Goal: Task Accomplishment & Management: Use online tool/utility

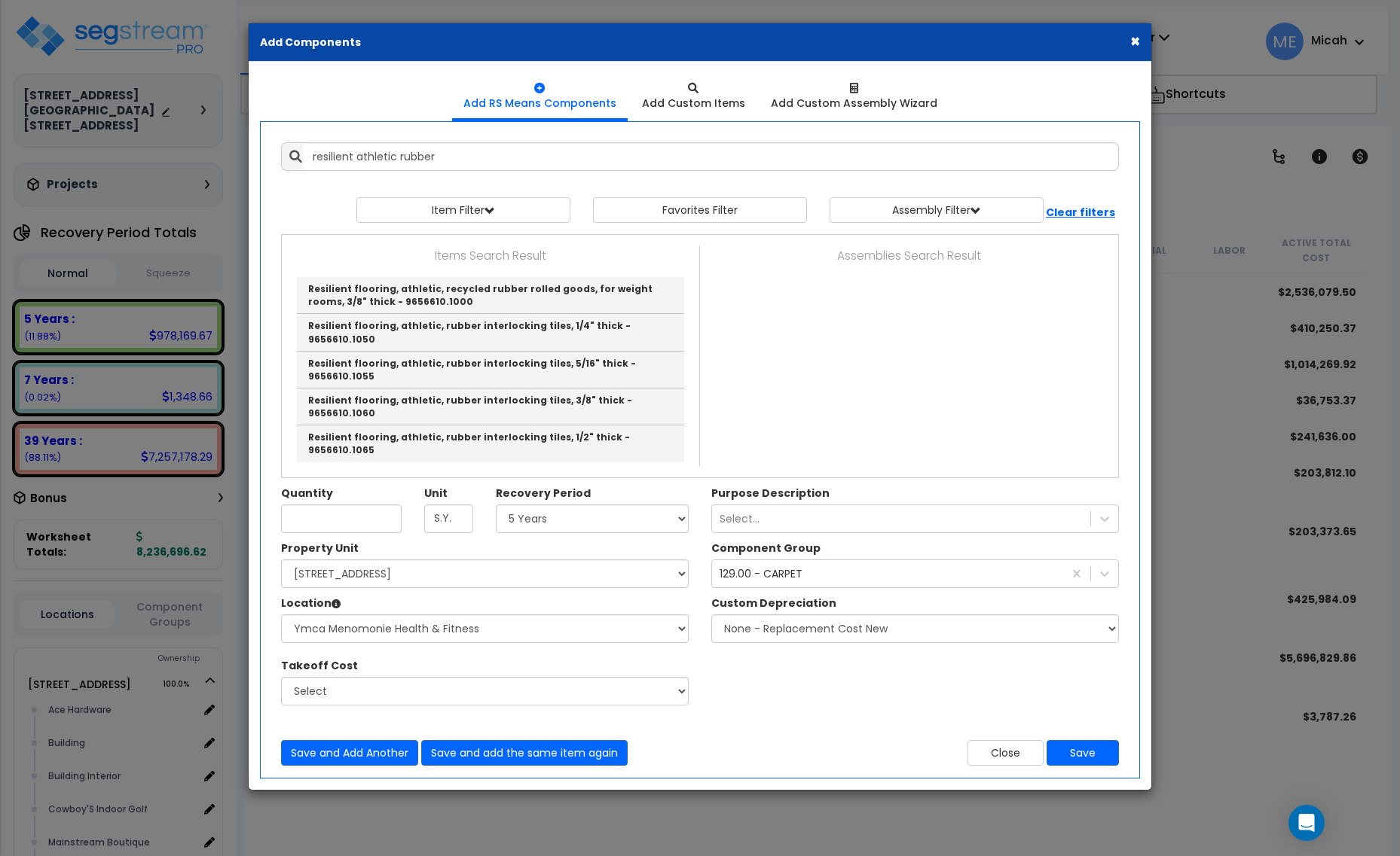
select select "5Y"
select select "161435"
select select "31284"
click at [630, 295] on link "Resilient flooring, athletic, recycled rubber rolled goods, for weight rooms, 3…" at bounding box center [491, 295] width 387 height 37
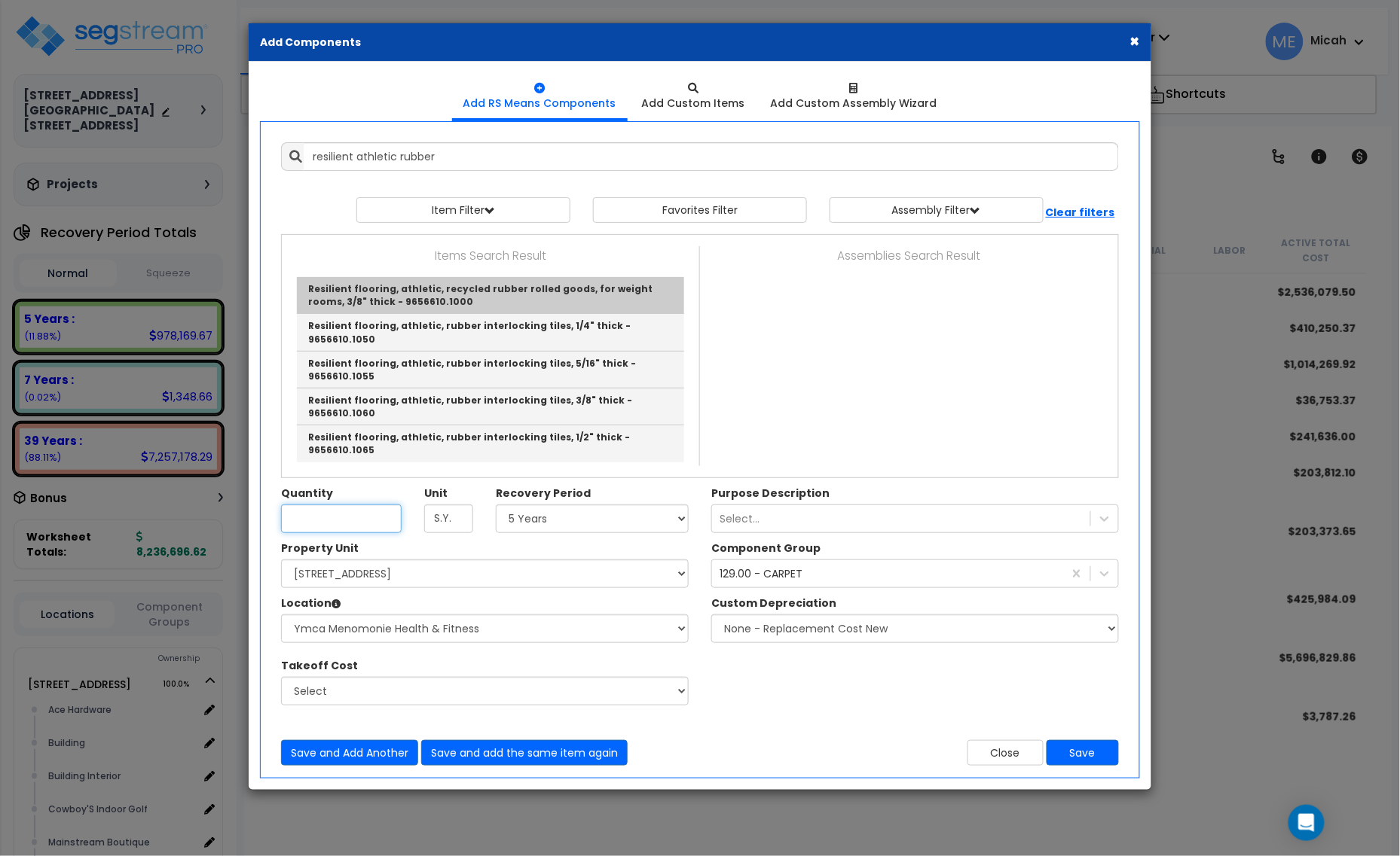
type input "Resilient flooring, athletic, recycled rubber rolled goods, for weight rooms, 3…"
type input "S.F."
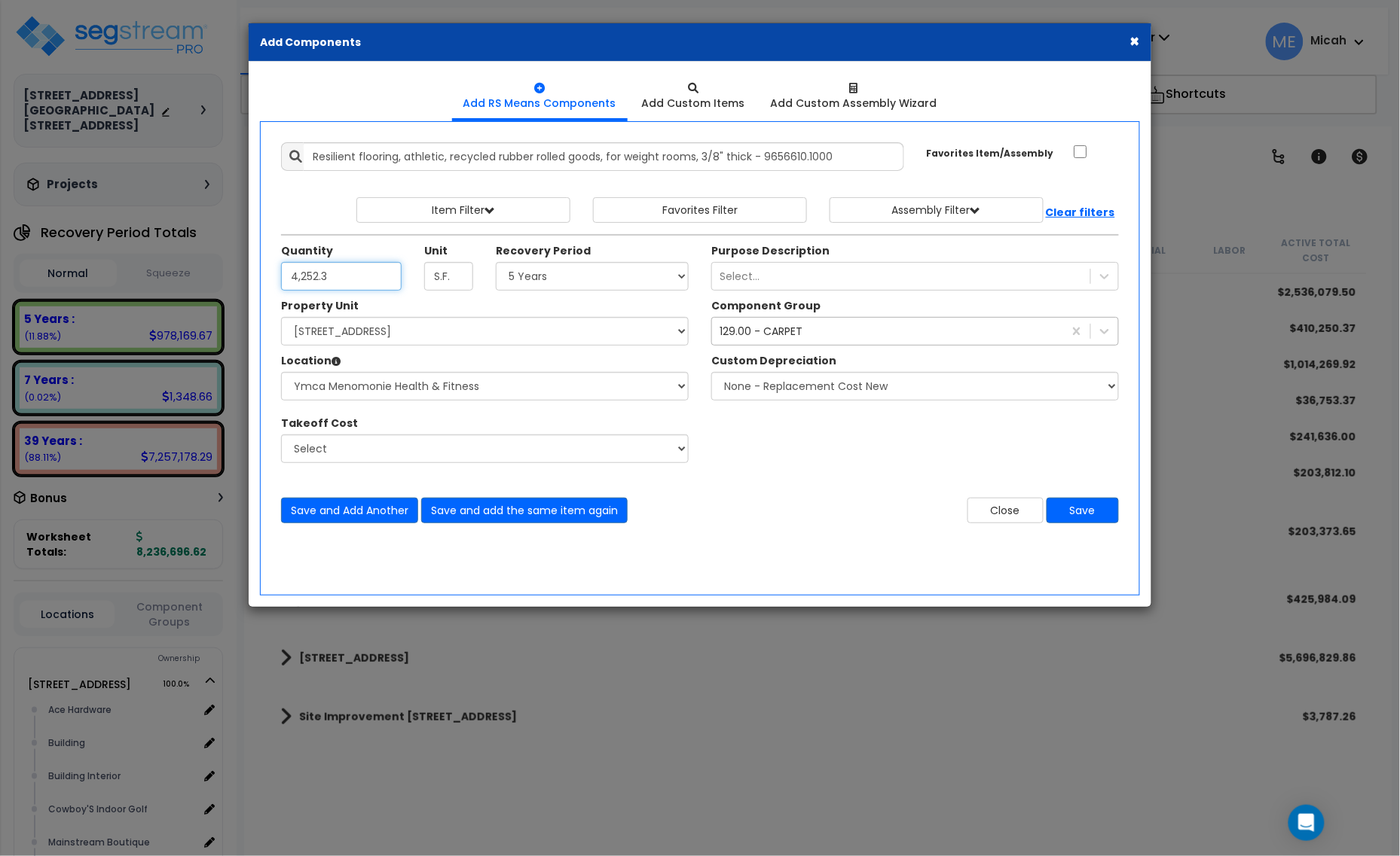
type input "4,252.3"
click at [855, 336] on div "129.00 - CARPET" at bounding box center [887, 331] width 351 height 24
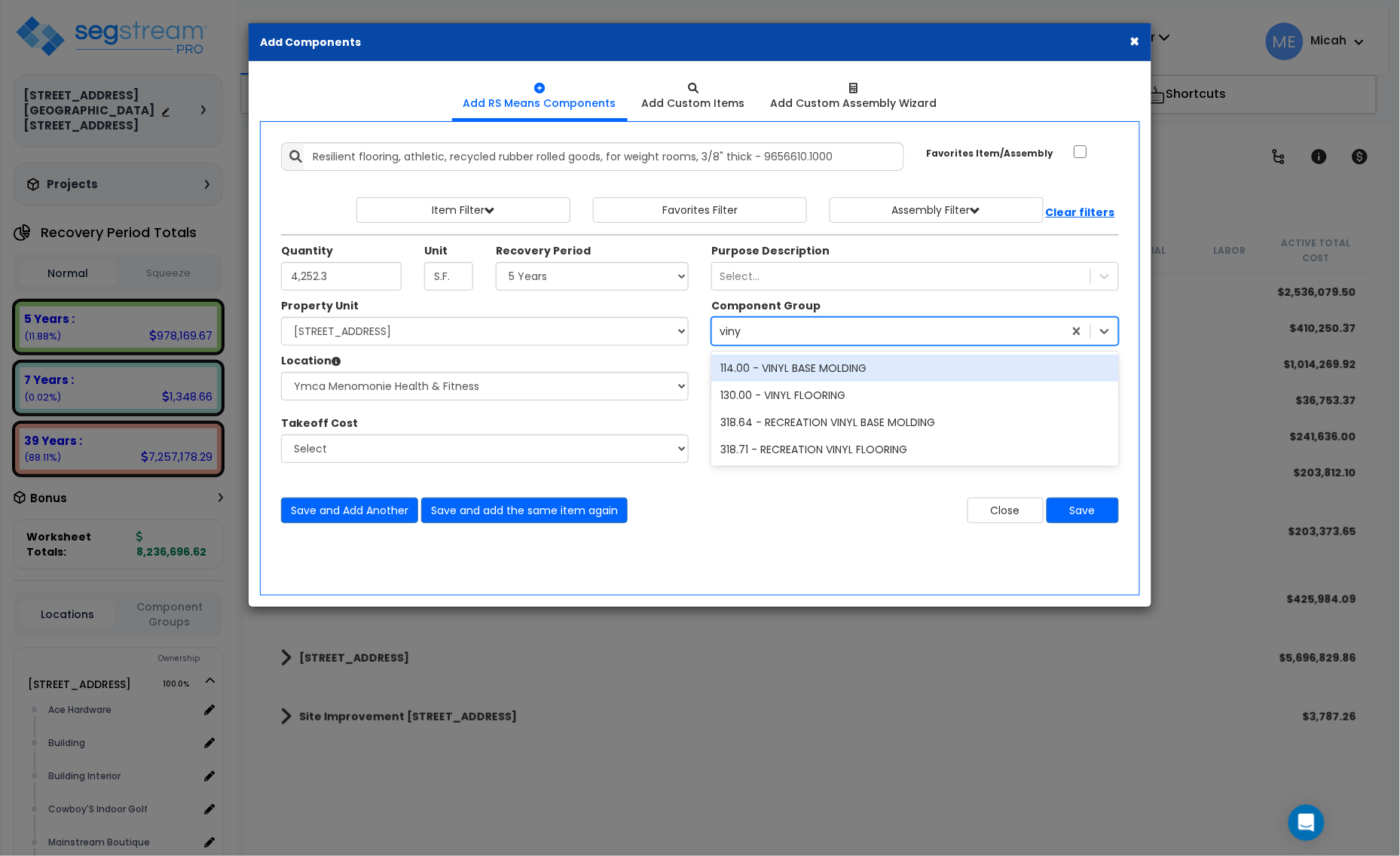
type input "vinyl"
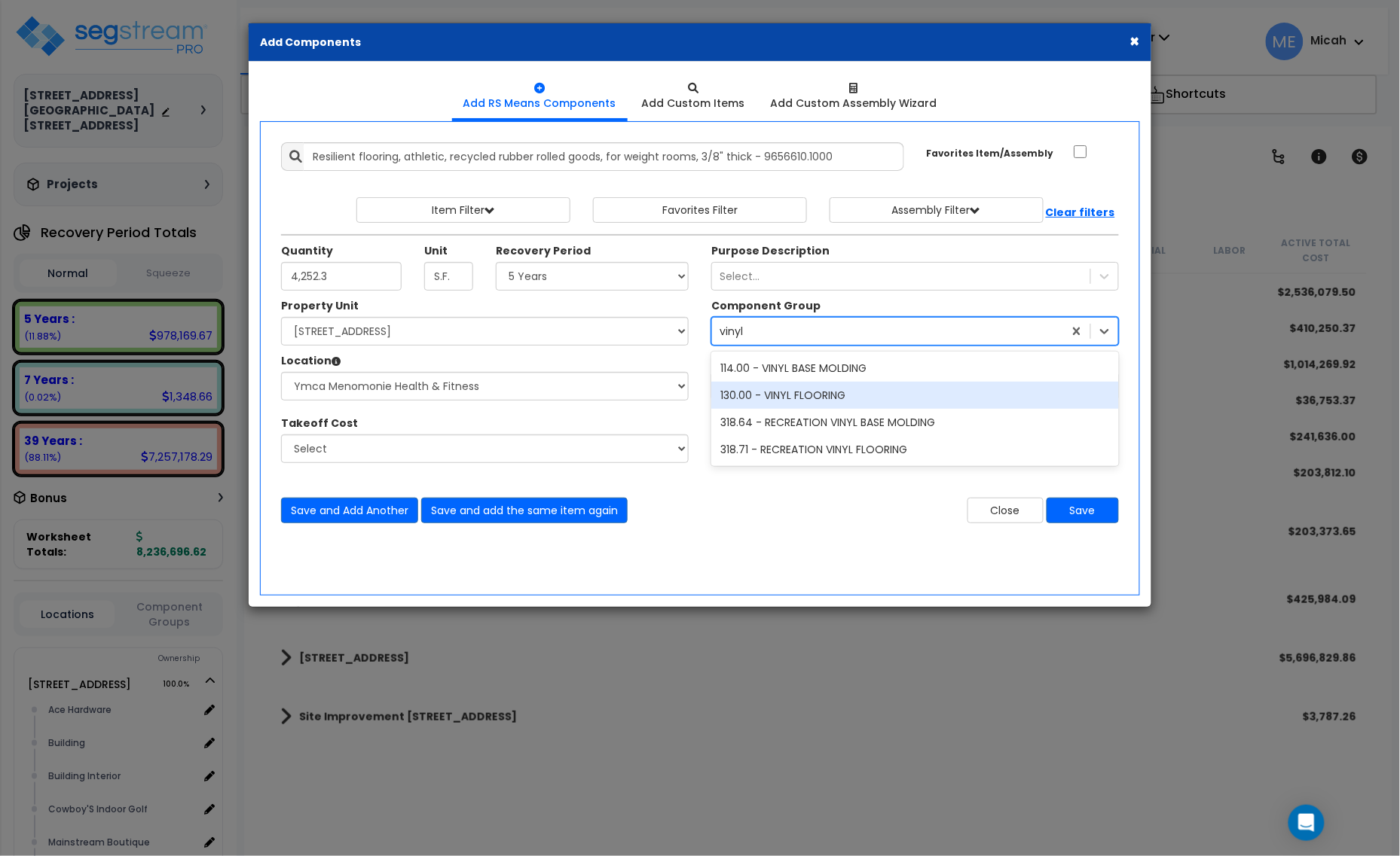
click at [868, 400] on div "130.00 - VINYL FLOORING" at bounding box center [915, 396] width 407 height 27
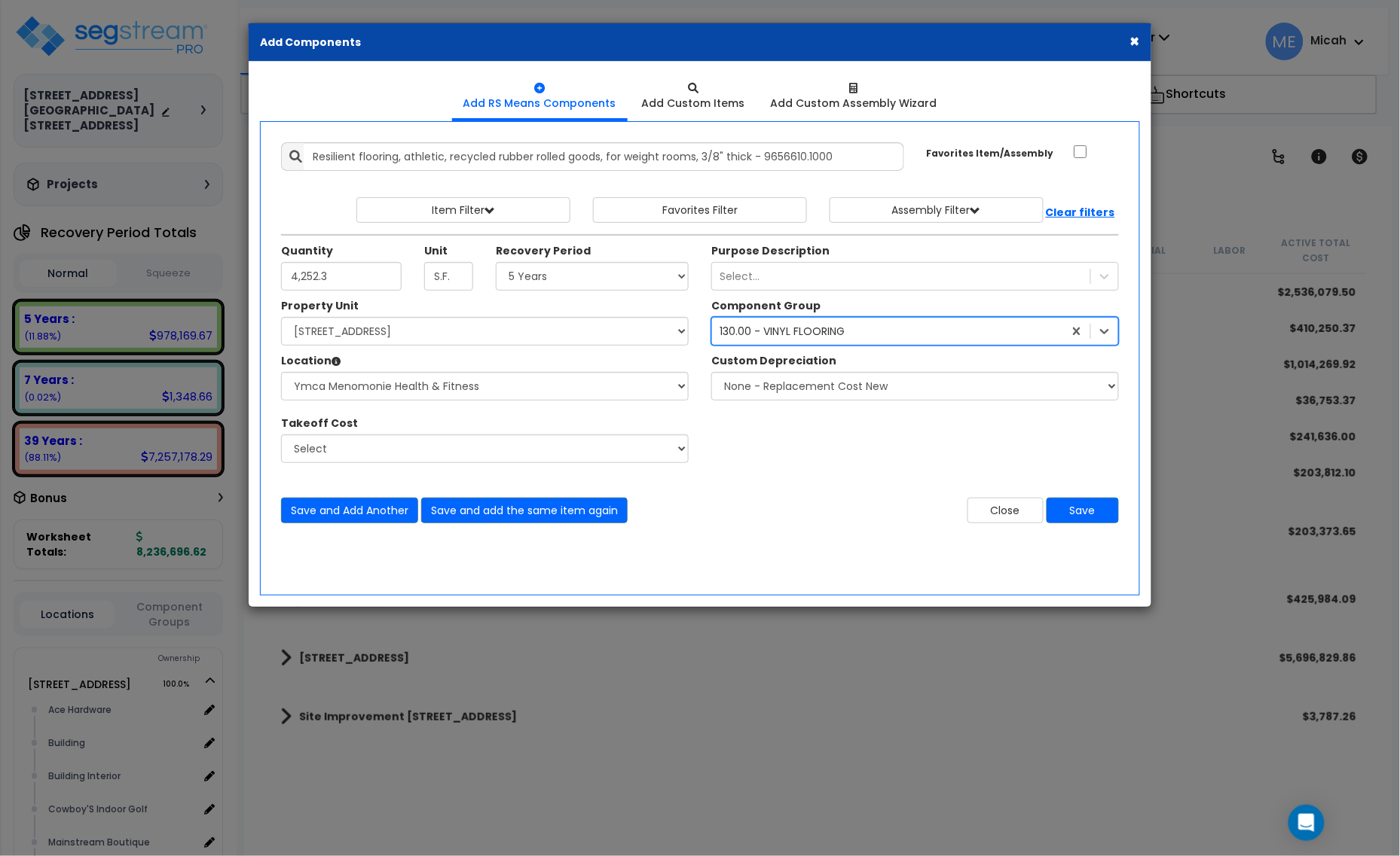
click at [840, 328] on div "130.00 - VINYL FLOORING" at bounding box center [782, 331] width 125 height 15
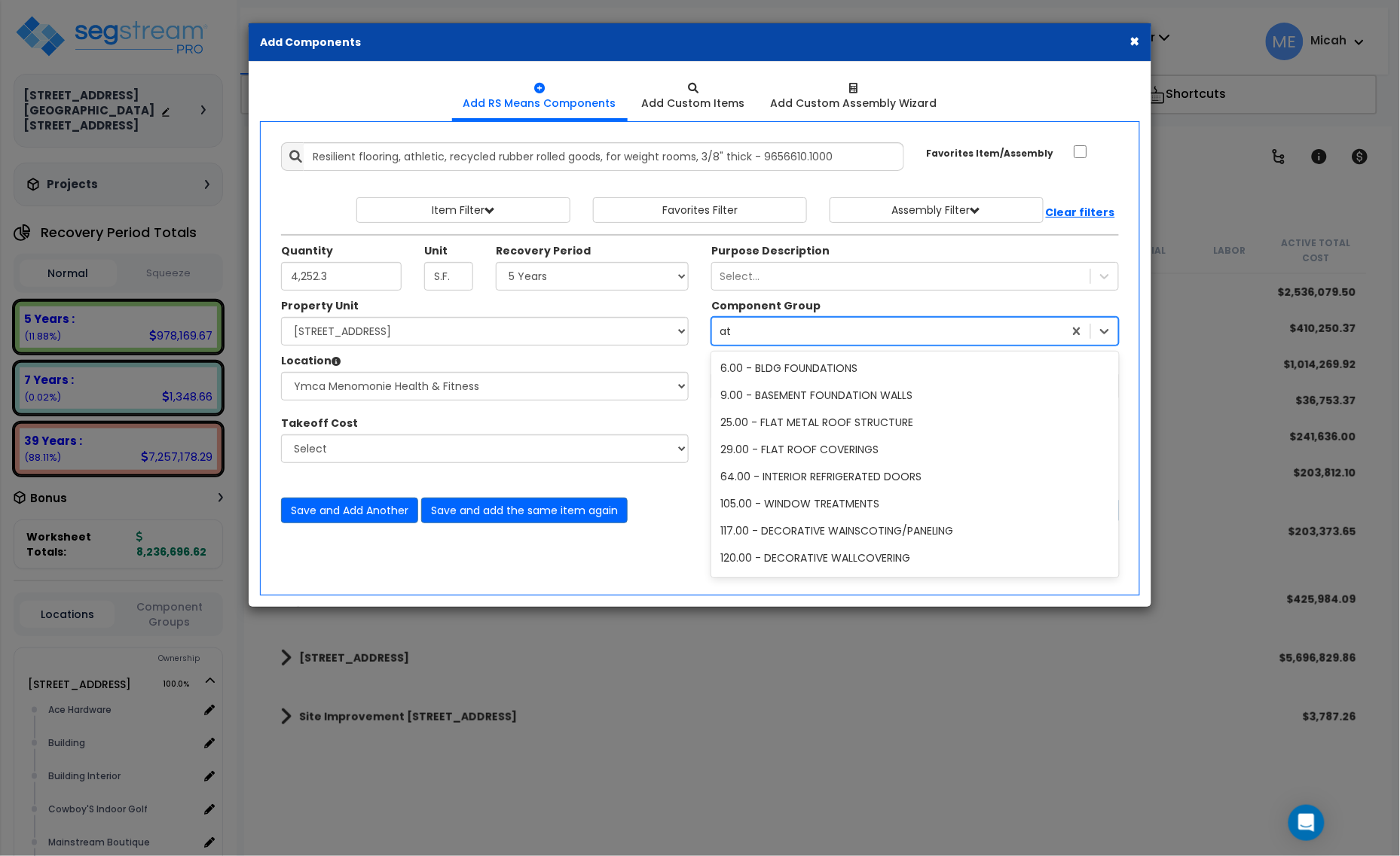
type input "a"
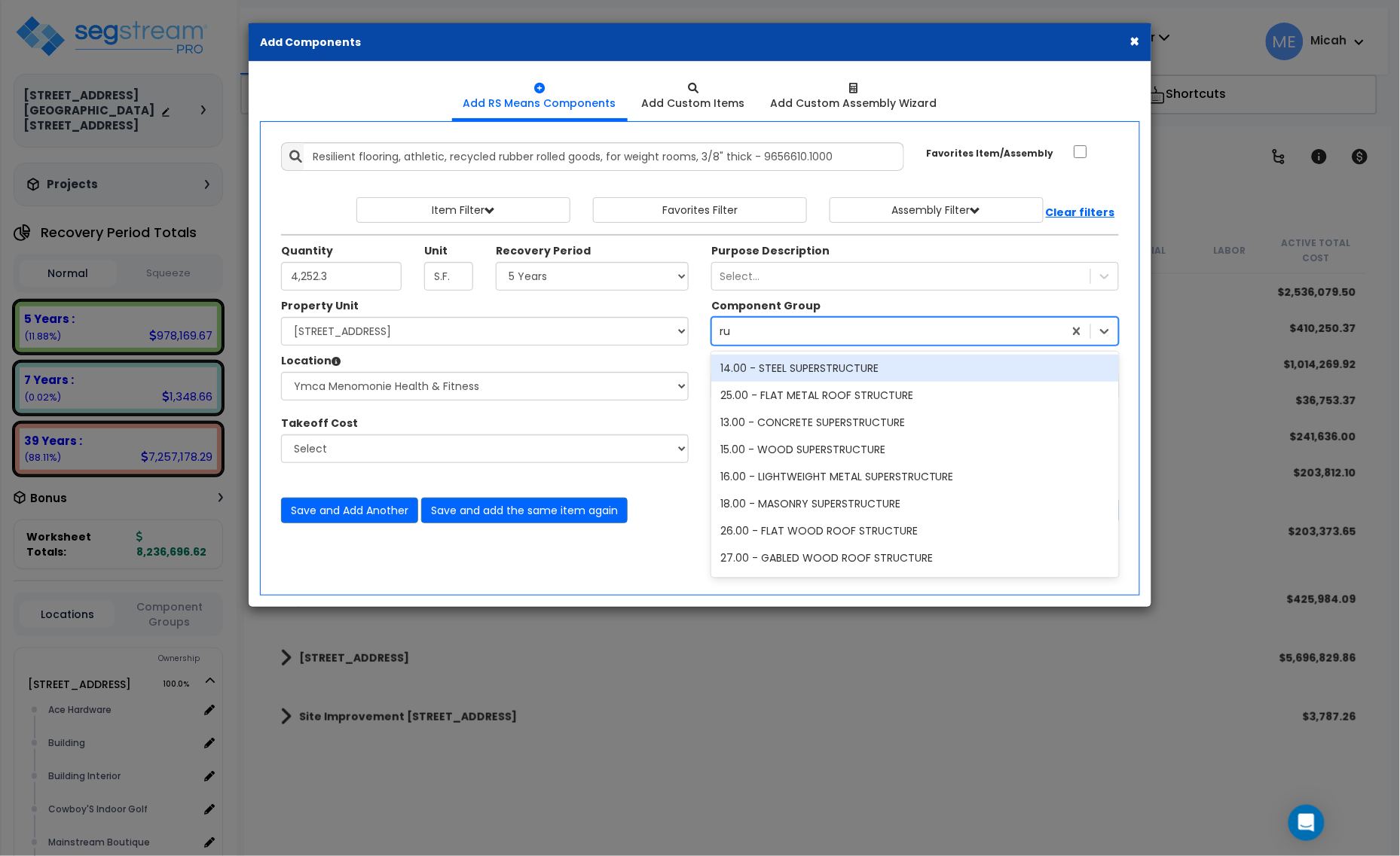
type input "rub"
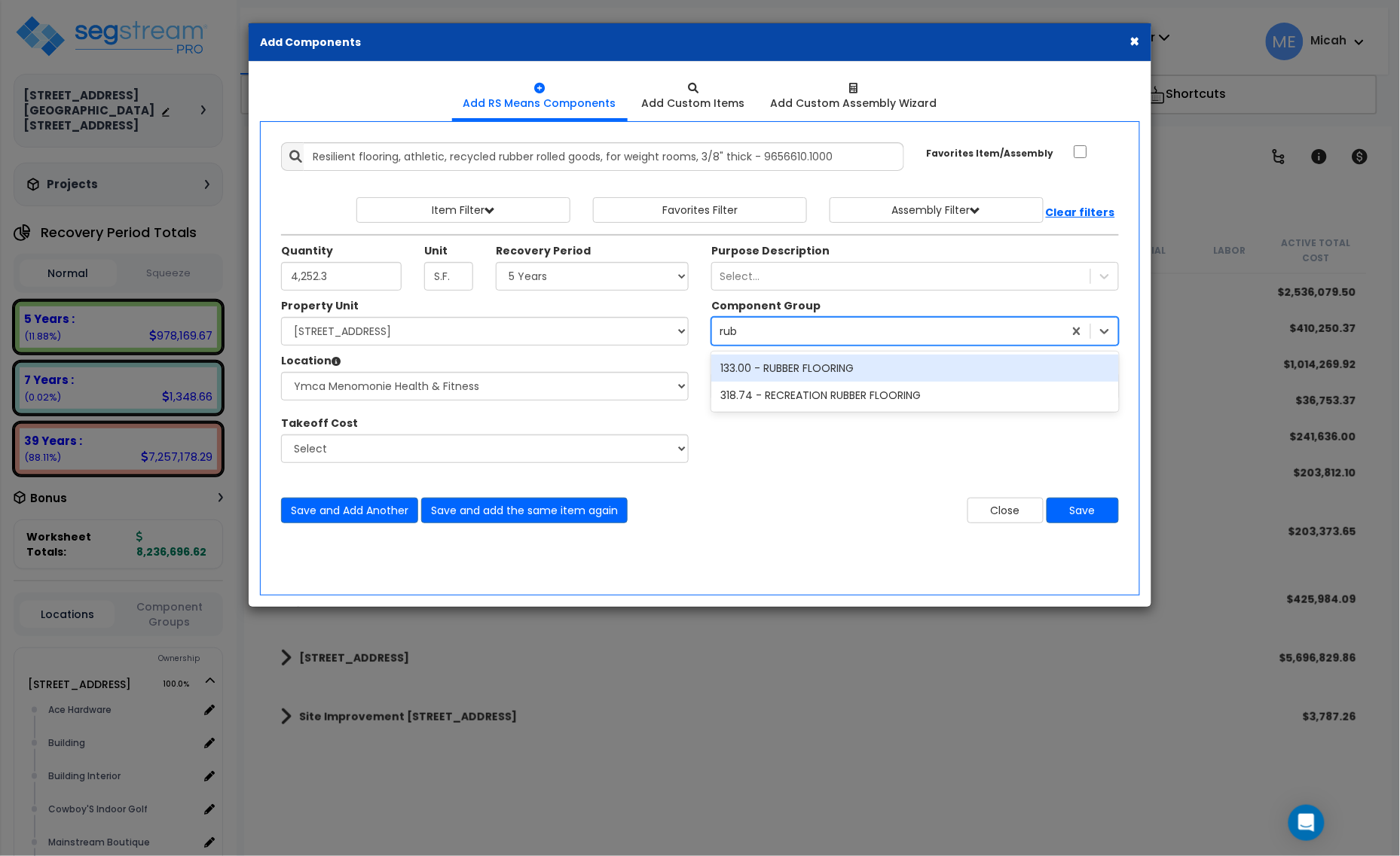
click at [838, 369] on div "133.00 - RUBBER FLOORING" at bounding box center [915, 368] width 407 height 27
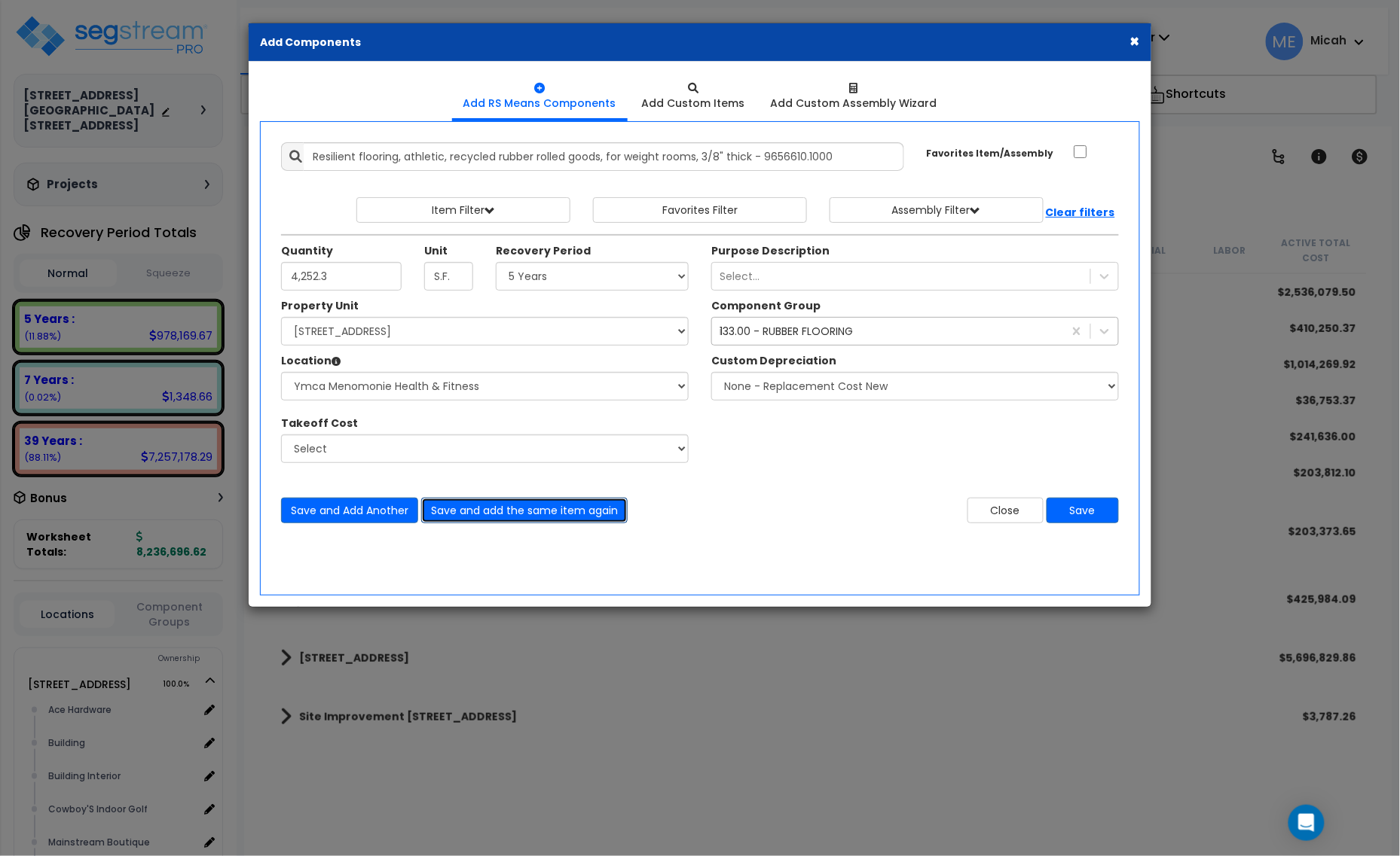
click at [499, 513] on button "Save and add the same item again" at bounding box center [524, 510] width 207 height 26
click at [335, 277] on input "Unit Quantity" at bounding box center [342, 277] width 121 height 28
type input "227.6"
click at [596, 501] on button "Save and add the same item again" at bounding box center [524, 510] width 207 height 26
click at [340, 287] on input "Unit Quantity" at bounding box center [342, 277] width 121 height 28
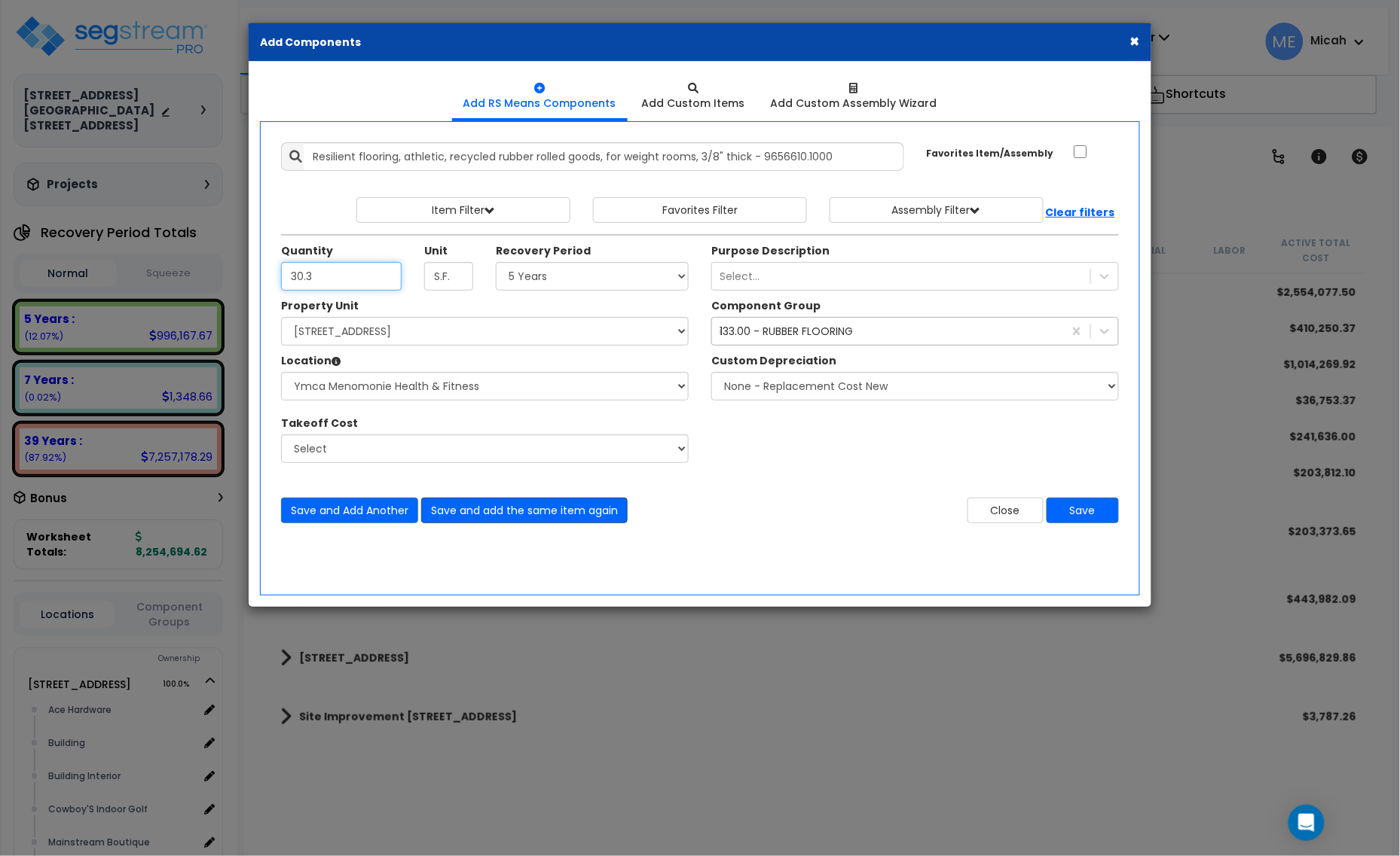
type input "30.3"
click at [517, 509] on button "Save and add the same item again" at bounding box center [524, 510] width 207 height 26
click at [306, 275] on input "Unit Quantity" at bounding box center [342, 277] width 121 height 28
type input "1,029.2"
click at [487, 378] on select "Select Ace Hardware Building Building Interior Cowboy'S Indoor Golf Mainstream …" at bounding box center [484, 386] width 407 height 28
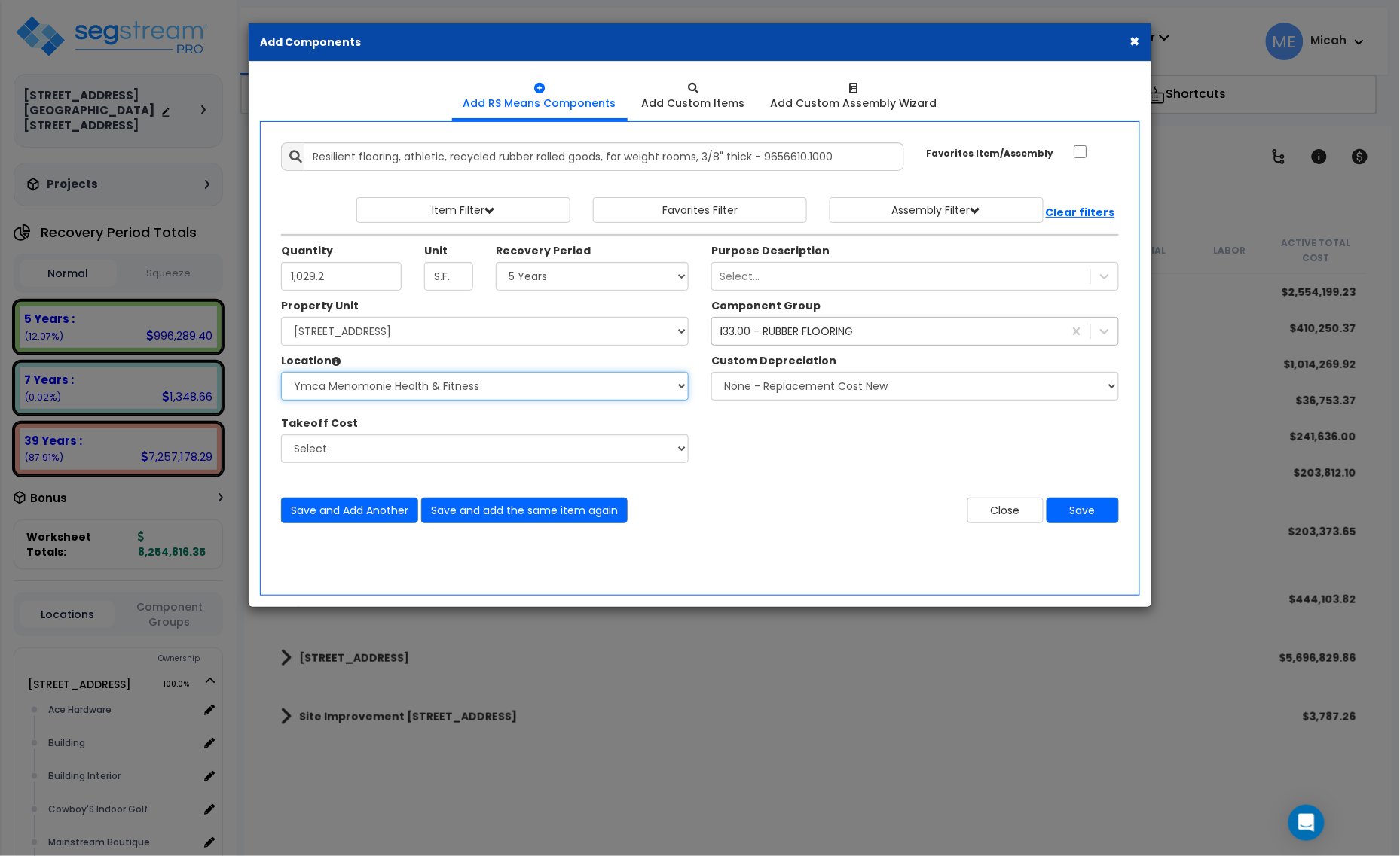
select select "31131"
click at [281, 373] on select "Select Ace Hardware Building Building Interior Cowboy'S Indoor Golf Mainstream …" at bounding box center [484, 386] width 407 height 28
click at [329, 517] on button "Save and Add Another" at bounding box center [350, 510] width 138 height 26
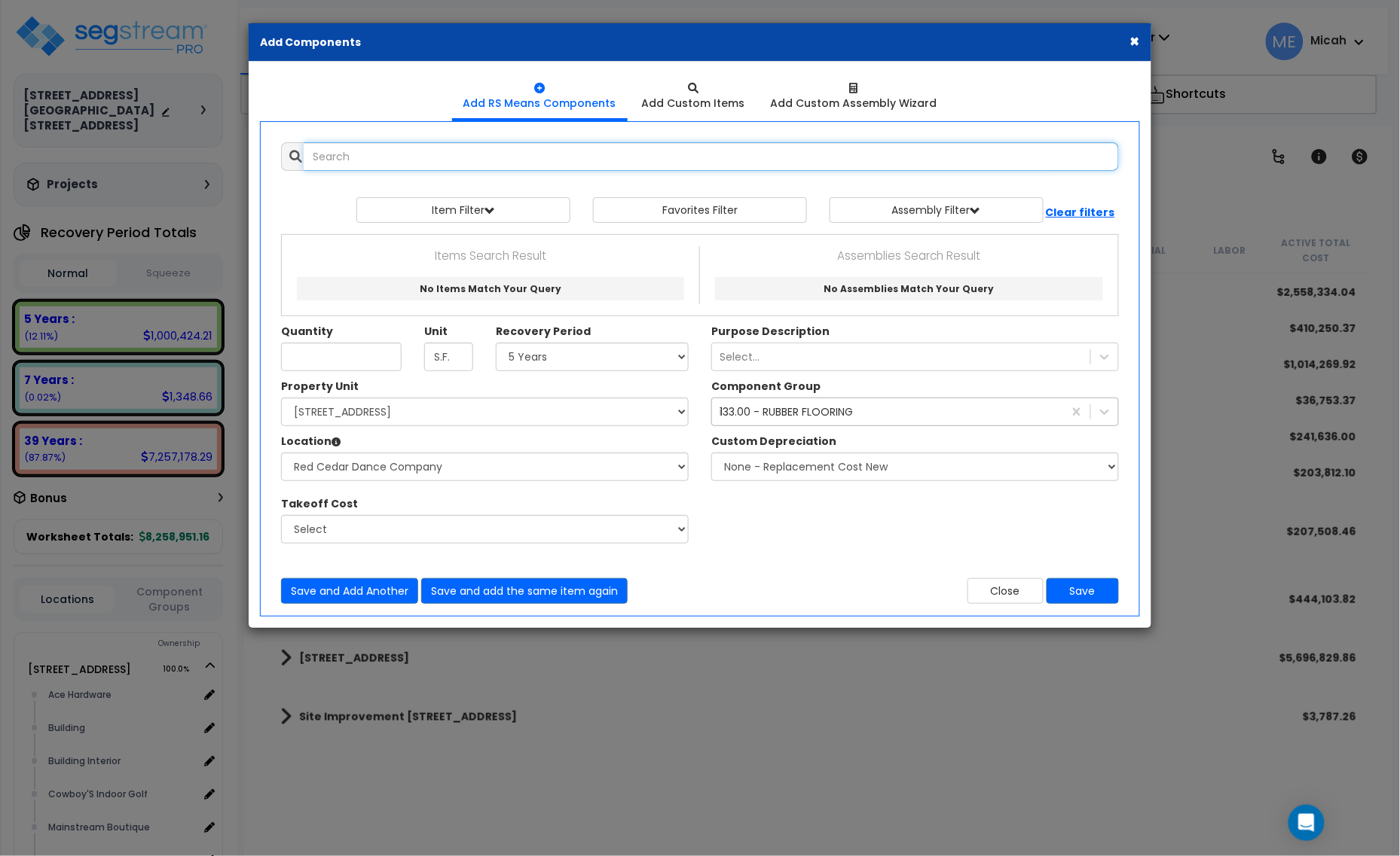
click at [372, 166] on input "text" at bounding box center [711, 156] width 815 height 28
click at [441, 148] on input "composition flooring epoxy heavy" at bounding box center [711, 156] width 815 height 28
click at [507, 159] on input "composition flooring epoxy heavy" at bounding box center [711, 156] width 815 height 28
click at [536, 158] on input "composition flooring epoxy heavy" at bounding box center [711, 156] width 815 height 28
click at [292, 155] on icon at bounding box center [295, 157] width 12 height 12
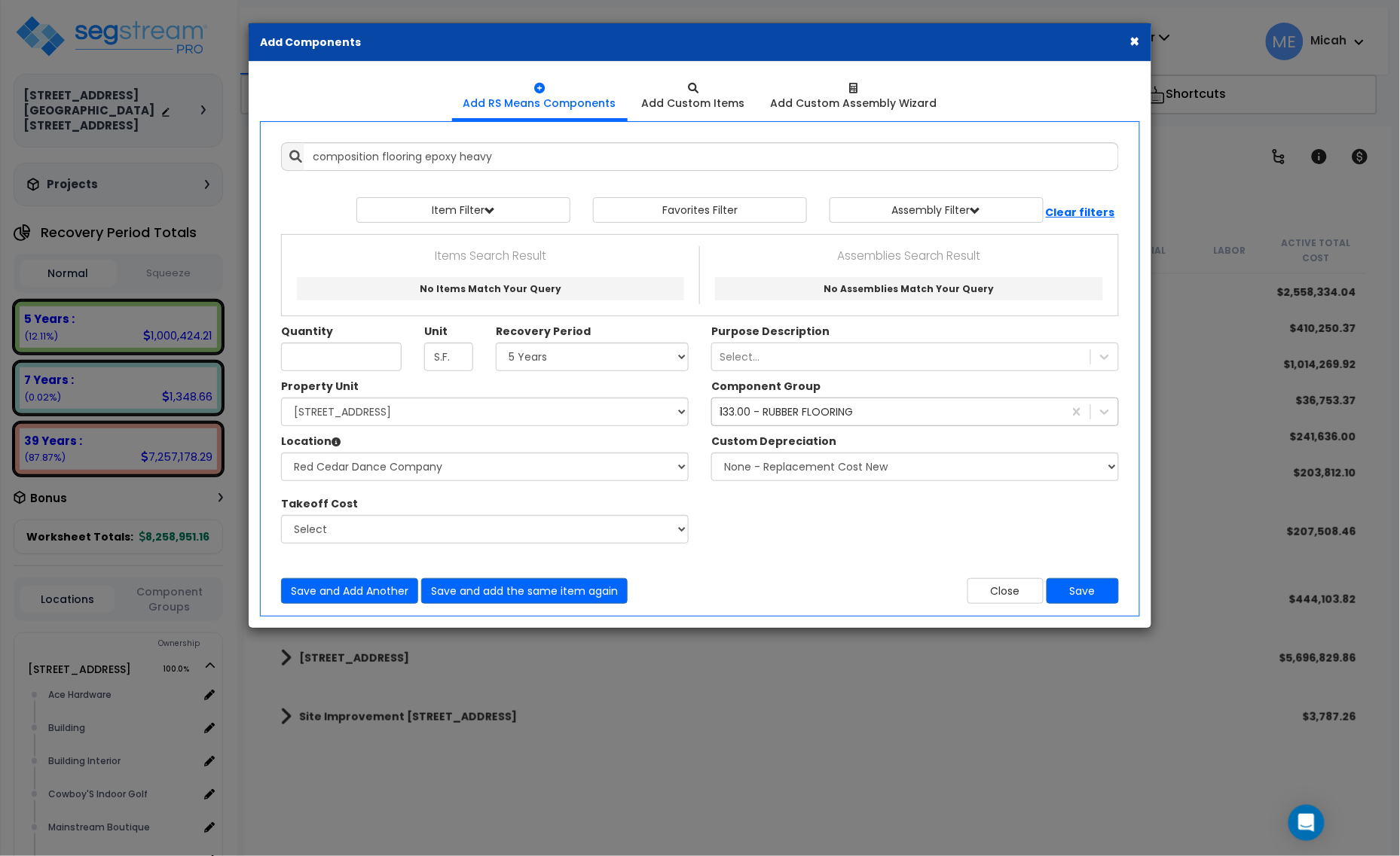
click at [295, 158] on icon at bounding box center [295, 157] width 12 height 12
drag, startPoint x: 226, startPoint y: 166, endPoint x: 174, endPoint y: 162, distance: 52.2
click at [174, 162] on div "× Add Components Add RS Means Components Add Custom Items Add Items" at bounding box center [700, 428] width 1400 height 856
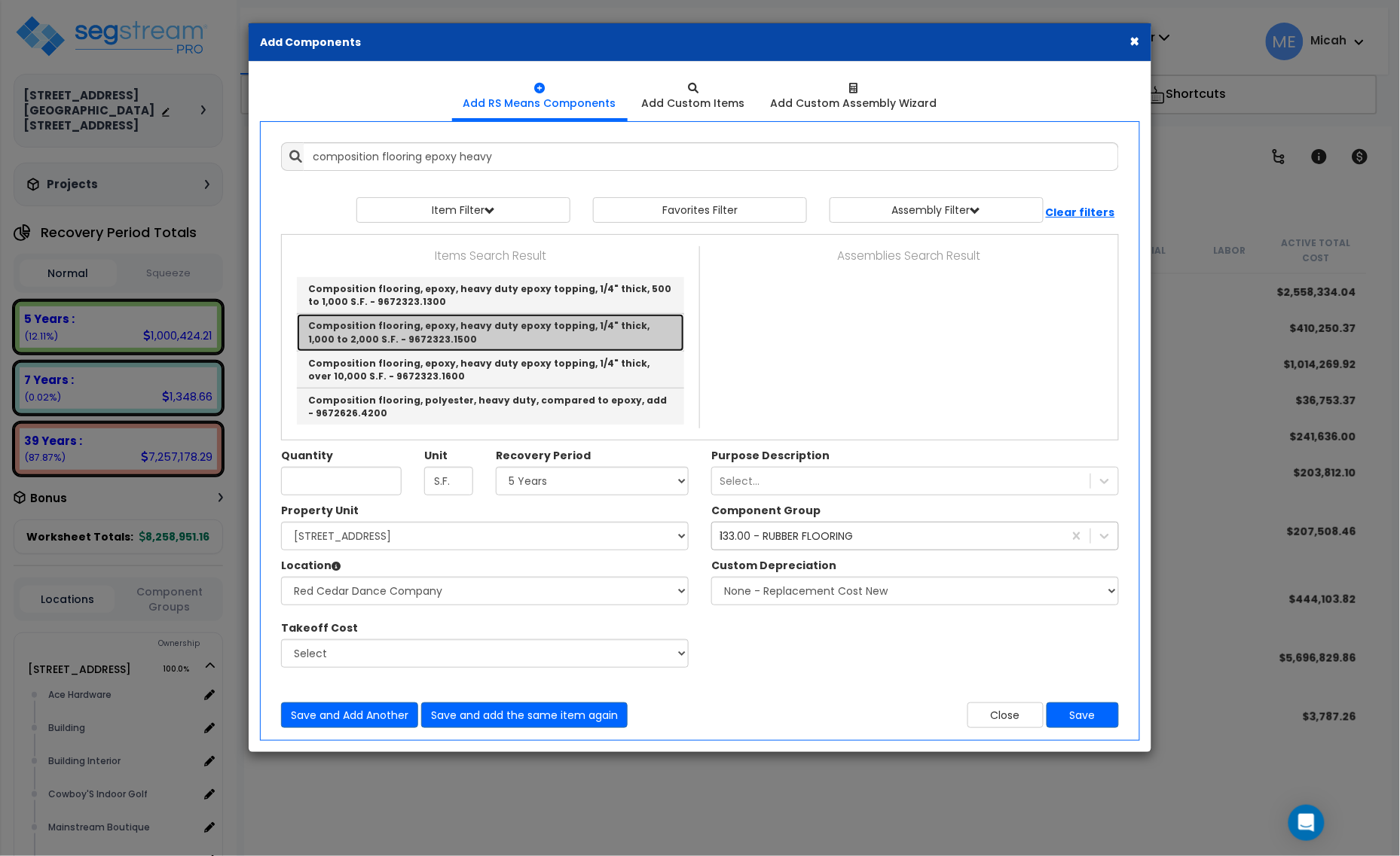
click at [539, 336] on link "Composition flooring, epoxy, heavy duty epoxy topping, 1/4" thick, 1,000 to 2,0…" at bounding box center [491, 333] width 387 height 37
type input "Composition flooring, epoxy, heavy duty epoxy topping, 1/4" thick, 1,000 to 2,0…"
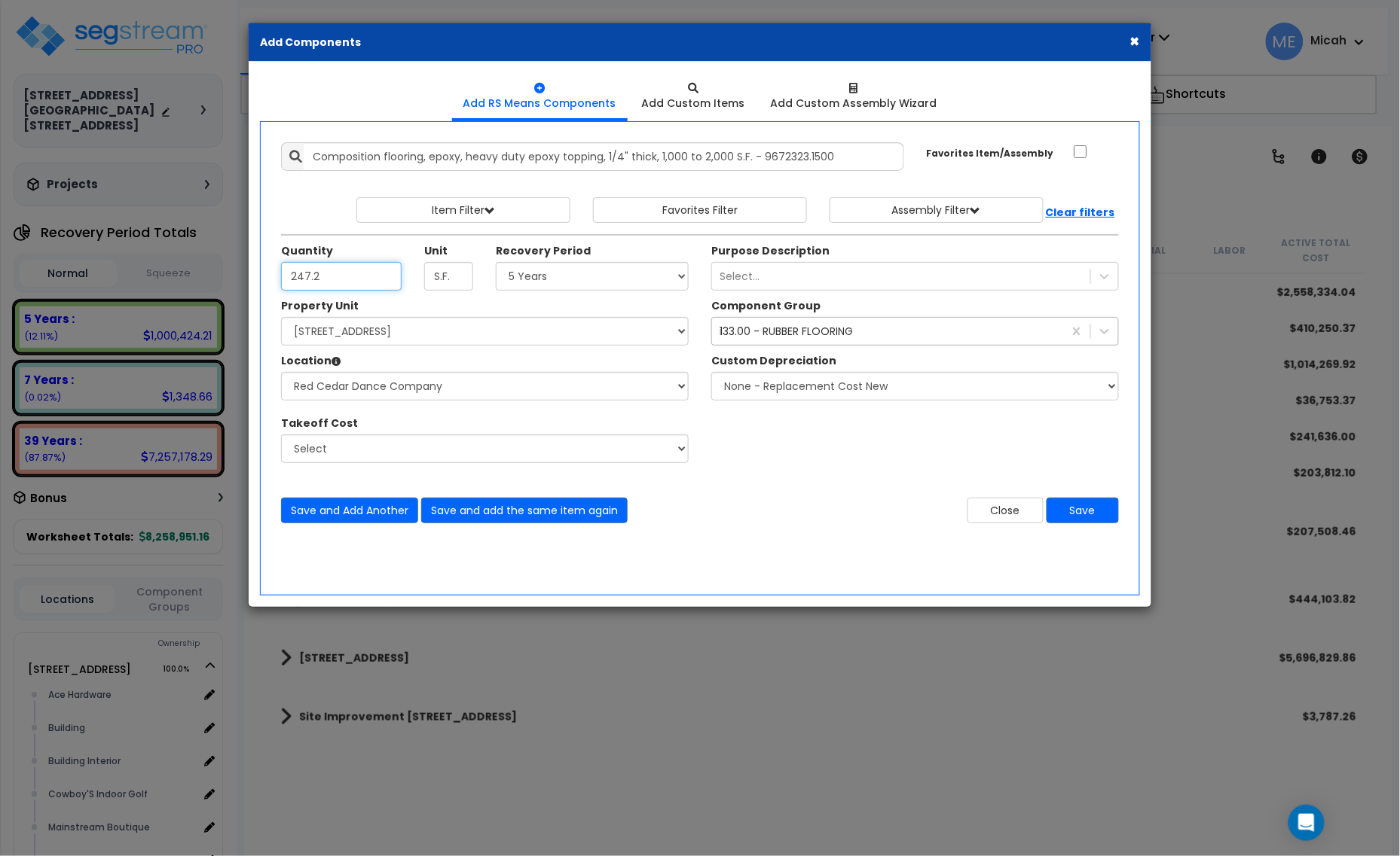
type input "247.2"
click at [502, 397] on select "Select Ace Hardware Building Building Interior Cowboy'S Indoor Golf Mainstream …" at bounding box center [484, 386] width 407 height 28
select select "31284"
click at [281, 373] on select "Select Ace Hardware Building Building Interior Cowboy'S Indoor Golf Mainstream …" at bounding box center [484, 386] width 407 height 28
click at [619, 272] on select "Select 5 Years 7 Years 15 Years 20 Years 39 Years 27.5 Year" at bounding box center [592, 277] width 193 height 28
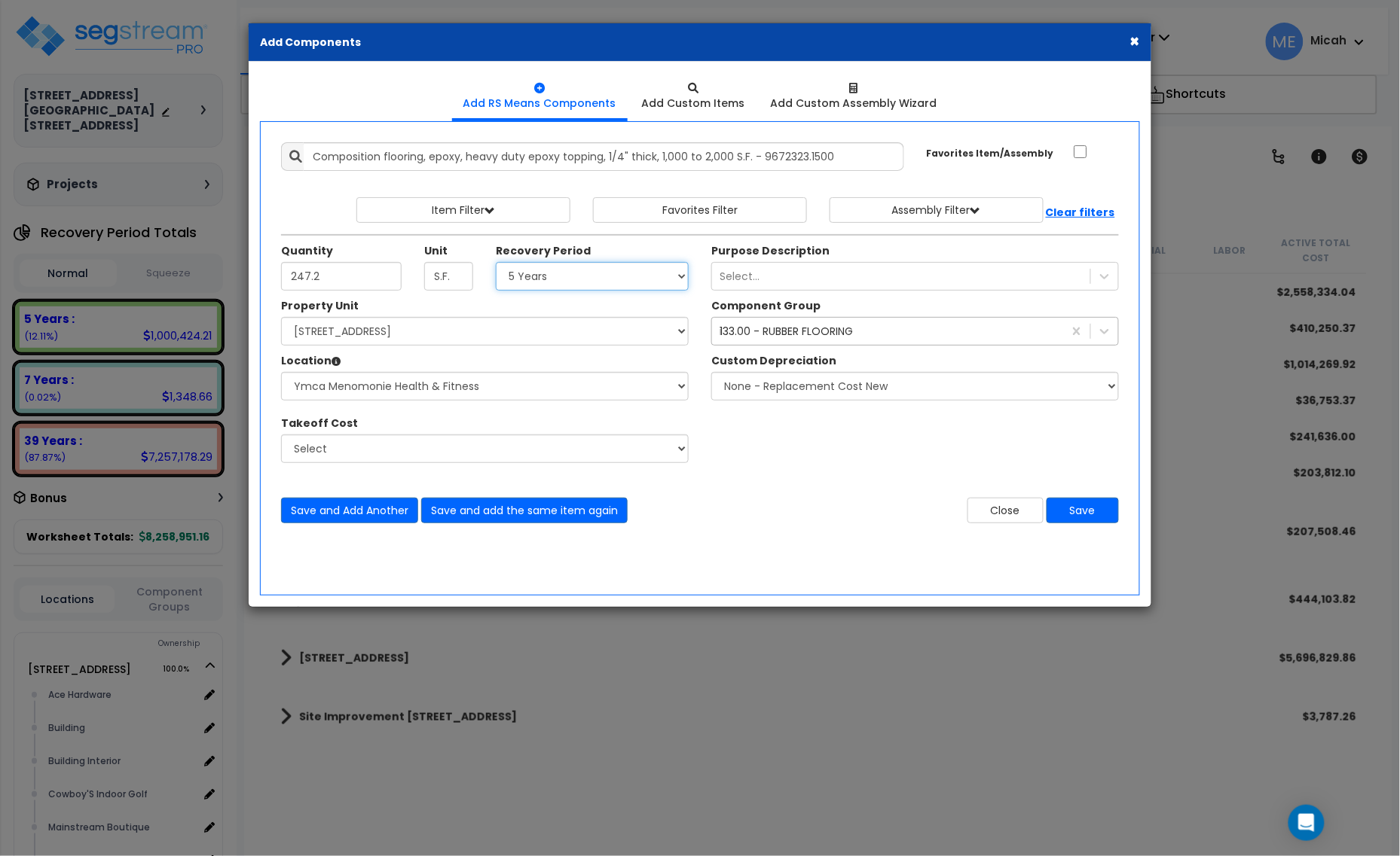
select select "39Y"
click at [497, 263] on select "Select 5 Years 7 Years 15 Years 20 Years 39 Years 27.5 Year" at bounding box center [592, 277] width 193 height 28
click at [763, 335] on div "133.00 - RUBBER FLOORING" at bounding box center [786, 331] width 133 height 15
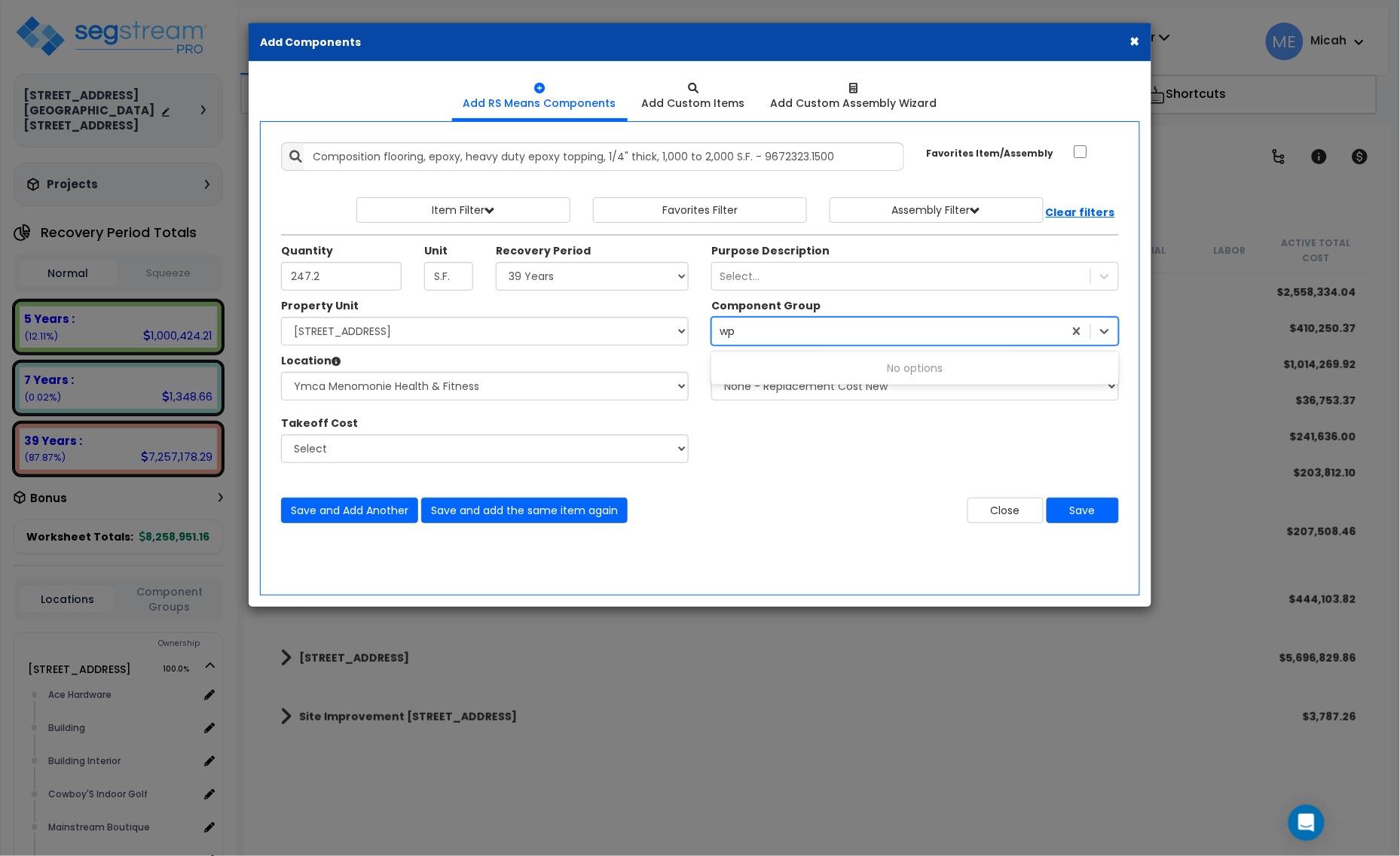
type input "w"
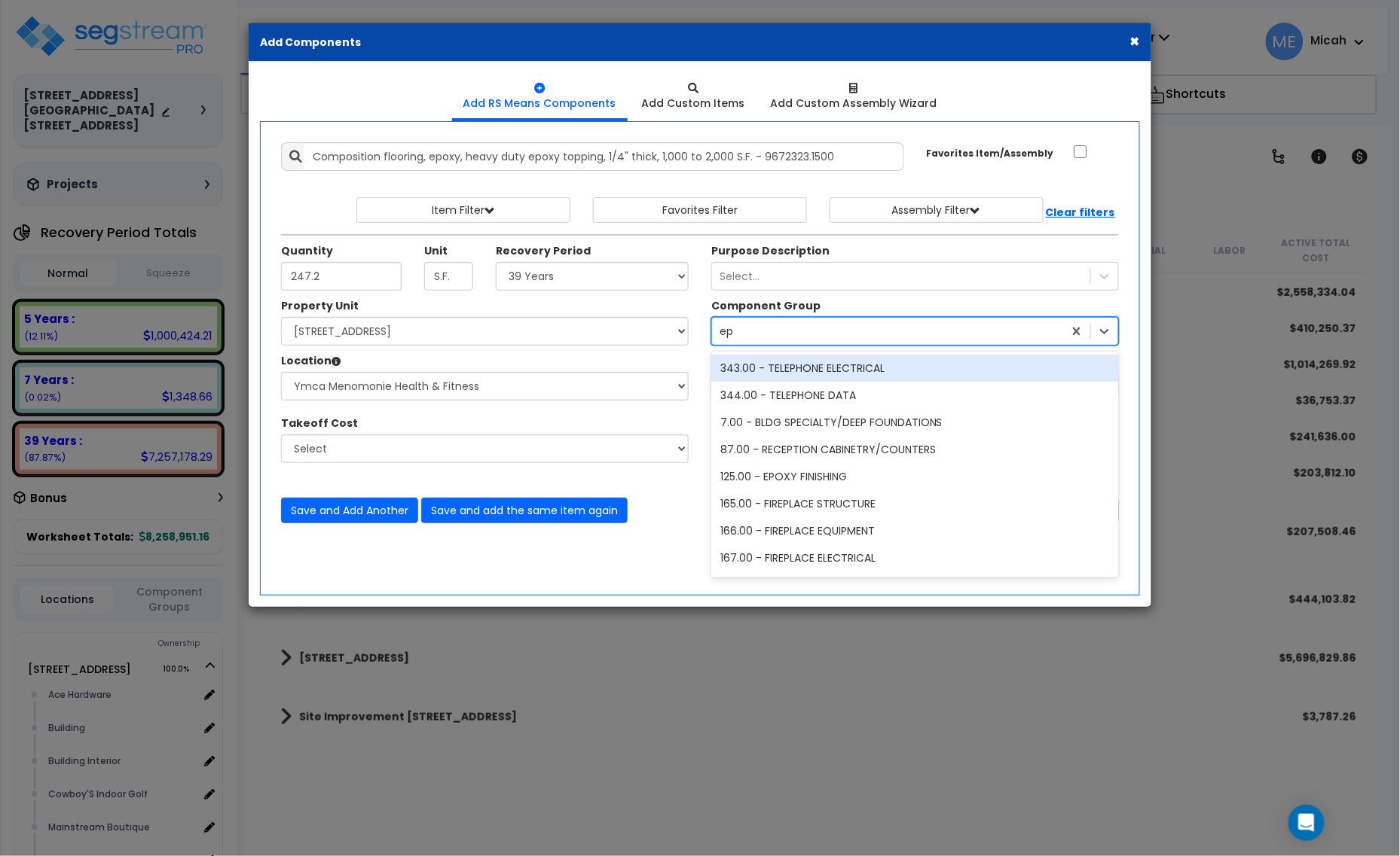
type input "epo"
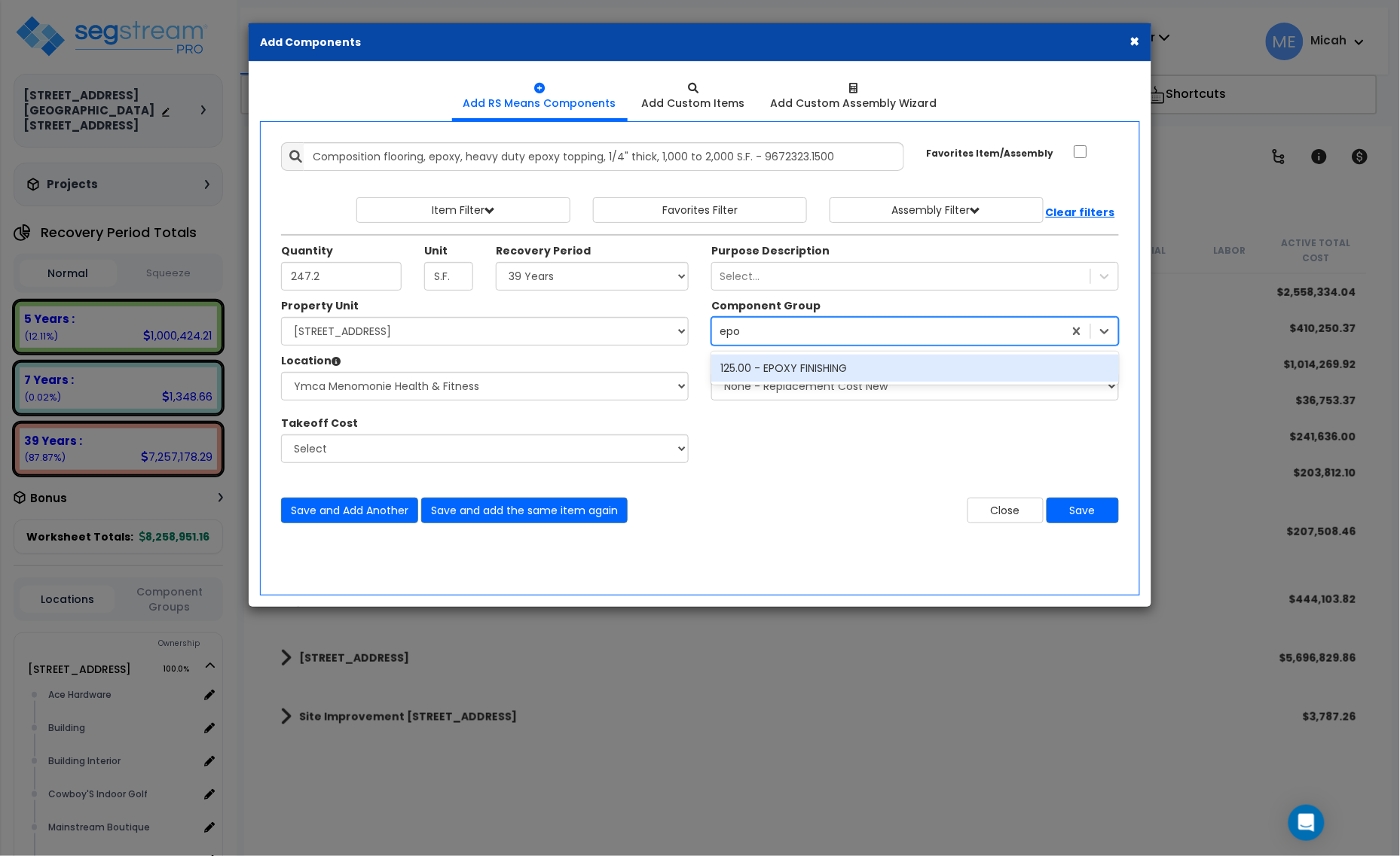
click at [789, 365] on div "125.00 - EPOXY FINISHING" at bounding box center [915, 368] width 407 height 27
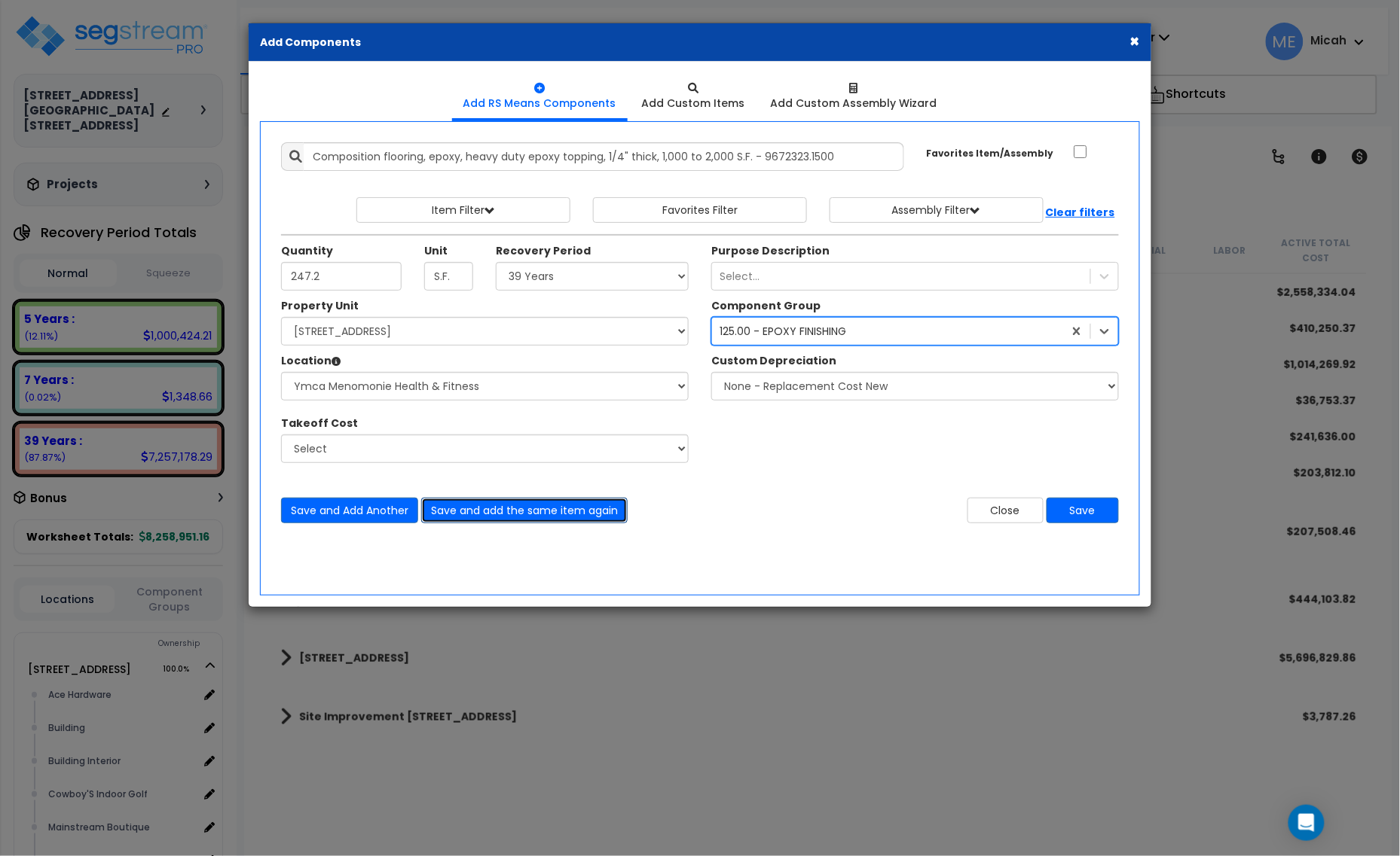
click at [554, 518] on button "Save and add the same item again" at bounding box center [524, 510] width 207 height 26
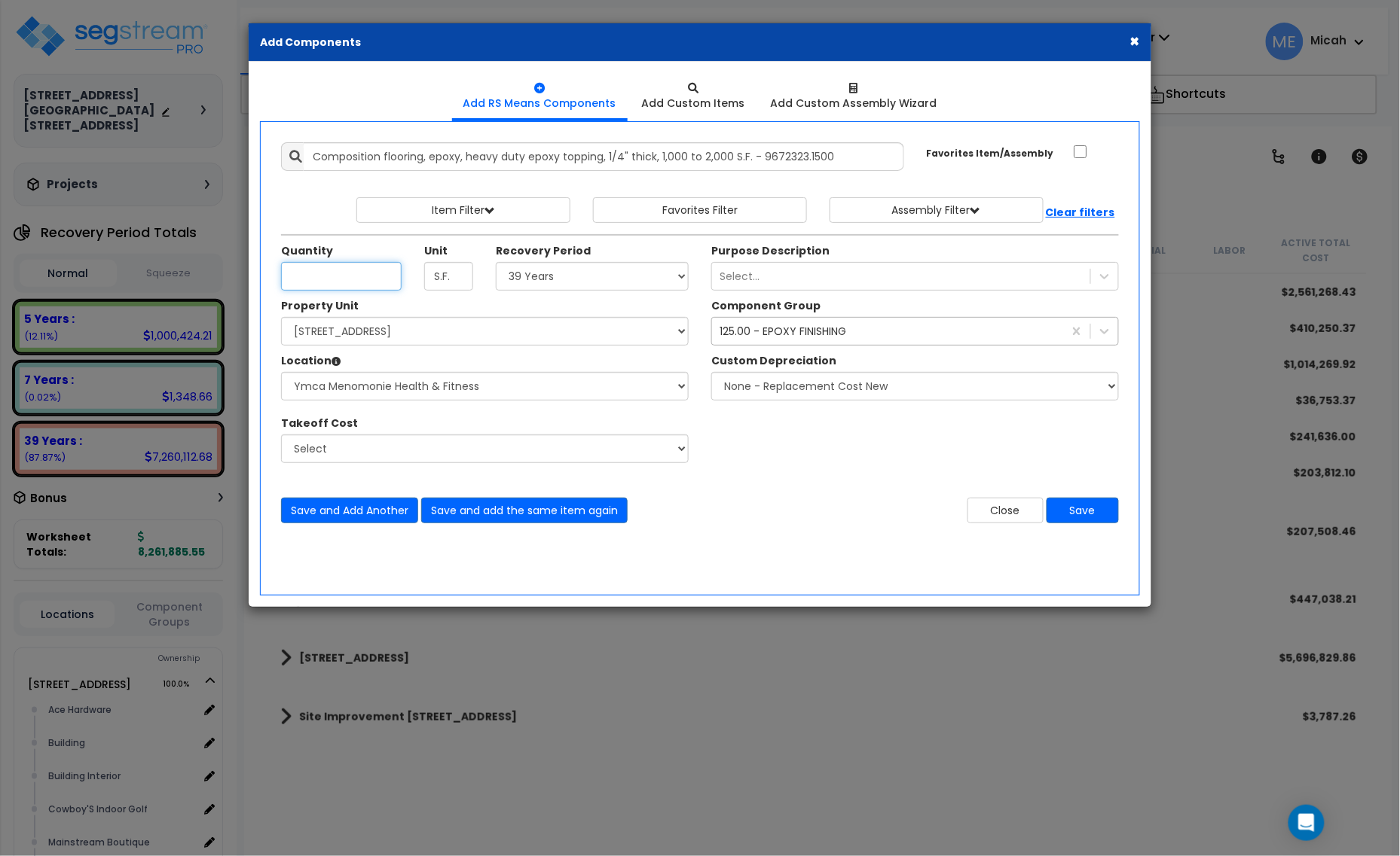
click at [347, 279] on input "Unit Quantity" at bounding box center [342, 277] width 121 height 28
type input "113.3"
click at [496, 513] on button "Save and add the same item again" at bounding box center [524, 510] width 207 height 26
drag, startPoint x: 309, startPoint y: 152, endPoint x: 909, endPoint y: 147, distance: 600.0
click at [909, 147] on div "Composition flooring, epoxy, heavy duty epoxy topping, 1/4" thick, 1,000 to 2,0…" at bounding box center [593, 156] width 646 height 28
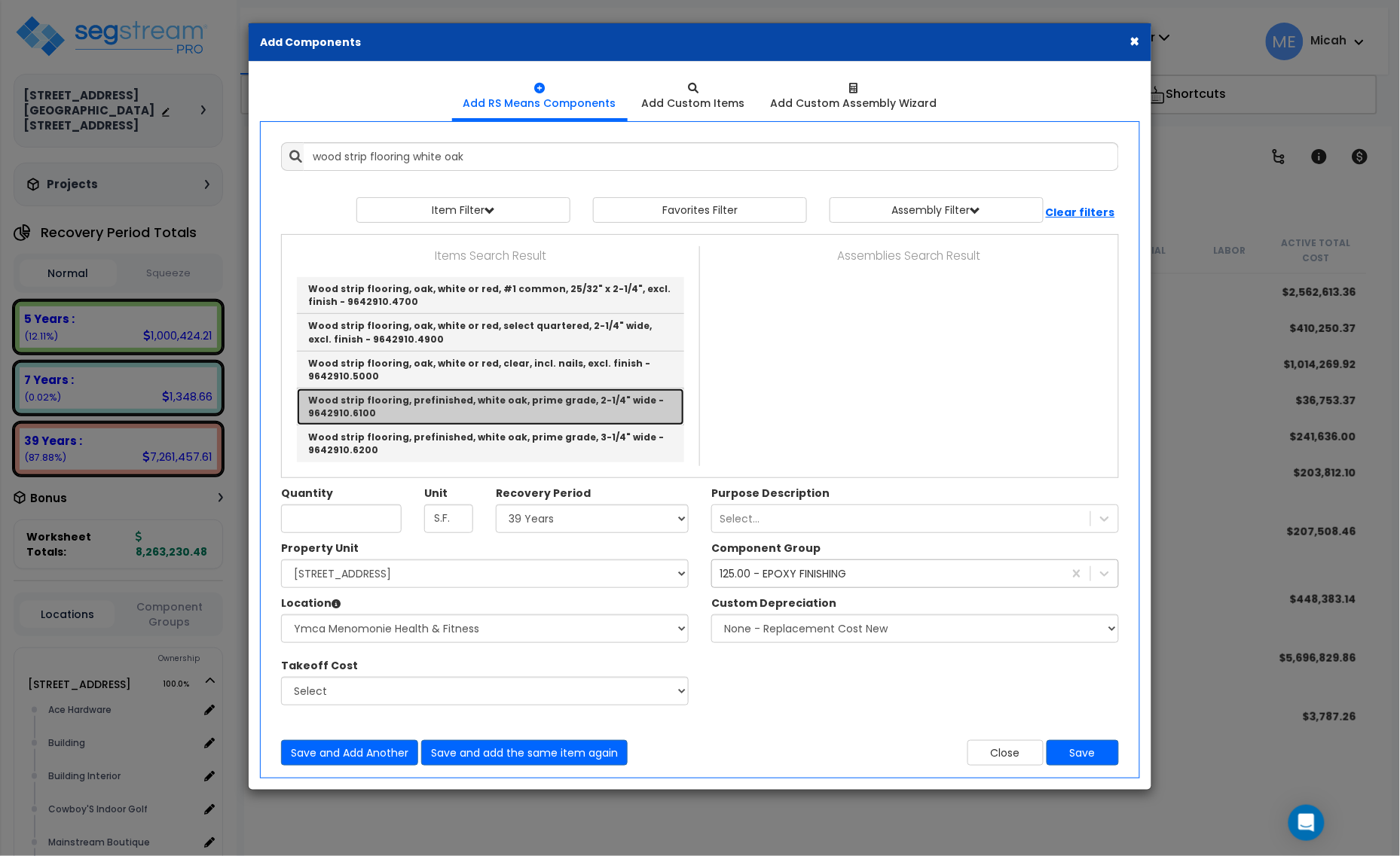
click at [577, 412] on link "Wood strip flooring, prefinished, white oak, prime grade, 2-1/4" wide - 9642910…" at bounding box center [491, 407] width 387 height 37
type input "Wood strip flooring, prefinished, white oak, prime grade, 2-1/4" wide - 9642910…"
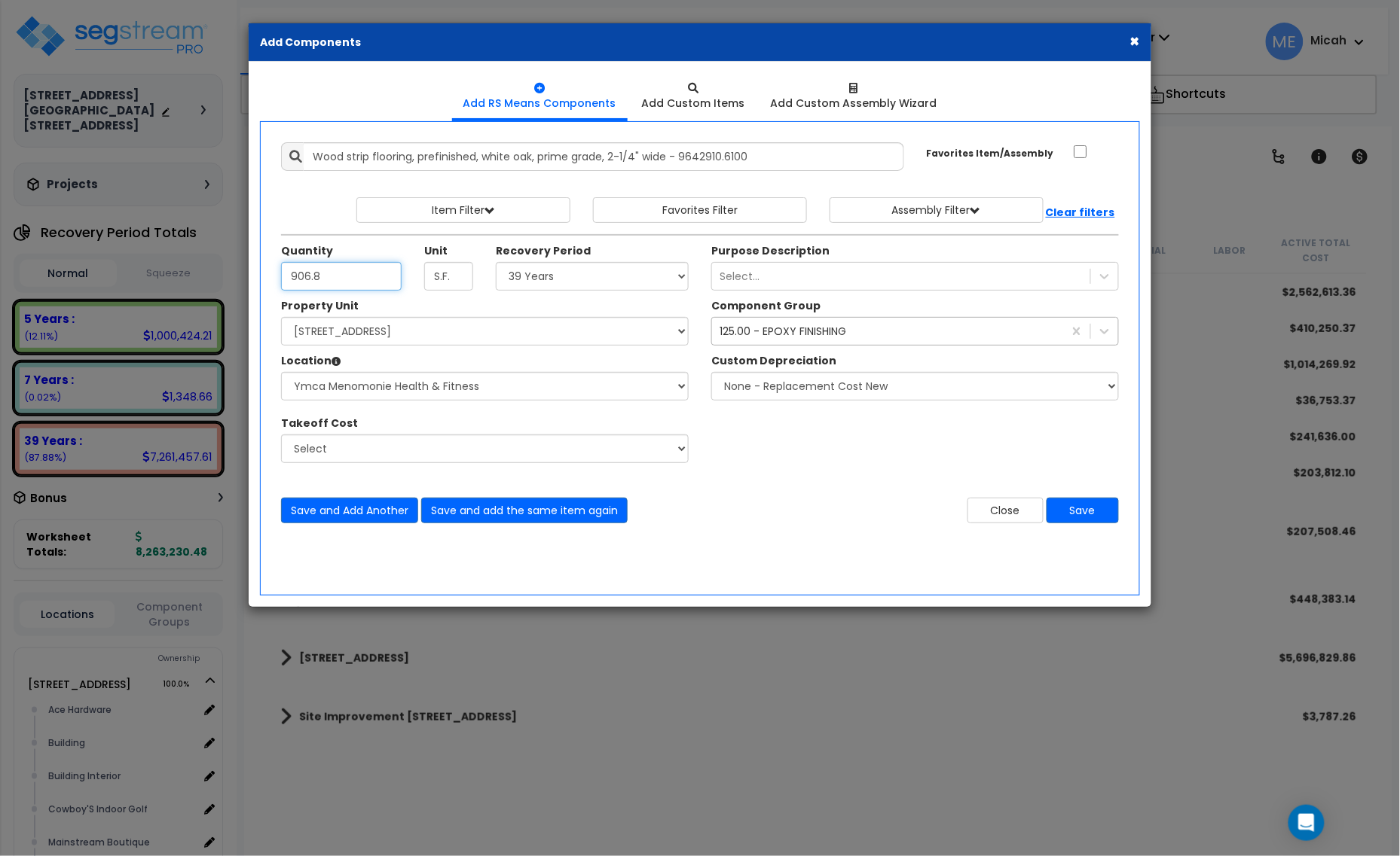
type input "906.8"
click at [797, 330] on div "125.00 - EPOXY FINISHING" at bounding box center [783, 331] width 127 height 15
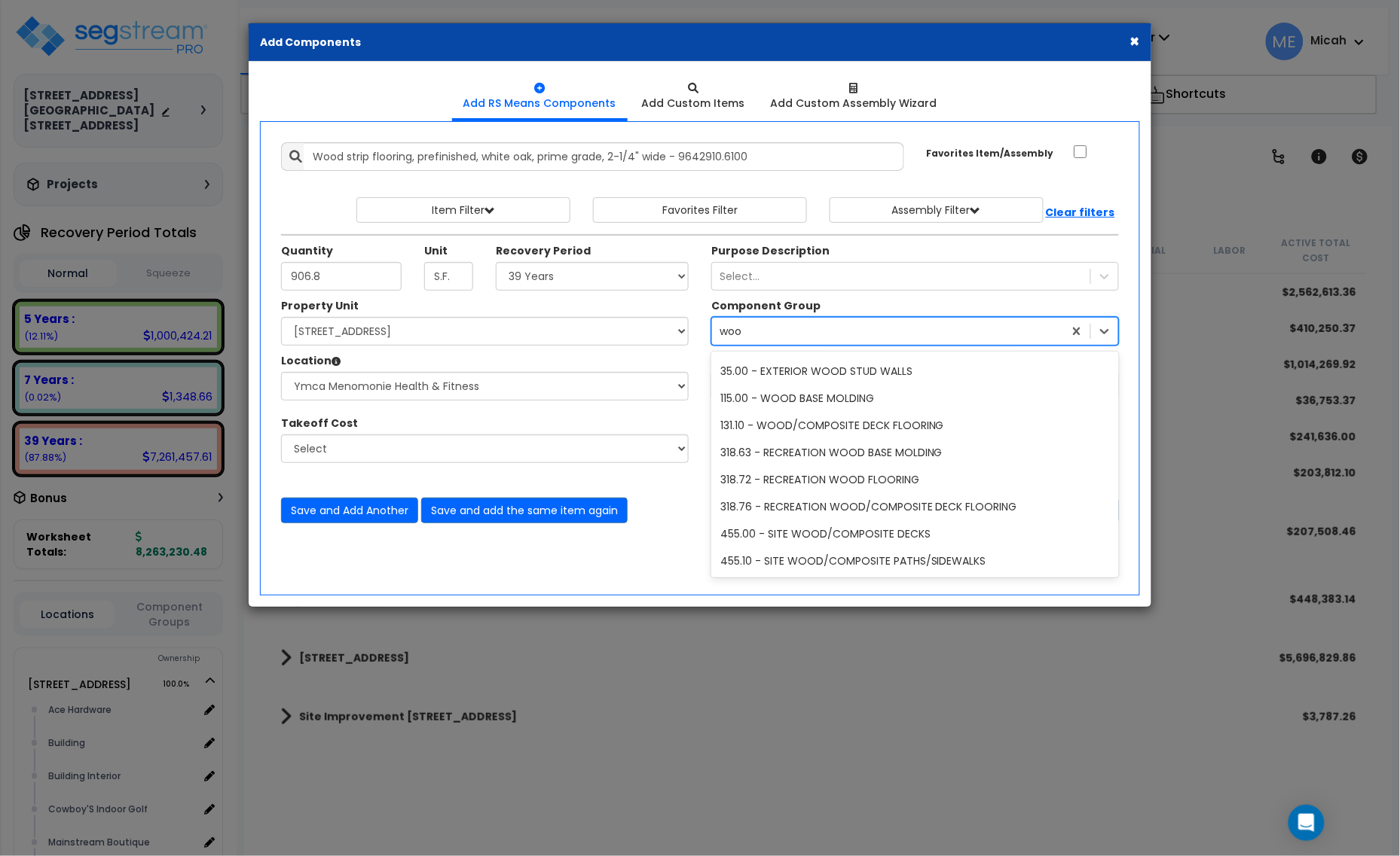
scroll to position [83, 0]
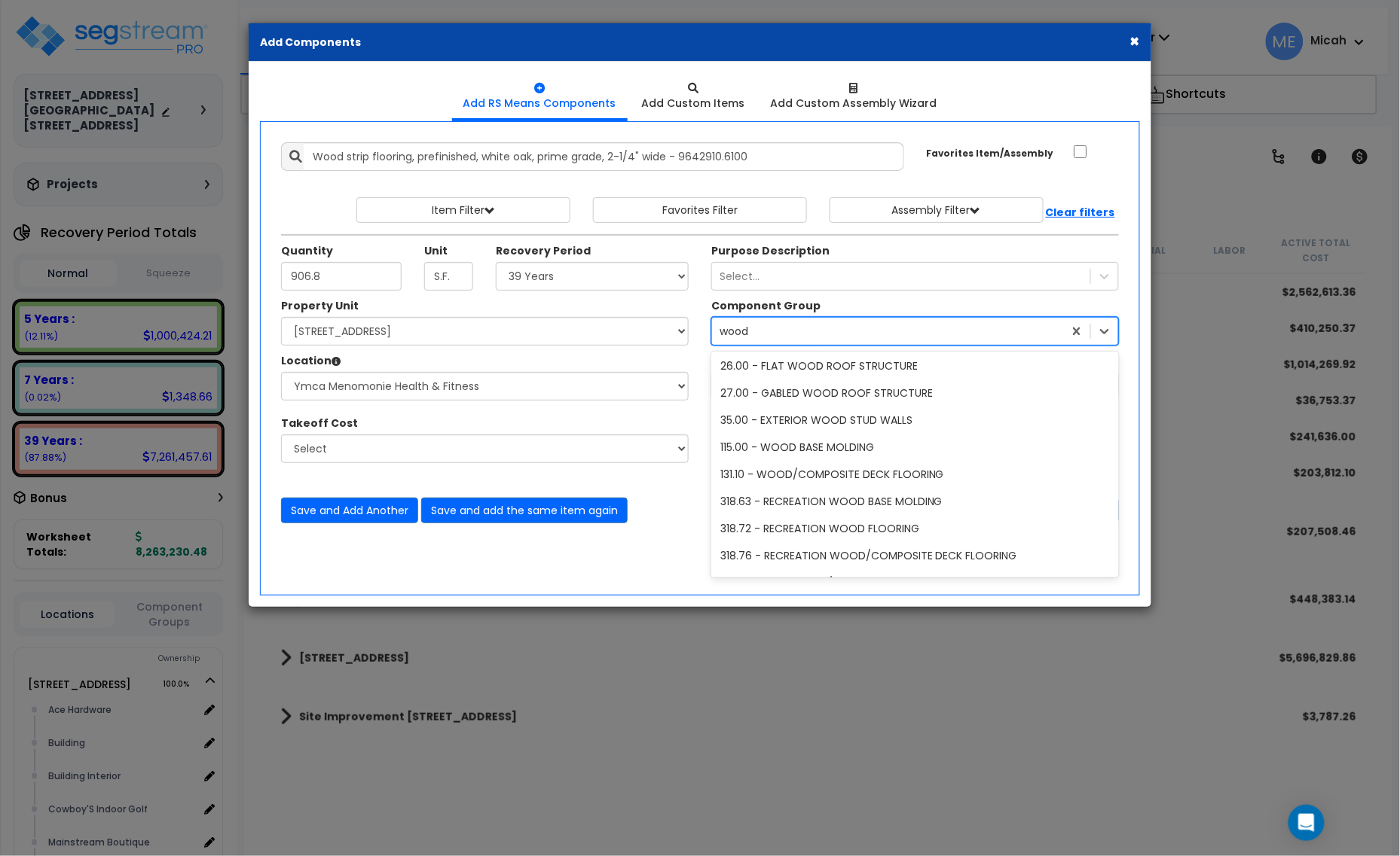
type input "wood f"
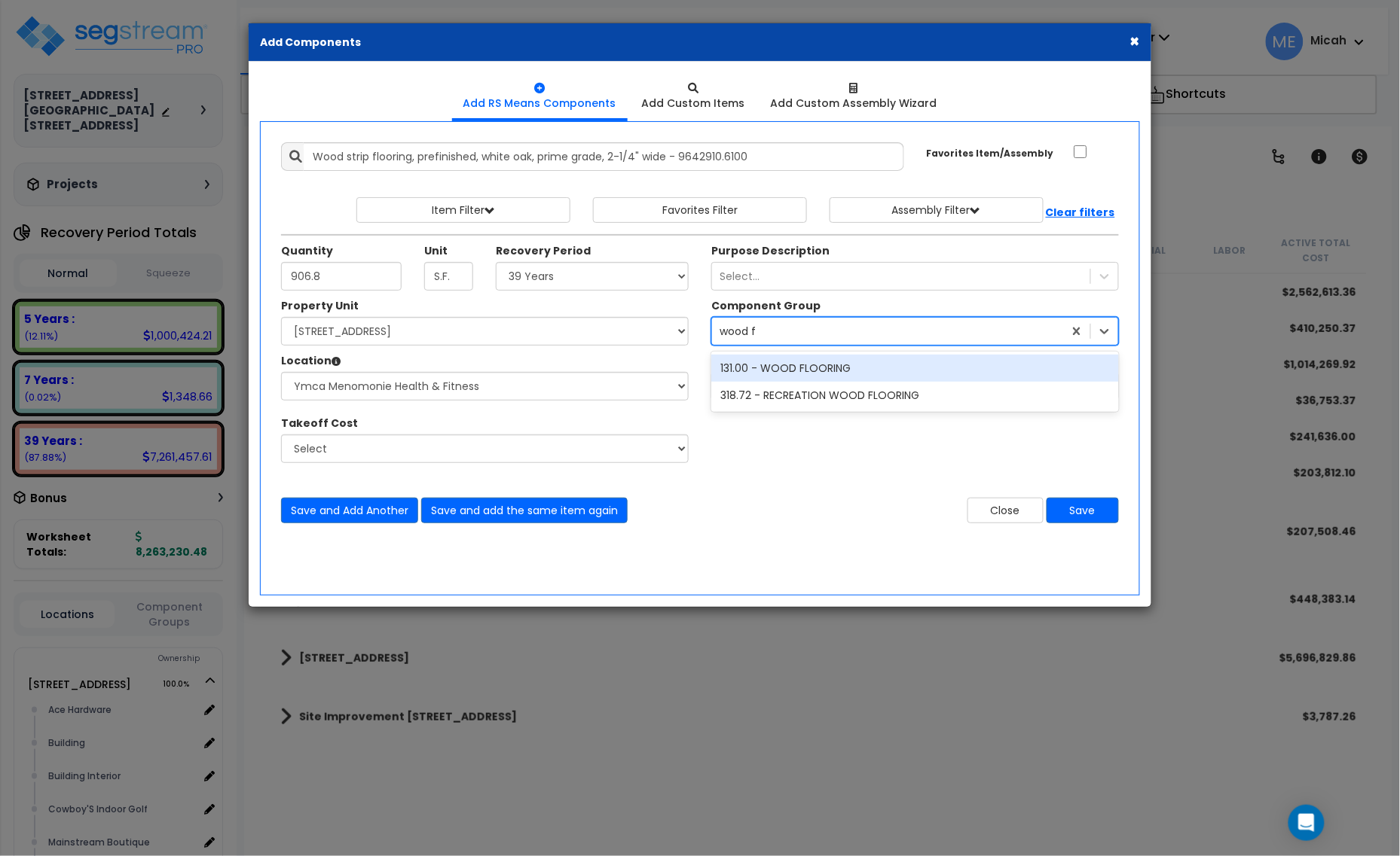
scroll to position [0, 0]
click at [802, 373] on div "131.00 - WOOD FLOORING" at bounding box center [915, 368] width 407 height 27
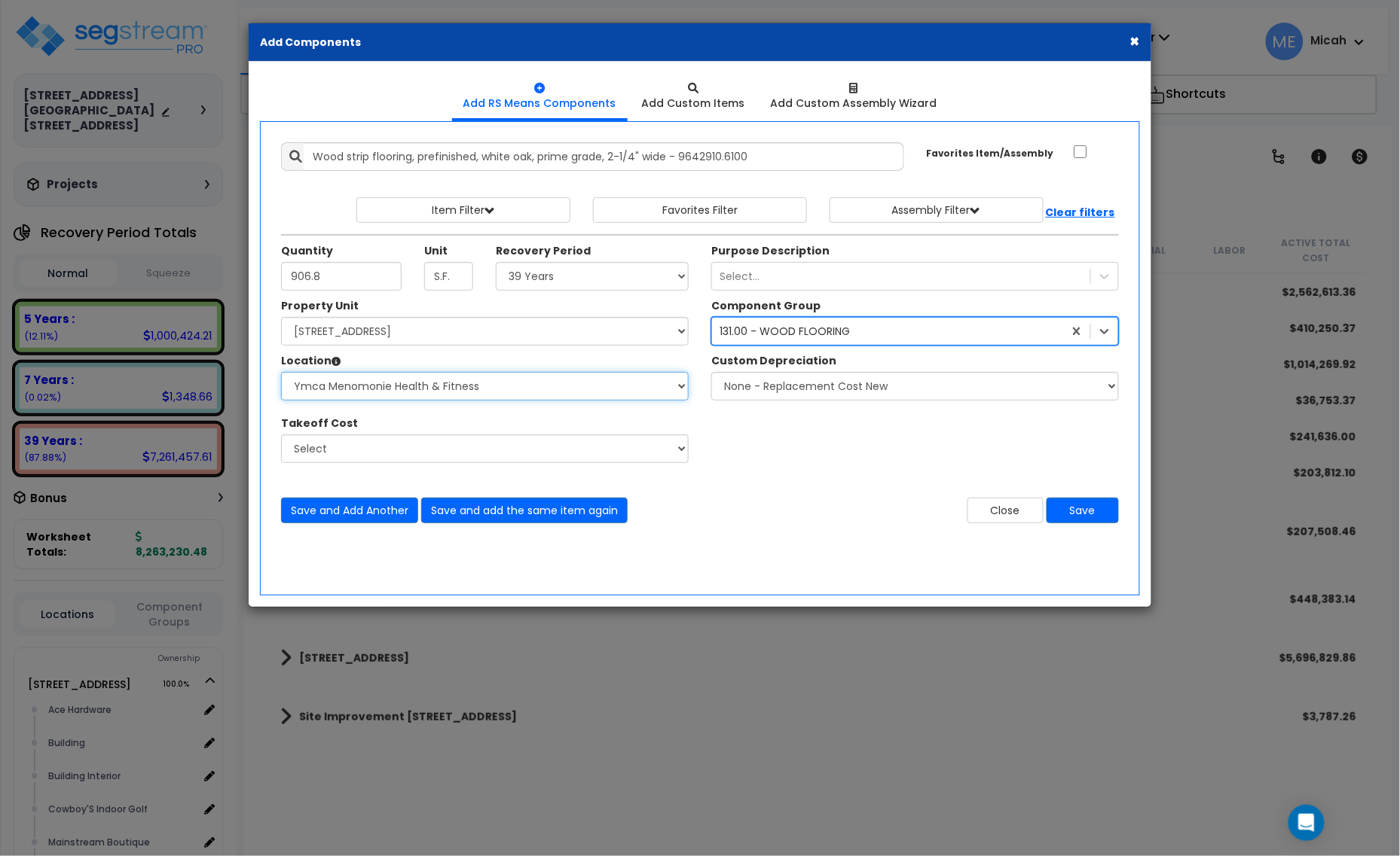
click at [484, 373] on select "Select Ace Hardware Building Building Interior Cowboy'S Indoor Golf Mainstream …" at bounding box center [484, 386] width 407 height 28
select select "31131"
click at [281, 373] on select "Select Ace Hardware Building Building Interior Cowboy'S Indoor Golf Mainstream …" at bounding box center [484, 386] width 407 height 28
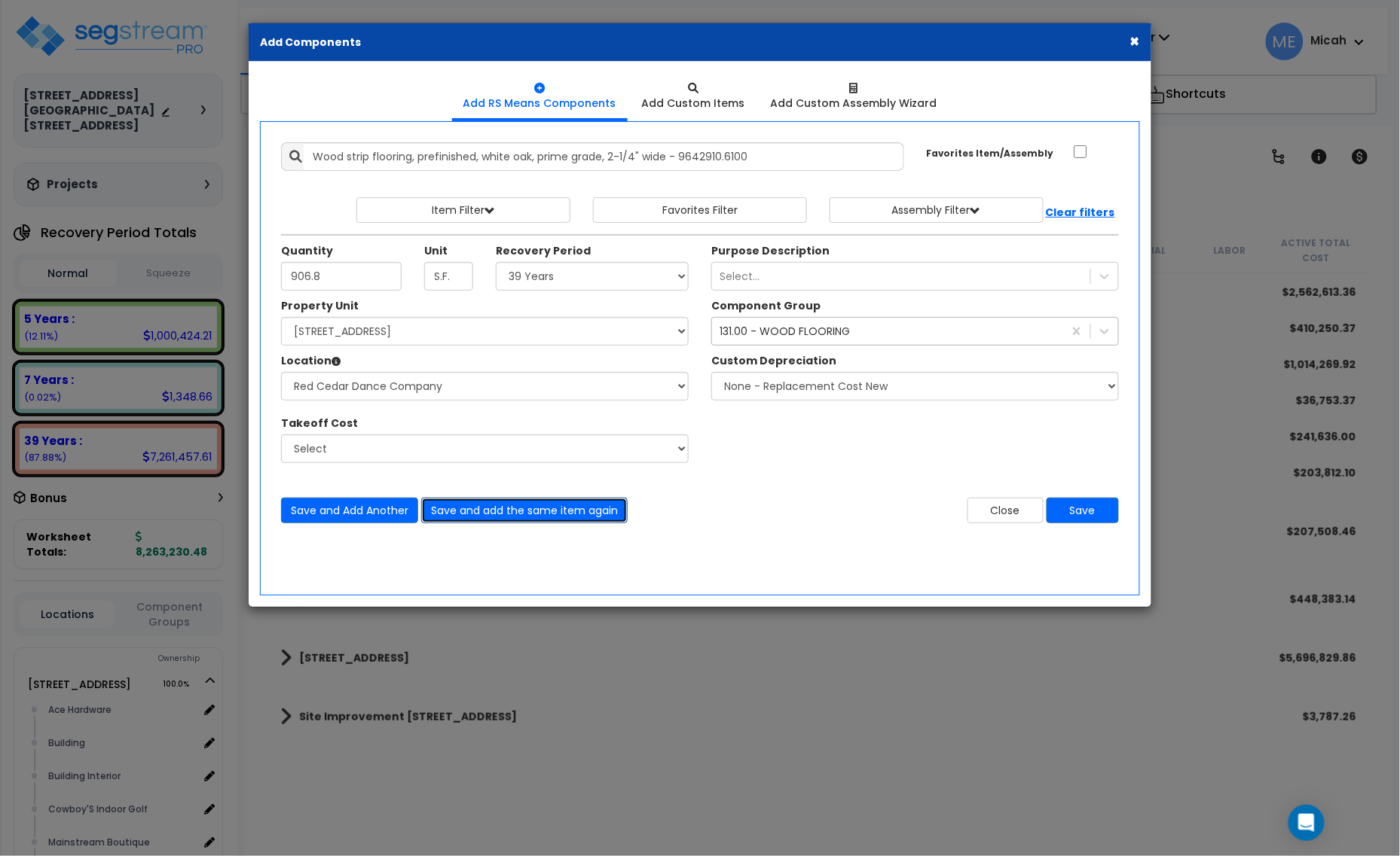
click at [539, 507] on button "Save and add the same item again" at bounding box center [524, 510] width 207 height 26
click at [341, 279] on input "Unit Quantity" at bounding box center [342, 277] width 121 height 28
type input "12.3"
click at [530, 511] on button "Save and add the same item again" at bounding box center [524, 510] width 207 height 26
click at [343, 281] on input "Unit Quantity" at bounding box center [342, 277] width 121 height 28
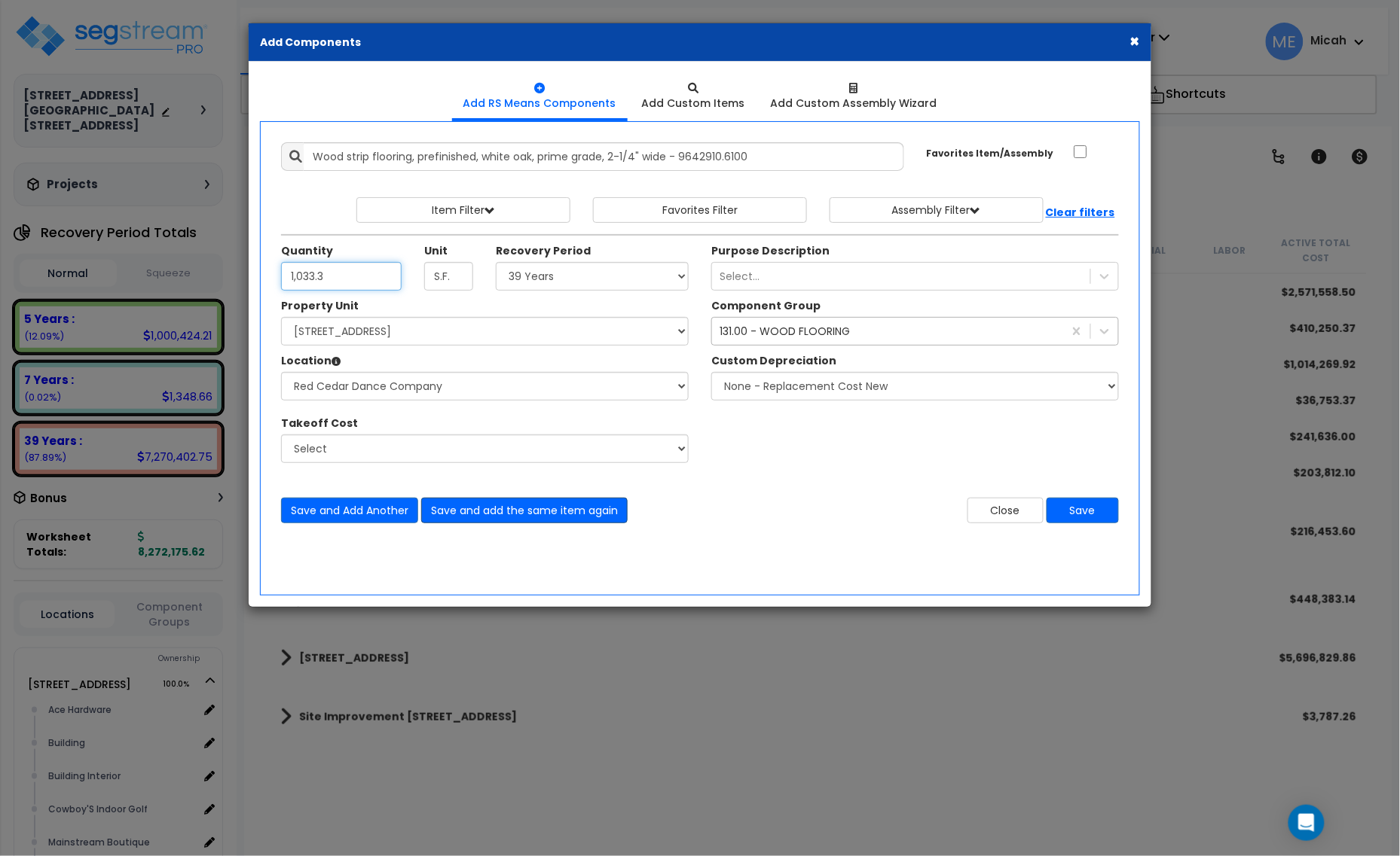
type input "1,033.3"
click at [499, 509] on button "Save and add the same item again" at bounding box center [524, 510] width 207 height 26
drag, startPoint x: 634, startPoint y: 158, endPoint x: 312, endPoint y: 152, distance: 322.1
click at [312, 152] on input "Wood strip flooring, prefinished, white oak, prime grade, 2-1/4" wide - 9642910…" at bounding box center [603, 156] width 601 height 28
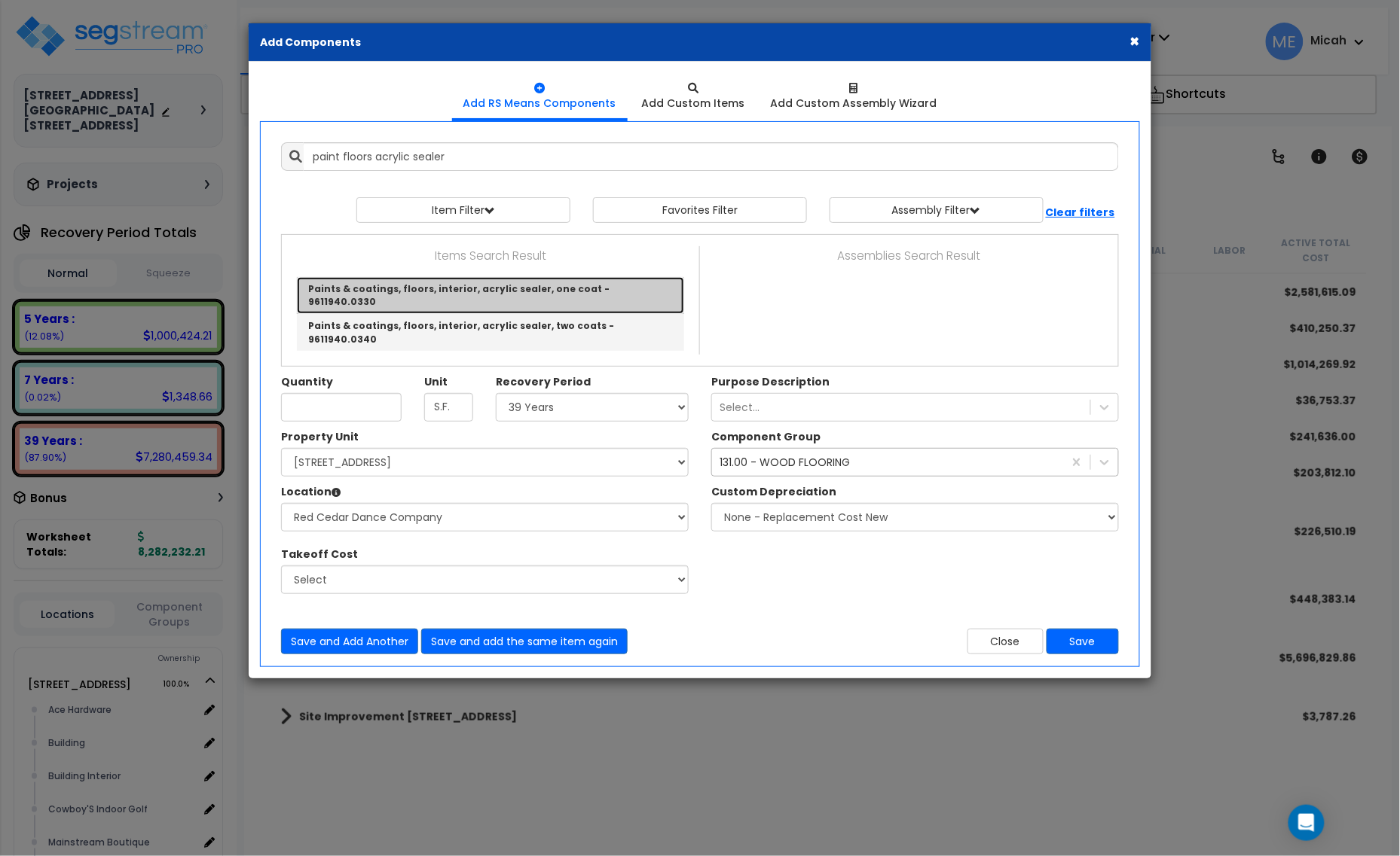
click at [649, 294] on link "Paints & coatings, floors, interior, acrylic sealer, one coat - 9611940.0330" at bounding box center [491, 295] width 387 height 37
type input "Paints & coatings, floors, interior, acrylic sealer, one coat - 9611940.0330"
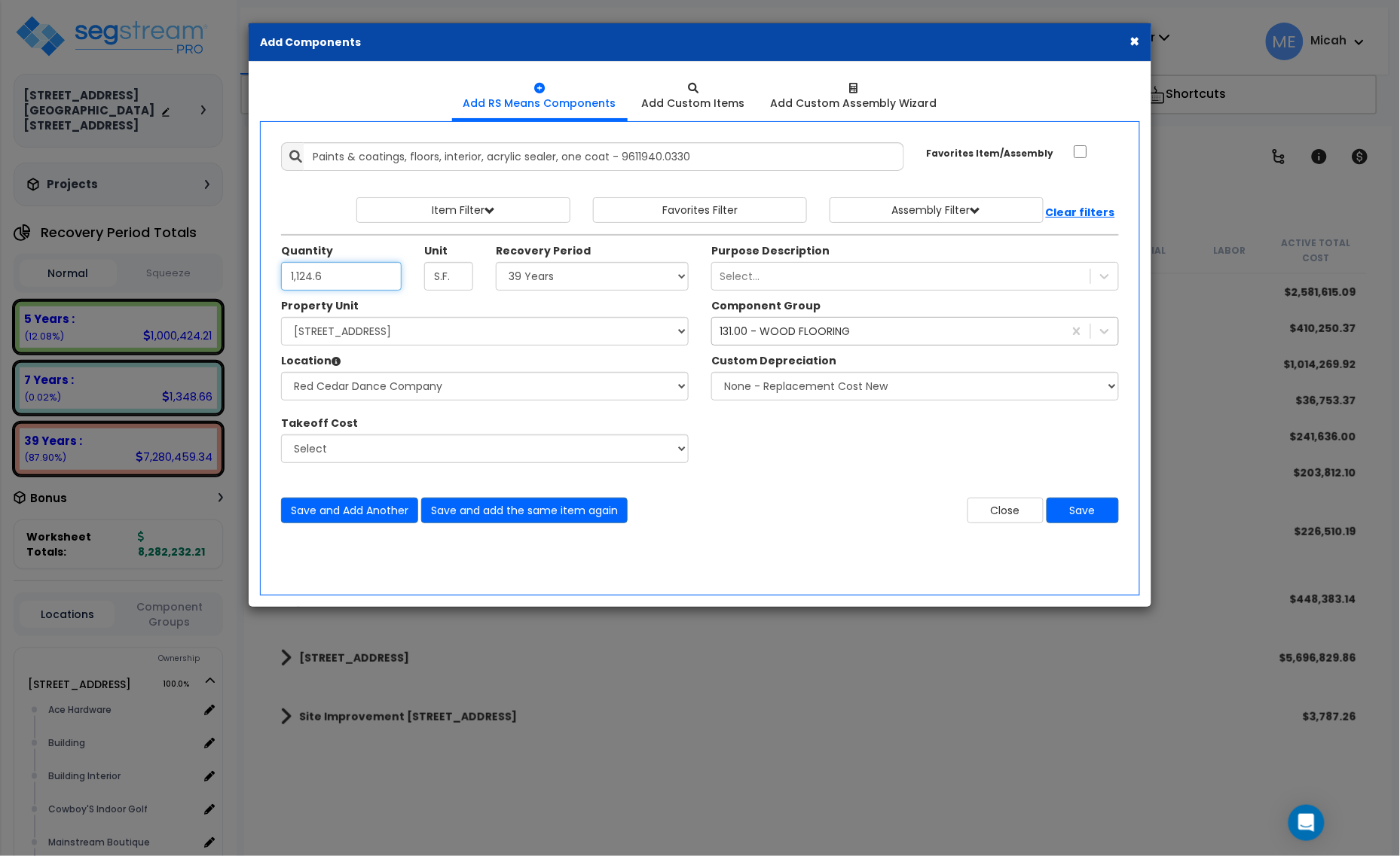
type input "1,124.6"
click at [484, 399] on select "Select Ace Hardware Building Building Interior Cowboy'S Indoor Golf Mainstream …" at bounding box center [484, 386] width 407 height 28
select select "13302"
click at [281, 373] on select "Select Ace Hardware Building Building Interior Cowboy'S Indoor Golf Mainstream …" at bounding box center [484, 386] width 407 height 28
click at [798, 336] on div "131.00 - WOOD FLOORING" at bounding box center [784, 331] width 130 height 15
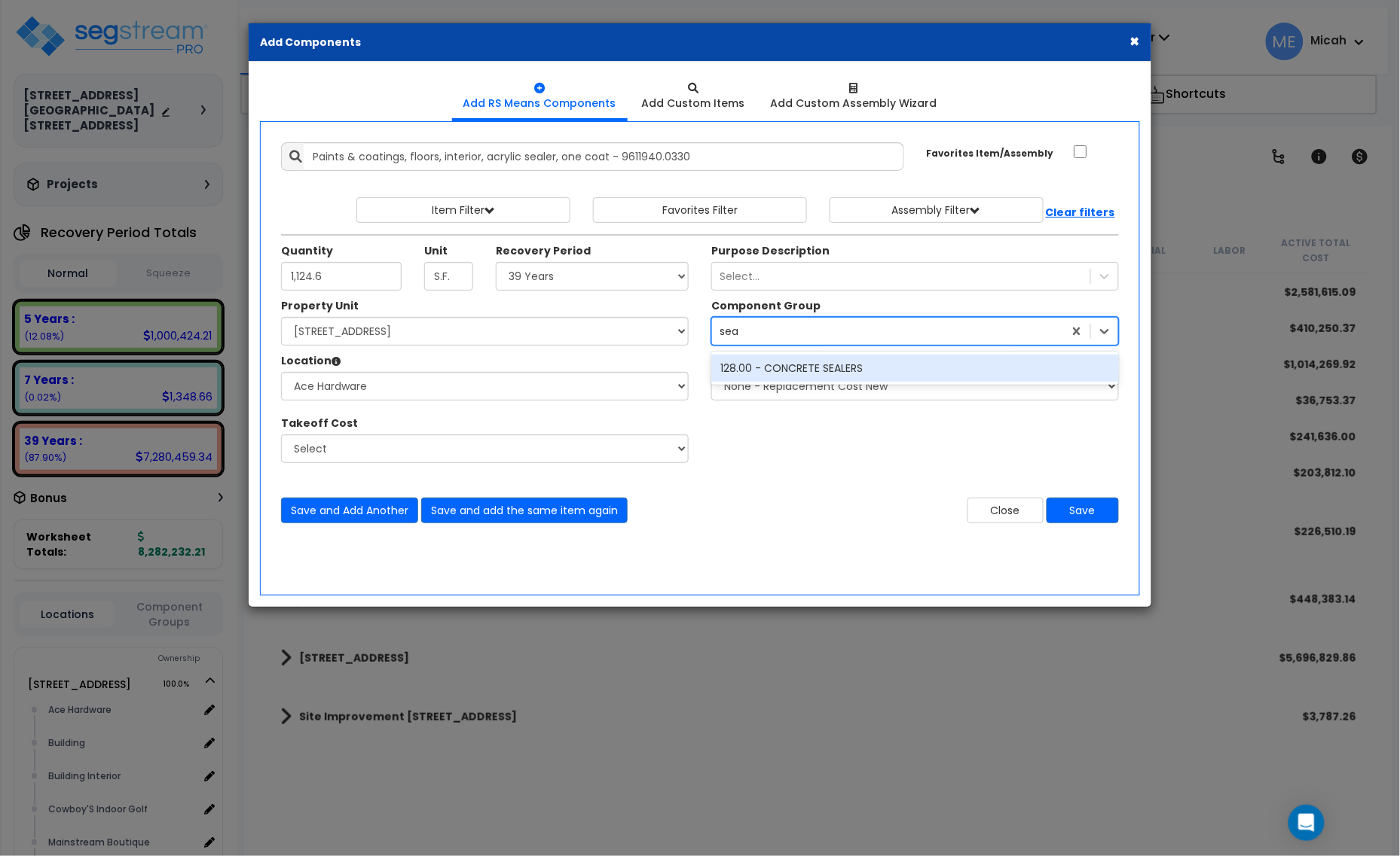
type input "seal"
click at [822, 375] on div "128.00 - CONCRETE SEALERS" at bounding box center [915, 368] width 407 height 27
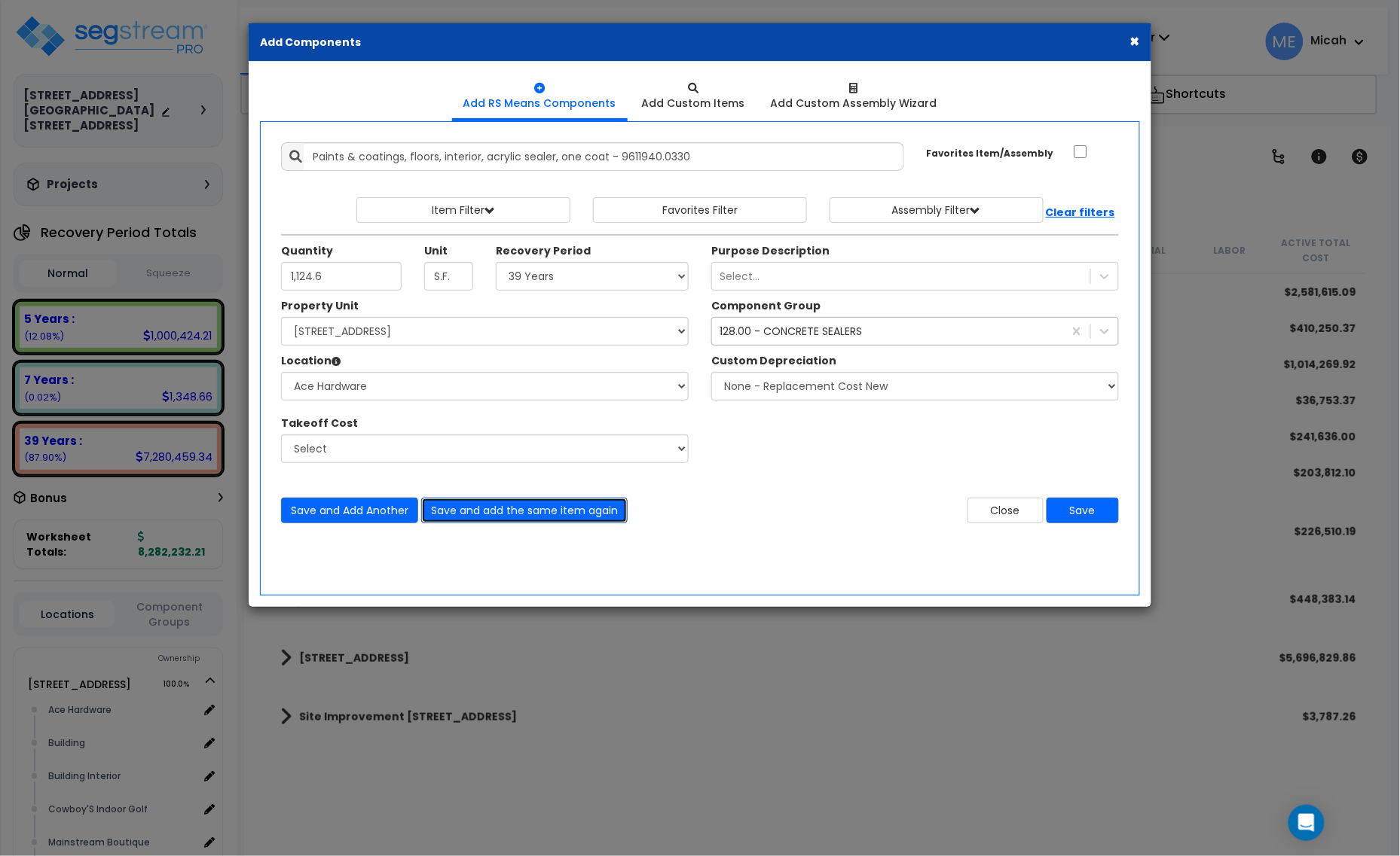
click at [539, 513] on button "Save and add the same item again" at bounding box center [524, 510] width 207 height 26
click at [326, 279] on input "Unit Quantity" at bounding box center [342, 277] width 121 height 28
type input "6,623.2"
click at [487, 507] on button "Save and add the same item again" at bounding box center [524, 510] width 207 height 26
click at [325, 287] on input "Unit Quantity" at bounding box center [342, 277] width 121 height 28
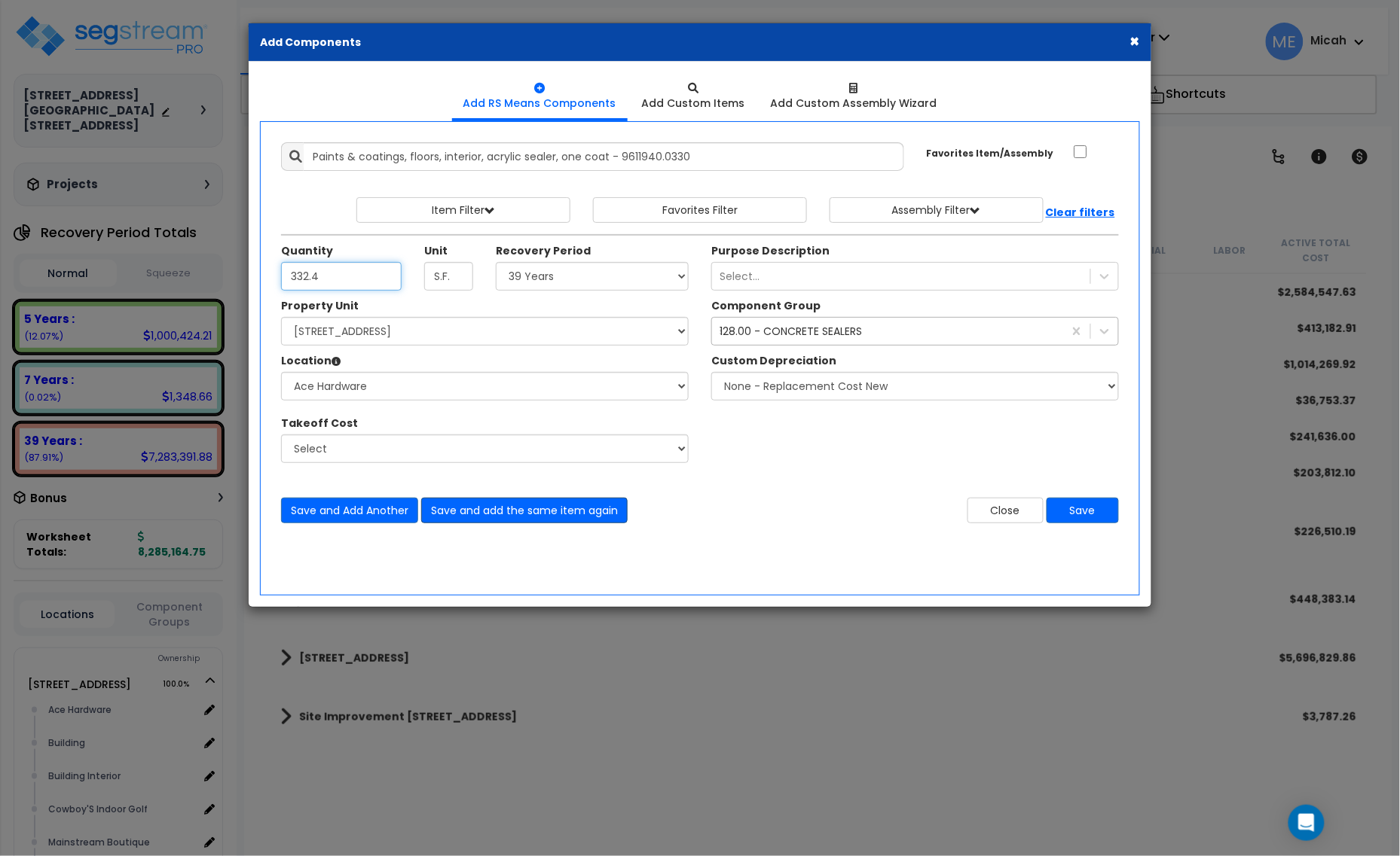
type input "332.4"
click at [556, 508] on button "Save and add the same item again" at bounding box center [524, 510] width 207 height 26
click at [337, 272] on input "Unit Quantity" at bounding box center [342, 277] width 121 height 28
type input "97.7"
click at [373, 508] on button "Save and Add Another" at bounding box center [350, 510] width 138 height 26
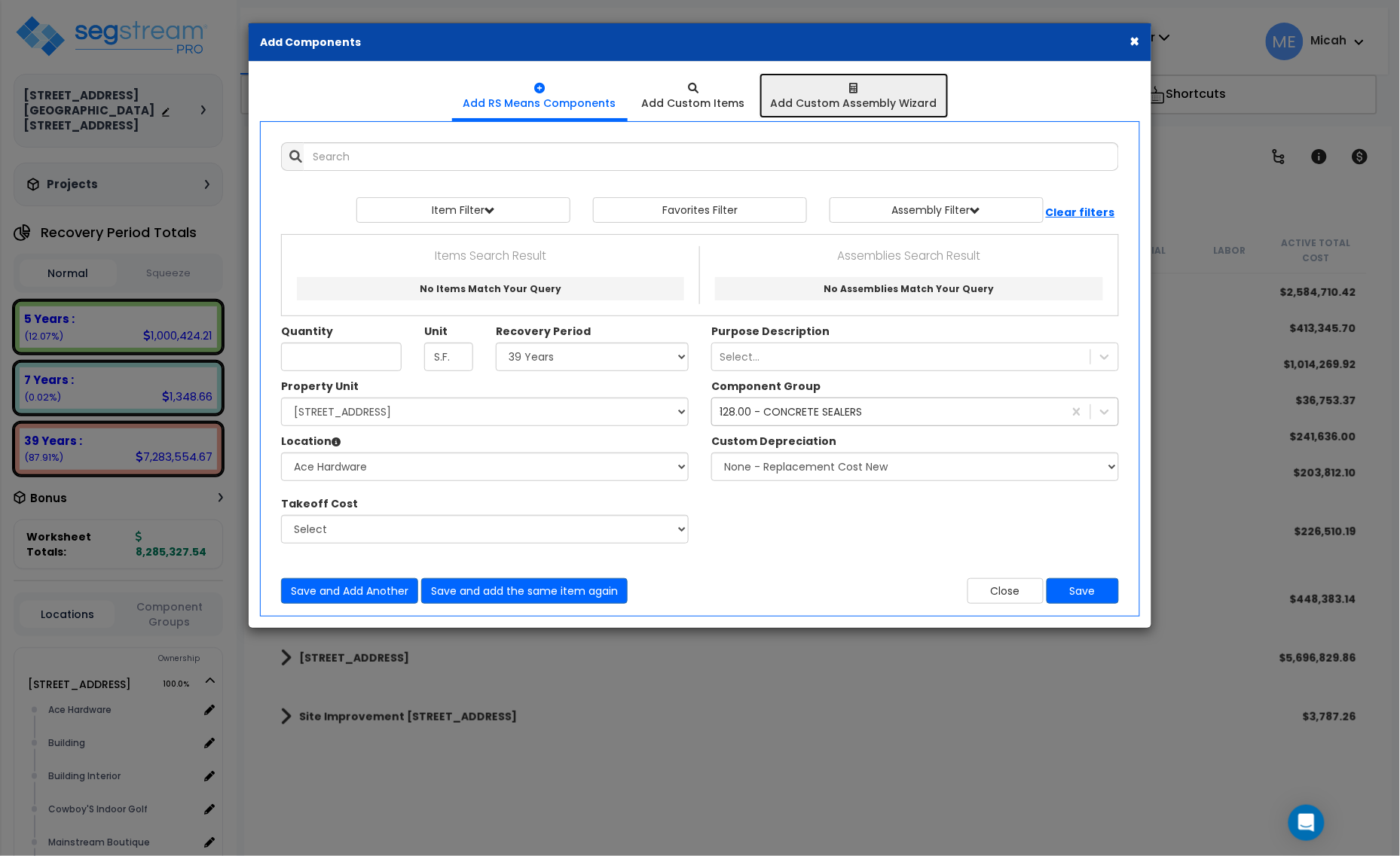
click at [870, 102] on div "Add Custom Assembly Wizard" at bounding box center [854, 103] width 167 height 15
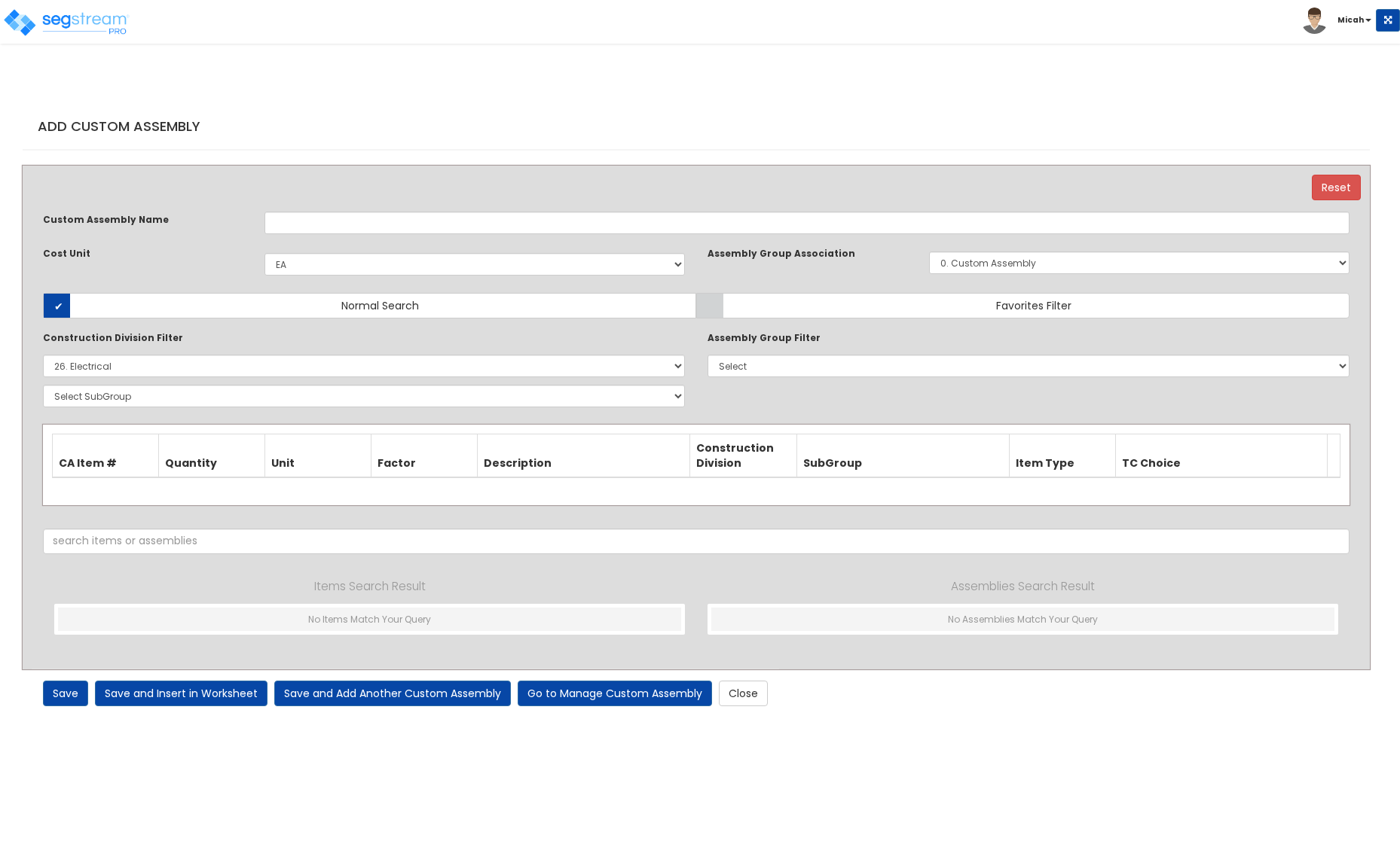
select select "1398"
select select "26000000"
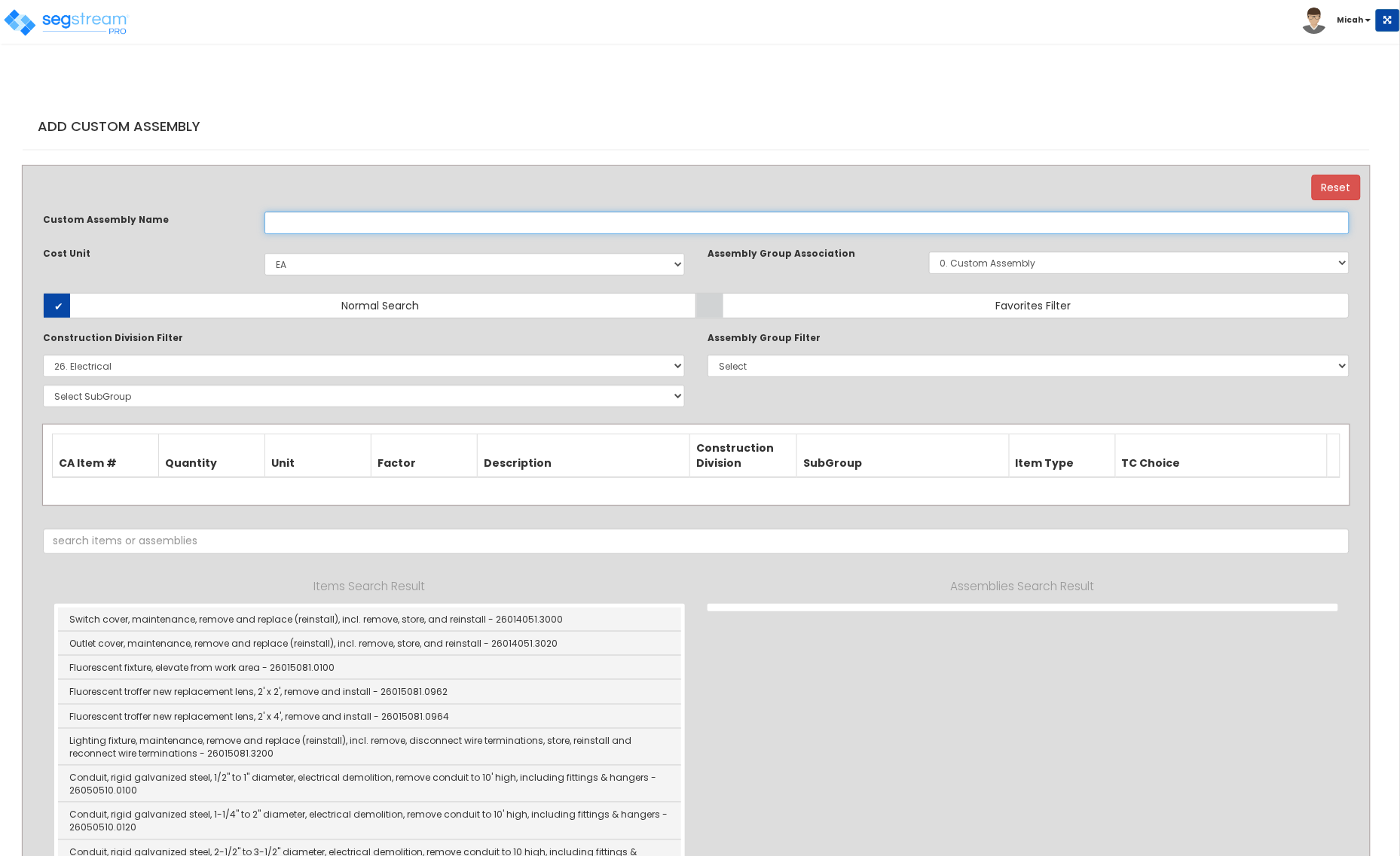
click at [374, 218] on input "text" at bounding box center [806, 223] width 1085 height 22
click at [349, 216] on input "Wood 1"x6" Wood Base with Paint" at bounding box center [806, 223] width 1085 height 22
type input "Wood 1"x6" Base with Paint"
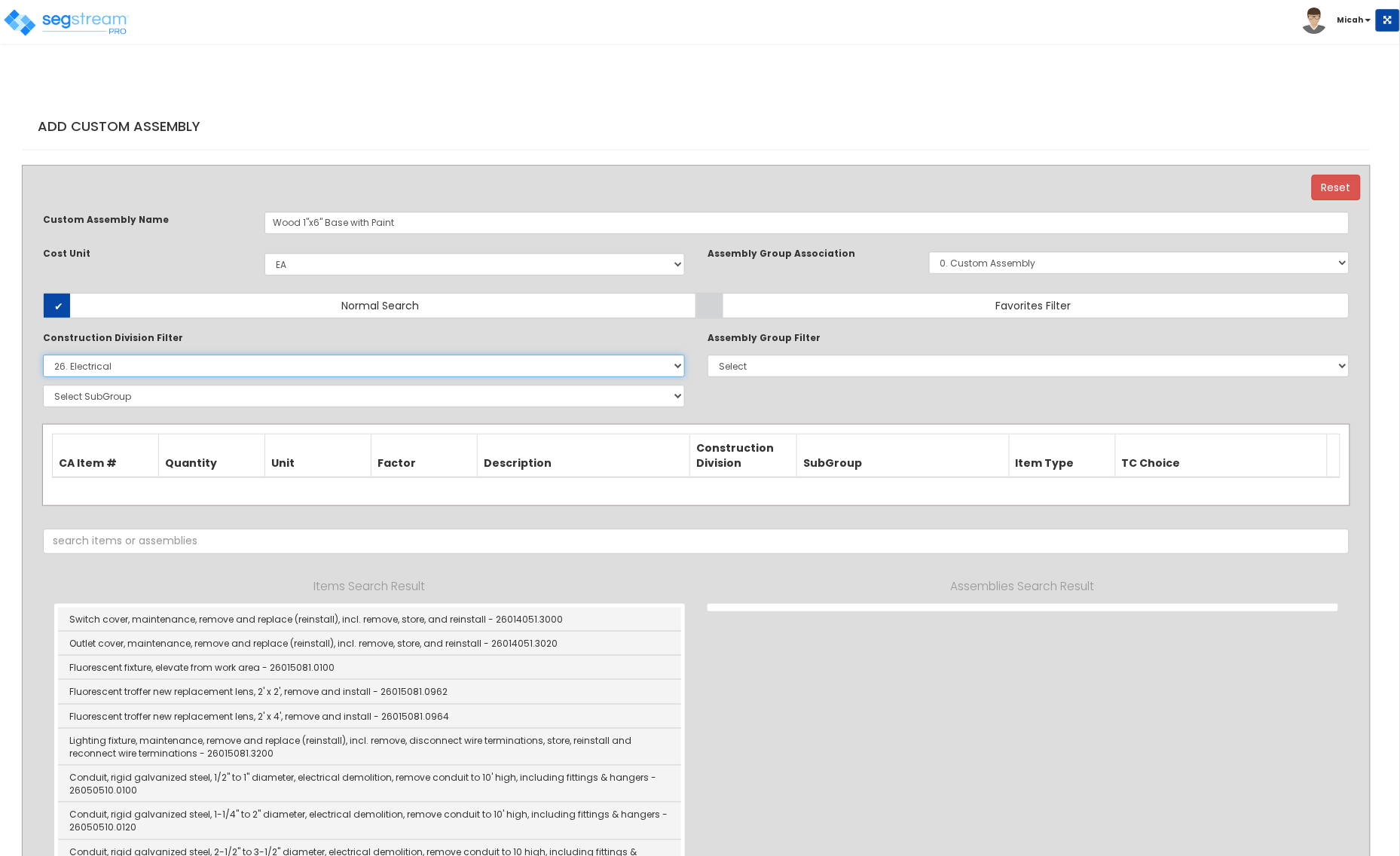
click at [235, 365] on select "Select 0. Custom Item 1. General Requirements 2. Existing Conditions 3. Concret…" at bounding box center [363, 365] width 641 height 22
select select "6000000"
click at [43, 355] on select "Select 0. Custom Item 1. General Requirements 2. Existing Conditions 3. Concret…" at bounding box center [363, 365] width 641 height 22
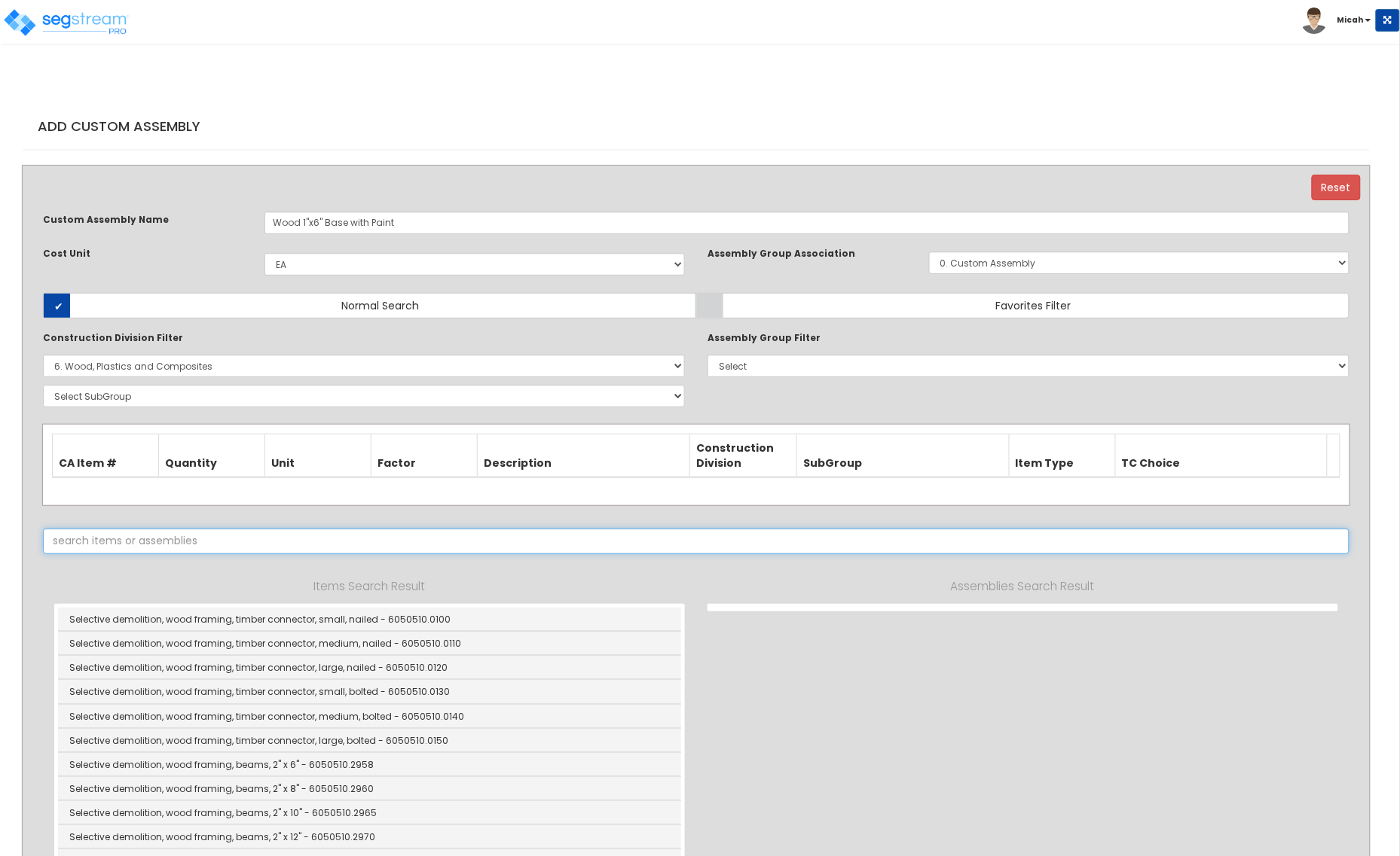
click at [268, 540] on input "text" at bounding box center [696, 541] width 1306 height 26
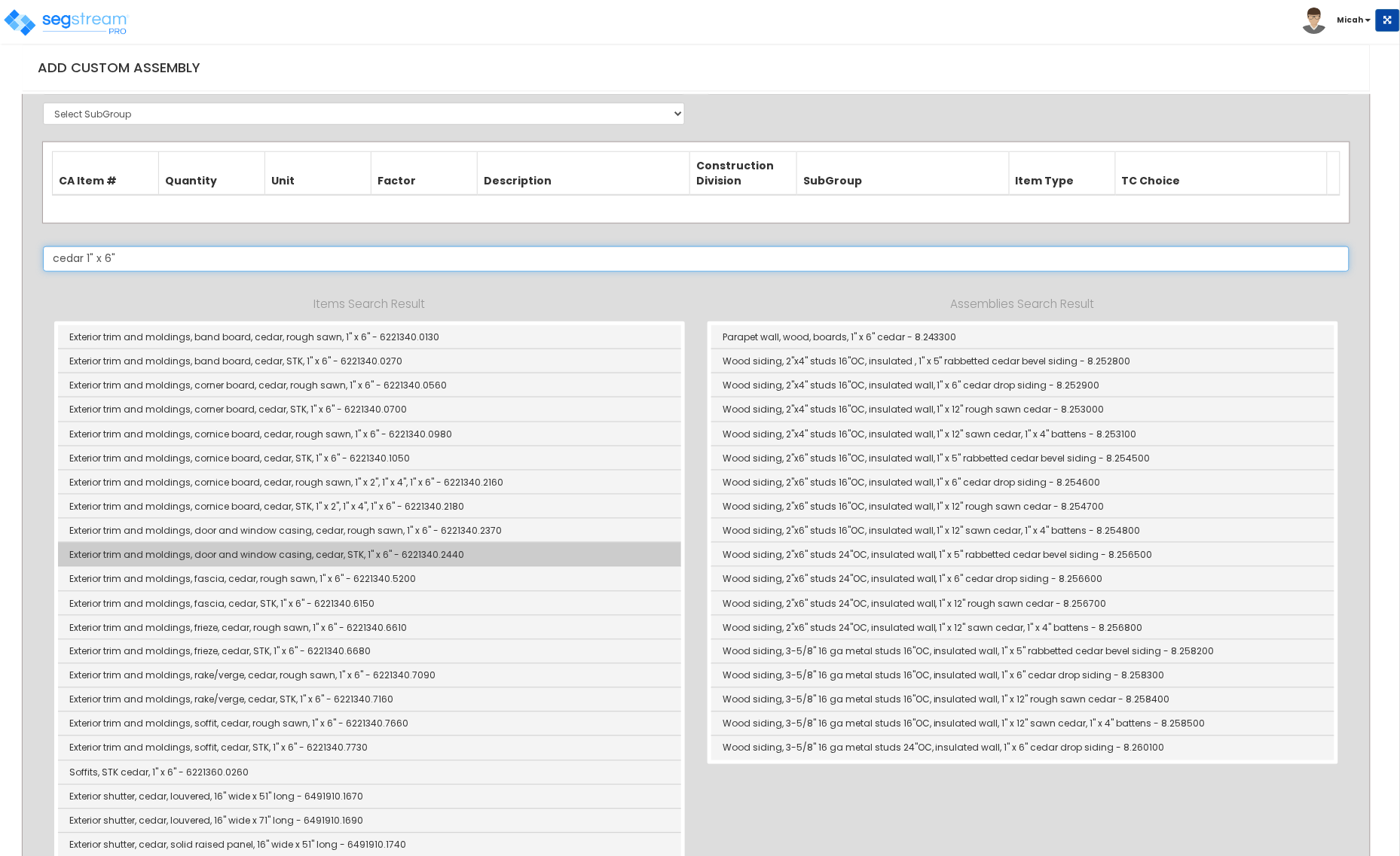
scroll to position [377, 0]
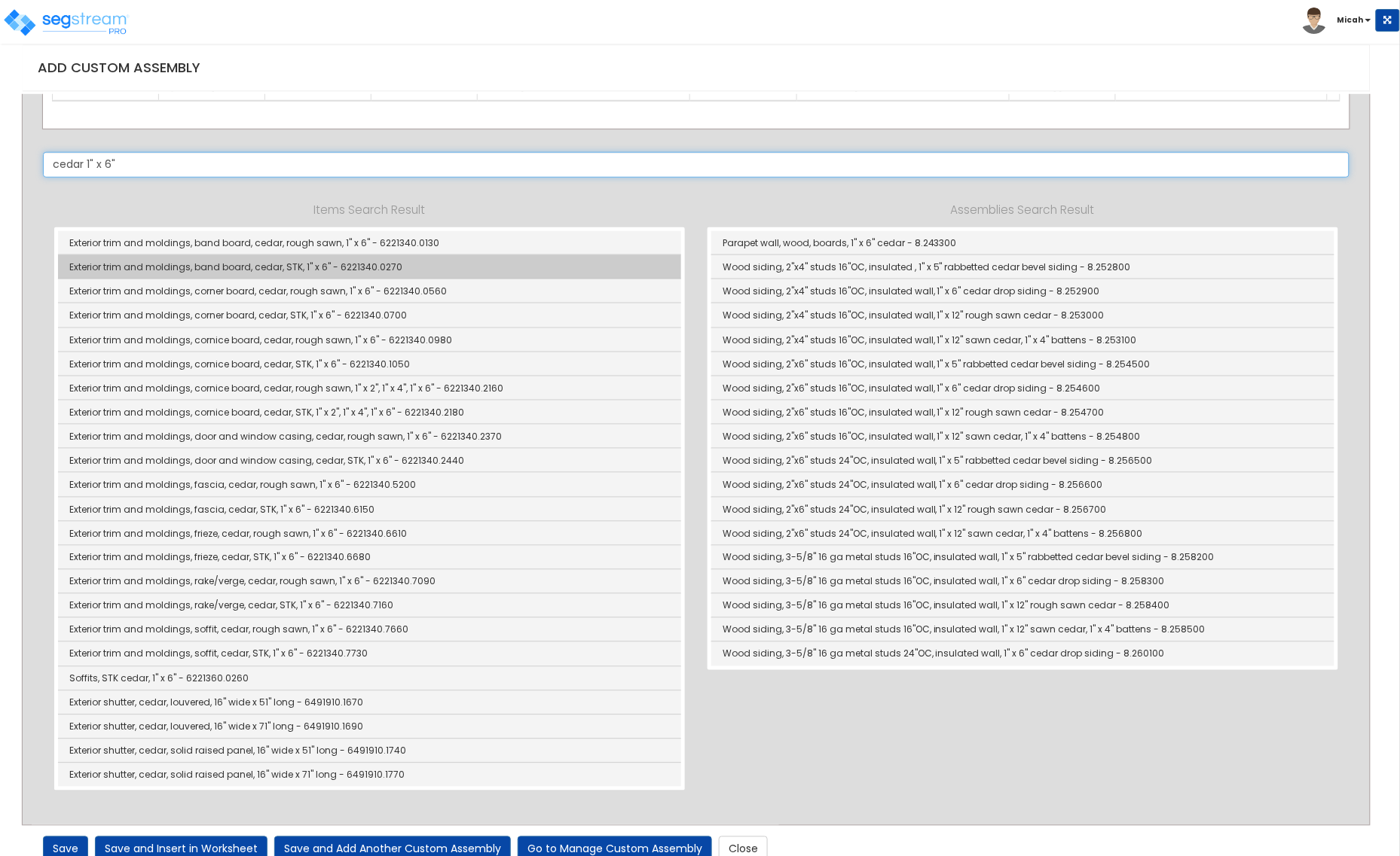
type input "cedar 1" x 6""
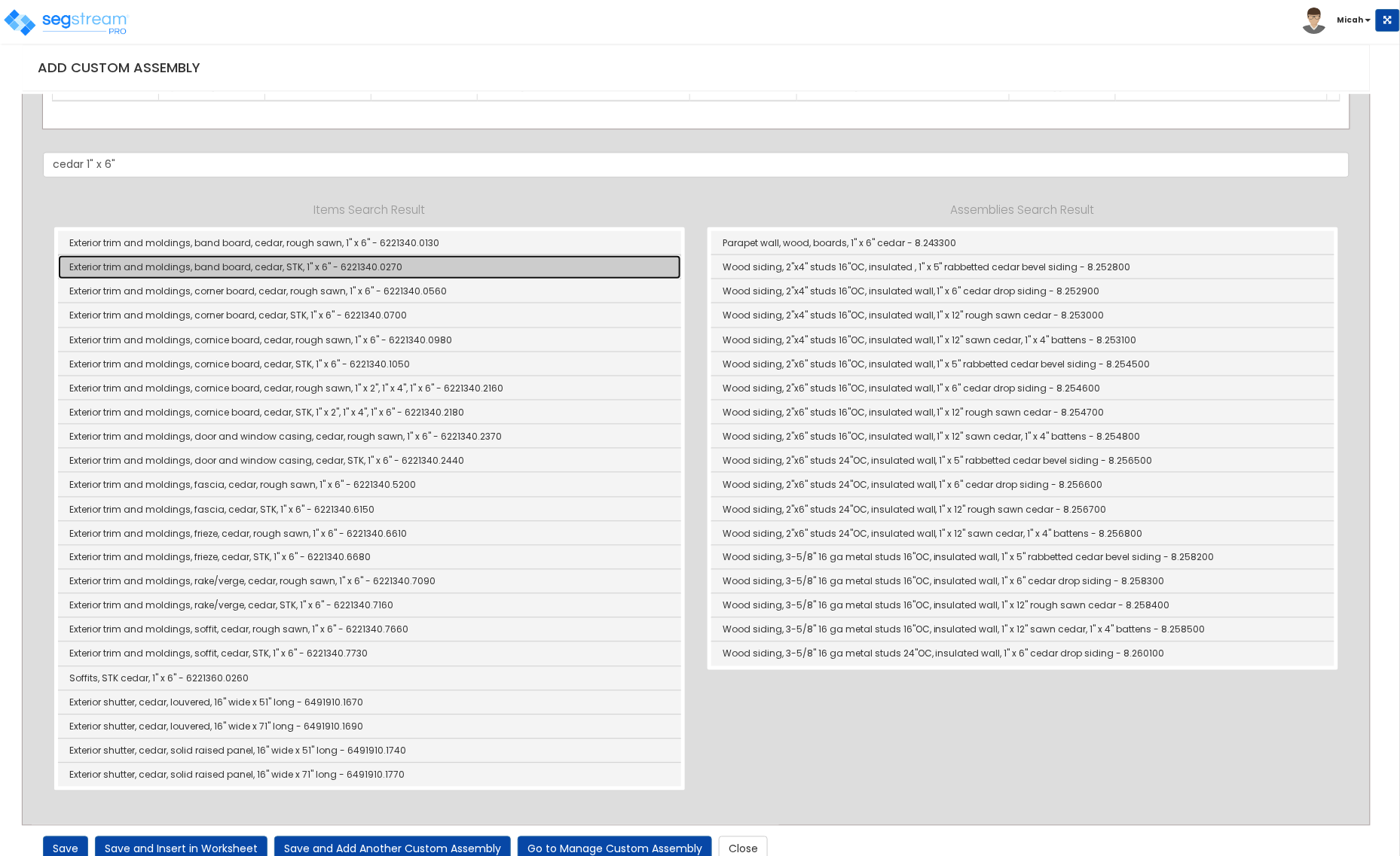
click at [413, 260] on link "Exterior trim and moldings, band board, cedar, STK, 1" x 6" - 6221340.0270" at bounding box center [369, 267] width 623 height 24
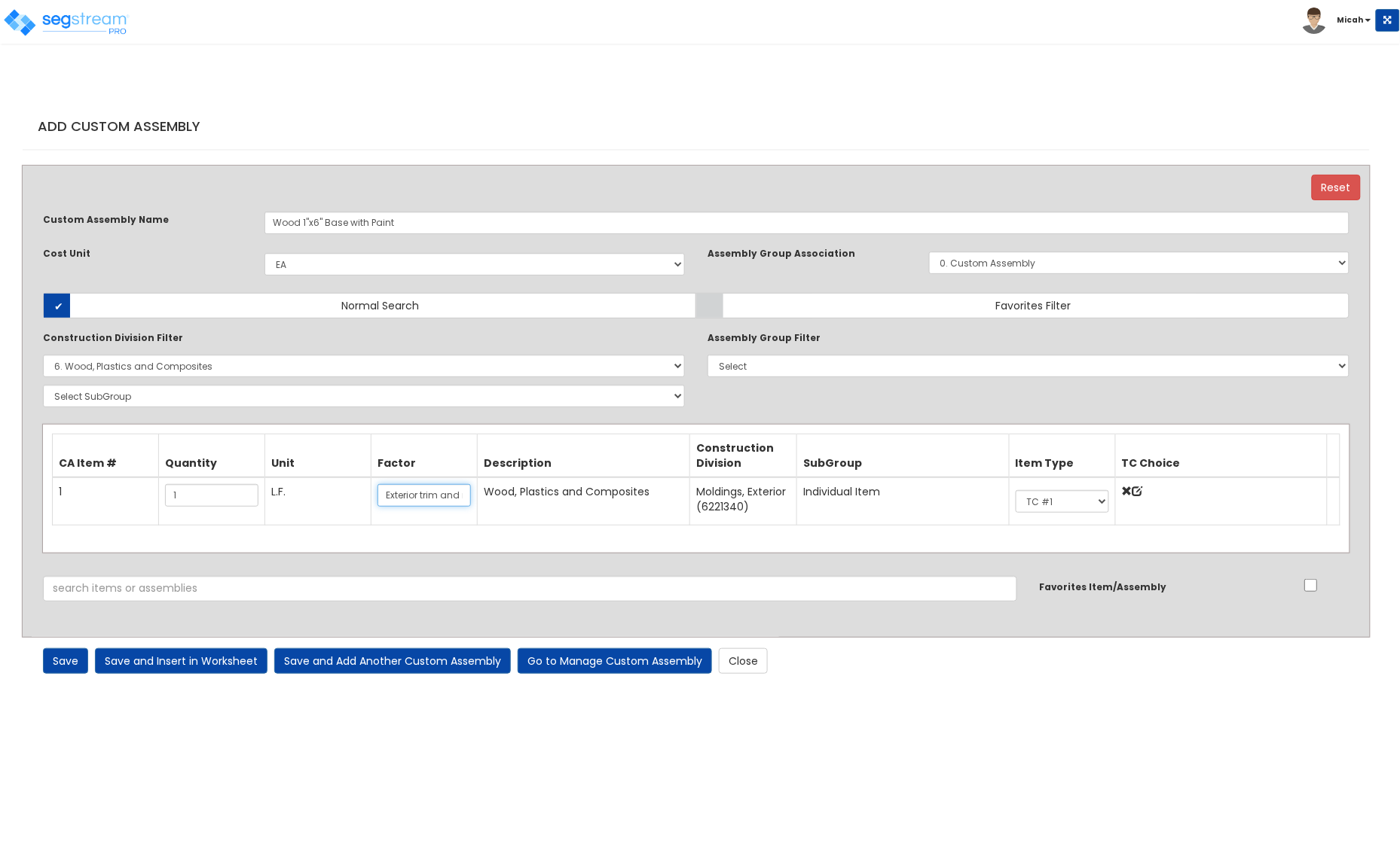
click at [397, 490] on input "Exterior trim and moldings, band board, cedar, STK, 1" x 6"" at bounding box center [423, 495] width 93 height 22
type input "Interior trim and base moldings, cedar, STK, 1" x 6""
click at [240, 373] on select "Select 0. Custom Item 1. General Requirements 2. Existing Conditions 3. Concret…" at bounding box center [363, 365] width 641 height 22
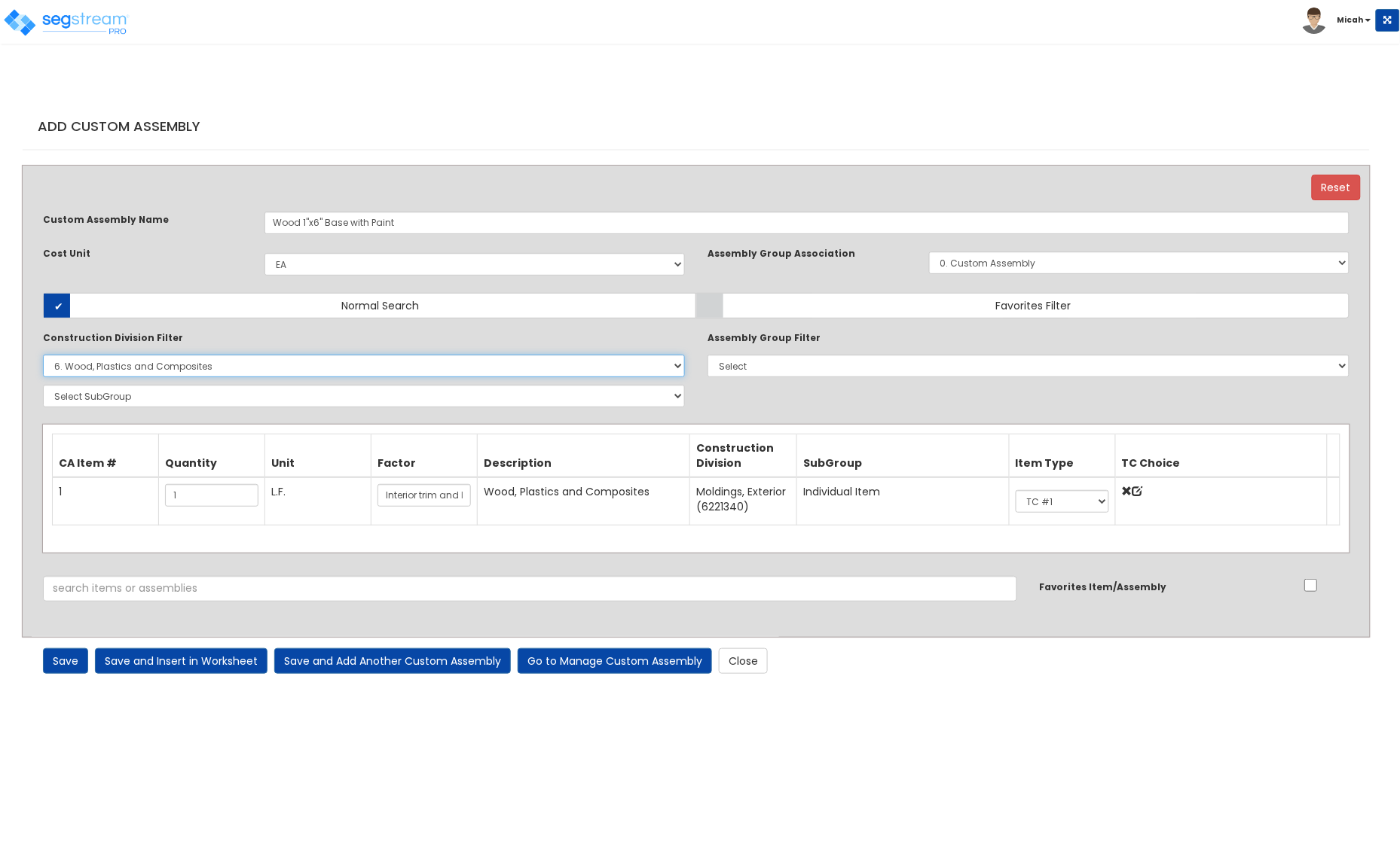
select select "9000000"
click at [43, 355] on select "Select 0. Custom Item 1. General Requirements 2. Existing Conditions 3. Concret…" at bounding box center [363, 365] width 641 height 22
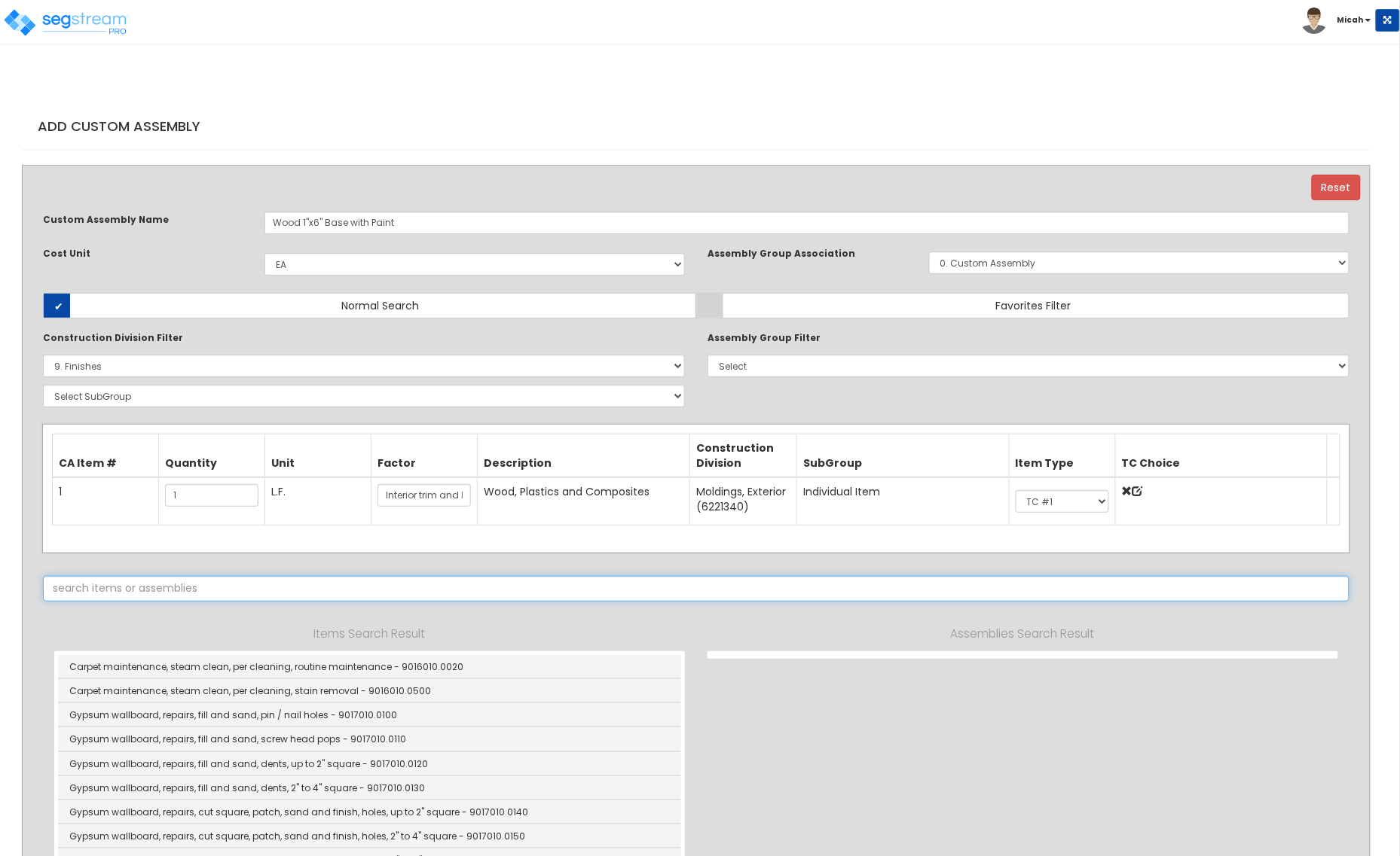
click at [260, 585] on input "text" at bounding box center [696, 589] width 1306 height 26
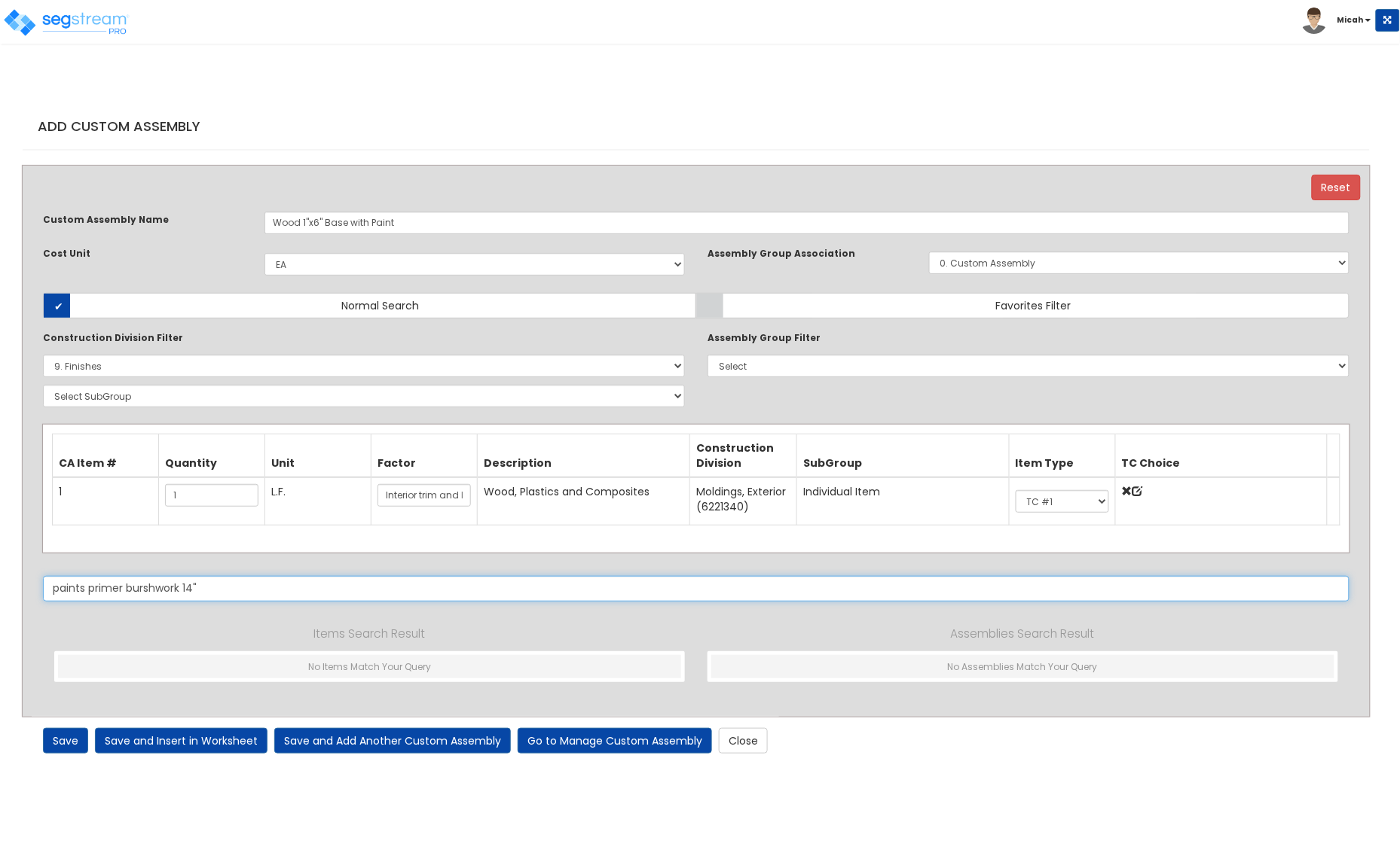
click at [144, 582] on input "paints primer burshwork 14"" at bounding box center [696, 589] width 1306 height 26
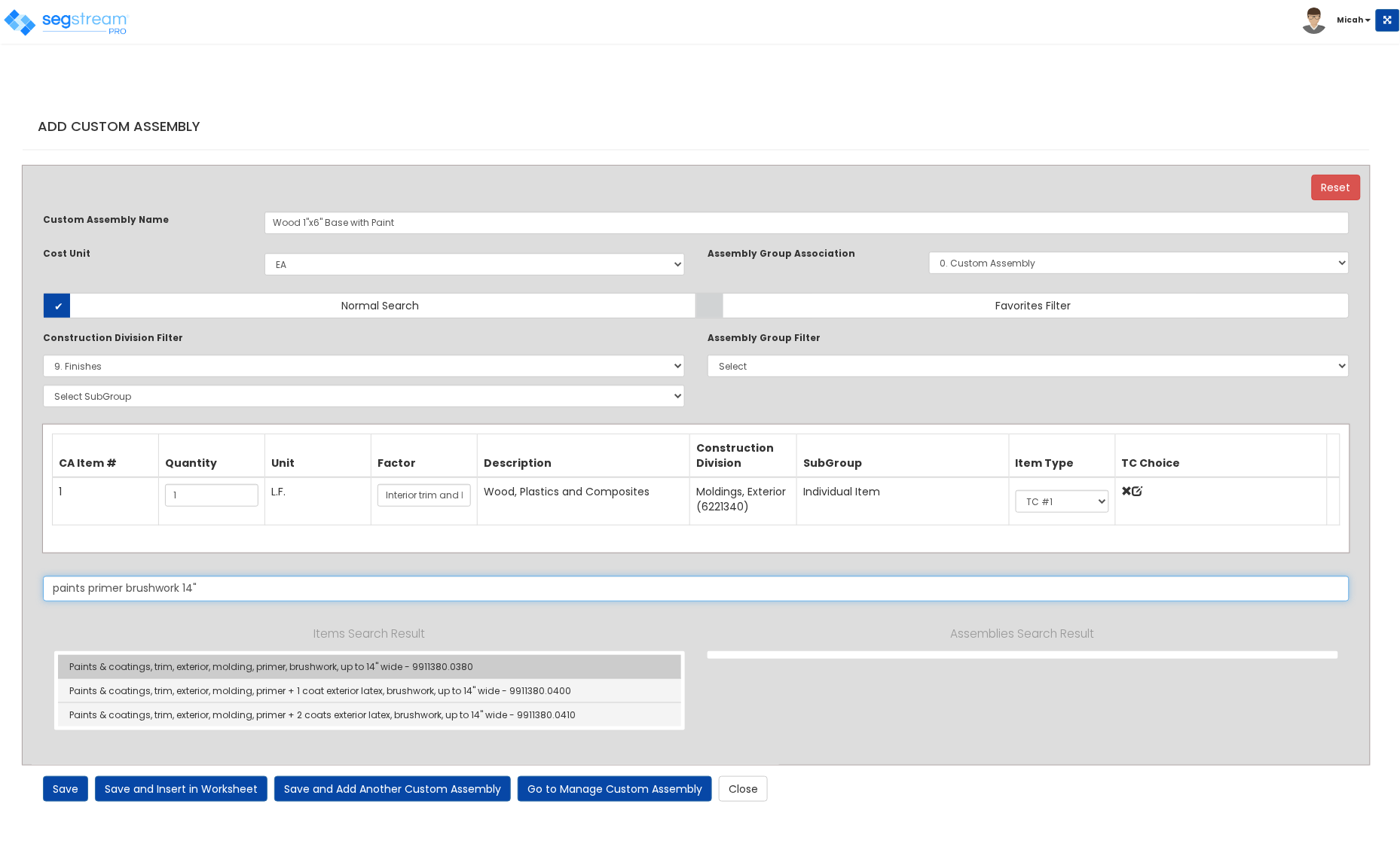
type input "paints primer brushwork 14""
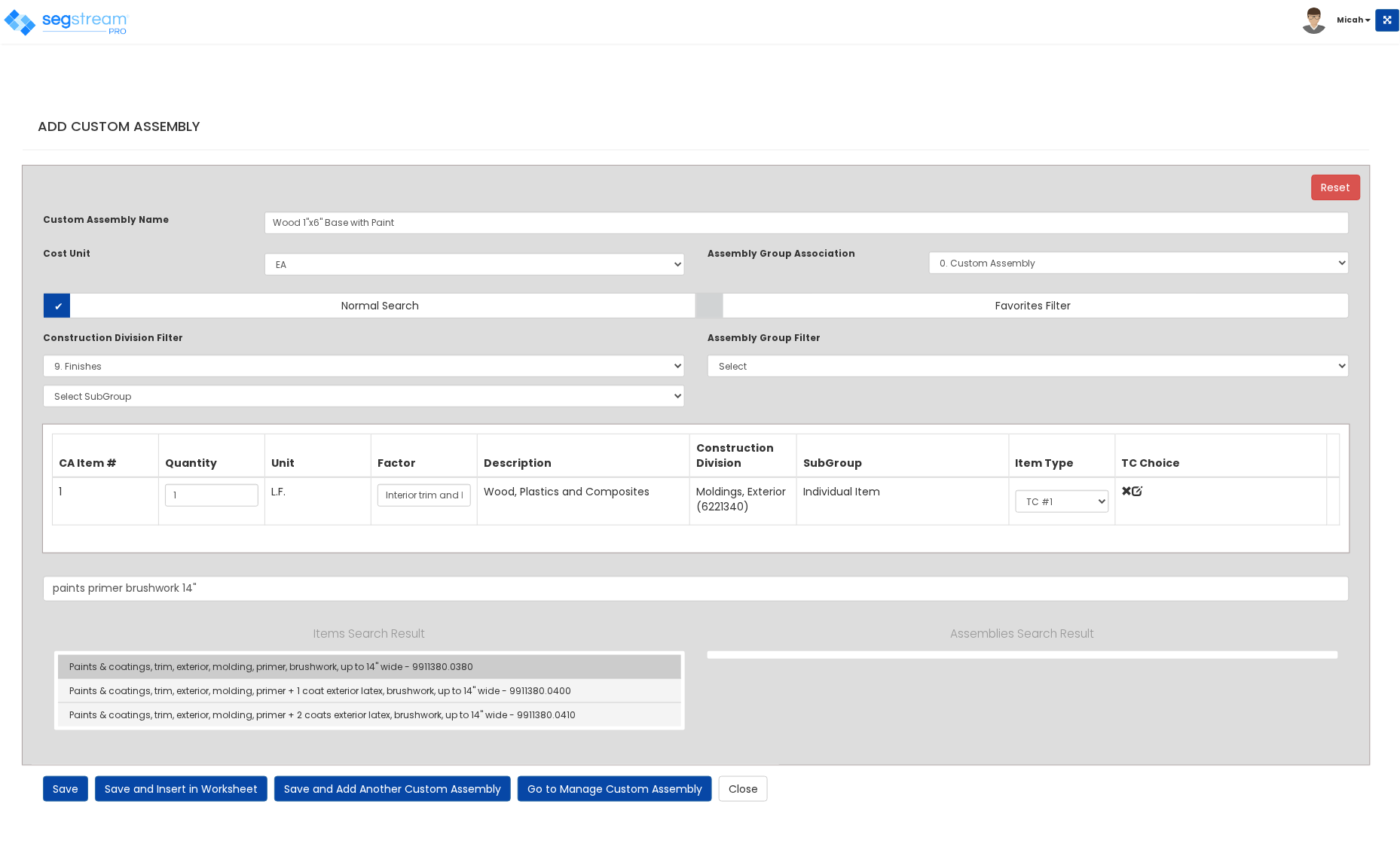
click at [402, 668] on link "Paints & coatings, trim, exterior, molding, primer, brushwork, up to 14" wide -…" at bounding box center [369, 667] width 623 height 24
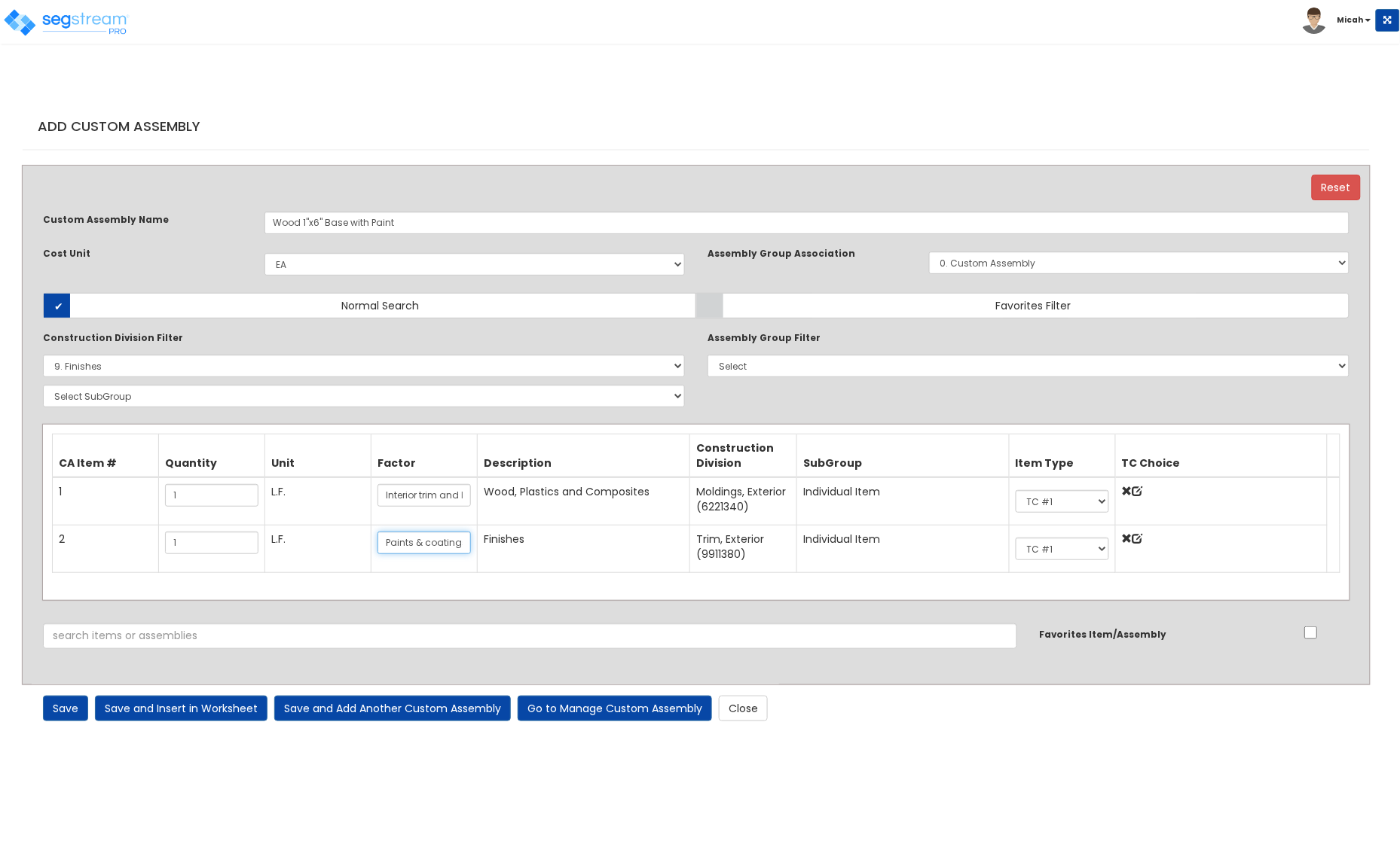
click at [381, 544] on input "Paints & coatings, trim, exterior, molding, primer, brushwork, up to 14" wide" at bounding box center [423, 542] width 93 height 22
type input "Interior base paints & coatings, trim, base molding, primer, brushwork, up to 1…"
click at [57, 706] on link "Save" at bounding box center [65, 709] width 45 height 26
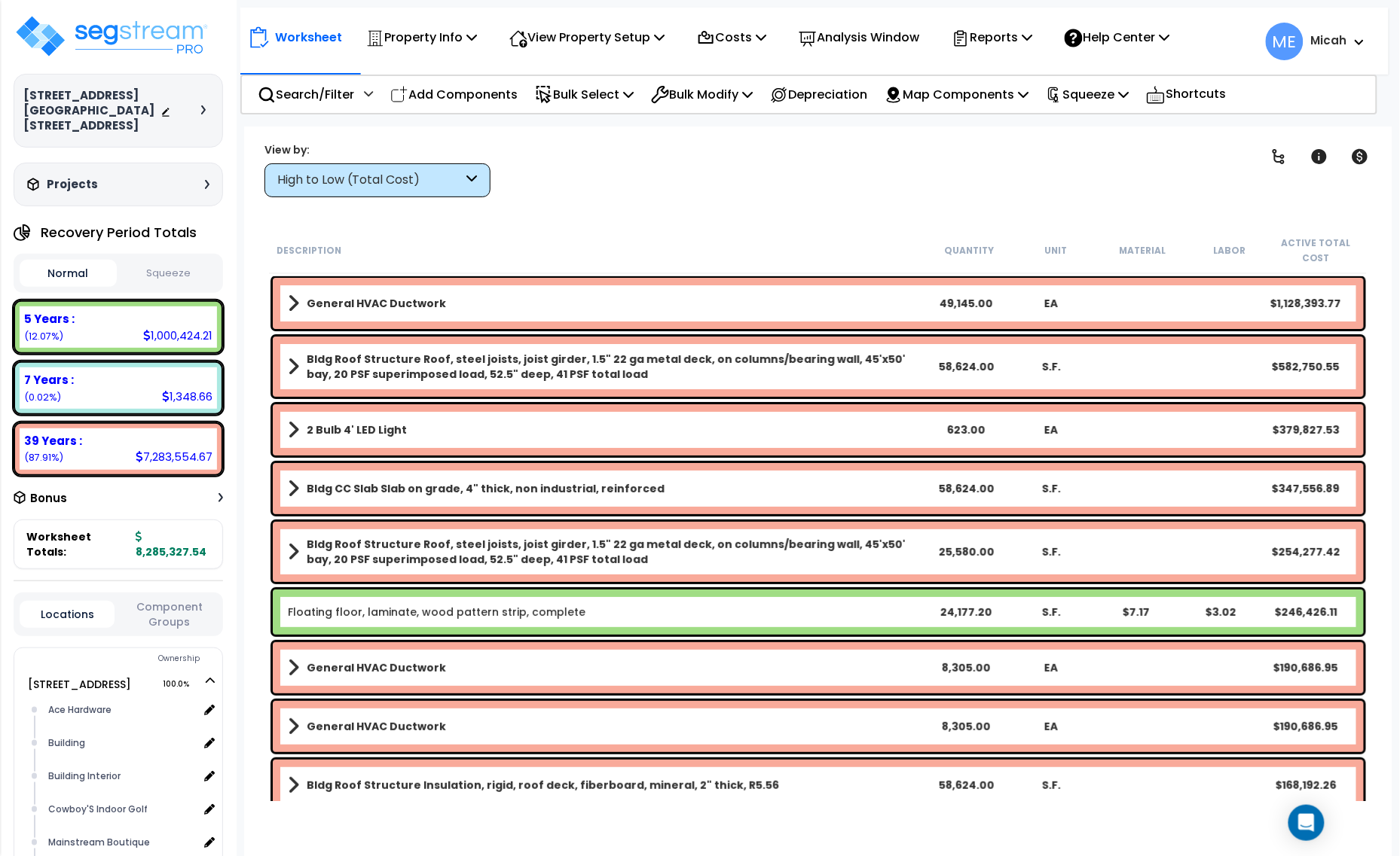
click at [426, 174] on div "High to Low (Total Cost)" at bounding box center [370, 181] width 186 height 18
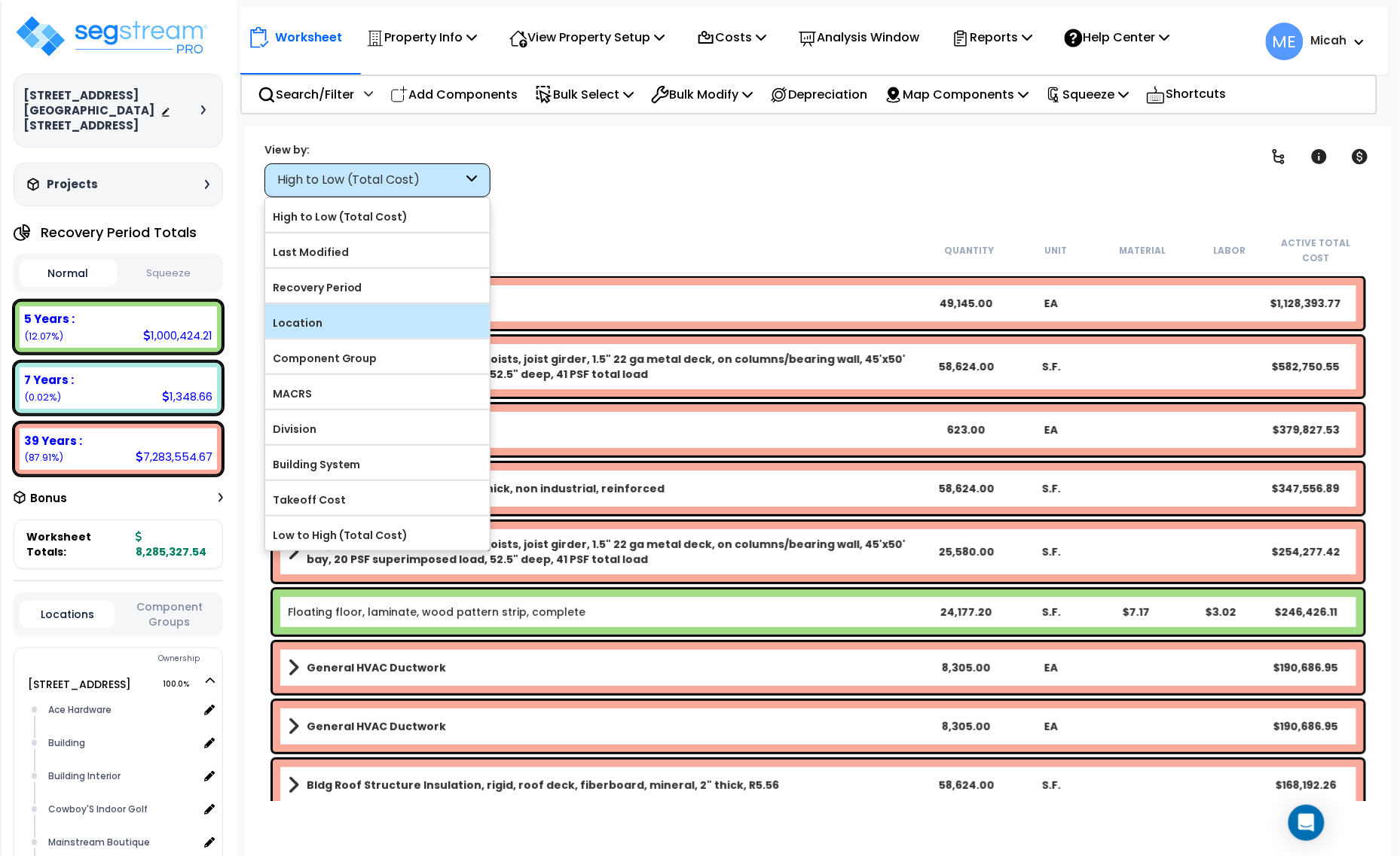
click at [408, 322] on label "Location" at bounding box center [377, 323] width 224 height 22
click at [0, 0] on input "Location" at bounding box center [0, 0] width 0 height 0
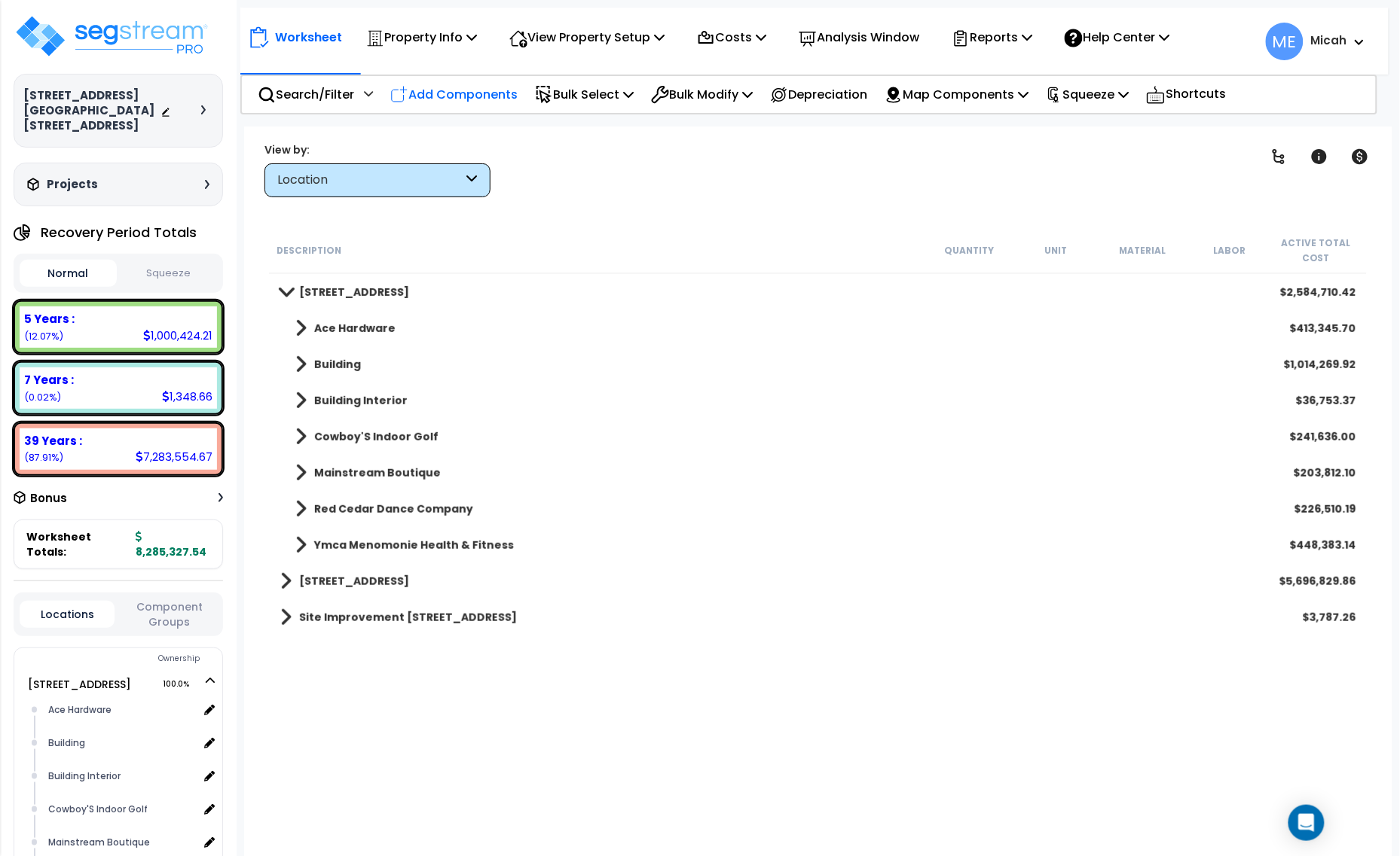
click at [471, 92] on p "Add Components" at bounding box center [454, 94] width 128 height 20
select select
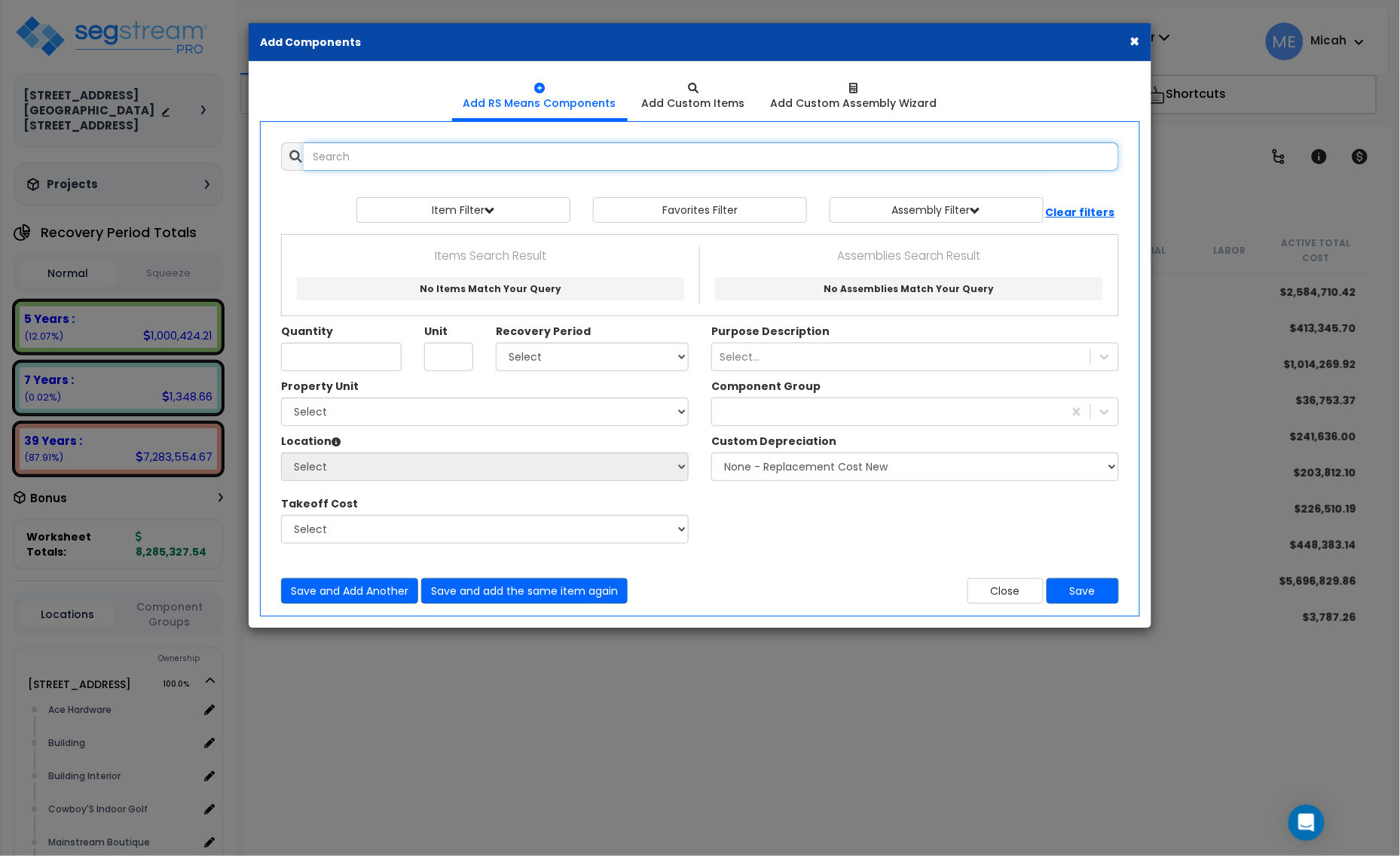
select select
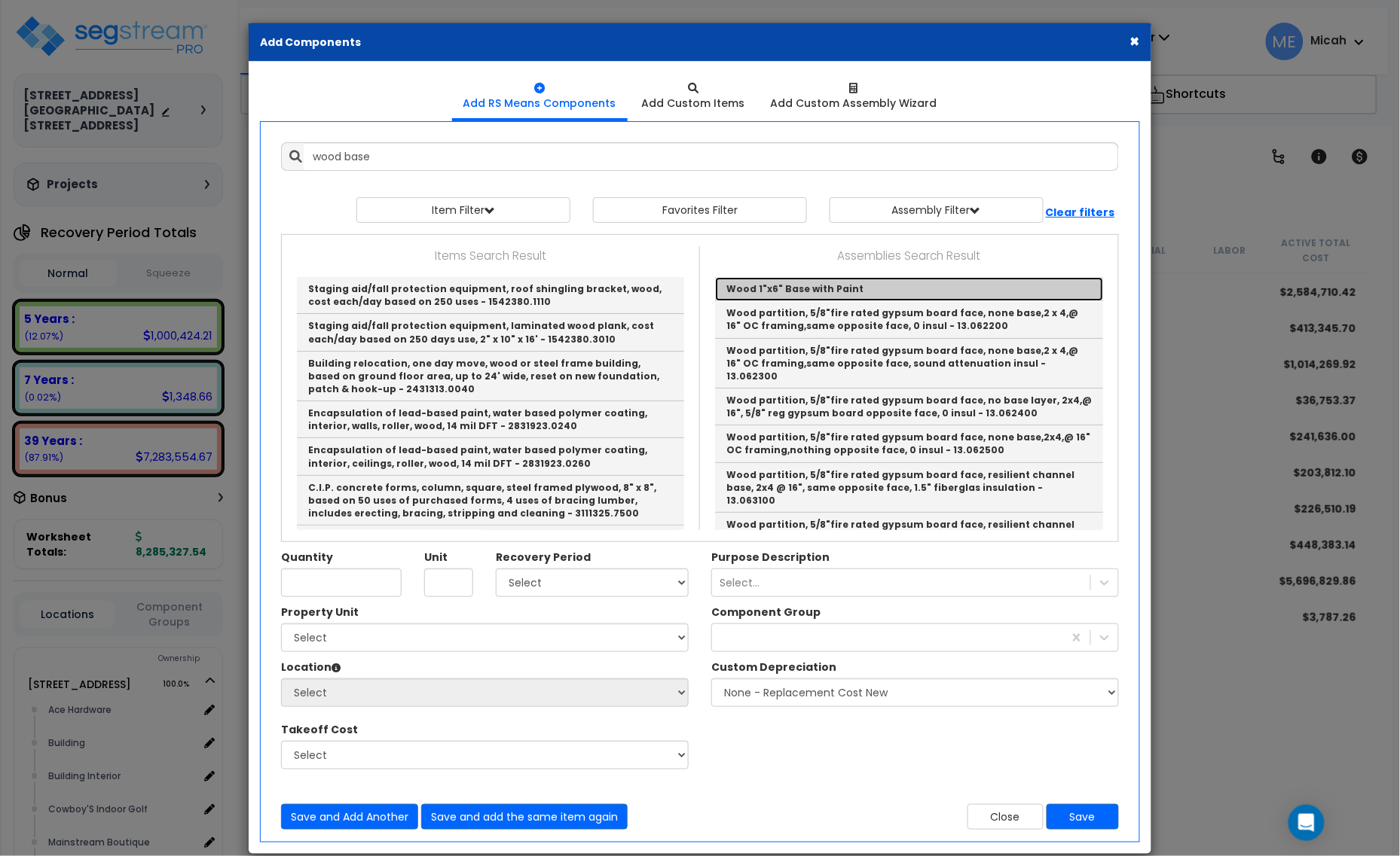
click at [837, 287] on link "Wood 1"x6" Base with Paint" at bounding box center [908, 288] width 388 height 24
type input "Wood 1"x6" Base with Paint"
checkbox input "true"
type input "EA"
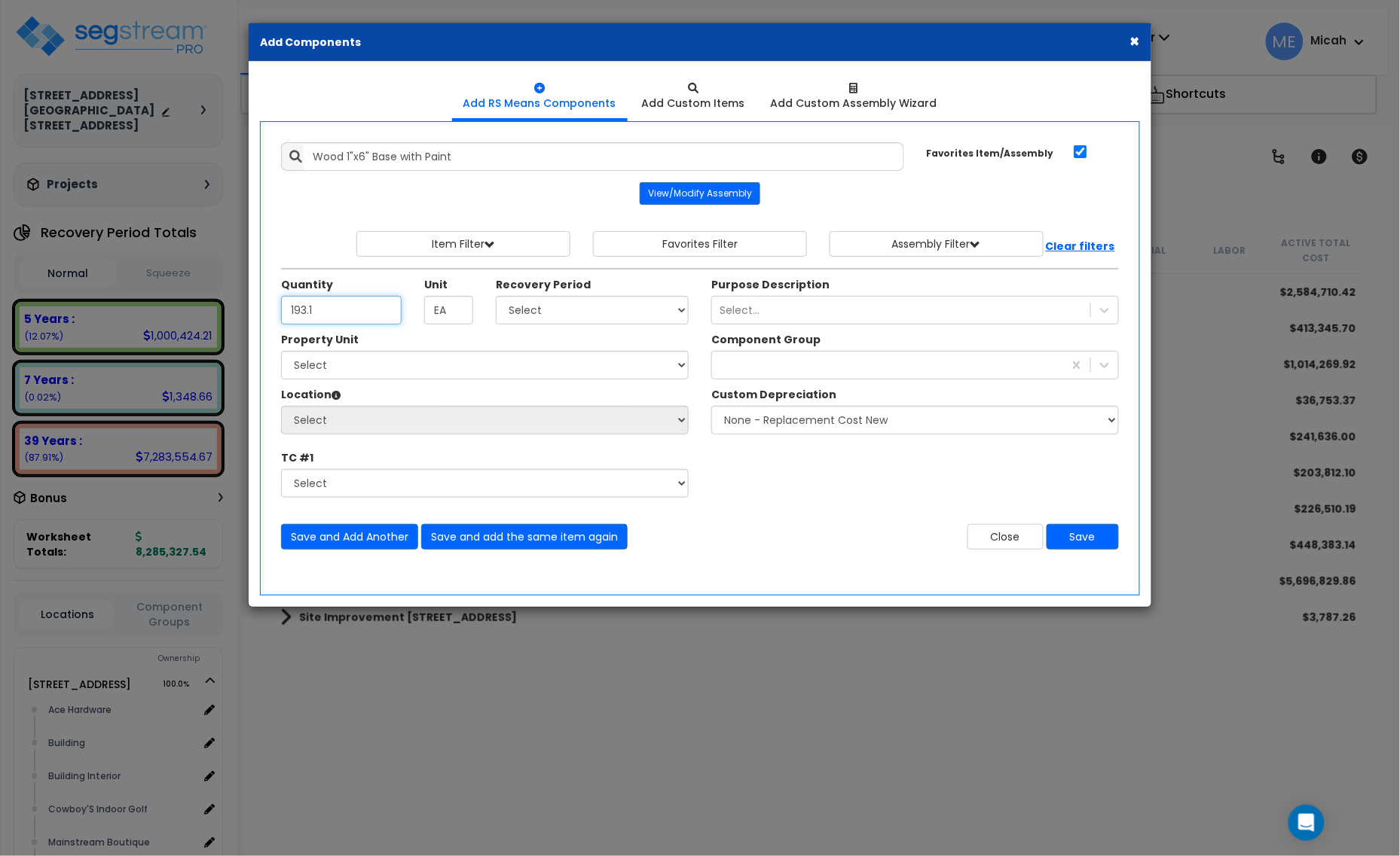
type input "193.1"
click at [571, 305] on select "Select 5 Years 7 Years 15 Years 20 Years 39 Years 27.5 Year" at bounding box center [592, 310] width 193 height 28
select select "39Y"
click at [497, 297] on select "Select 5 Years 7 Years 15 Years 20 Years 39 Years 27.5 Year" at bounding box center [592, 310] width 193 height 28
click at [460, 354] on select "Select [STREET_ADDRESS] [STREET_ADDRESS] Site Improvement [STREET_ADDRESS] Site…" at bounding box center [484, 365] width 407 height 28
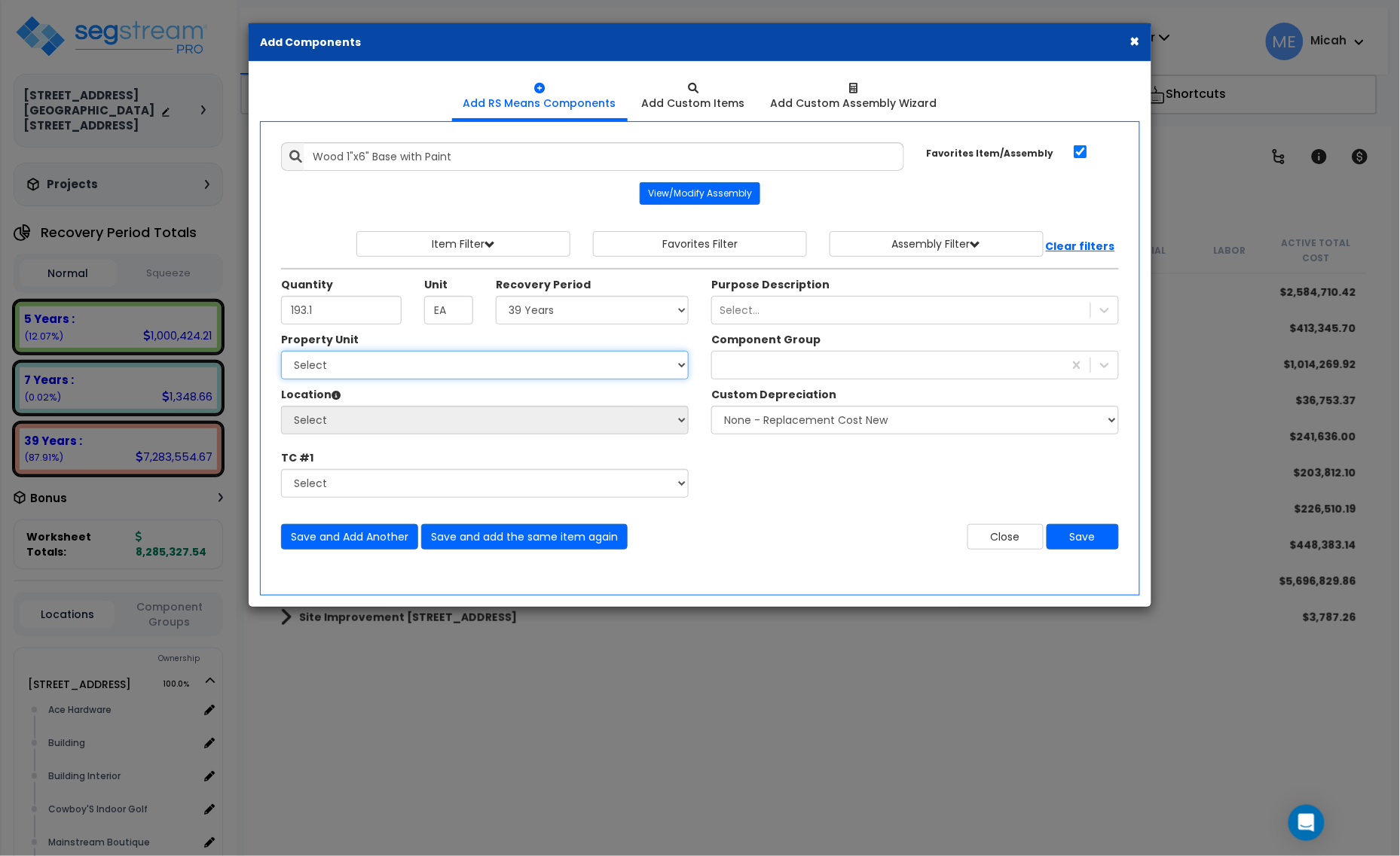
select select "161435"
click at [281, 352] on select "Select [STREET_ADDRESS] [STREET_ADDRESS] Site Improvement [STREET_ADDRESS] Site…" at bounding box center [484, 365] width 407 height 28
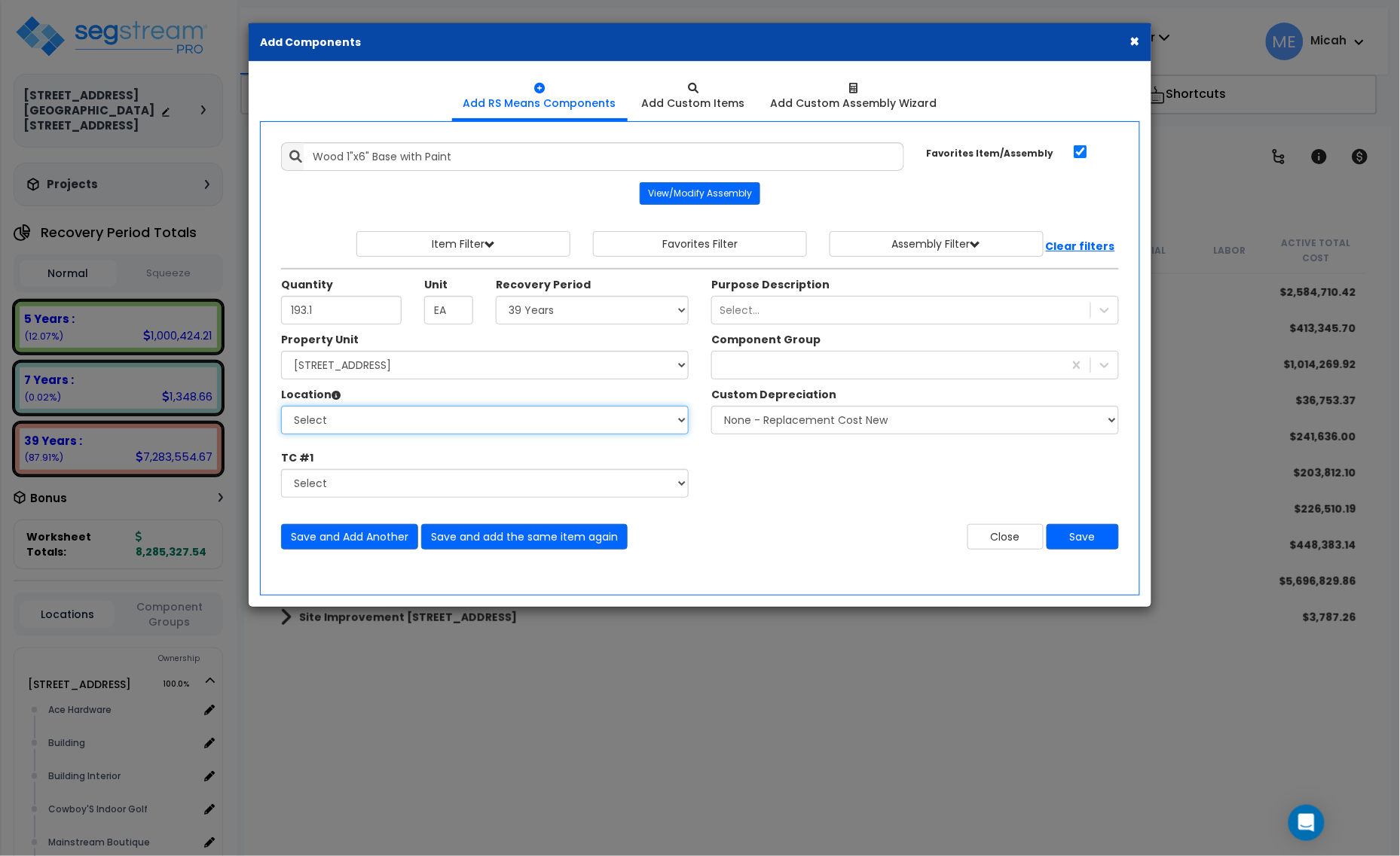
click at [460, 423] on select "Select Ace Hardware Building Building Interior Cowboy'S Indoor Golf Mainstream …" at bounding box center [484, 420] width 407 height 28
select select "31141"
click at [281, 407] on select "Select Ace Hardware Building Building Interior Cowboy'S Indoor Golf Mainstream …" at bounding box center [484, 420] width 407 height 28
click at [774, 370] on div at bounding box center [887, 365] width 351 height 24
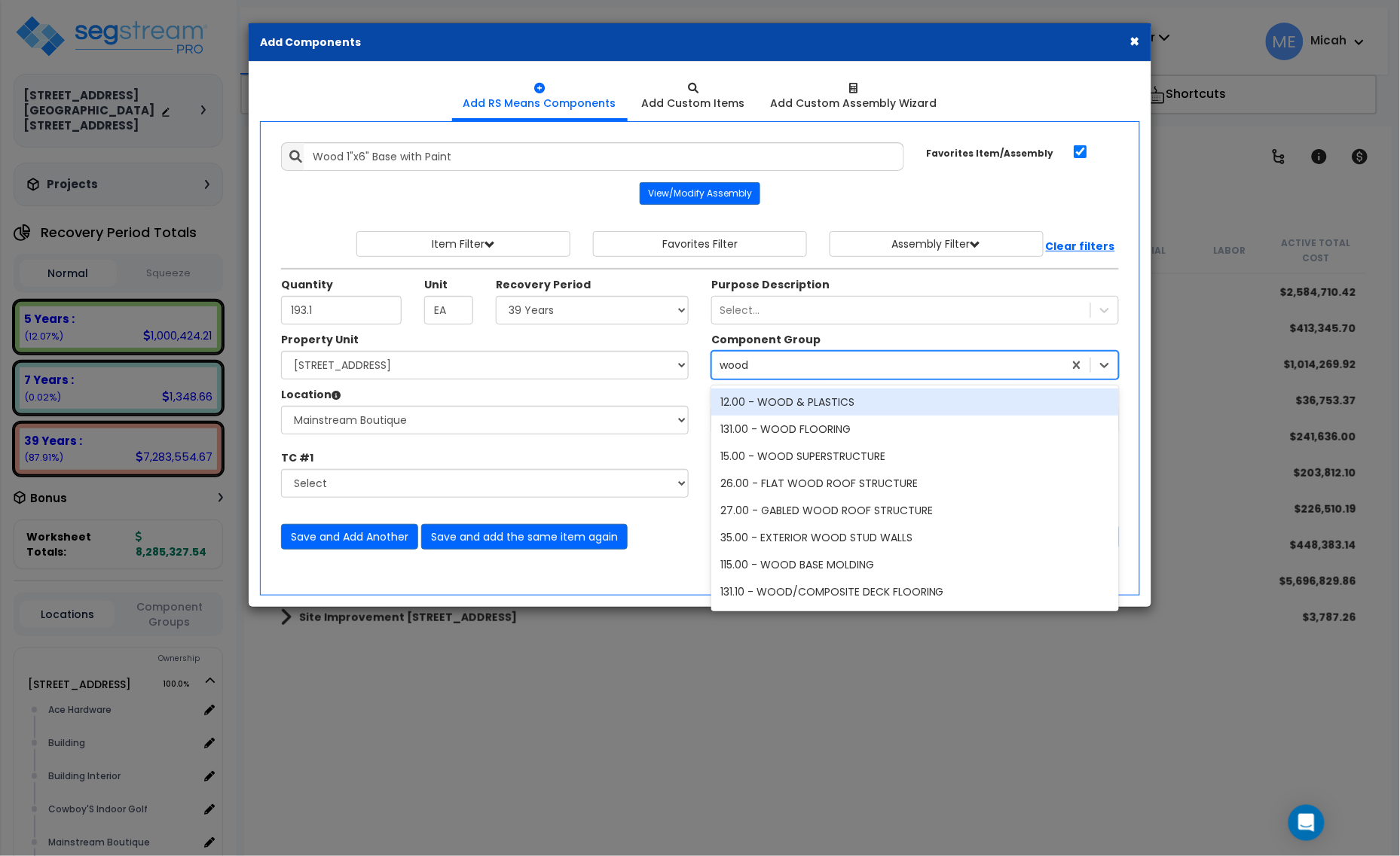
type input "wood b"
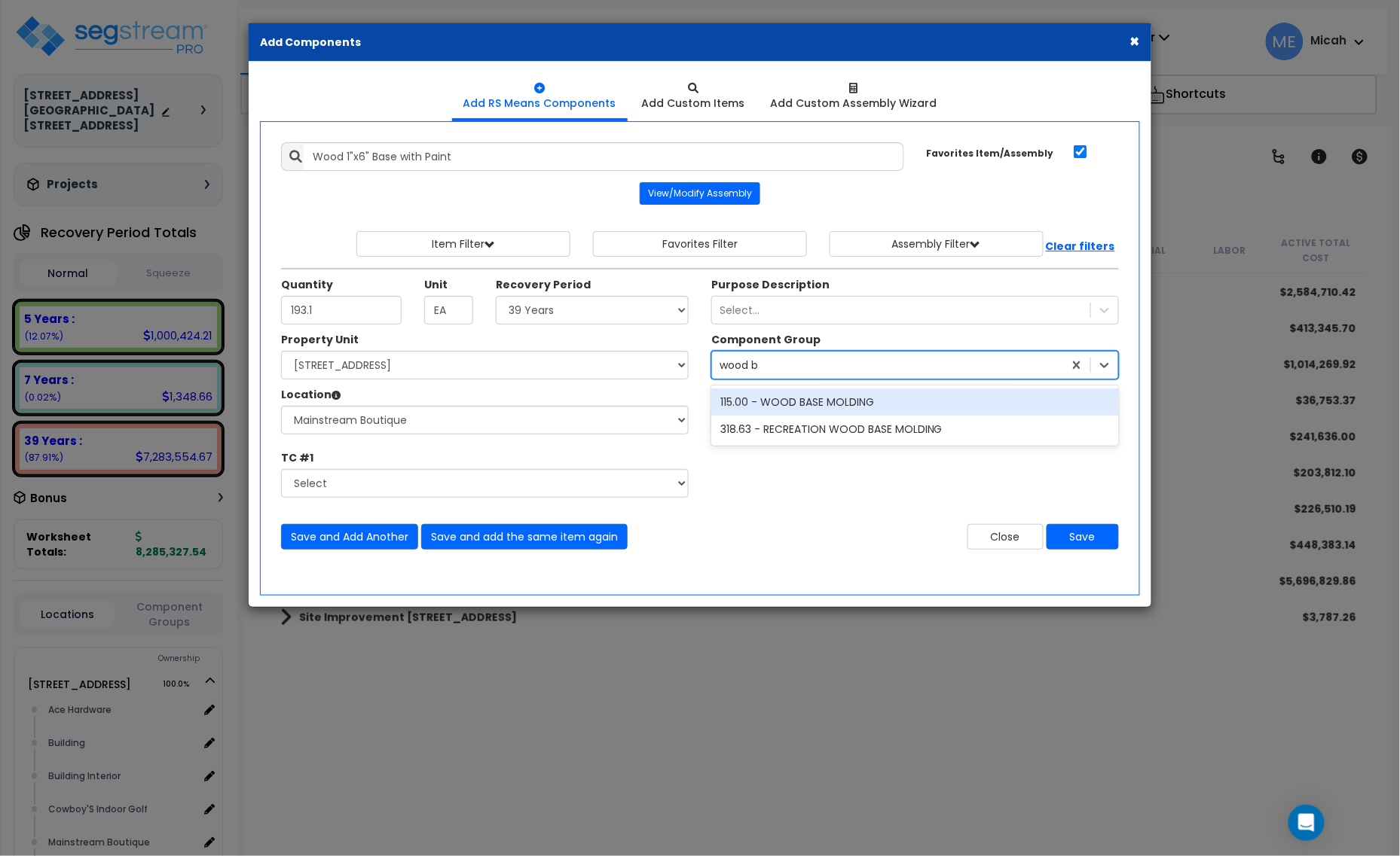
click at [797, 404] on div "115.00 - WOOD BASE MOLDING" at bounding box center [915, 402] width 407 height 27
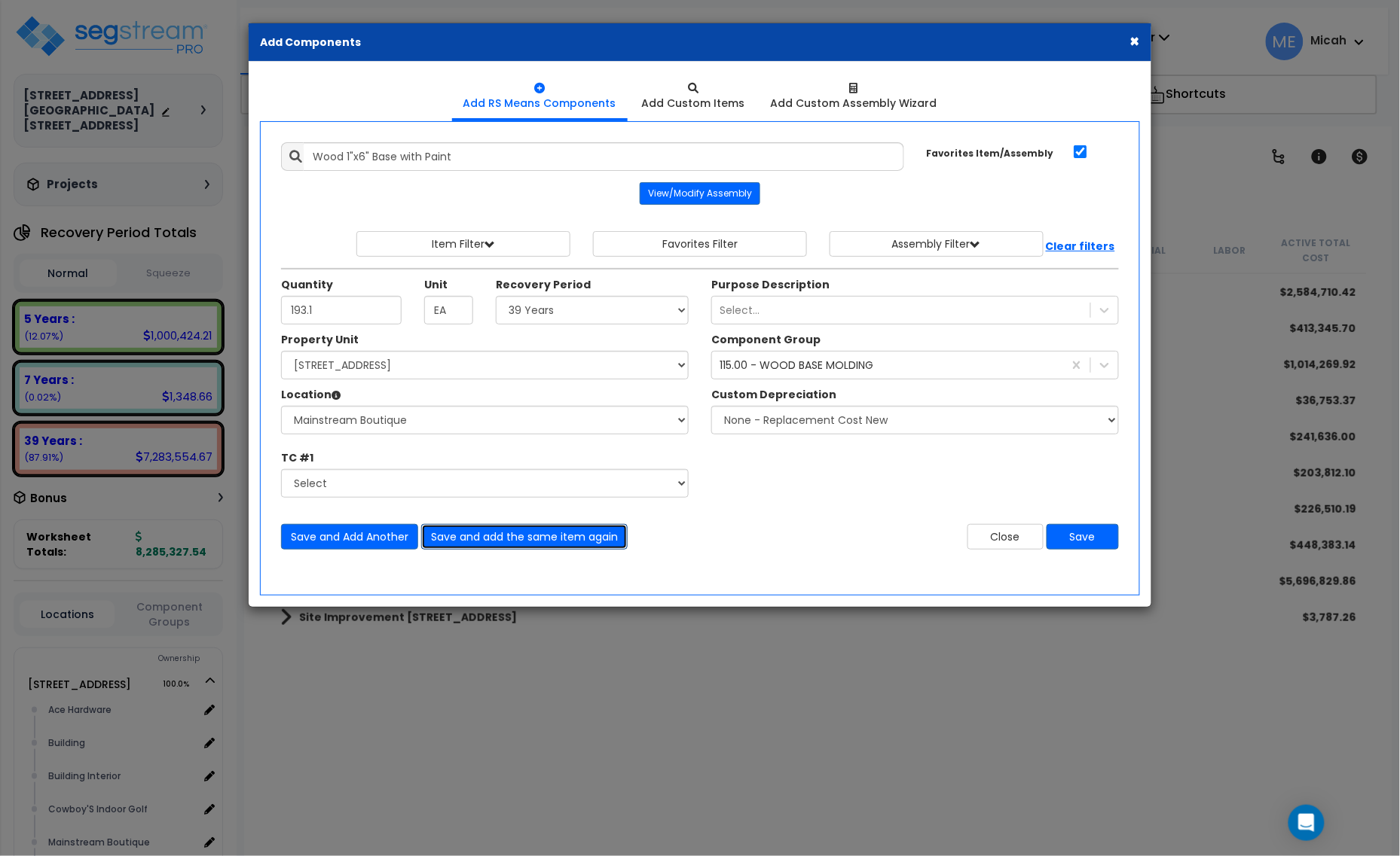
click at [490, 537] on button "Save and add the same item again" at bounding box center [524, 537] width 207 height 26
click at [303, 322] on input "Quantity" at bounding box center [342, 310] width 121 height 28
type input "81.5"
click at [560, 531] on button "Save and add the same item again" at bounding box center [524, 537] width 207 height 26
drag, startPoint x: 495, startPoint y: 153, endPoint x: 292, endPoint y: 160, distance: 203.1
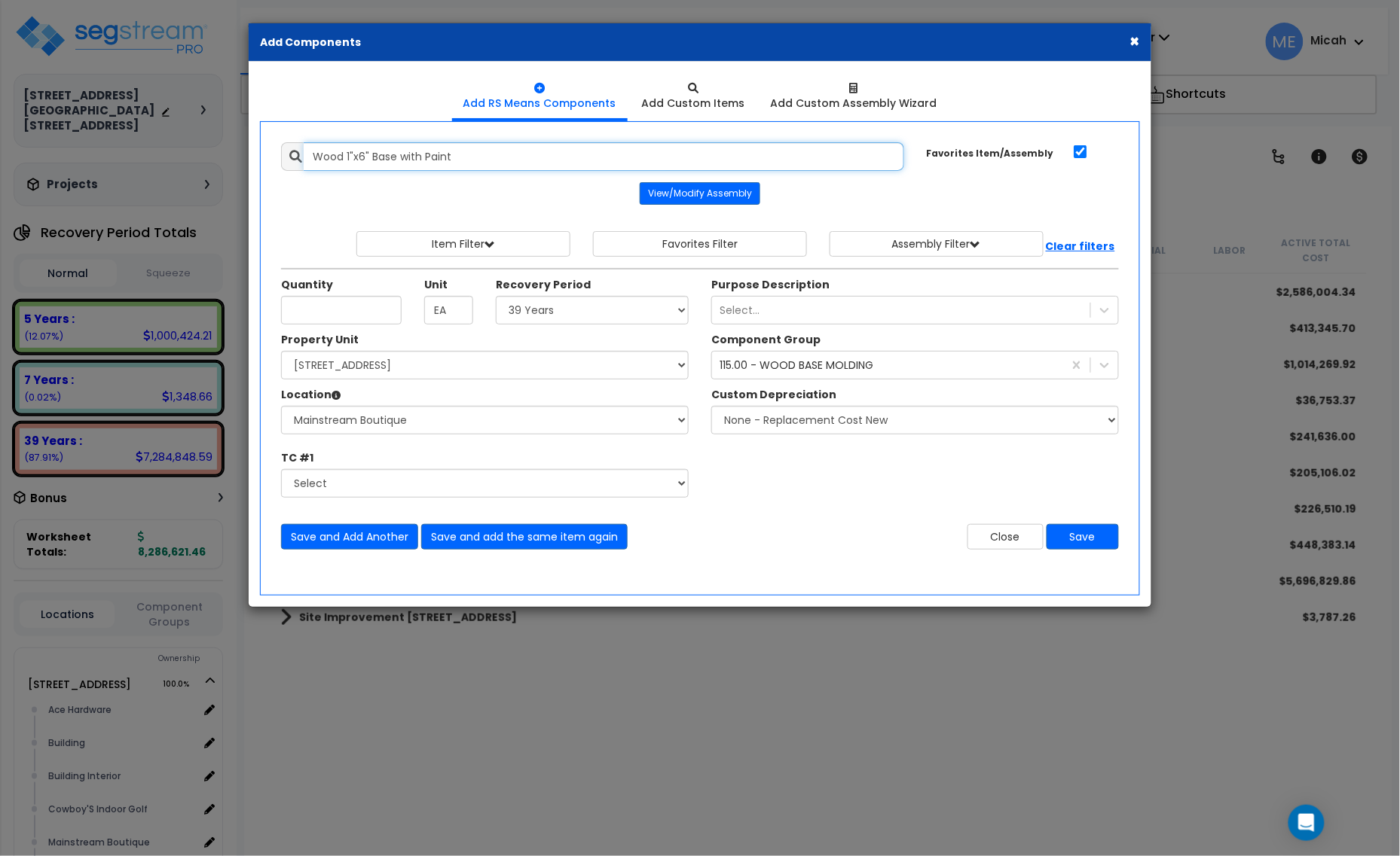
click at [292, 160] on div "Wood 1"x6" Base with Paint" at bounding box center [593, 156] width 623 height 28
click at [348, 168] on input "Wood 1"x6" Base with Paint" at bounding box center [603, 156] width 601 height 28
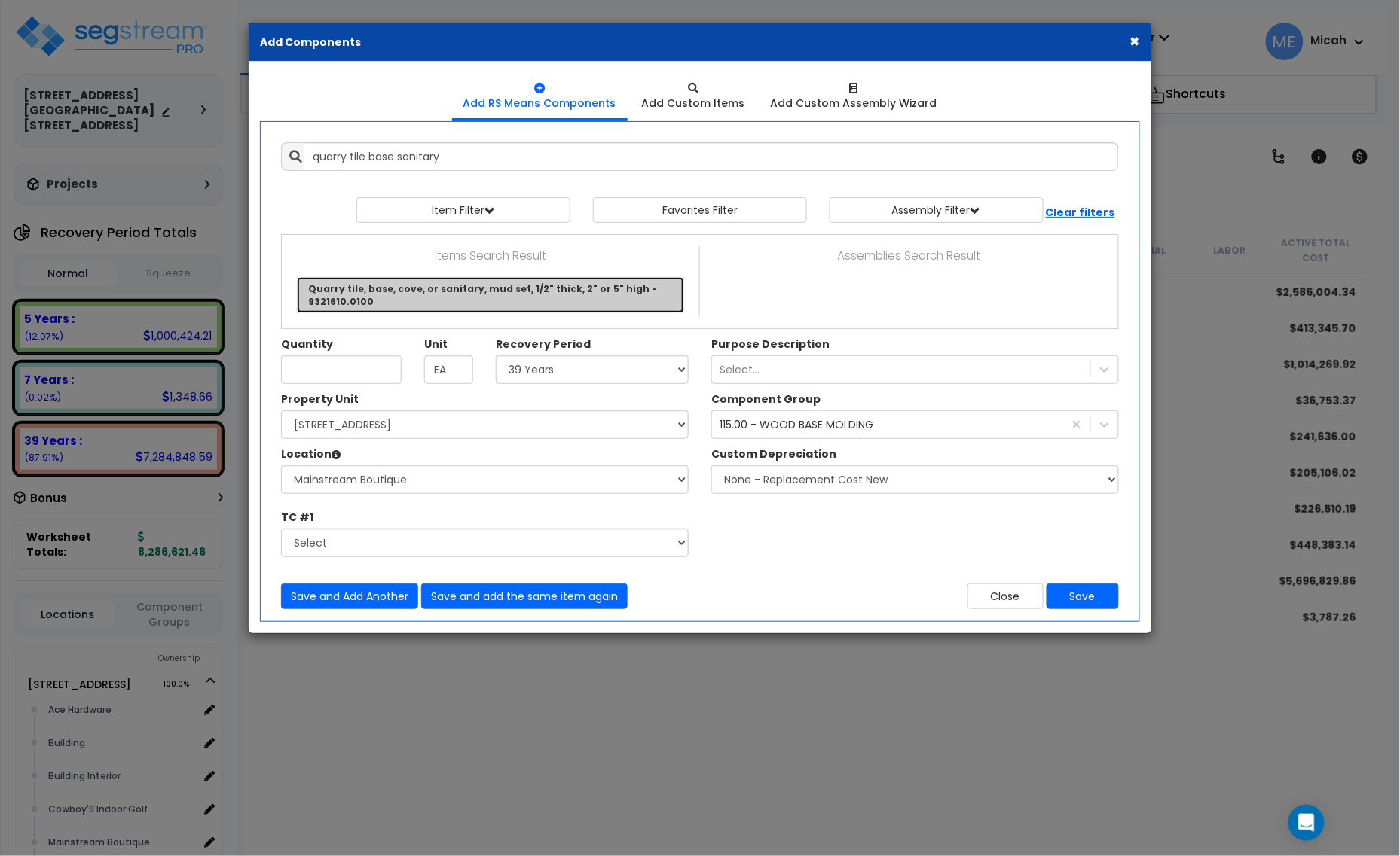
click at [465, 287] on link "Quarry tile, base, cove, or sanitary, mud set, 1/2" thick, 2" or 5" high - 9321…" at bounding box center [491, 294] width 387 height 36
type input "Quarry tile, base, cove, or sanitary, mud set, 1/2" thick, 2" or 5" high - 9321…"
checkbox input "false"
type input "L.F."
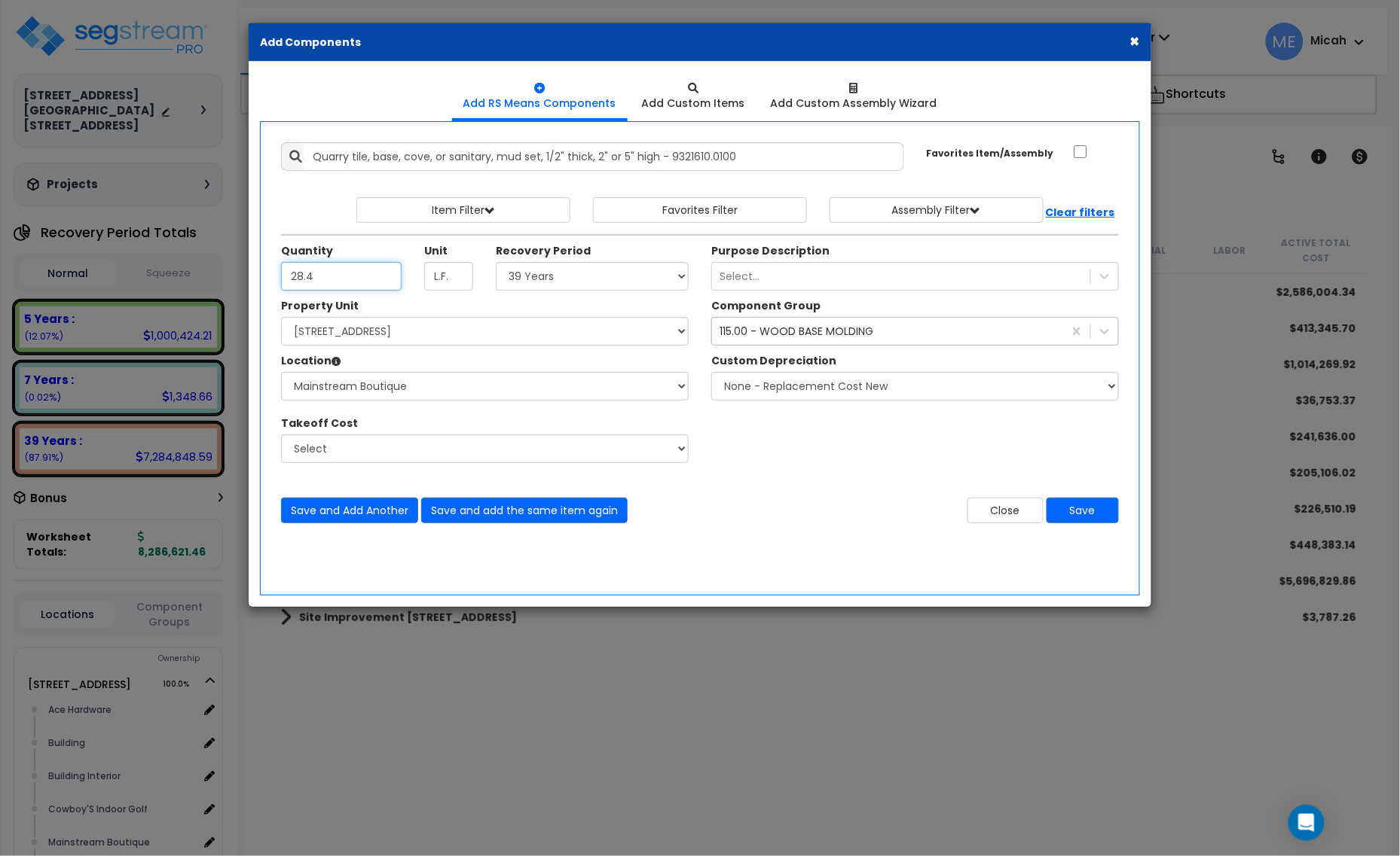
type input "28.4"
click at [789, 333] on div "115.00 - WOOD BASE MOLDING" at bounding box center [796, 331] width 153 height 15
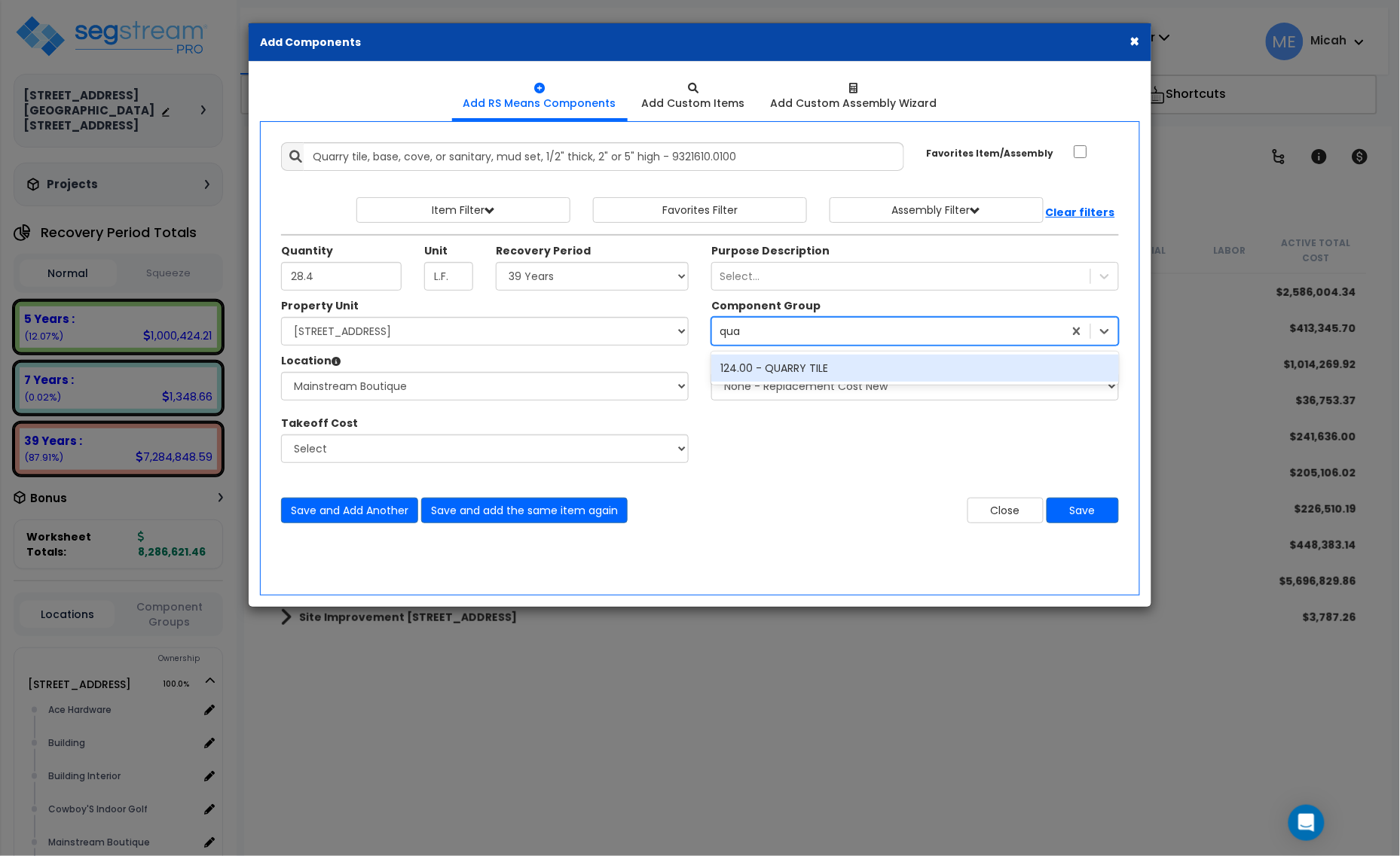
type input "quar"
click at [806, 364] on div "124.00 - QUARRY TILE" at bounding box center [915, 368] width 407 height 27
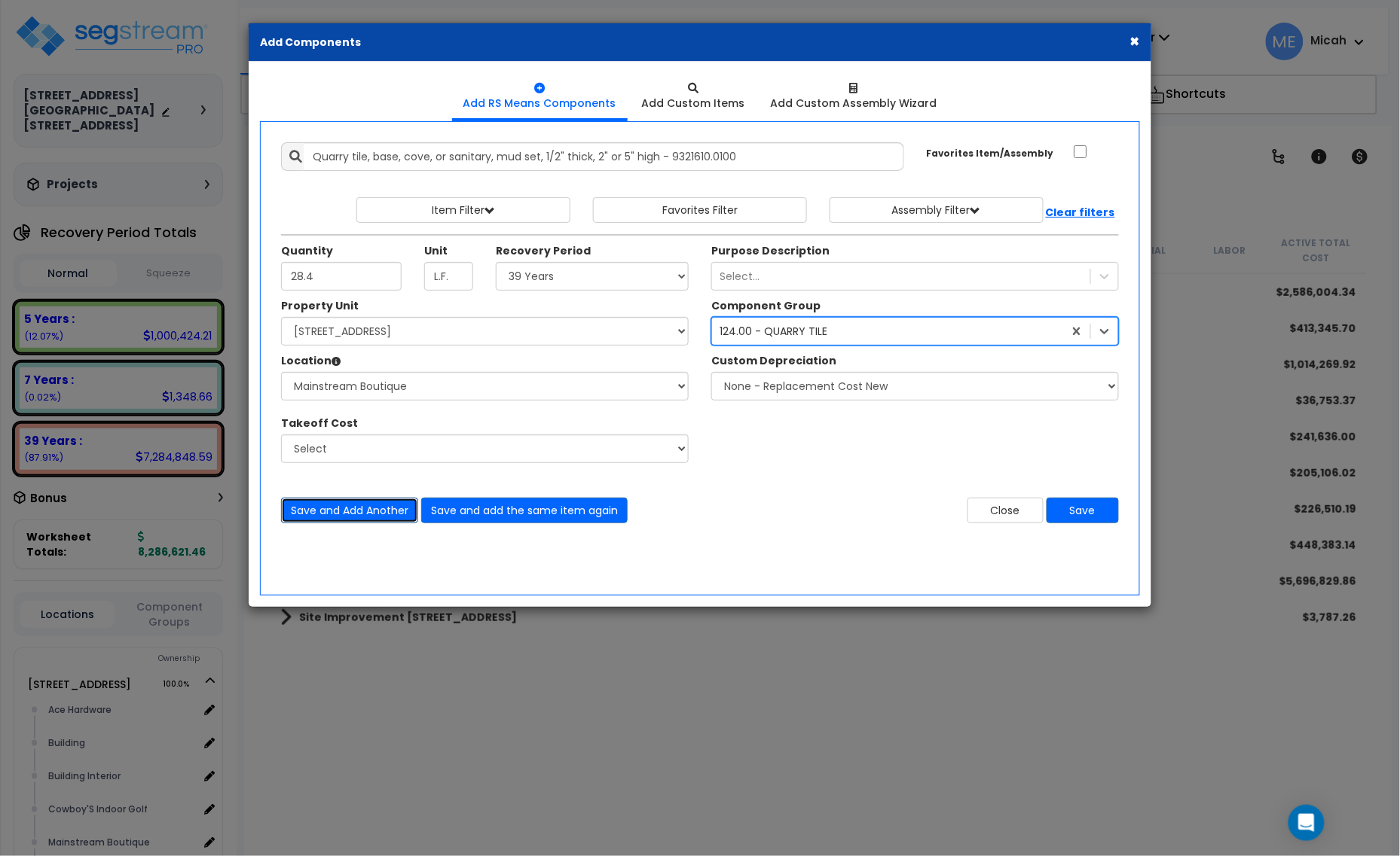
click at [351, 512] on button "Save and Add Another" at bounding box center [350, 510] width 138 height 26
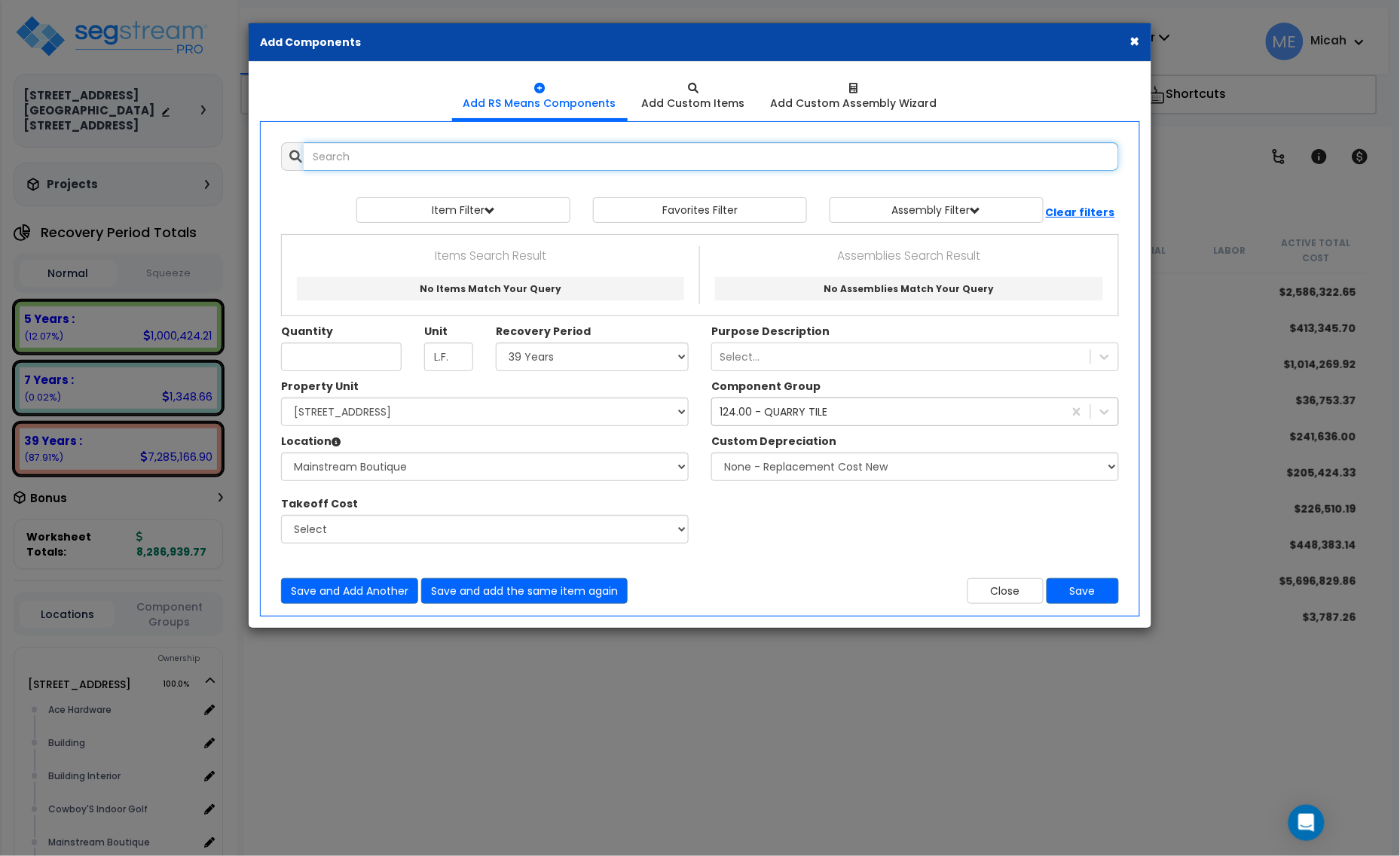
click at [362, 156] on input "text" at bounding box center [711, 156] width 815 height 28
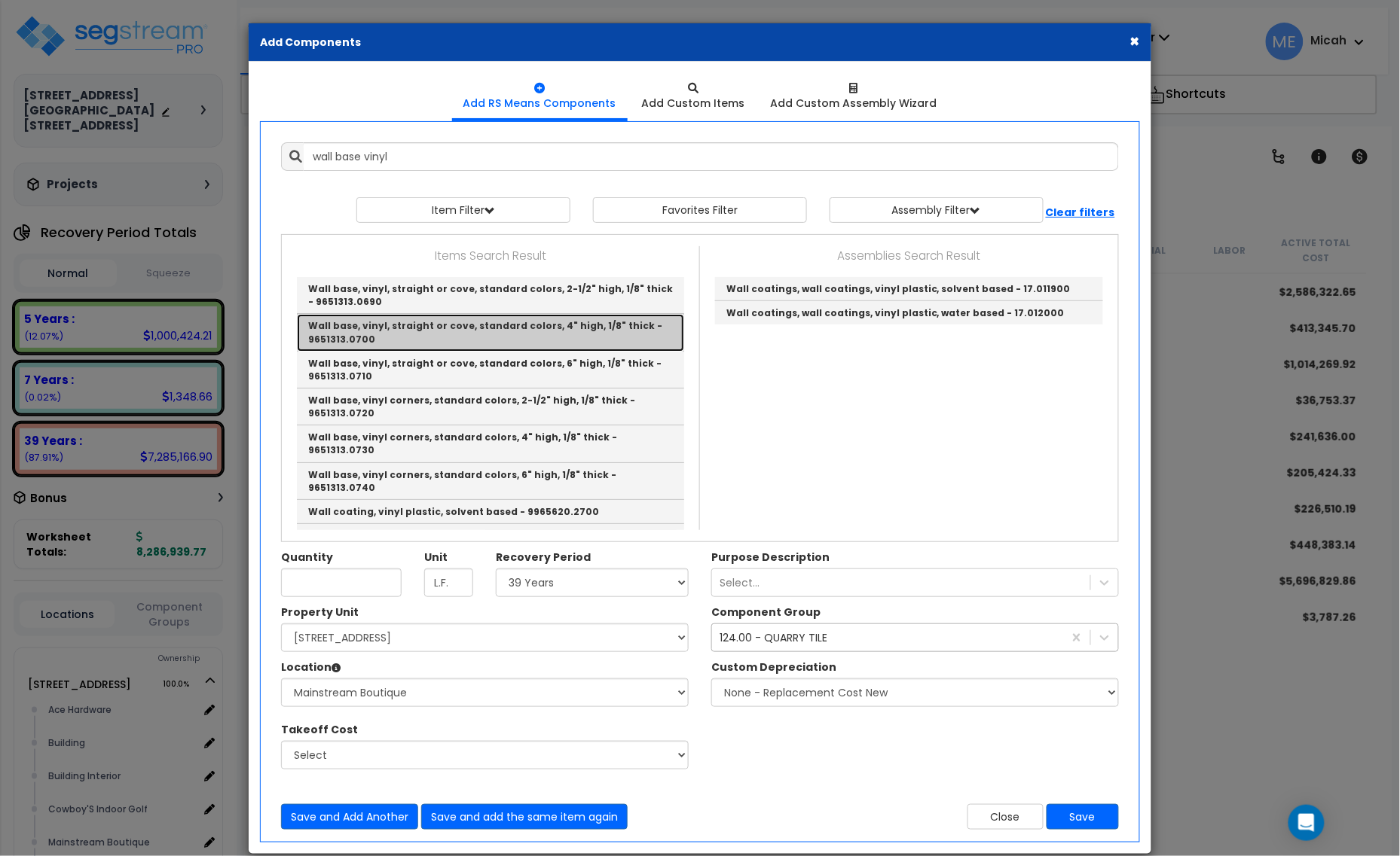
click at [495, 328] on link "Wall base, vinyl, straight or cove, standard colors, 4" high, 1/8" thick - 9651…" at bounding box center [491, 333] width 387 height 37
type input "Wall base, vinyl, straight or cove, standard colors, 4" high, 1/8" thick - 9651…"
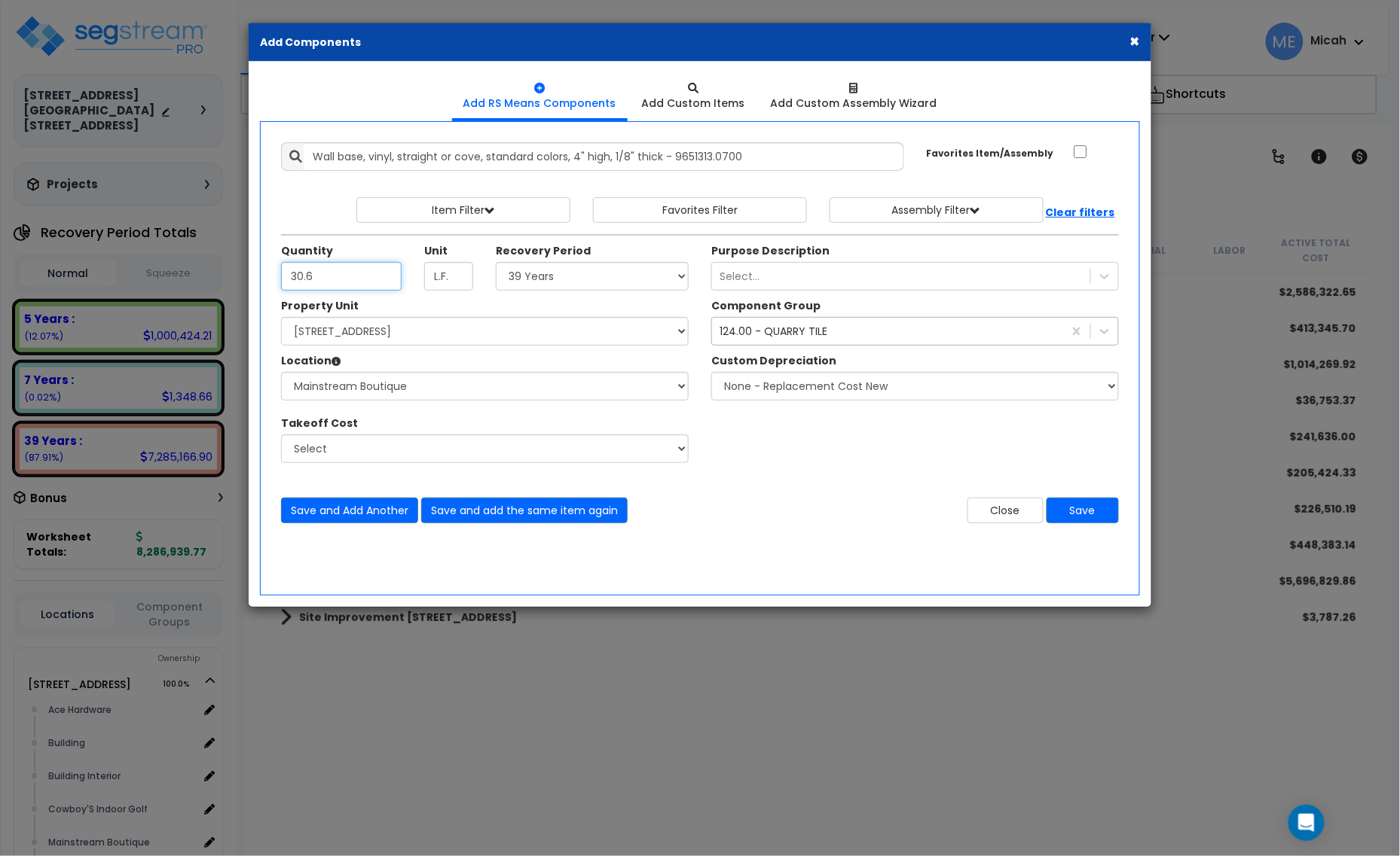
type input "30.6"
click at [515, 284] on select "Select 5 Years 7 Years 15 Years 20 Years 39 Years 27.5 Year" at bounding box center [592, 277] width 193 height 28
select select "5Y"
click at [497, 263] on select "Select 5 Years 7 Years 15 Years 20 Years 39 Years 27.5 Year" at bounding box center [592, 277] width 193 height 28
click at [750, 328] on div "124.00 - QUARRY TILE" at bounding box center [773, 331] width 107 height 15
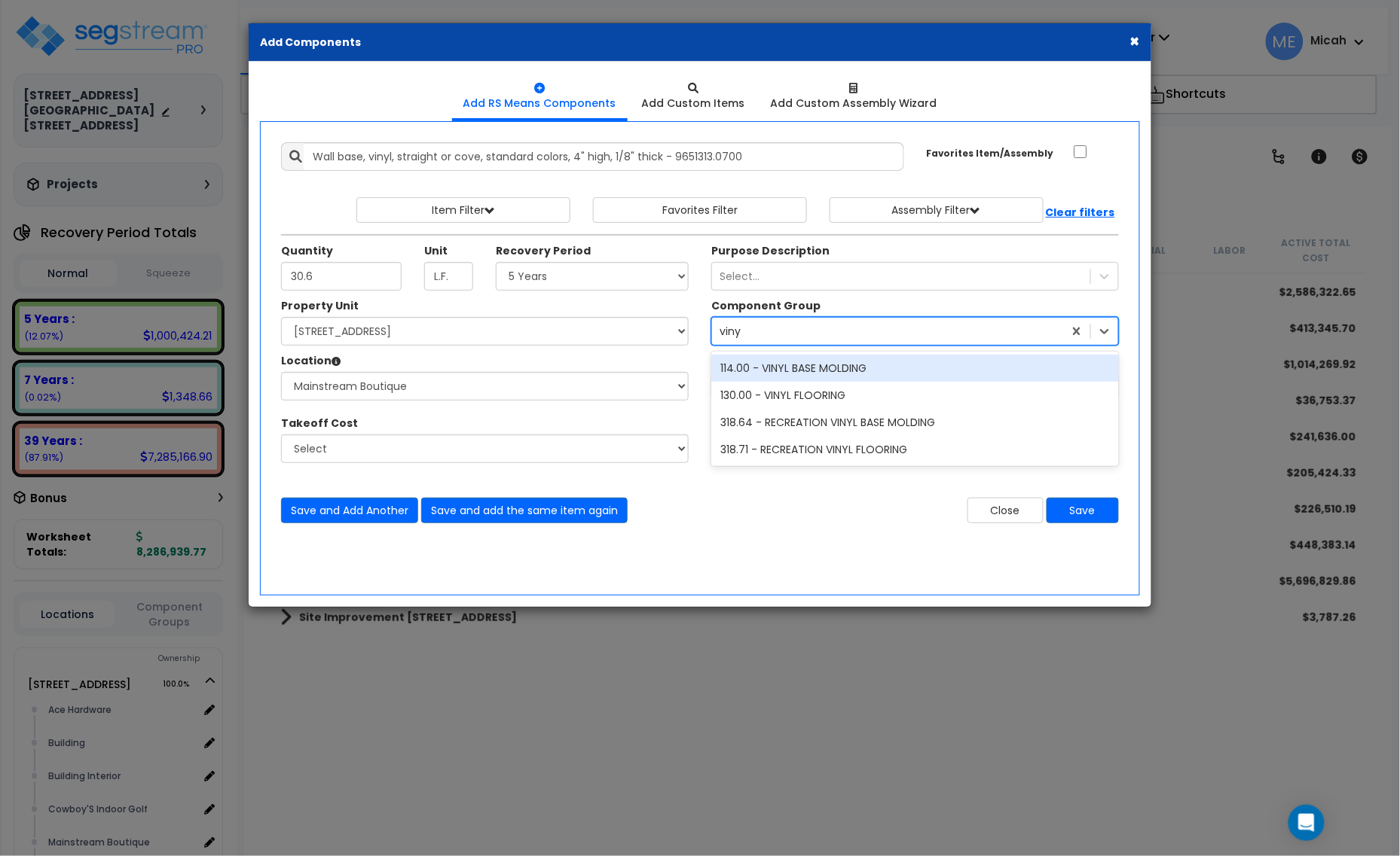
type input "vinyl"
click at [867, 360] on div "114.00 - VINYL BASE MOLDING" at bounding box center [915, 368] width 407 height 27
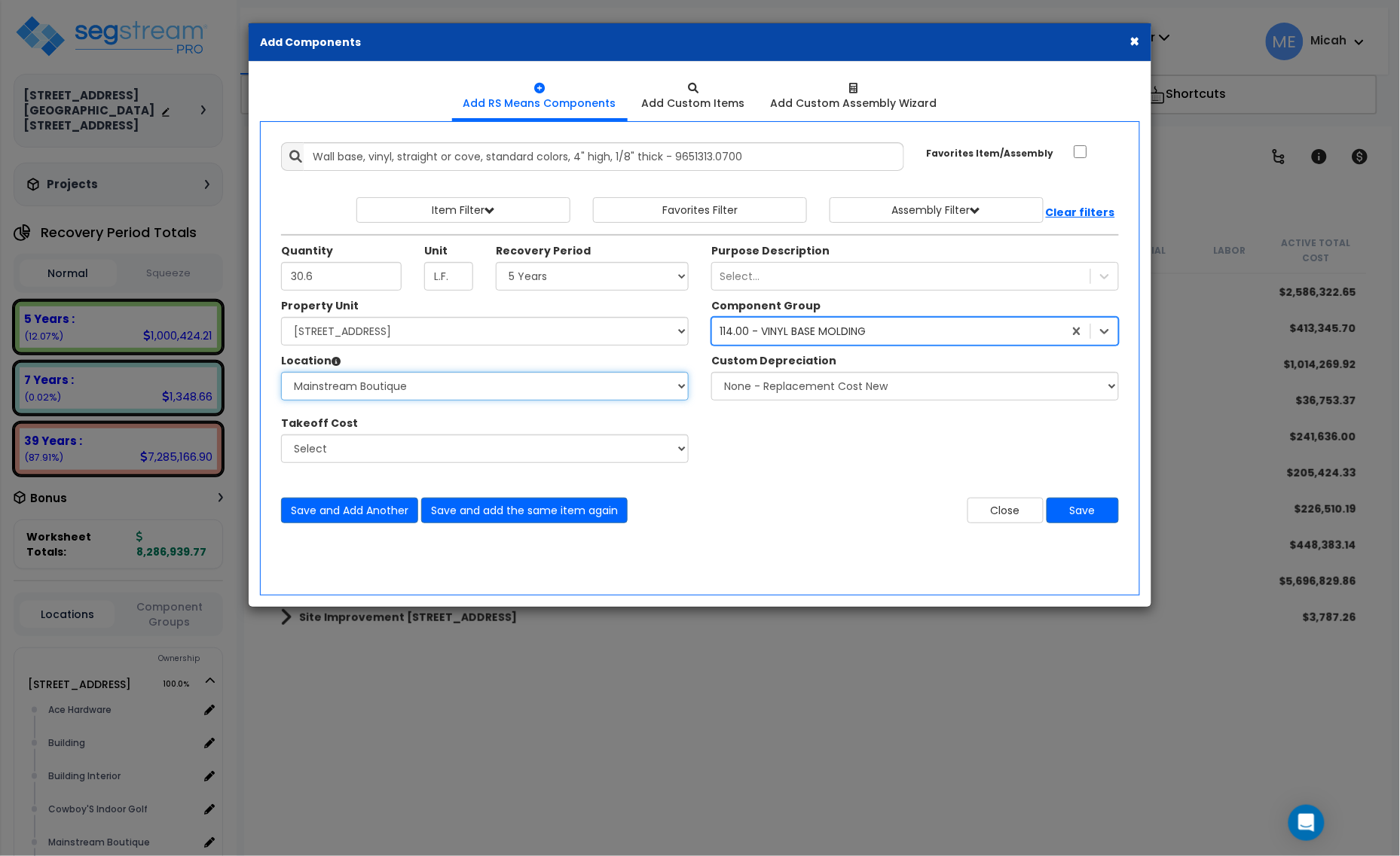
click at [462, 382] on select "Select Ace Hardware Building Building Interior Cowboy'S Indoor Golf Mainstream …" at bounding box center [484, 386] width 407 height 28
select select "31137"
click at [281, 373] on select "Select Ace Hardware Building Building Interior Cowboy'S Indoor Golf Mainstream …" at bounding box center [484, 386] width 407 height 28
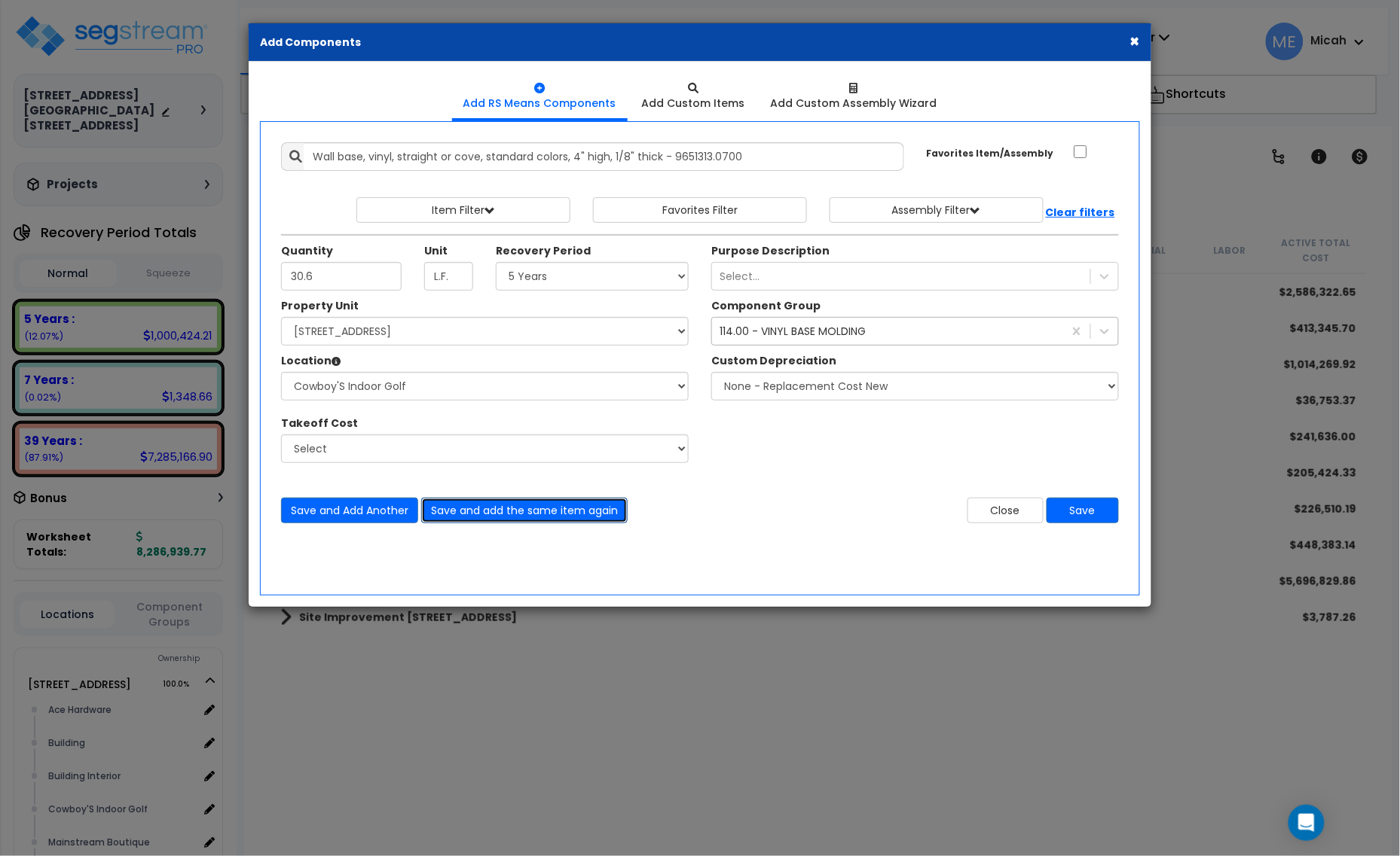
click at [508, 518] on button "Save and add the same item again" at bounding box center [524, 510] width 207 height 26
click at [367, 266] on input "Quantity" at bounding box center [342, 277] width 121 height 28
type input "86.9"
click at [478, 512] on button "Save and add the same item again" at bounding box center [524, 510] width 207 height 26
click at [335, 285] on input "Quantity" at bounding box center [342, 277] width 121 height 28
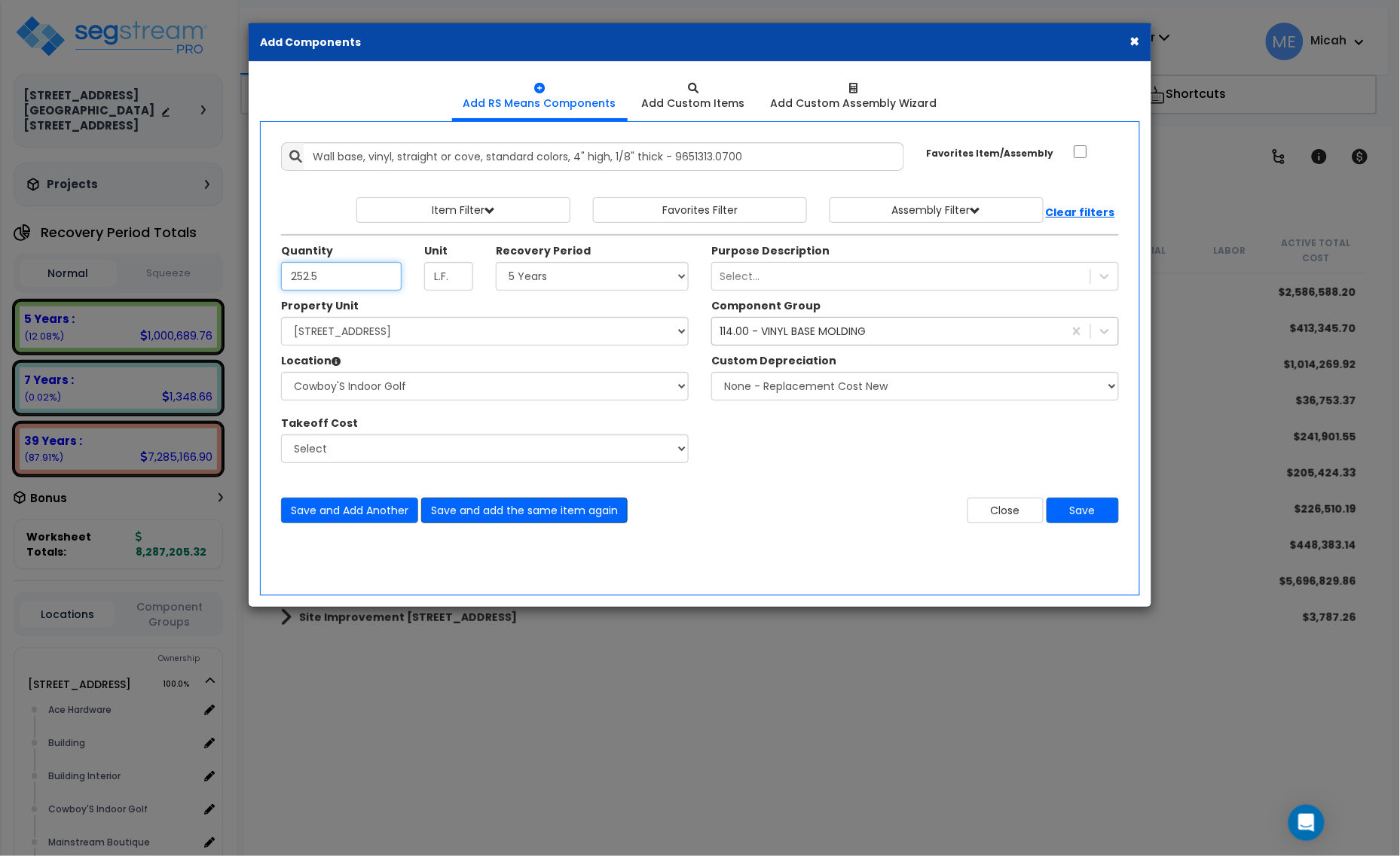
type input "252.5"
click at [554, 510] on button "Save and add the same item again" at bounding box center [524, 510] width 207 height 26
click at [358, 270] on input "Quantity" at bounding box center [342, 277] width 121 height 28
type input "59.3"
click at [516, 512] on button "Save and add the same item again" at bounding box center [524, 510] width 207 height 26
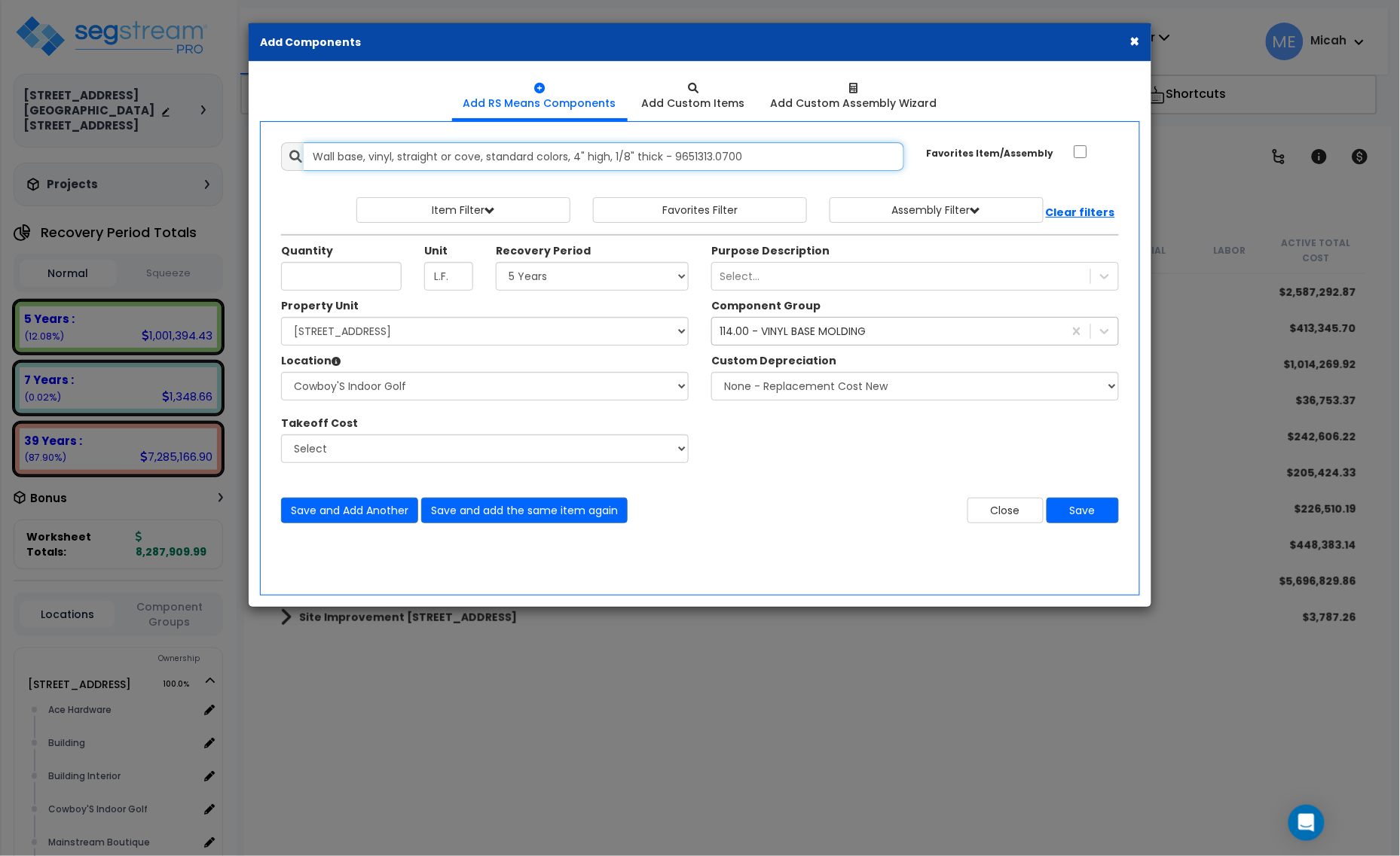
drag, startPoint x: 649, startPoint y: 168, endPoint x: 255, endPoint y: 170, distance: 394.0
click at [255, 169] on div "Add RS Means Components Add Custom Items" at bounding box center [699, 334] width 902 height 546
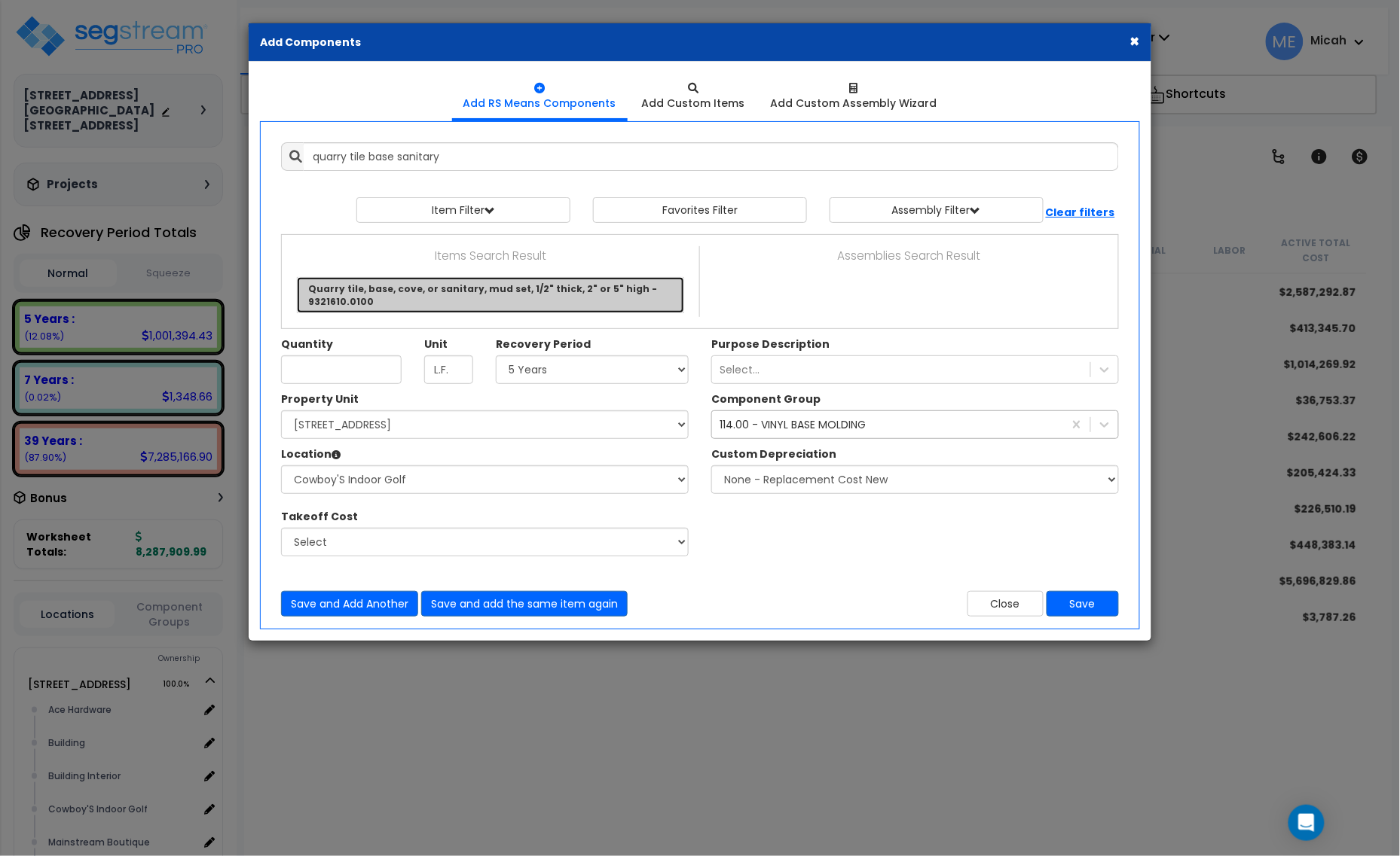
click at [543, 307] on link "Quarry tile, base, cove, or sanitary, mud set, 1/2" thick, 2" or 5" high - 9321…" at bounding box center [491, 294] width 387 height 36
type input "Quarry tile, base, cove, or sanitary, mud set, 1/2" thick, 2" or 5" high - 9321…"
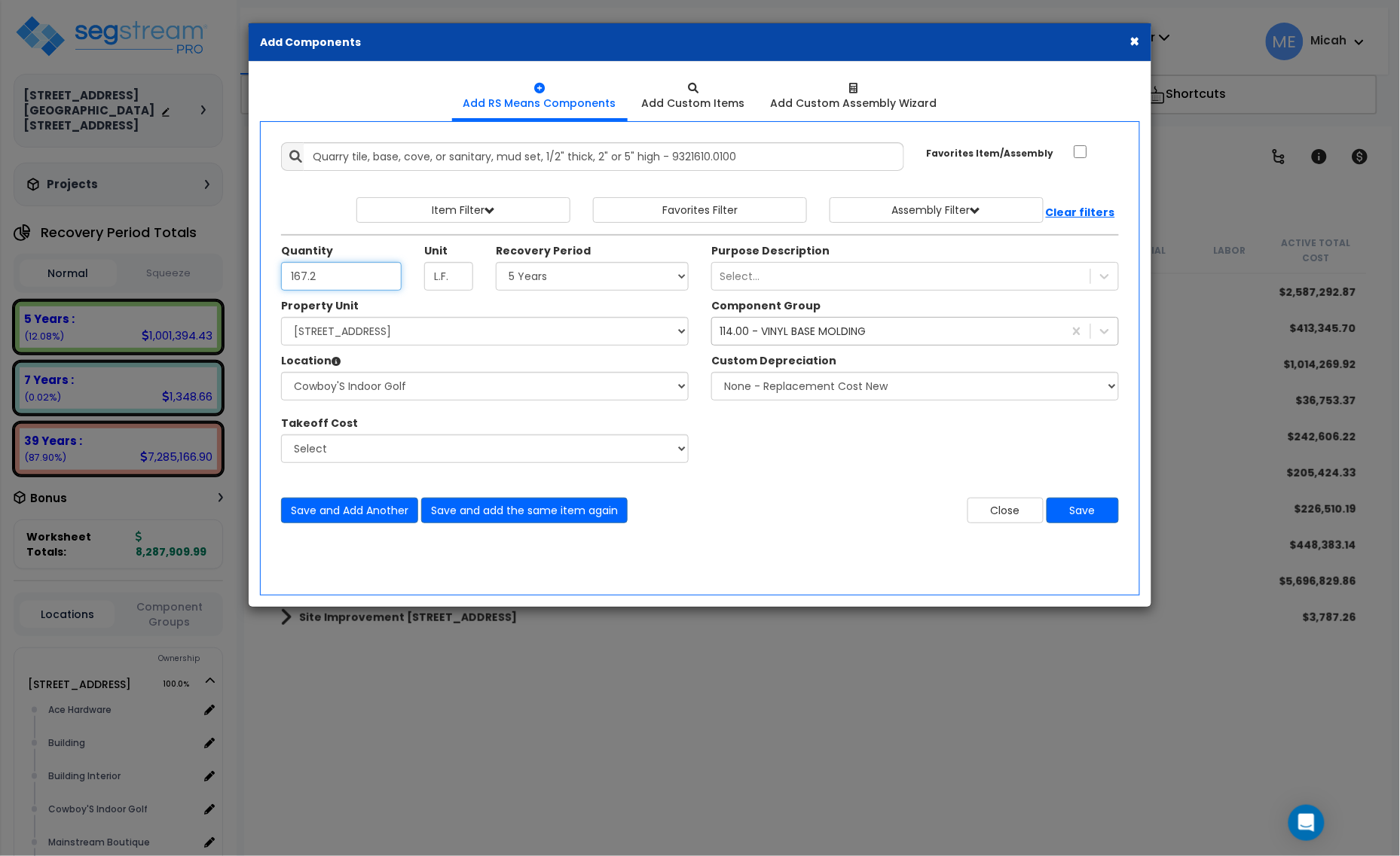
type input "167.2"
click at [806, 332] on div "114.00 - VINYL BASE MOLDING" at bounding box center [792, 331] width 146 height 15
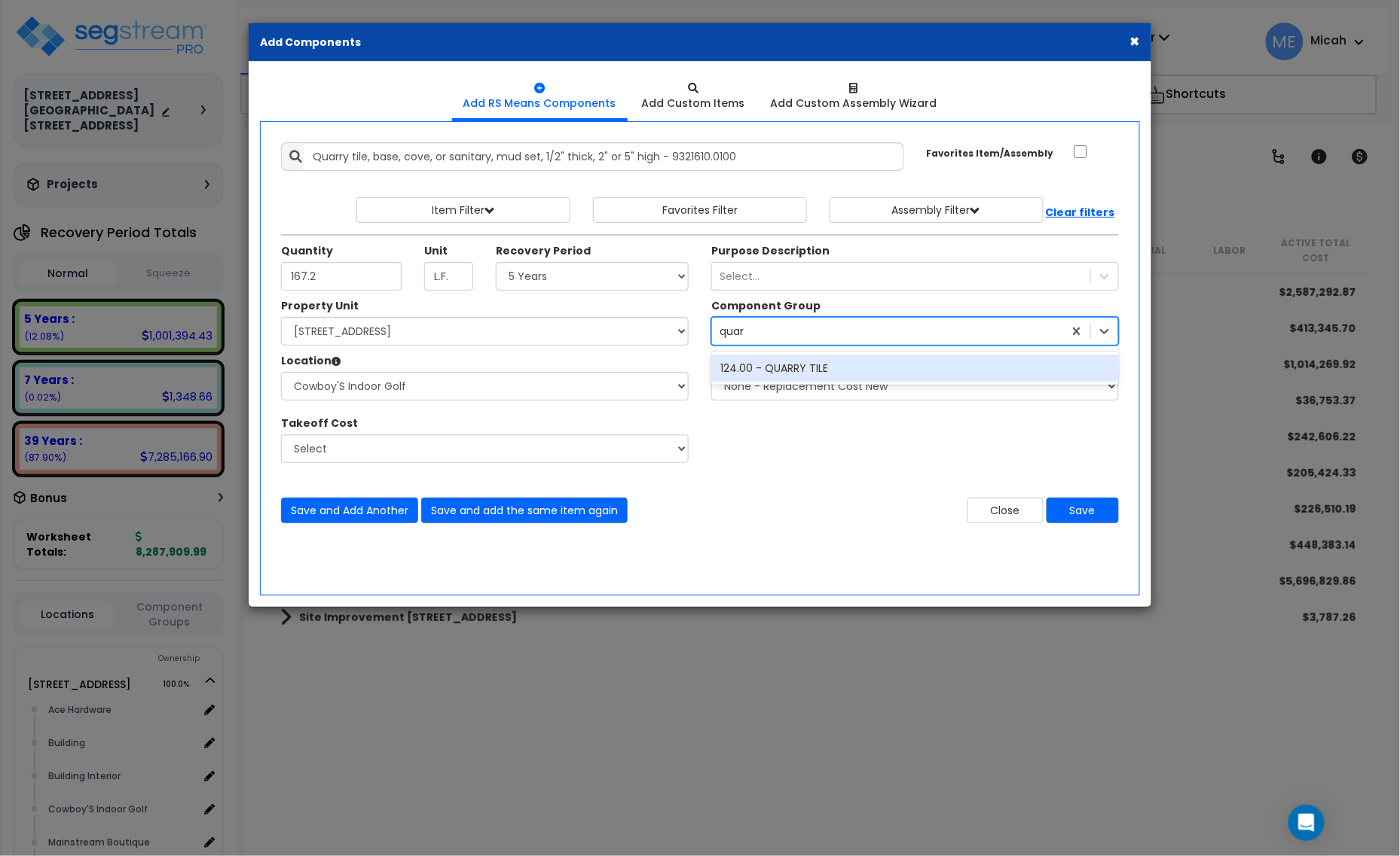
type input "quarr"
click at [820, 377] on div "124.00 - QUARRY TILE" at bounding box center [915, 368] width 407 height 27
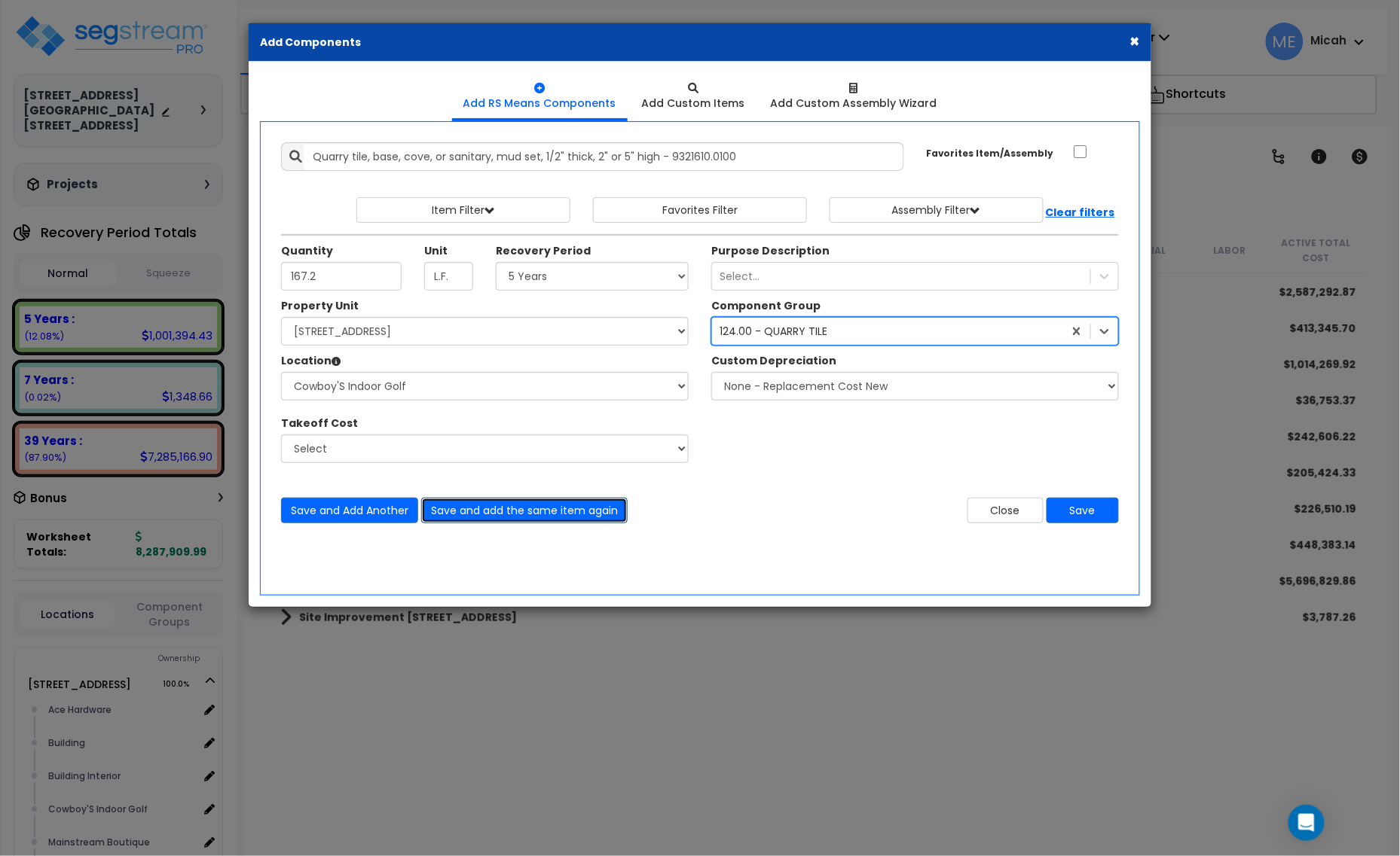
click at [544, 509] on button "Save and add the same item again" at bounding box center [524, 510] width 207 height 26
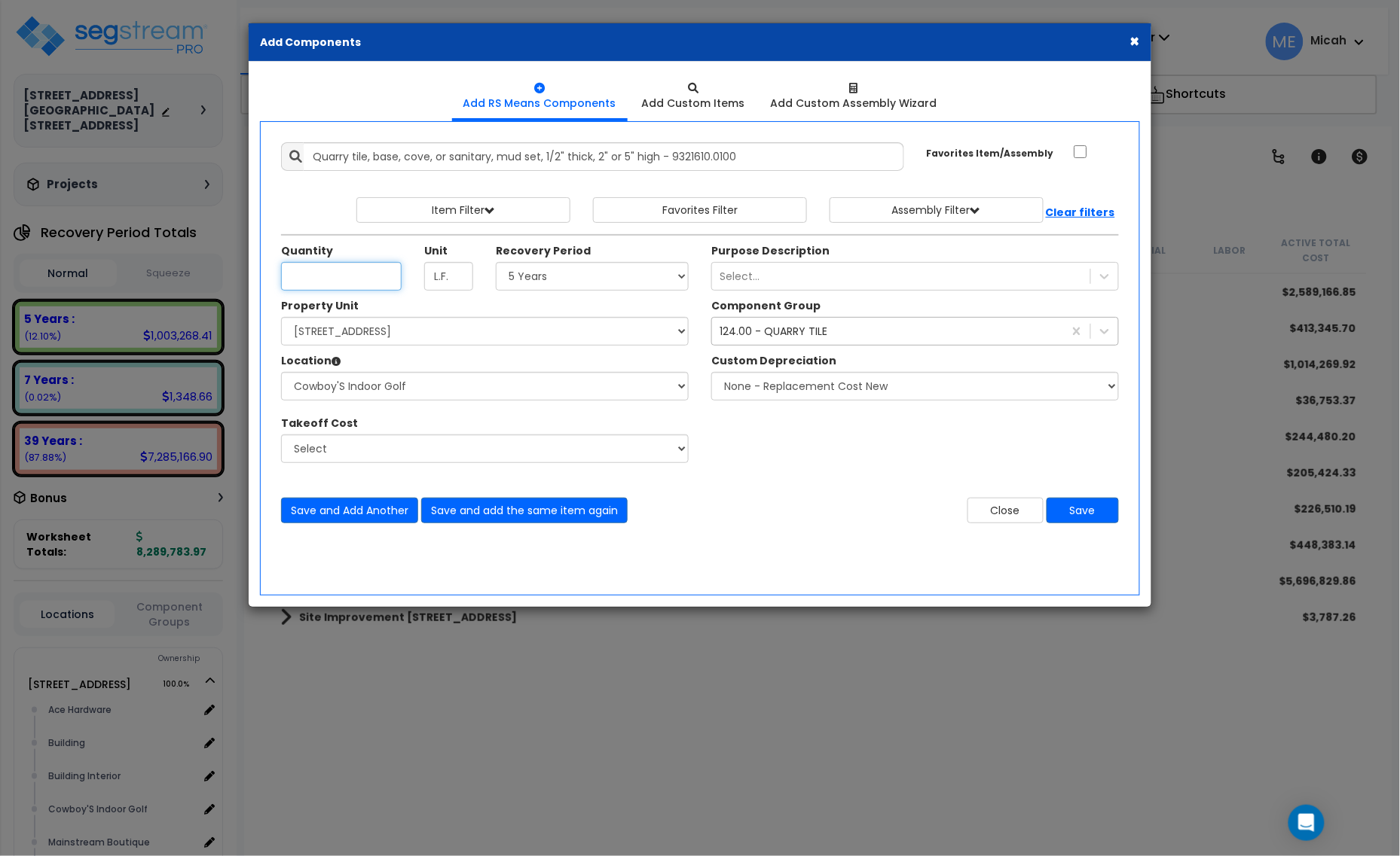
click at [311, 270] on input "Quantity" at bounding box center [342, 277] width 121 height 28
type input "36"
click at [337, 514] on button "Save and Add Another" at bounding box center [350, 510] width 138 height 26
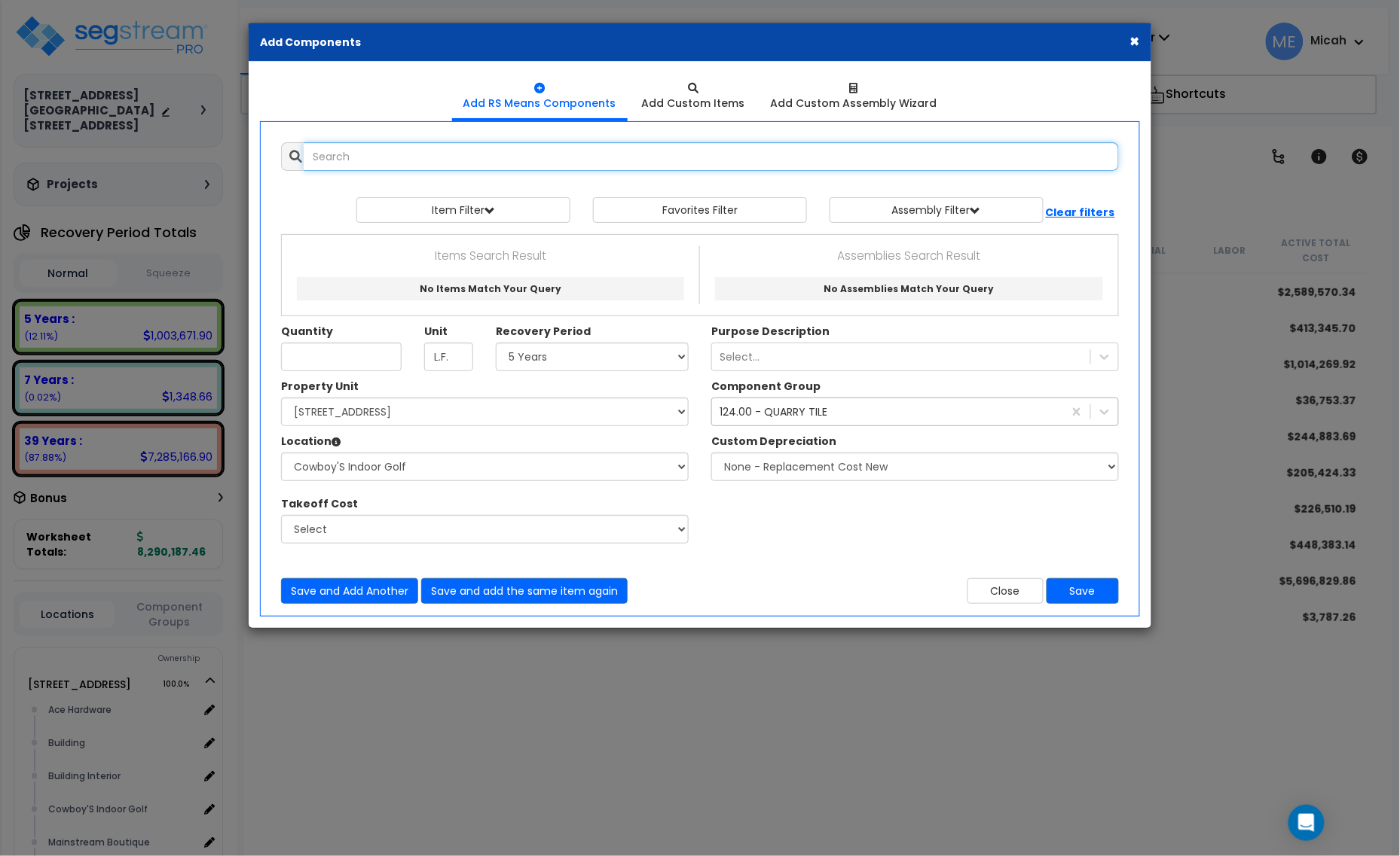
click at [328, 151] on input "text" at bounding box center [711, 156] width 815 height 28
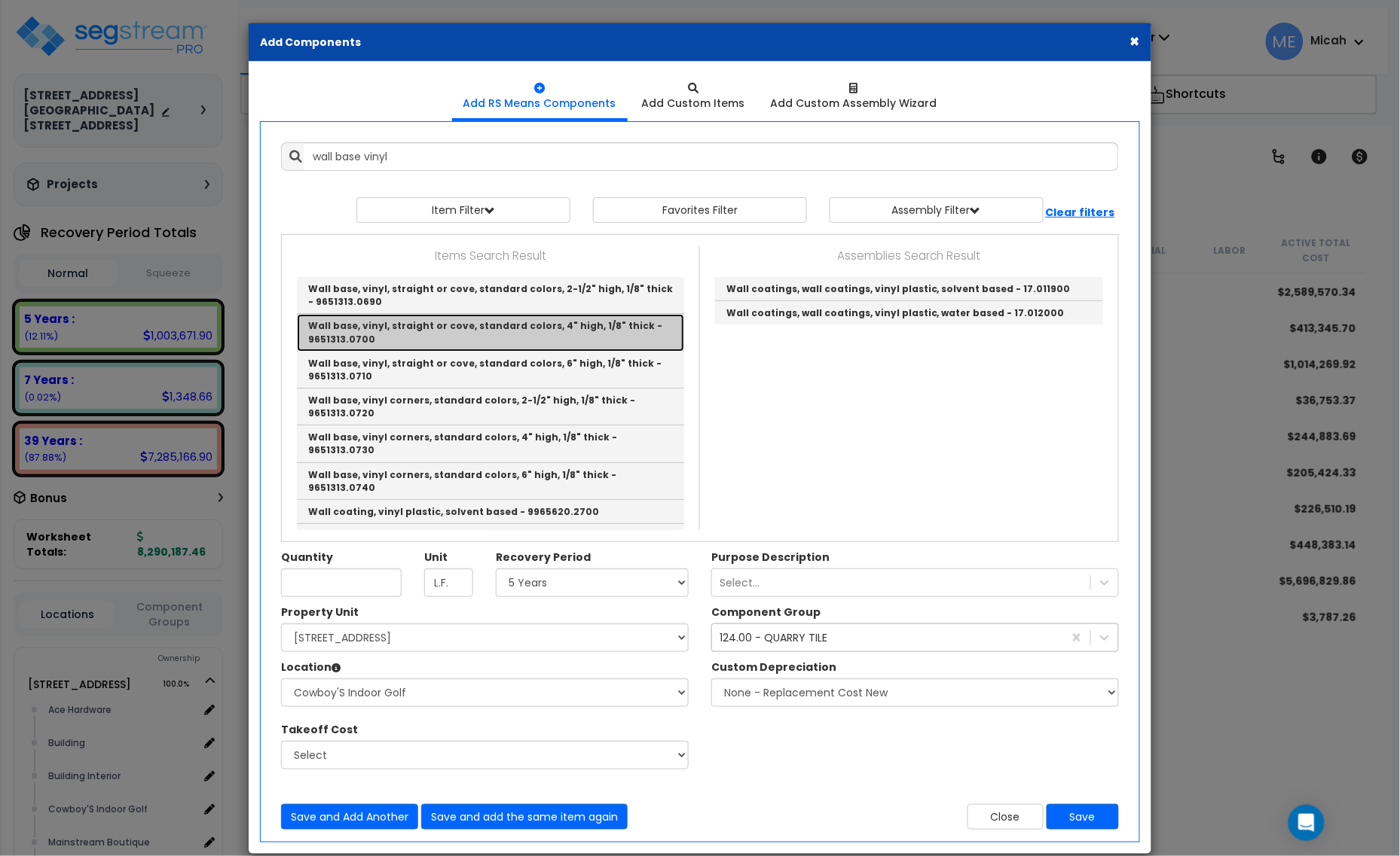
click at [582, 333] on link "Wall base, vinyl, straight or cove, standard colors, 4" high, 1/8" thick - 9651…" at bounding box center [491, 333] width 387 height 37
type input "Wall base, vinyl, straight or cove, standard colors, 4" high, 1/8" thick - 9651…"
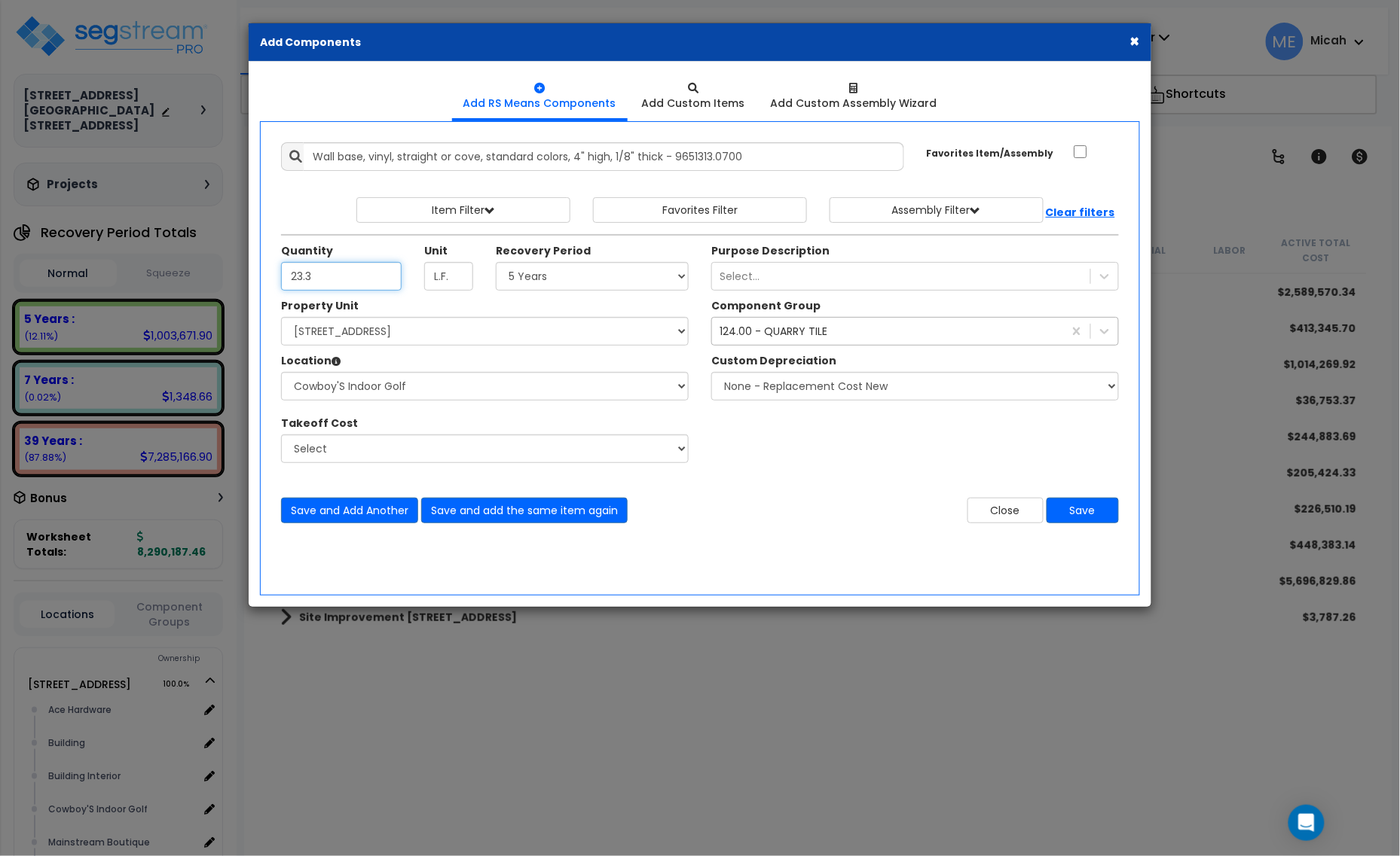
type input "23.3"
click at [743, 339] on div "124.00 - QUARRY TILE" at bounding box center [773, 331] width 107 height 15
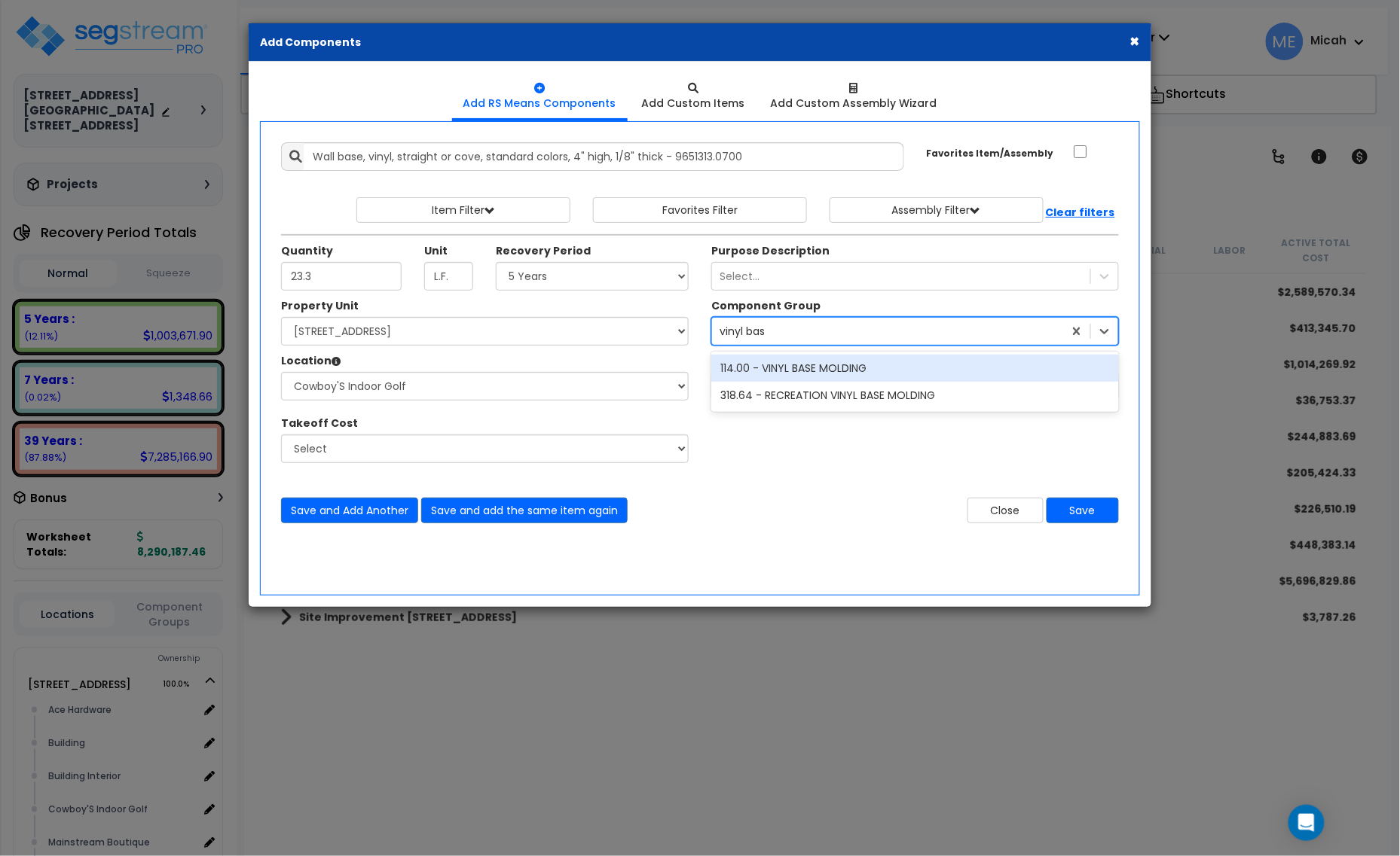
type input "vinyl base"
click at [811, 373] on div "114.00 - VINYL BASE MOLDING" at bounding box center [915, 368] width 407 height 27
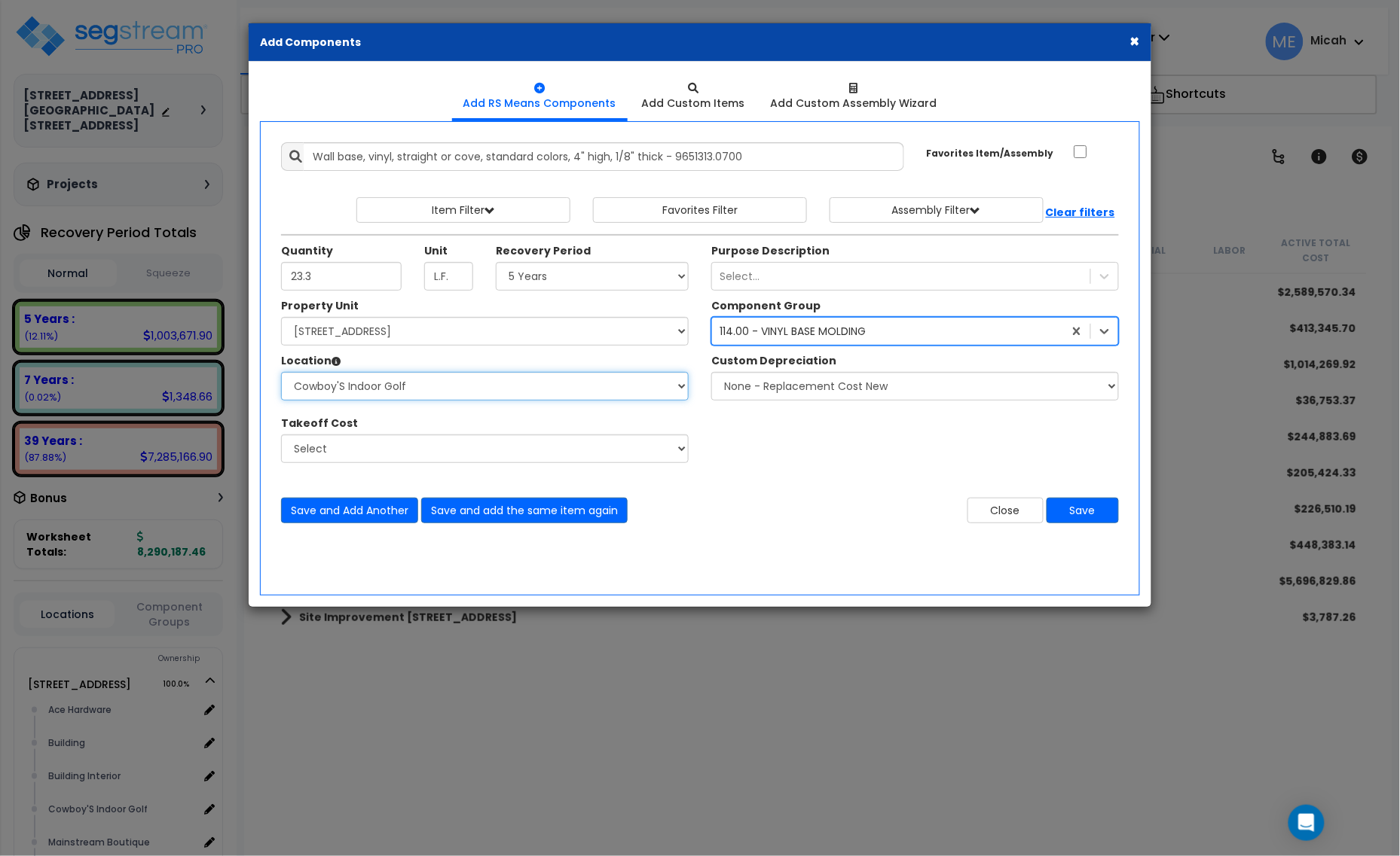
click at [452, 388] on select "Select Ace Hardware Building Building Interior Cowboy'S Indoor Golf Mainstream …" at bounding box center [484, 386] width 407 height 28
select select "31284"
click at [281, 373] on select "Select Ace Hardware Building Building Interior Cowboy'S Indoor Golf Mainstream …" at bounding box center [484, 386] width 407 height 28
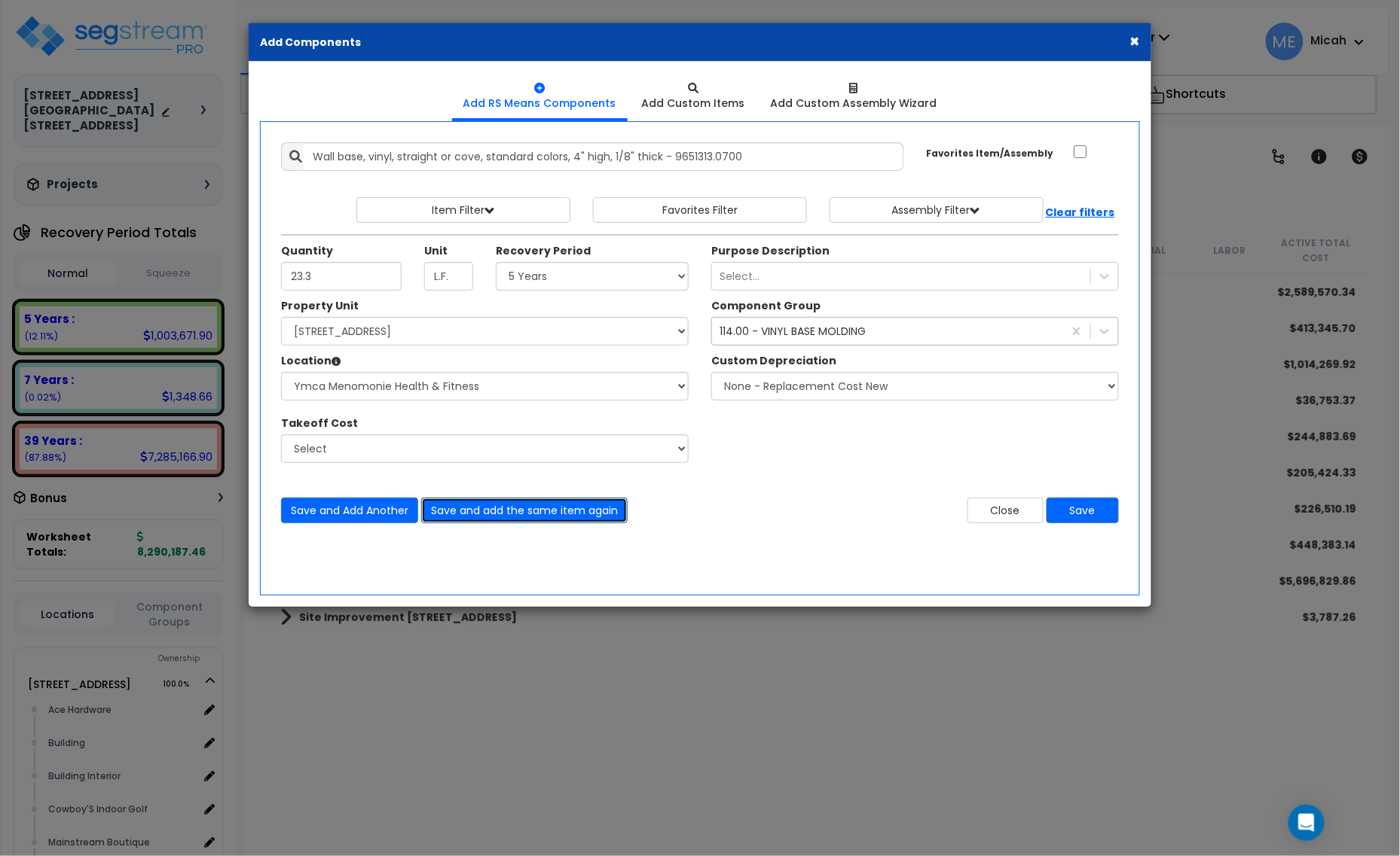
click at [515, 514] on button "Save and add the same item again" at bounding box center [524, 510] width 207 height 26
click at [312, 273] on input "Quantity" at bounding box center [342, 277] width 121 height 28
type input "45.2"
click at [555, 522] on button "Save and add the same item again" at bounding box center [524, 510] width 207 height 26
click at [347, 287] on input "Quantity" at bounding box center [342, 277] width 121 height 28
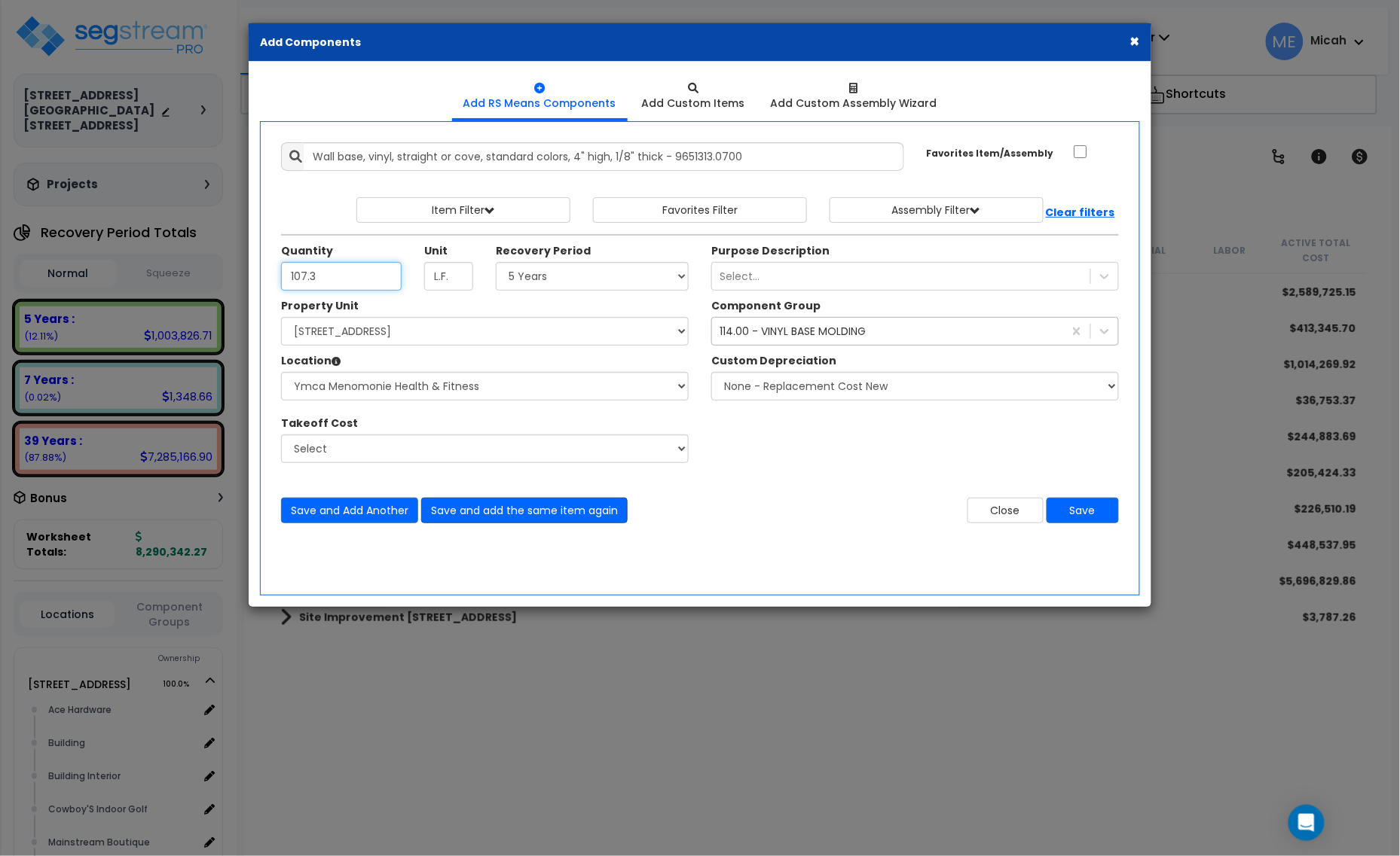
type input "107.3"
click at [543, 520] on button "Save and add the same item again" at bounding box center [524, 510] width 207 height 26
click at [341, 277] on input "Quantity" at bounding box center [342, 277] width 121 height 28
type input "26.4"
click at [537, 513] on button "Save and add the same item again" at bounding box center [524, 510] width 207 height 26
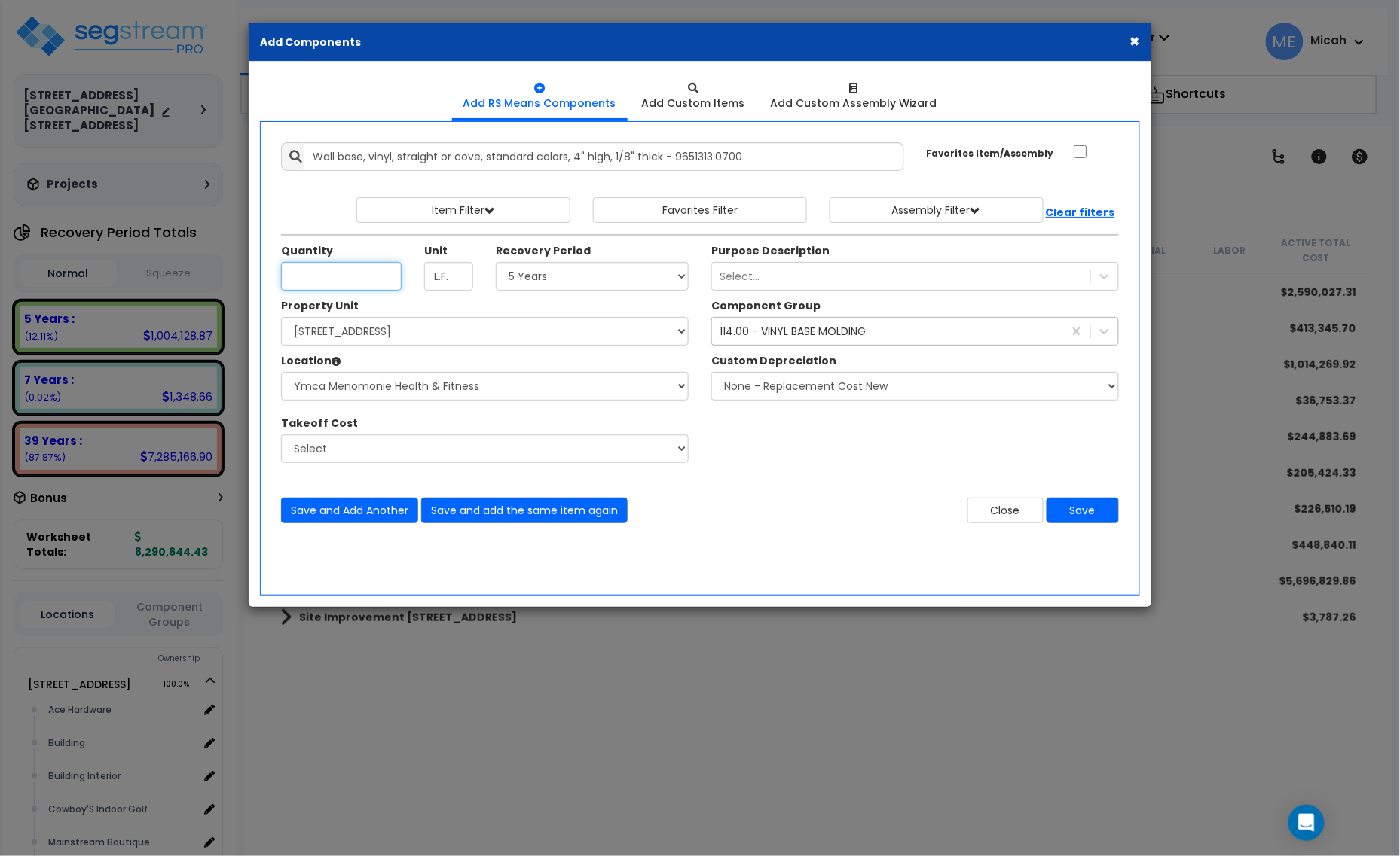
click at [312, 280] on input "Quantity" at bounding box center [342, 277] width 121 height 28
type input "149.3"
click at [554, 499] on button "Save and add the same item again" at bounding box center [524, 510] width 207 height 26
click at [303, 273] on input "Quantity" at bounding box center [342, 277] width 121 height 28
type input "42.4"
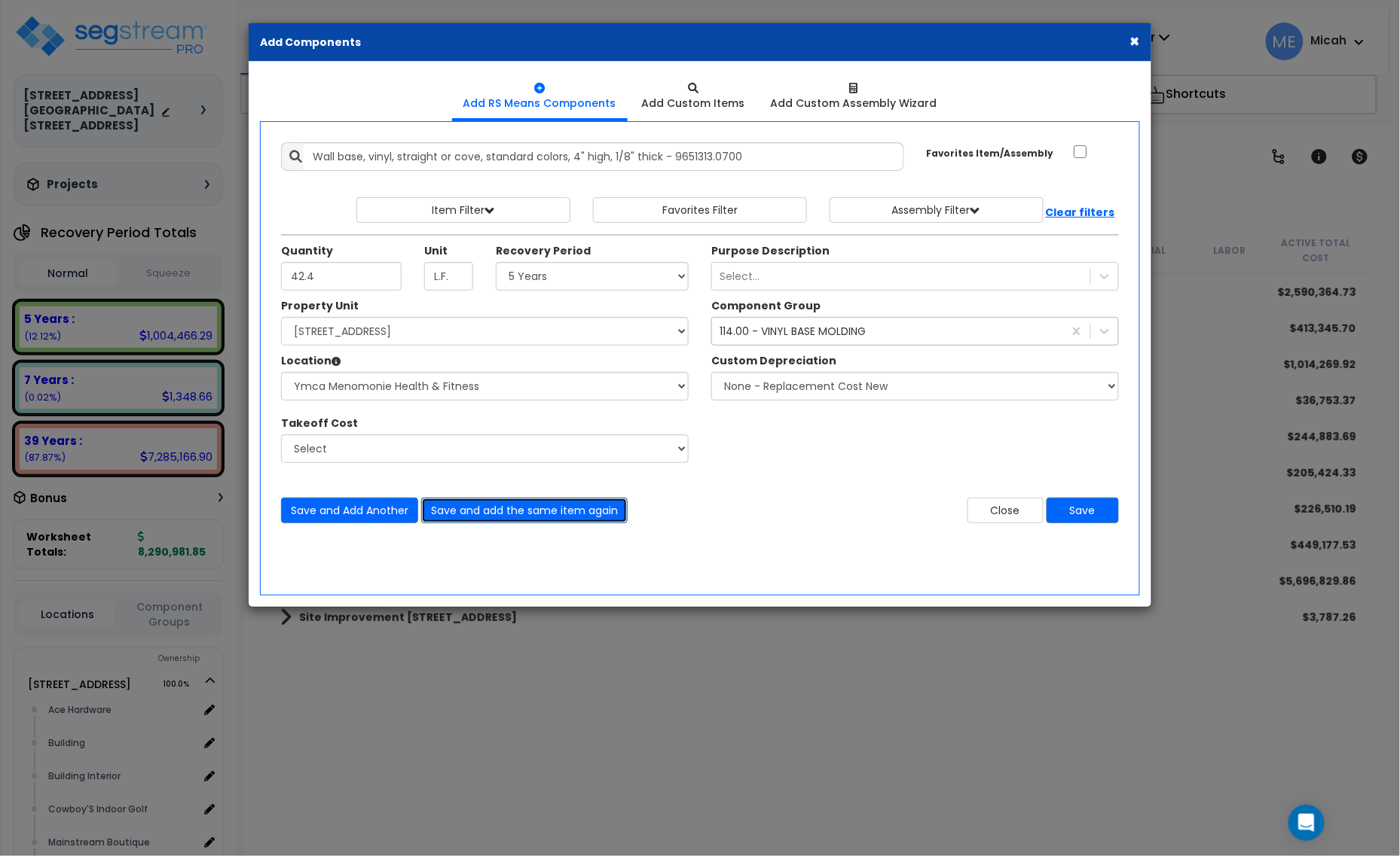
click at [588, 517] on button "Save and add the same item again" at bounding box center [524, 510] width 207 height 26
click at [334, 281] on input "Quantity" at bounding box center [342, 277] width 121 height 28
type input "33.6"
click at [357, 516] on button "Save and Add Another" at bounding box center [350, 510] width 138 height 26
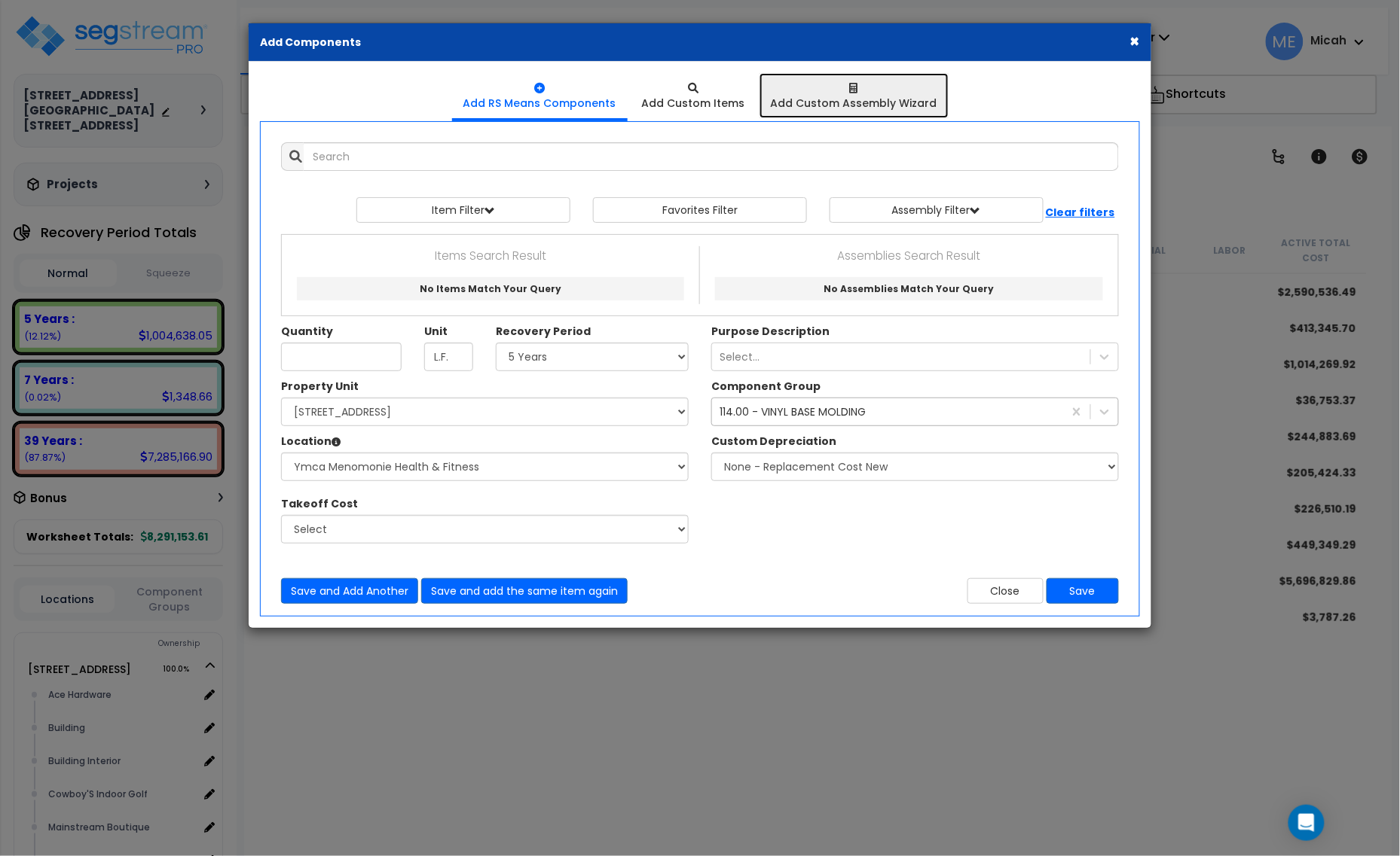
drag, startPoint x: 875, startPoint y: 102, endPoint x: 1146, endPoint y: 190, distance: 284.9
click at [875, 102] on div "Add Custom Assembly Wizard" at bounding box center [854, 103] width 167 height 15
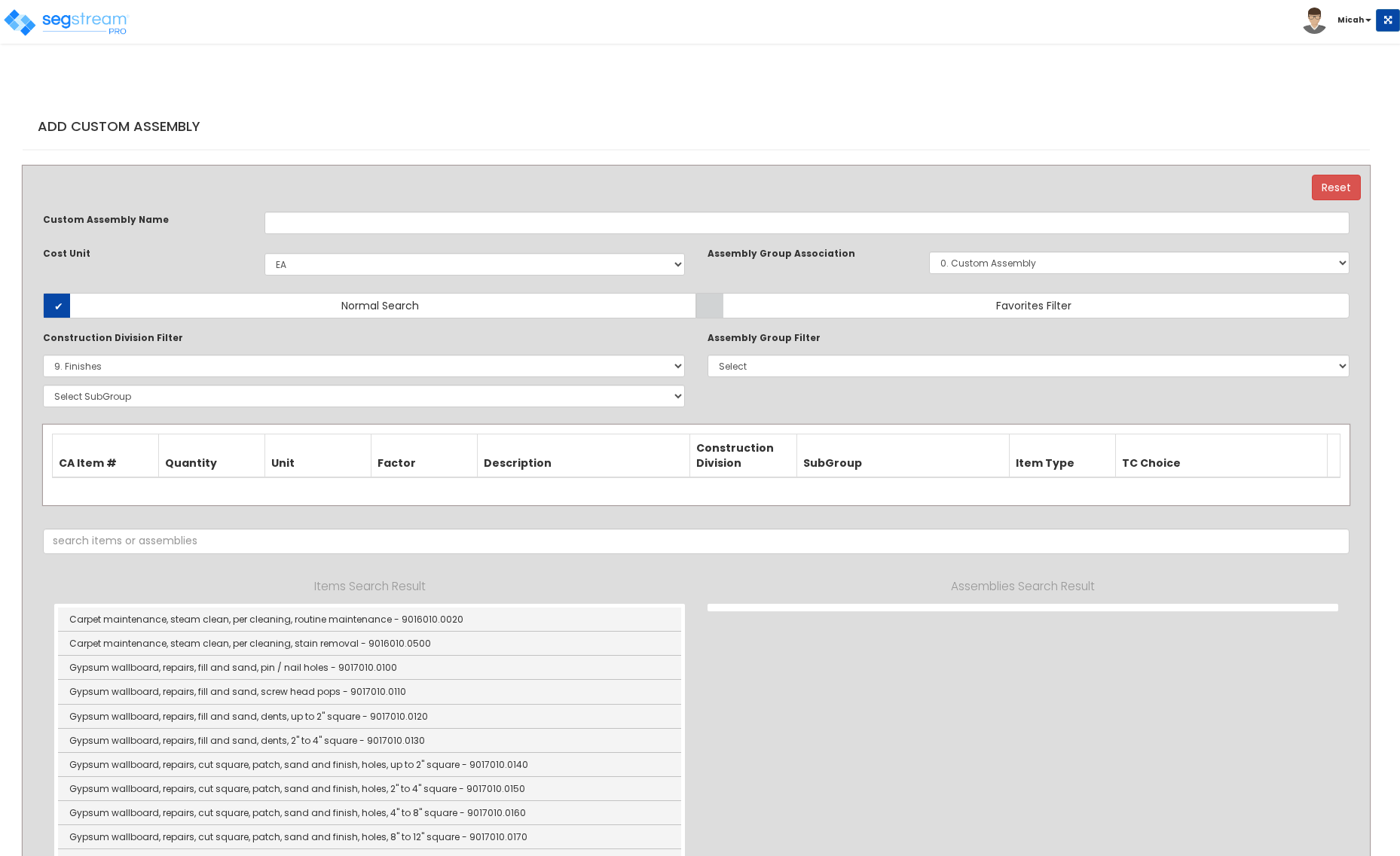
select select "1398"
select select "9000000"
click at [303, 227] on input "text" at bounding box center [806, 223] width 1085 height 22
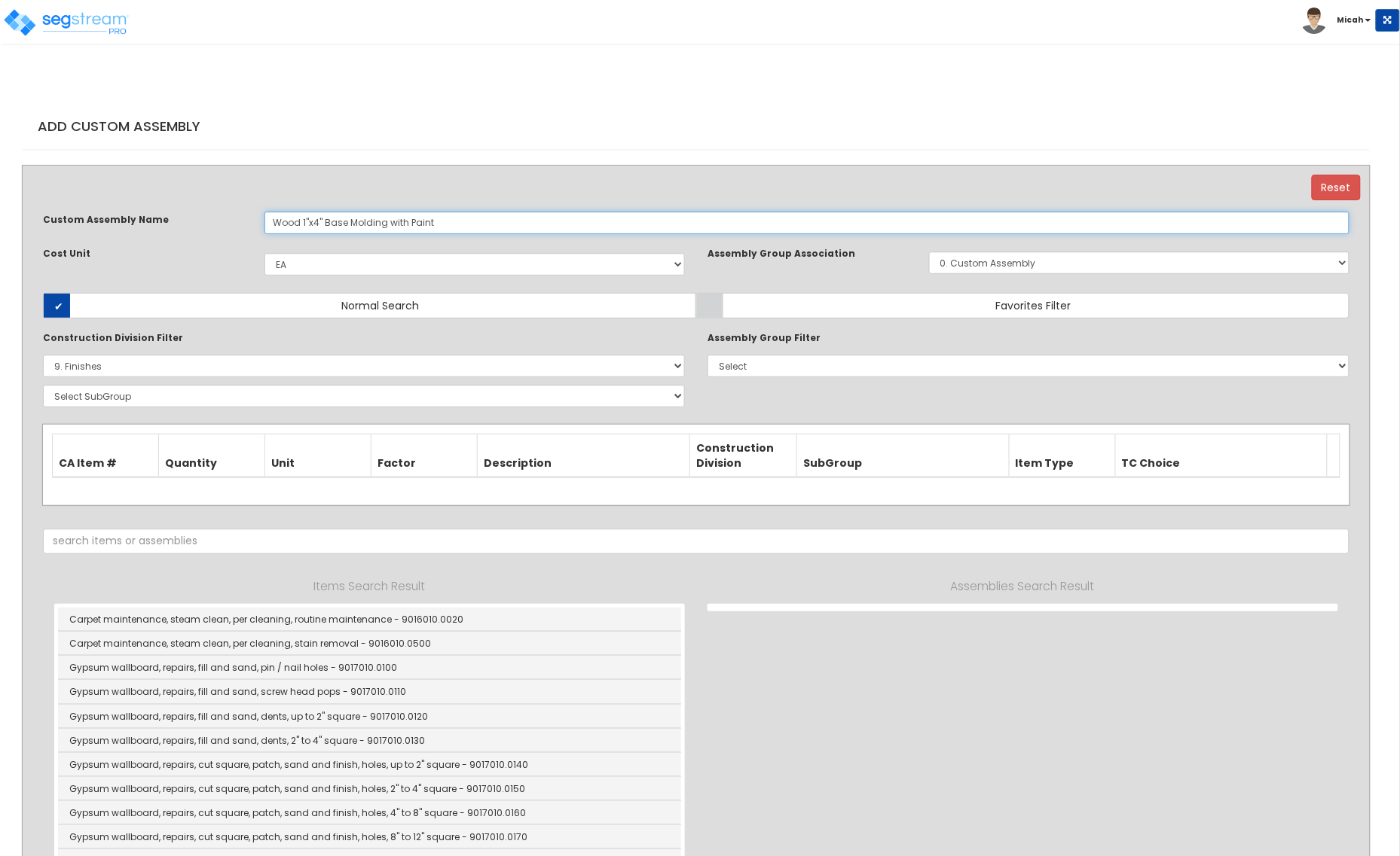
type input "Wood 1"x4" Base Molding with Paint"
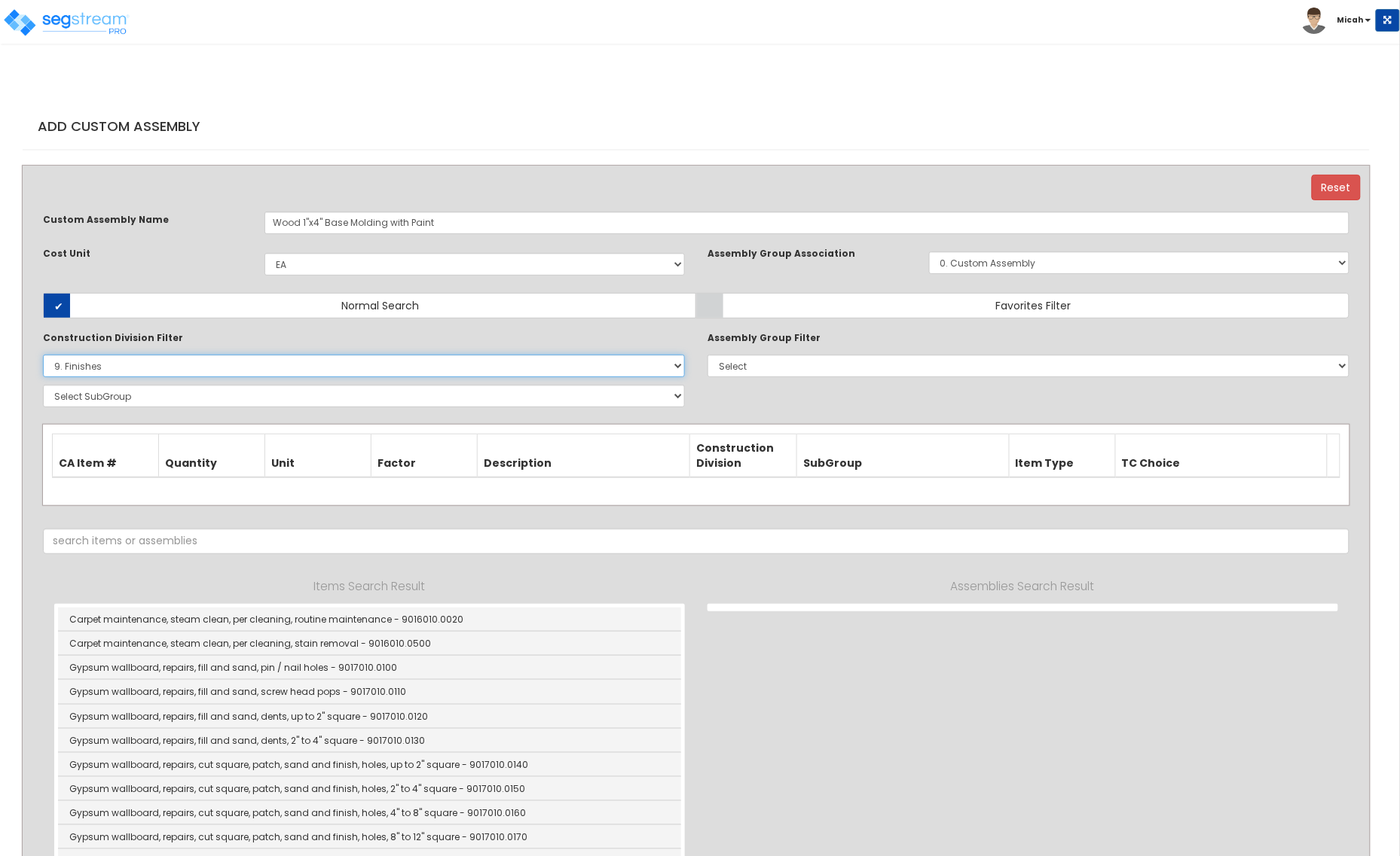
click at [250, 367] on select "Select 0. Custom Item 1. General Requirements 2. Existing Conditions 3. Concret…" at bounding box center [363, 365] width 641 height 22
select select "6000000"
click at [43, 355] on select "Select 0. Custom Item 1. General Requirements 2. Existing Conditions 3. Concret…" at bounding box center [363, 365] width 641 height 22
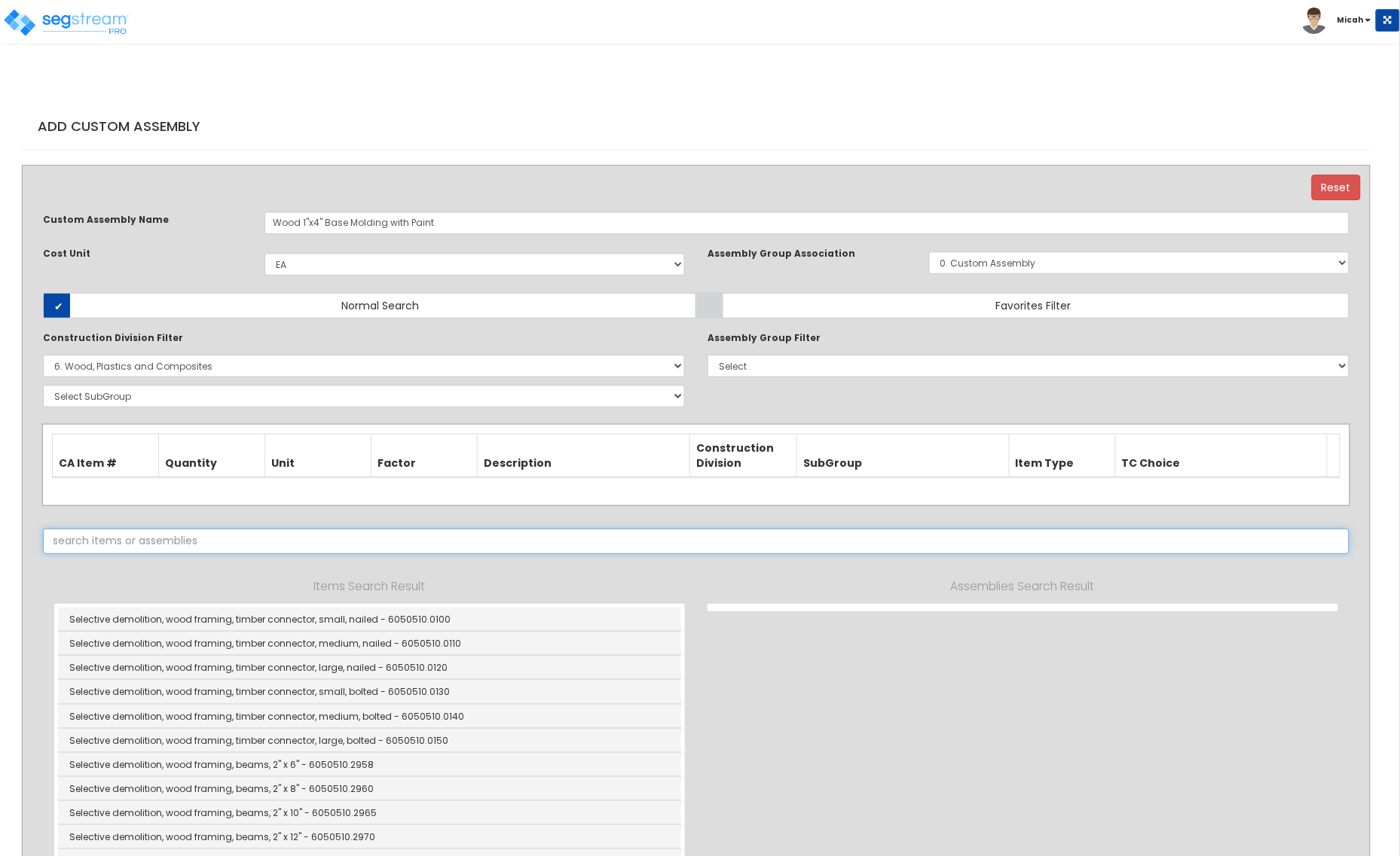
click at [196, 545] on input "text" at bounding box center [696, 541] width 1306 height 26
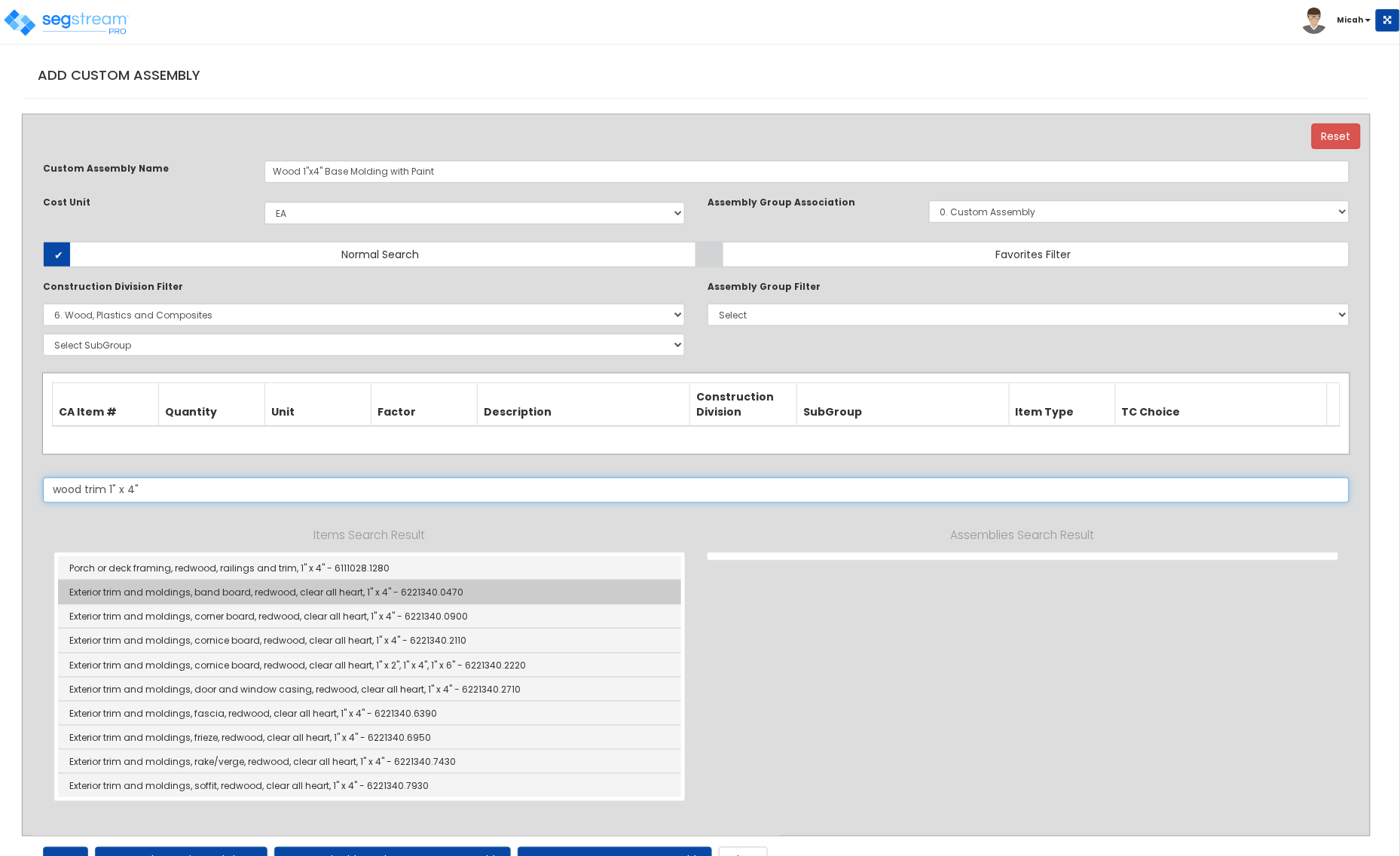
scroll to position [81, 0]
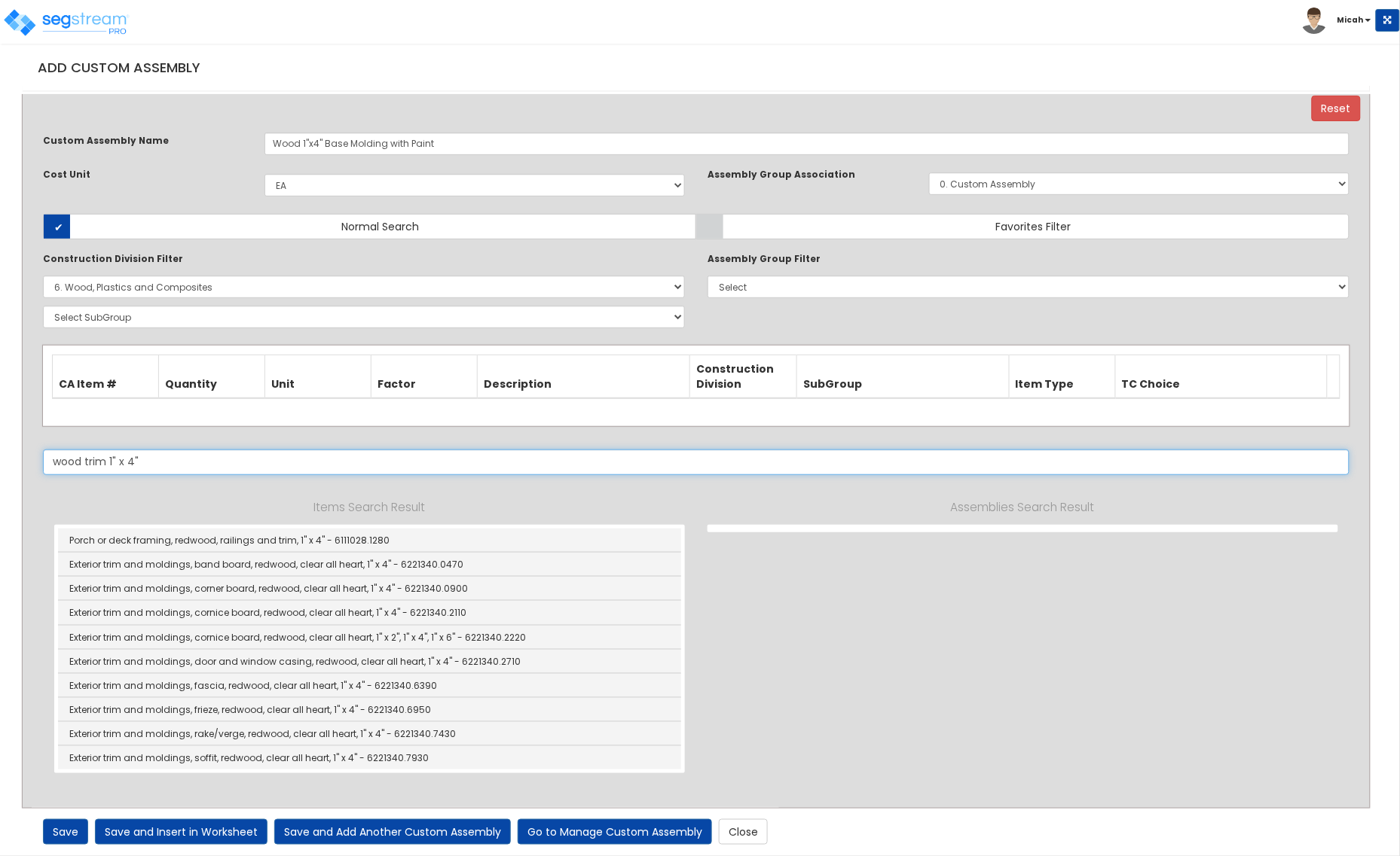
click at [103, 457] on input "wood trim 1" x 4"" at bounding box center [696, 462] width 1306 height 26
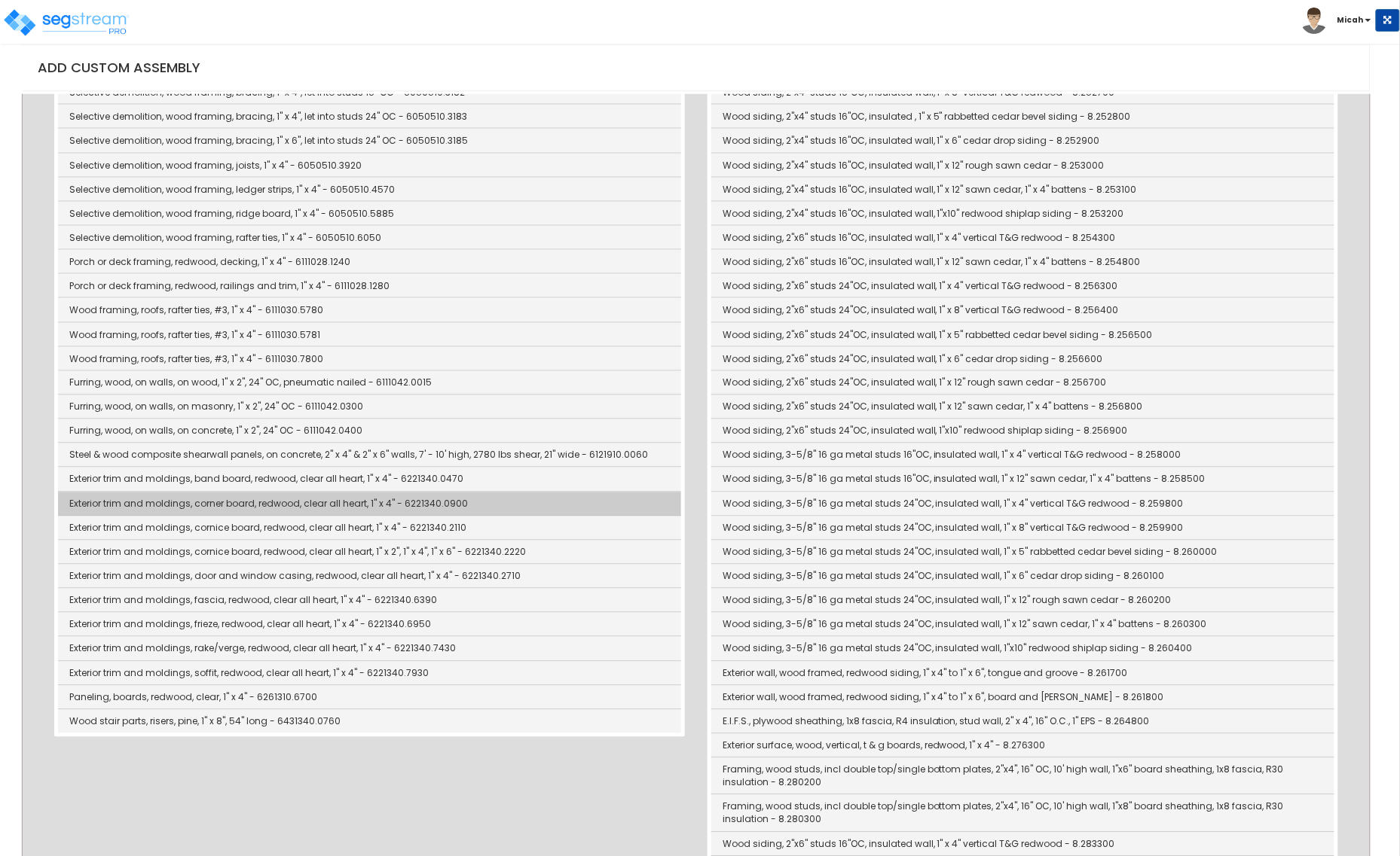
scroll to position [457, 0]
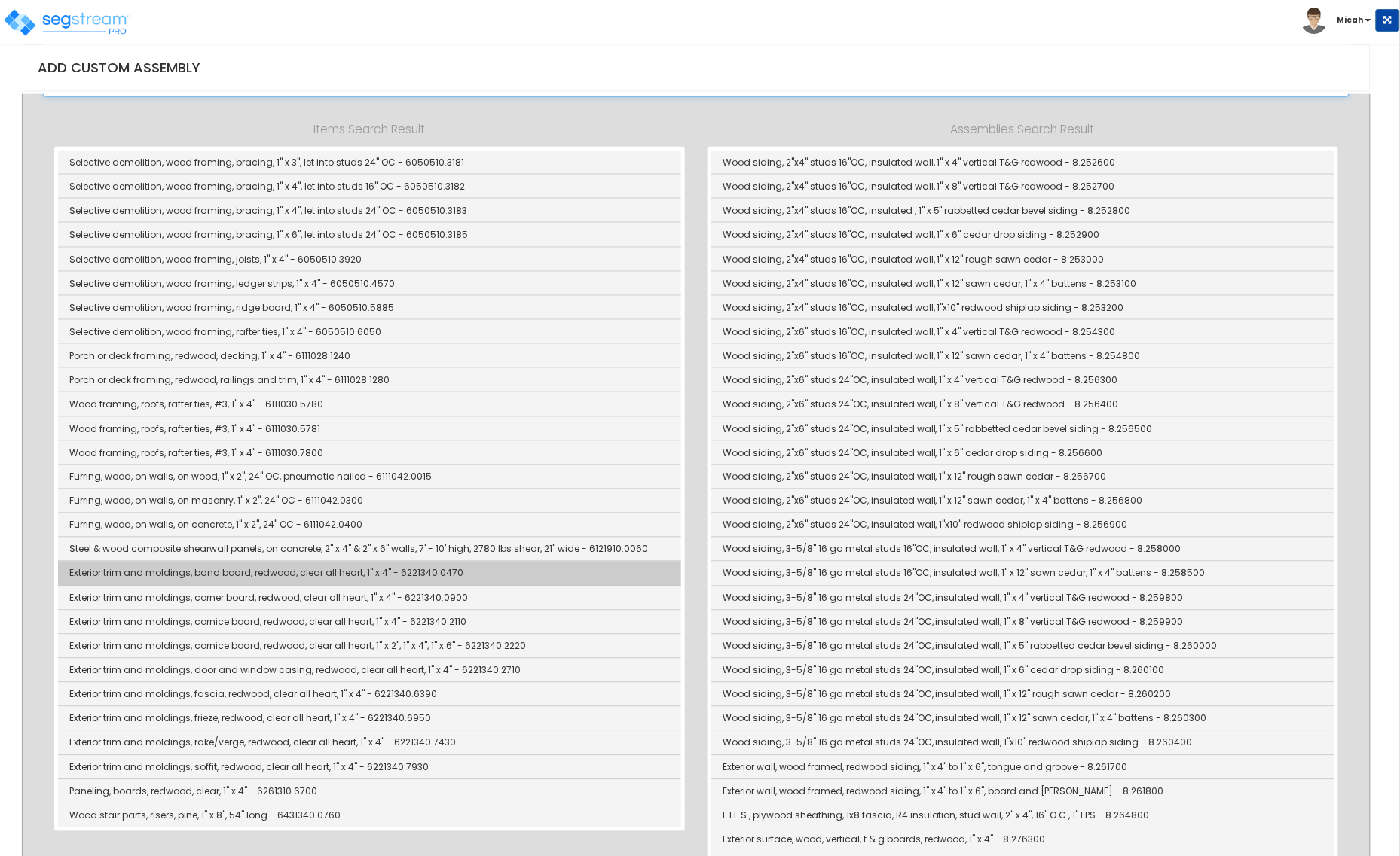
type input "wood 1" x 4""
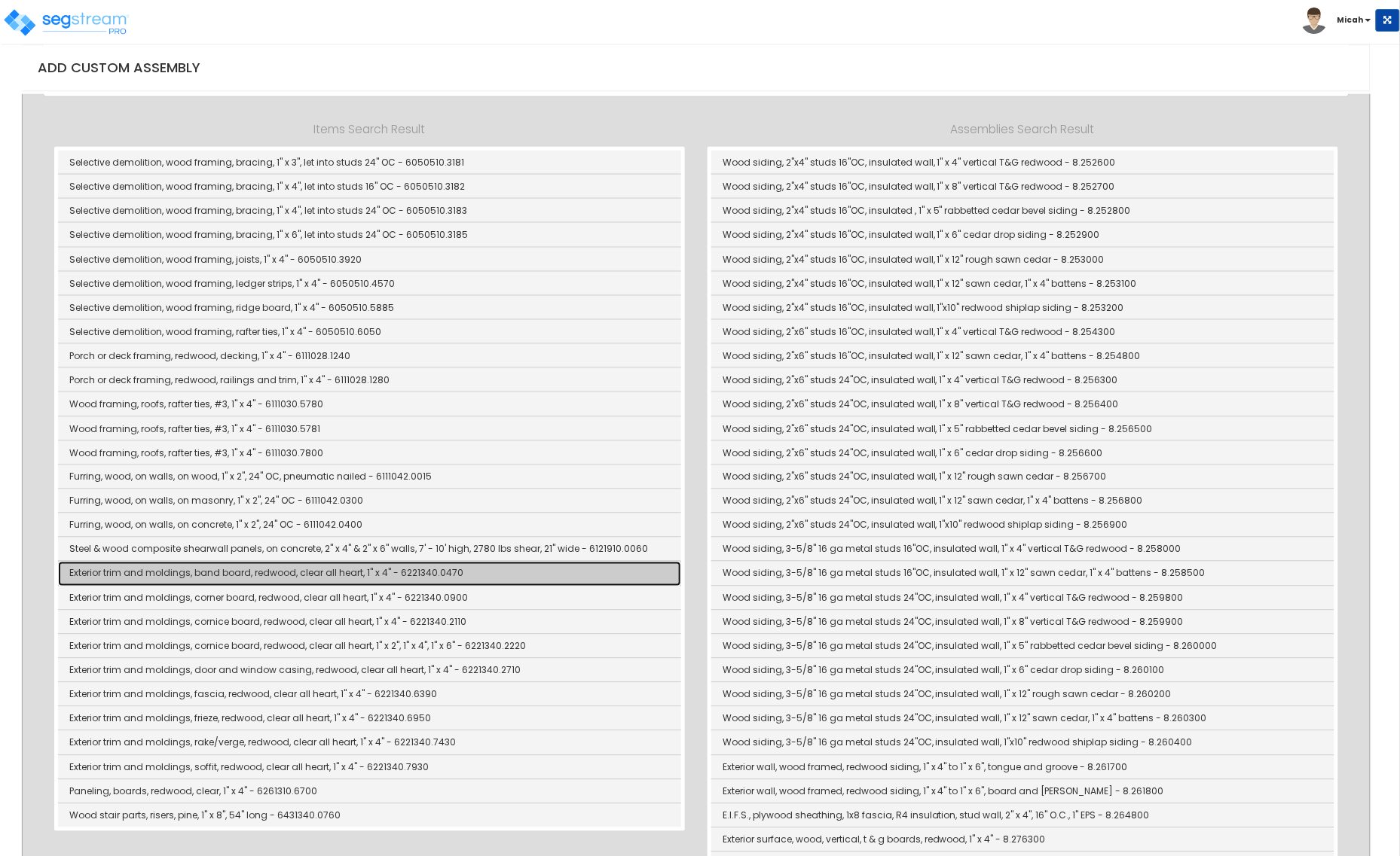
click at [248, 573] on link "Exterior trim and moldings, band board, redwood, clear all heart, 1" x 4" - 622…" at bounding box center [369, 573] width 623 height 24
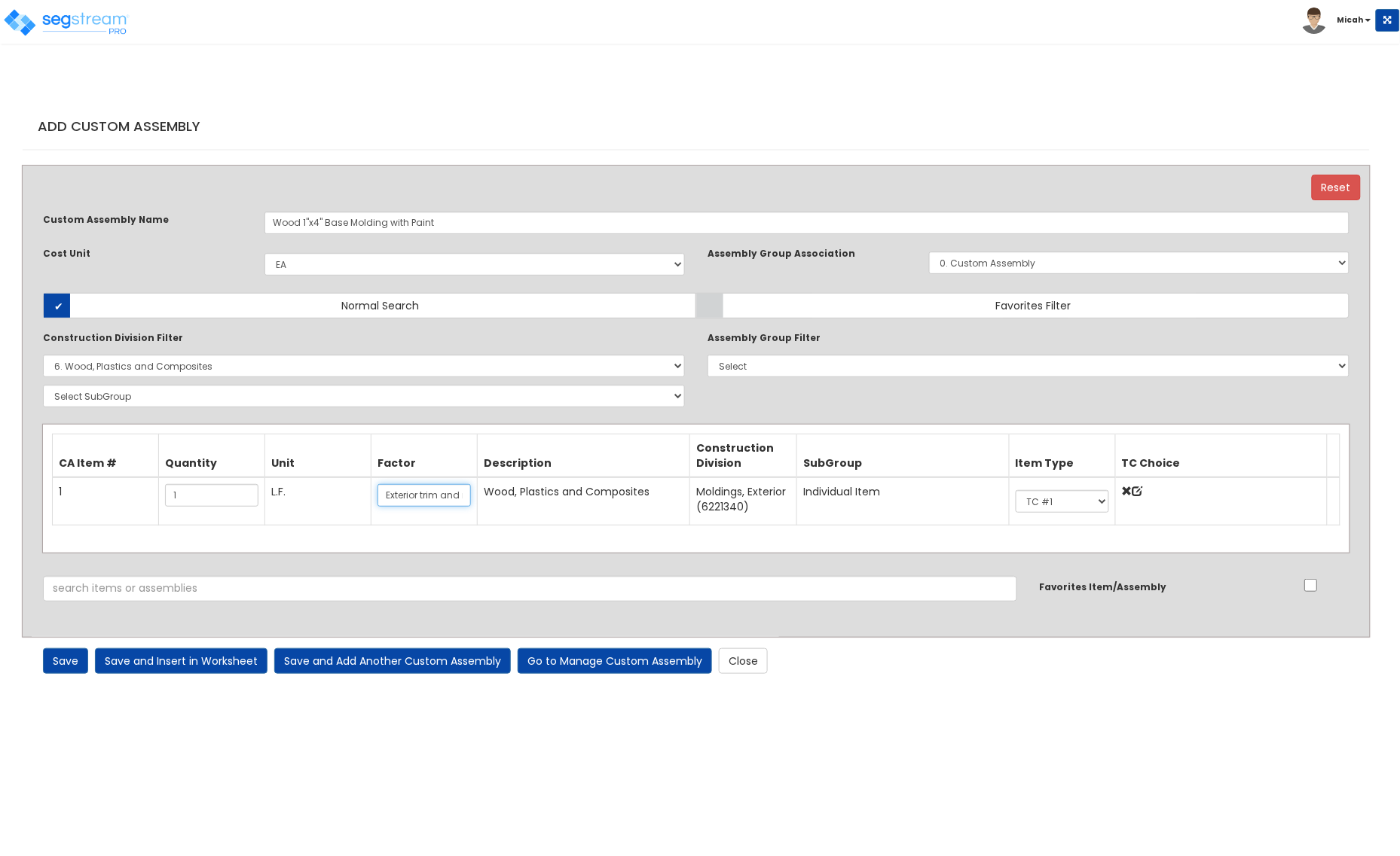
click at [438, 494] on input "Exterior trim and moldings, band board, redwood, clear all heart, 1" x 4"" at bounding box center [423, 495] width 93 height 22
type input "Interior trim and base moldings, redwood, clear all heart, 1" x 4""
click at [196, 373] on select "Select 0. Custom Item 1. General Requirements 2. Existing Conditions 3. Concret…" at bounding box center [363, 365] width 641 height 22
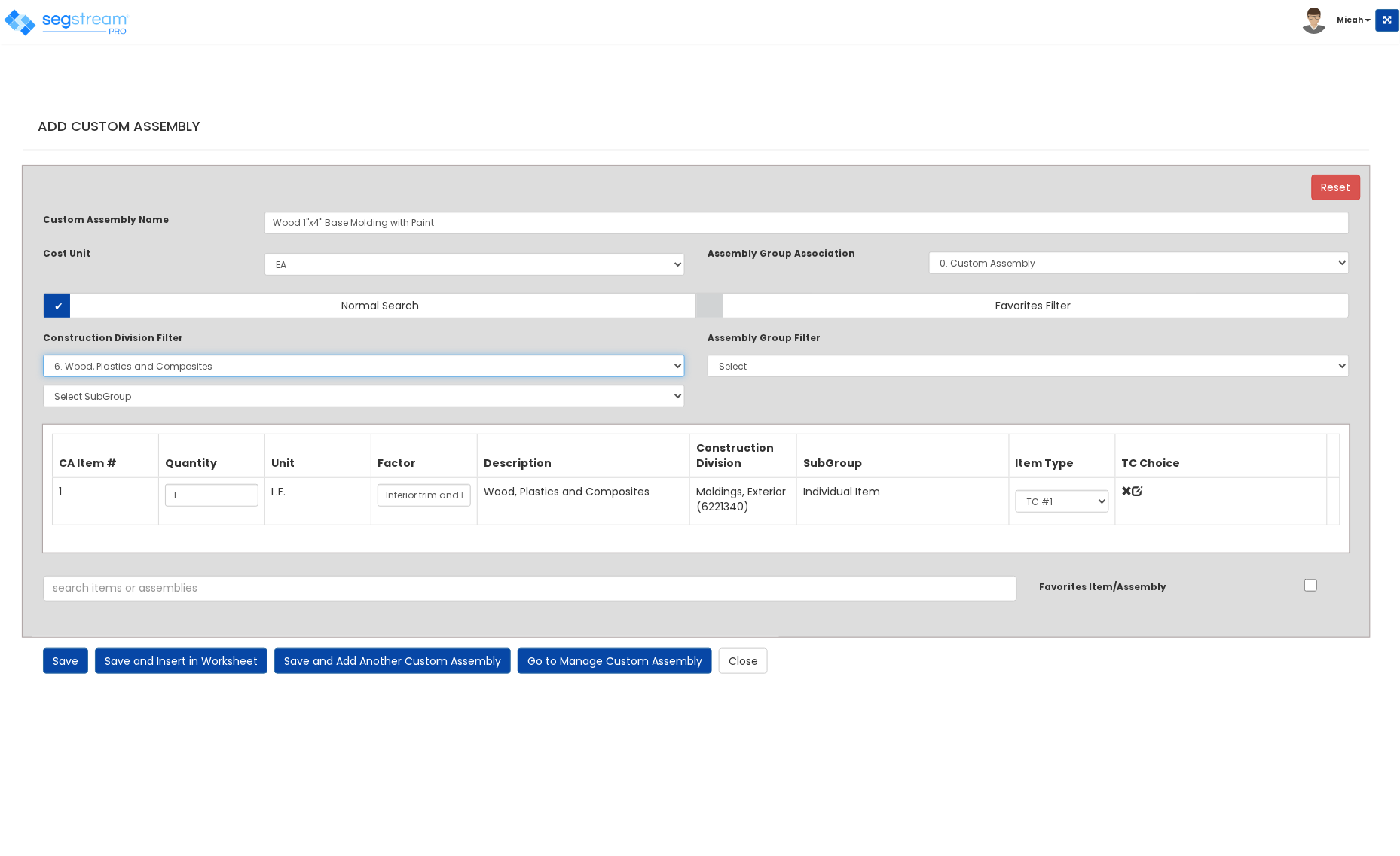
select select "9000000"
click at [43, 355] on select "Select 0. Custom Item 1. General Requirements 2. Existing Conditions 3. Concret…" at bounding box center [363, 365] width 641 height 22
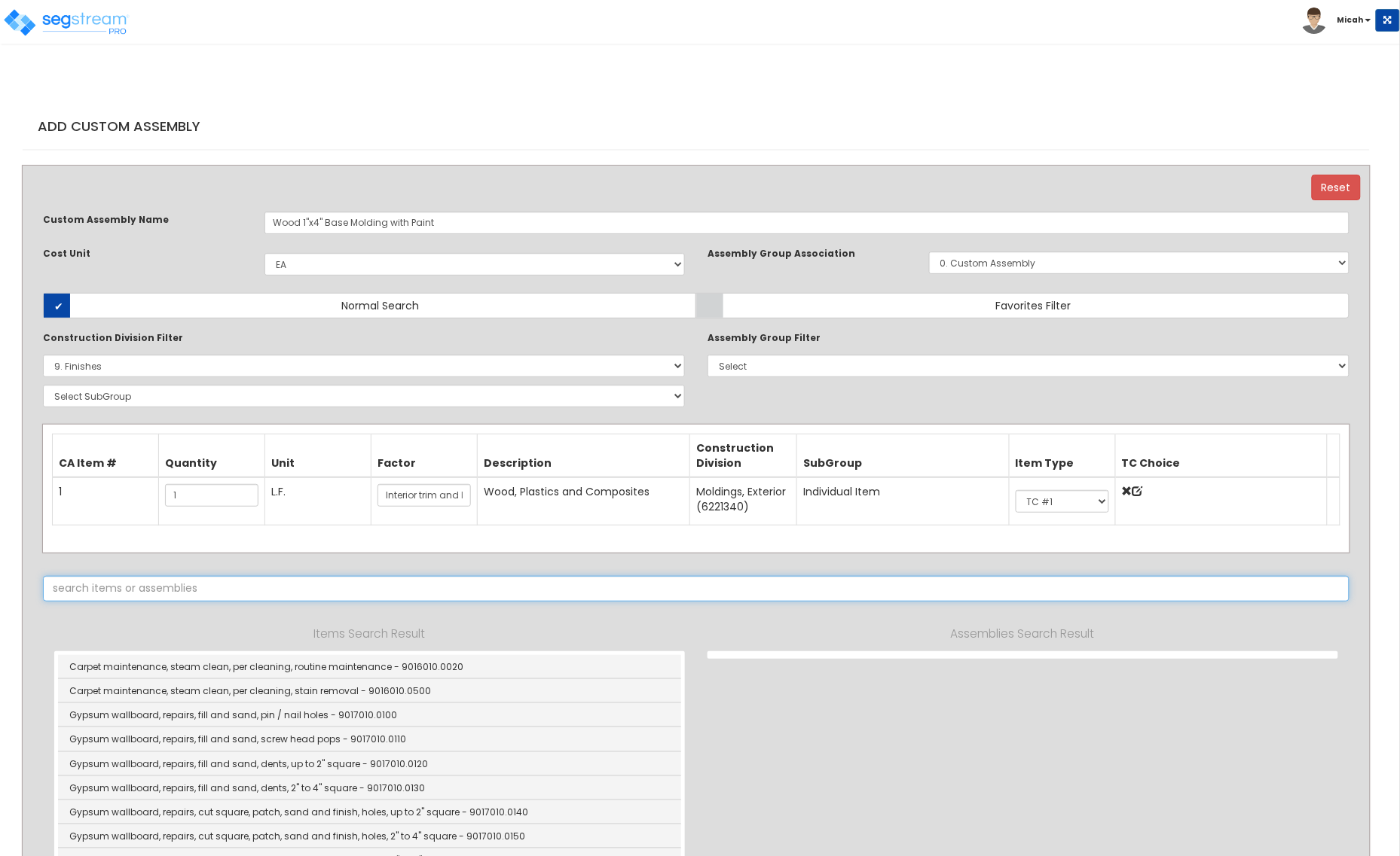
click at [126, 589] on input "text" at bounding box center [696, 589] width 1306 height 26
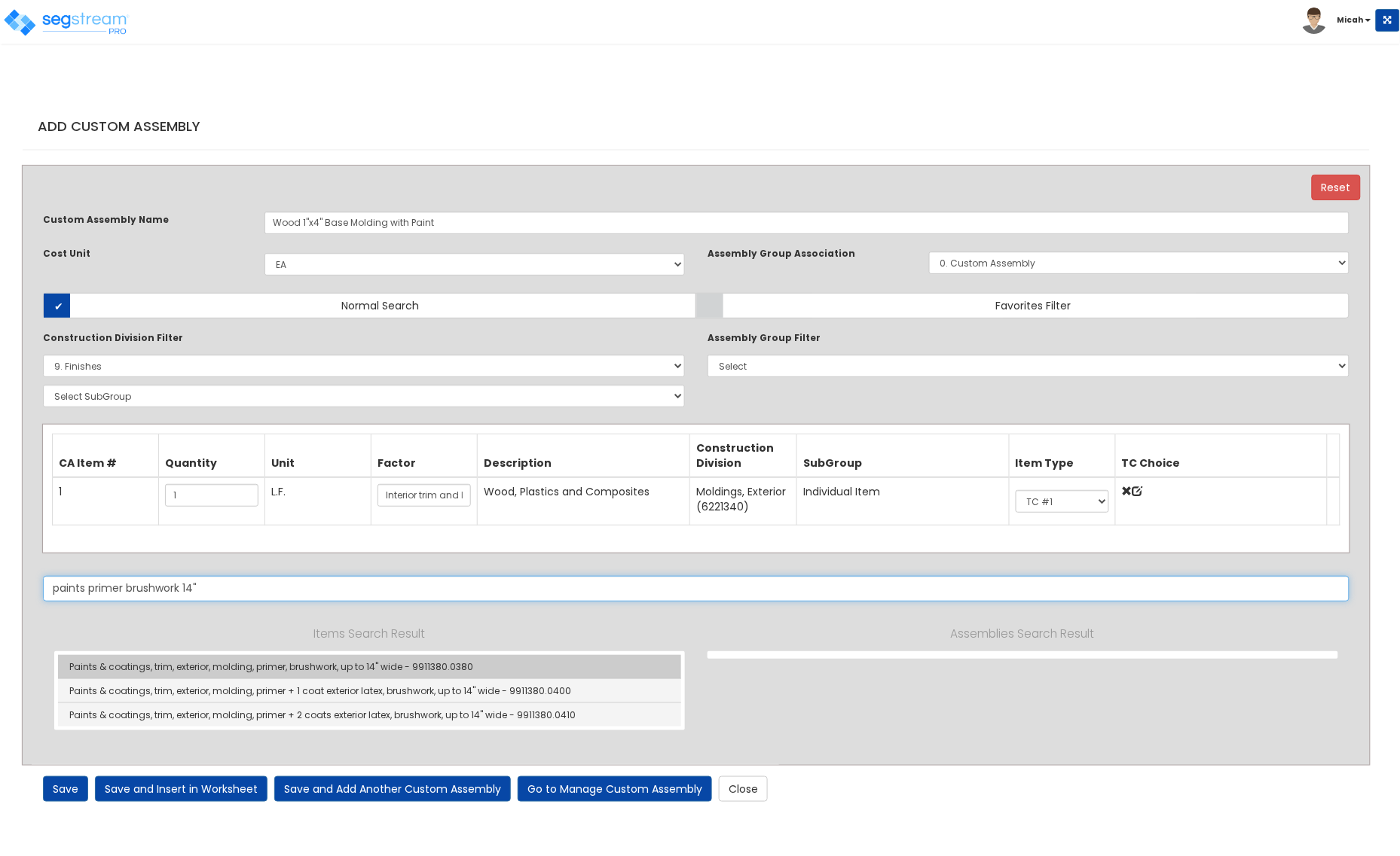
type input "paints primer brushwork 14""
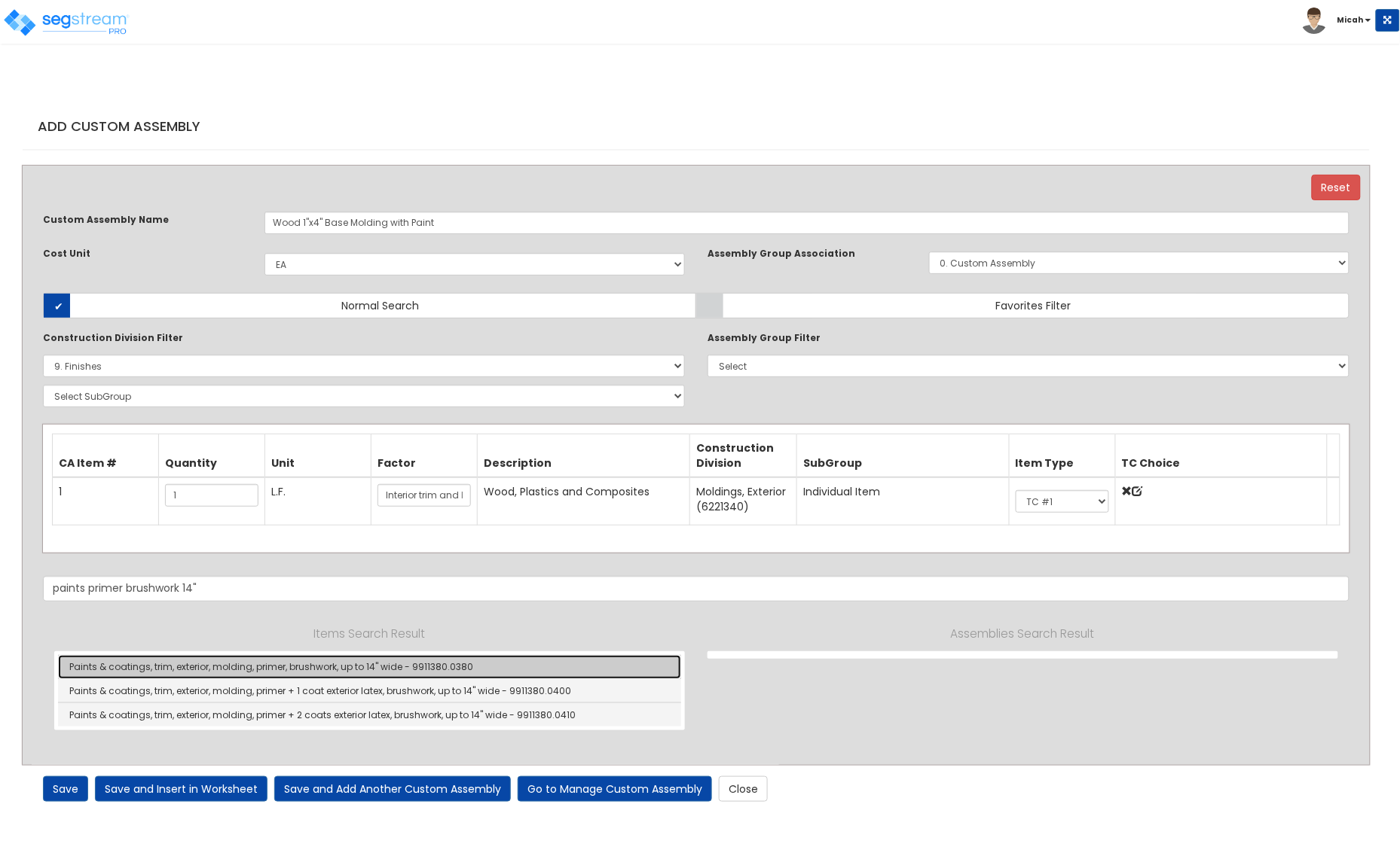
click at [261, 674] on link "Paints & coatings, trim, exterior, molding, primer, brushwork, up to 14" wide -…" at bounding box center [369, 667] width 623 height 24
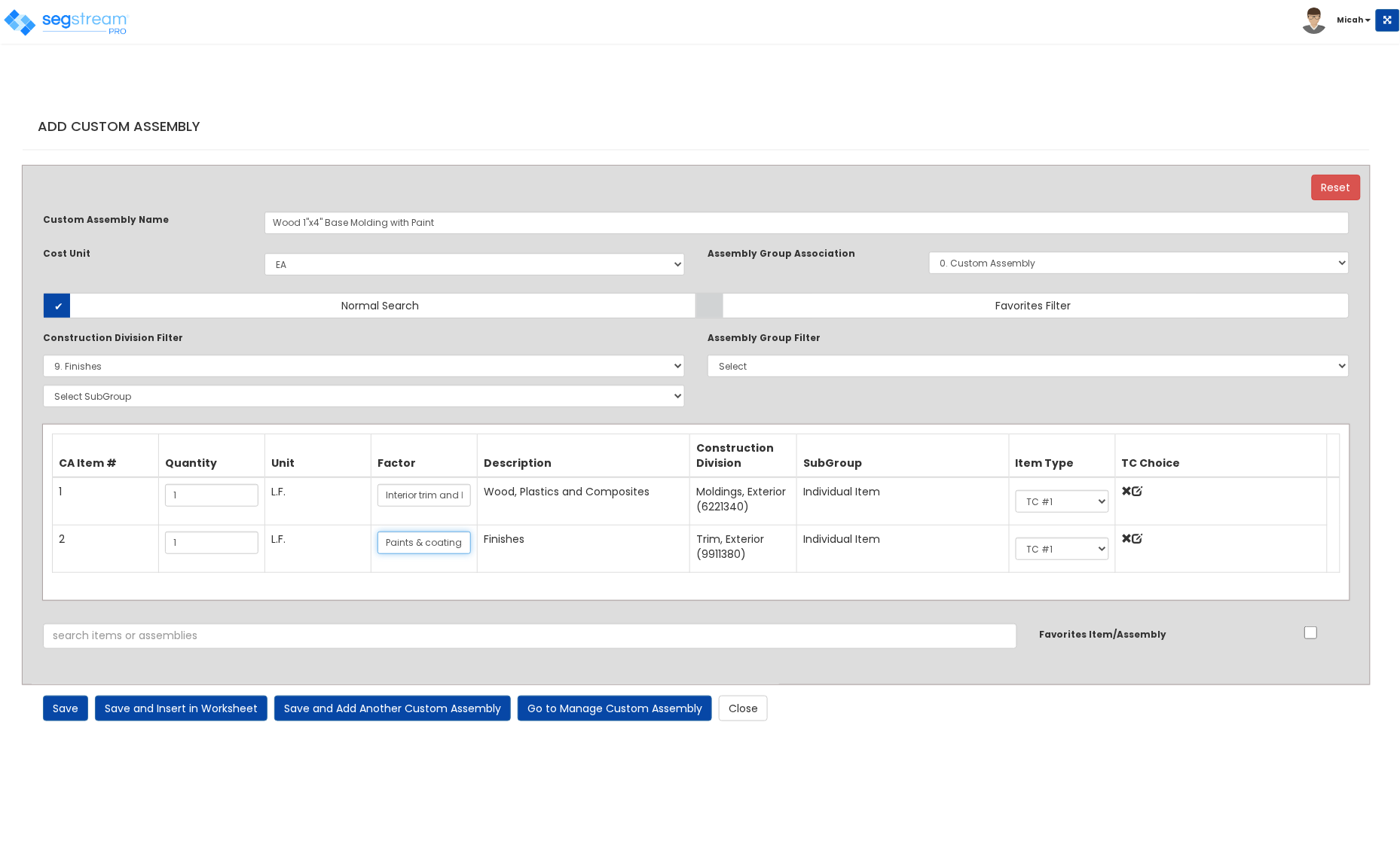
click at [382, 547] on input "Paints & coatings, trim, exterior, molding, primer, brushwork, up to 14" wide" at bounding box center [423, 542] width 93 height 22
type input "Interior base paints & coatings, trim, base molding, primer, brushwork, up to 1…"
click at [74, 710] on link "Save" at bounding box center [65, 709] width 45 height 26
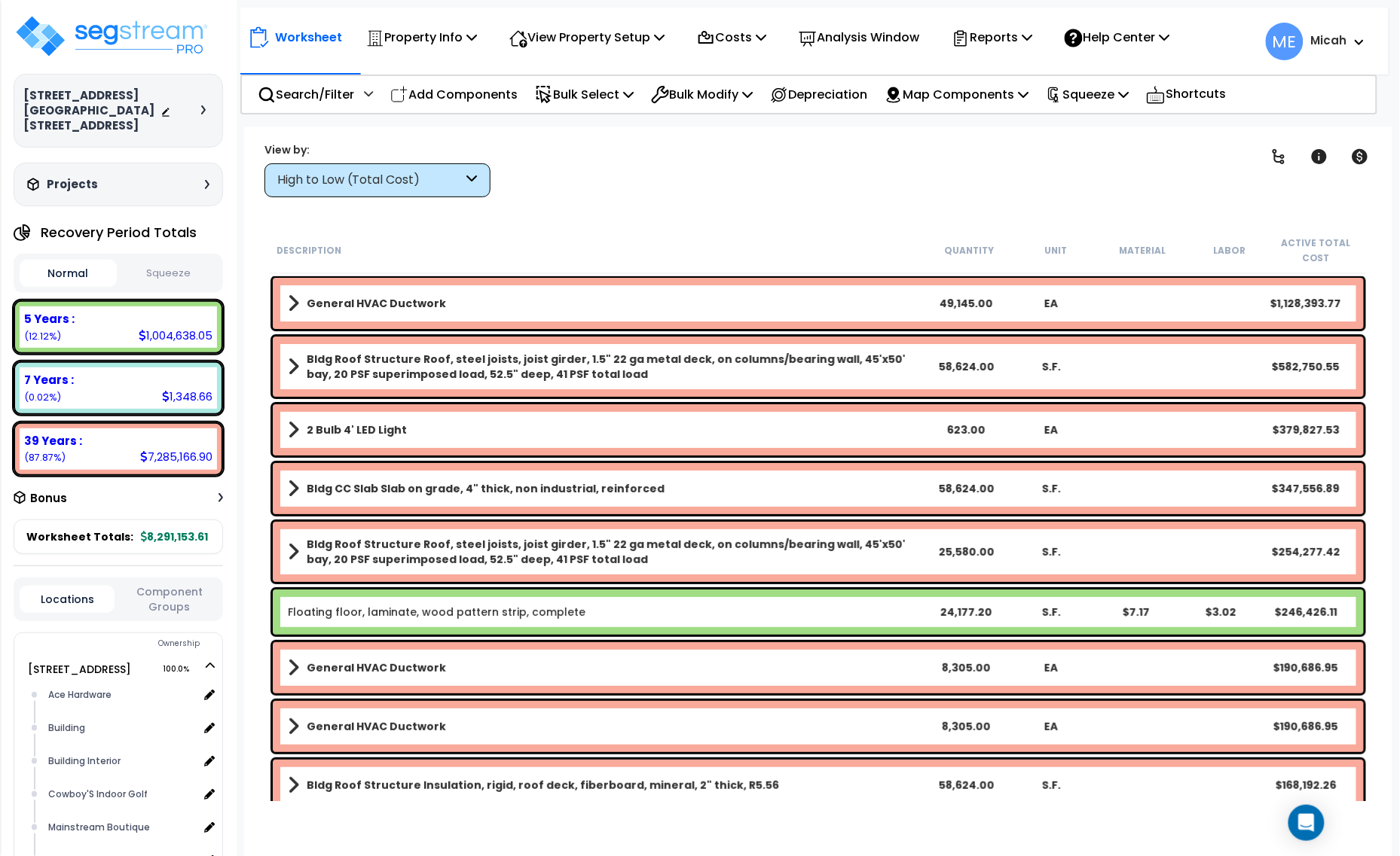
click at [475, 175] on icon at bounding box center [472, 181] width 11 height 18
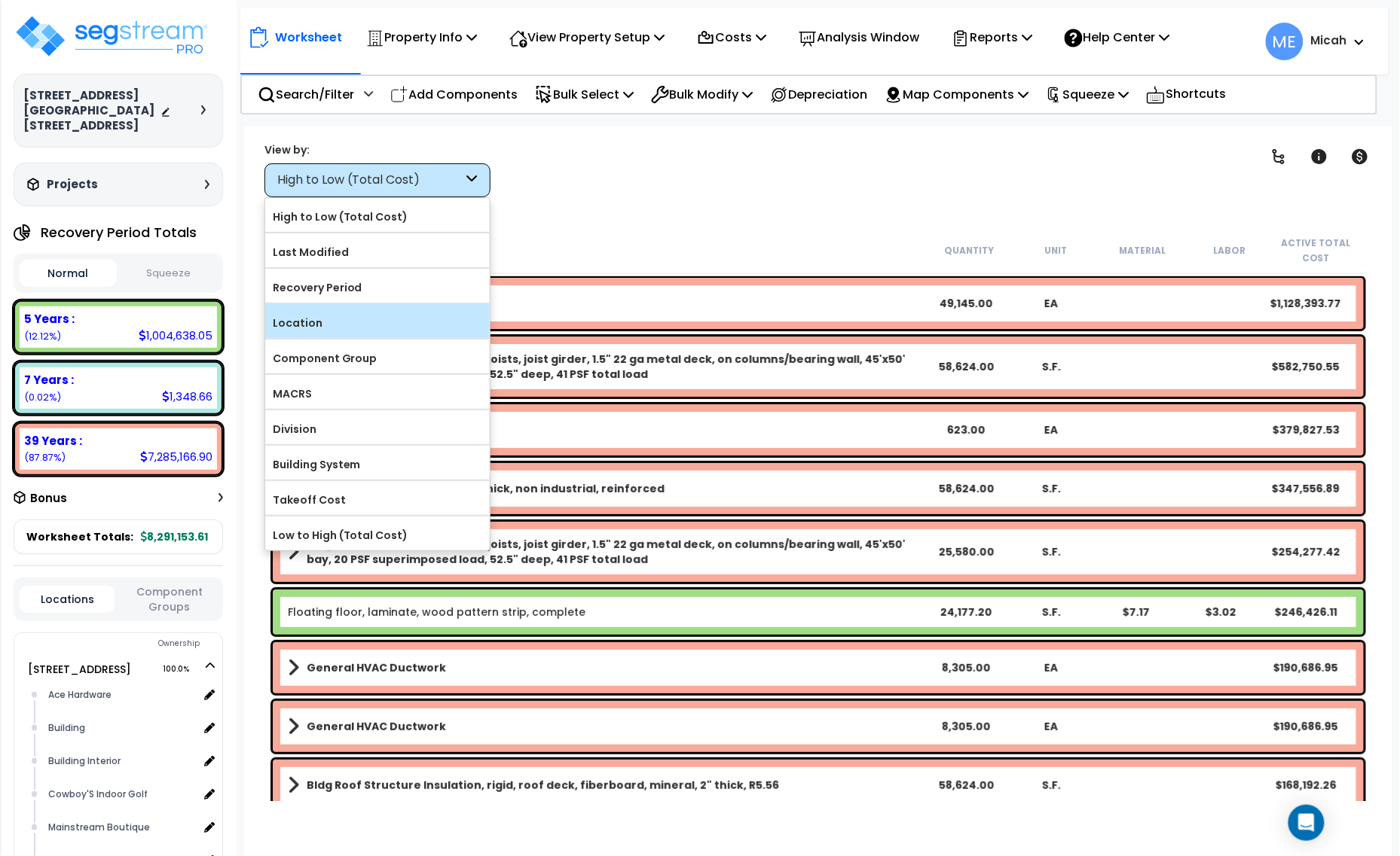
click at [392, 332] on label "Location" at bounding box center [377, 323] width 224 height 22
click at [0, 0] on input "Location" at bounding box center [0, 0] width 0 height 0
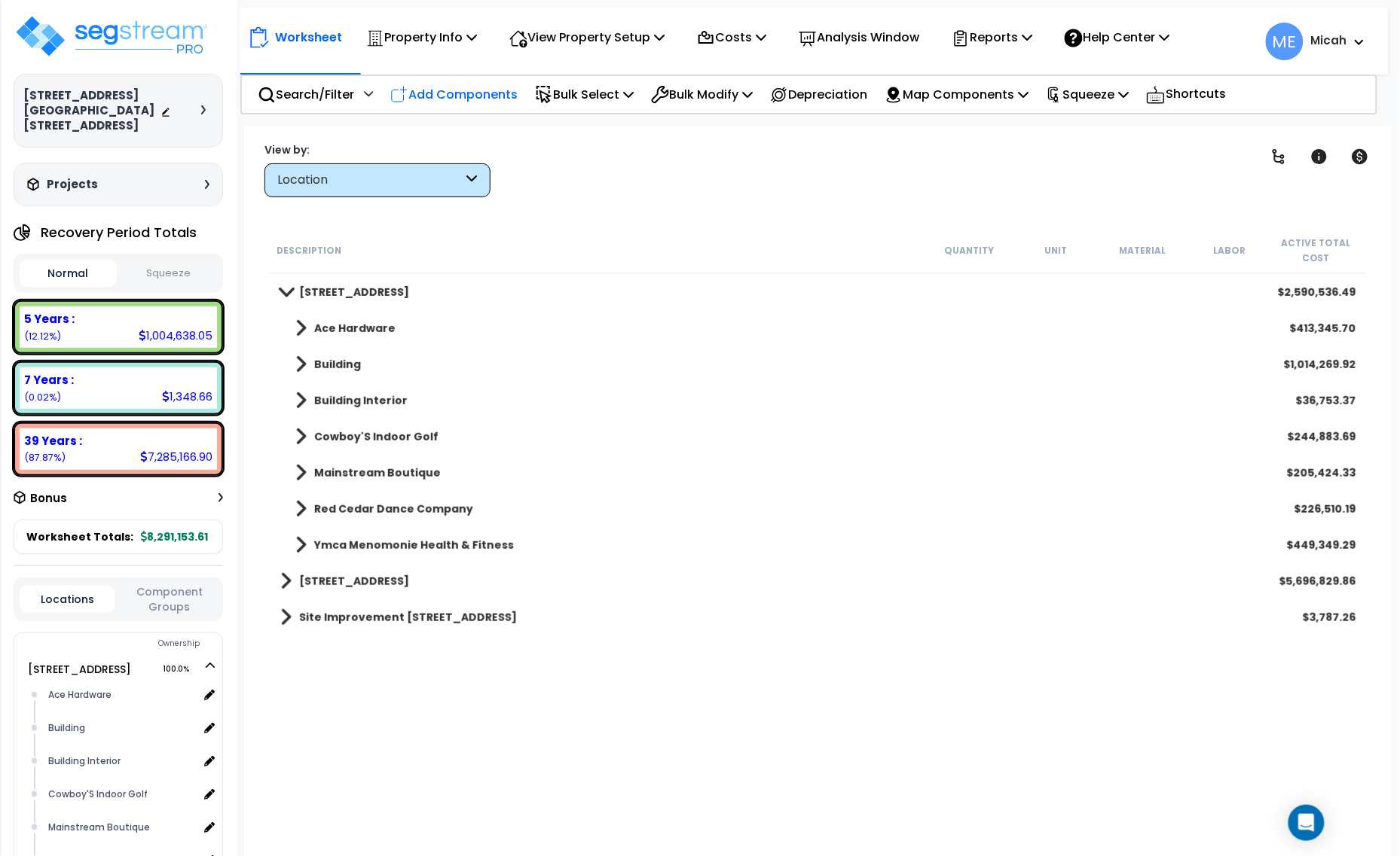
click at [468, 97] on p "Add Components" at bounding box center [454, 94] width 128 height 20
select select
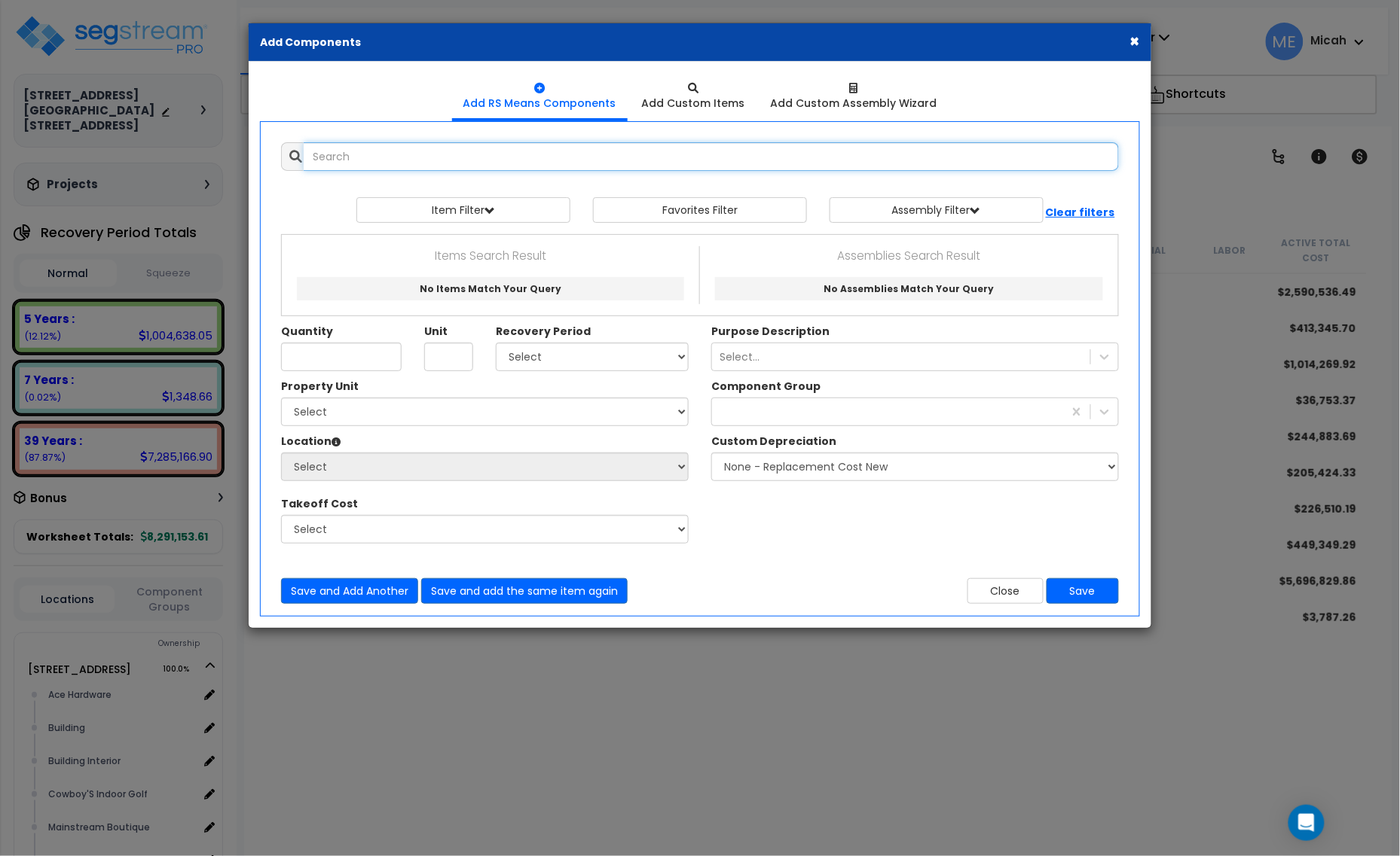
select select
type input "b"
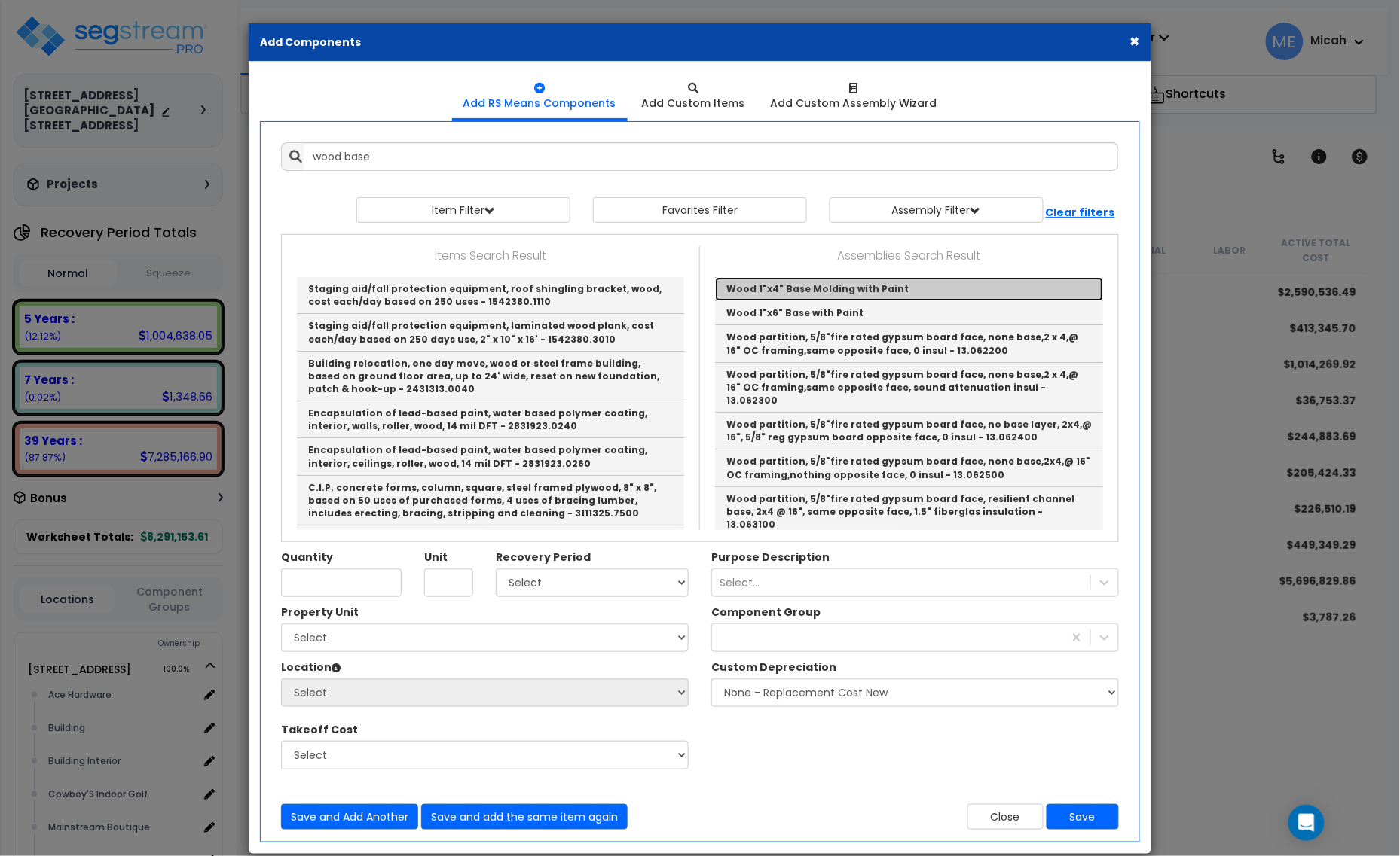
click at [911, 287] on link "Wood 1"x4" Base Molding with Paint" at bounding box center [908, 288] width 388 height 24
type input "Wood 1"x4" Base Molding with Paint"
checkbox input "true"
type input "EA"
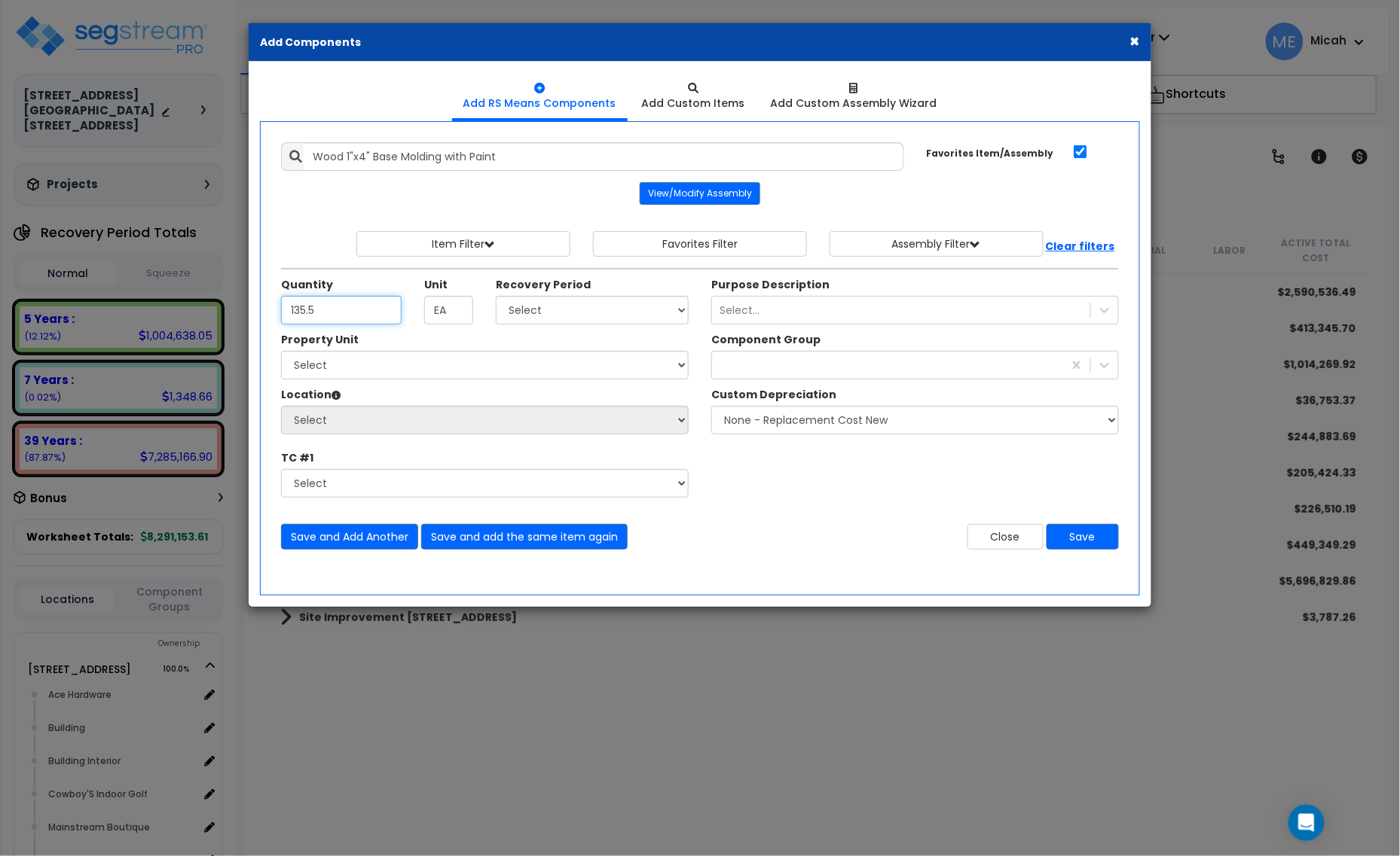
type input "135.5"
click at [592, 312] on select "Select 5 Years 7 Years 15 Years 20 Years 39 Years 27.5 Year" at bounding box center [592, 310] width 193 height 28
select select "39Y"
click at [497, 297] on select "Select 5 Years 7 Years 15 Years 20 Years 39 Years 27.5 Year" at bounding box center [592, 310] width 193 height 28
click at [441, 377] on select "Select [STREET_ADDRESS] [STREET_ADDRESS] Site Improvement [STREET_ADDRESS] Site…" at bounding box center [484, 365] width 407 height 28
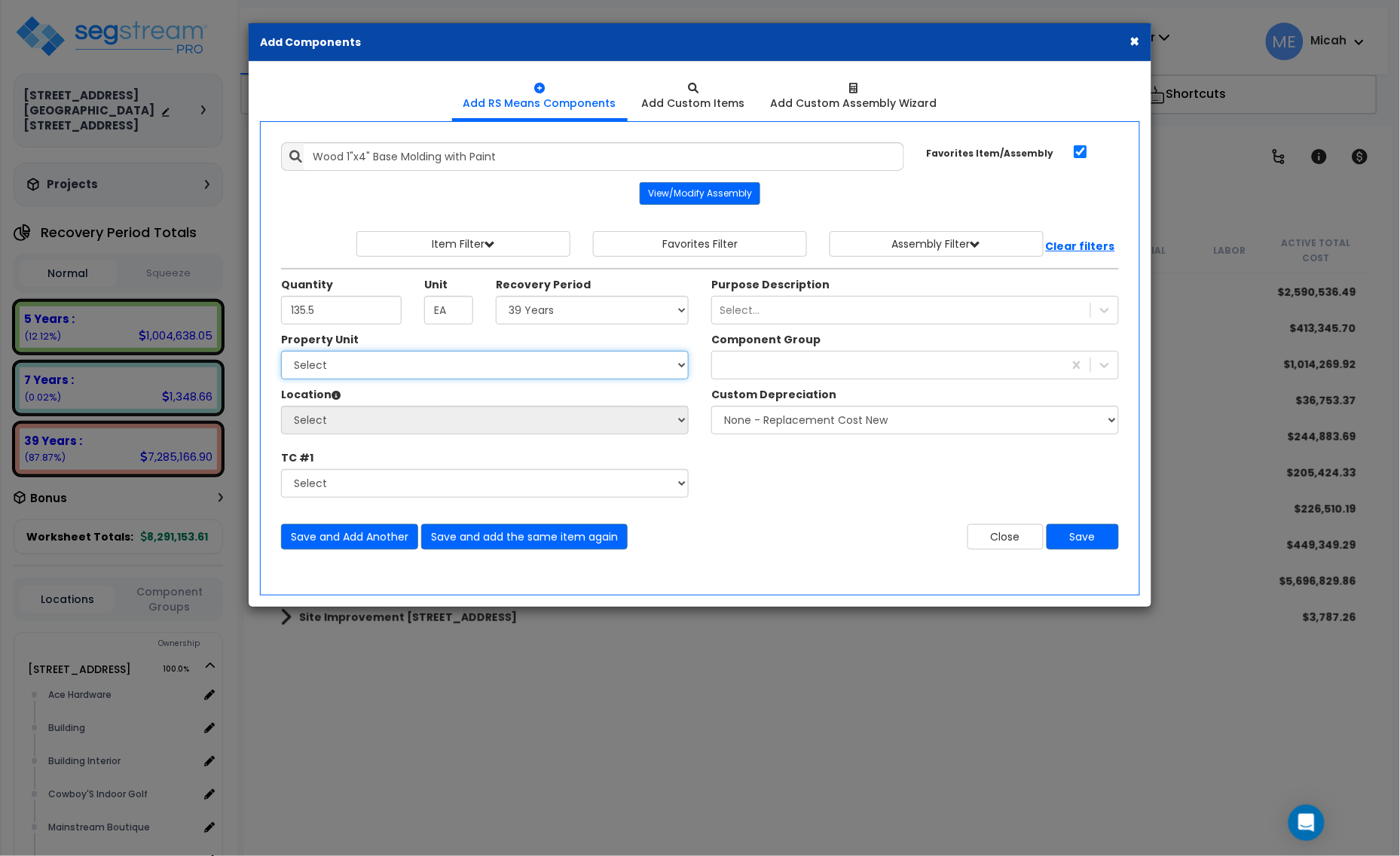
select select "161435"
click at [281, 352] on select "Select [STREET_ADDRESS] [STREET_ADDRESS] Site Improvement [STREET_ADDRESS] Site…" at bounding box center [484, 365] width 407 height 28
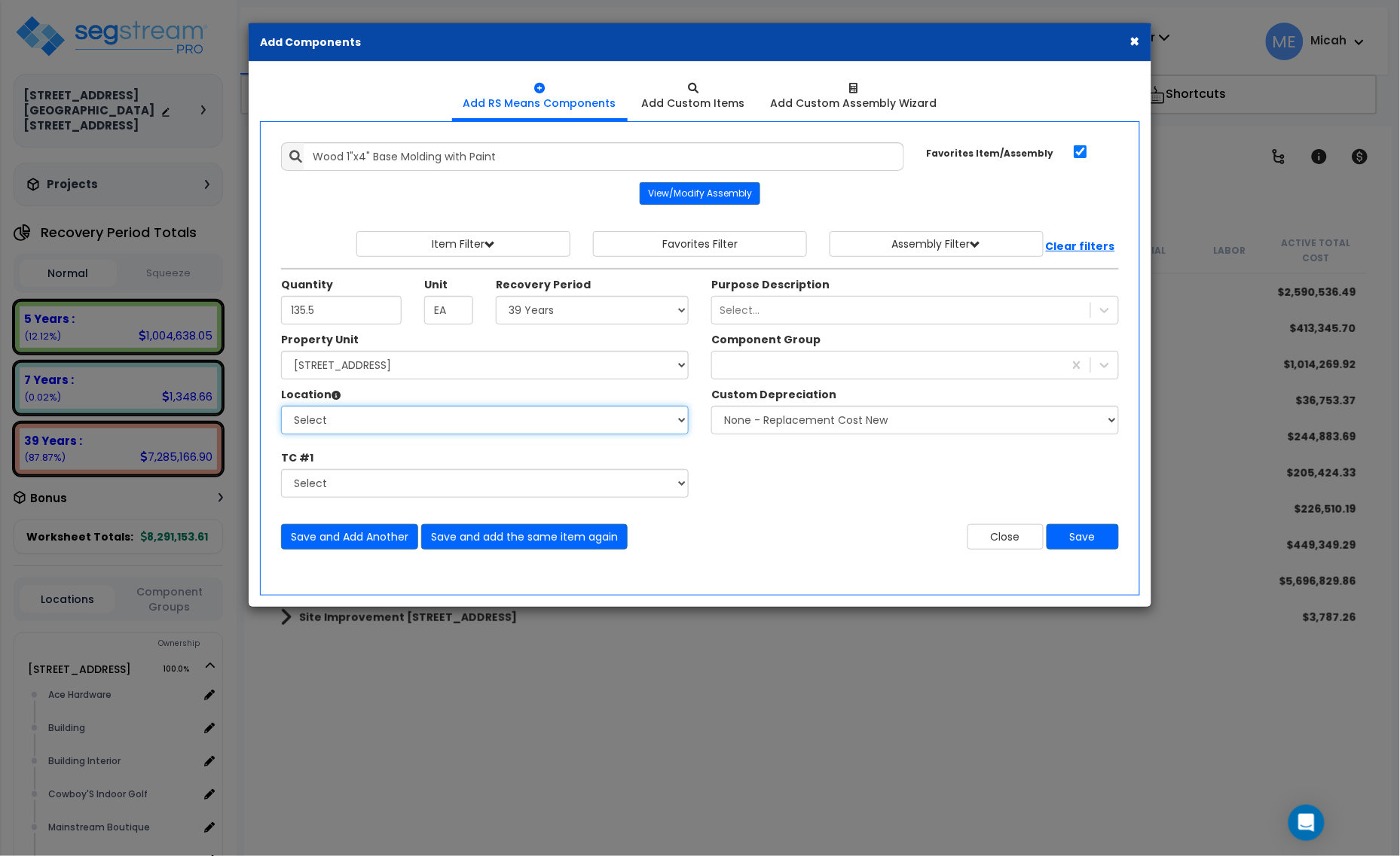
click at [418, 427] on select "Select Ace Hardware Building Building Interior Cowboy'S Indoor Golf Mainstream …" at bounding box center [484, 420] width 407 height 28
select select "31131"
click at [281, 407] on select "Select Ace Hardware Building Building Interior Cowboy'S Indoor Golf Mainstream …" at bounding box center [484, 420] width 407 height 28
click at [766, 362] on div at bounding box center [887, 365] width 351 height 24
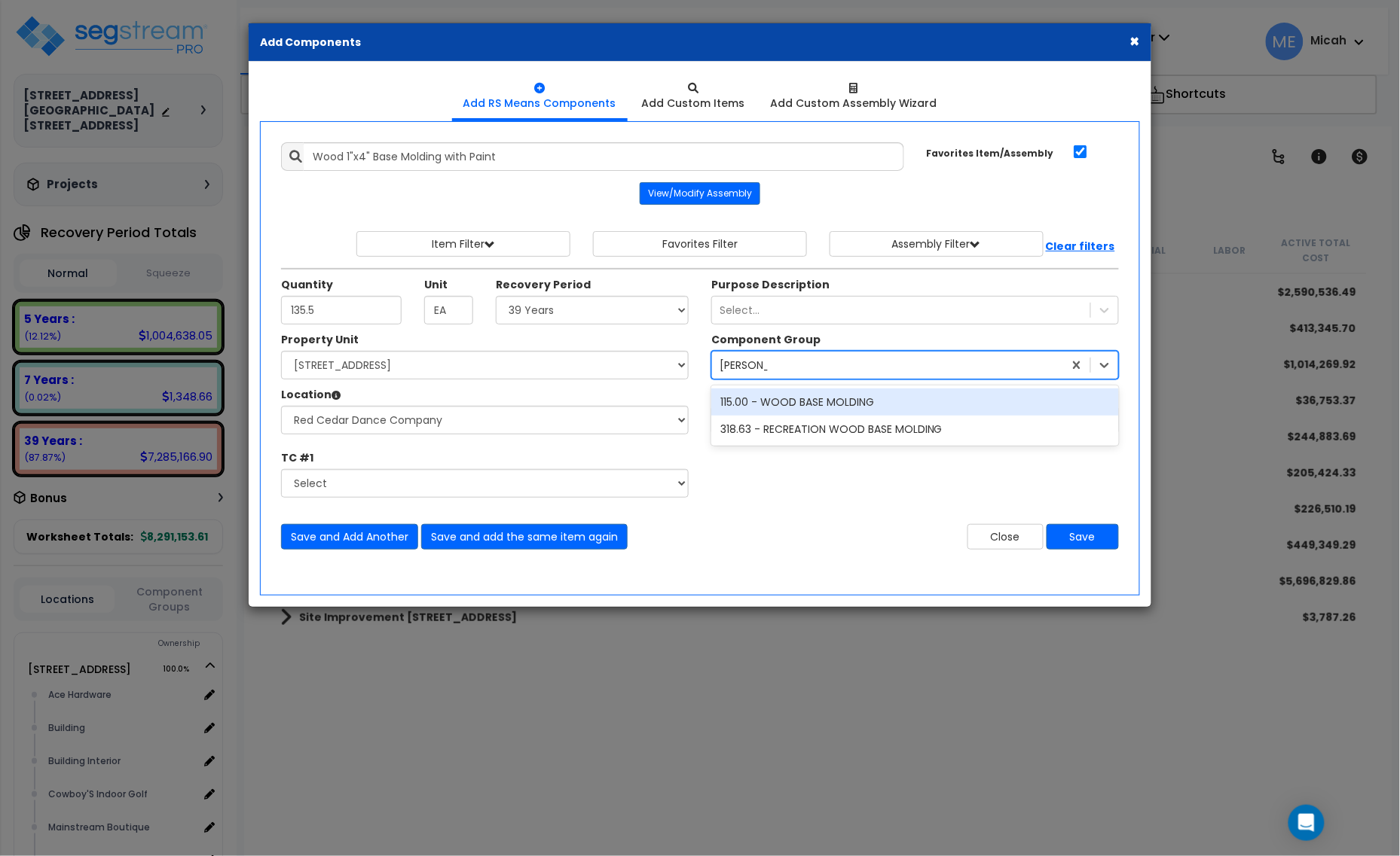
type input "wood bas"
click at [777, 396] on div "115.00 - WOOD BASE MOLDING" at bounding box center [915, 402] width 407 height 27
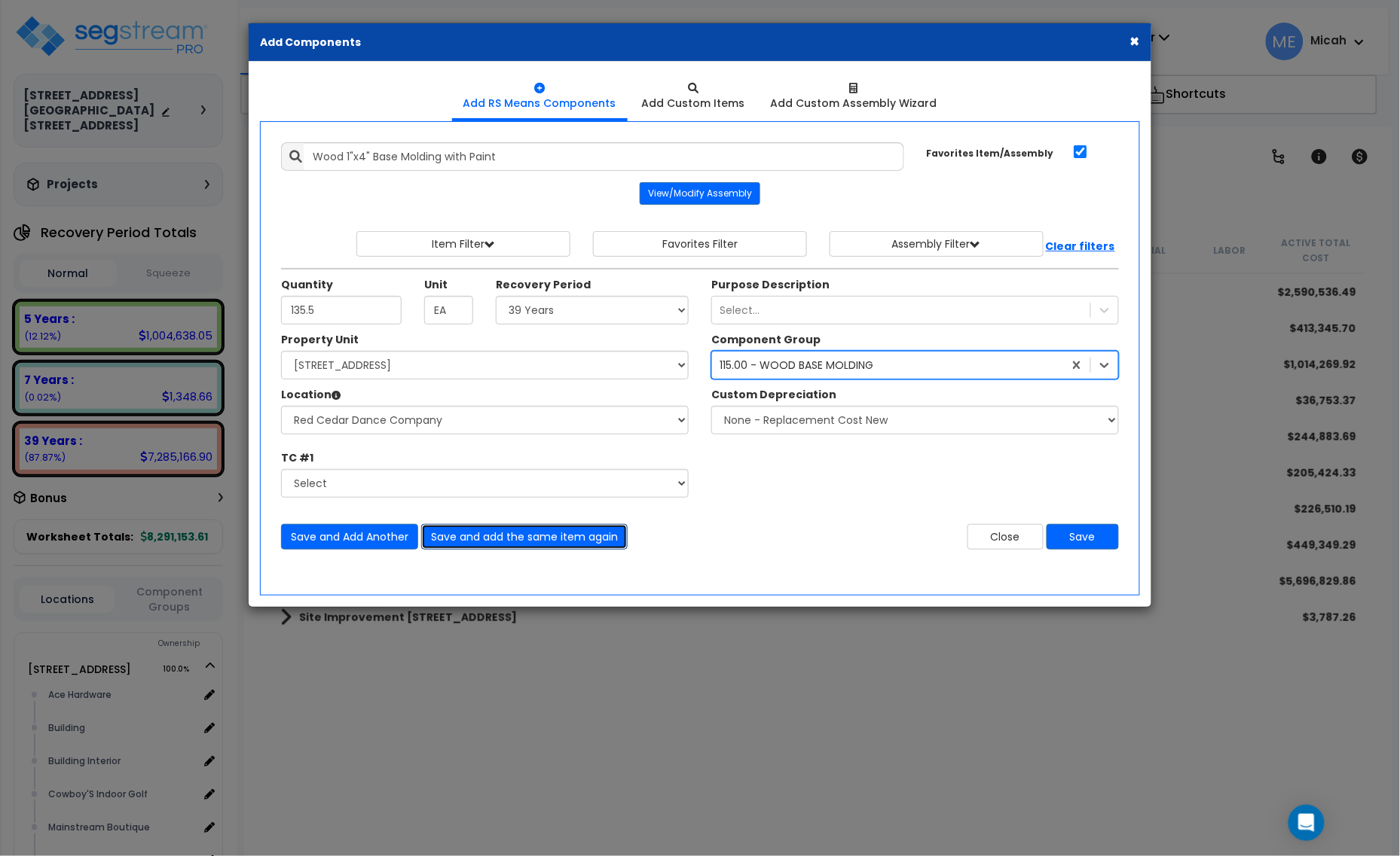
click at [543, 529] on button "Save and add the same item again" at bounding box center [524, 537] width 207 height 26
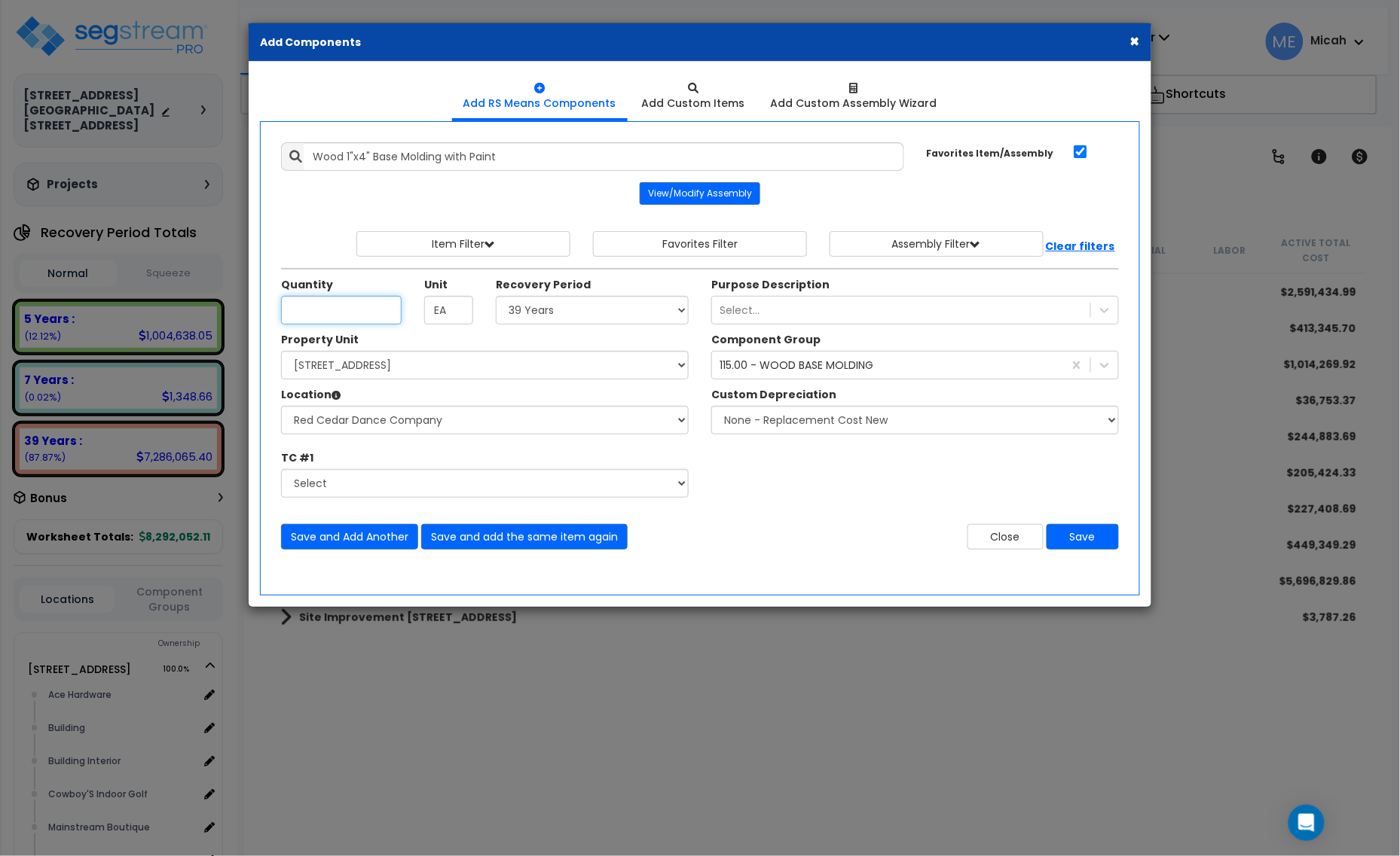
click at [375, 313] on input "Quantity" at bounding box center [342, 310] width 121 height 28
type input "14"
click at [517, 546] on button "Save and add the same item again" at bounding box center [524, 537] width 207 height 26
click at [344, 305] on input "Quantity" at bounding box center [342, 310] width 121 height 28
type input "134.1"
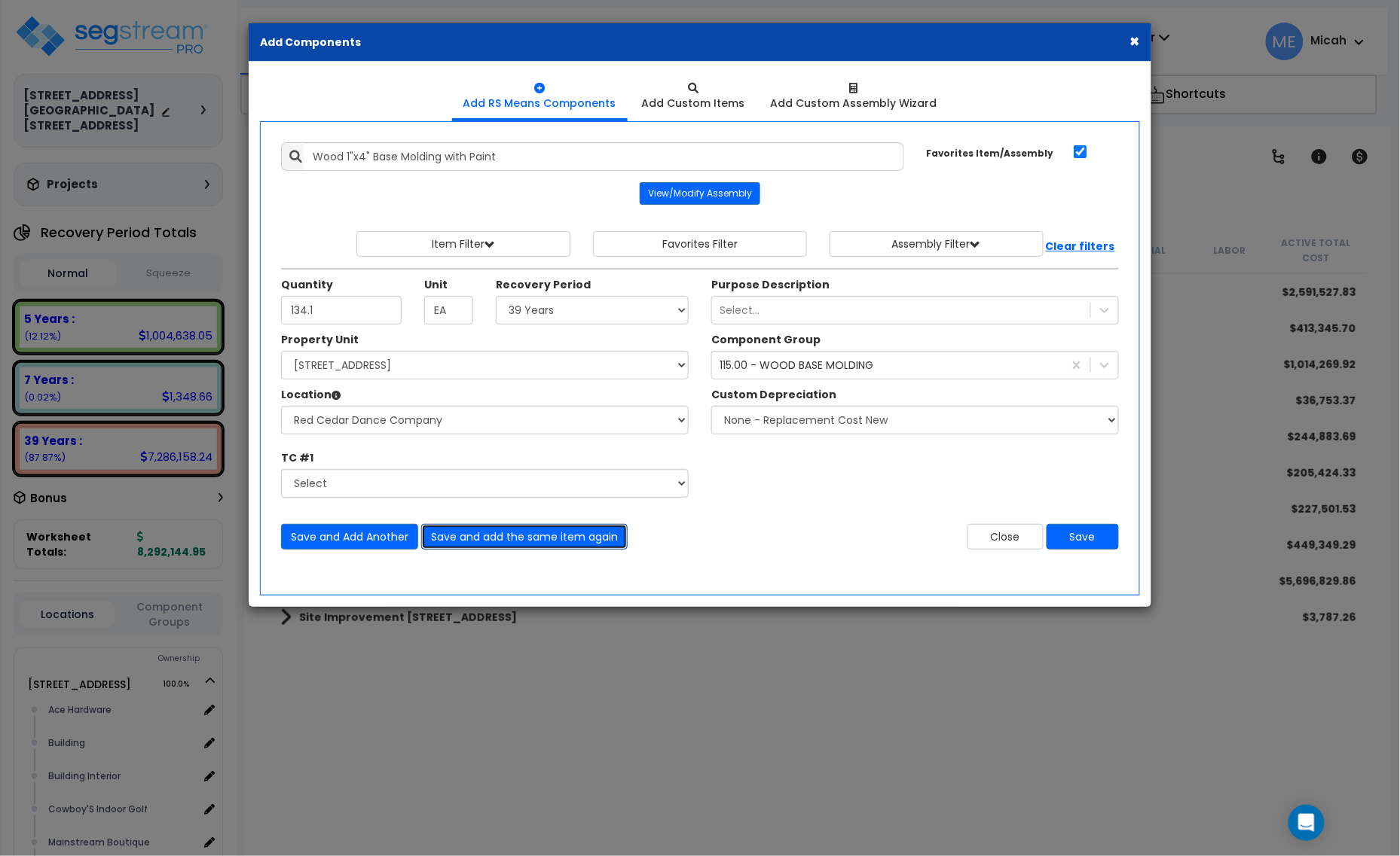
click at [491, 545] on button "Save and add the same item again" at bounding box center [524, 537] width 207 height 26
click at [320, 300] on input "Quantity" at bounding box center [342, 310] width 121 height 28
type input "129.2"
click at [524, 528] on button "Save and add the same item again" at bounding box center [524, 537] width 207 height 26
click at [322, 307] on input "Quantity" at bounding box center [342, 310] width 121 height 28
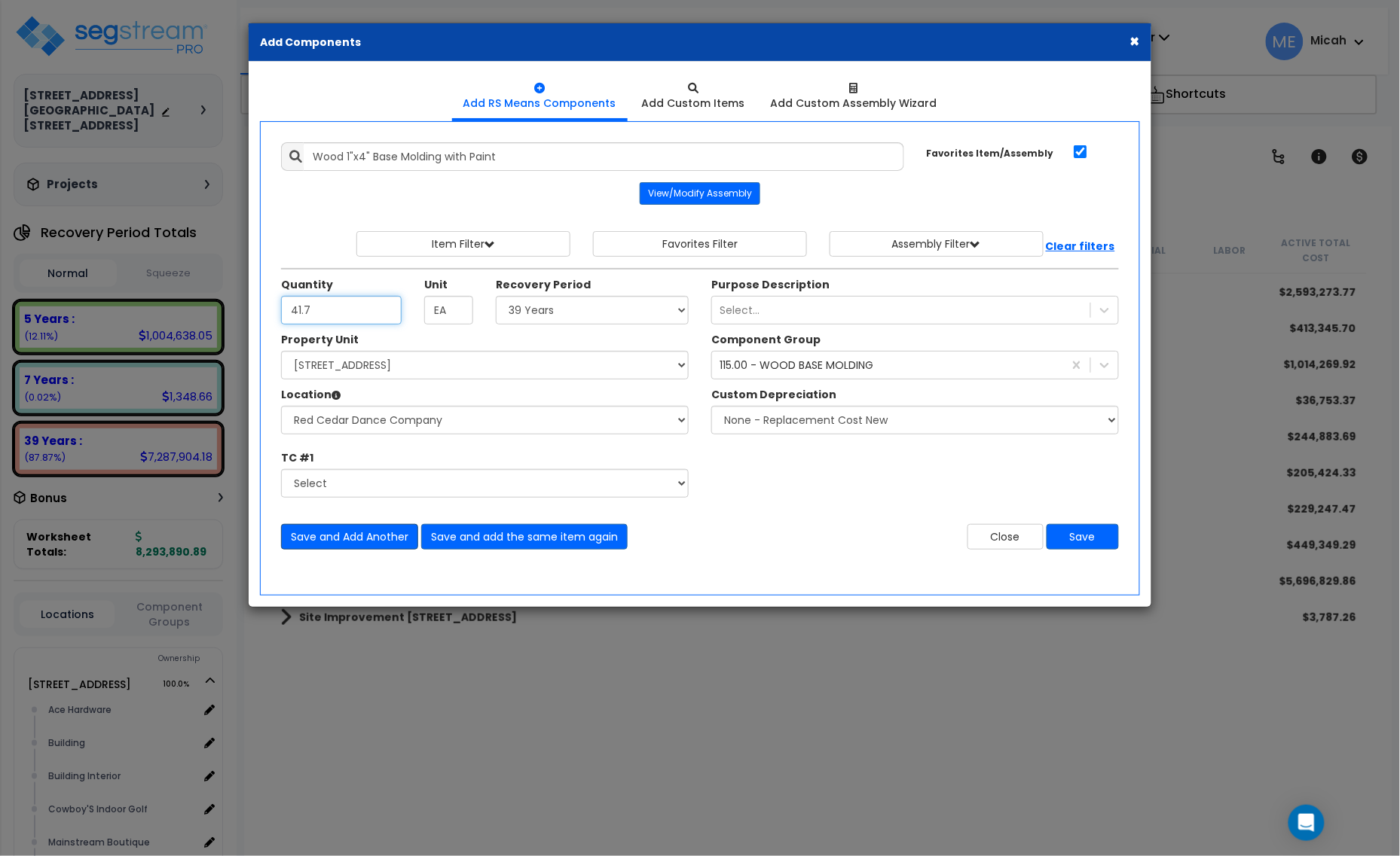
type input "41.7"
click at [342, 539] on button "Save and Add Another" at bounding box center [350, 537] width 138 height 26
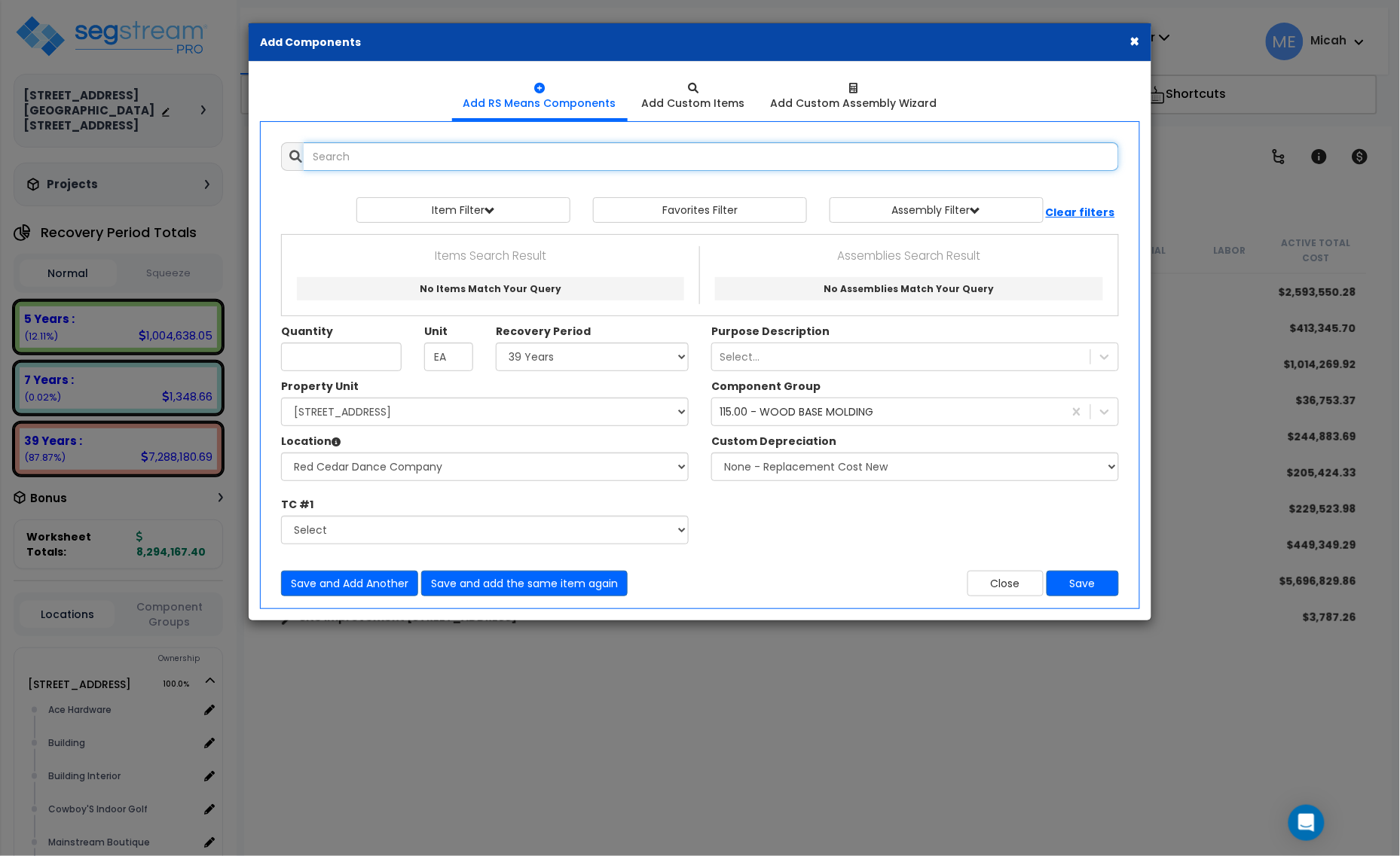
click at [348, 164] on input "text" at bounding box center [711, 156] width 815 height 28
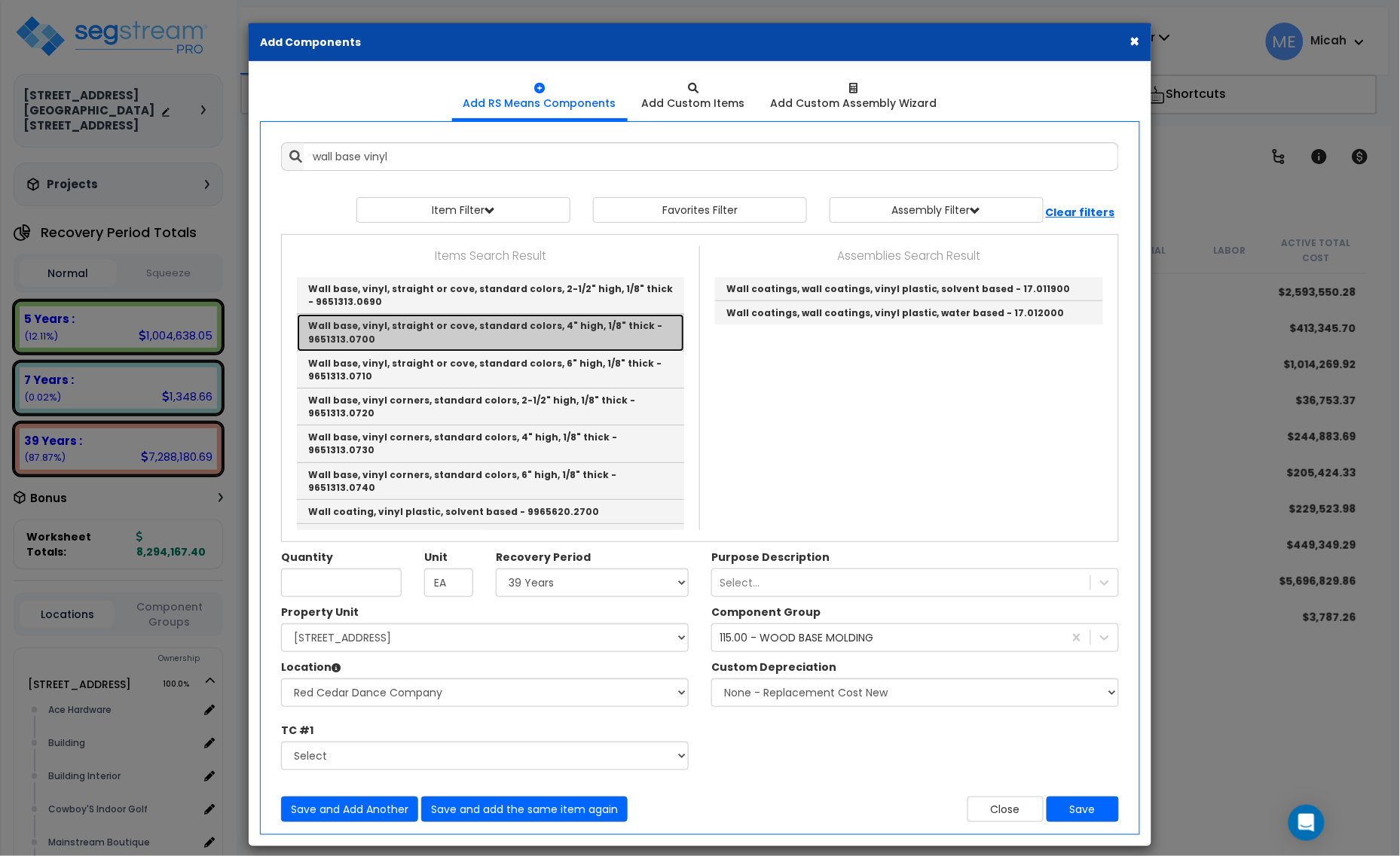
click at [438, 332] on link "Wall base, vinyl, straight or cove, standard colors, 4" high, 1/8" thick - 9651…" at bounding box center [491, 333] width 387 height 37
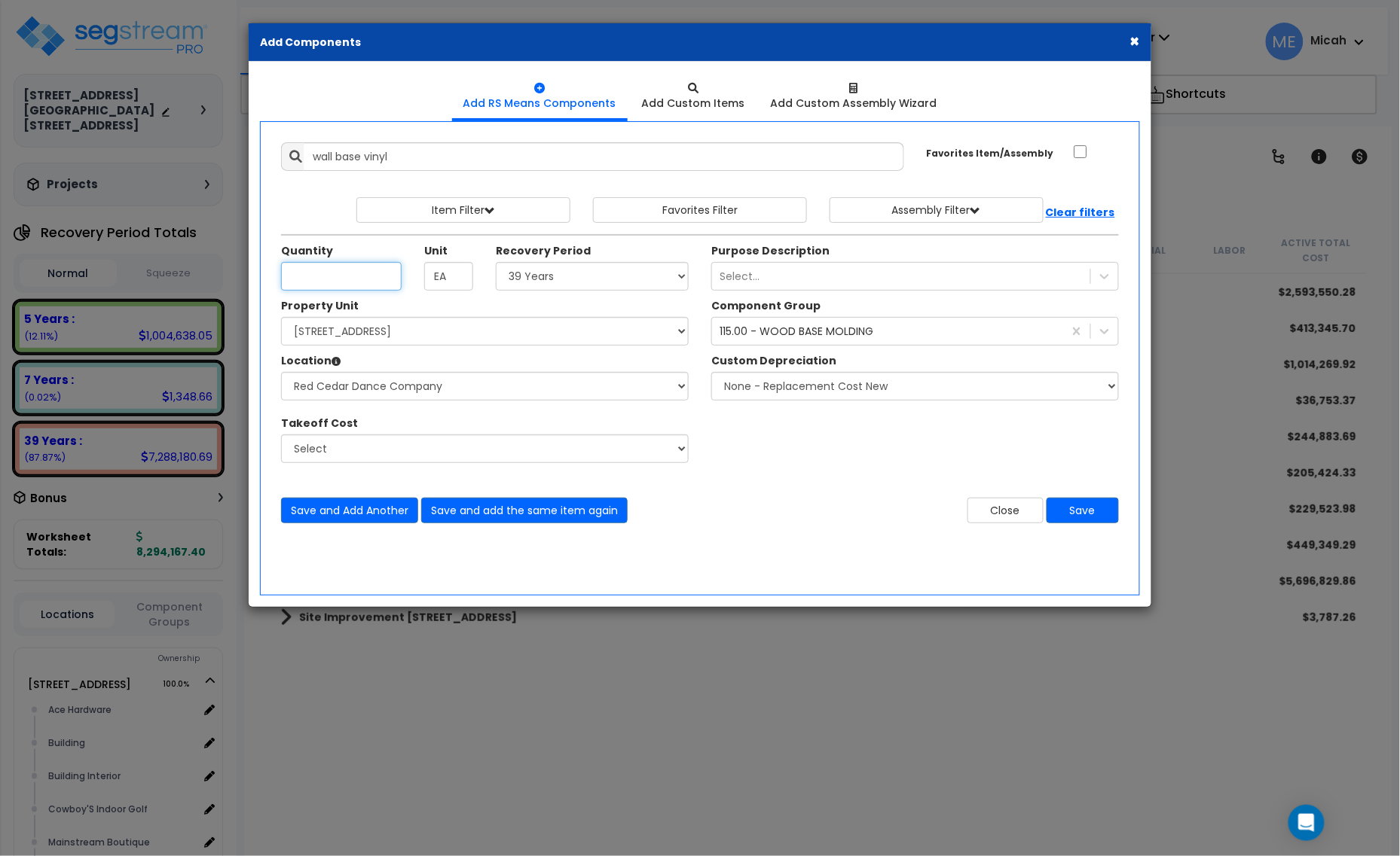
type input "Wall base, vinyl, straight or cove, standard colors, 4" high, 1/8" thick - 9651…"
checkbox input "false"
type input "L.F."
type input "36.5"
click at [607, 285] on select "Select 5 Years 7 Years 15 Years 20 Years 39 Years 27.5 Year" at bounding box center [592, 277] width 193 height 28
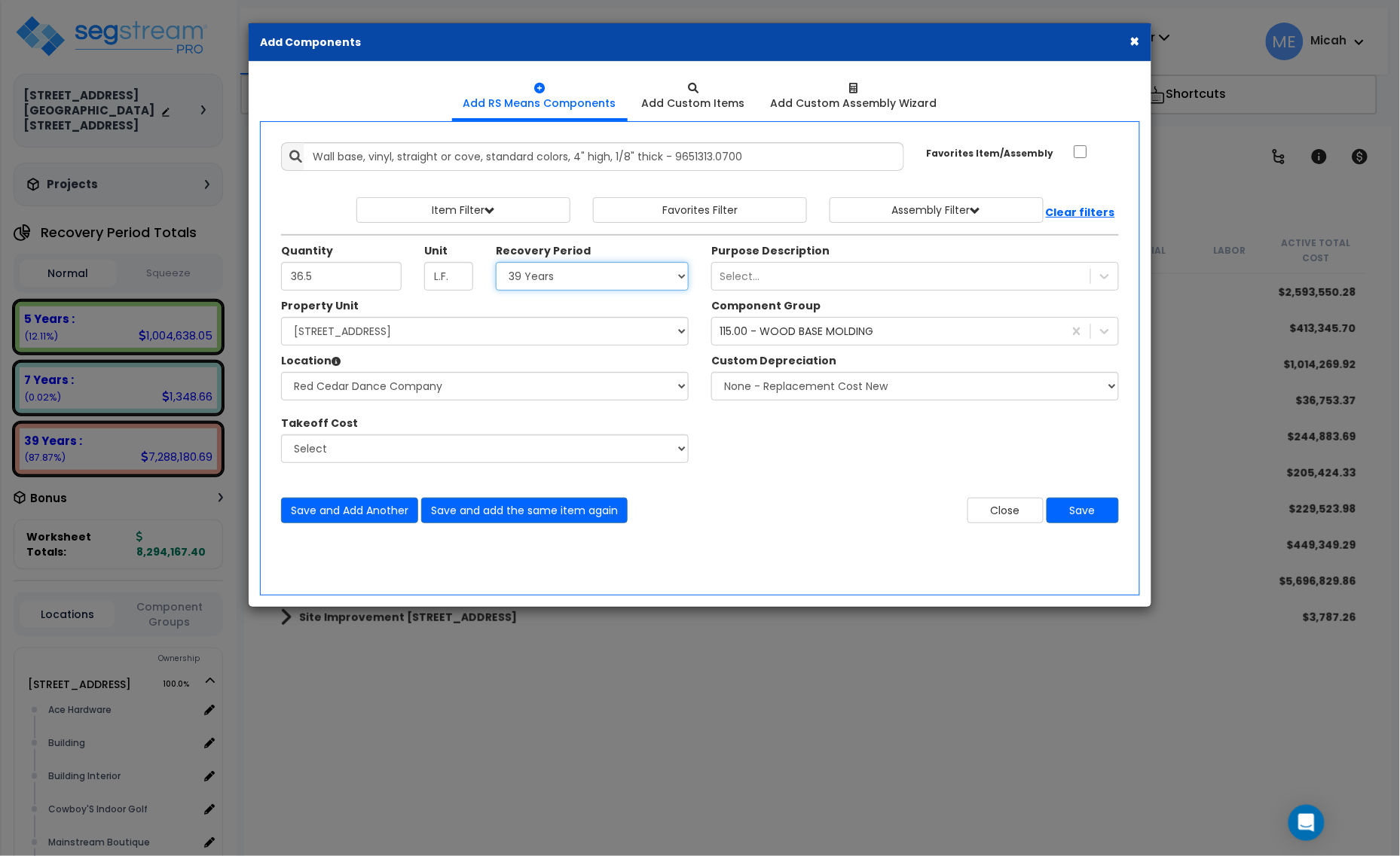
select select "5Y"
click at [497, 263] on select "Select 5 Years 7 Years 15 Years 20 Years 39 Years 27.5 Year" at bounding box center [592, 277] width 193 height 28
click at [762, 330] on div "115.00 - WOOD BASE MOLDING" at bounding box center [796, 331] width 153 height 15
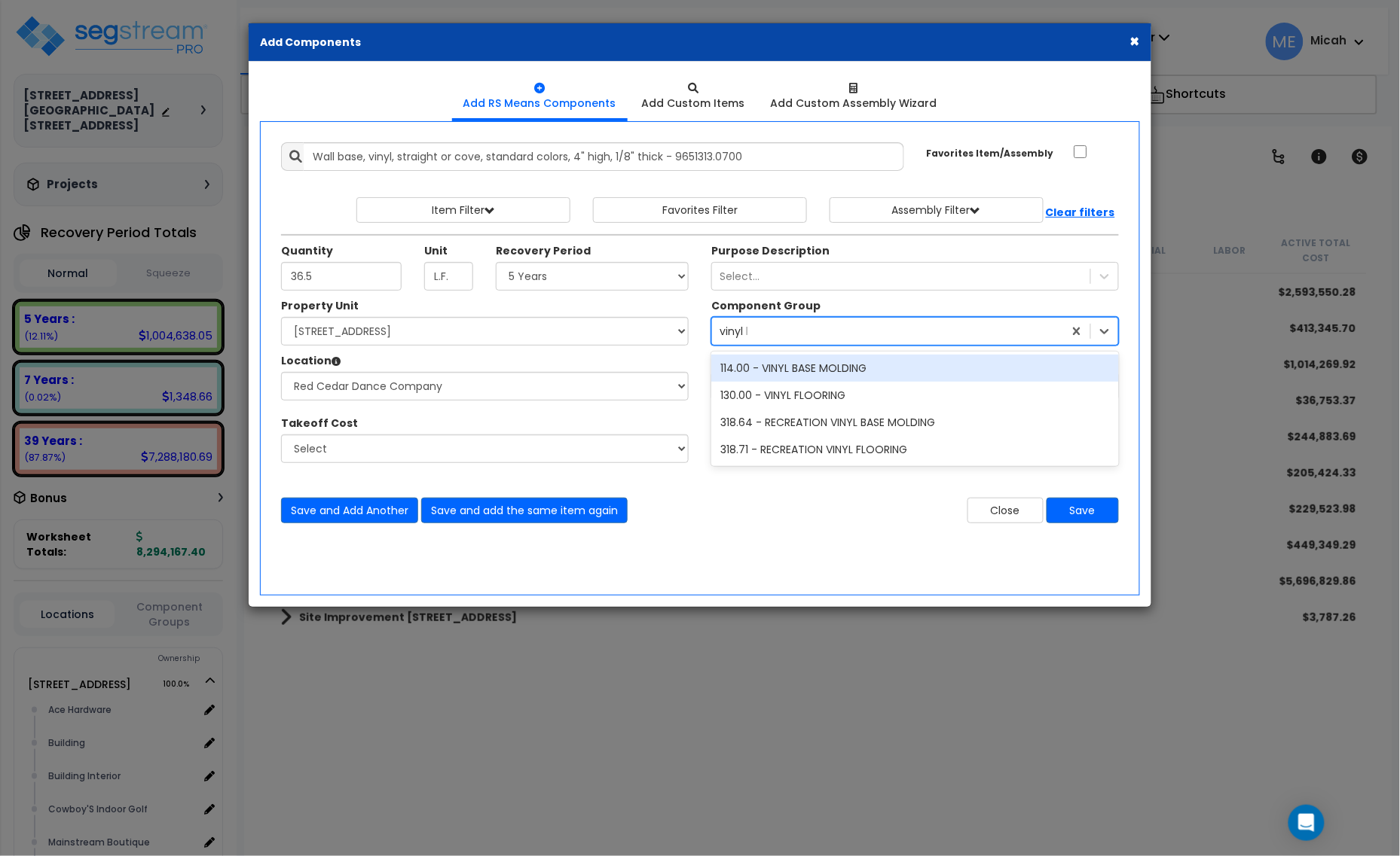
type input "vinyl ba"
click at [783, 369] on div "114.00 - VINYL BASE MOLDING" at bounding box center [915, 368] width 407 height 27
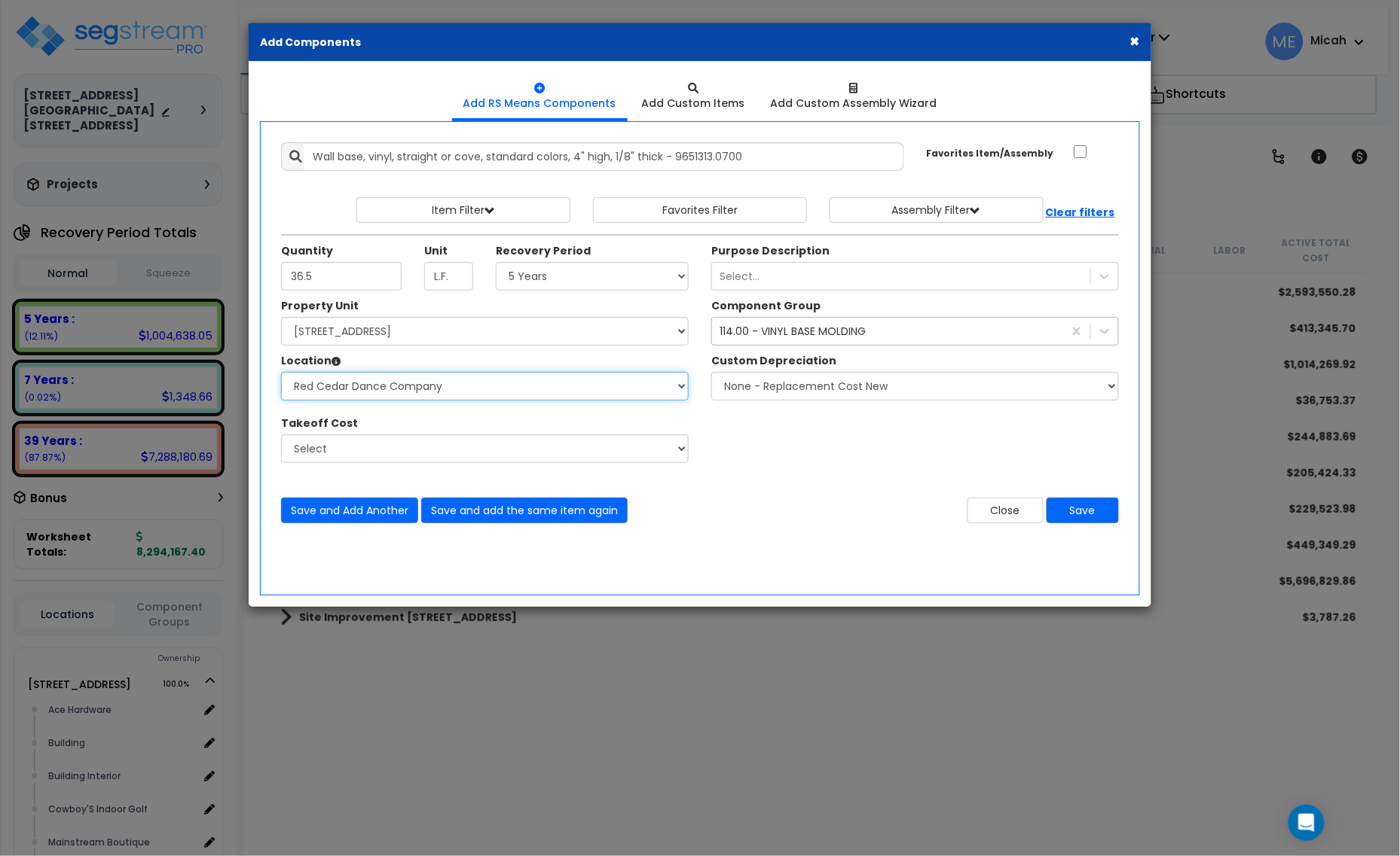
click at [447, 382] on select "Select Ace Hardware Building Building Interior Cowboy'S Indoor Golf Mainstream …" at bounding box center [484, 386] width 407 height 28
select select "13302"
click at [281, 373] on select "Select Ace Hardware Building Building Interior Cowboy'S Indoor Golf Mainstream …" at bounding box center [484, 386] width 407 height 28
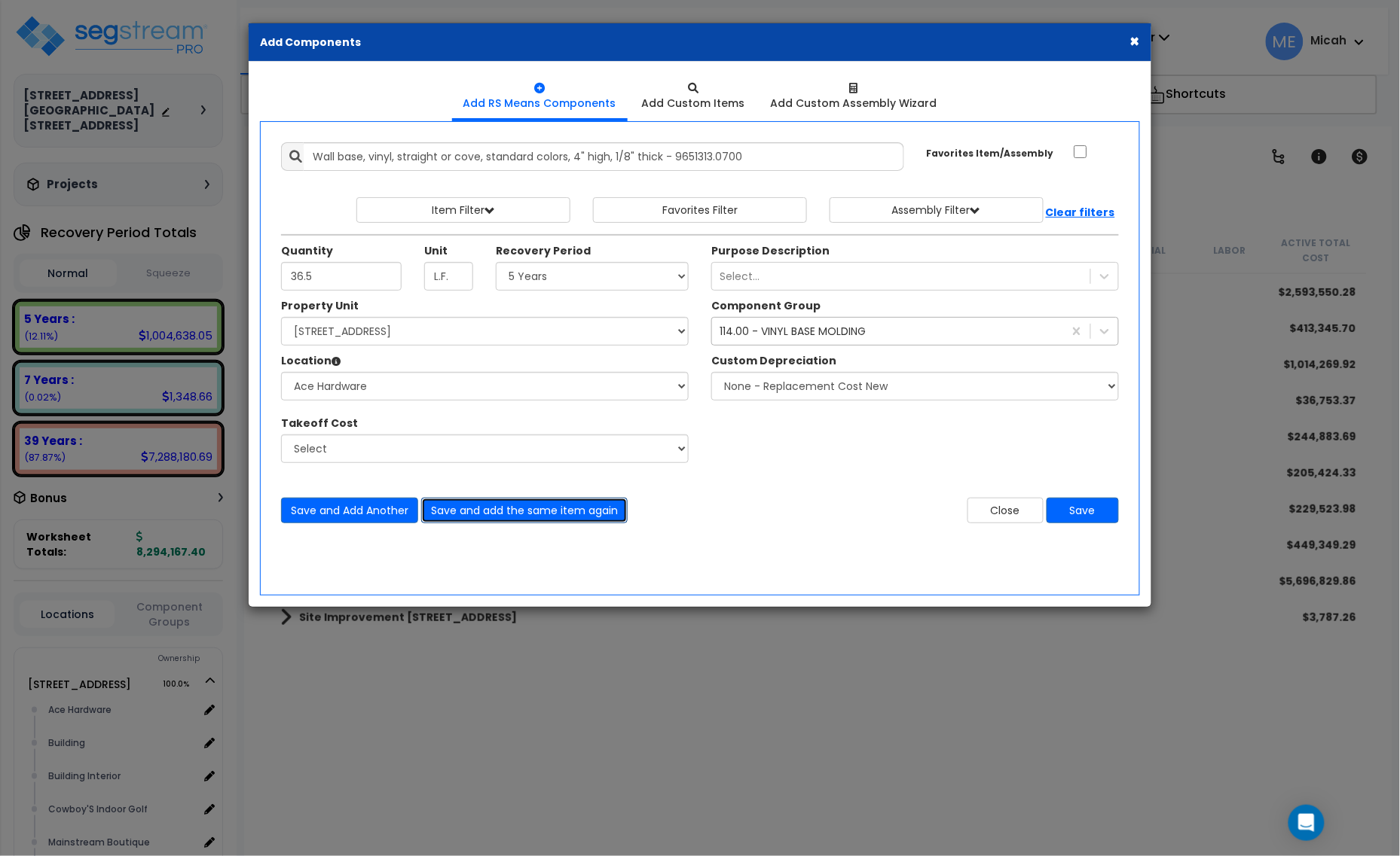
click at [503, 520] on button "Save and add the same item again" at bounding box center [524, 510] width 207 height 26
click at [332, 282] on input "Quantity" at bounding box center [342, 277] width 121 height 28
type input "302.6"
click at [354, 508] on button "Save and Add Another" at bounding box center [350, 510] width 138 height 26
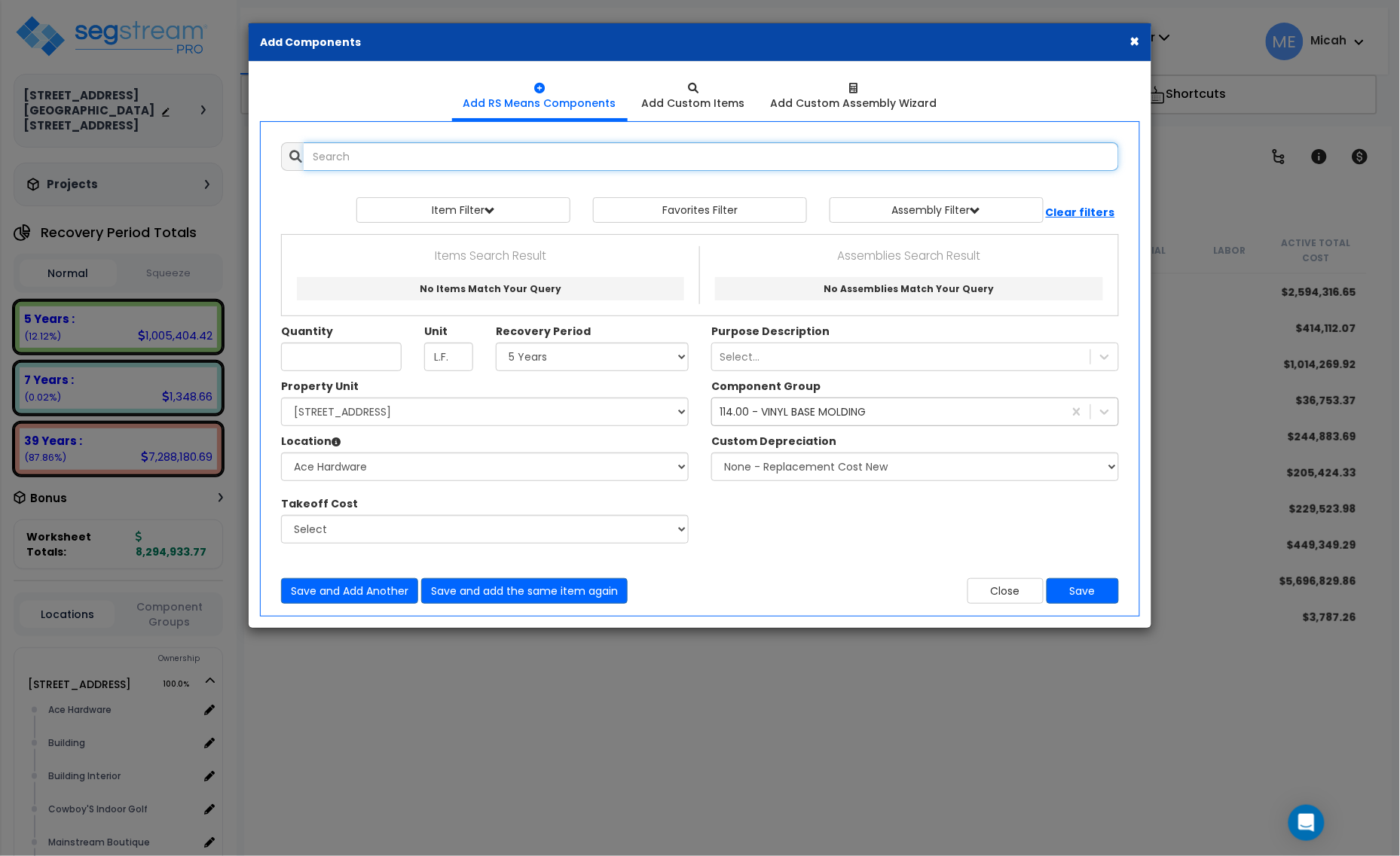
click at [454, 154] on input "text" at bounding box center [711, 156] width 815 height 28
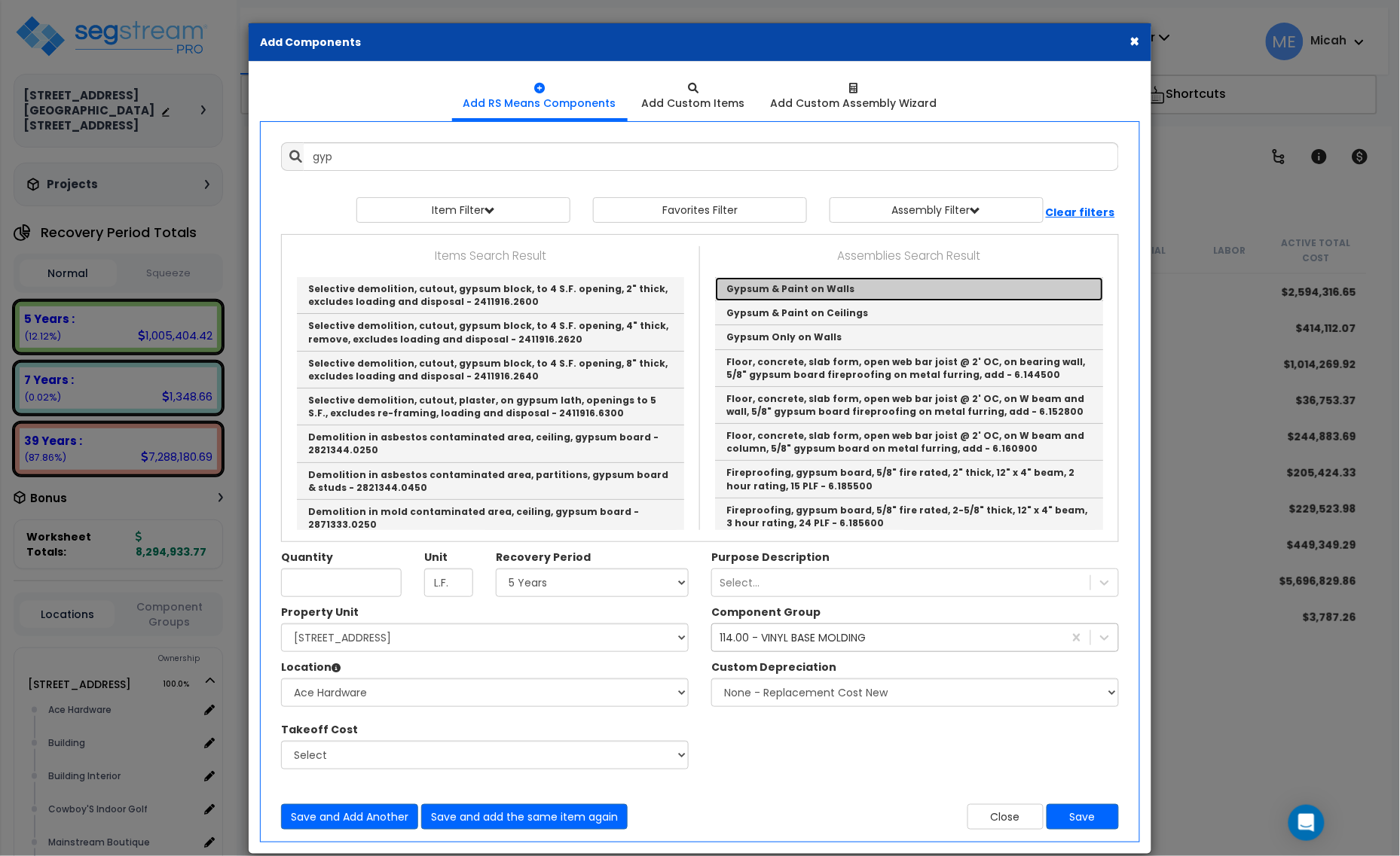
click at [846, 288] on link "Gypsum & Paint on Walls" at bounding box center [908, 288] width 388 height 24
type input "Gypsum & Paint on Walls"
checkbox input "true"
type input "EA"
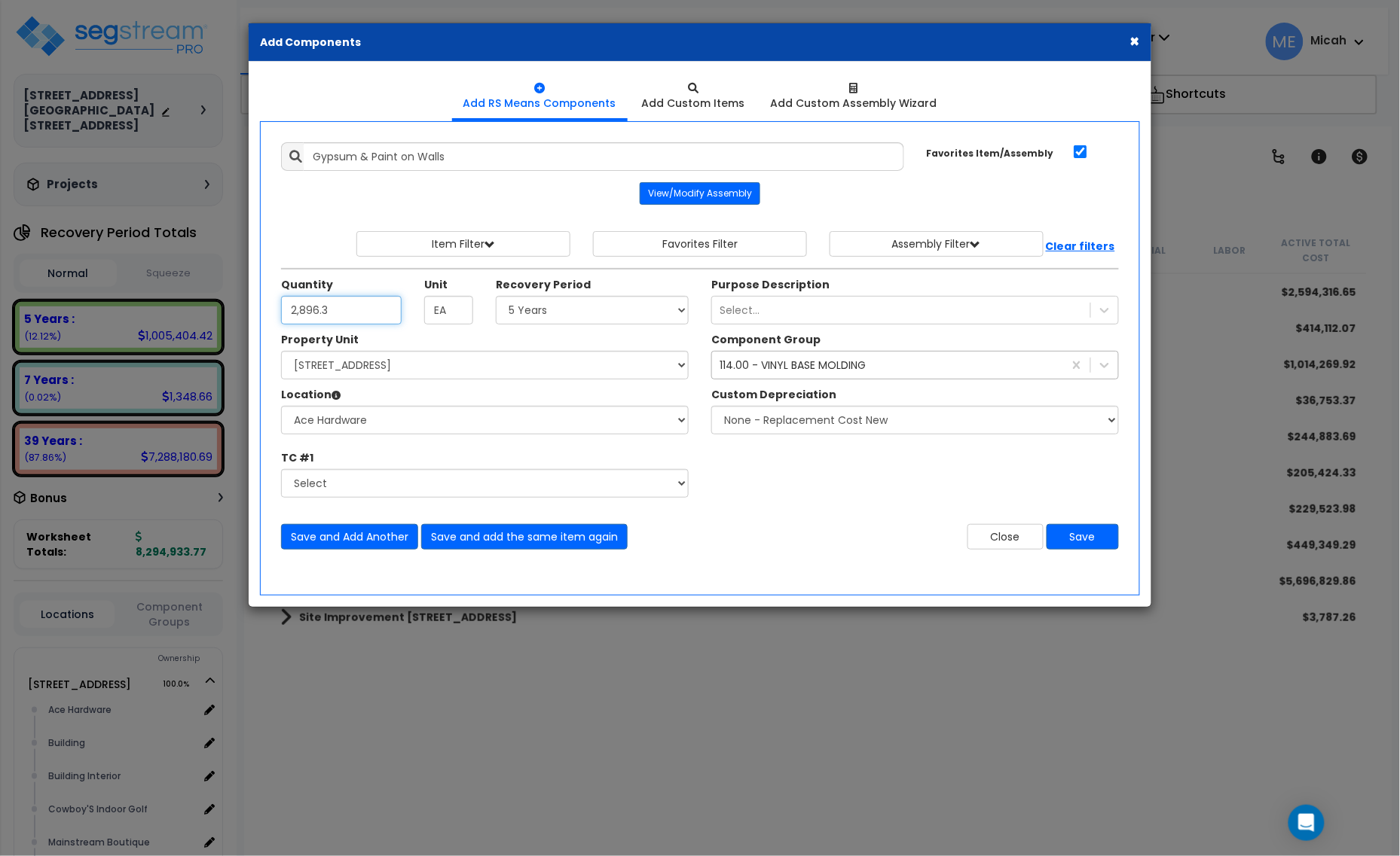
type input "2,896.3"
drag, startPoint x: 567, startPoint y: 313, endPoint x: 567, endPoint y: 324, distance: 11.0
click at [567, 313] on select "Select 5 Years 7 Years 15 Years 20 Years 39 Years 27.5 Year" at bounding box center [592, 310] width 193 height 28
select select "39Y"
click at [497, 297] on select "Select 5 Years 7 Years 15 Years 20 Years 39 Years 27.5 Year" at bounding box center [592, 310] width 193 height 28
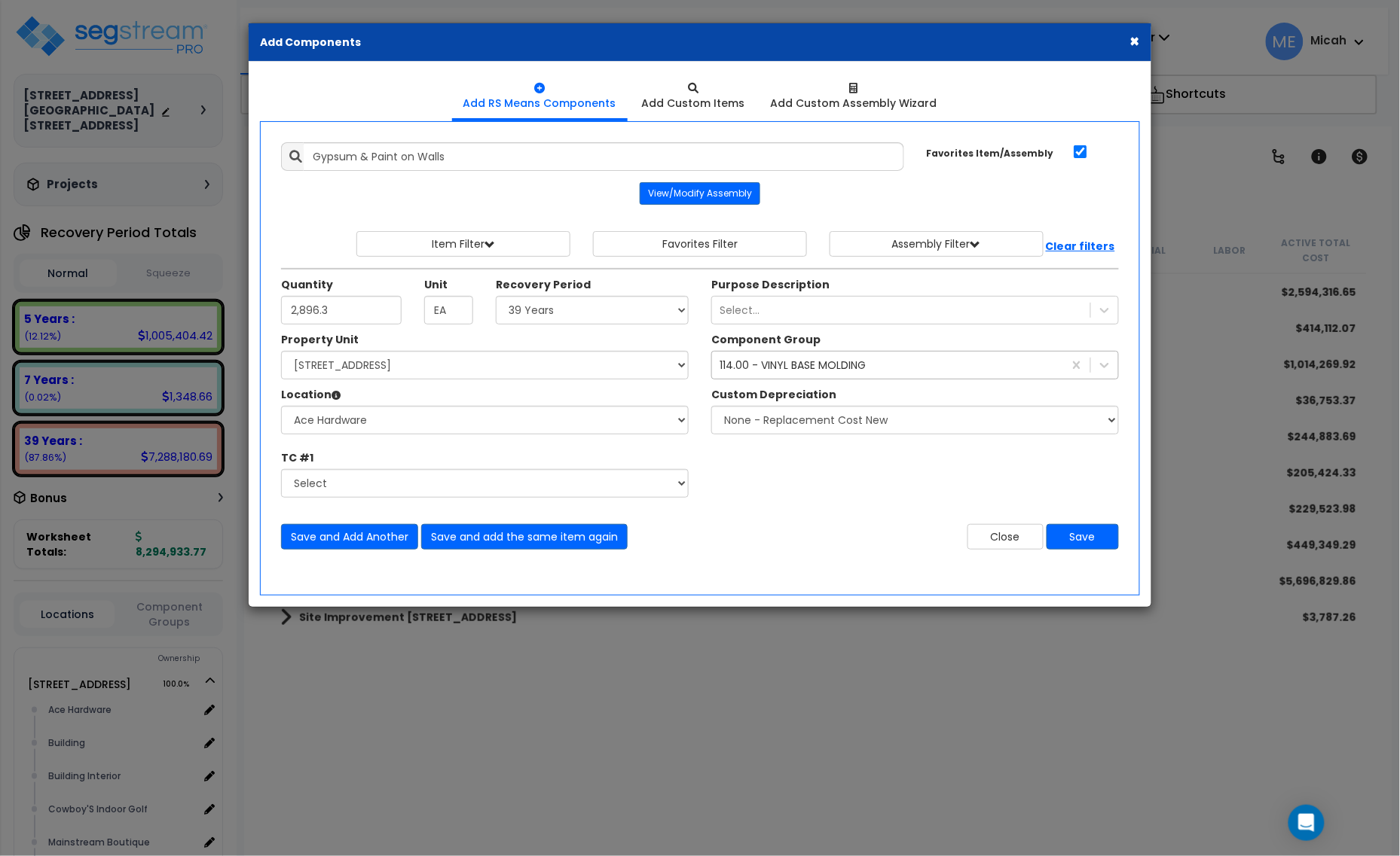
click at [756, 377] on div "114.00 - VINYL BASE MOLDING" at bounding box center [887, 365] width 351 height 24
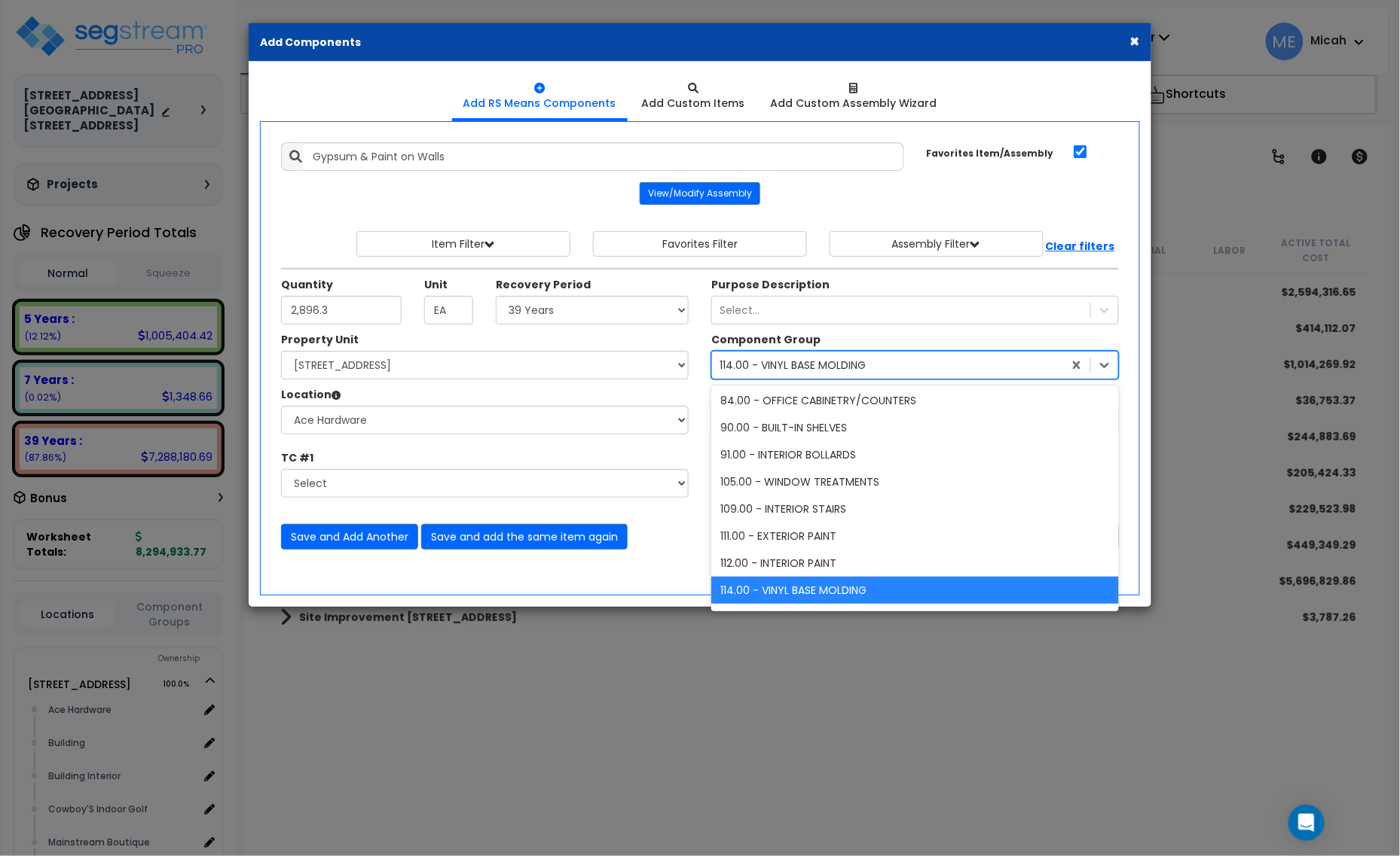
type input "8"
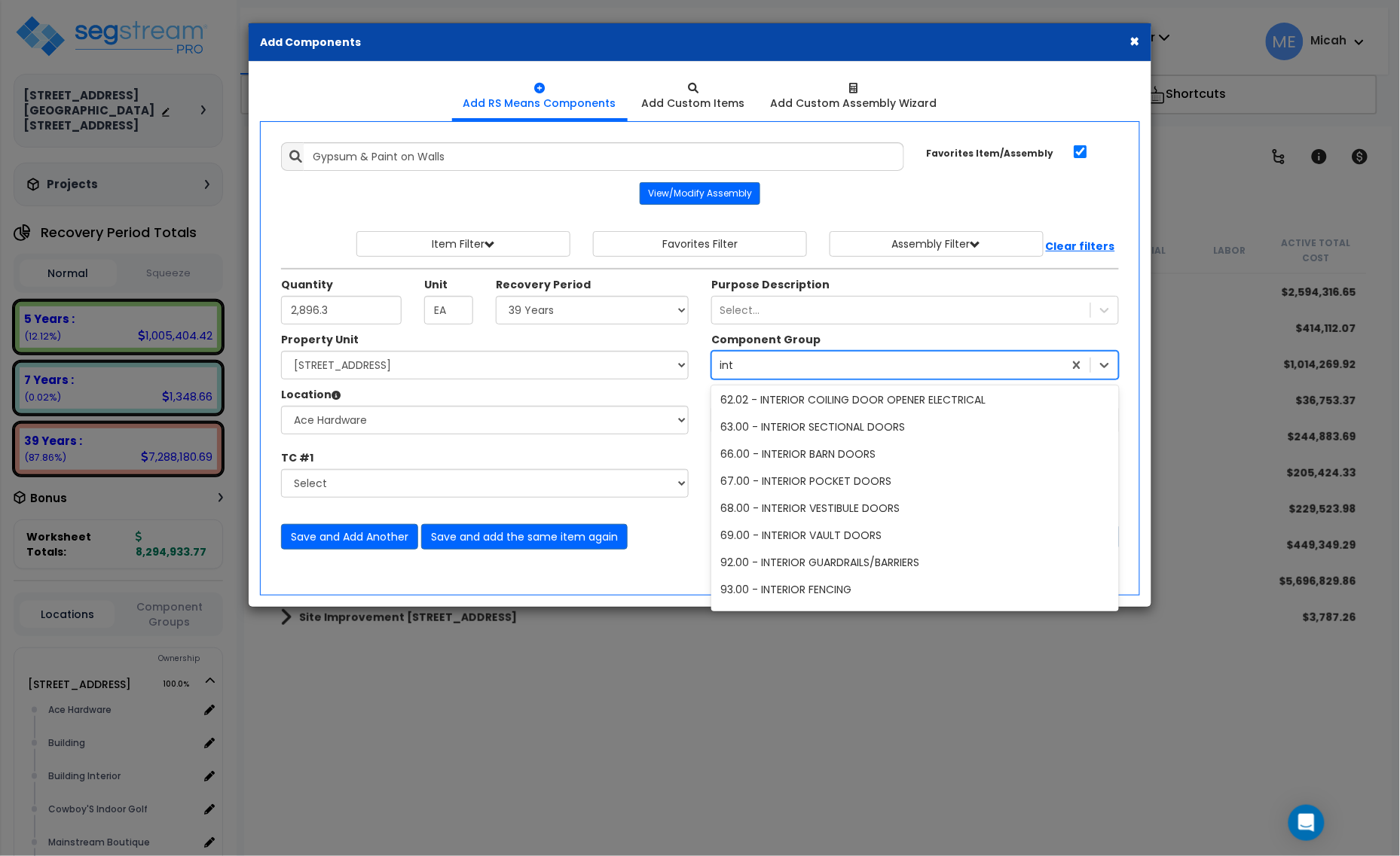
scroll to position [57, 0]
type input "interior d"
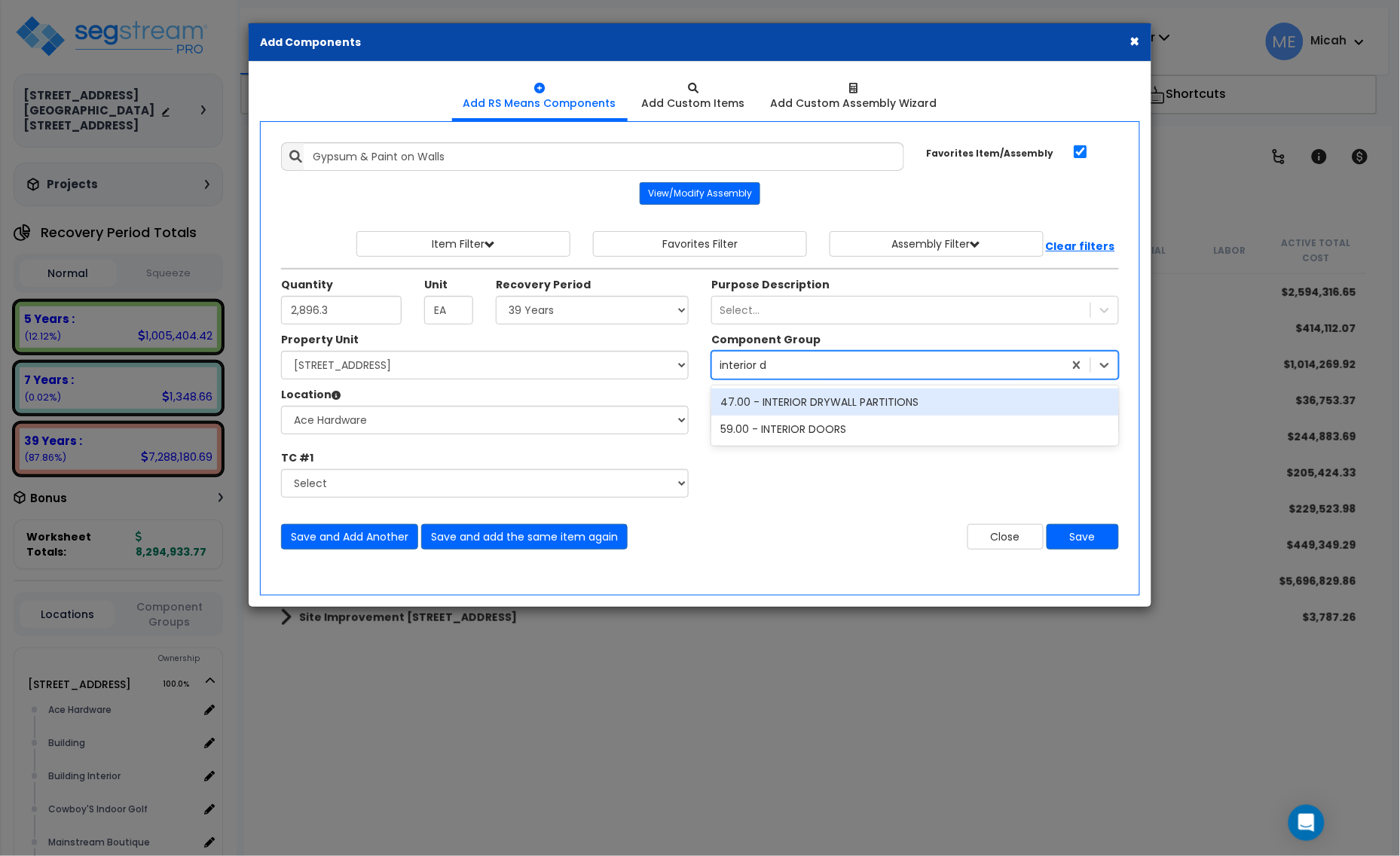
click at [797, 404] on div "47.00 - INTERIOR DRYWALL PARTITIONS" at bounding box center [915, 402] width 407 height 27
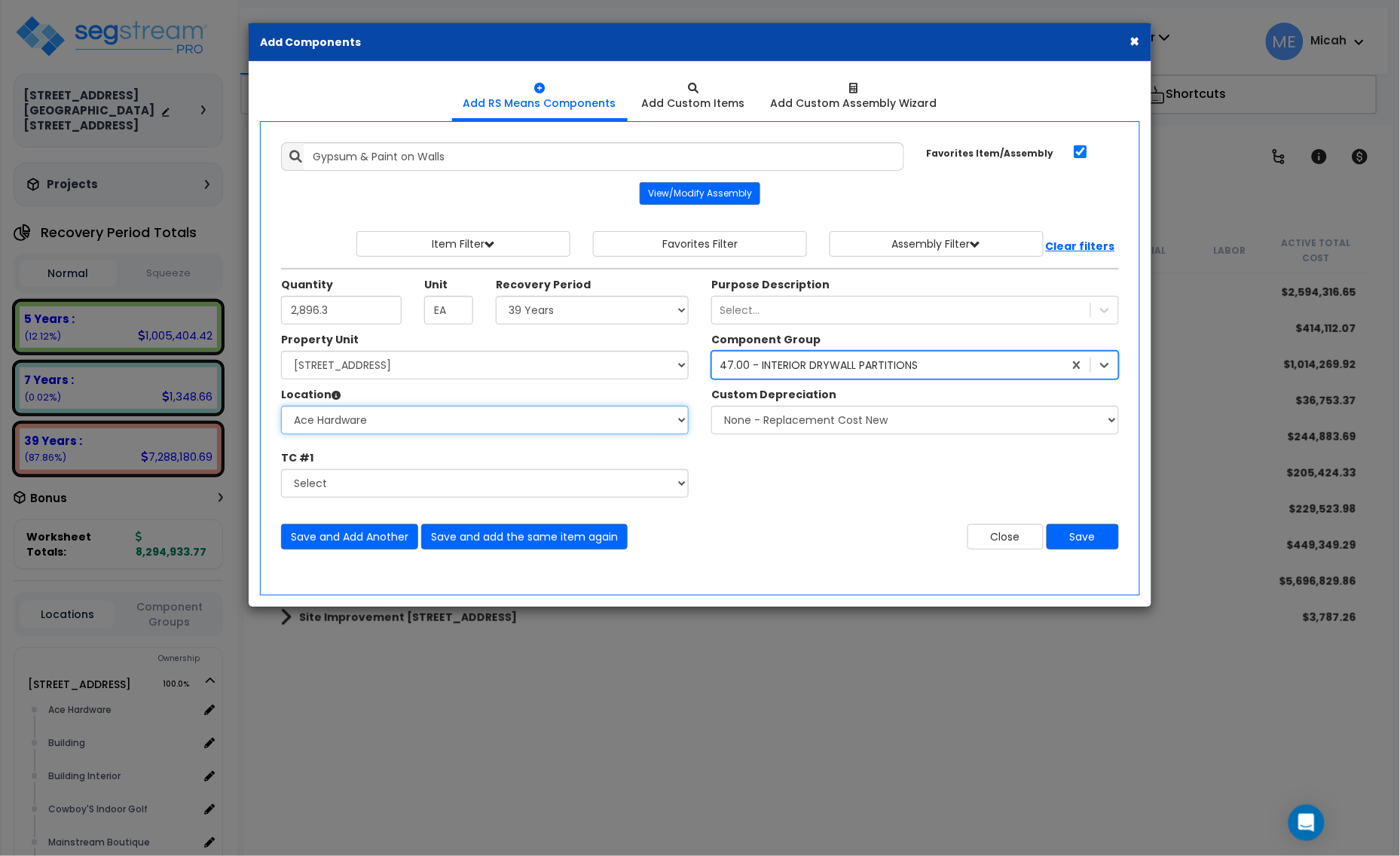
click at [382, 424] on select "Select Ace Hardware Building Building Interior Cowboy'S Indoor Golf Mainstream …" at bounding box center [484, 420] width 407 height 28
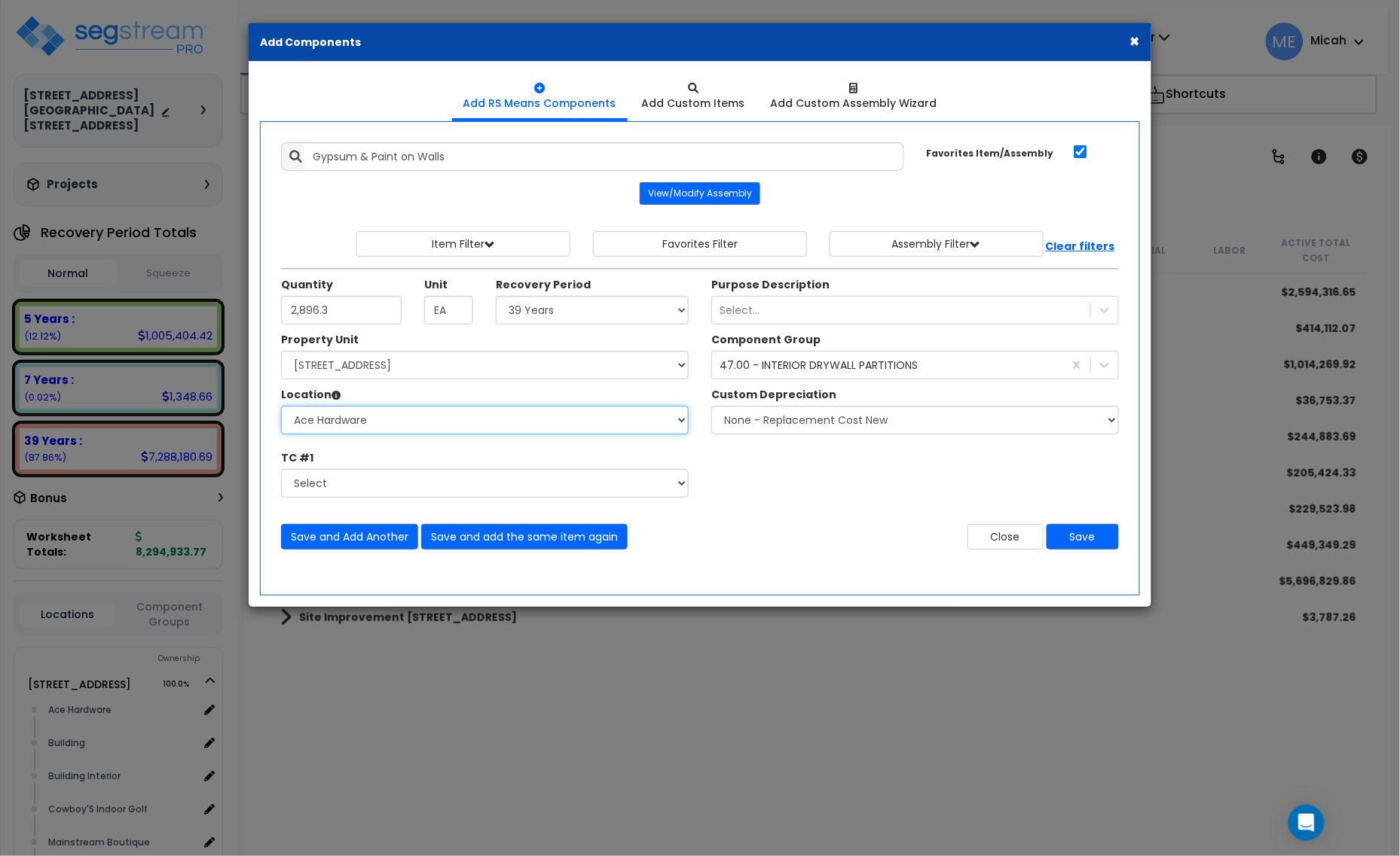
select select "31141"
click at [281, 407] on select "Select Ace Hardware Building Building Interior Cowboy'S Indoor Golf Mainstream …" at bounding box center [484, 420] width 407 height 28
click at [479, 540] on button "Save and add the same item again" at bounding box center [524, 537] width 207 height 26
click at [357, 312] on input "Quantity" at bounding box center [342, 310] width 121 height 28
type input "815.2"
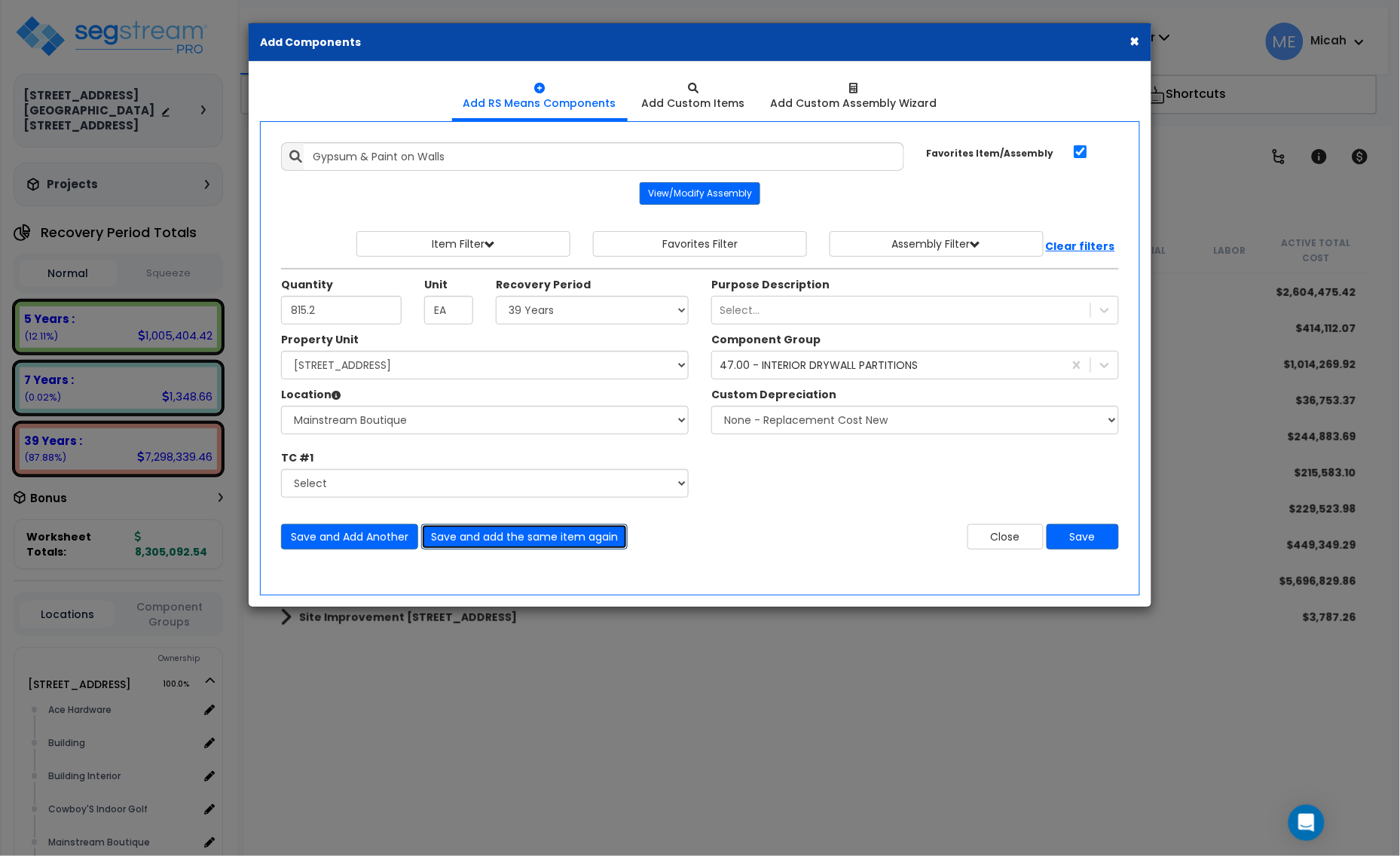
click at [492, 536] on button "Save and add the same item again" at bounding box center [524, 537] width 207 height 26
click at [297, 300] on input "Quantity" at bounding box center [342, 310] width 121 height 28
type input "2,756.4"
click at [548, 539] on button "Save and add the same item again" at bounding box center [524, 537] width 207 height 26
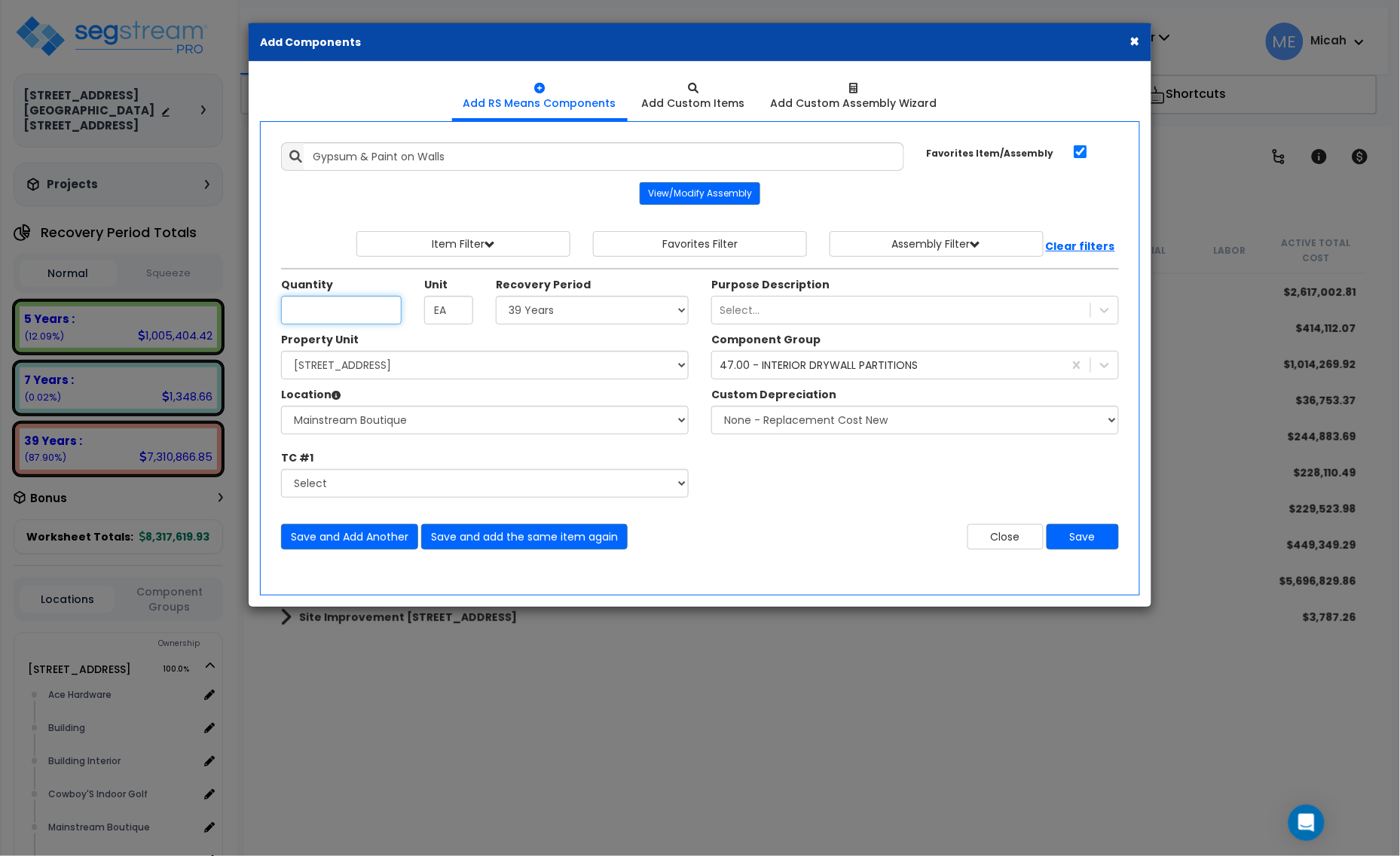
click at [362, 310] on input "Quantity" at bounding box center [342, 310] width 121 height 28
type input "167.5"
click at [516, 543] on button "Save and add the same item again" at bounding box center [524, 537] width 207 height 26
click at [342, 324] on input "Quantity" at bounding box center [342, 310] width 121 height 28
type input "597.8"
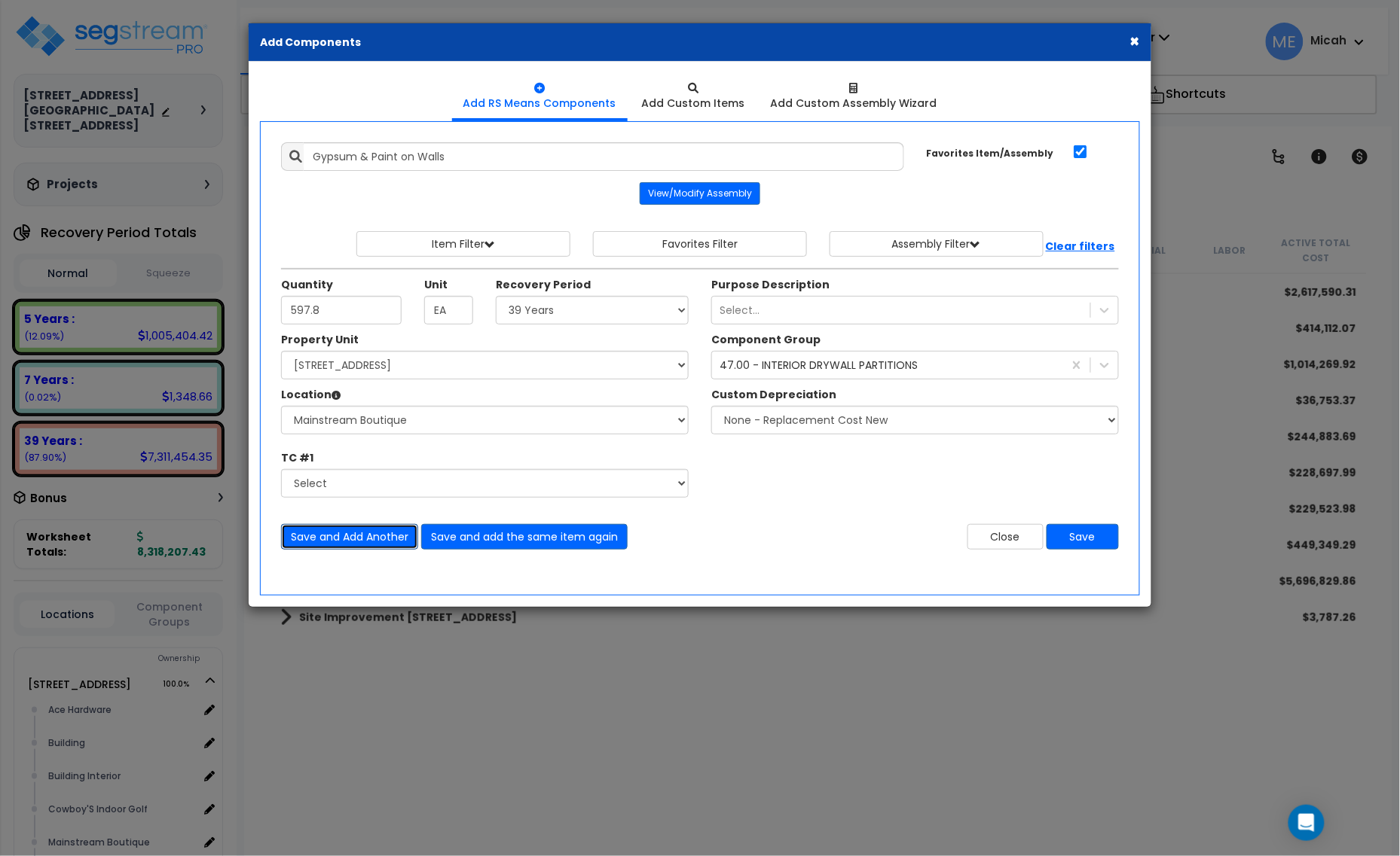
click at [303, 545] on button "Save and Add Another" at bounding box center [350, 537] width 138 height 26
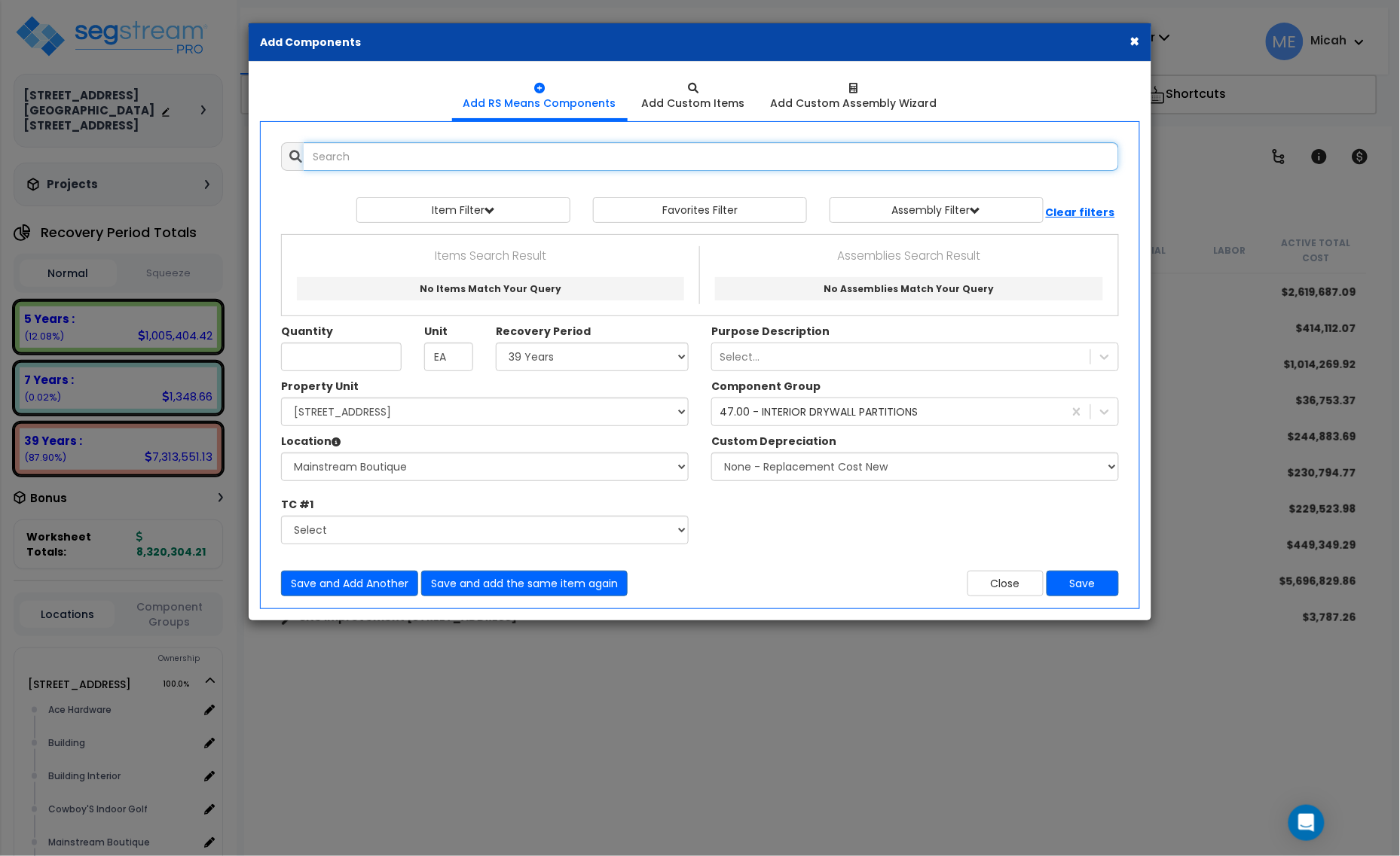
click at [382, 159] on input "text" at bounding box center [711, 156] width 815 height 28
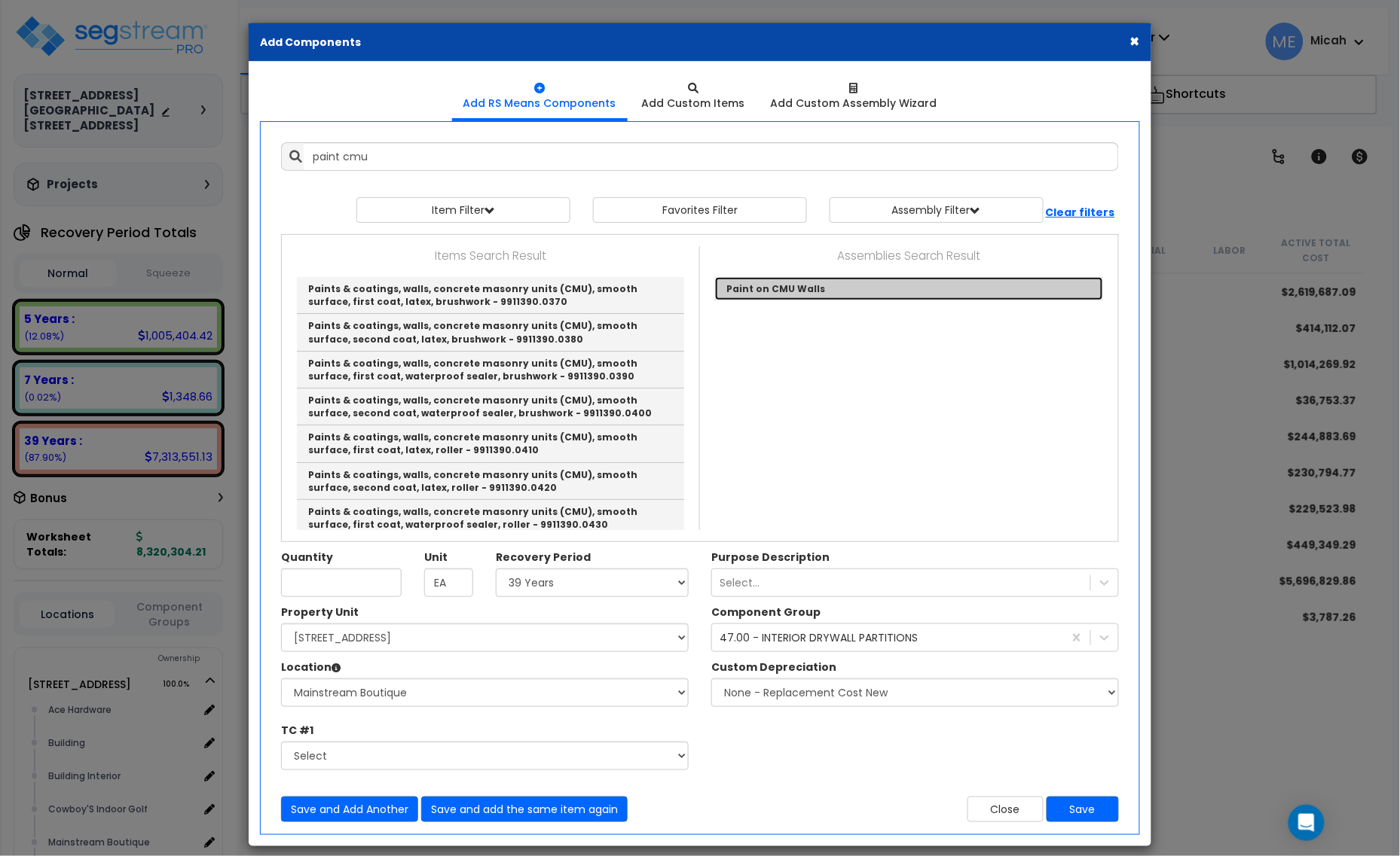
click at [830, 292] on link "Paint on CMU Walls" at bounding box center [908, 288] width 388 height 23
type input "Paint on CMU Walls"
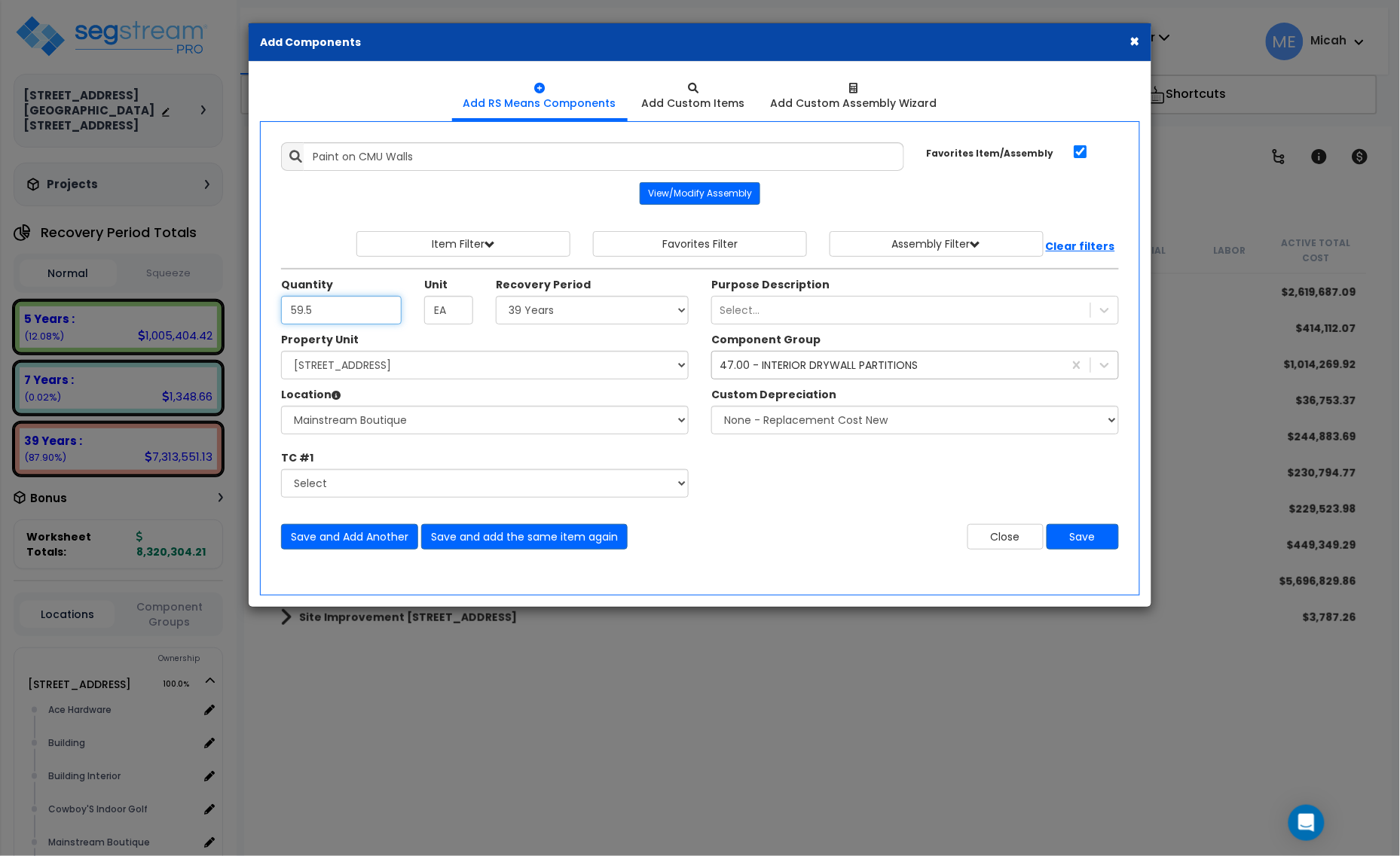
type input "59.5"
click at [853, 373] on div "47.00 - INTERIOR DRYWALL PARTITIONS" at bounding box center [818, 365] width 198 height 15
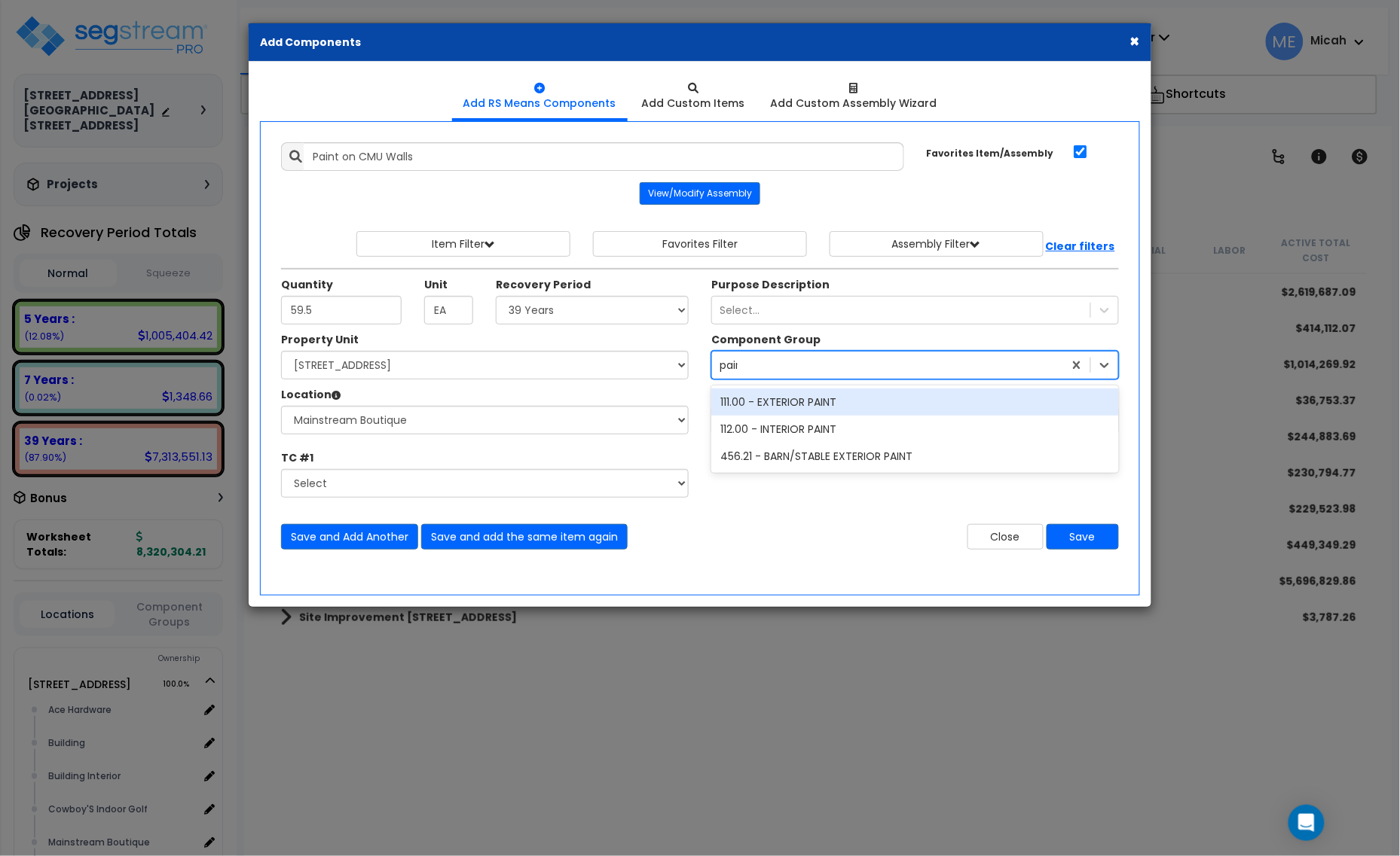
type input "paint"
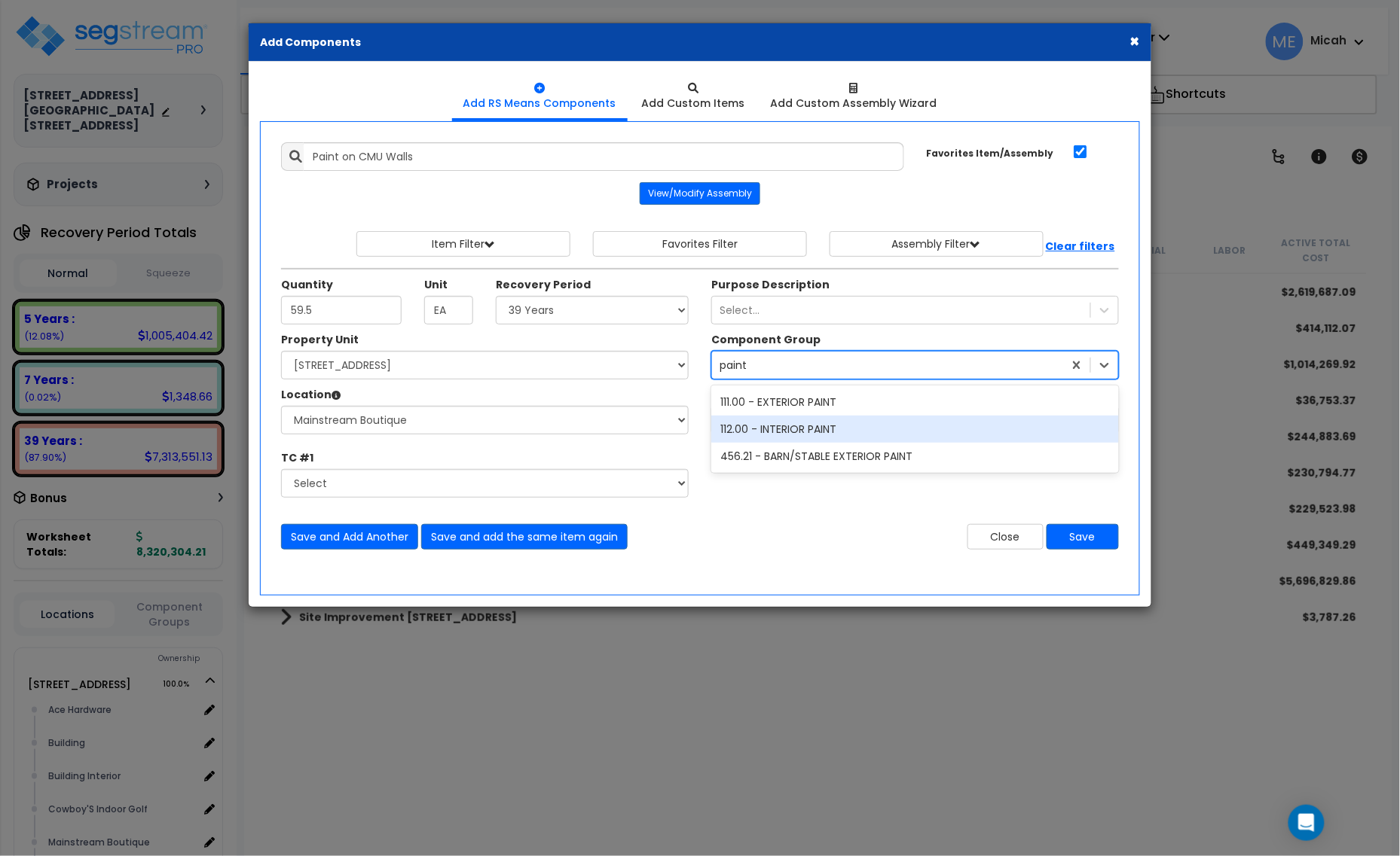
click at [867, 439] on div "112.00 - INTERIOR PAINT" at bounding box center [915, 429] width 407 height 27
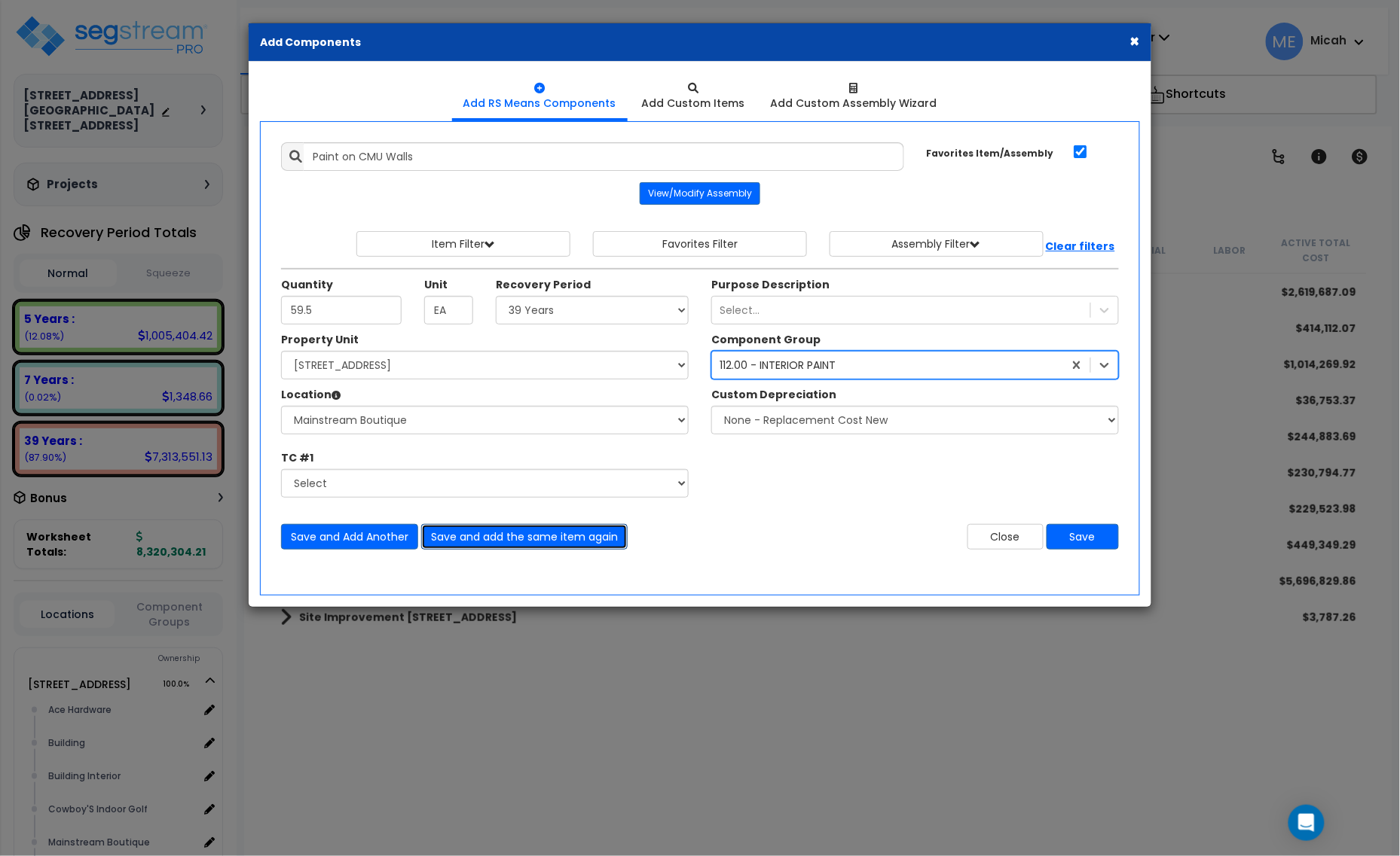
click at [517, 537] on button "Save and add the same item again" at bounding box center [524, 537] width 207 height 26
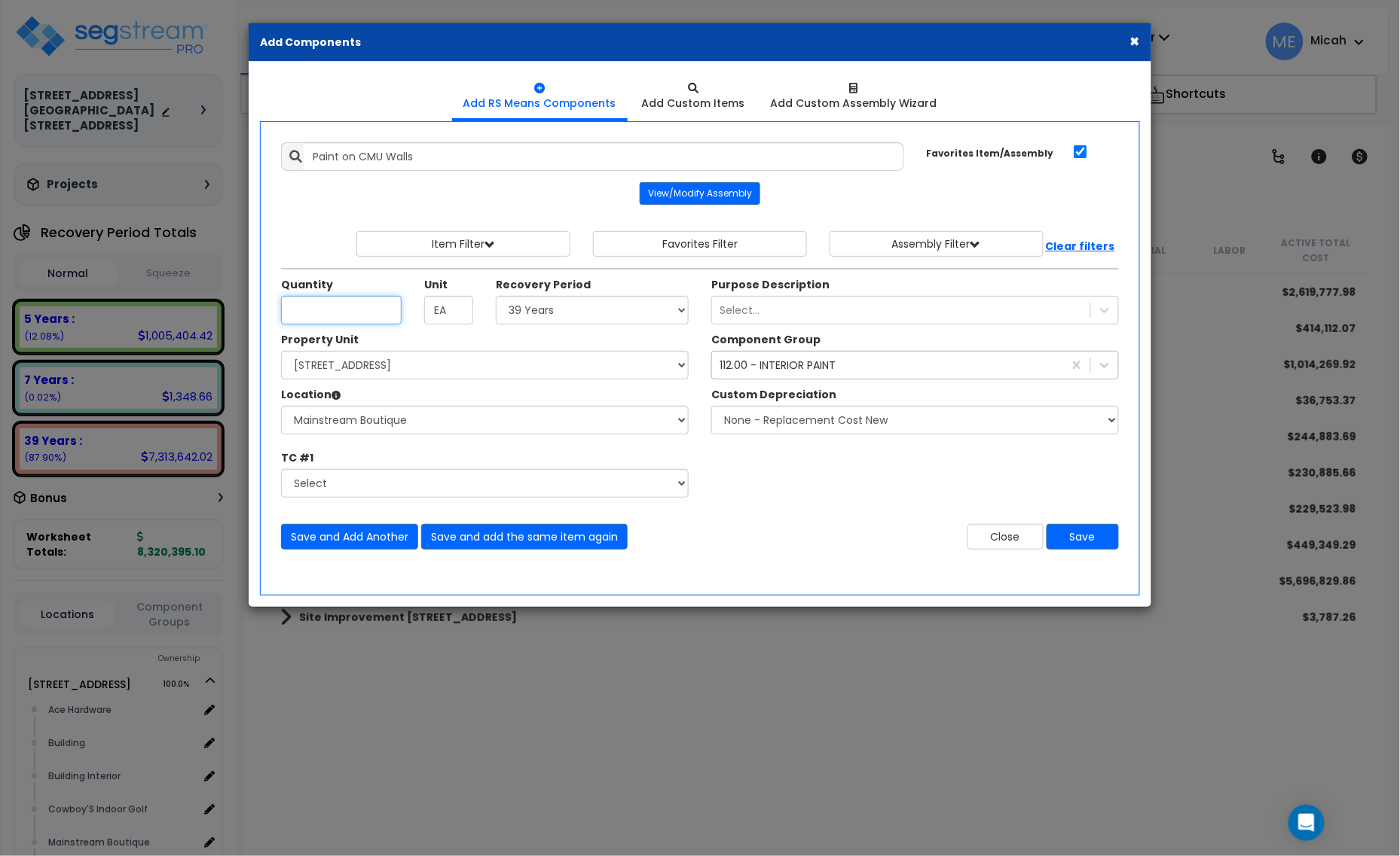
click at [337, 317] on input "Quantity" at bounding box center [342, 310] width 121 height 28
type input "310.2"
click at [335, 536] on button "Save and Add Another" at bounding box center [350, 537] width 138 height 26
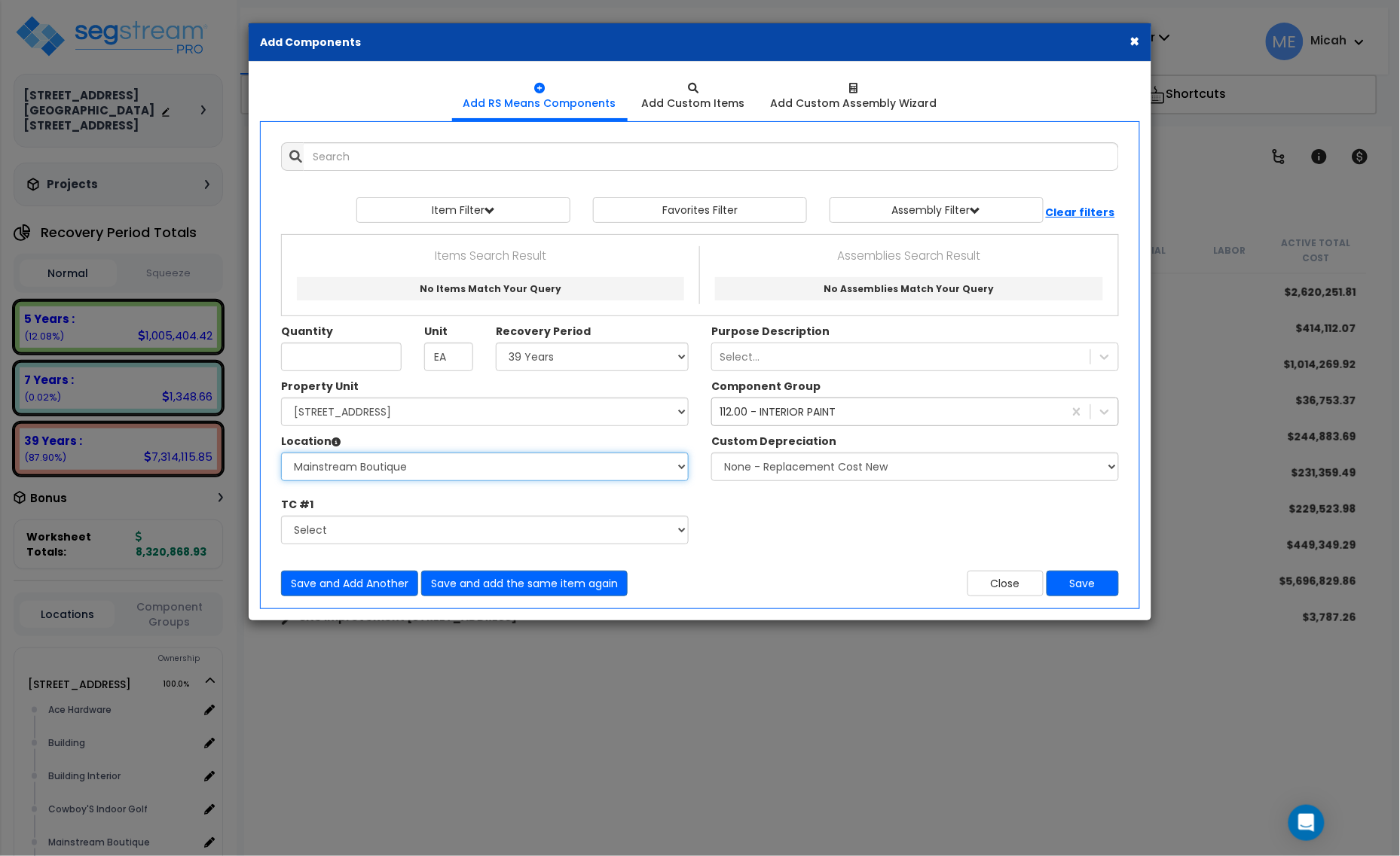
click at [473, 462] on select "Select Ace Hardware Building Building Interior Cowboy'S Indoor Golf Mainstream …" at bounding box center [484, 467] width 407 height 28
select select "31137"
click at [281, 454] on select "Select Ace Hardware Building Building Interior Cowboy'S Indoor Golf Mainstream …" at bounding box center [484, 467] width 407 height 28
click at [372, 347] on input "Quantity" at bounding box center [342, 357] width 121 height 28
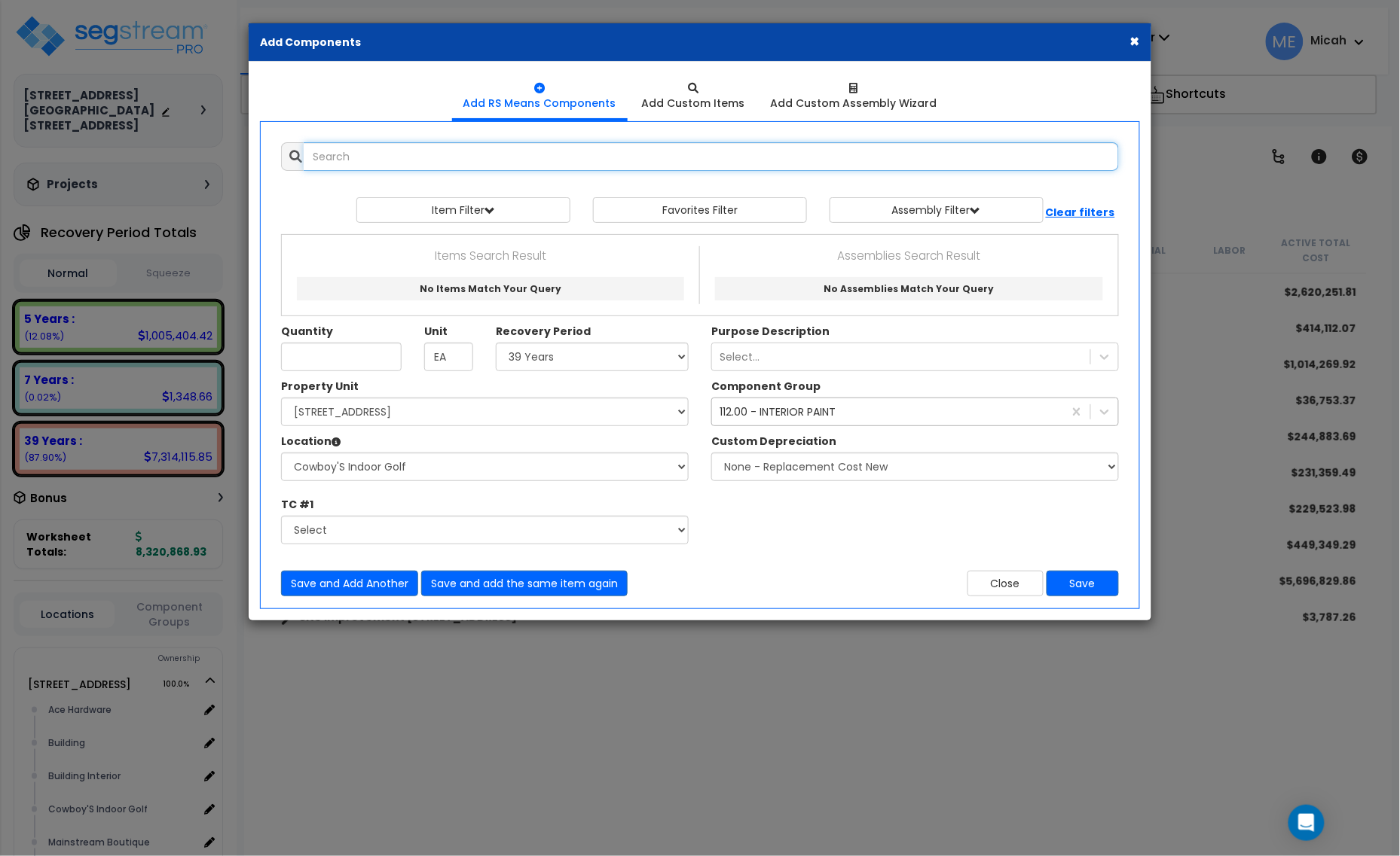
click at [344, 162] on input "text" at bounding box center [711, 156] width 815 height 28
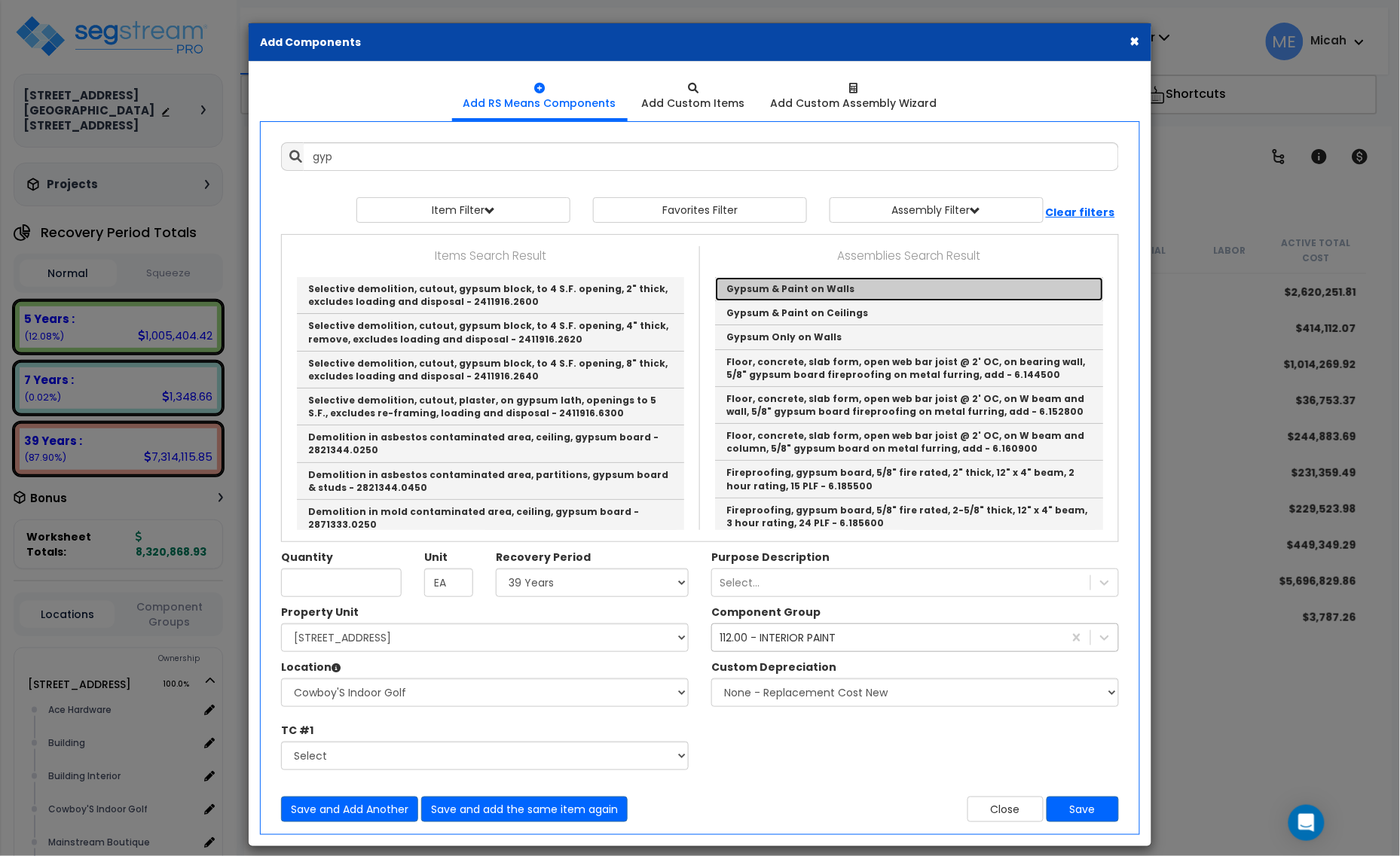
click at [822, 294] on link "Gypsum & Paint on Walls" at bounding box center [908, 288] width 388 height 24
type input "Gypsum & Paint on Walls"
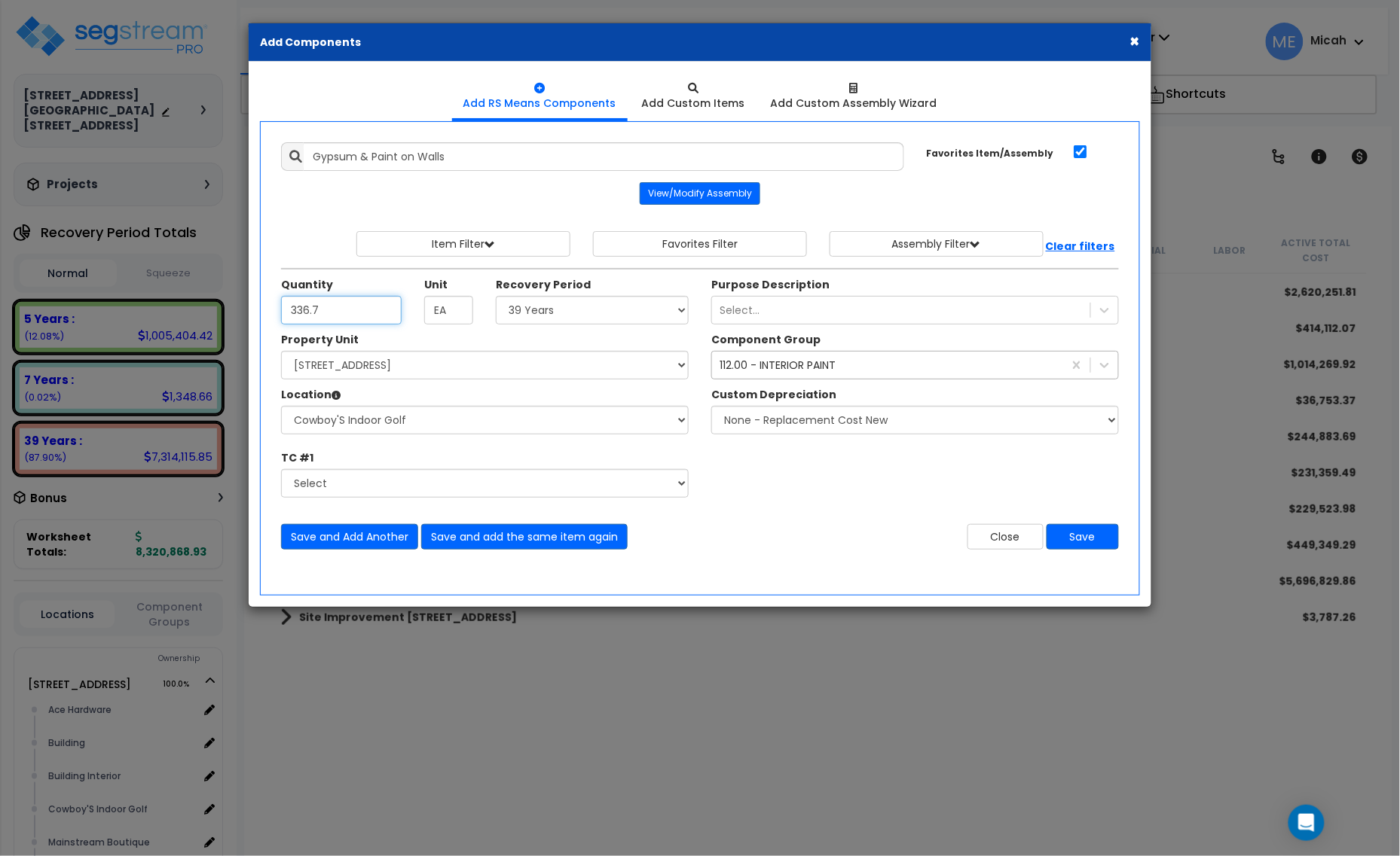
type input "336.7"
click at [757, 377] on div "112.00 - INTERIOR PAINT" at bounding box center [887, 365] width 351 height 24
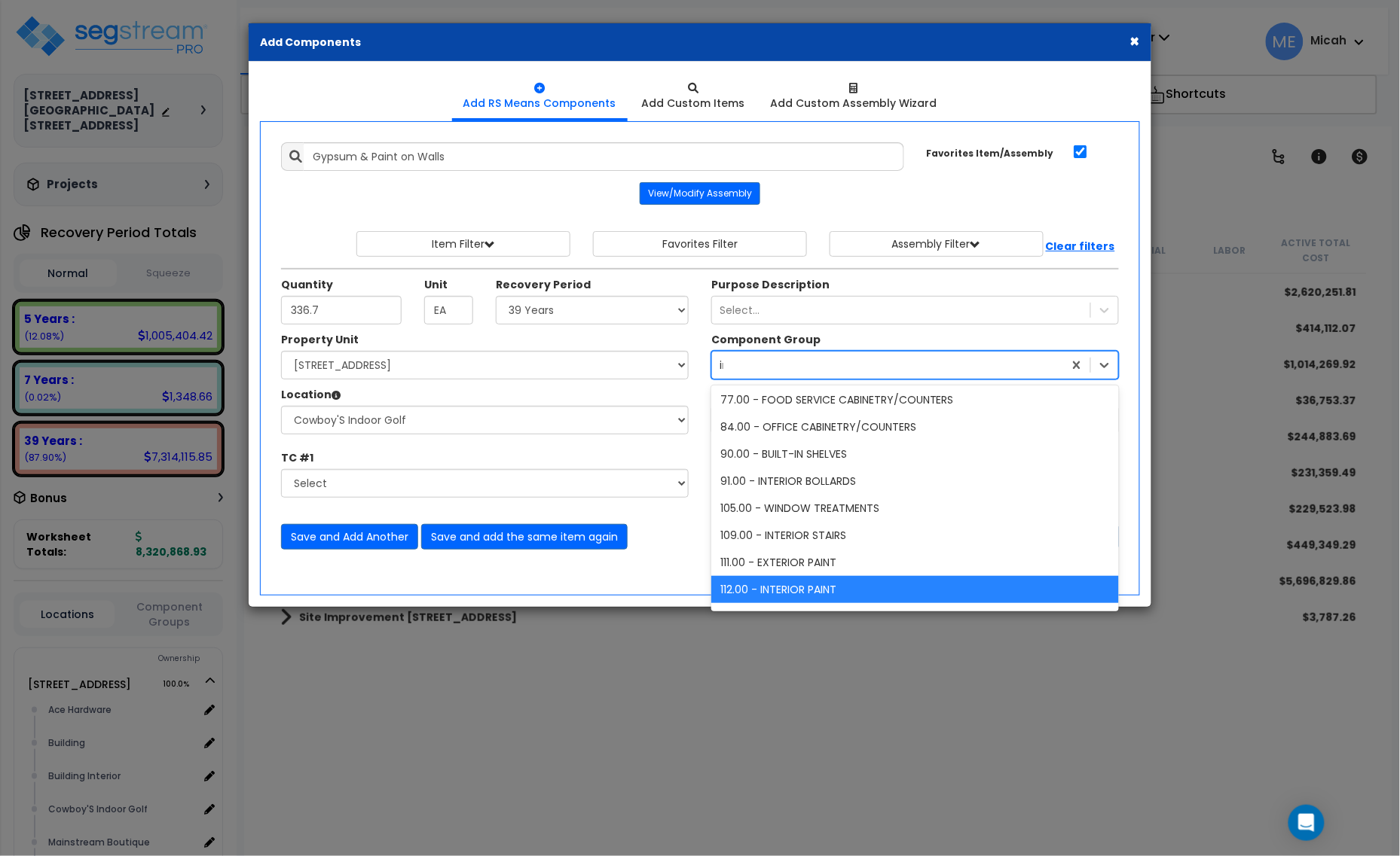
scroll to position [30, 0]
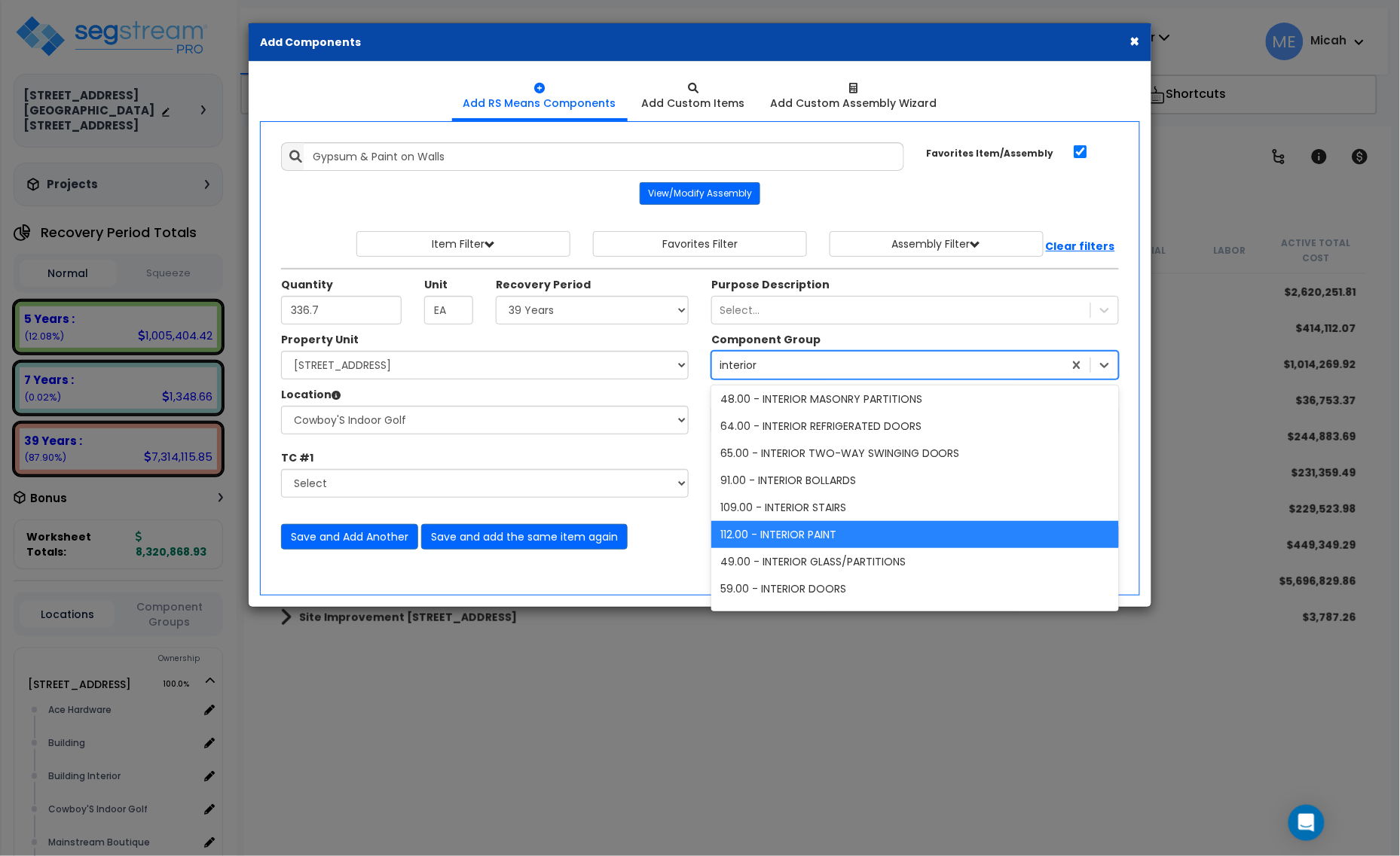
type input "interior d"
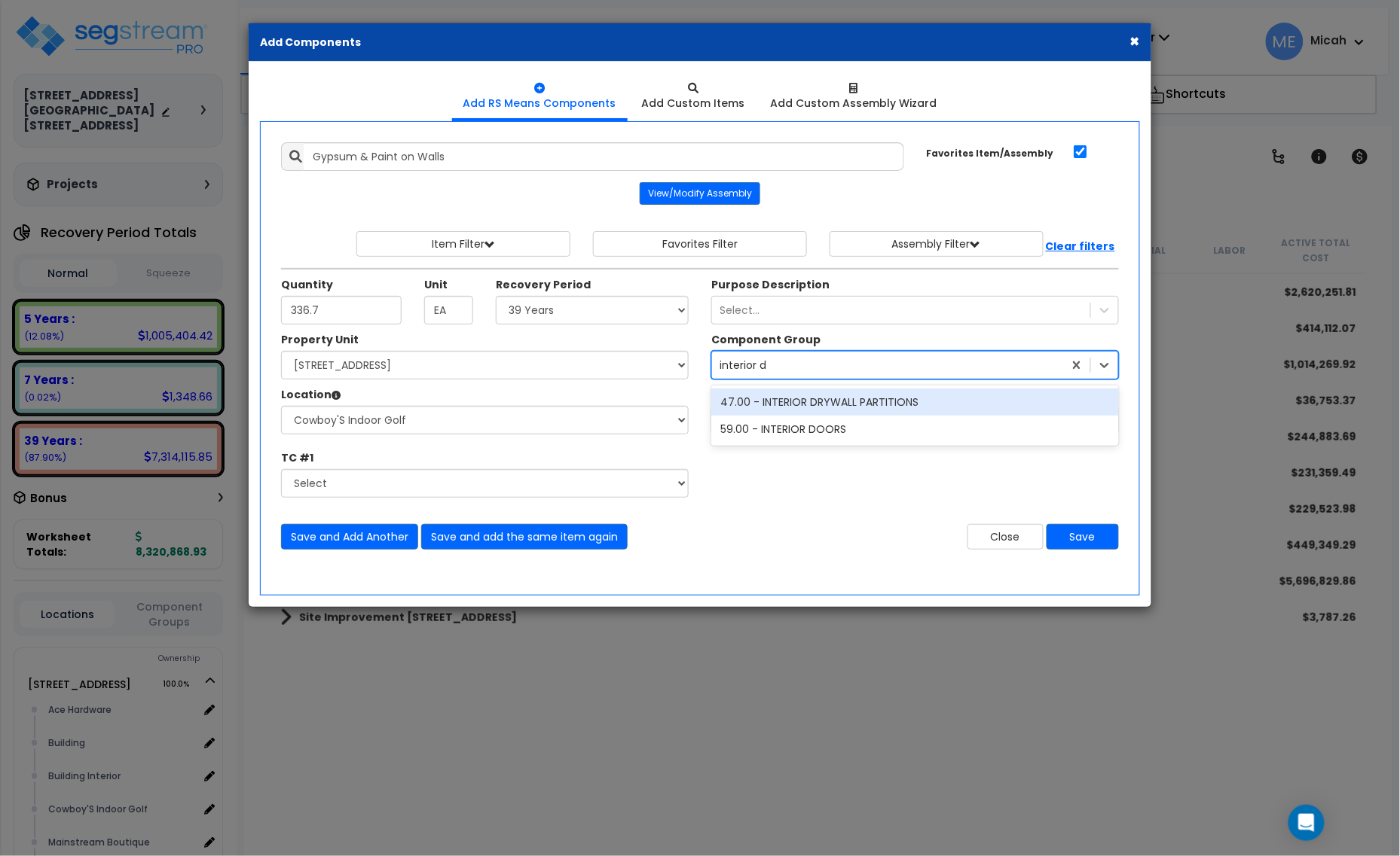
scroll to position [0, 0]
click at [740, 404] on div "47.00 - INTERIOR DRYWALL PARTITIONS" at bounding box center [915, 402] width 407 height 27
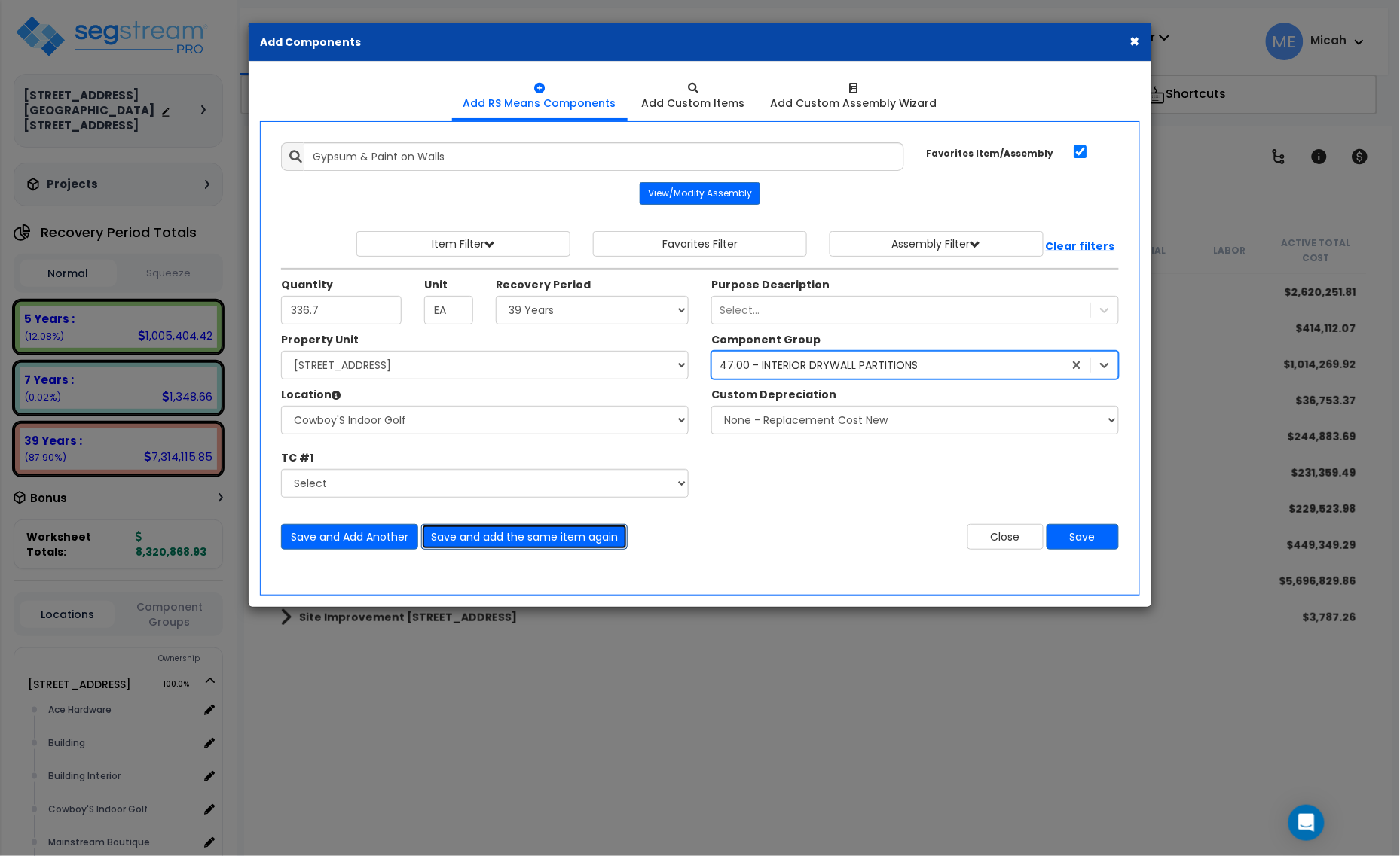
click at [507, 537] on button "Save and add the same item again" at bounding box center [524, 537] width 207 height 26
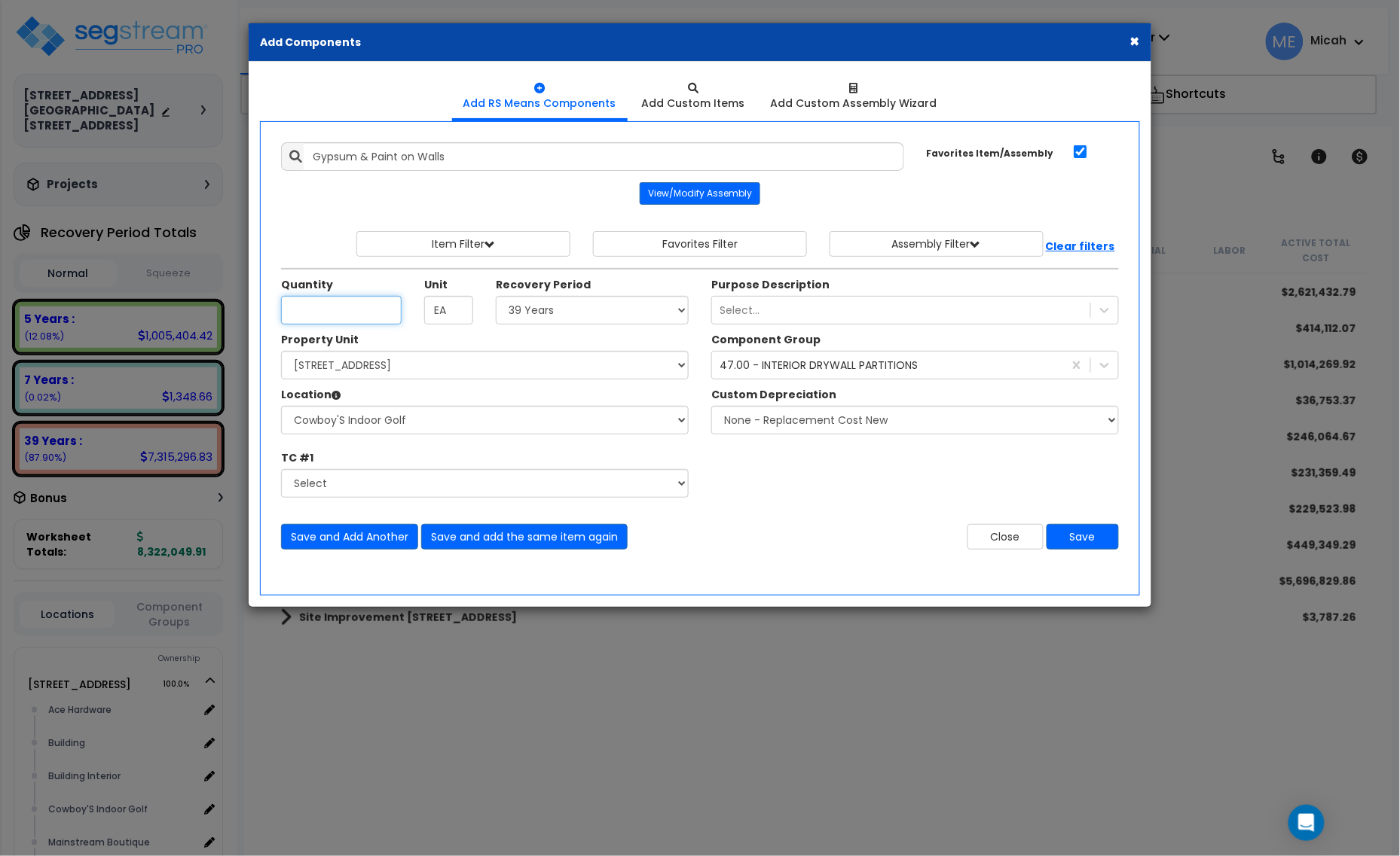
click at [330, 312] on input "Quantity" at bounding box center [342, 310] width 121 height 28
type input "303.2"
click at [522, 537] on button "Save and add the same item again" at bounding box center [524, 537] width 207 height 26
click at [296, 302] on input "Quantity" at bounding box center [342, 310] width 121 height 28
type input "2,484.9"
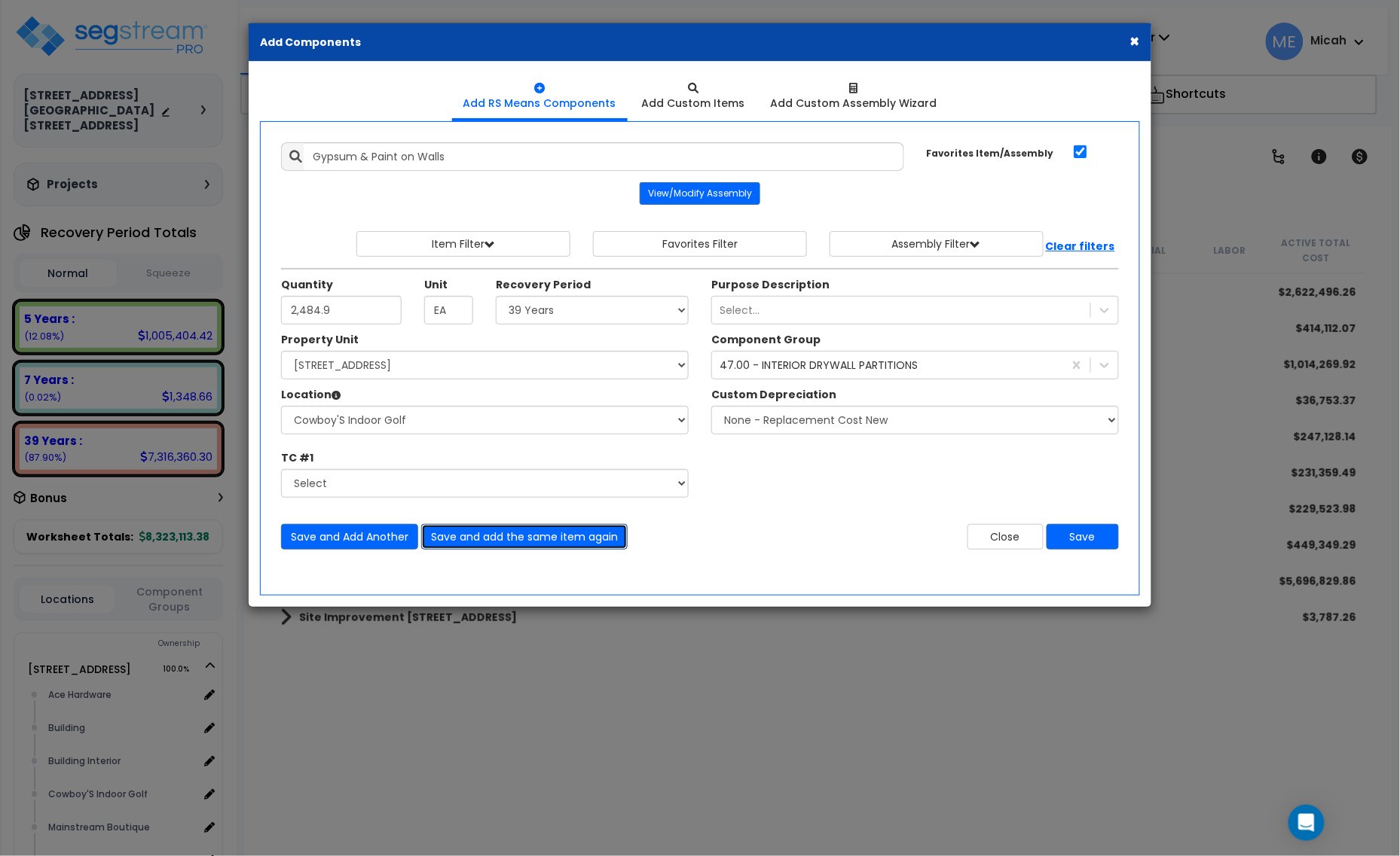
click at [593, 540] on button "Save and add the same item again" at bounding box center [524, 537] width 207 height 26
click at [350, 303] on input "Quantity" at bounding box center [342, 310] width 121 height 28
type input "757.3"
click at [507, 542] on button "Save and add the same item again" at bounding box center [524, 537] width 207 height 26
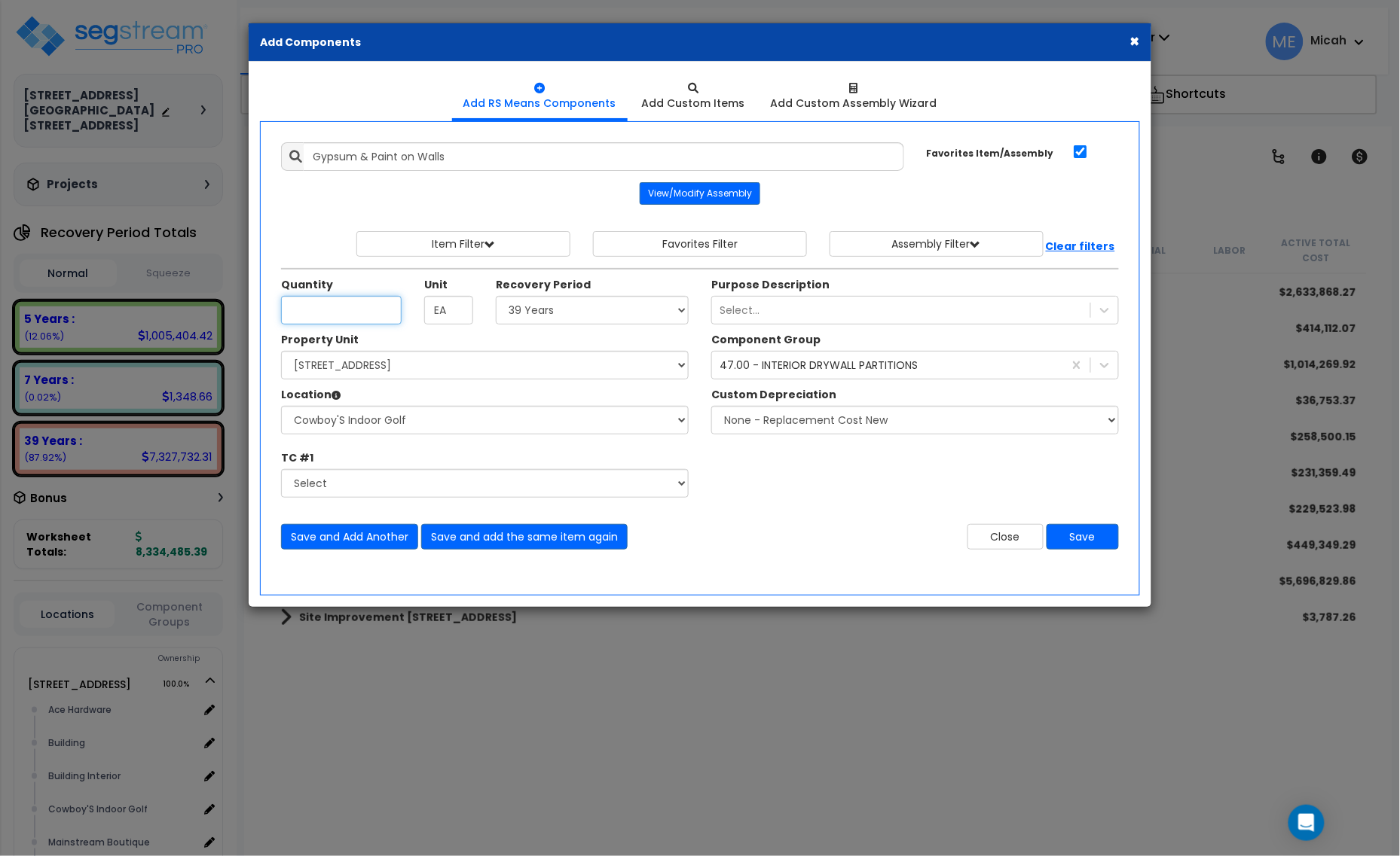
click at [311, 307] on input "Quantity" at bounding box center [342, 310] width 121 height 28
type input "321"
click at [544, 538] on button "Save and add the same item again" at bounding box center [524, 537] width 207 height 26
click at [313, 314] on input "Quantity" at bounding box center [342, 310] width 121 height 28
click at [317, 307] on input "3,963.2" at bounding box center [342, 310] width 121 height 28
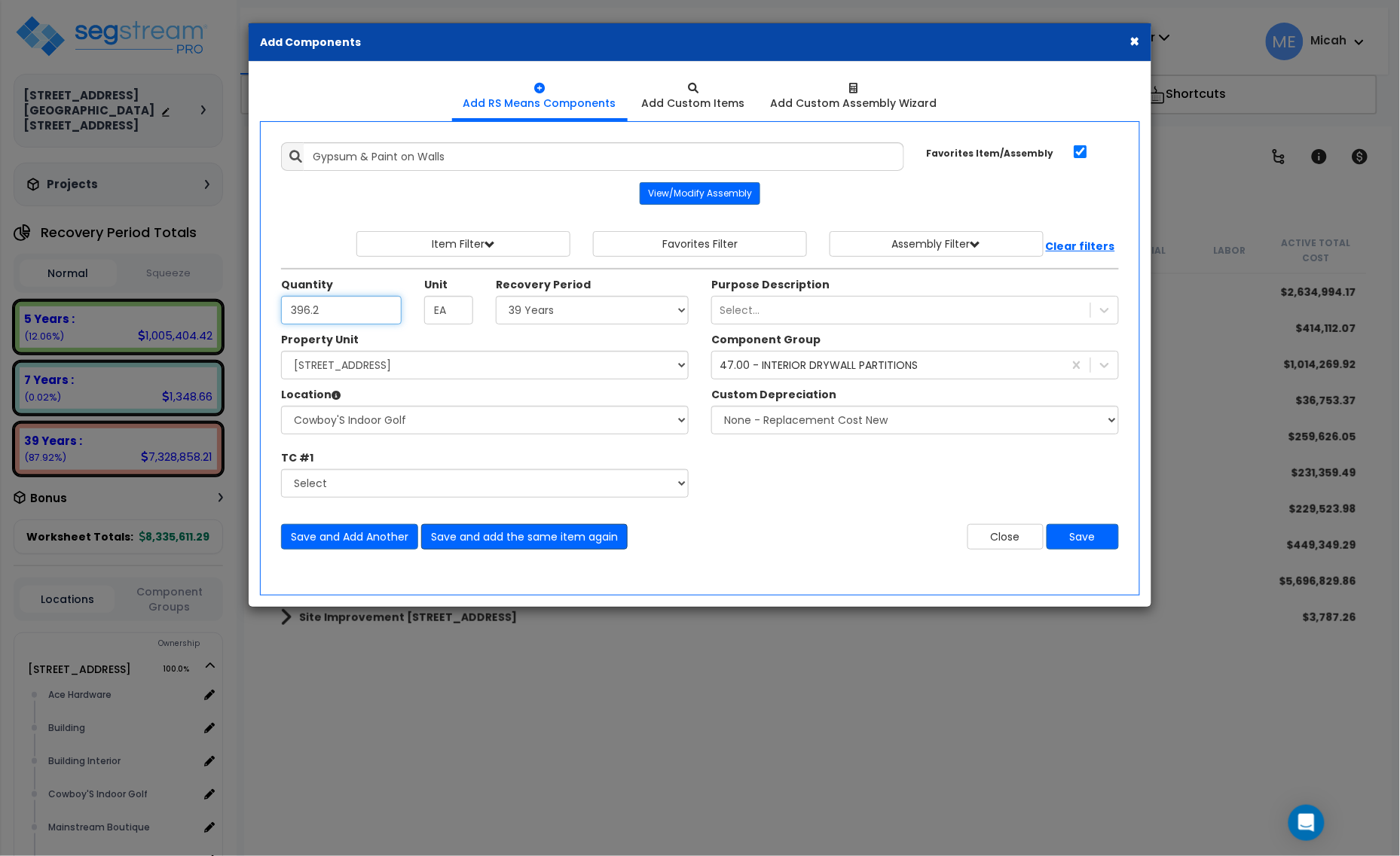
type input "396.2"
click at [492, 530] on button "Save and add the same item again" at bounding box center [524, 537] width 207 height 26
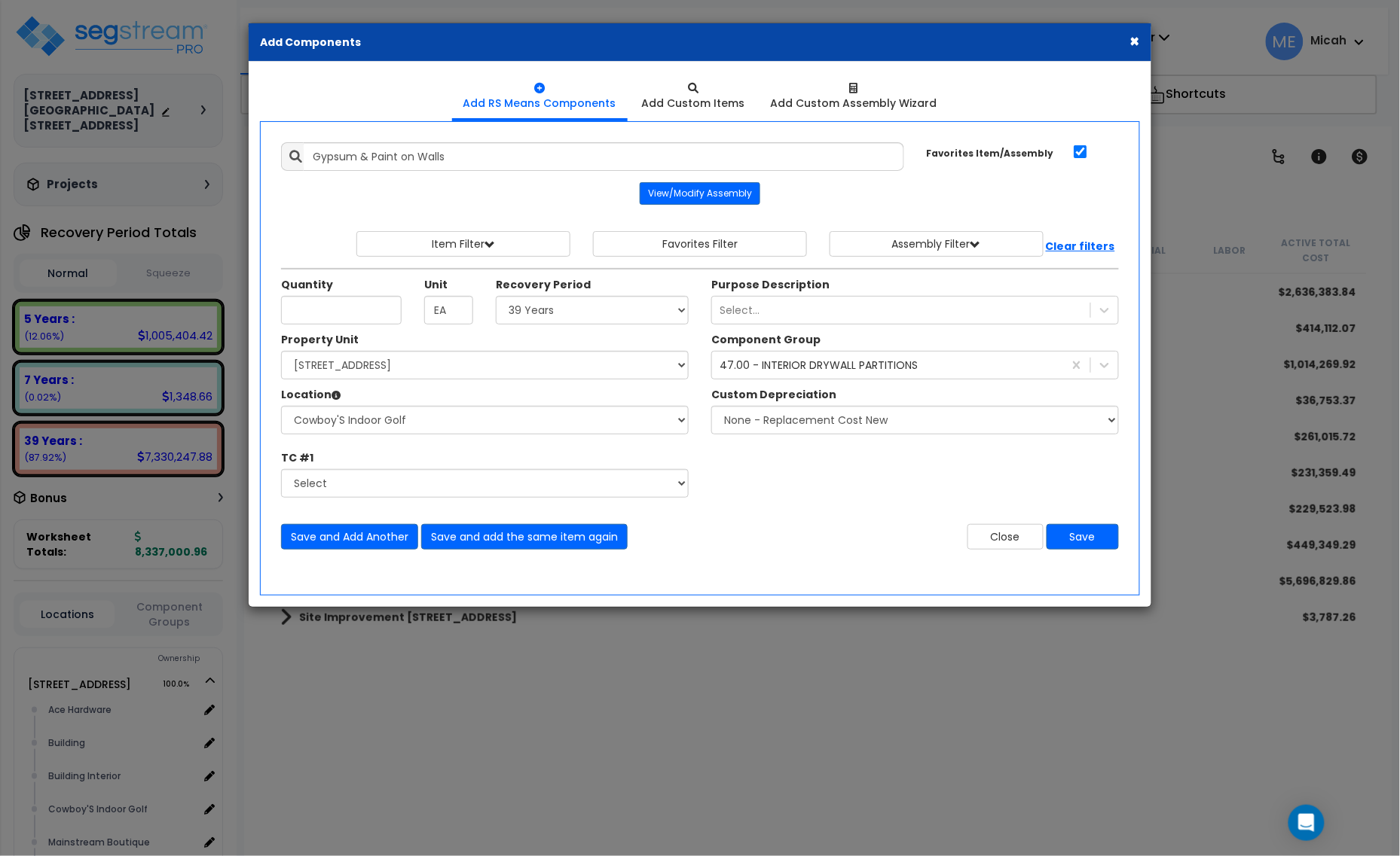
click at [315, 299] on div "Quantity" at bounding box center [341, 300] width 143 height 47
click at [327, 302] on input "Quantity" at bounding box center [342, 310] width 121 height 28
type input "593.1"
click at [397, 532] on button "Save and Add Another" at bounding box center [350, 537] width 138 height 26
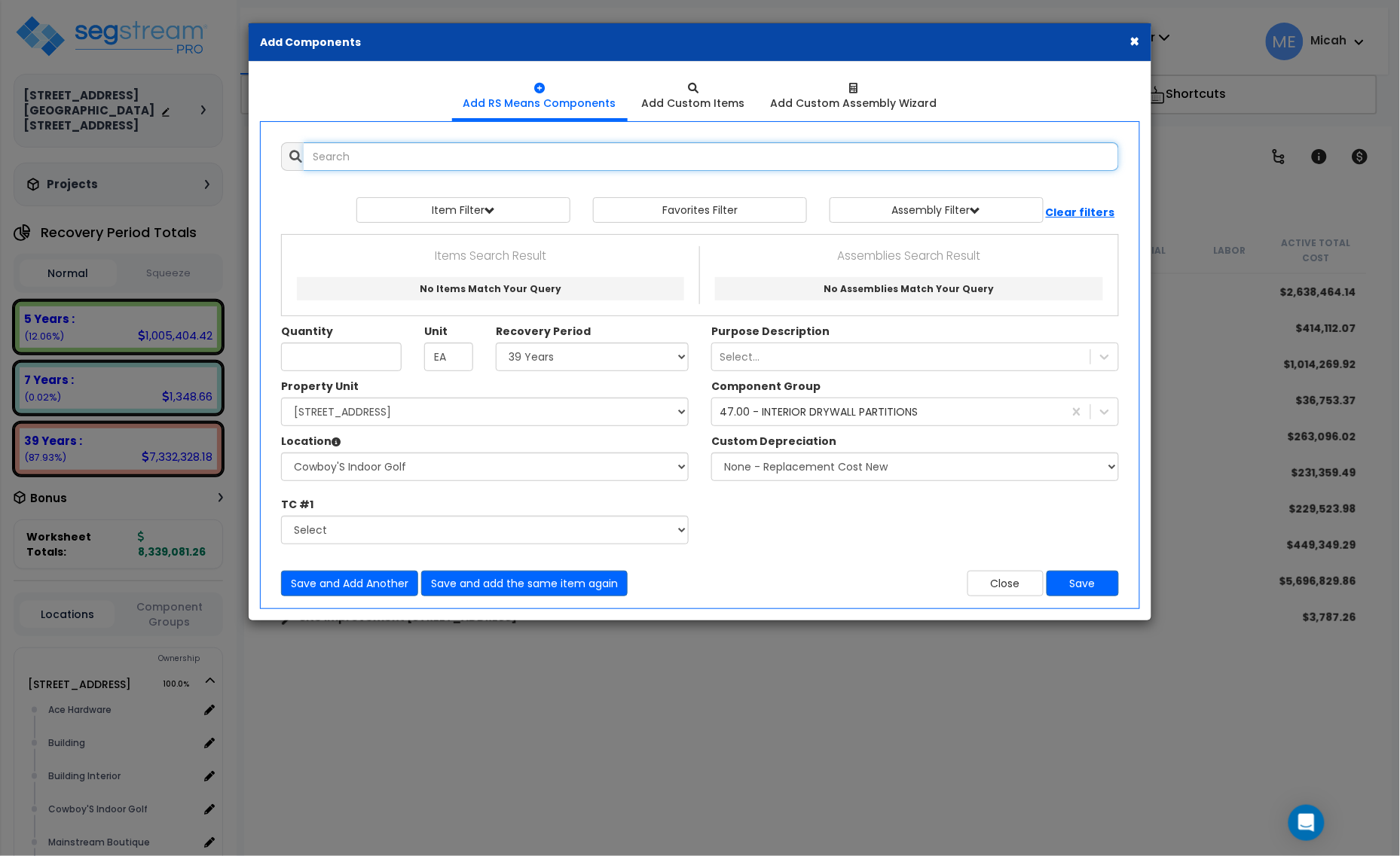
click at [369, 154] on input "text" at bounding box center [711, 156] width 815 height 28
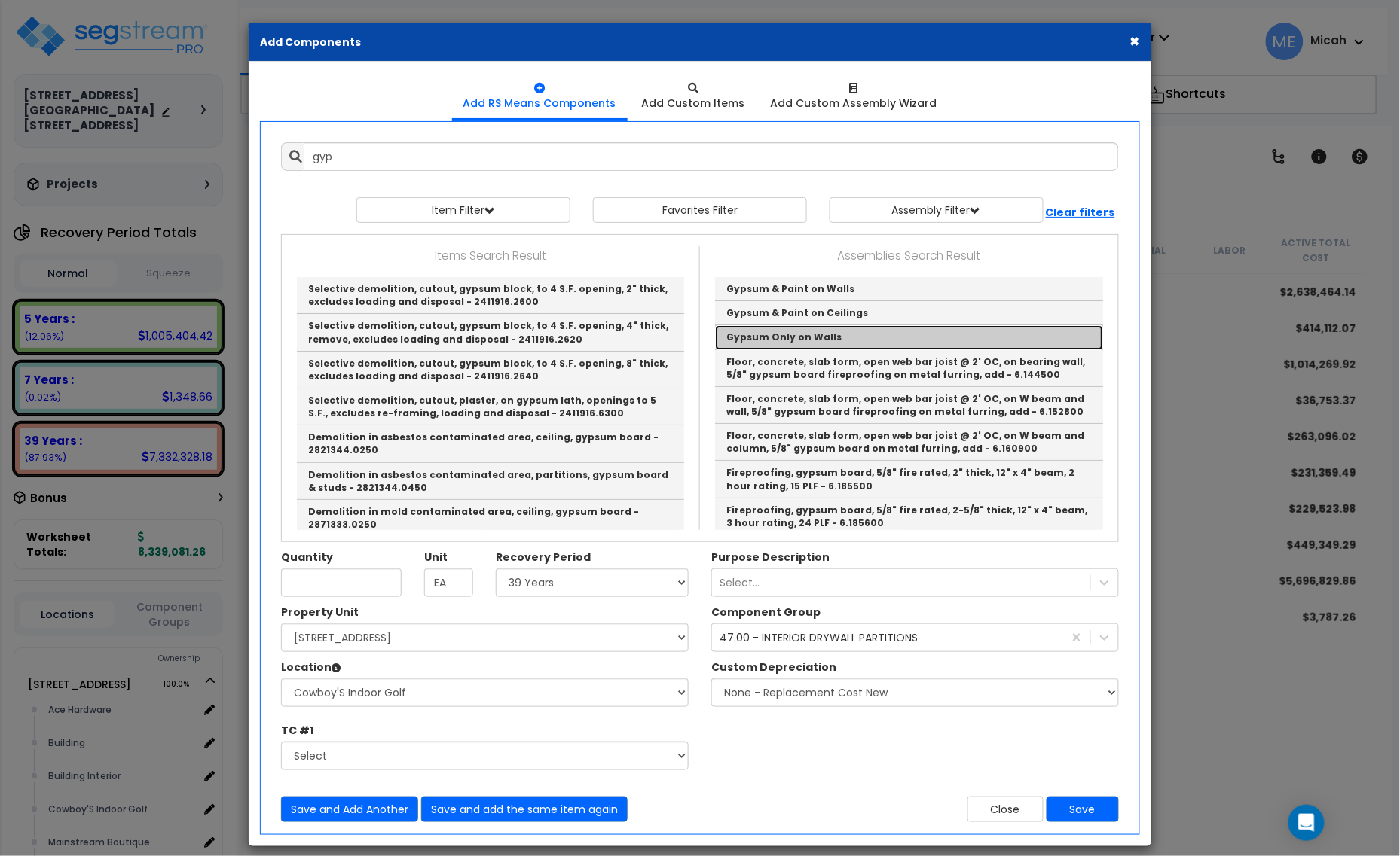
click at [827, 340] on link "Gypsum Only on Walls" at bounding box center [908, 337] width 388 height 24
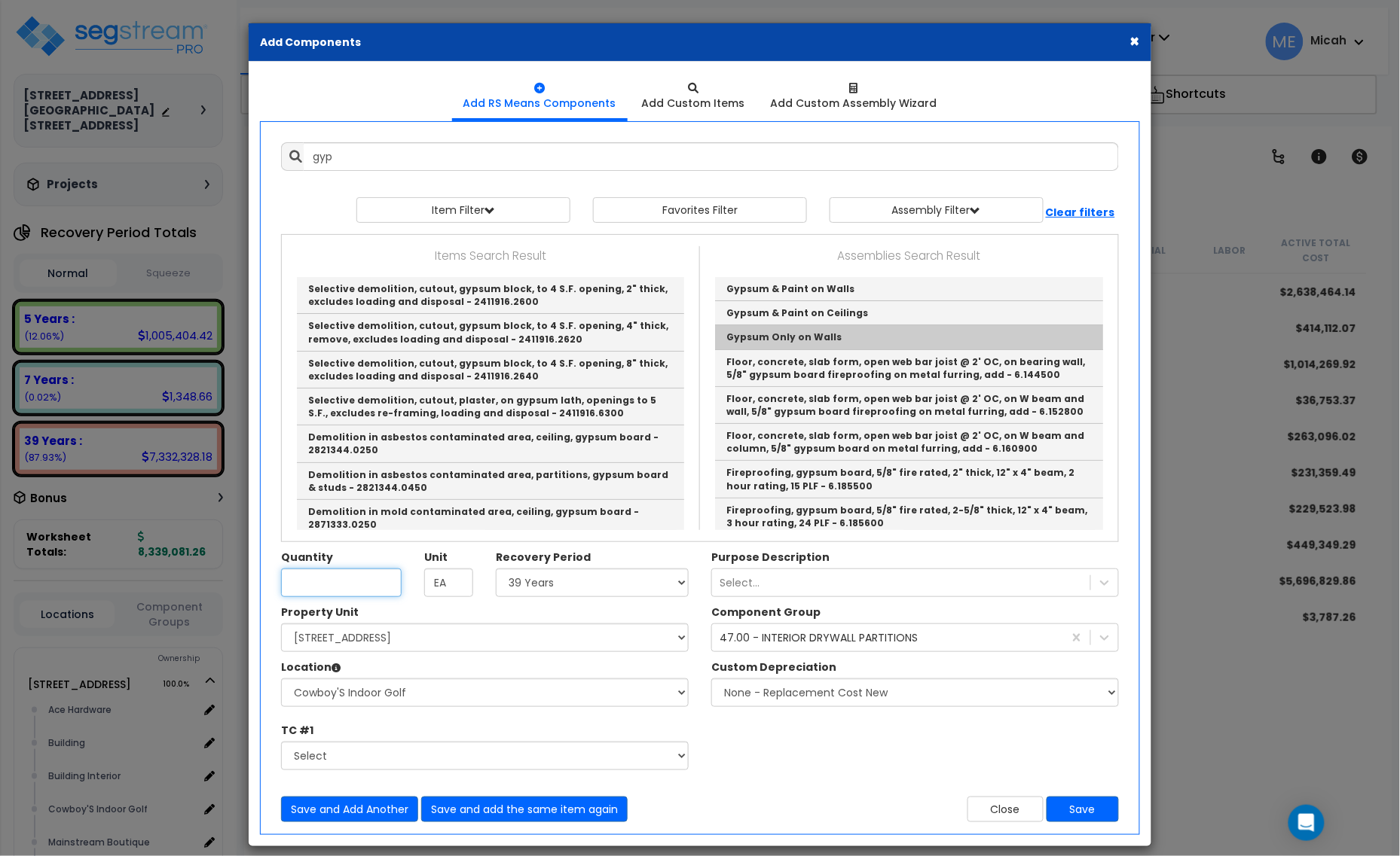
type input "Gypsum Only on Walls"
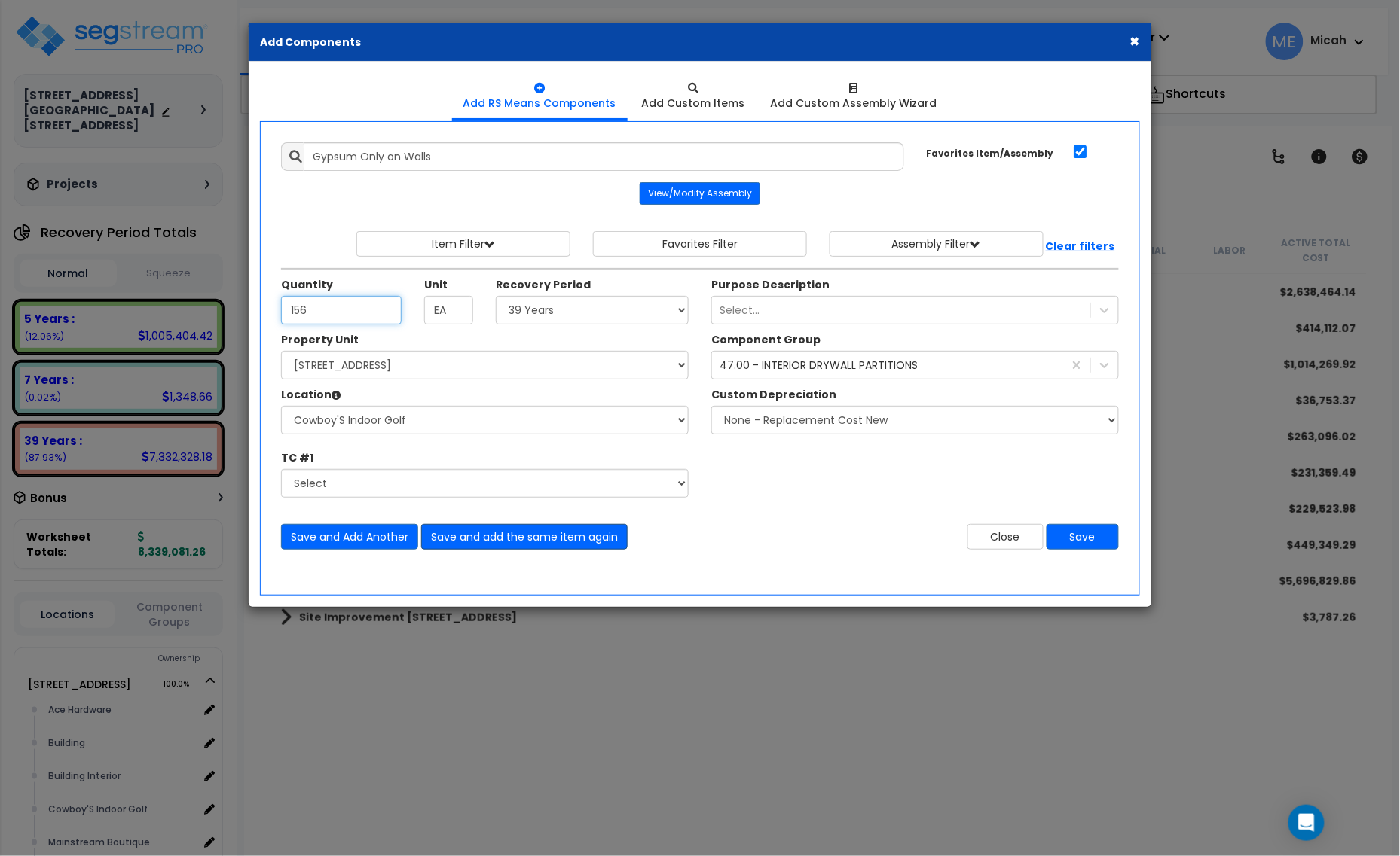
type input "156"
click at [513, 532] on button "Save and add the same item again" at bounding box center [524, 537] width 207 height 26
click at [302, 307] on input "Quantity" at bounding box center [342, 310] width 121 height 28
type input "1,480.8"
click at [502, 539] on button "Save and add the same item again" at bounding box center [524, 537] width 207 height 26
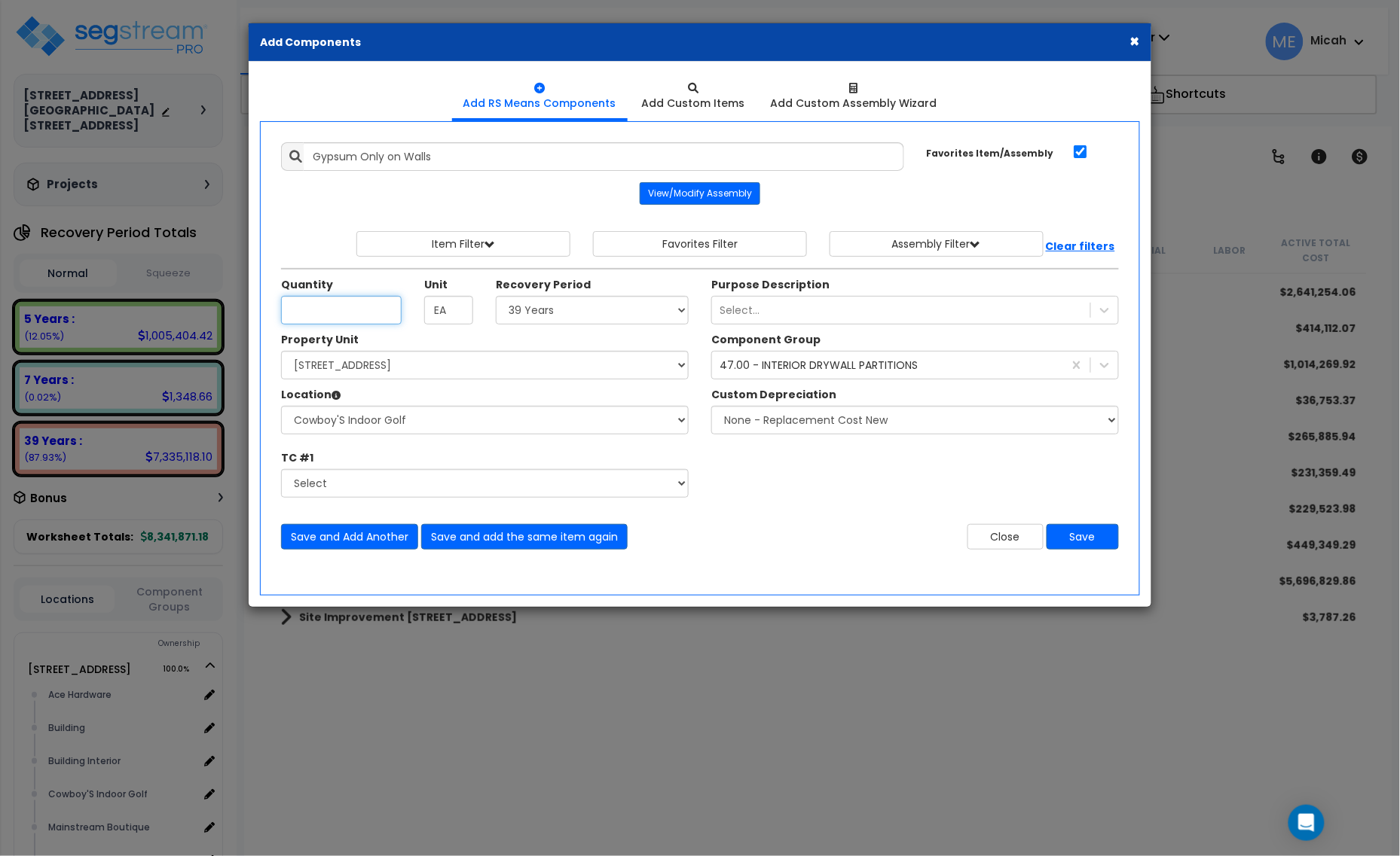
click at [326, 311] on input "Quantity" at bounding box center [342, 310] width 121 height 28
type input "331.6"
click at [513, 539] on button "Save and add the same item again" at bounding box center [524, 537] width 207 height 26
type input "111.4"
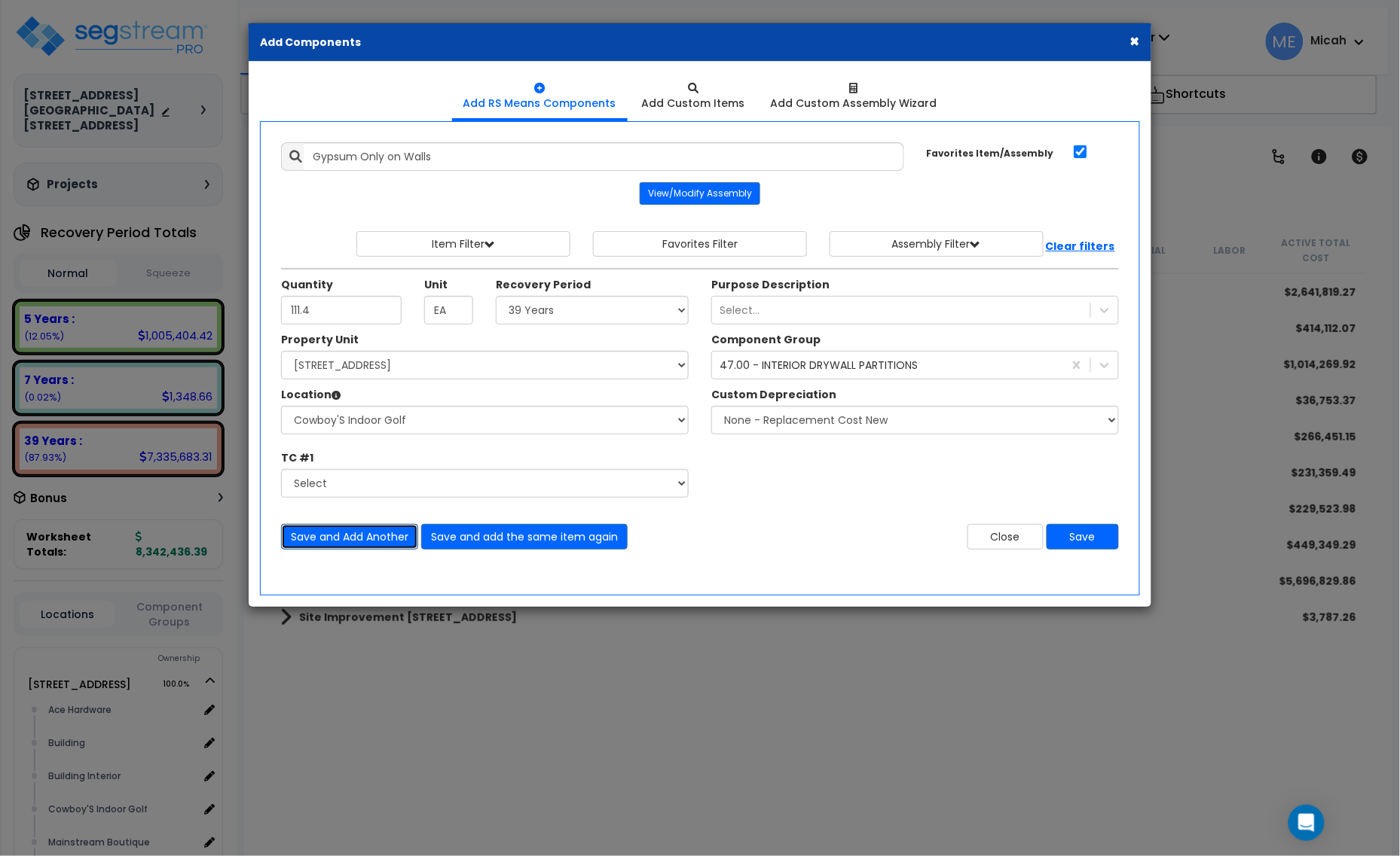
click at [381, 536] on button "Save and Add Another" at bounding box center [350, 537] width 138 height 26
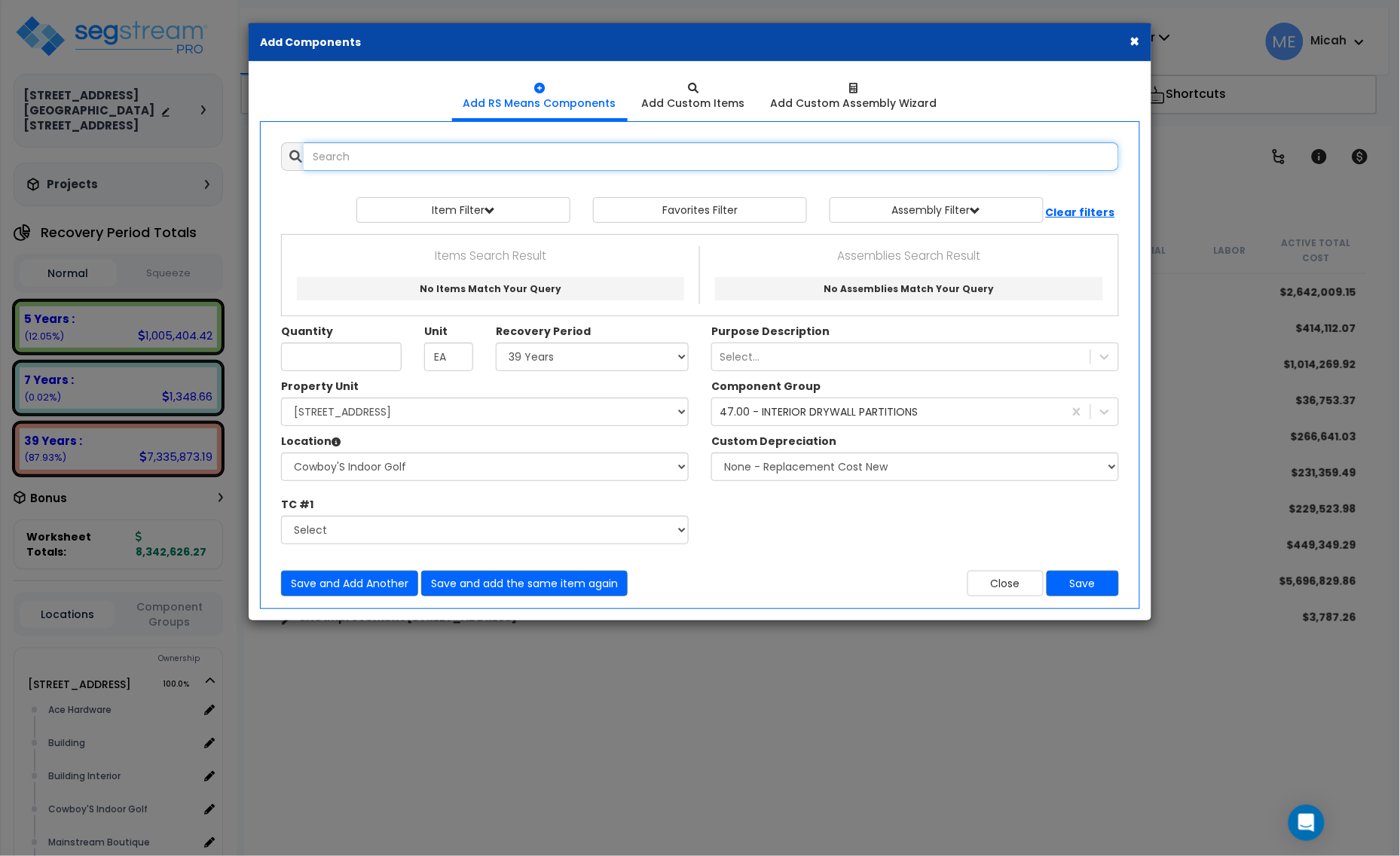
click at [430, 147] on input "text" at bounding box center [711, 156] width 815 height 28
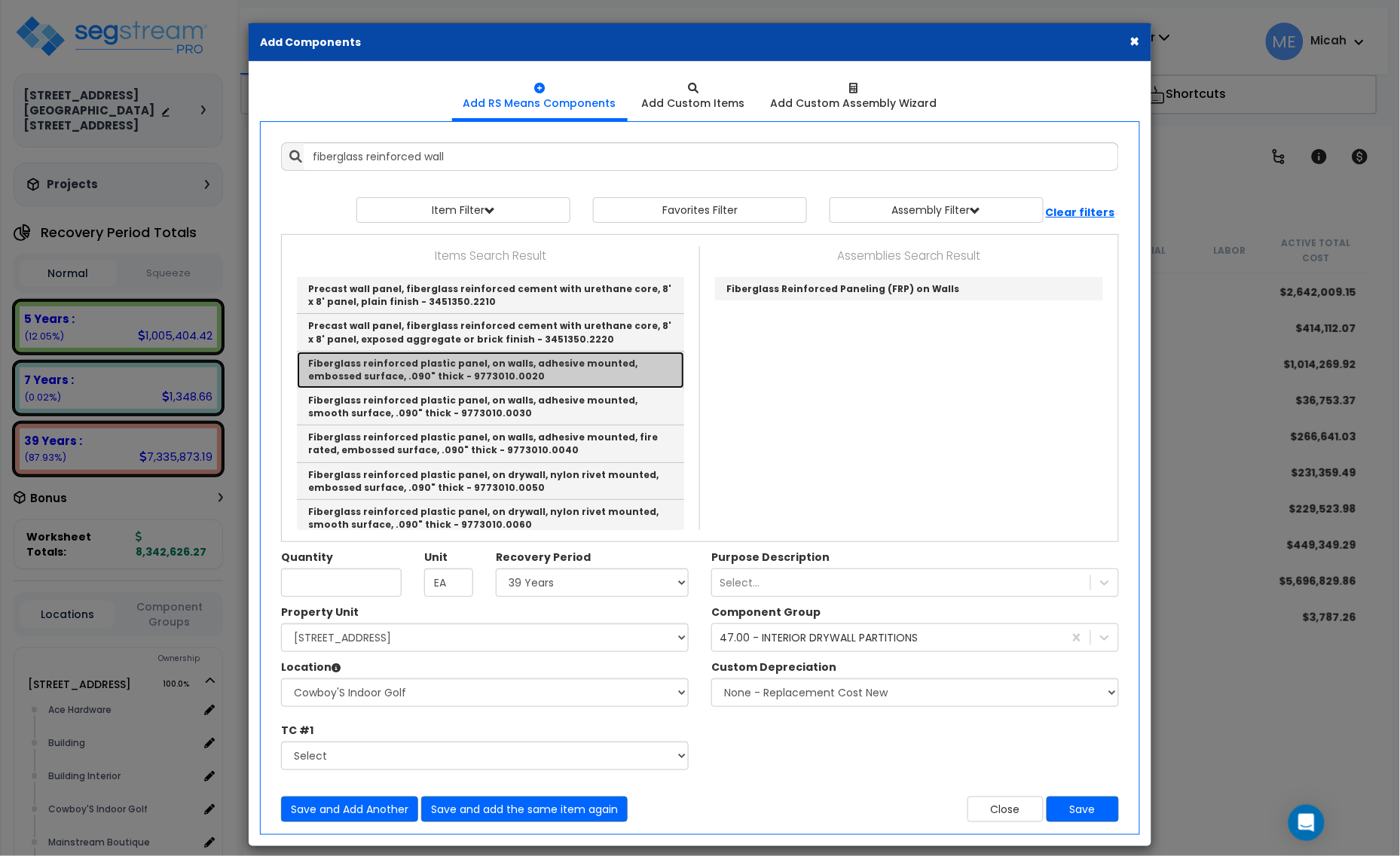
click at [612, 375] on link "Fiberglass reinforced plastic panel, on walls, adhesive mounted, embossed surfa…" at bounding box center [491, 371] width 387 height 37
type input "Fiberglass reinforced plastic panel, on walls, adhesive mounted, embossed surfa…"
checkbox input "false"
type input "S.F."
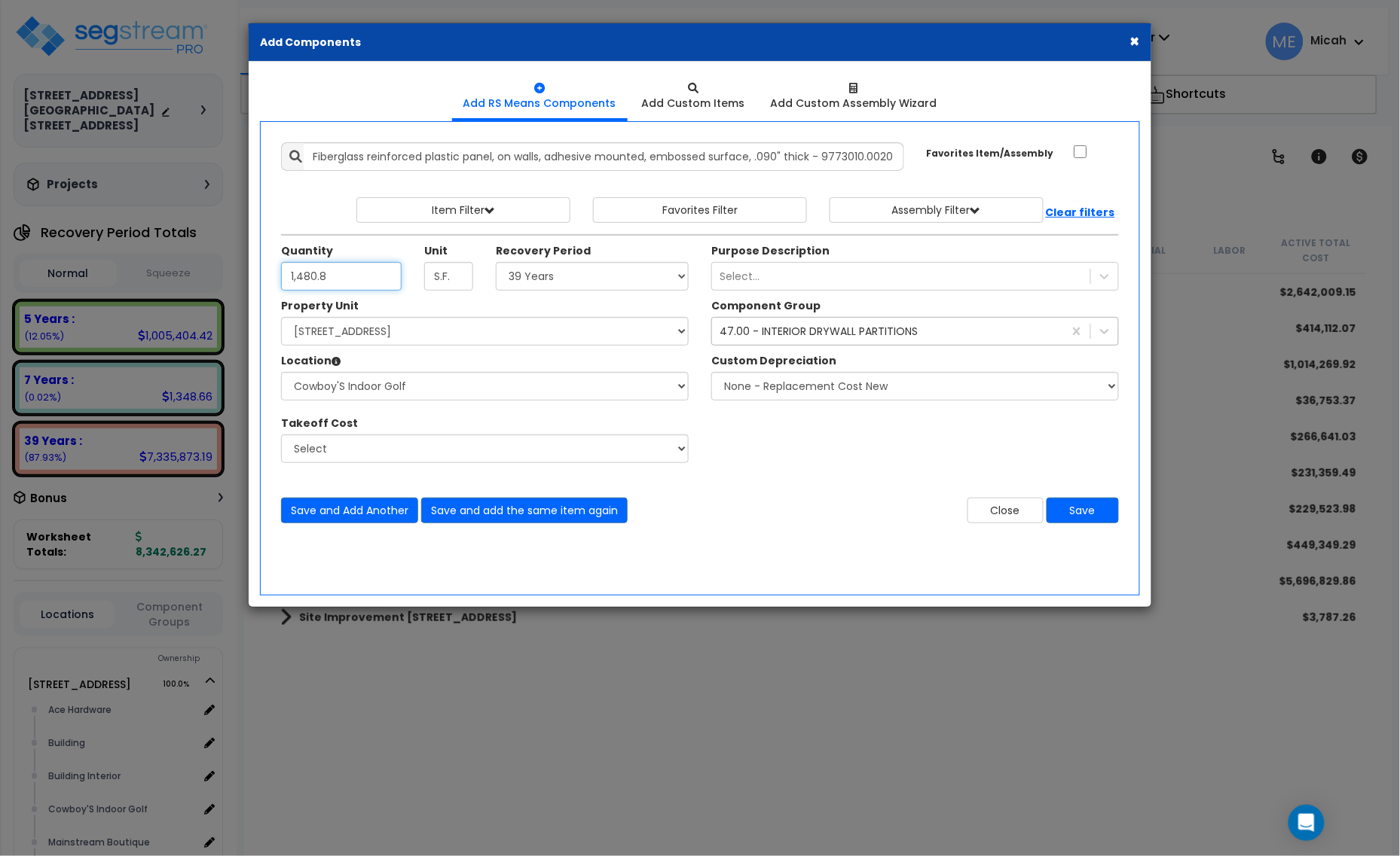
type input "1,480.8"
click at [733, 342] on div "47.00 - INTERIOR DRYWALL PARTITIONS" at bounding box center [887, 331] width 351 height 24
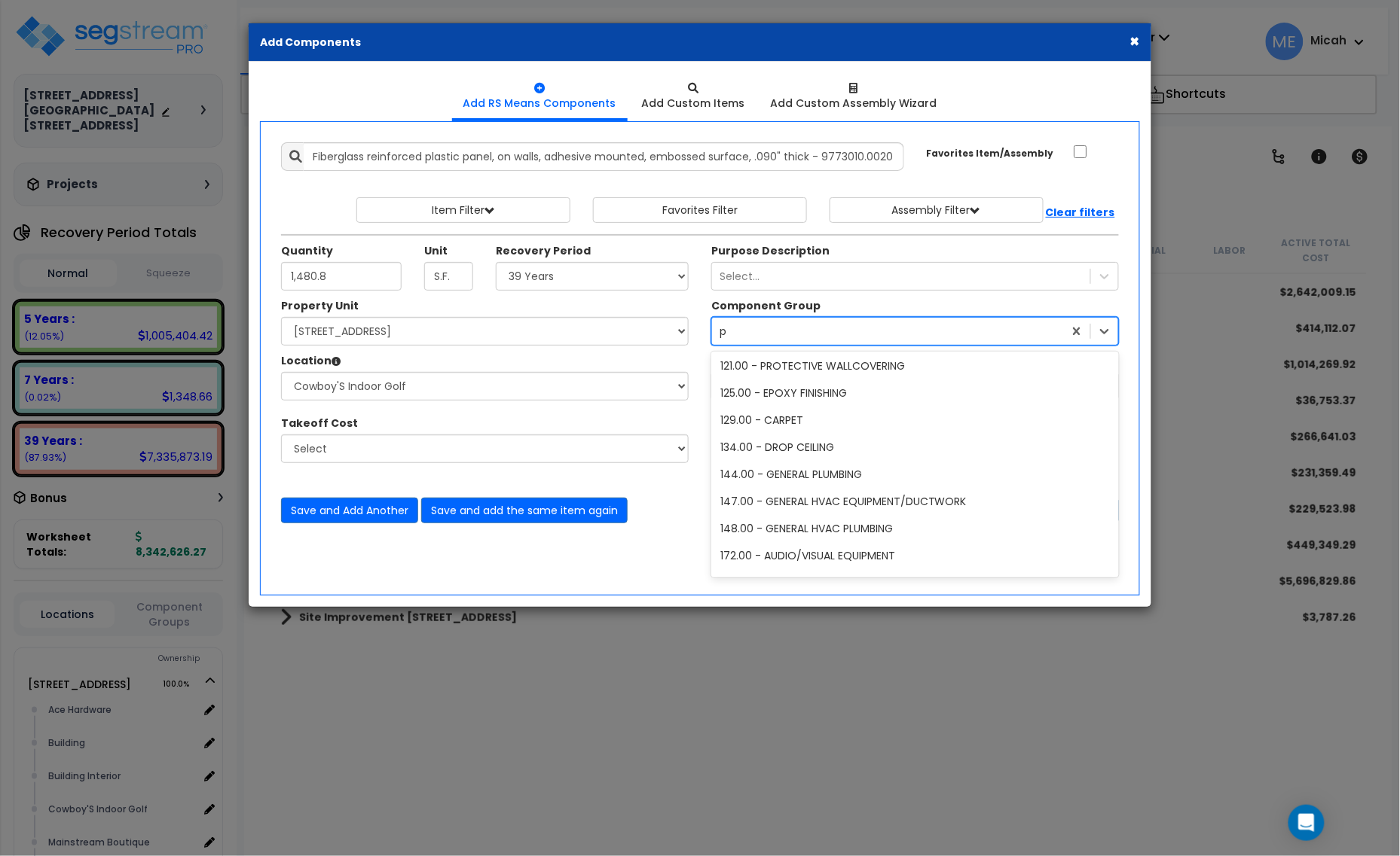
scroll to position [30, 0]
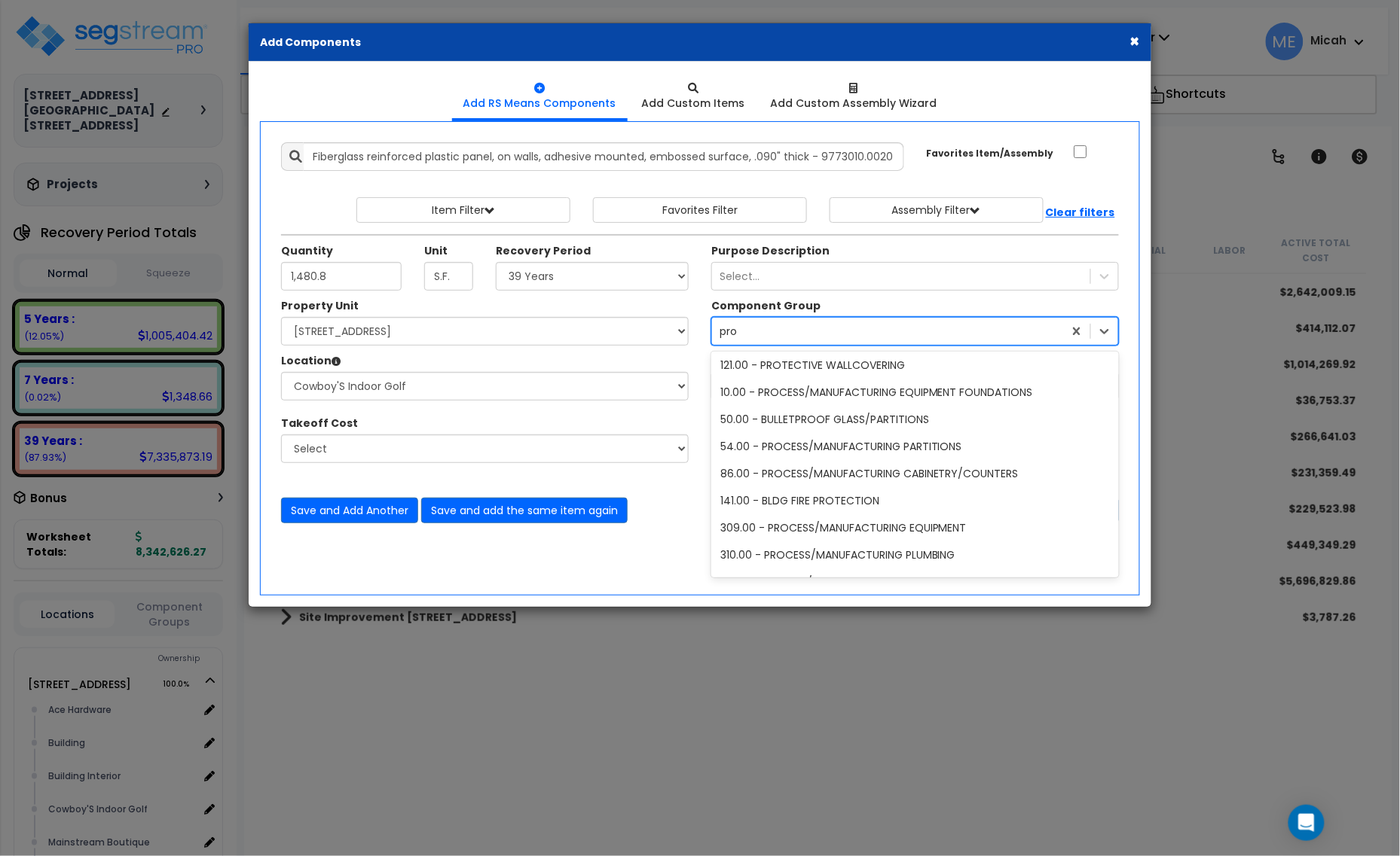
type input "prot"
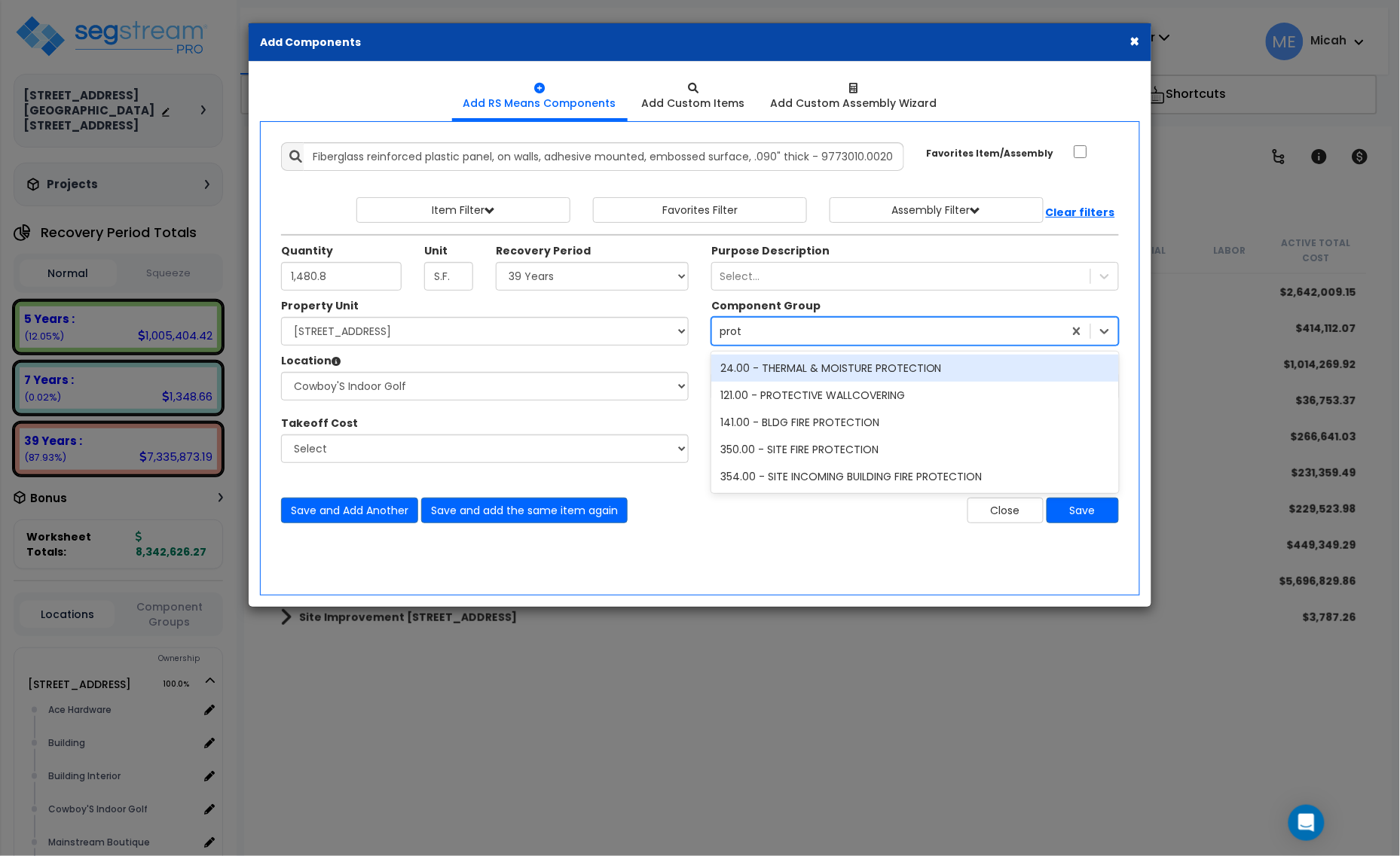
scroll to position [0, 0]
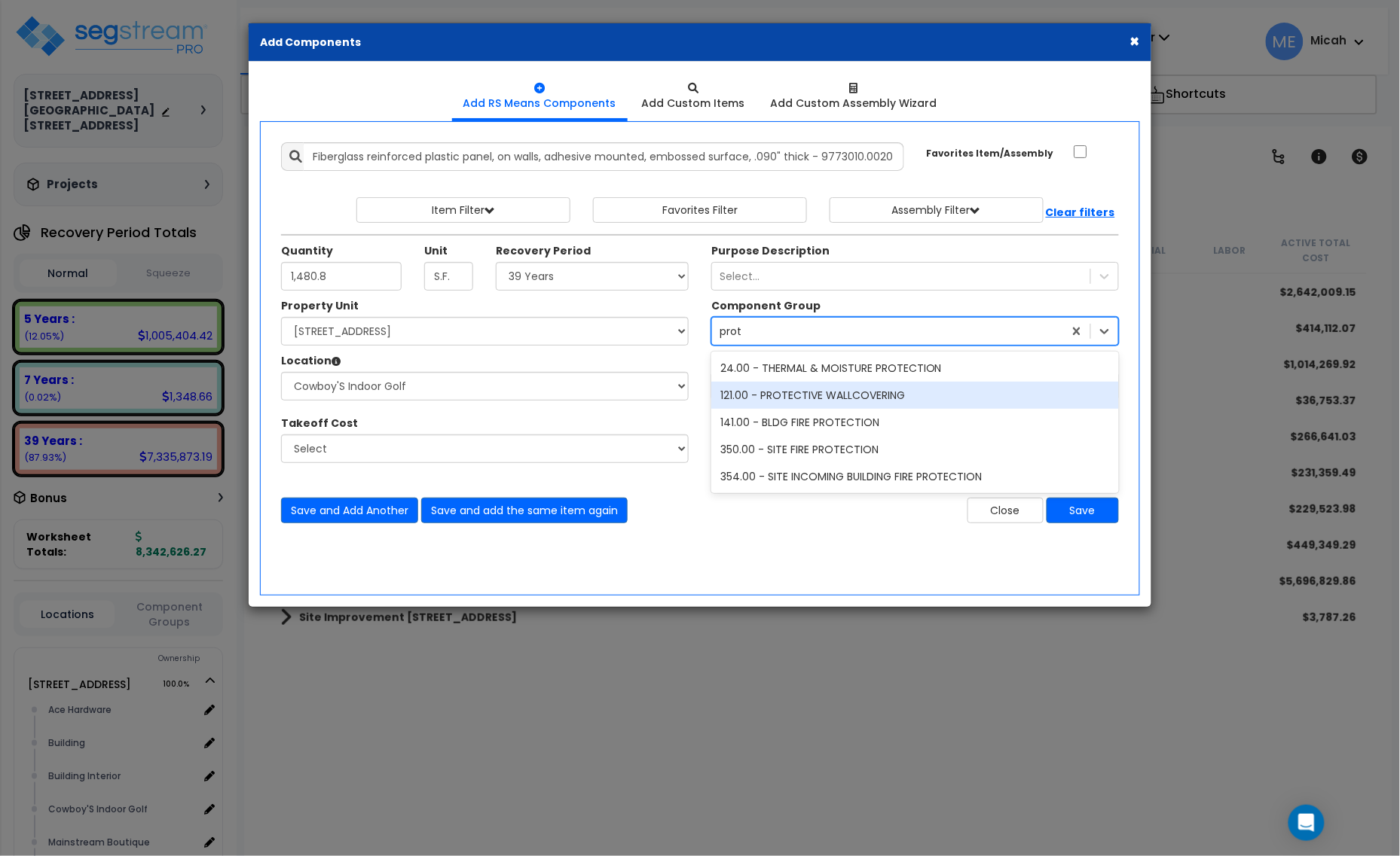
click at [820, 397] on div "121.00 - PROTECTIVE WALLCOVERING" at bounding box center [915, 396] width 407 height 27
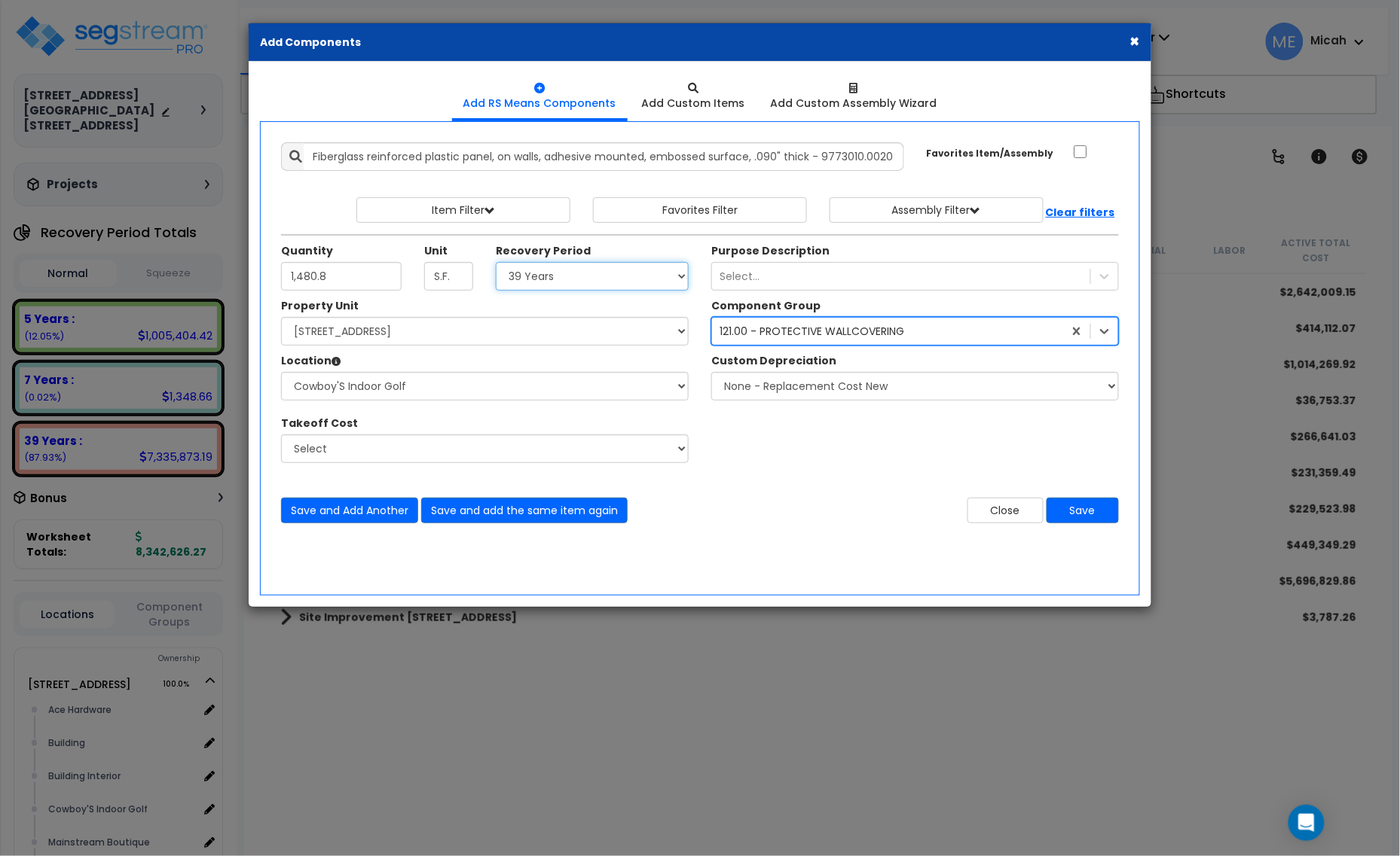
click at [582, 284] on select "Select 5 Years 7 Years 15 Years 20 Years 39 Years 27.5 Year" at bounding box center [592, 277] width 193 height 28
select select "5Y"
click at [497, 263] on select "Select 5 Years 7 Years 15 Years 20 Years 39 Years 27.5 Year" at bounding box center [592, 277] width 193 height 28
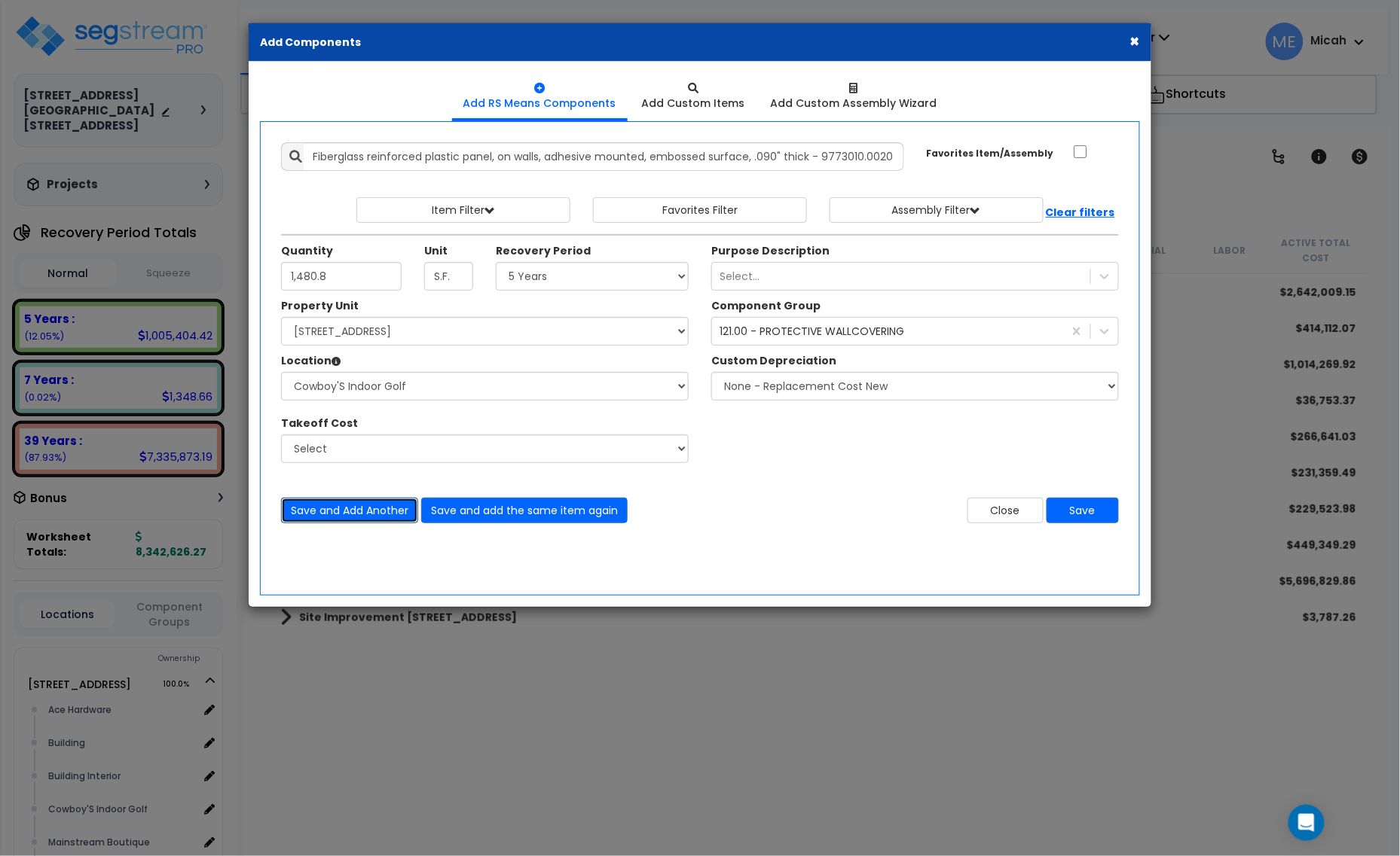
click at [384, 507] on button "Save and Add Another" at bounding box center [350, 510] width 138 height 26
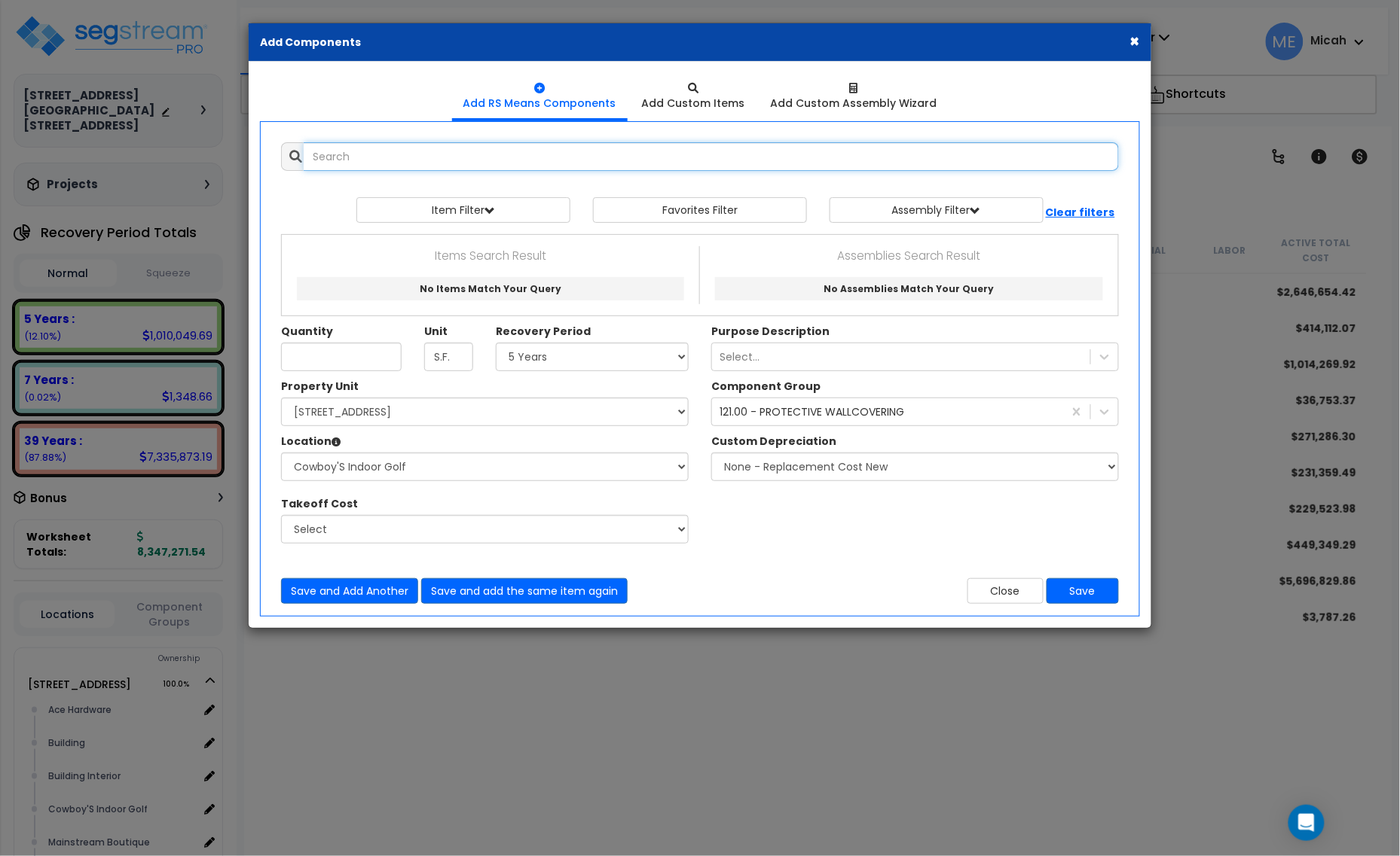
click at [377, 153] on input "text" at bounding box center [711, 156] width 815 height 28
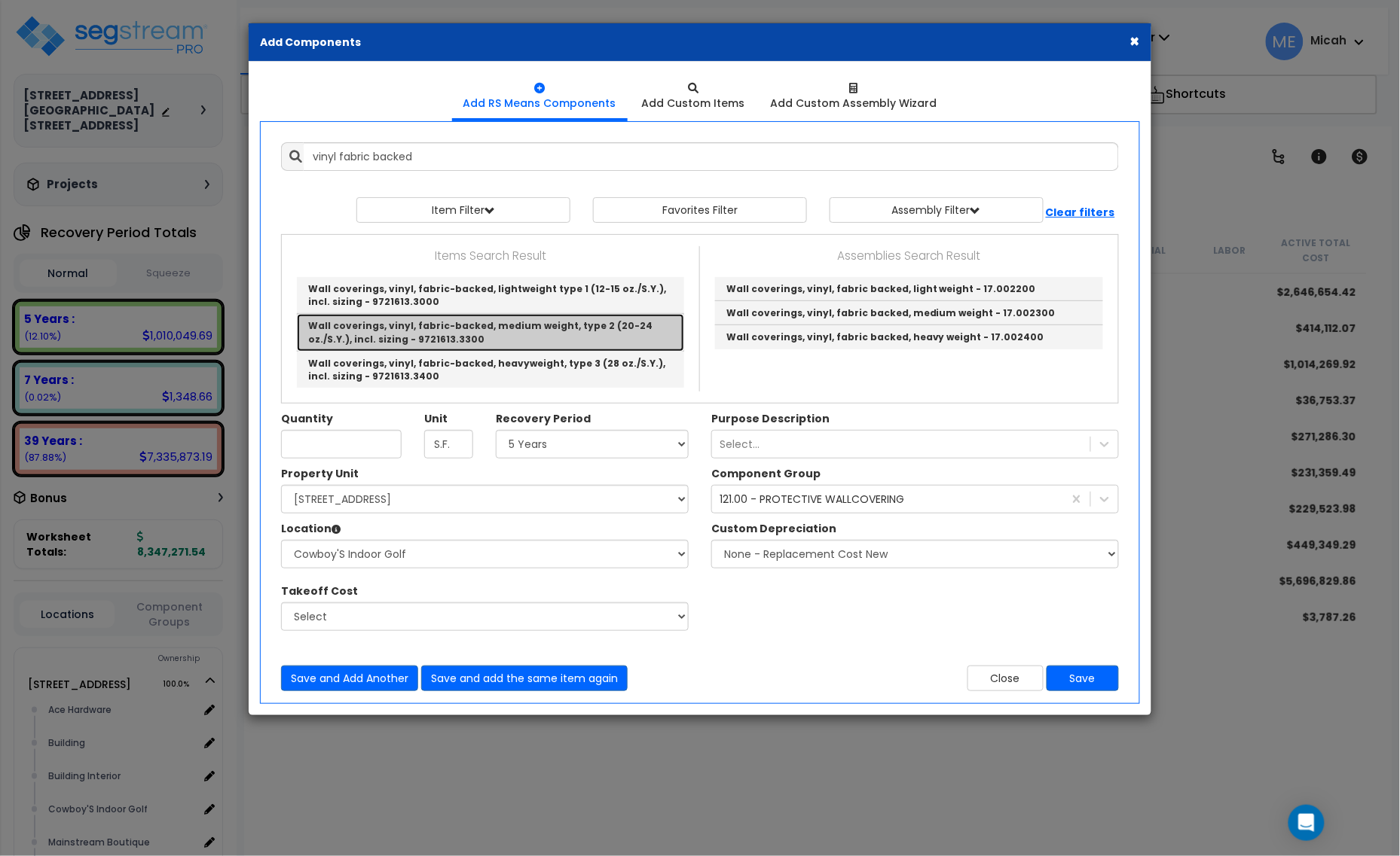
click at [532, 332] on link "Wall coverings, vinyl, fabric-backed, medium weight, type 2 (20-24 oz./S.Y.), i…" at bounding box center [491, 333] width 387 height 37
type input "Wall coverings, vinyl, fabric-backed, medium weight, type 2 (20-24 oz./S.Y.), i…"
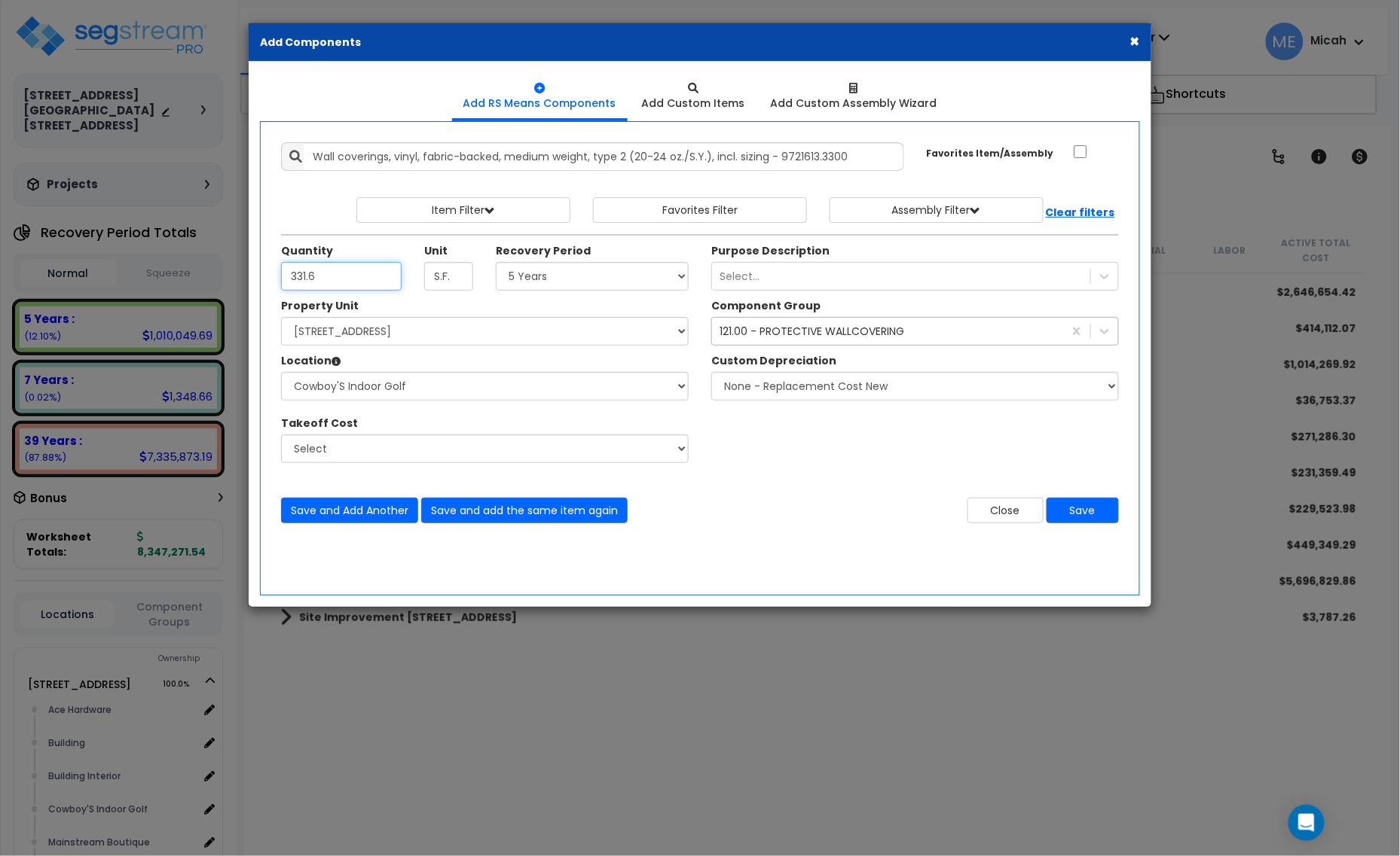
type input "331.6"
click at [774, 336] on div "121.00 - PROTECTIVE WALLCOVERING" at bounding box center [812, 331] width 185 height 15
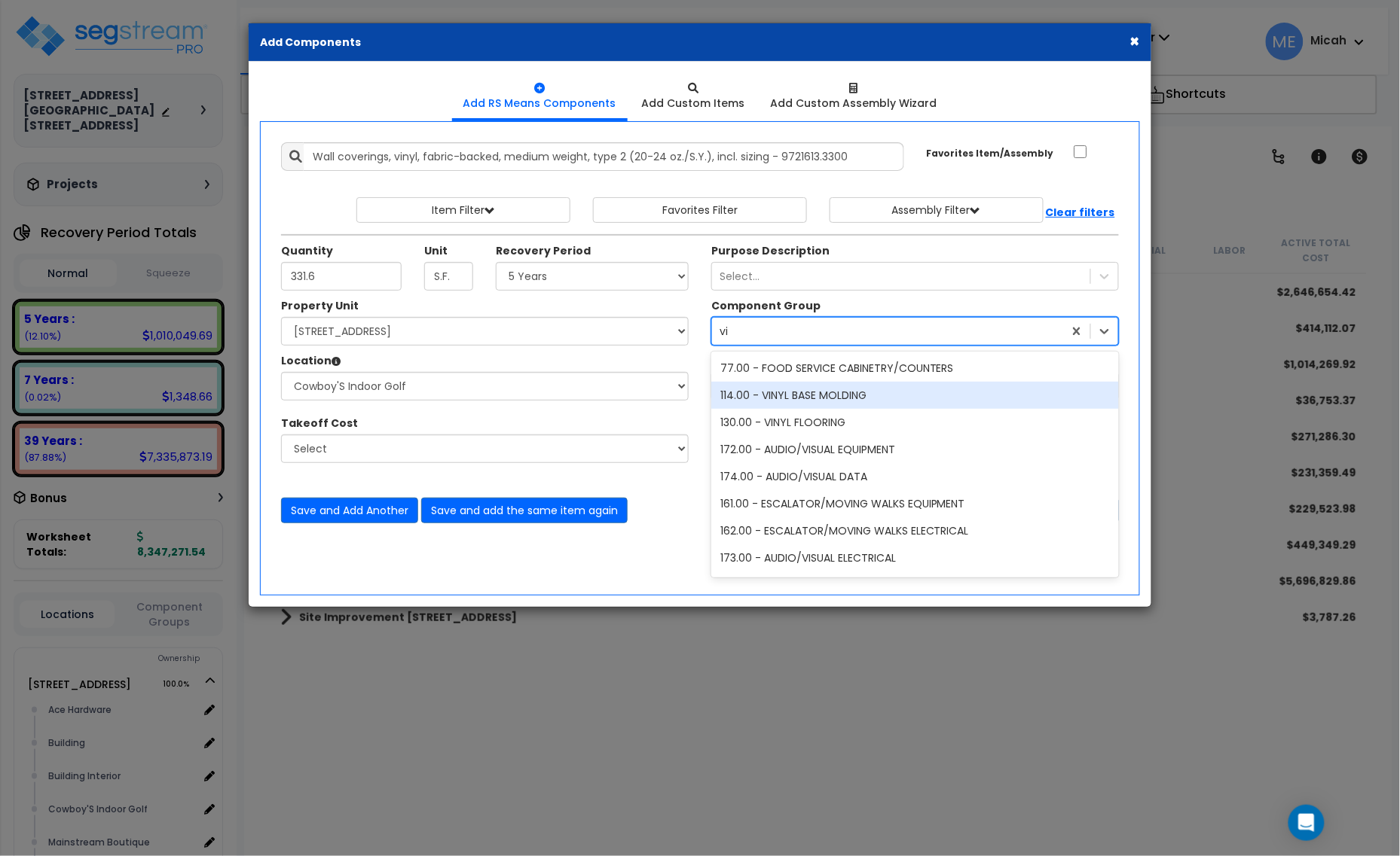
type input "v"
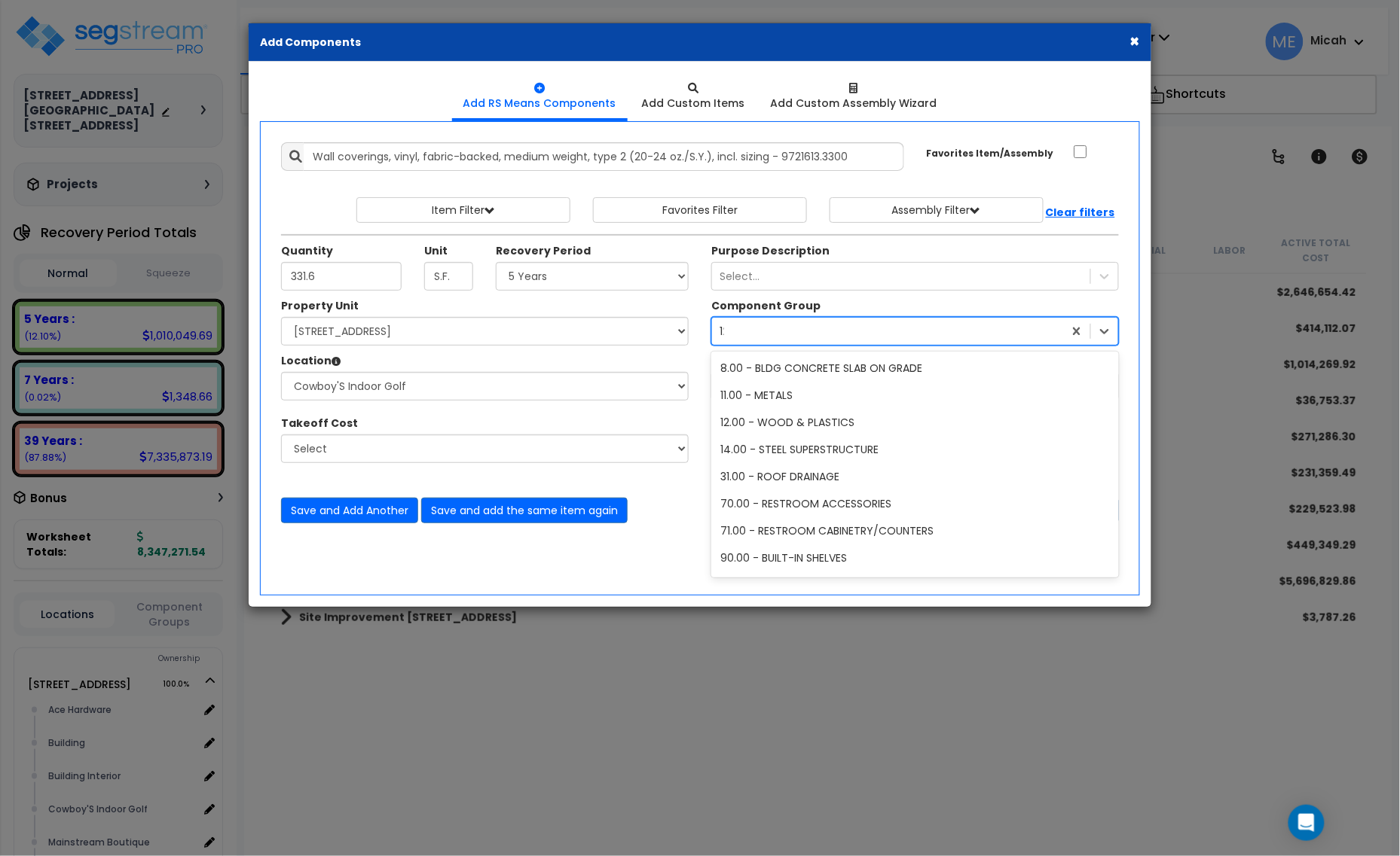
type input "120"
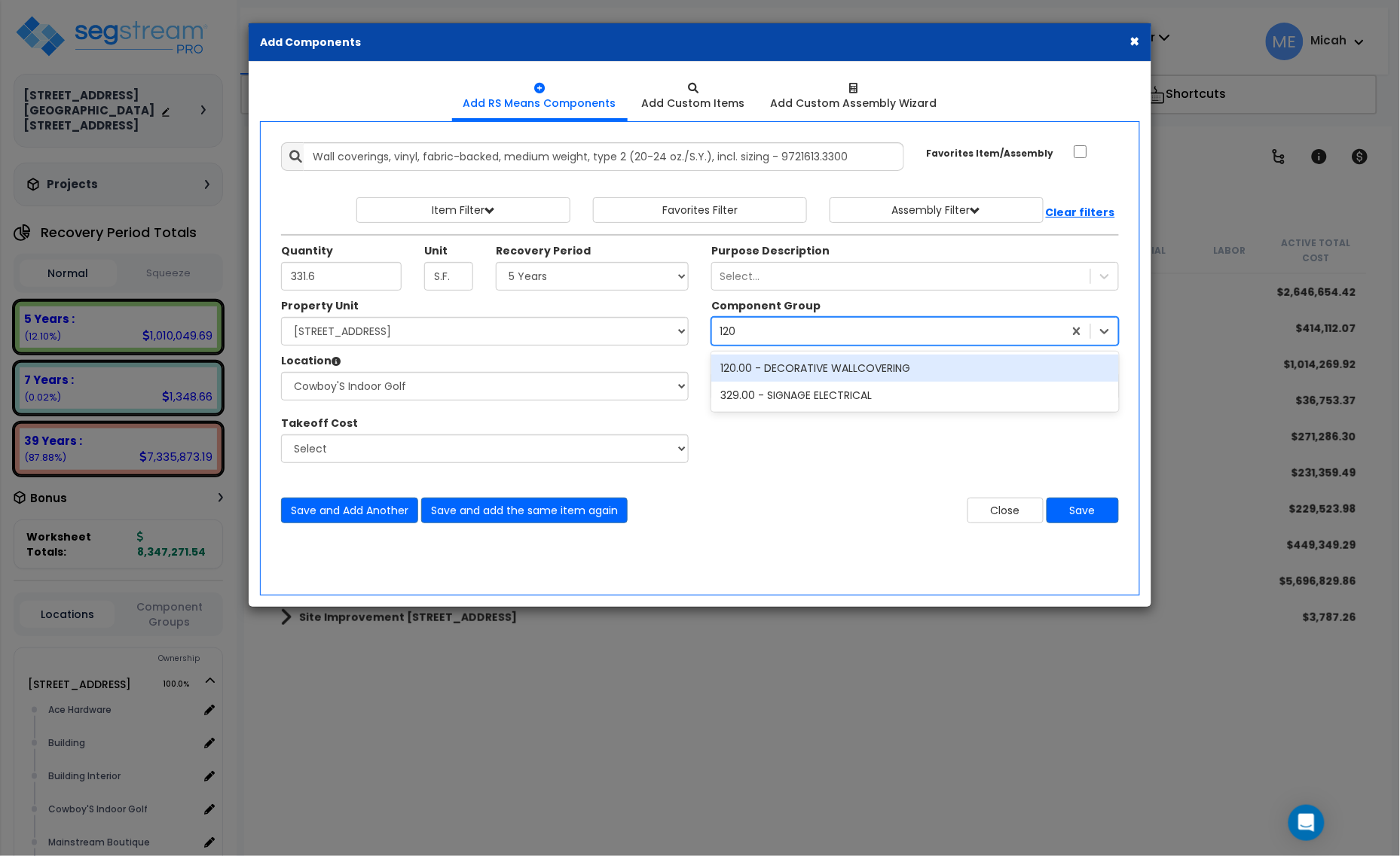
click at [793, 369] on div "120.00 - DECORATIVE WALLCOVERING" at bounding box center [915, 368] width 407 height 27
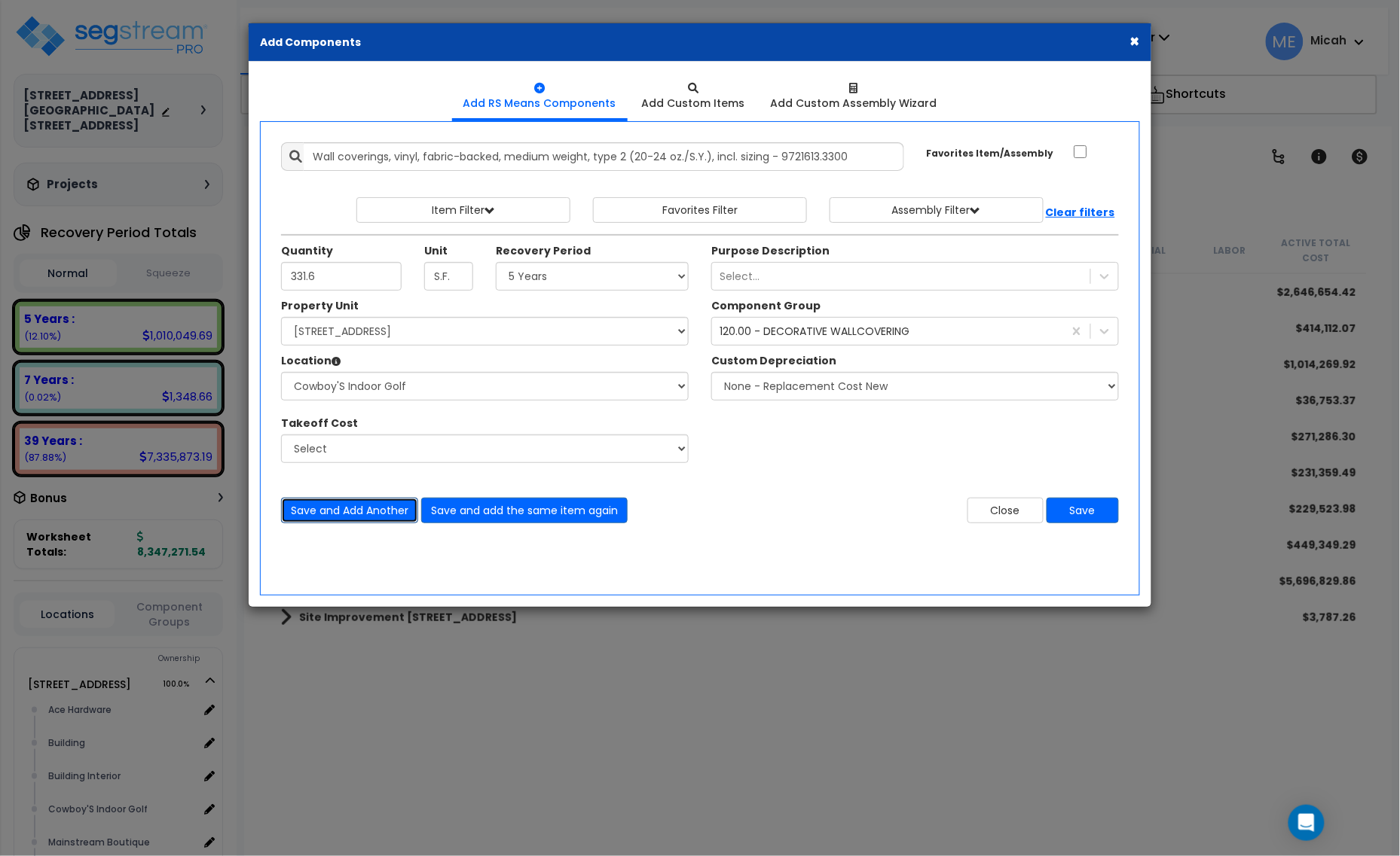
click at [389, 507] on button "Save and Add Another" at bounding box center [350, 510] width 138 height 26
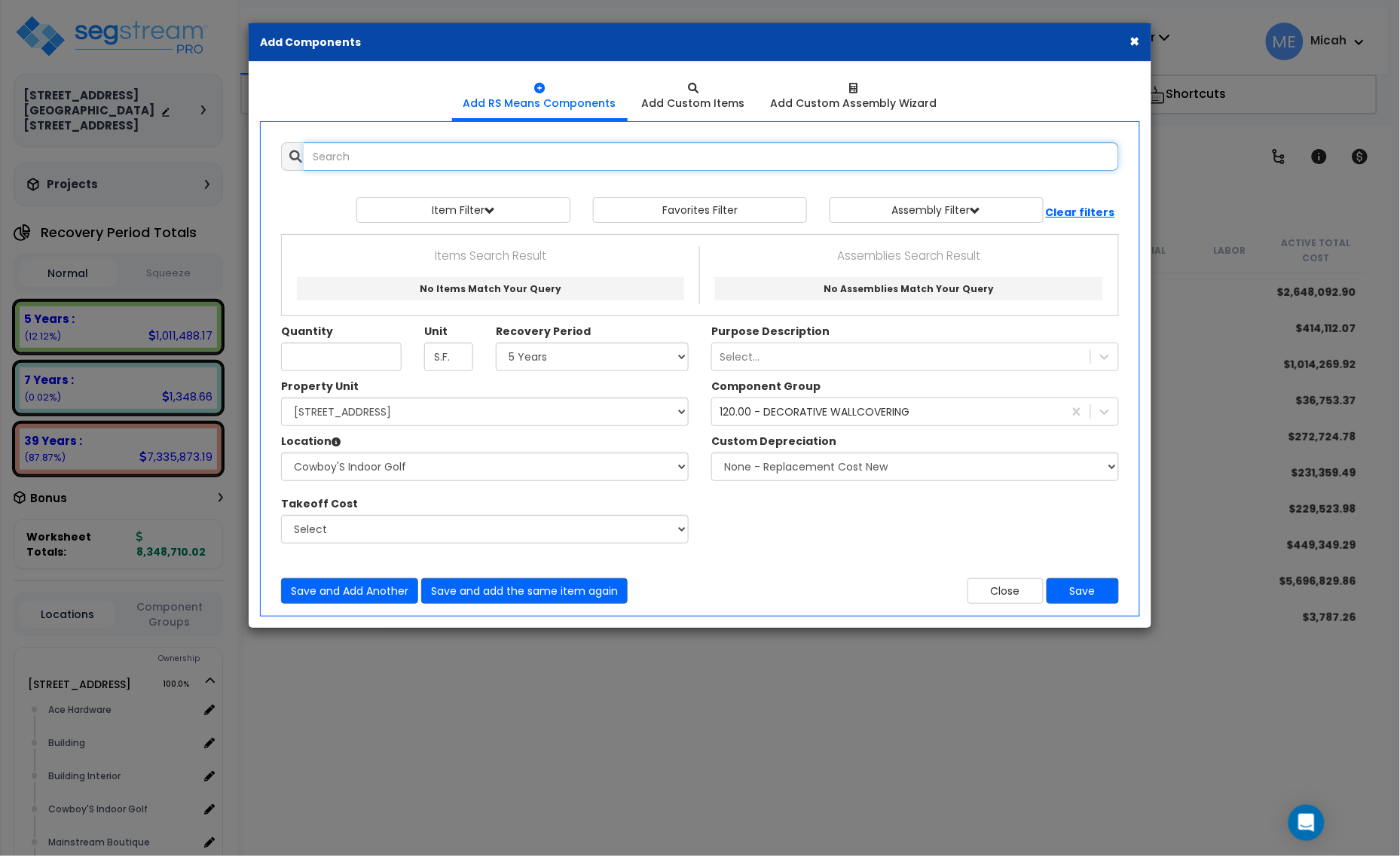
click at [432, 158] on input "text" at bounding box center [711, 156] width 815 height 28
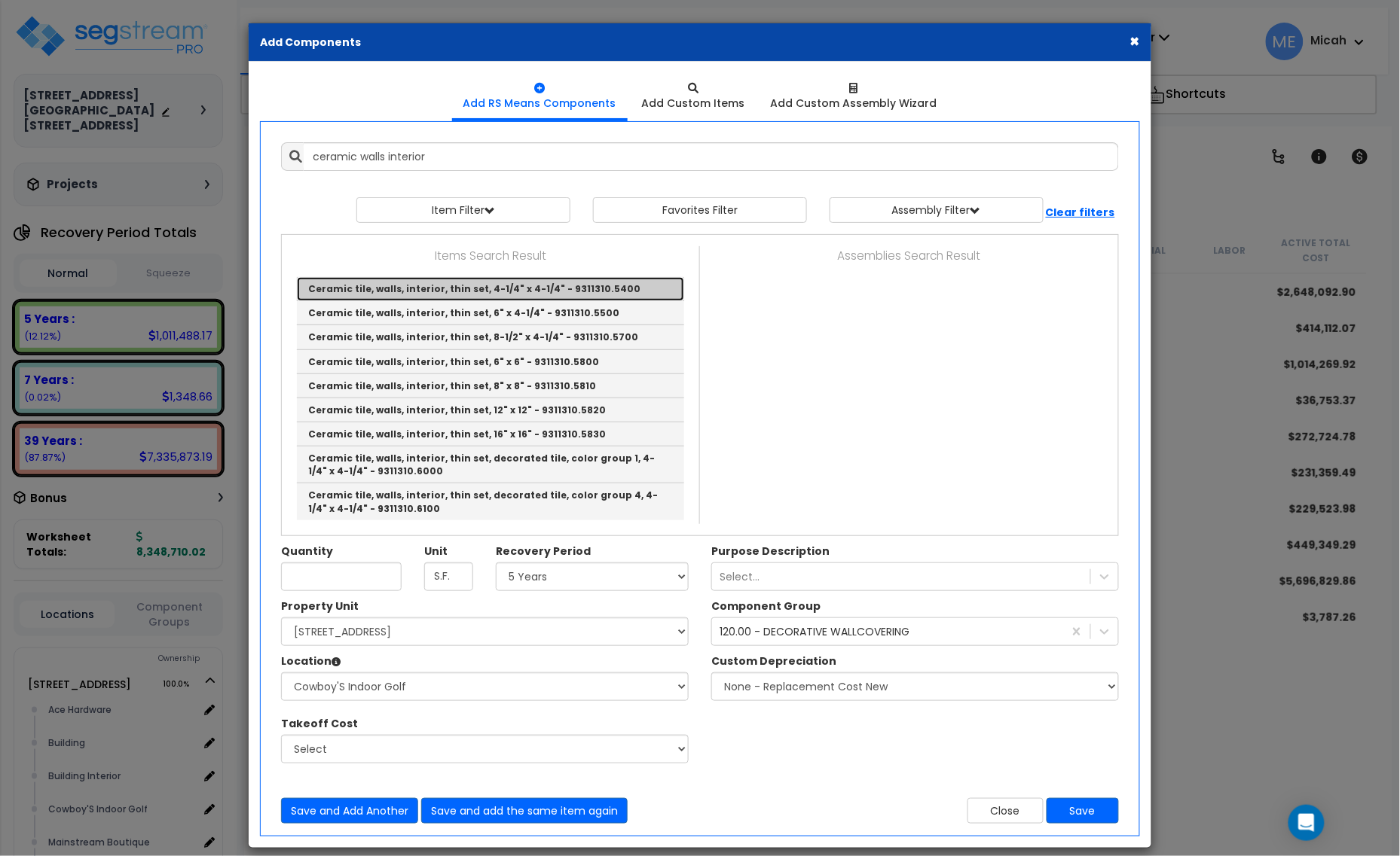
click at [622, 292] on link "Ceramic tile, walls, interior, thin set, 4-1/4" x 4-1/4" - 9311310.5400" at bounding box center [491, 288] width 387 height 24
type input "Ceramic tile, walls, interior, thin set, 4-1/4" x 4-1/4" - 9311310.5400"
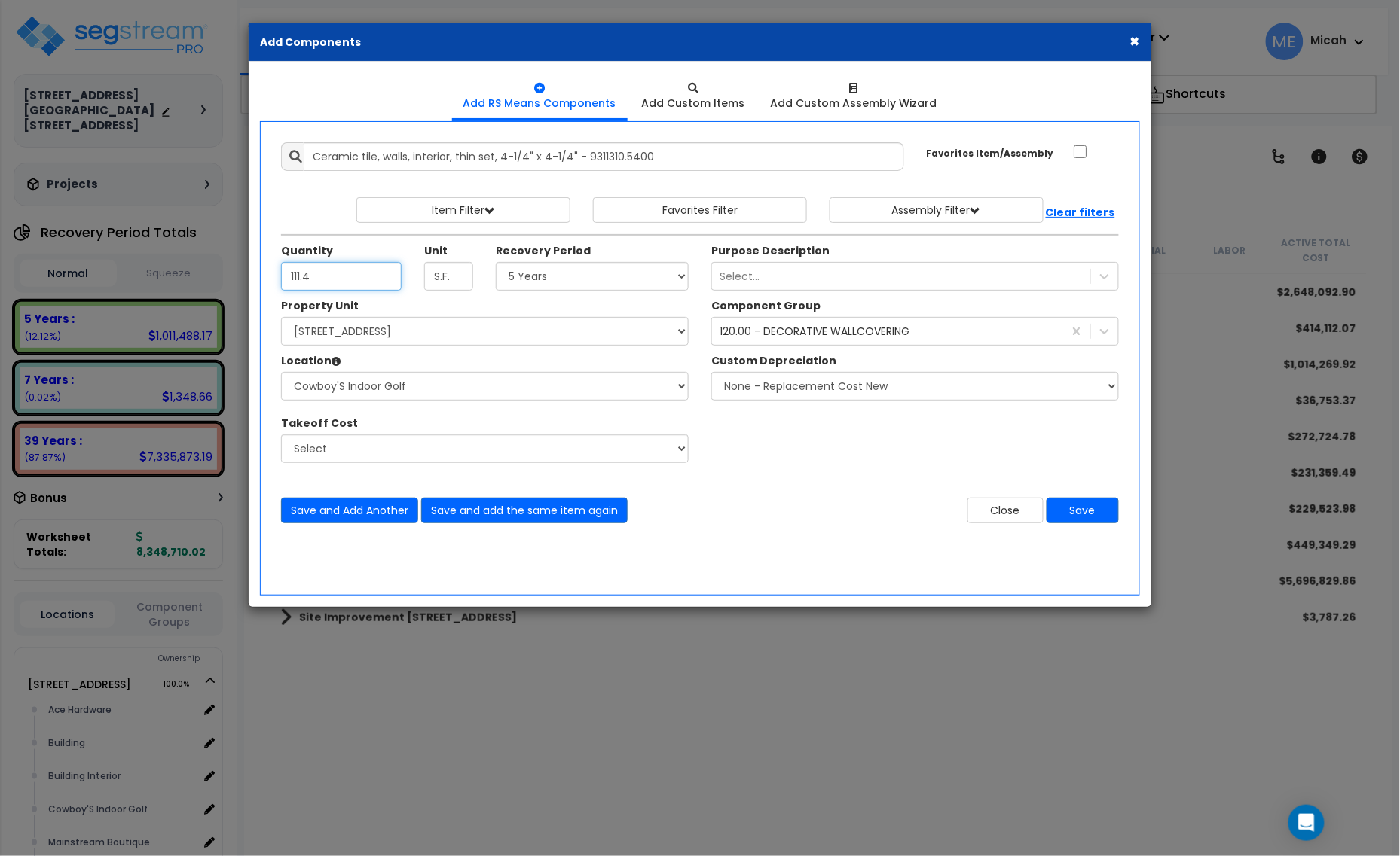
type input "111.4"
click at [648, 279] on select "Select 5 Years 7 Years 15 Years 20 Years 39 Years 27.5 Year" at bounding box center [592, 277] width 193 height 28
select select "39Y"
click at [497, 263] on select "Select 5 Years 7 Years 15 Years 20 Years 39 Years 27.5 Year" at bounding box center [592, 277] width 193 height 28
click at [788, 337] on div "120.00 - DECORATIVE WALLCOVERING" at bounding box center [814, 331] width 190 height 15
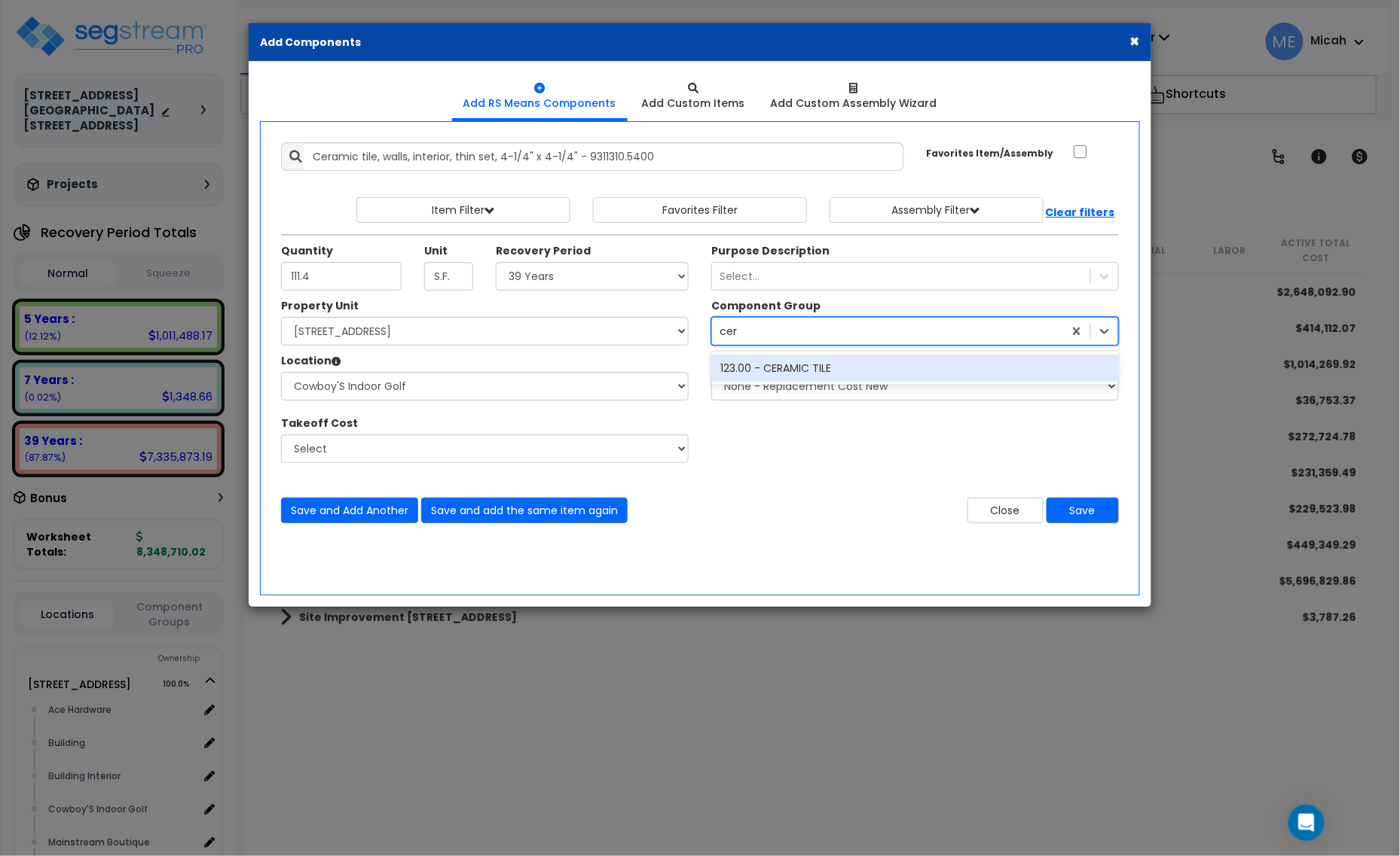
type input "cera"
click at [791, 373] on div "123.00 - CERAMIC TILE" at bounding box center [915, 368] width 407 height 27
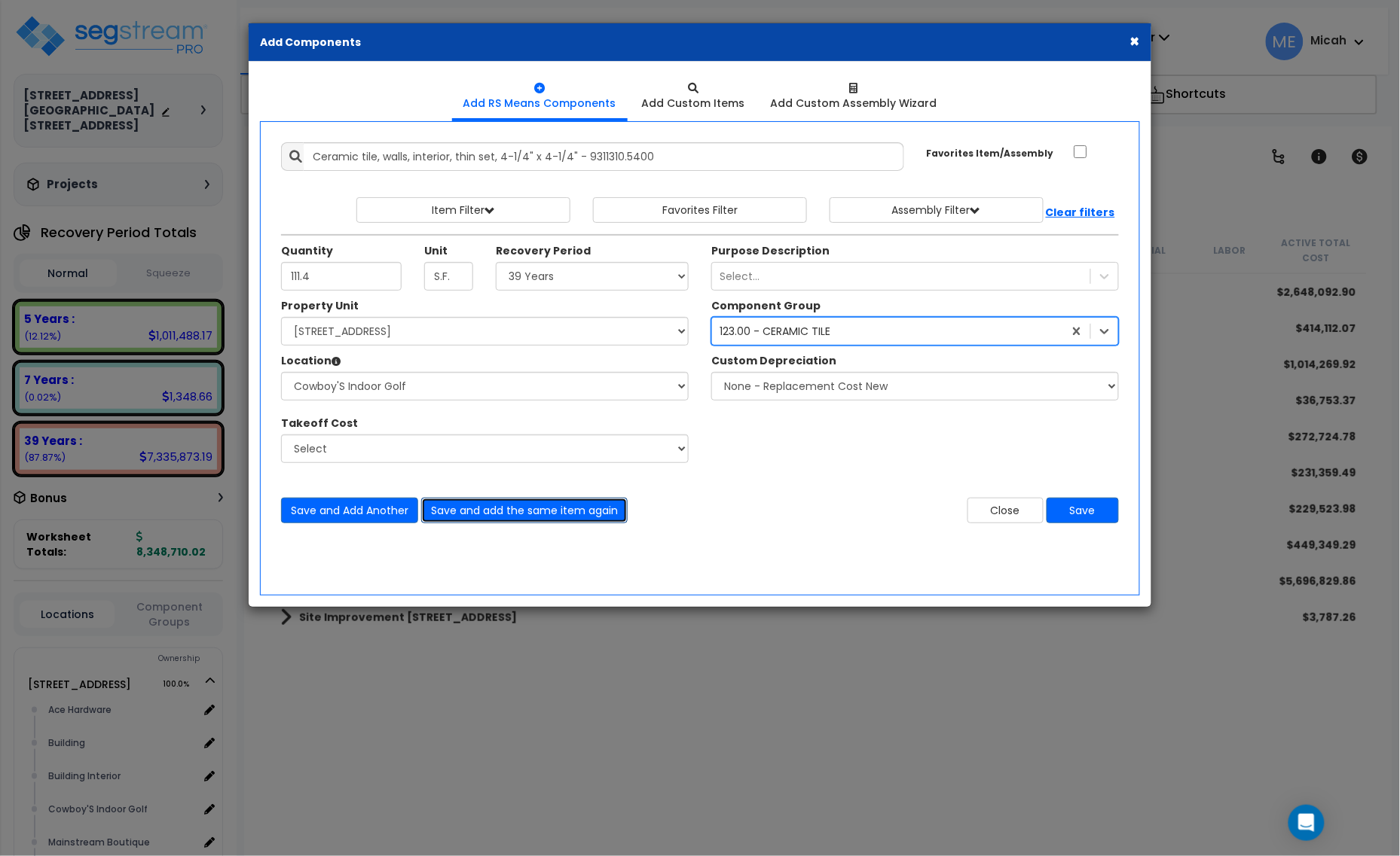
click at [511, 516] on button "Save and add the same item again" at bounding box center [524, 510] width 207 height 26
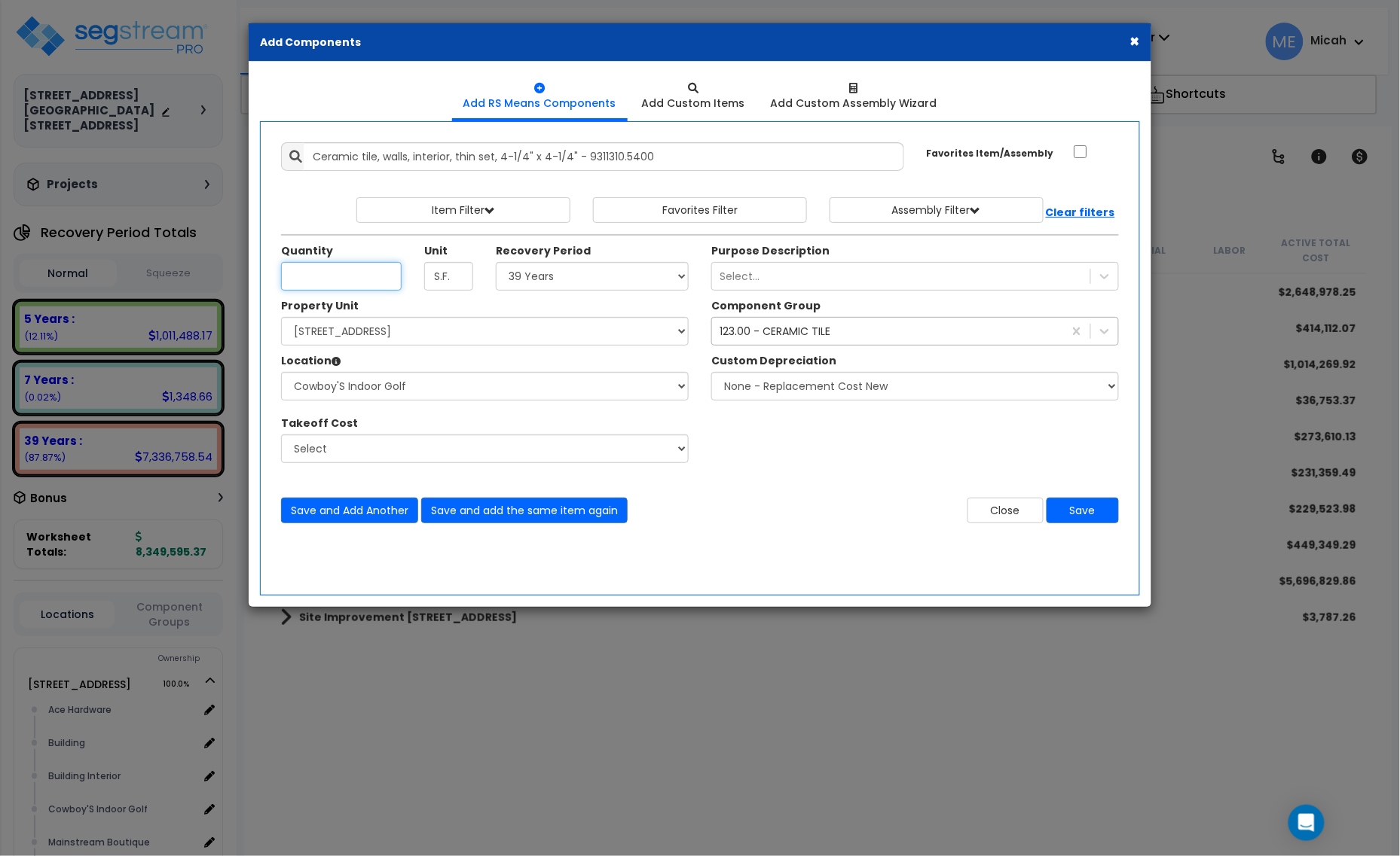
click at [335, 284] on input "Quantity" at bounding box center [342, 277] width 121 height 28
type input "137.8"
click at [539, 514] on button "Save and add the same item again" at bounding box center [524, 510] width 207 height 26
click at [363, 277] on input "Quantity" at bounding box center [342, 277] width 121 height 28
type input "473.3"
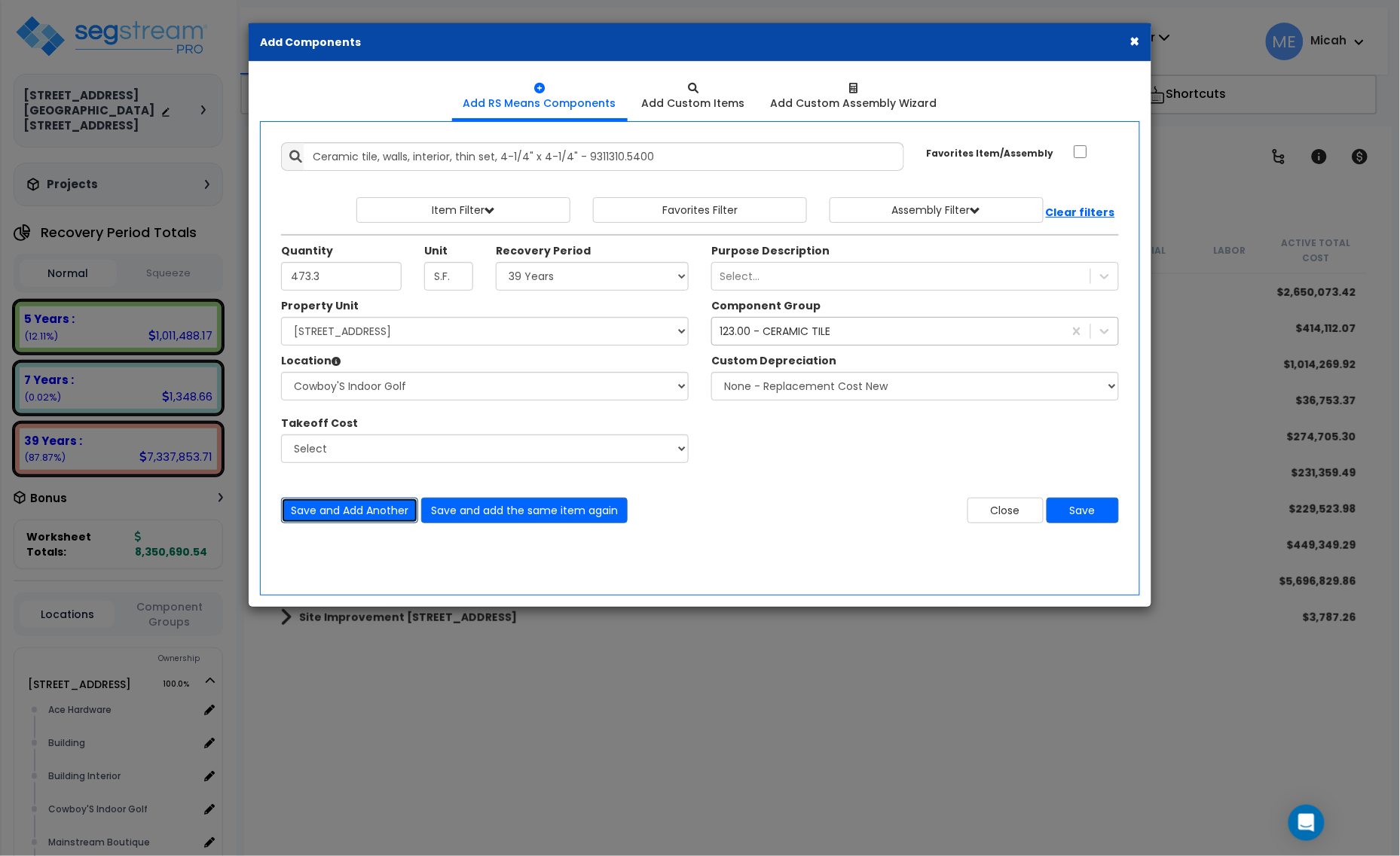
click at [319, 520] on button "Save and Add Another" at bounding box center [350, 510] width 138 height 26
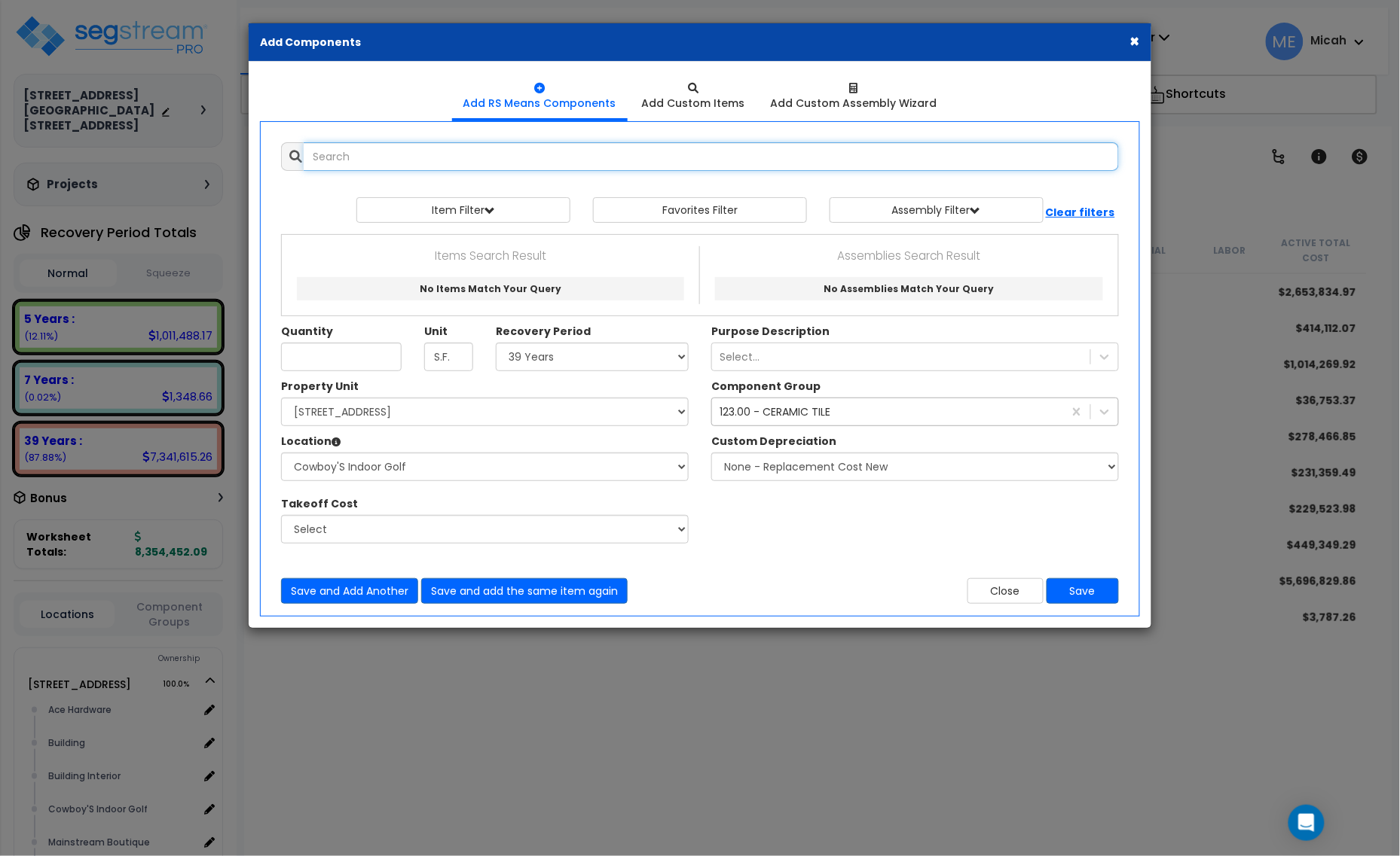
click at [367, 149] on input "text" at bounding box center [711, 156] width 815 height 28
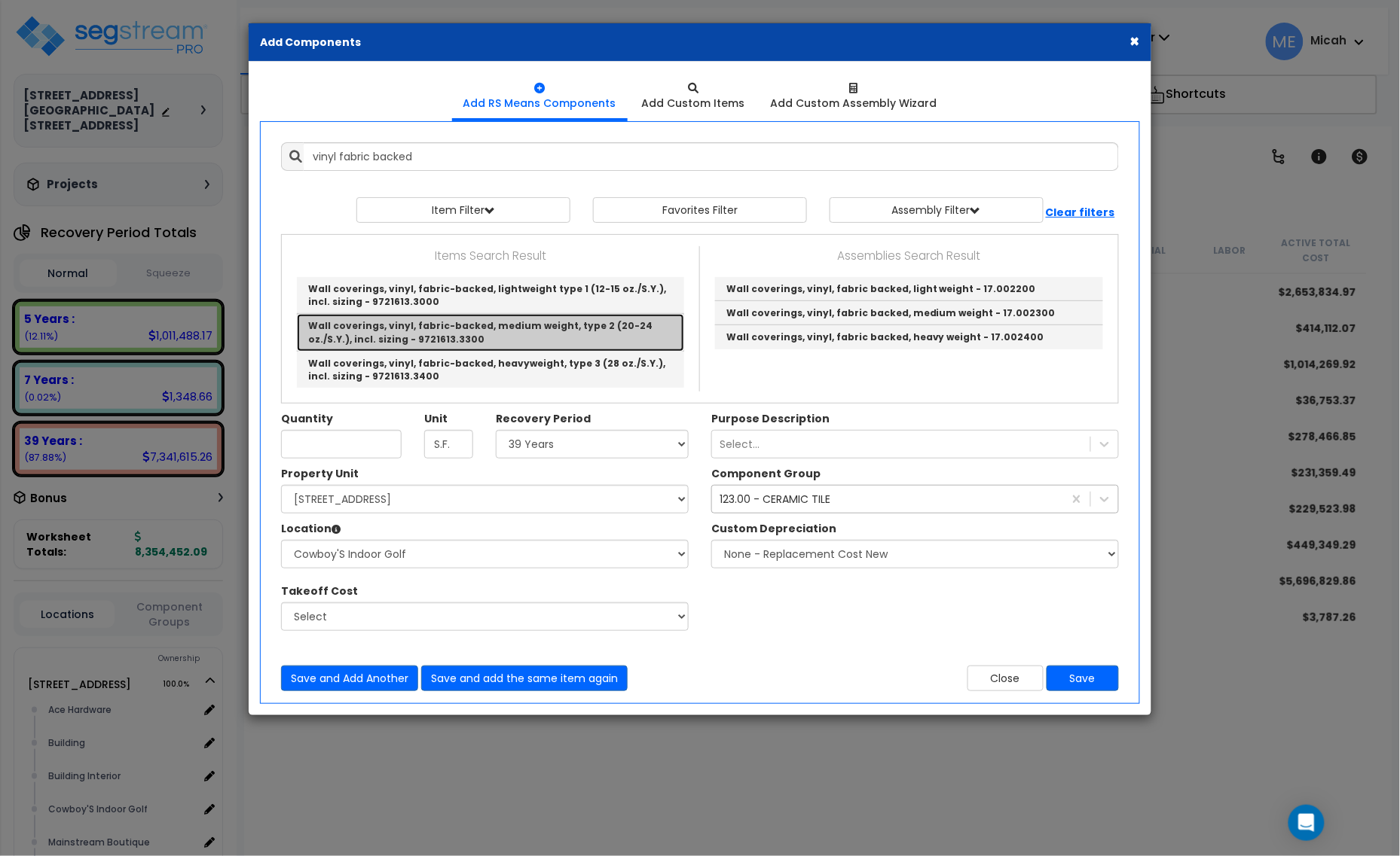
click at [518, 328] on link "Wall coverings, vinyl, fabric-backed, medium weight, type 2 (20-24 oz./S.Y.), i…" at bounding box center [491, 333] width 387 height 37
type input "Wall coverings, vinyl, fabric-backed, medium weight, type 2 (20-24 oz./S.Y.), i…"
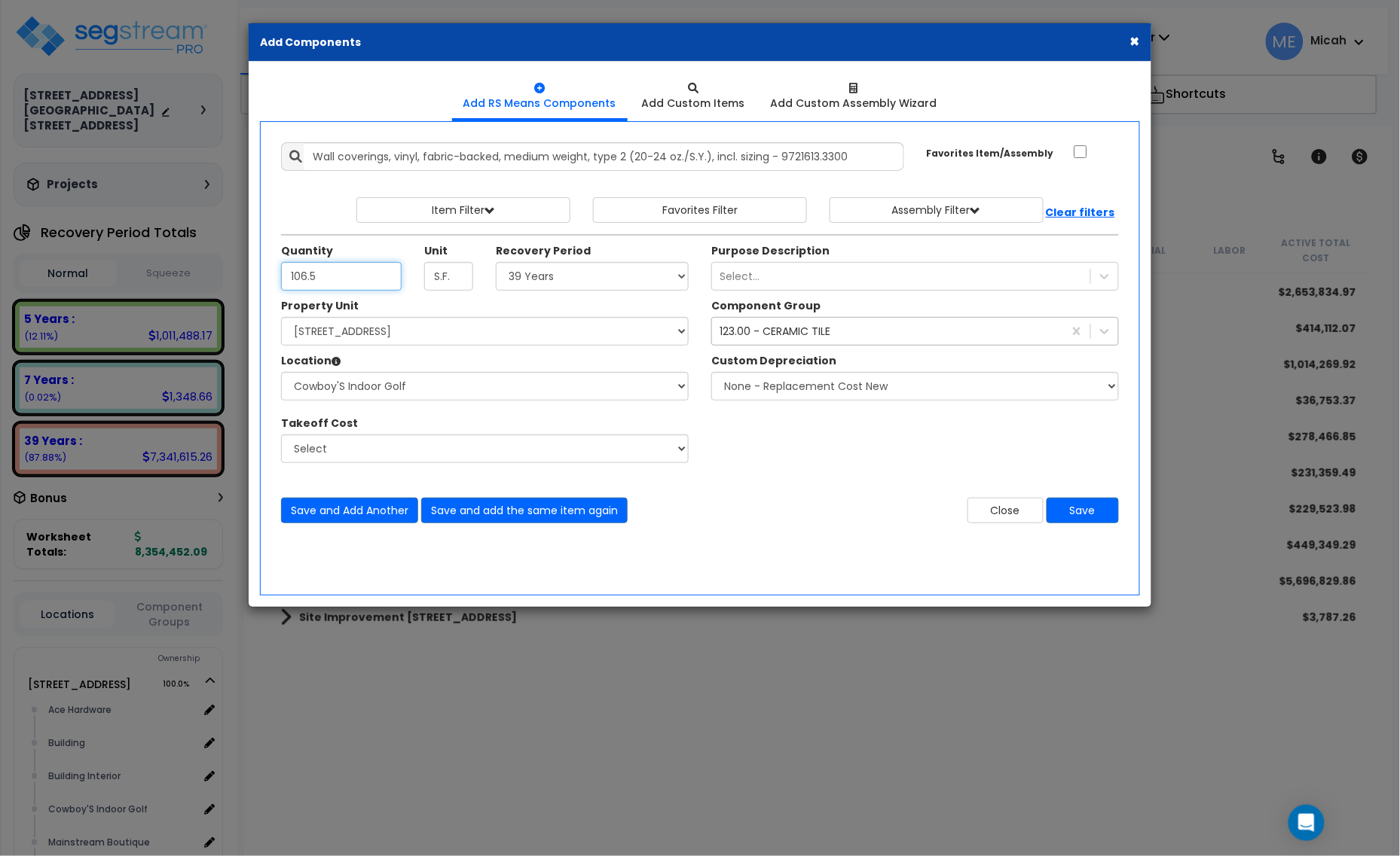
type input "106.5"
click at [562, 277] on select "Select 5 Years 7 Years 15 Years 20 Years 39 Years 27.5 Year" at bounding box center [592, 277] width 193 height 28
select select "5Y"
click at [497, 263] on select "Select 5 Years 7 Years 15 Years 20 Years 39 Years 27.5 Year" at bounding box center [592, 277] width 193 height 28
click at [759, 321] on div "123.00 - CERAMIC TILE" at bounding box center [887, 331] width 351 height 24
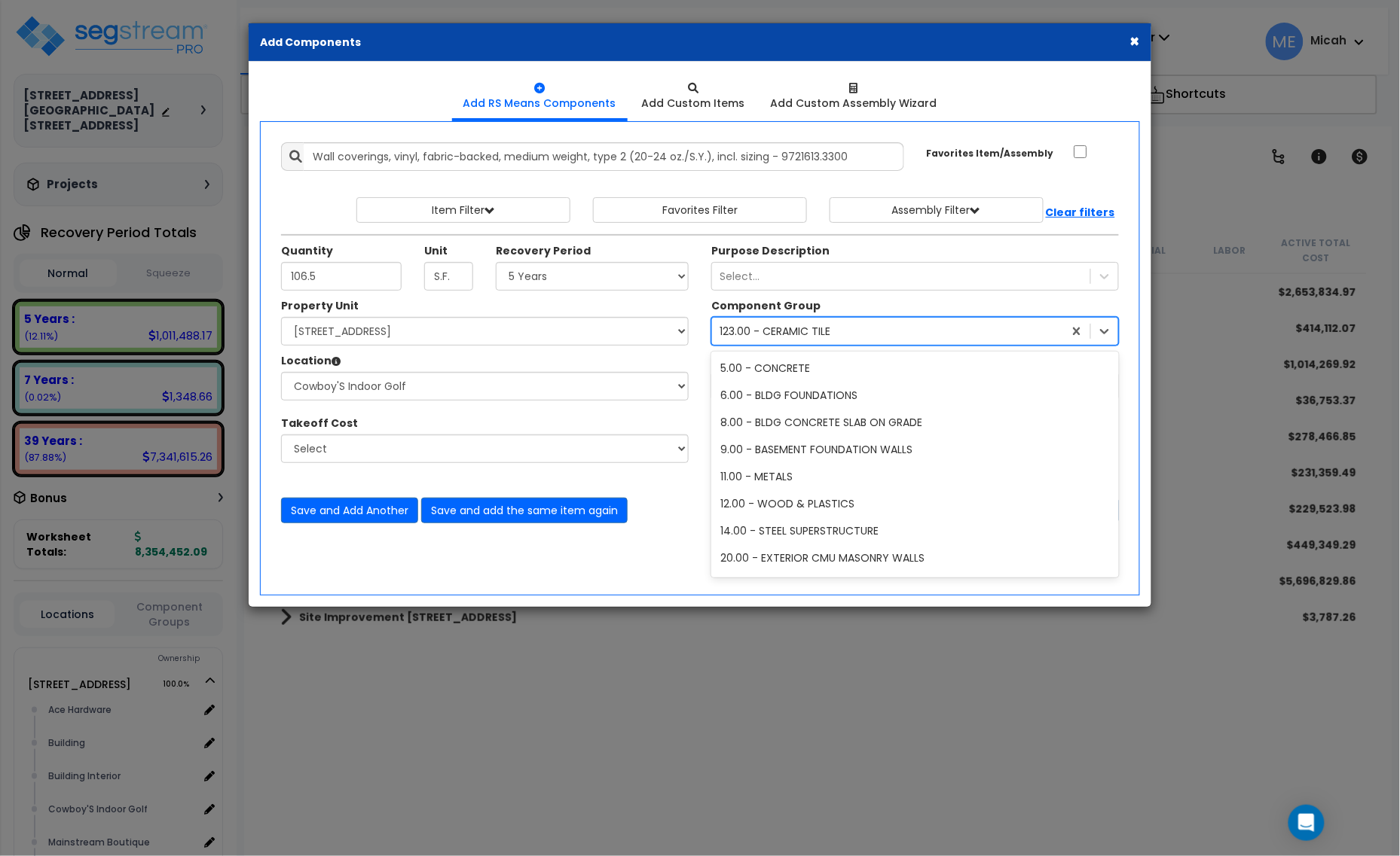
scroll to position [870, 0]
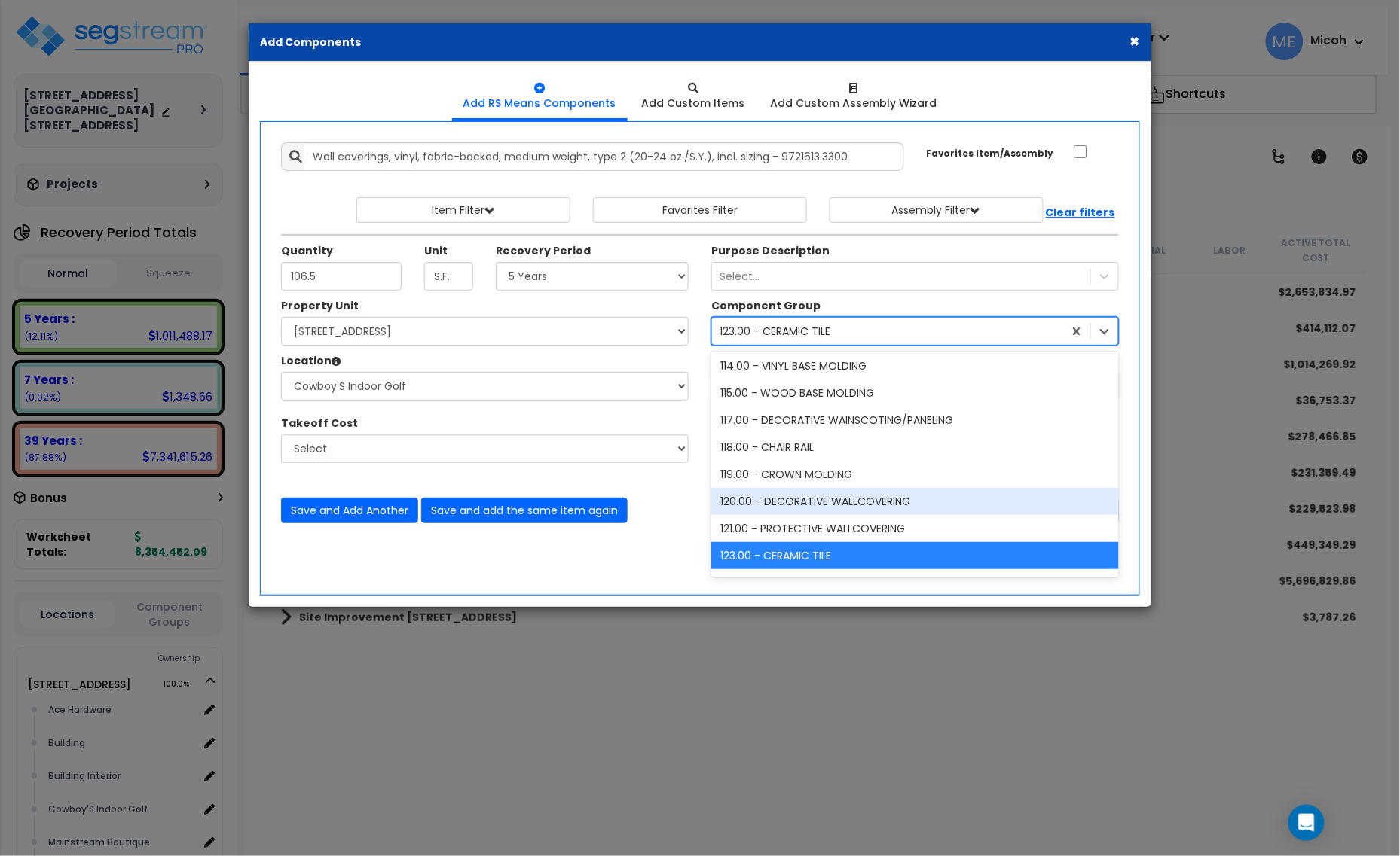
click at [862, 499] on div "120.00 - DECORATIVE WALLCOVERING" at bounding box center [915, 501] width 407 height 27
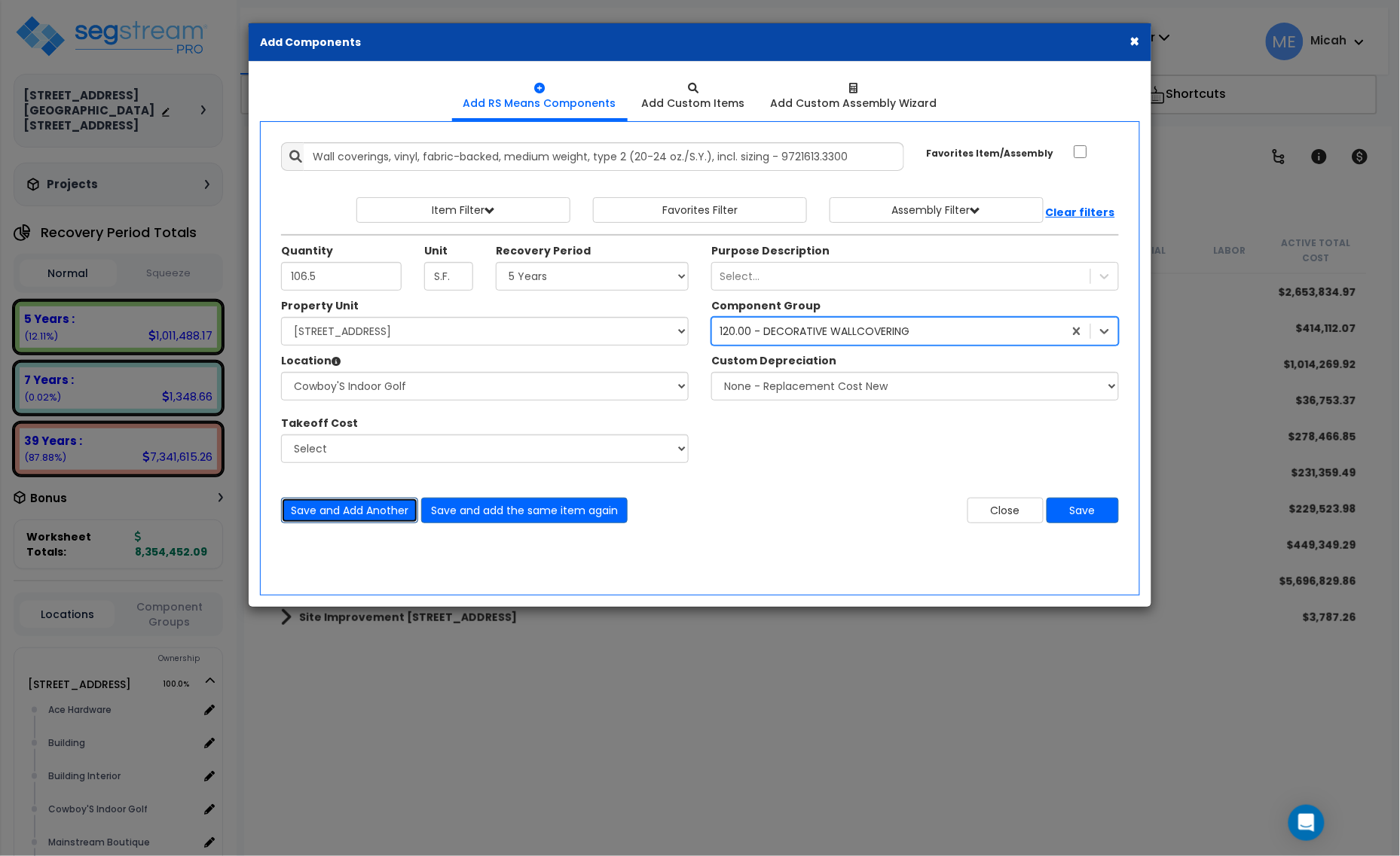
click at [363, 516] on button "Save and Add Another" at bounding box center [350, 510] width 138 height 26
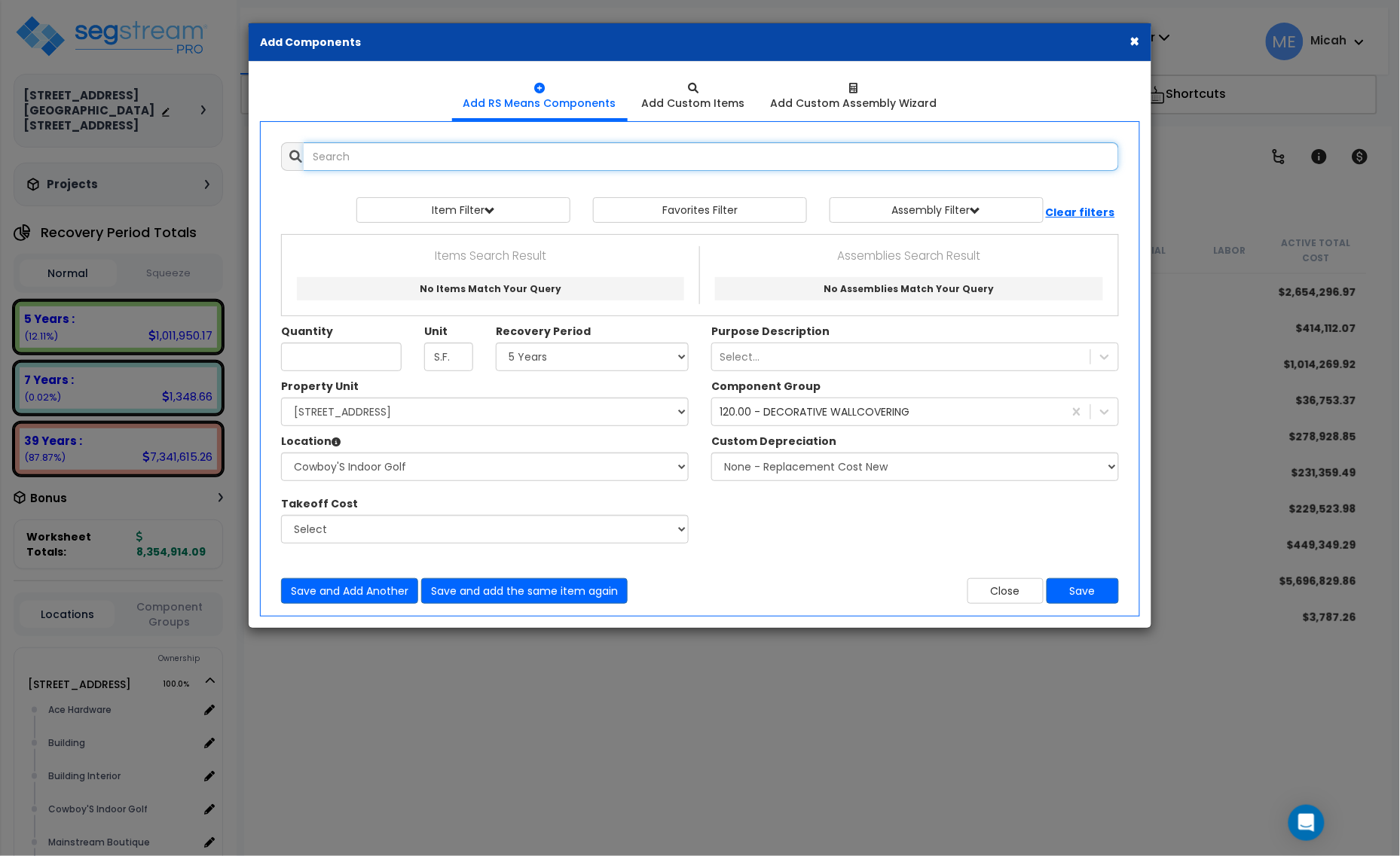
click at [415, 157] on input "text" at bounding box center [711, 156] width 815 height 28
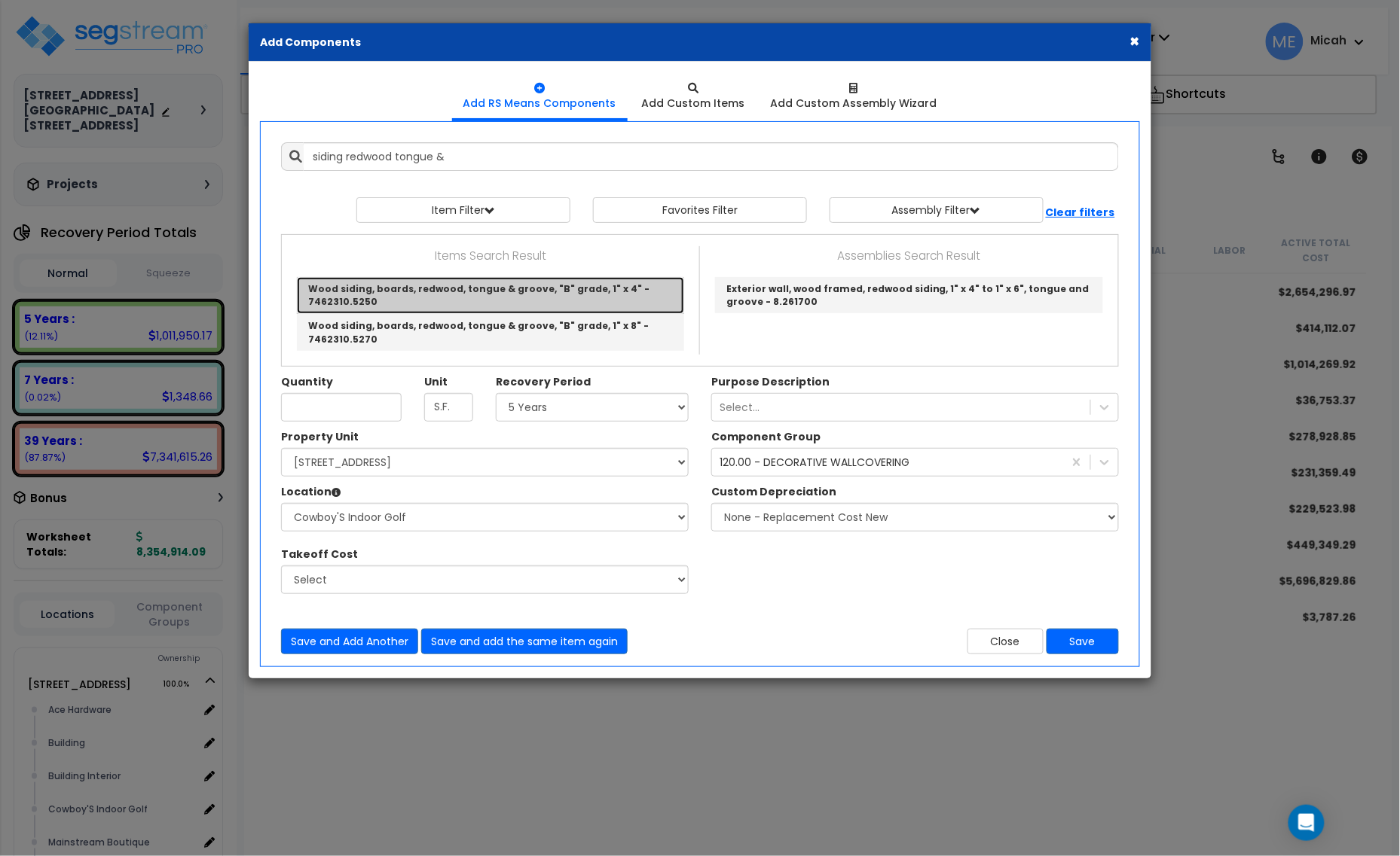
click at [522, 294] on link "Wood siding, boards, redwood, tongue & groove, "B" grade, 1" x 4" - 7462310.5250" at bounding box center [491, 295] width 387 height 37
type input "Wood siding, boards, redwood, tongue & groove, "B" grade, 1" x 4" - 7462310.5250"
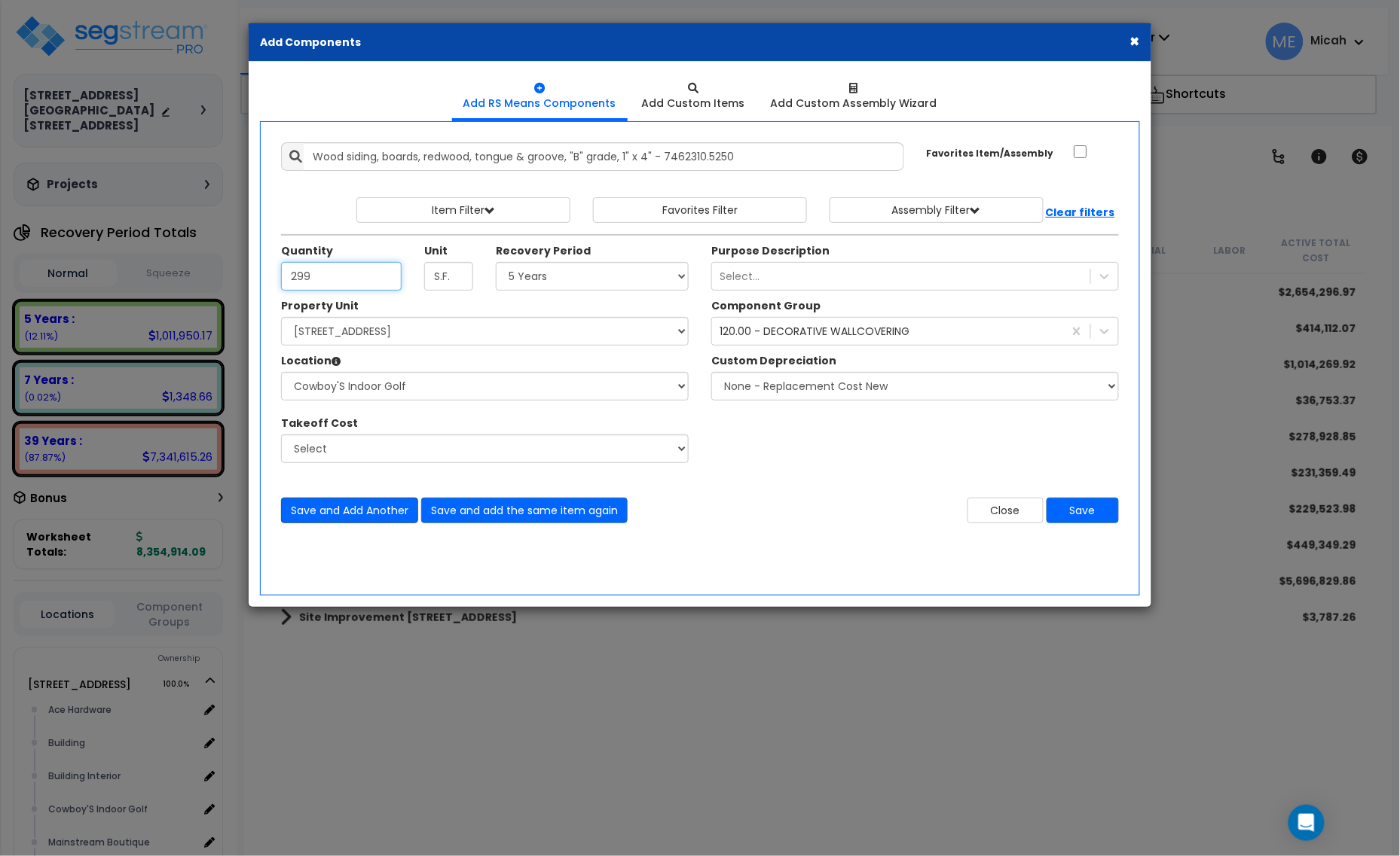
type input "299"
click at [344, 514] on button "Save and Add Another" at bounding box center [350, 510] width 138 height 26
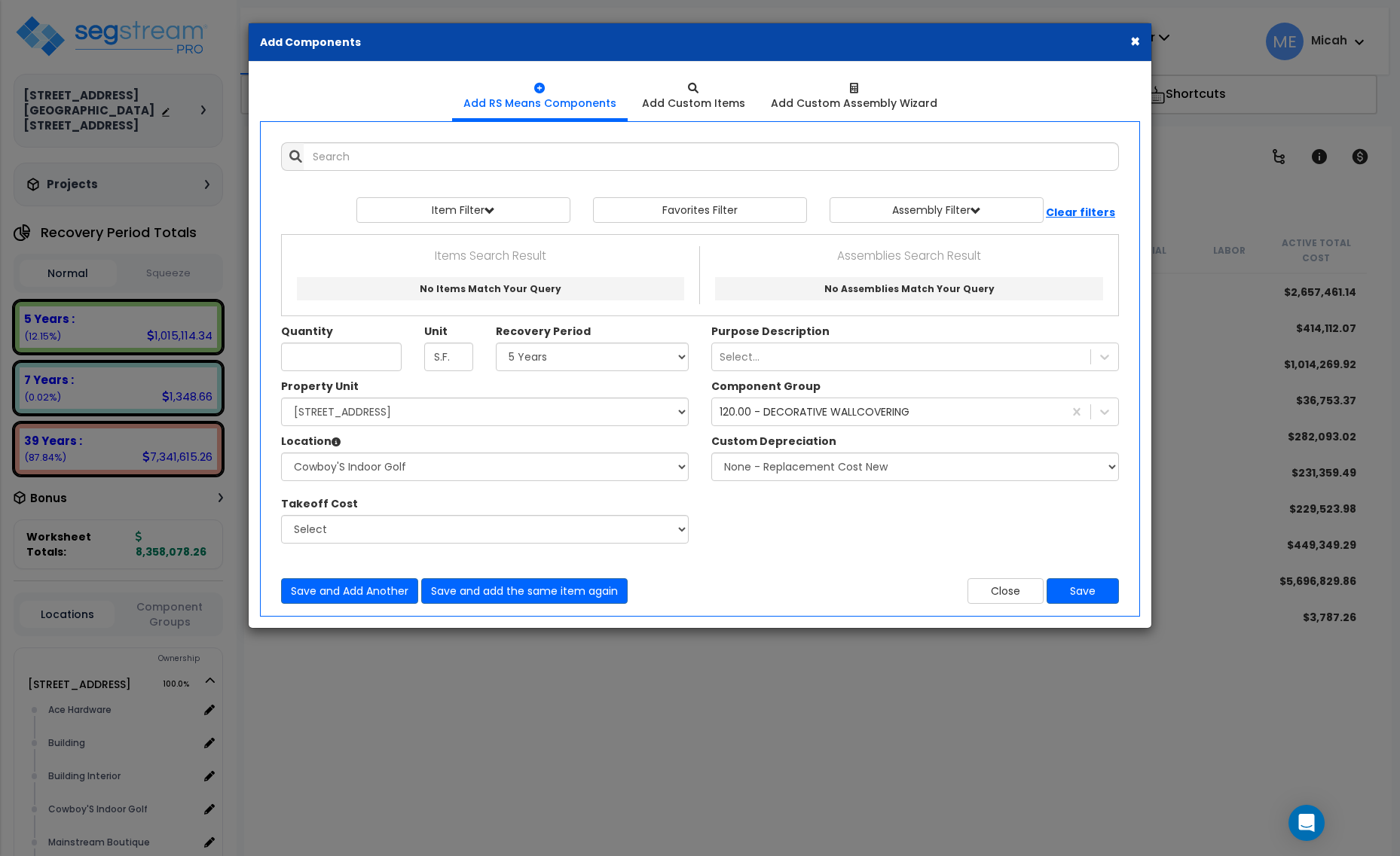
select select "5Y"
select select "161435"
select select "31137"
click at [342, 354] on input "Quantity" at bounding box center [342, 357] width 121 height 28
type input "51.2"
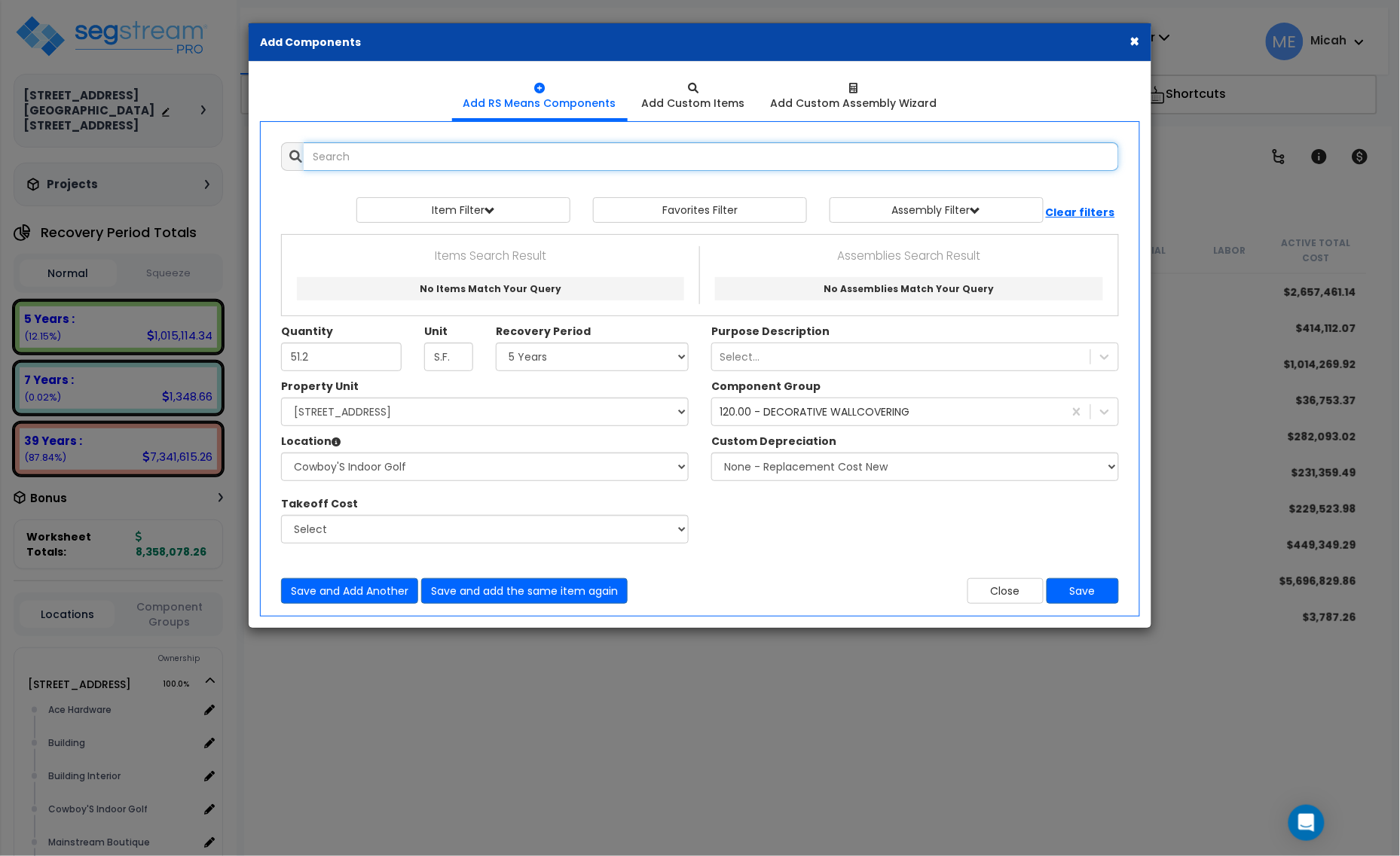
click at [366, 159] on input "text" at bounding box center [711, 156] width 815 height 28
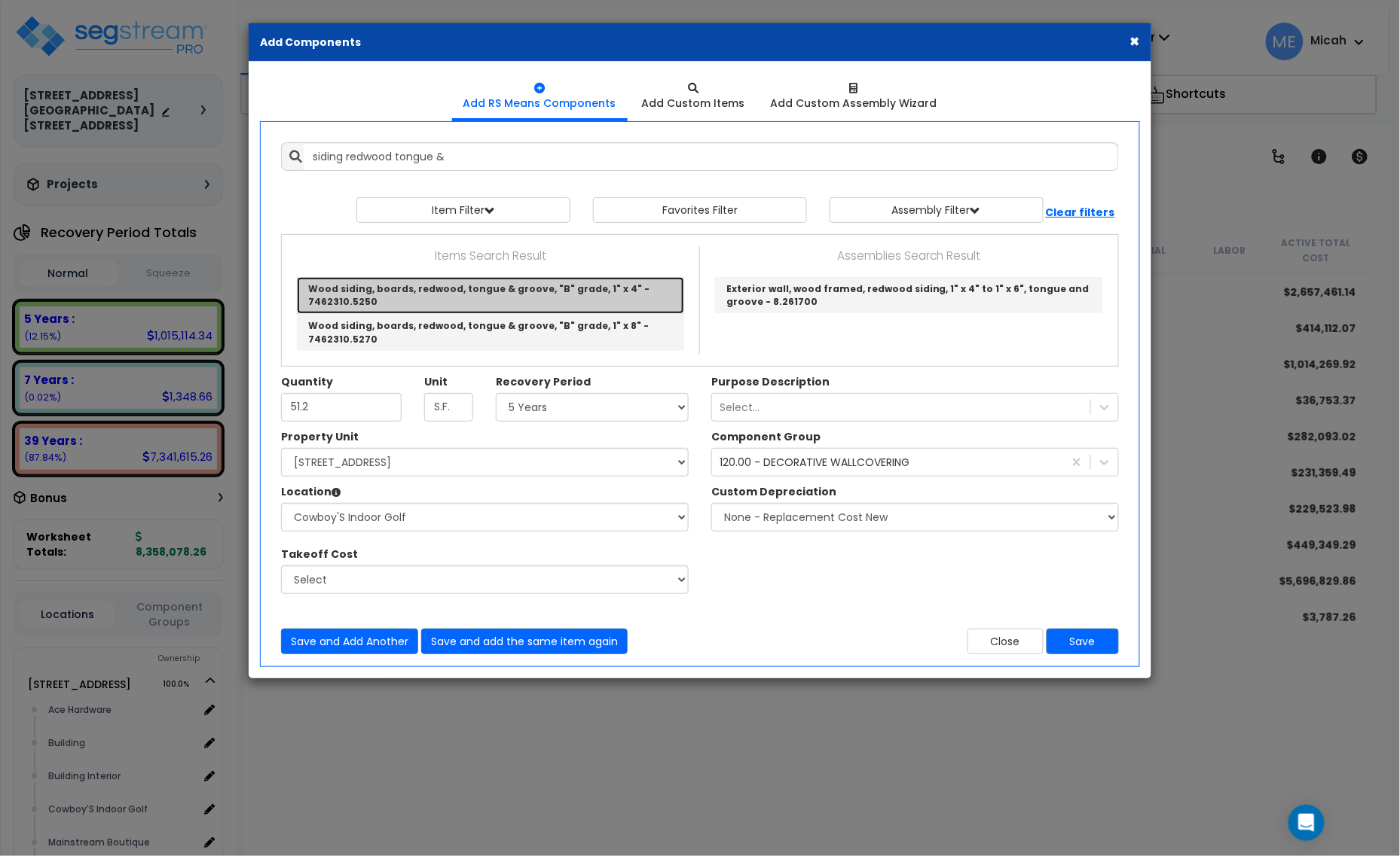
click at [502, 297] on link "Wood siding, boards, redwood, tongue & groove, "B" grade, 1" x 4" - 7462310.5250" at bounding box center [491, 295] width 387 height 37
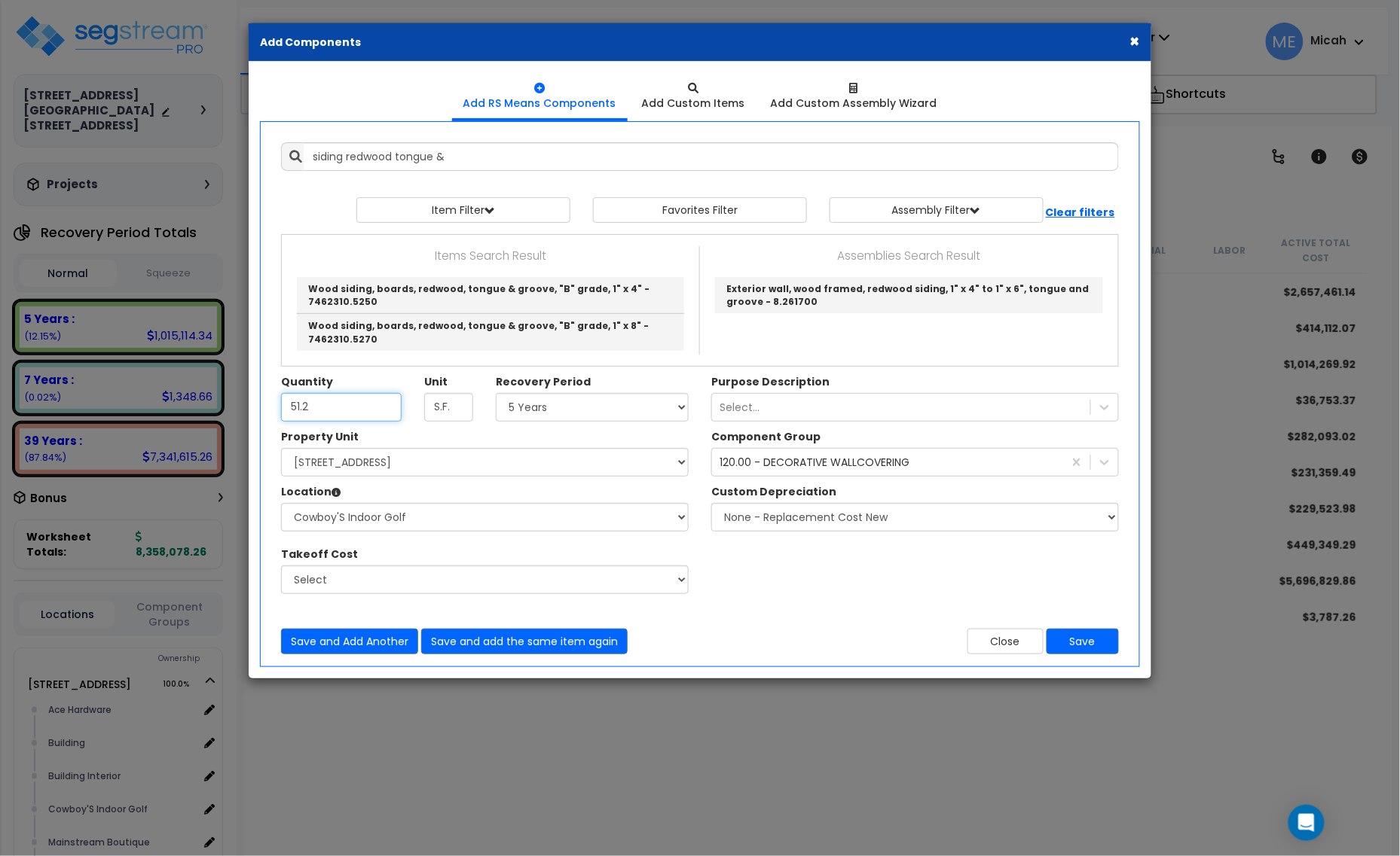
type input "Wood siding, boards, redwood, tongue & groove, "B" grade, 1" x 4" - 7462310.5250"
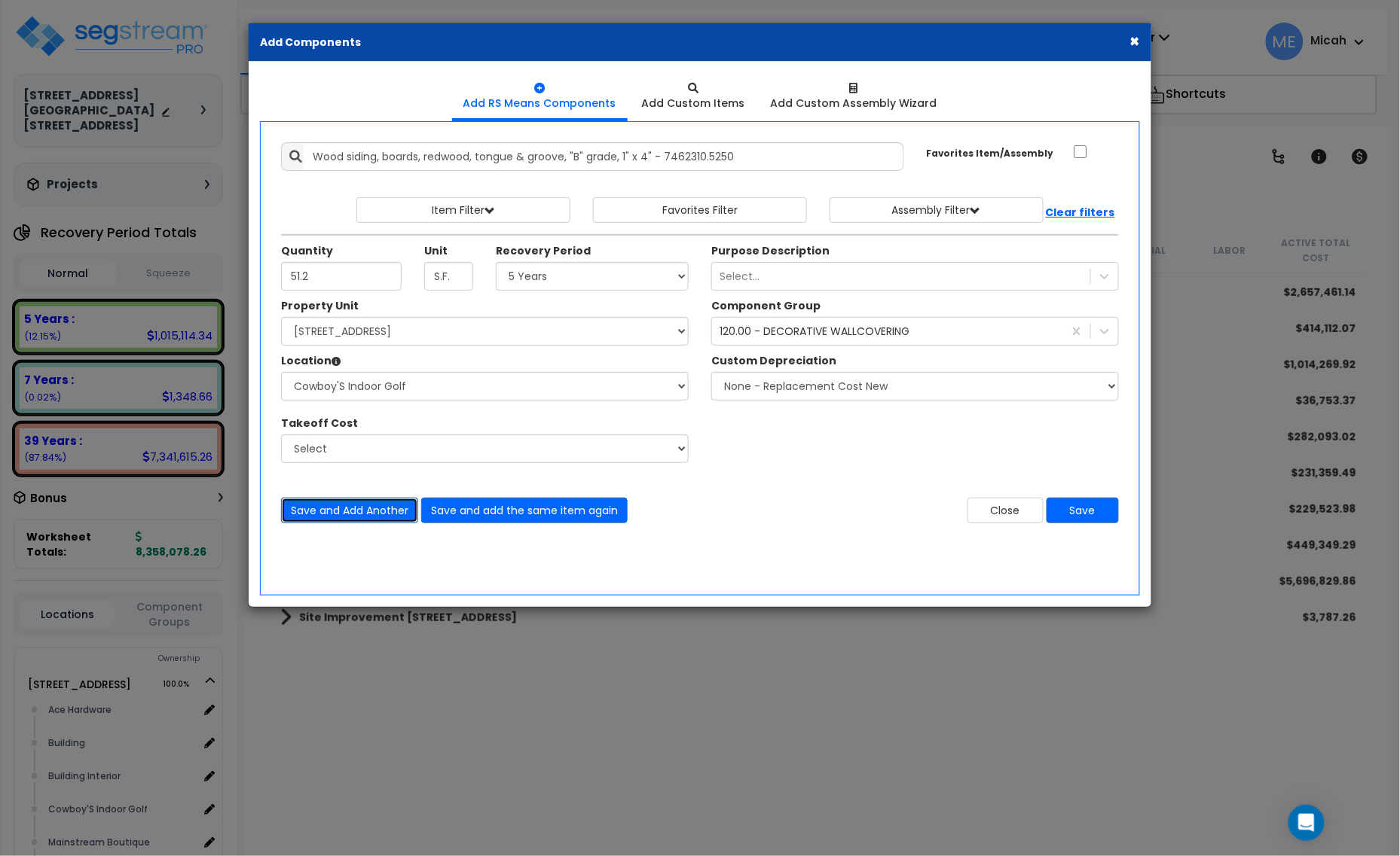
click at [344, 511] on button "Save and Add Another" at bounding box center [350, 510] width 138 height 26
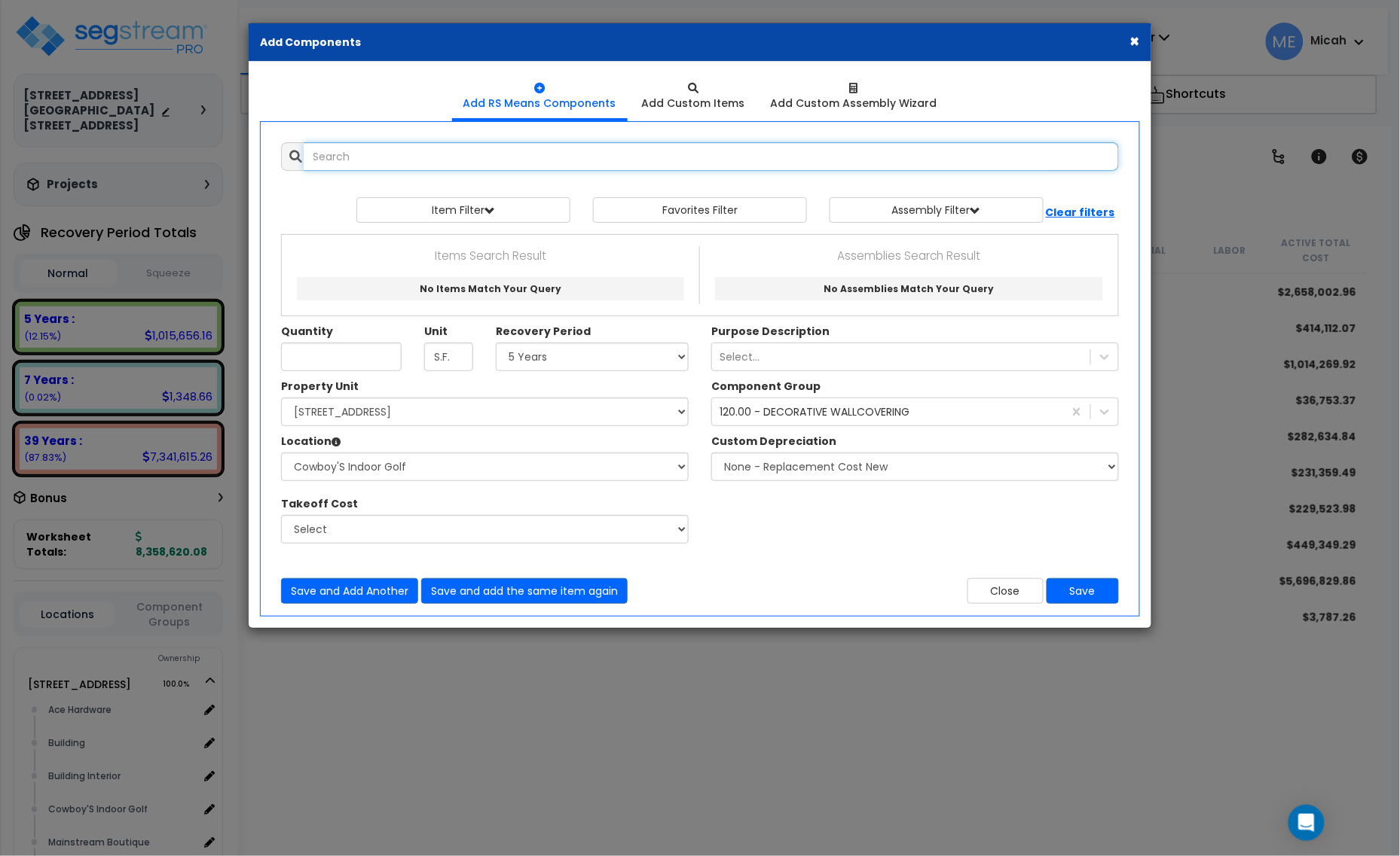
click at [351, 169] on input "text" at bounding box center [711, 156] width 815 height 28
click at [337, 152] on input "wall padding" at bounding box center [711, 156] width 815 height 28
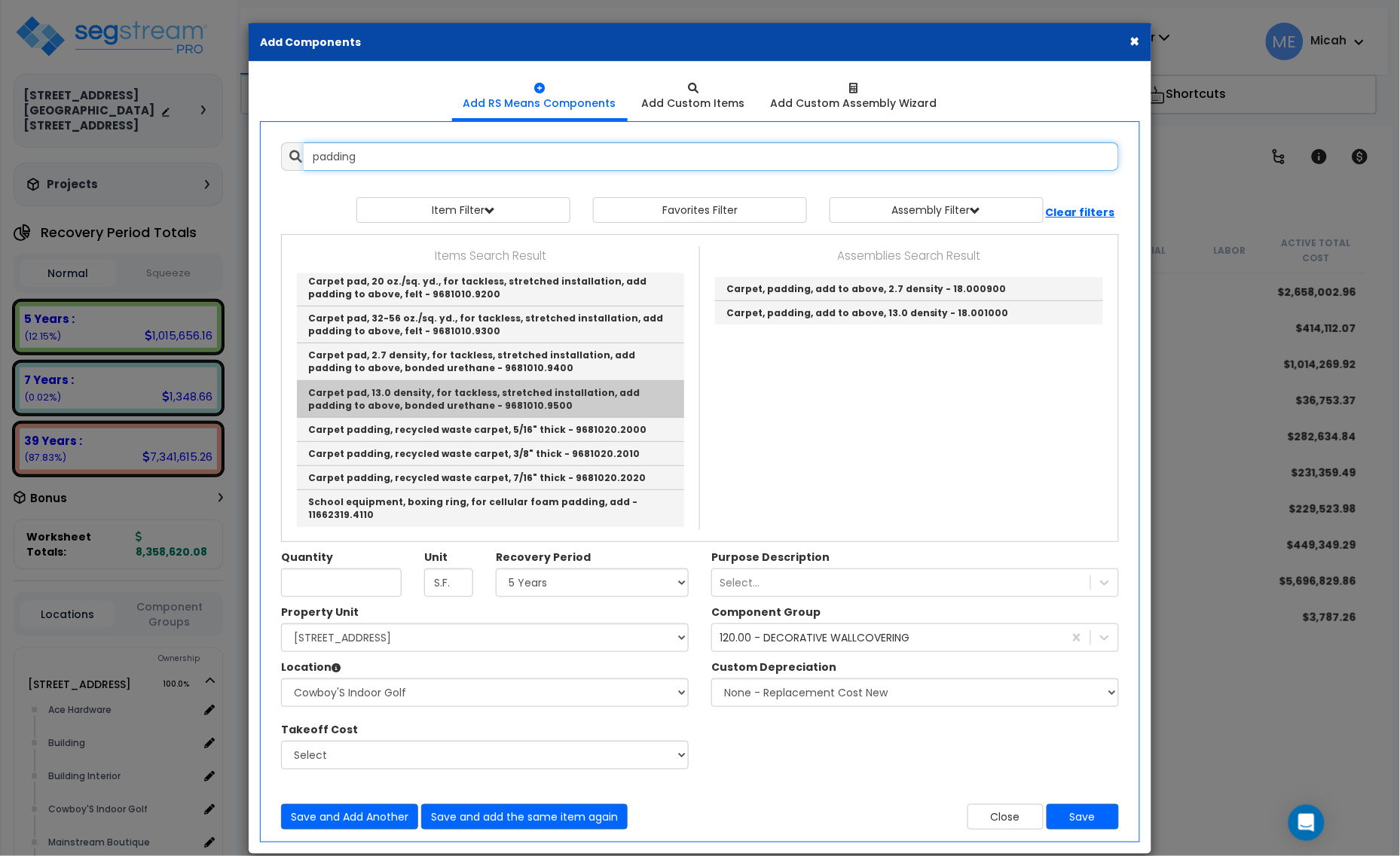
scroll to position [23, 0]
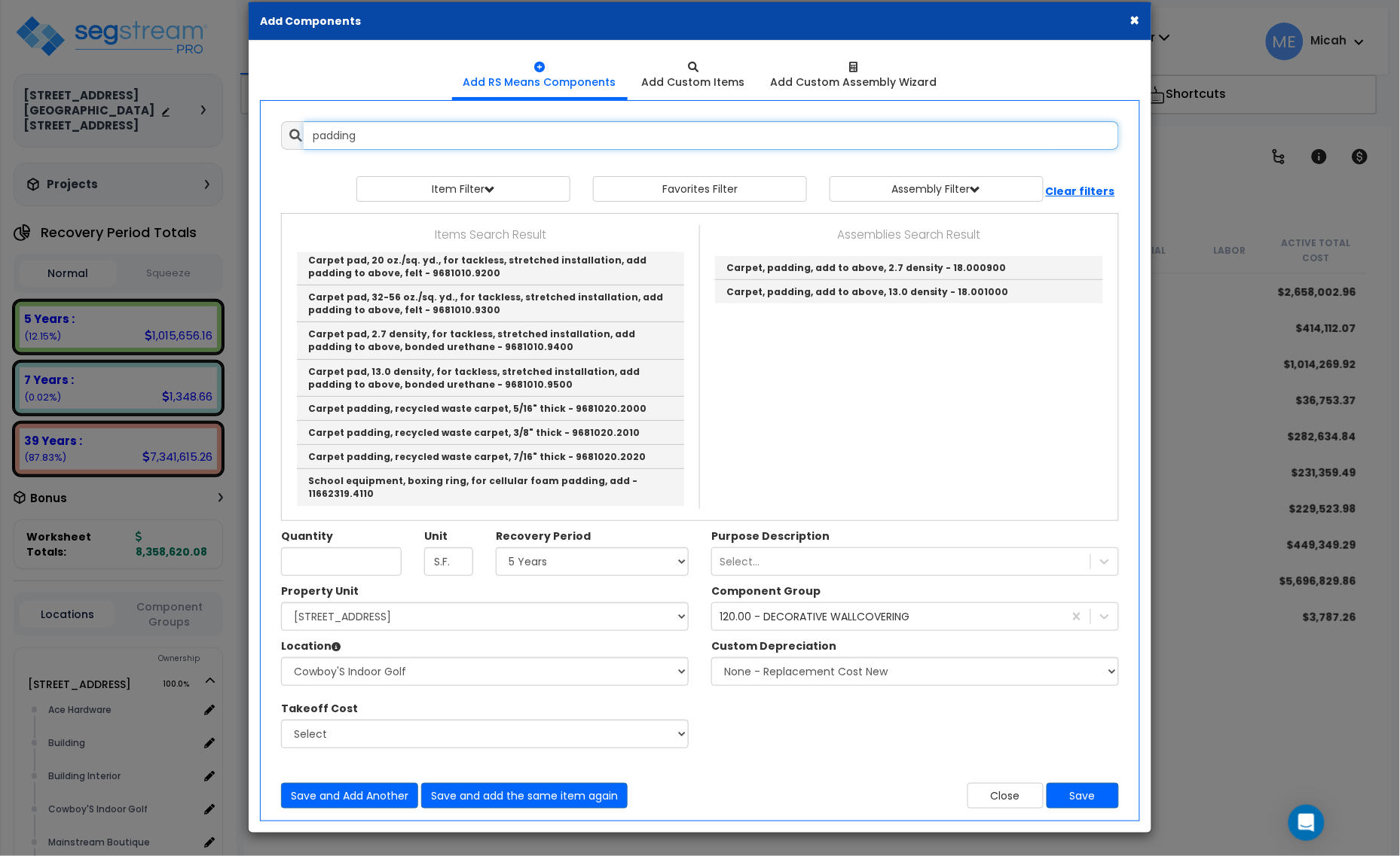
drag, startPoint x: 280, startPoint y: 140, endPoint x: 283, endPoint y: 148, distance: 8.5
click at [272, 140] on div "padding 9639106" at bounding box center [700, 136] width 861 height 28
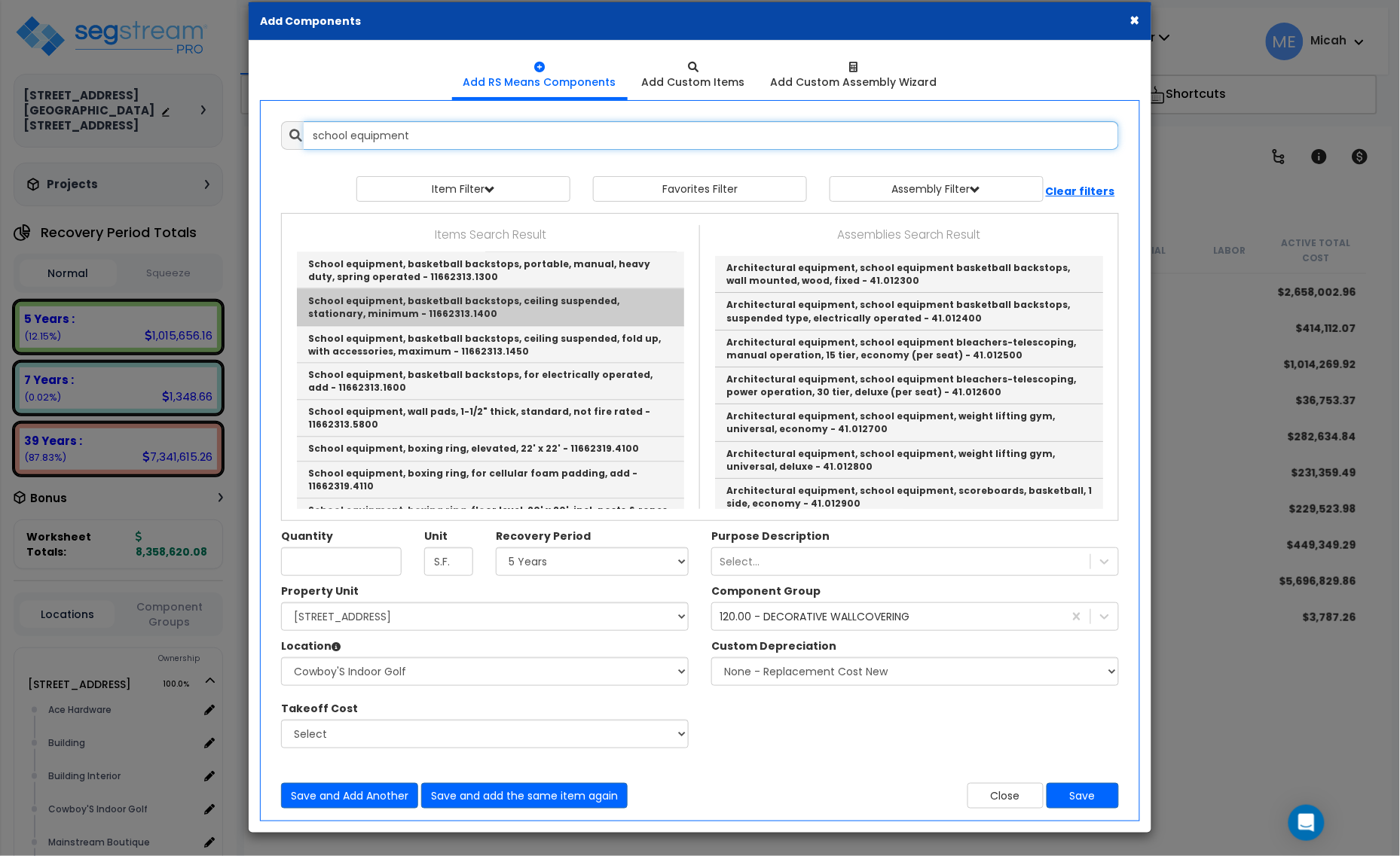
scroll to position [847, 0]
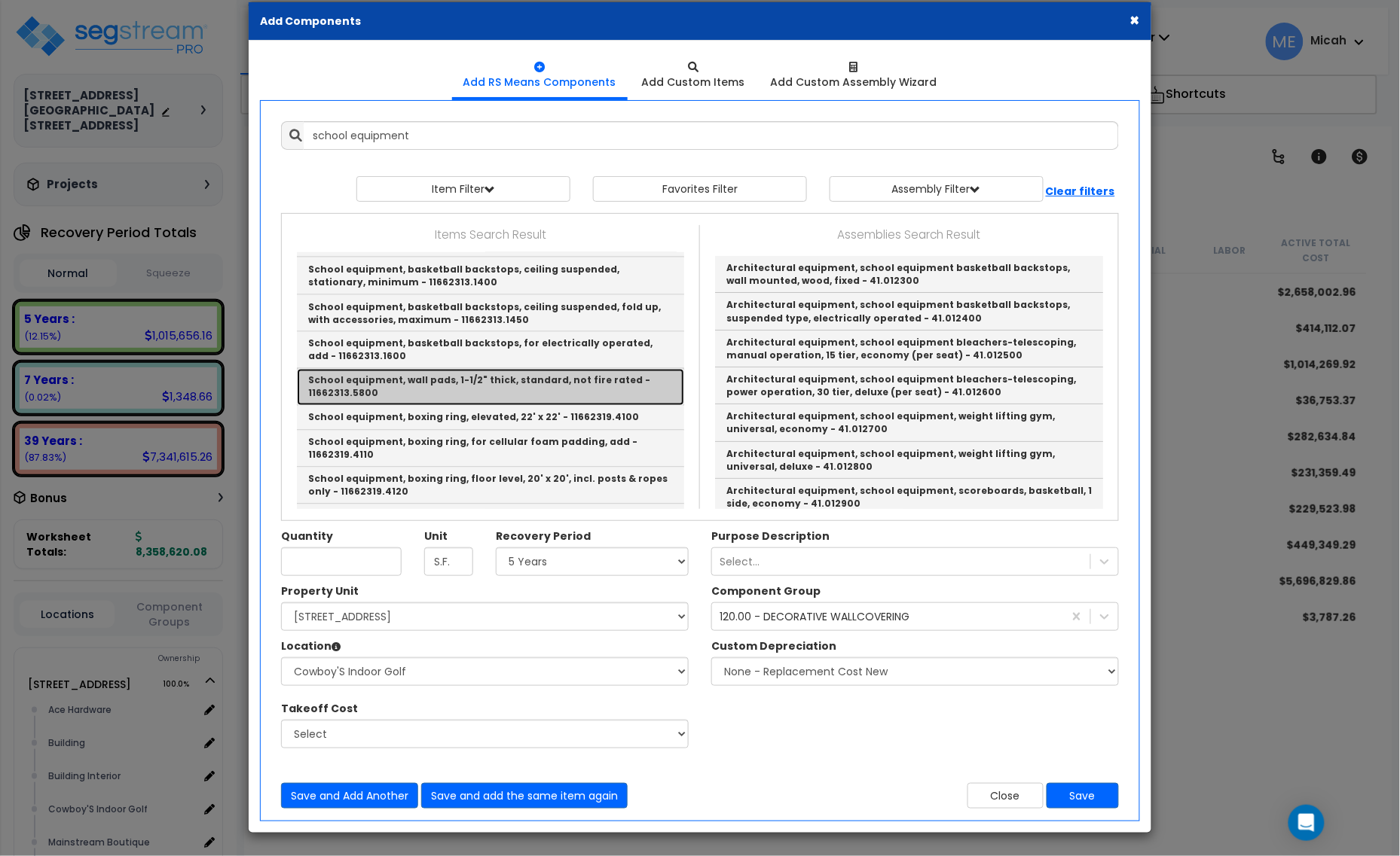
click at [610, 369] on link "School equipment, wall pads, 1-1/2" thick, standard, not fire rated - 11662313.…" at bounding box center [491, 388] width 387 height 37
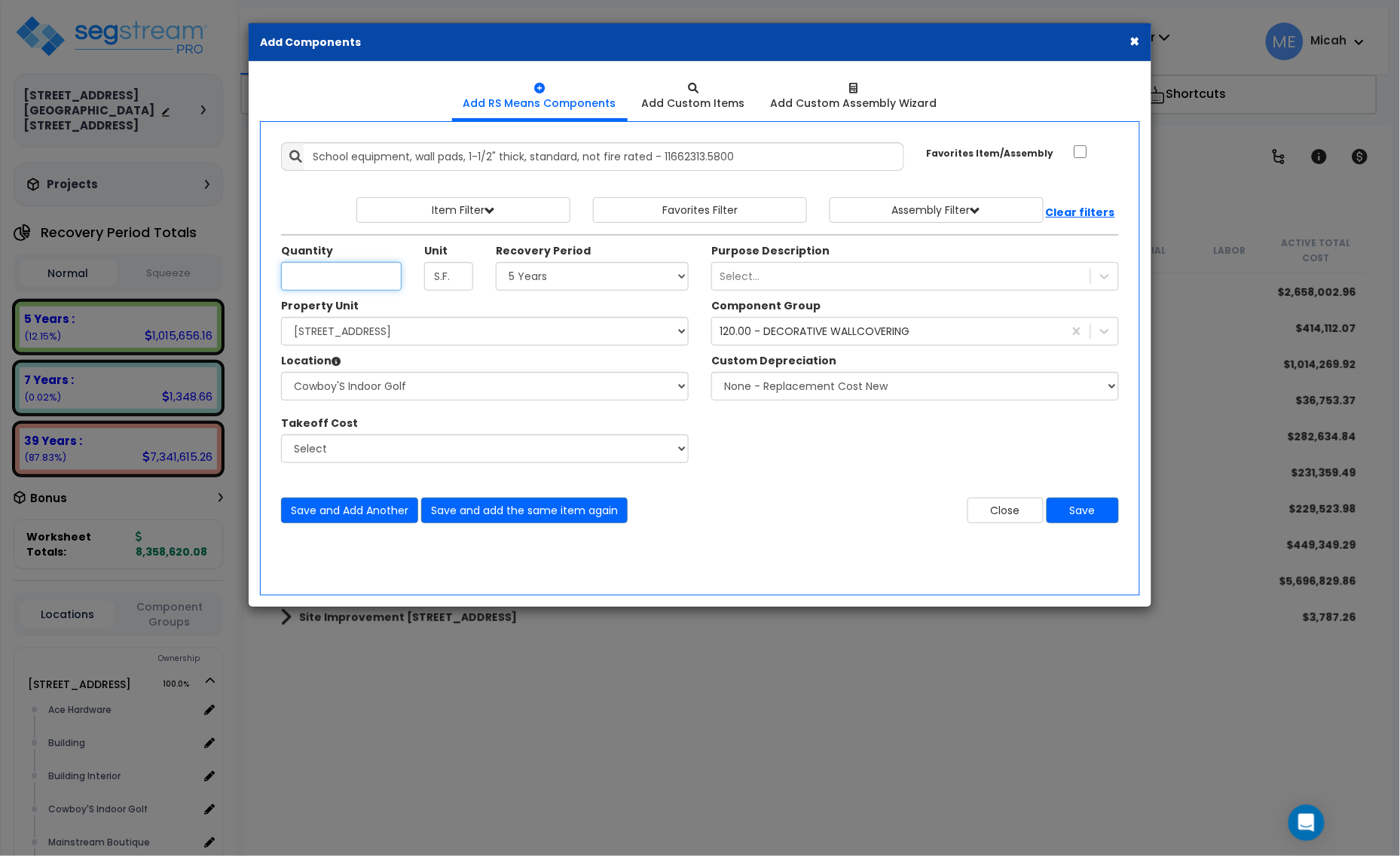
scroll to position [0, 0]
drag, startPoint x: 408, startPoint y: 153, endPoint x: 310, endPoint y: 153, distance: 98.0
click at [310, 153] on input "School equipment, wall pads, 1-1/2" thick, standard, not fire rated - 11662313.…" at bounding box center [603, 156] width 601 height 28
type input "Golf equipment, wall pads, 1-1/2" thick, standard, not fire rated - 11662313.58…"
click at [352, 272] on input "Quantity" at bounding box center [342, 277] width 121 height 28
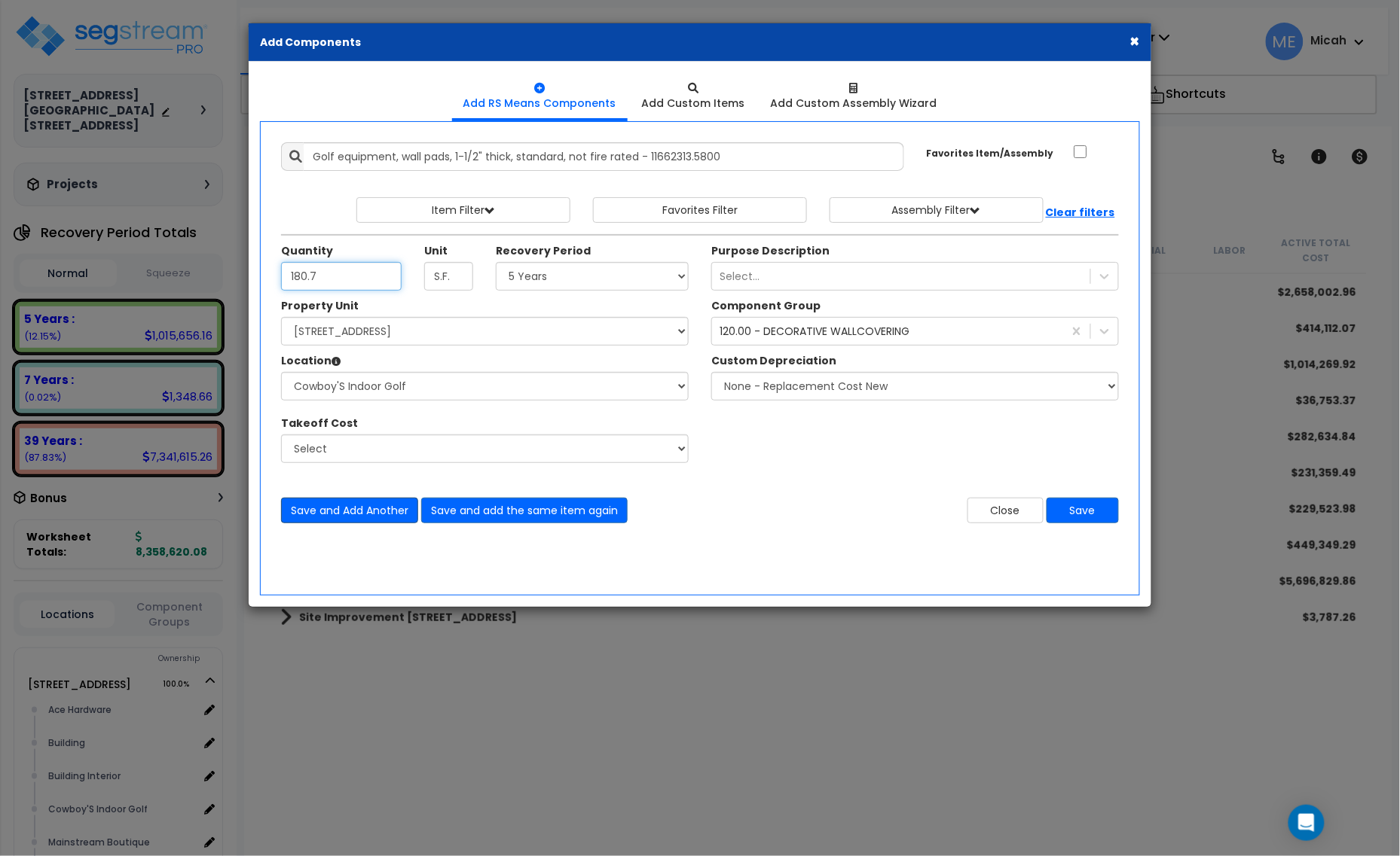
type input "180.7"
click at [309, 521] on button "Save and Add Another" at bounding box center [350, 510] width 138 height 26
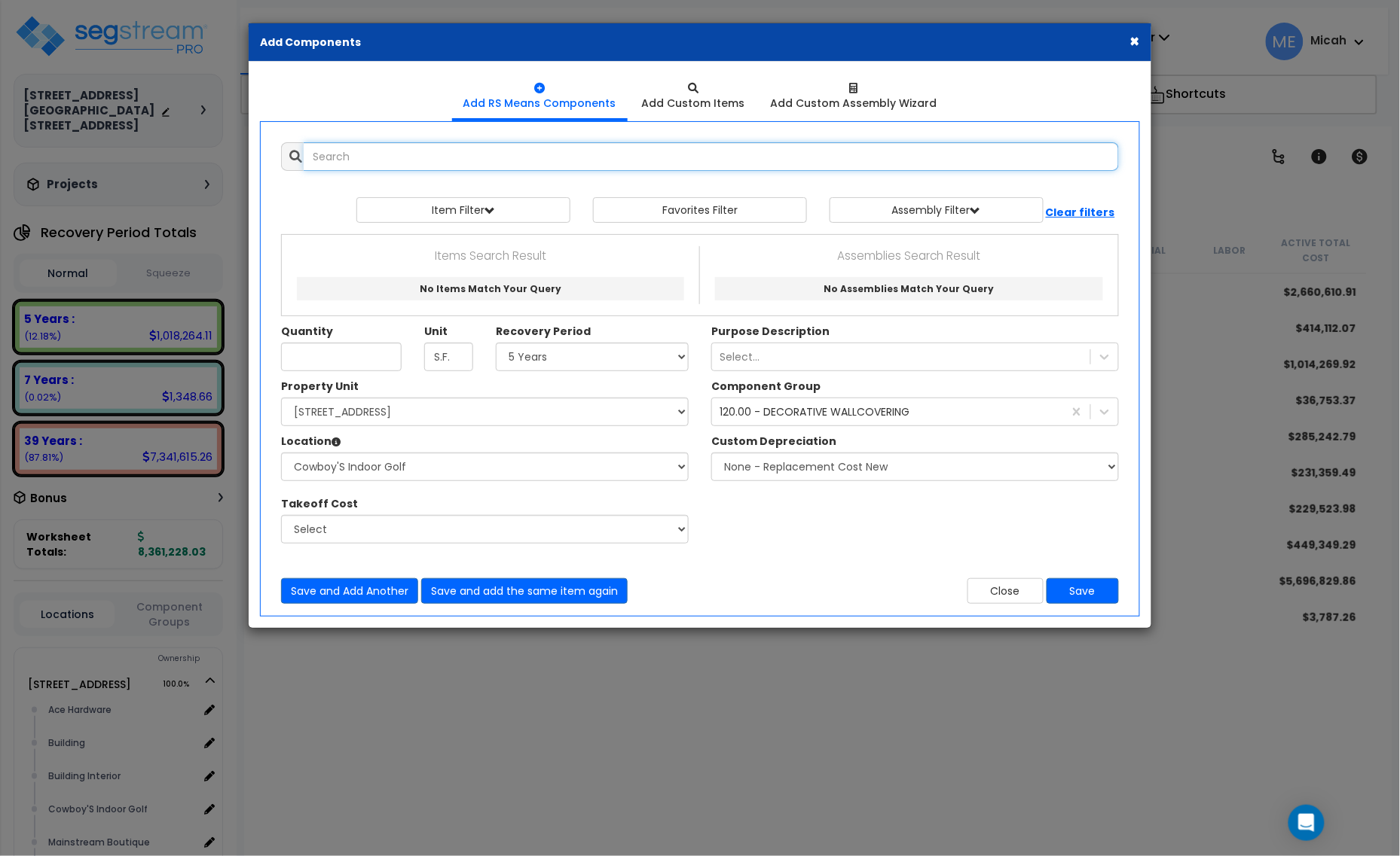
click at [382, 158] on input "text" at bounding box center [711, 156] width 815 height 28
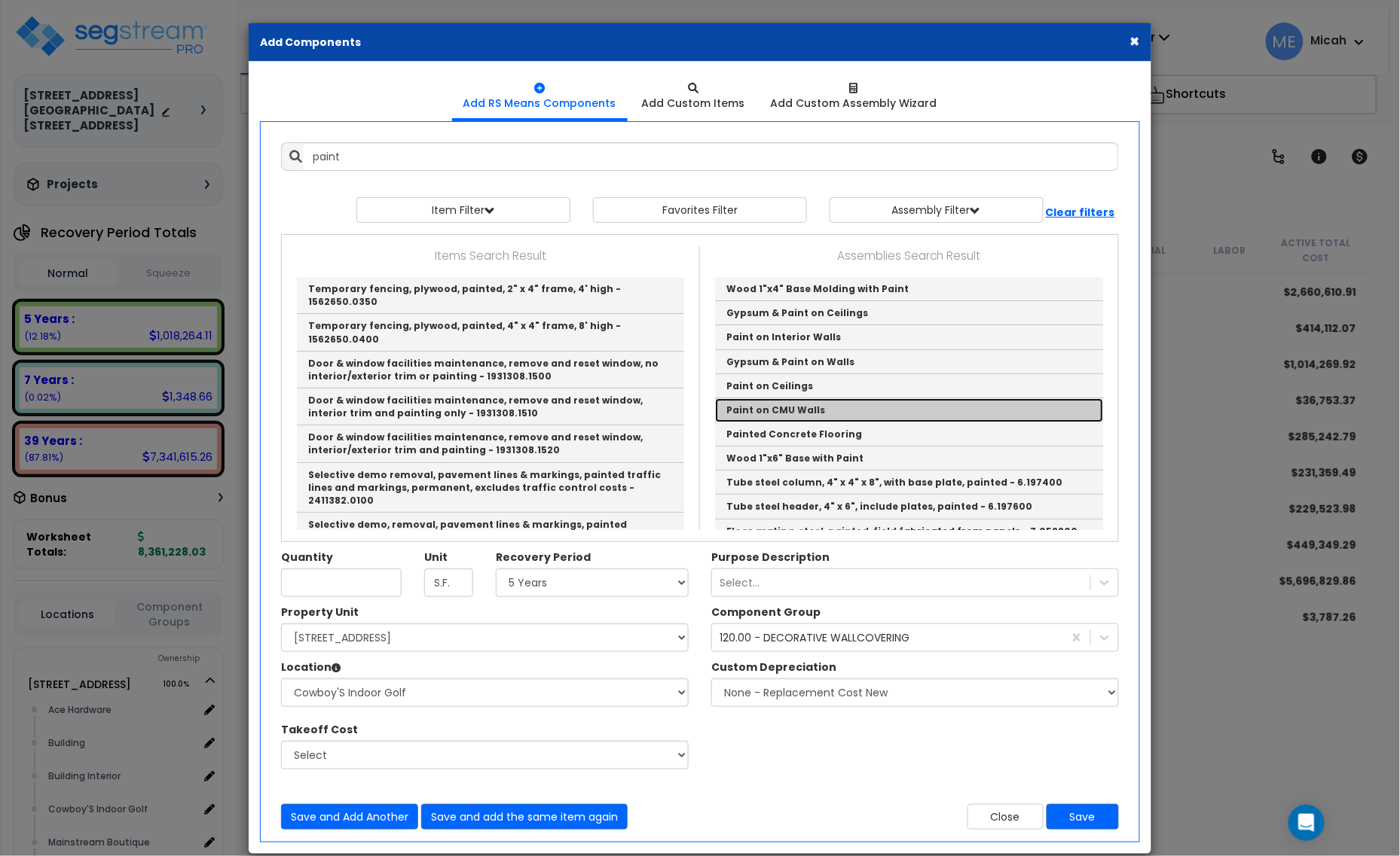
click at [766, 415] on link "Paint on CMU Walls" at bounding box center [908, 410] width 388 height 24
type input "Paint on CMU Walls"
checkbox input "true"
type input "EA"
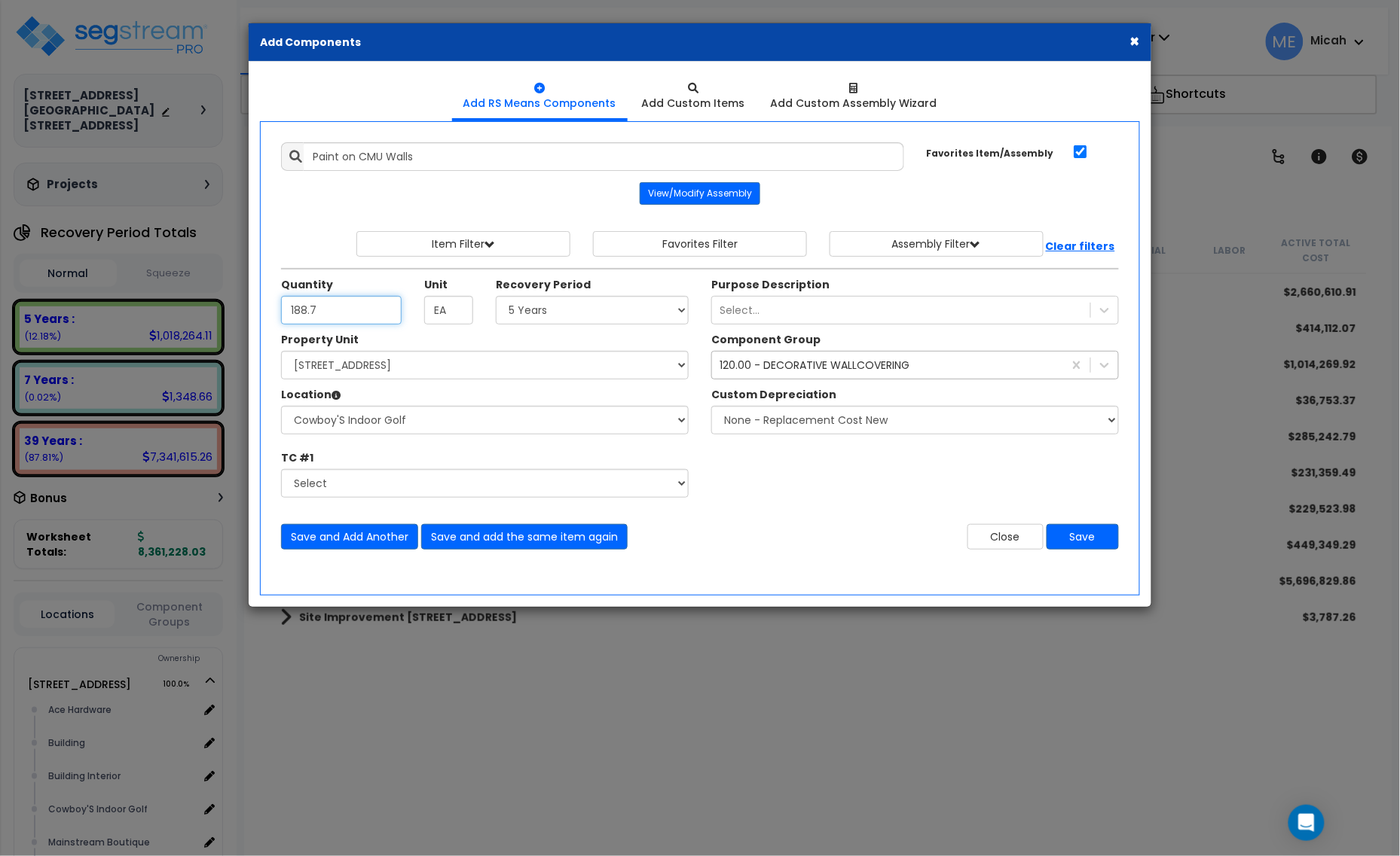
type input "188.7"
click at [777, 363] on div "120.00 - DECORATIVE WALLCOVERING" at bounding box center [814, 365] width 190 height 15
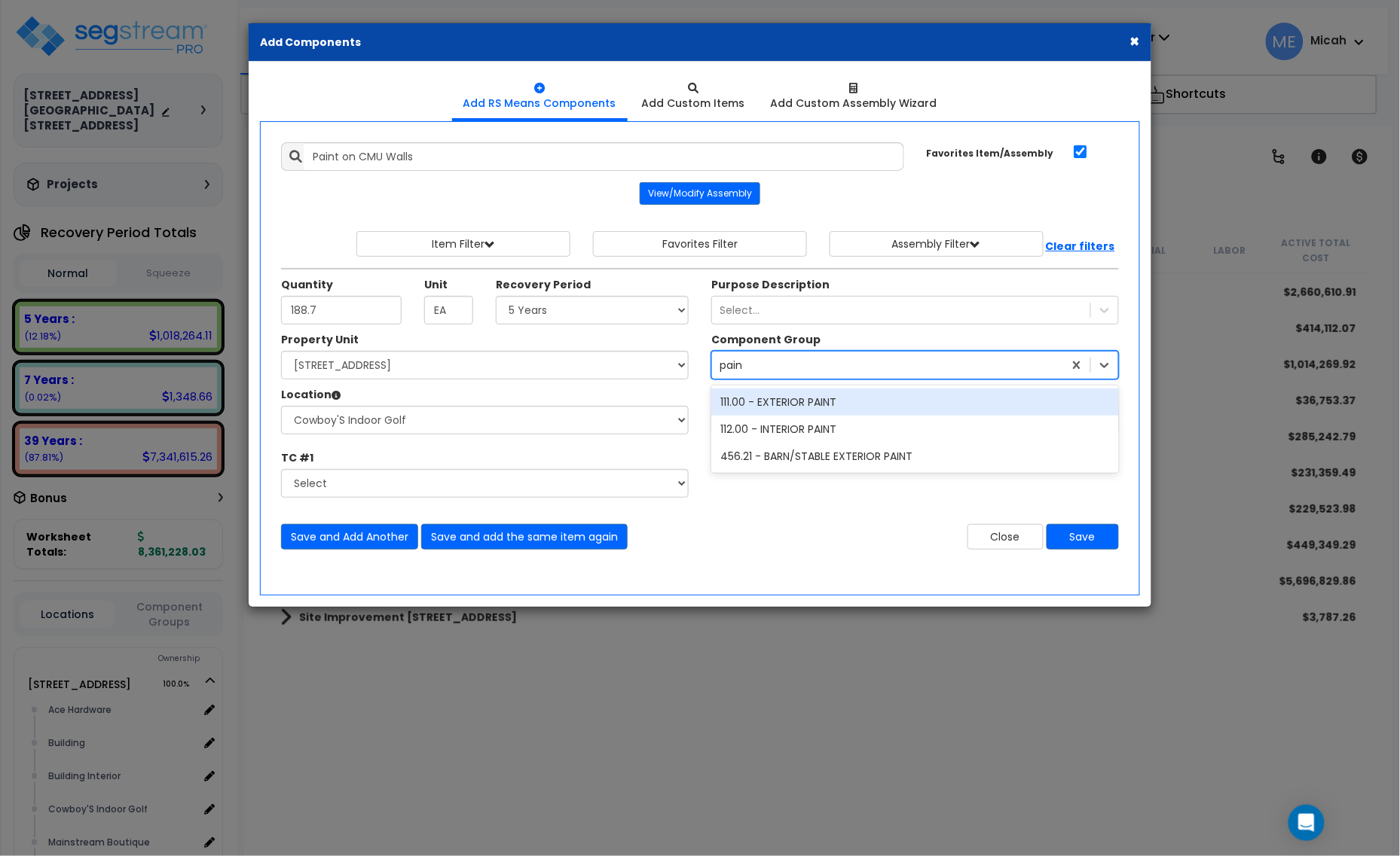
type input "paint"
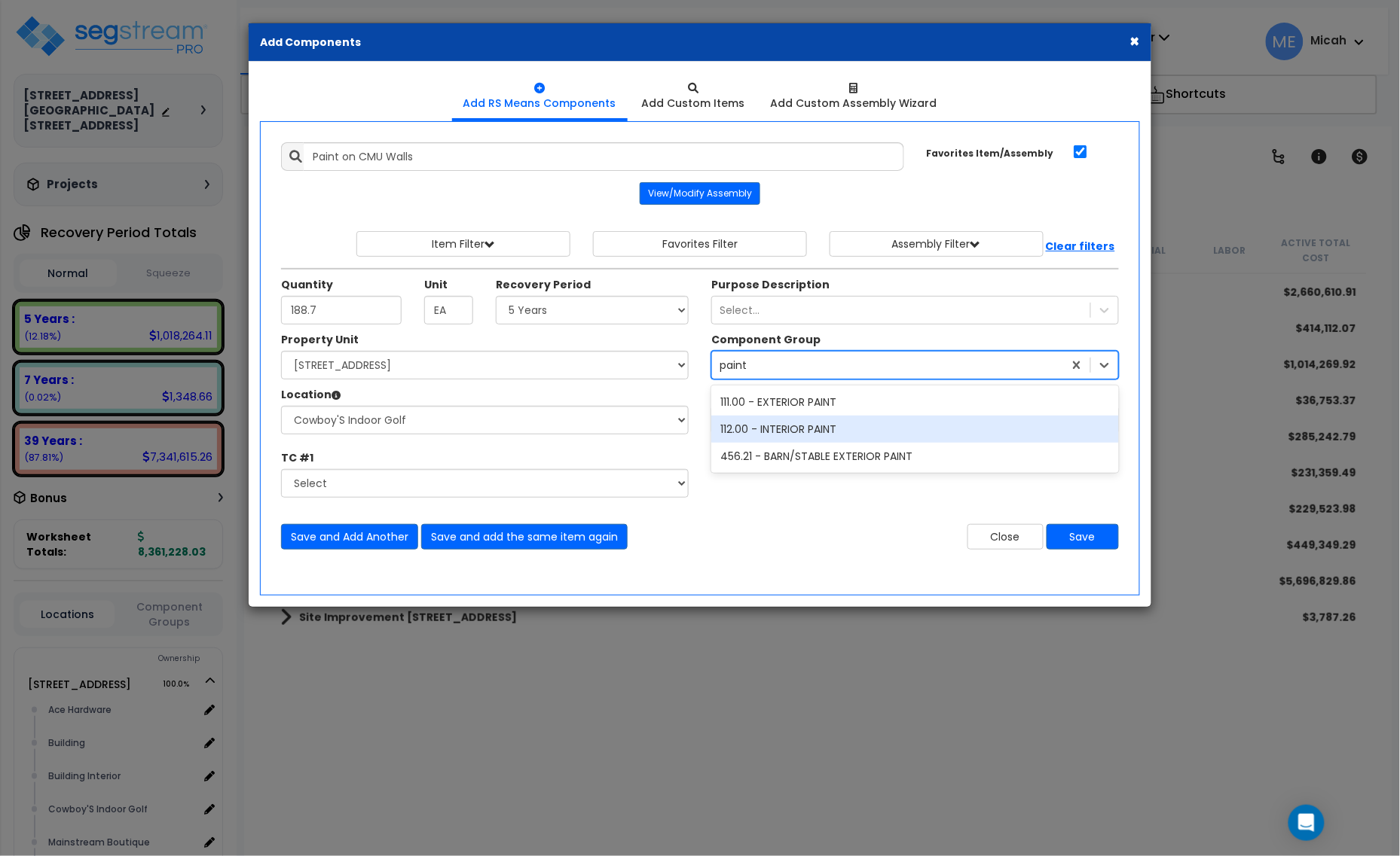
click at [796, 426] on div "112.00 - INTERIOR PAINT" at bounding box center [915, 429] width 407 height 27
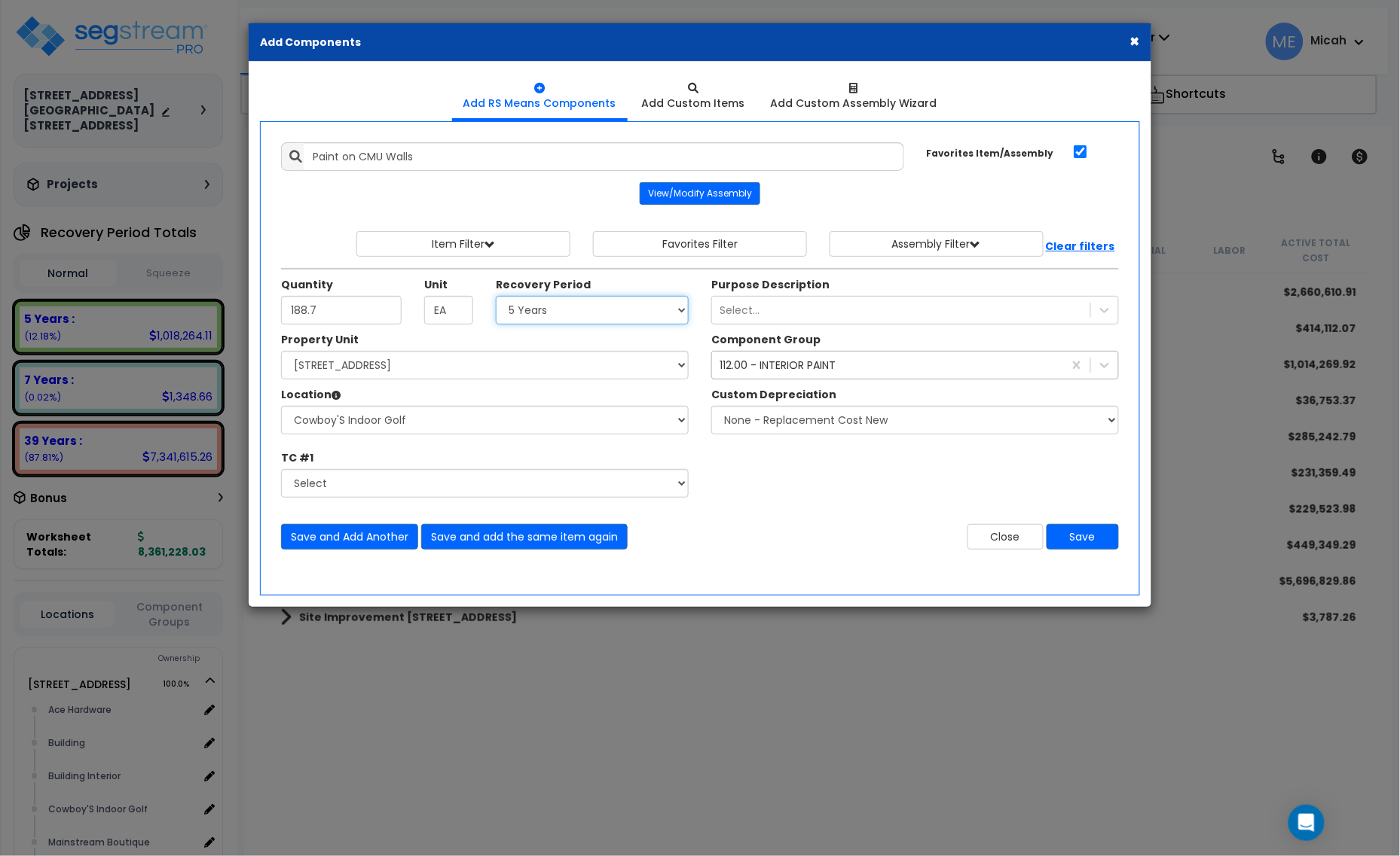
click at [586, 322] on select "Select 5 Years 7 Years 15 Years 20 Years 39 Years 27.5 Year" at bounding box center [592, 310] width 193 height 28
select select "39Y"
click at [497, 297] on select "Select 5 Years 7 Years 15 Years 20 Years 39 Years 27.5 Year" at bounding box center [592, 310] width 193 height 28
click at [370, 540] on button "Save and Add Another" at bounding box center [350, 537] width 138 height 26
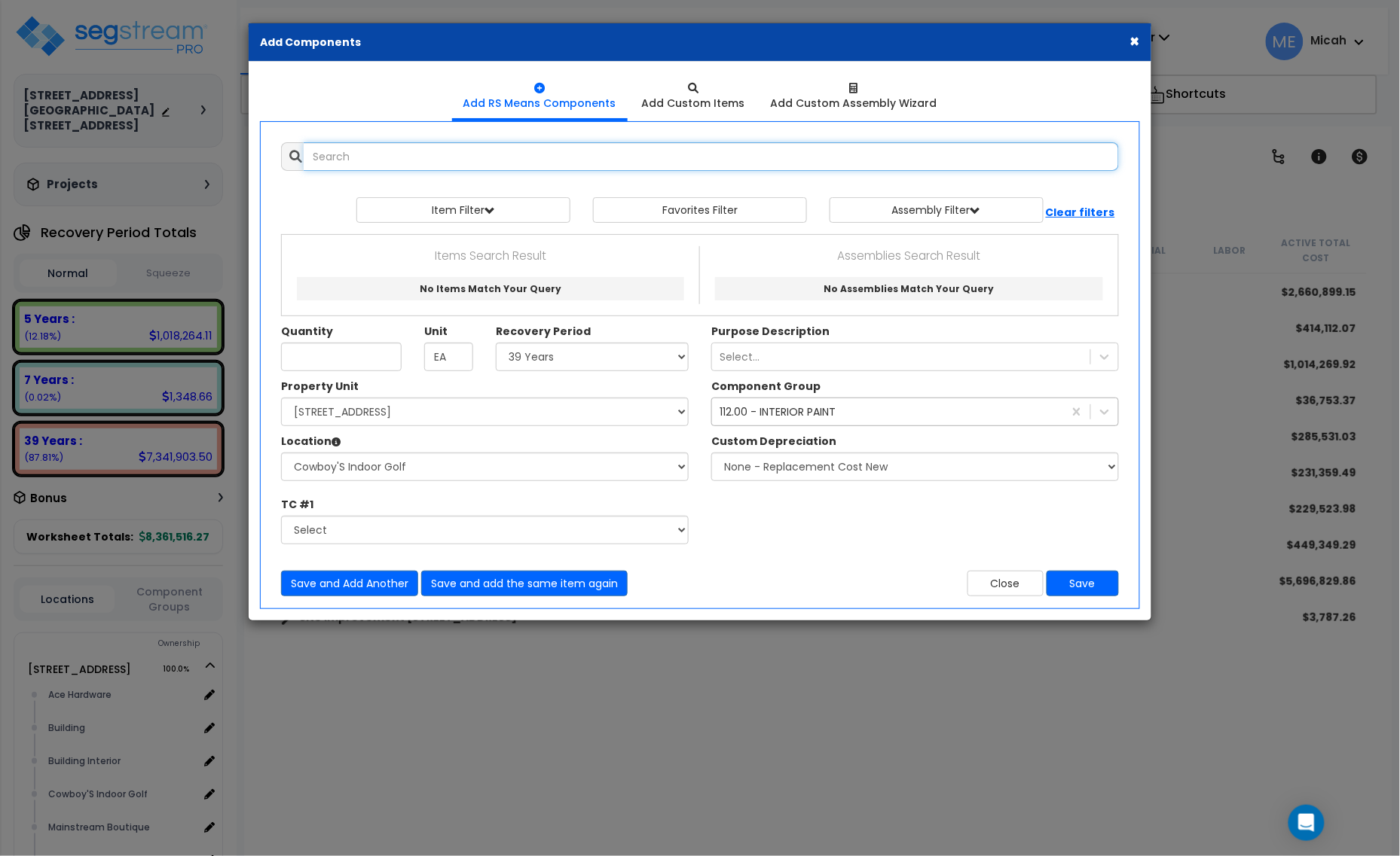
click at [411, 158] on input "text" at bounding box center [711, 156] width 815 height 28
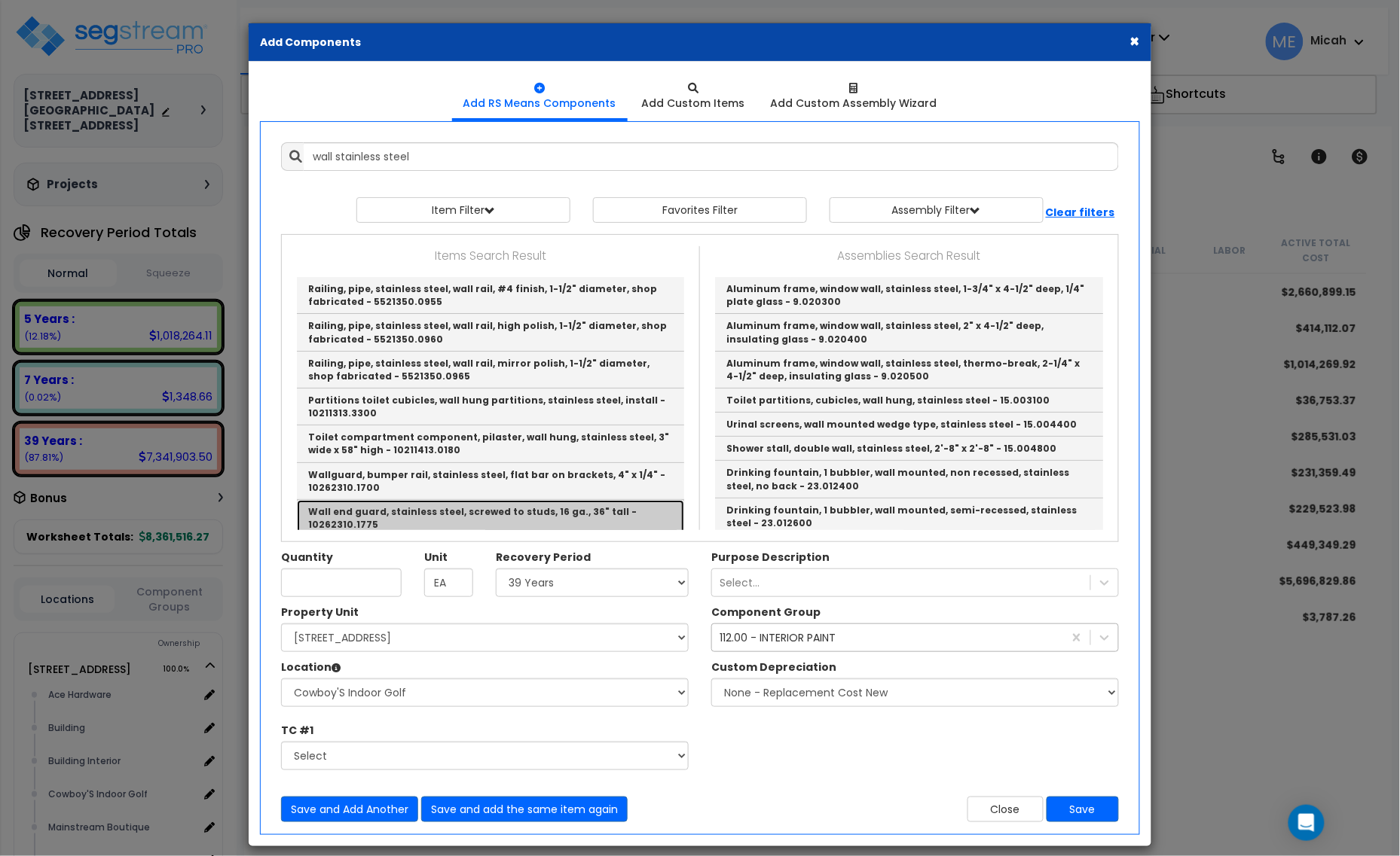
click at [585, 509] on link "Wall end guard, stainless steel, screwed to studs, 16 ga., 36" tall - 10262310.…" at bounding box center [491, 519] width 387 height 37
type input "Wall end guard, stainless steel, screwed to studs, 16 ga., 36" tall - 10262310.…"
checkbox input "false"
type input "Ea."
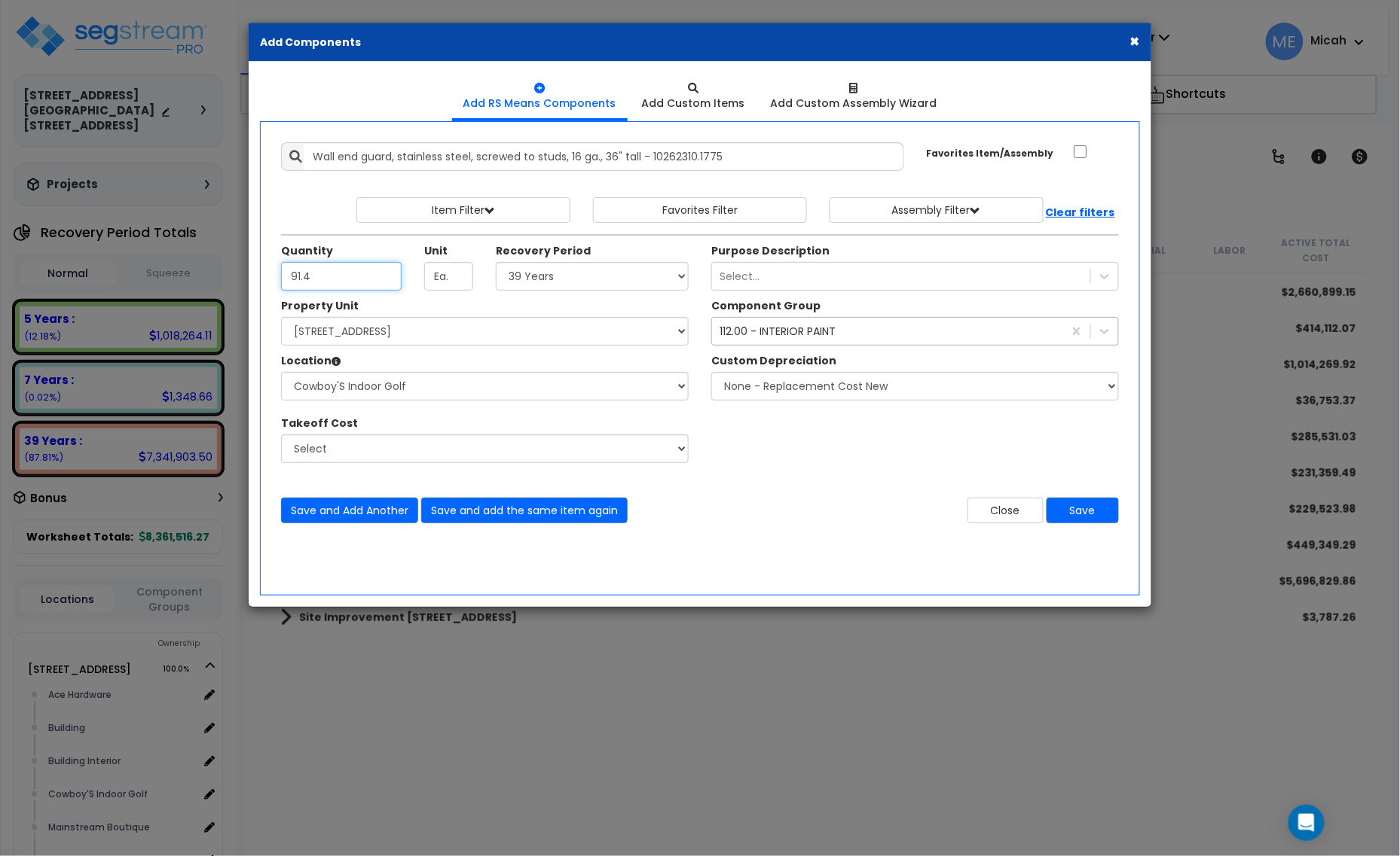
type input "91.4"
click at [750, 330] on div "112.00 - INTERIOR PAINT" at bounding box center [777, 331] width 116 height 15
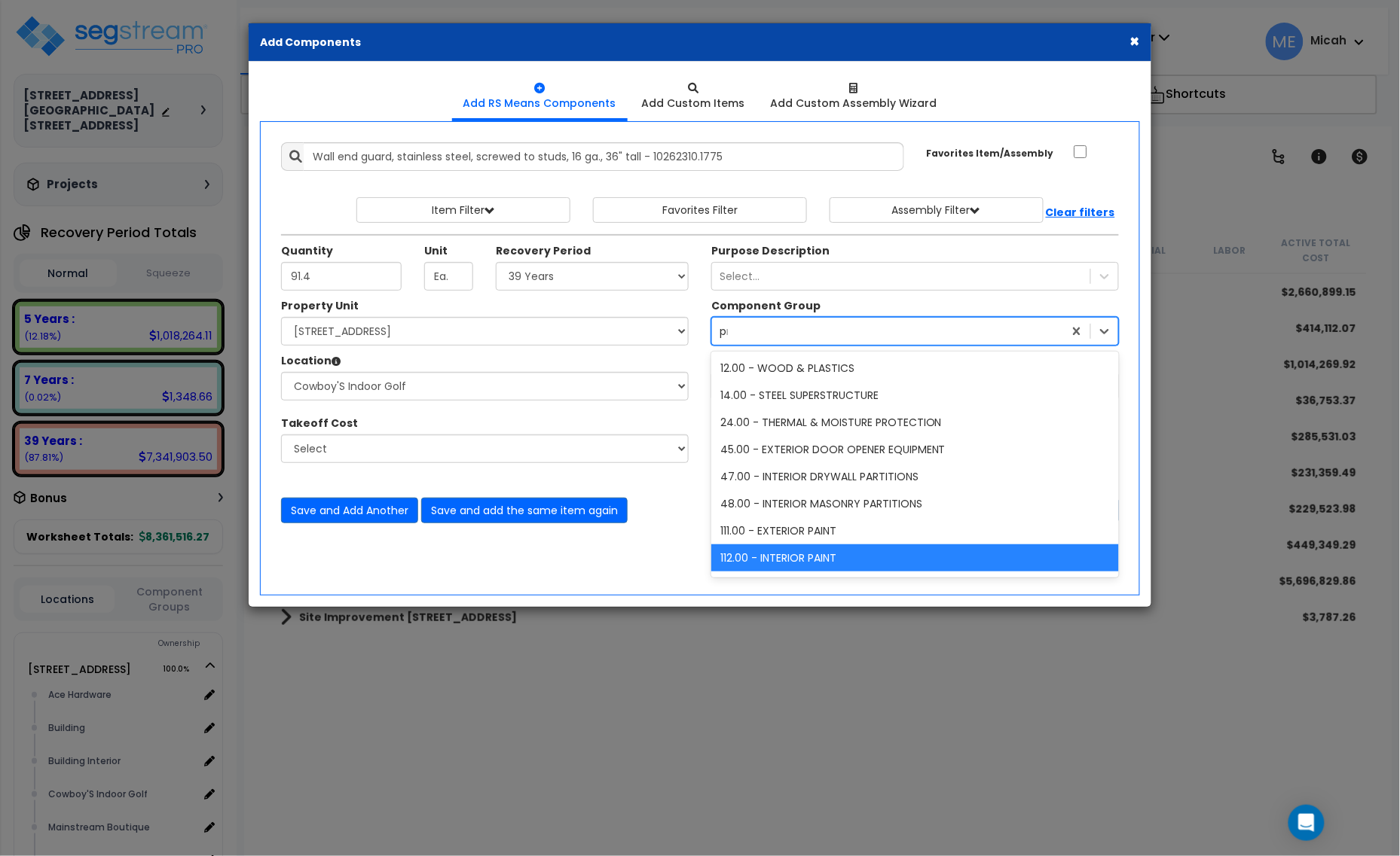
type input "pro"
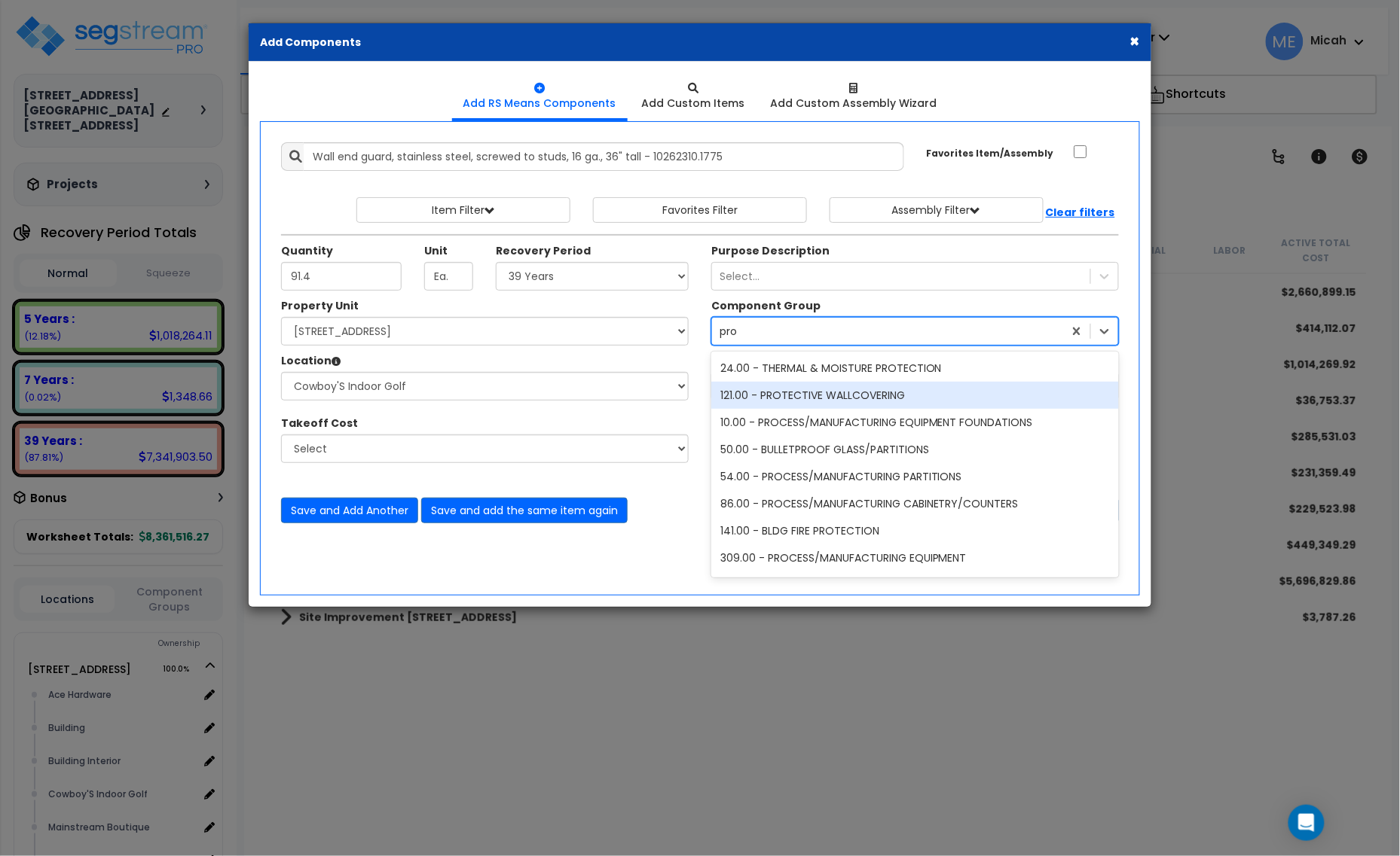
click at [805, 394] on div "121.00 - PROTECTIVE WALLCOVERING" at bounding box center [915, 396] width 407 height 27
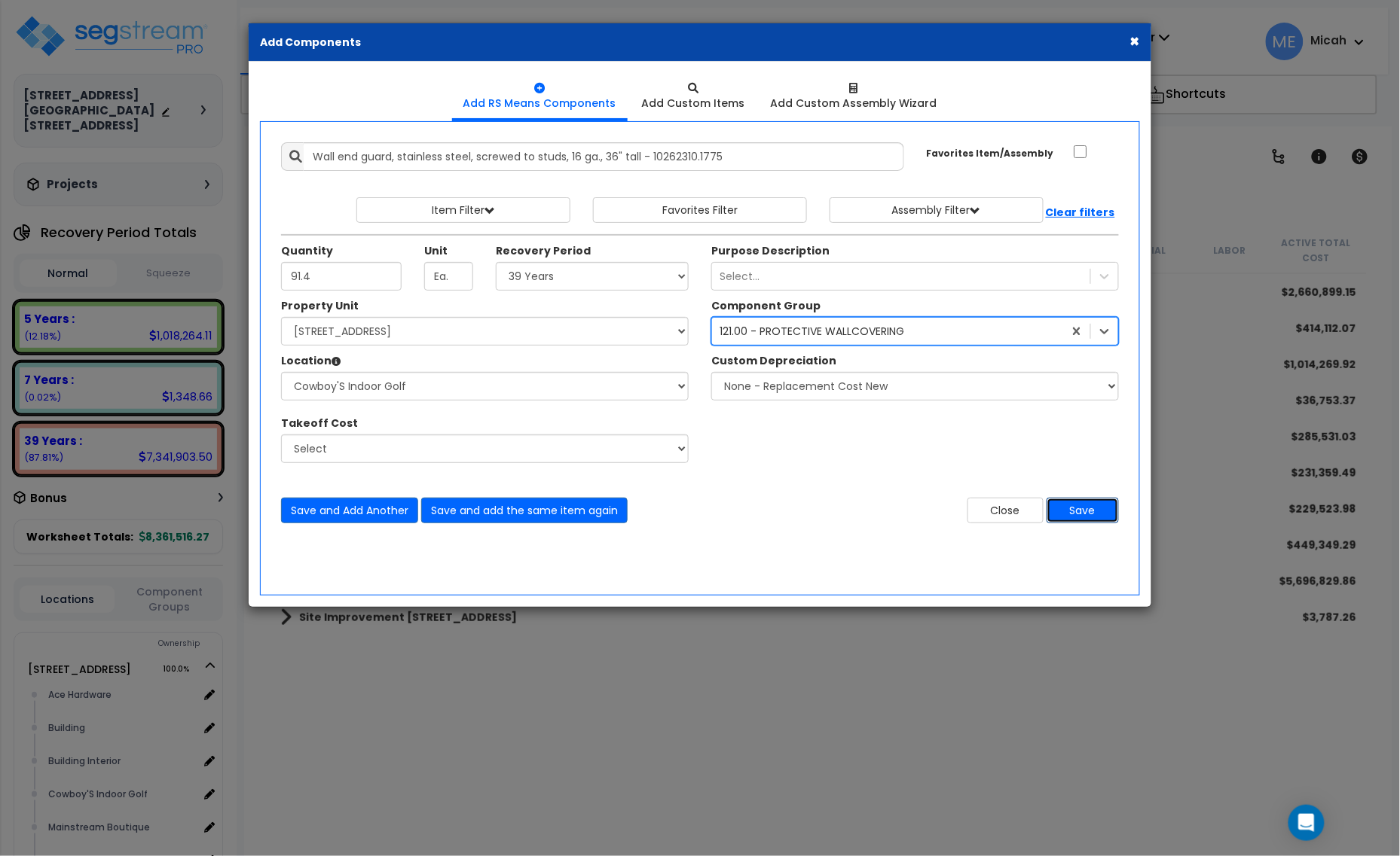
click at [1075, 507] on button "Save" at bounding box center [1082, 510] width 73 height 26
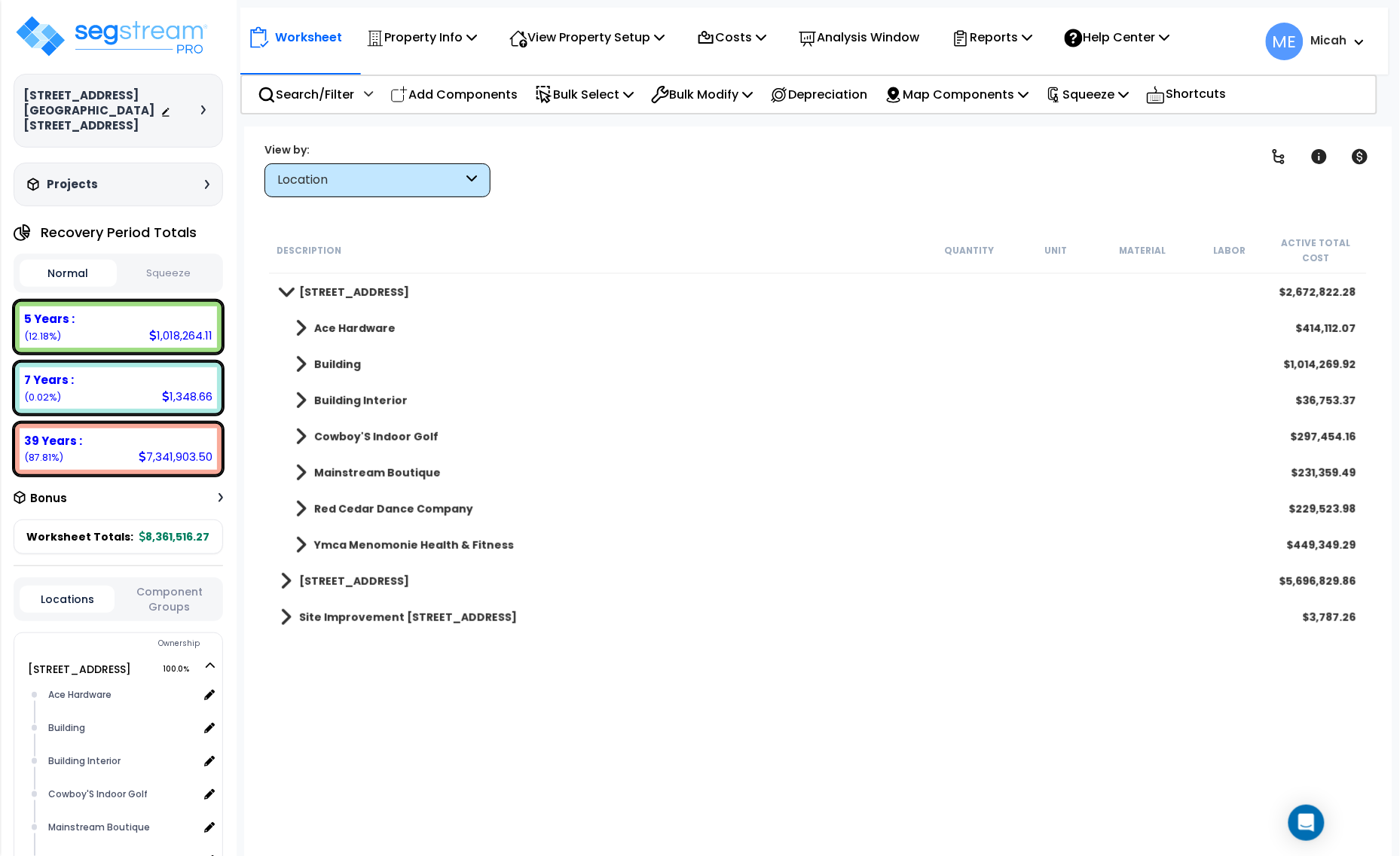
click at [295, 442] on span at bounding box center [301, 437] width 12 height 21
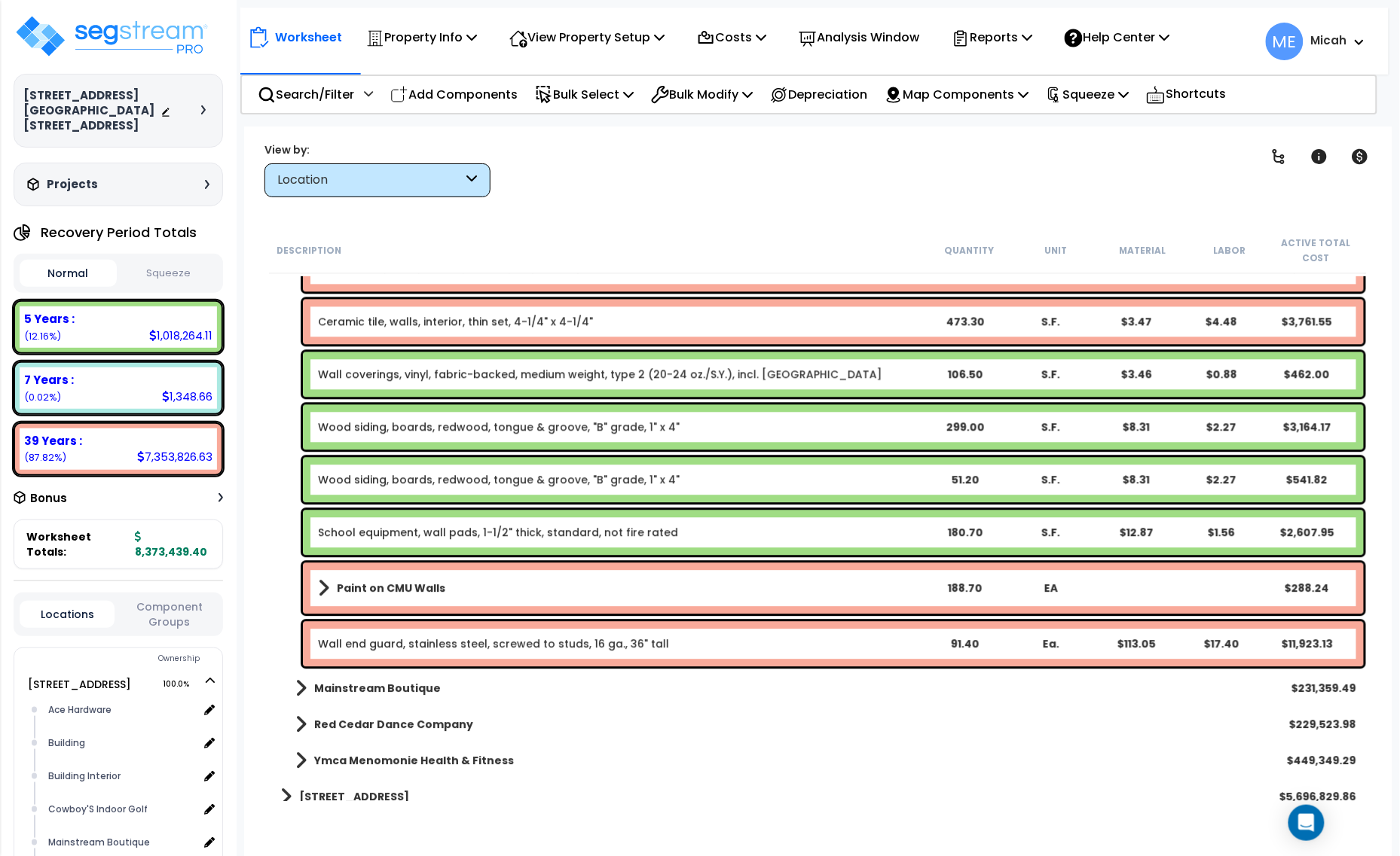
scroll to position [3138, 0]
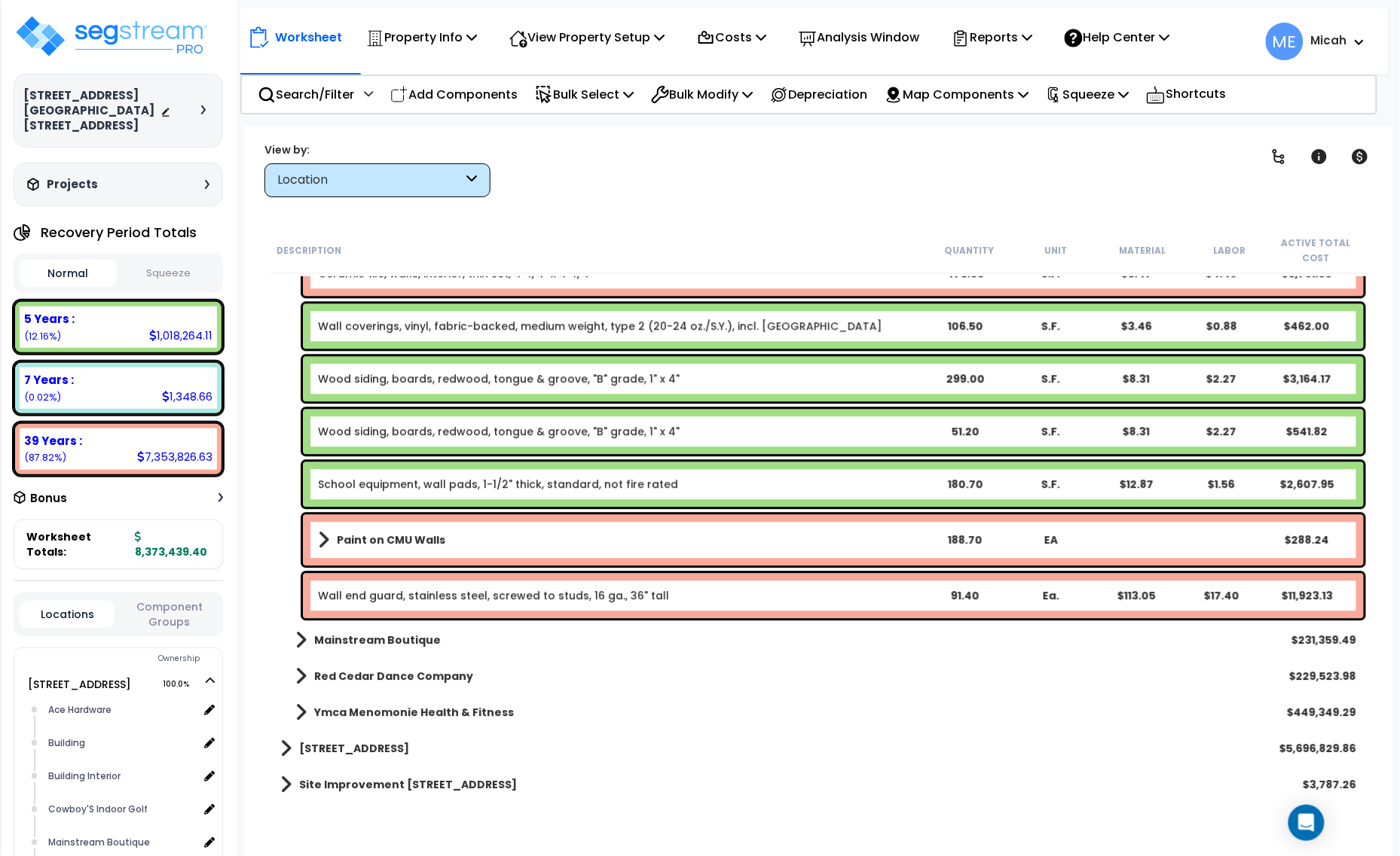
click at [649, 601] on link "Wall end guard, stainless steel, screwed to studs, 16 ga., 36" tall" at bounding box center [493, 595] width 351 height 15
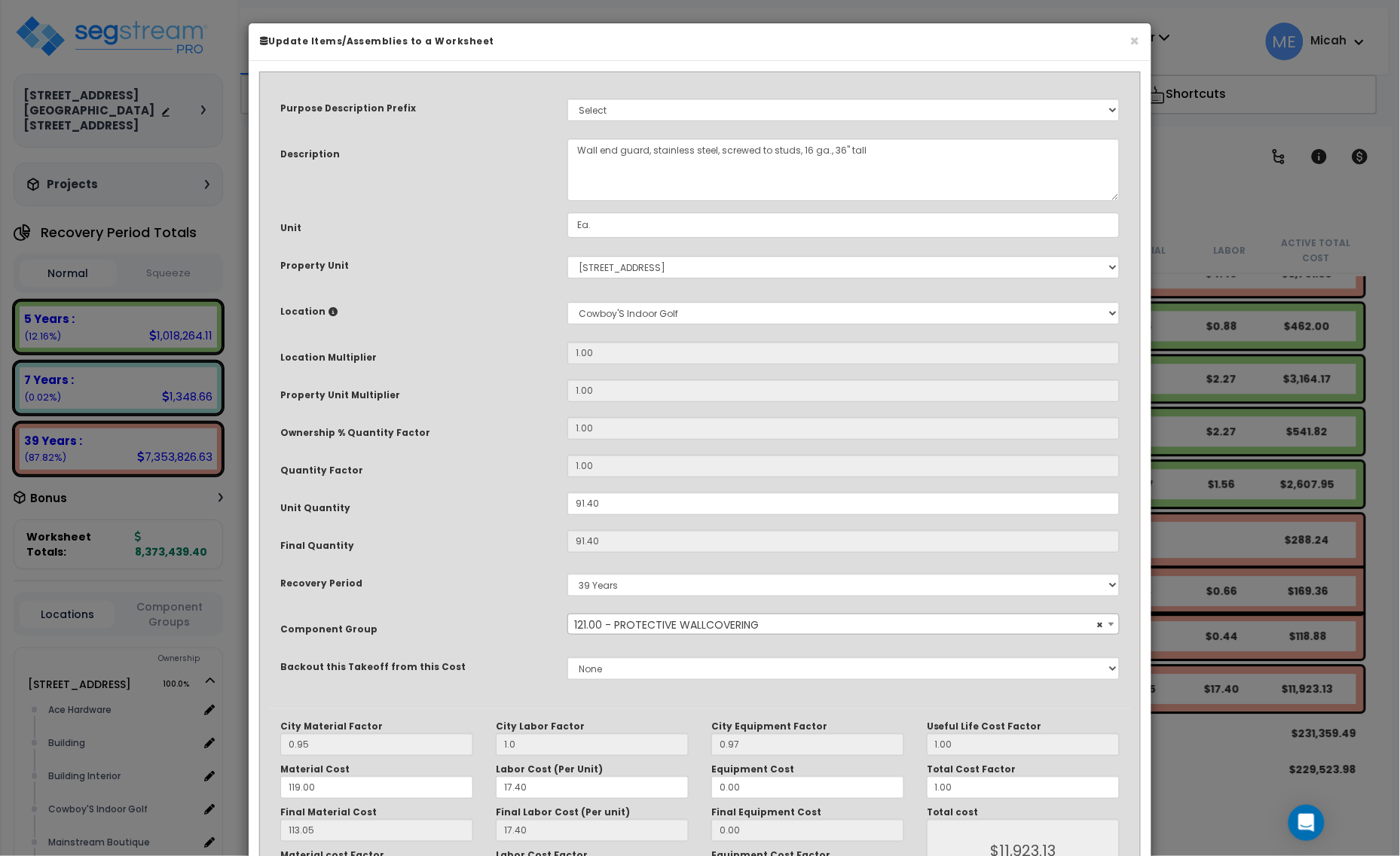
click at [653, 211] on div "Purpose Description Prefix Select A/V System A/V System Equipment A/V System Eq…" at bounding box center [699, 395] width 861 height 627
click at [657, 227] on input "Ea." at bounding box center [843, 224] width 552 height 26
drag, startPoint x: 543, startPoint y: 232, endPoint x: 513, endPoint y: 232, distance: 30.0
click at [513, 232] on div "Unit Ea." at bounding box center [699, 225] width 861 height 27
type input "SF."
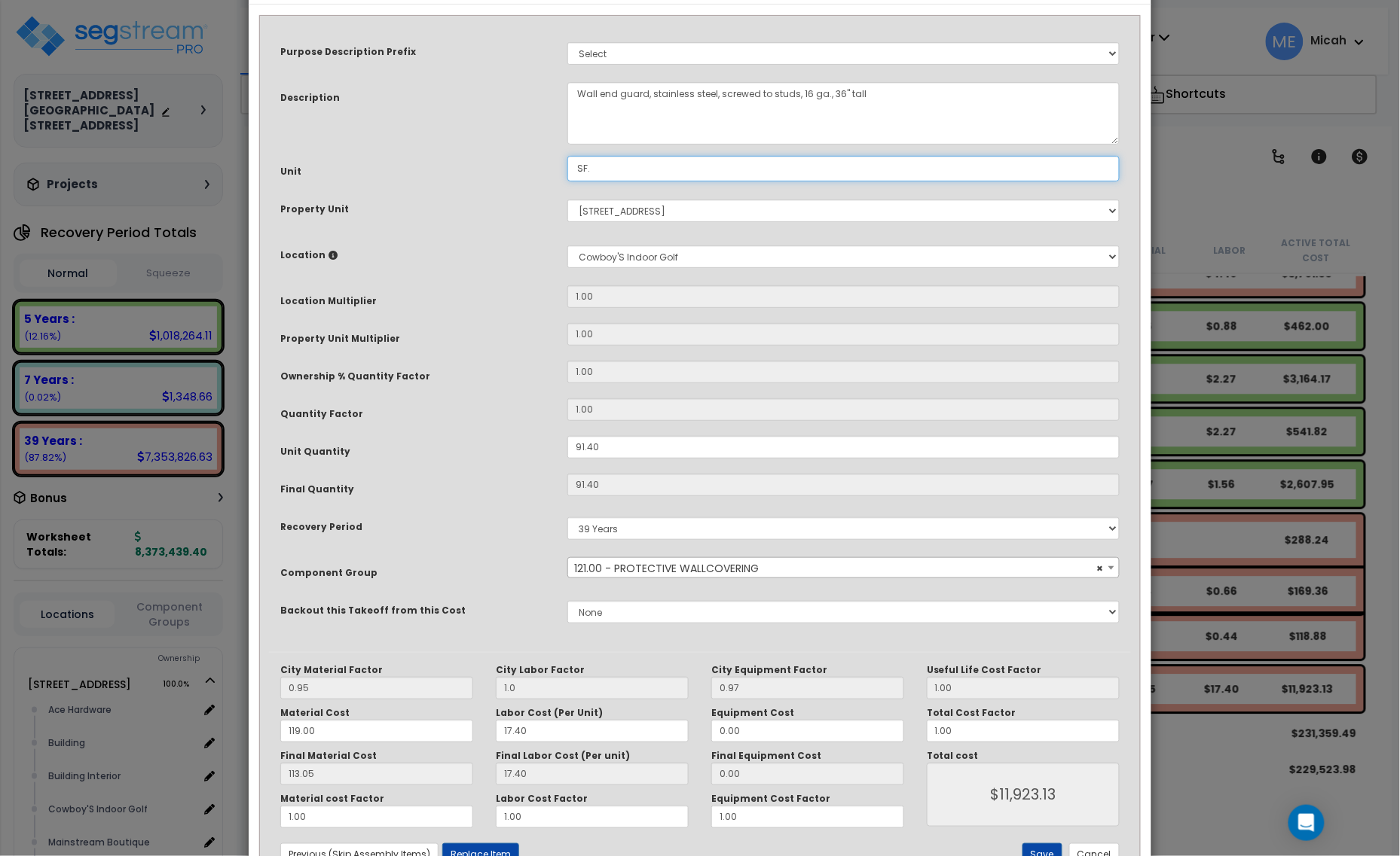
scroll to position [114, 0]
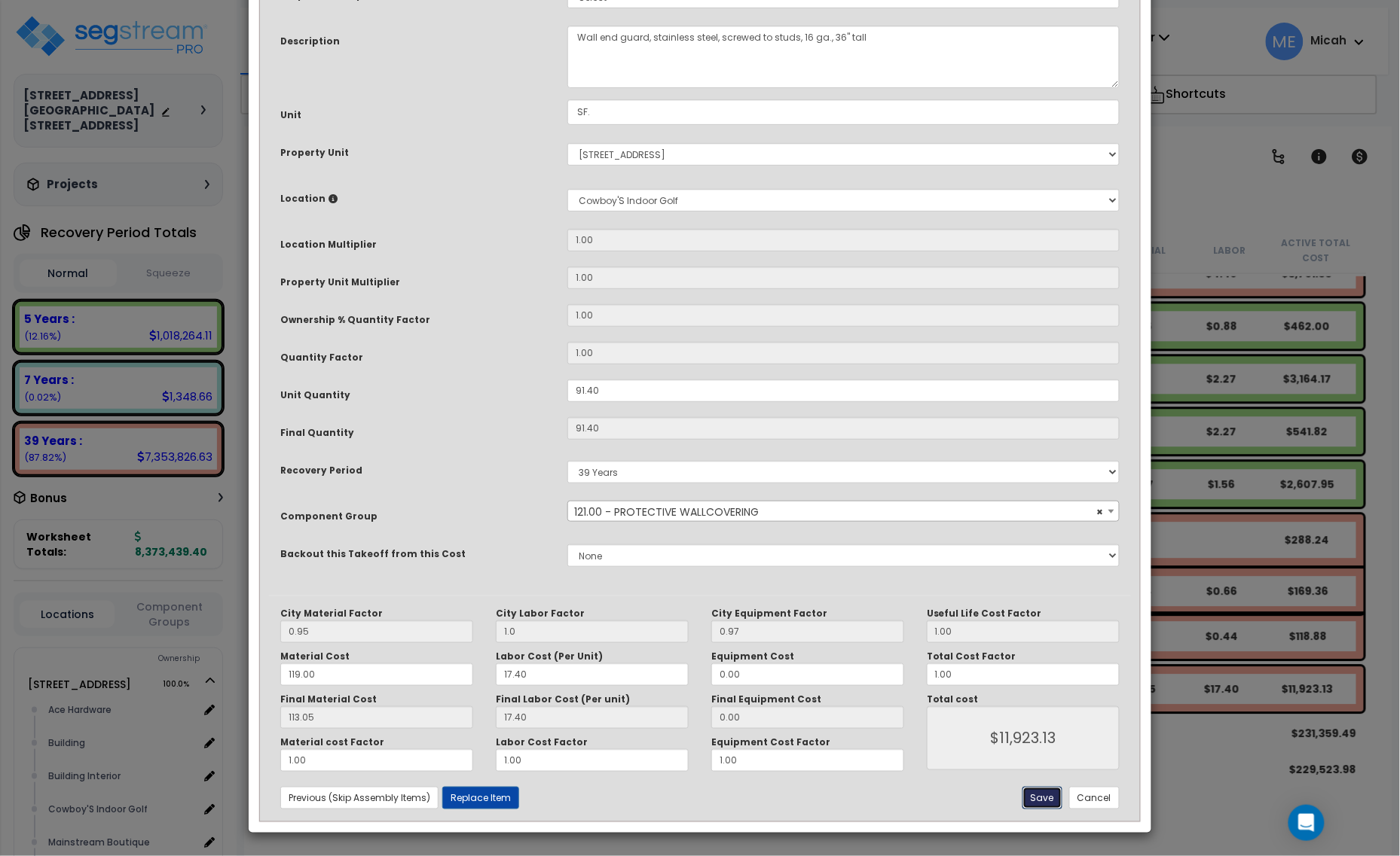
click at [1037, 797] on button "Save" at bounding box center [1042, 797] width 40 height 22
type input "1.00"
type input "11923.13"
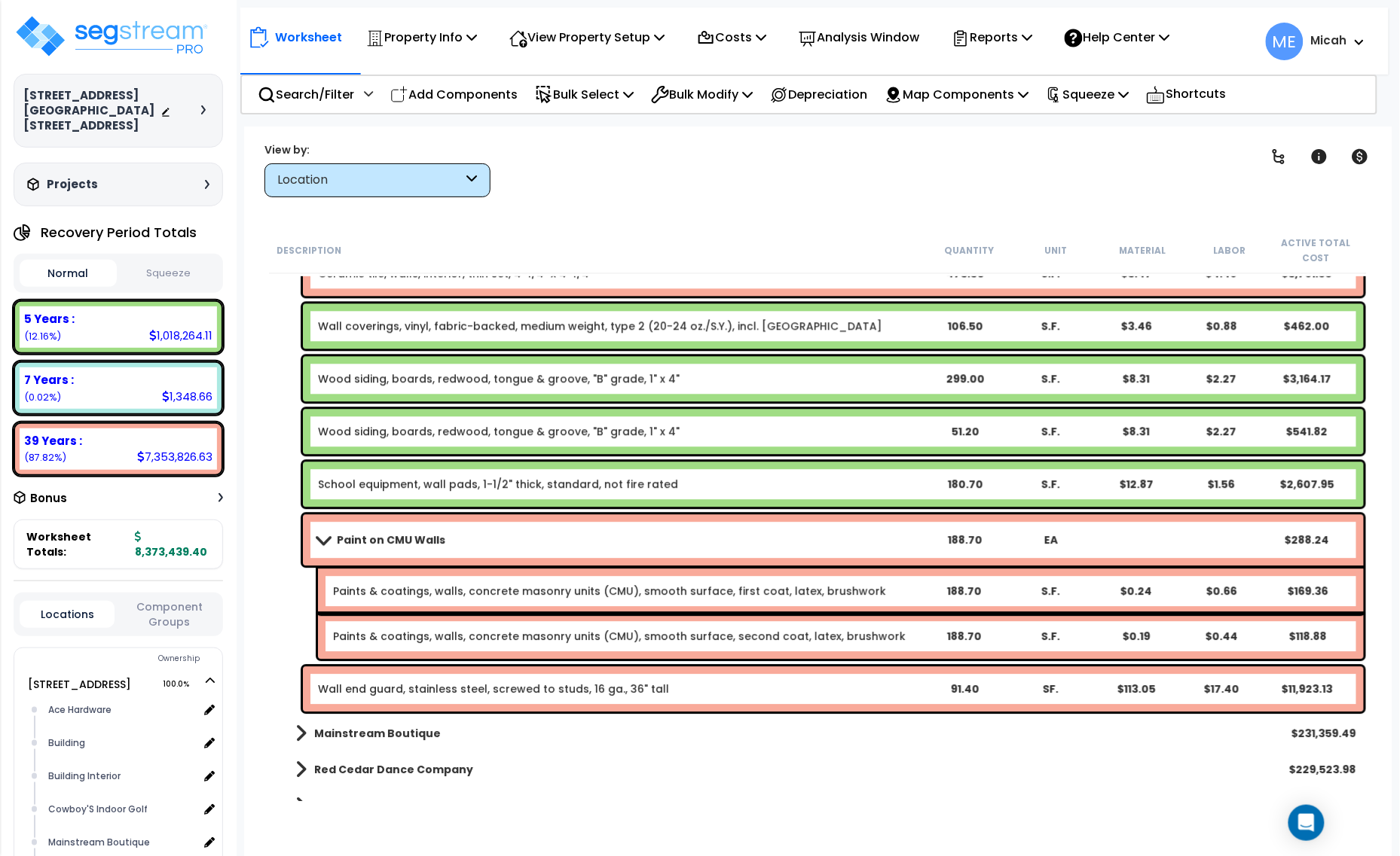
click at [320, 538] on span at bounding box center [323, 539] width 21 height 12
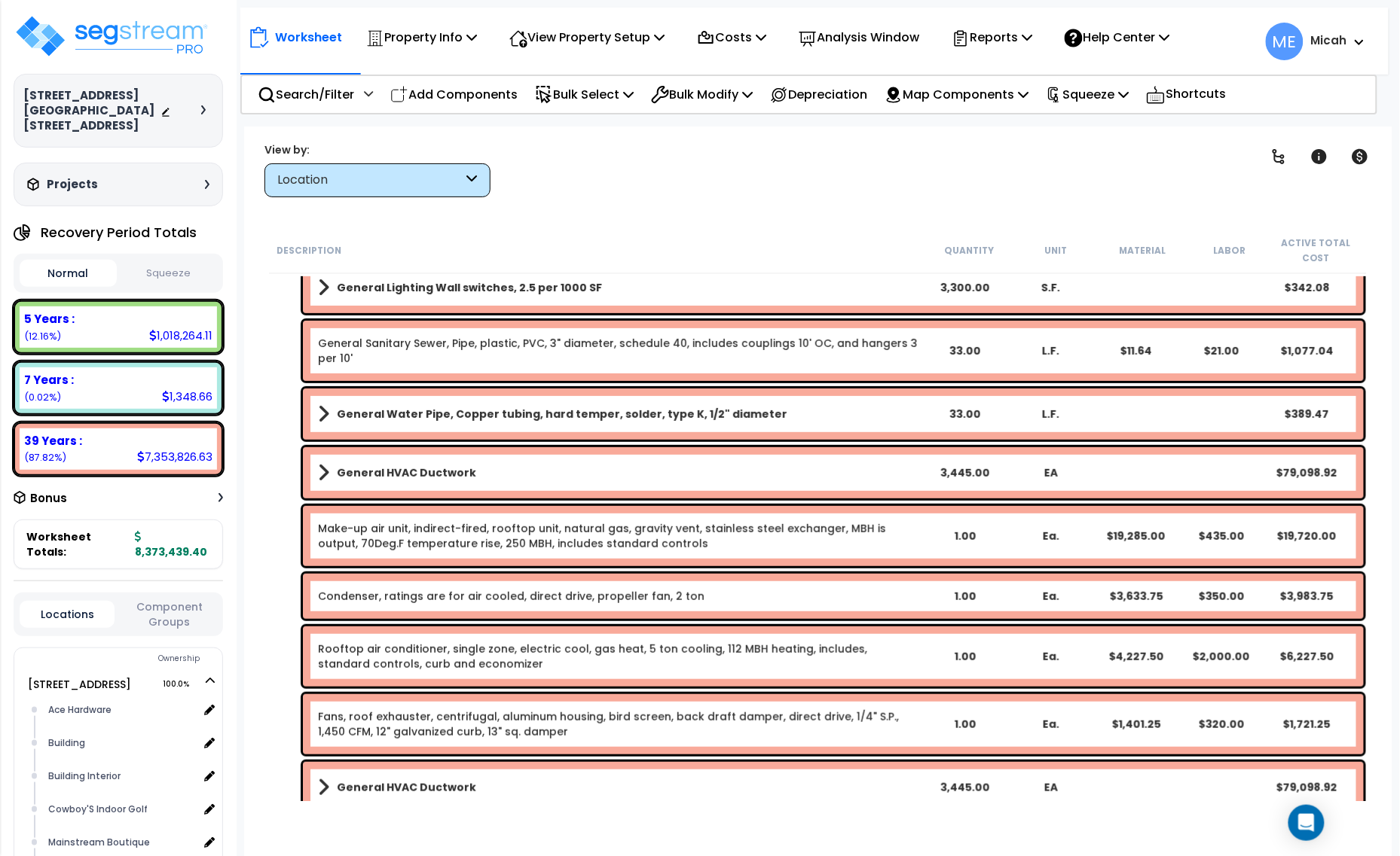
scroll to position [31, 0]
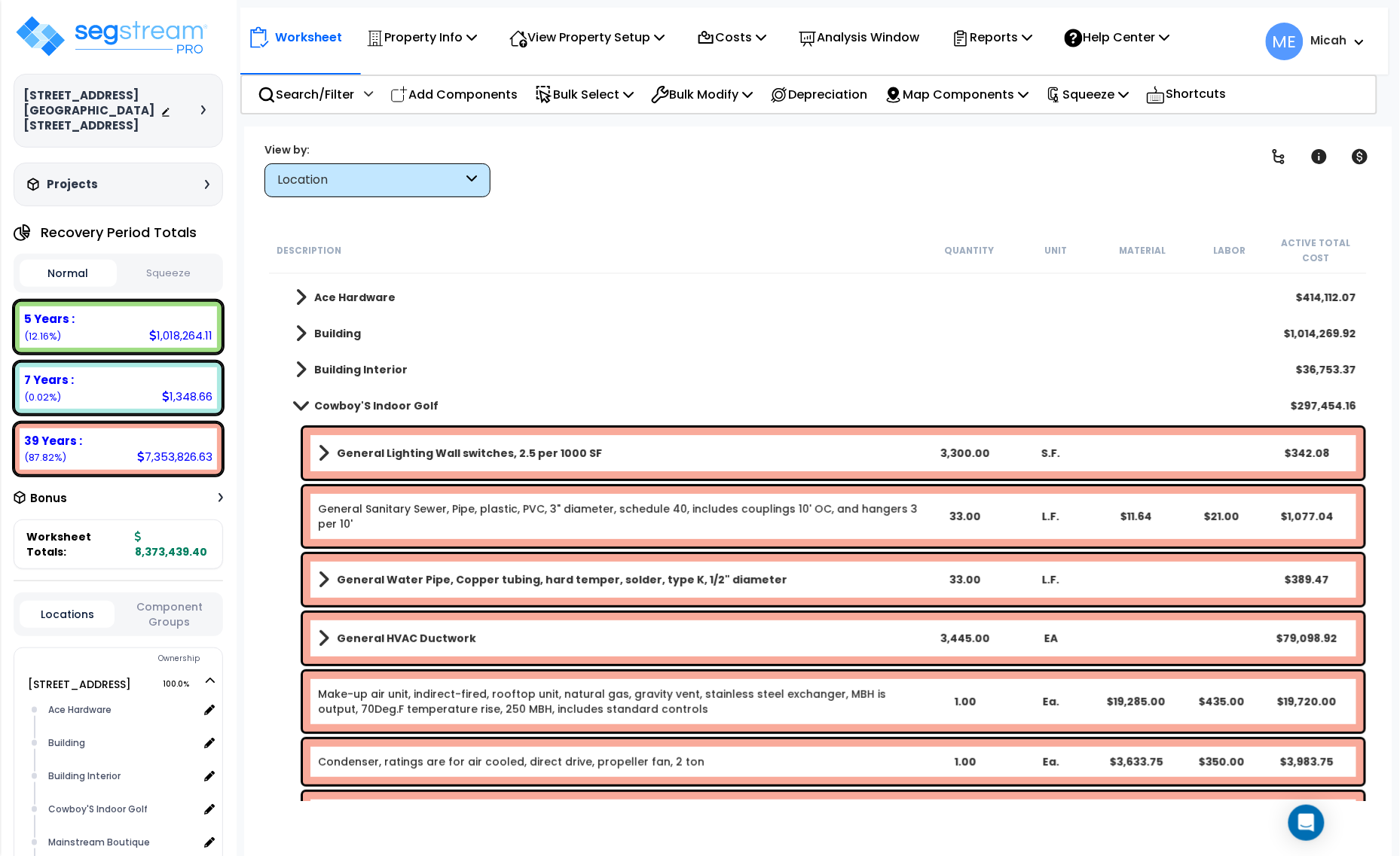
click at [303, 403] on span at bounding box center [301, 405] width 21 height 12
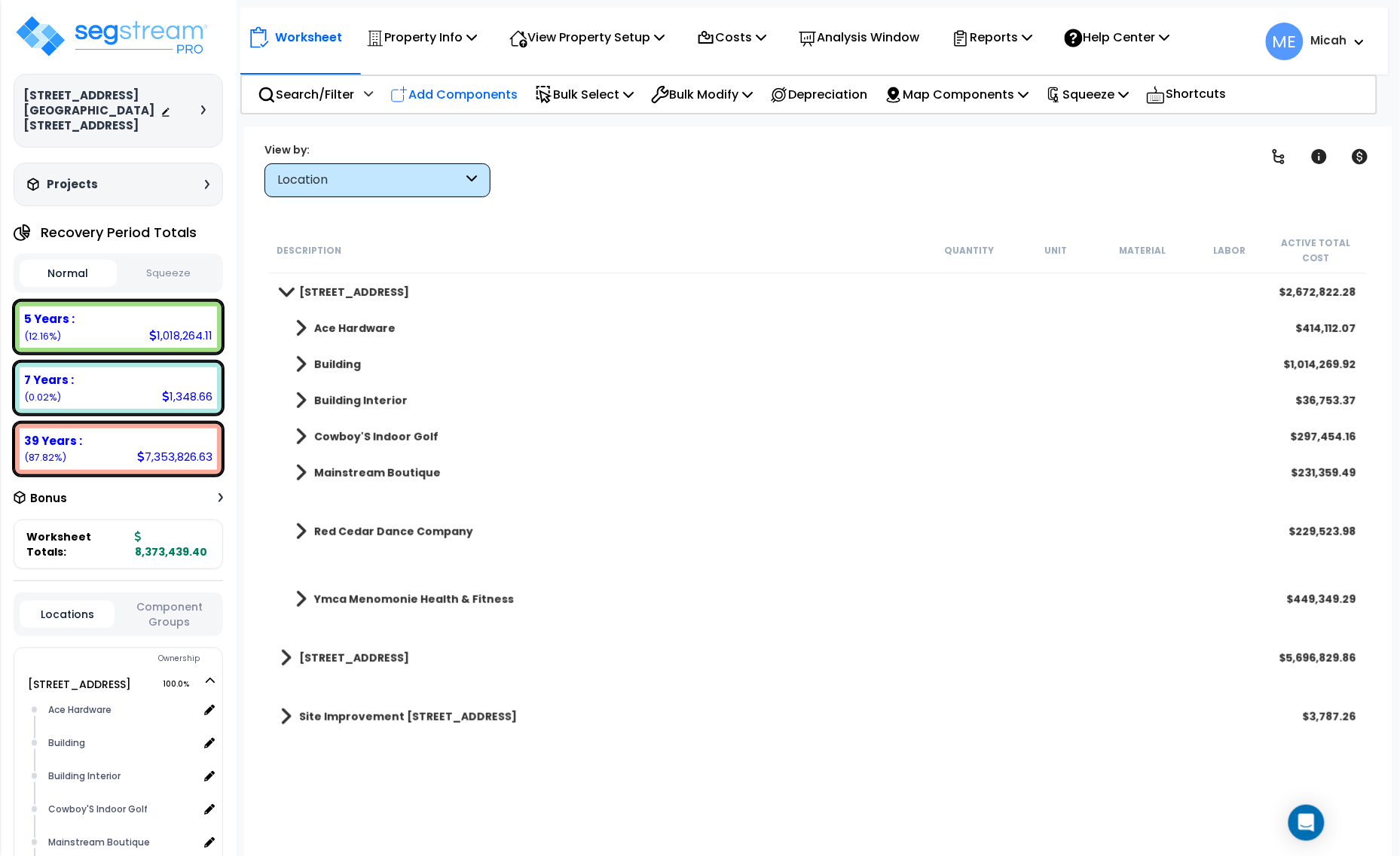
click at [491, 94] on p "Add Components" at bounding box center [454, 94] width 128 height 20
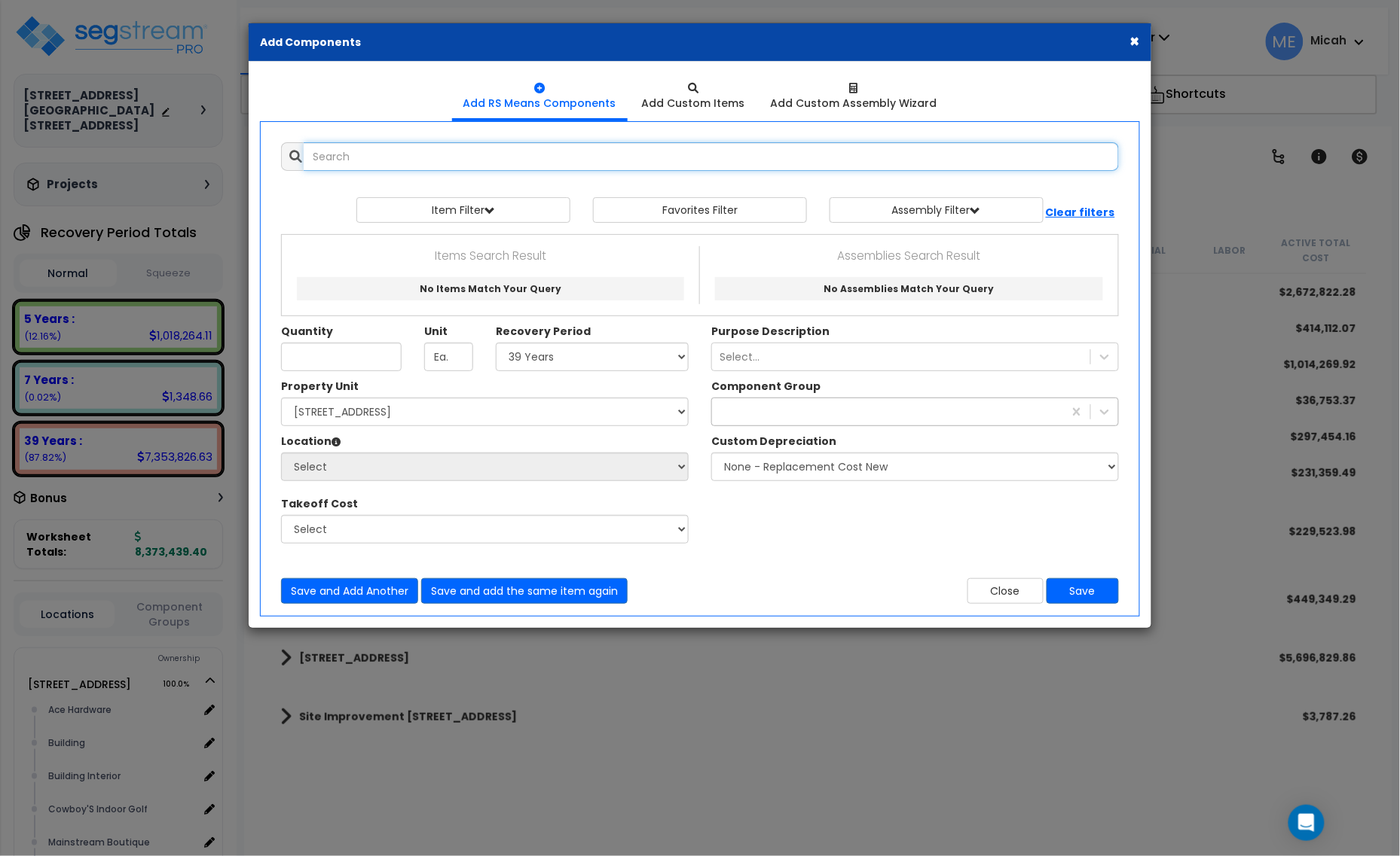
select select
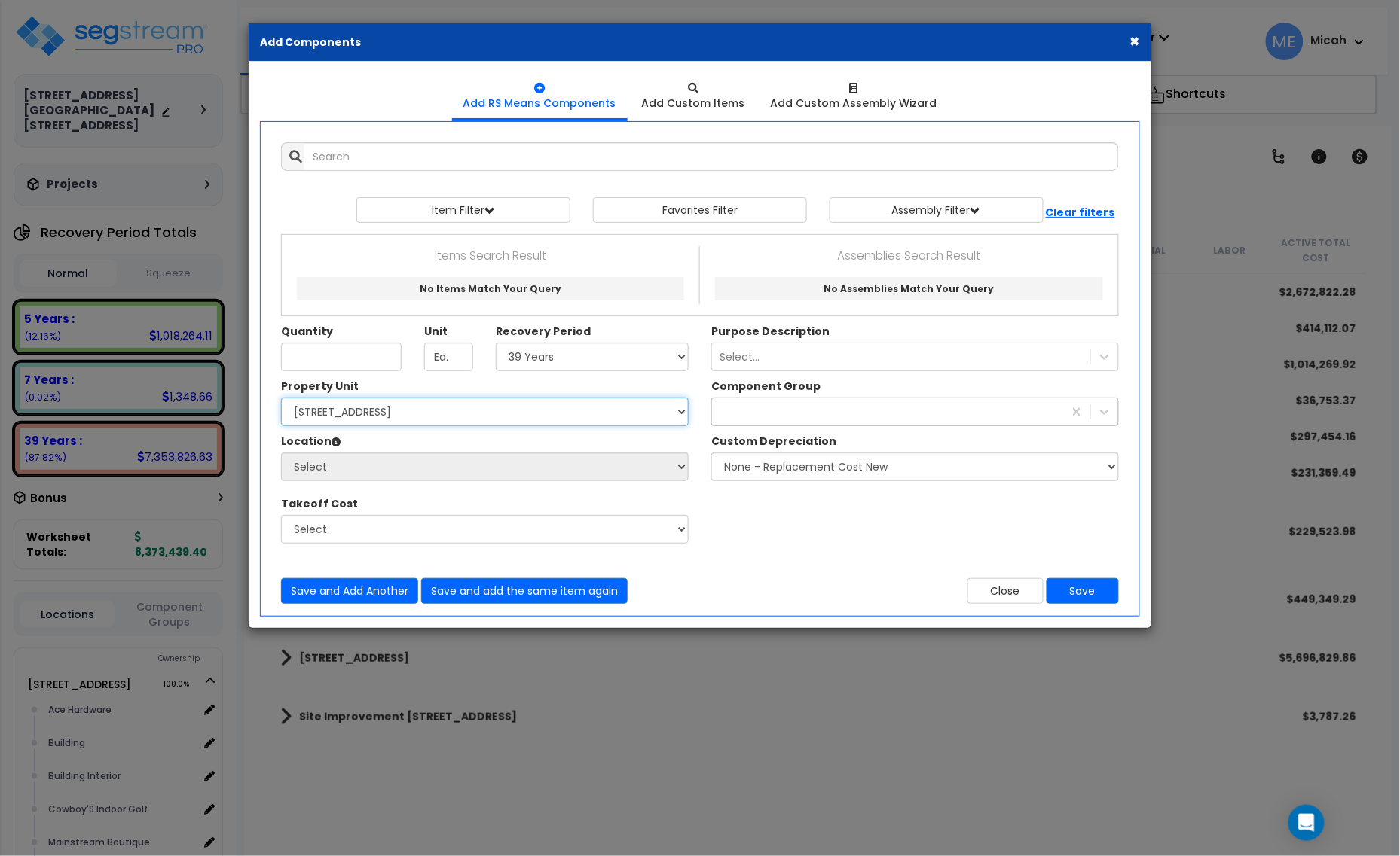
click at [374, 423] on select "Select 1408 9th St E 915 4th Ave E Site Improvement 915 4th Ave E Site Improvem…" at bounding box center [484, 412] width 407 height 28
select select "161435"
click at [281, 399] on select "Select 1408 9th St E 915 4th Ave E Site Improvement 915 4th Ave E Site Improvem…" at bounding box center [484, 412] width 407 height 28
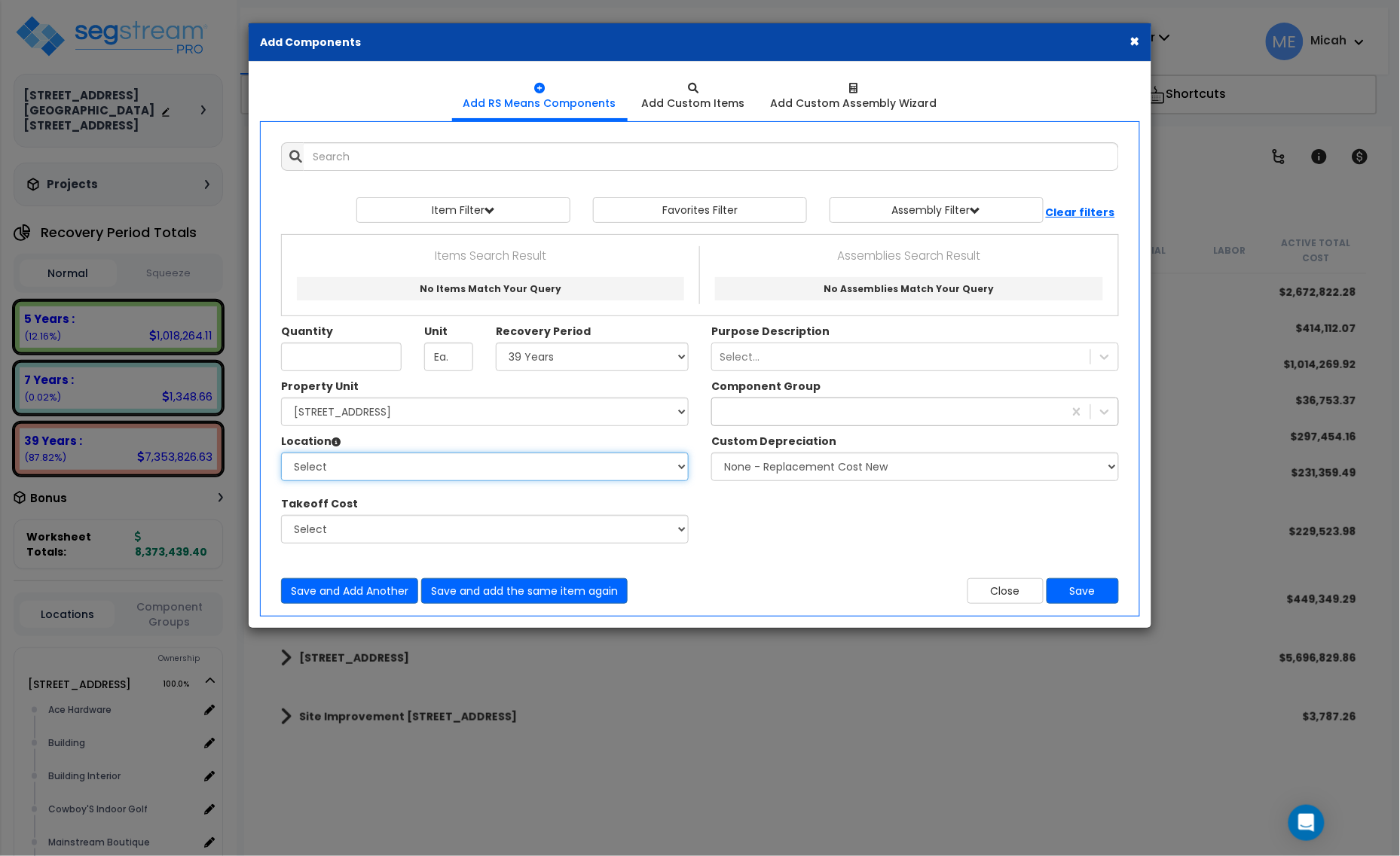
click at [374, 467] on select "Select Ace Hardware Building Building Interior Cowboy'S Indoor Golf Mainstream …" at bounding box center [484, 467] width 407 height 28
click at [281, 454] on select "Select Ace Hardware Building Building Interior Cowboy'S Indoor Golf Mainstream …" at bounding box center [484, 467] width 407 height 28
click at [358, 467] on select "Select Ace Hardware Building Building Interior Cowboy'S Indoor Golf Mainstream …" at bounding box center [484, 467] width 407 height 28
select select "31284"
click at [281, 454] on select "Select Ace Hardware Building Building Interior Cowboy'S Indoor Golf Mainstream …" at bounding box center [484, 467] width 407 height 28
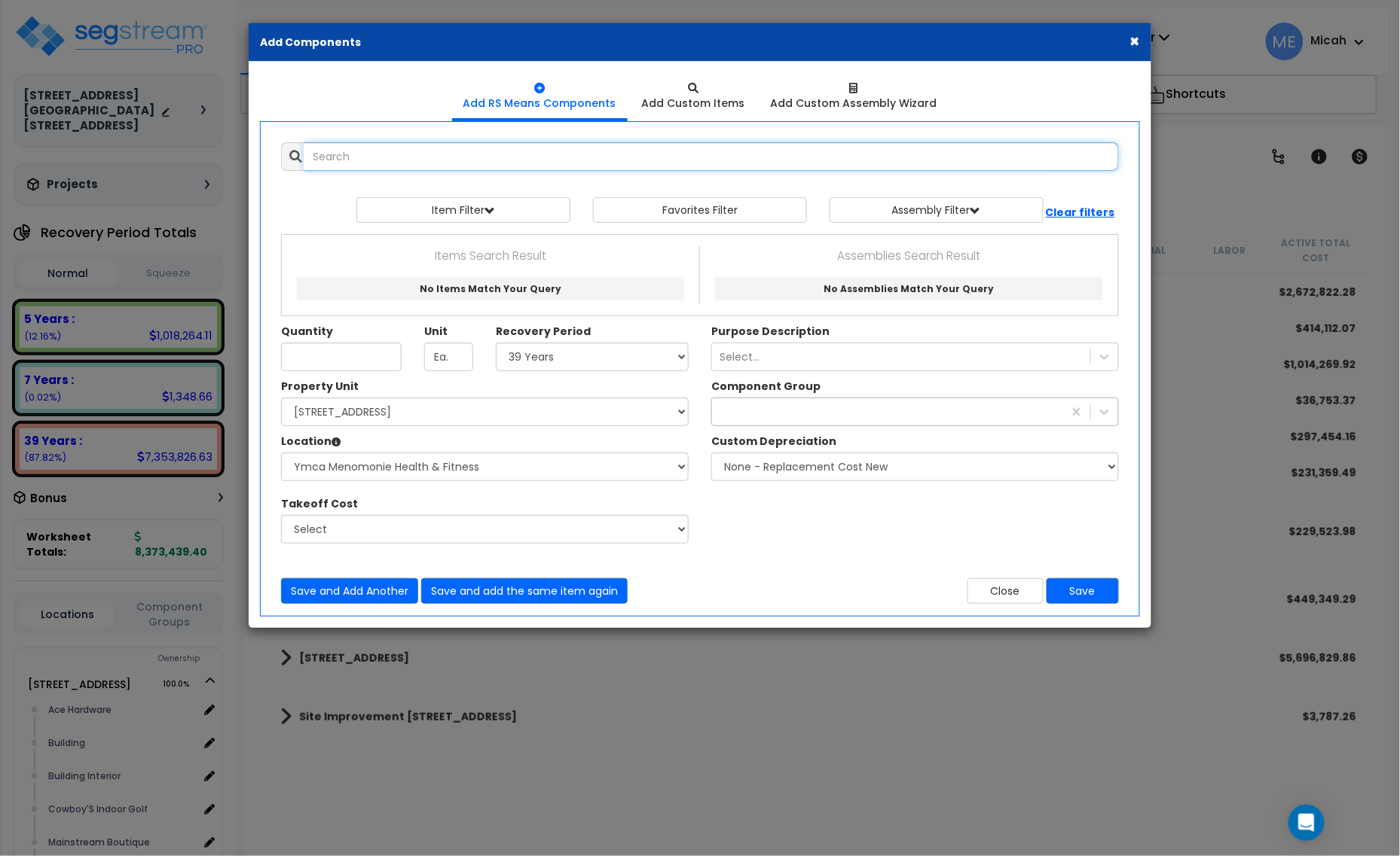
click at [367, 167] on input "text" at bounding box center [711, 156] width 815 height 28
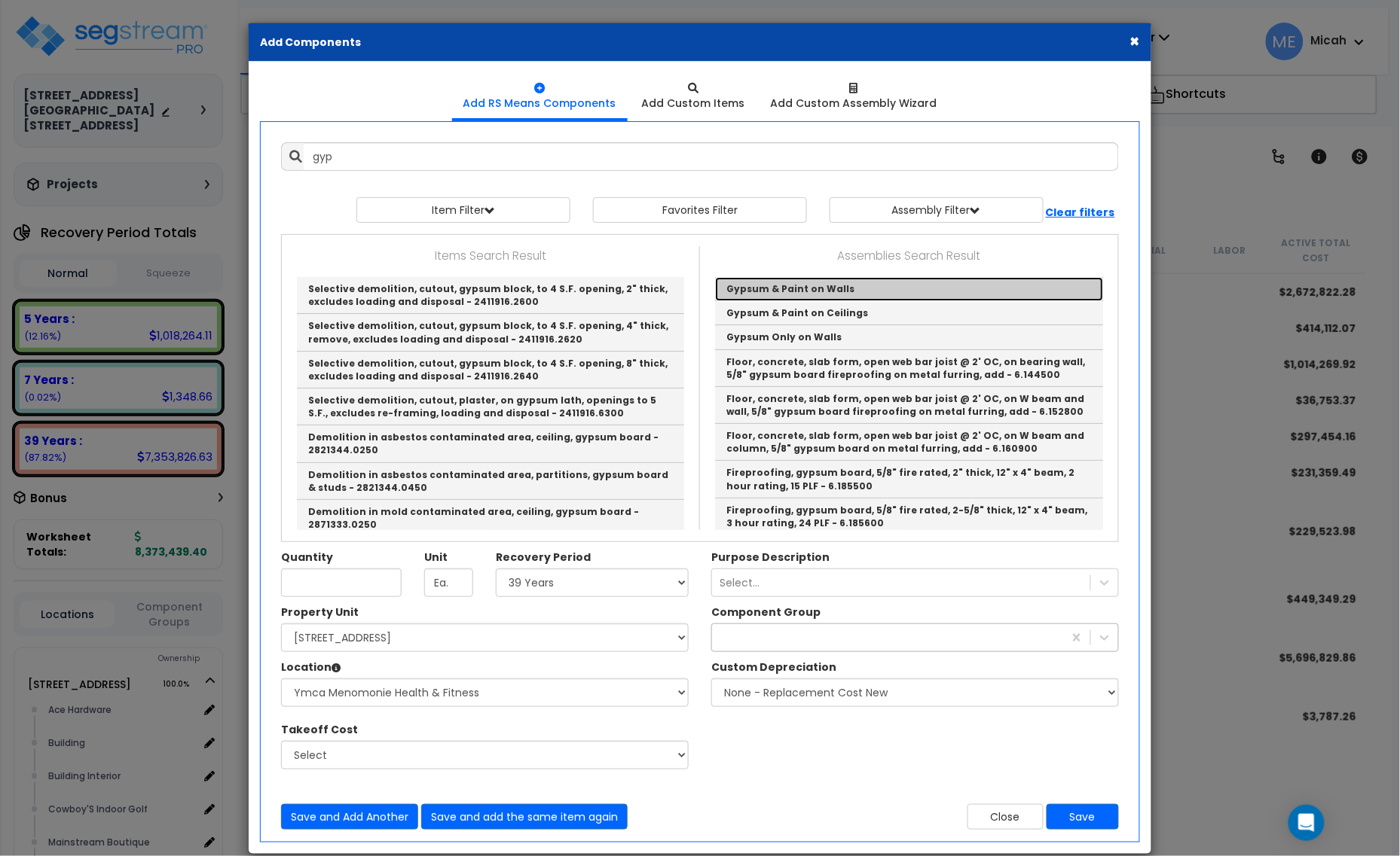
click at [869, 292] on link "Gypsum & Paint on Walls" at bounding box center [908, 288] width 388 height 24
type input "Gypsum & Paint on Walls"
checkbox input "true"
type input "EA"
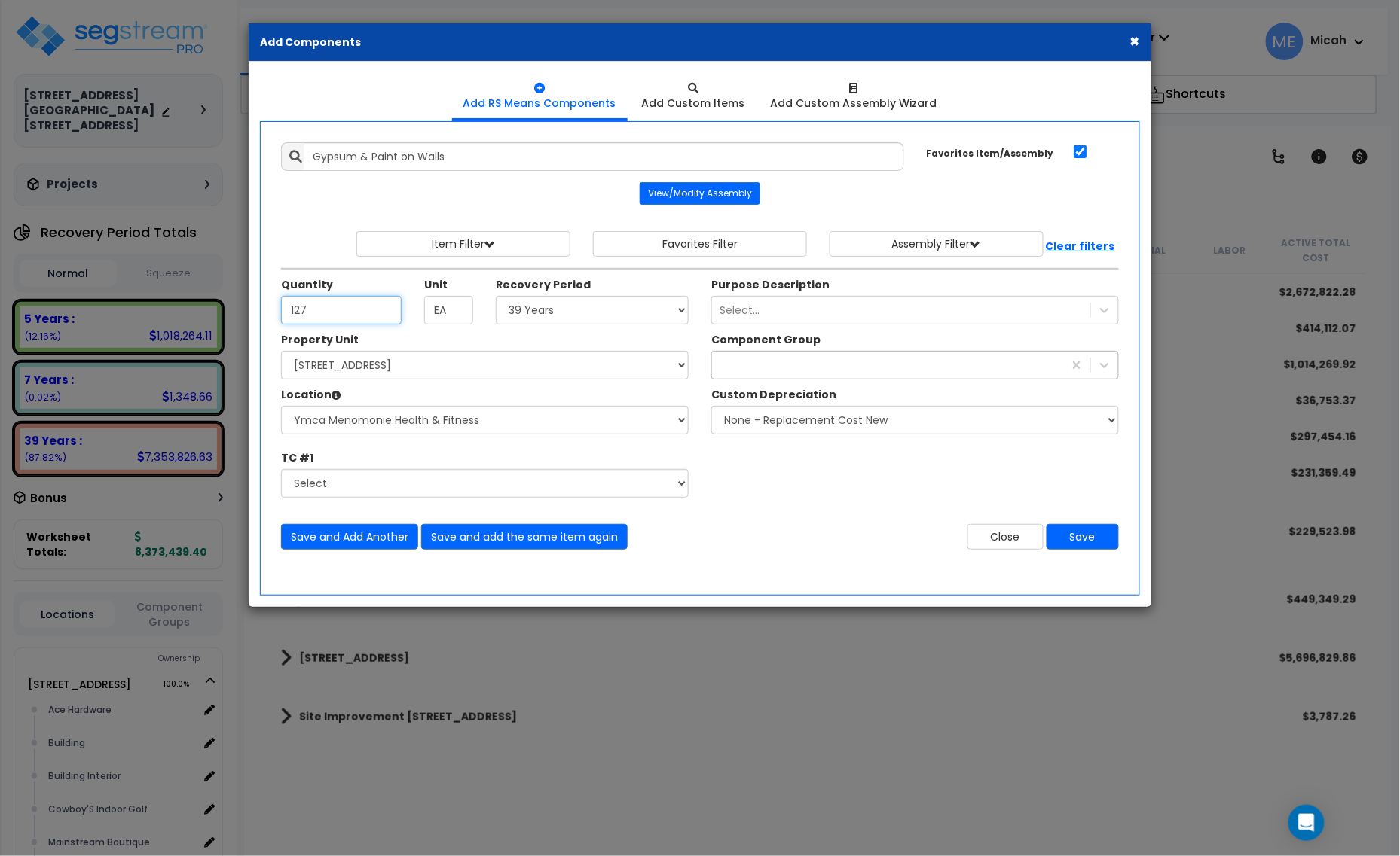
type input "127"
click at [567, 315] on select "Select 5 Years 7 Years 15 Years 20 Years 39 Years 27.5 Year" at bounding box center [592, 310] width 193 height 28
select select "39Y"
click at [497, 297] on select "Select 5 Years 7 Years 15 Years 20 Years 39 Years 27.5 Year" at bounding box center [592, 310] width 193 height 28
click at [786, 370] on div "pro" at bounding box center [887, 365] width 351 height 24
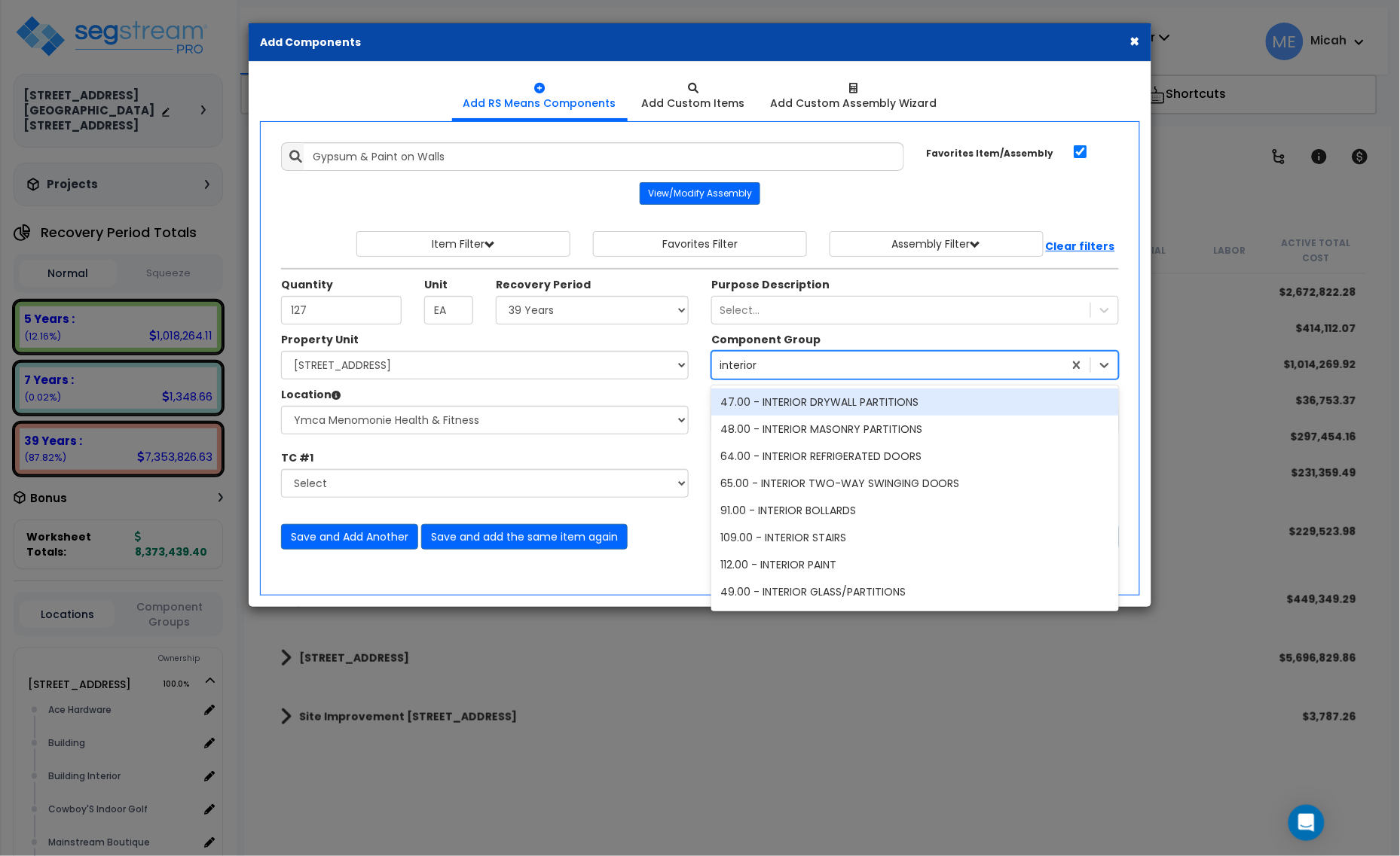
type input "interior d"
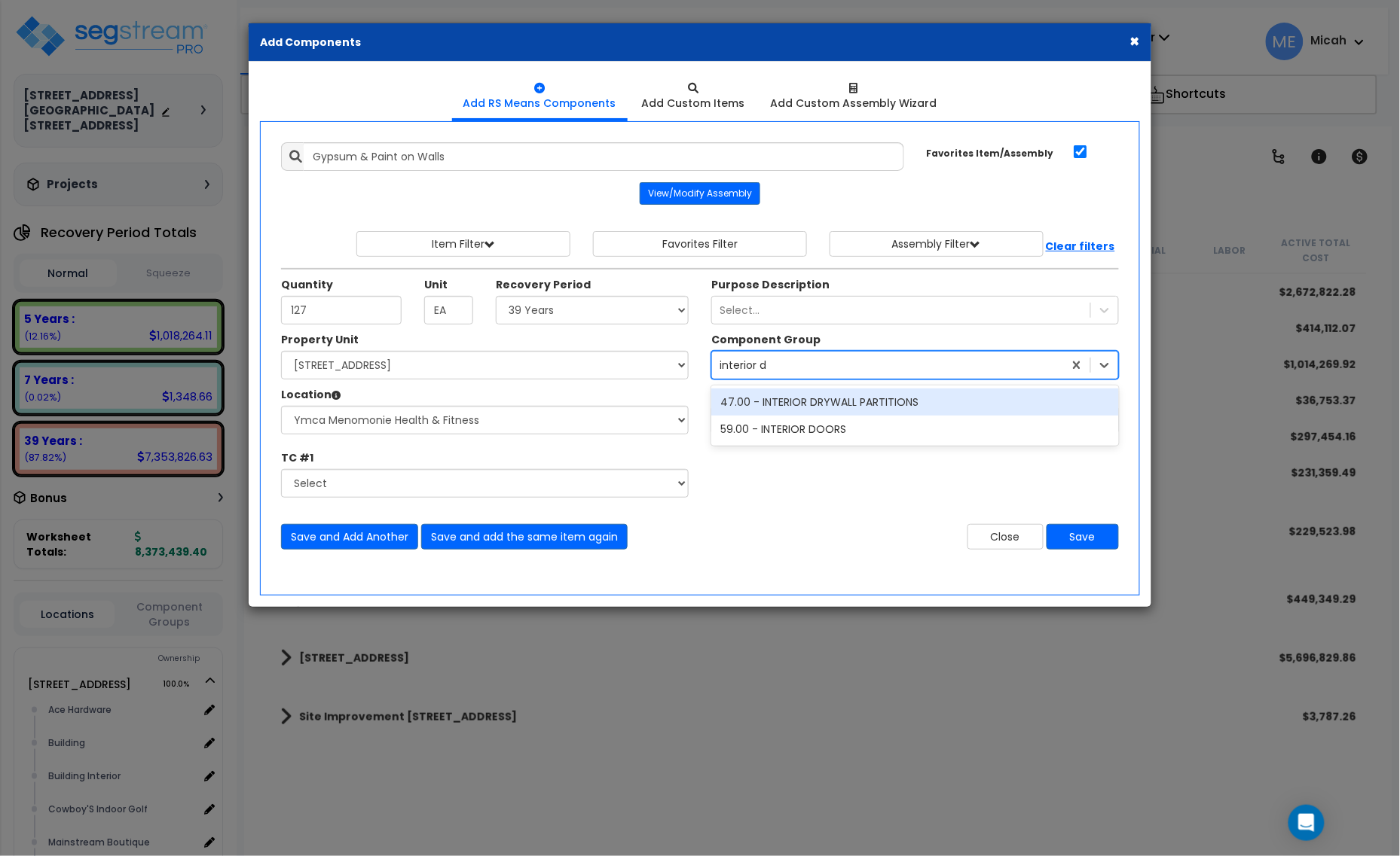
click at [799, 409] on div "47.00 - INTERIOR DRYWALL PARTITIONS" at bounding box center [915, 402] width 407 height 27
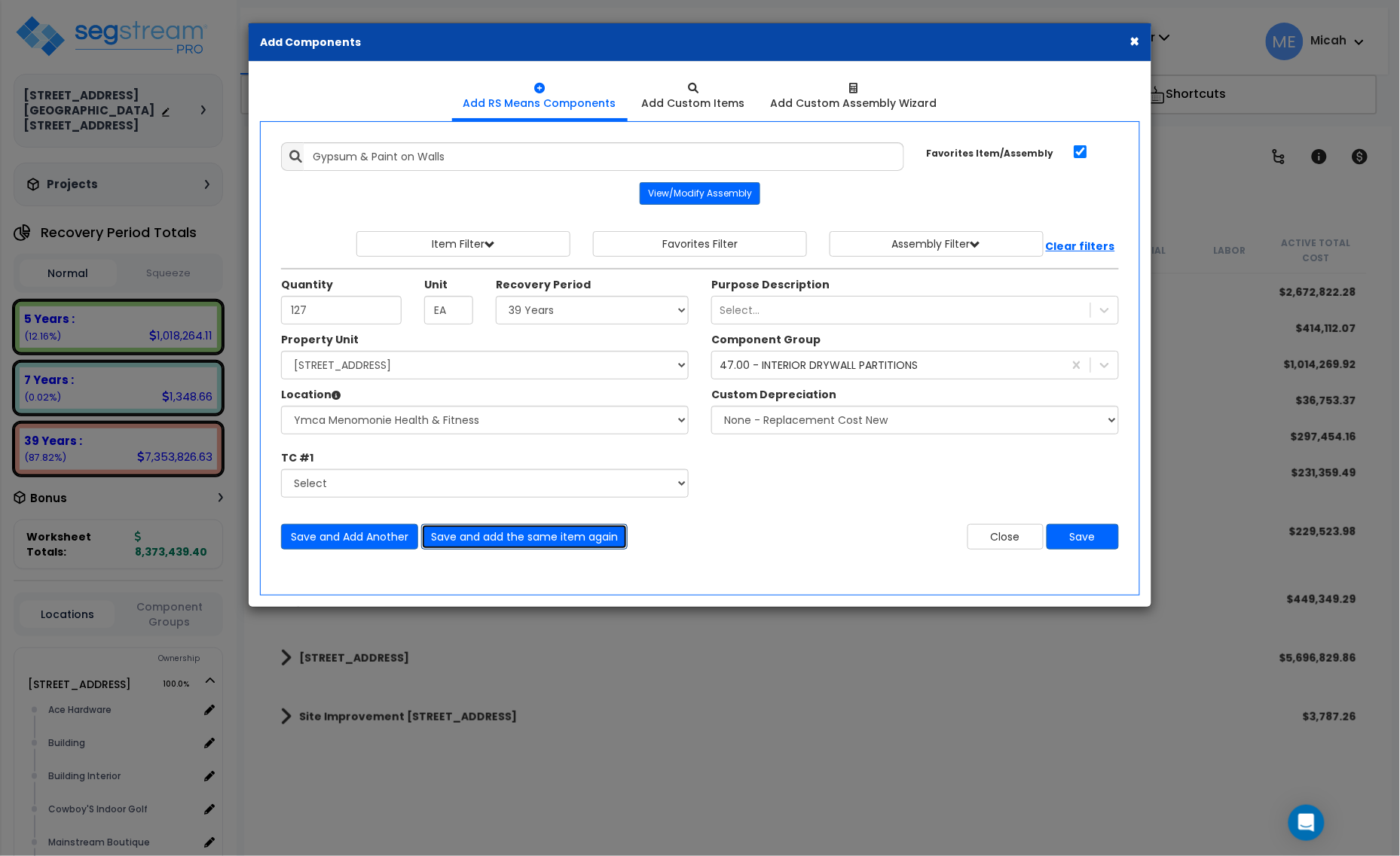
click at [493, 537] on button "Save and add the same item again" at bounding box center [524, 537] width 207 height 26
click at [377, 318] on input "Unit Quantity" at bounding box center [342, 310] width 121 height 28
type input "387.6"
click at [525, 541] on button "Save and add the same item again" at bounding box center [524, 537] width 207 height 26
click at [310, 317] on input "Unit Quantity" at bounding box center [342, 310] width 121 height 28
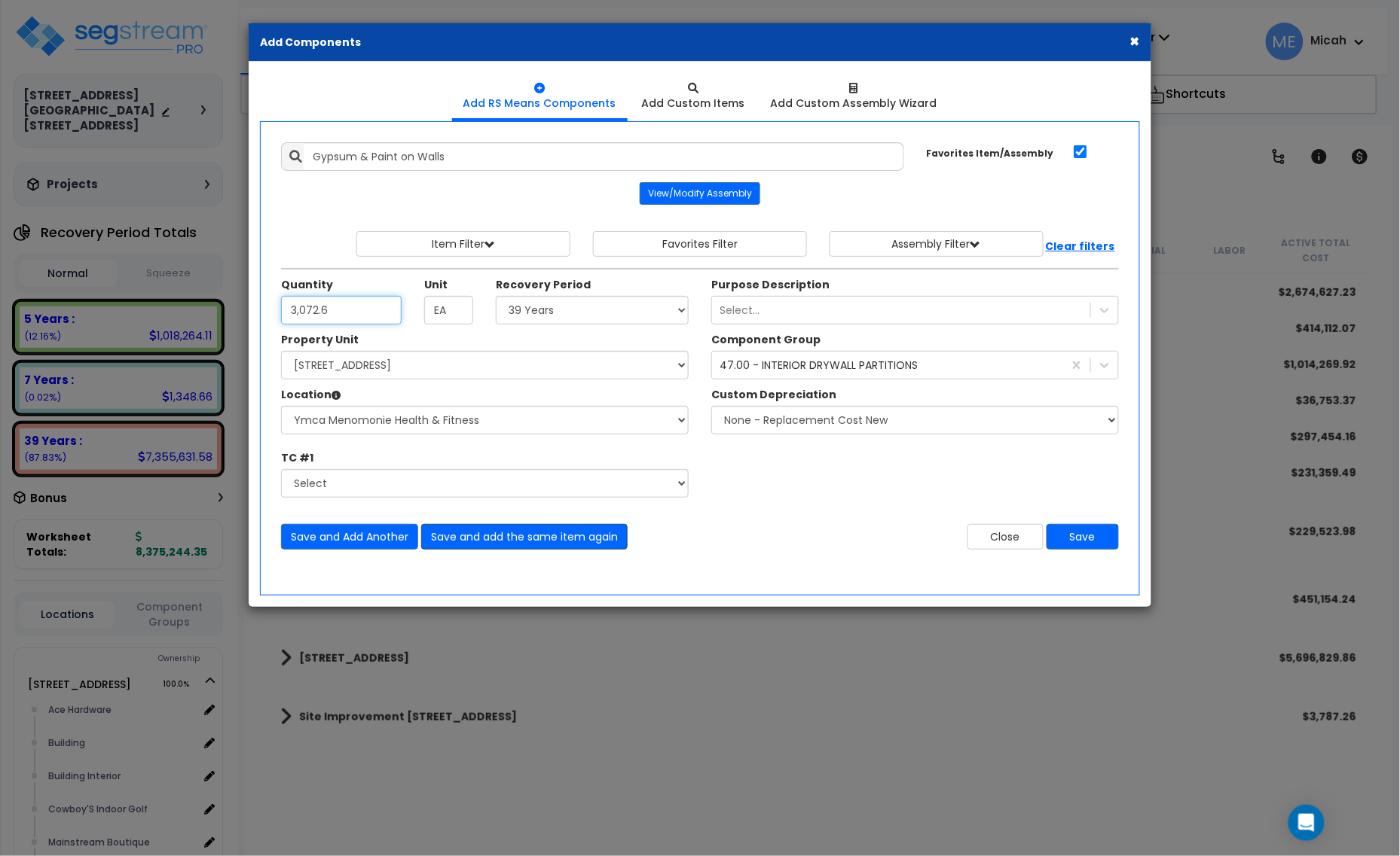
type input "3,072.6"
click at [516, 544] on button "Save and add the same item again" at bounding box center [524, 537] width 207 height 26
click at [322, 306] on input "Unit Quantity" at bounding box center [342, 310] width 121 height 28
type input "209.3"
click at [586, 540] on button "Save and add the same item again" at bounding box center [524, 537] width 207 height 26
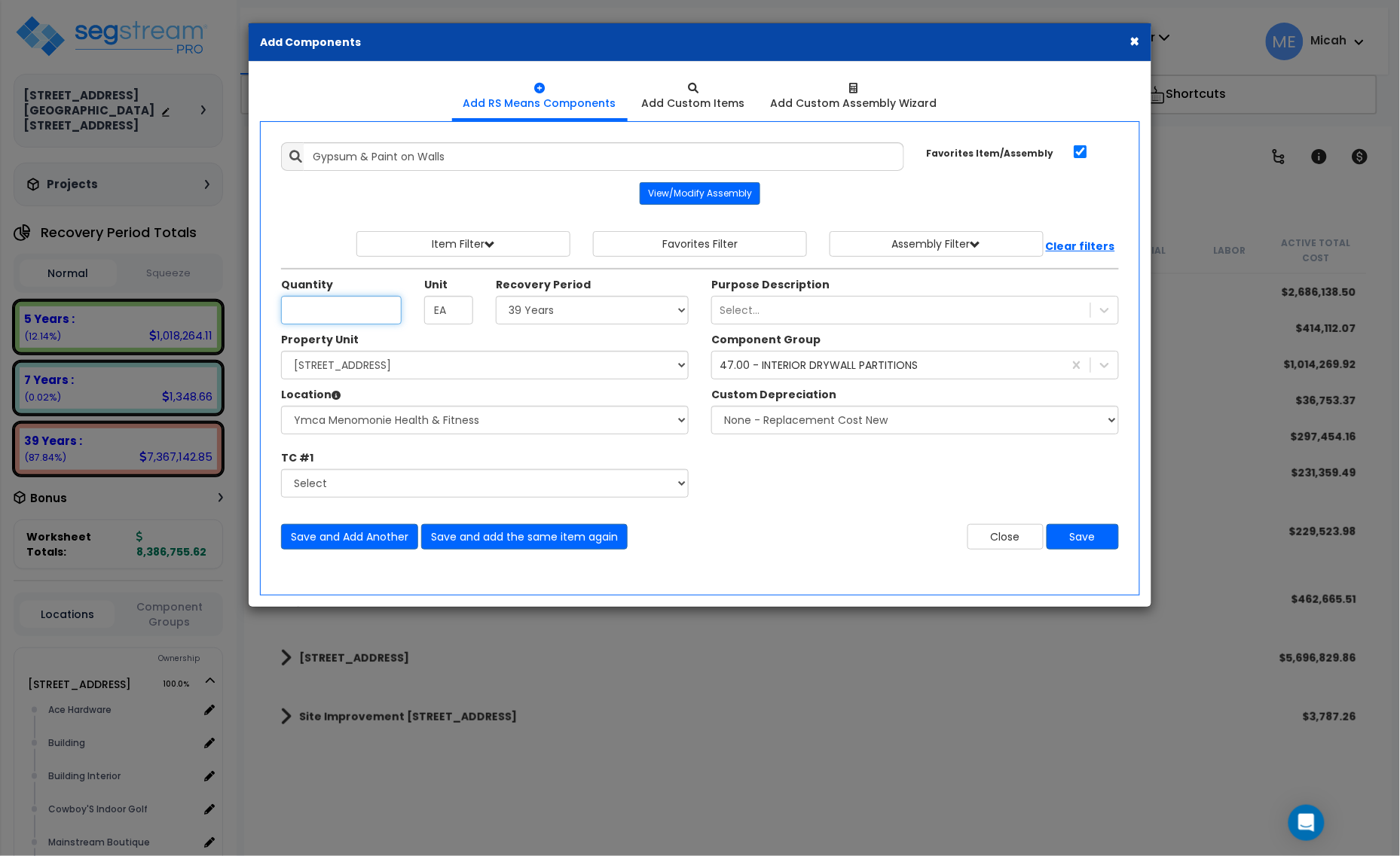
click at [337, 324] on input "Unit Quantity" at bounding box center [342, 310] width 121 height 28
type input "1,488.3"
click at [565, 541] on button "Save and add the same item again" at bounding box center [524, 537] width 207 height 26
click at [315, 309] on input "Unit Quantity" at bounding box center [342, 310] width 121 height 28
type input "466.3"
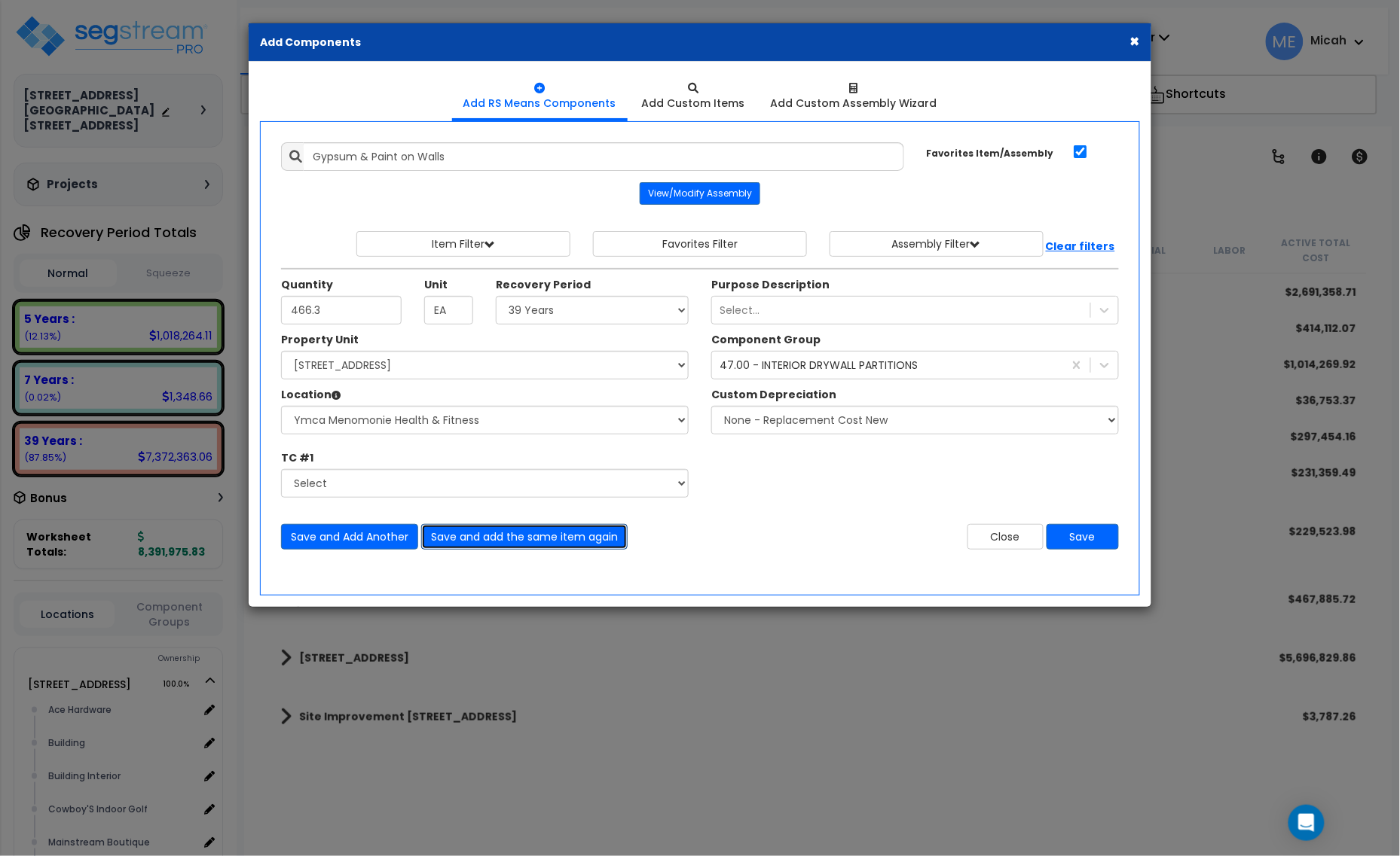
click at [499, 545] on button "Save and add the same item again" at bounding box center [524, 537] width 207 height 26
click at [342, 307] on input "Unit Quantity" at bounding box center [342, 310] width 121 height 28
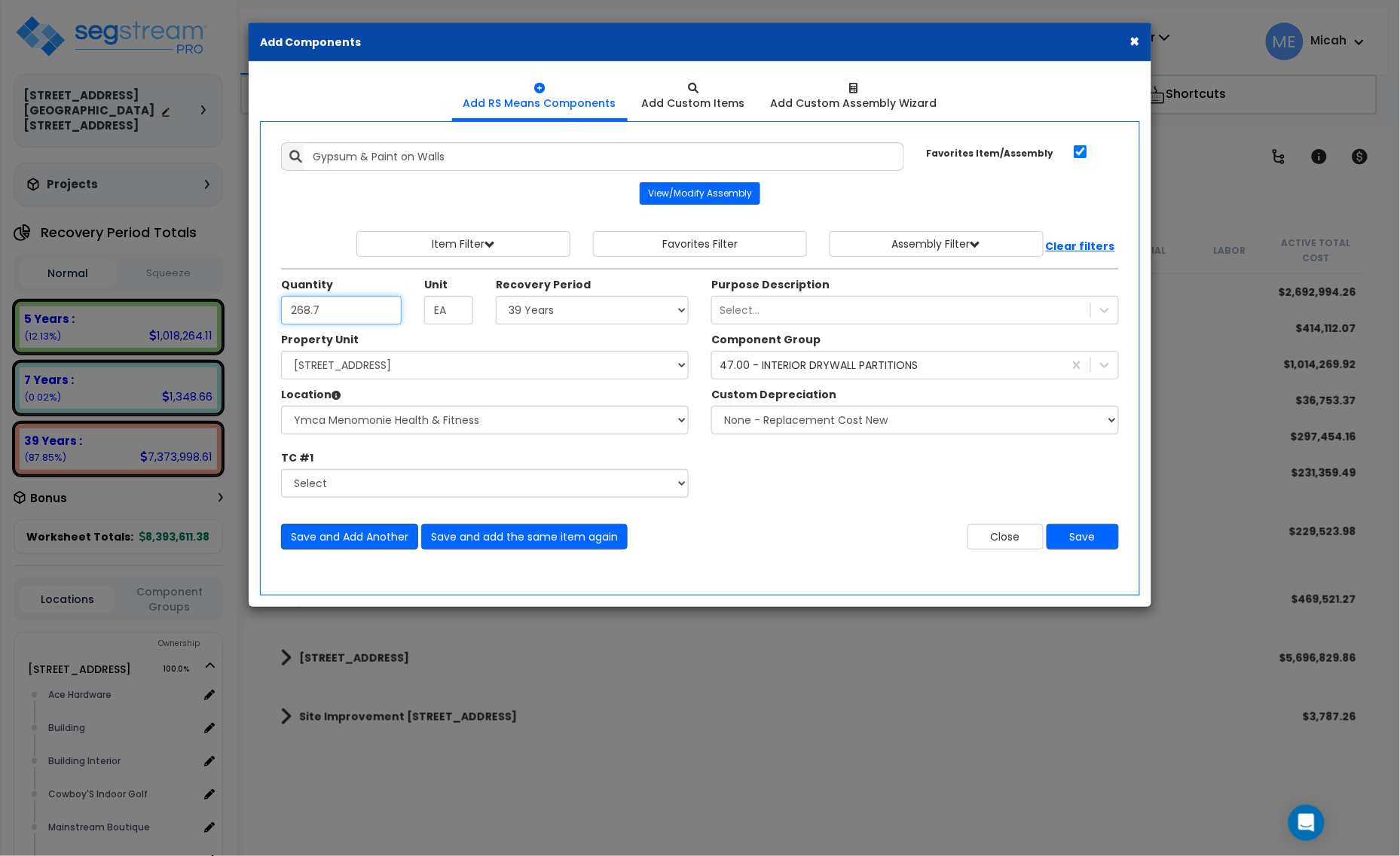
type input "268.7"
click at [358, 537] on button "Save and Add Another" at bounding box center [350, 537] width 138 height 26
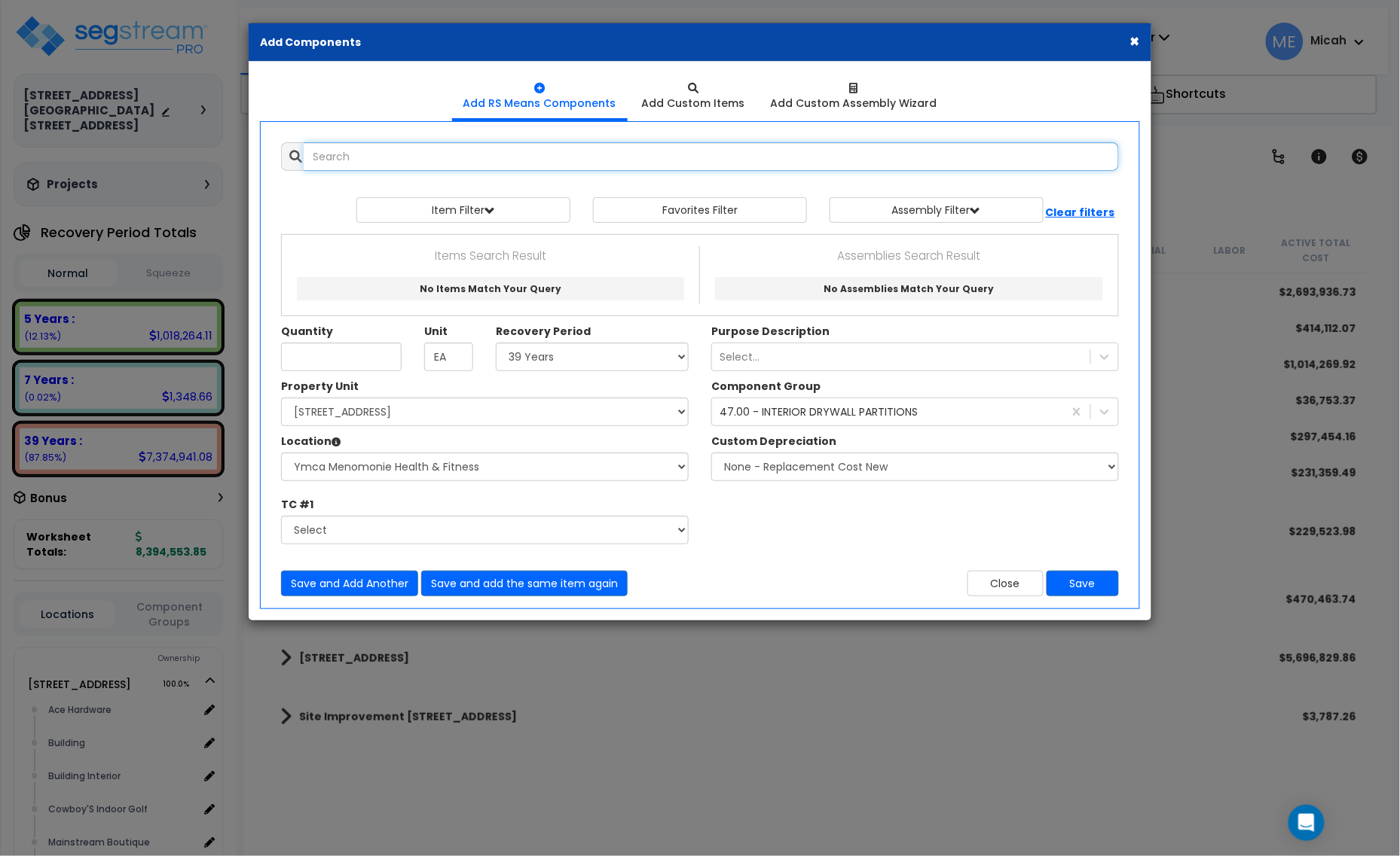
click at [397, 161] on input "text" at bounding box center [711, 156] width 815 height 28
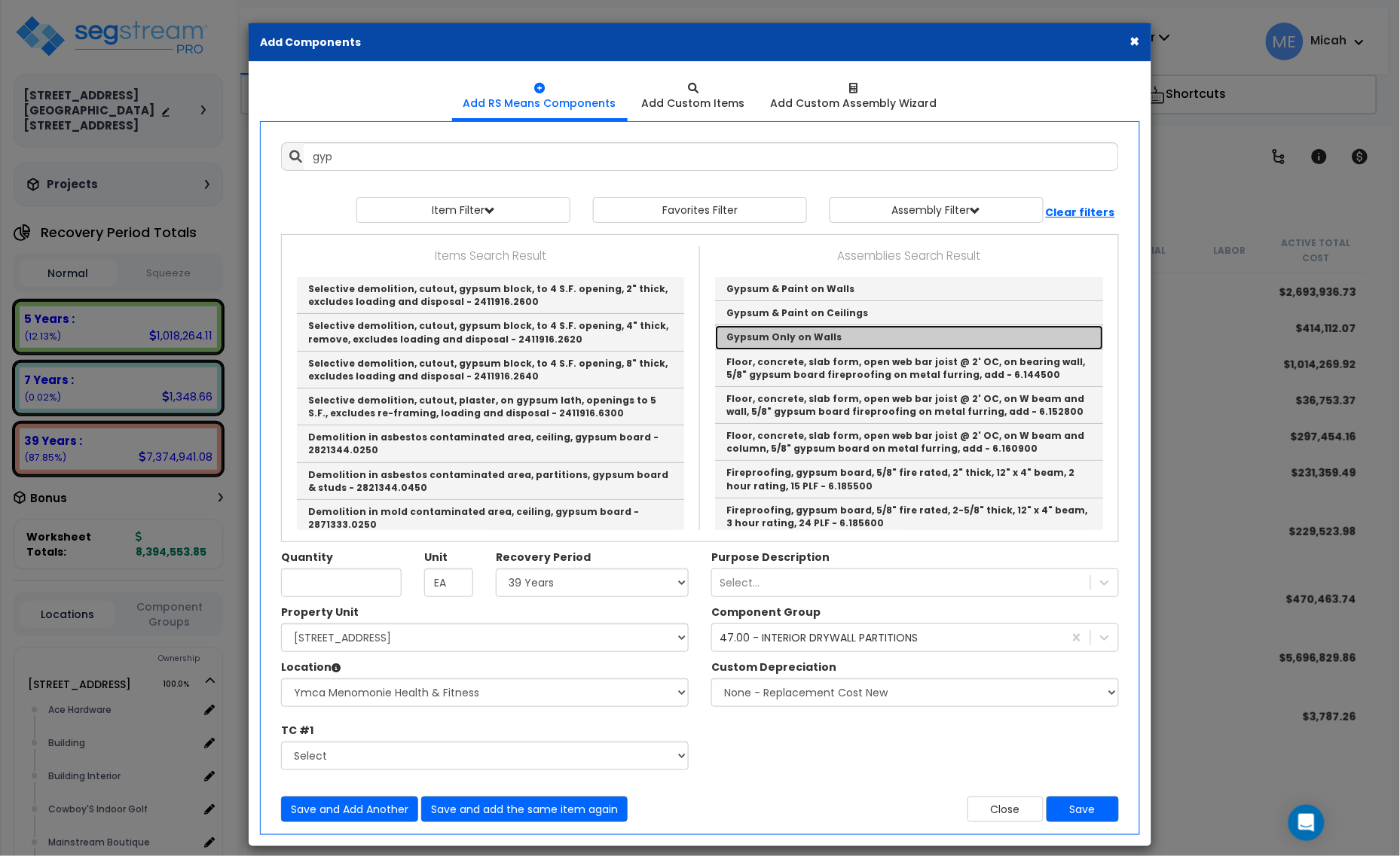
click at [861, 341] on link "Gypsum Only on Walls" at bounding box center [908, 337] width 388 height 24
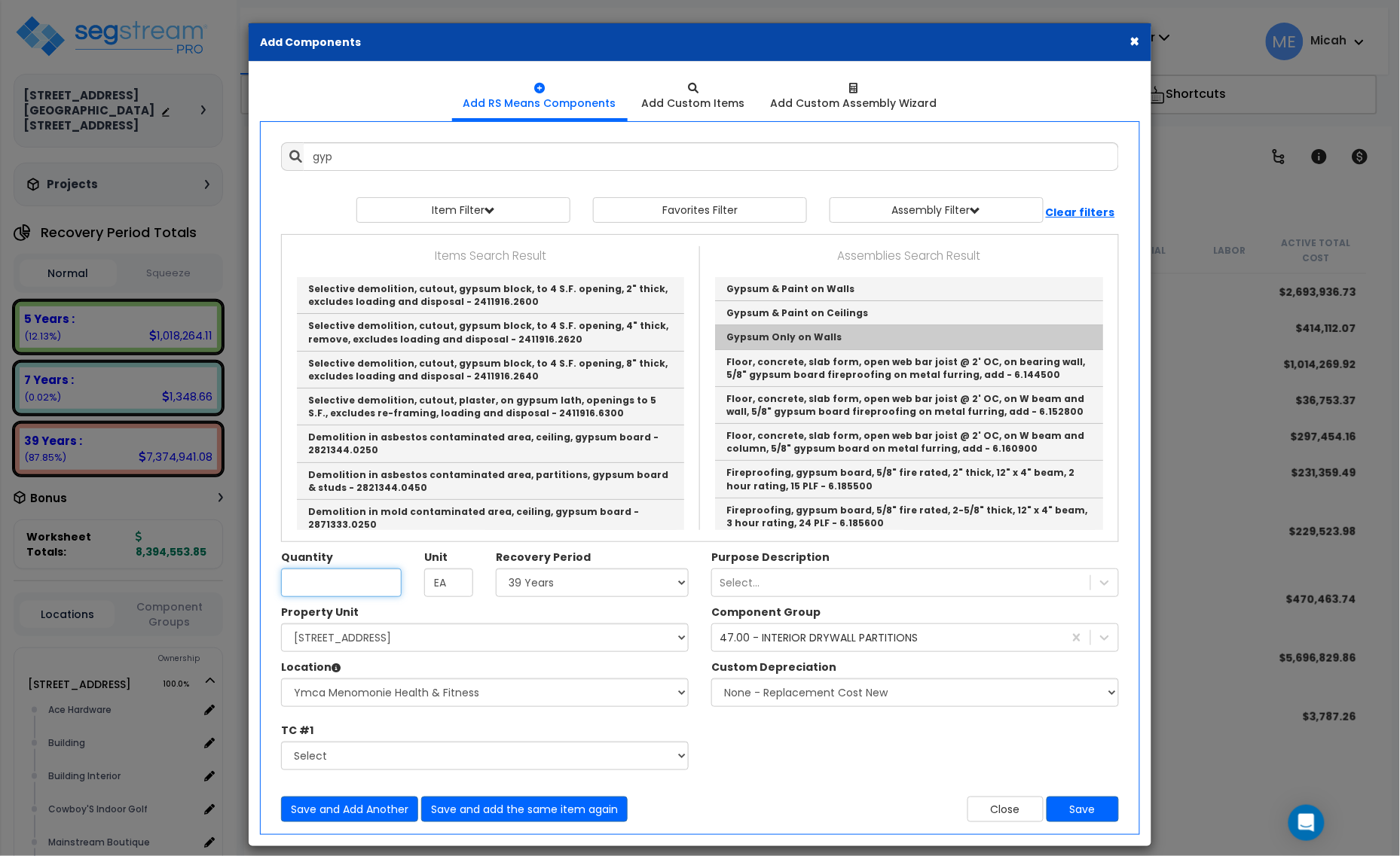
type input "Gypsum Only on Walls"
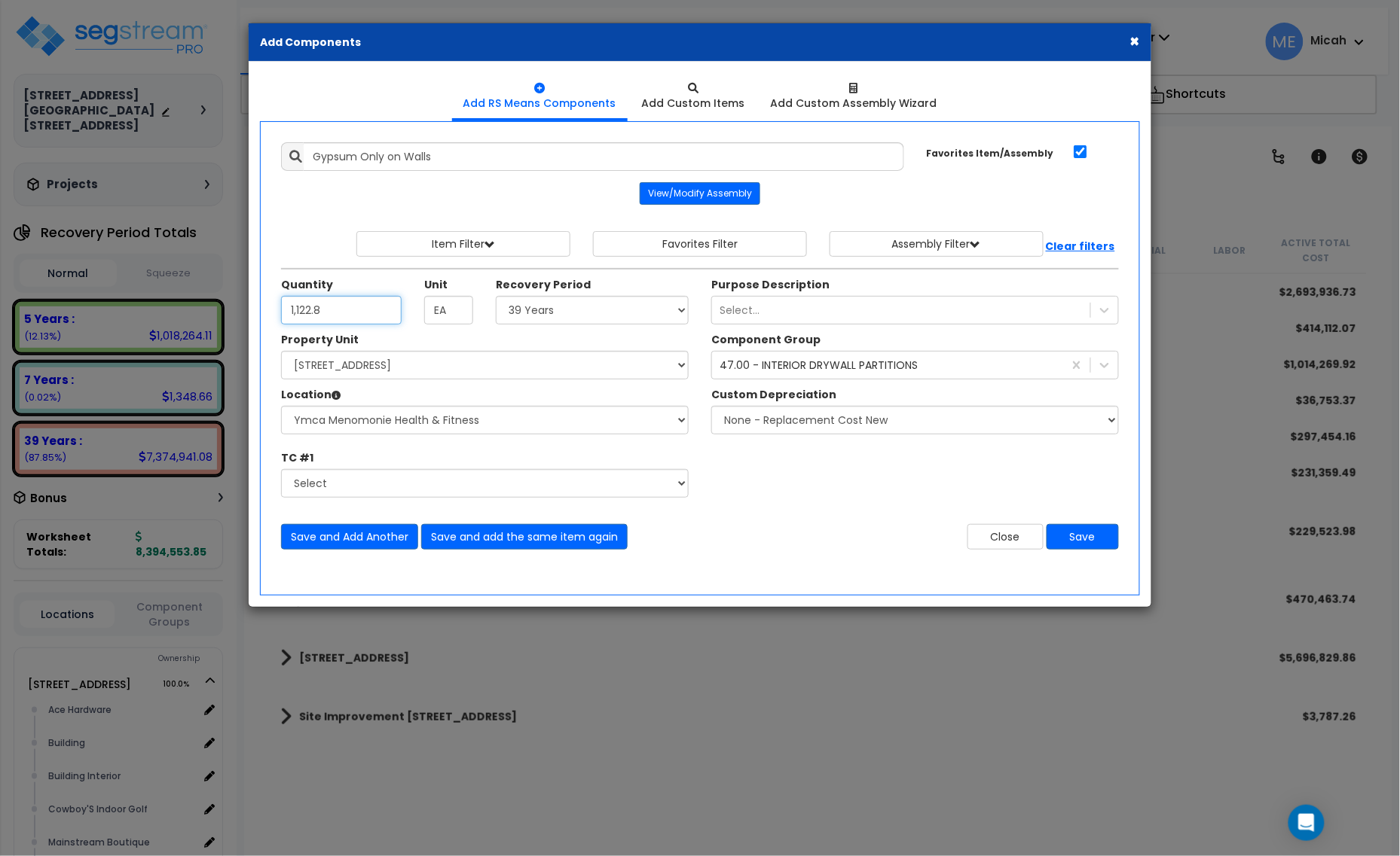
type input "1,122.8"
click at [351, 531] on button "Save and Add Another" at bounding box center [350, 537] width 138 height 26
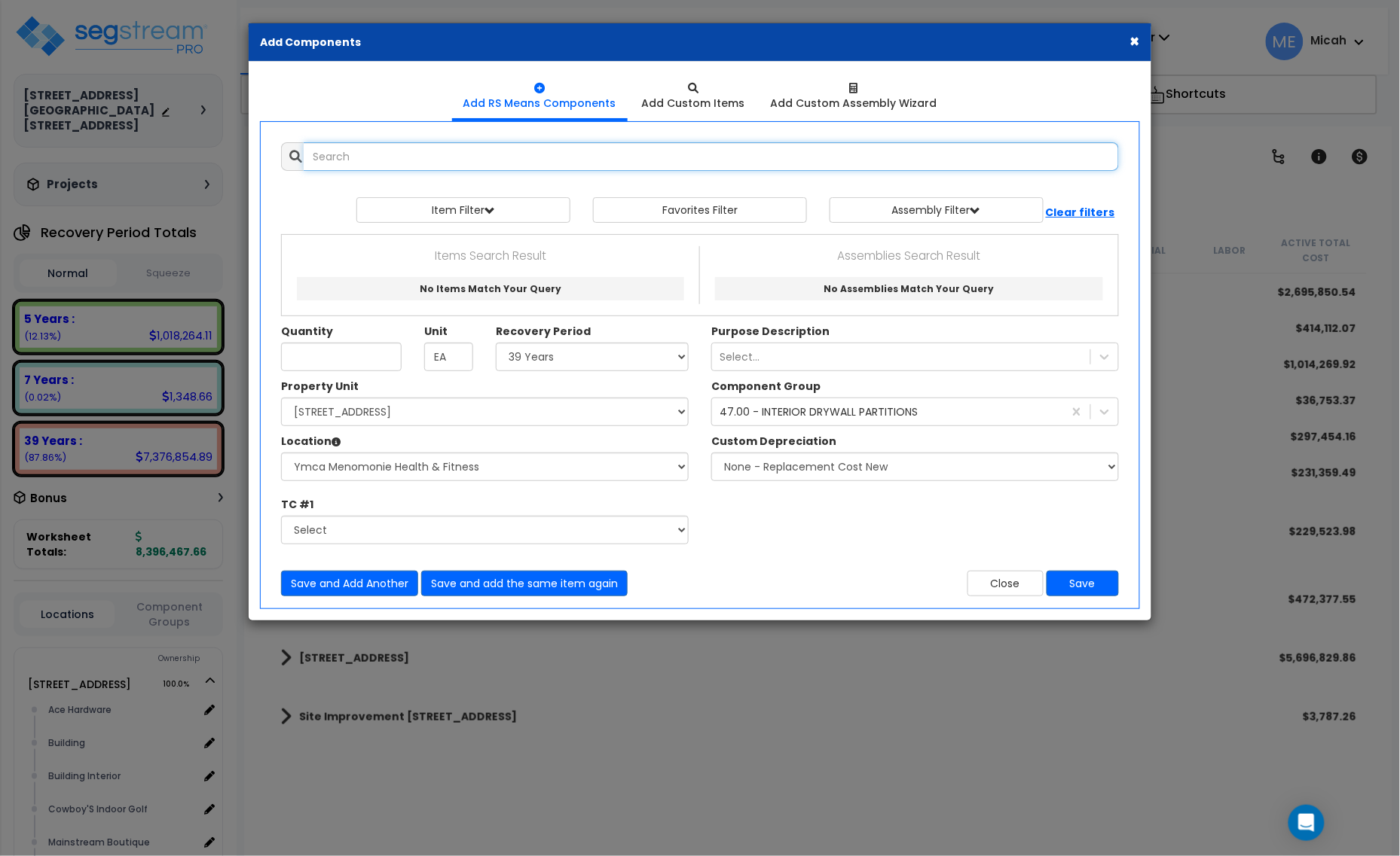
click at [426, 160] on input "text" at bounding box center [711, 156] width 815 height 28
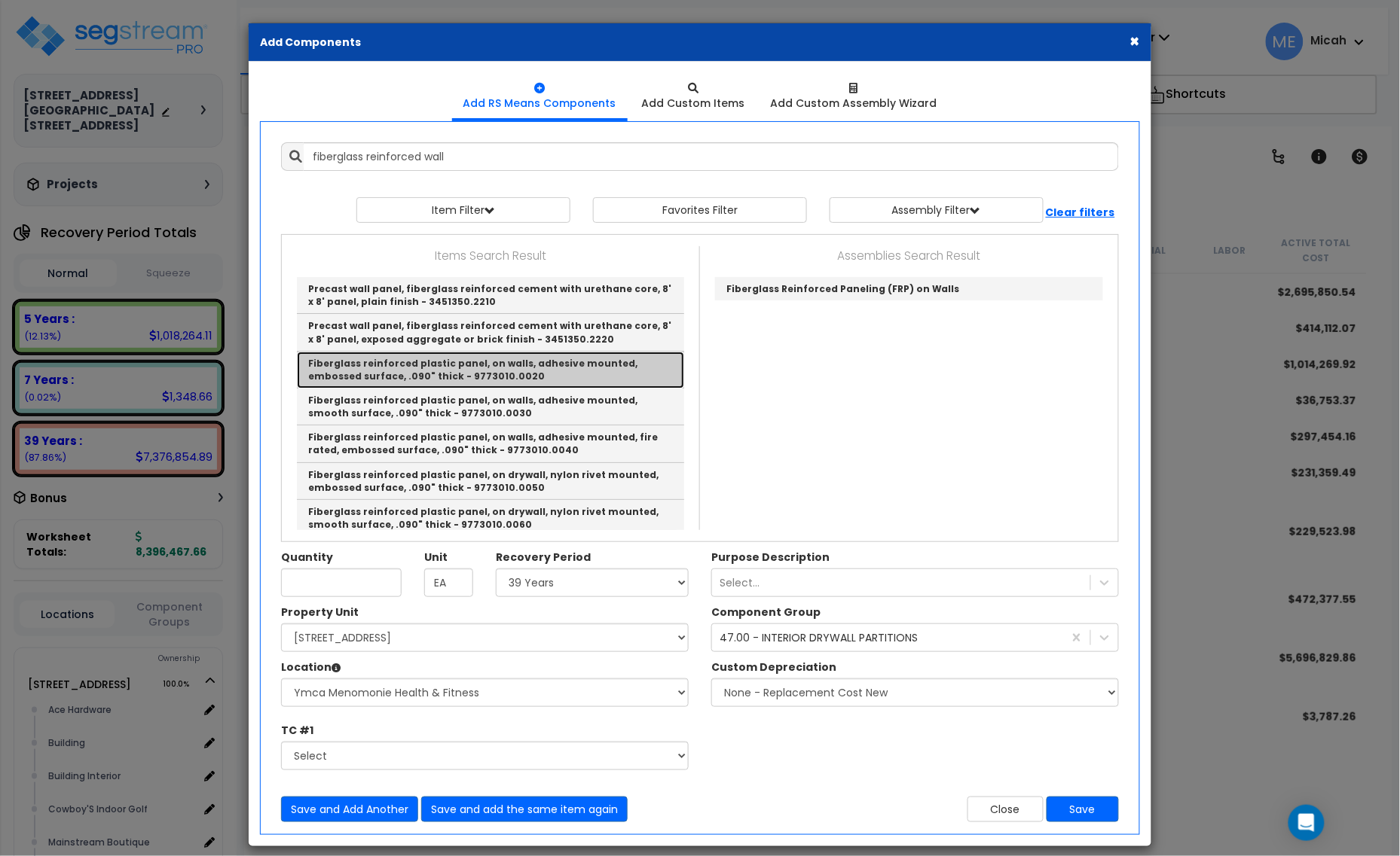
click at [547, 379] on link "Fiberglass reinforced plastic panel, on walls, adhesive mounted, embossed surfa…" at bounding box center [491, 371] width 387 height 37
type input "Fiberglass reinforced plastic panel, on walls, adhesive mounted, embossed surfa…"
checkbox input "false"
type input "S.F."
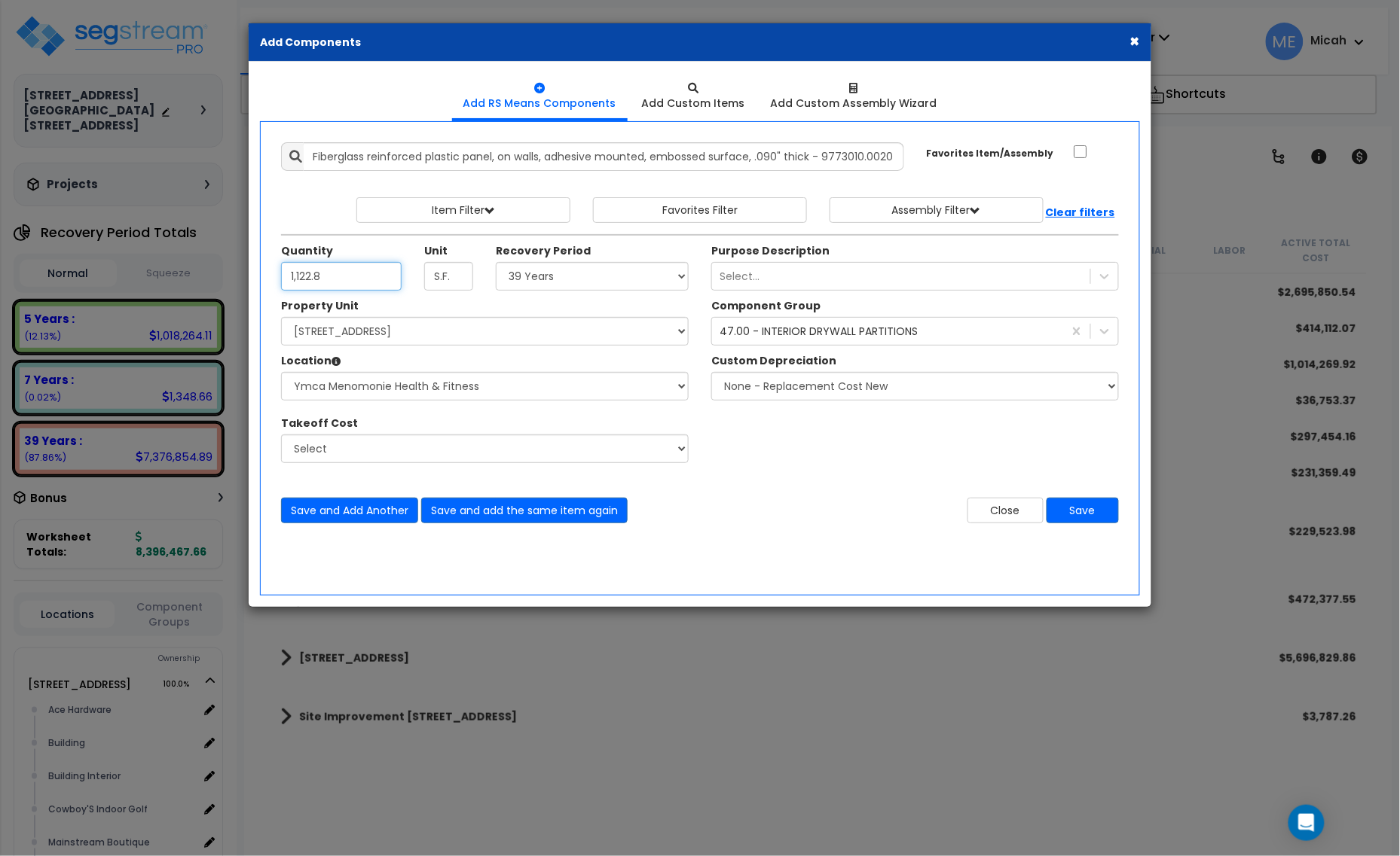
type input "1,122.8"
click at [625, 277] on select "Select 5 Years 7 Years 15 Years 20 Years 39 Years 27.5 Year" at bounding box center [592, 277] width 193 height 28
select select "5Y"
click at [497, 263] on select "Select 5 Years 7 Years 15 Years 20 Years 39 Years 27.5 Year" at bounding box center [592, 277] width 193 height 28
click at [782, 317] on div "Component Group" at bounding box center [915, 307] width 407 height 19
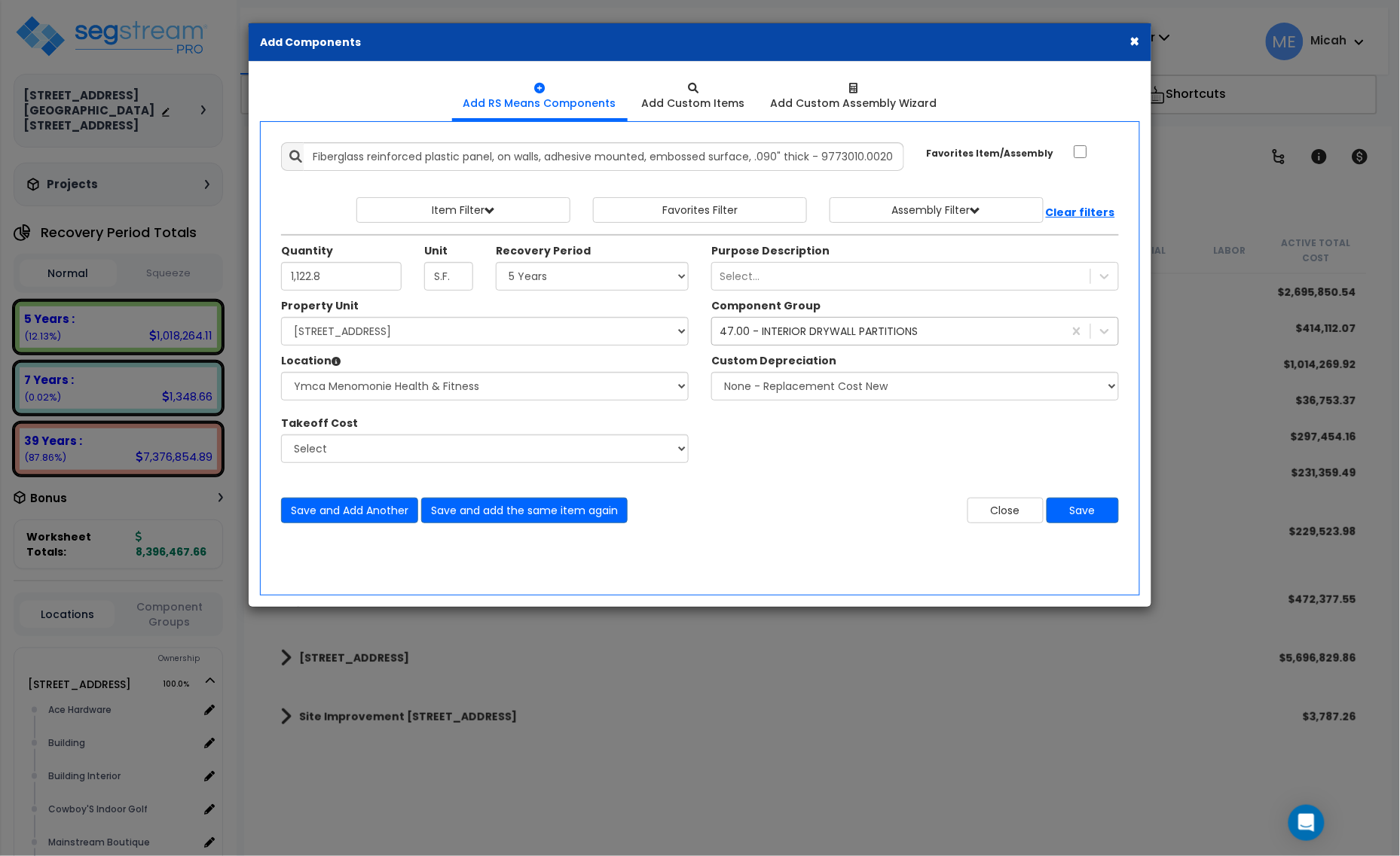
click at [789, 337] on div "47.00 - INTERIOR DRYWALL PARTITIONS" at bounding box center [818, 331] width 198 height 15
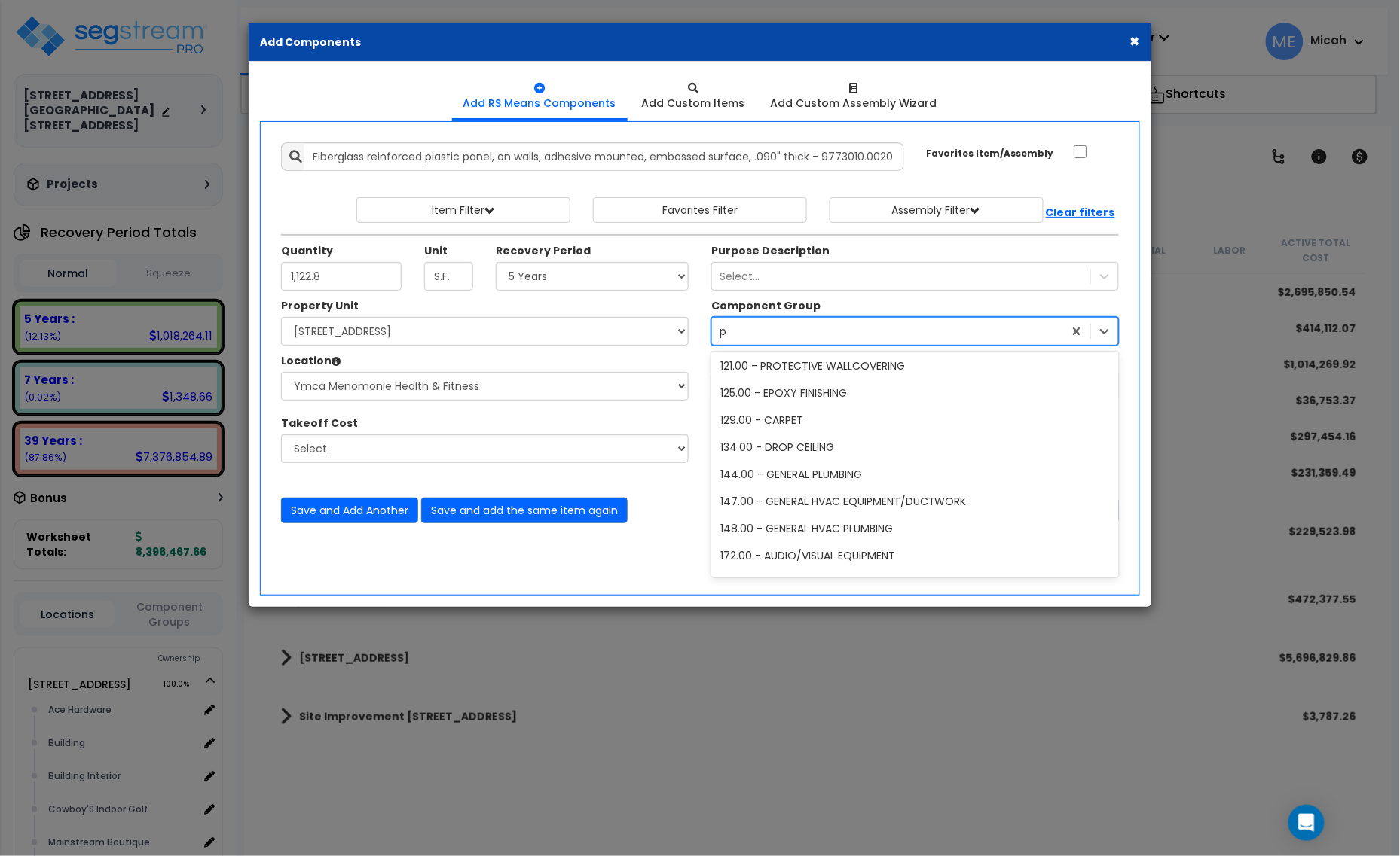
scroll to position [30, 0]
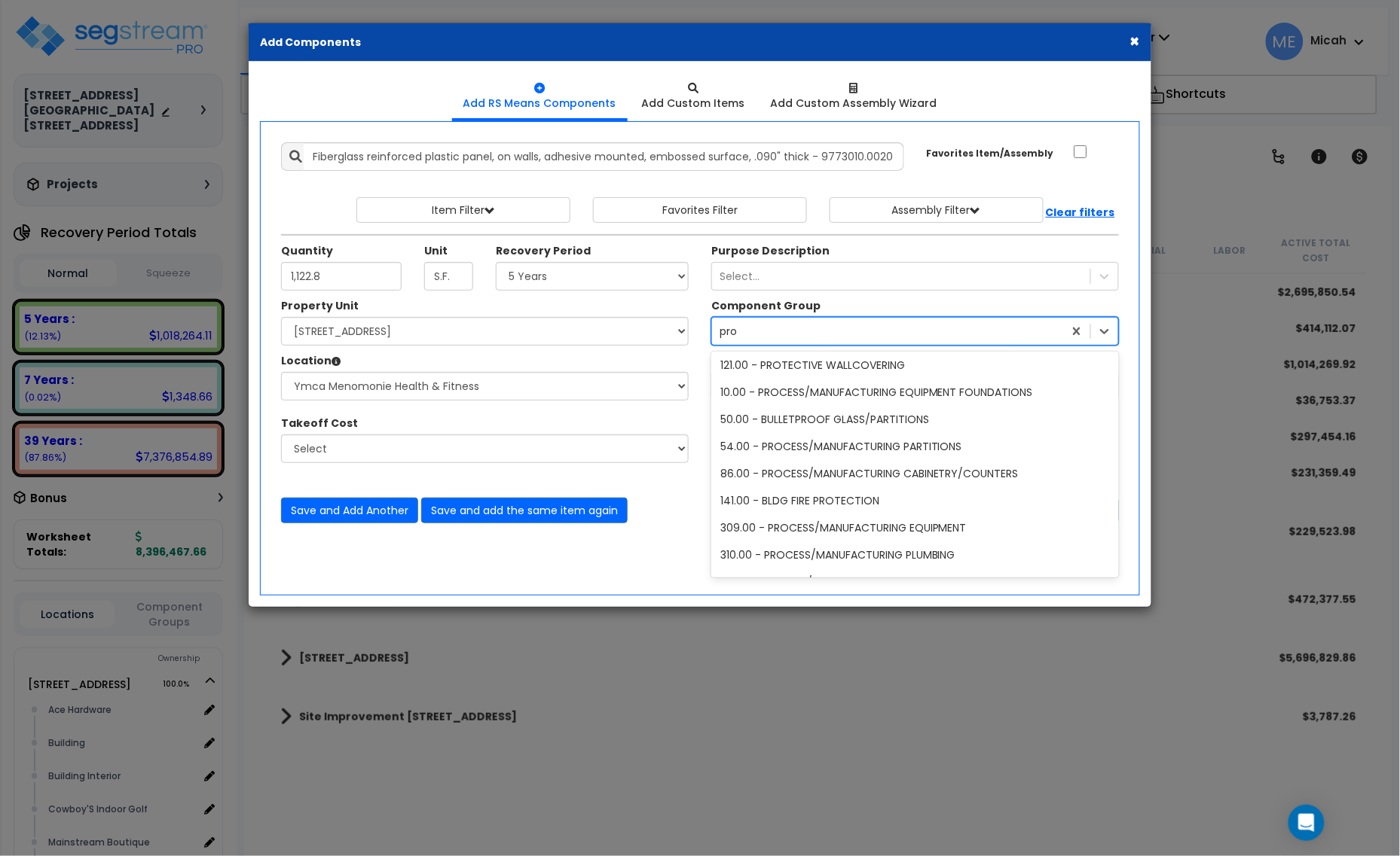
type input "prot"
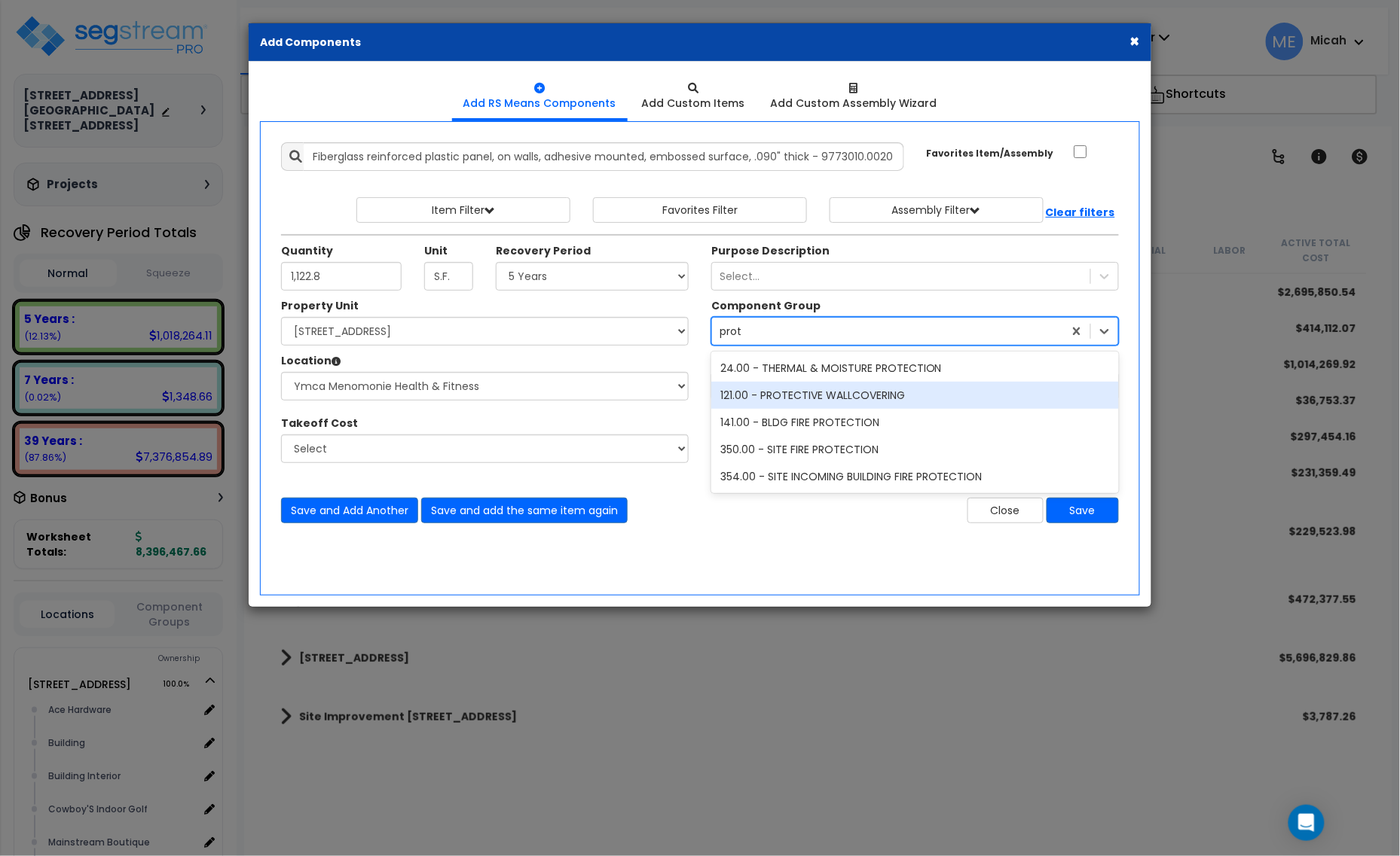
click at [815, 394] on div "121.00 - PROTECTIVE WALLCOVERING" at bounding box center [915, 396] width 407 height 27
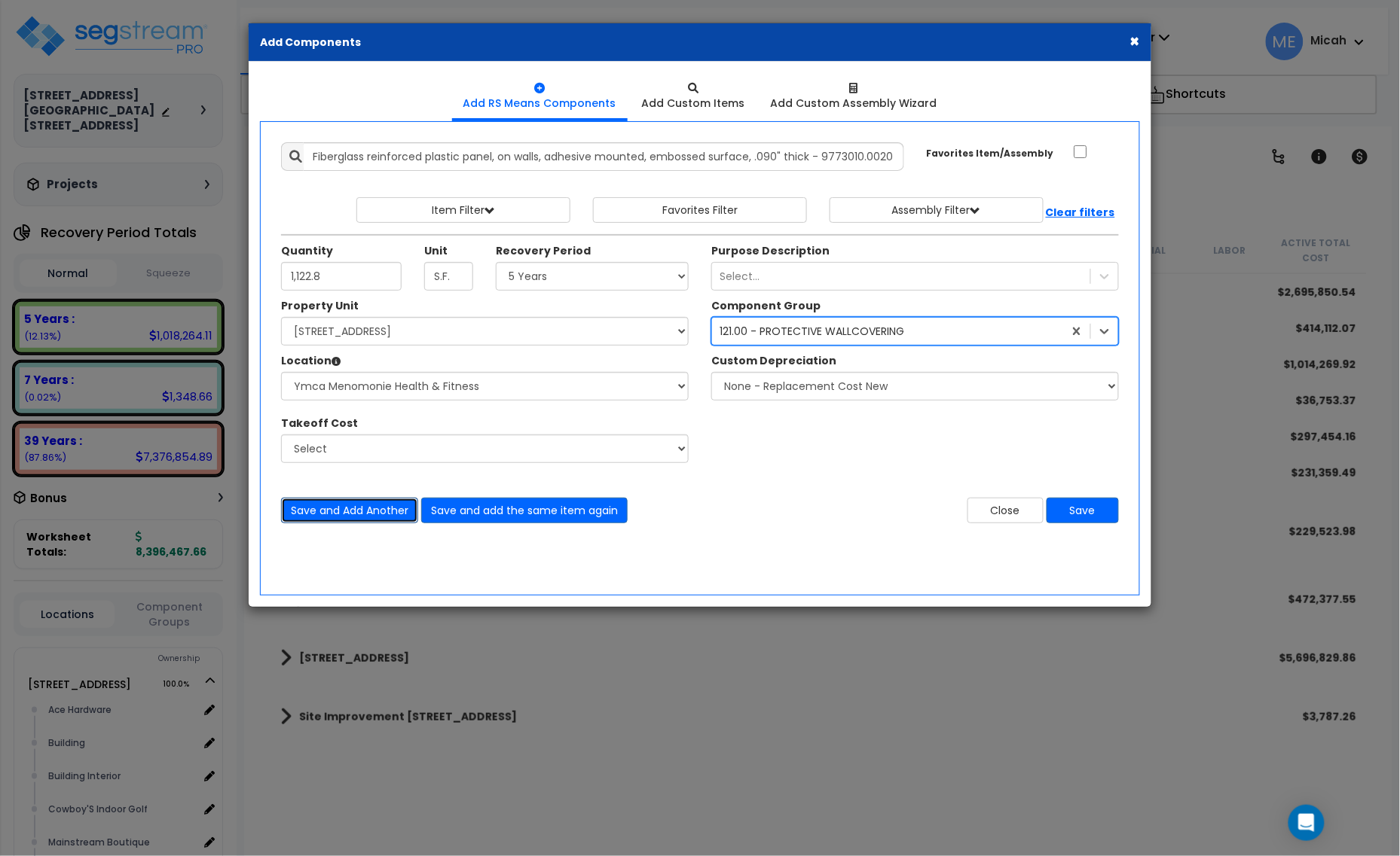
click at [358, 514] on button "Save and Add Another" at bounding box center [350, 510] width 138 height 26
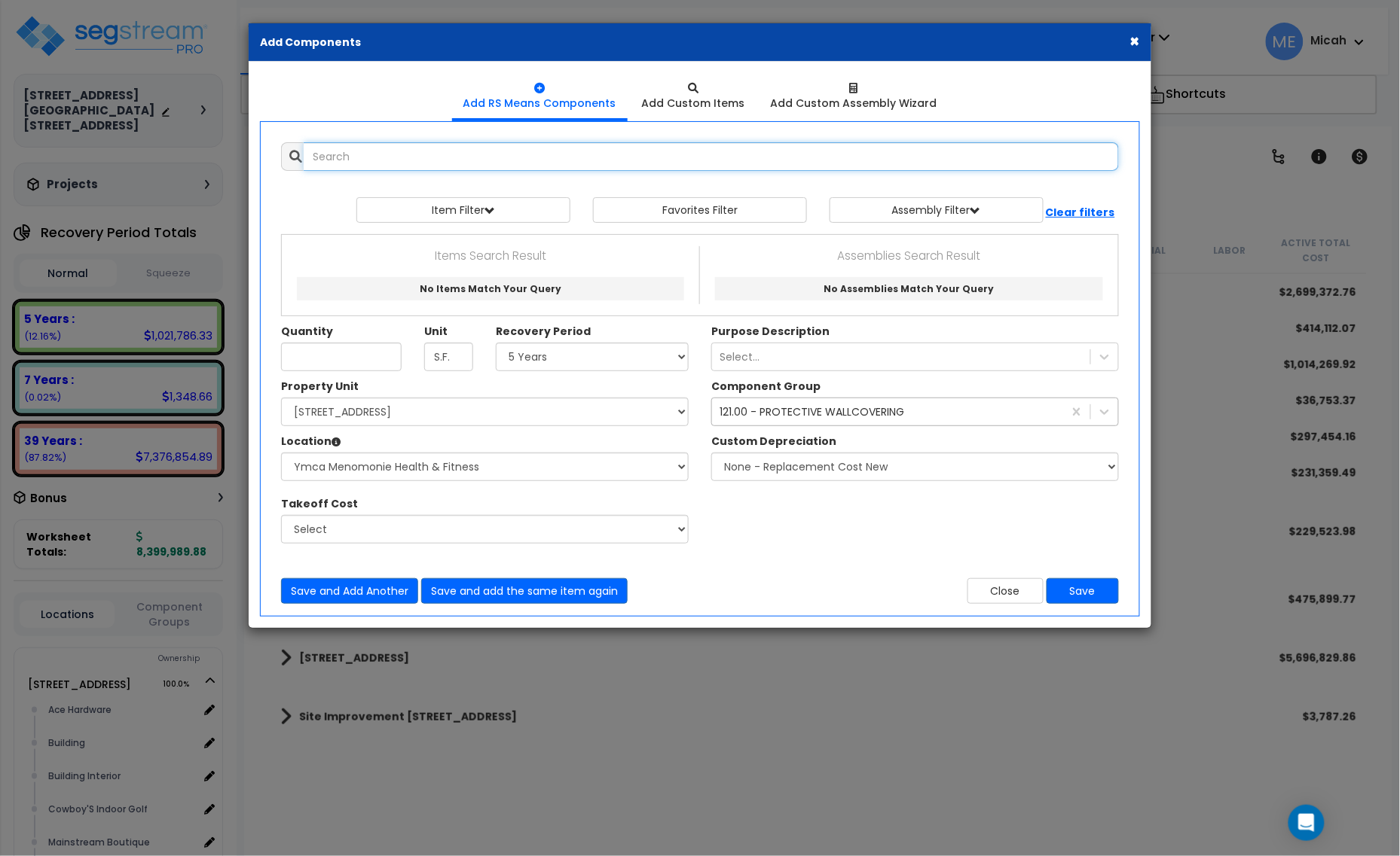
click at [452, 159] on input "text" at bounding box center [711, 156] width 815 height 28
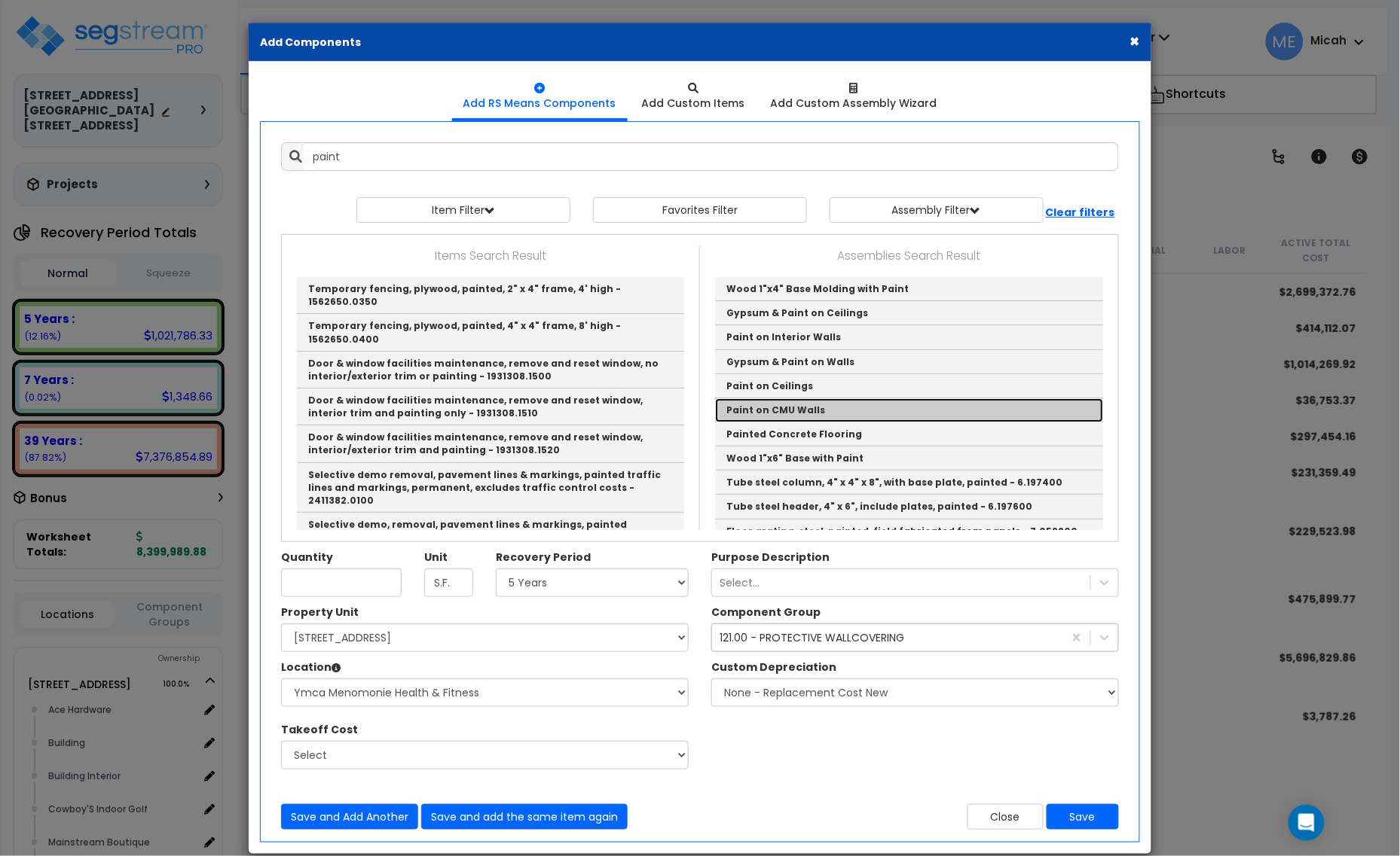
click at [814, 408] on link "Paint on CMU Walls" at bounding box center [908, 410] width 388 height 24
type input "Paint on CMU Walls"
checkbox input "true"
type input "EA"
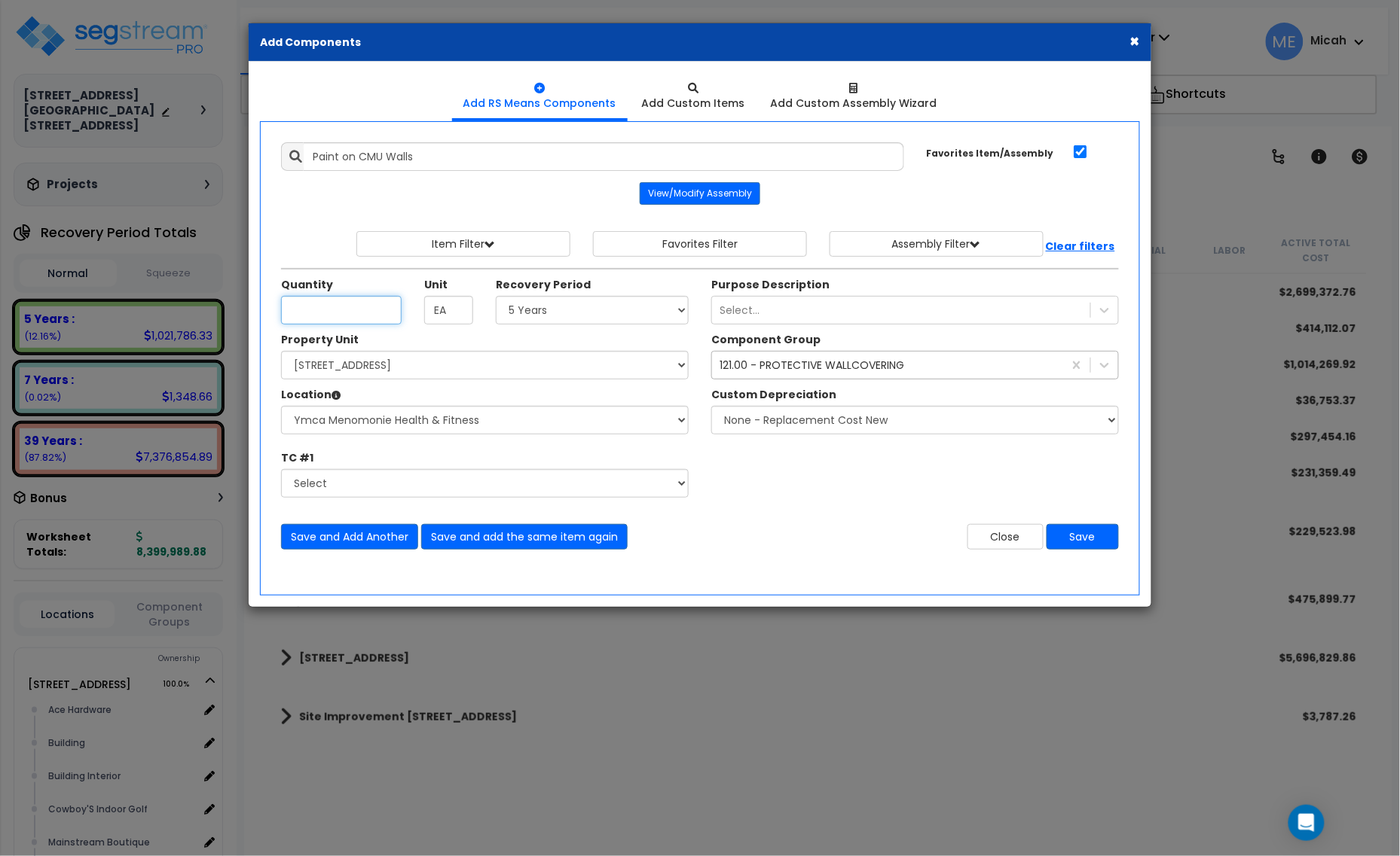
click at [350, 306] on input "Unit Quantity" at bounding box center [342, 310] width 121 height 28
type input "128.7"
click at [897, 371] on div "121.00 - PROTECTIVE WALLCOVERING" at bounding box center [812, 365] width 185 height 15
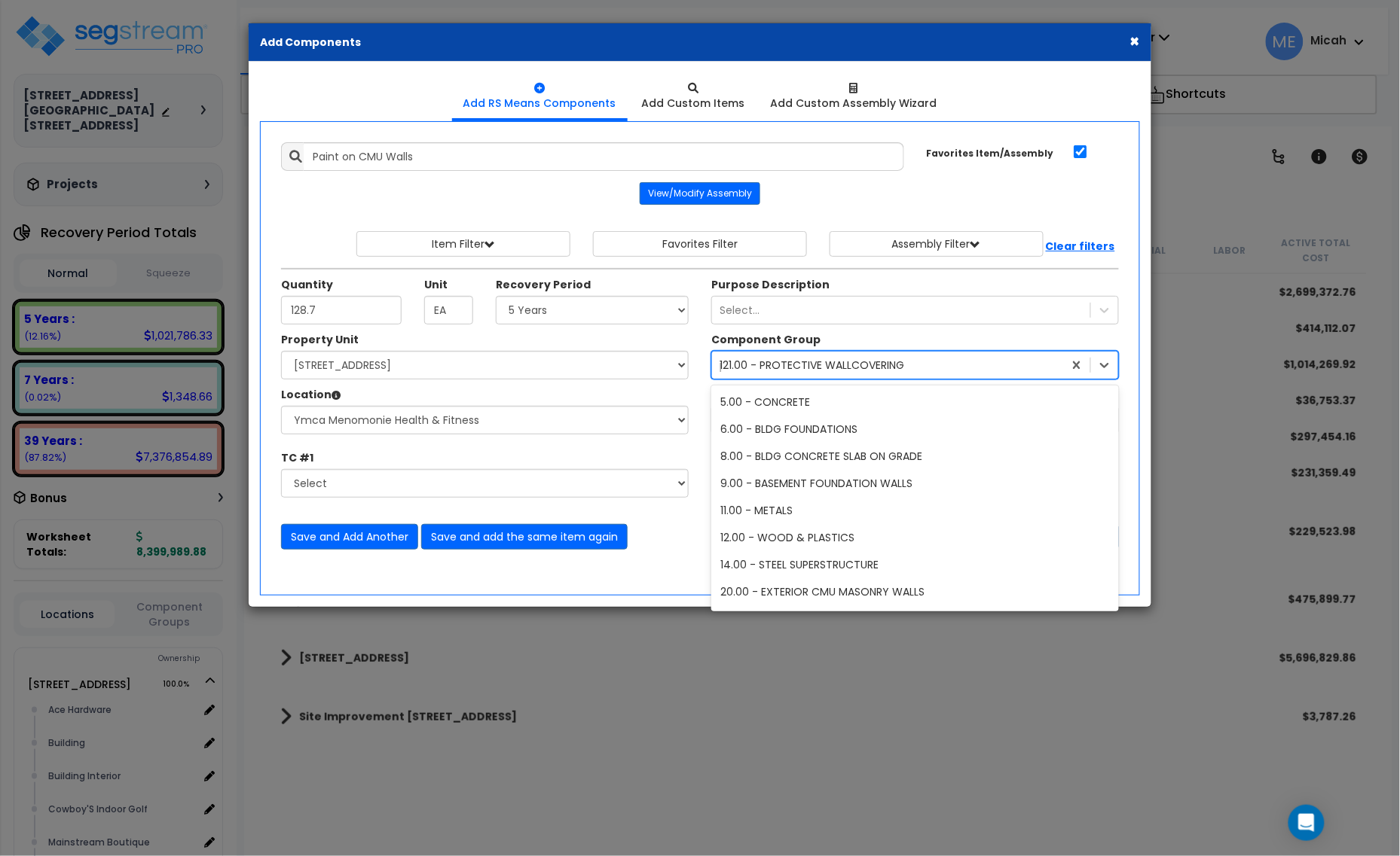
scroll to position [842, 0]
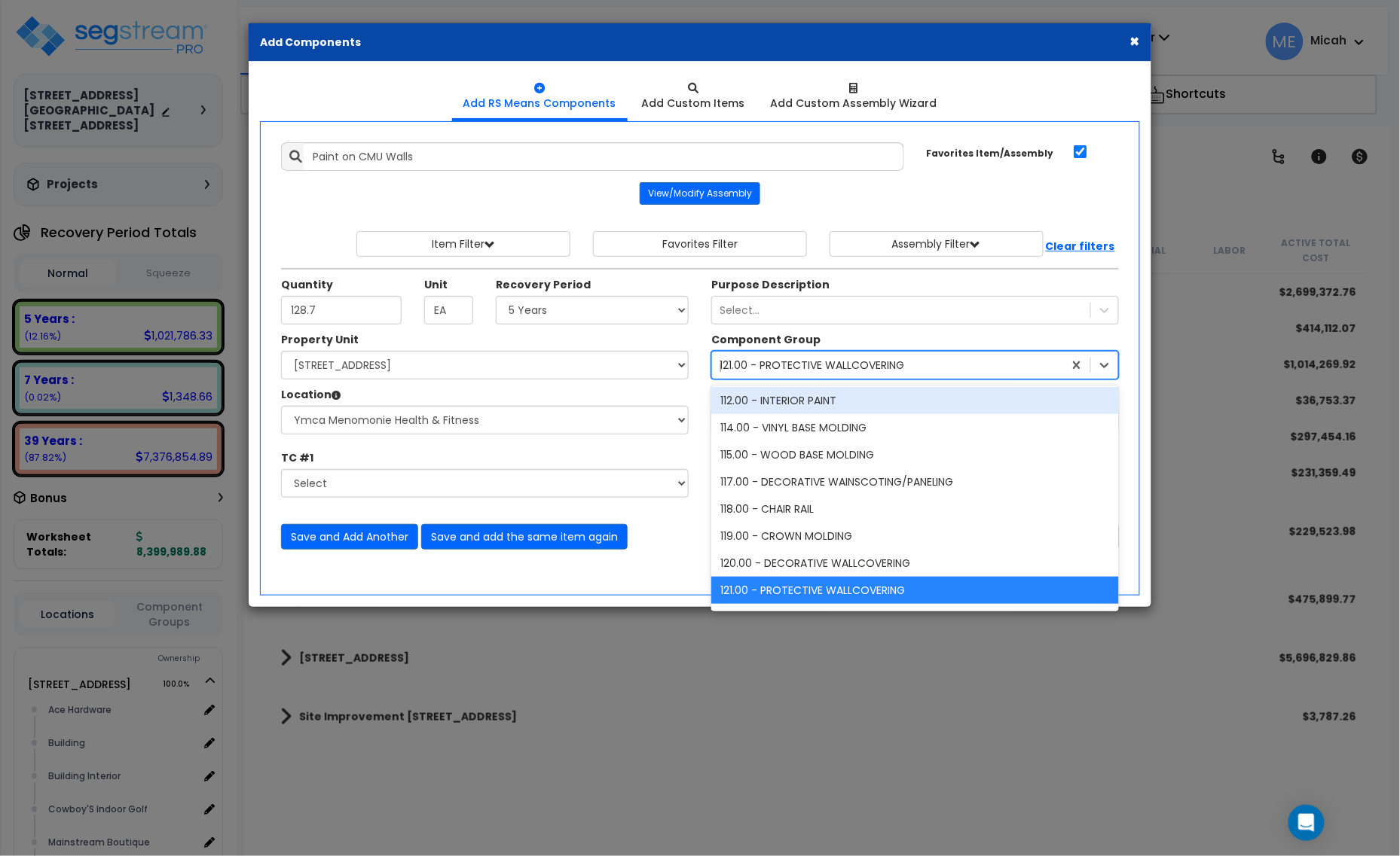
click at [799, 405] on div "112.00 - INTERIOR PAINT" at bounding box center [915, 400] width 407 height 27
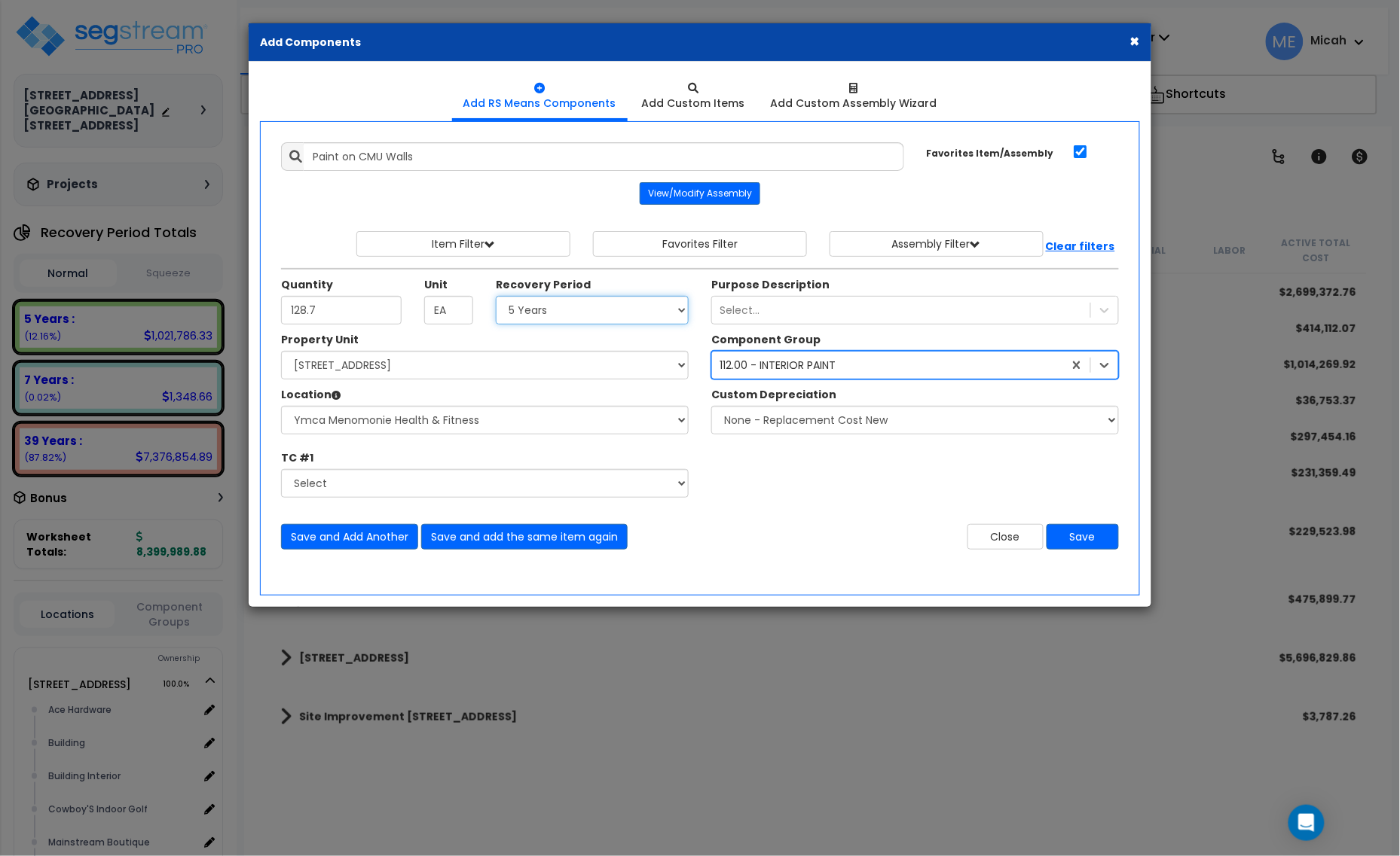
click at [577, 305] on select "Select 5 Years 7 Years 15 Years 20 Years 39 Years 27.5 Year" at bounding box center [592, 310] width 193 height 28
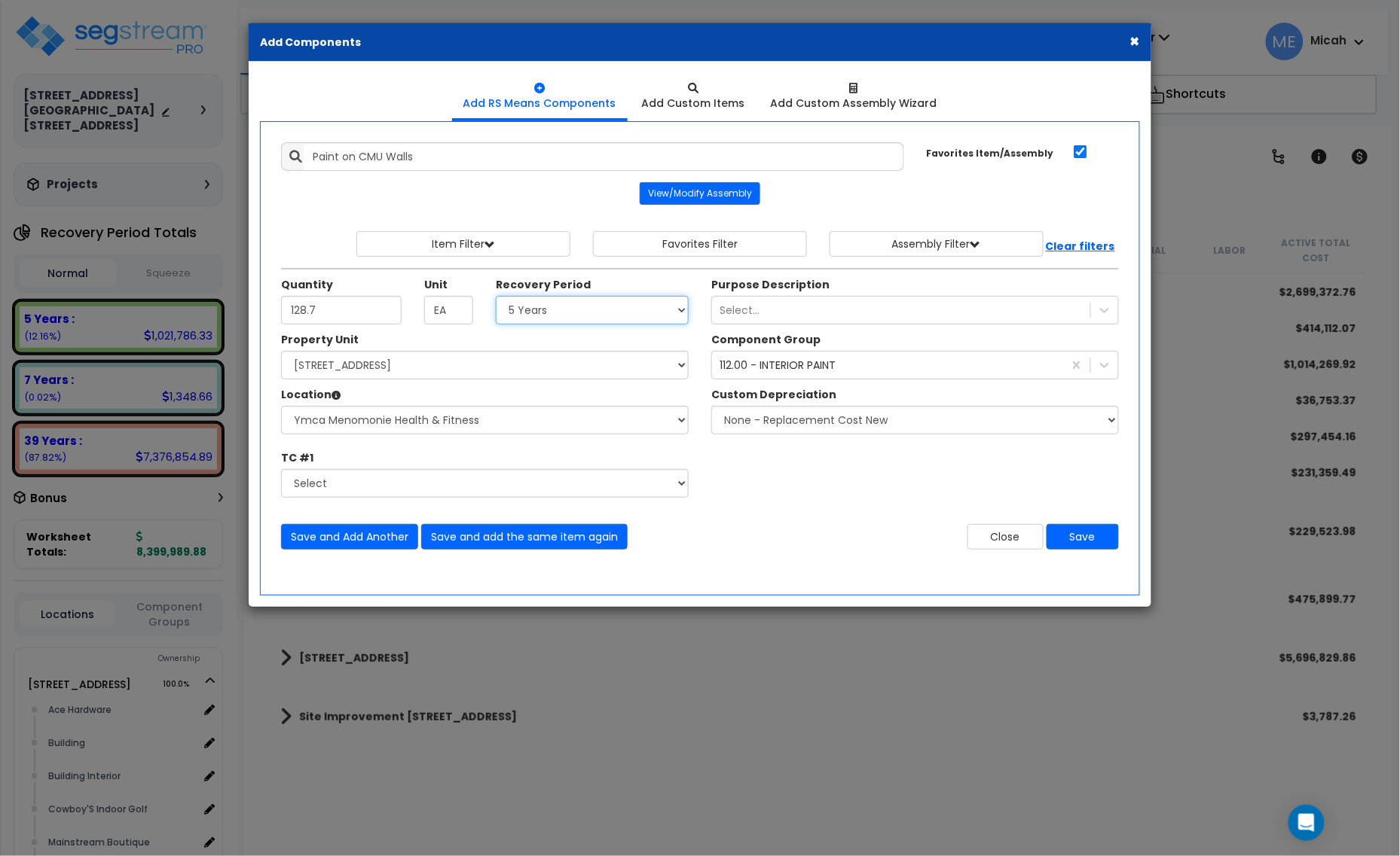
select select "39Y"
click at [497, 297] on select "Select 5 Years 7 Years 15 Years 20 Years 39 Years 27.5 Year" at bounding box center [592, 310] width 193 height 28
click at [473, 542] on button "Save and add the same item again" at bounding box center [524, 537] width 207 height 26
click at [351, 335] on label "Property Unit" at bounding box center [319, 339] width 77 height 15
click at [351, 351] on select "Select [STREET_ADDRESS] [STREET_ADDRESS] Site Improvement [STREET_ADDRESS] Site…" at bounding box center [484, 365] width 407 height 28
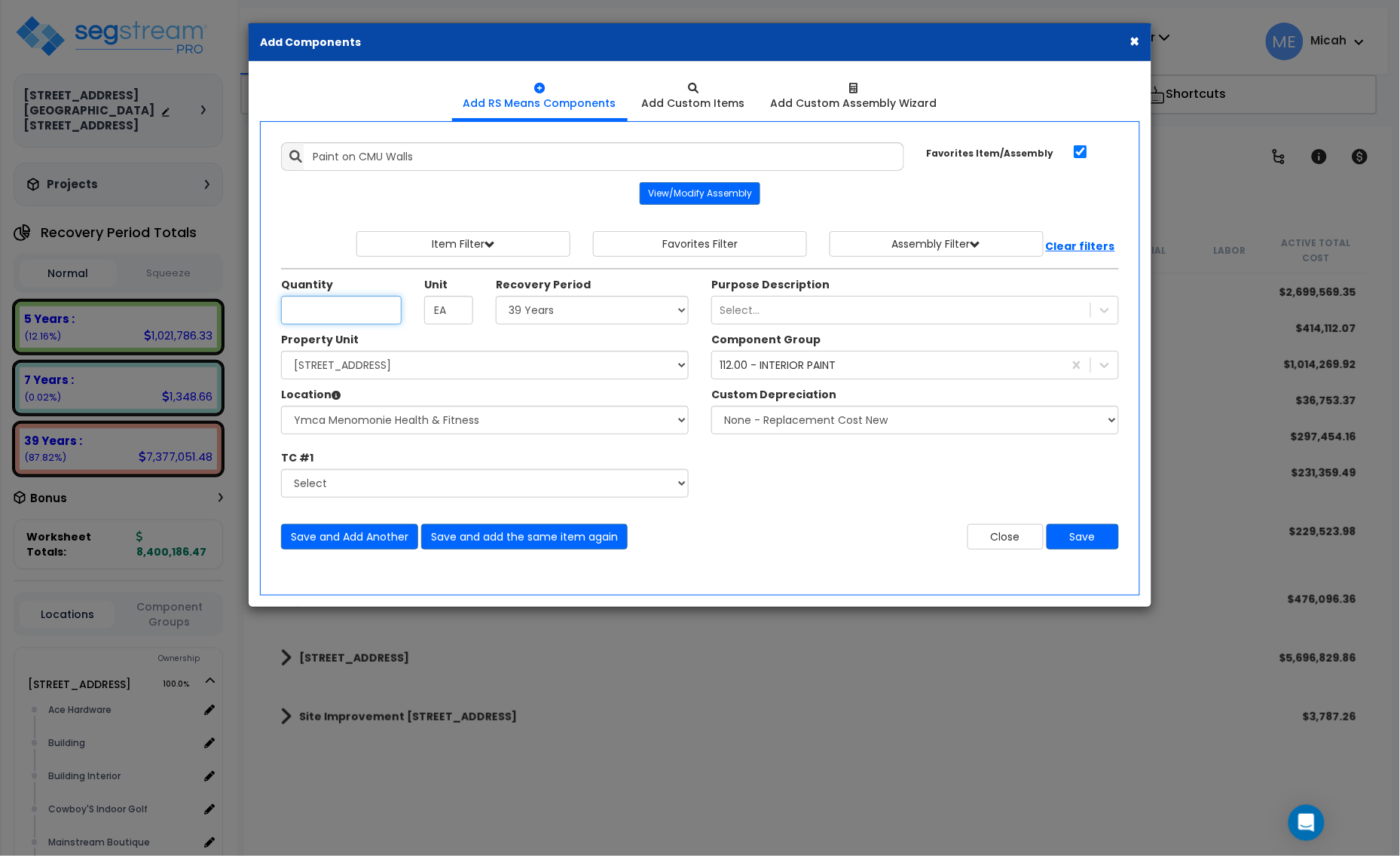
click at [350, 321] on input "Unit Quantity" at bounding box center [342, 310] width 121 height 28
type input "108.9"
click at [513, 545] on button "Save and add the same item again" at bounding box center [524, 537] width 207 height 26
click at [326, 313] on input "Unit Quantity" at bounding box center [342, 310] width 121 height 28
type input "375"
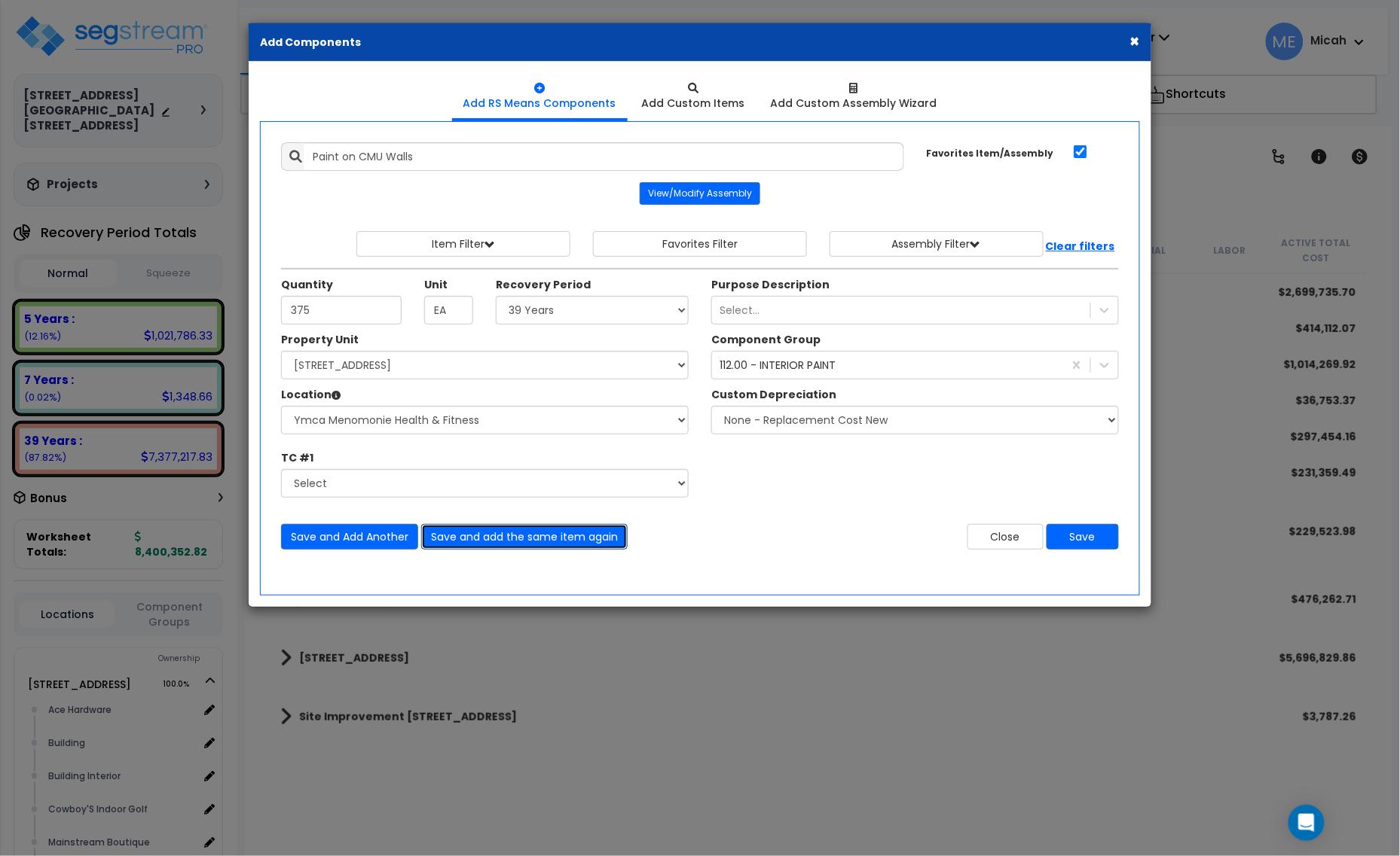
click at [495, 544] on button "Save and add the same item again" at bounding box center [524, 537] width 207 height 26
click at [335, 306] on input "Unit Quantity" at bounding box center [342, 310] width 121 height 28
type input "81.2"
click at [551, 540] on button "Save and add the same item again" at bounding box center [524, 537] width 207 height 26
click at [381, 321] on input "Unit Quantity" at bounding box center [342, 310] width 121 height 28
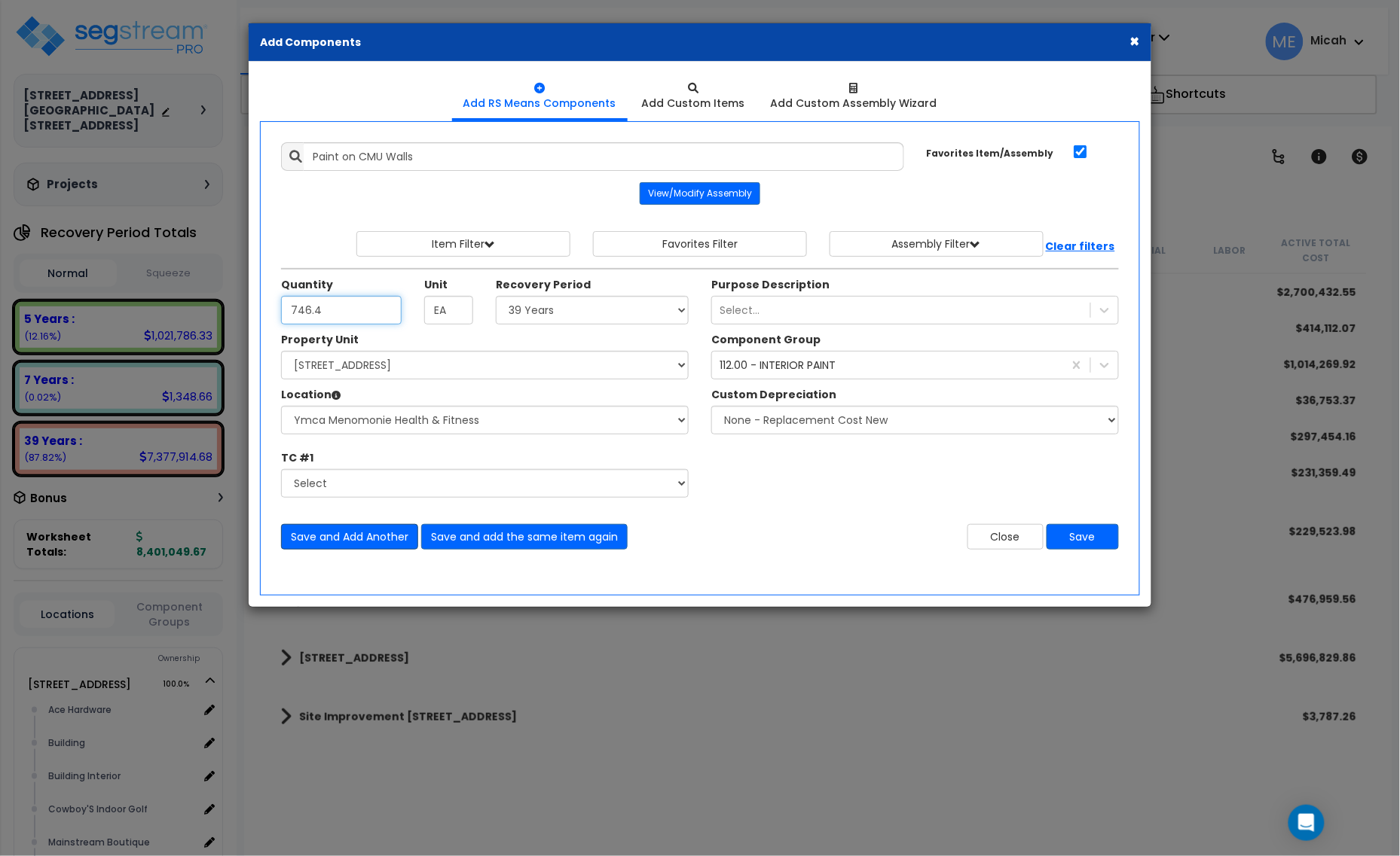
type input "746.4"
click at [359, 531] on button "Save and Add Another" at bounding box center [350, 537] width 138 height 26
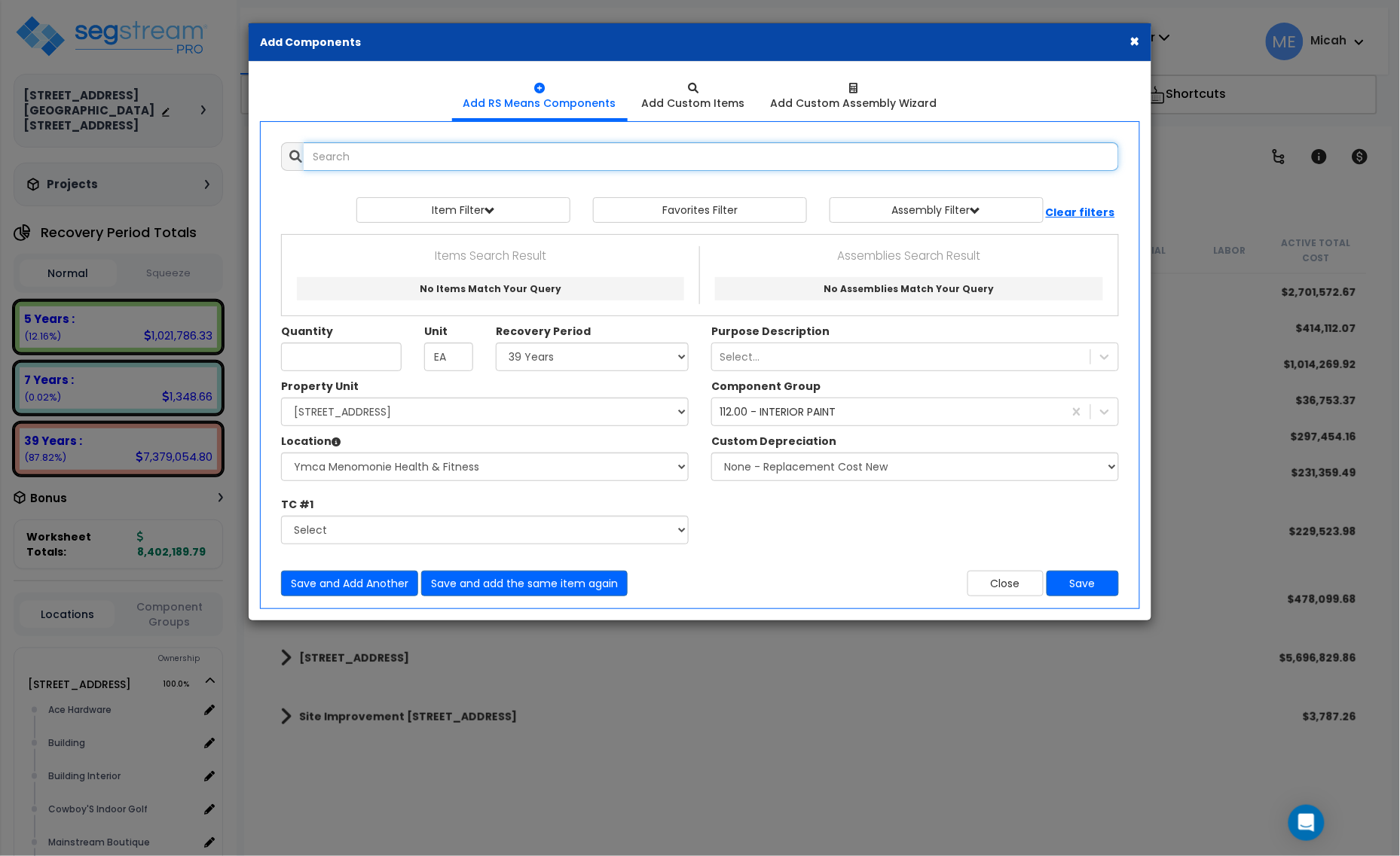
click at [393, 153] on input "text" at bounding box center [711, 156] width 815 height 28
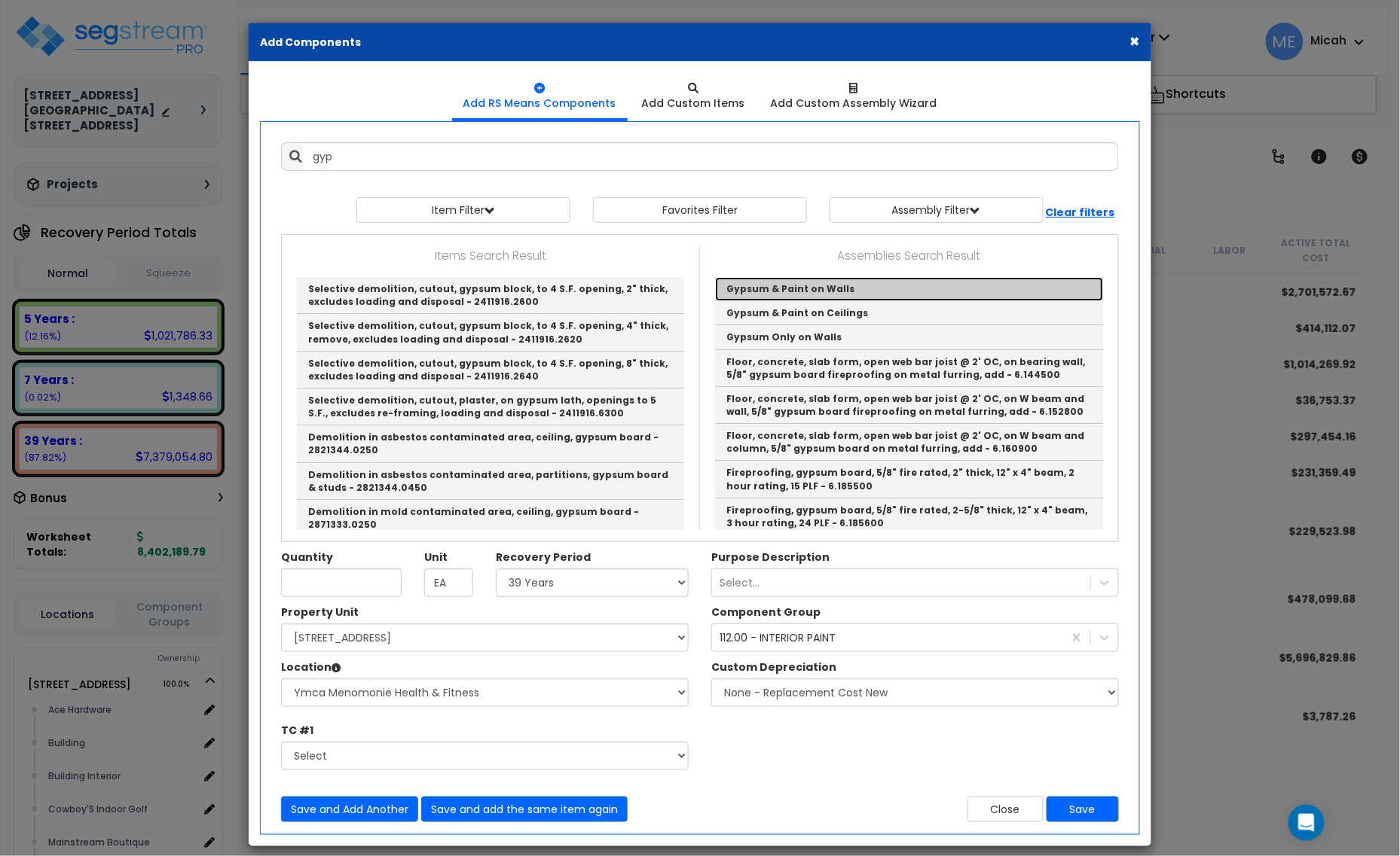
click at [796, 287] on link "Gypsum & Paint on Walls" at bounding box center [908, 288] width 388 height 24
type input "Gypsum & Paint on Walls"
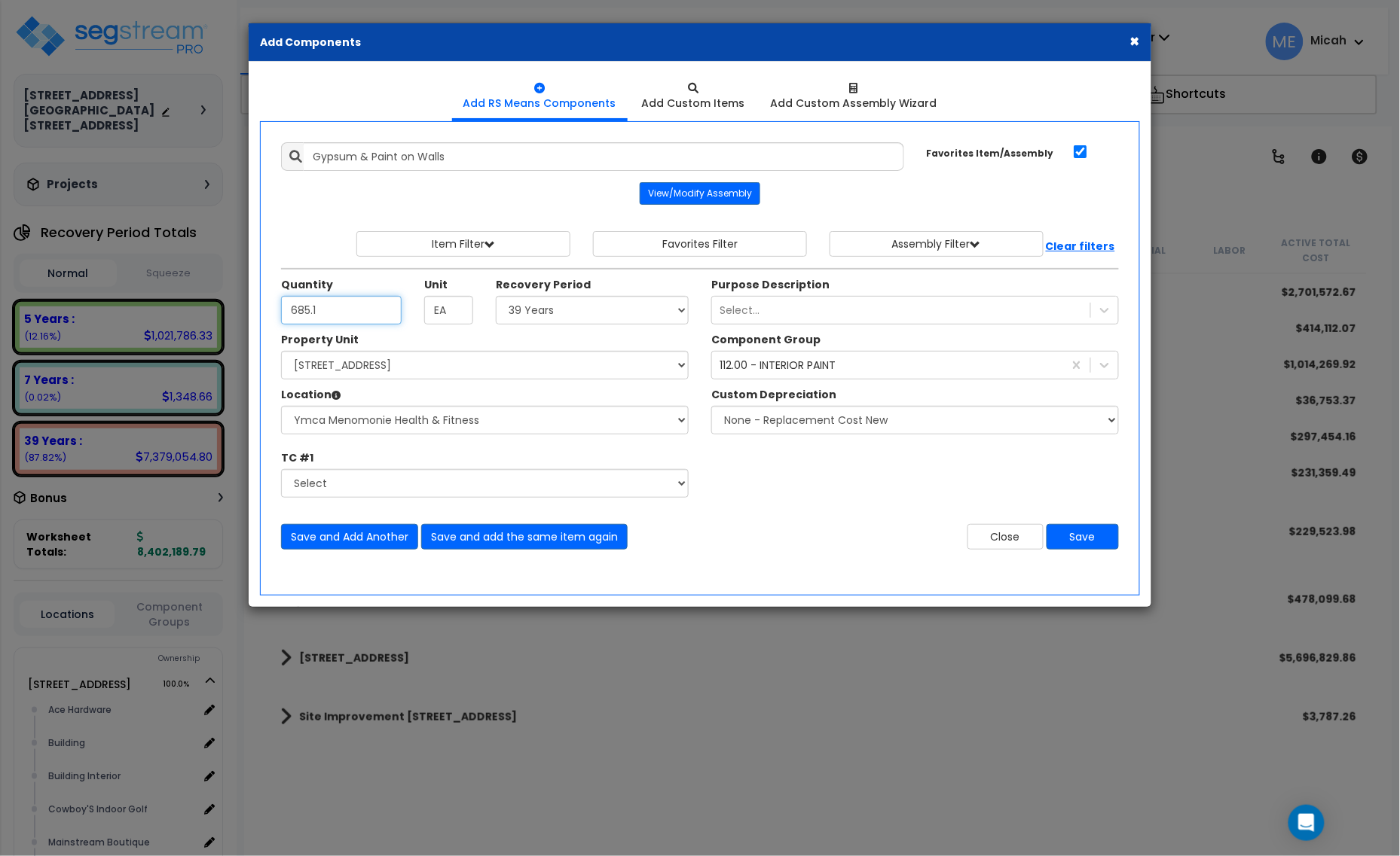
type input "685.1"
drag, startPoint x: 252, startPoint y: 342, endPoint x: 592, endPoint y: 318, distance: 340.8
click at [592, 318] on select "Select 5 Years 7 Years 15 Years 20 Years 39 Years 27.5 Year" at bounding box center [592, 310] width 193 height 28
click at [789, 360] on div "112.00 - INTERIOR PAINT" at bounding box center [777, 365] width 116 height 15
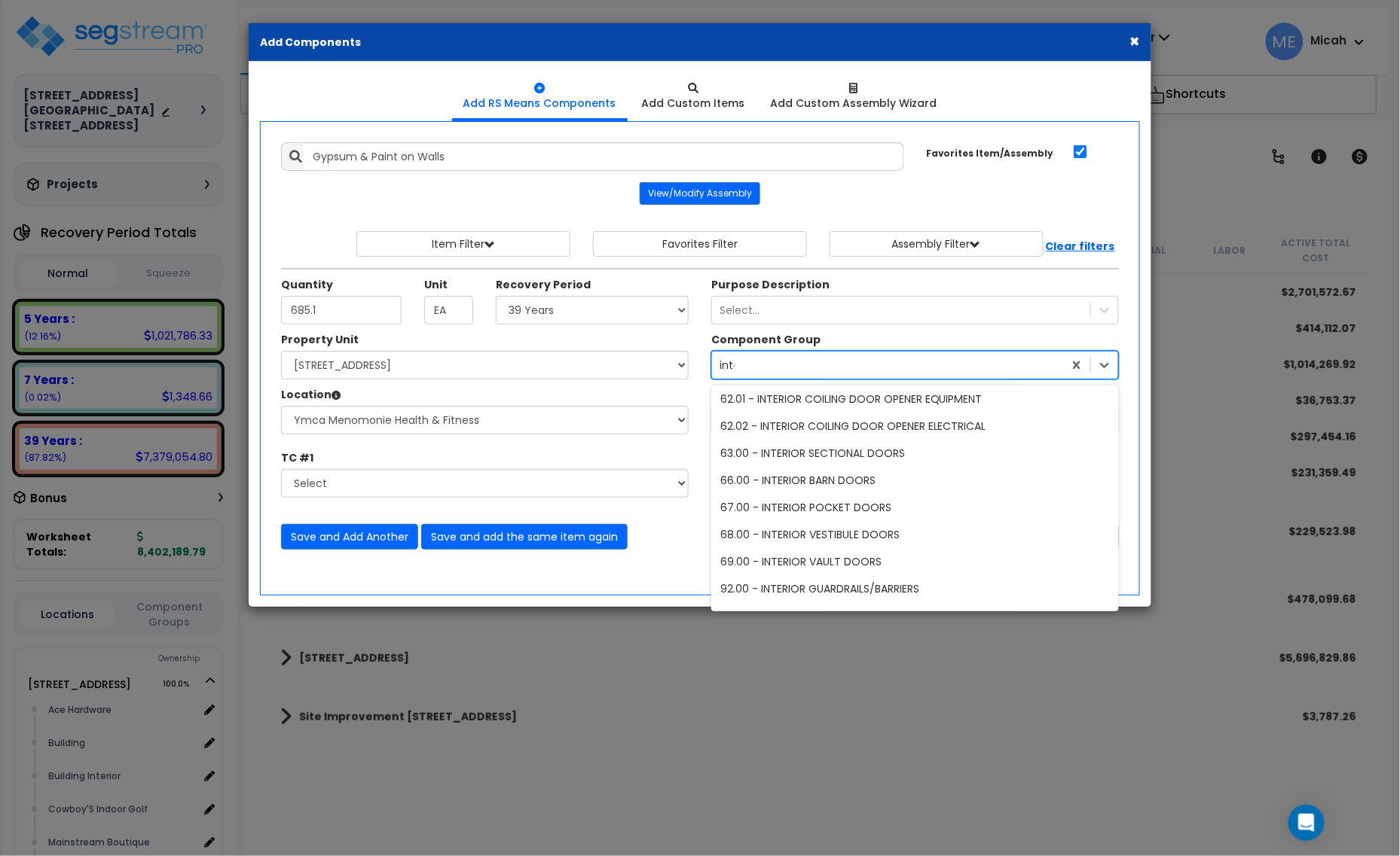
scroll to position [30, 0]
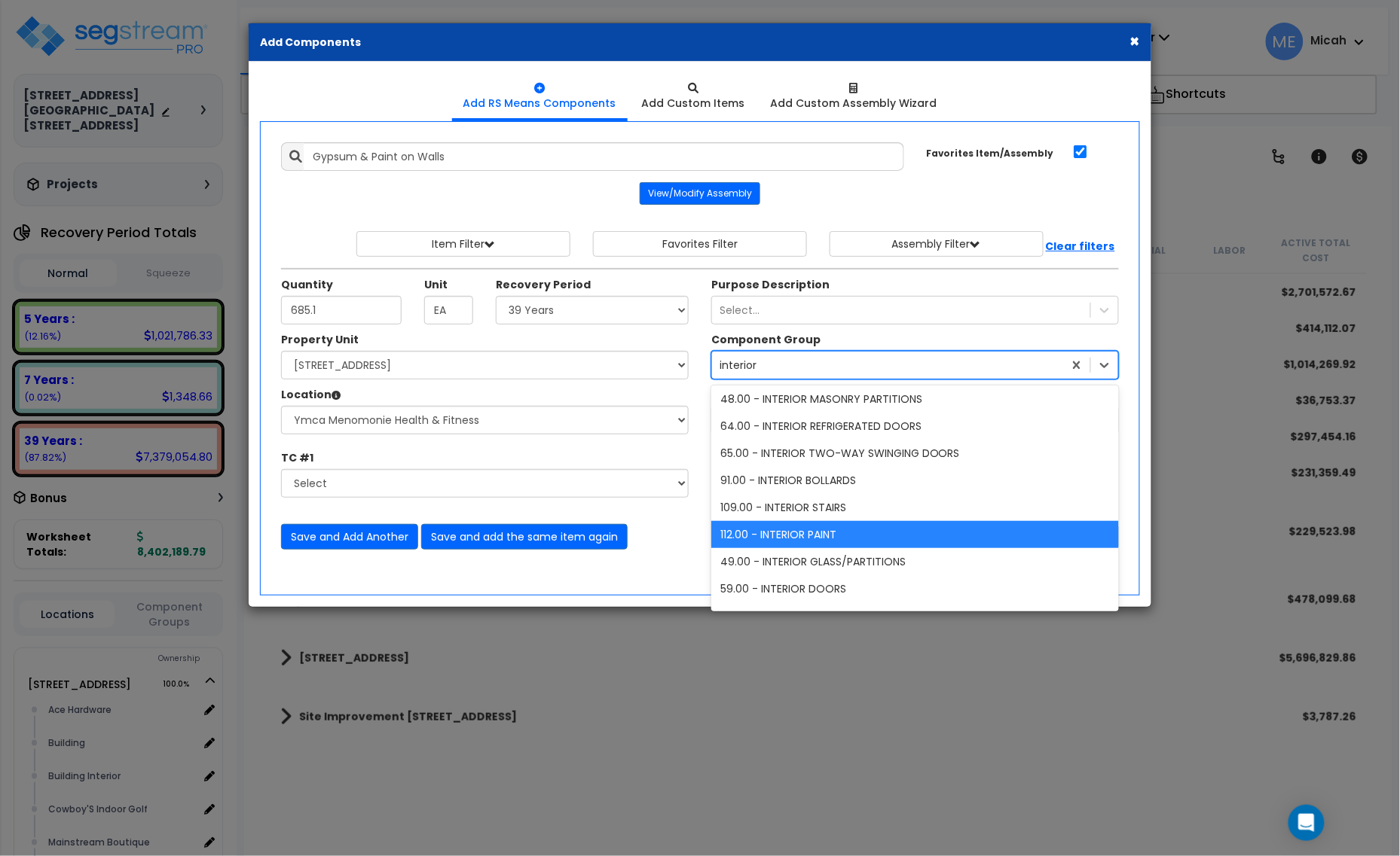
type input "interior d"
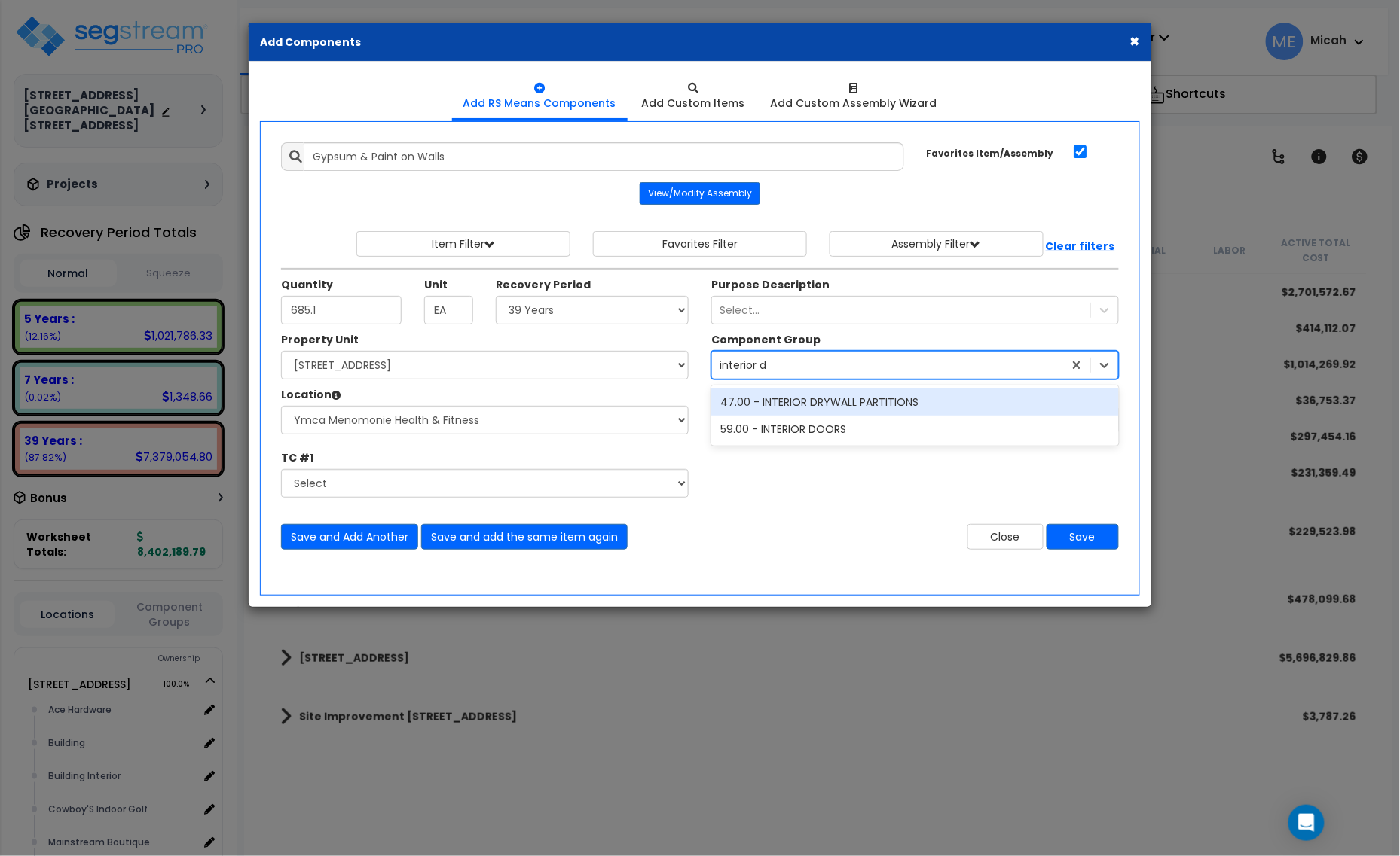
scroll to position [0, 0]
click at [849, 405] on div "47.00 - INTERIOR DRYWALL PARTITIONS" at bounding box center [915, 402] width 407 height 27
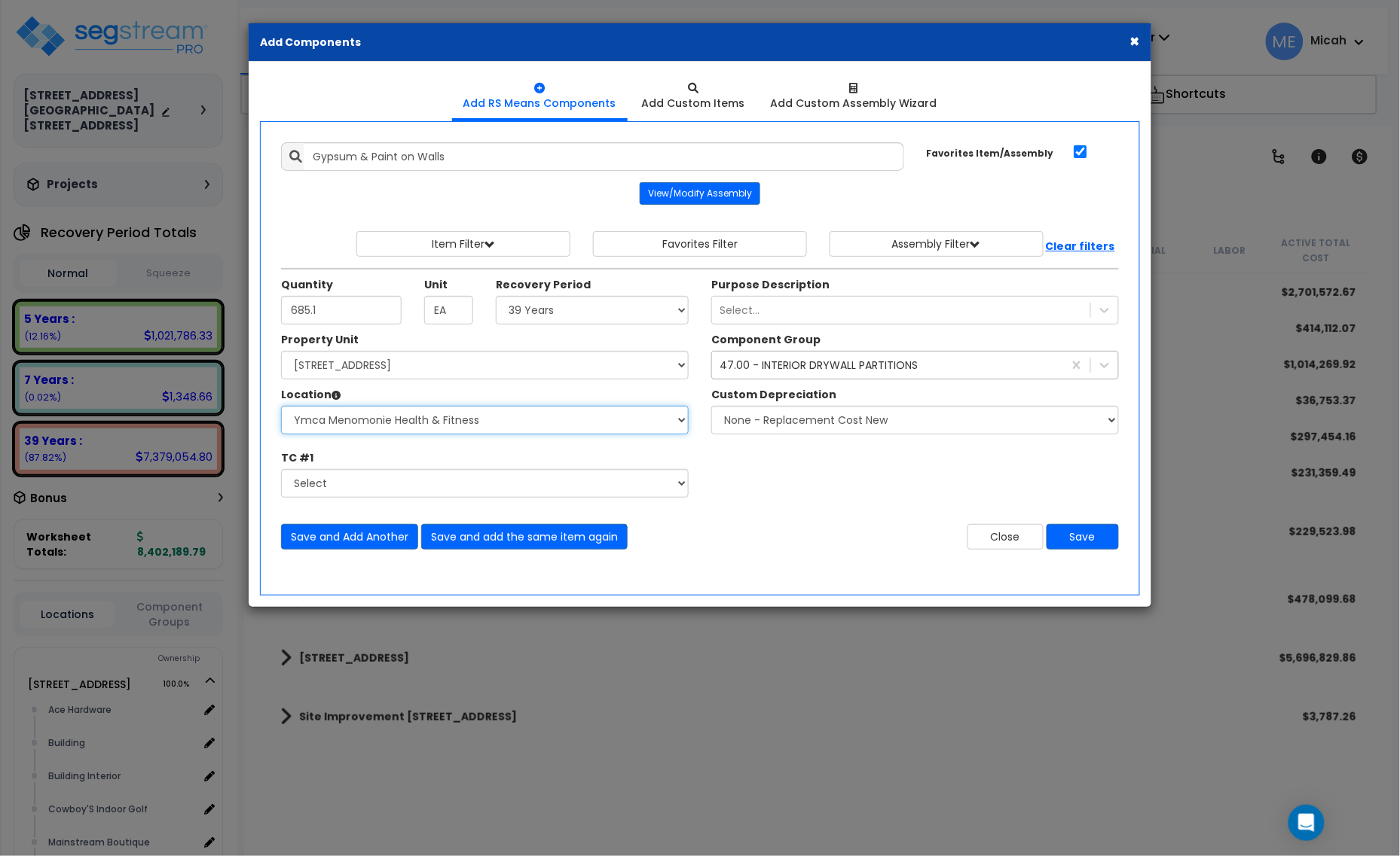
click at [399, 417] on select "Select Ace Hardware Building Building Interior Cowboy'S Indoor Golf Mainstream …" at bounding box center [484, 420] width 407 height 28
select select "31131"
click at [281, 407] on select "Select Ace Hardware Building Building Interior Cowboy'S Indoor Golf Mainstream …" at bounding box center [484, 420] width 407 height 28
click at [522, 542] on button "Save and add the same item again" at bounding box center [524, 537] width 207 height 26
click at [330, 325] on input "Unit Quantity" at bounding box center [342, 310] width 121 height 28
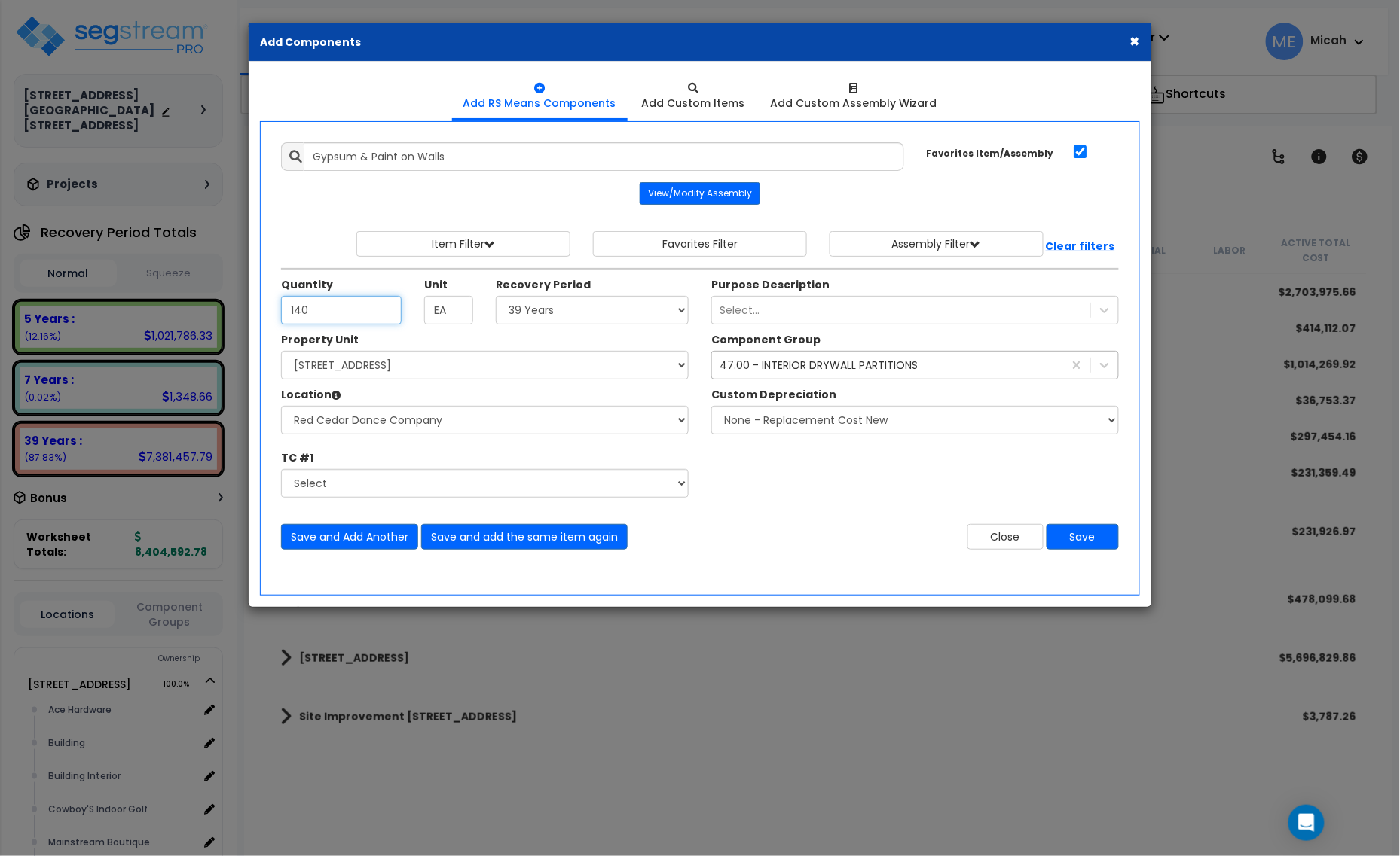
type input "140"
click at [497, 532] on button "Save and add the same item again" at bounding box center [524, 537] width 207 height 26
click at [313, 306] on input "Unit Quantity" at bounding box center [342, 310] width 121 height 28
type input "1,341.3"
click at [547, 537] on button "Save and add the same item again" at bounding box center [524, 537] width 207 height 26
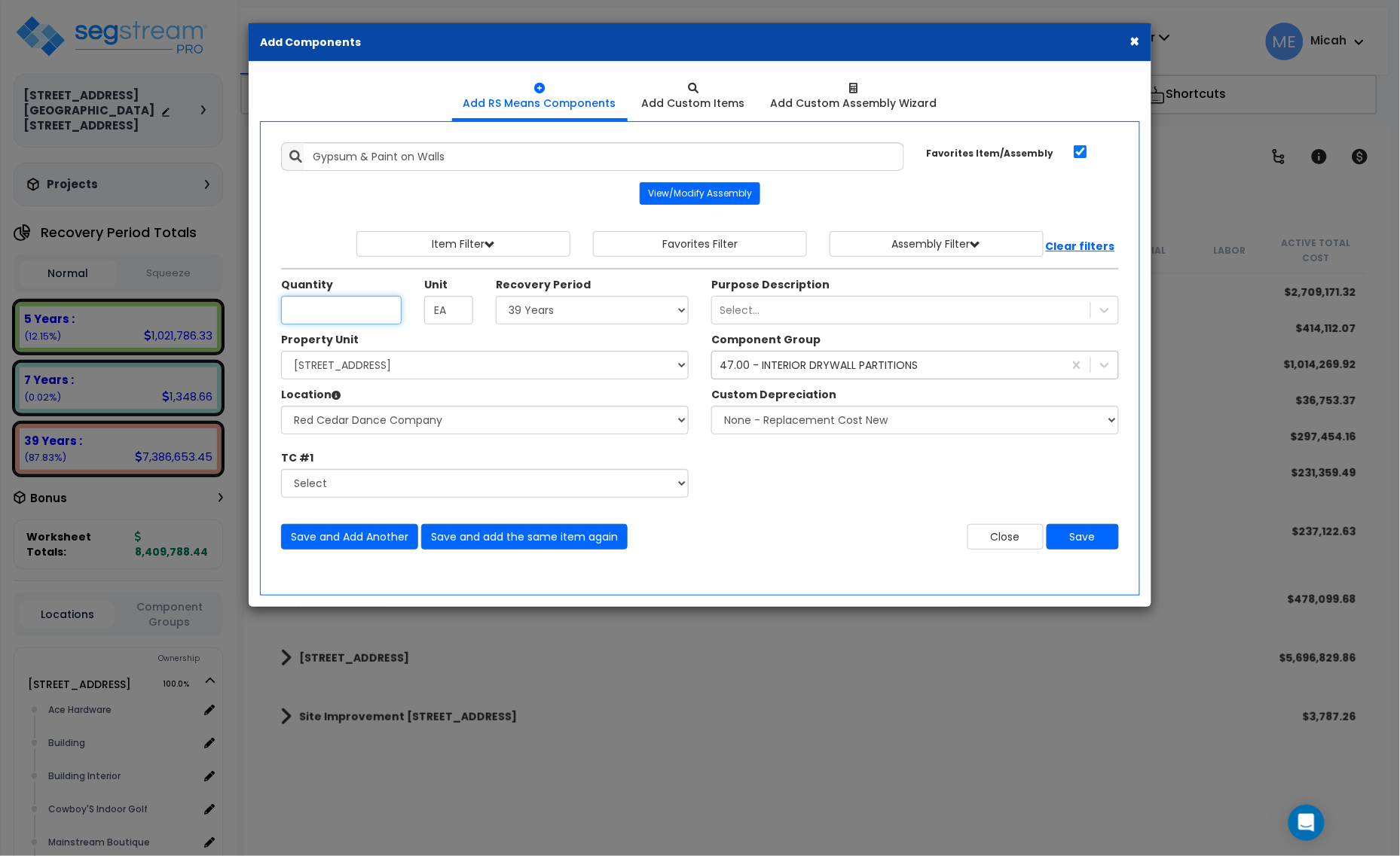
click at [356, 322] on input "Unit Quantity" at bounding box center [342, 310] width 121 height 28
type input "458.6"
click at [518, 540] on button "Save and add the same item again" at bounding box center [524, 537] width 207 height 26
click at [341, 302] on input "Unit Quantity" at bounding box center [342, 310] width 121 height 28
type input "1,938.6"
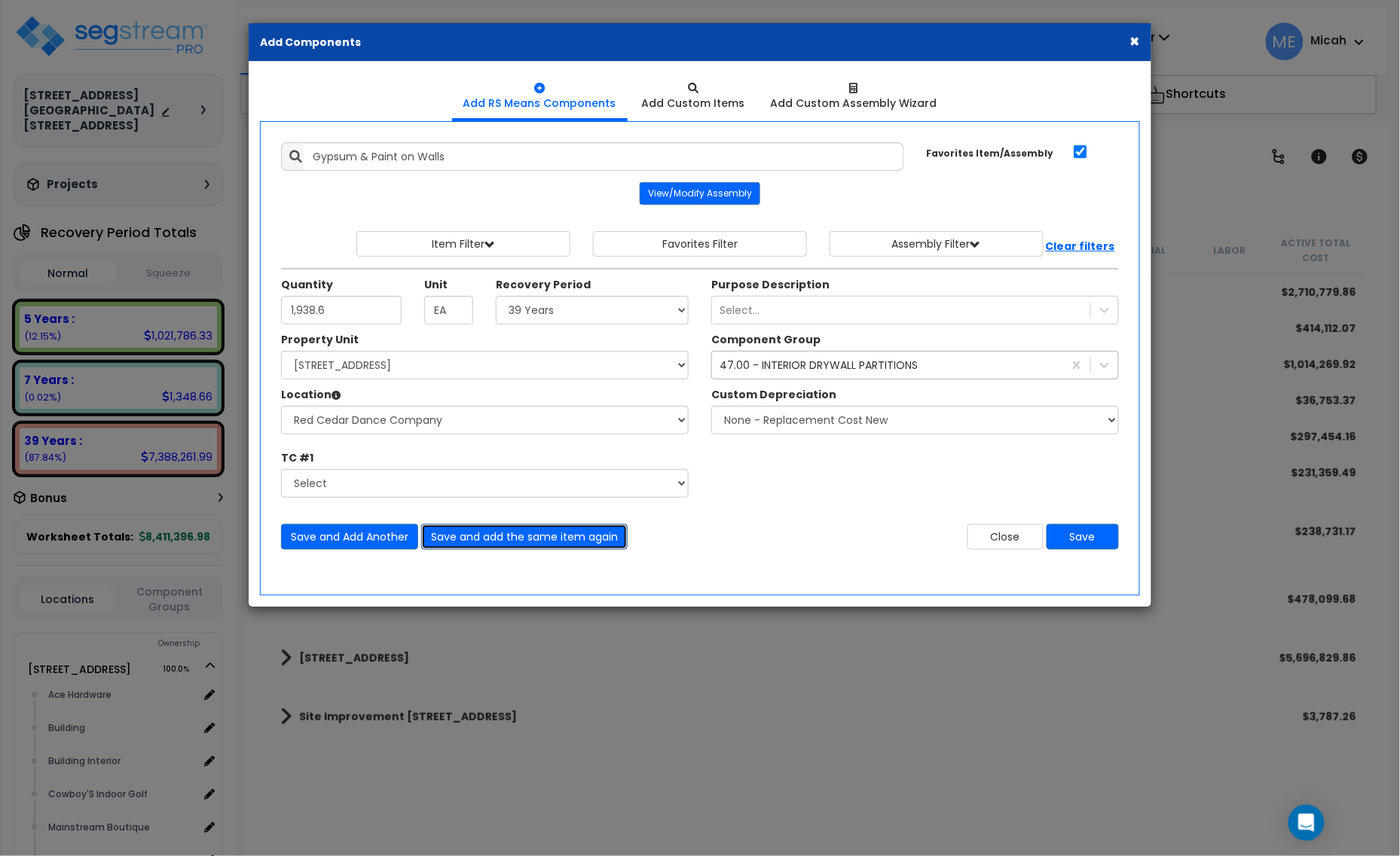
click at [491, 537] on button "Save and add the same item again" at bounding box center [524, 537] width 207 height 26
click at [303, 310] on input "Unit Quantity" at bounding box center [342, 310] width 121 height 28
type input "722.6"
click at [506, 540] on button "Save and add the same item again" at bounding box center [524, 537] width 207 height 26
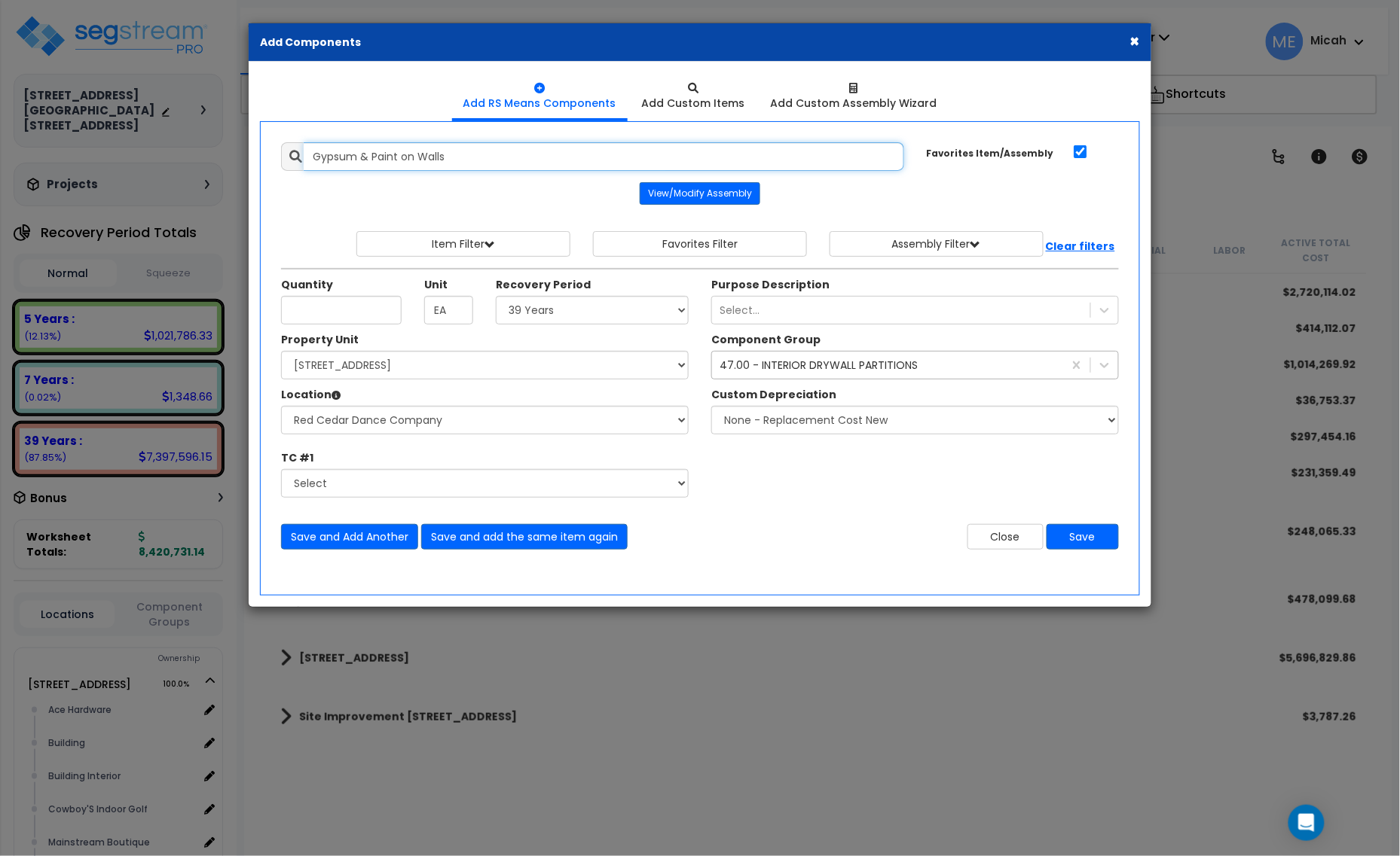
drag, startPoint x: 493, startPoint y: 155, endPoint x: 235, endPoint y: 158, distance: 258.0
click at [235, 158] on div "× Add Components Add RS Means Components Add Custom Items Add Items" at bounding box center [700, 428] width 1400 height 856
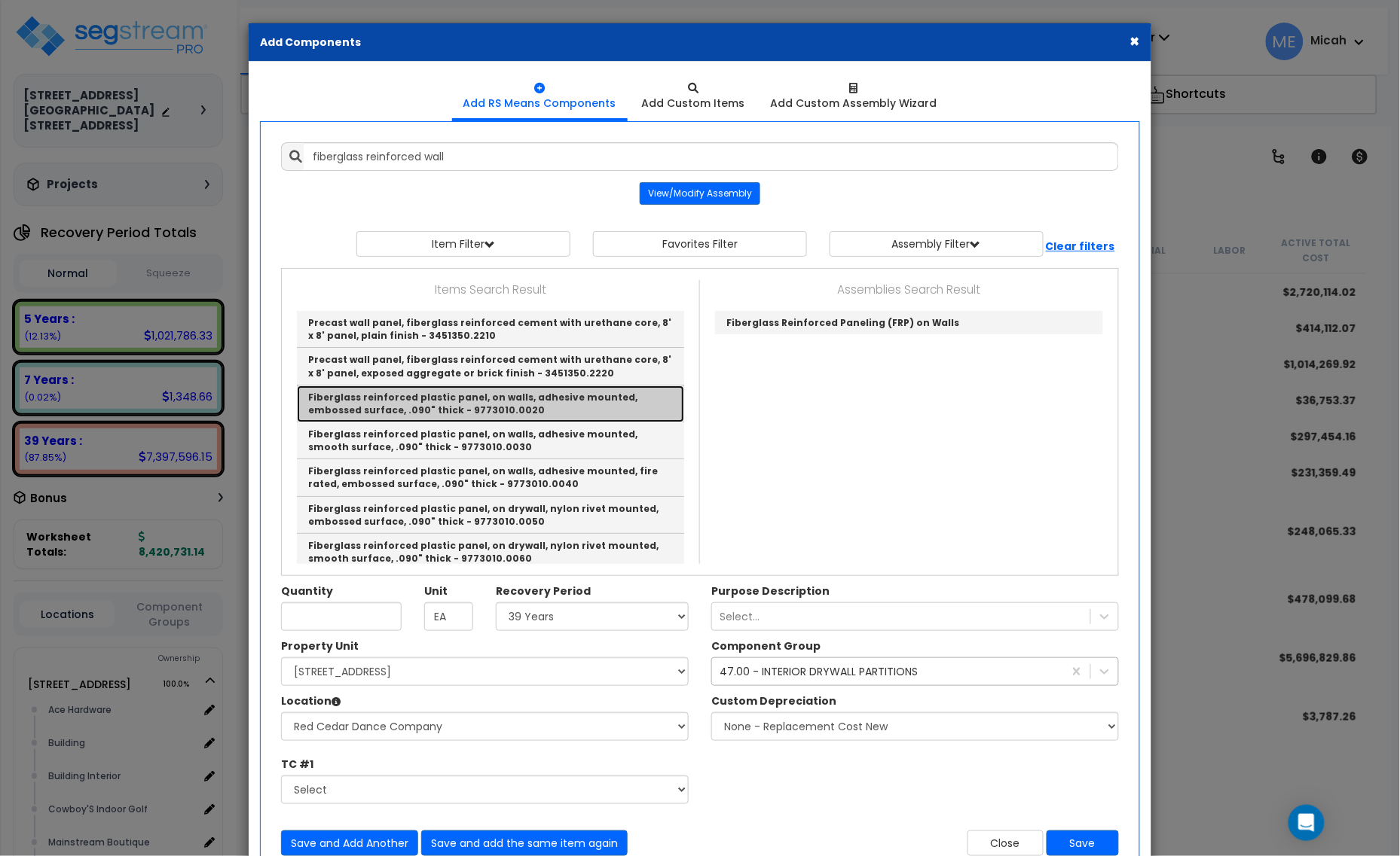
click at [547, 409] on link "Fiberglass reinforced plastic panel, on walls, adhesive mounted, embossed surfa…" at bounding box center [491, 404] width 387 height 37
type input "Fiberglass reinforced plastic panel, on walls, adhesive mounted, embossed surfa…"
checkbox input "false"
type input "S.F."
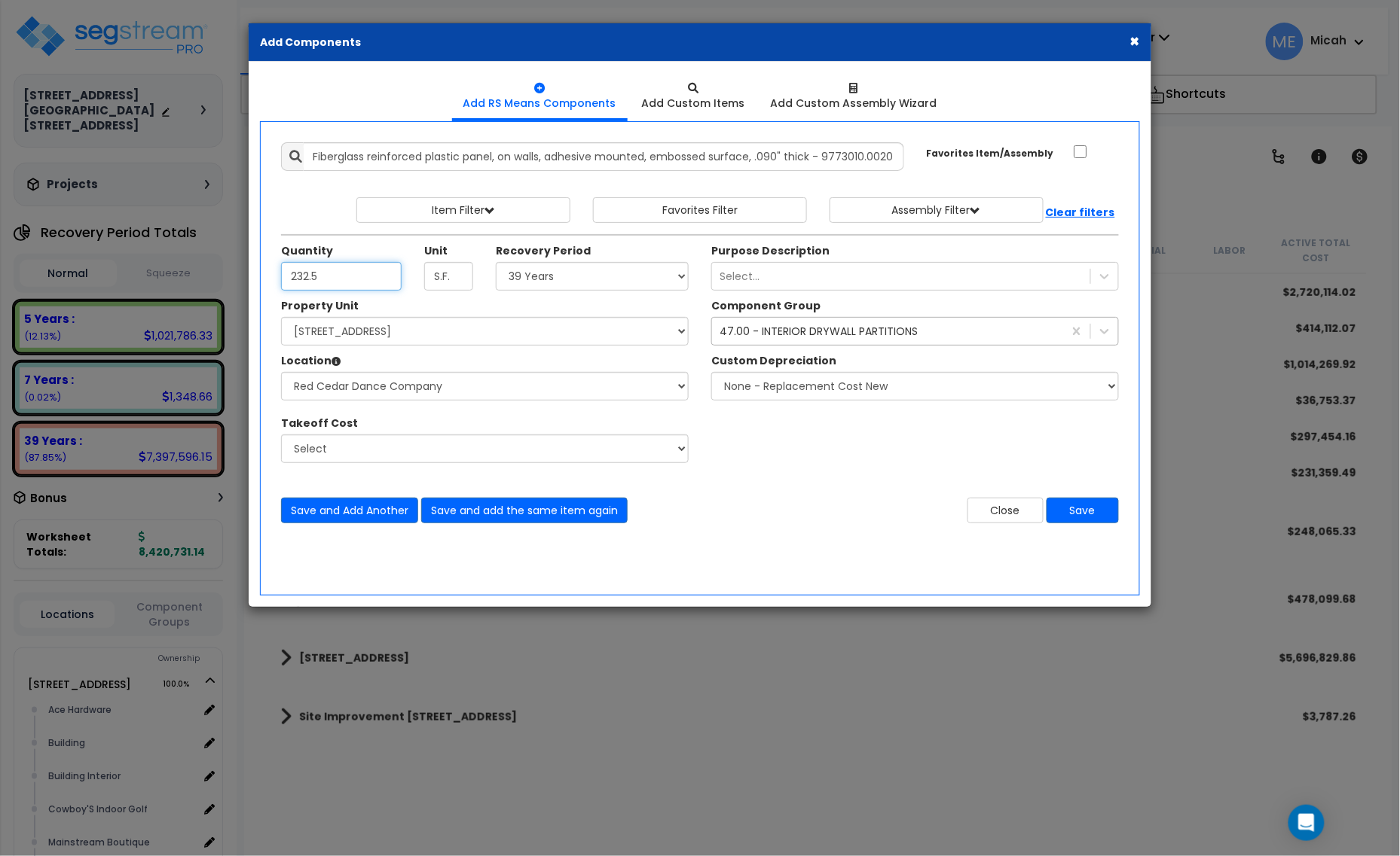
type input "232.5"
click at [535, 287] on select "Select 5 Years 7 Years 15 Years 20 Years 39 Years 27.5 Year" at bounding box center [592, 277] width 193 height 28
select select "5Y"
click at [497, 263] on select "Select 5 Years 7 Years 15 Years 20 Years 39 Years 27.5 Year" at bounding box center [592, 277] width 193 height 28
click at [751, 332] on div "47.00 - INTERIOR DRYWALL PARTITIONS" at bounding box center [818, 331] width 198 height 15
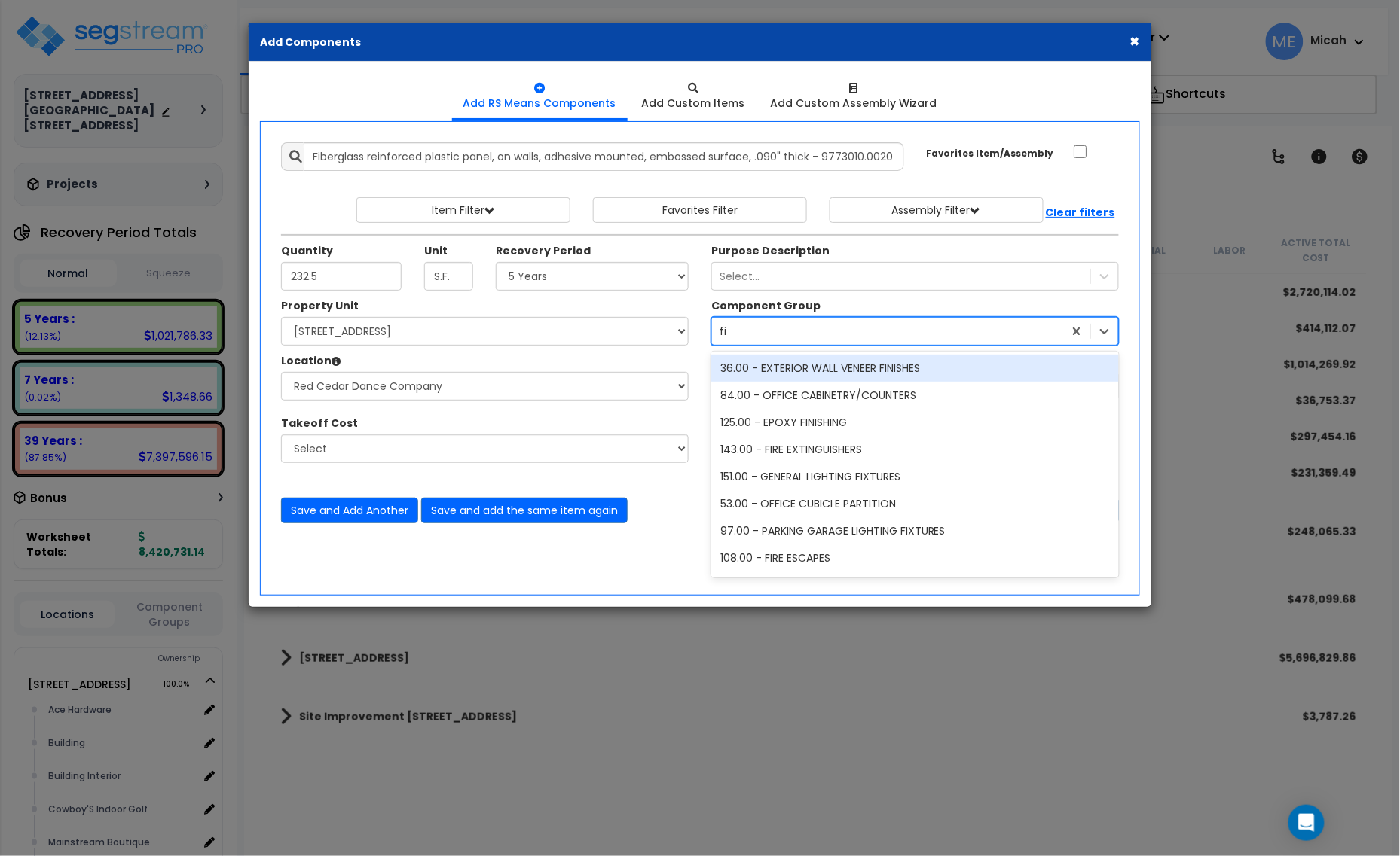
type input "f"
type input "prot"
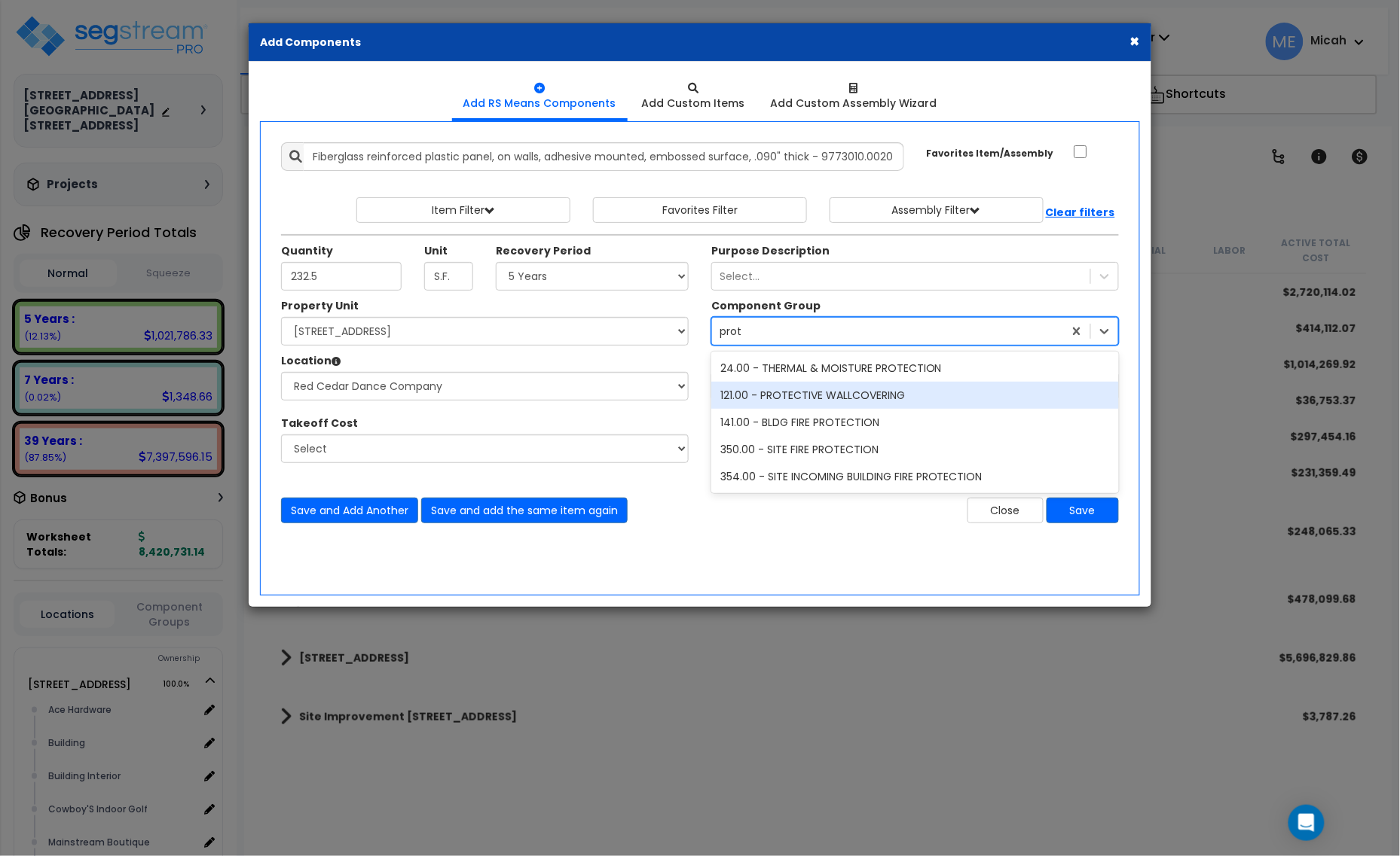
click at [840, 403] on div "121.00 - PROTECTIVE WALLCOVERING" at bounding box center [915, 396] width 407 height 27
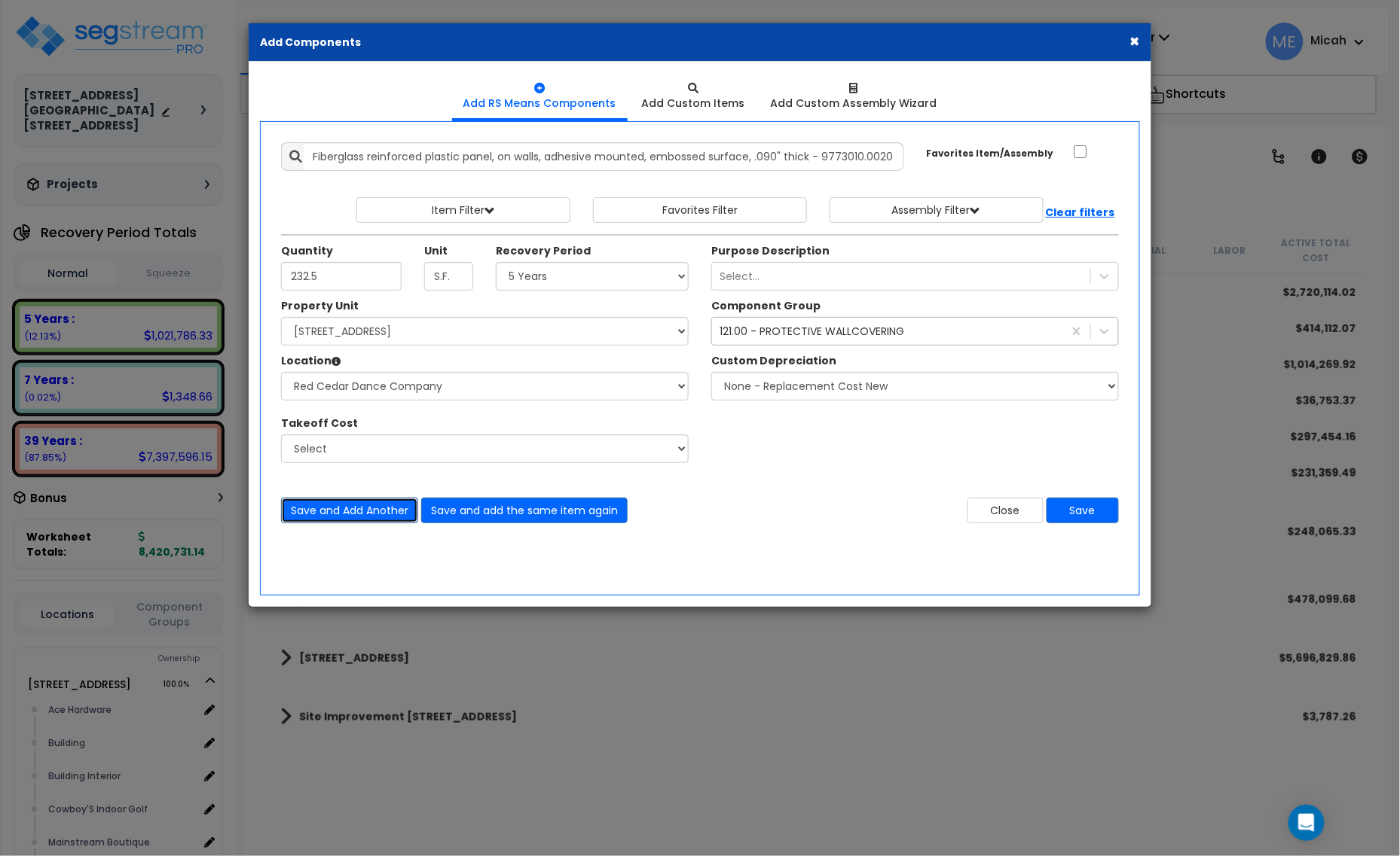
click at [355, 514] on button "Save and Add Another" at bounding box center [350, 510] width 138 height 26
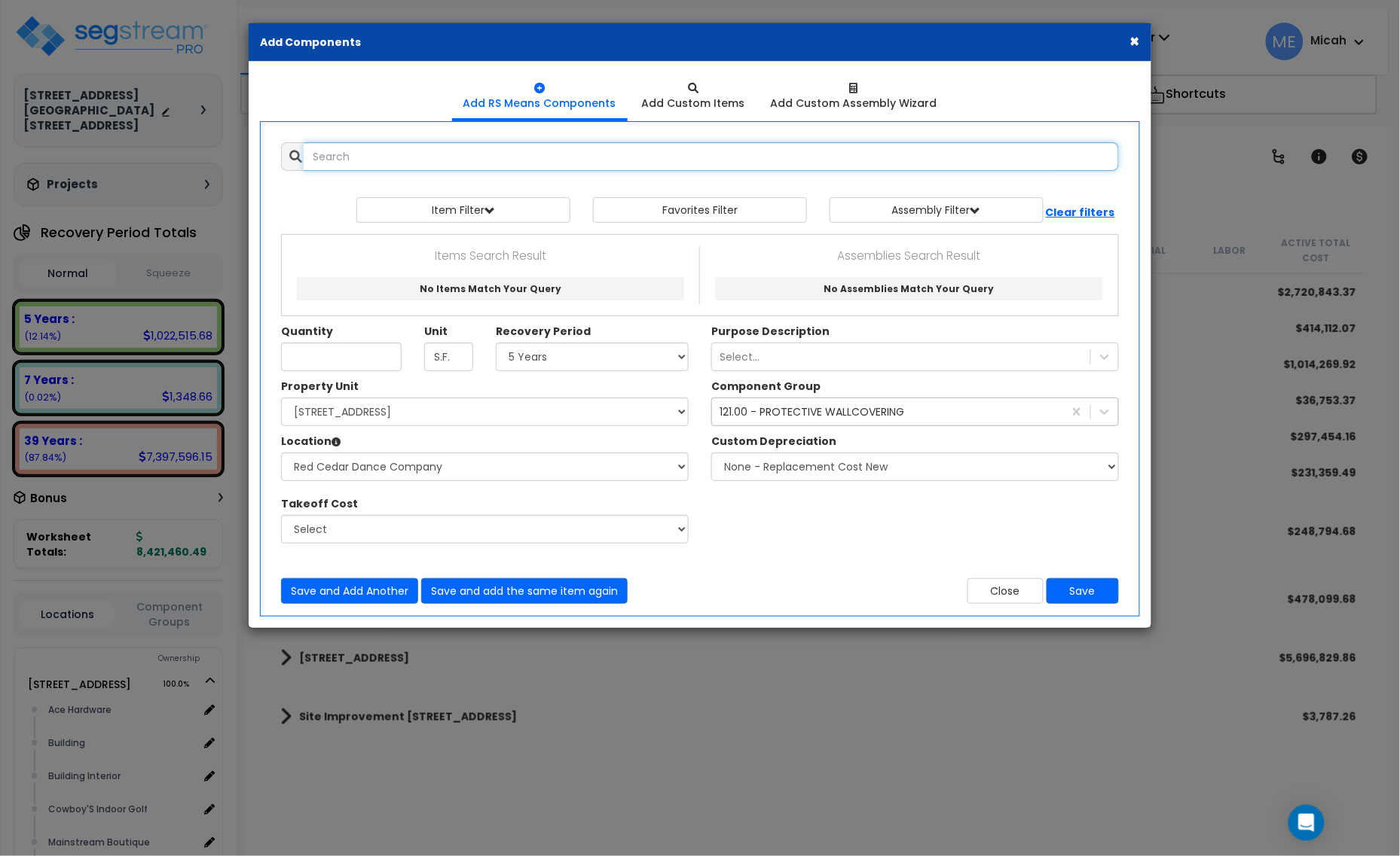
click at [447, 145] on input "text" at bounding box center [711, 156] width 815 height 28
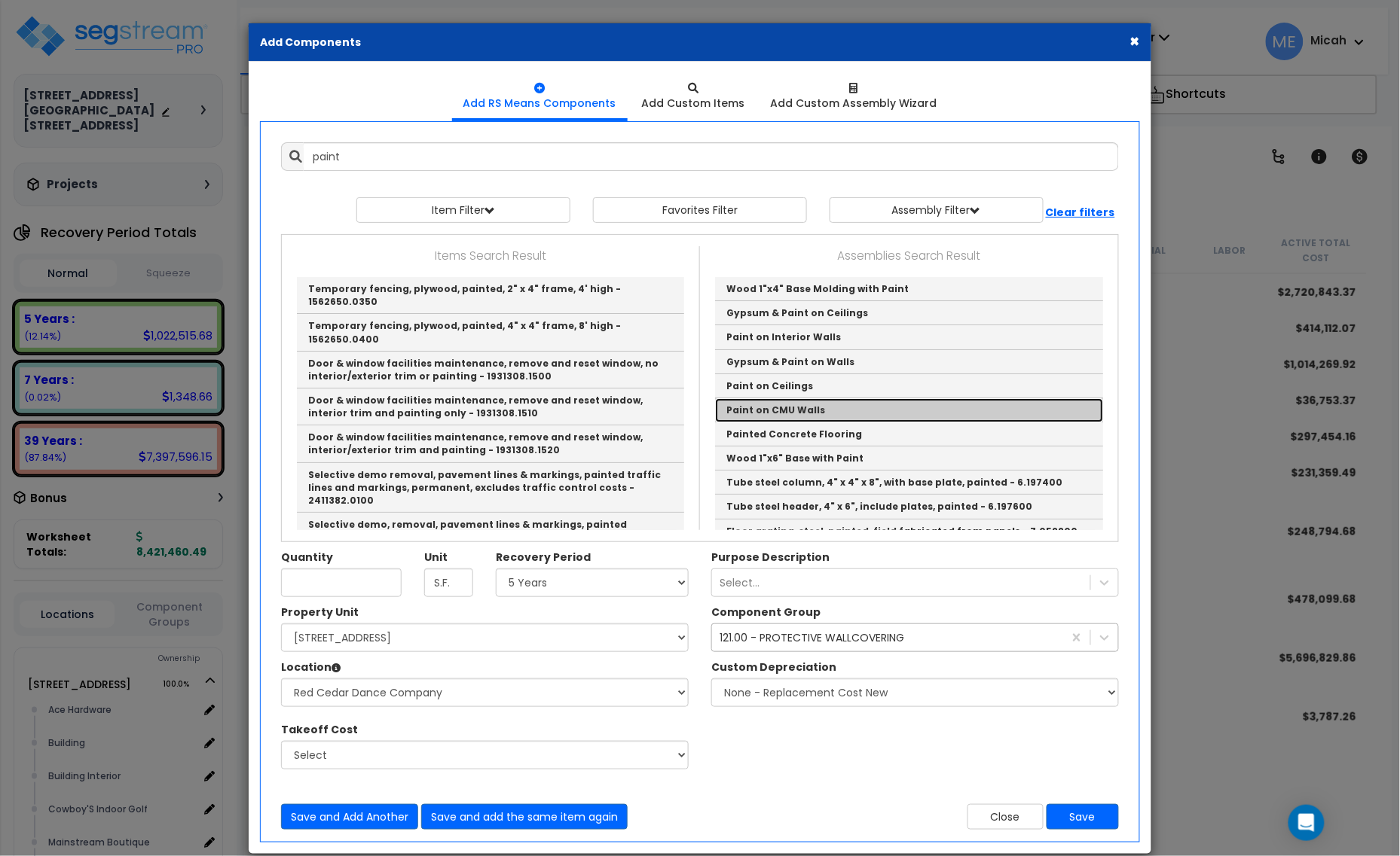
click at [789, 416] on link "Paint on CMU Walls" at bounding box center [908, 410] width 388 height 24
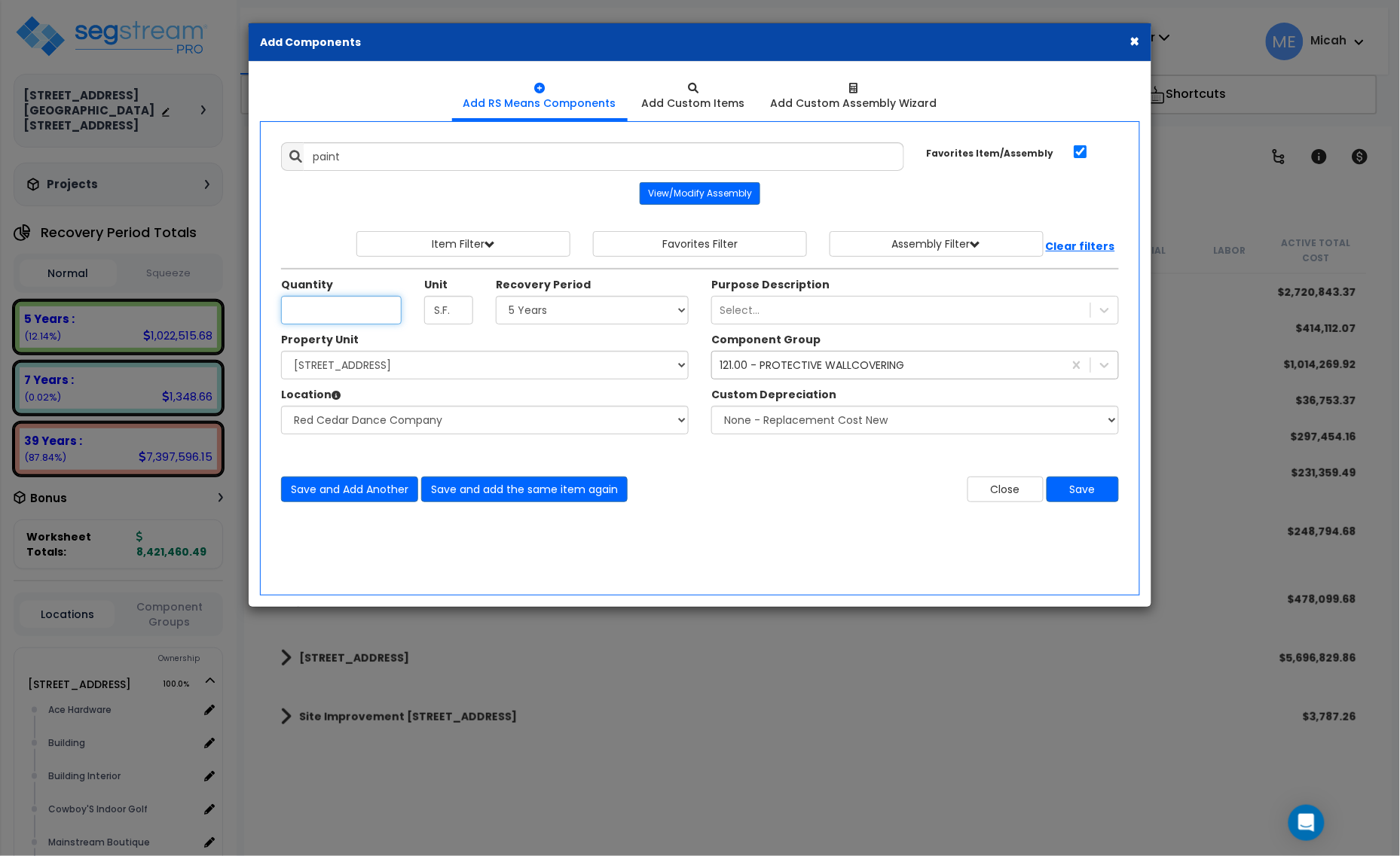
type input "Paint on CMU Walls"
checkbox input "true"
type input "EA"
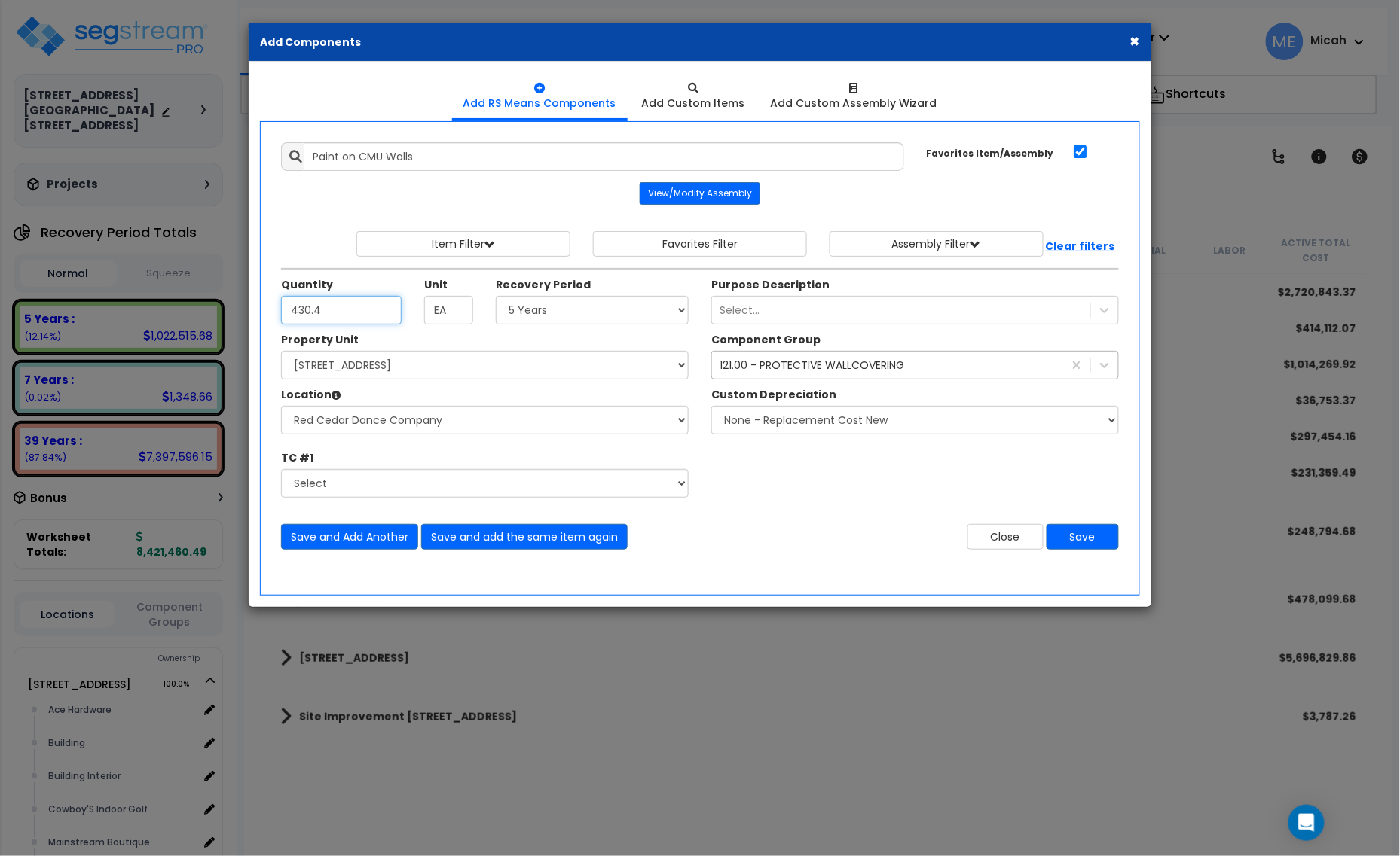
type input "430.4"
click at [533, 321] on select "Select 5 Years 7 Years 15 Years 20 Years 39 Years 27.5 Year" at bounding box center [592, 310] width 193 height 28
select select "39Y"
click at [497, 297] on select "Select 5 Years 7 Years 15 Years 20 Years 39 Years 27.5 Year" at bounding box center [592, 310] width 193 height 28
click at [767, 367] on div "121.00 - PROTECTIVE WALLCOVERING" at bounding box center [812, 365] width 185 height 15
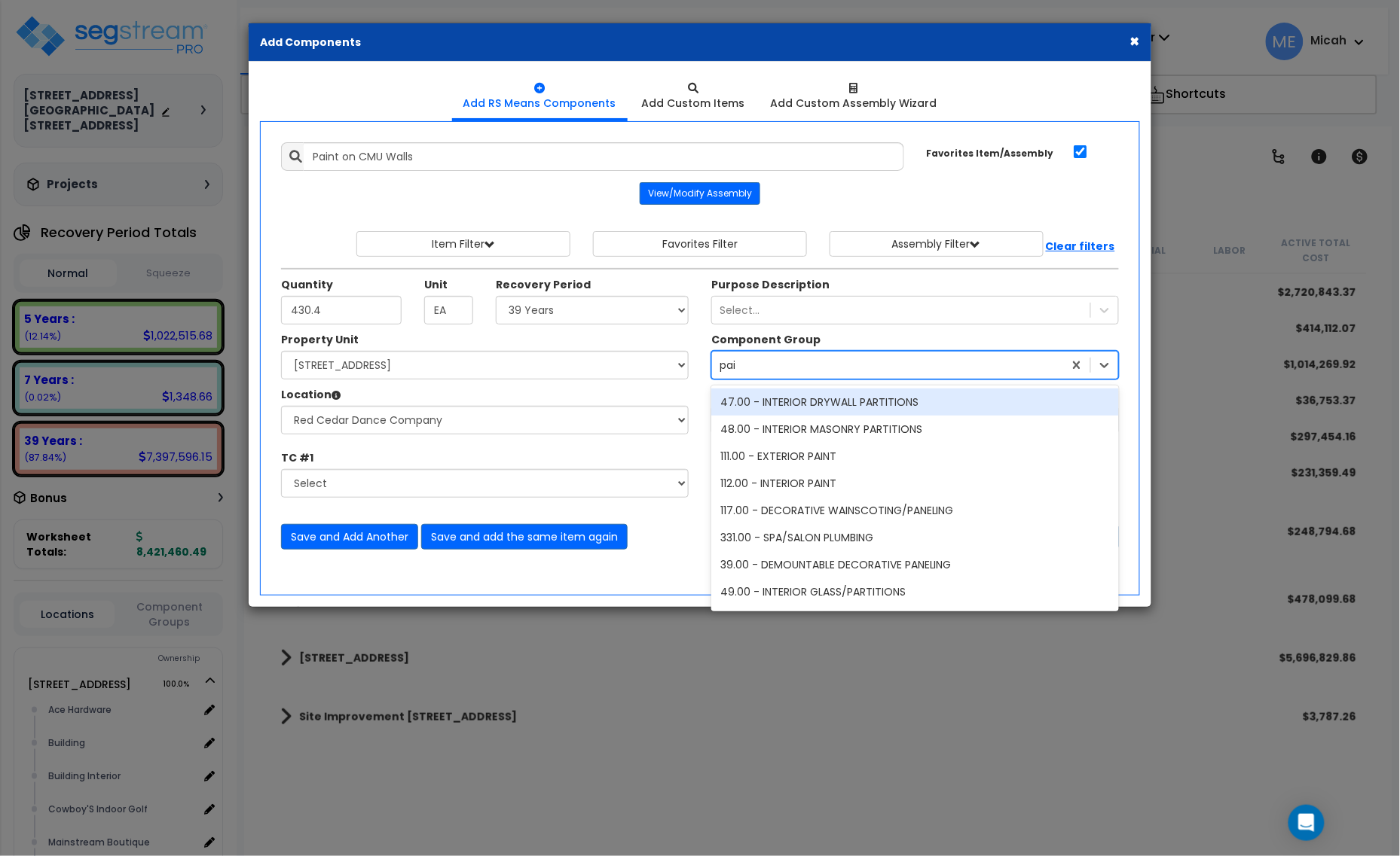
type input "paint"
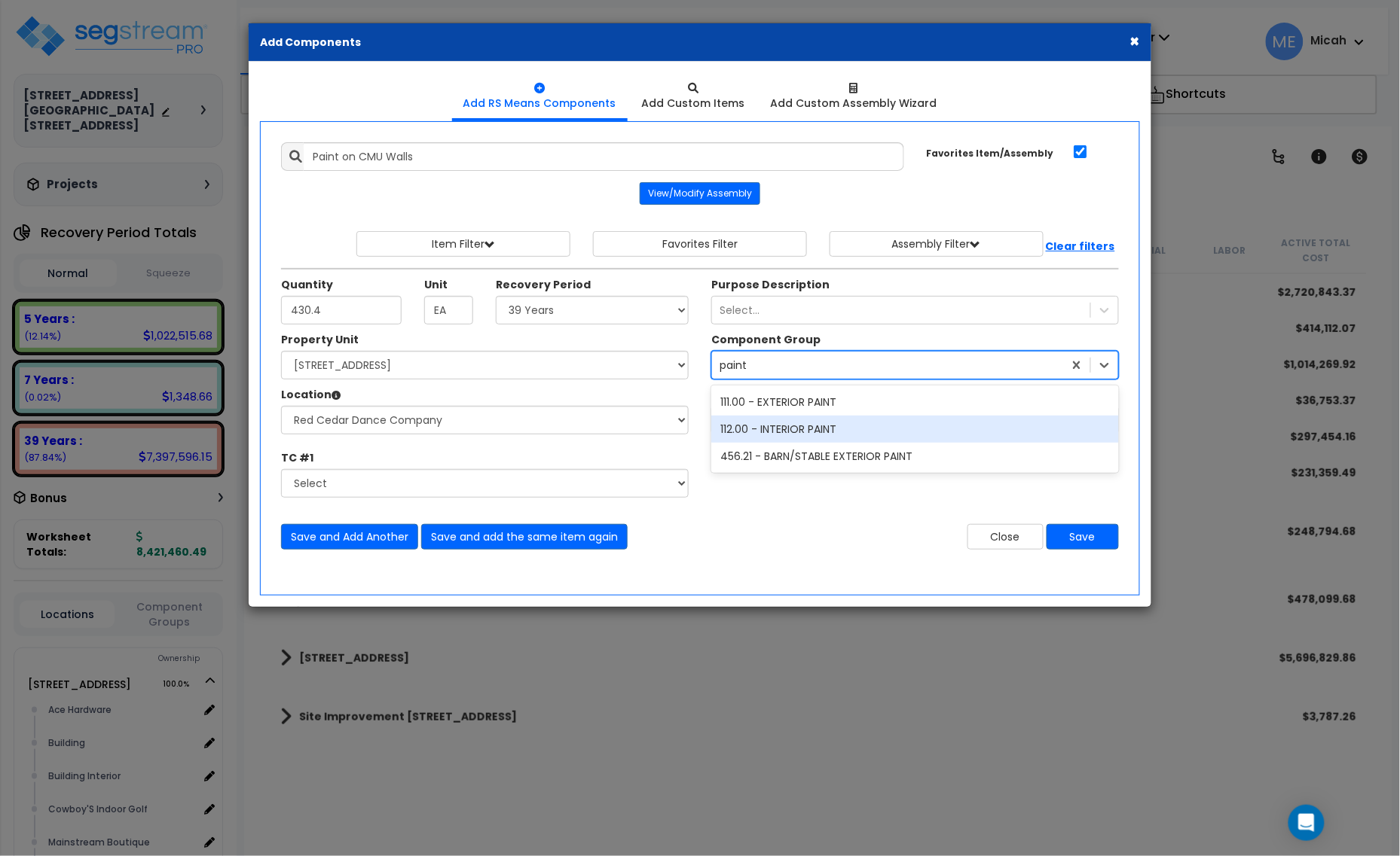
click at [797, 430] on div "112.00 - INTERIOR PAINT" at bounding box center [915, 429] width 407 height 27
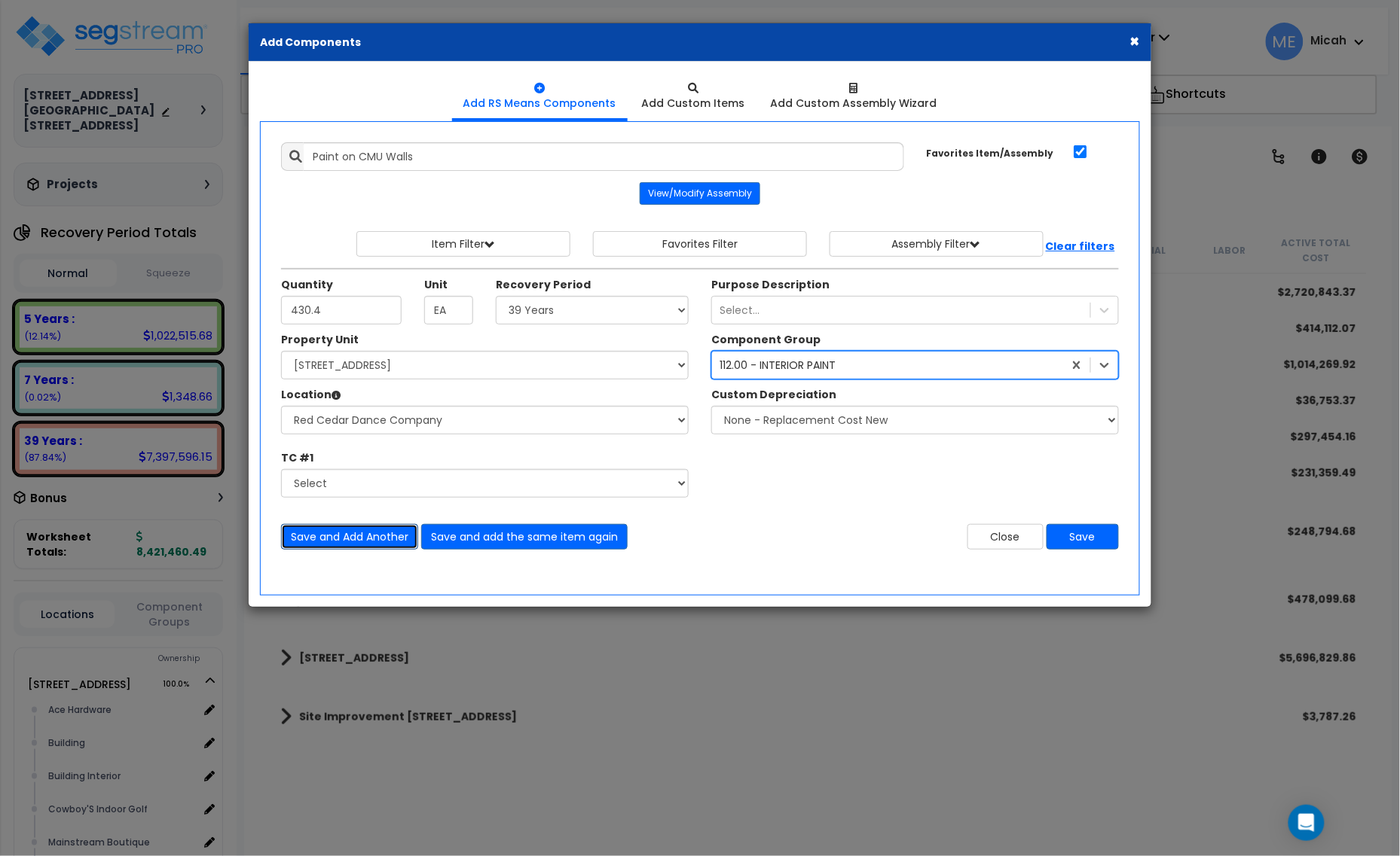
click at [351, 543] on button "Save and Add Another" at bounding box center [350, 537] width 138 height 26
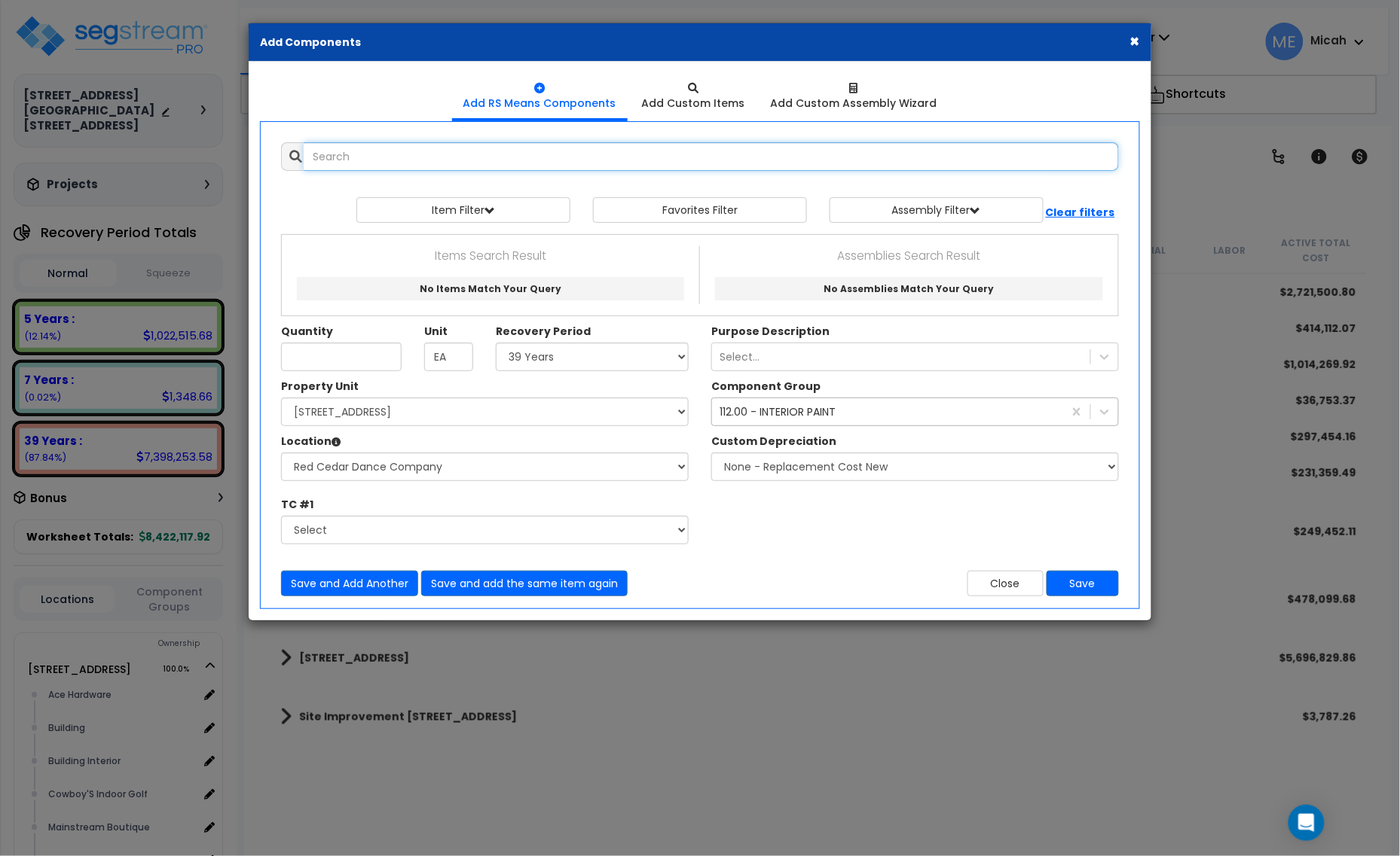
click at [403, 155] on input "text" at bounding box center [711, 156] width 815 height 28
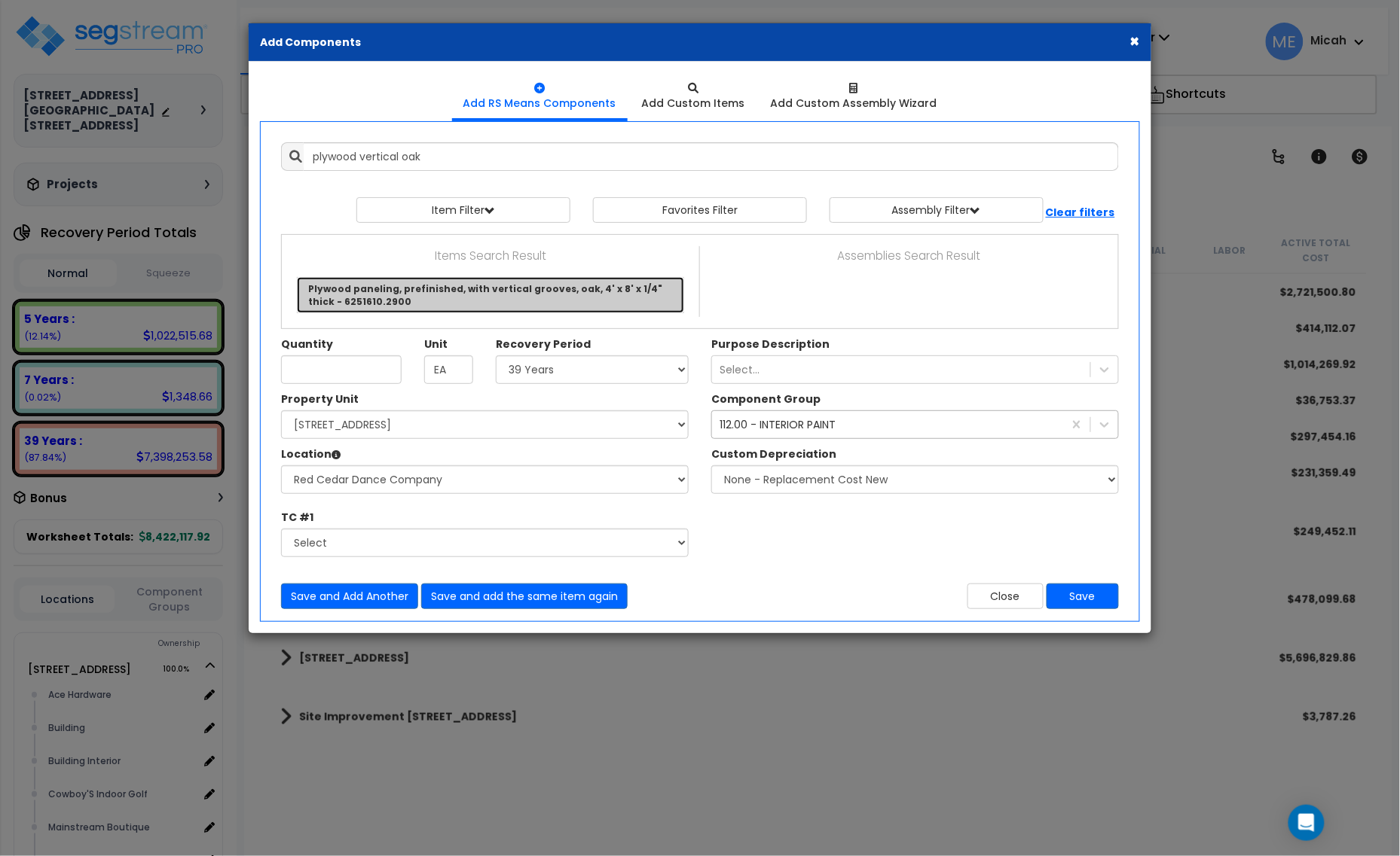
click at [476, 291] on link "Plywood paneling, prefinished, with vertical grooves, oak, 4' x 8' x 1/4" thick…" at bounding box center [491, 294] width 387 height 36
type input "Plywood paneling, prefinished, with vertical grooves, oak, 4' x 8' x 1/4" thick…"
checkbox input "false"
type input "S.F."
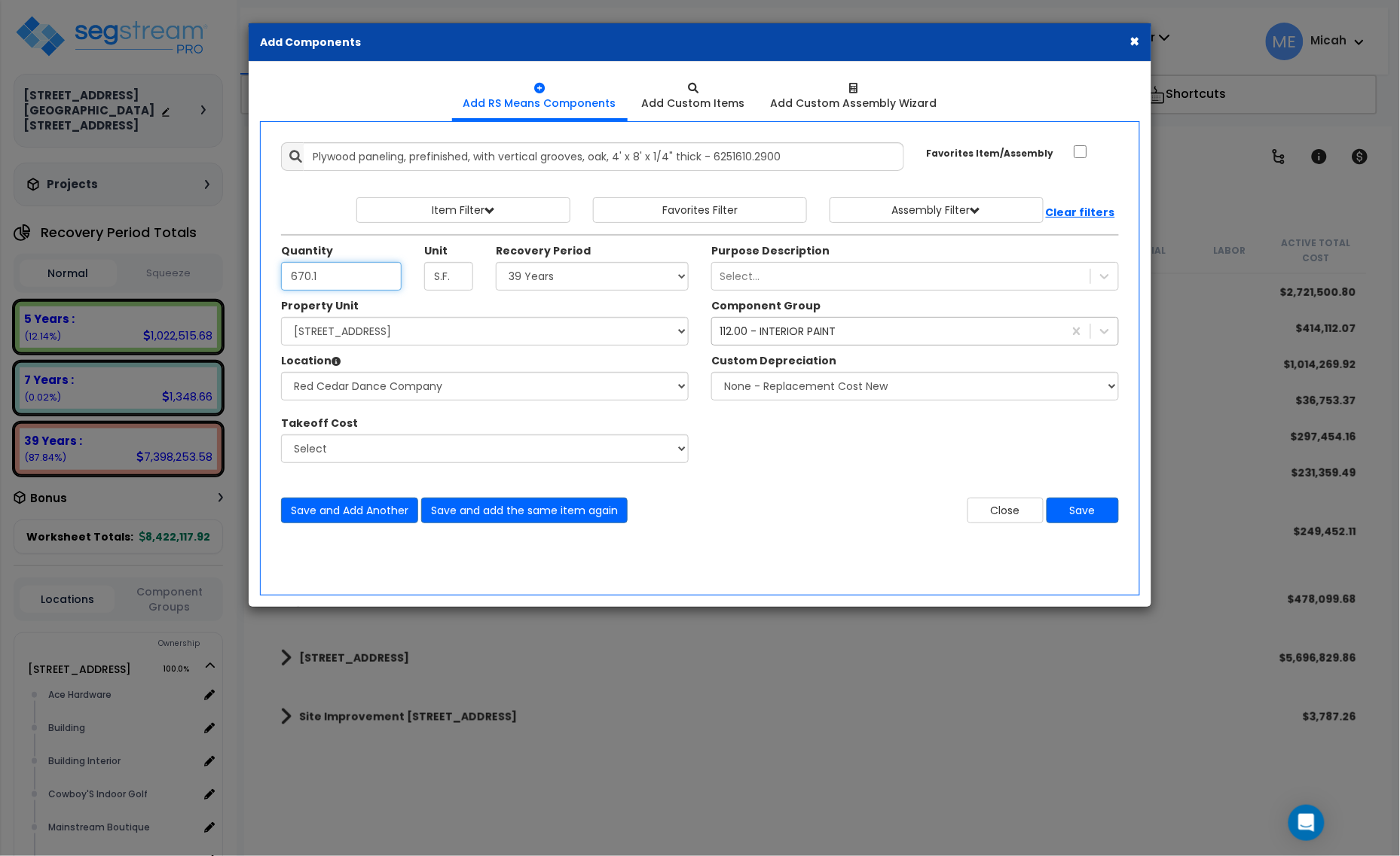
type input "670.1"
click at [756, 335] on div "112.00 - INTERIOR PAINT" at bounding box center [777, 331] width 116 height 15
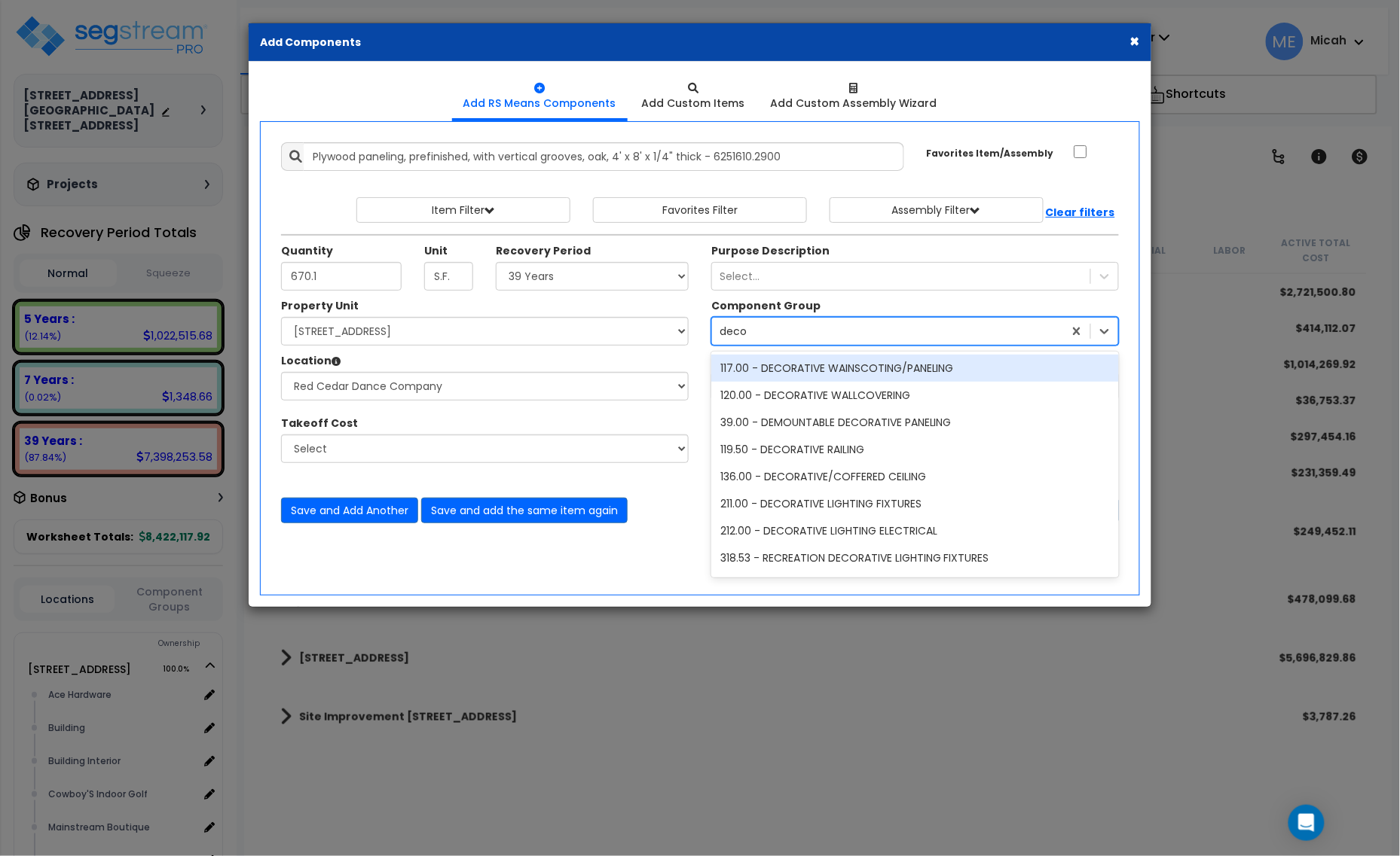
type input "decor"
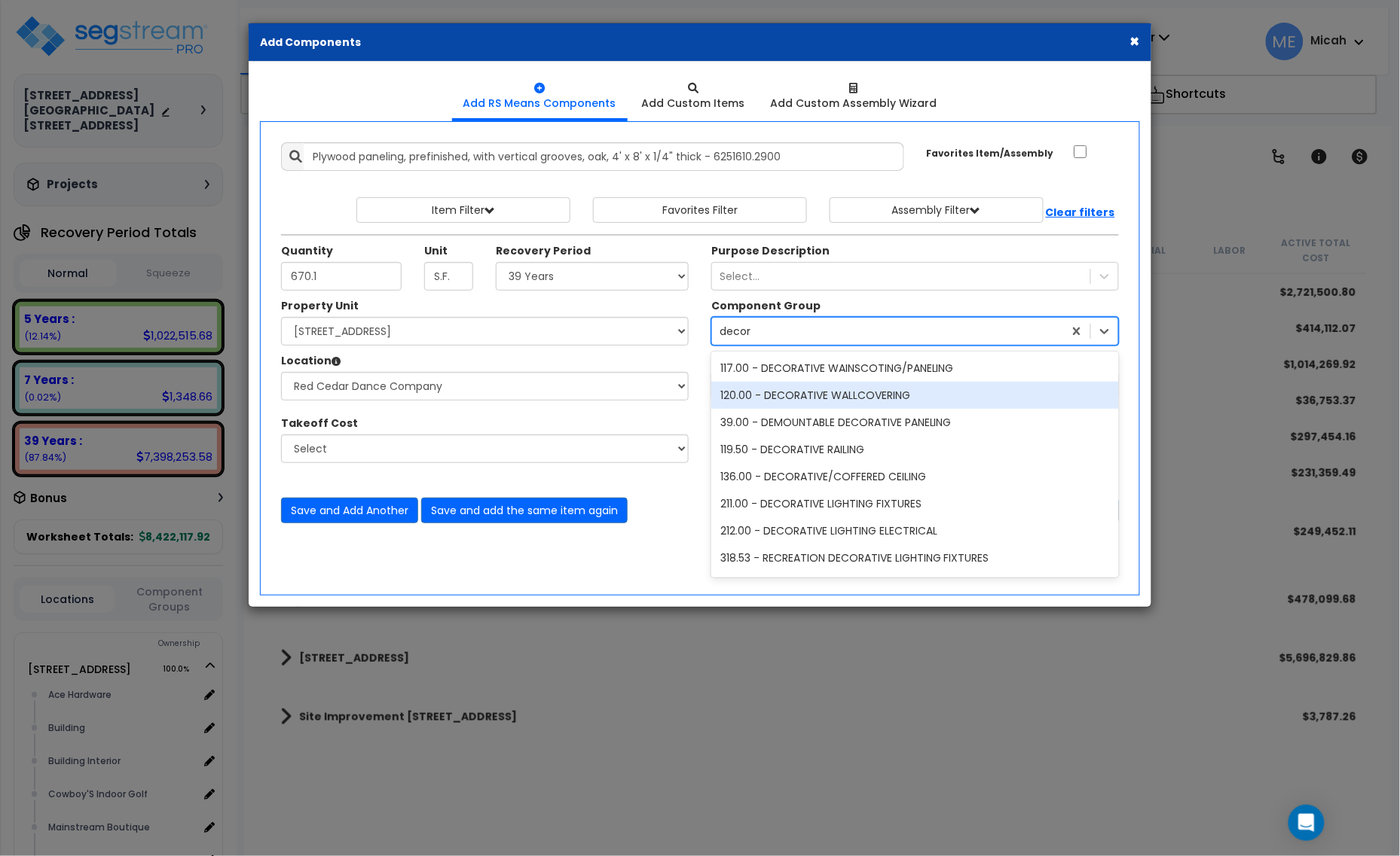
click at [827, 393] on div "120.00 - DECORATIVE WALLCOVERING" at bounding box center [915, 396] width 407 height 27
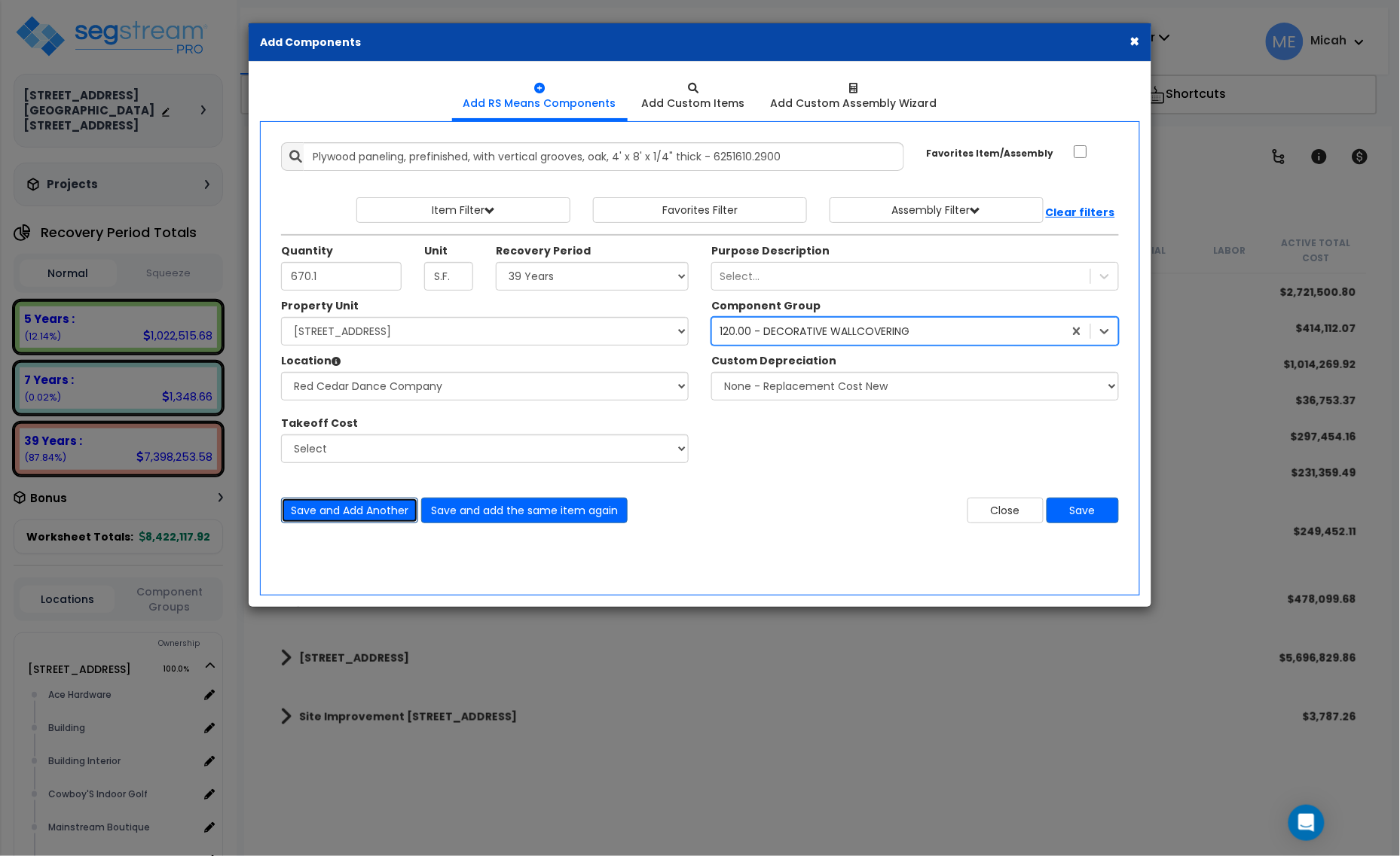
click at [397, 510] on button "Save and Add Another" at bounding box center [350, 510] width 138 height 26
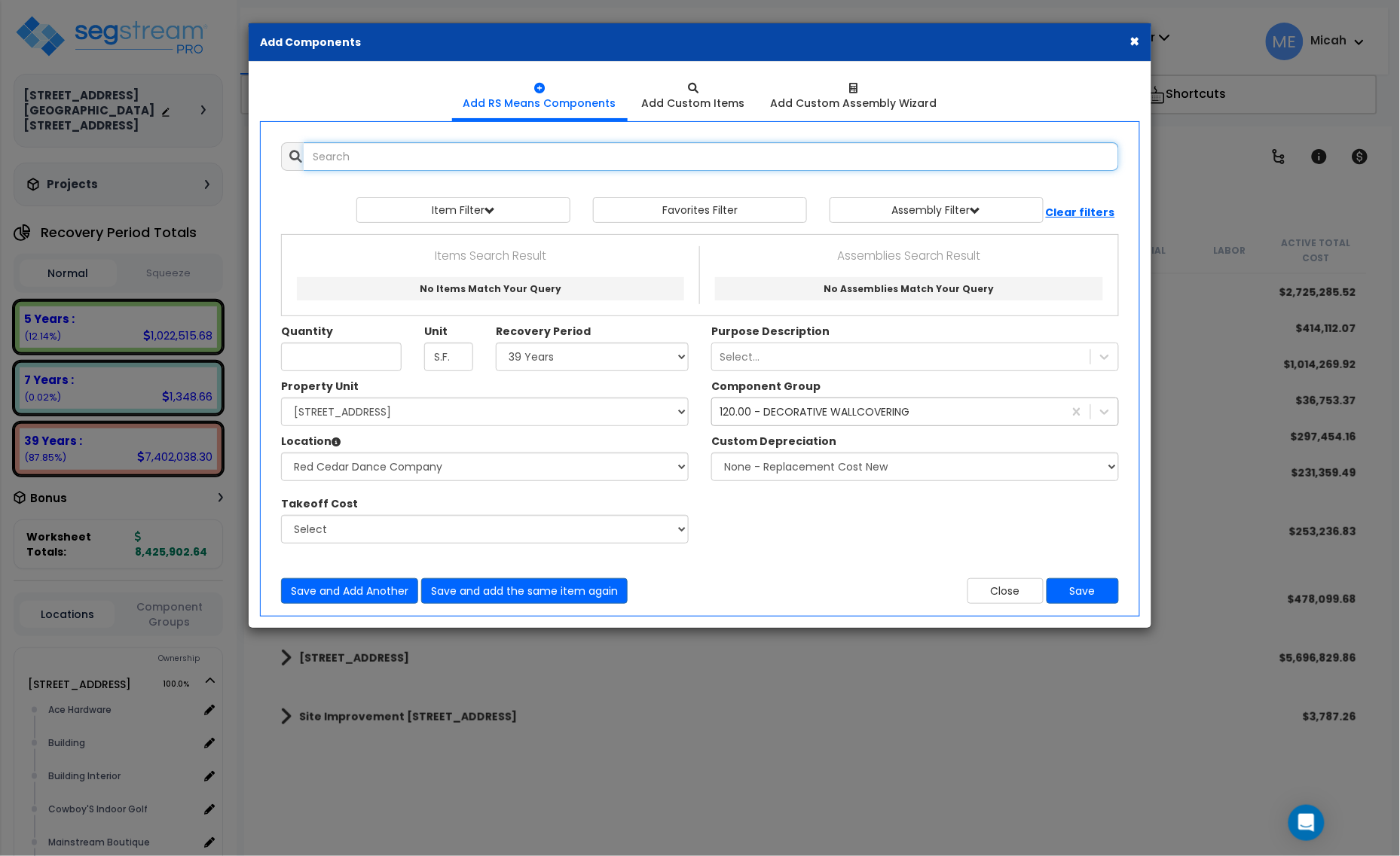
click at [377, 164] on input "text" at bounding box center [711, 156] width 815 height 28
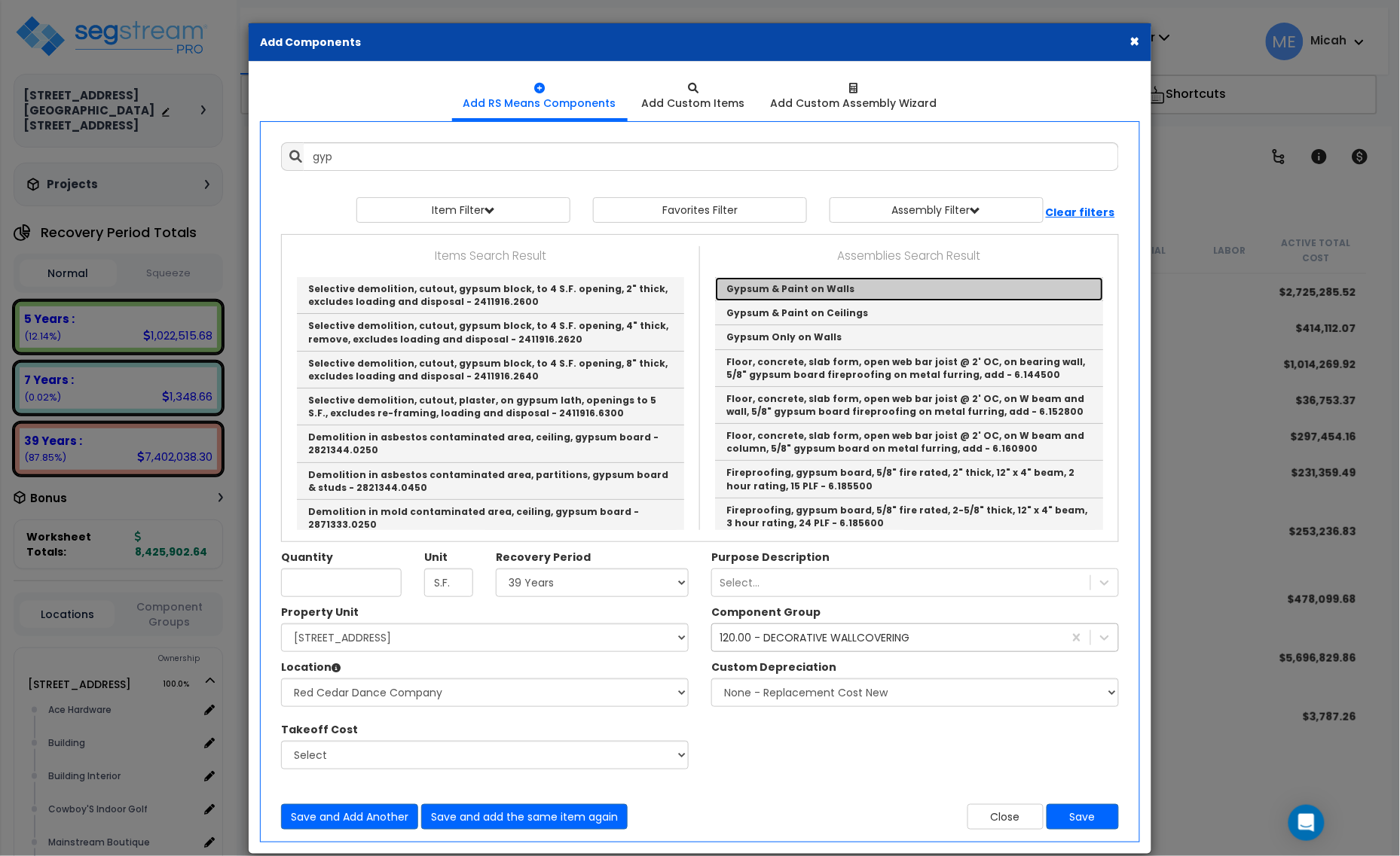
click at [842, 290] on link "Gypsum & Paint on Walls" at bounding box center [908, 288] width 388 height 24
type input "Gypsum & Paint on Walls"
checkbox input "true"
type input "EA"
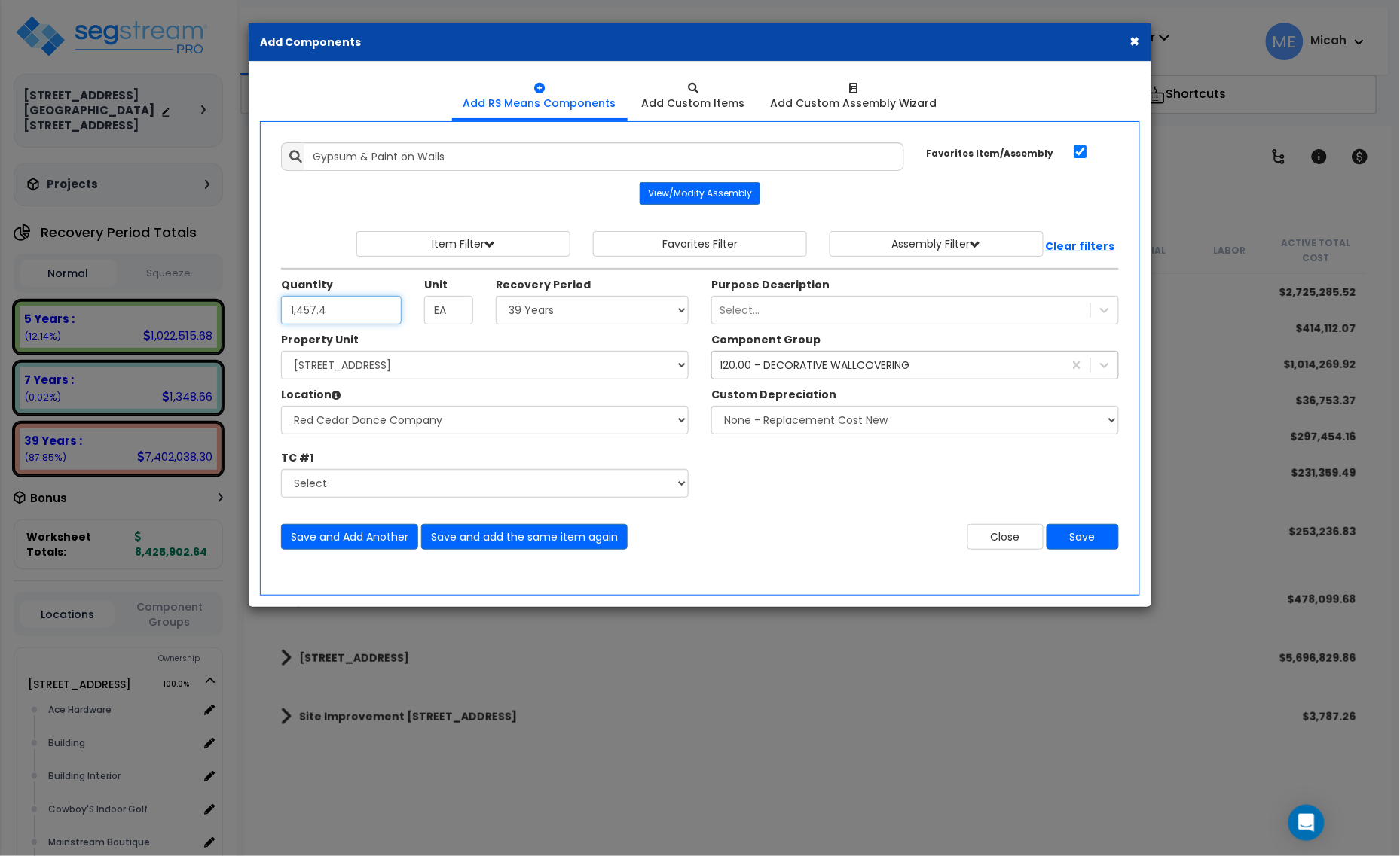
type input "1,457.4"
click at [754, 373] on div "120.00 - DECORATIVE WALLCOVERING" at bounding box center [814, 365] width 190 height 15
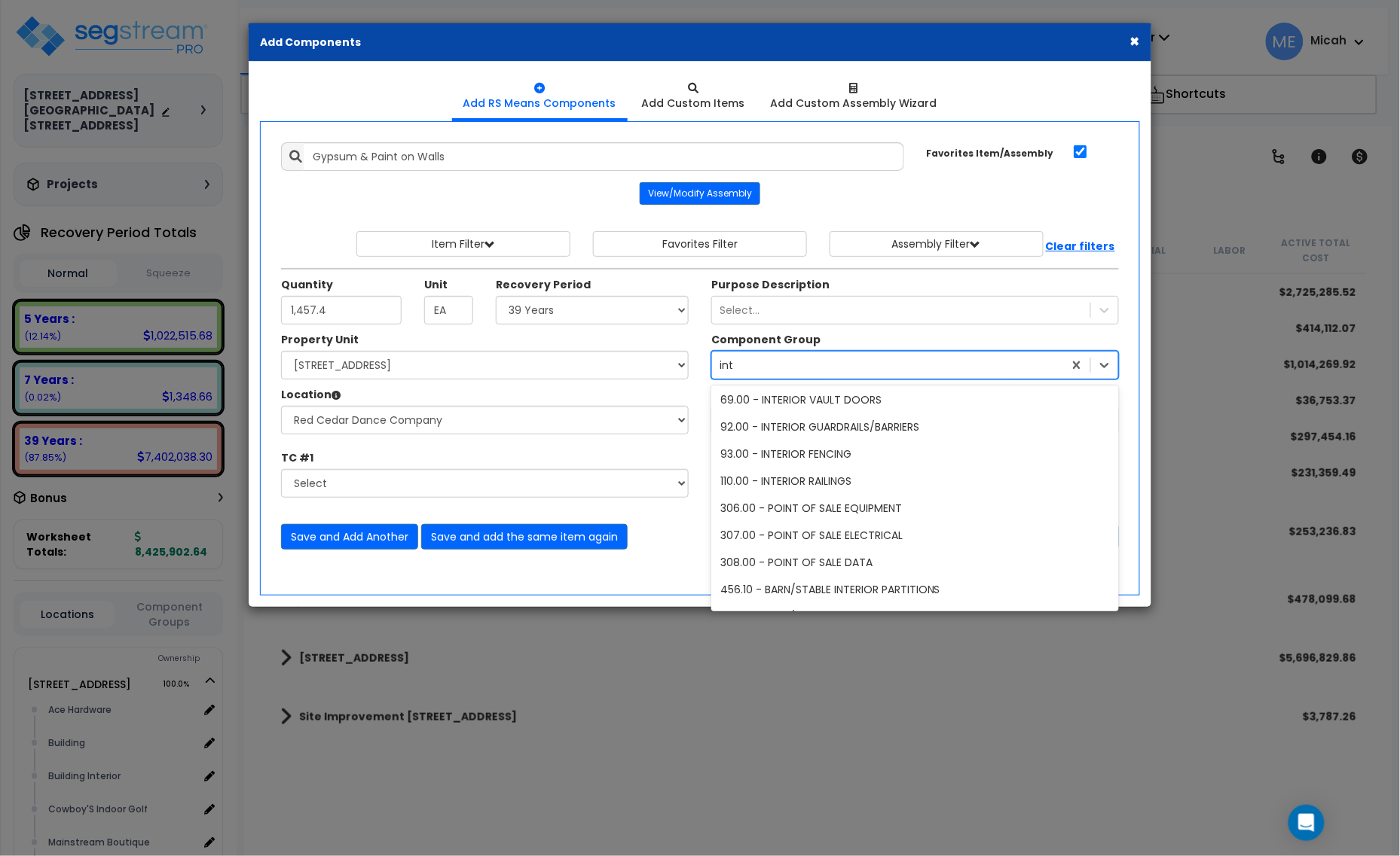
scroll to position [164, 0]
type input "interior d"
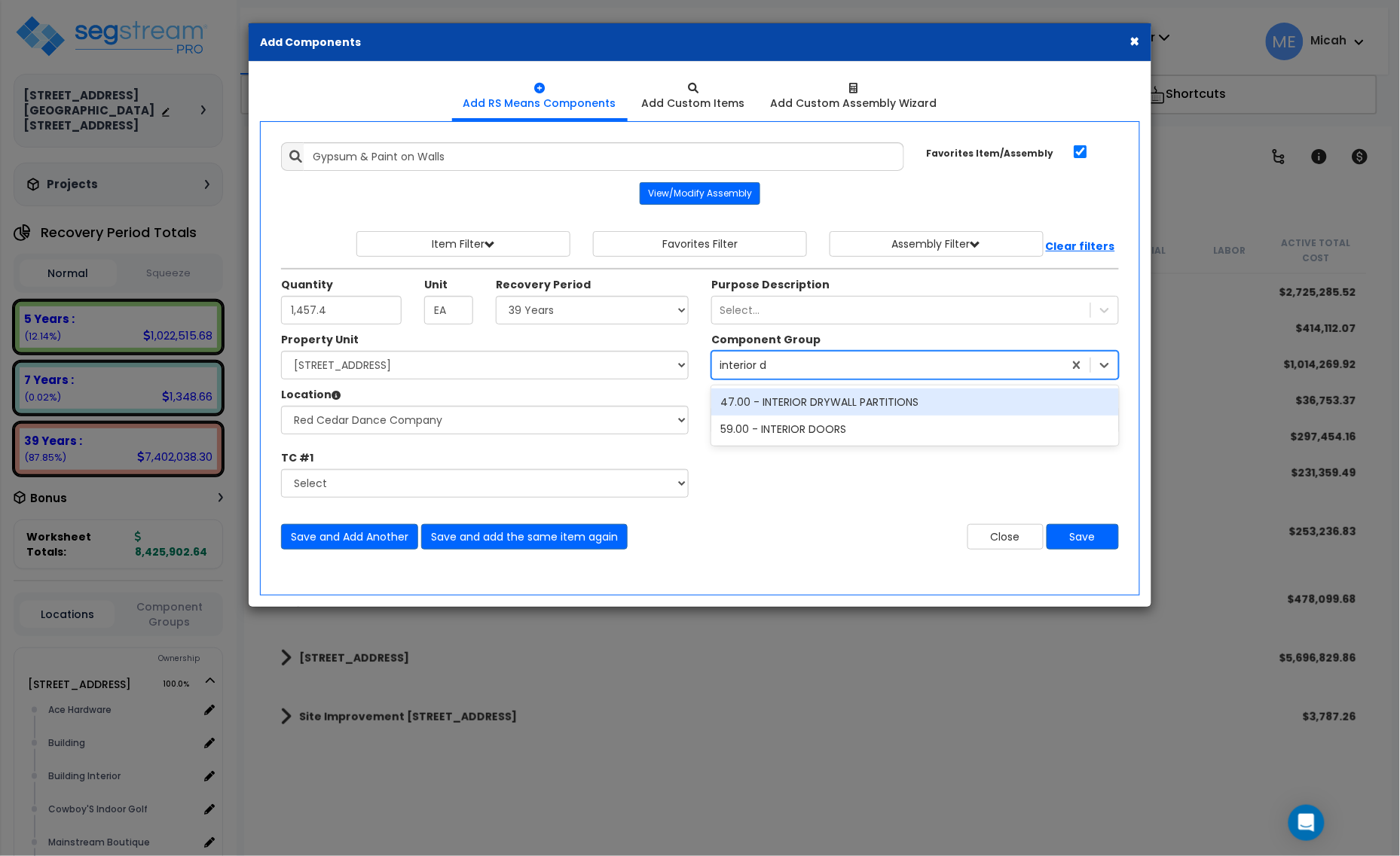
click at [762, 394] on div "47.00 - INTERIOR DRYWALL PARTITIONS" at bounding box center [915, 402] width 407 height 27
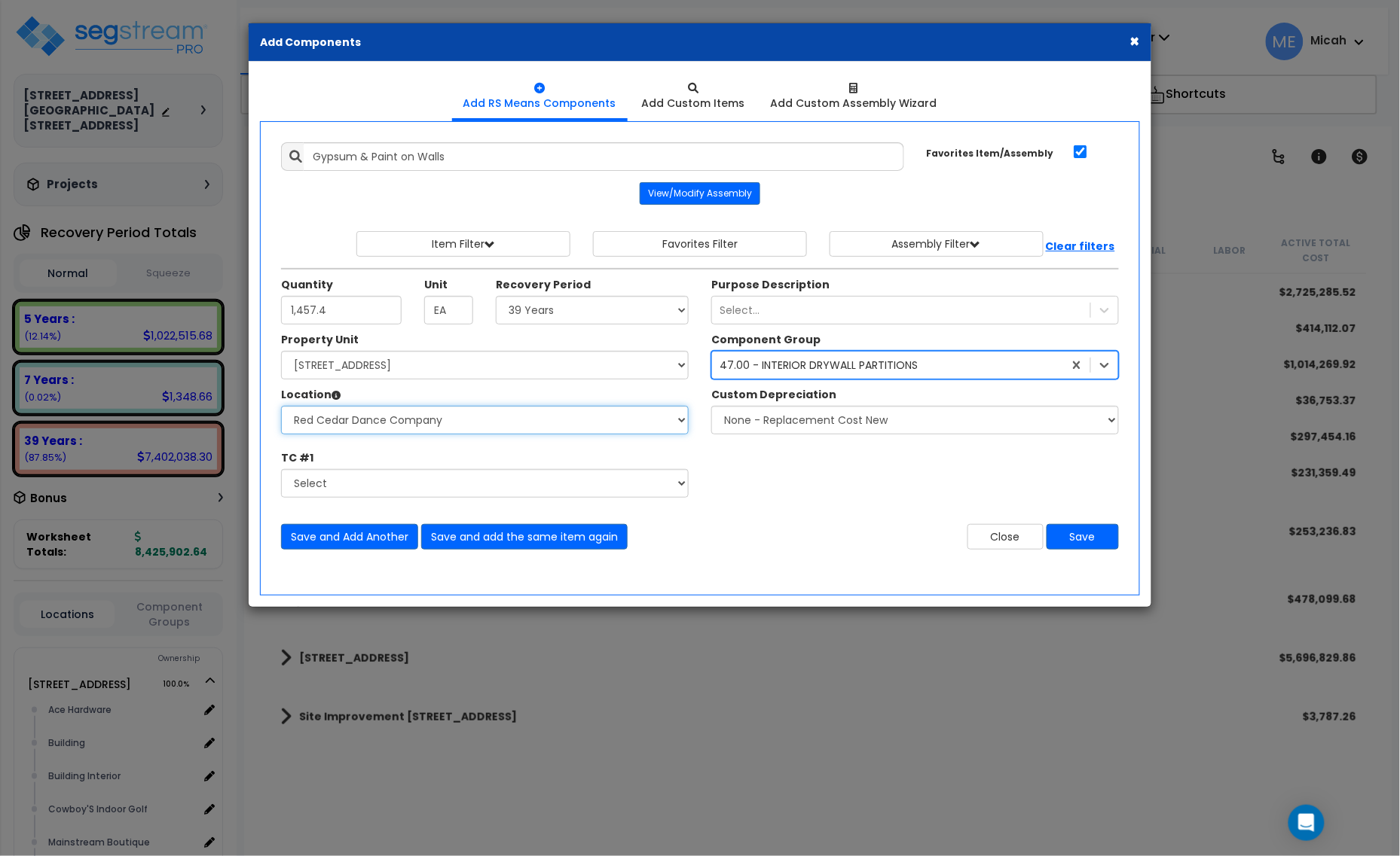
drag, startPoint x: 619, startPoint y: 412, endPoint x: 582, endPoint y: 423, distance: 38.6
click at [612, 416] on select "Select Ace Hardware Building Building Interior Cowboy'S Indoor Golf Mainstream …" at bounding box center [484, 420] width 407 height 28
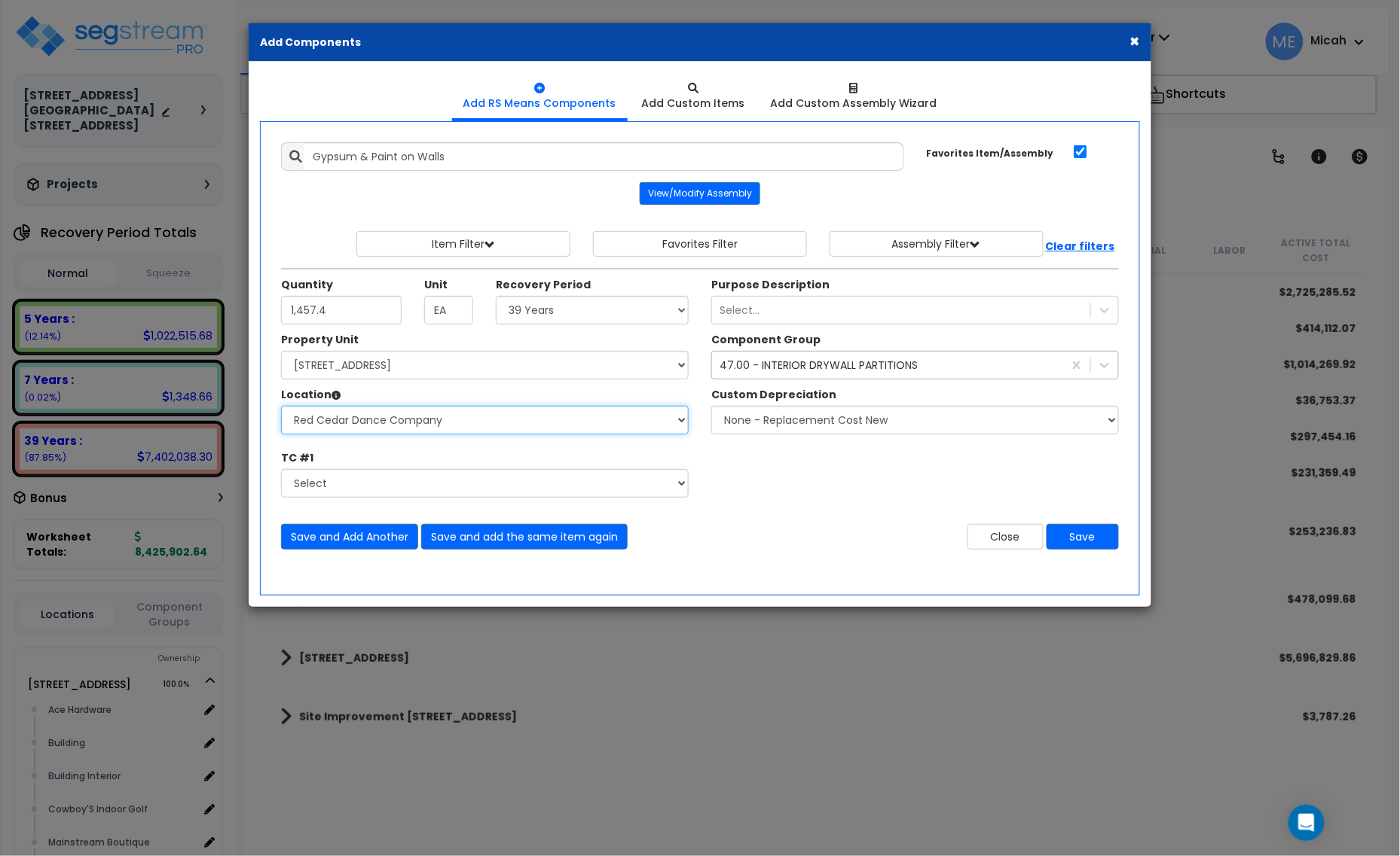
select select "13302"
click at [281, 407] on select "Select Ace Hardware Building Building Interior Cowboy'S Indoor Golf Mainstream …" at bounding box center [484, 420] width 407 height 28
click at [531, 536] on button "Save and add the same item again" at bounding box center [524, 537] width 207 height 26
select select "39Y"
select select "161435"
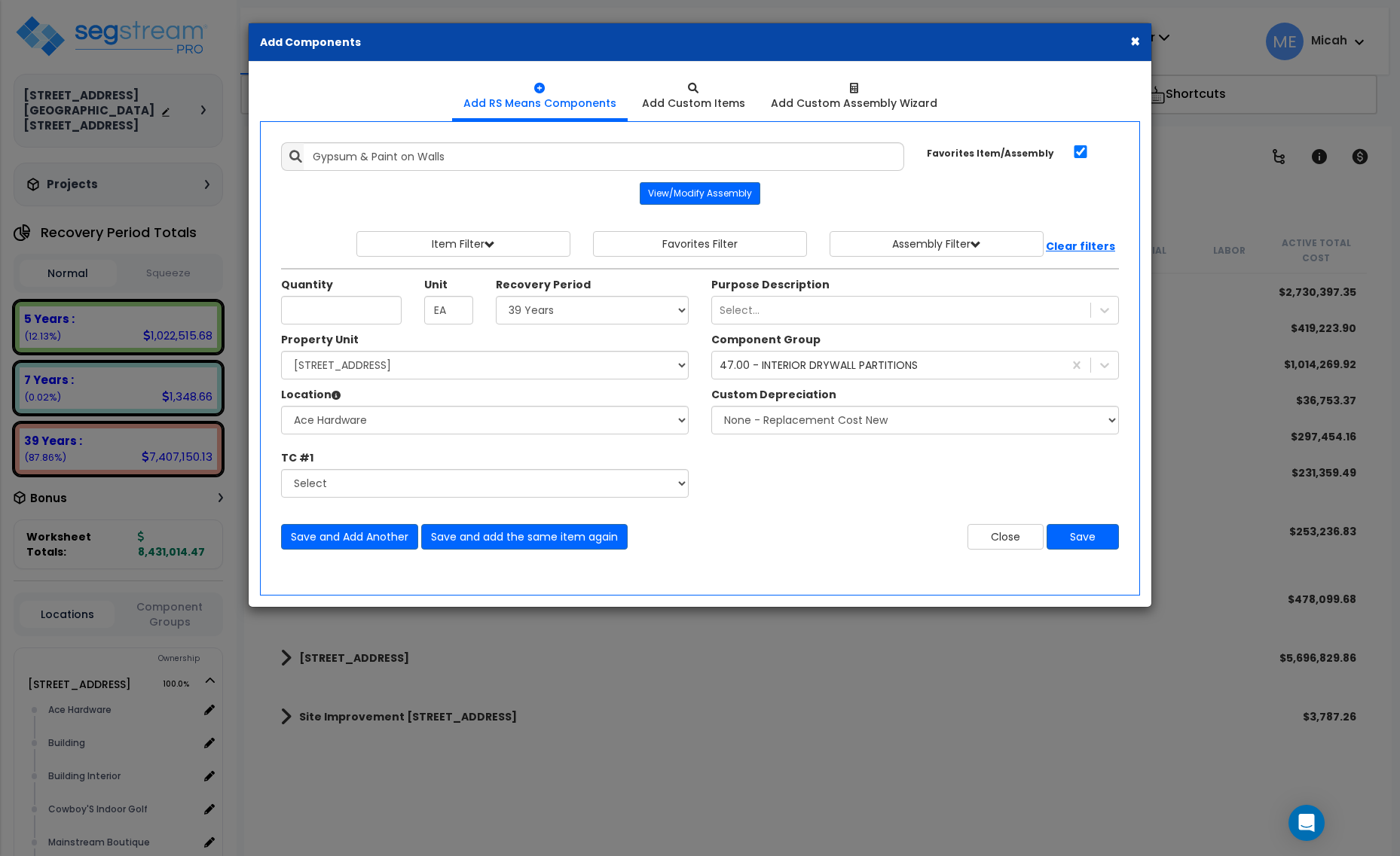
select select "13302"
type input "291.8"
click at [527, 538] on button "Save and add the same item again" at bounding box center [524, 537] width 207 height 26
drag, startPoint x: 295, startPoint y: 299, endPoint x: 320, endPoint y: 303, distance: 25.3
click at [312, 302] on input "Unit Quantity" at bounding box center [342, 310] width 121 height 28
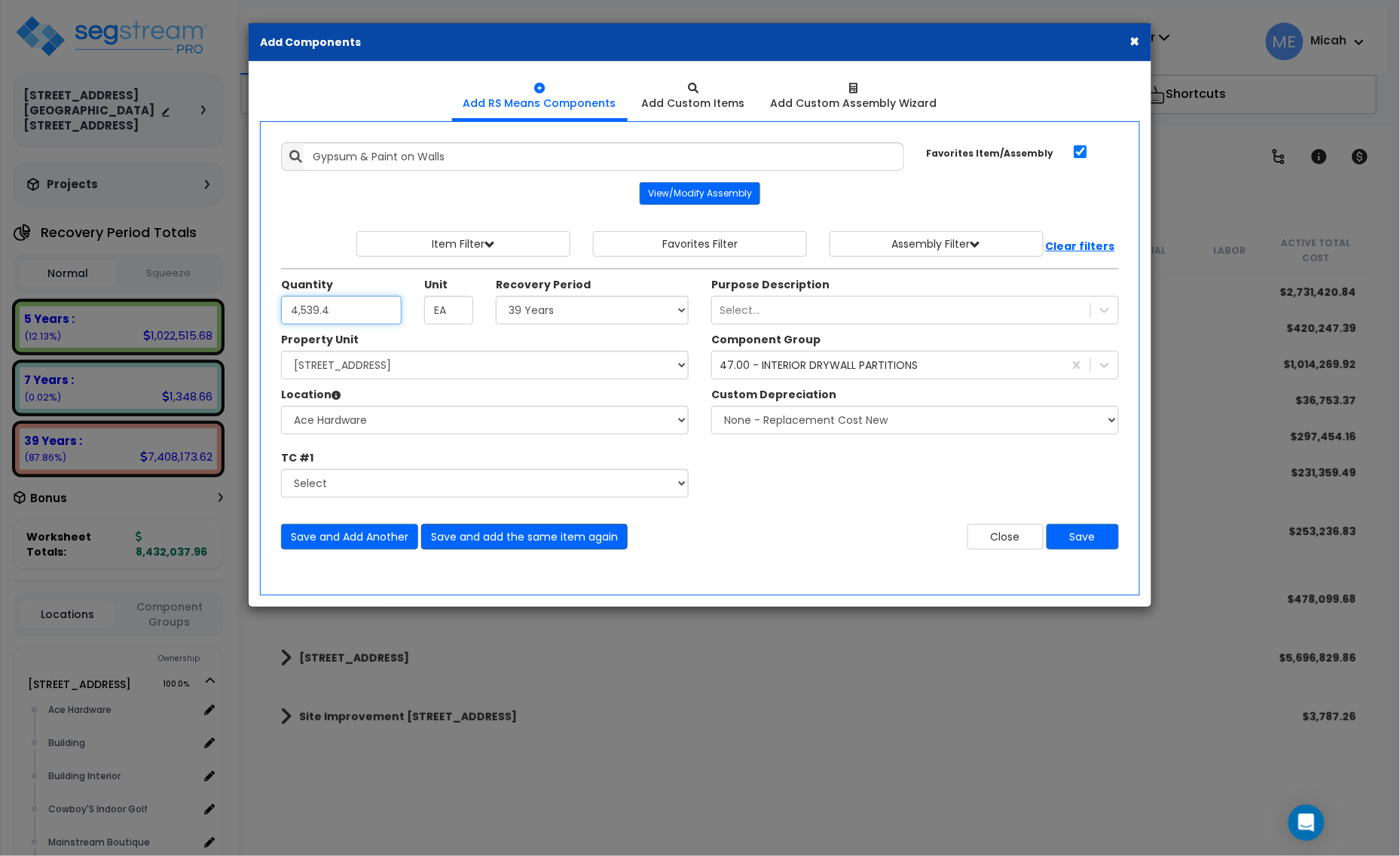
type input "4,539.4"
click at [552, 536] on button "Save and add the same item again" at bounding box center [524, 537] width 207 height 26
click at [311, 300] on input "Unit Quantity" at bounding box center [342, 310] width 121 height 28
type input "552.6"
click at [537, 540] on button "Save and add the same item again" at bounding box center [524, 537] width 207 height 26
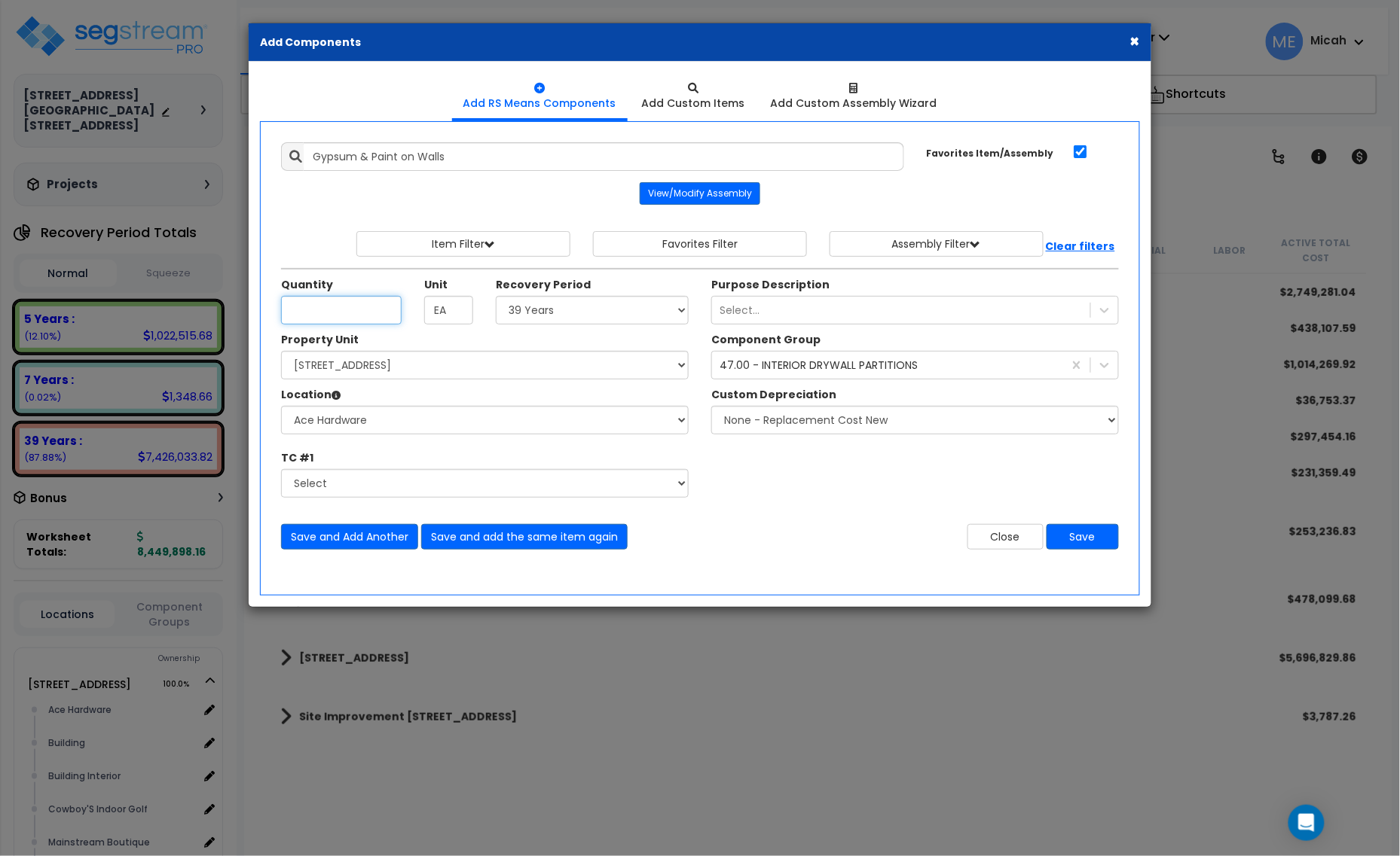
click at [334, 314] on input "Unit Quantity" at bounding box center [342, 310] width 121 height 28
type input "490.8"
click at [295, 535] on button "Save and Add Another" at bounding box center [350, 537] width 138 height 26
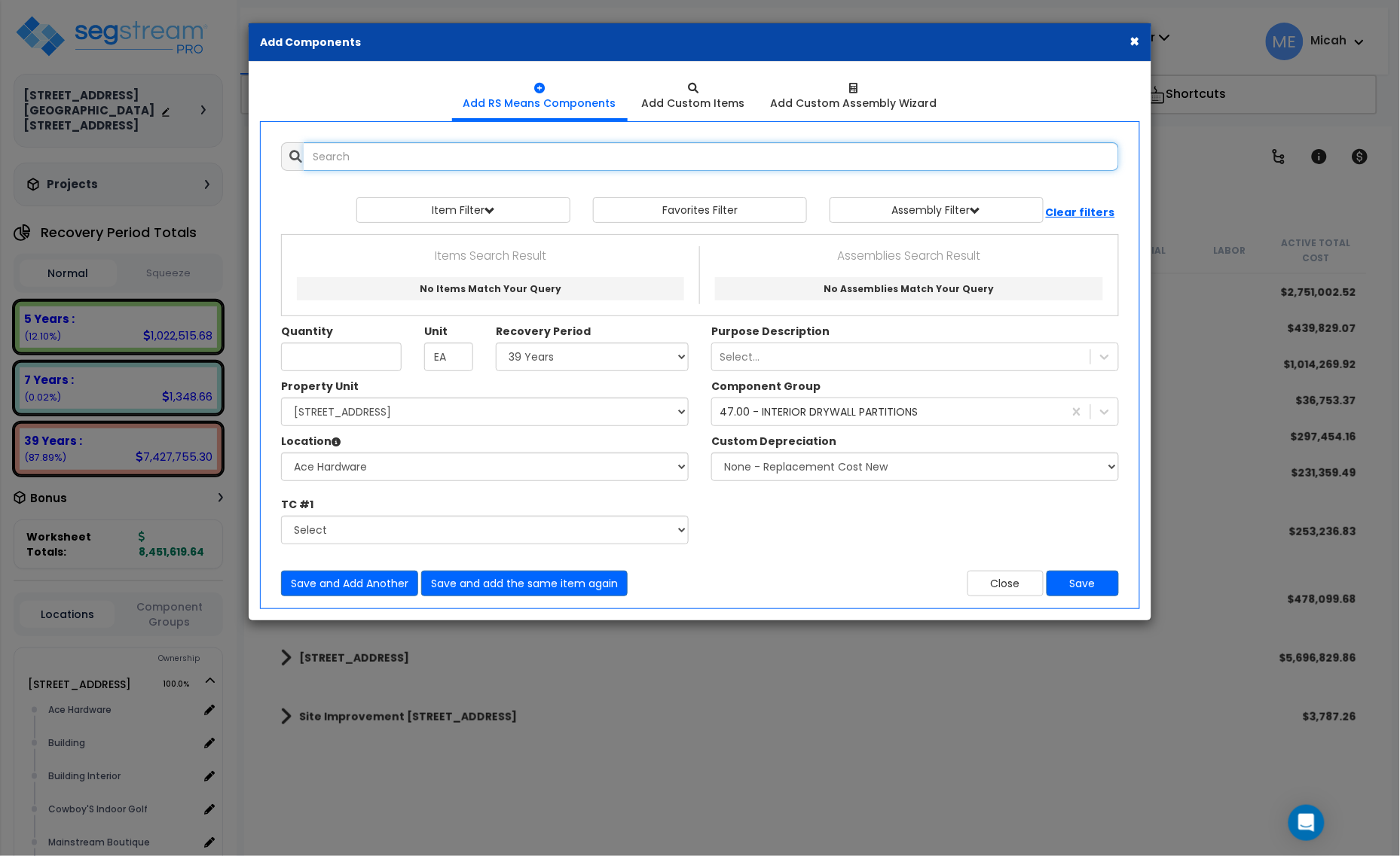
click at [487, 162] on input "text" at bounding box center [711, 156] width 815 height 28
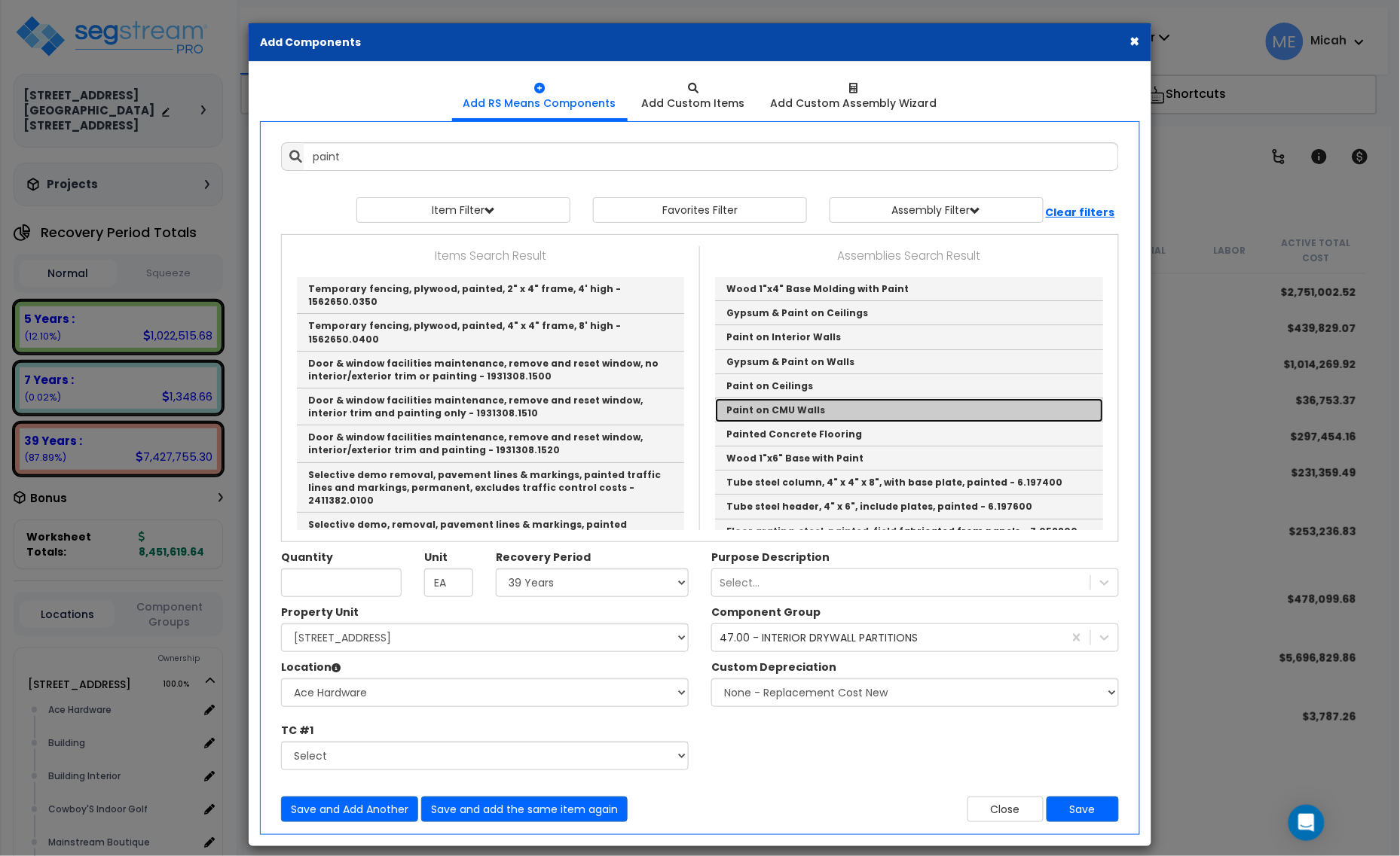
click at [862, 415] on link "Paint on CMU Walls" at bounding box center [908, 410] width 388 height 24
type input "Paint on CMU Walls"
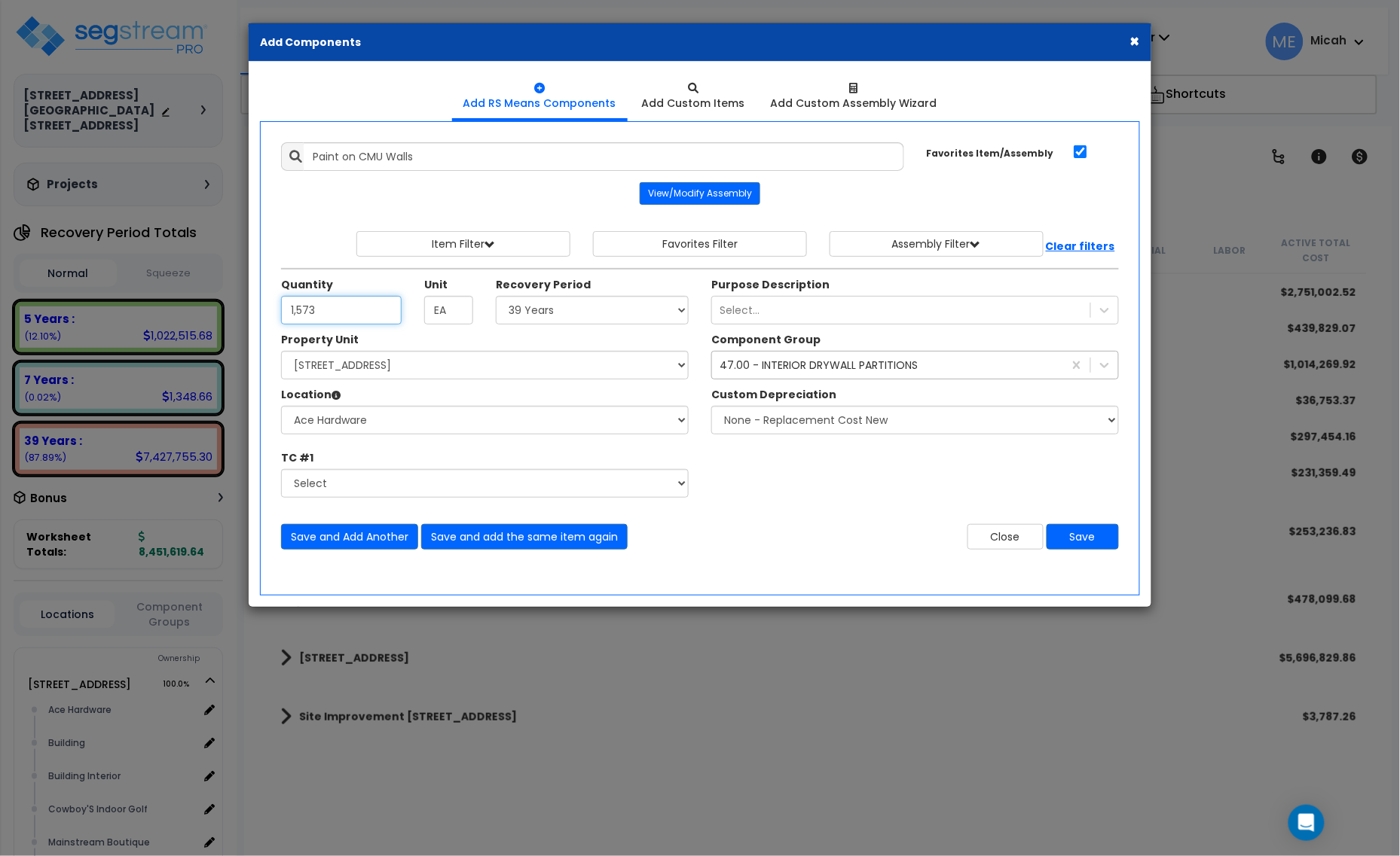
type input "1,573"
click at [750, 372] on div "47.00 - INTERIOR DRYWALL PARTITIONS" at bounding box center [818, 365] width 198 height 15
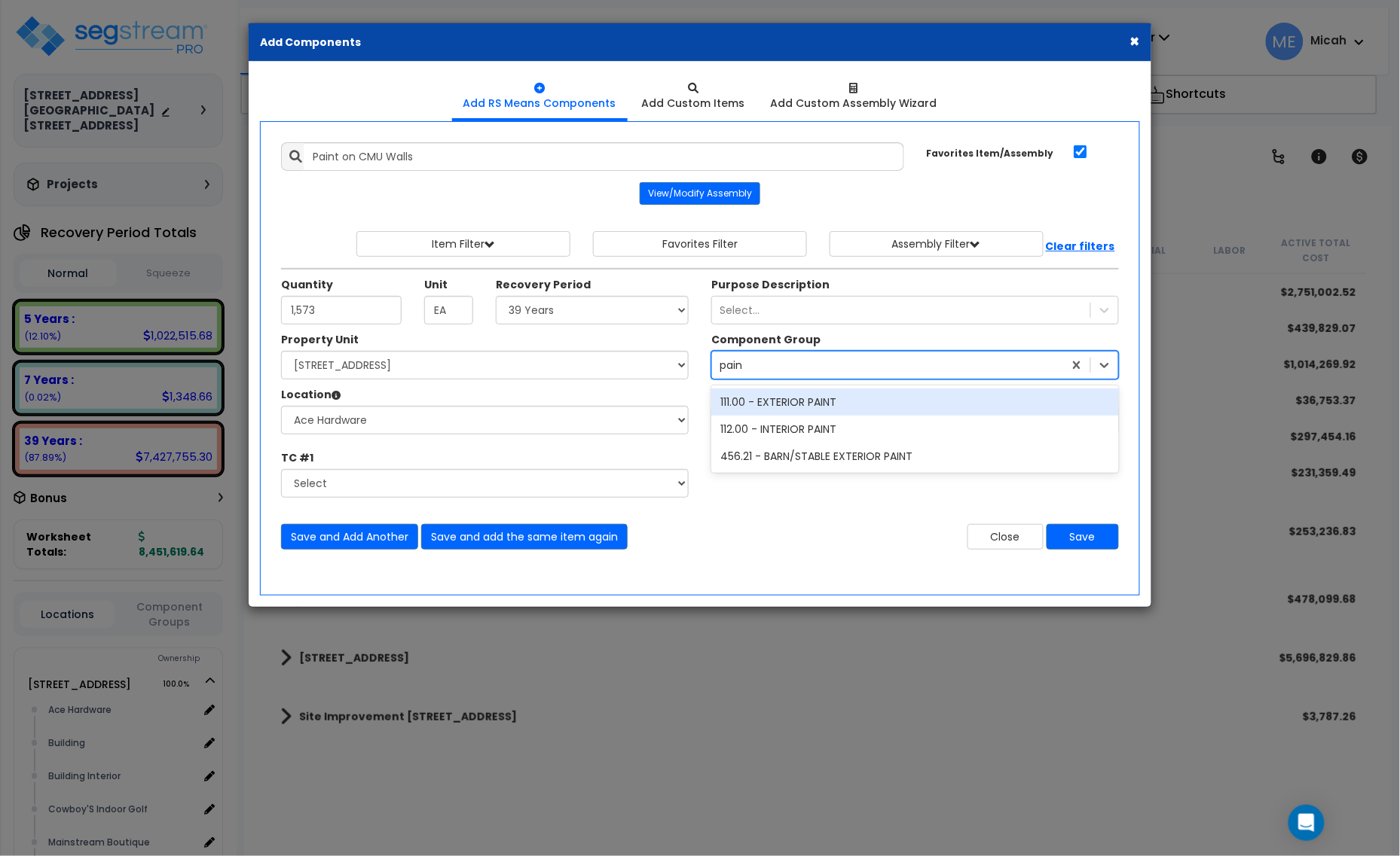
type input "paint"
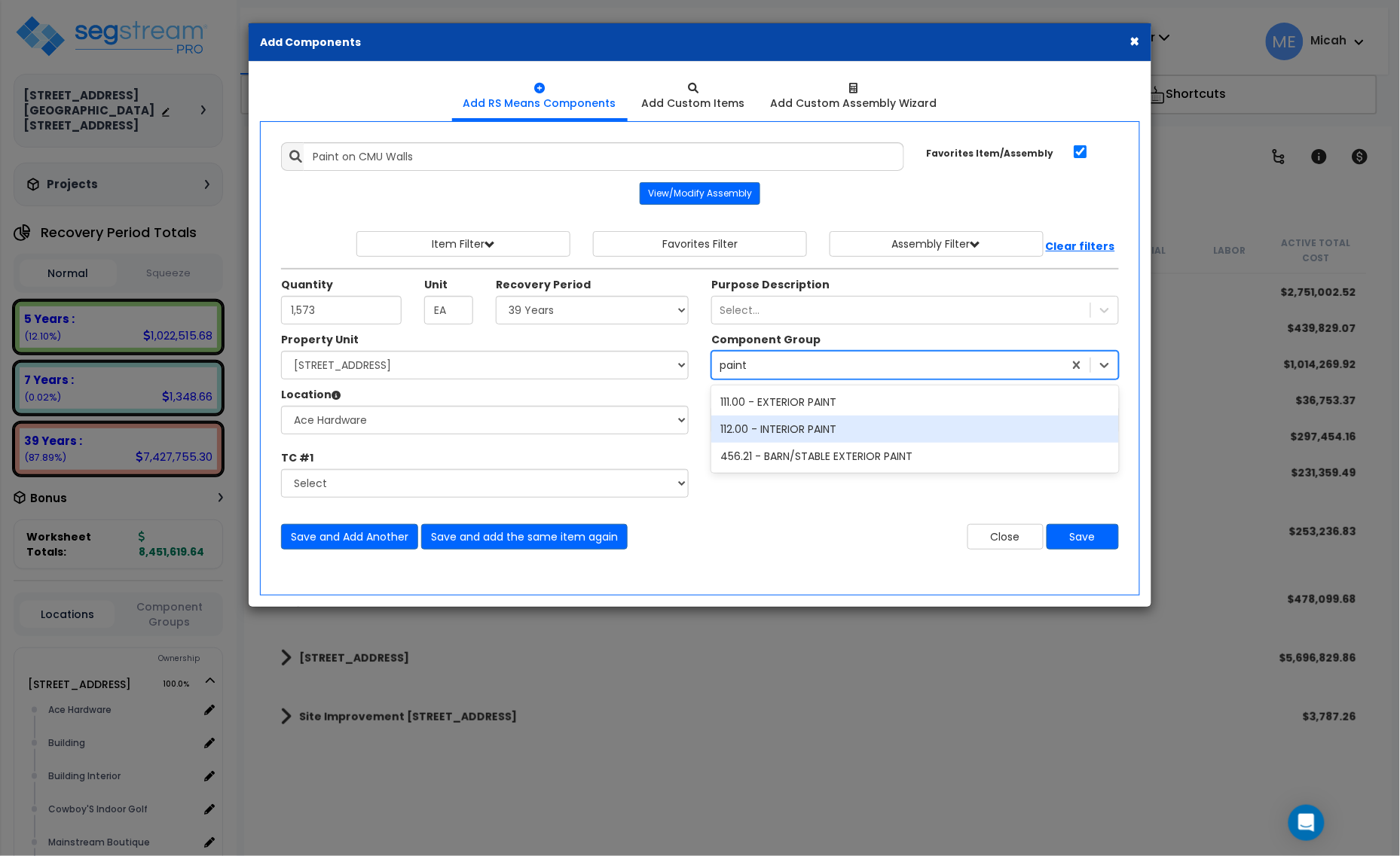
click at [786, 422] on div "112.00 - INTERIOR PAINT" at bounding box center [915, 429] width 407 height 27
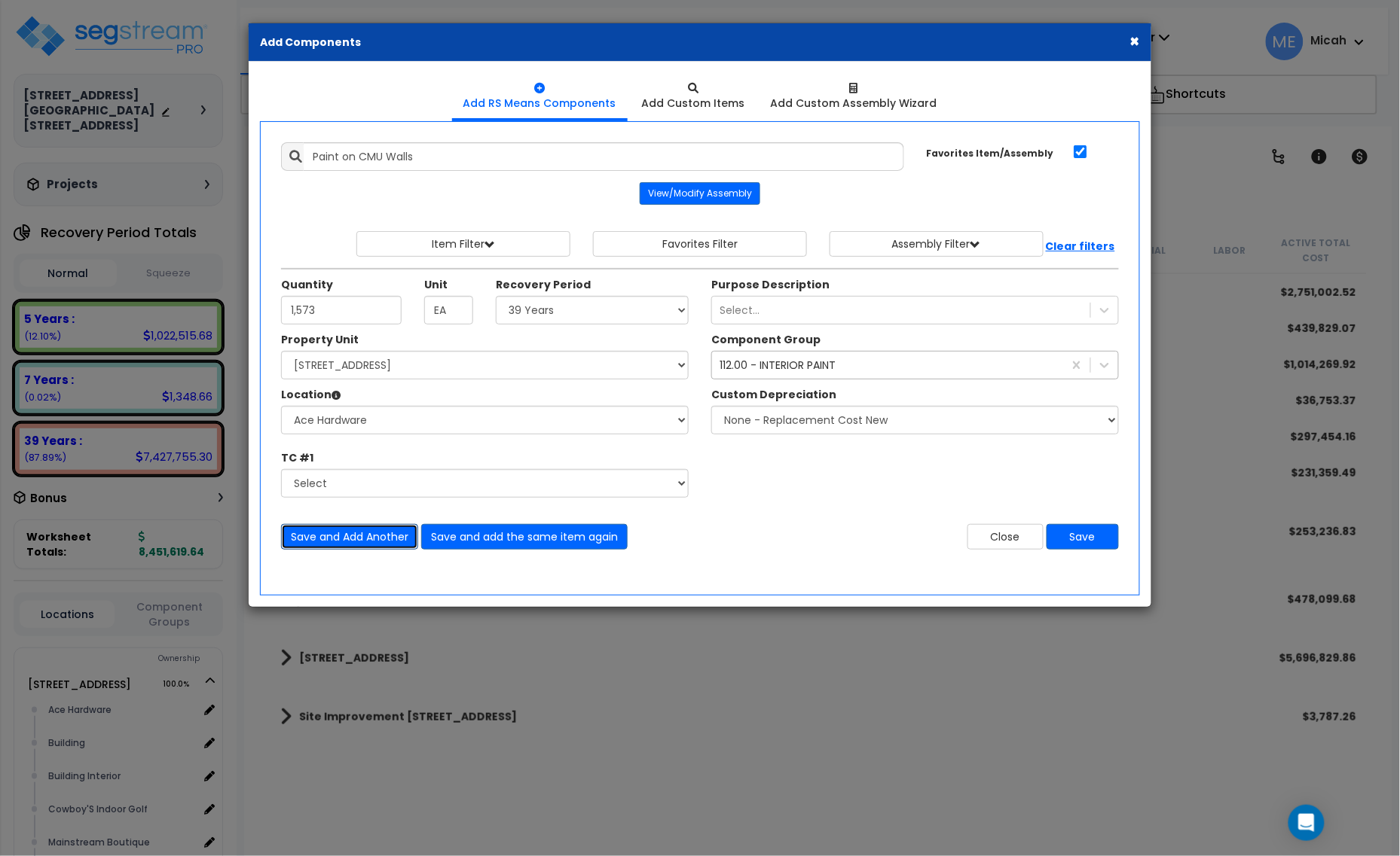
click at [367, 535] on button "Save and Add Another" at bounding box center [350, 537] width 138 height 26
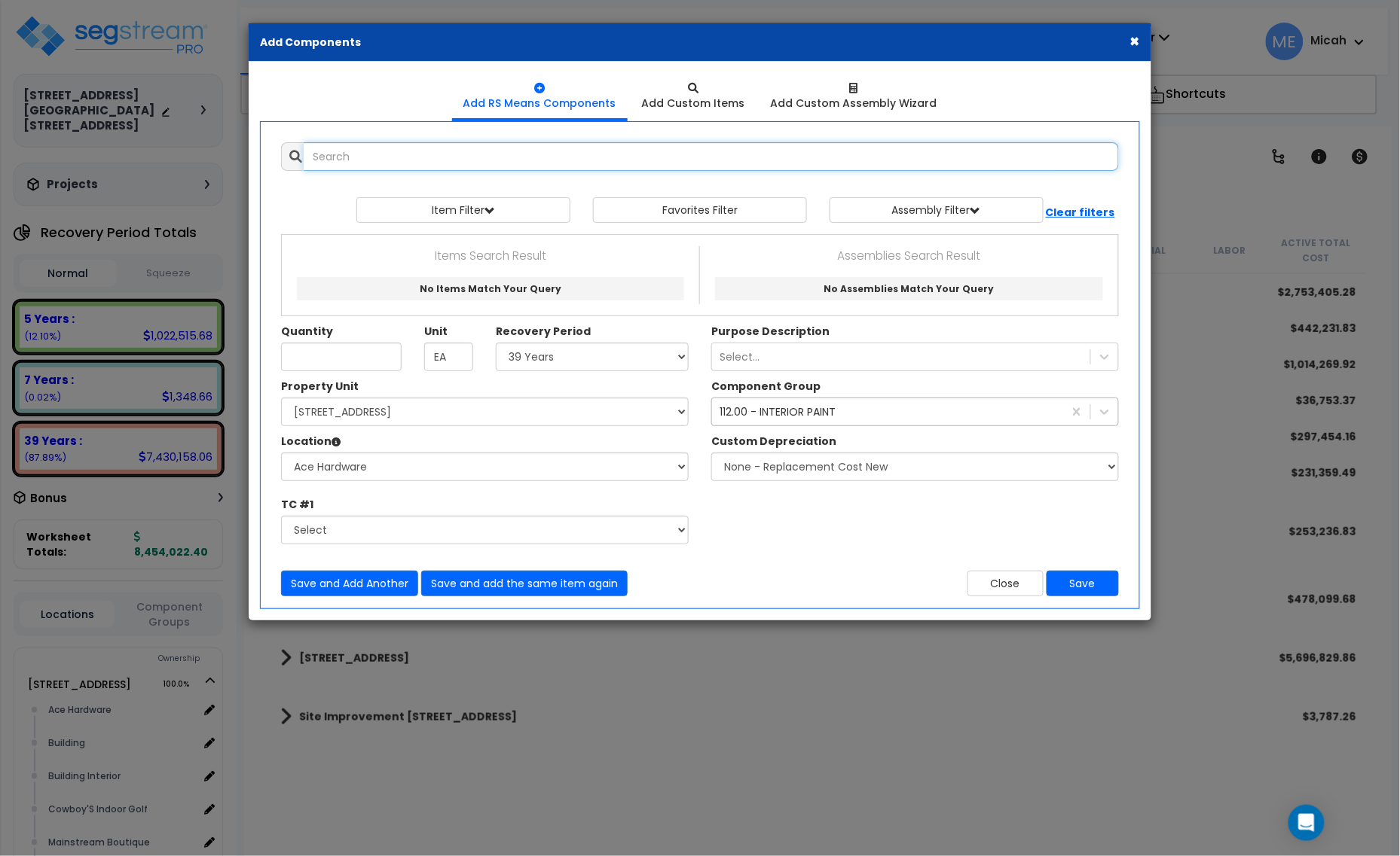
click at [392, 154] on input "text" at bounding box center [711, 156] width 815 height 28
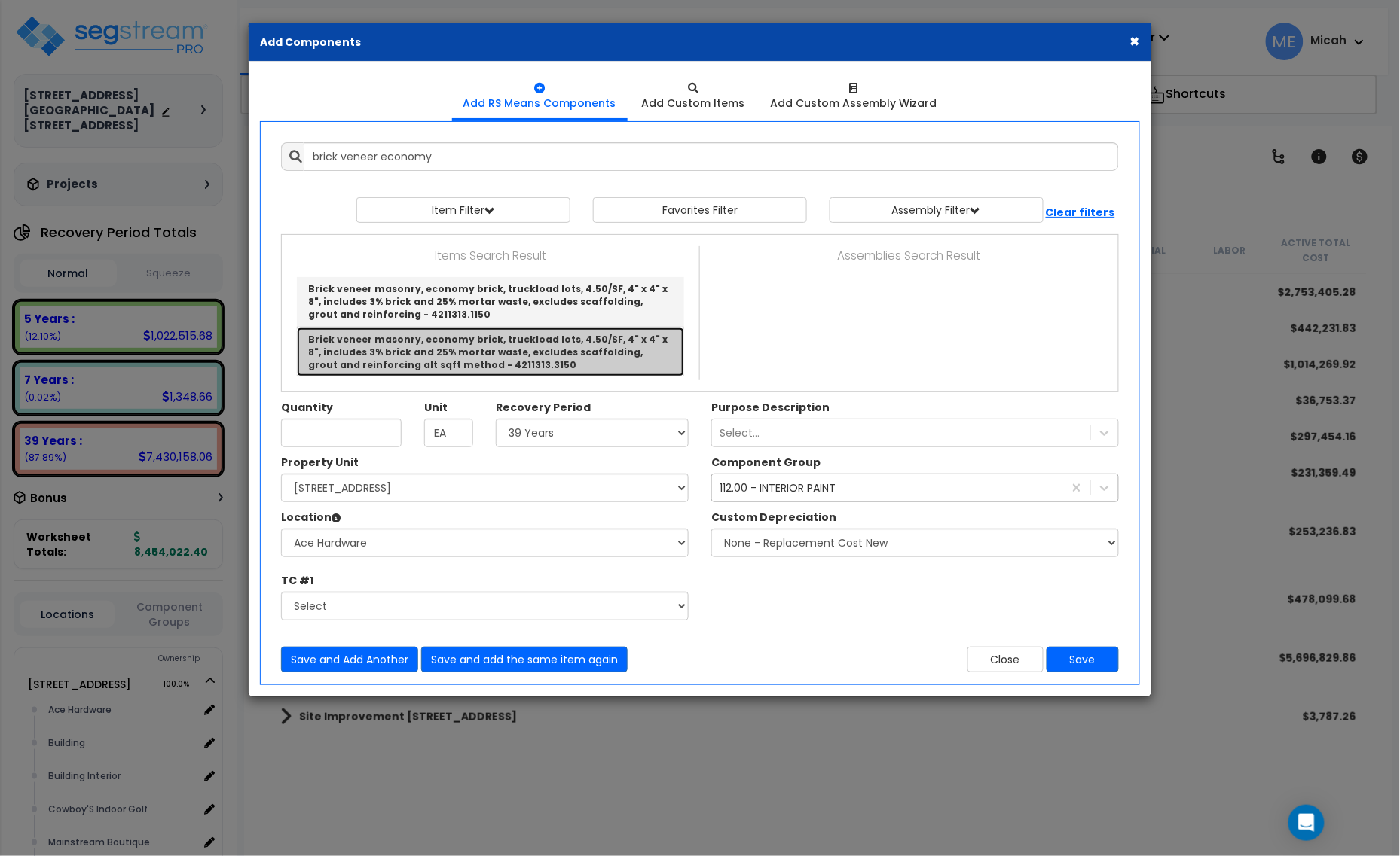
click at [618, 342] on link "Brick veneer masonry, economy brick, truckload lots, 4.50/SF, 4" x 4" x 8", inc…" at bounding box center [491, 351] width 387 height 49
type input "Brick veneer masonry, economy brick, truckload lots, 4.50/SF, 4" x 4" x 8", inc…"
checkbox input "false"
type input "S.F."
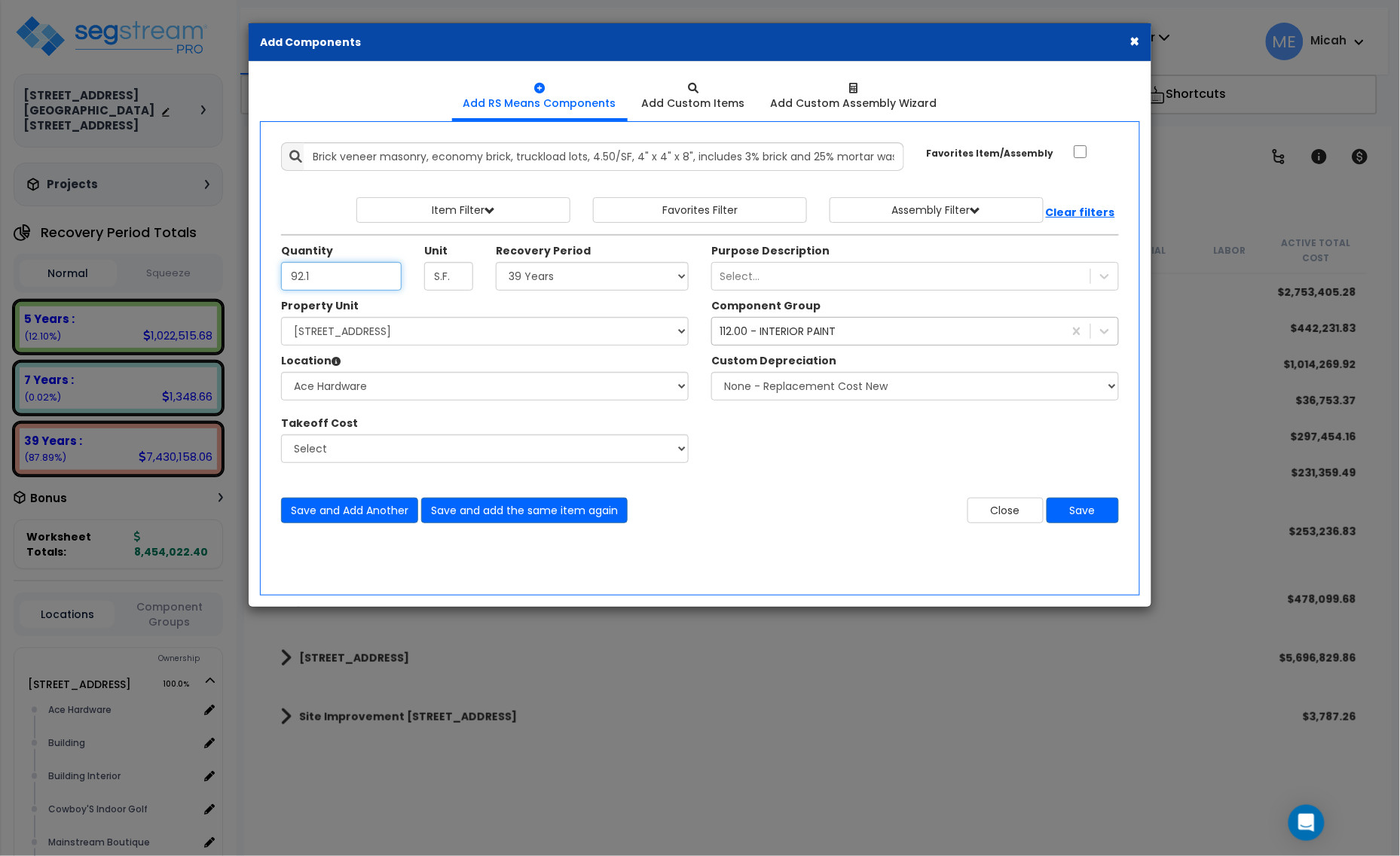
type input "92.1"
click at [747, 329] on div "112.00 - INTERIOR PAINT" at bounding box center [777, 331] width 116 height 15
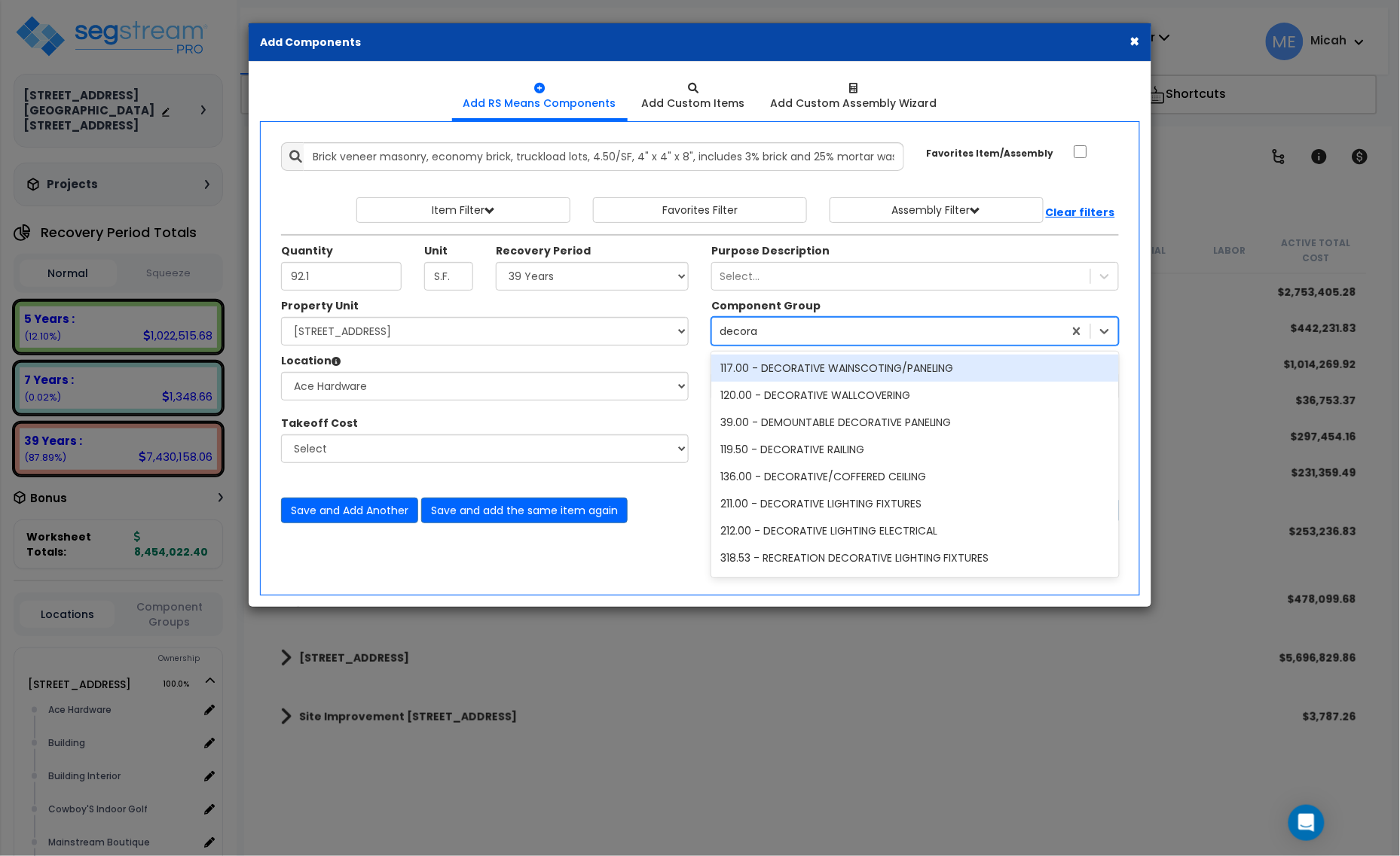
type input "decorat"
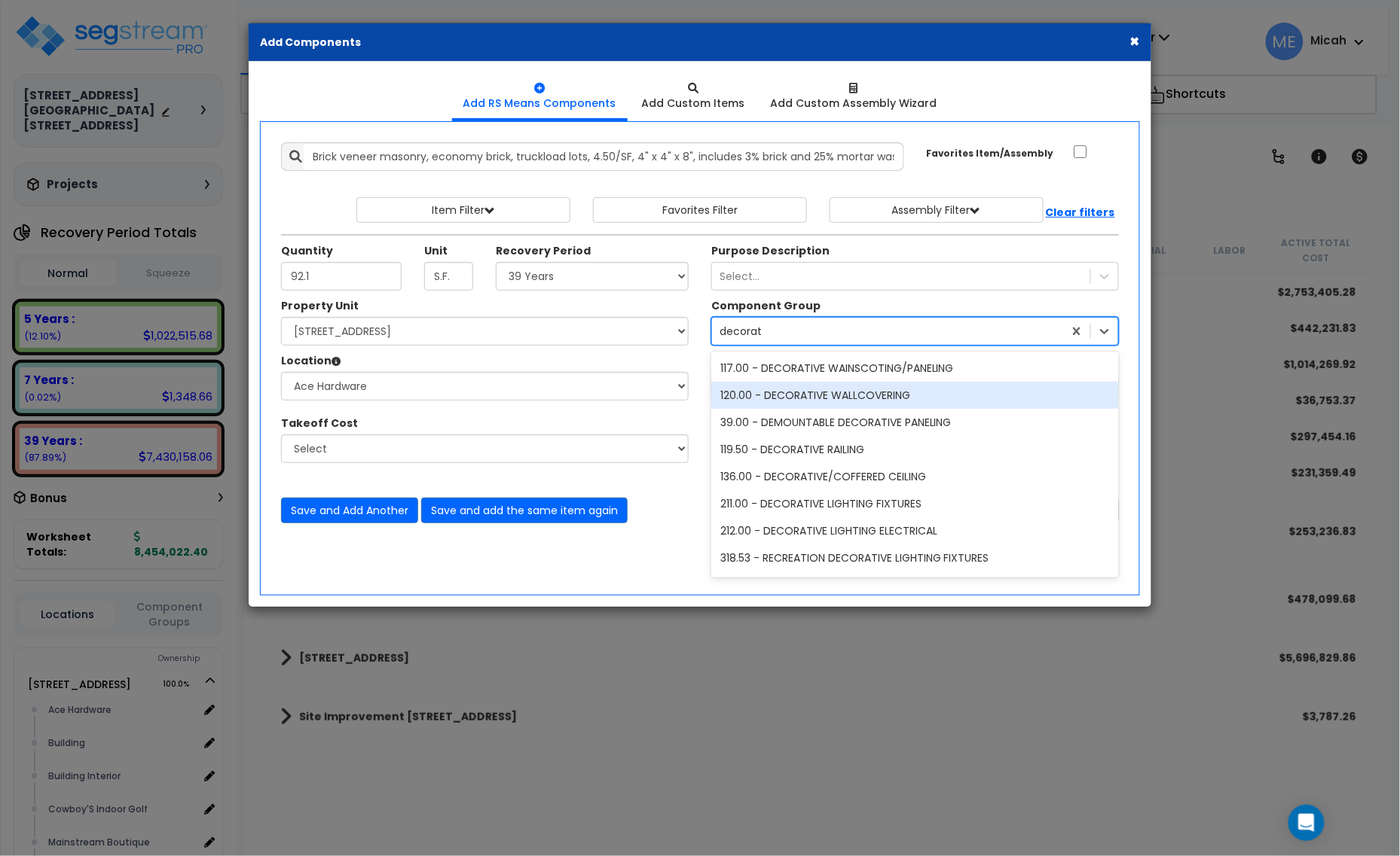
click at [803, 393] on div "120.00 - DECORATIVE WALLCOVERING" at bounding box center [915, 396] width 407 height 27
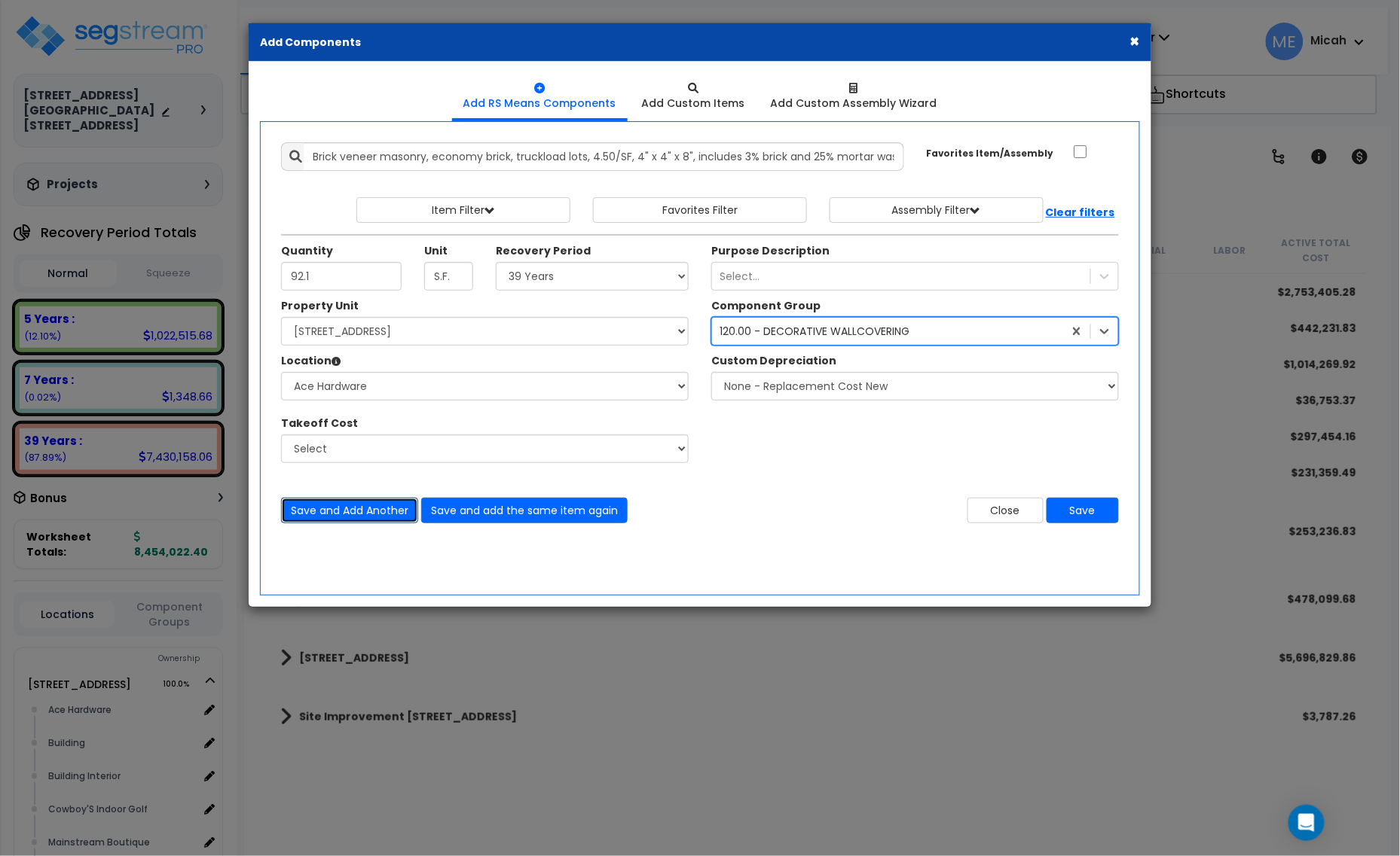
click at [382, 514] on button "Save and Add Another" at bounding box center [350, 510] width 138 height 26
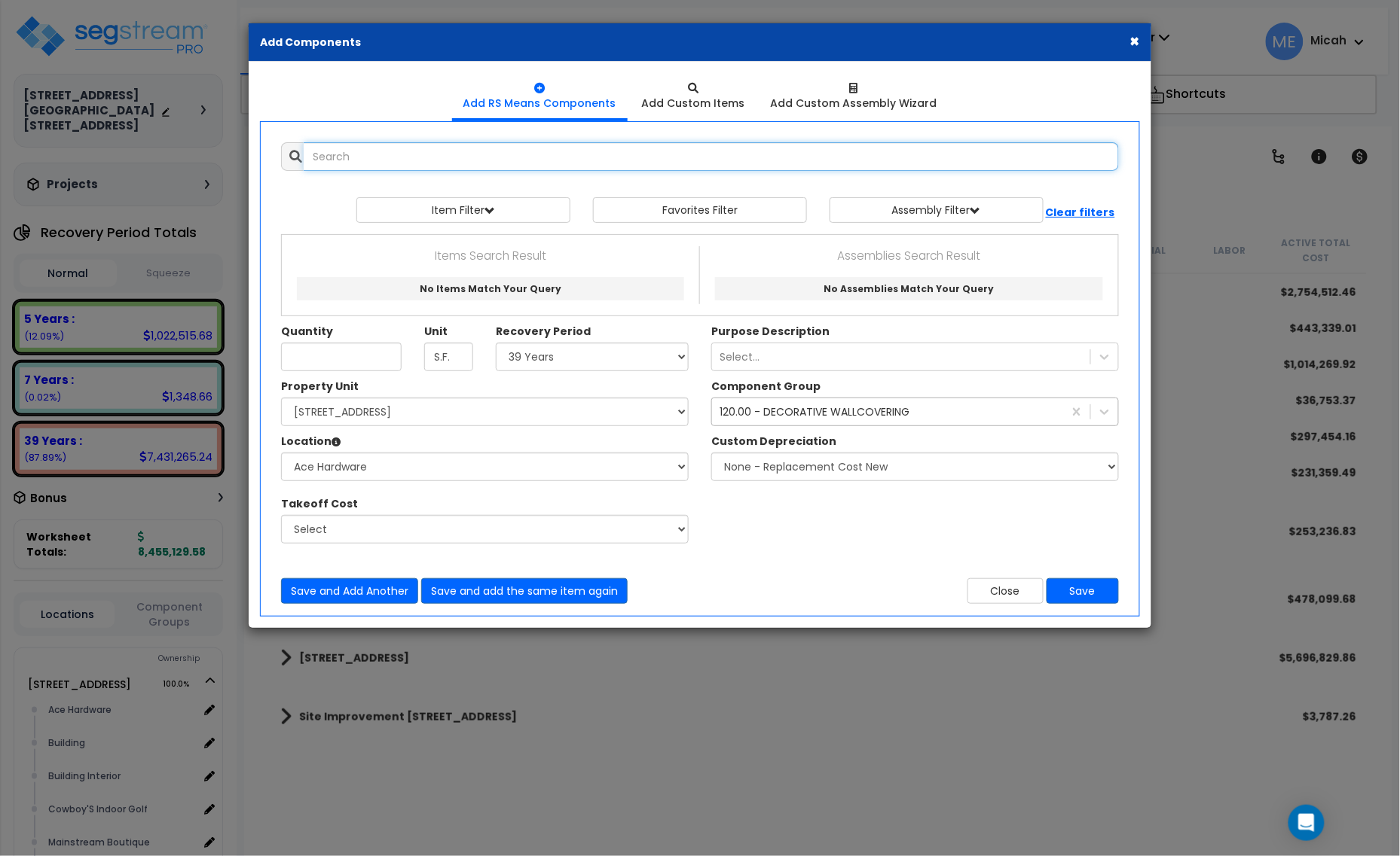
click at [369, 167] on input "text" at bounding box center [711, 156] width 815 height 28
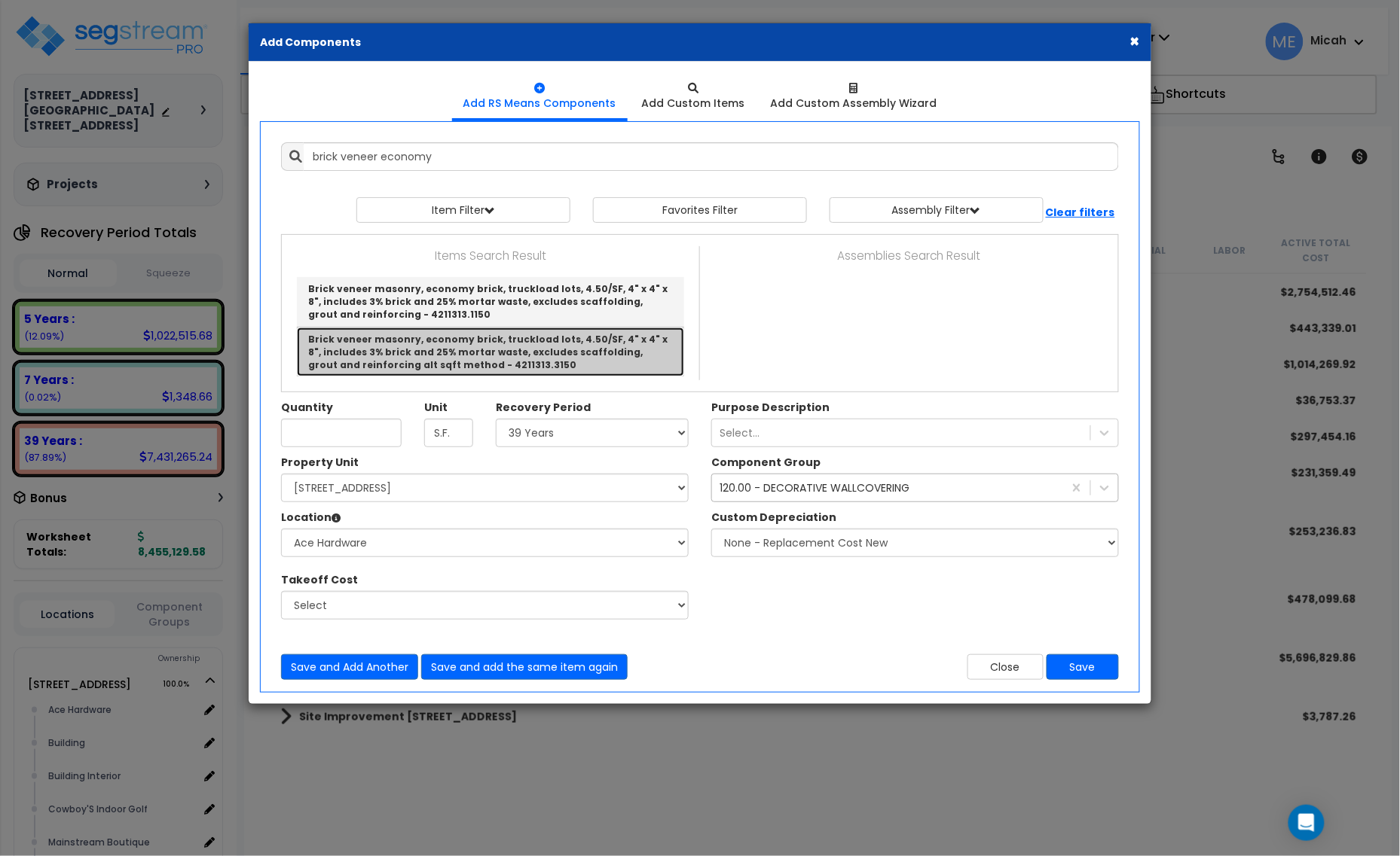
click at [530, 354] on link "Brick veneer masonry, economy brick, truckload lots, 4.50/SF, 4" x 4" x 8", inc…" at bounding box center [491, 351] width 387 height 49
type input "Brick veneer masonry, economy brick, truckload lots, 4.50/SF, 4" x 4" x 8", inc…"
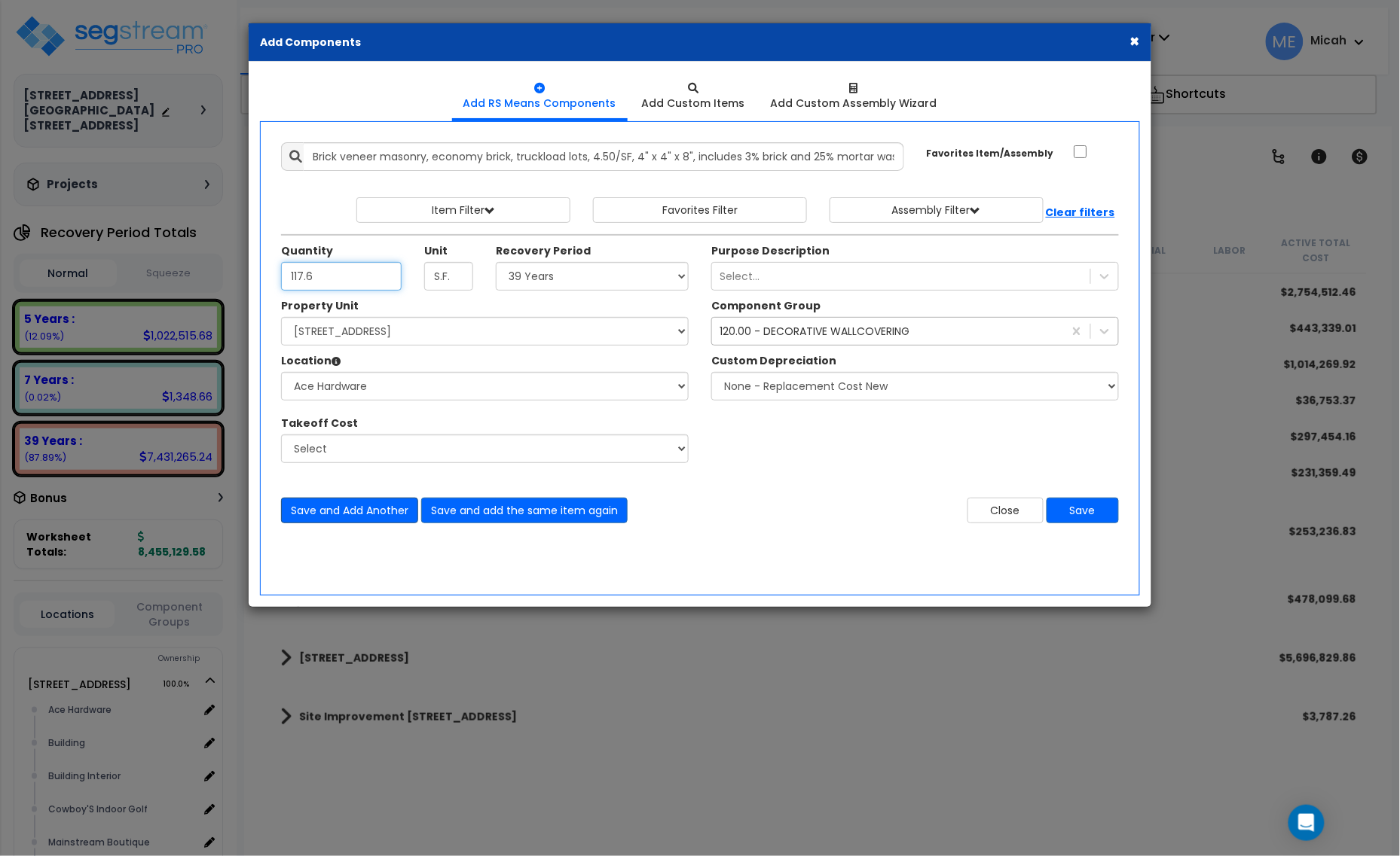
type input "117.6"
click at [357, 514] on button "Save and Add Another" at bounding box center [350, 510] width 138 height 26
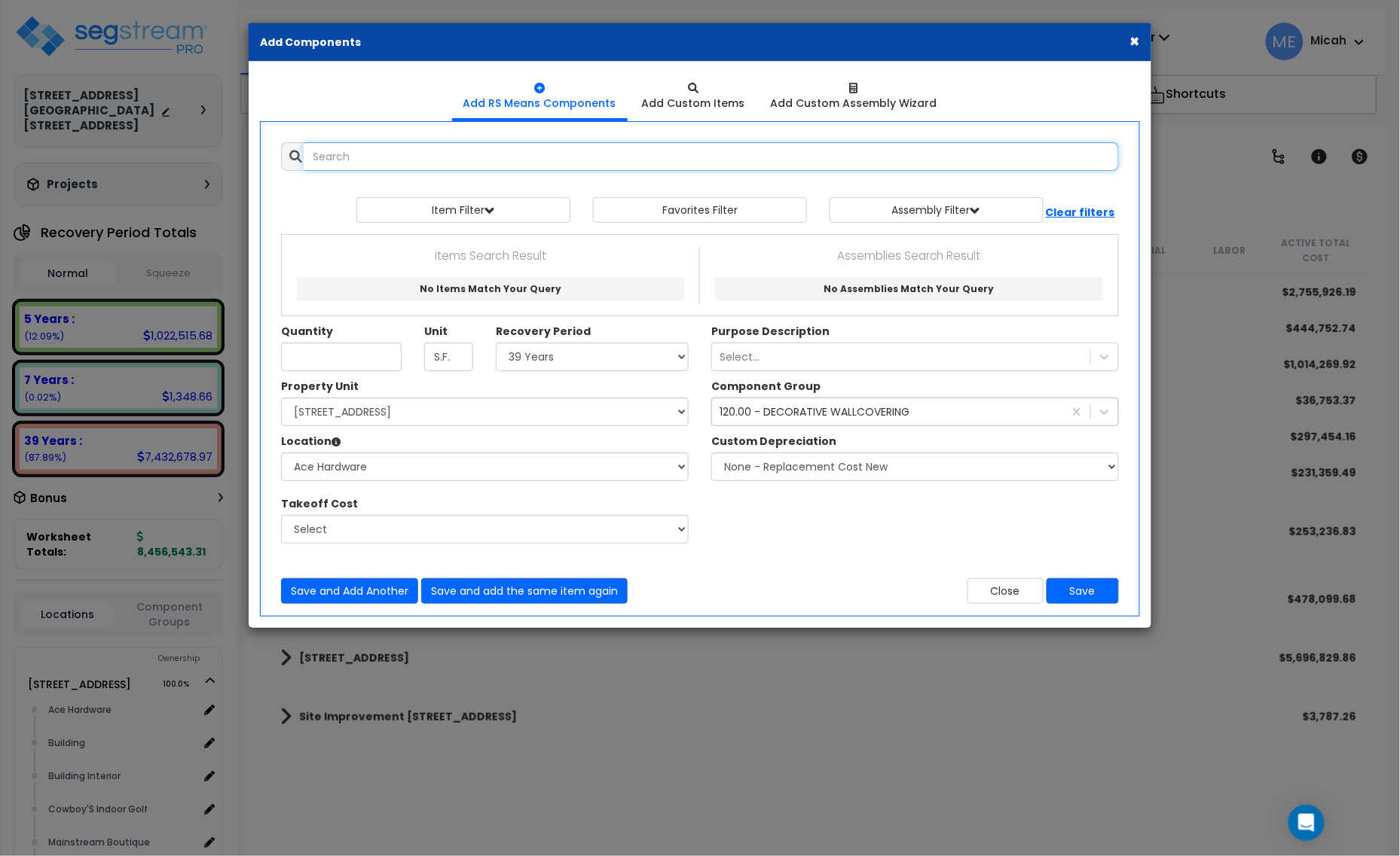
click at [364, 152] on input "text" at bounding box center [711, 156] width 815 height 28
click at [364, 152] on input "sheathign plywood on walls CDX" at bounding box center [711, 156] width 815 height 28
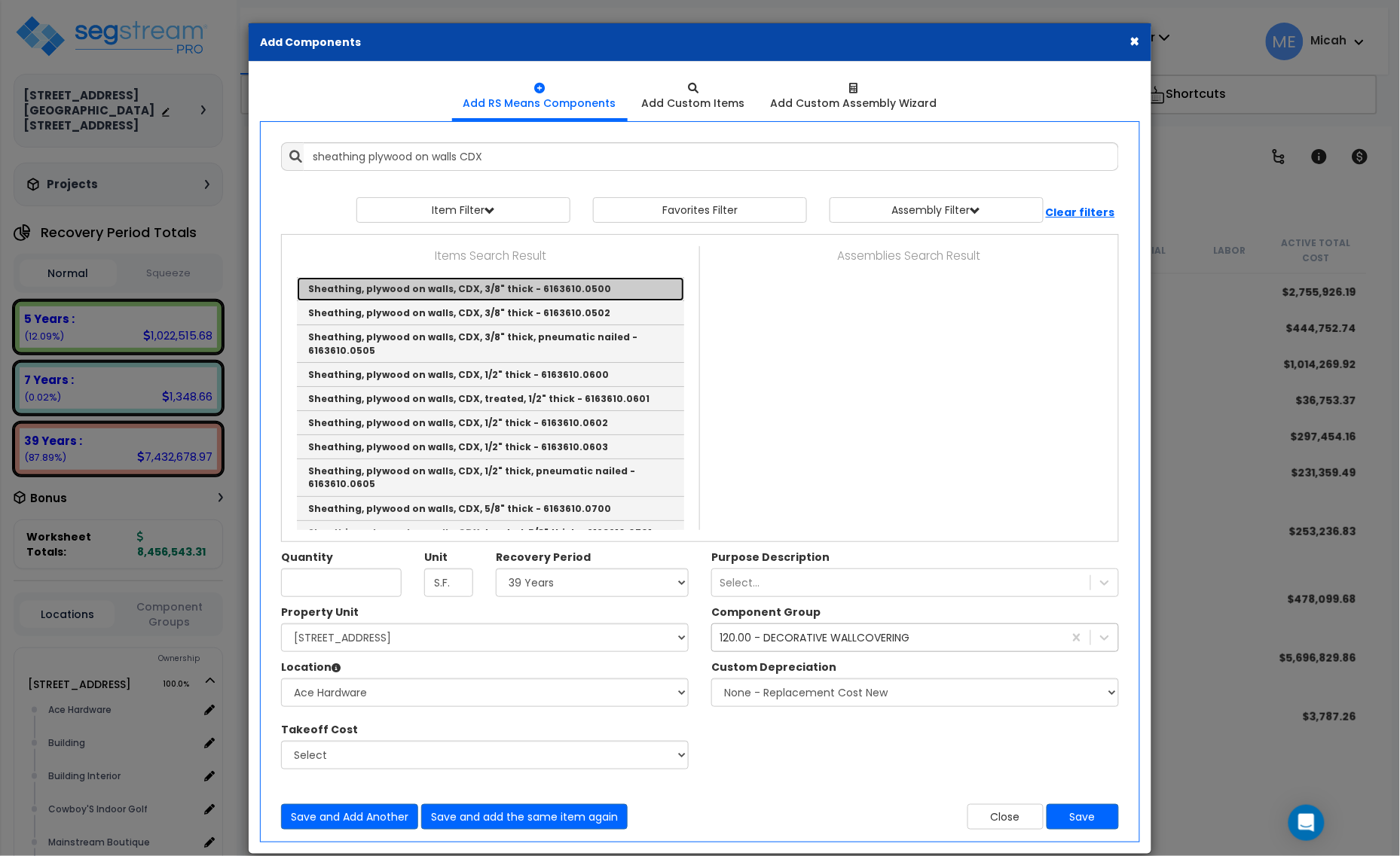
click at [492, 287] on link "Sheathing, plywood on walls, CDX, 3/8" thick - 6163610.0500" at bounding box center [491, 288] width 387 height 24
type input "Sheathing, plywood on walls, CDX, 3/8" thick - 6163610.0500"
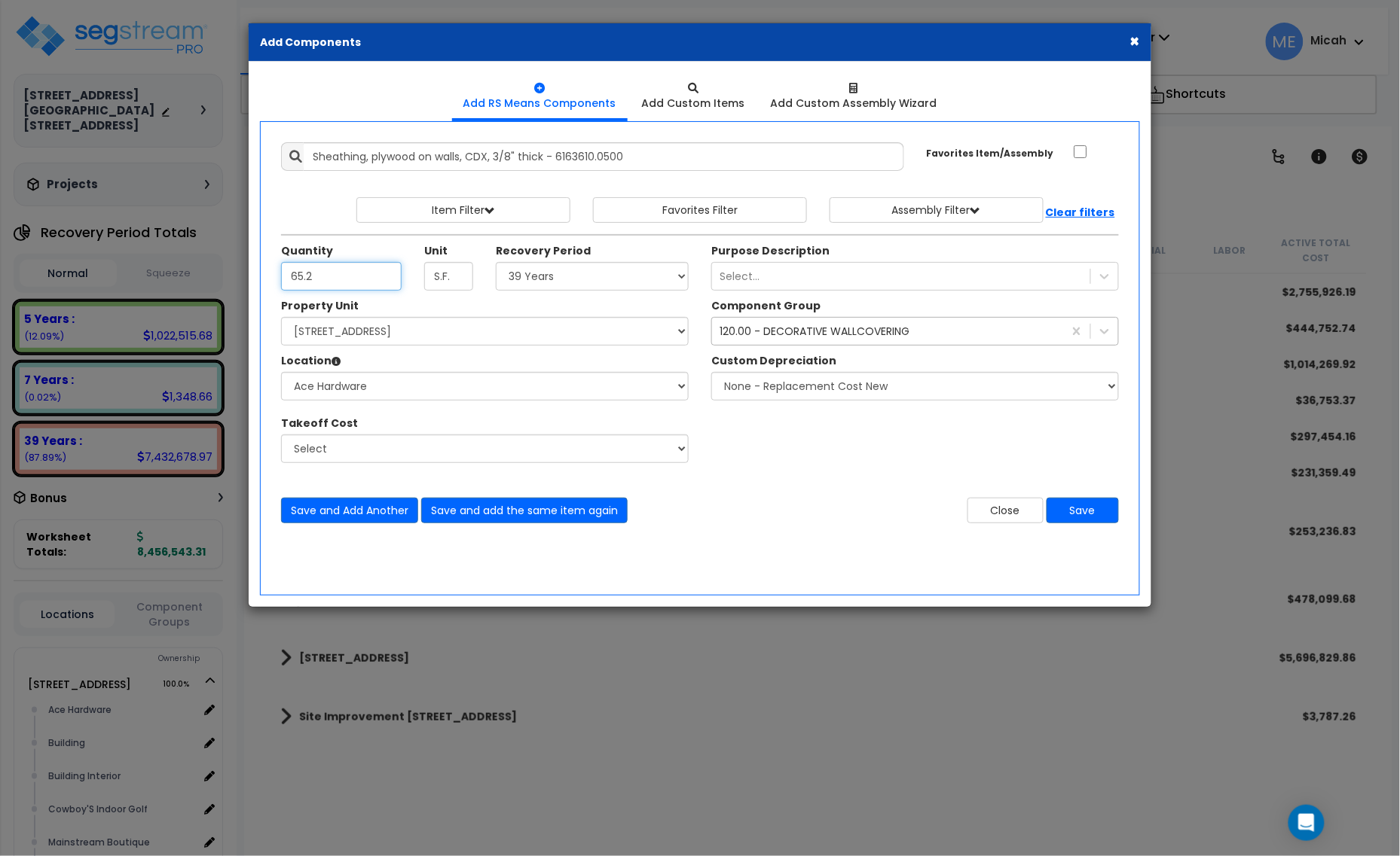
type input "65.2"
click at [827, 335] on div "120.00 - DECORATIVE WALLCOVERING" at bounding box center [814, 331] width 190 height 15
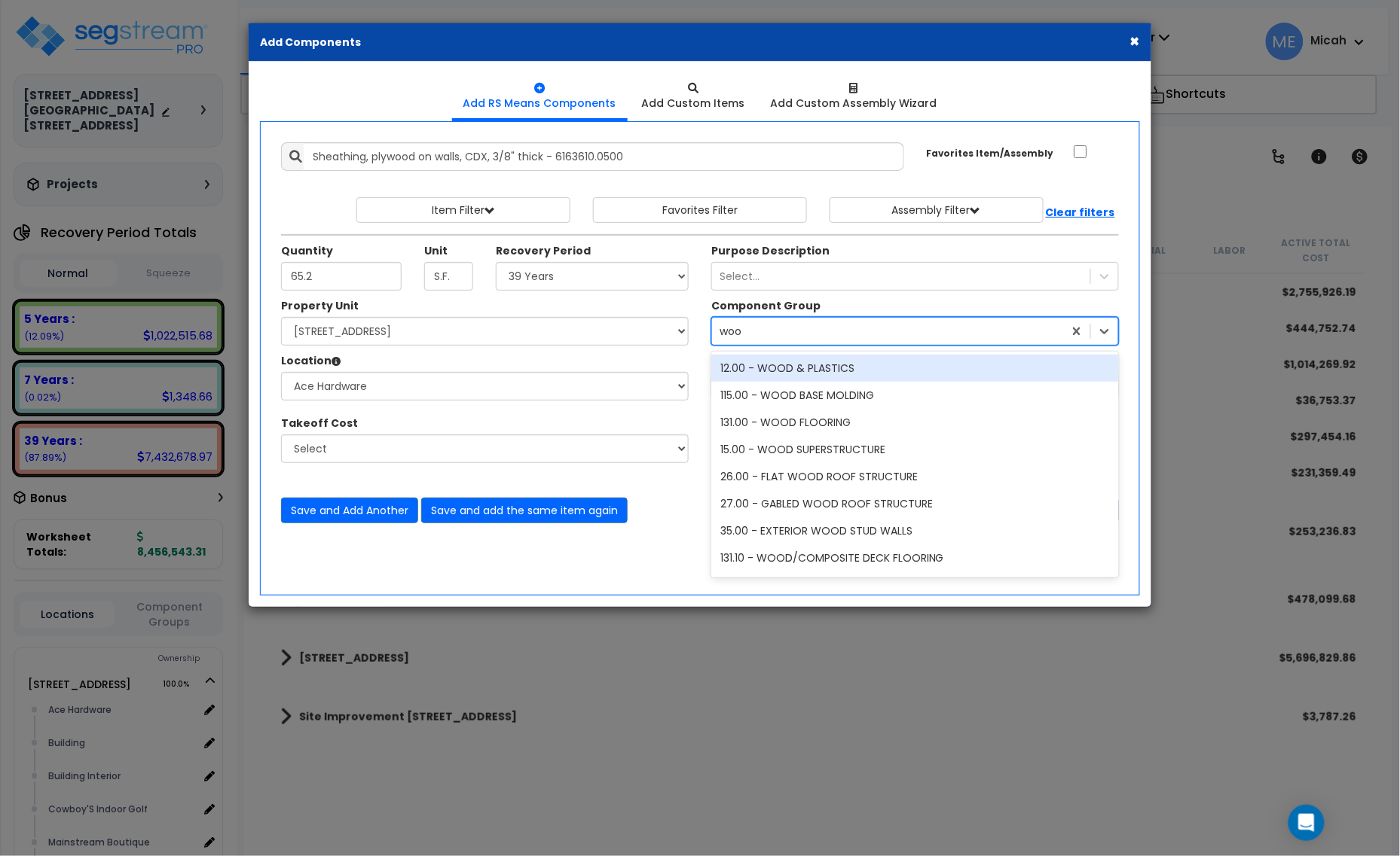
type input "wood"
click at [853, 364] on div "12.00 - WOOD & PLASTICS" at bounding box center [915, 368] width 407 height 27
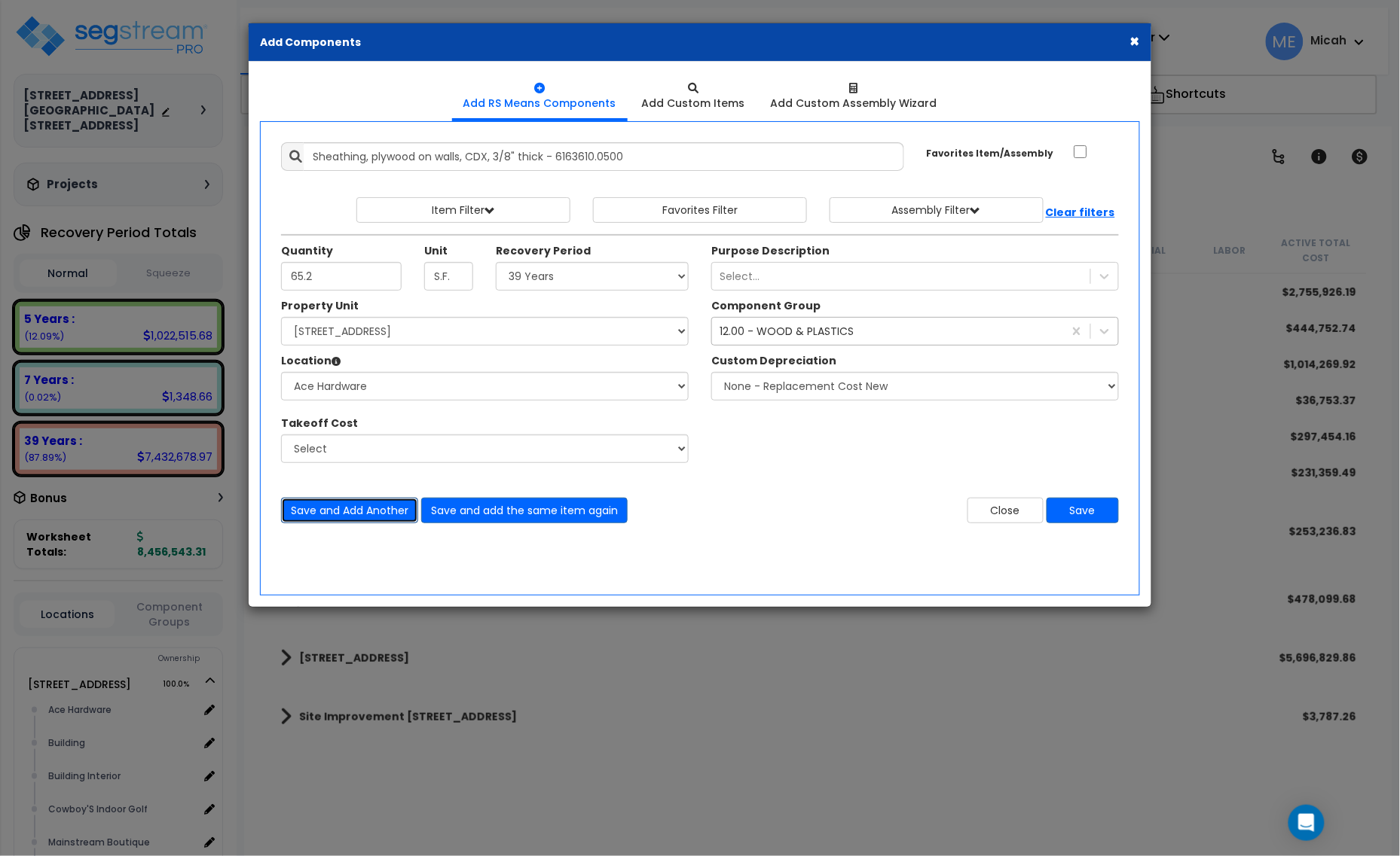
click at [385, 513] on button "Save and Add Another" at bounding box center [350, 510] width 138 height 26
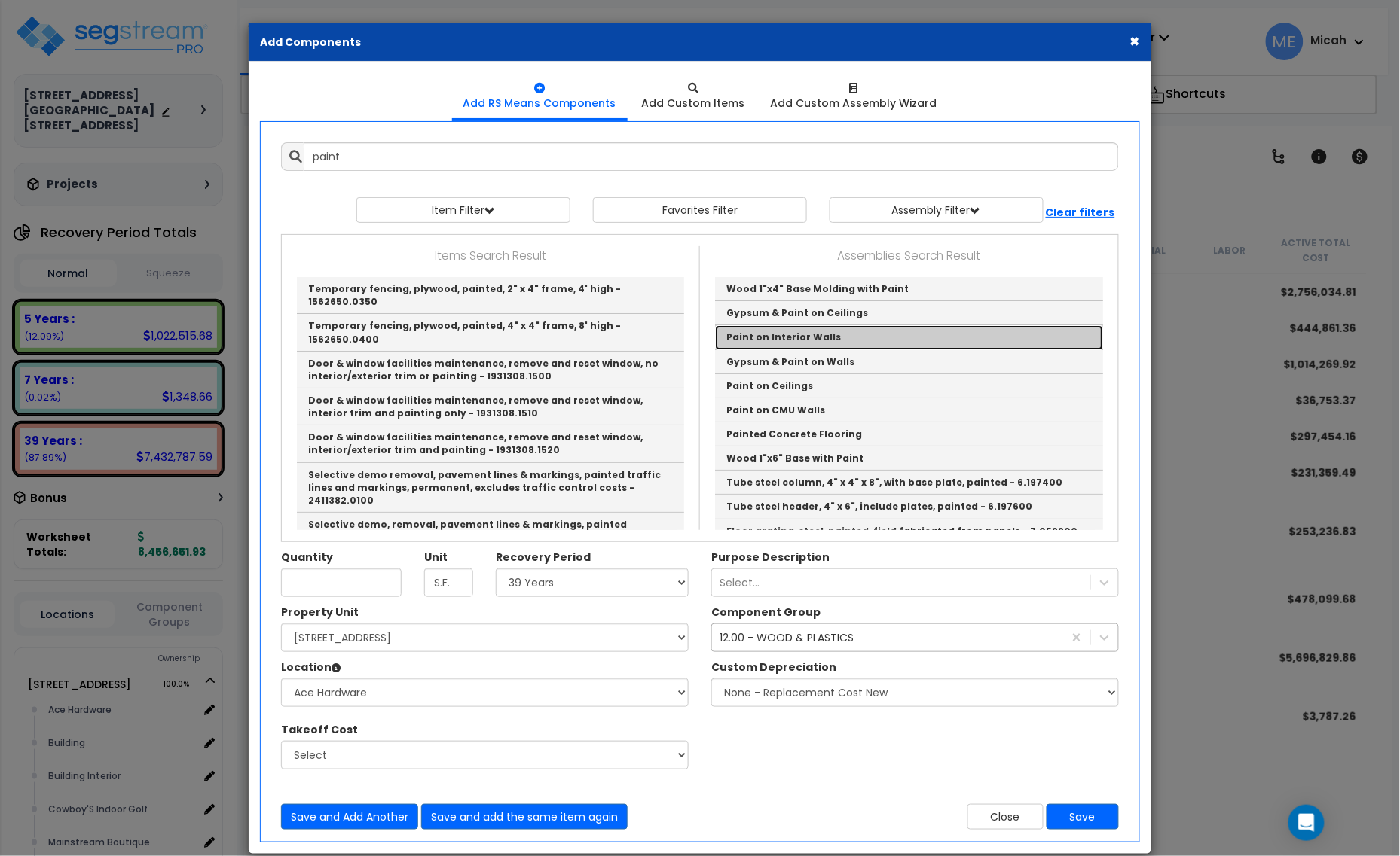
click at [805, 337] on link "Paint on Interior Walls" at bounding box center [908, 337] width 388 height 24
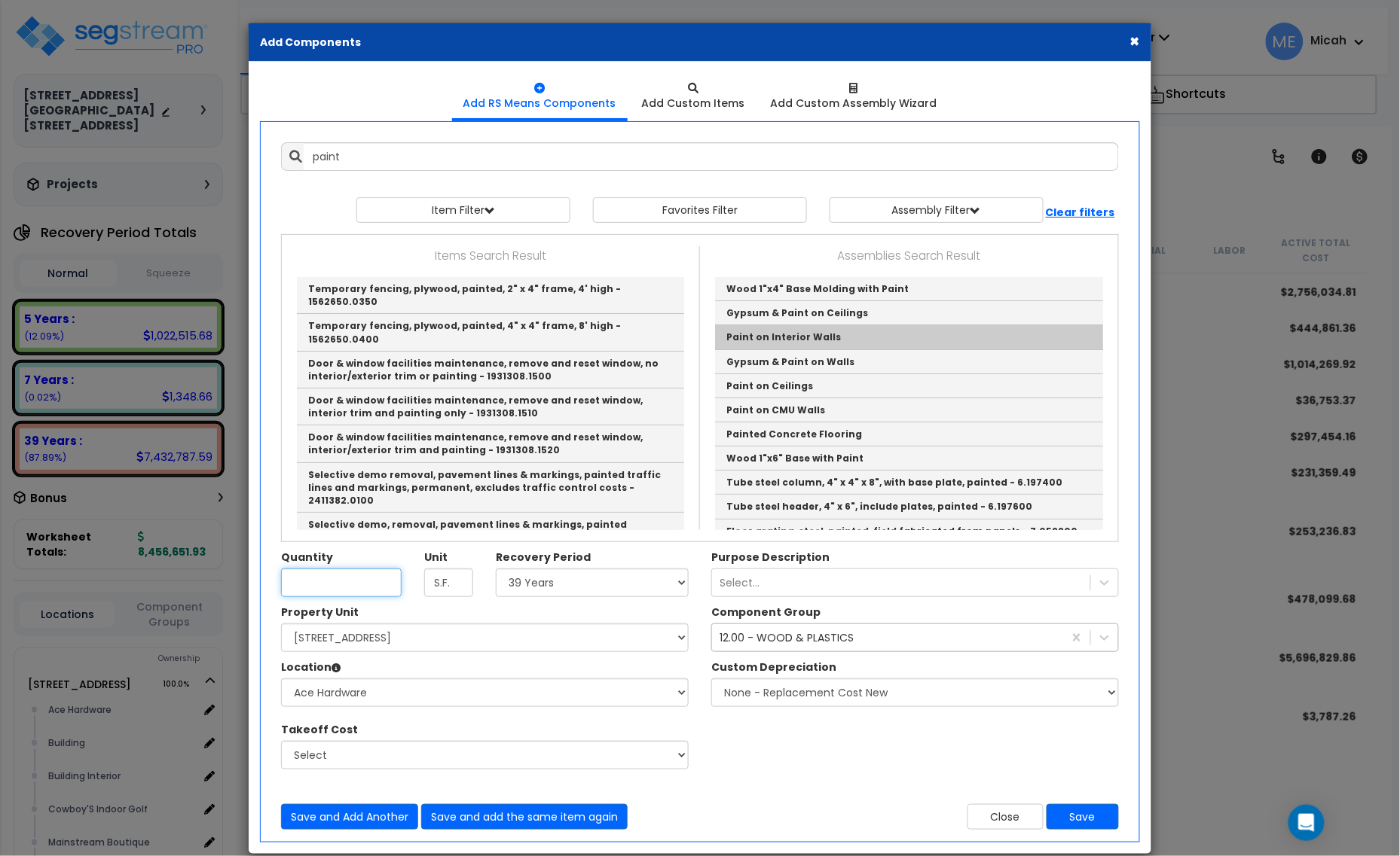
type input "Paint on Interior Walls"
checkbox input "true"
type input "EA"
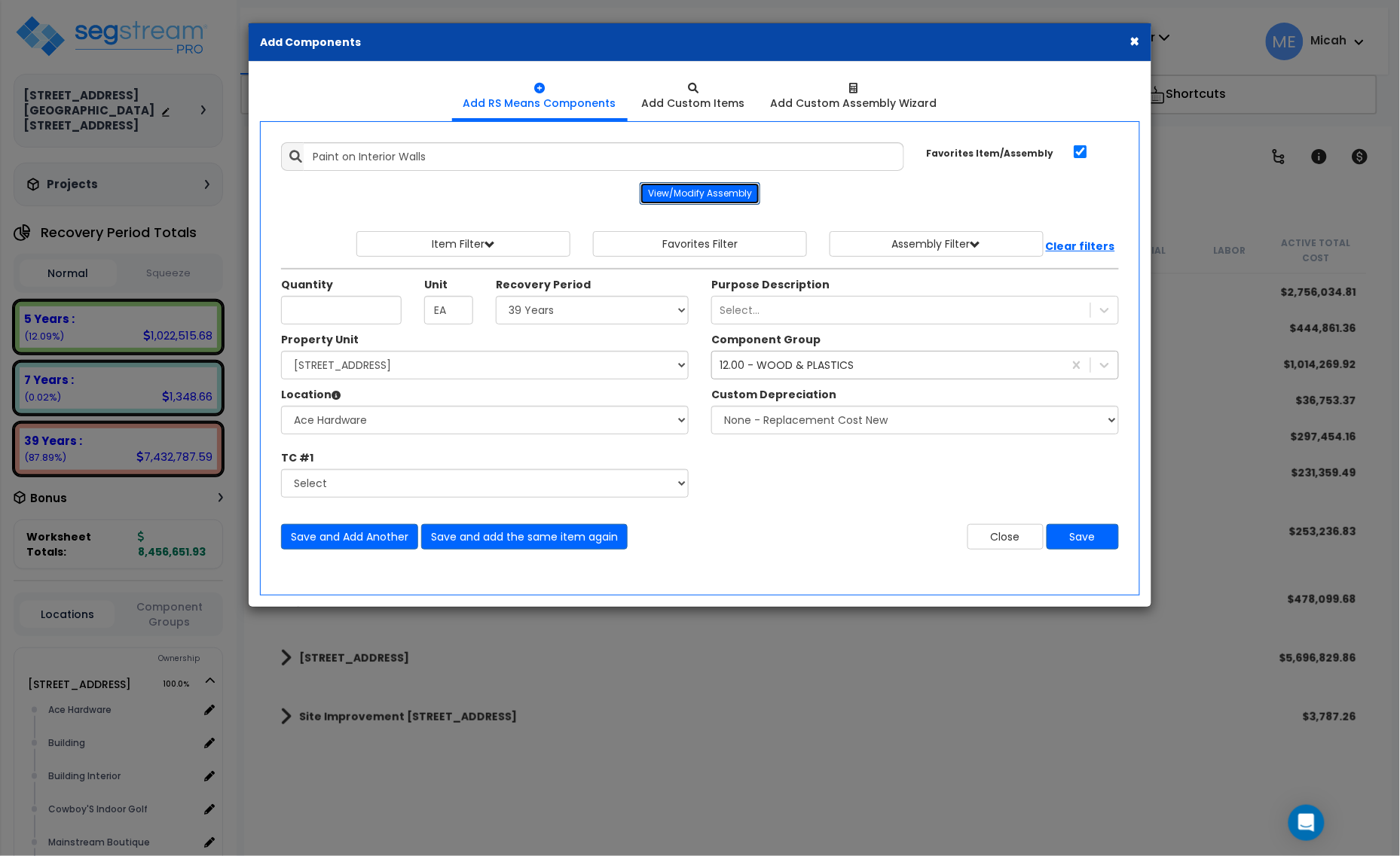
click at [696, 200] on button "View/Modify Assembly" at bounding box center [700, 192] width 121 height 22
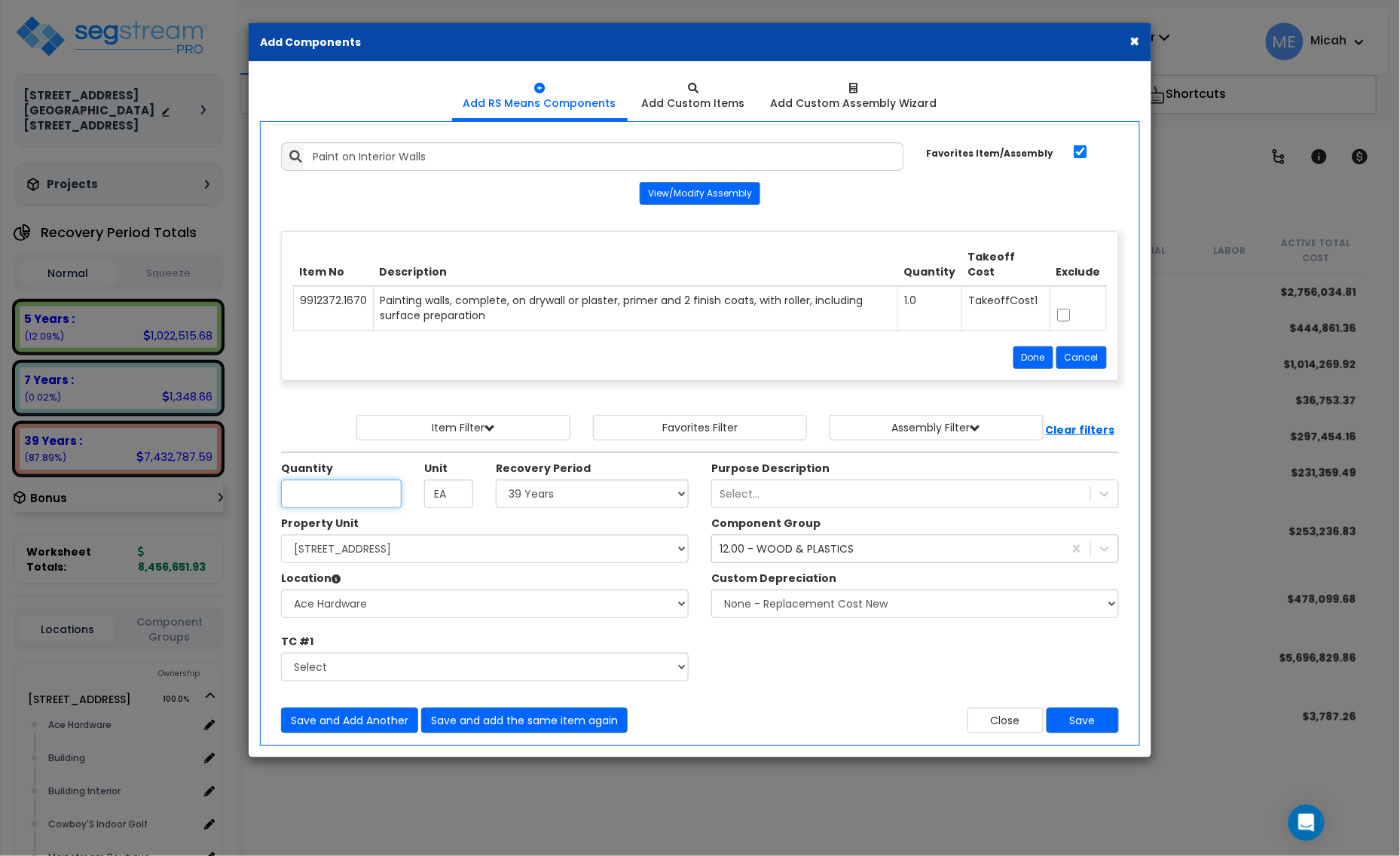
click at [317, 495] on input "Unit Quantity" at bounding box center [342, 494] width 121 height 28
type input "5"
type input "65.2"
click at [748, 552] on div "12.00 - WOOD & PLASTICS" at bounding box center [786, 549] width 134 height 15
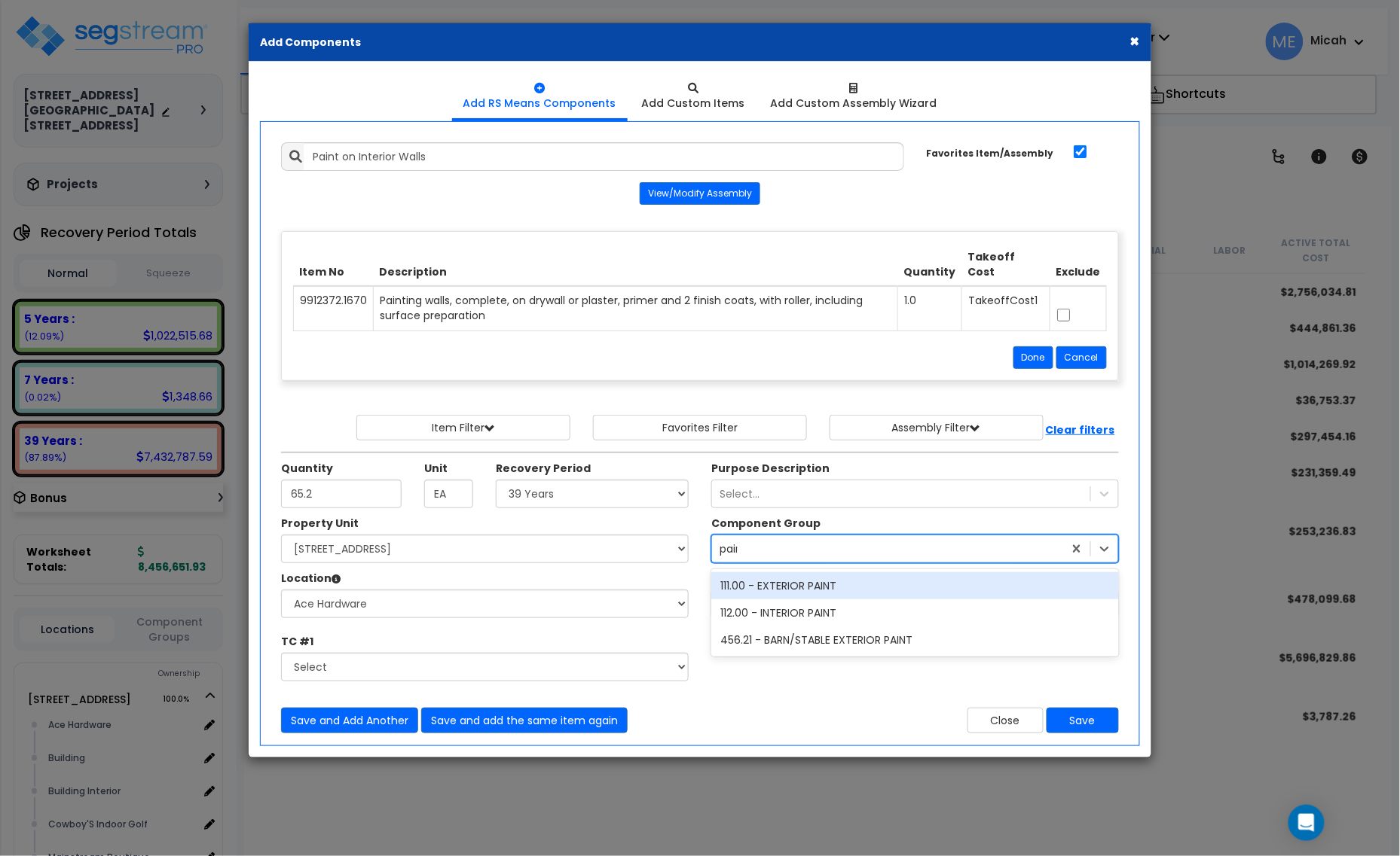
type input "paint"
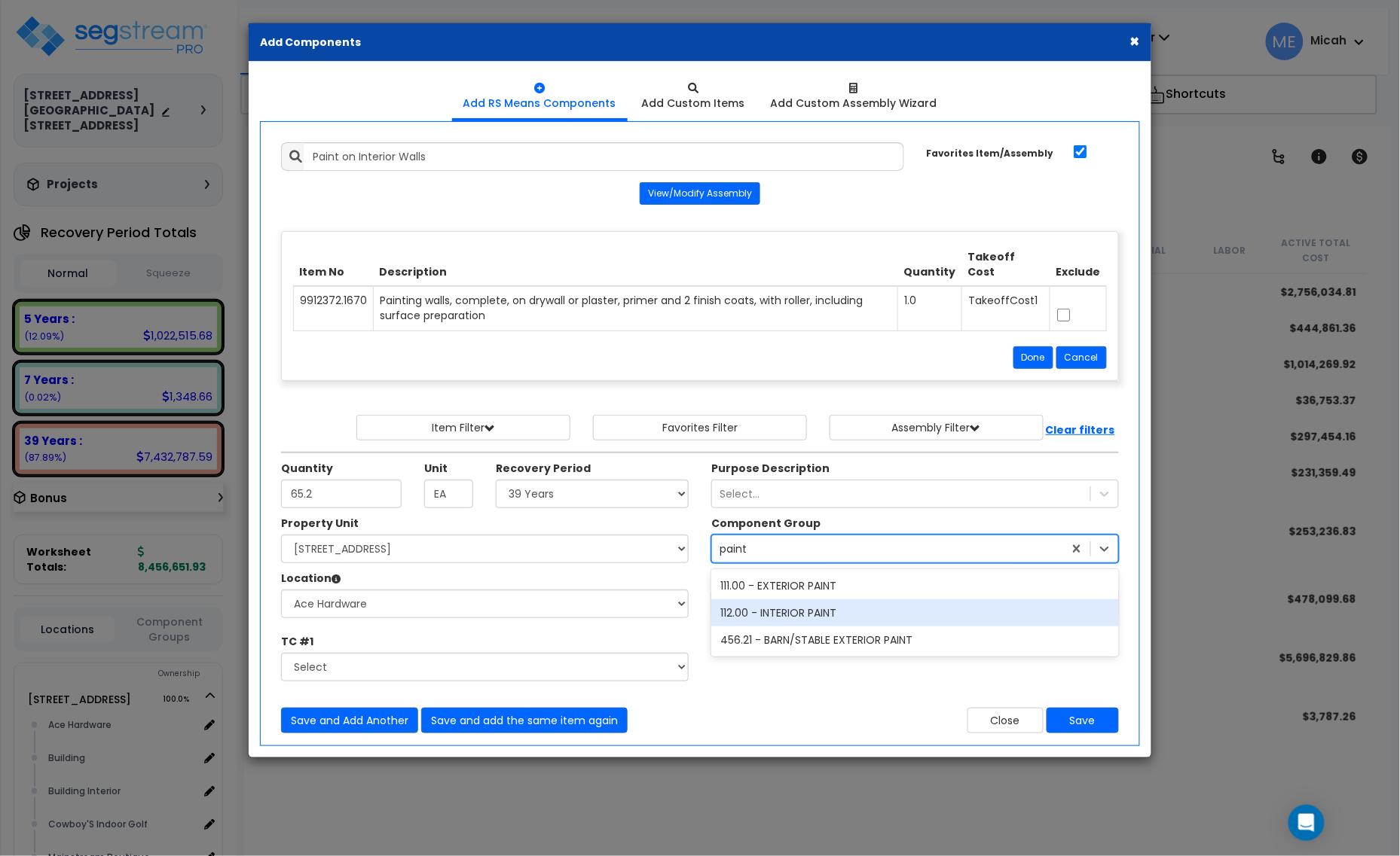
click at [777, 611] on div "112.00 - INTERIOR PAINT" at bounding box center [915, 613] width 407 height 27
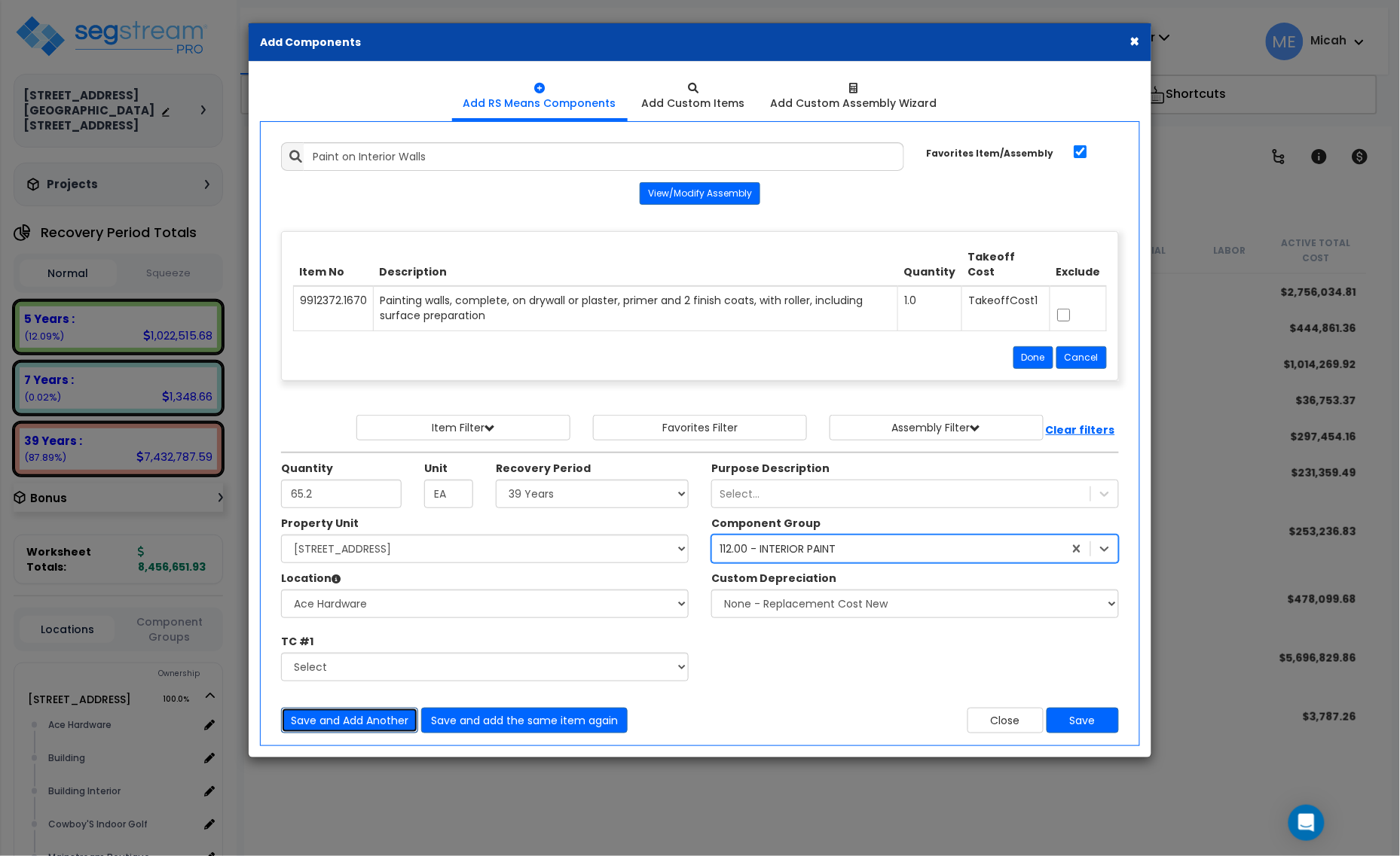
click at [349, 726] on button "Save and Add Another" at bounding box center [350, 720] width 138 height 26
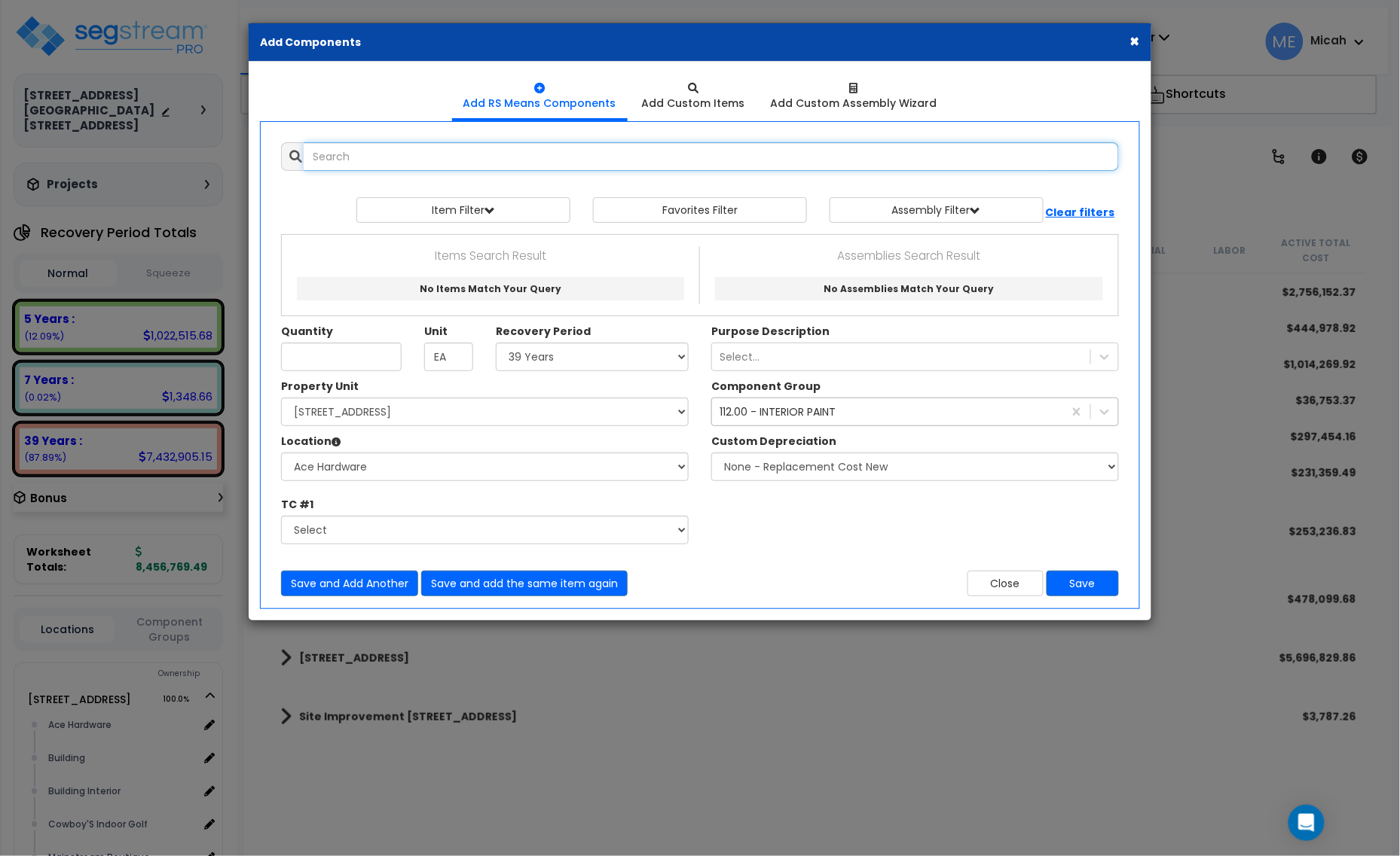
click at [407, 164] on input "text" at bounding box center [711, 156] width 815 height 28
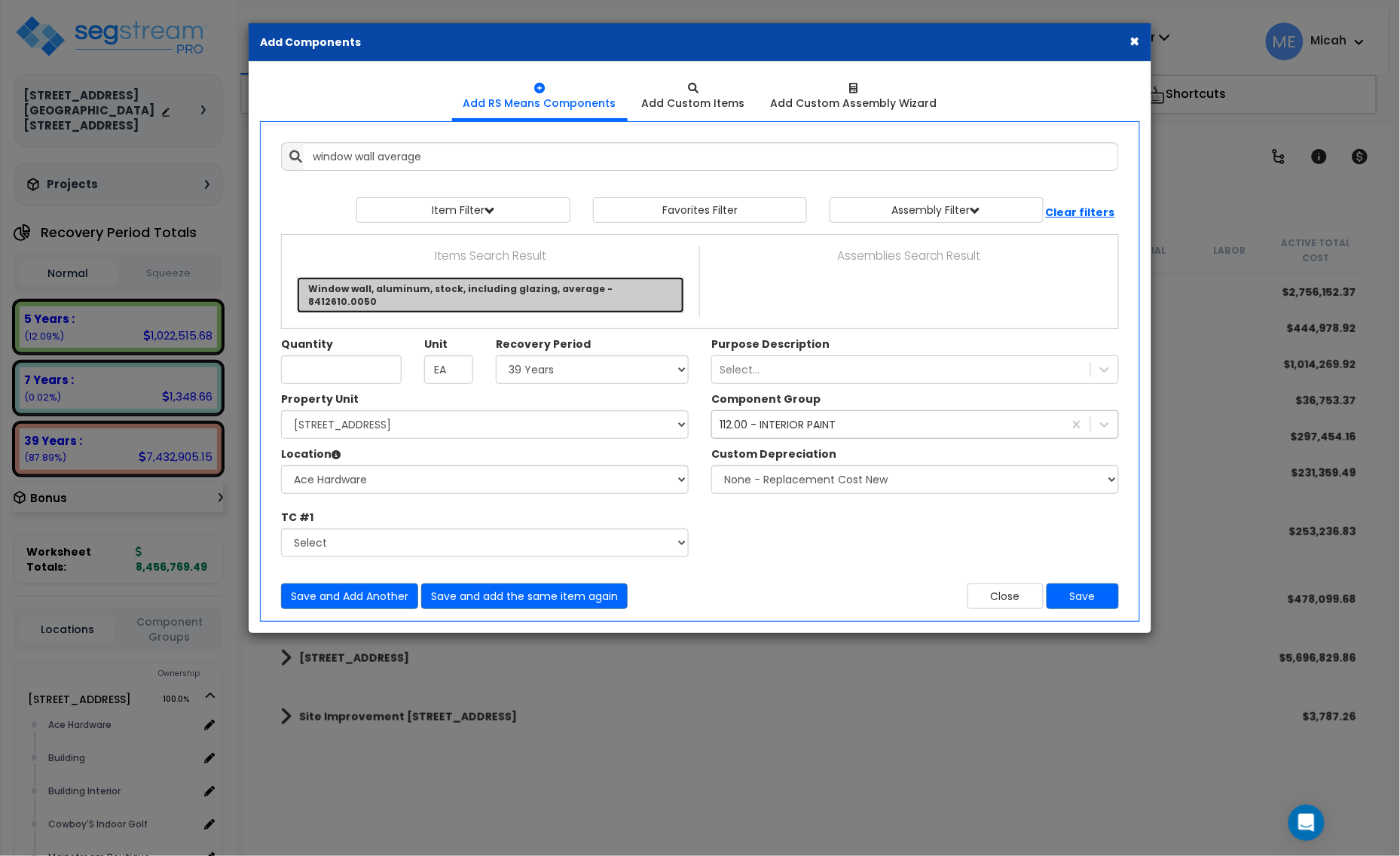
click at [521, 282] on link "Window wall, aluminum, stock, including glazing, average - 8412610.0050" at bounding box center [491, 294] width 387 height 36
type input "Window wall, aluminum, stock, including glazing, average - 8412610.0050"
checkbox input "false"
type input "S.F."
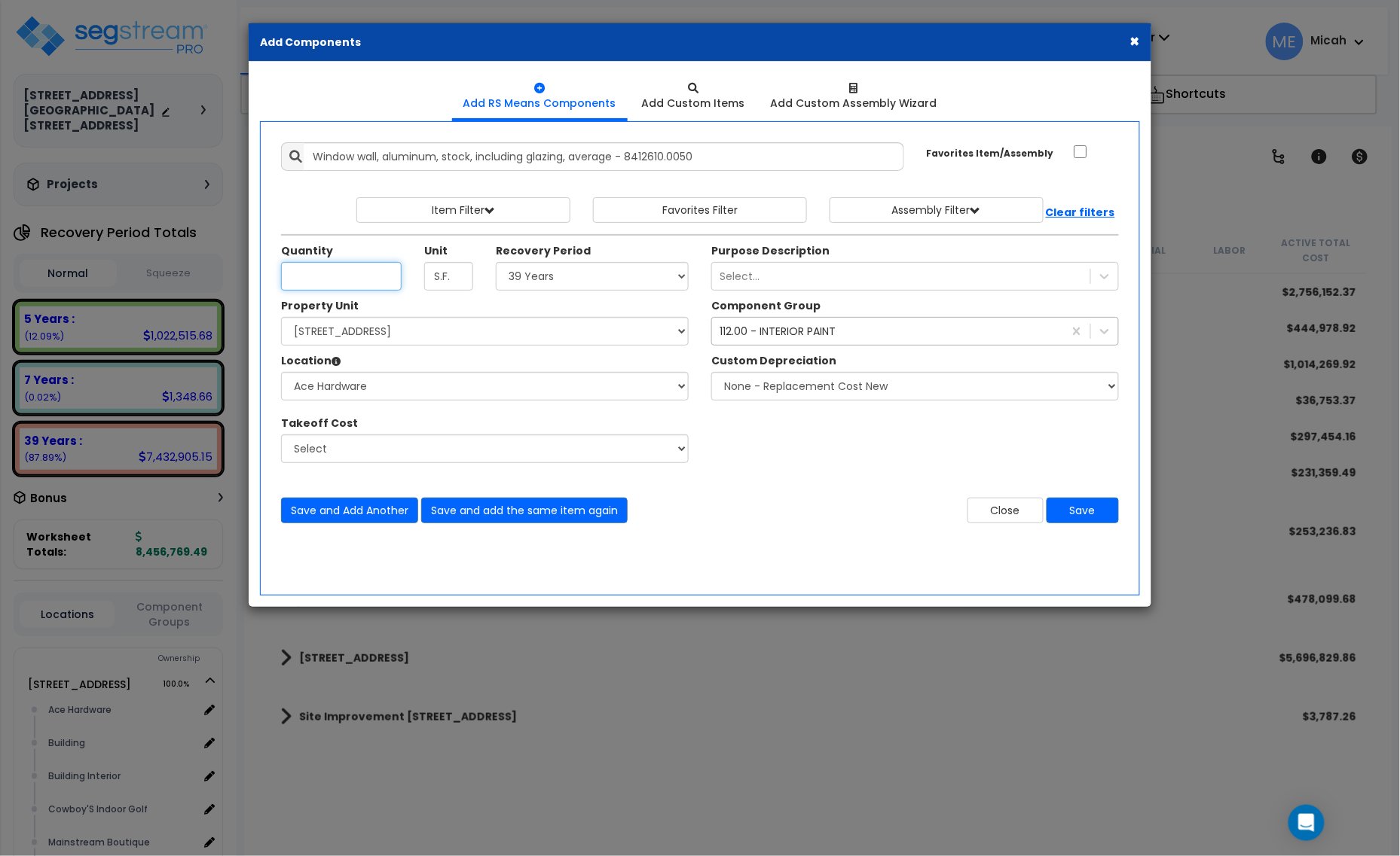
click at [341, 284] on input "Unit Quantity" at bounding box center [342, 277] width 121 height 28
type input "24.6"
click at [770, 335] on div "112.00 - INTERIOR PAINT" at bounding box center [777, 331] width 116 height 15
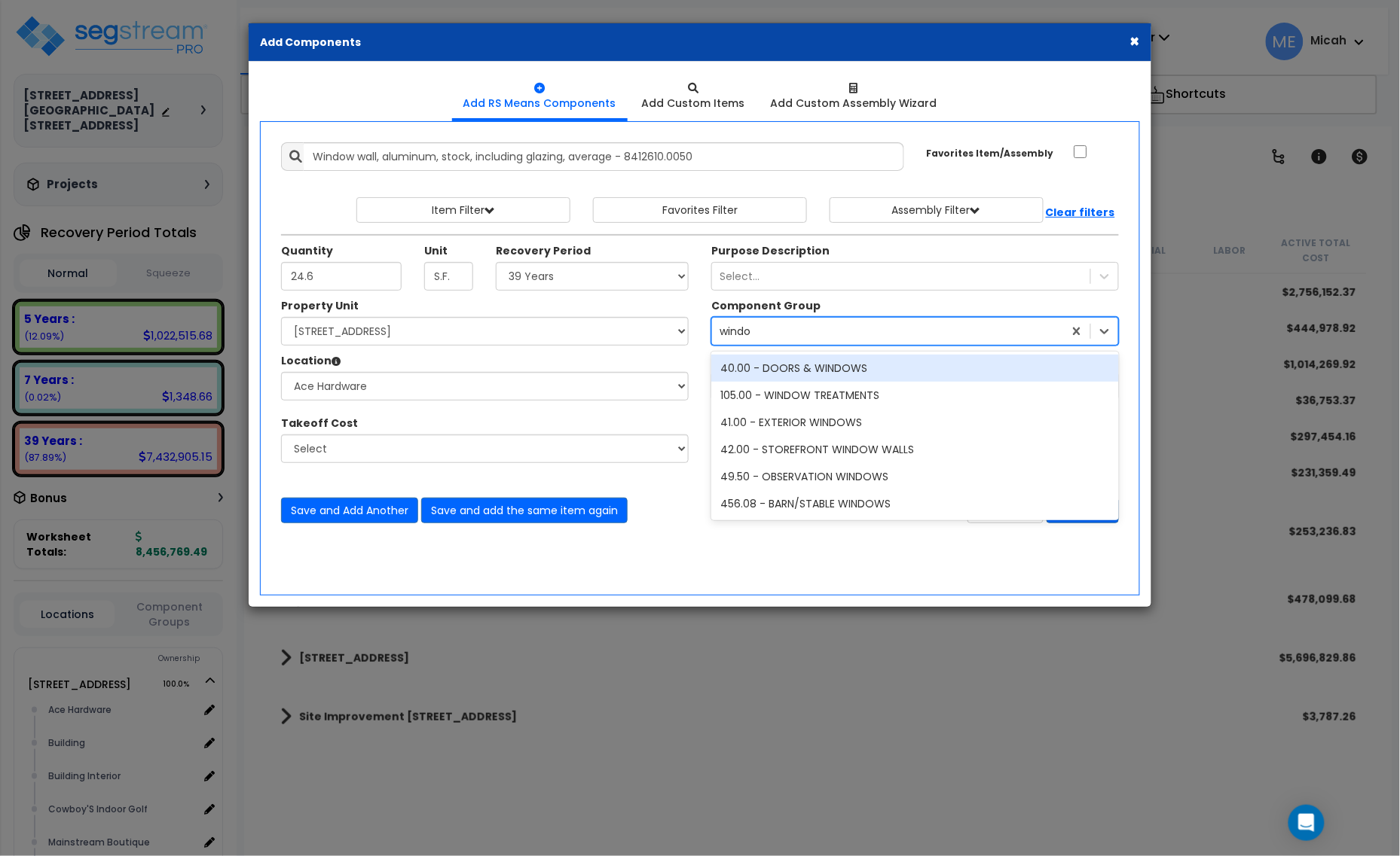
type input "window"
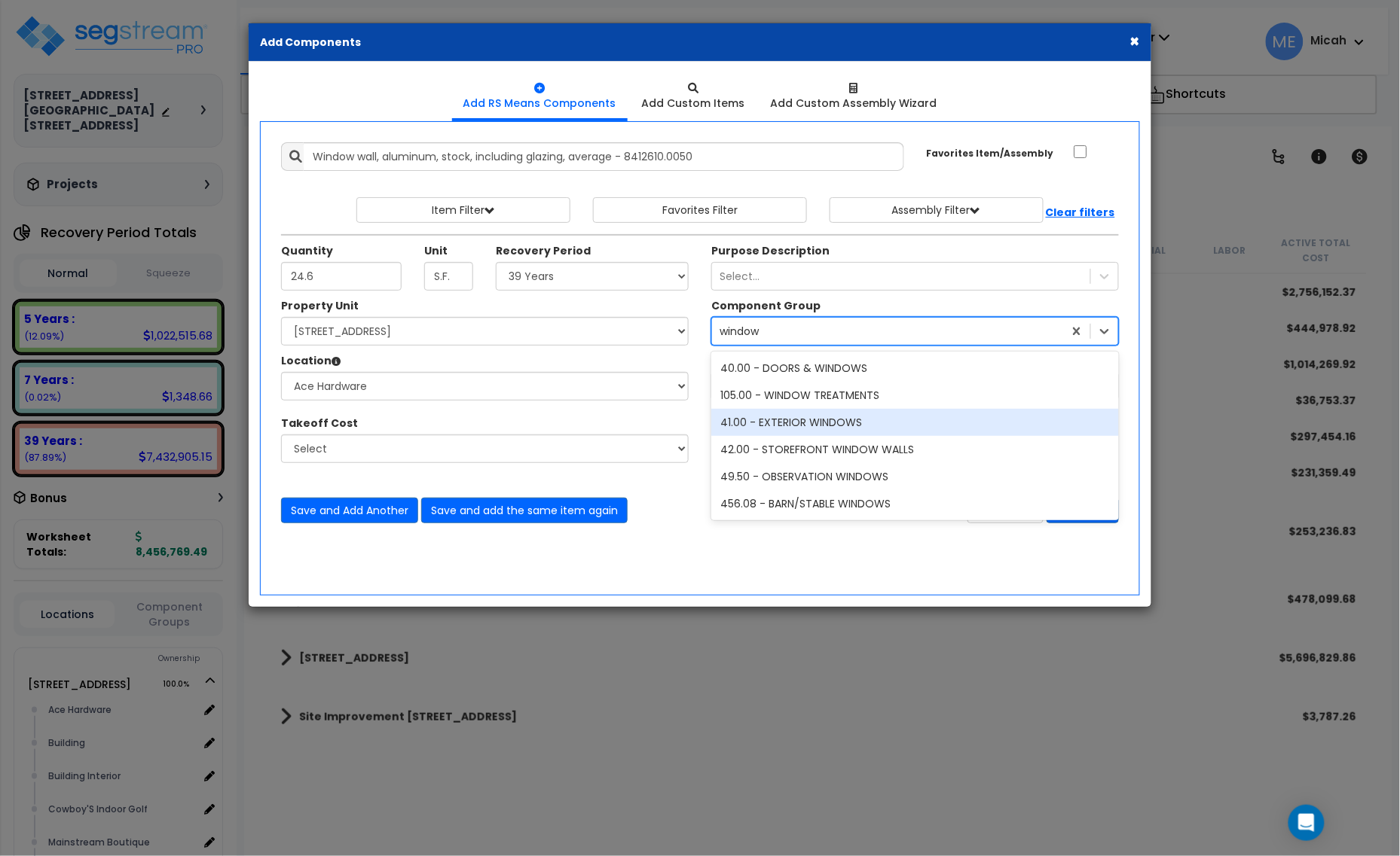
click at [837, 429] on div "41.00 - EXTERIOR WINDOWS" at bounding box center [915, 422] width 407 height 27
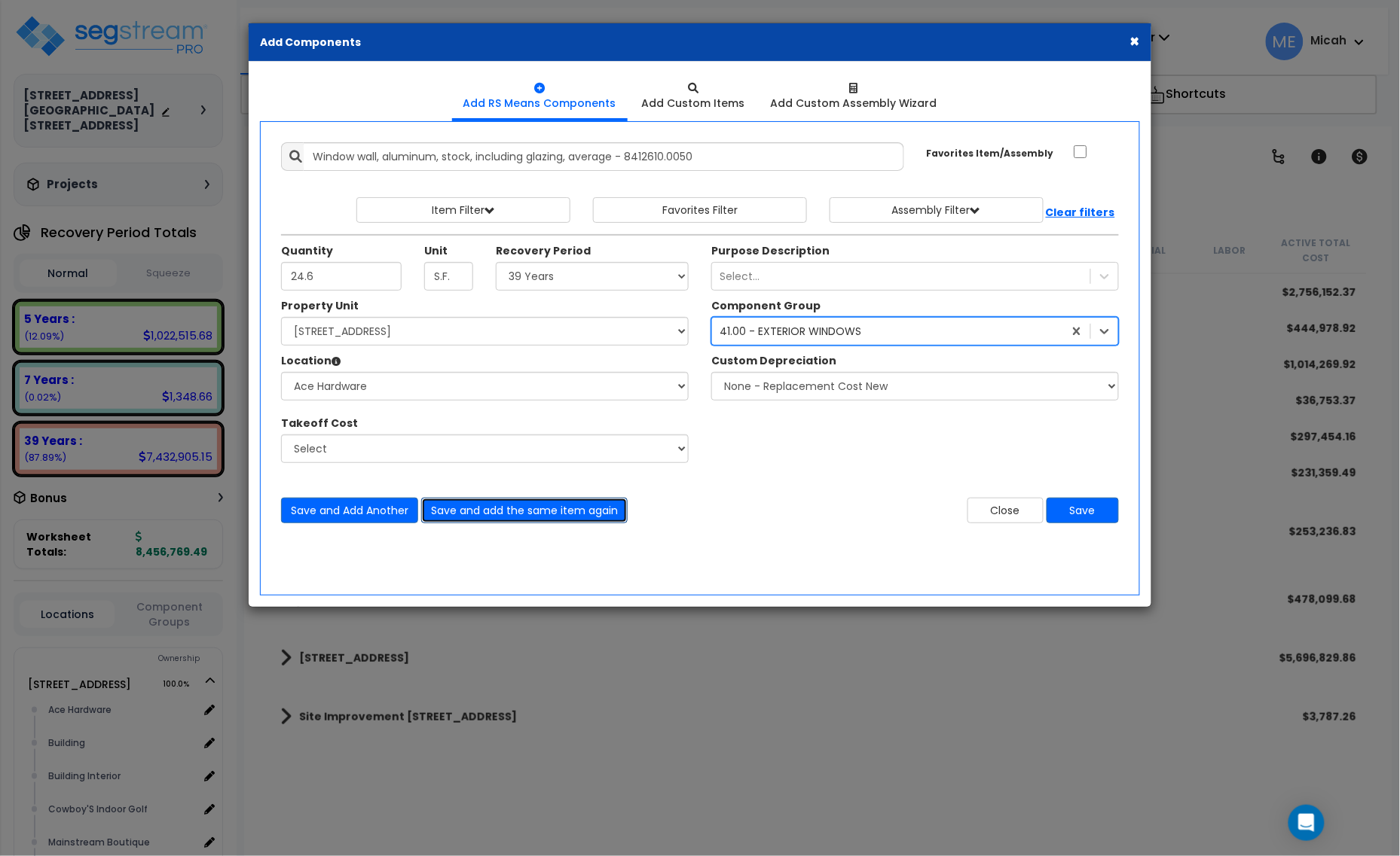
click at [498, 516] on button "Save and add the same item again" at bounding box center [524, 510] width 207 height 26
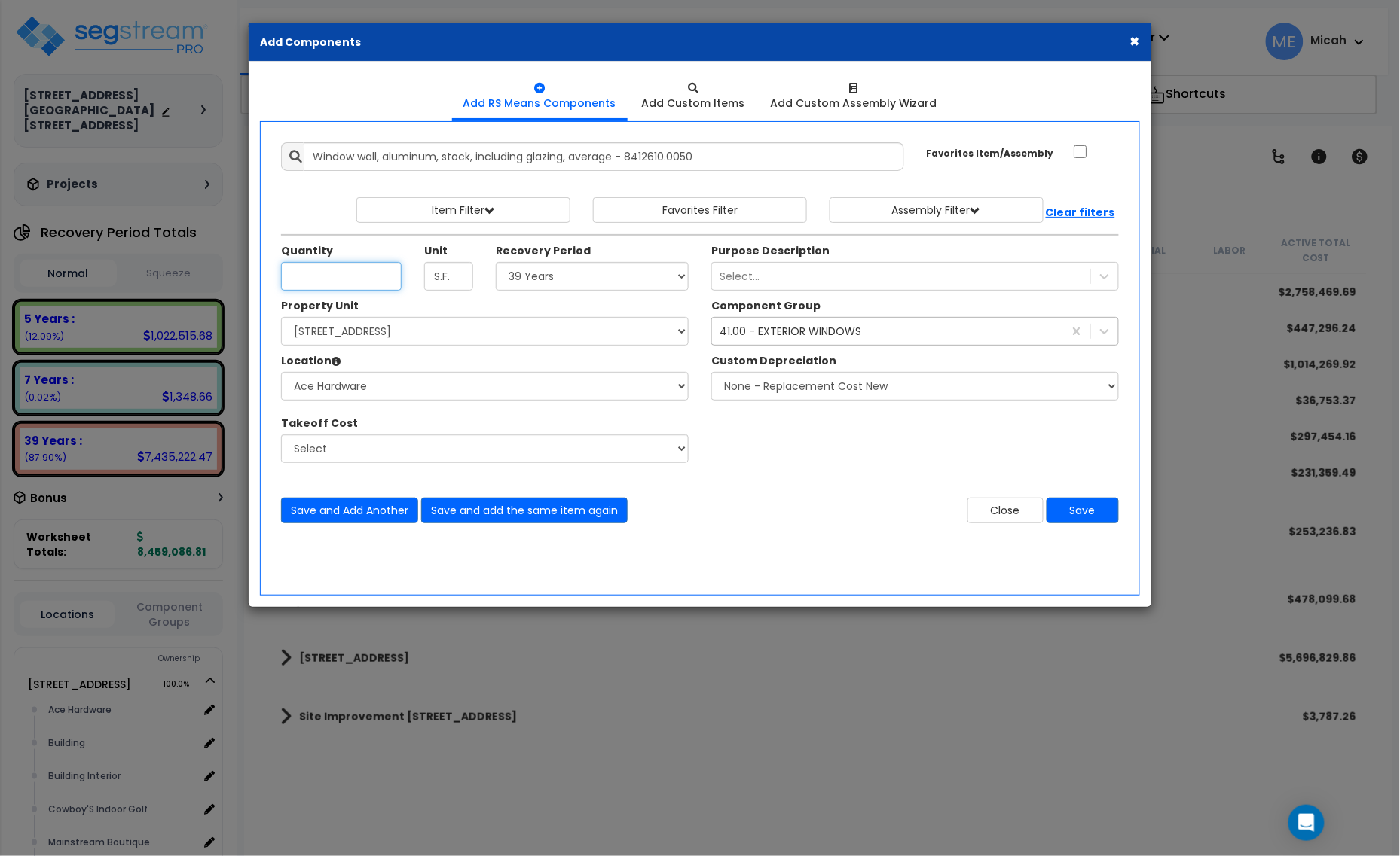
click at [314, 277] on input "Unit Quantity" at bounding box center [342, 277] width 121 height 28
type input "10"
click at [349, 507] on button "Save and Add Another" at bounding box center [350, 510] width 138 height 26
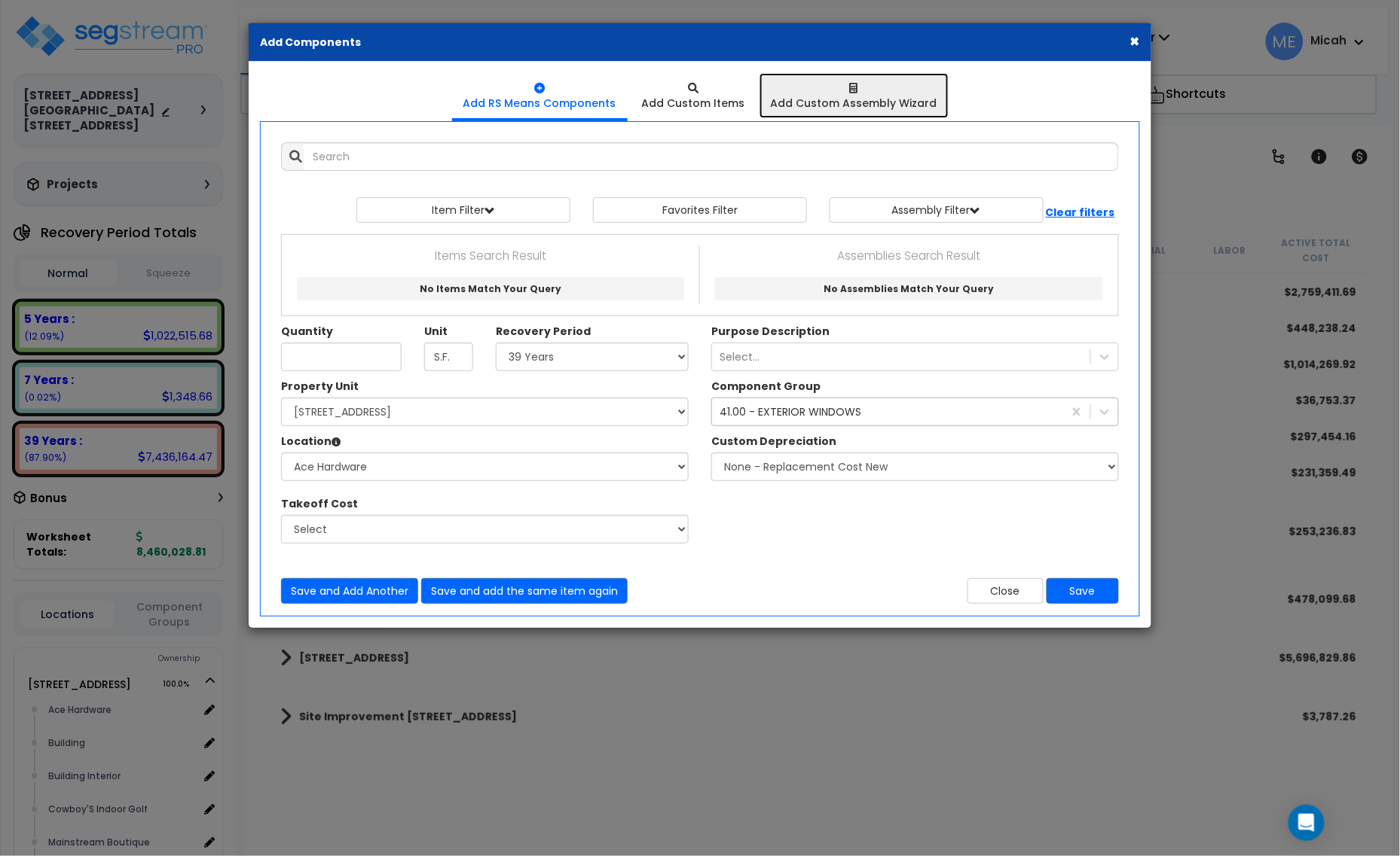
click at [835, 107] on div "Add Custom Assembly Wizard" at bounding box center [854, 103] width 167 height 15
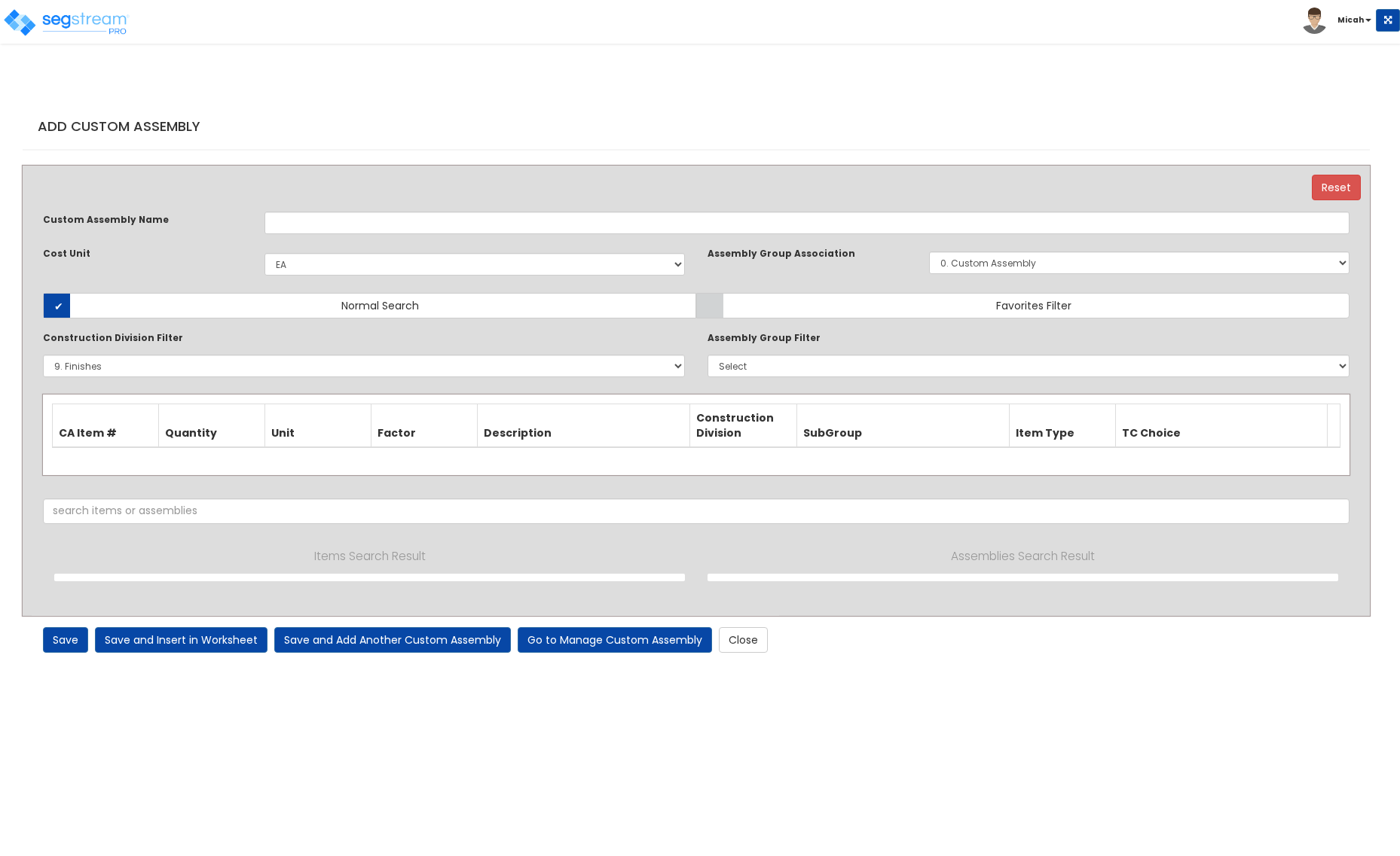
select select "1398"
select select "9000000"
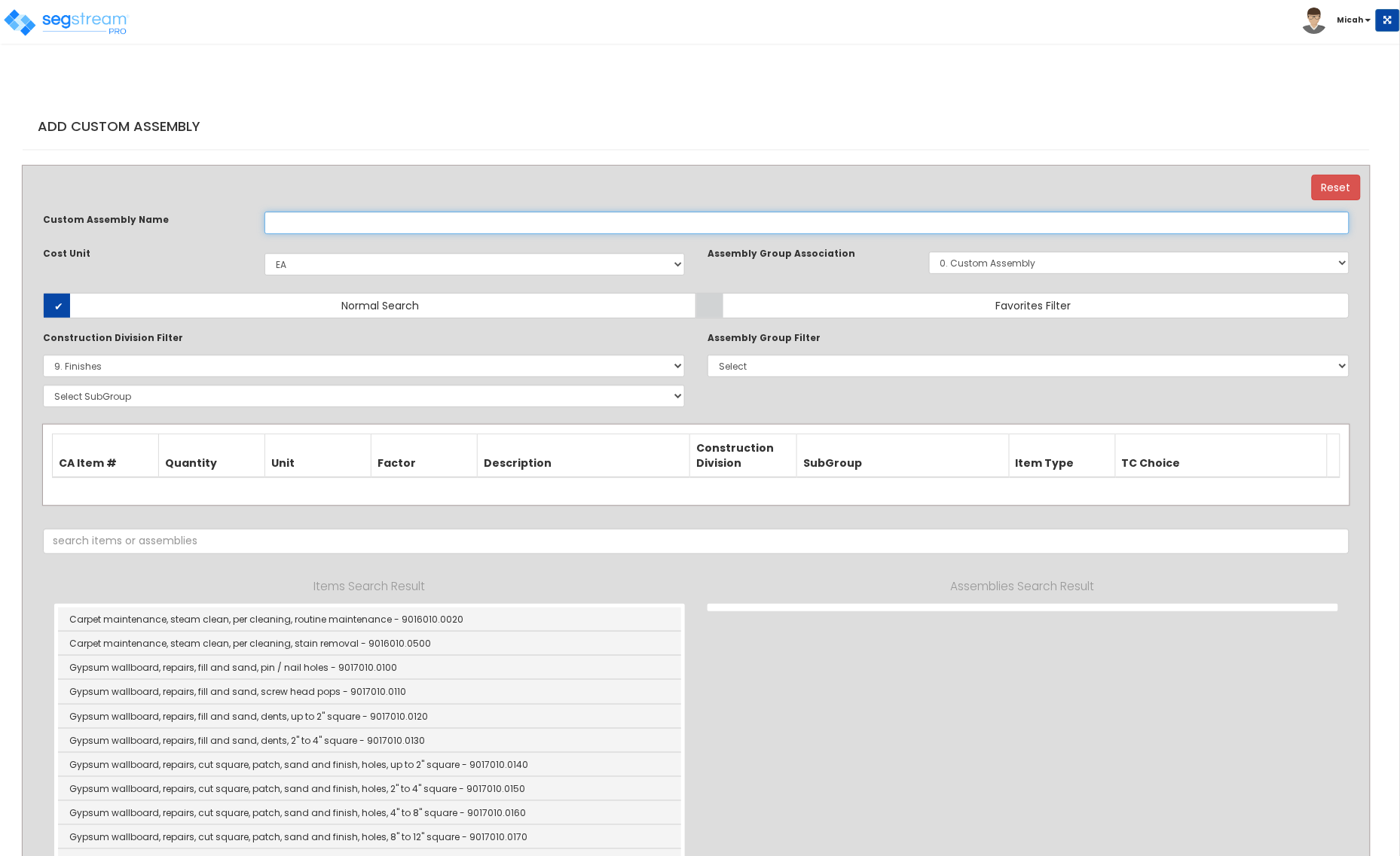
click at [412, 222] on input "text" at bounding box center [806, 223] width 1085 height 22
type input "Wood Trim 2"x6" with Paint"
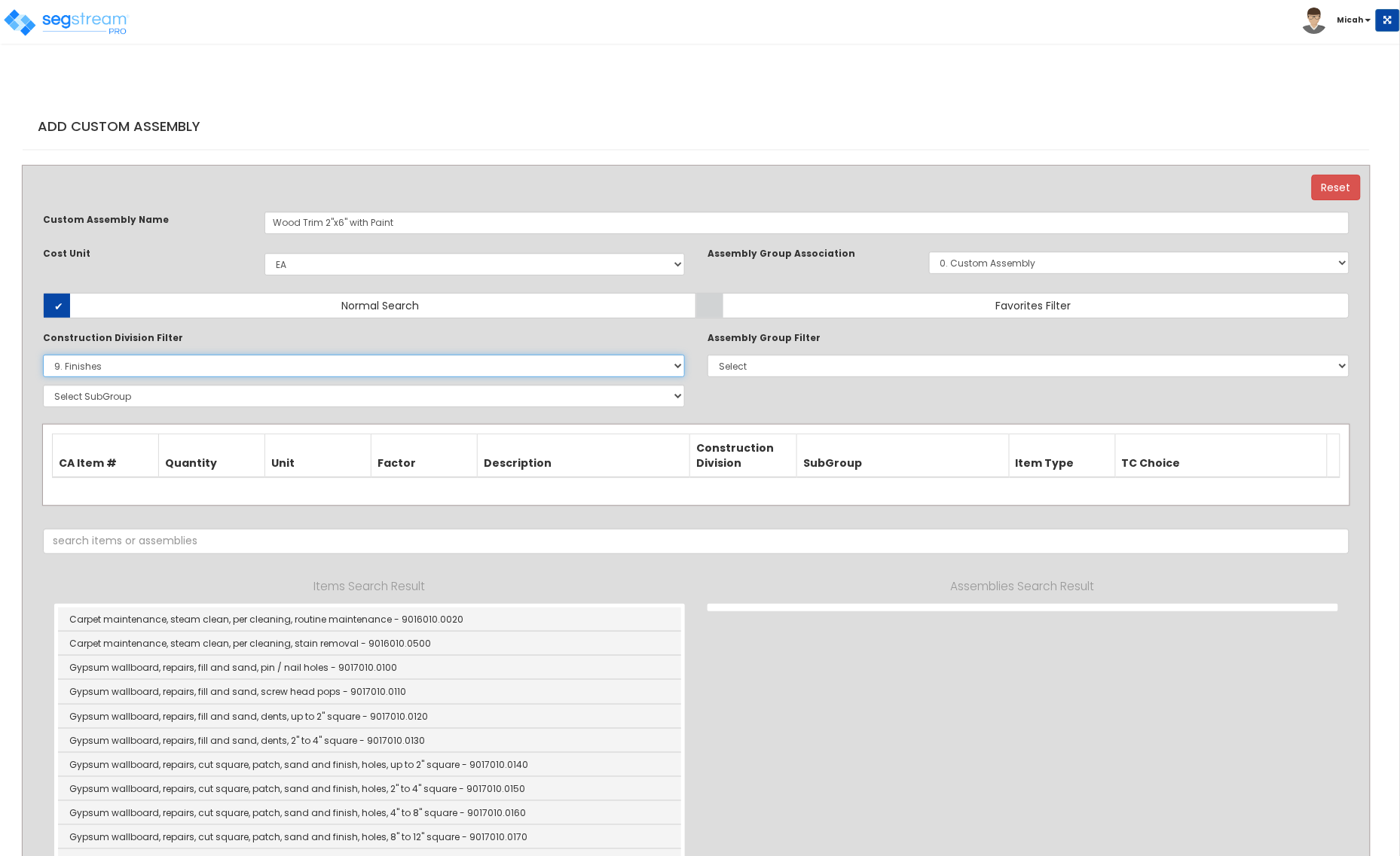
click at [252, 375] on select "Select 0. Custom Item 1. General Requirements 2. Existing Conditions 3. Concret…" at bounding box center [363, 365] width 641 height 22
select select "6000000"
click at [43, 355] on select "Select 0. Custom Item 1. General Requirements 2. Existing Conditions 3. Concret…" at bounding box center [363, 365] width 641 height 22
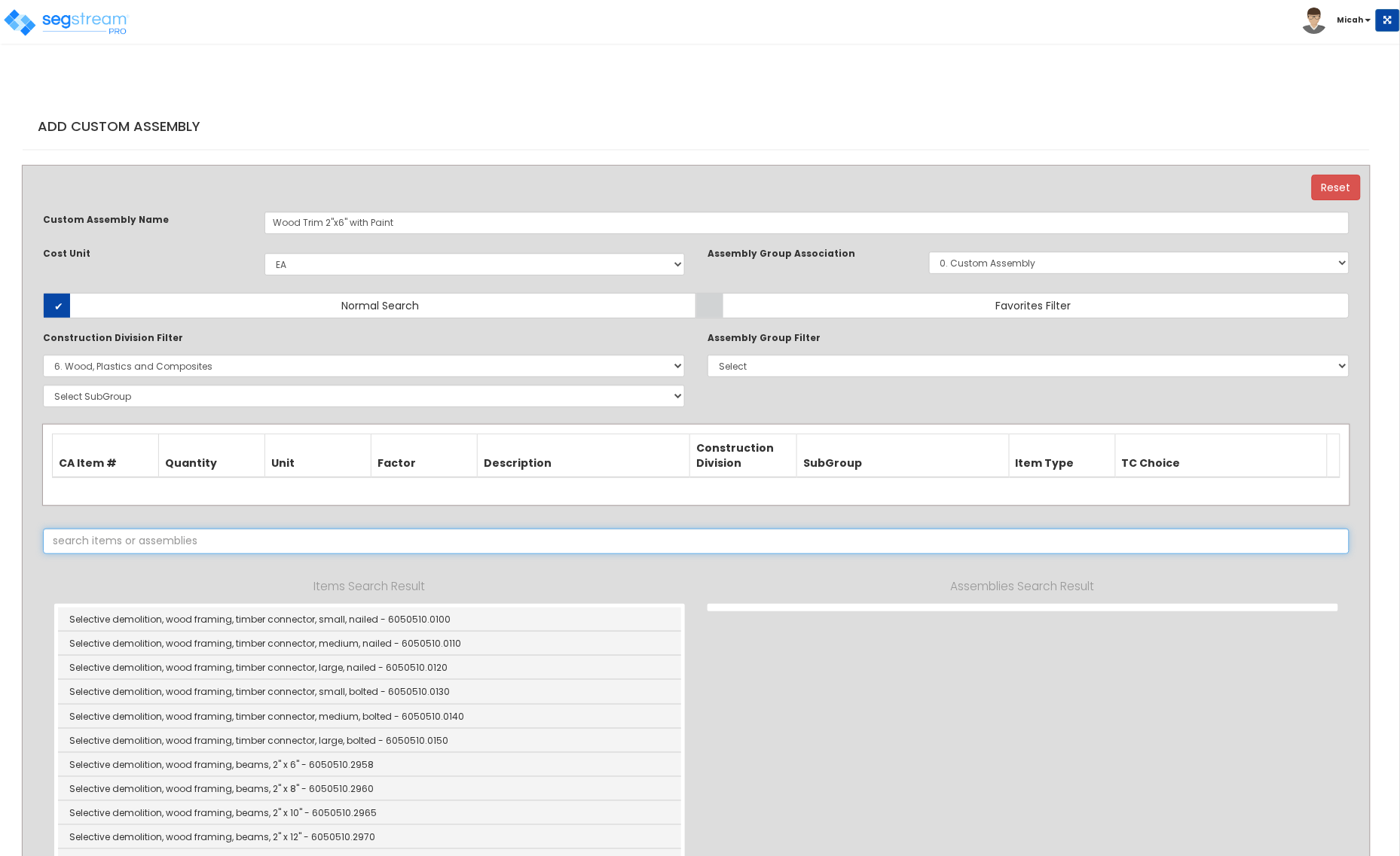
click at [233, 540] on input "text" at bounding box center [696, 541] width 1306 height 26
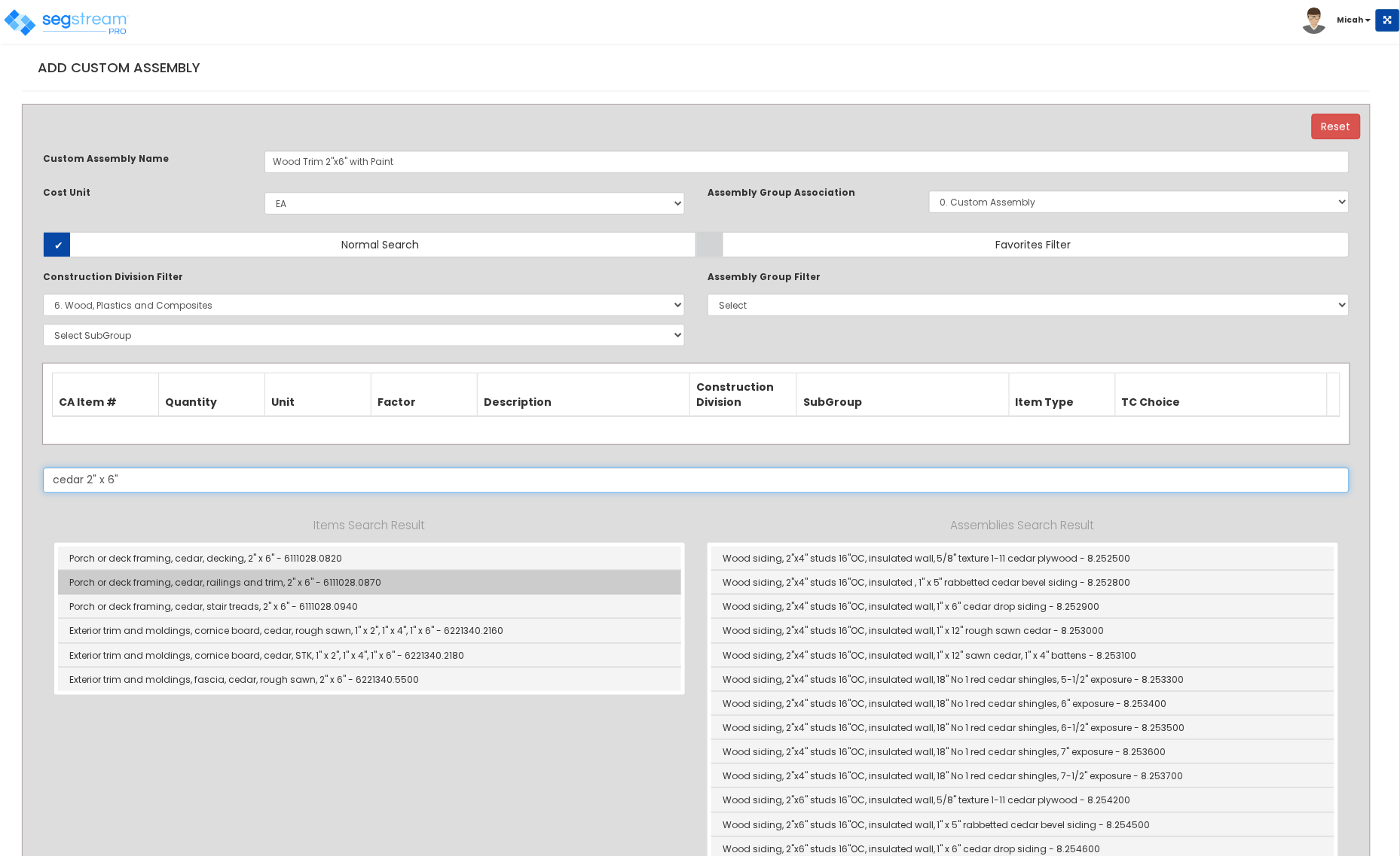
scroll to position [94, 0]
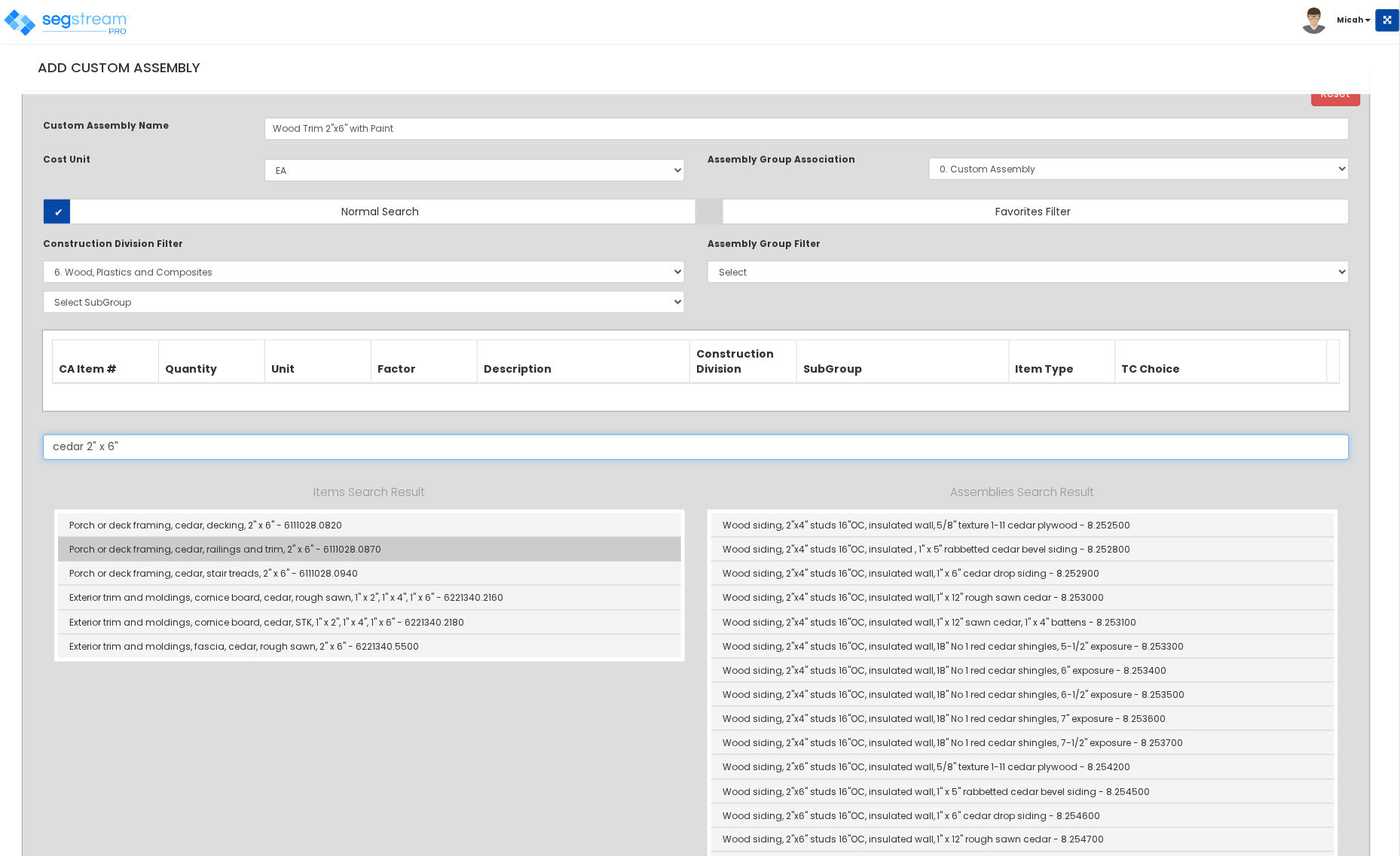
type input "cedar 2" x 6""
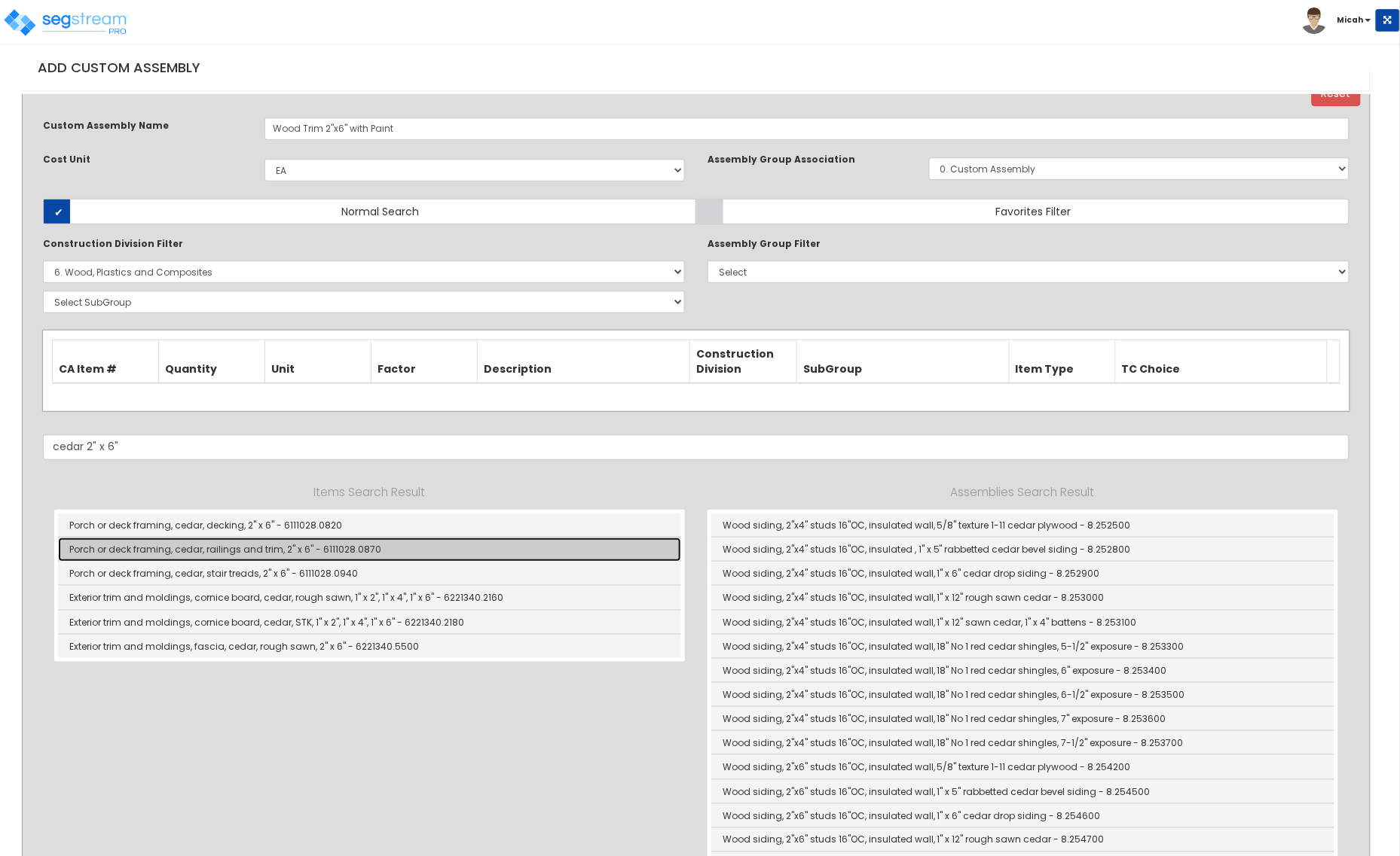
click at [362, 543] on link "Porch or deck framing, cedar, railings and trim, 2" x 6" - 6111028.0870" at bounding box center [369, 549] width 623 height 24
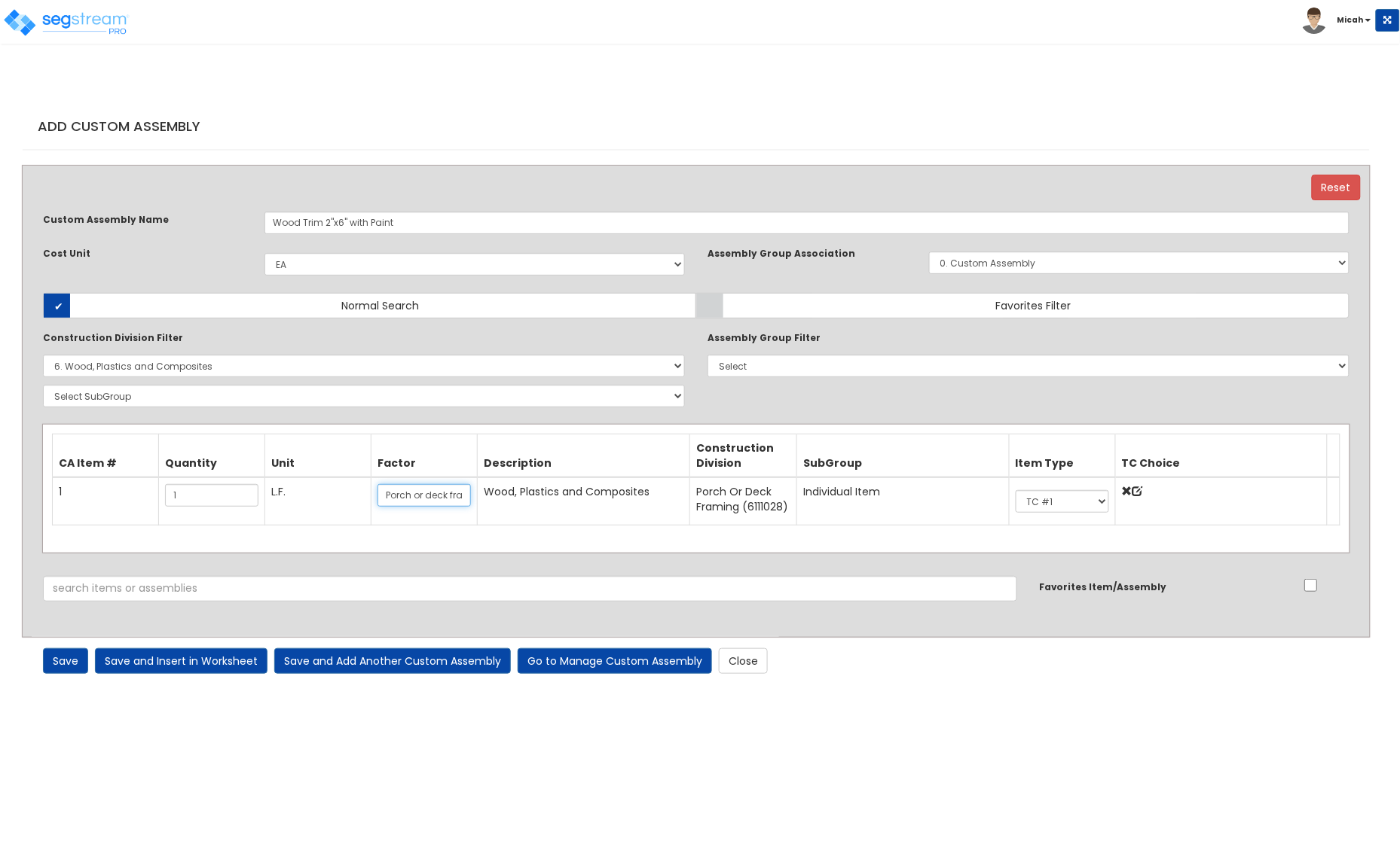
click at [385, 491] on input "Porch or deck framing, cedar, railings and trim, 2" x 6"" at bounding box center [423, 495] width 93 height 22
type input "Interior trim, cedar, 2" x 6""
click at [432, 367] on select "Select 0. Custom Item 1. General Requirements 2. Existing Conditions 3. Concret…" at bounding box center [363, 365] width 641 height 22
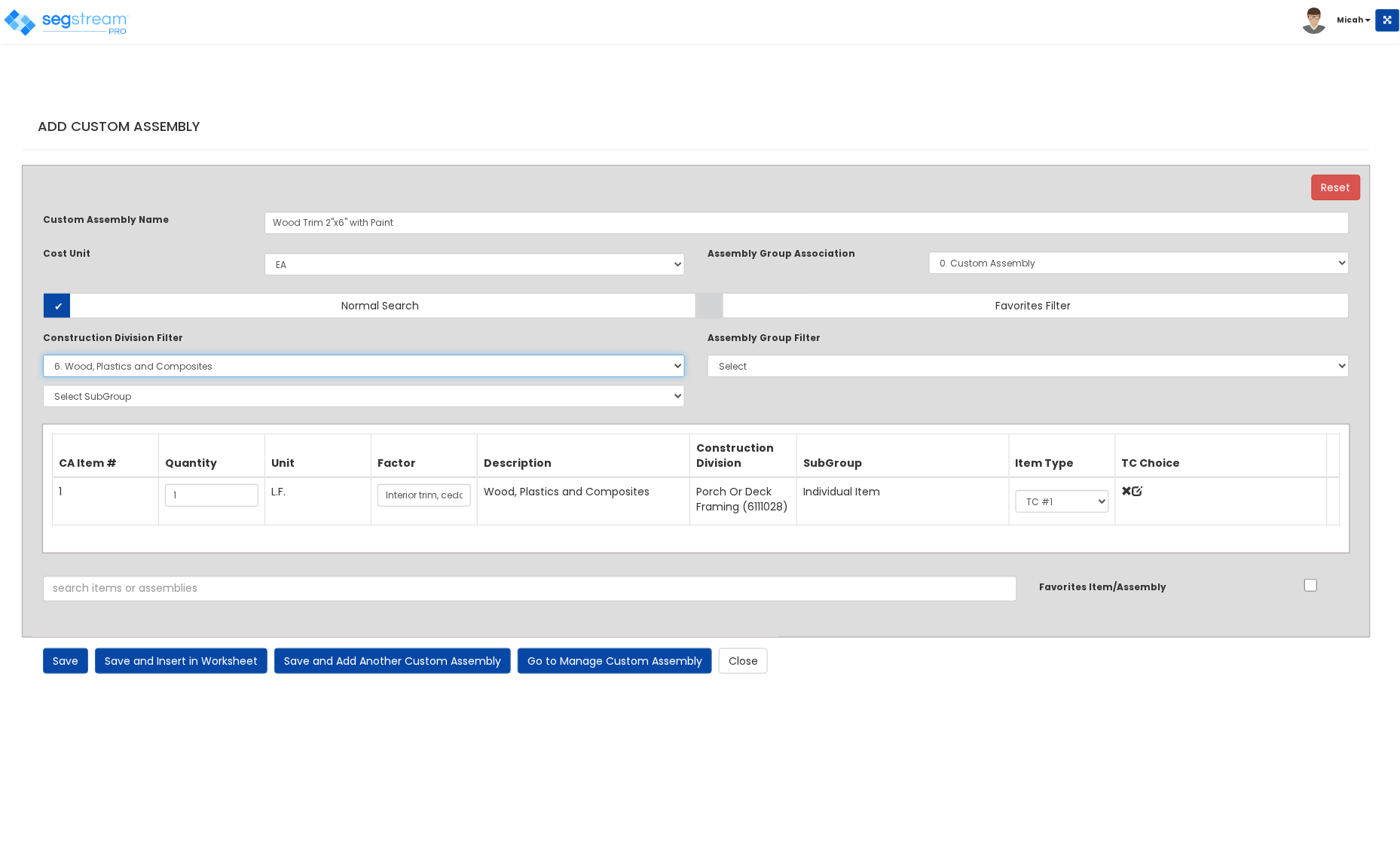
select select "9000000"
click at [43, 355] on select "Select 0. Custom Item 1. General Requirements 2. Existing Conditions 3. Concret…" at bounding box center [363, 365] width 641 height 22
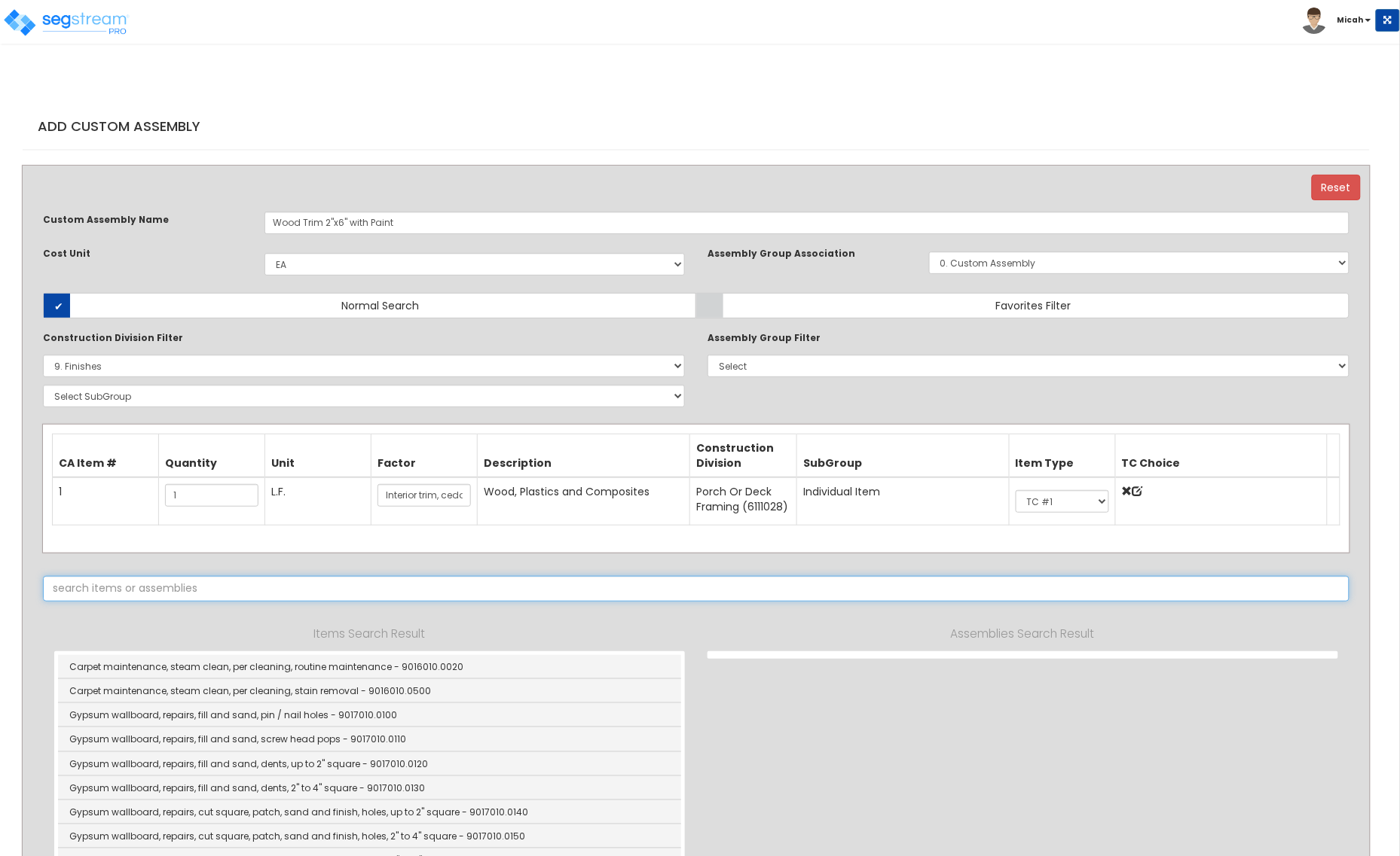
click at [220, 589] on input "text" at bounding box center [696, 589] width 1306 height 26
click at [130, 585] on input "text" at bounding box center [696, 589] width 1306 height 26
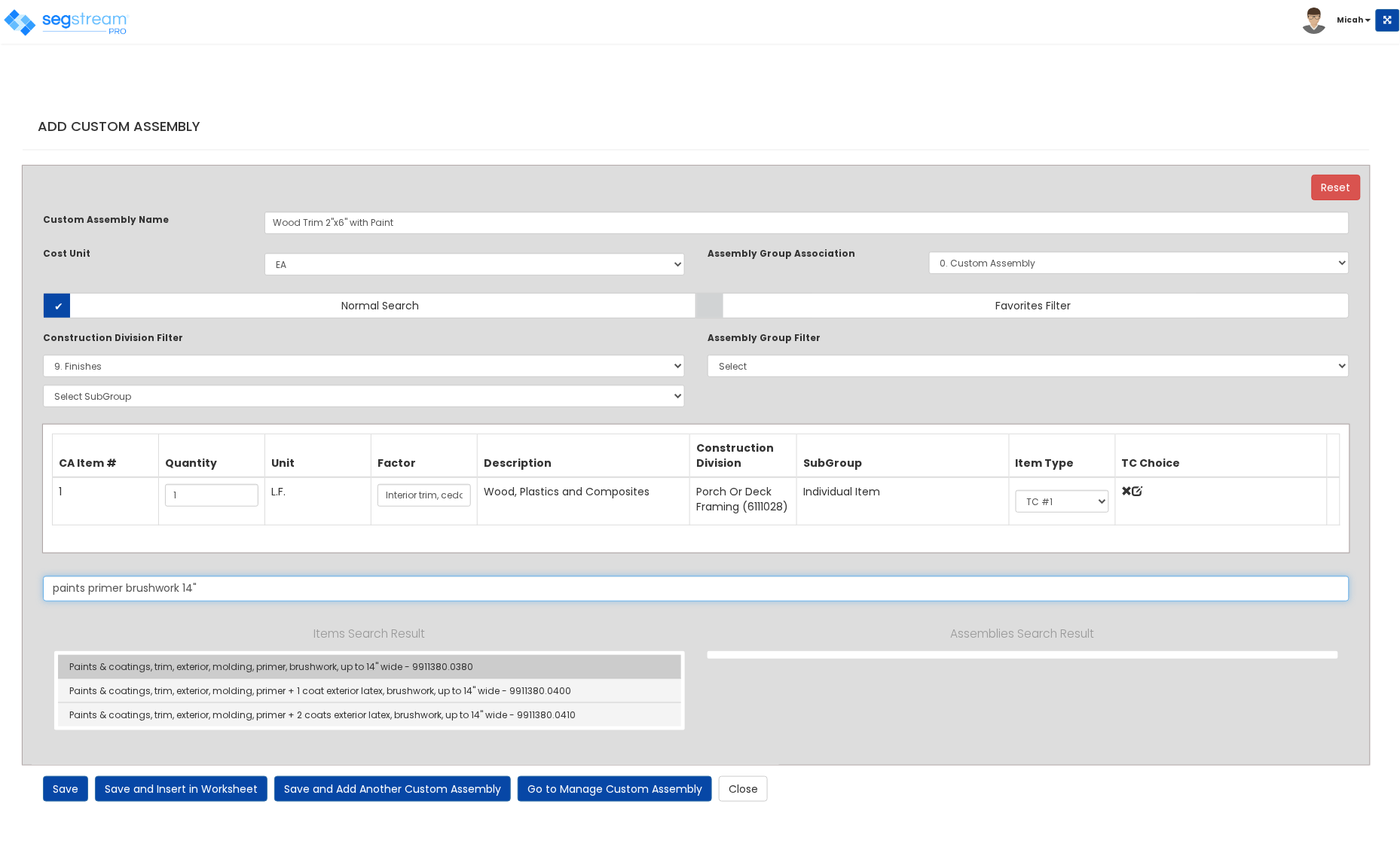
type input "paints primer brushwork 14""
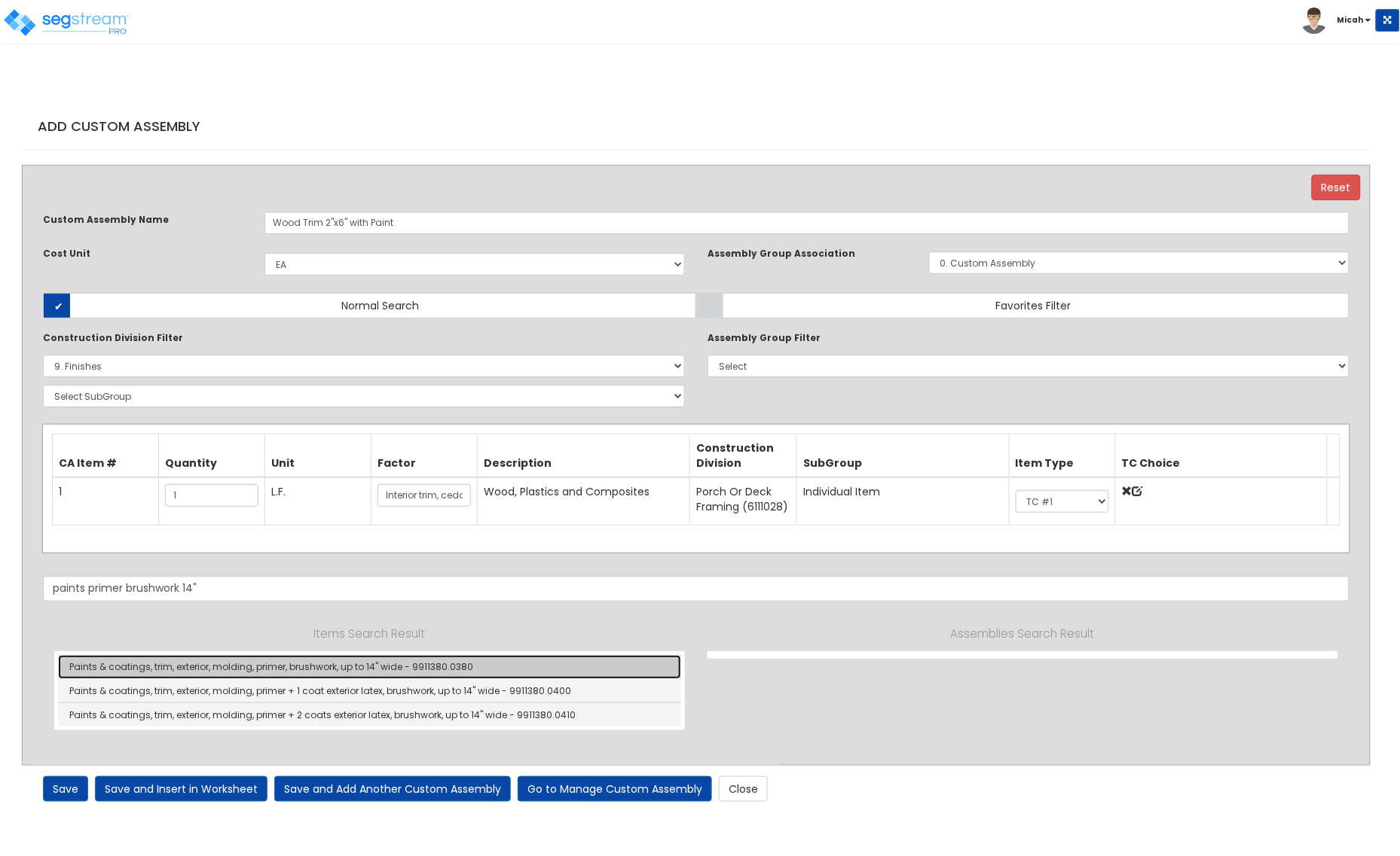
click at [442, 671] on link "Paints & coatings, trim, exterior, molding, primer, brushwork, up to 14" wide -…" at bounding box center [369, 667] width 623 height 24
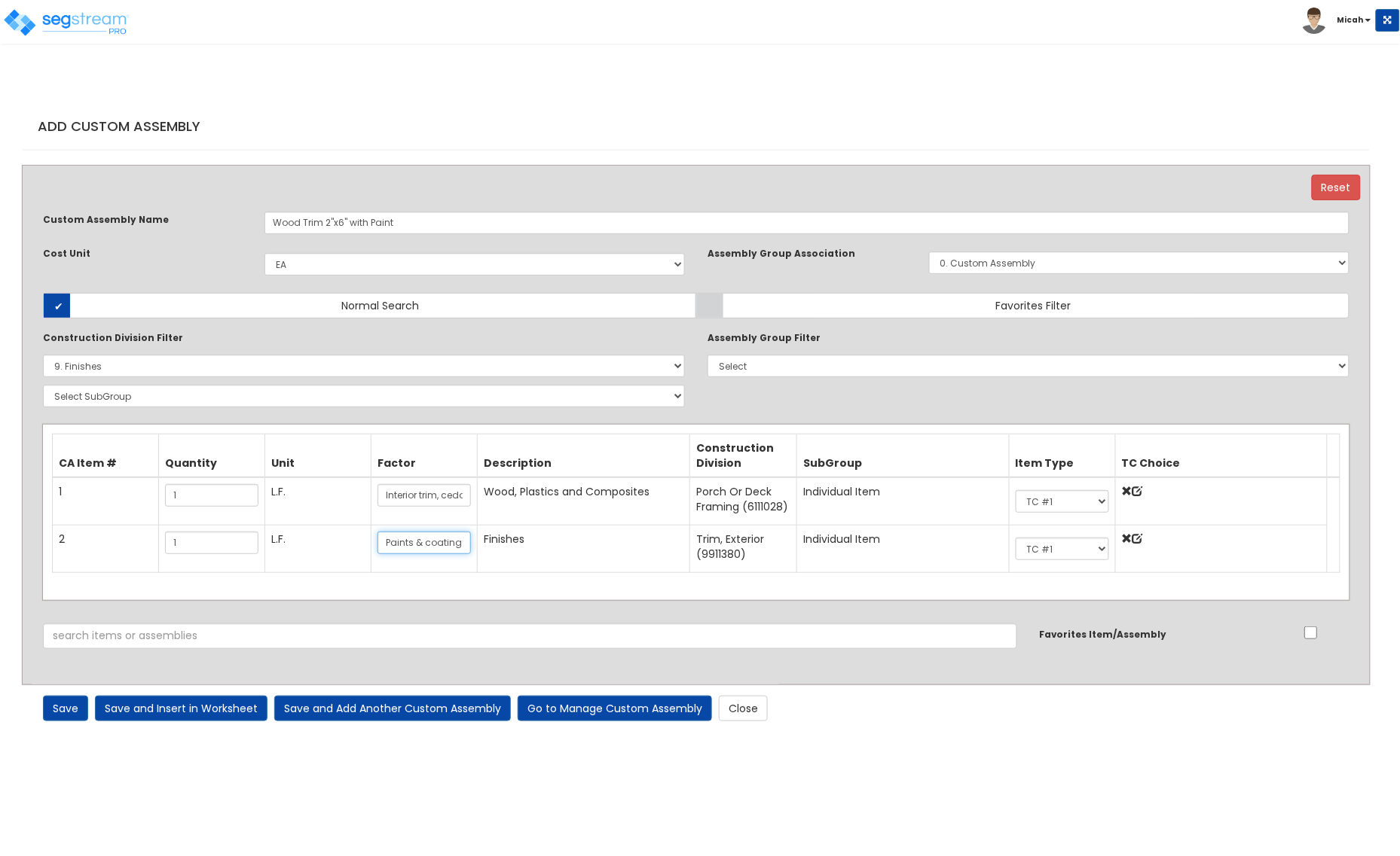
click at [385, 541] on input "Paints & coatings, trim, exterior, molding, primer, brushwork, up to 14" wide" at bounding box center [423, 542] width 93 height 22
type input "Interior trim paints & coatings, molding, primer, brushwork, up to 14" wide"
click at [62, 713] on link "Save" at bounding box center [65, 709] width 45 height 26
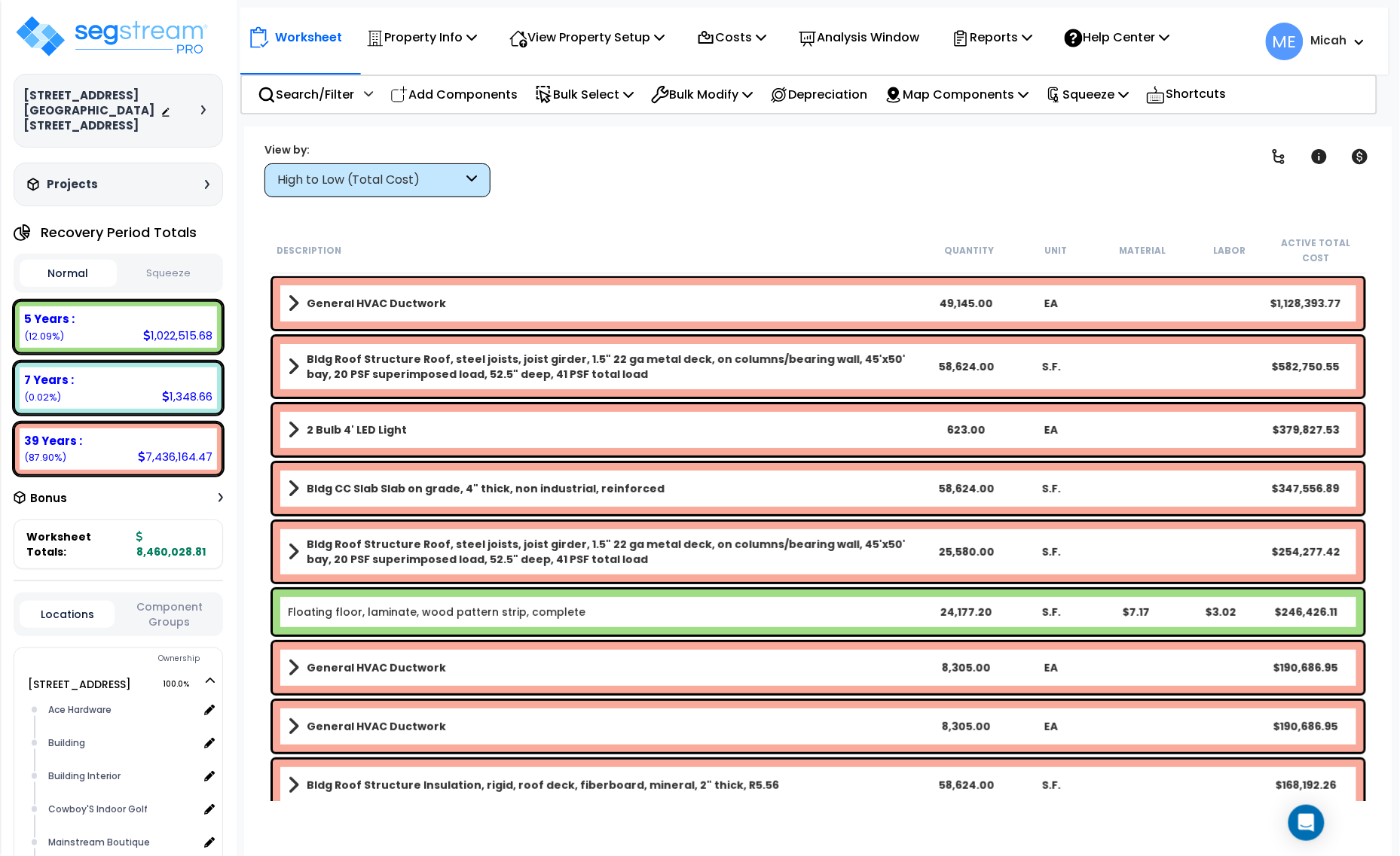
click at [461, 182] on div "High to Low (Total Cost)" at bounding box center [370, 181] width 186 height 18
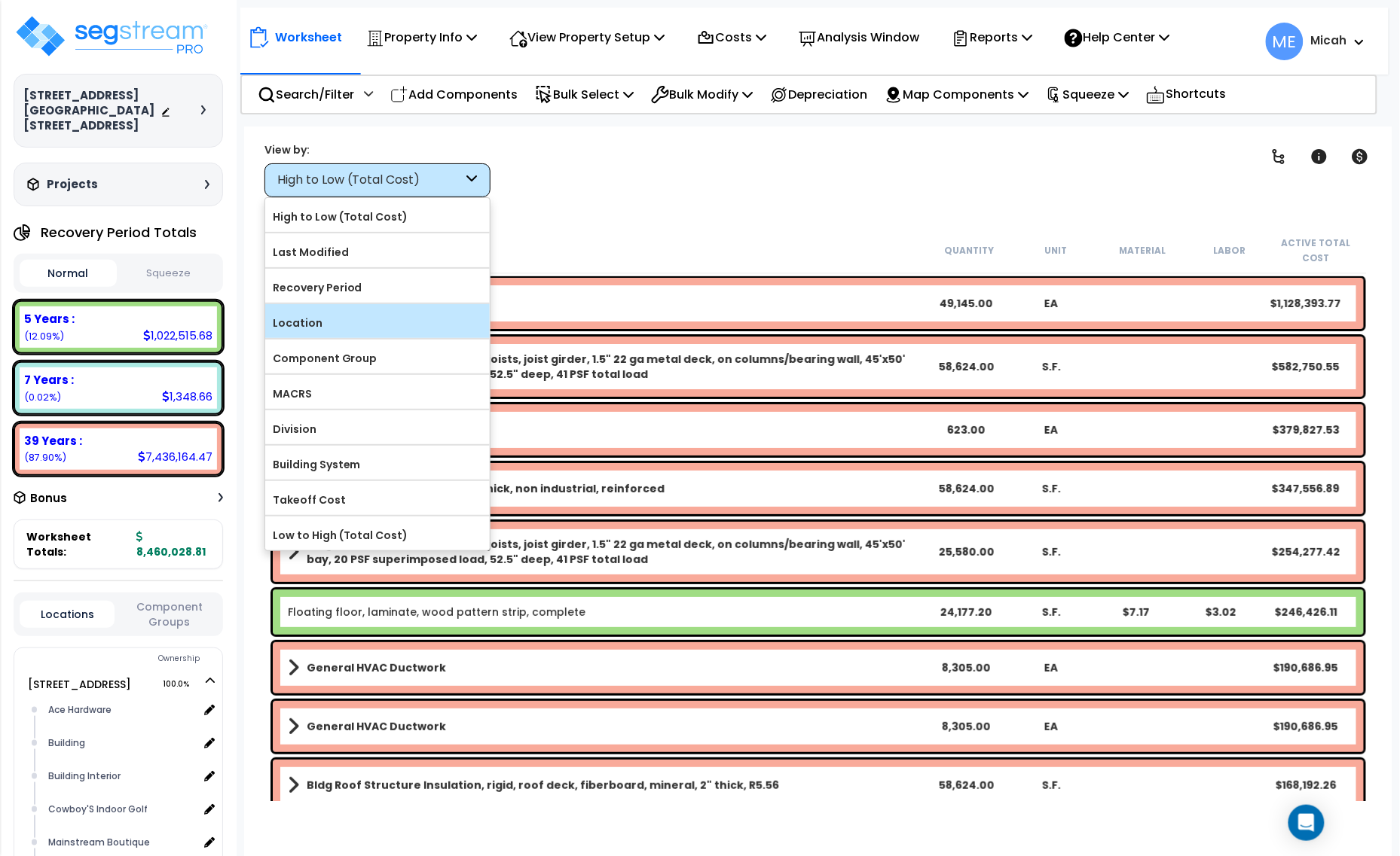
click at [423, 330] on label "Location" at bounding box center [377, 323] width 224 height 22
click at [0, 0] on input "Location" at bounding box center [0, 0] width 0 height 0
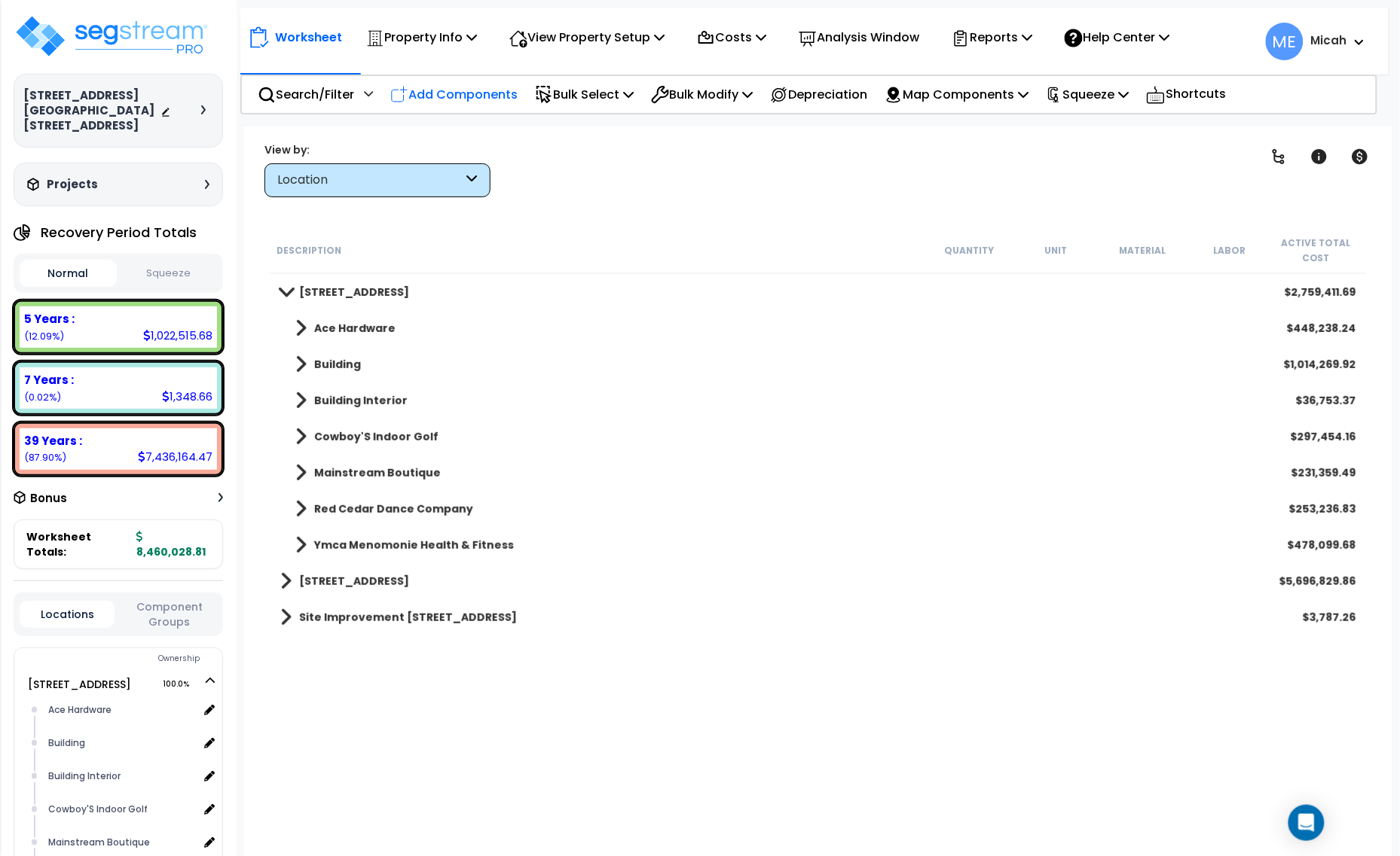
click at [471, 92] on p "Add Components" at bounding box center [454, 94] width 128 height 20
select select
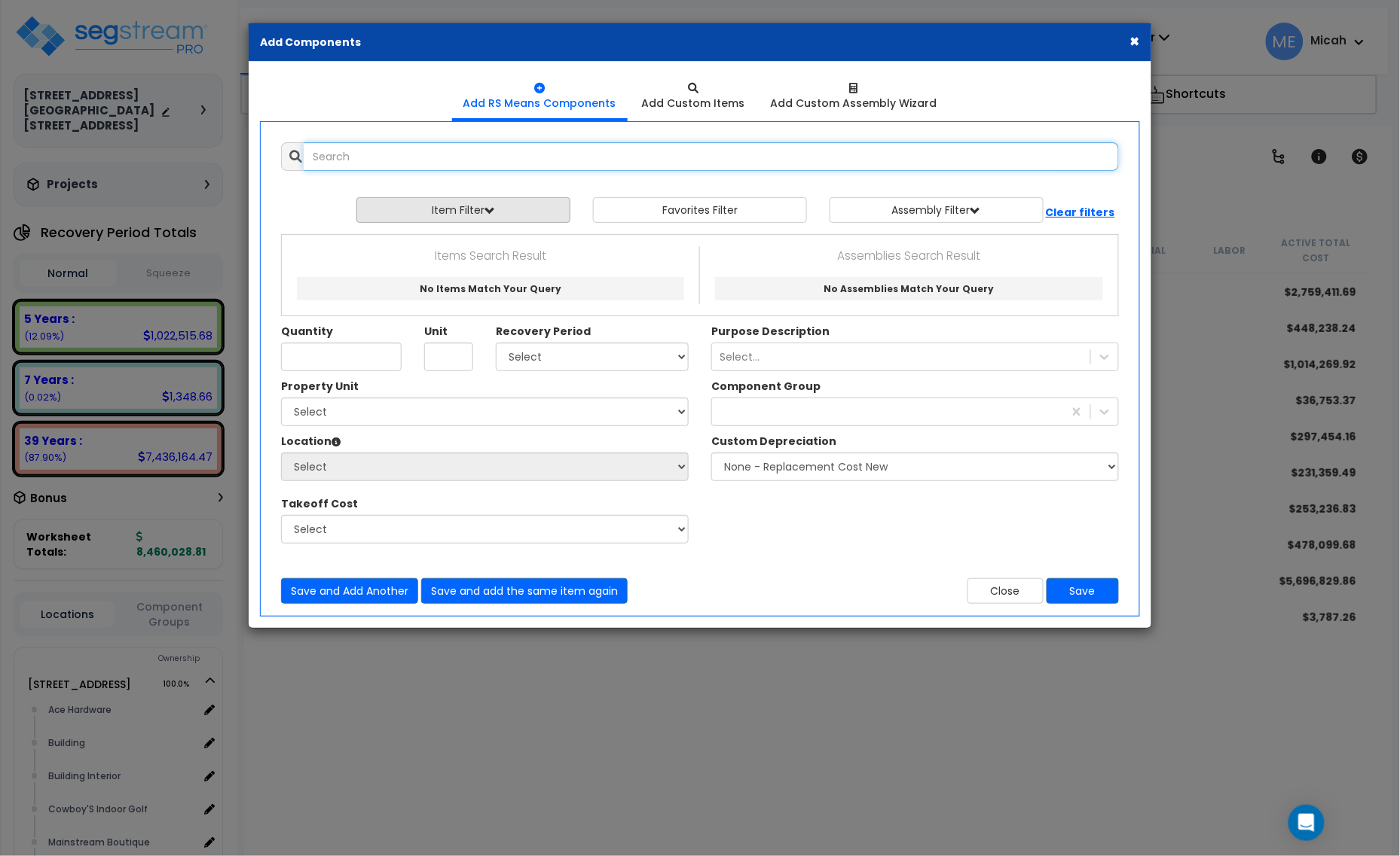
select select
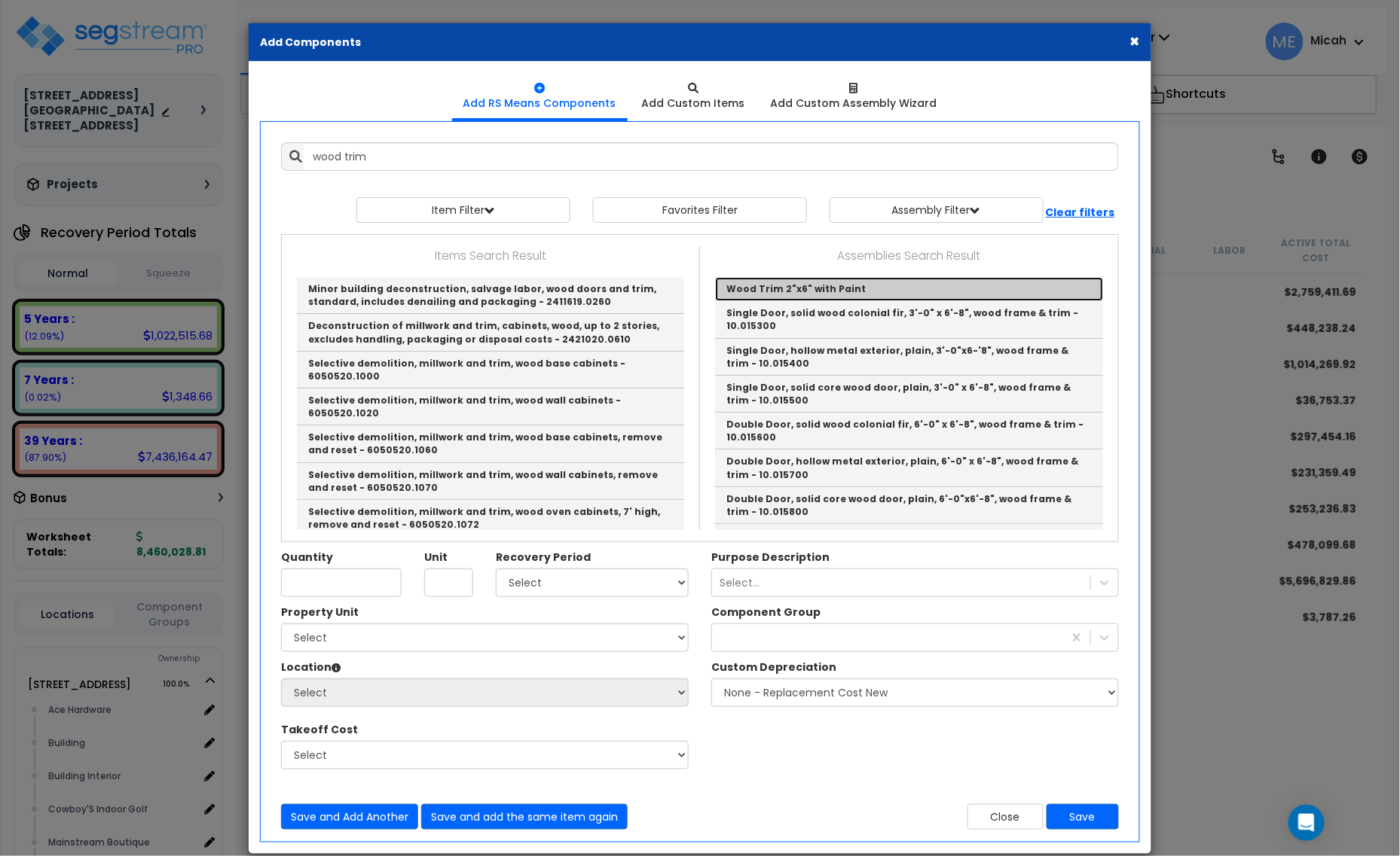
click at [884, 291] on link "Wood Trim 2"x6" with Paint" at bounding box center [908, 288] width 388 height 24
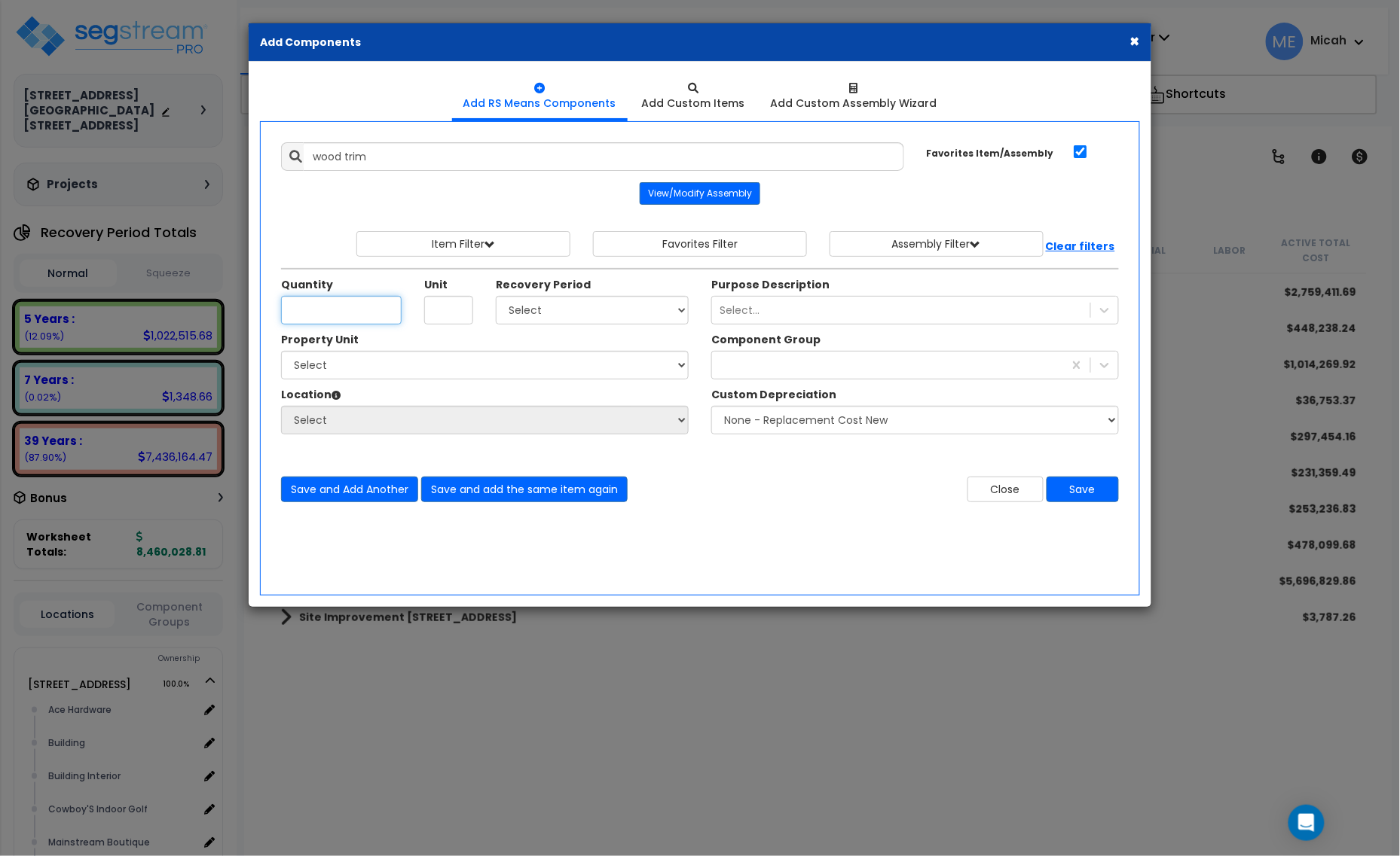
type input "Wood Trim 2"x6" with Paint"
checkbox input "true"
type input "EA"
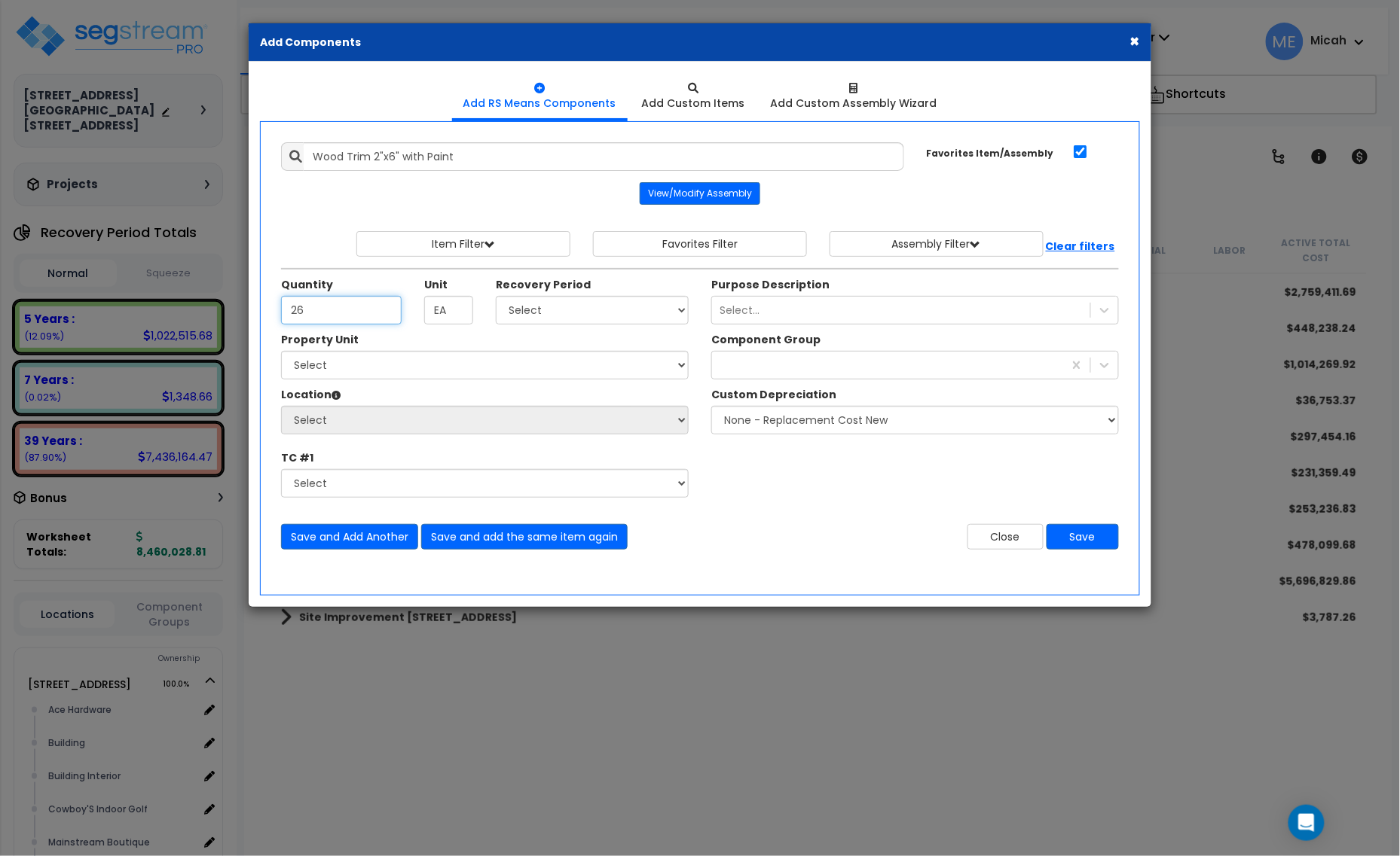
type input "26"
drag, startPoint x: 431, startPoint y: 313, endPoint x: 422, endPoint y: 312, distance: 9.1
click at [422, 312] on div "Unit EA" at bounding box center [448, 300] width 72 height 47
type input "LF"
click at [536, 313] on select "Select 5 Years 7 Years 15 Years 20 Years 39 Years 27.5 Year" at bounding box center [592, 310] width 193 height 28
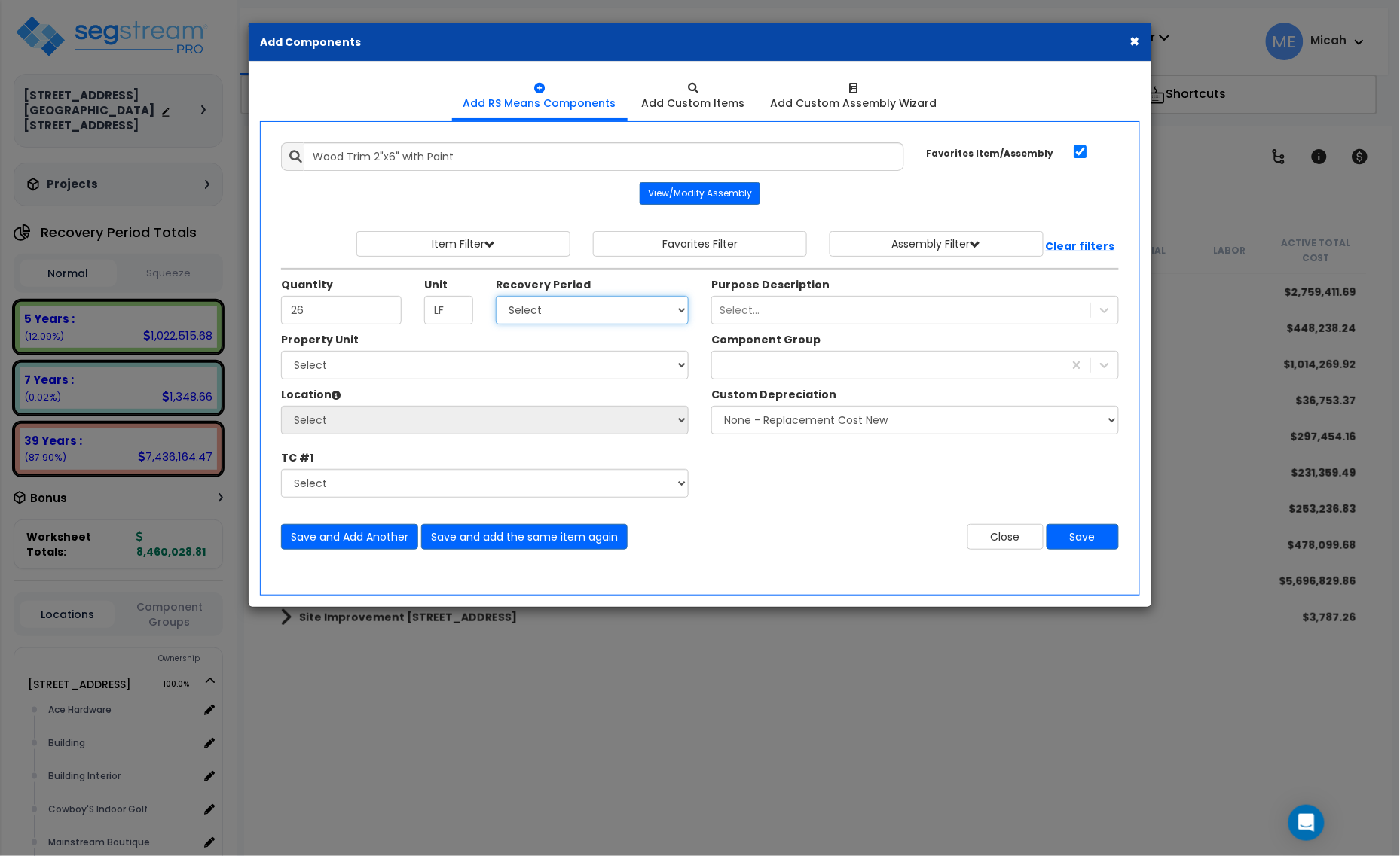
select select "39Y"
click at [497, 297] on select "Select 5 Years 7 Years 15 Years 20 Years 39 Years 27.5 Year" at bounding box center [592, 310] width 193 height 28
click at [487, 373] on select "Select [STREET_ADDRESS] [STREET_ADDRESS] Site Improvement [STREET_ADDRESS] Site…" at bounding box center [484, 365] width 407 height 28
select select "161435"
click at [281, 352] on select "Select [STREET_ADDRESS] [STREET_ADDRESS] Site Improvement [STREET_ADDRESS] Site…" at bounding box center [484, 365] width 407 height 28
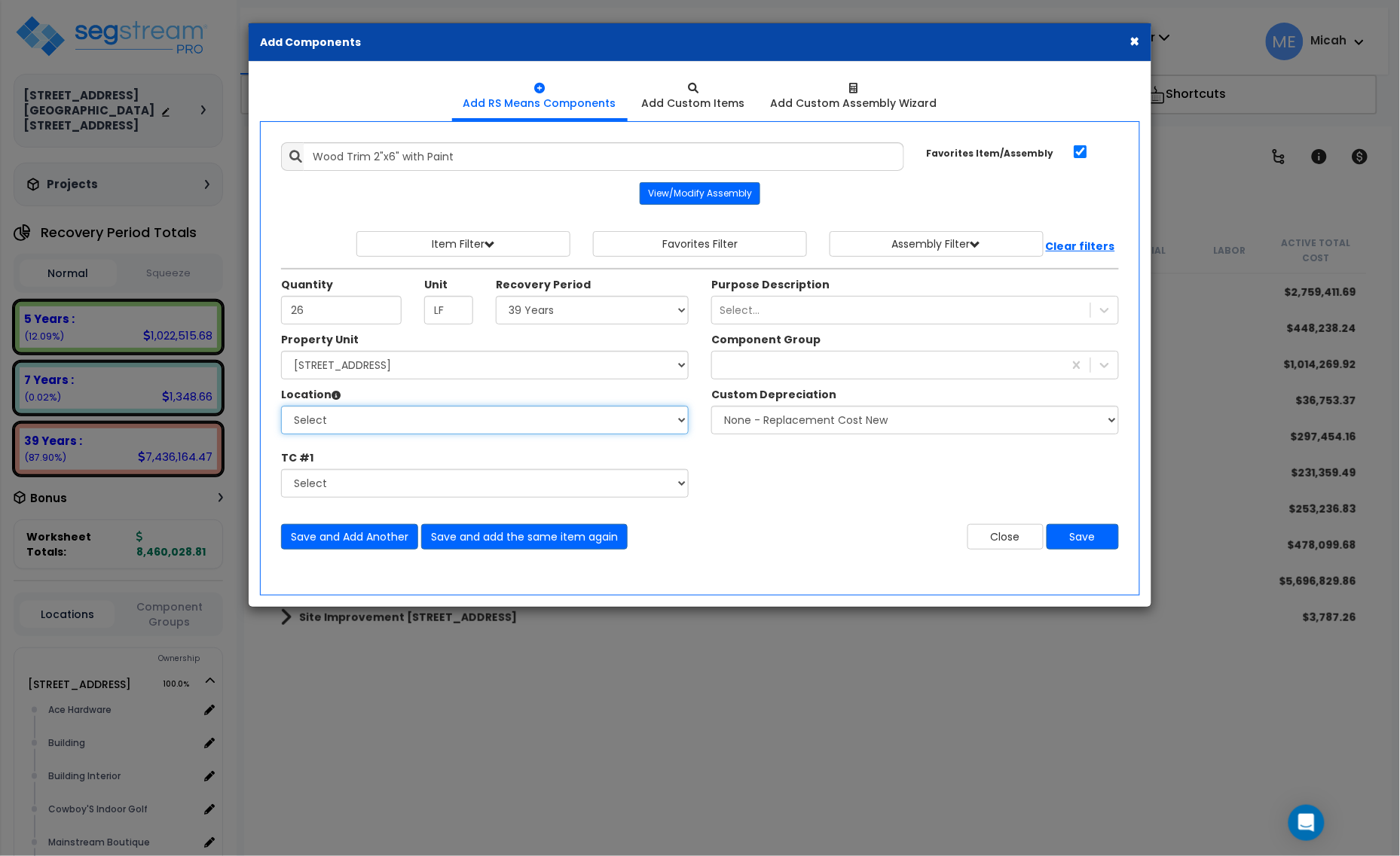
click at [467, 428] on select "Select Ace Hardware Building Building Interior Cowboy'S Indoor Golf Mainstream …" at bounding box center [484, 420] width 407 height 28
select select "31141"
click at [281, 407] on select "Select Ace Hardware Building Building Interior Cowboy'S Indoor Golf Mainstream …" at bounding box center [484, 420] width 407 height 28
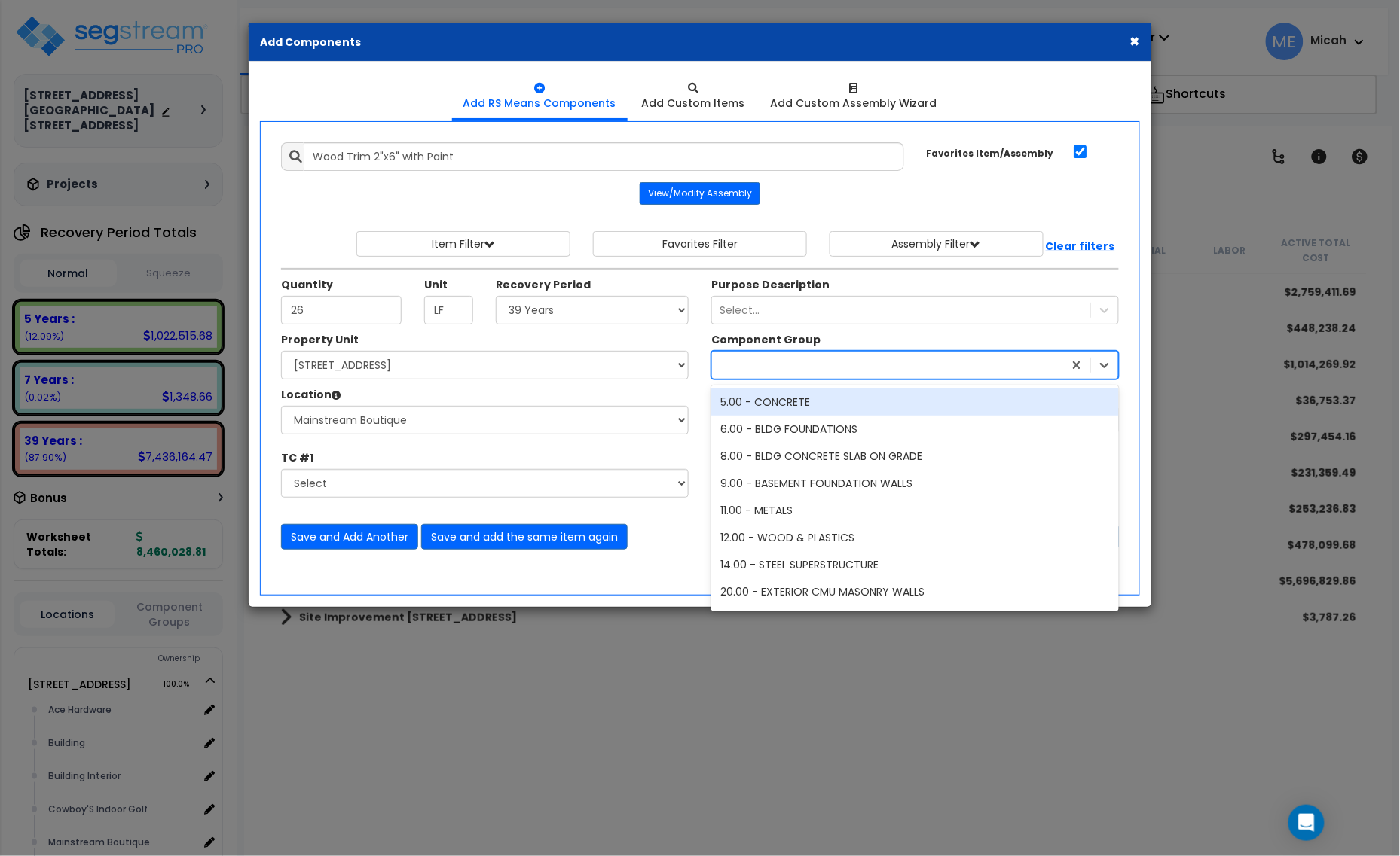
click at [743, 373] on div at bounding box center [887, 365] width 351 height 24
type input "wood"
click at [777, 404] on div "12.00 - WOOD & PLASTICS" at bounding box center [915, 402] width 407 height 27
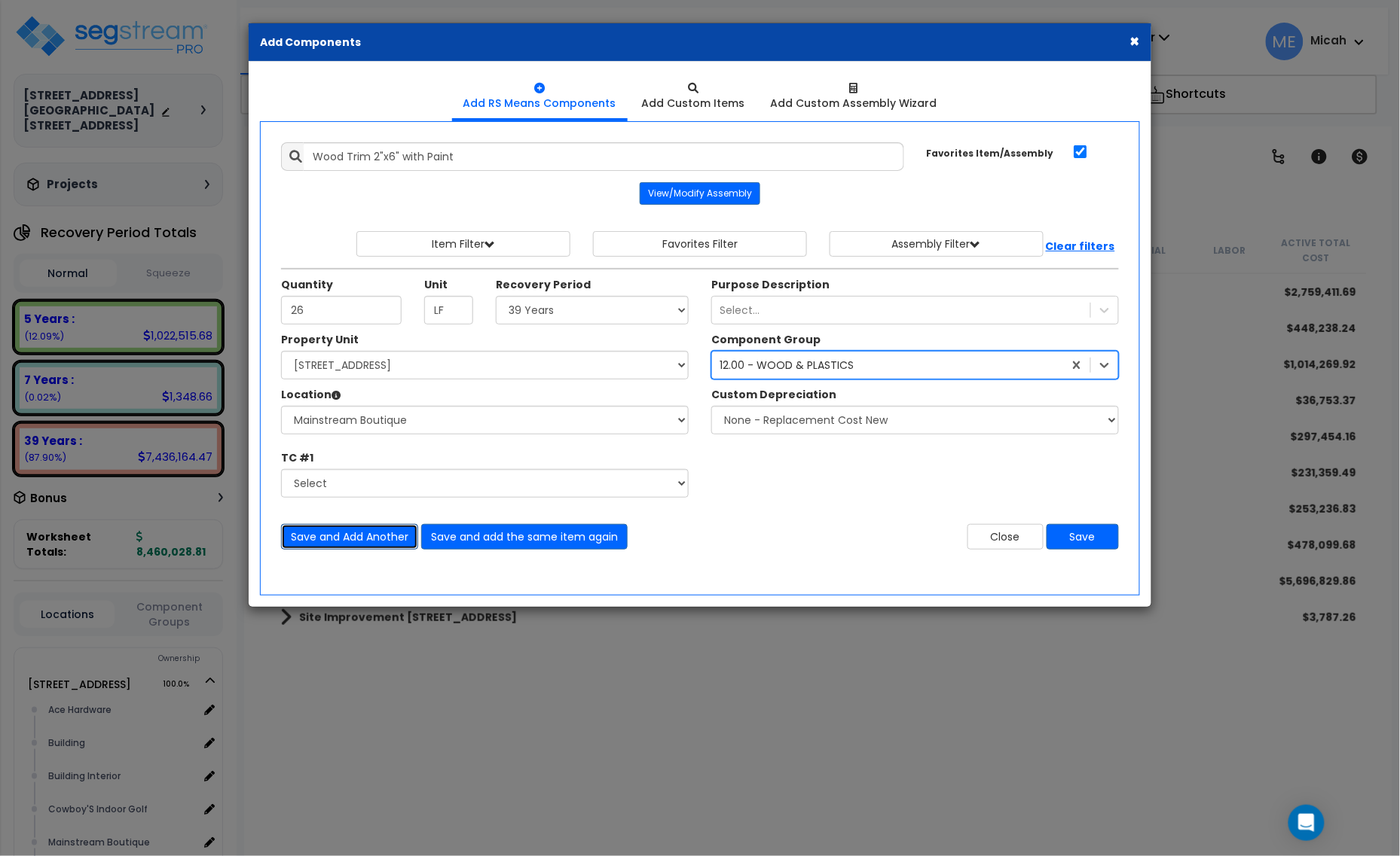
click at [363, 537] on button "Save and Add Another" at bounding box center [350, 537] width 138 height 26
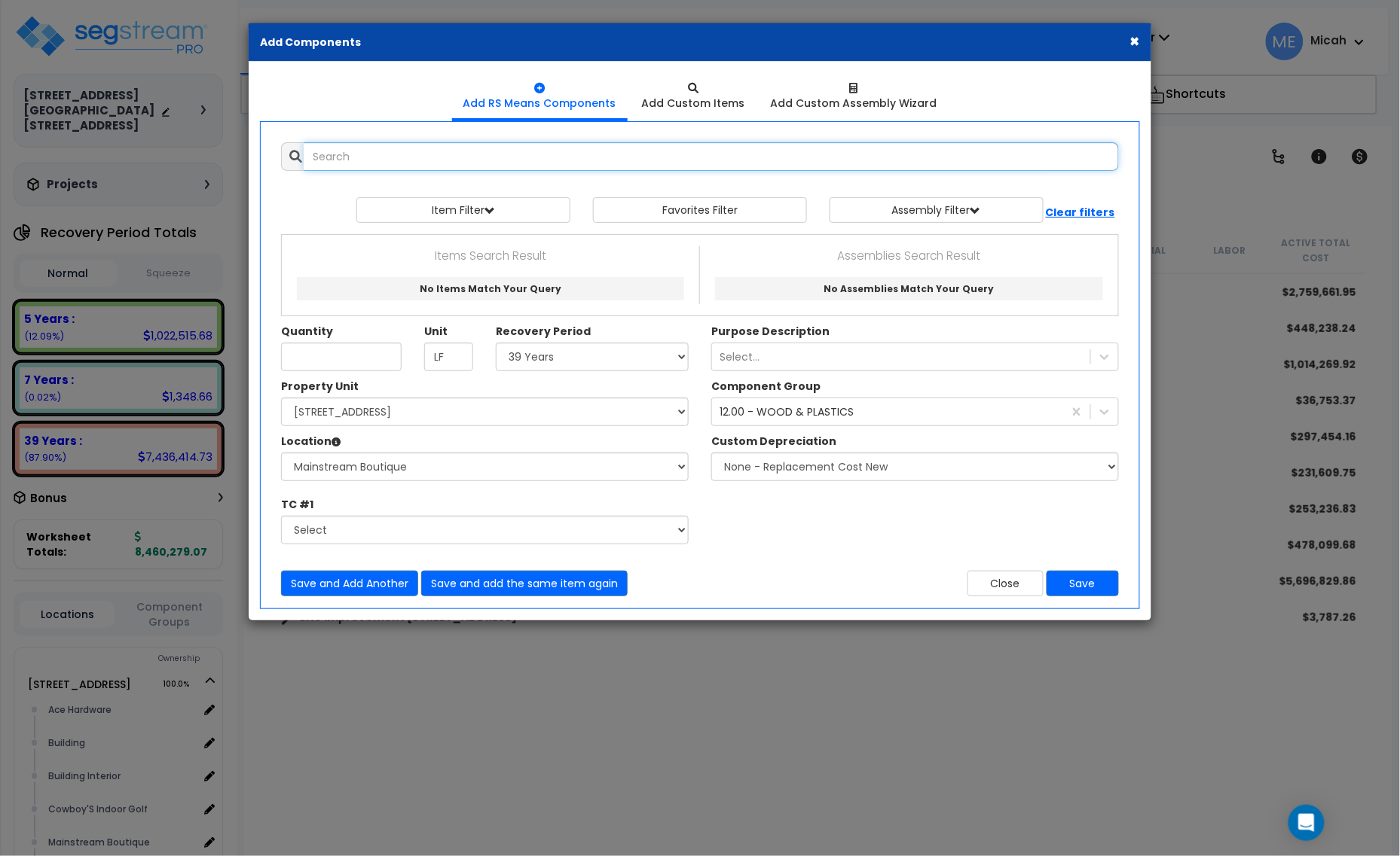
click at [342, 156] on input "text" at bounding box center [711, 156] width 815 height 28
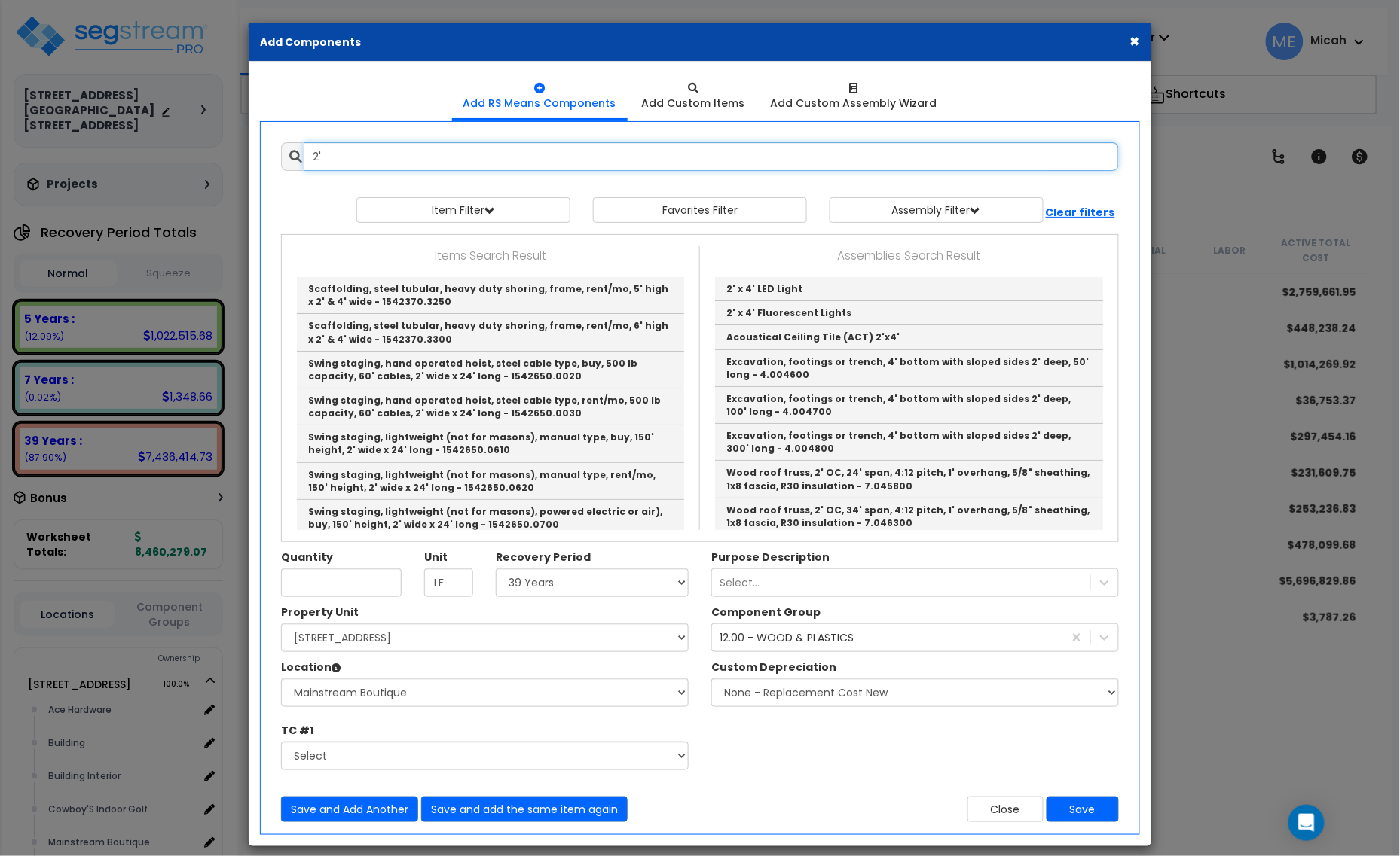
type input "2"
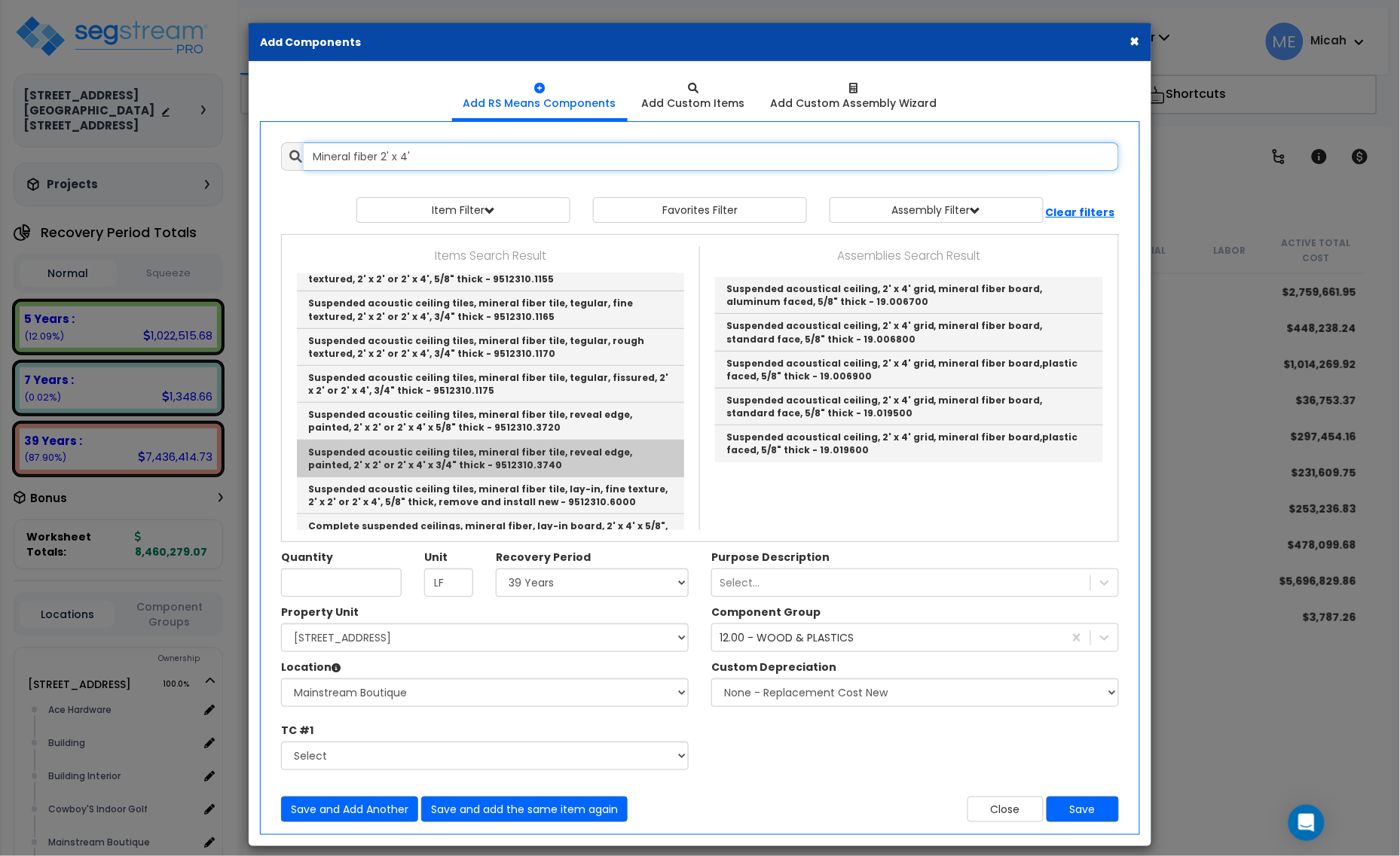
scroll to position [371, 0]
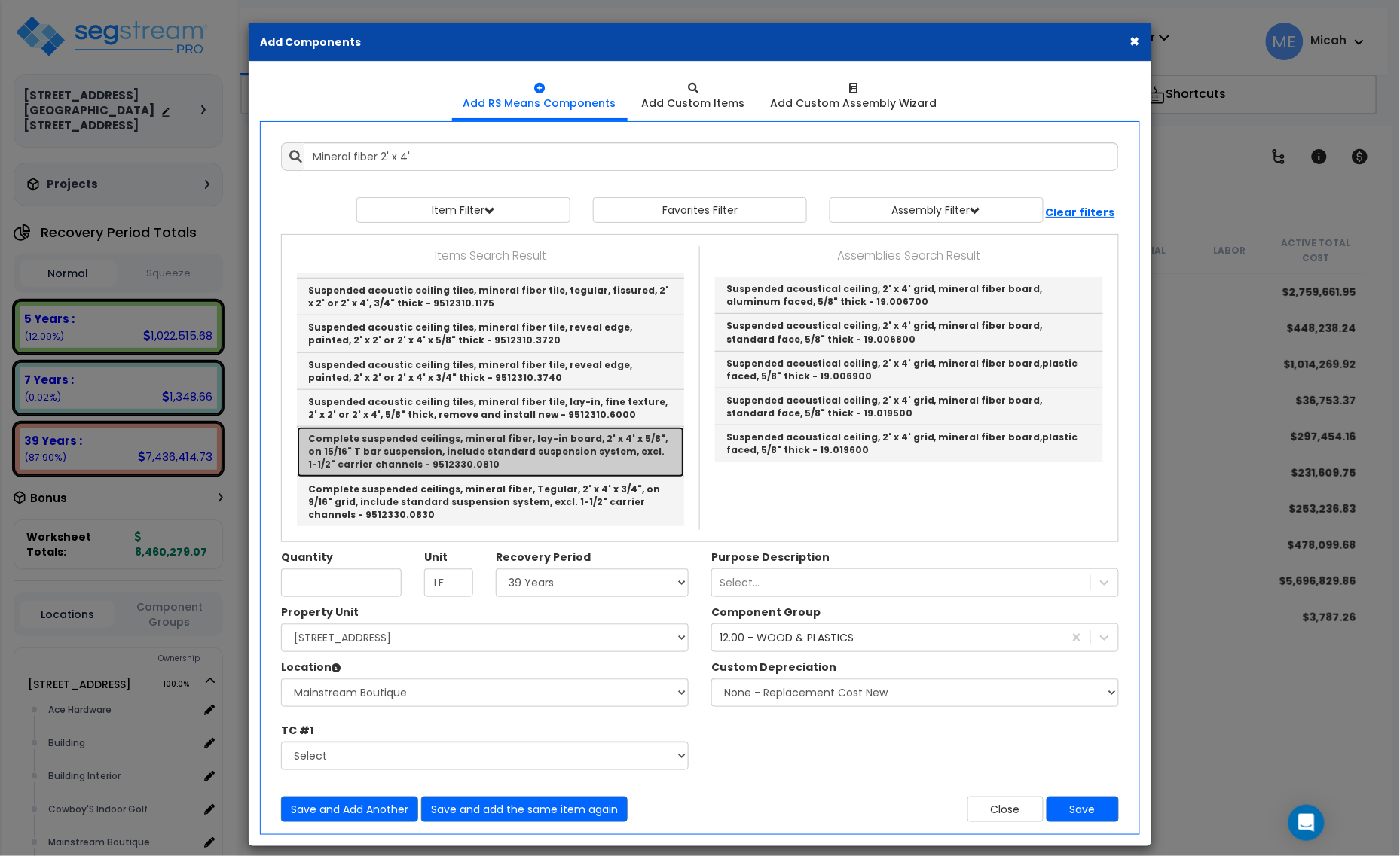
click at [609, 461] on link "Complete suspended ceilings, mineral fiber, lay-in board, 2' x 4' x 5/8", on 15…" at bounding box center [491, 452] width 387 height 50
type input "Complete suspended ceilings, mineral fiber, lay-in board, 2' x 4' x 5/8", on 15…"
checkbox input "false"
type input "S.F."
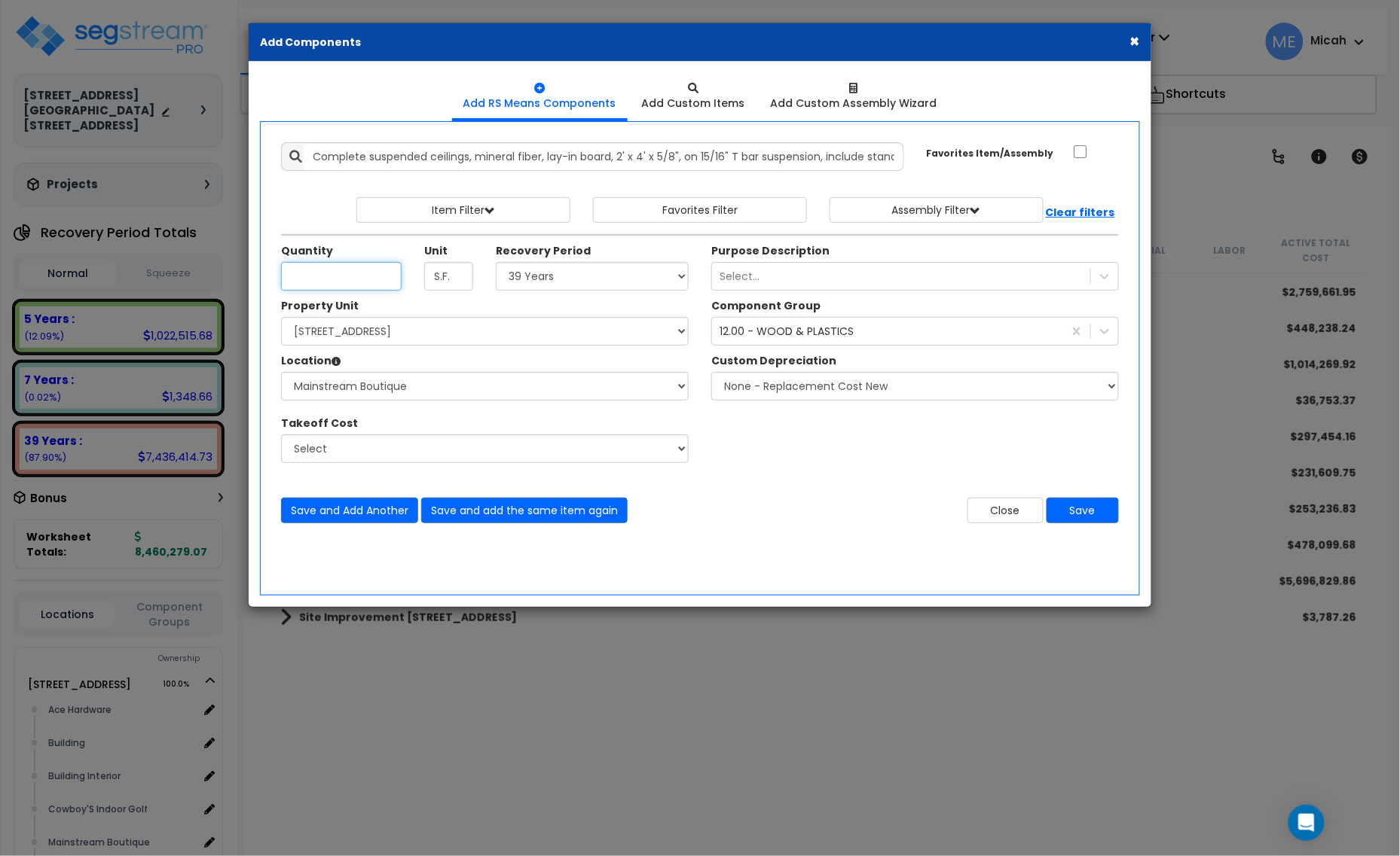
click at [317, 283] on input "Quantity" at bounding box center [342, 277] width 121 height 28
type input "1,012.1"
click at [799, 335] on div "12.00 - WOOD & PLASTICS" at bounding box center [786, 331] width 134 height 15
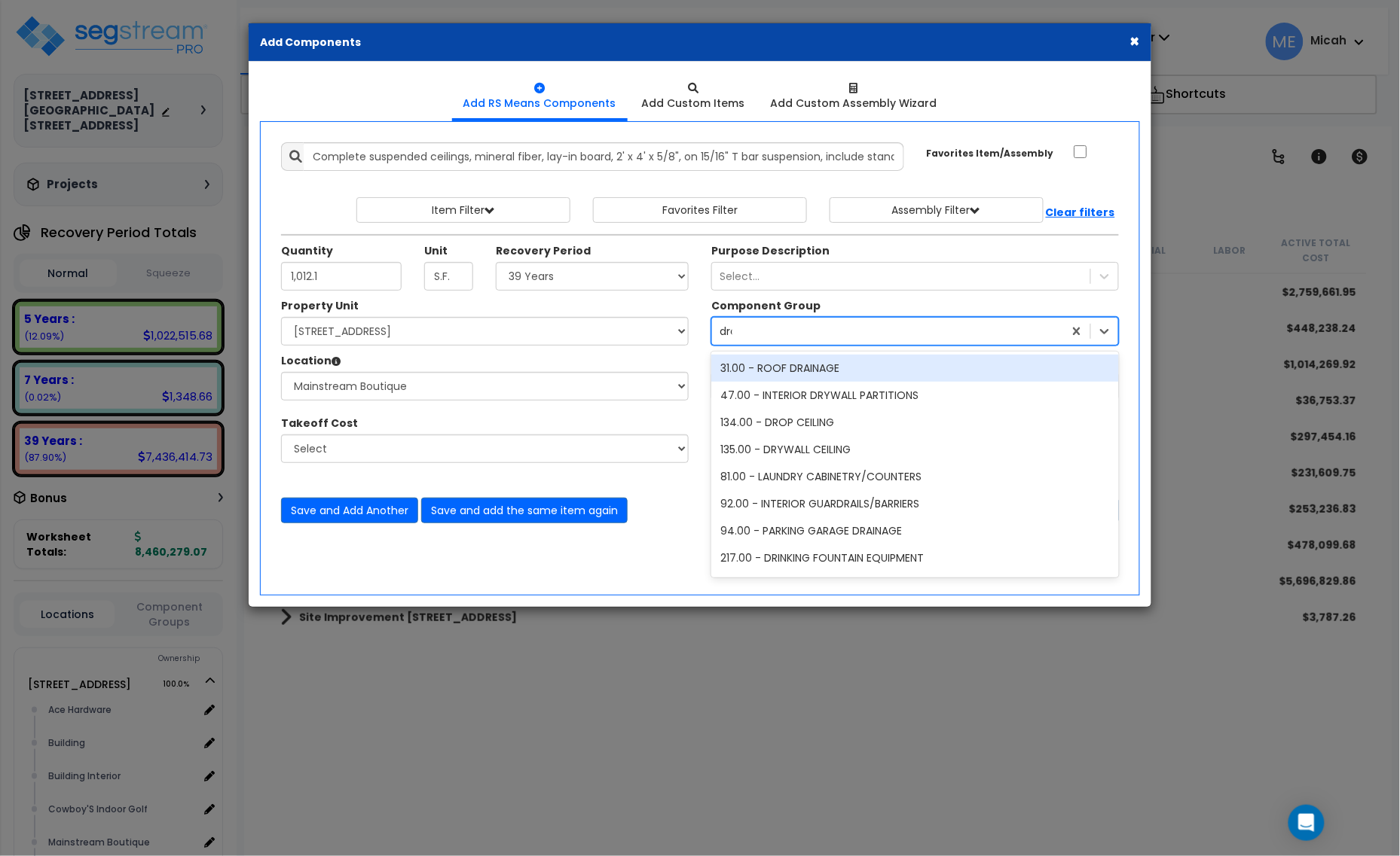
type input "drop"
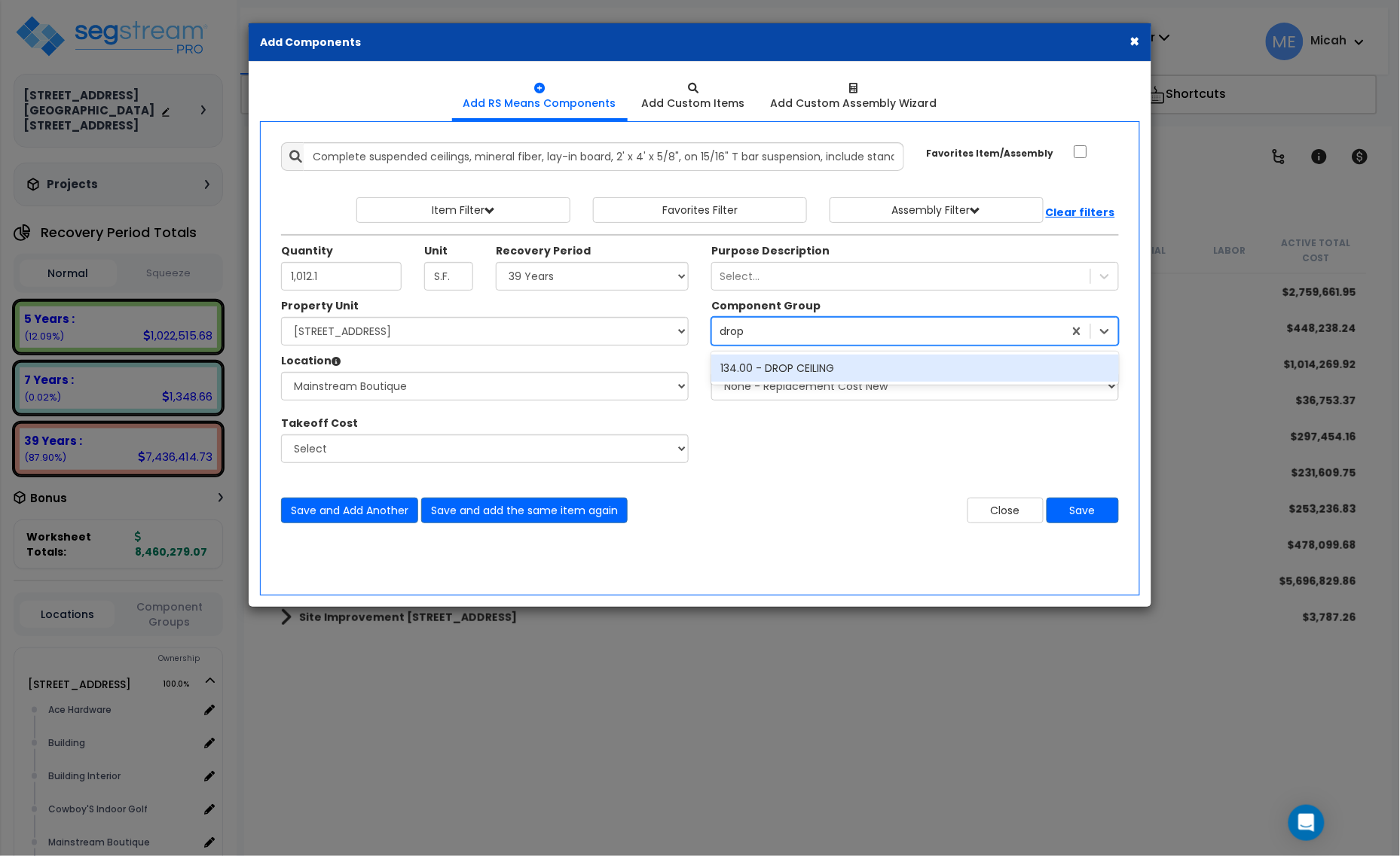
click at [774, 373] on div "134.00 - DROP CEILING" at bounding box center [915, 368] width 407 height 27
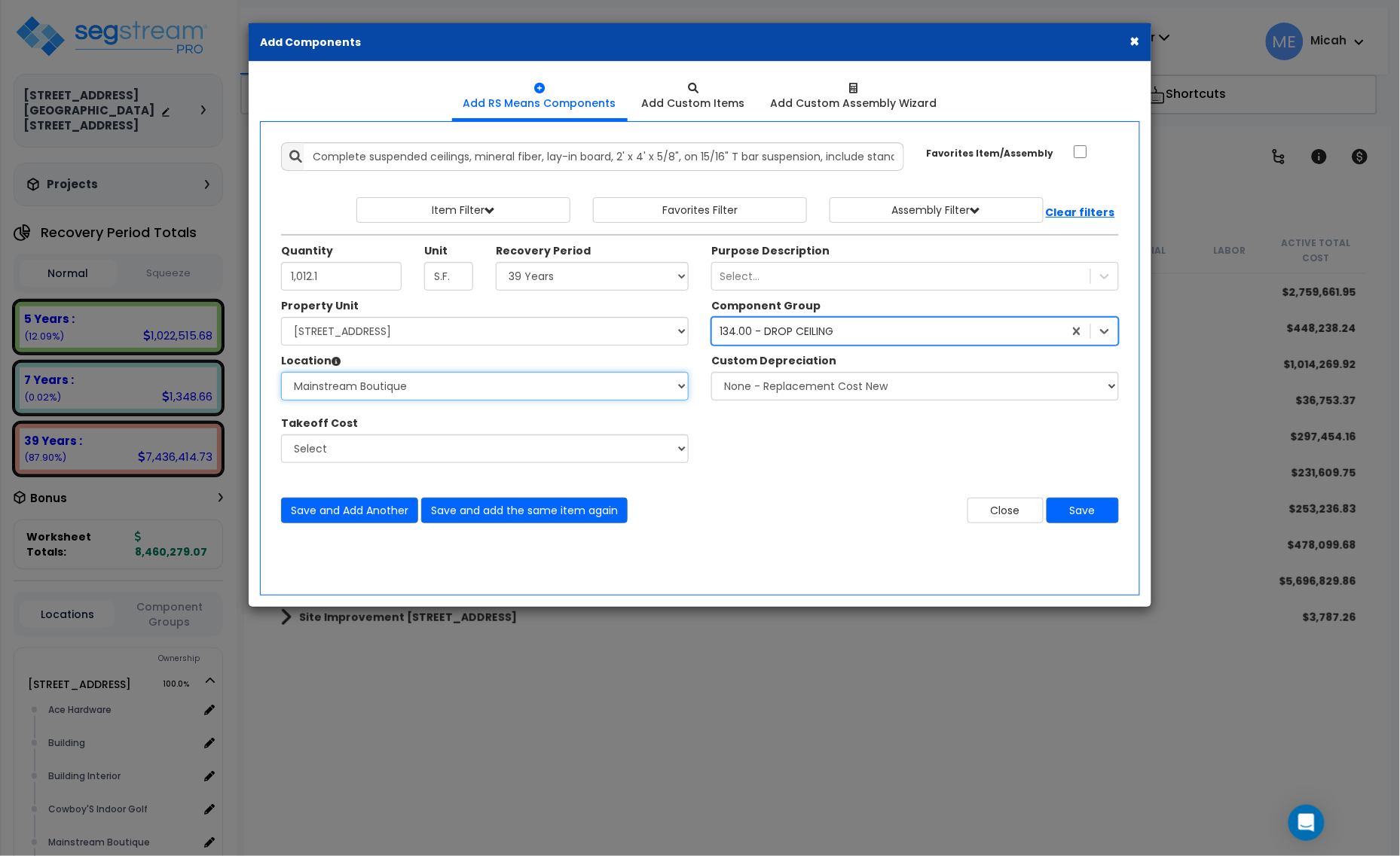
click at [476, 397] on select "Select Ace Hardware Building Building Interior Cowboy'S Indoor Golf Mainstream …" at bounding box center [484, 386] width 407 height 28
click at [478, 392] on select "Select Ace Hardware Building Building Interior Cowboy'S Indoor Golf Mainstream …" at bounding box center [484, 386] width 407 height 28
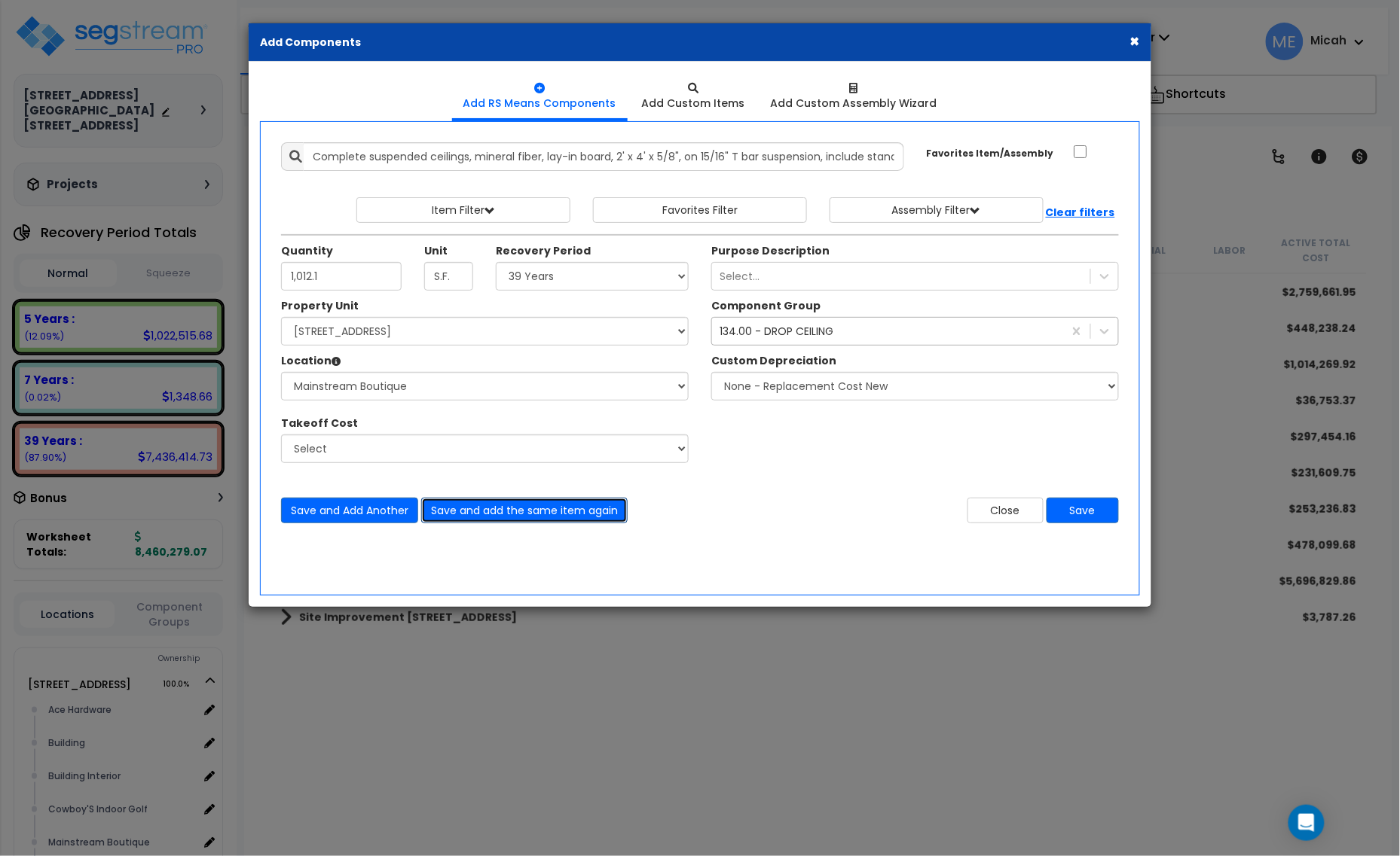
click at [492, 512] on button "Save and add the same item again" at bounding box center [524, 510] width 207 height 26
click at [327, 282] on input "Quantity" at bounding box center [342, 277] width 121 height 28
type input "429.5"
click at [511, 513] on button "Save and add the same item again" at bounding box center [524, 510] width 207 height 26
click at [298, 272] on input "Quantity" at bounding box center [342, 277] width 121 height 28
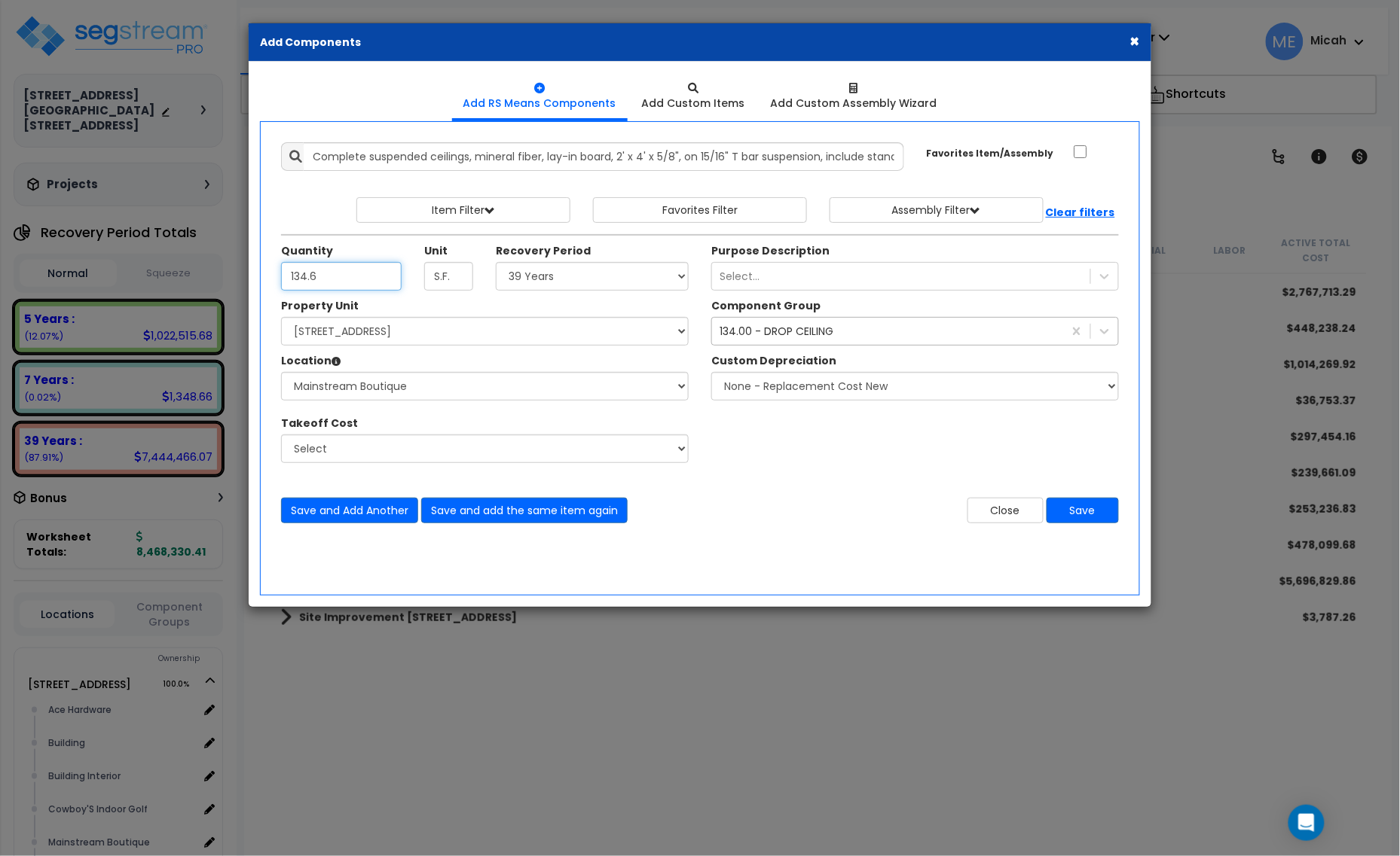
type input "134.6"
click at [547, 389] on select "Select Ace Hardware Building Building Interior Cowboy'S Indoor Golf Mainstream …" at bounding box center [484, 386] width 407 height 28
select select "31284"
click at [281, 373] on select "Select Ace Hardware Building Building Interior Cowboy'S Indoor Golf Mainstream …" at bounding box center [484, 386] width 407 height 28
click at [550, 514] on button "Save and add the same item again" at bounding box center [524, 510] width 207 height 26
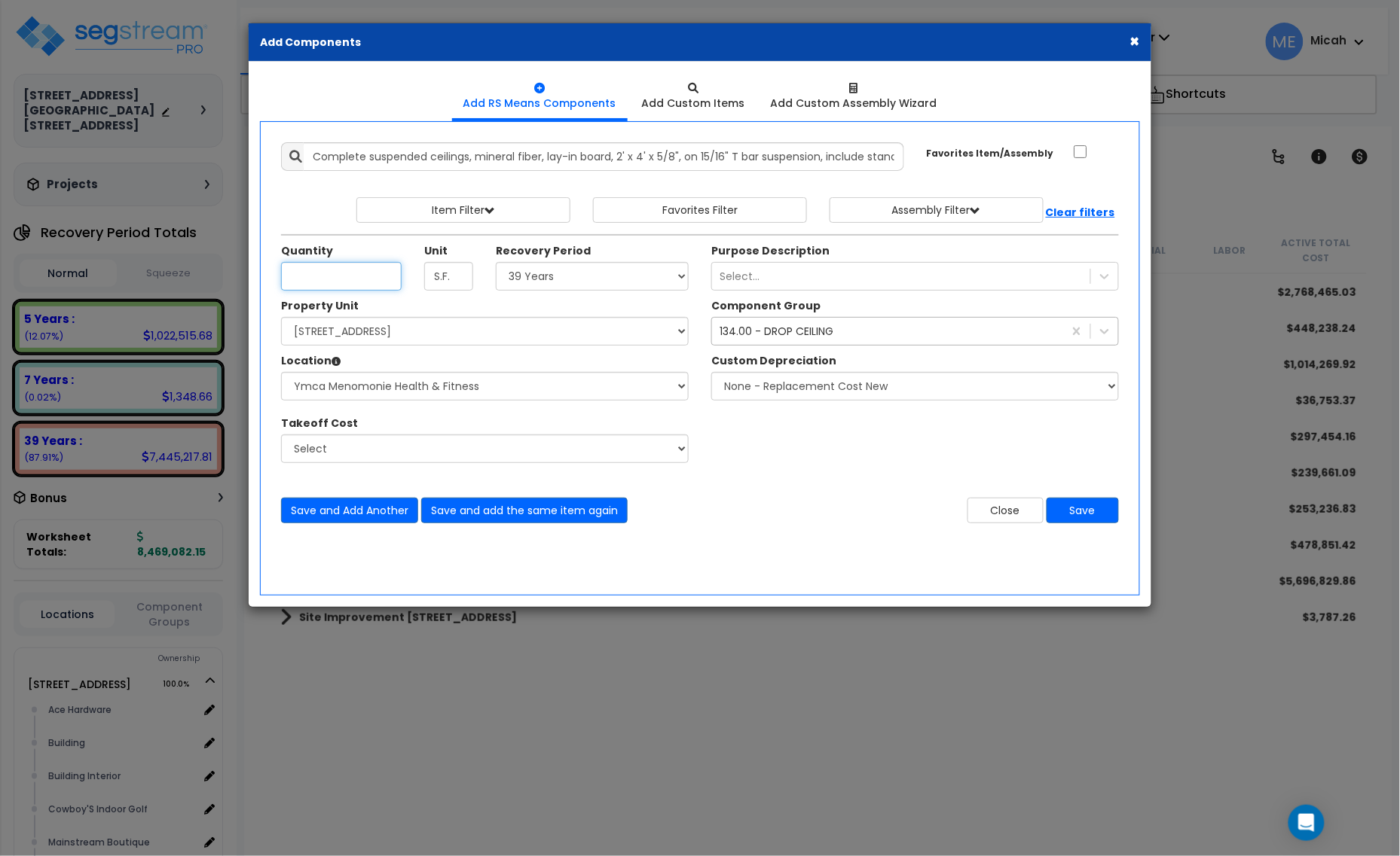
click at [327, 281] on input "Quantity" at bounding box center [342, 277] width 121 height 28
type input "126.9"
click at [587, 516] on button "Save and add the same item again" at bounding box center [524, 510] width 207 height 26
click at [333, 277] on input "Quantity" at bounding box center [342, 277] width 121 height 28
type input "5,323.3"
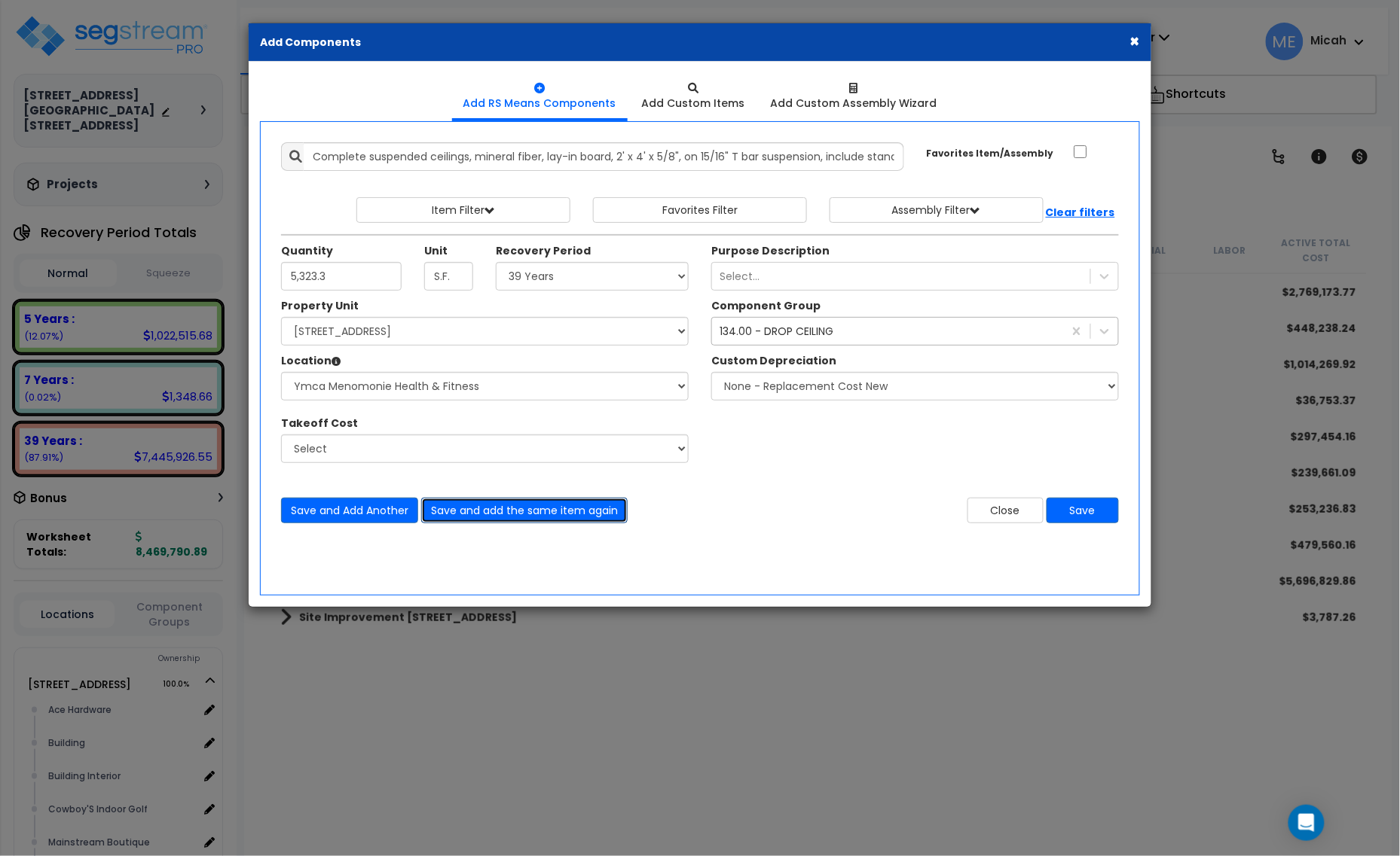
click at [550, 514] on button "Save and add the same item again" at bounding box center [524, 510] width 207 height 26
click at [305, 277] on input "Quantity" at bounding box center [342, 277] width 121 height 28
type input "113.3"
click at [483, 514] on button "Save and add the same item again" at bounding box center [524, 510] width 207 height 26
click at [319, 287] on input "Quantity" at bounding box center [342, 277] width 121 height 28
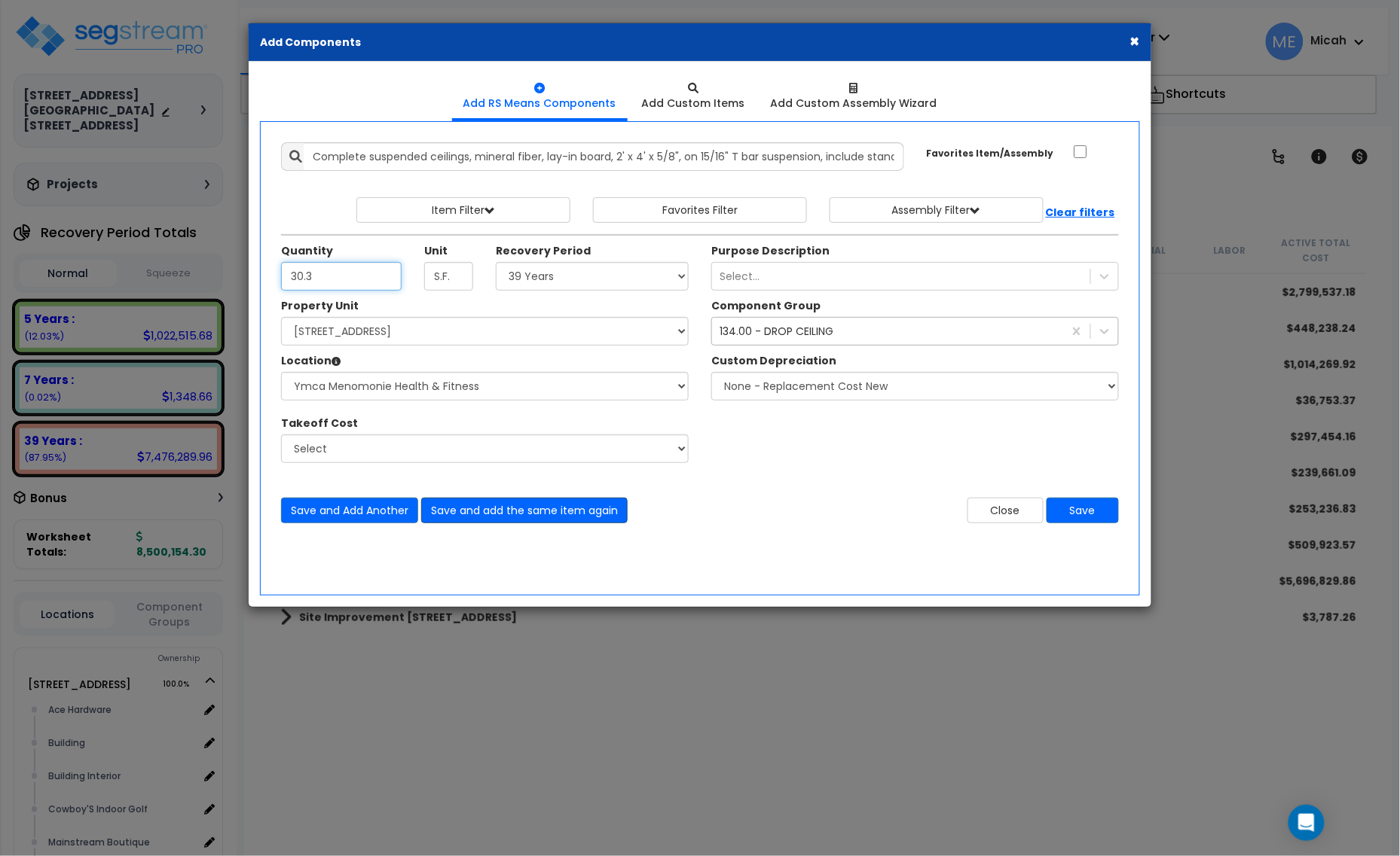
type input "30.3"
click at [554, 509] on button "Save and add the same item again" at bounding box center [524, 510] width 207 height 26
click at [342, 277] on input "Quantity" at bounding box center [342, 277] width 121 height 28
type input "261.8"
click at [483, 507] on button "Save and add the same item again" at bounding box center [524, 510] width 207 height 26
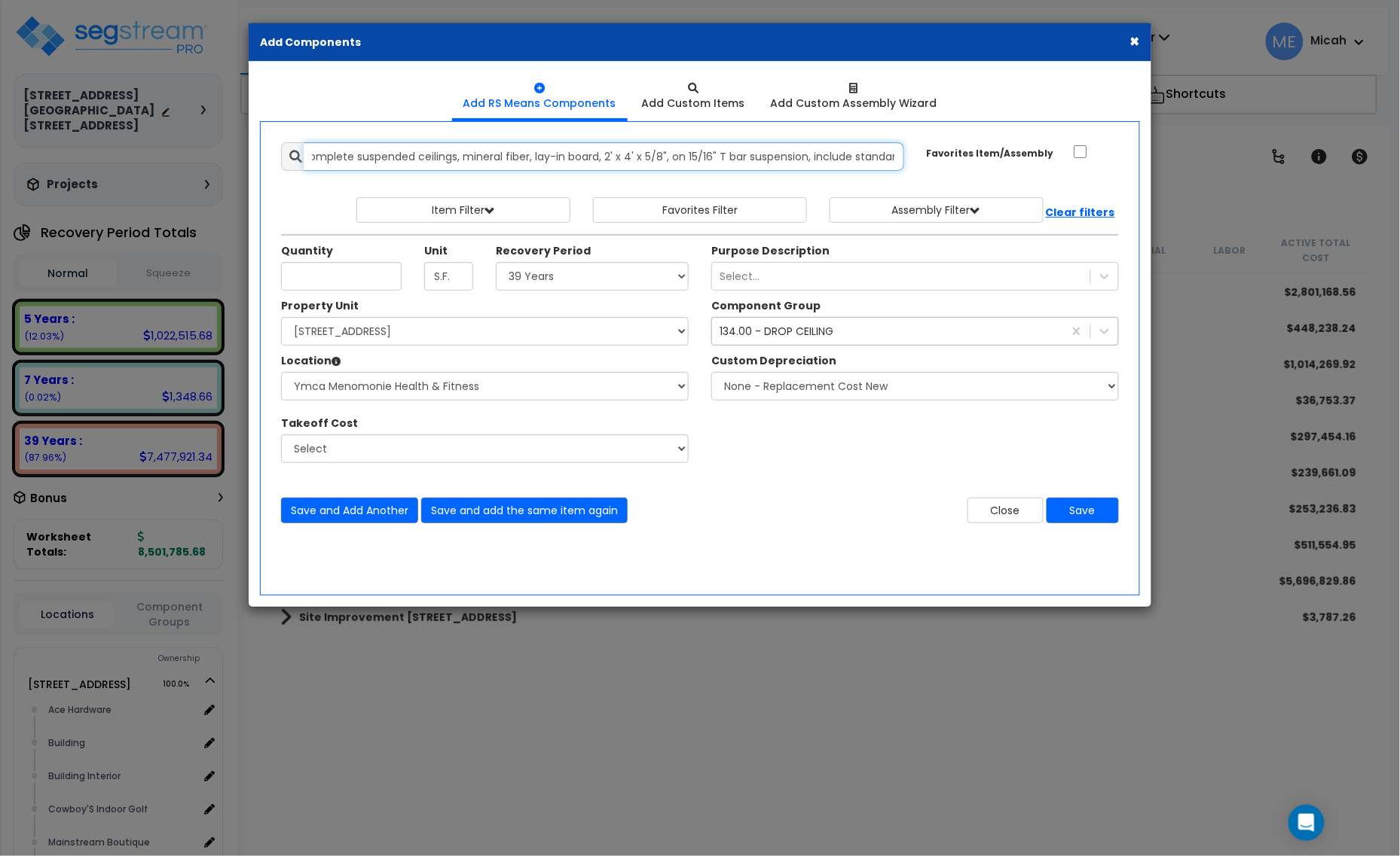
scroll to position [0, 0]
drag, startPoint x: 893, startPoint y: 154, endPoint x: 234, endPoint y: 158, distance: 659.0
click at [230, 157] on div "× Add Components Add RS Means Components Add Custom Items Add Items" at bounding box center [700, 428] width 1400 height 856
drag, startPoint x: 608, startPoint y: 153, endPoint x: 328, endPoint y: 141, distance: 280.3
click at [332, 141] on div "Add Items Add Assemblies Both 9464536 Select" at bounding box center [700, 333] width 861 height 404
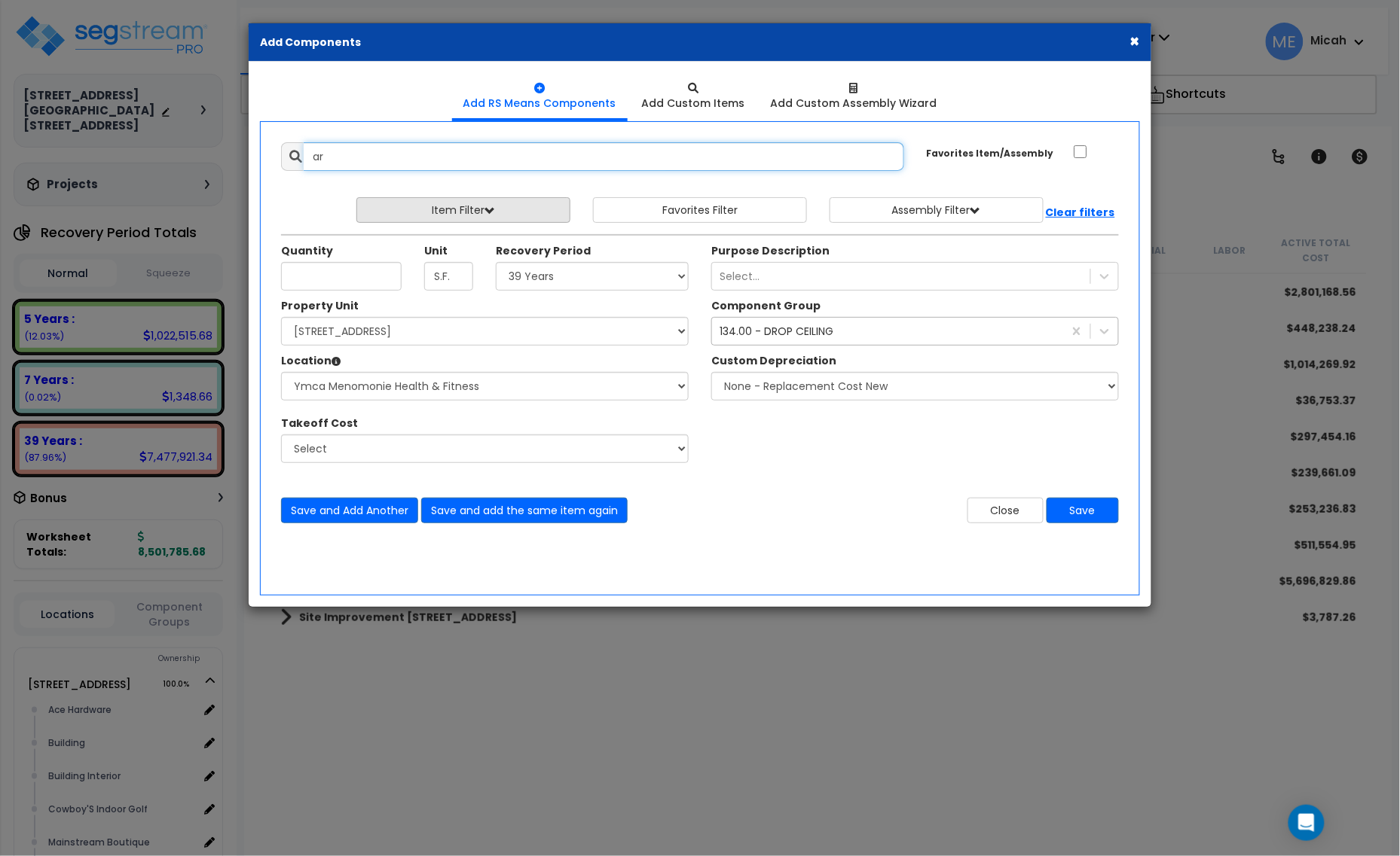
type input "a"
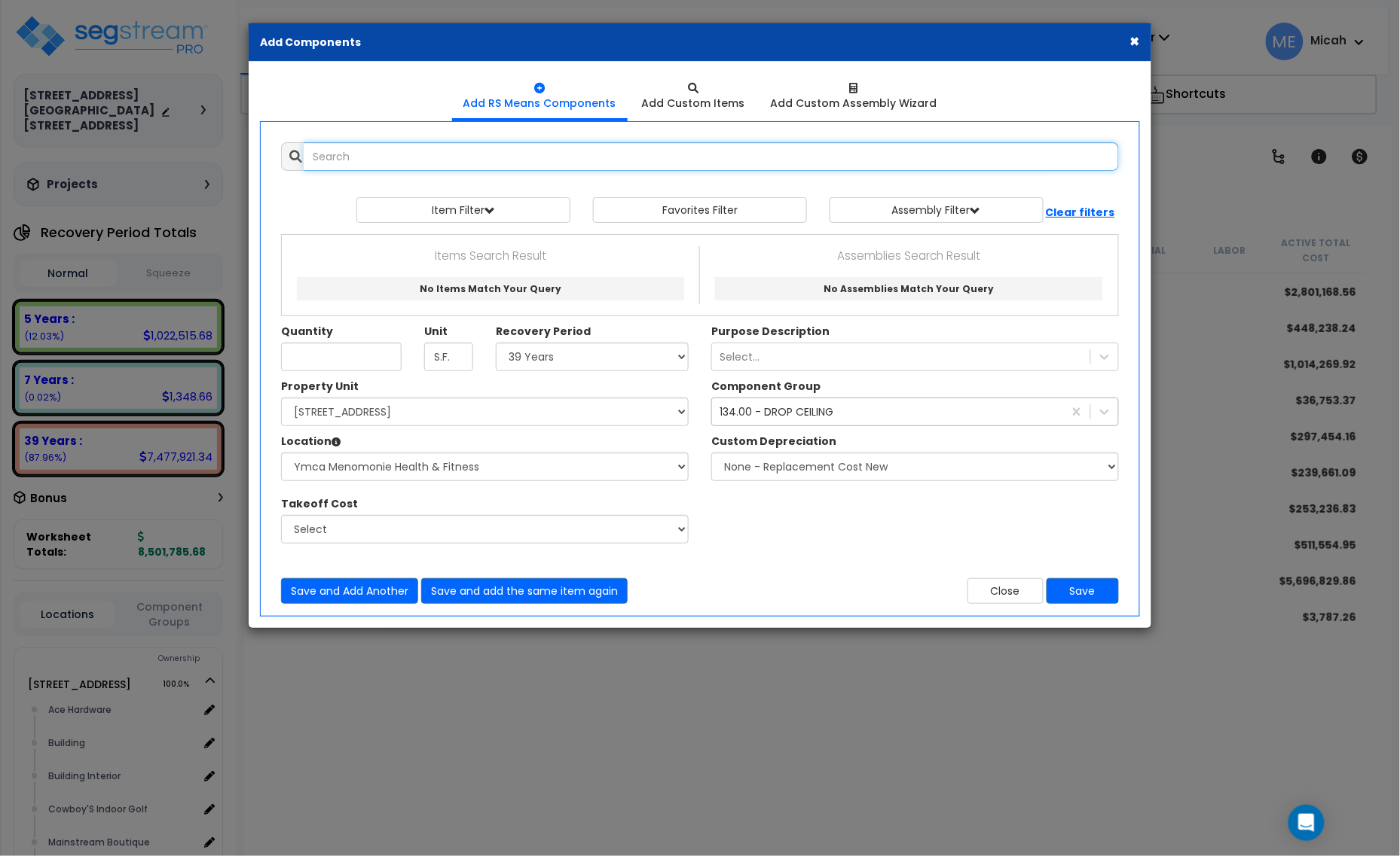
click at [356, 152] on input "text" at bounding box center [711, 156] width 815 height 28
click at [332, 156] on input "dryfall painting ceilings bar joist" at bounding box center [711, 156] width 815 height 28
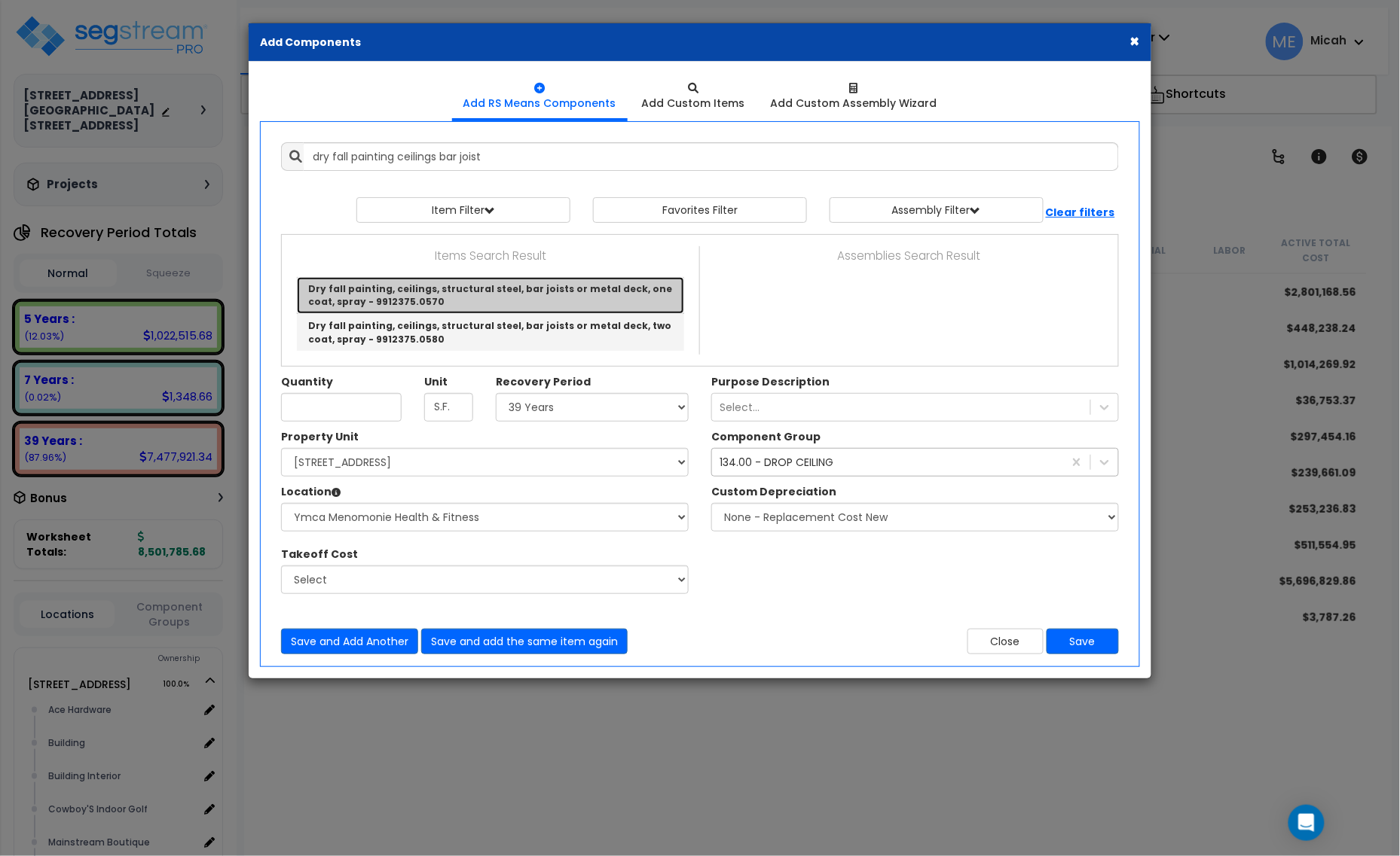
click at [488, 294] on link "Dry fall painting, ceilings, structural steel, bar joists or metal deck, one co…" at bounding box center [491, 295] width 387 height 37
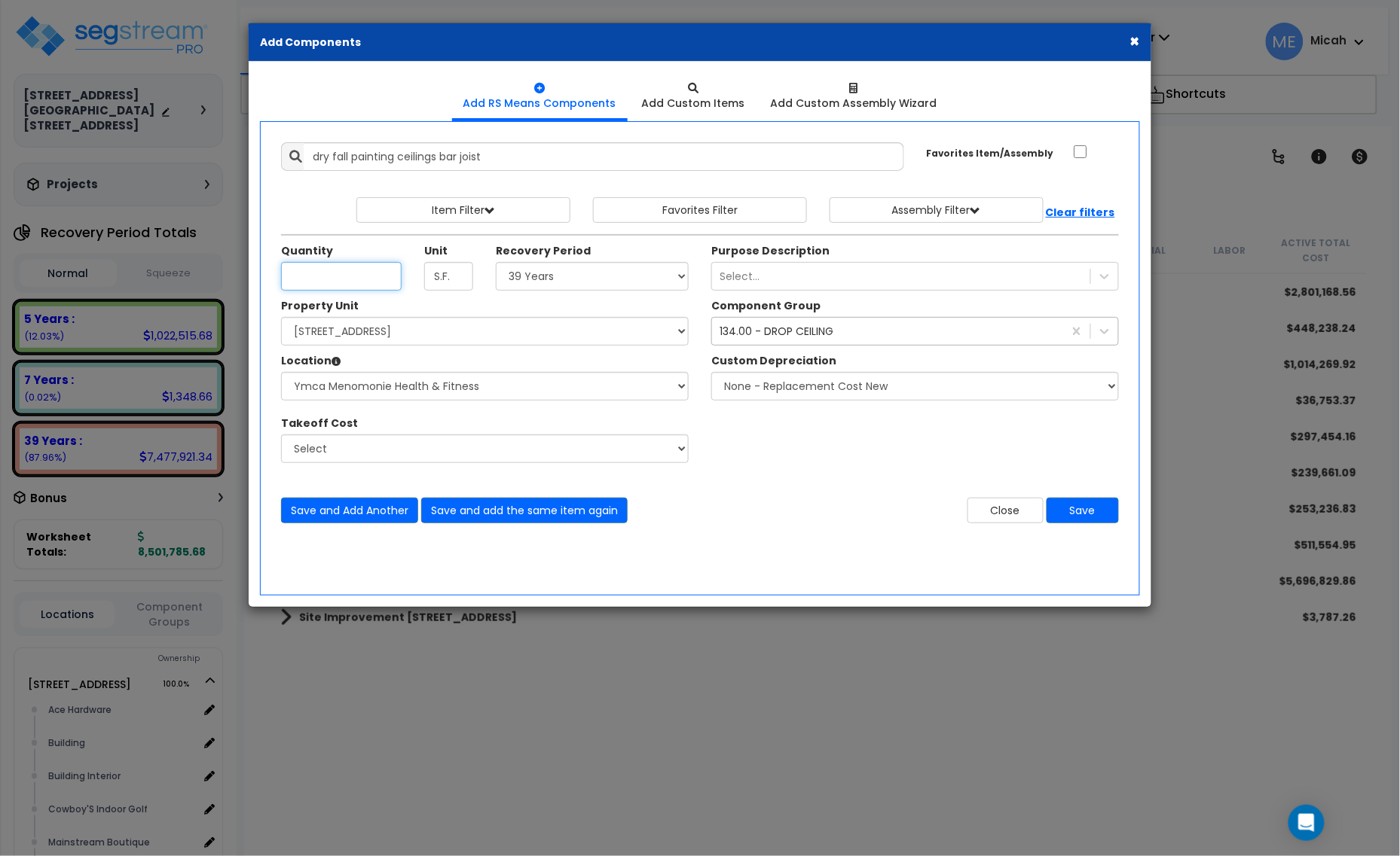
type input "Dry fall painting, ceilings, structural steel, bar joists or metal deck, one co…"
type input "1,954"
click at [791, 339] on div "134.00 - DROP CEILING" at bounding box center [776, 331] width 114 height 15
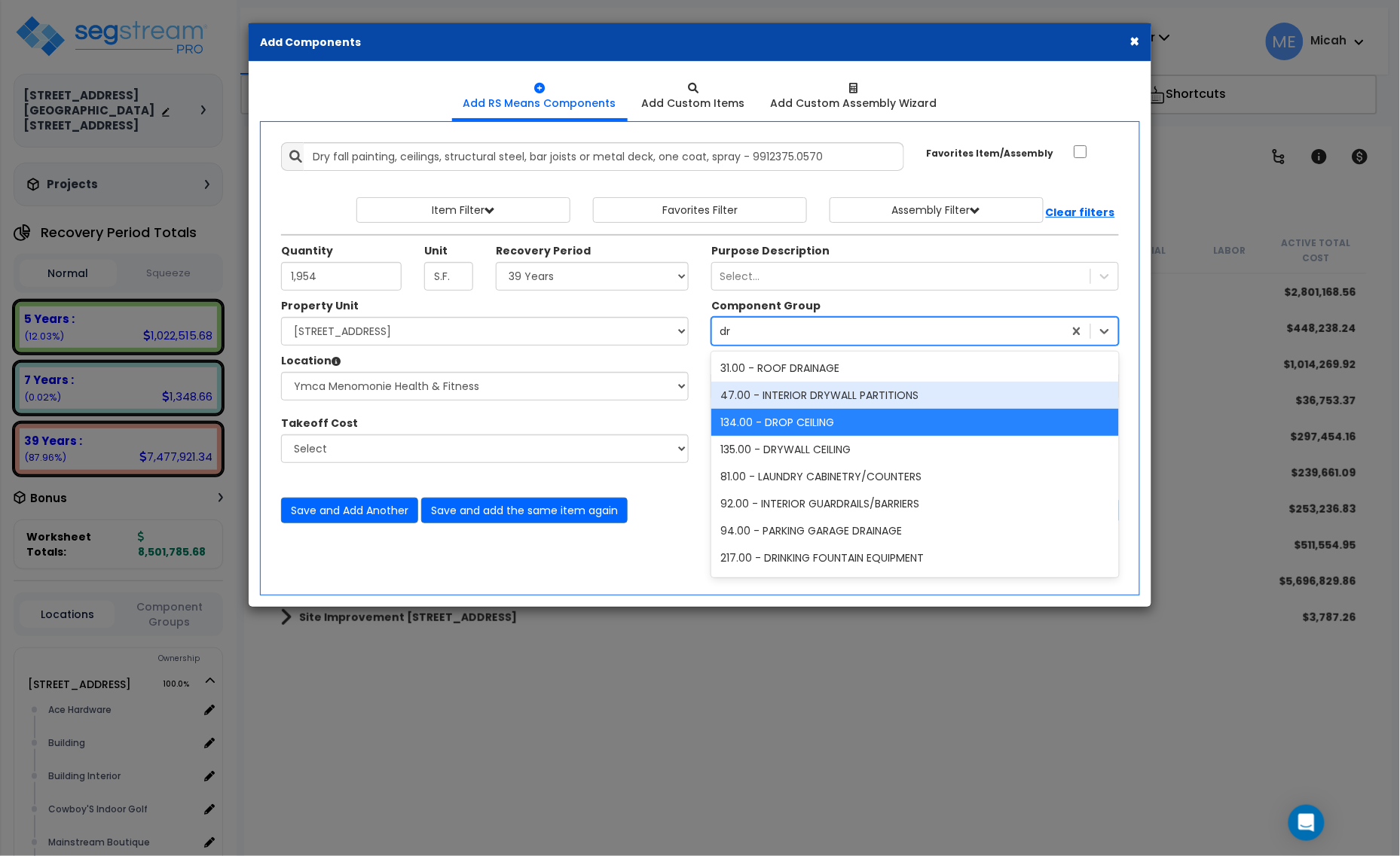
type input "d"
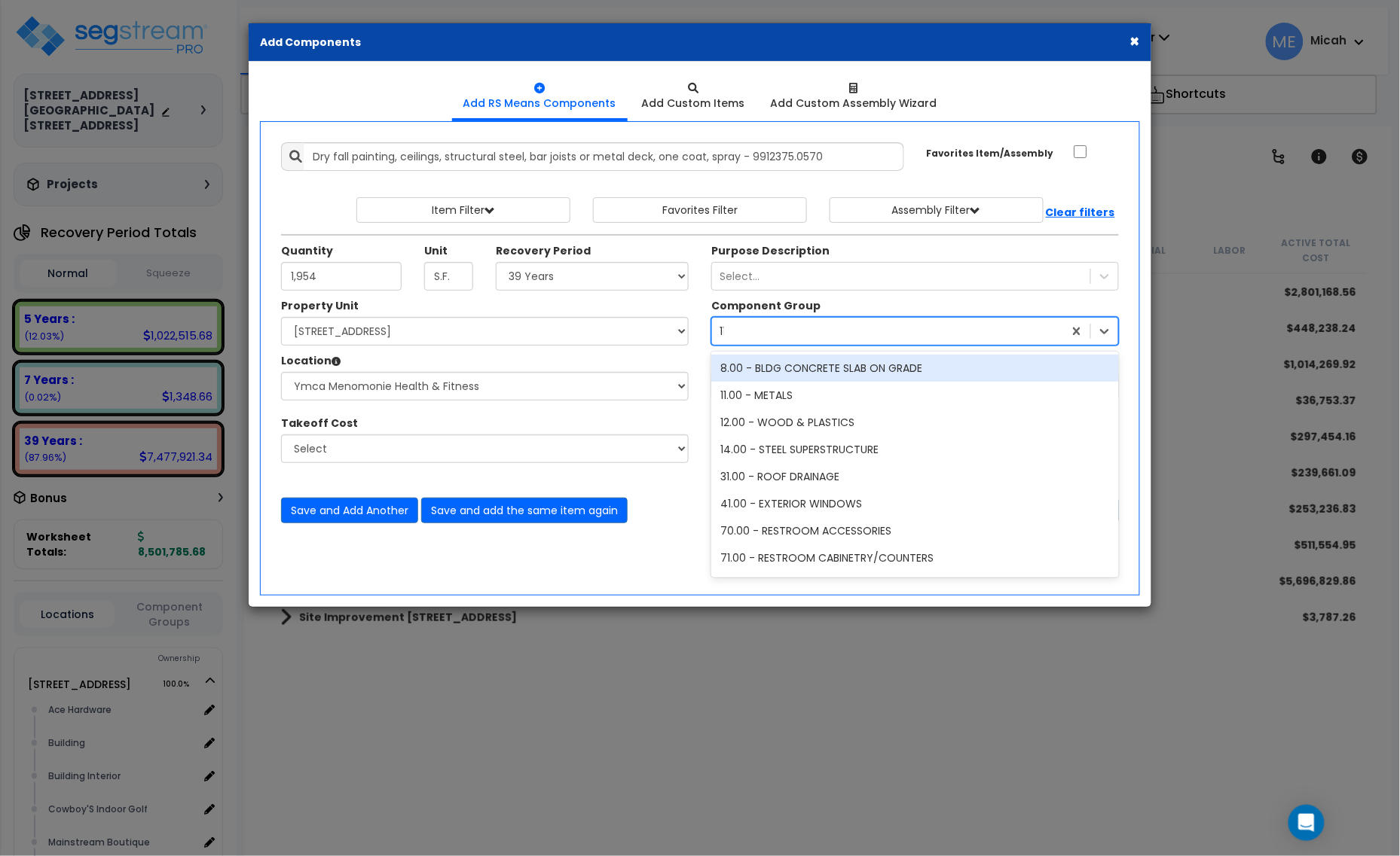
type input "112"
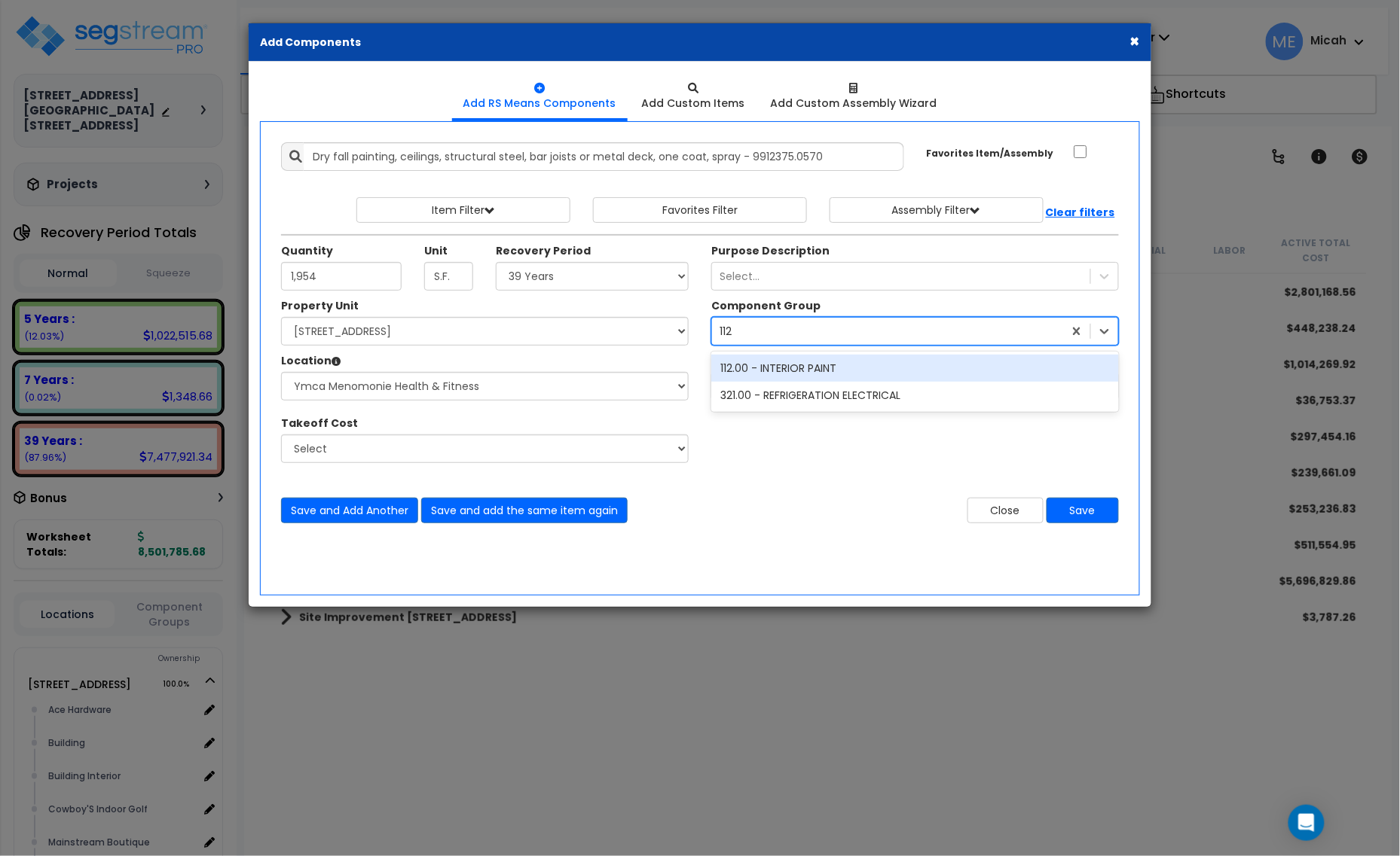
click at [788, 372] on div "112.00 - INTERIOR PAINT" at bounding box center [915, 368] width 407 height 27
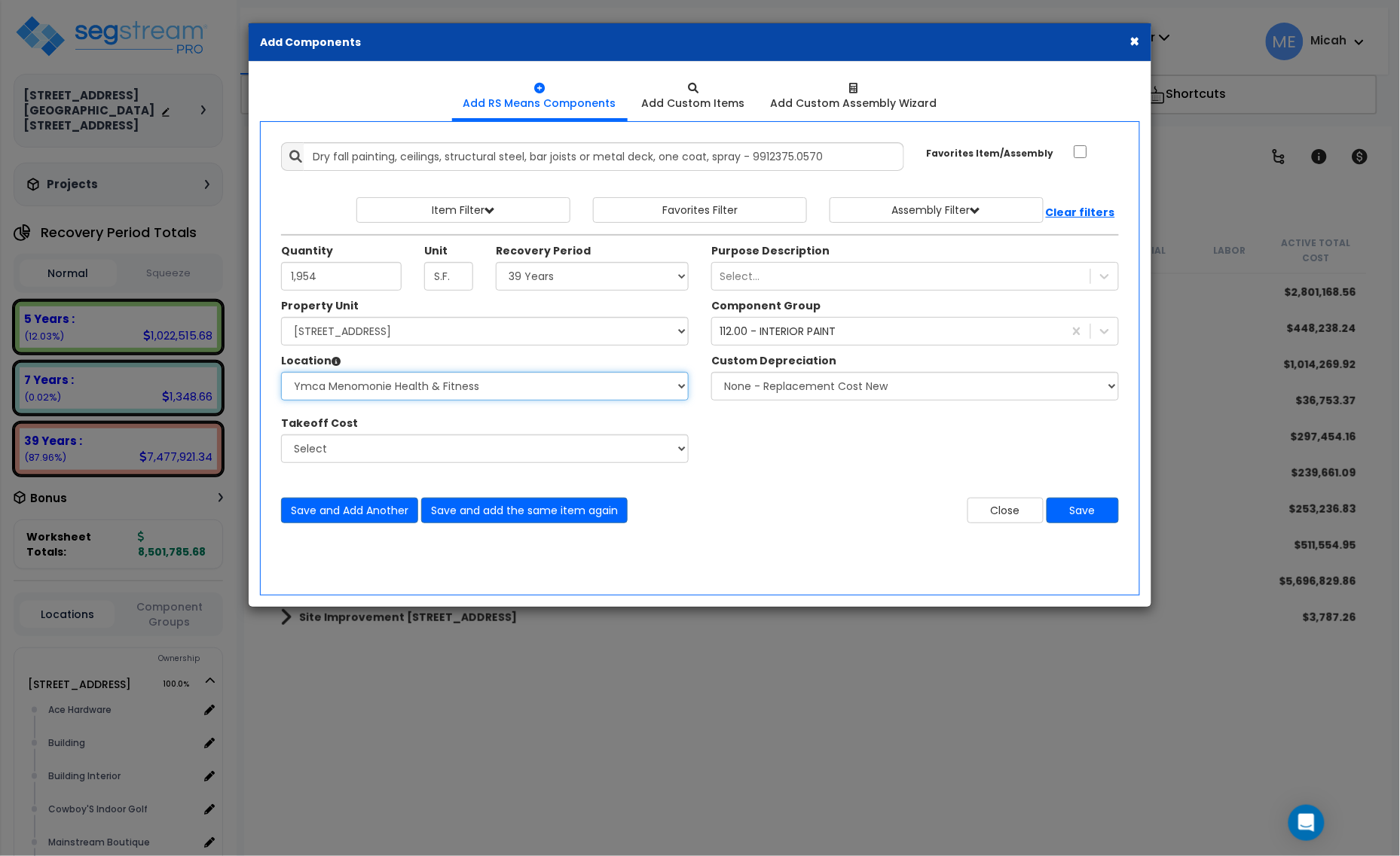
click at [478, 387] on select "Select Ace Hardware Building Building Interior Cowboy'S Indoor Golf Mainstream …" at bounding box center [484, 386] width 407 height 28
select select "31141"
click at [281, 373] on select "Select Ace Hardware Building Building Interior Cowboy'S Indoor Golf Mainstream …" at bounding box center [484, 386] width 407 height 28
click at [329, 514] on button "Save and Add Another" at bounding box center [350, 510] width 138 height 26
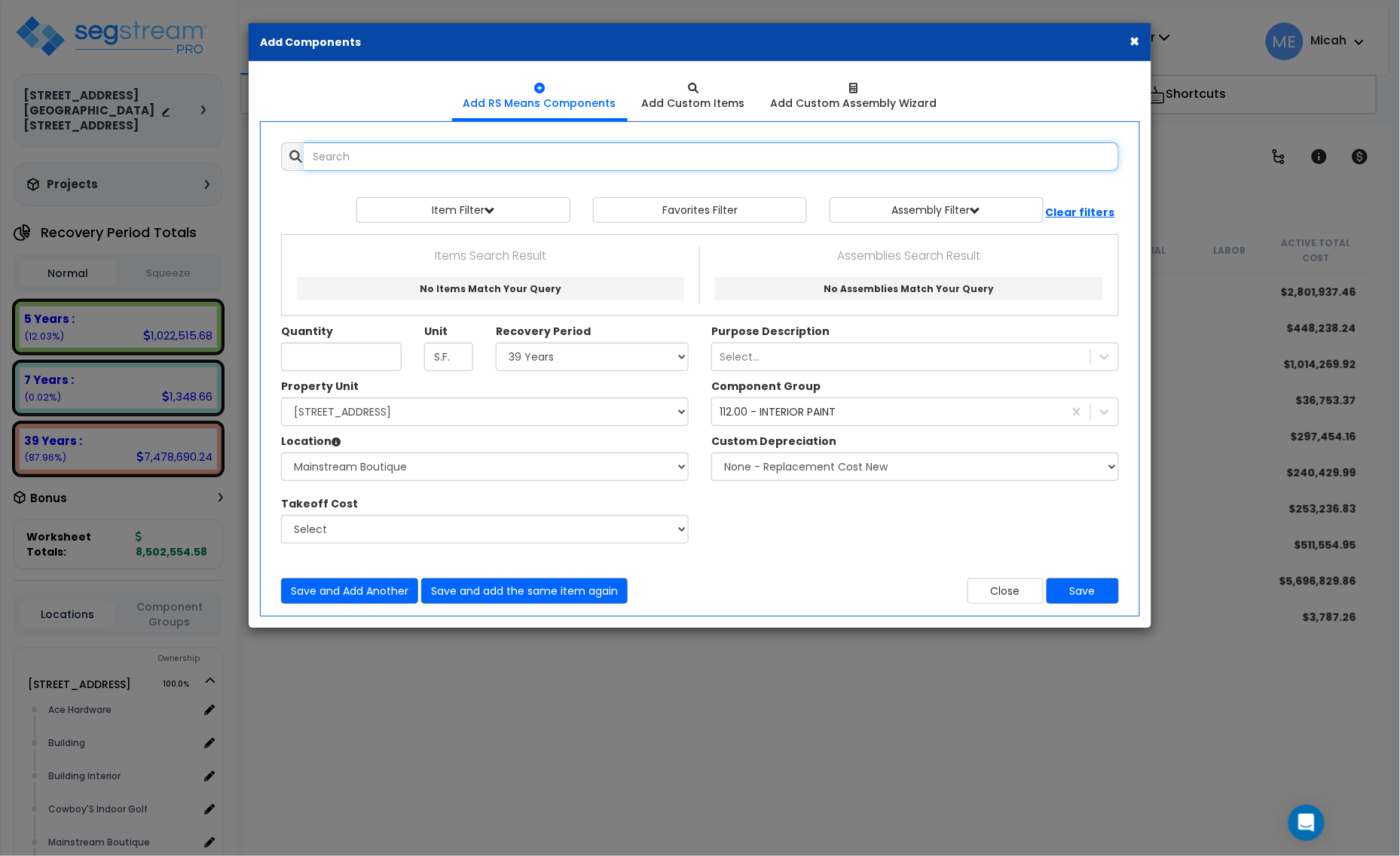
click at [371, 153] on input "text" at bounding box center [711, 156] width 815 height 28
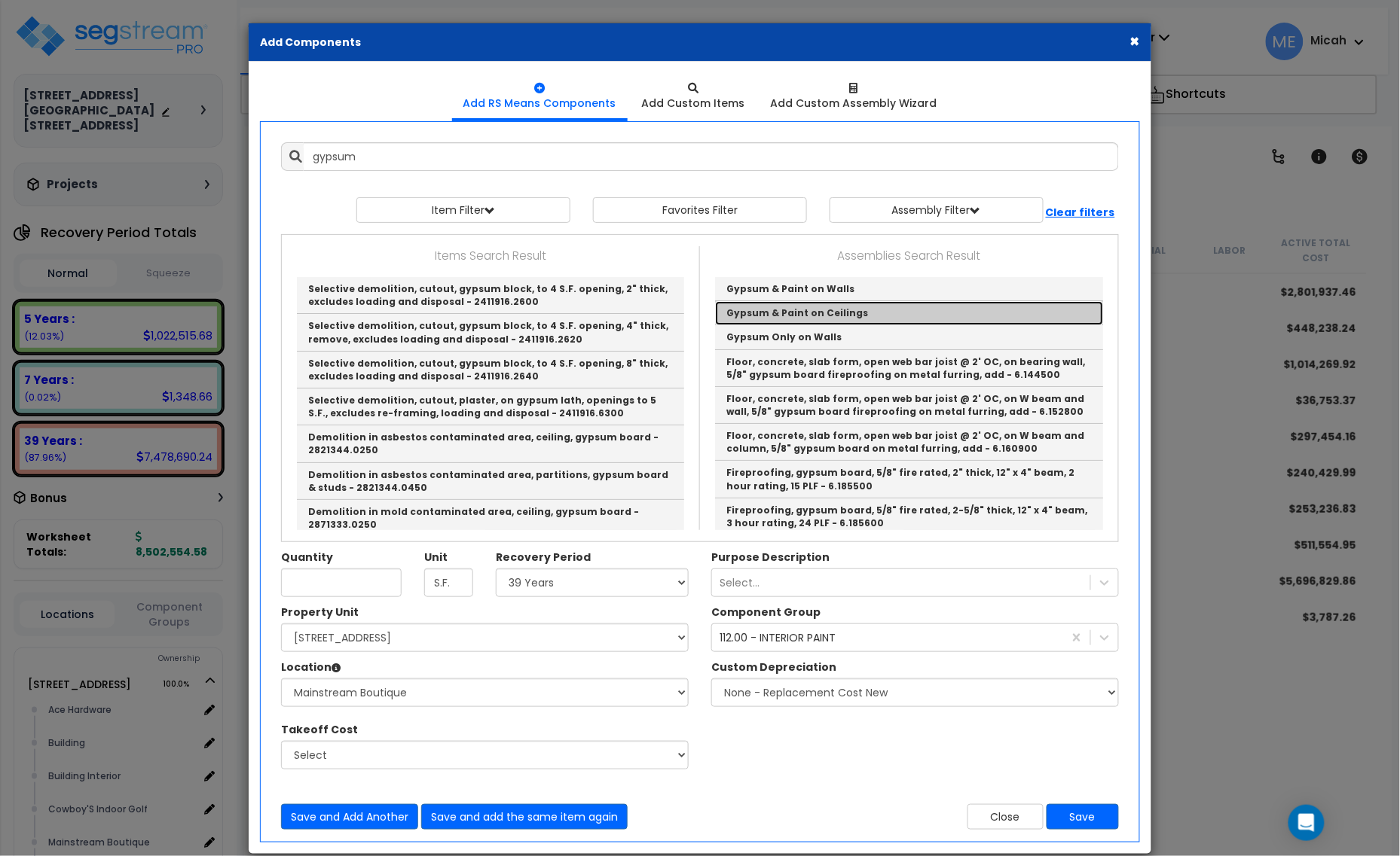
click at [830, 313] on link "Gypsum & Paint on Ceilings" at bounding box center [908, 313] width 388 height 24
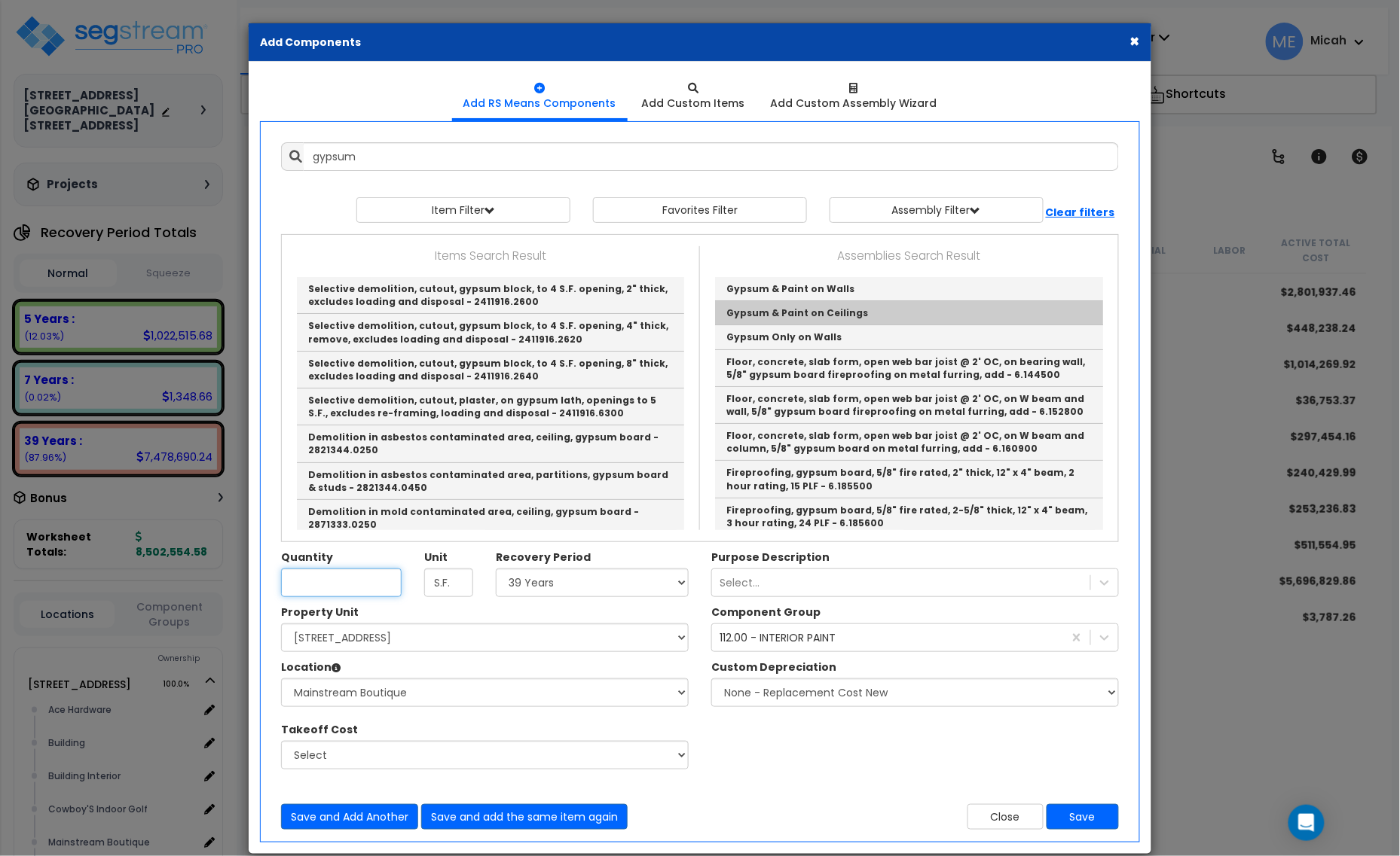
type input "Gypsum & Paint on Ceilings"
checkbox input "true"
type input "EA"
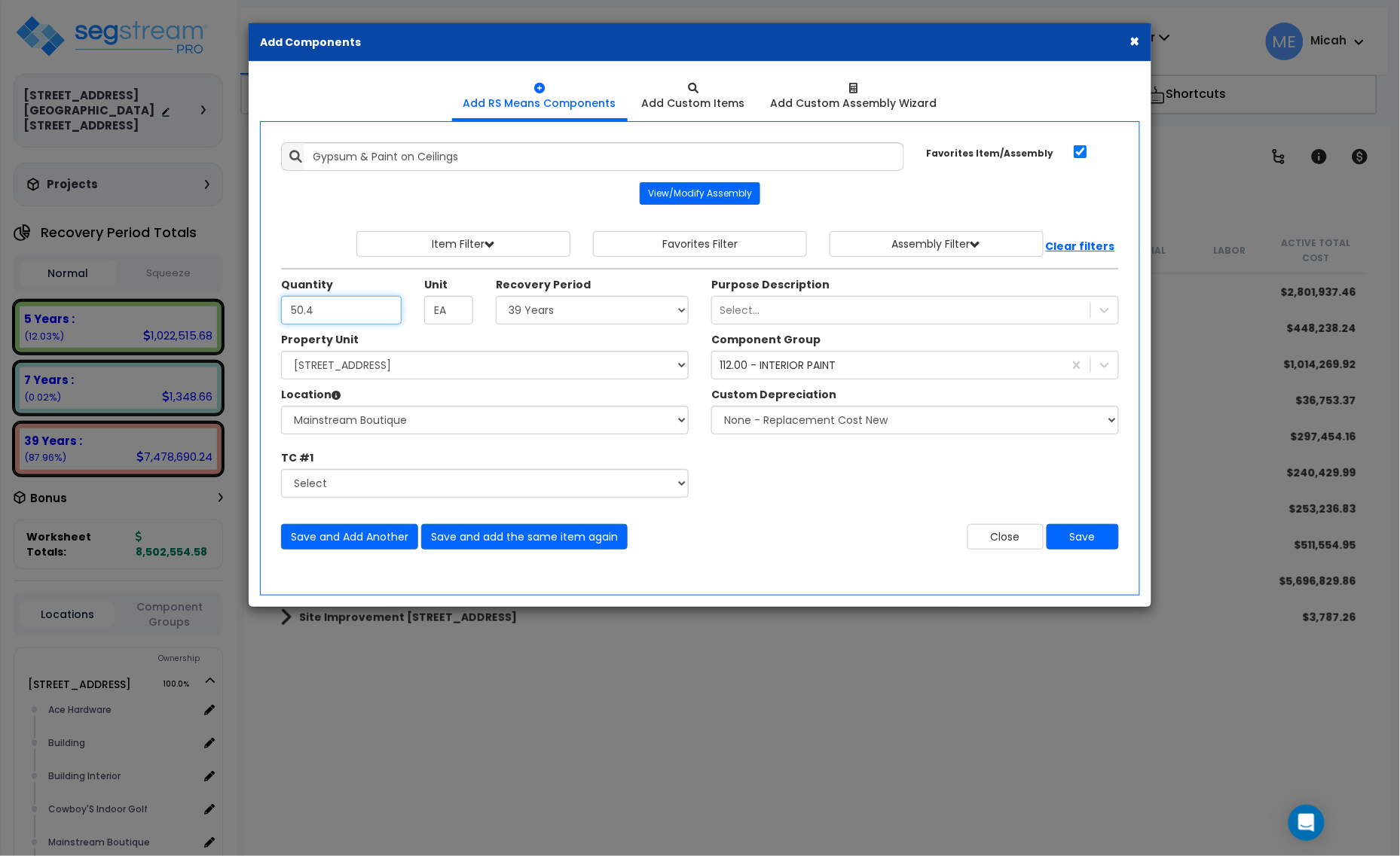
type input "50.4"
click at [810, 365] on div "112.00 - INTERIOR PAINT" at bounding box center [777, 365] width 116 height 15
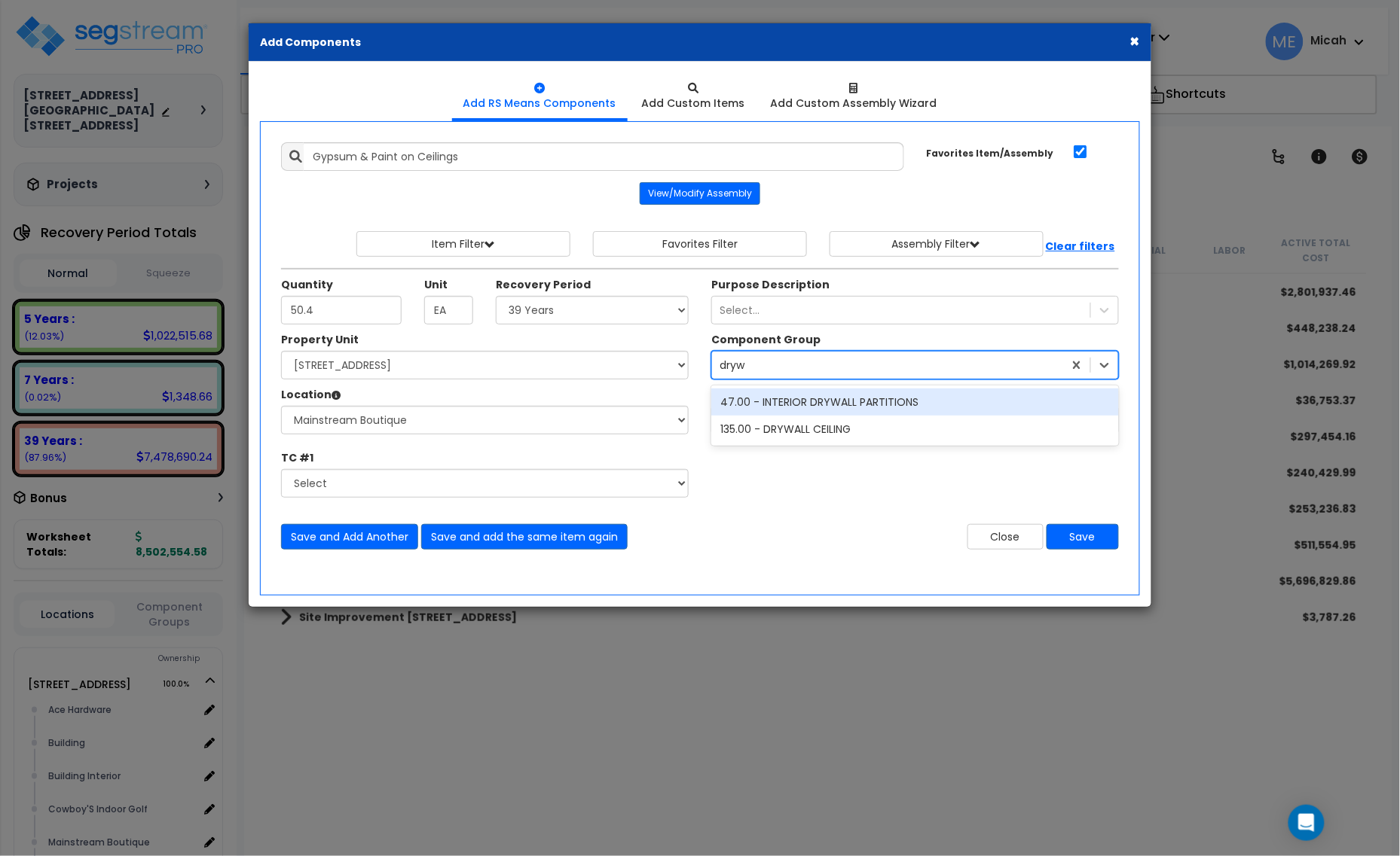
type input "drywa"
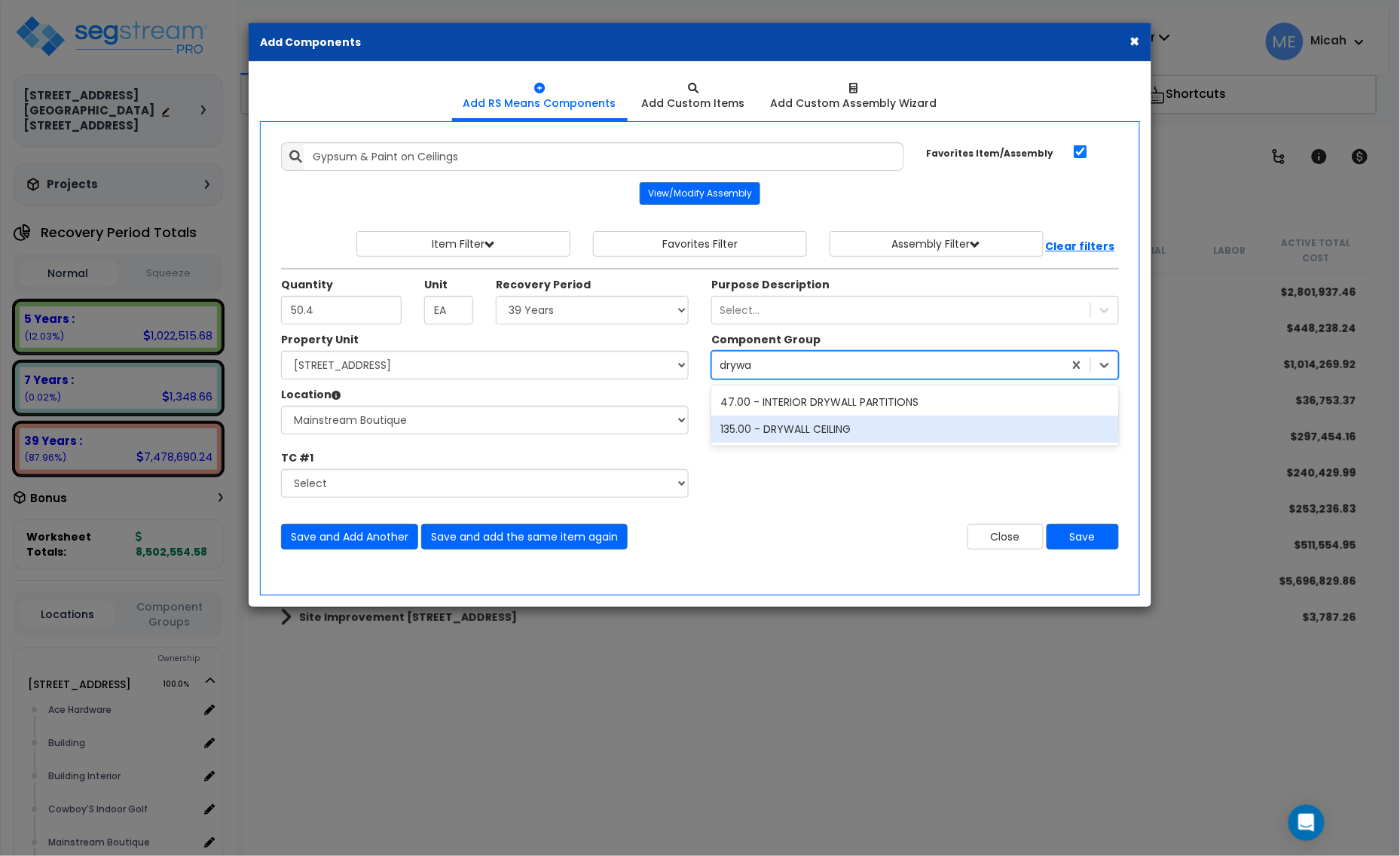
click at [811, 427] on div "135.00 - DRYWALL CEILING" at bounding box center [915, 429] width 407 height 27
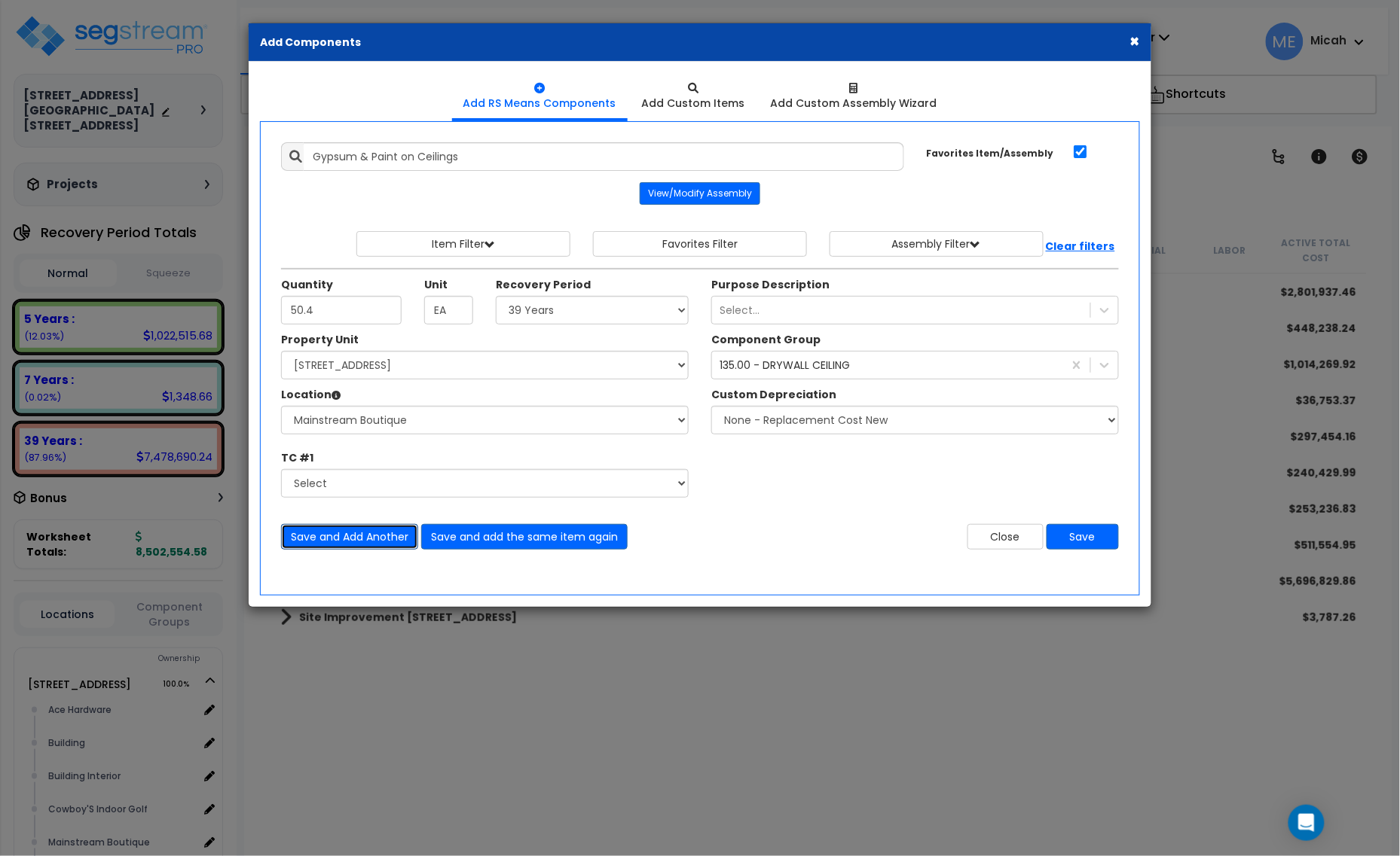
click at [367, 531] on button "Save and Add Another" at bounding box center [350, 537] width 138 height 26
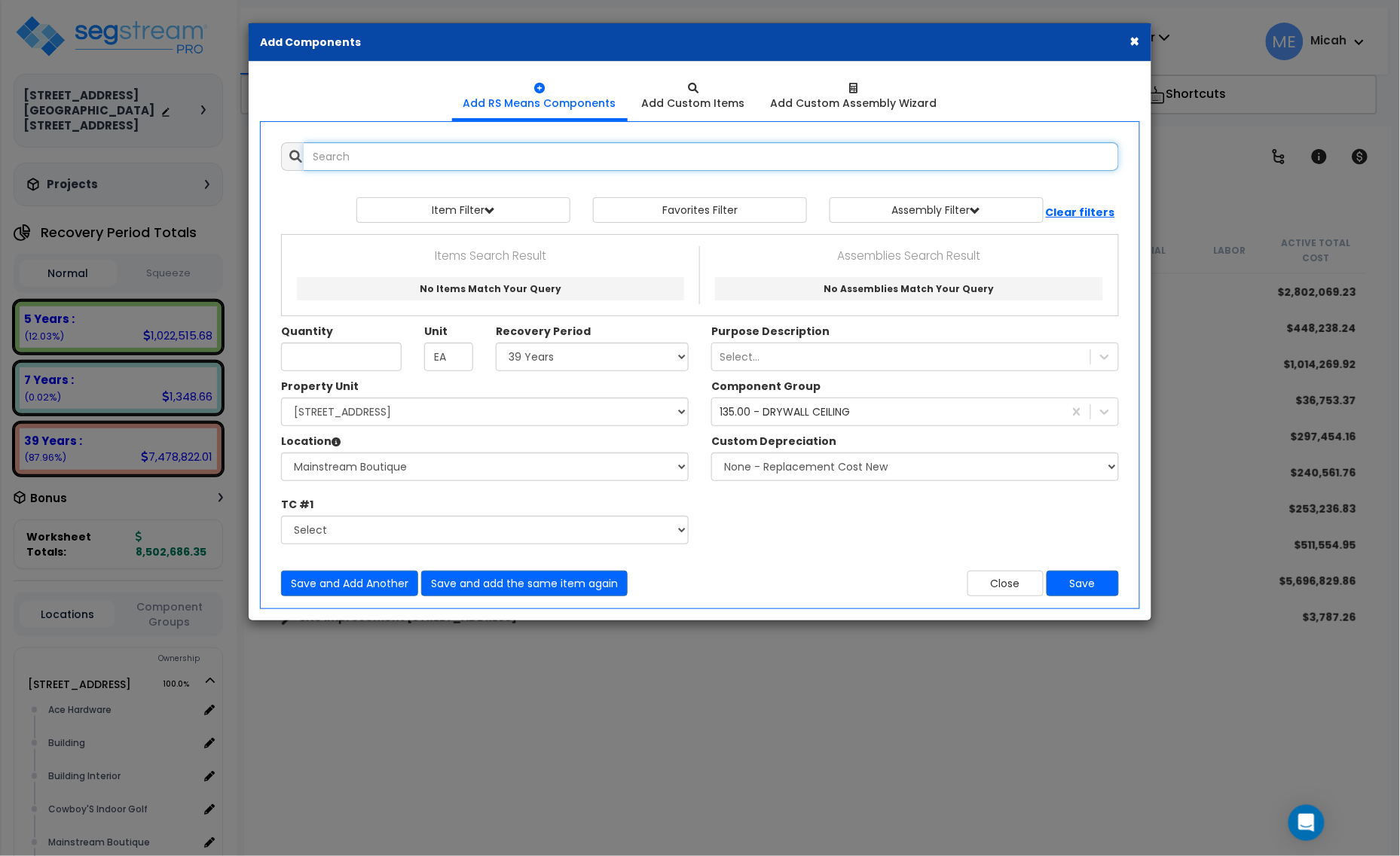
click at [373, 155] on input "text" at bounding box center [711, 156] width 815 height 28
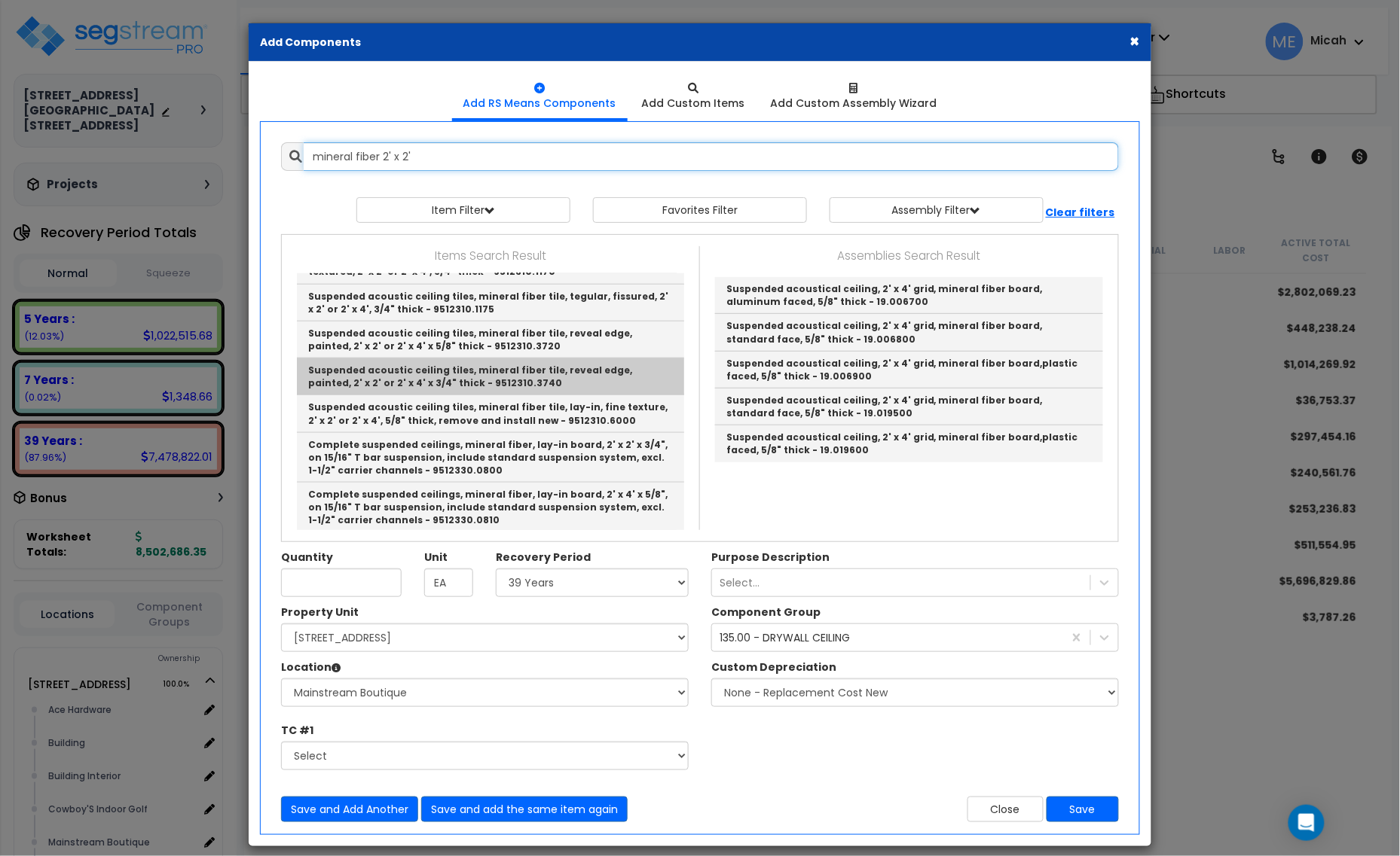
scroll to position [471, 0]
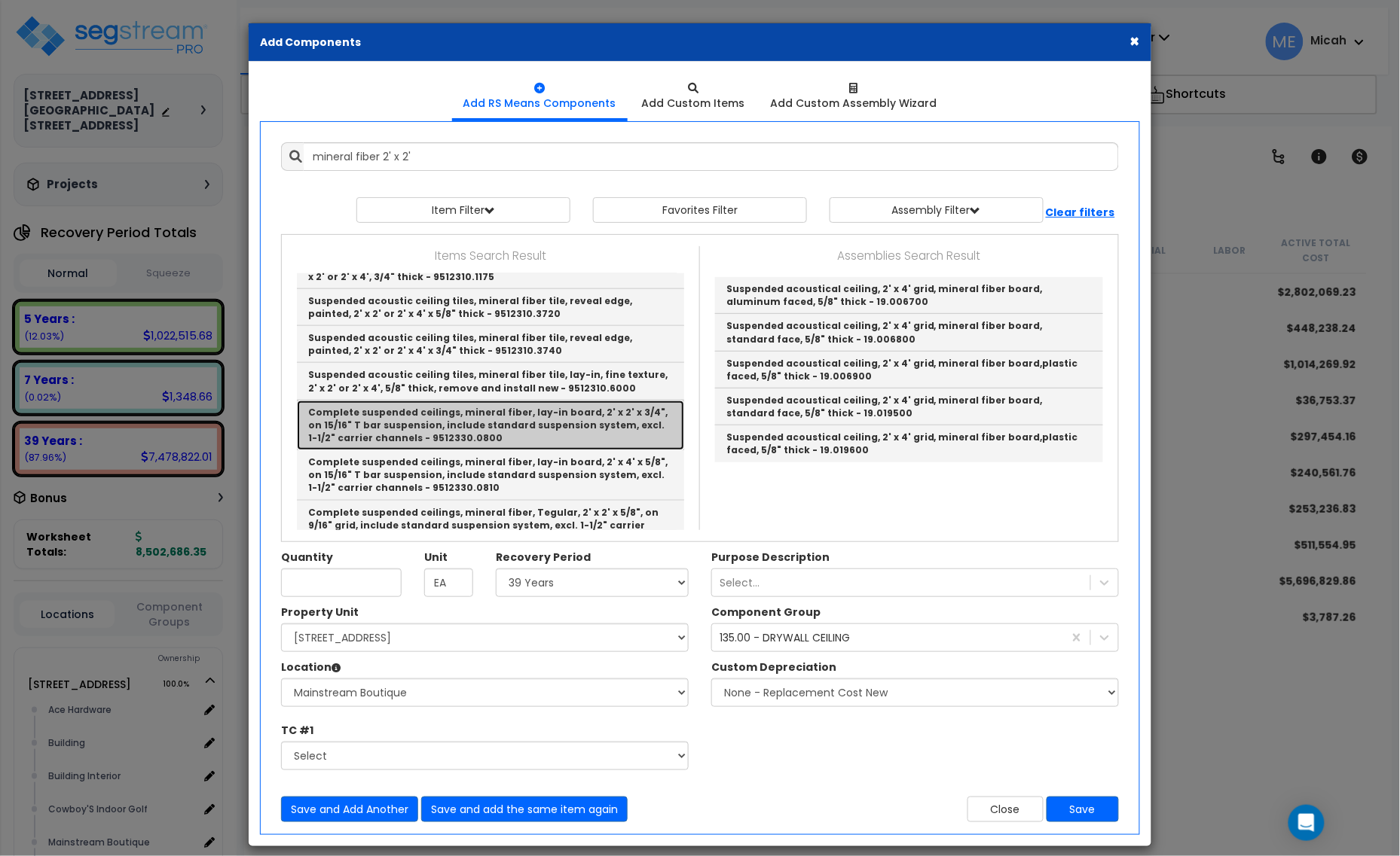
click at [569, 424] on link "Complete suspended ceilings, mineral fiber, lay-in board, 2' x 2' x 3/4", on 15…" at bounding box center [491, 426] width 387 height 50
type input "Complete suspended ceilings, mineral fiber, lay-in board, 2' x 2' x 3/4", on 15…"
checkbox input "false"
type input "S.F."
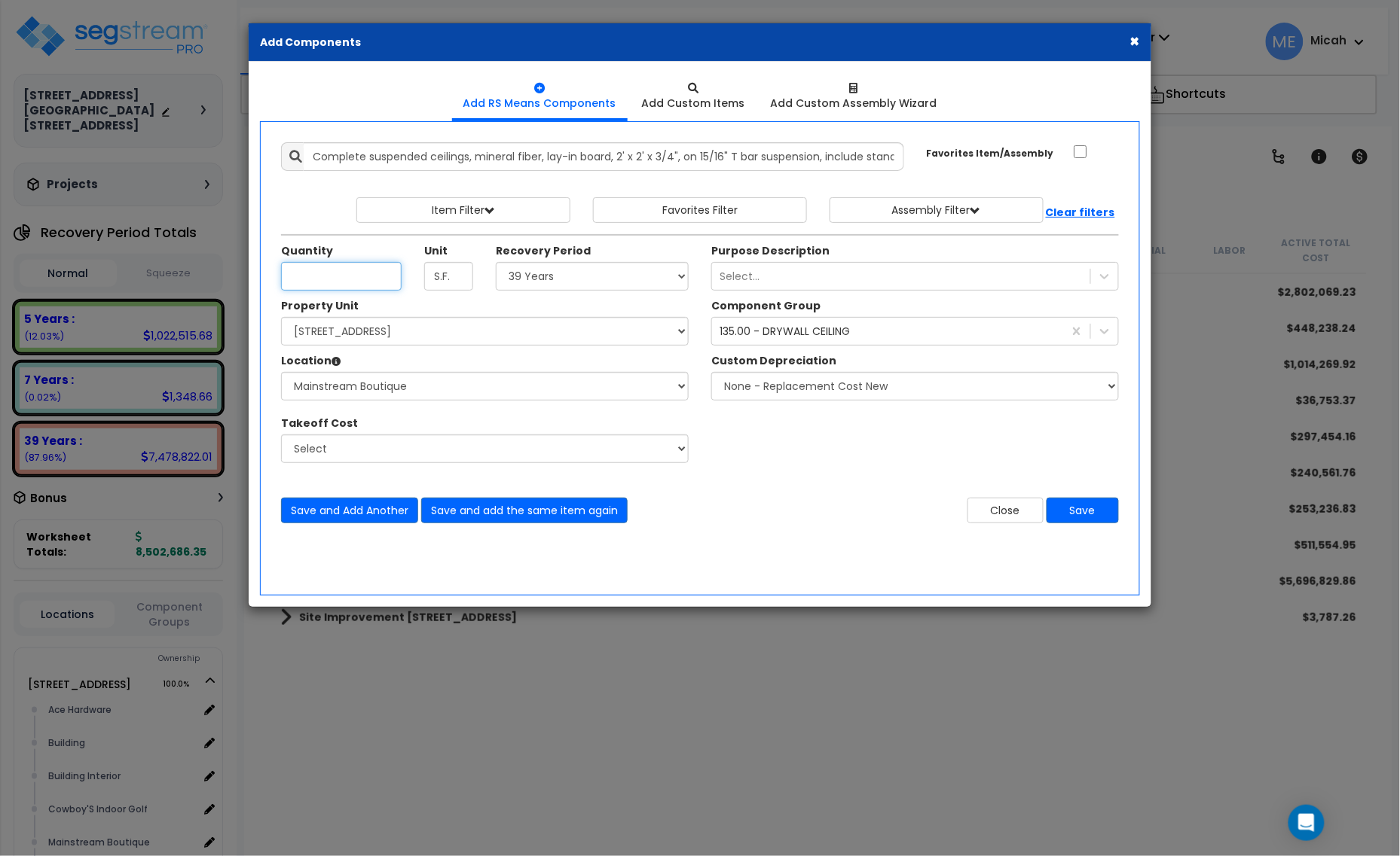
click at [373, 279] on input "Quantity" at bounding box center [342, 277] width 121 height 28
type input "58.7"
click at [392, 393] on select "Select Ace Hardware Building Building Interior Cowboy'S Indoor Golf Mainstream …" at bounding box center [484, 386] width 407 height 28
select select "31137"
click at [281, 373] on select "Select Ace Hardware Building Building Interior Cowboy'S Indoor Golf Mainstream …" at bounding box center [484, 386] width 407 height 28
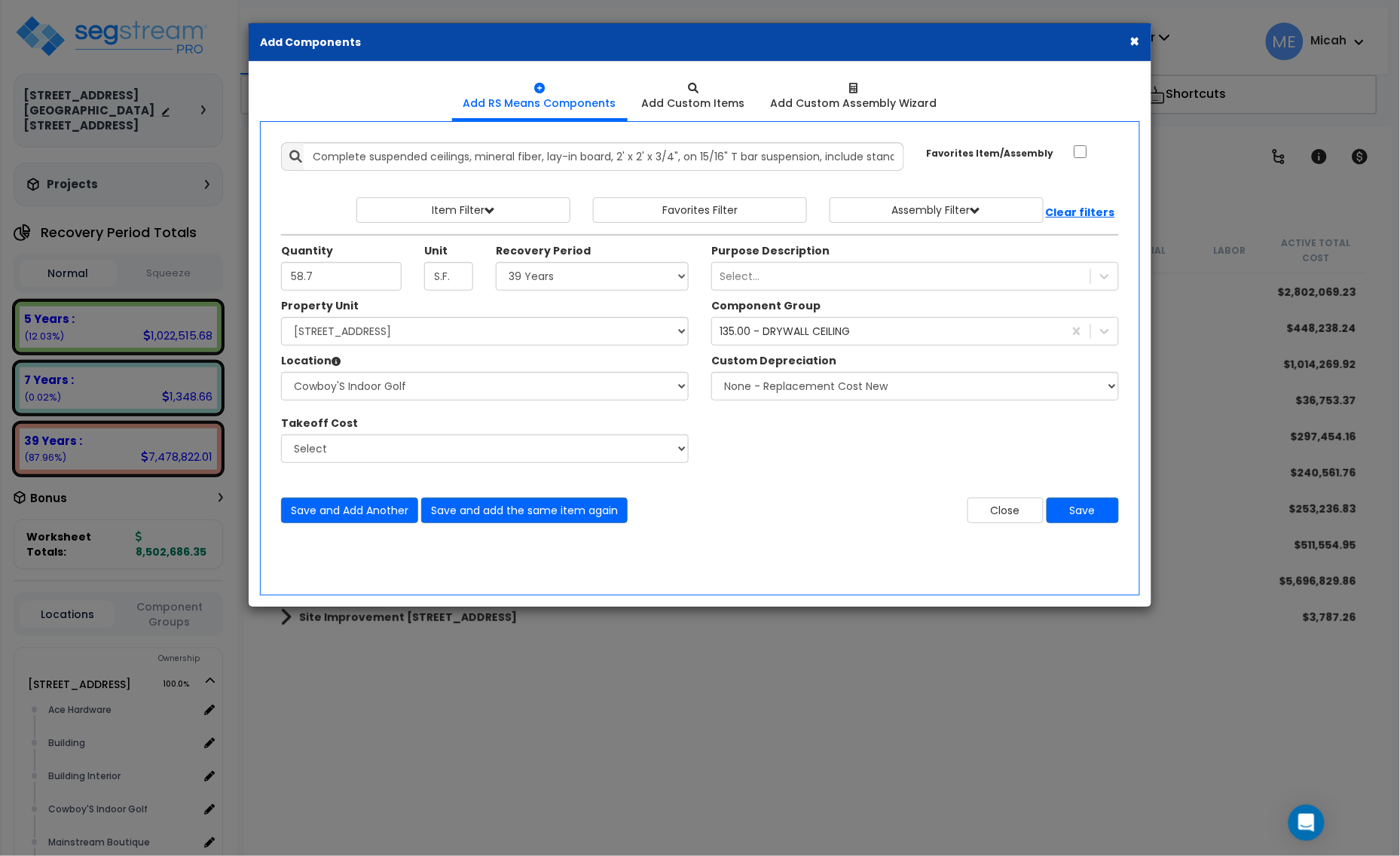
click at [829, 342] on div "135.00 - DRYWALL CEILING" at bounding box center [887, 331] width 351 height 24
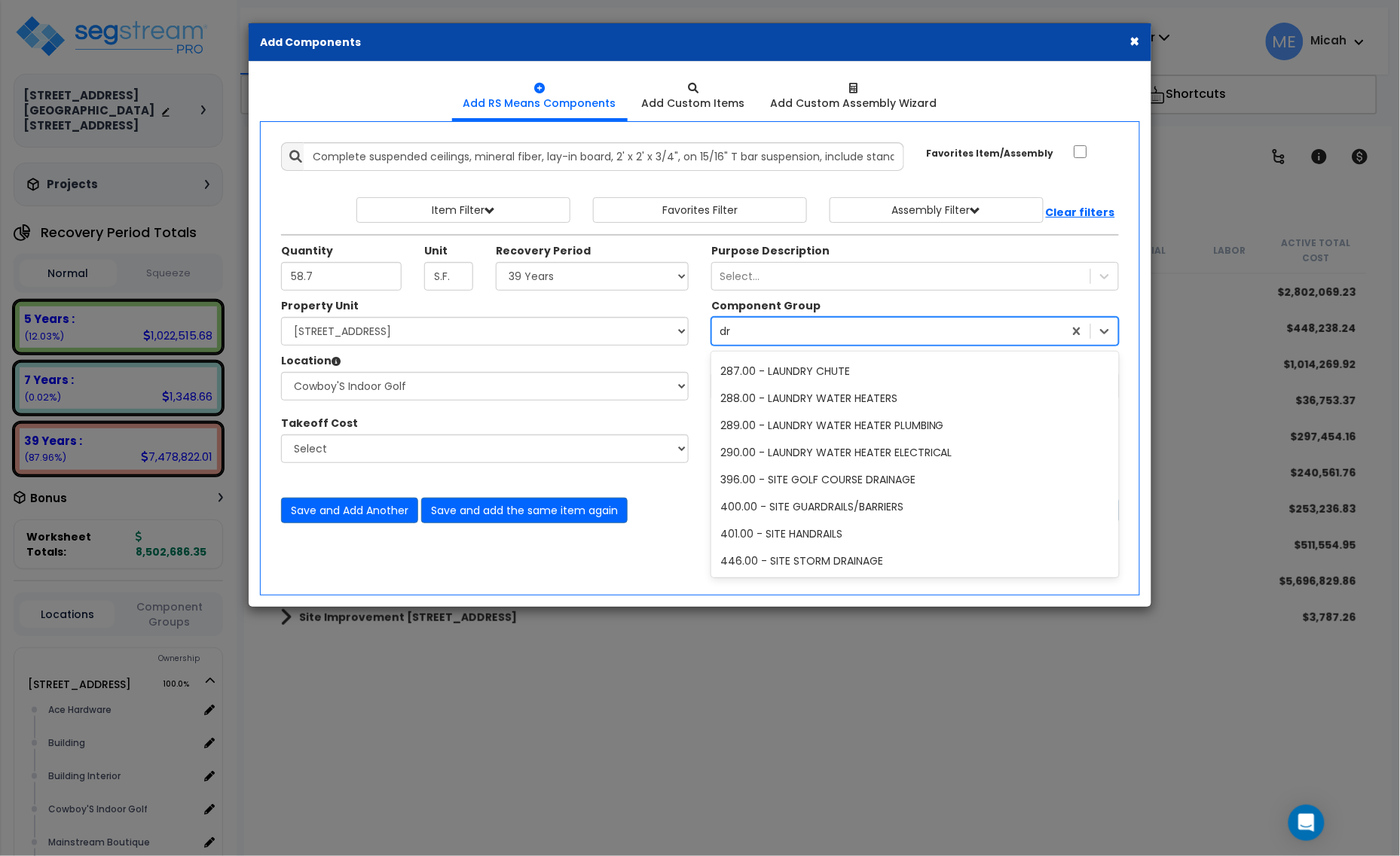
scroll to position [0, 0]
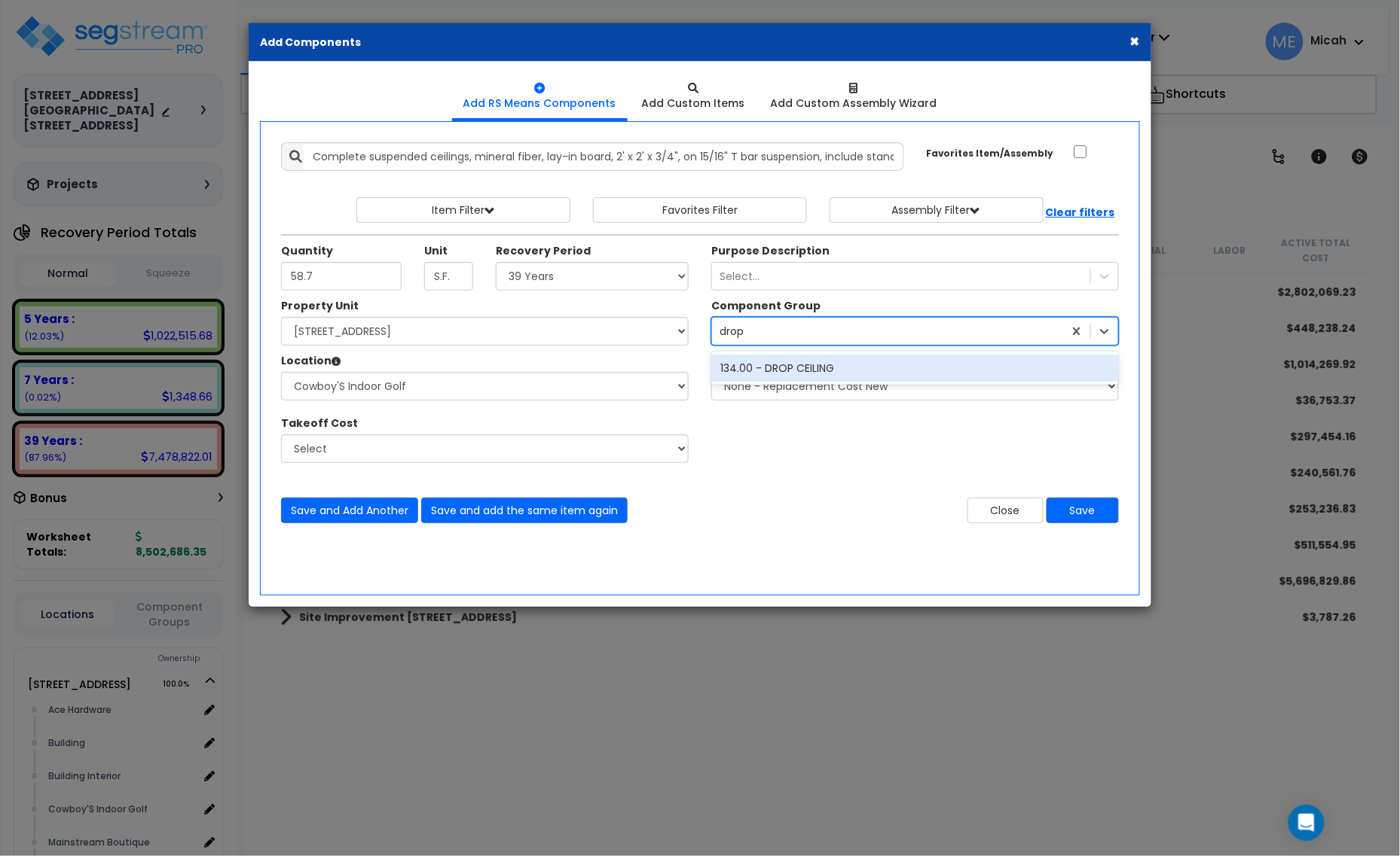
type input "drop"
click at [840, 365] on div "134.00 - DROP CEILING" at bounding box center [915, 368] width 407 height 27
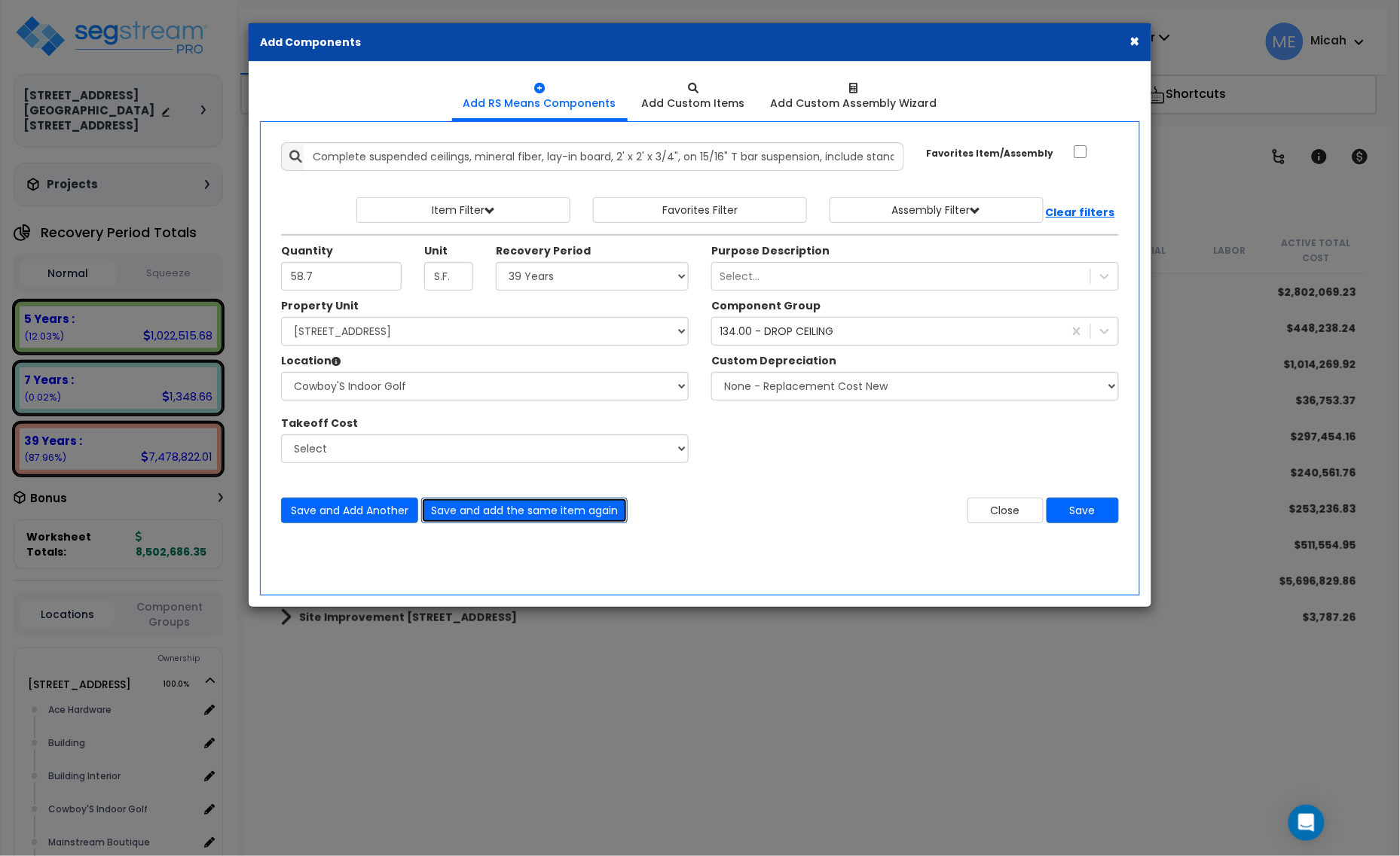
click at [523, 521] on button "Save and add the same item again" at bounding box center [524, 510] width 207 height 26
click at [309, 275] on input "Quantity" at bounding box center [342, 277] width 121 height 28
type input "627.5"
click at [527, 521] on button "Save and add the same item again" at bounding box center [524, 510] width 207 height 26
click at [348, 279] on input "Quantity" at bounding box center [342, 277] width 121 height 28
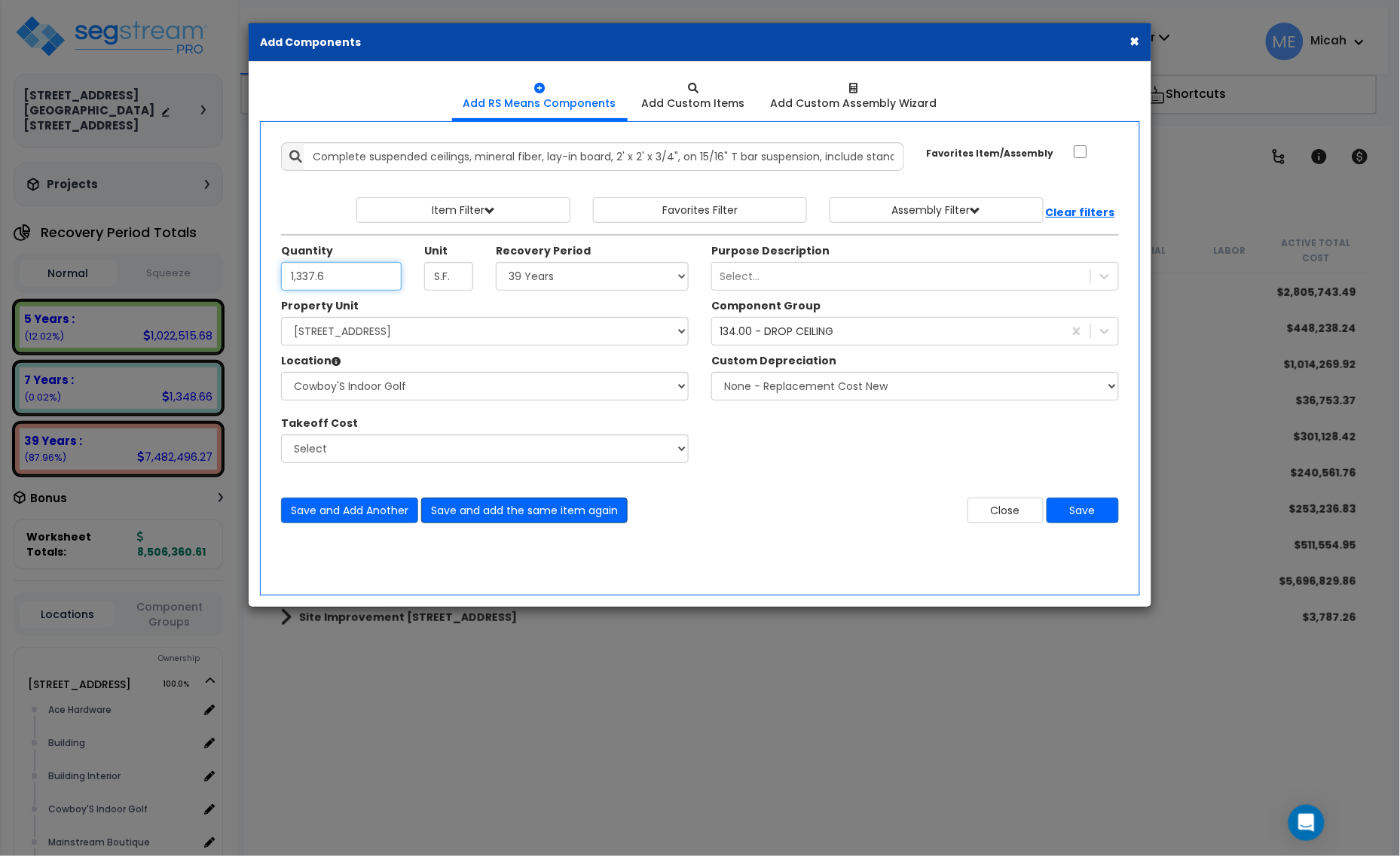
type input "1,337.6"
click at [509, 511] on button "Save and add the same item again" at bounding box center [524, 510] width 207 height 26
click at [283, 287] on input "Quantity" at bounding box center [342, 277] width 121 height 28
type input "220.3"
click at [516, 506] on button "Save and add the same item again" at bounding box center [524, 510] width 207 height 26
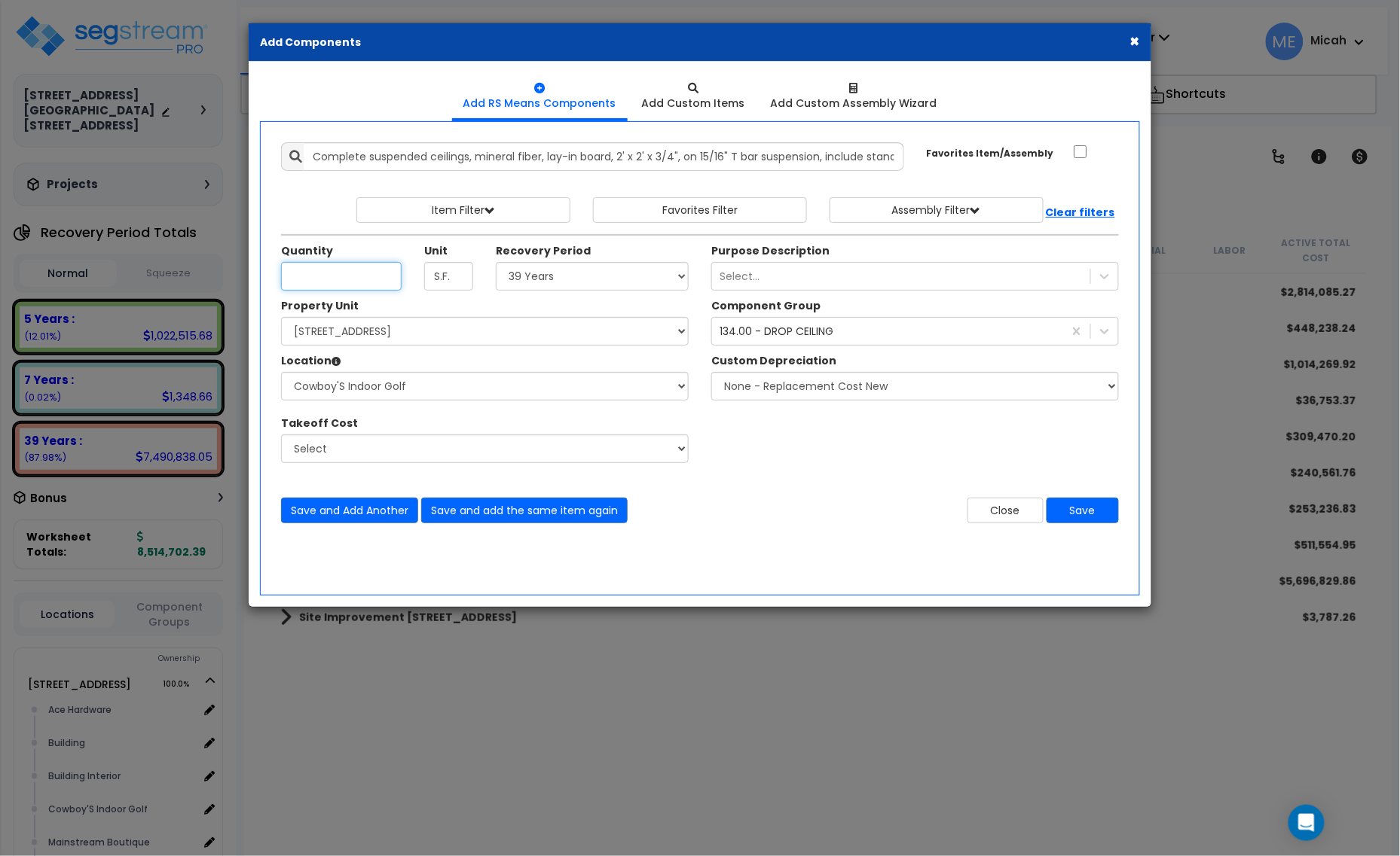
click at [299, 269] on input "Quantity" at bounding box center [342, 277] width 121 height 28
type input "780.8"
click at [506, 518] on button "Save and add the same item again" at bounding box center [524, 510] width 207 height 26
click at [322, 283] on input "Quantity" at bounding box center [342, 277] width 121 height 28
type input "80.2"
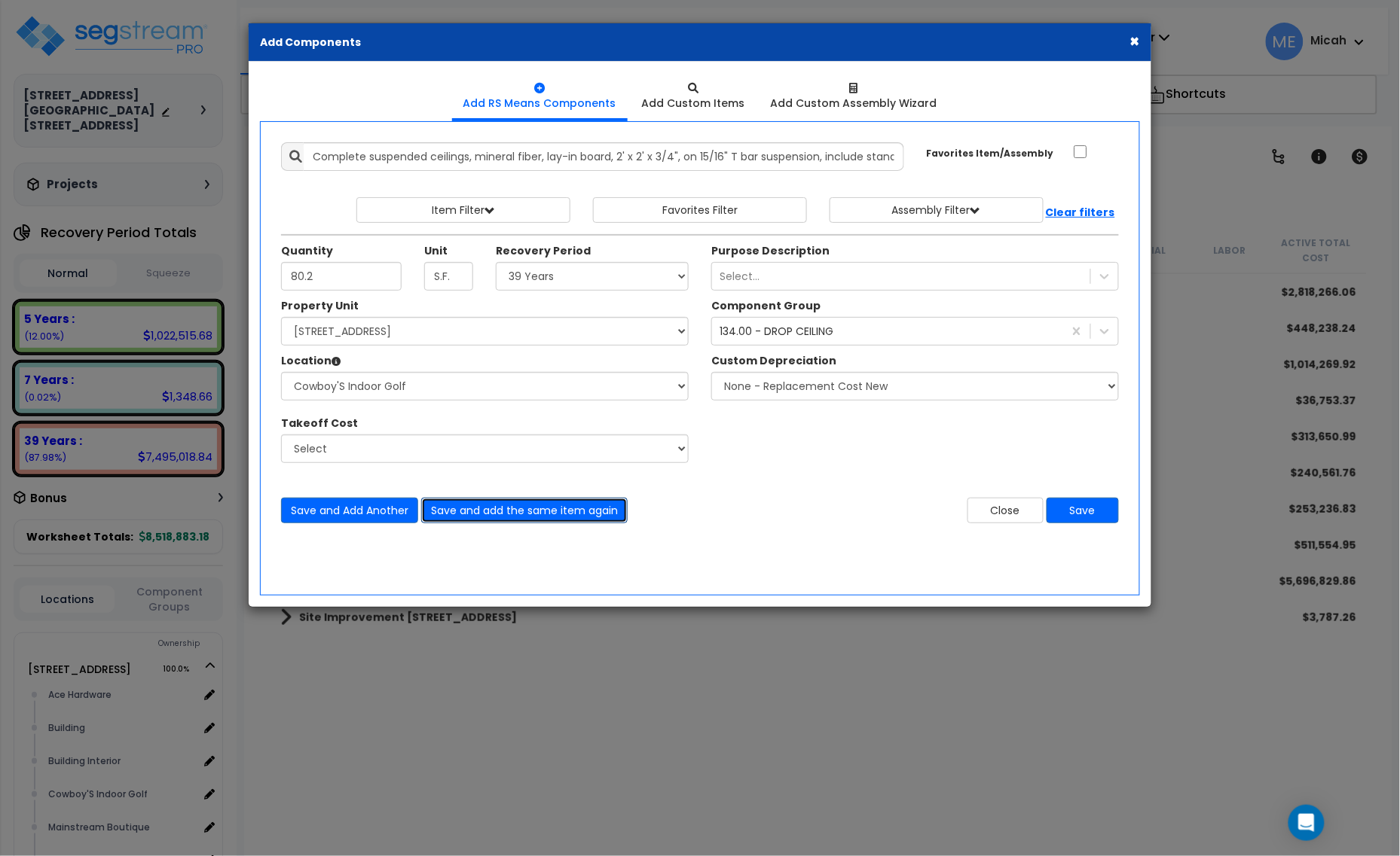
click at [488, 508] on button "Save and add the same item again" at bounding box center [524, 510] width 207 height 26
click at [320, 284] on input "Quantity" at bounding box center [342, 277] width 121 height 28
type input "217.9"
click at [482, 509] on button "Save and add the same item again" at bounding box center [524, 510] width 207 height 26
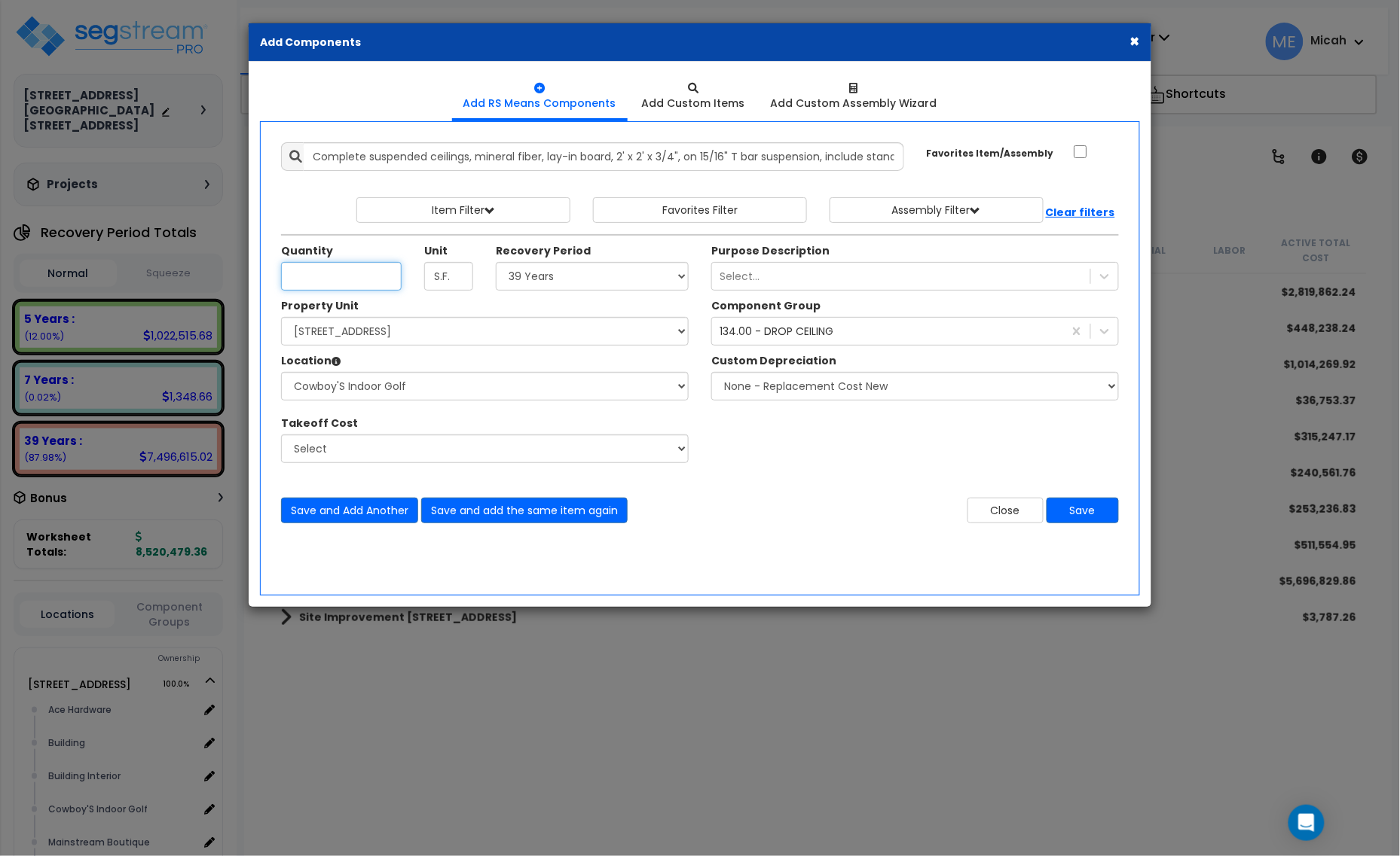
click at [377, 287] on input "Quantity" at bounding box center [342, 277] width 121 height 28
type input "906.8"
click at [451, 386] on select "Select Ace Hardware Building Building Interior Cowboy'S Indoor Golf Mainstream …" at bounding box center [484, 386] width 407 height 28
select select "31131"
click at [281, 373] on select "Select Ace Hardware Building Building Interior Cowboy'S Indoor Golf Mainstream …" at bounding box center [484, 386] width 407 height 28
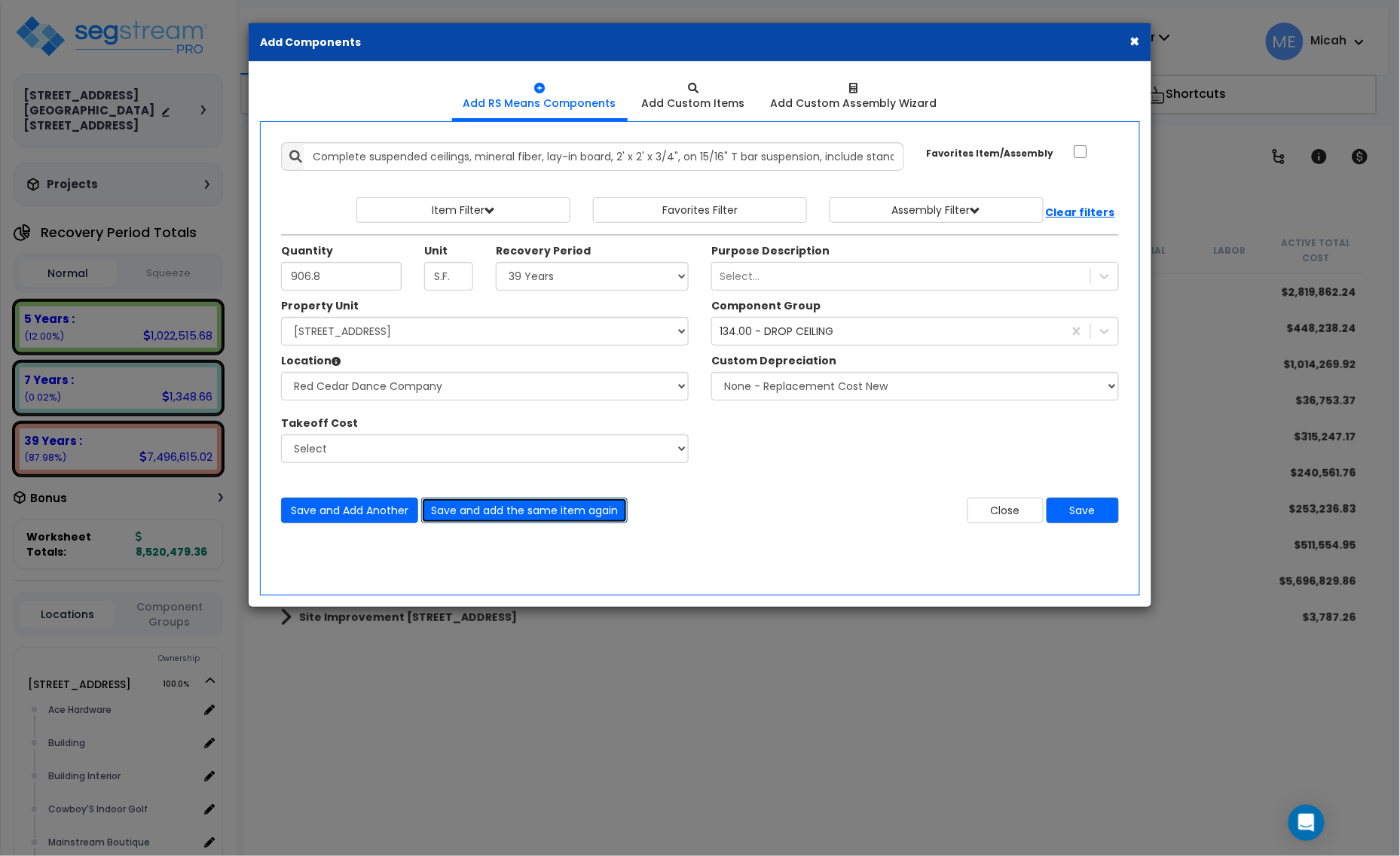
click at [528, 522] on button "Save and add the same item again" at bounding box center [524, 510] width 207 height 26
drag, startPoint x: 324, startPoint y: 269, endPoint x: 328, endPoint y: 276, distance: 8.1
click at [327, 273] on input "Quantity" at bounding box center [342, 277] width 121 height 28
type input "12.3"
click at [496, 498] on div "Save and Add Another Save and add the same item again Close Save" at bounding box center [700, 501] width 861 height 44
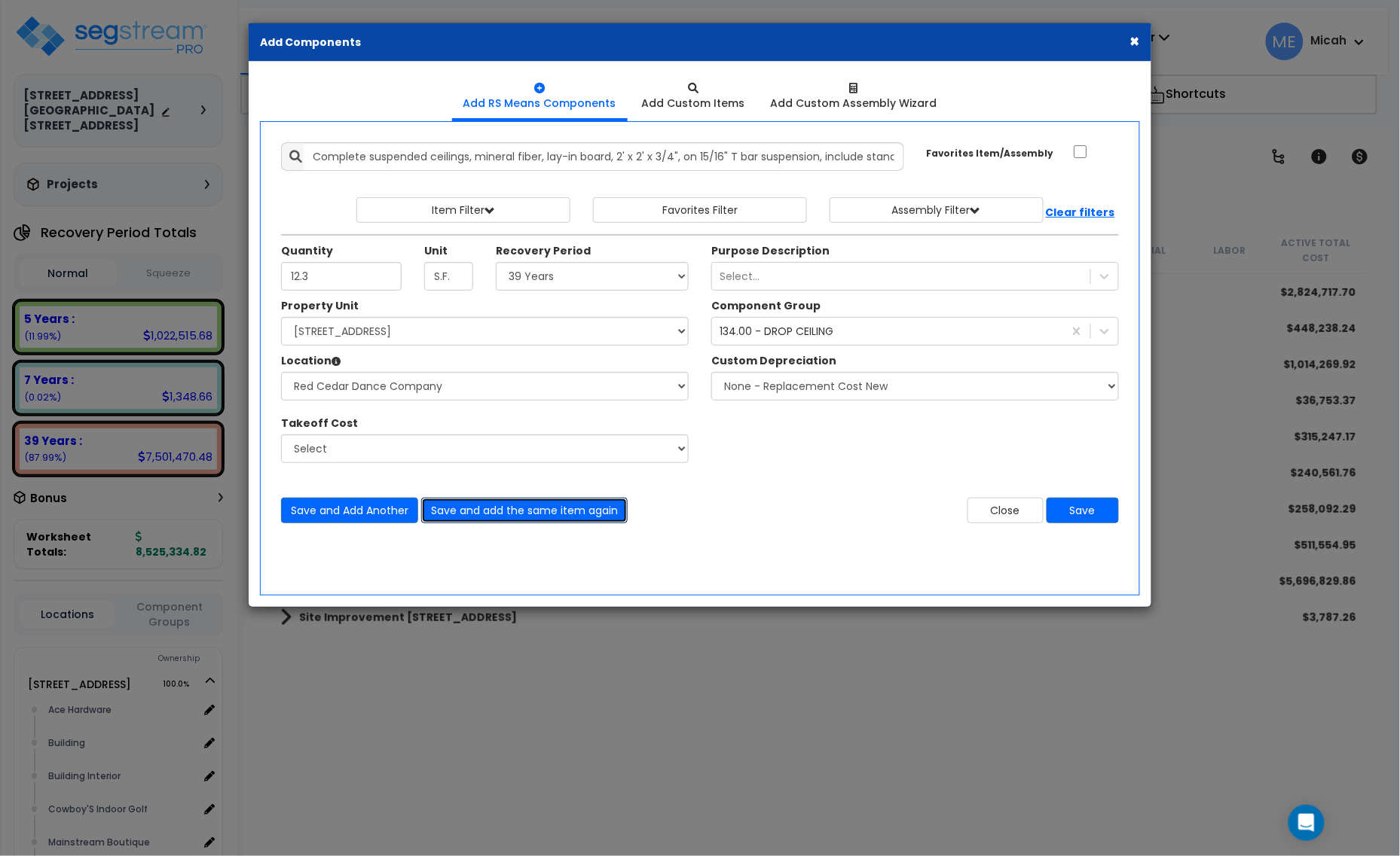
drag, startPoint x: 497, startPoint y: 507, endPoint x: 488, endPoint y: 517, distance: 13.5
click at [497, 508] on button "Save and add the same item again" at bounding box center [524, 510] width 207 height 26
click at [356, 280] on input "Quantity" at bounding box center [342, 277] width 121 height 28
type input "1,029.2"
click at [555, 520] on button "Save and add the same item again" at bounding box center [524, 510] width 207 height 26
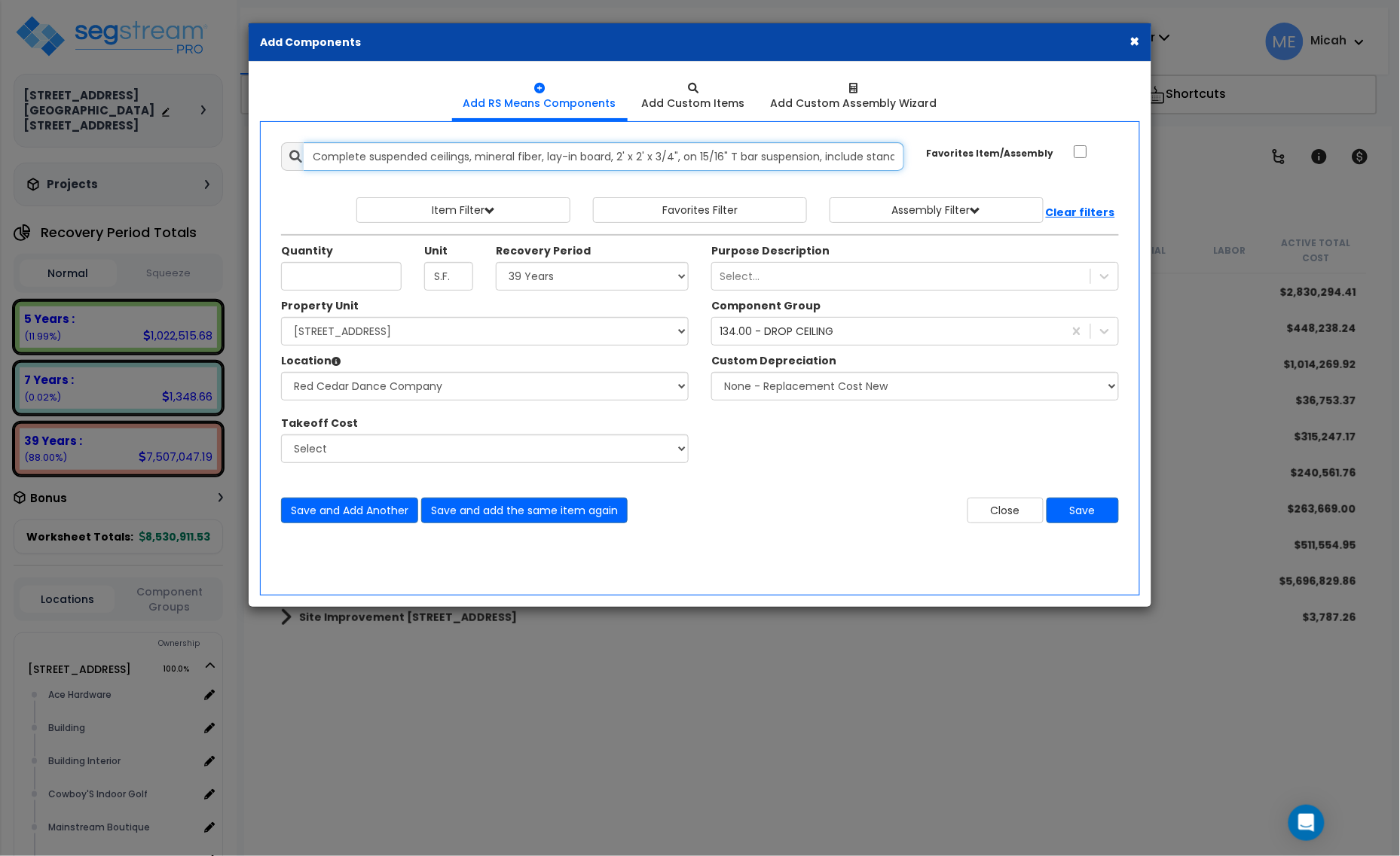
drag, startPoint x: 892, startPoint y: 153, endPoint x: 317, endPoint y: 168, distance: 575.2
click at [317, 168] on input "Complete suspended ceilings, mineral fiber, lay-in board, 2' x 2' x 3/4", on 15…" at bounding box center [603, 156] width 601 height 28
type input "ard suspension system, excl. 1-1/2" carrier channels - 9512330.0800"
drag, startPoint x: 693, startPoint y: 151, endPoint x: 313, endPoint y: 176, distance: 380.8
click at [313, 176] on div "Add Items Add Assemblies Both 9603767 Select" at bounding box center [700, 333] width 861 height 404
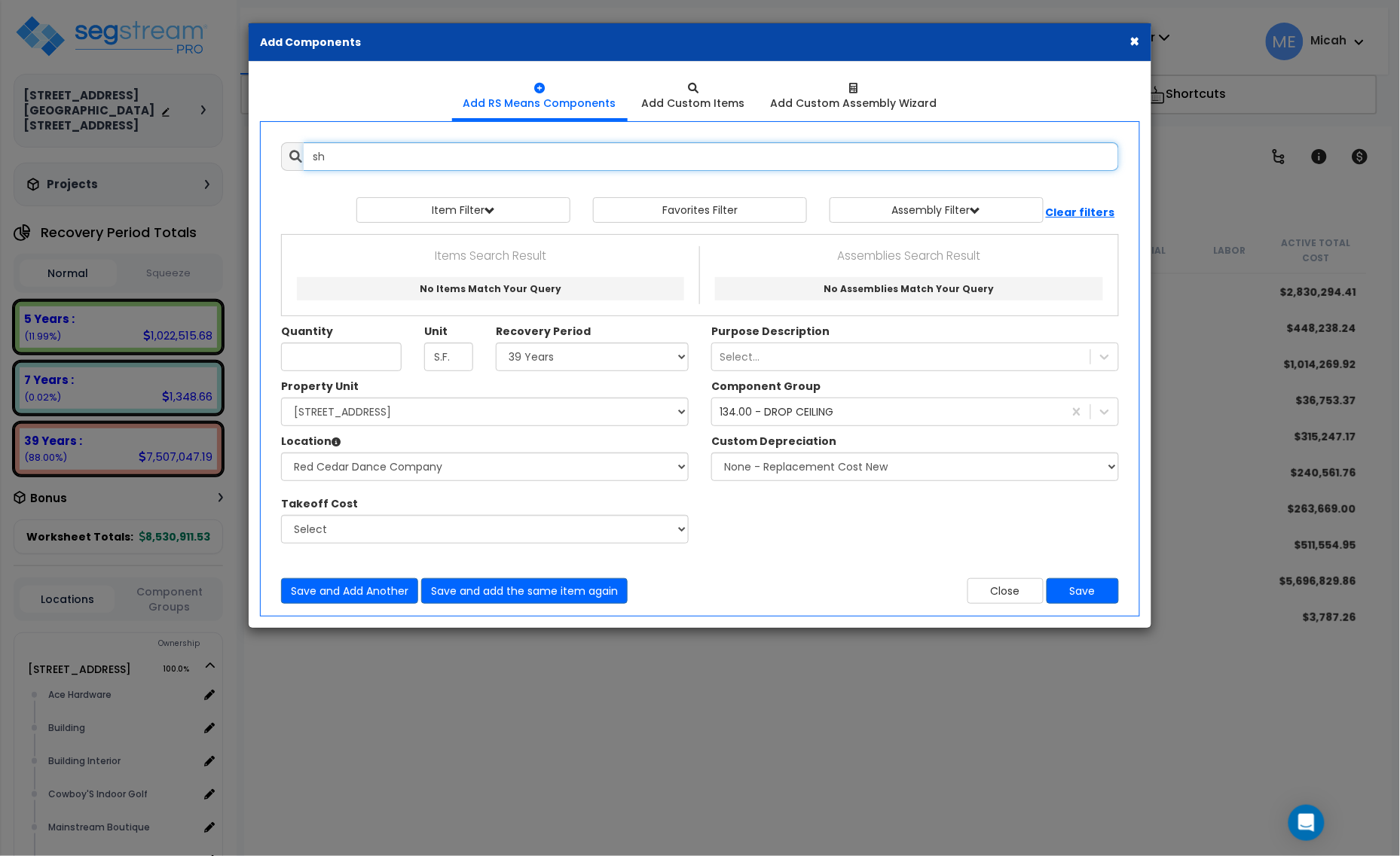
type input "s"
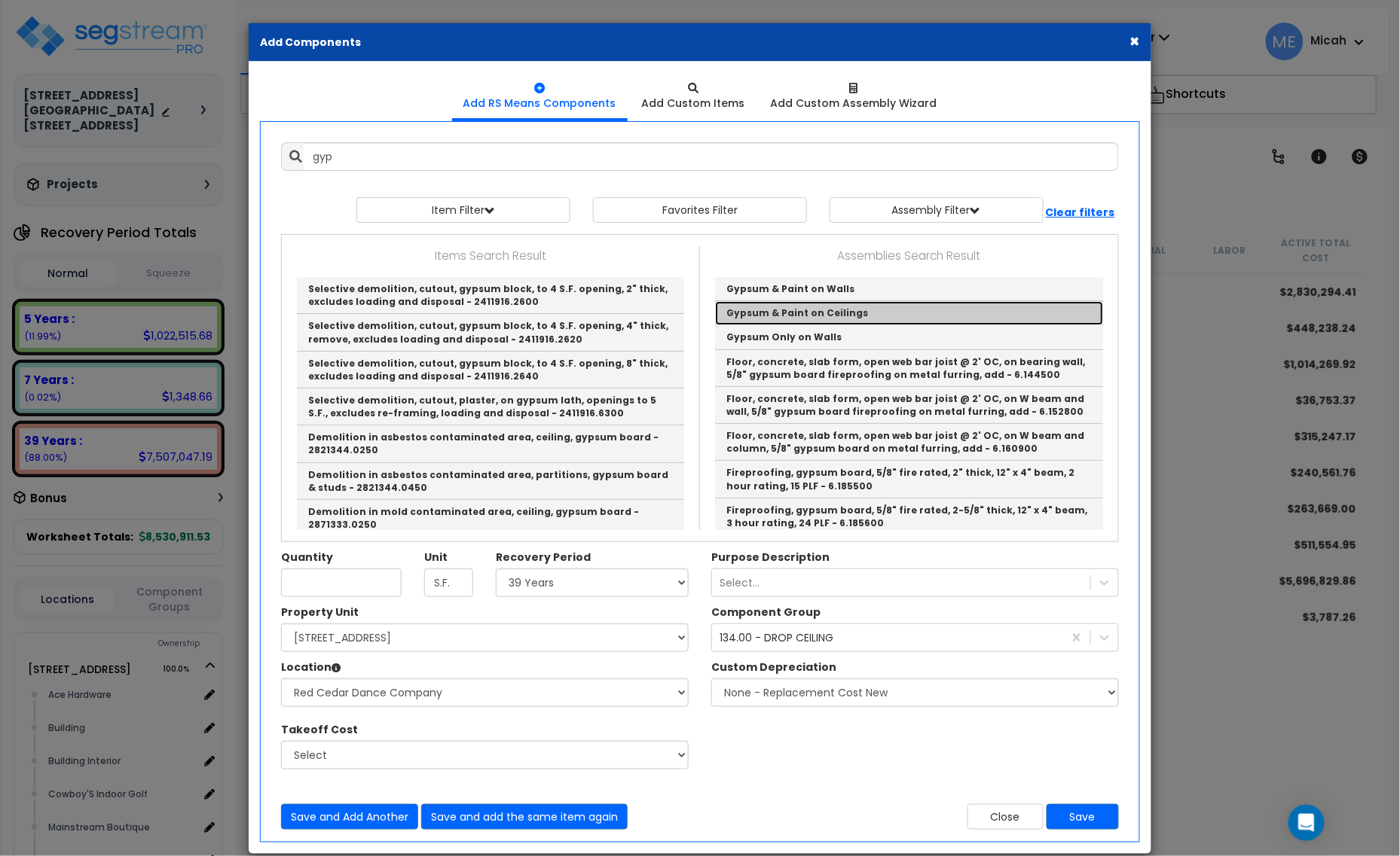
click at [803, 317] on link "Gypsum & Paint on Ceilings" at bounding box center [908, 313] width 388 height 24
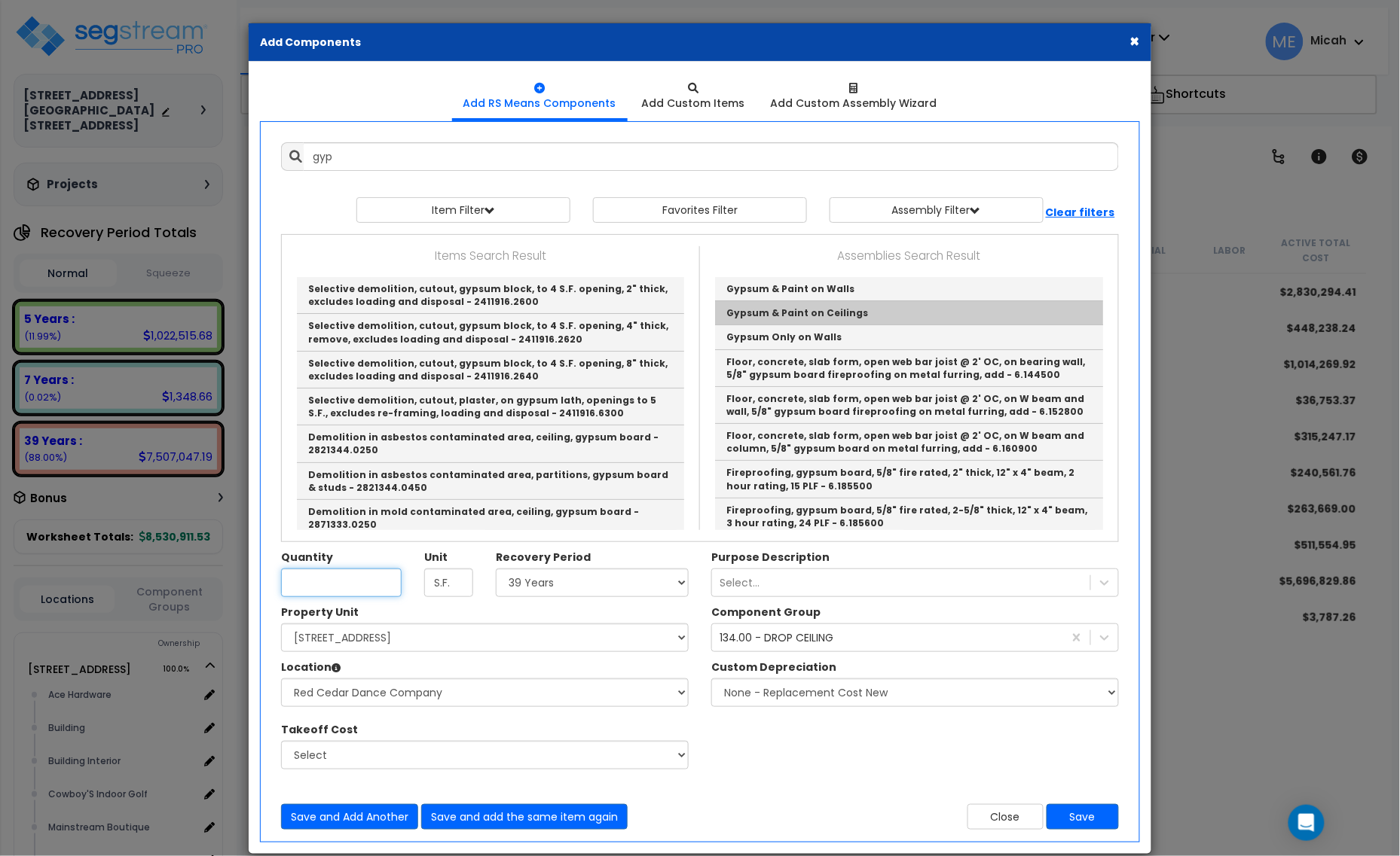
type input "Gypsum & Paint on Ceilings"
checkbox input "true"
type input "EA"
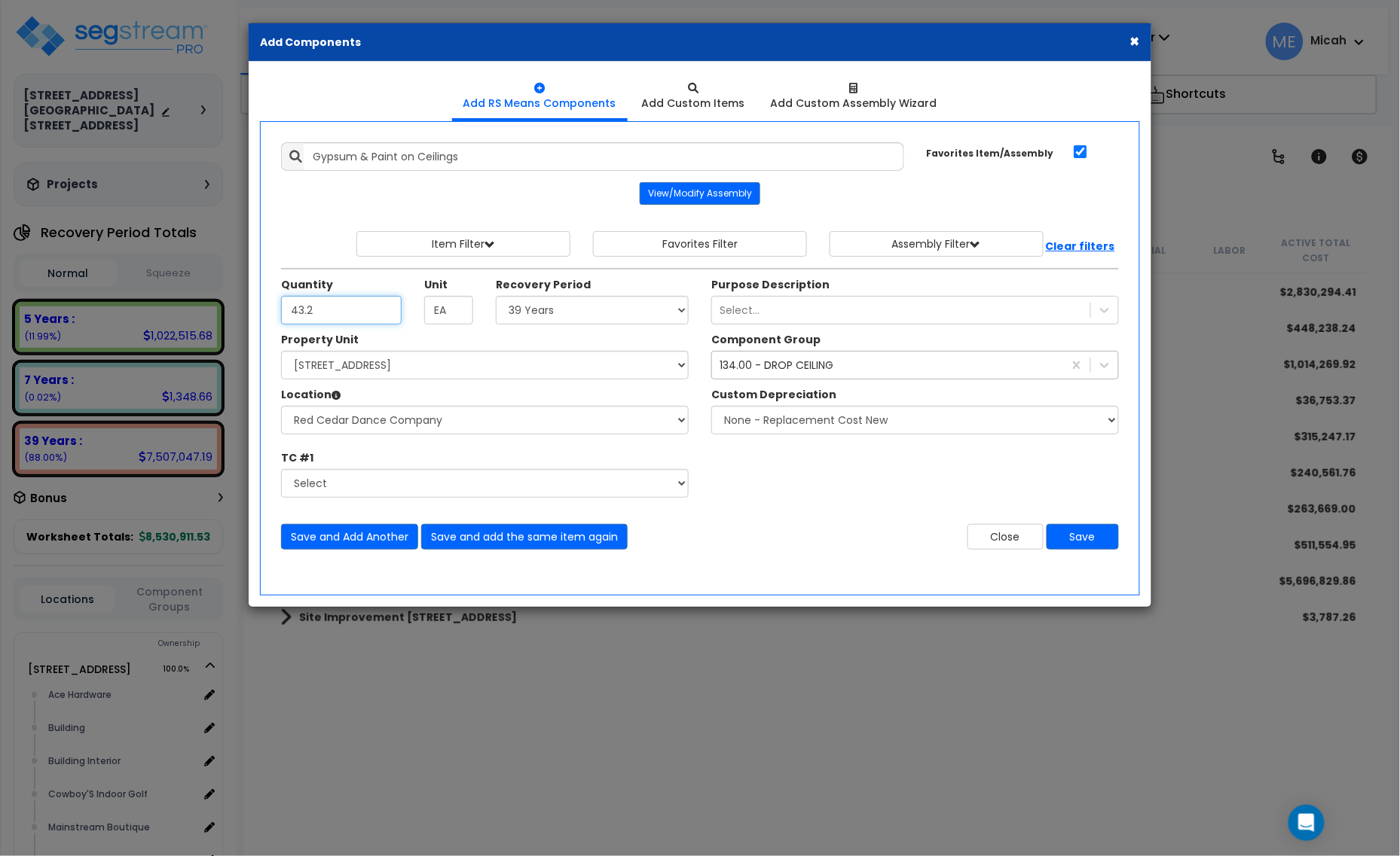
type input "43.2"
click at [768, 366] on div "134.00 - DROP CEILING" at bounding box center [776, 365] width 114 height 15
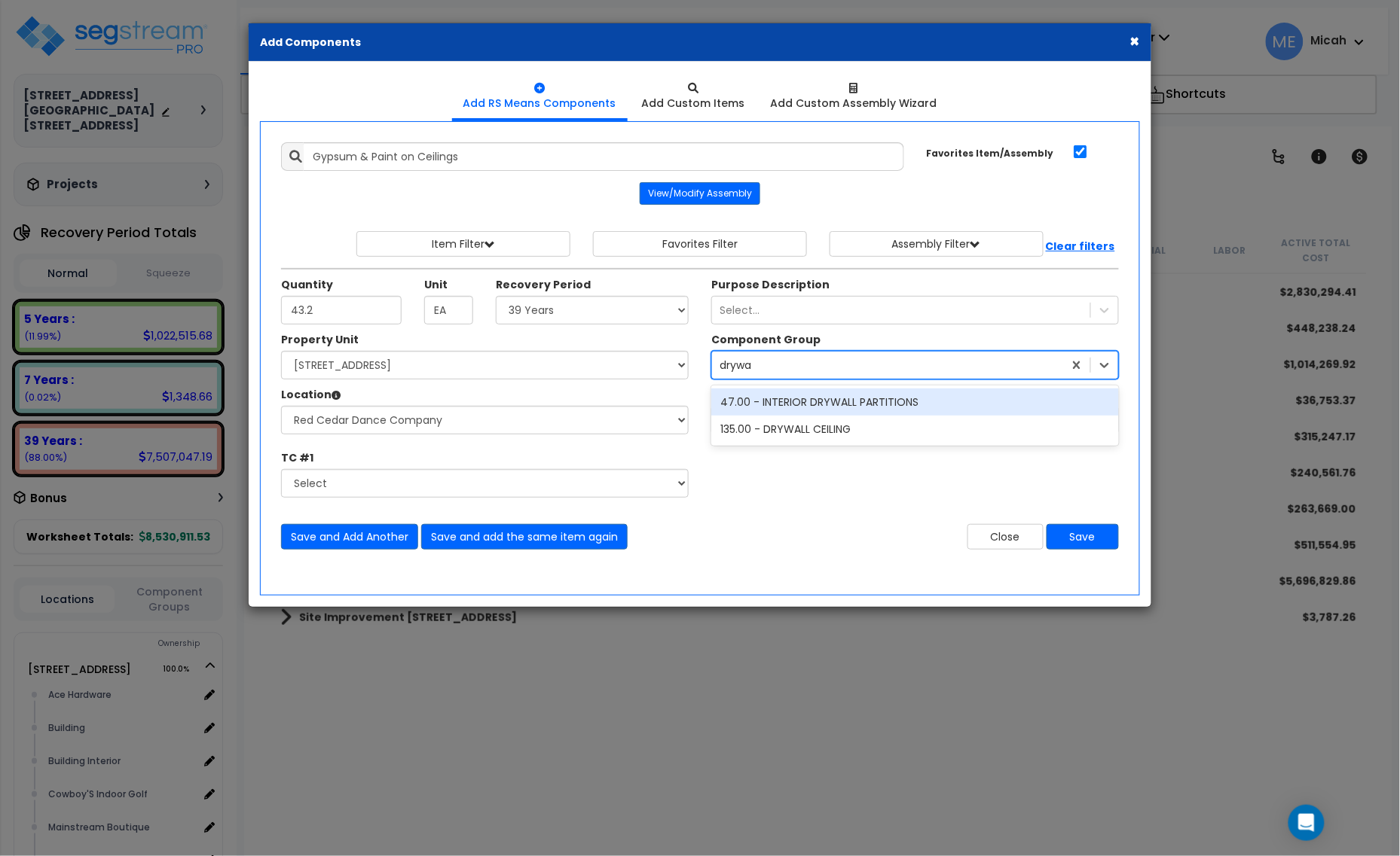
type input "drywal"
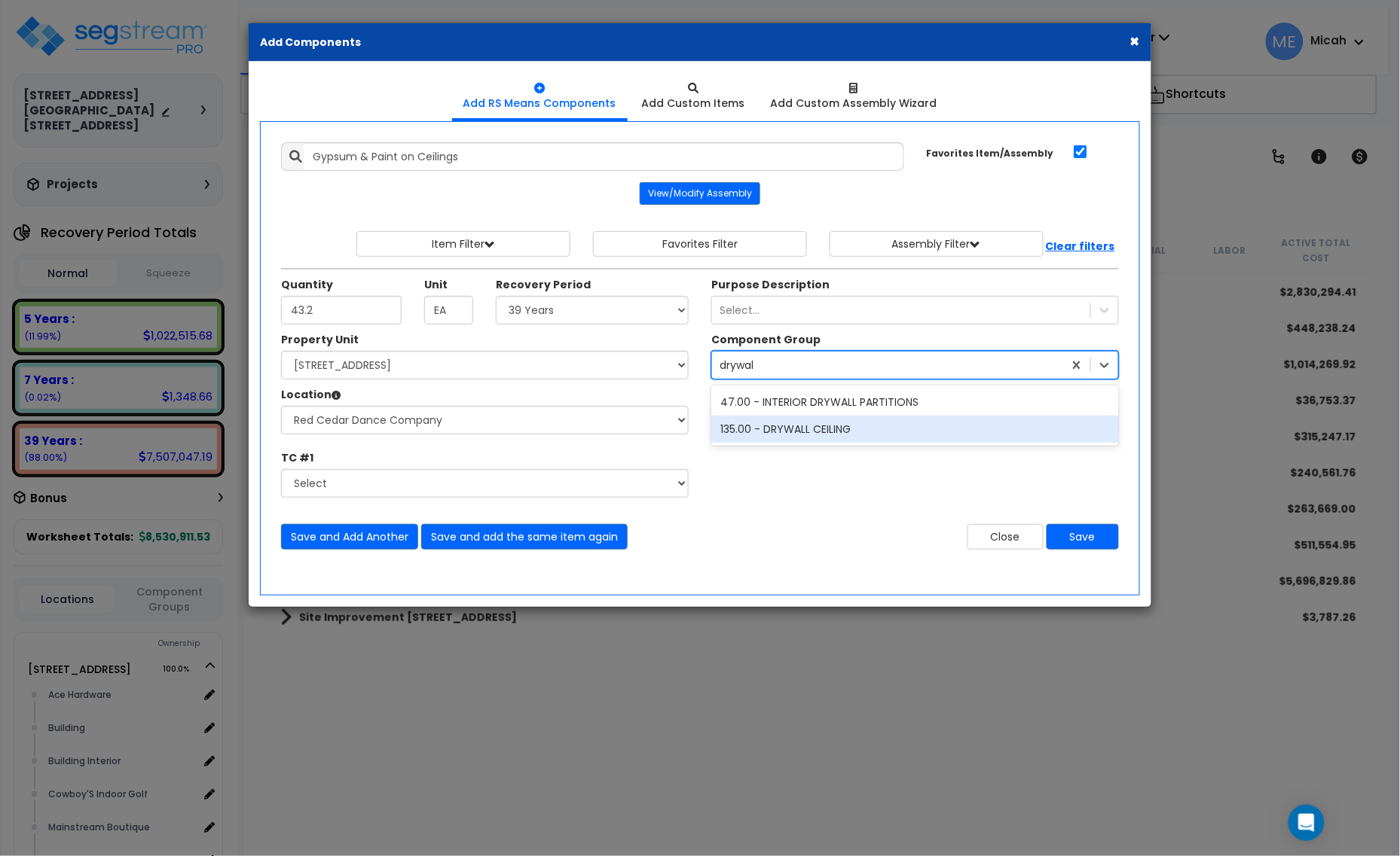
click at [795, 430] on div "135.00 - DRYWALL CEILING" at bounding box center [915, 429] width 407 height 27
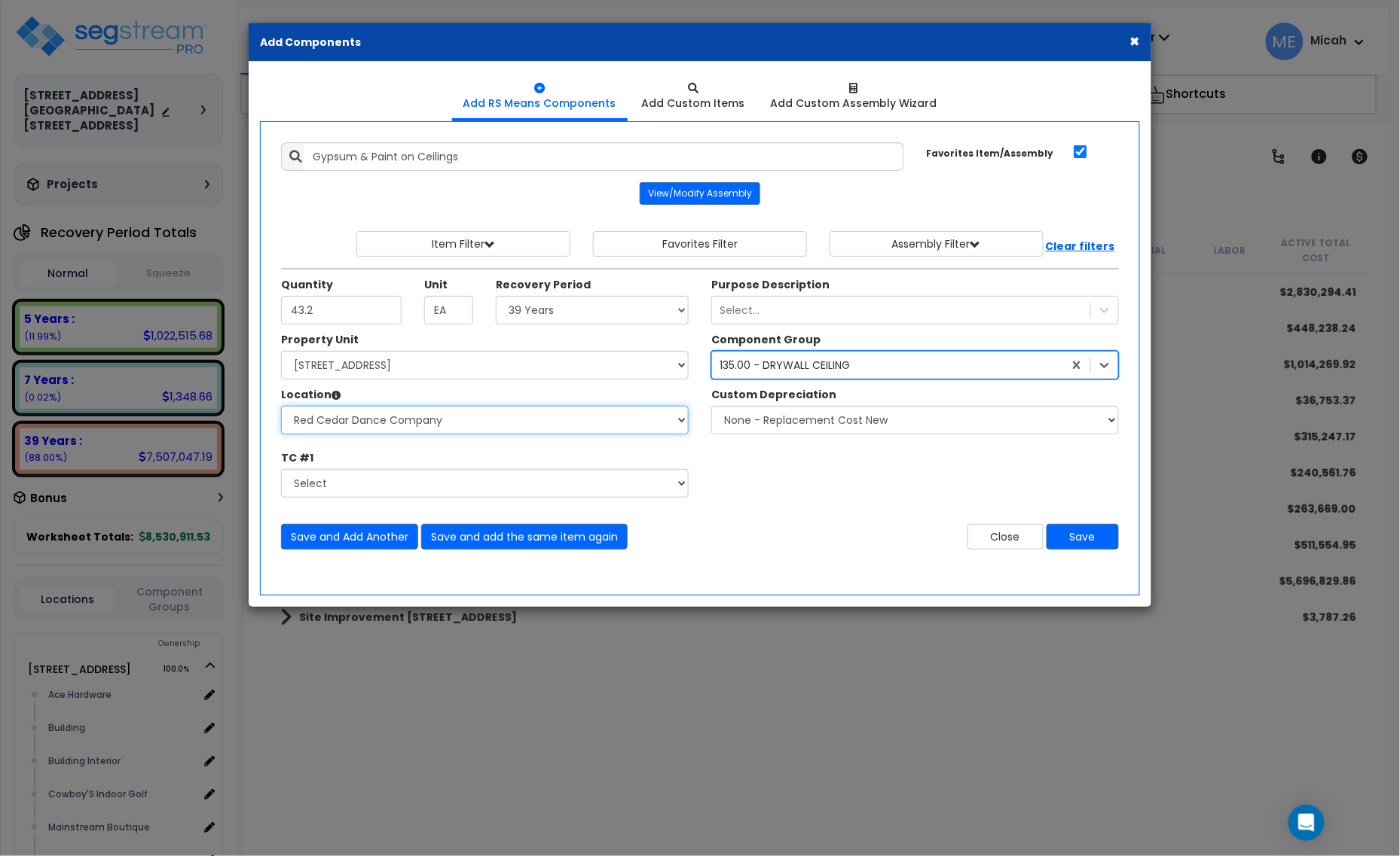
click at [434, 428] on select "Select Ace Hardware Building Building Interior Cowboy'S Indoor Golf Mainstream …" at bounding box center [484, 420] width 407 height 28
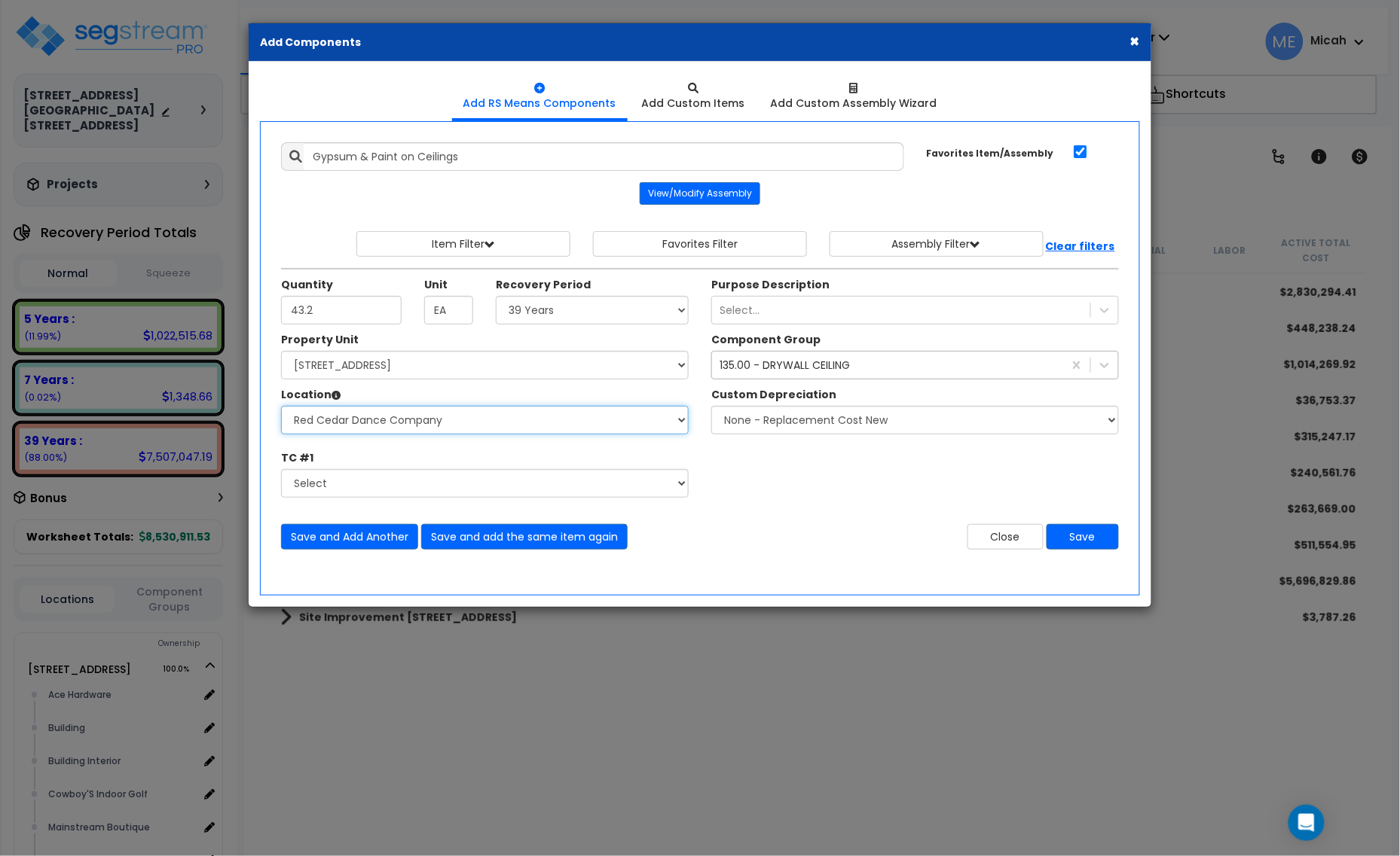
select select "31284"
click at [281, 407] on select "Select Ace Hardware Building Building Interior Cowboy'S Indoor Golf Mainstream …" at bounding box center [484, 420] width 407 height 28
click at [374, 536] on button "Save and Add Another" at bounding box center [350, 537] width 138 height 26
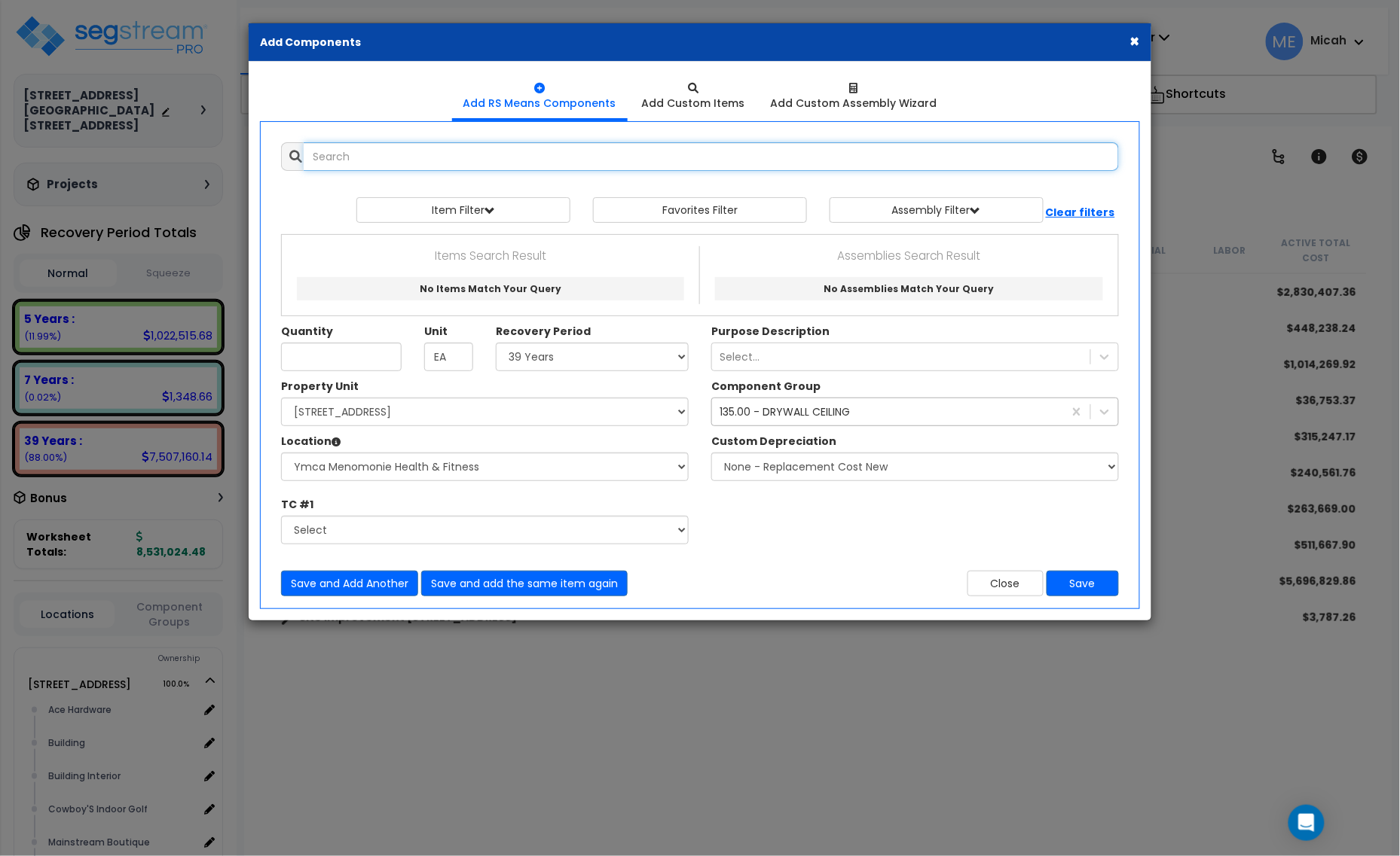
click at [381, 162] on input "text" at bounding box center [711, 156] width 815 height 28
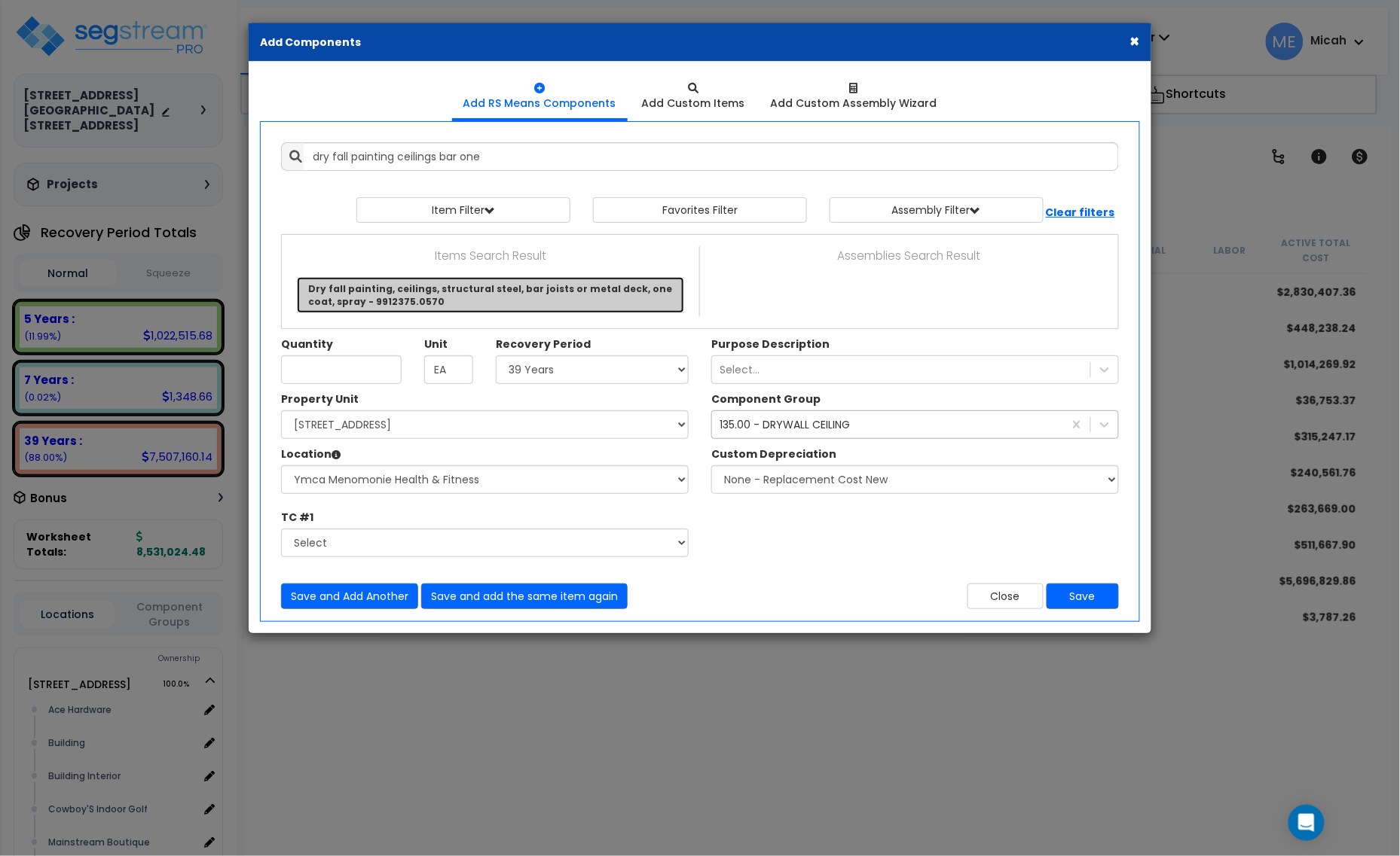
click at [428, 309] on link "Dry fall painting, ceilings, structural steel, bar joists or metal deck, one co…" at bounding box center [491, 294] width 387 height 36
type input "Dry fall painting, ceilings, structural steel, bar joists or metal deck, one co…"
checkbox input "false"
type input "S.F."
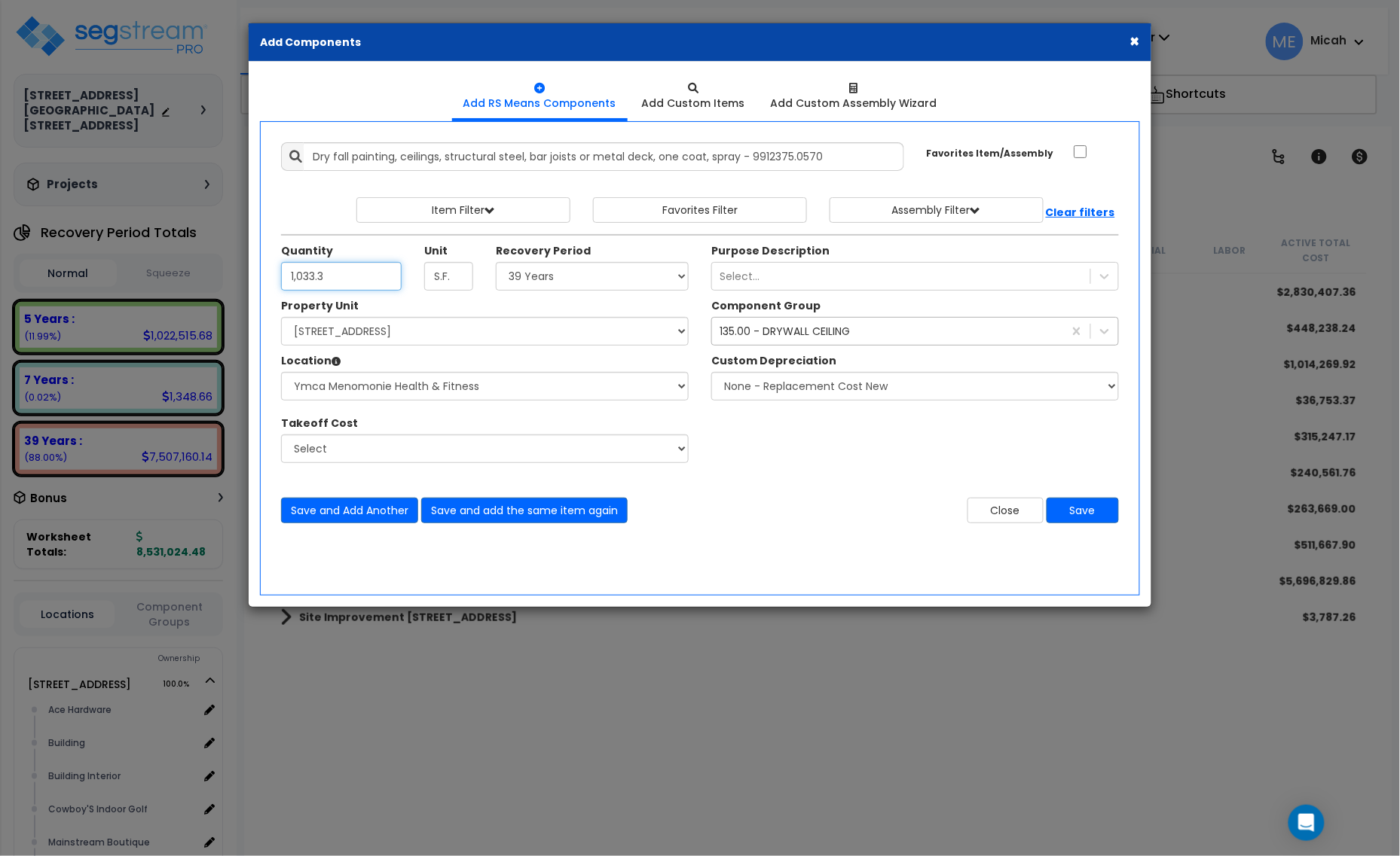
type input "1,033.3"
click at [733, 330] on div "135.00 - DRYWALL CEILING" at bounding box center [784, 331] width 130 height 15
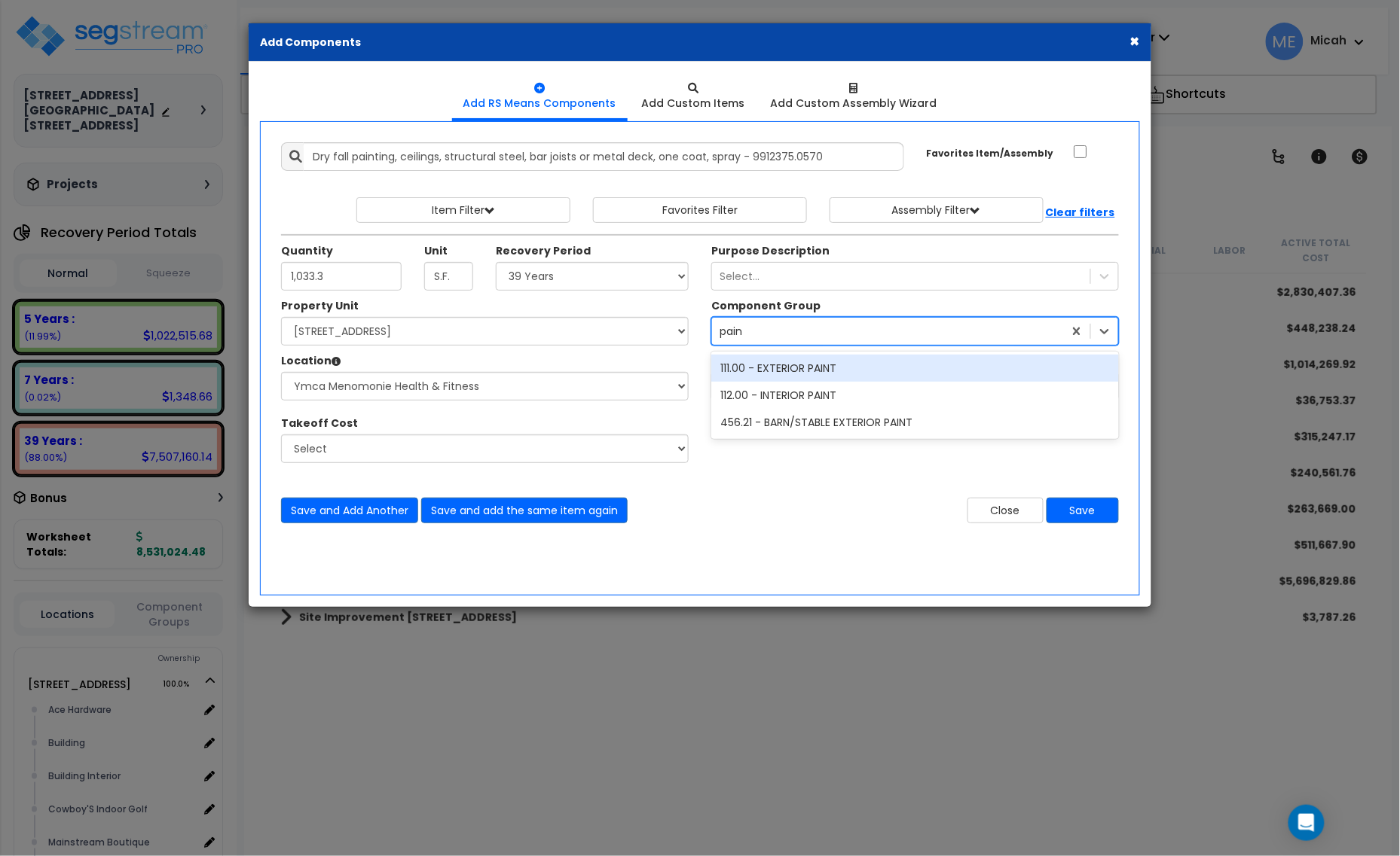
type input "paint"
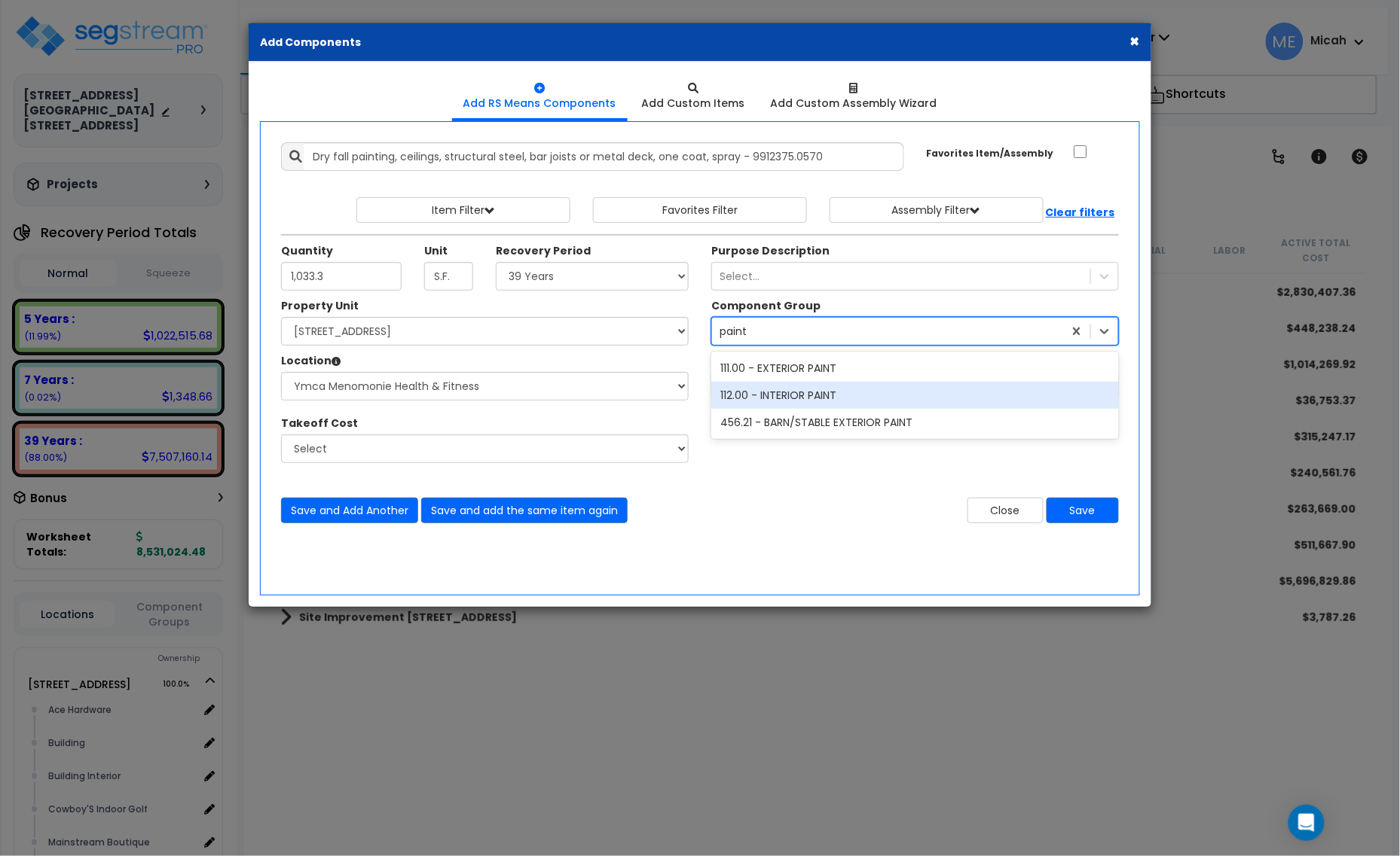
click at [777, 397] on div "112.00 - INTERIOR PAINT" at bounding box center [915, 396] width 407 height 27
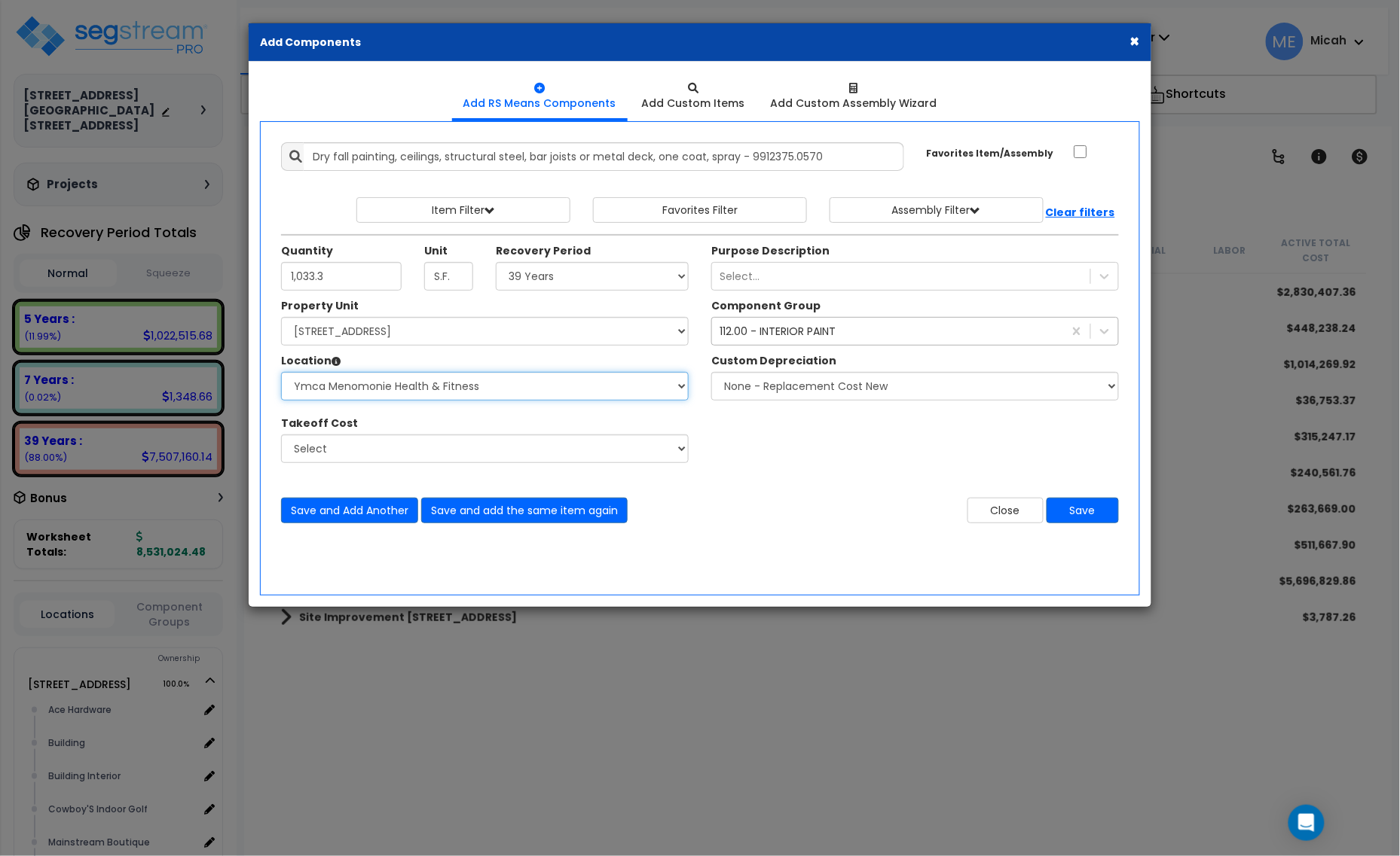
click at [386, 394] on select "Select Ace Hardware Building Building Interior Cowboy'S Indoor Golf Mainstream …" at bounding box center [484, 386] width 407 height 28
select select "31131"
click at [281, 373] on select "Select Ace Hardware Building Building Interior Cowboy'S Indoor Golf Mainstream …" at bounding box center [484, 386] width 407 height 28
click at [370, 512] on button "Save and Add Another" at bounding box center [350, 510] width 138 height 26
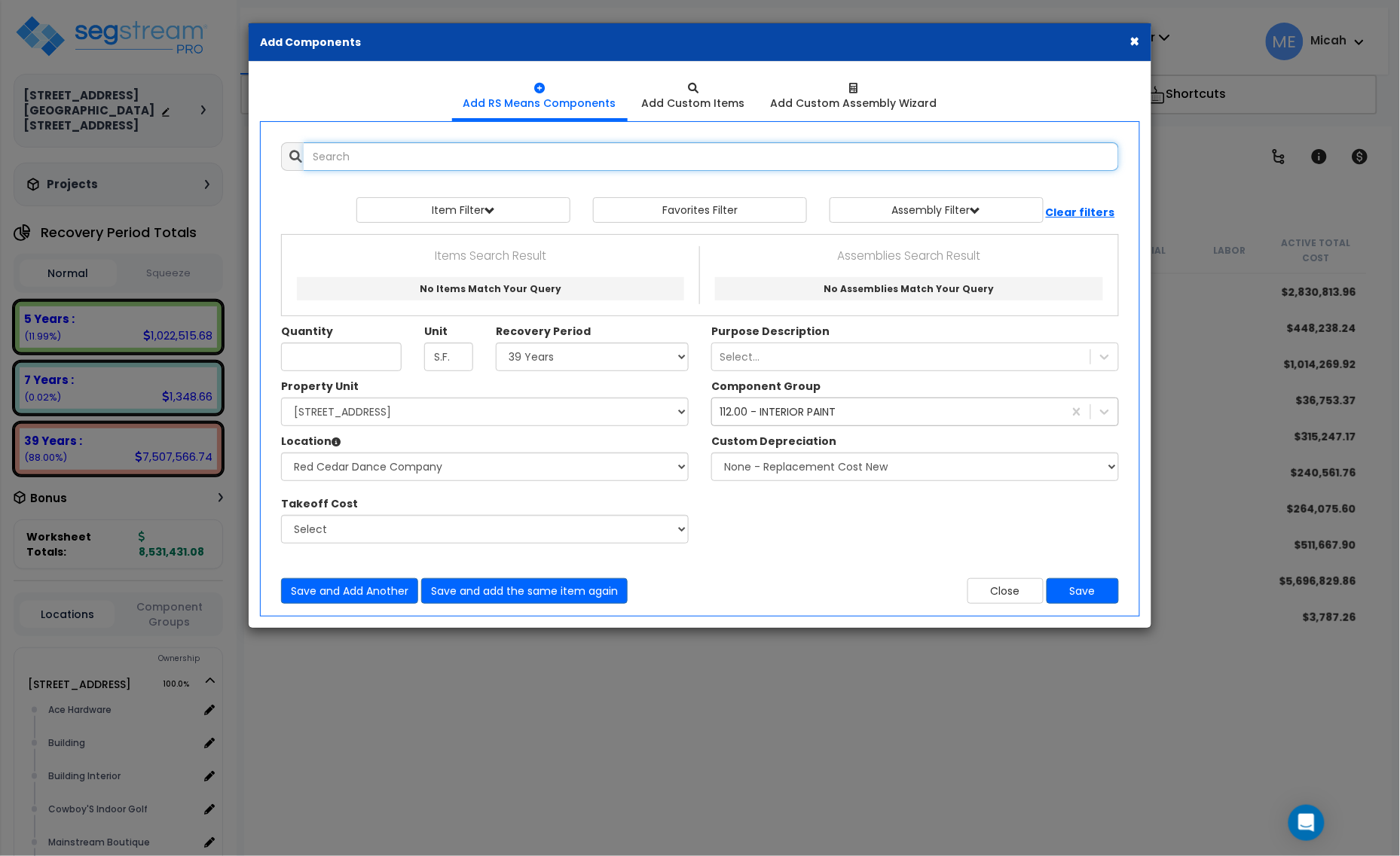
click at [394, 156] on input "text" at bounding box center [711, 156] width 815 height 28
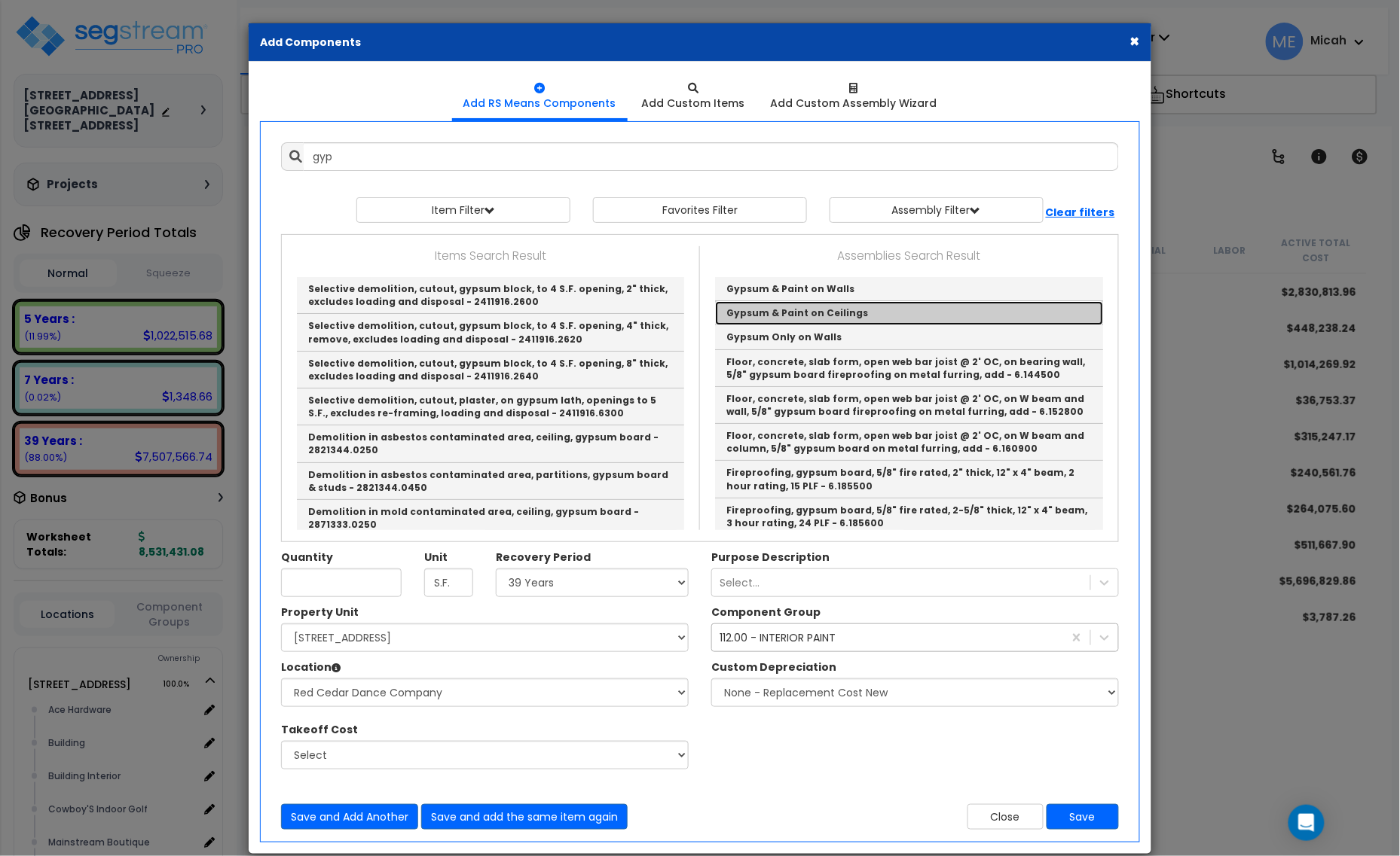
click at [788, 311] on link "Gypsum & Paint on Ceilings" at bounding box center [908, 313] width 388 height 24
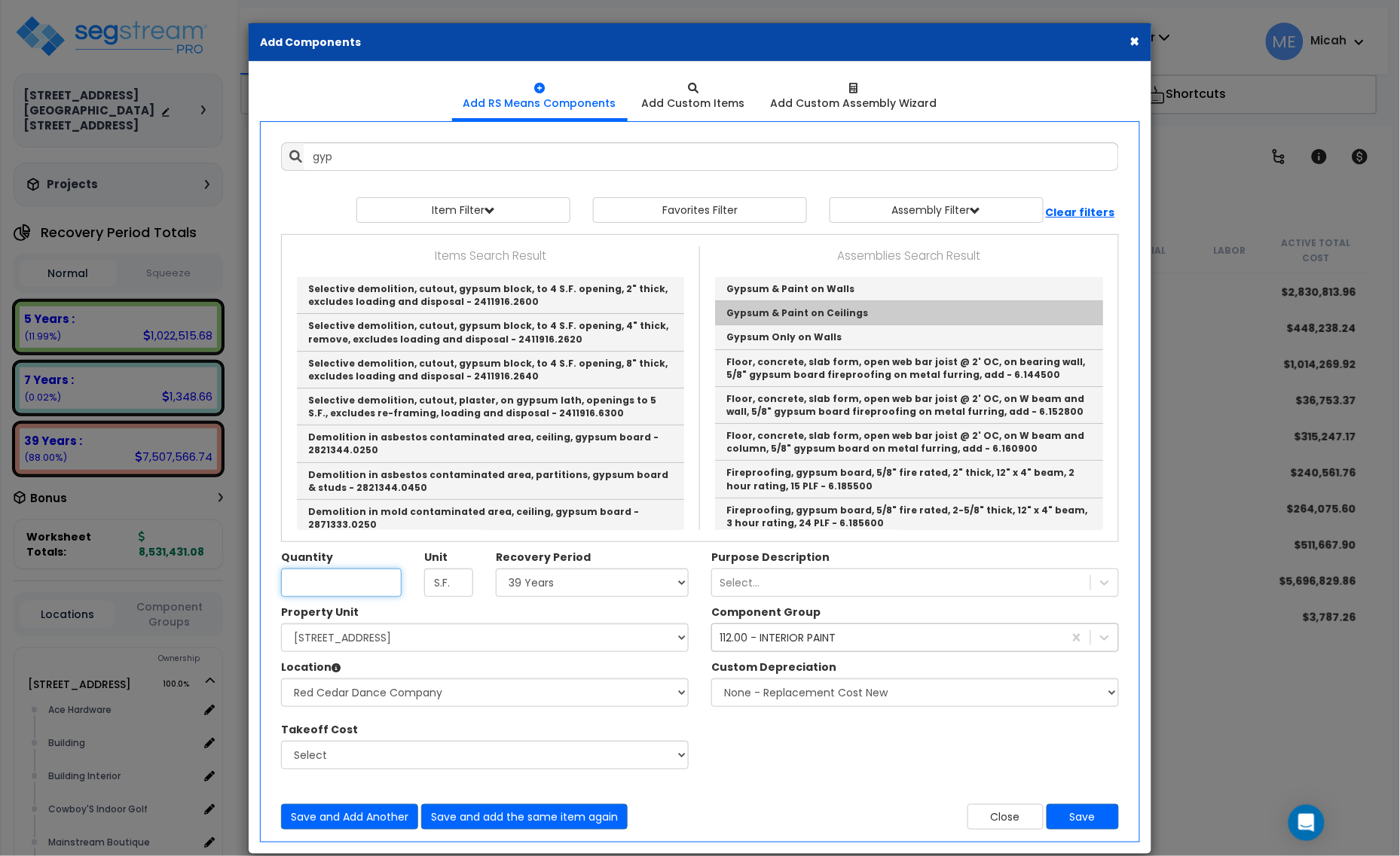
type input "Gypsum & Paint on Ceilings"
checkbox input "true"
type input "EA"
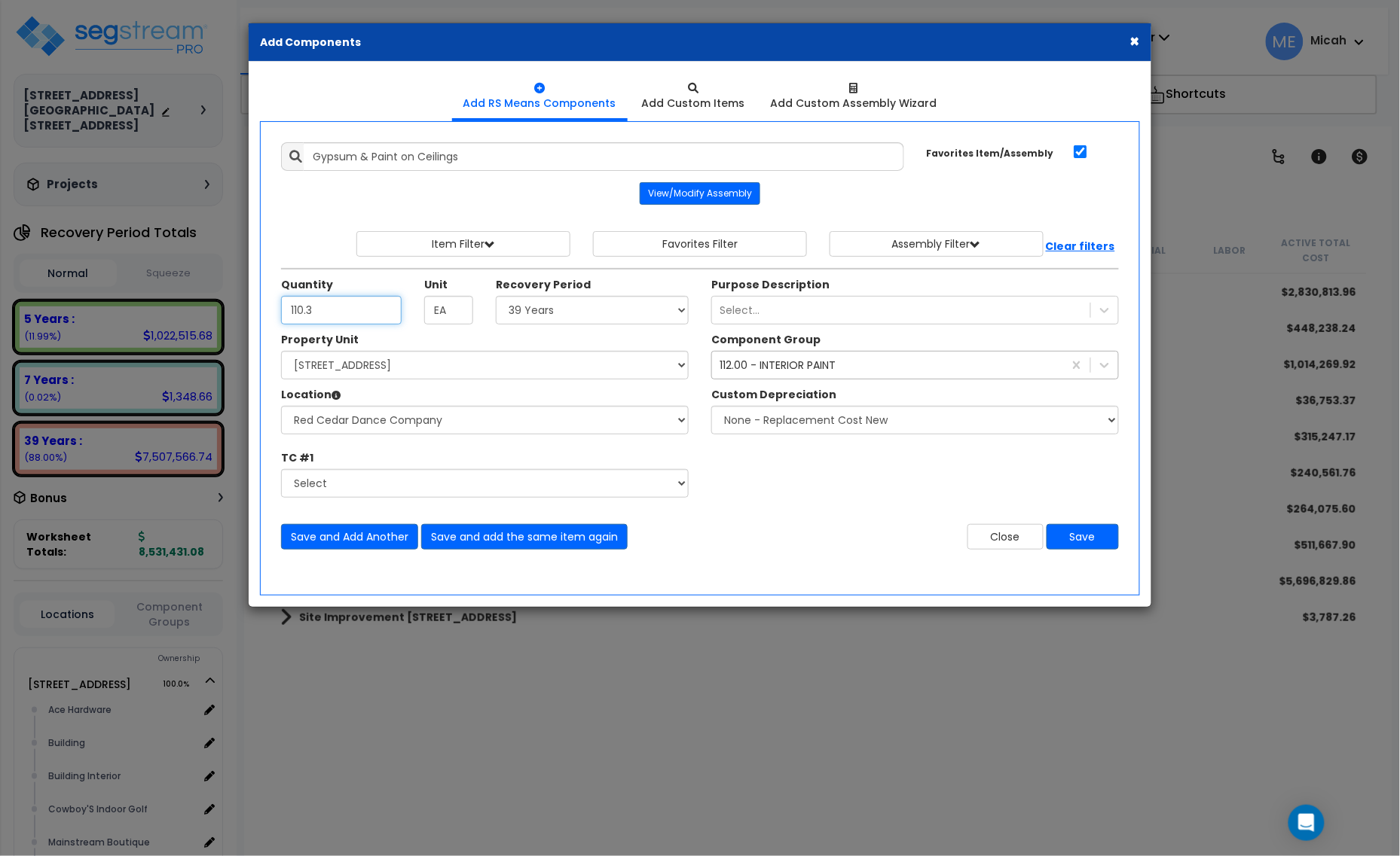
type input "110.3"
click at [771, 373] on div "112.00 - INTERIOR PAINT" at bounding box center [777, 365] width 116 height 15
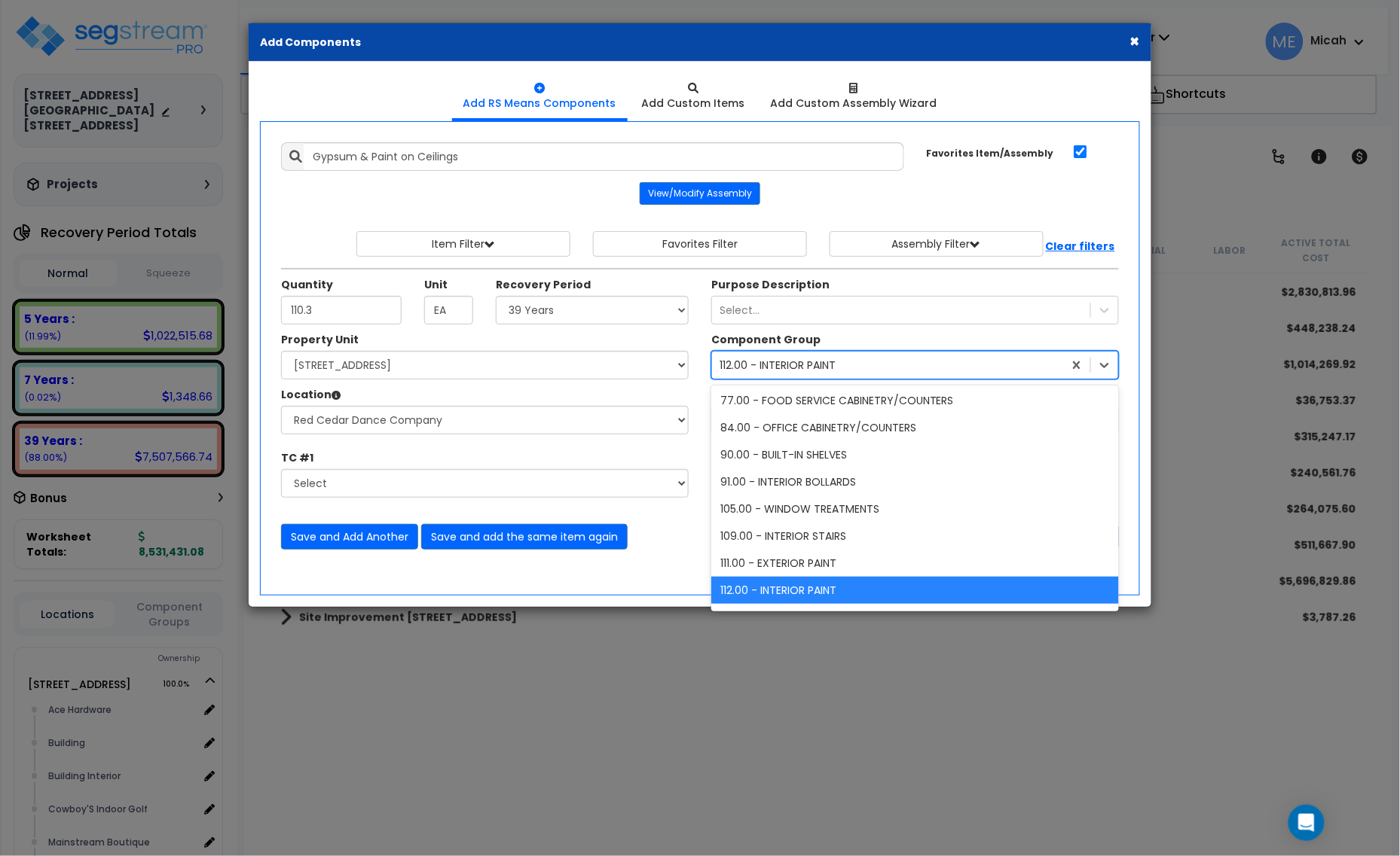
type input "s"
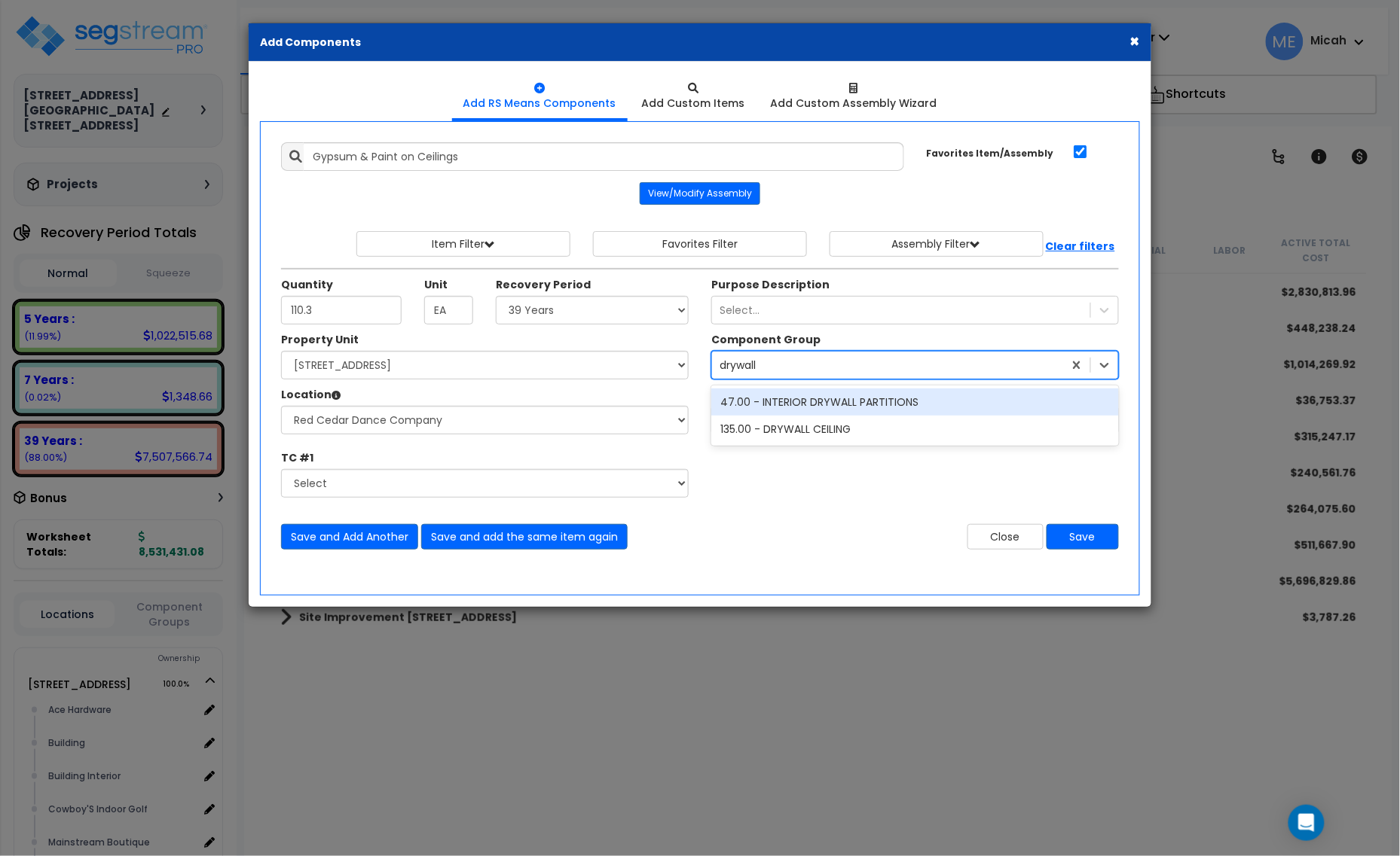
type input "drywall"
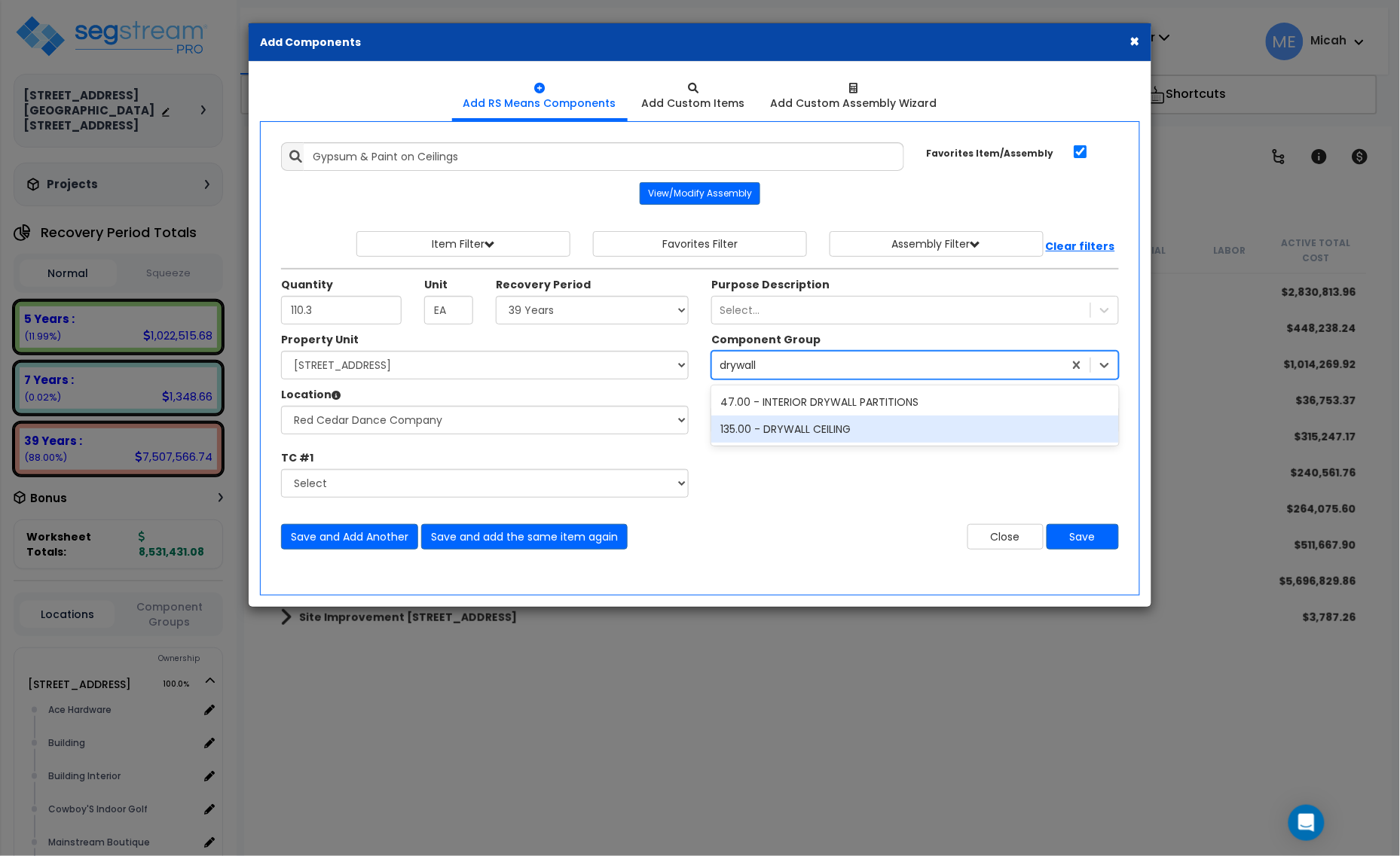
click at [805, 436] on div "135.00 - DRYWALL CEILING" at bounding box center [915, 429] width 407 height 27
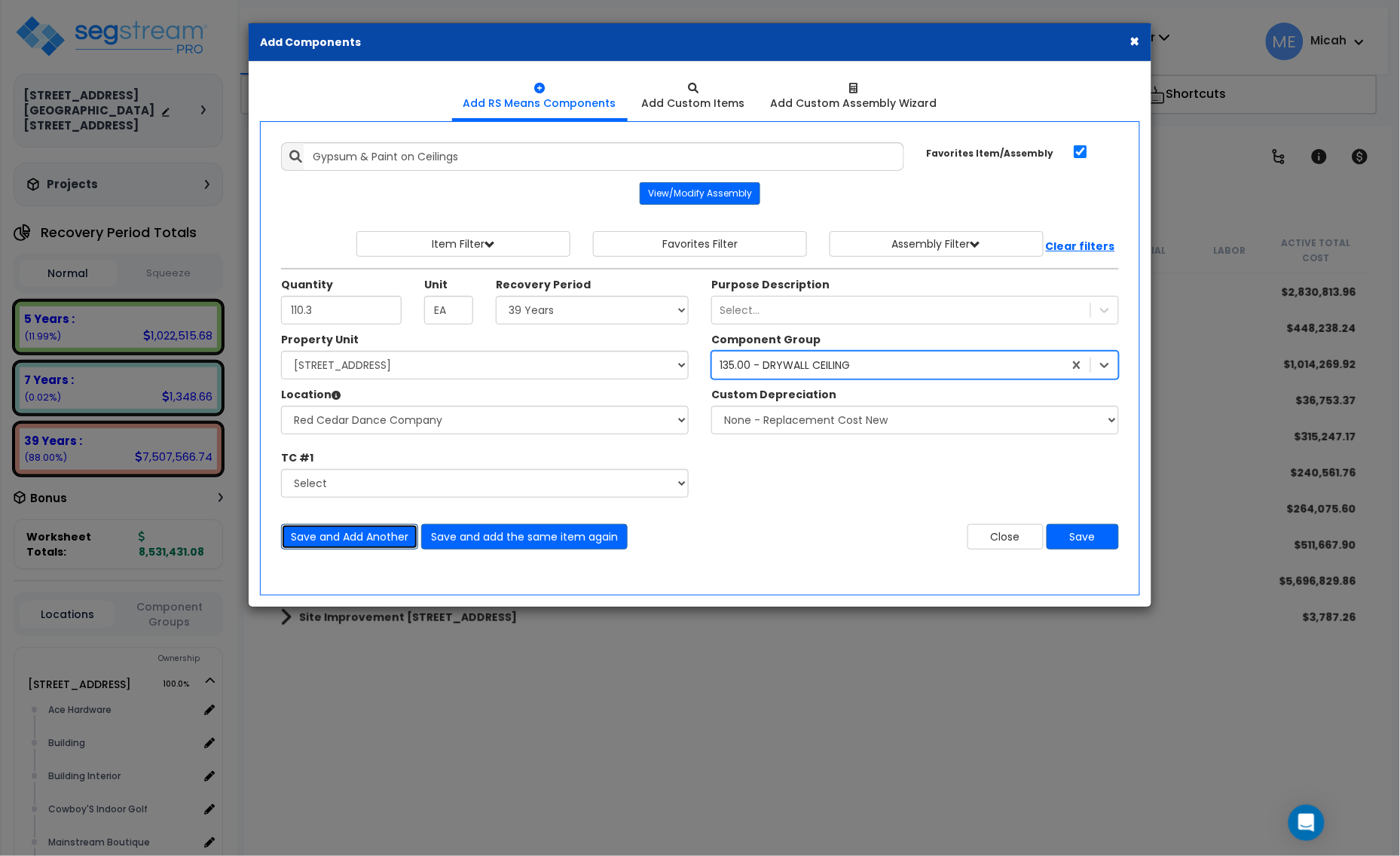
click at [317, 541] on button "Save and Add Another" at bounding box center [350, 537] width 138 height 26
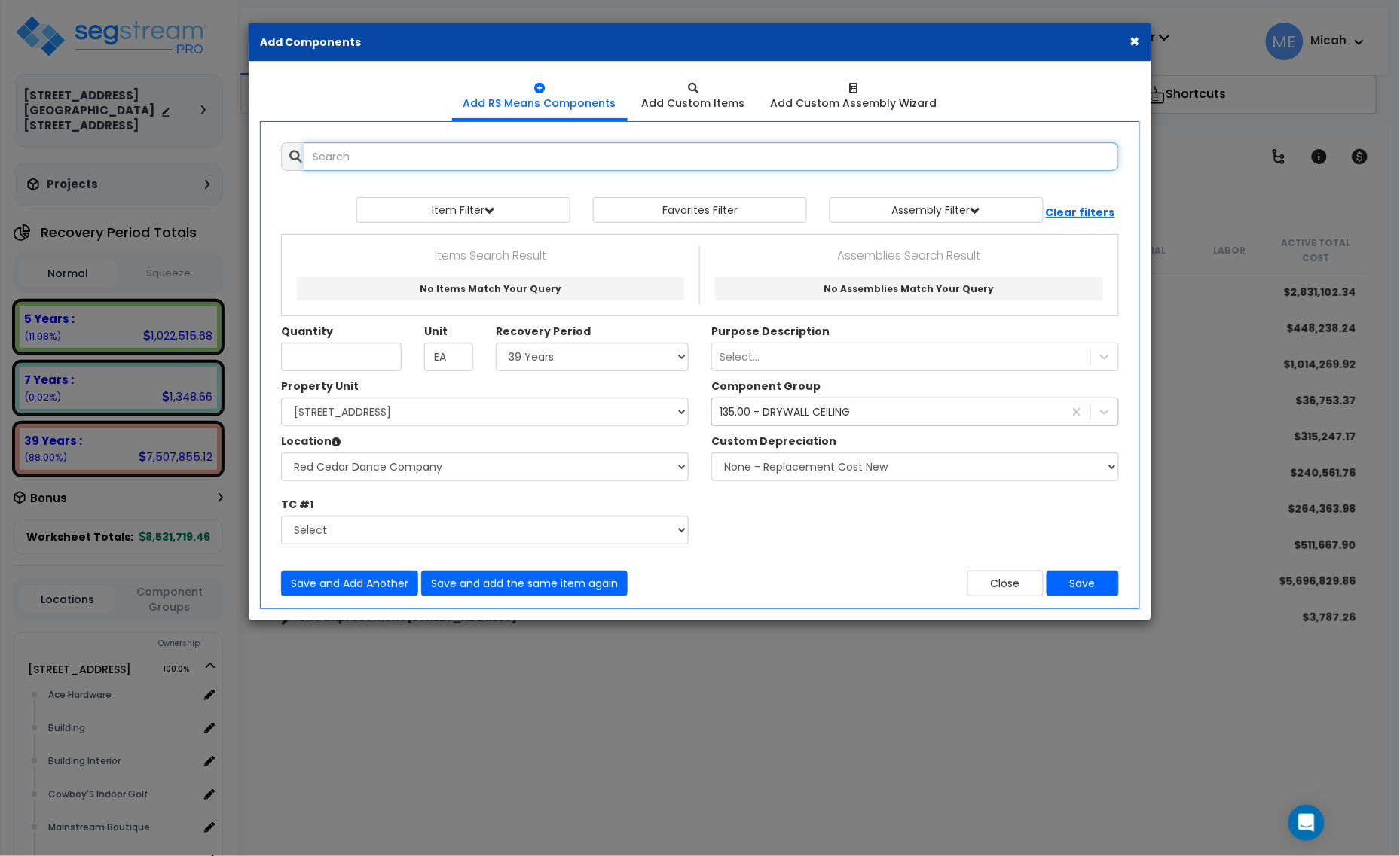
click at [382, 157] on input "text" at bounding box center [711, 156] width 815 height 28
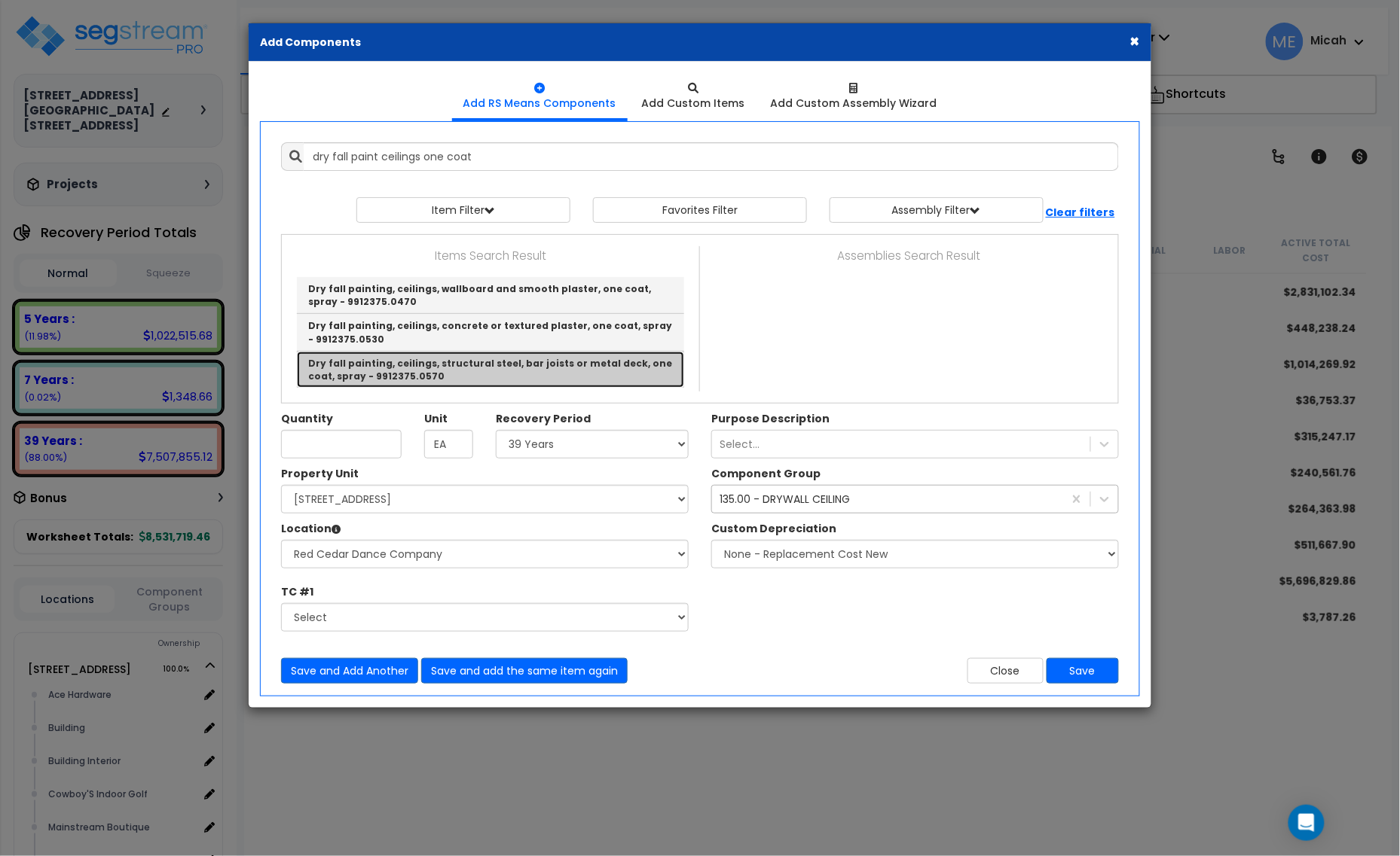
click at [554, 357] on link "Dry fall painting, ceilings, structural steel, bar joists or metal deck, one co…" at bounding box center [491, 370] width 387 height 36
type input "Dry fall painting, ceilings, structural steel, bar joists or metal deck, one co…"
checkbox input "false"
type input "S.F."
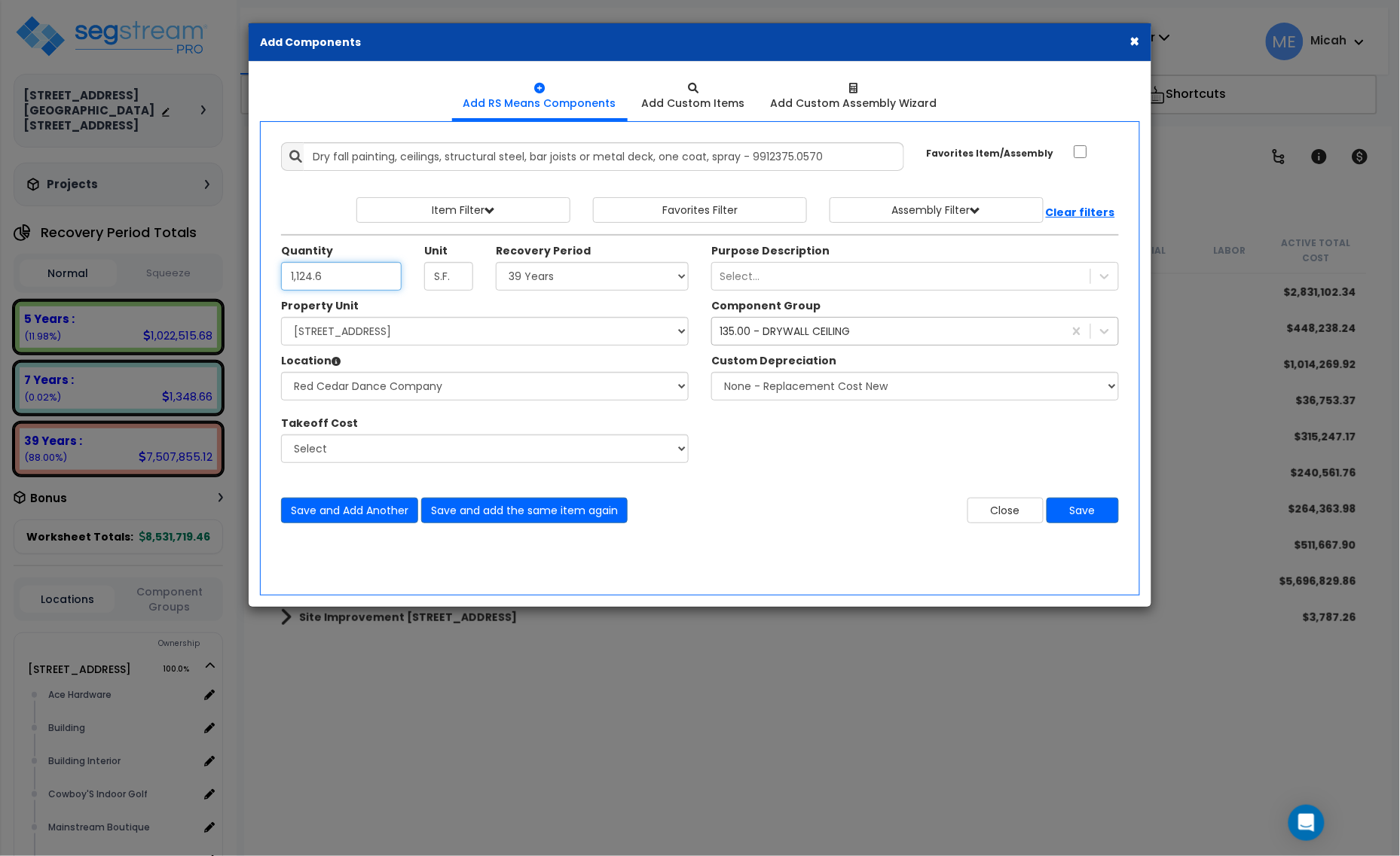
type input "1,124.6"
click at [785, 325] on div "135.00 - DRYWALL CEILING" at bounding box center [887, 331] width 351 height 24
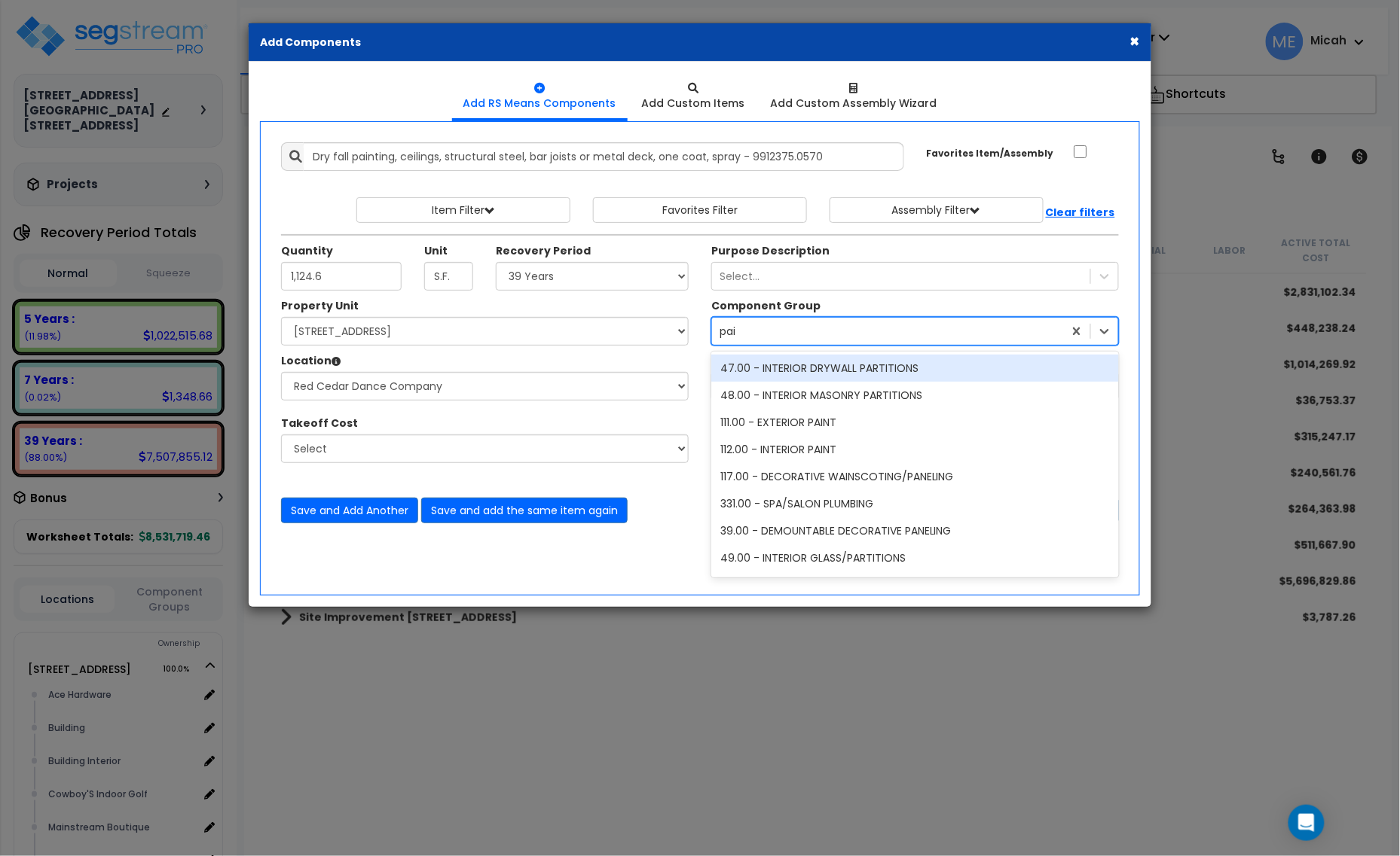
type input "paint"
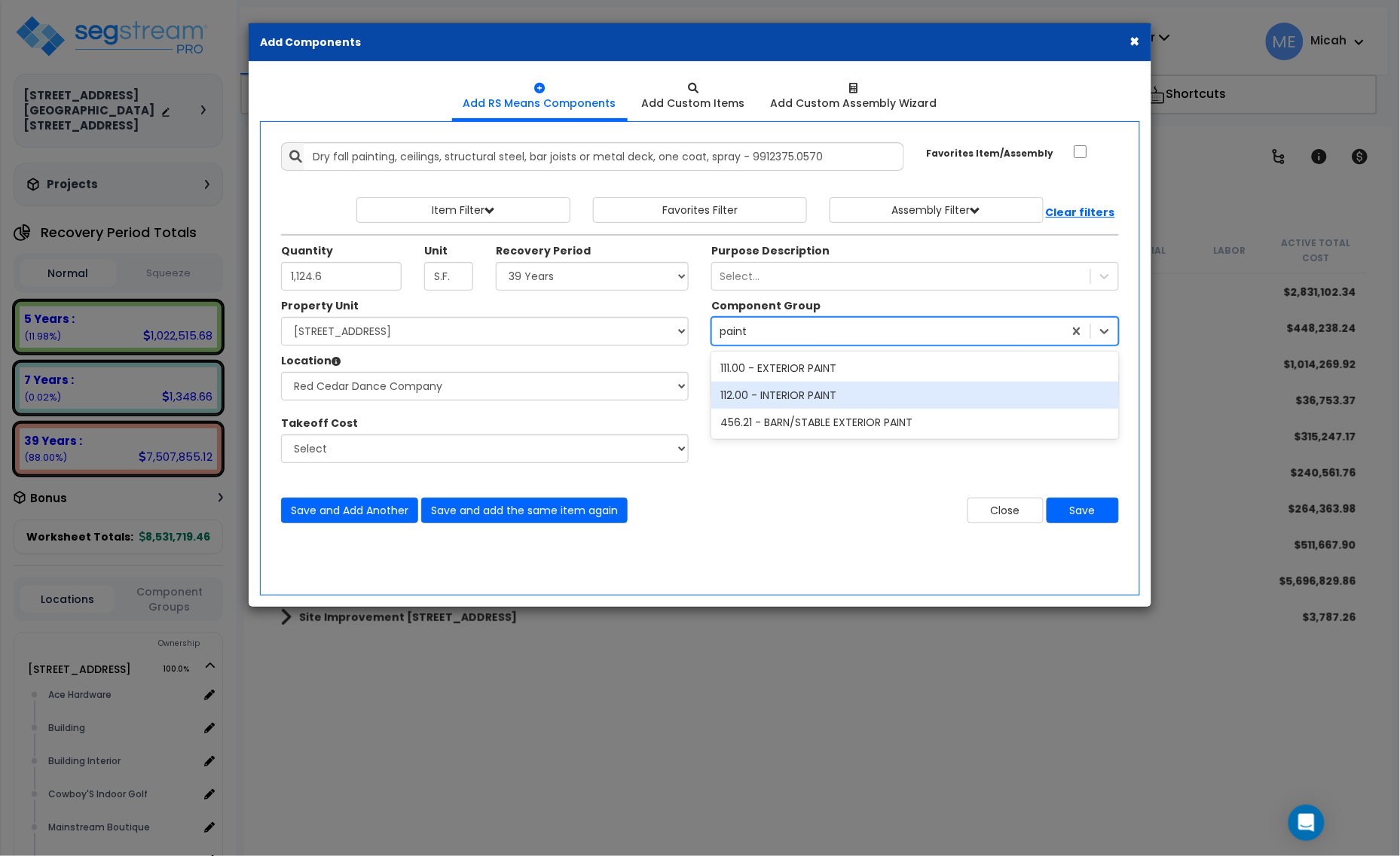
click at [788, 390] on div "112.00 - INTERIOR PAINT" at bounding box center [915, 396] width 407 height 27
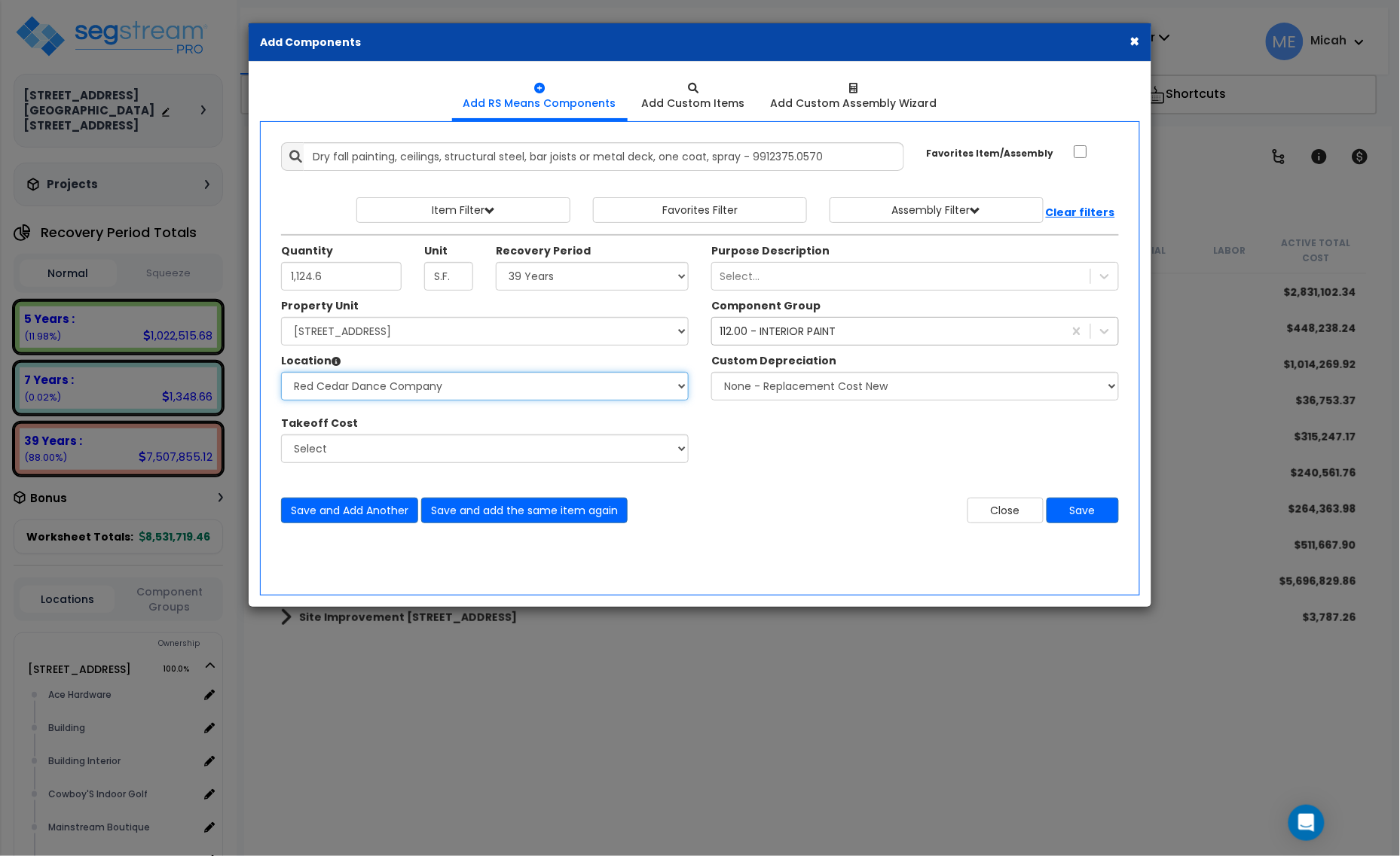
click at [367, 390] on select "Select Ace Hardware Building Building Interior Cowboy'S Indoor Golf Mainstream …" at bounding box center [484, 386] width 407 height 28
select select "13302"
click at [281, 373] on select "Select Ace Hardware Building Building Interior Cowboy'S Indoor Golf Mainstream …" at bounding box center [484, 386] width 407 height 28
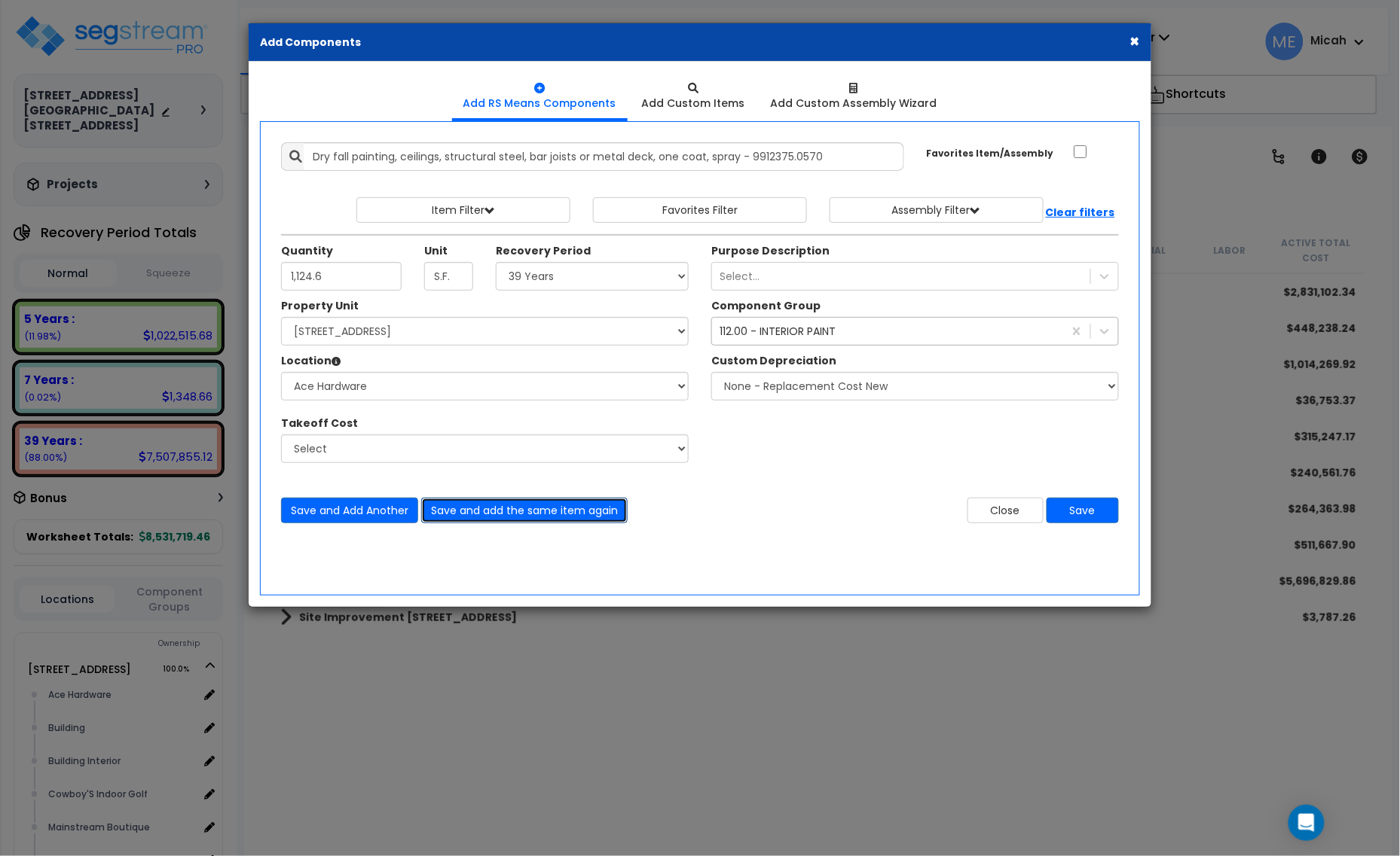
click at [479, 512] on button "Save and add the same item again" at bounding box center [524, 510] width 207 height 26
click at [370, 271] on input "Quantity" at bounding box center [342, 277] width 121 height 28
type input "6,623.2"
click at [558, 511] on button "Save and add the same item again" at bounding box center [524, 510] width 207 height 26
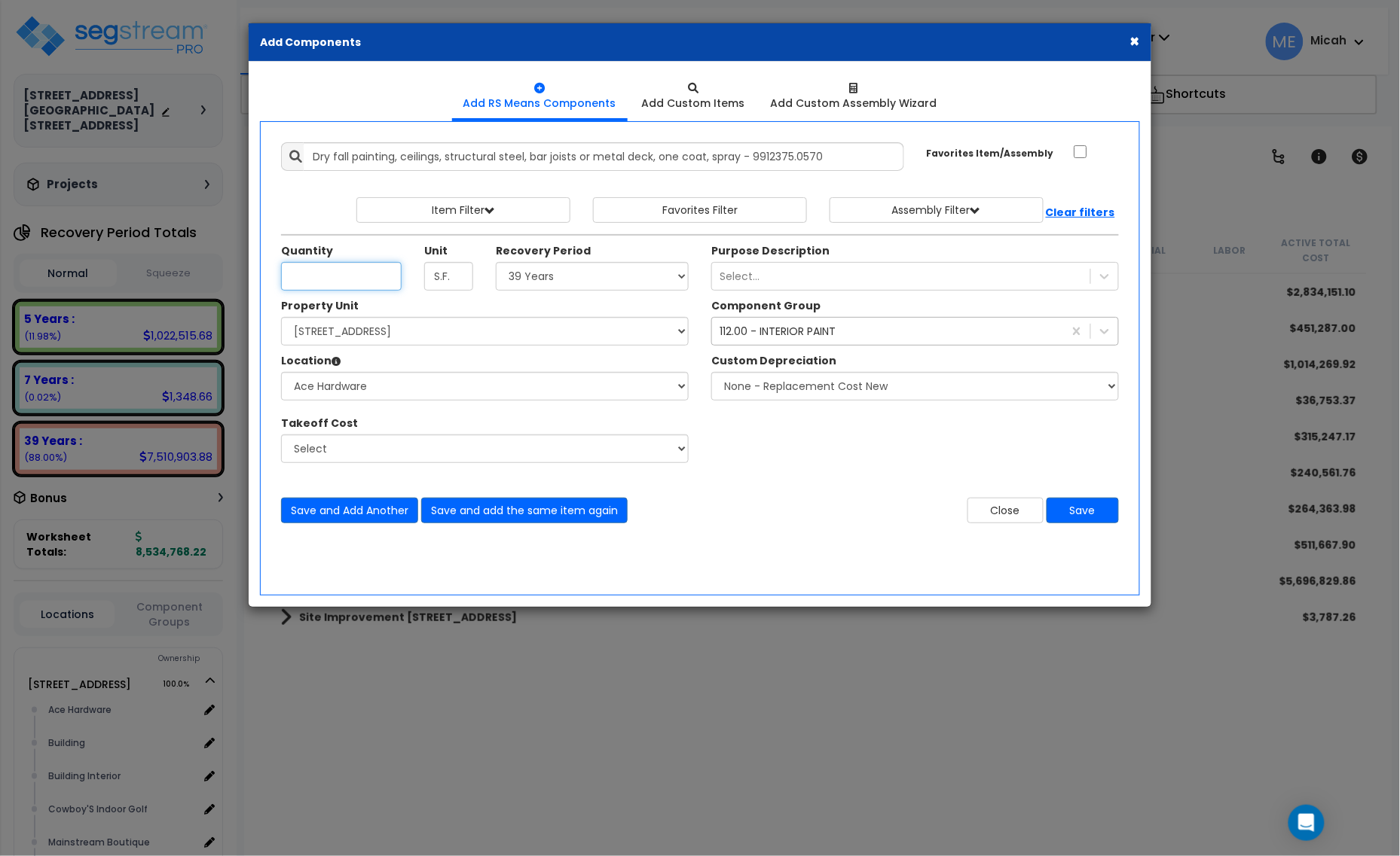
click at [313, 282] on input "Quantity" at bounding box center [342, 277] width 121 height 28
type input "332.4"
click at [476, 508] on button "Save and add the same item again" at bounding box center [524, 510] width 207 height 26
click at [321, 279] on input "Quantity" at bounding box center [342, 277] width 121 height 28
type input "97.7"
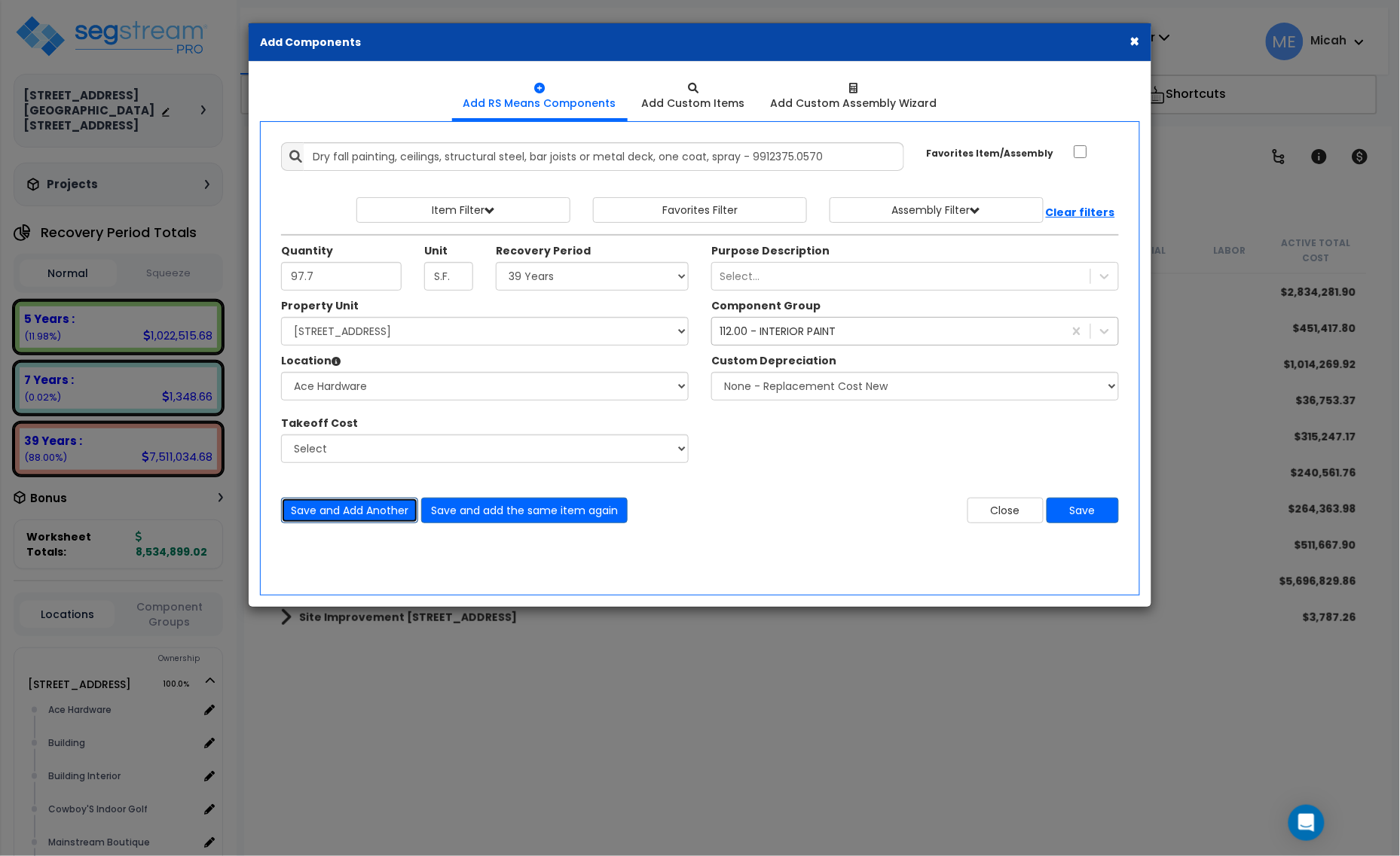
click at [385, 499] on button "Save and Add Another" at bounding box center [350, 510] width 138 height 26
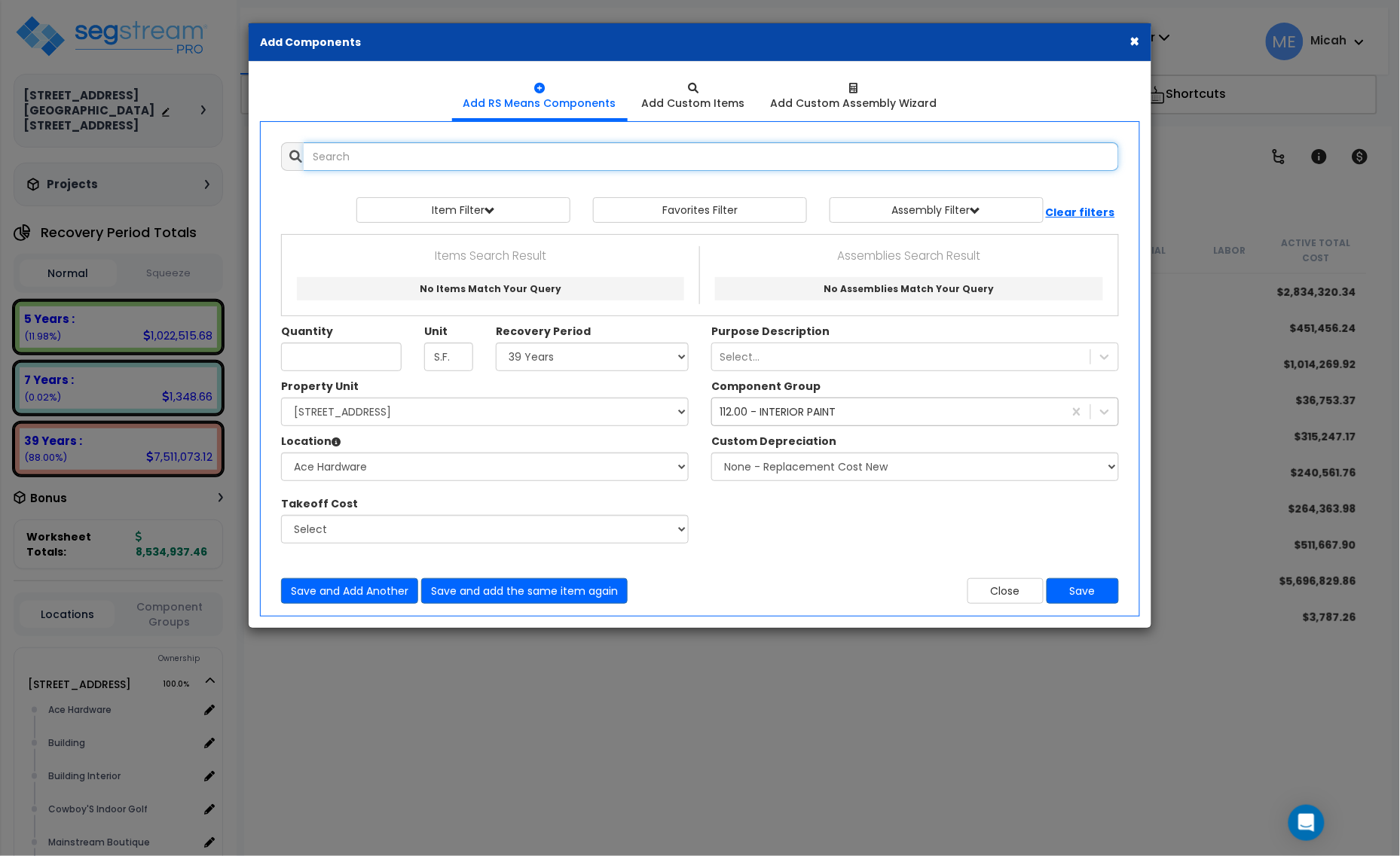
click at [320, 145] on input "text" at bounding box center [711, 156] width 815 height 28
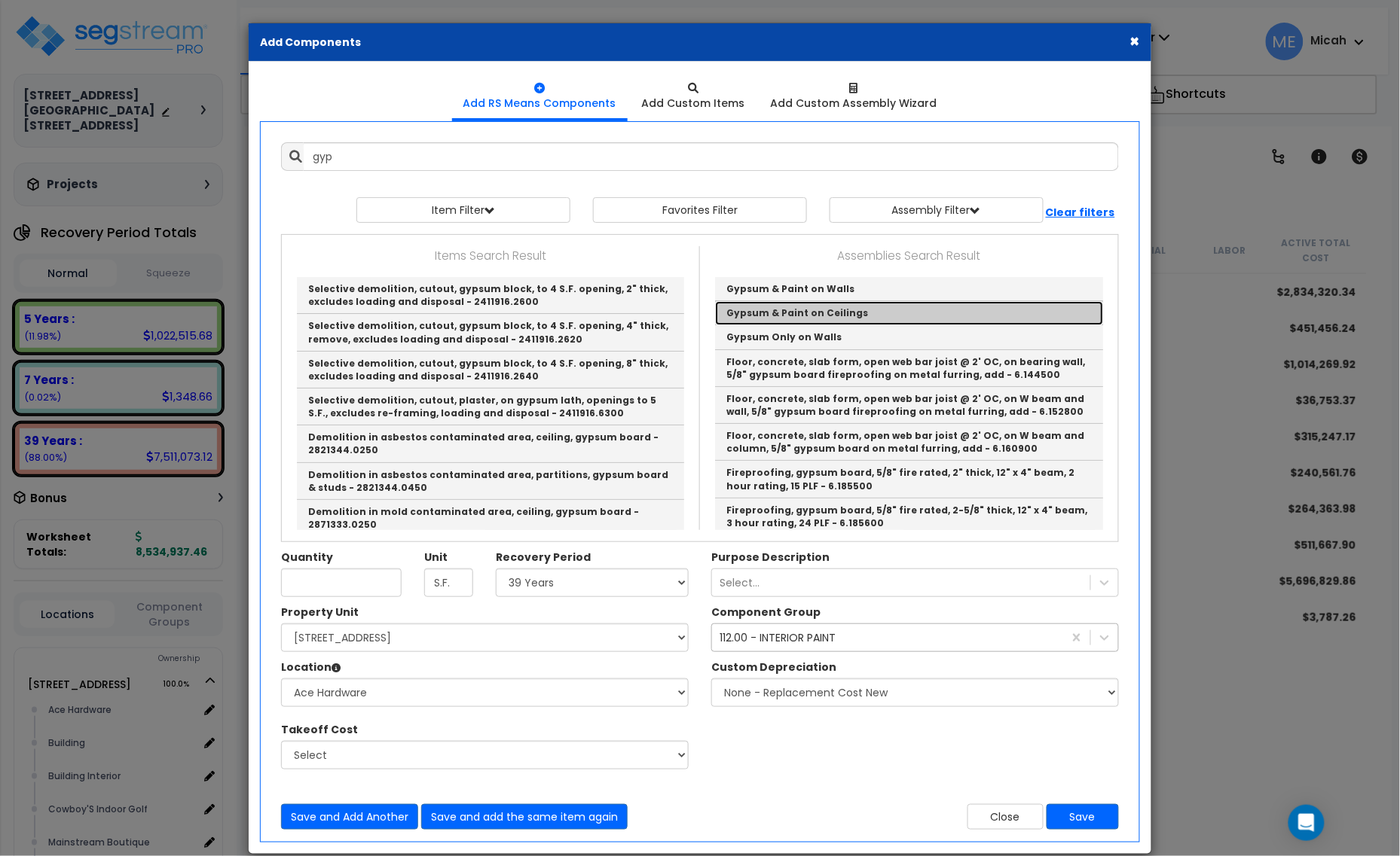
click at [805, 311] on link "Gypsum & Paint on Ceilings" at bounding box center [908, 313] width 388 height 24
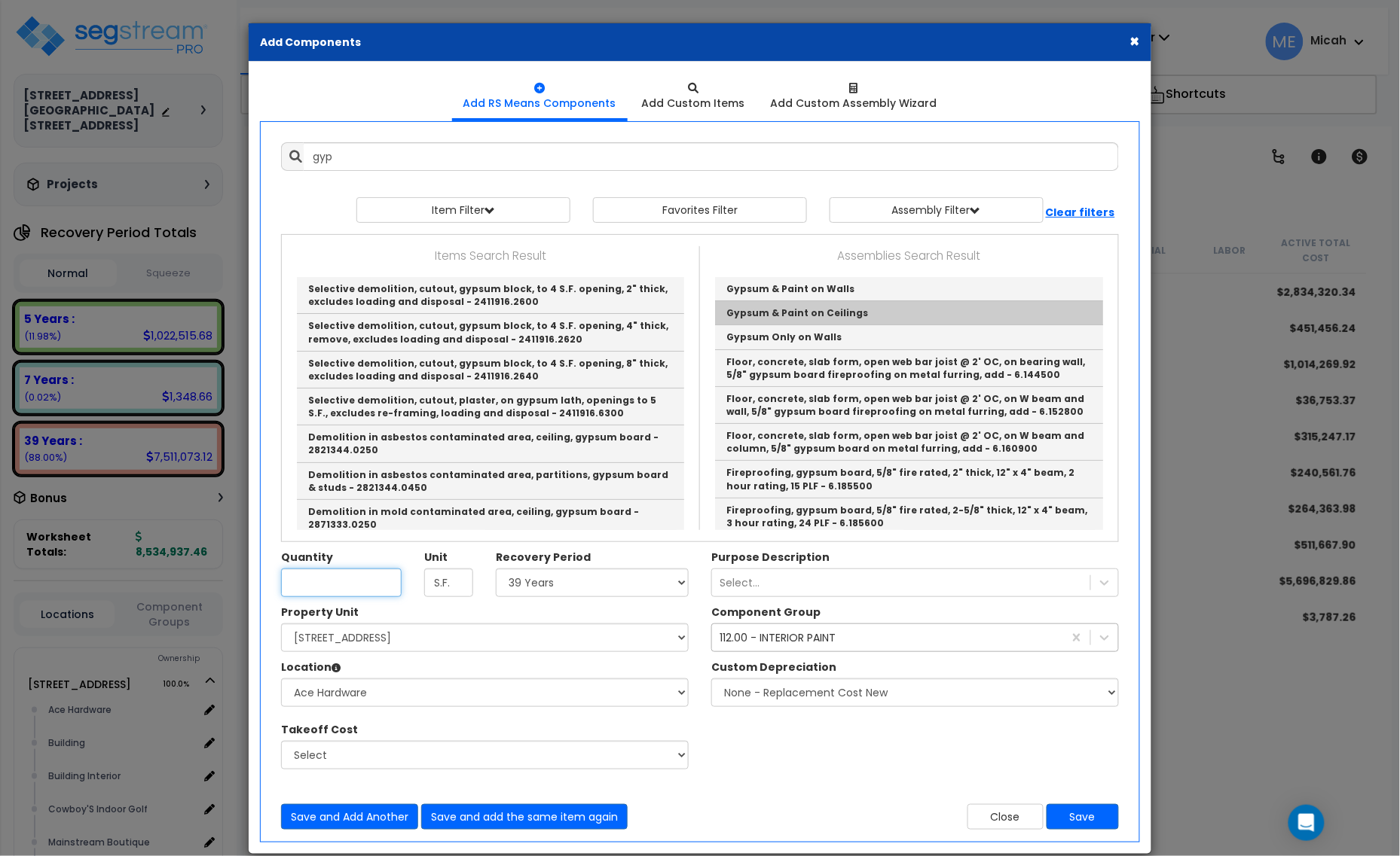
type input "Gypsum & Paint on Ceilings"
checkbox input "true"
type input "EA"
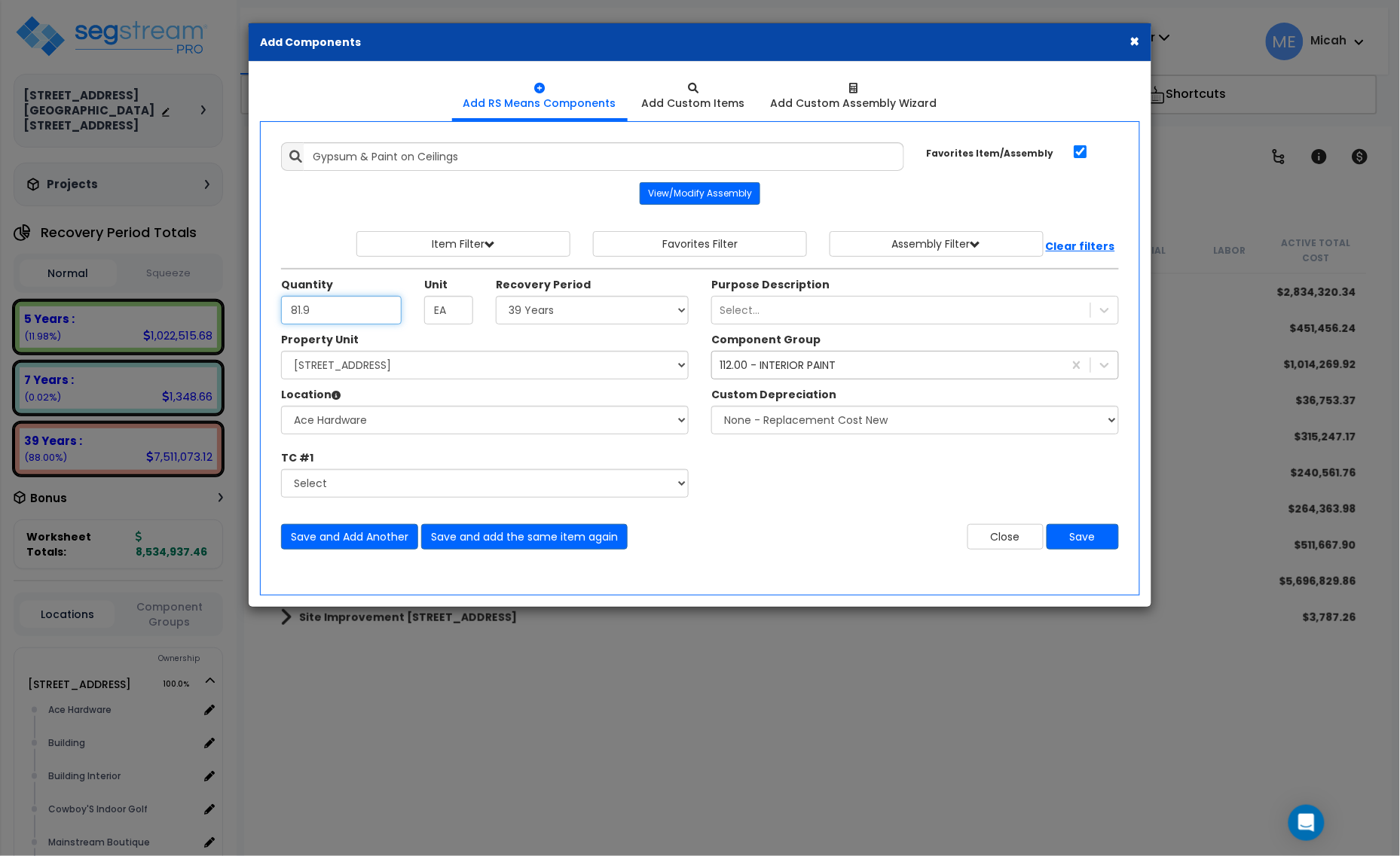
type input "81.9"
click at [865, 362] on div "112.00 - INTERIOR PAINT" at bounding box center [887, 365] width 351 height 24
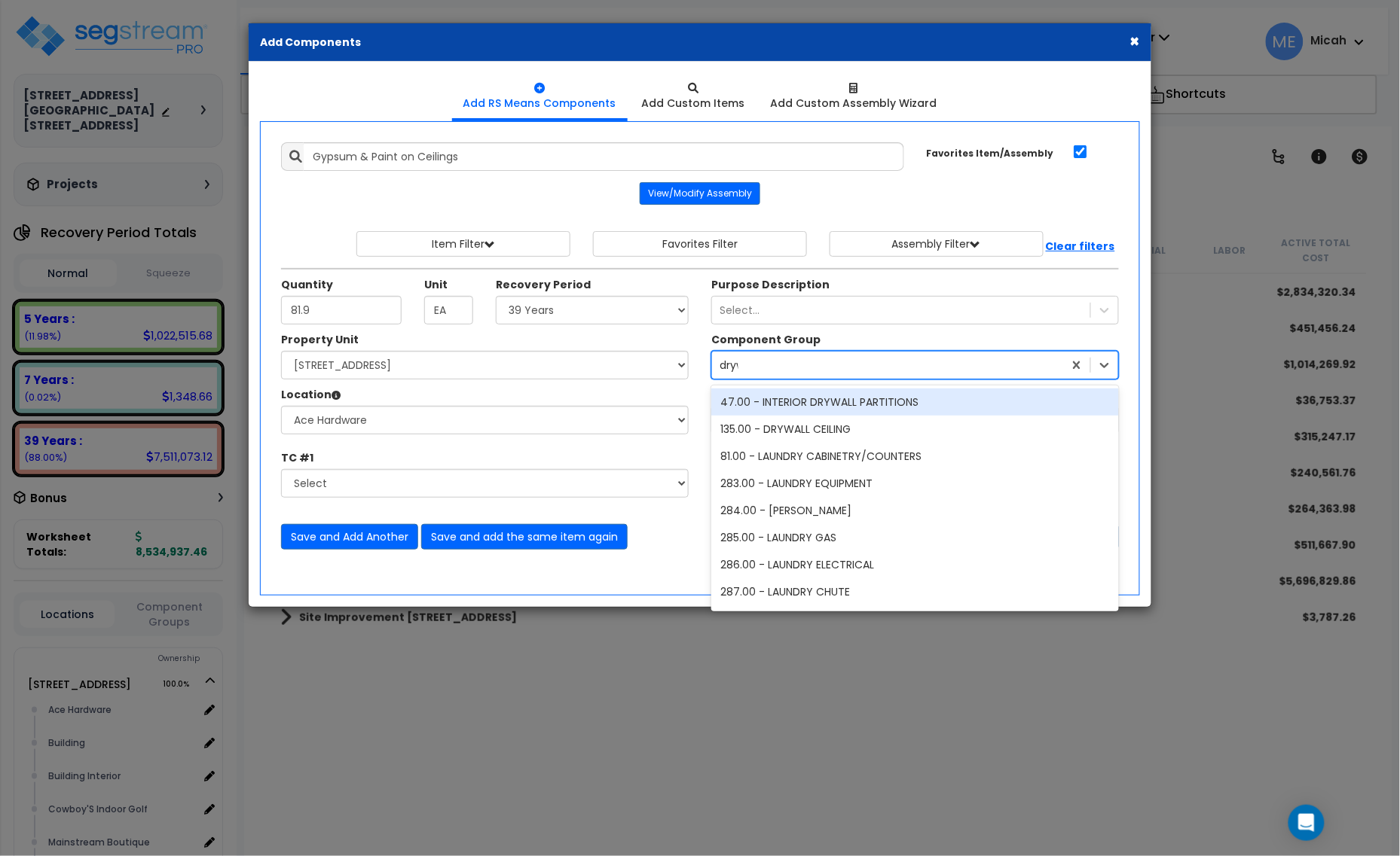
type input "drywa"
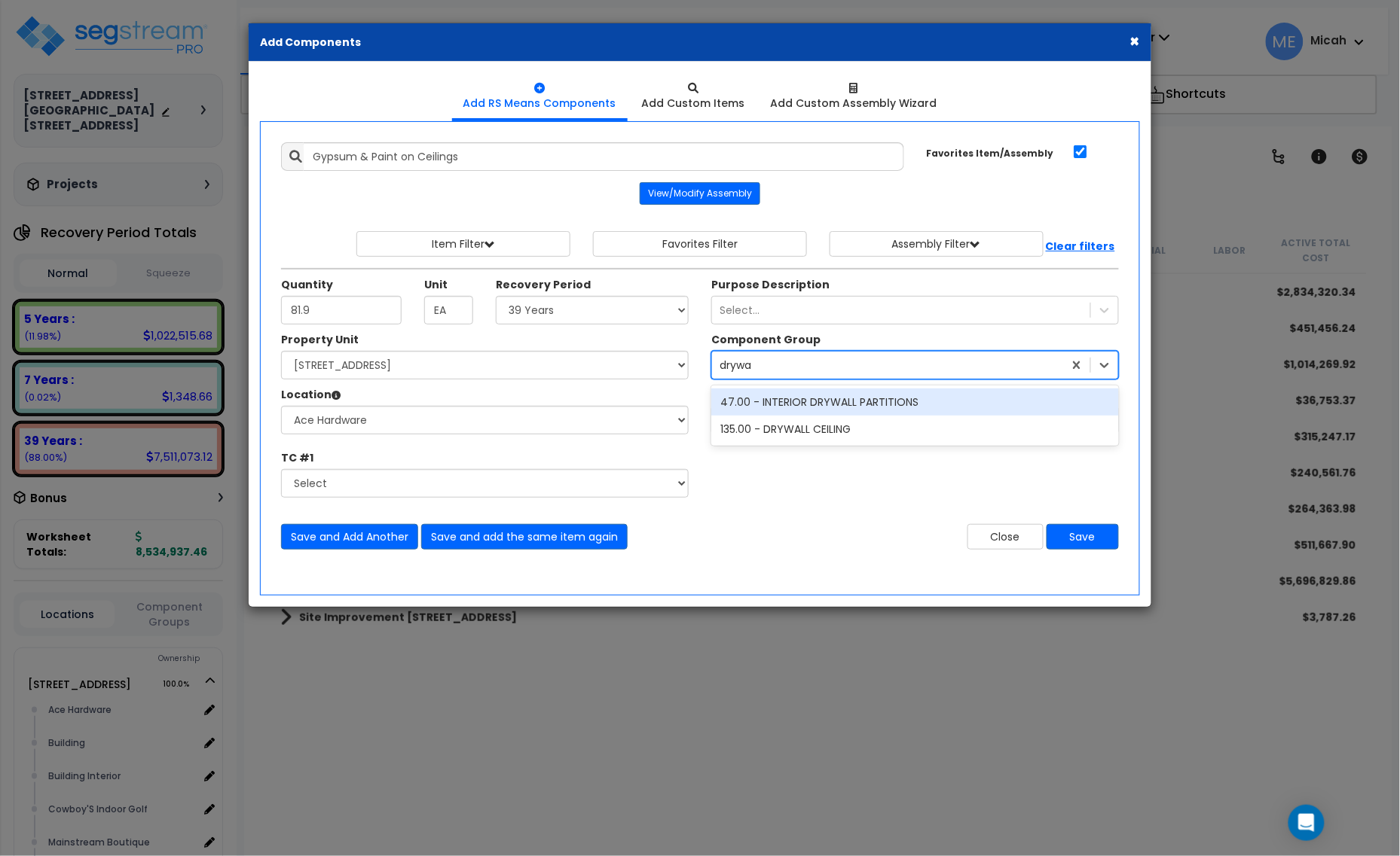
click at [849, 437] on div "135.00 - DRYWALL CEILING" at bounding box center [915, 429] width 407 height 27
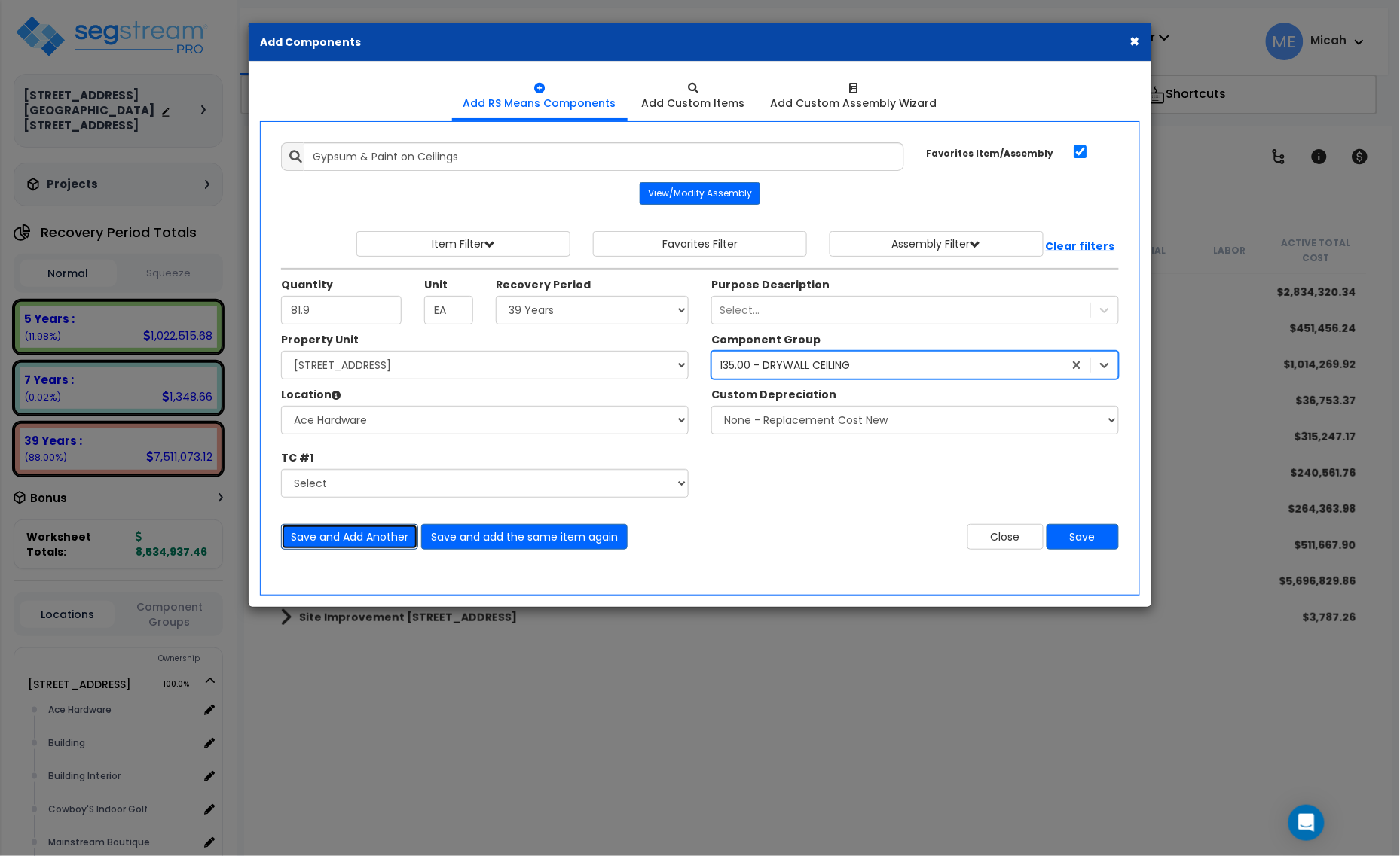
click at [336, 533] on button "Save and Add Another" at bounding box center [350, 537] width 138 height 26
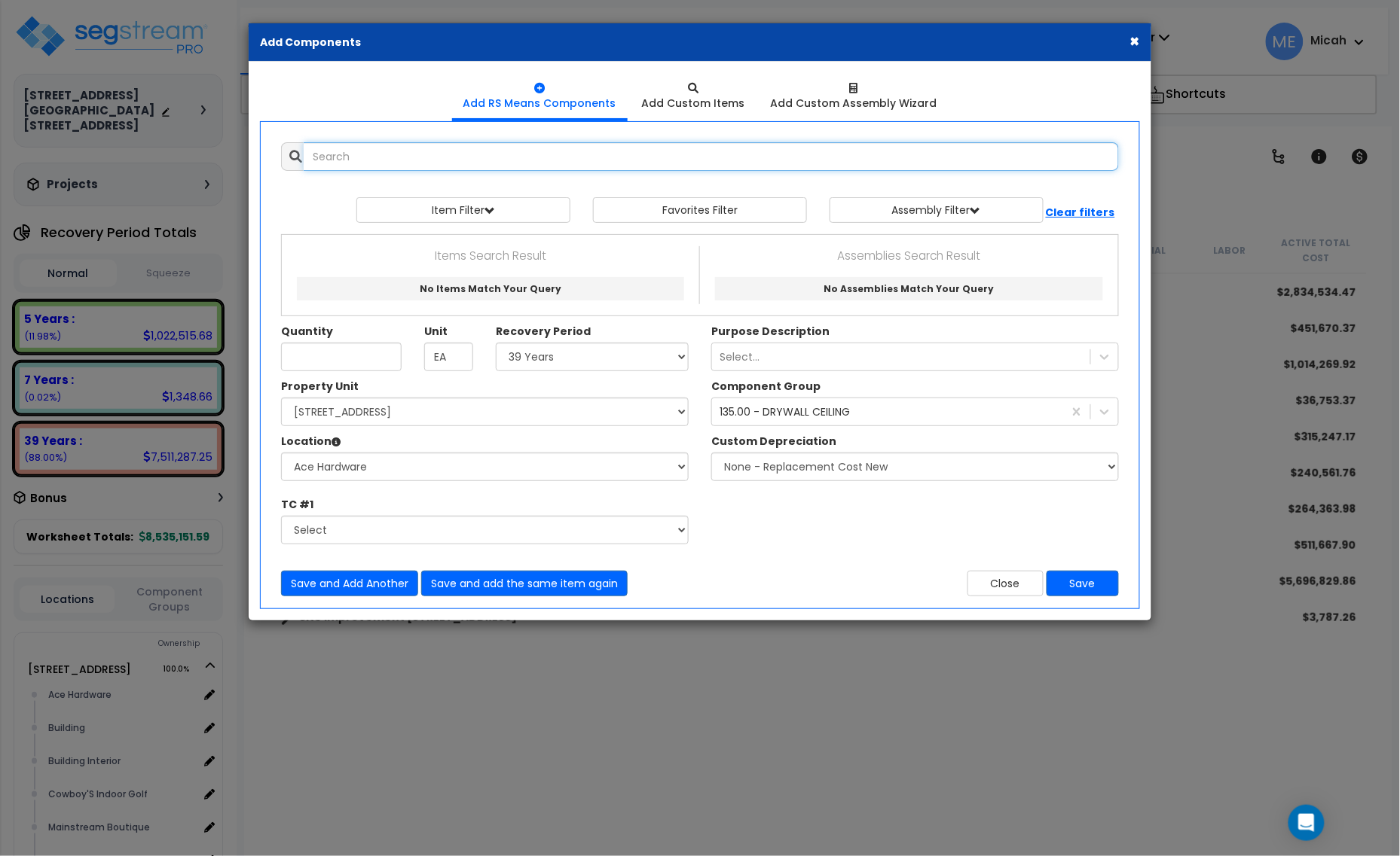
click at [347, 163] on input "text" at bounding box center [711, 156] width 815 height 28
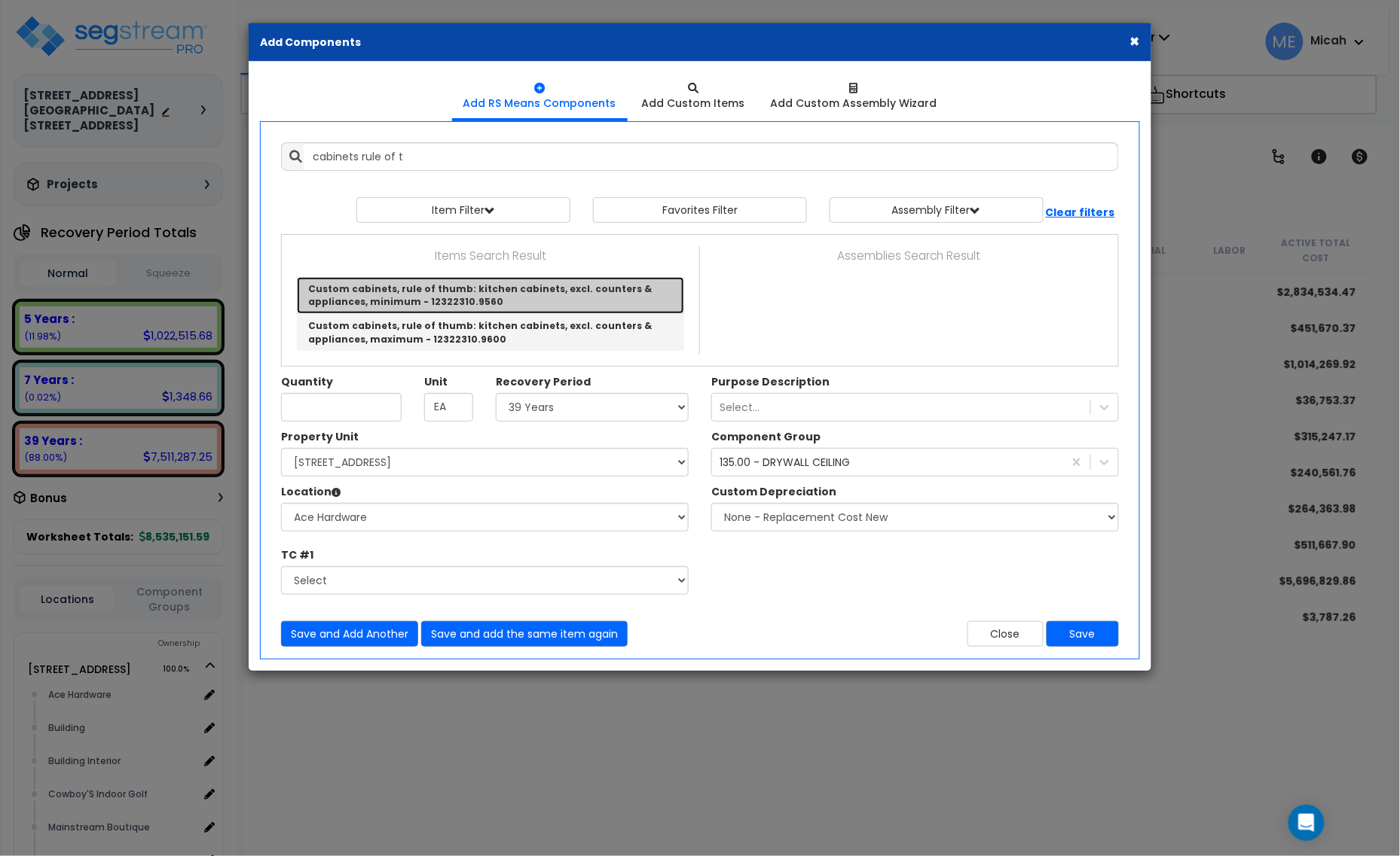
click at [452, 296] on link "Custom cabinets, rule of thumb: kitchen cabinets, excl. counters & appliances, …" at bounding box center [491, 295] width 387 height 37
type input "Custom cabinets, rule of thumb: kitchen cabinets, excl. counters & appliances, …"
type input "L.F."
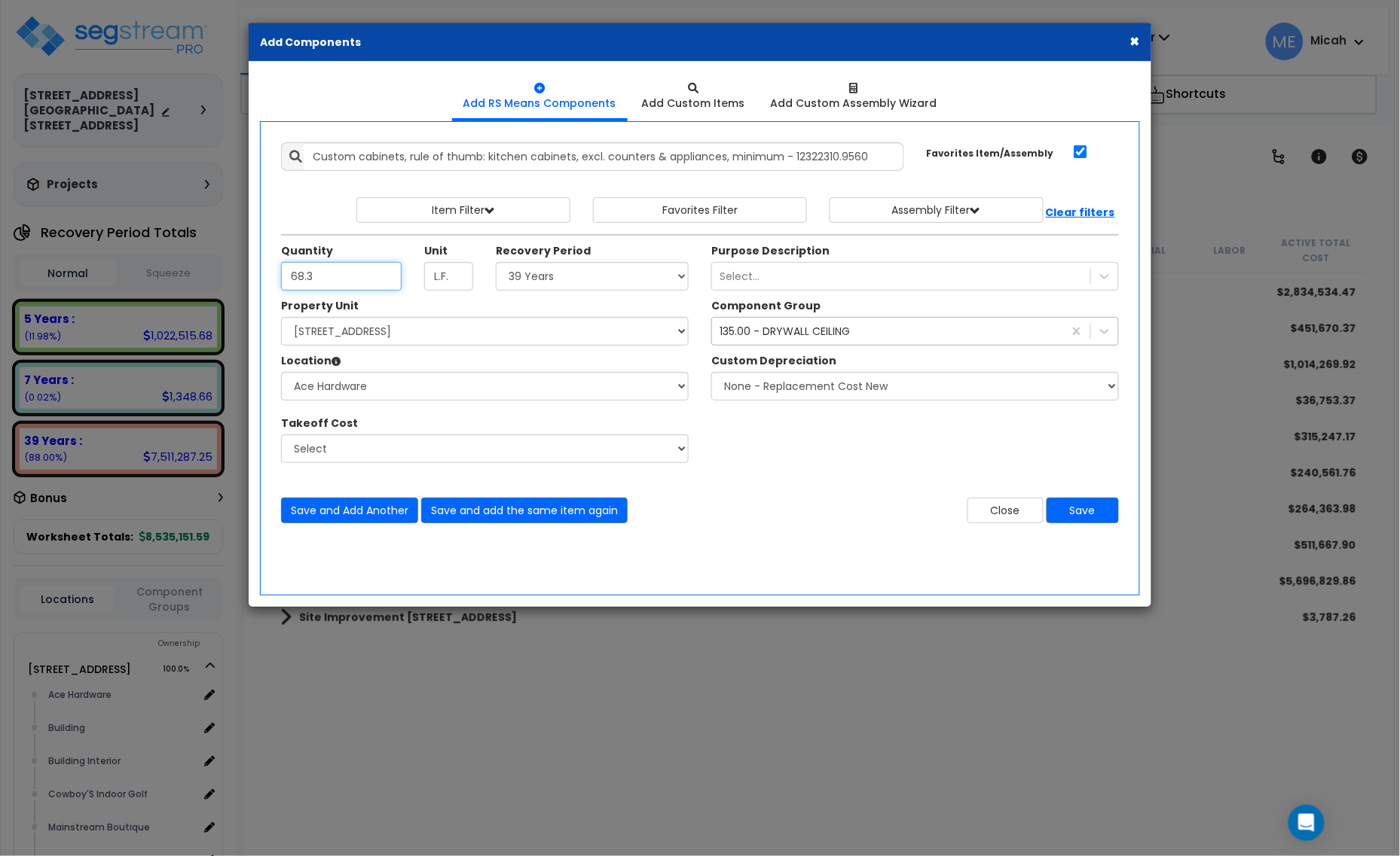
type input "68.3"
click at [777, 330] on div "135.00 - DRYWALL CEILING" at bounding box center [784, 331] width 130 height 15
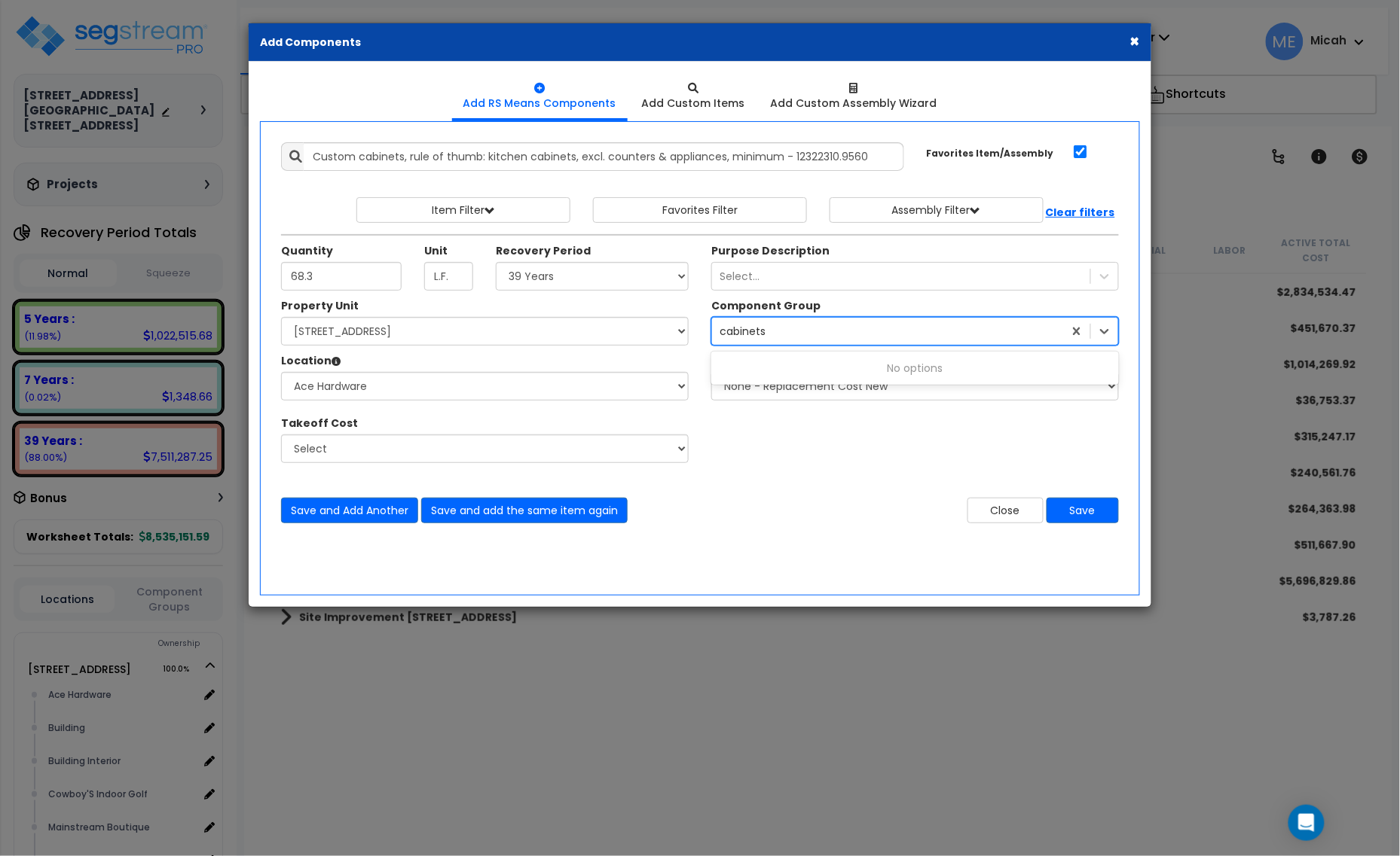
type input "cabinet"
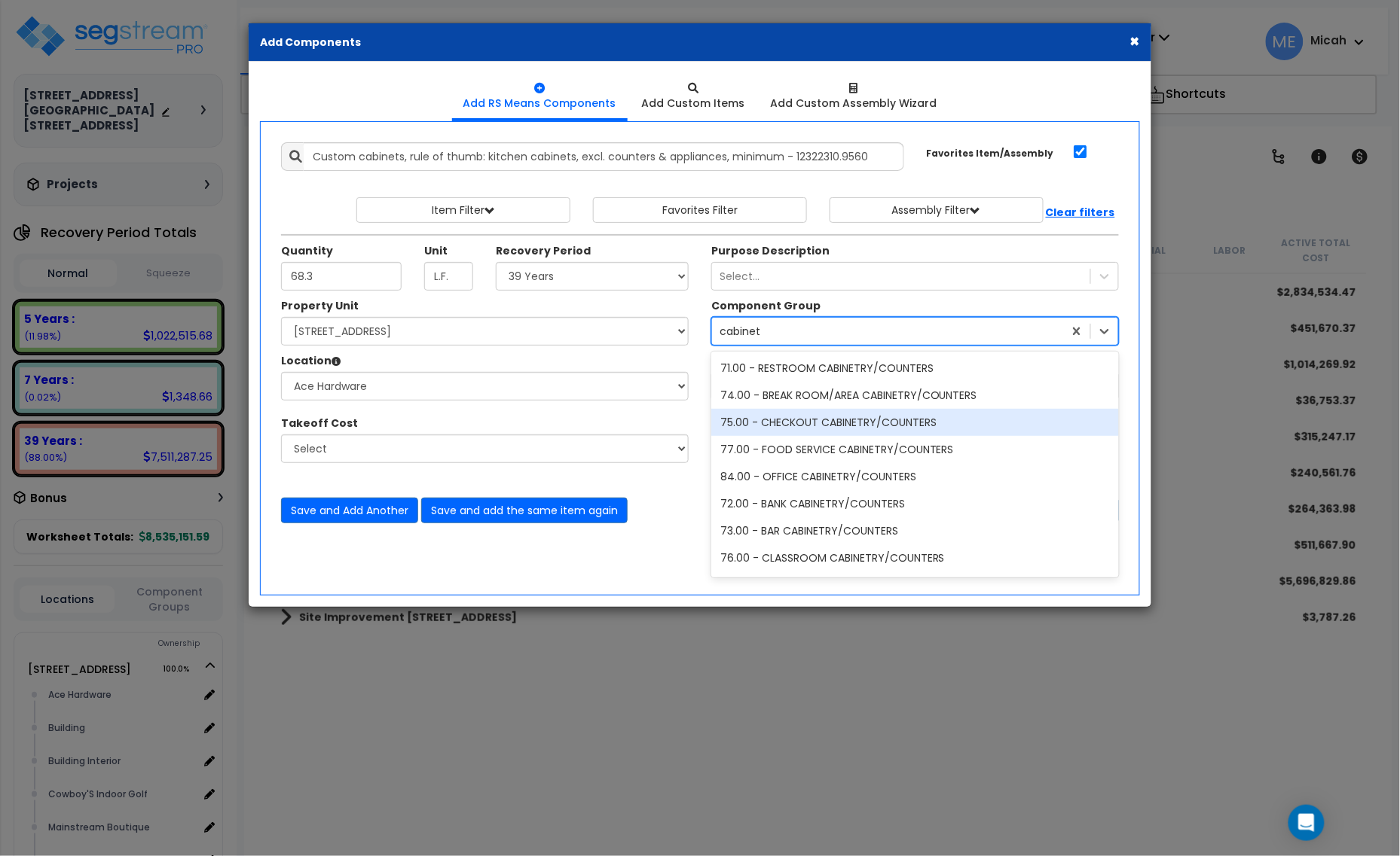
click at [871, 427] on div "75.00 - CHECKOUT CABINETRY/COUNTERS" at bounding box center [915, 422] width 407 height 27
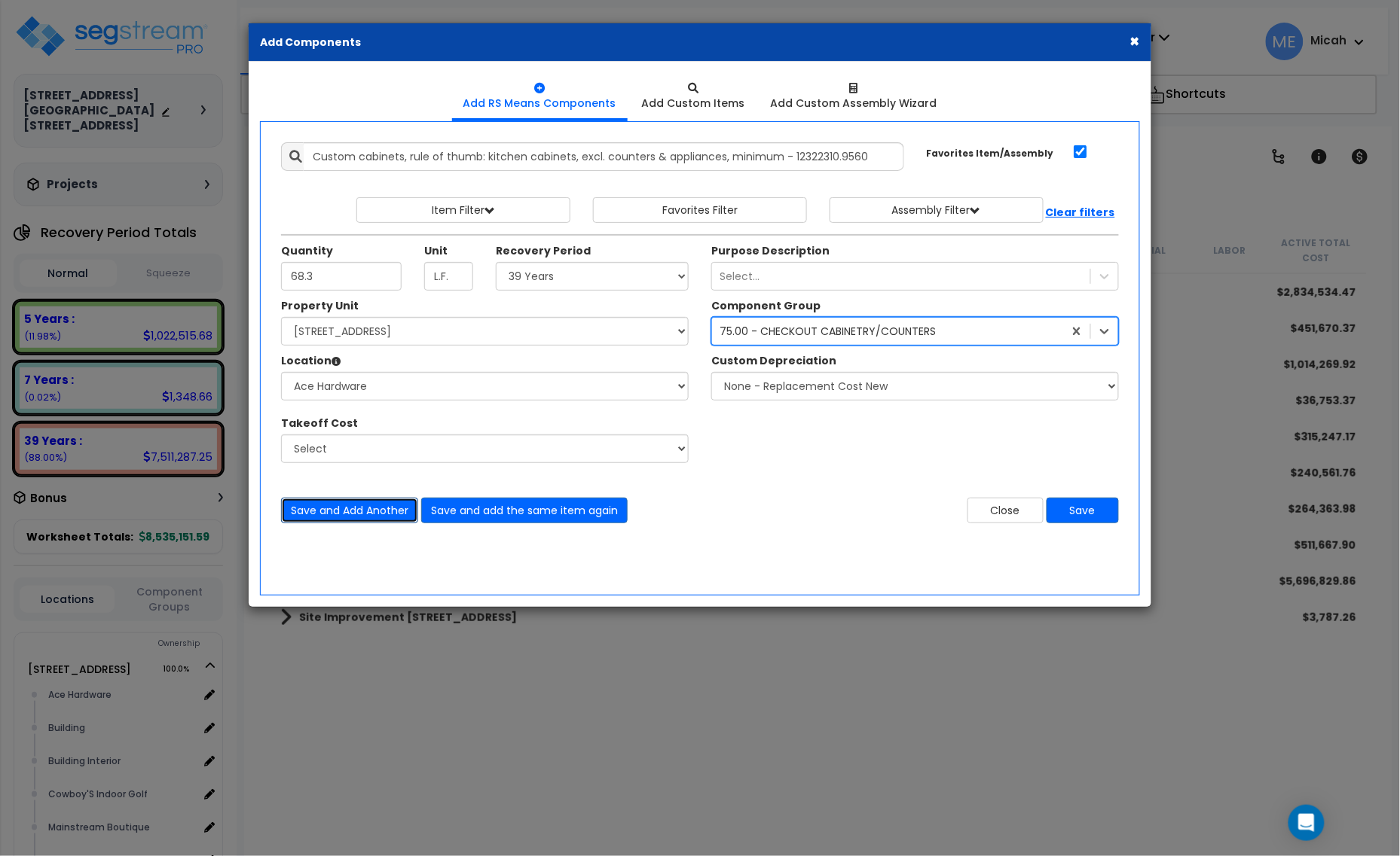
click at [369, 511] on button "Save and Add Another" at bounding box center [350, 510] width 138 height 26
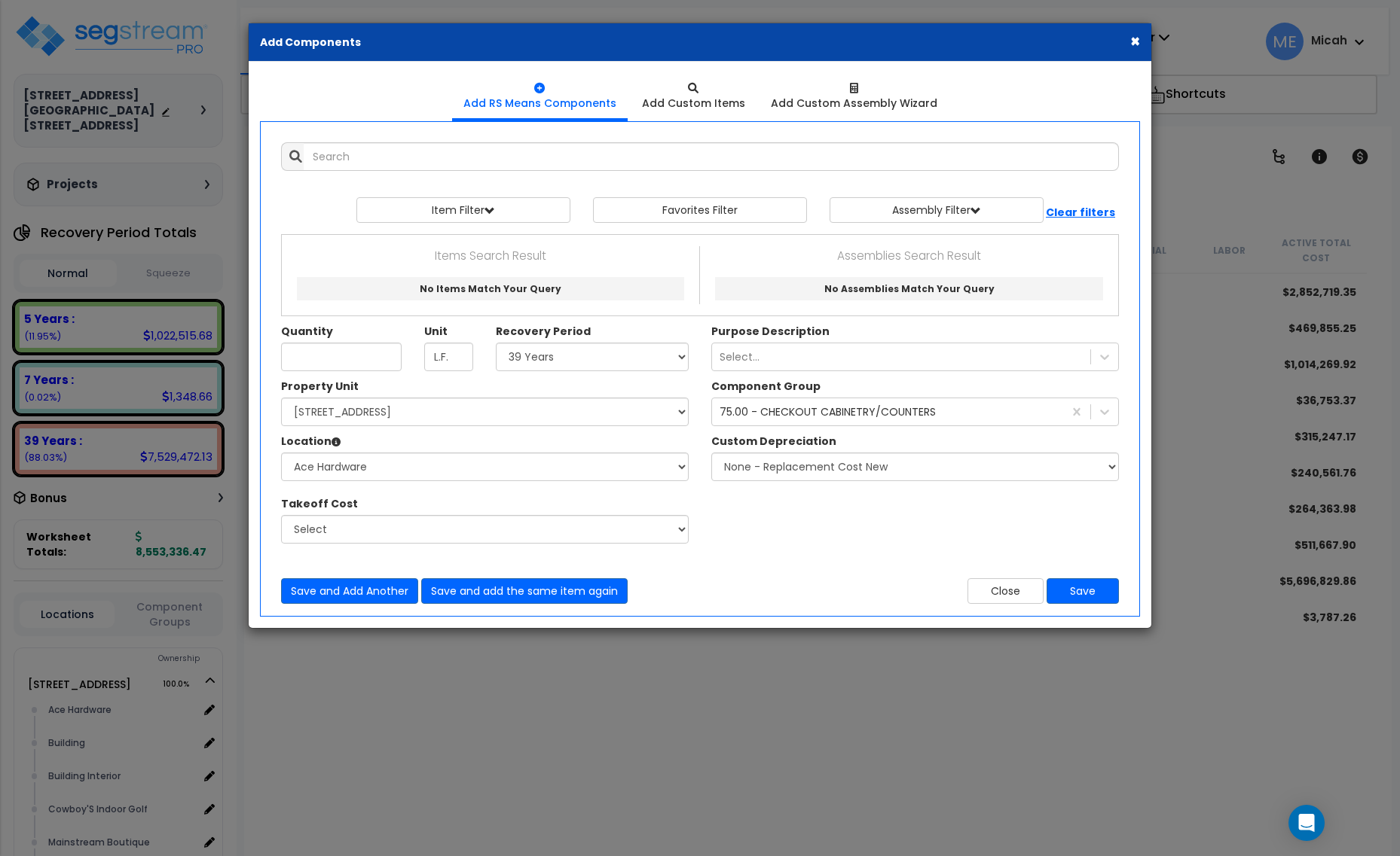
select select "39Y"
select select "161435"
select select "13302"
click at [354, 170] on input "text" at bounding box center [711, 156] width 815 height 28
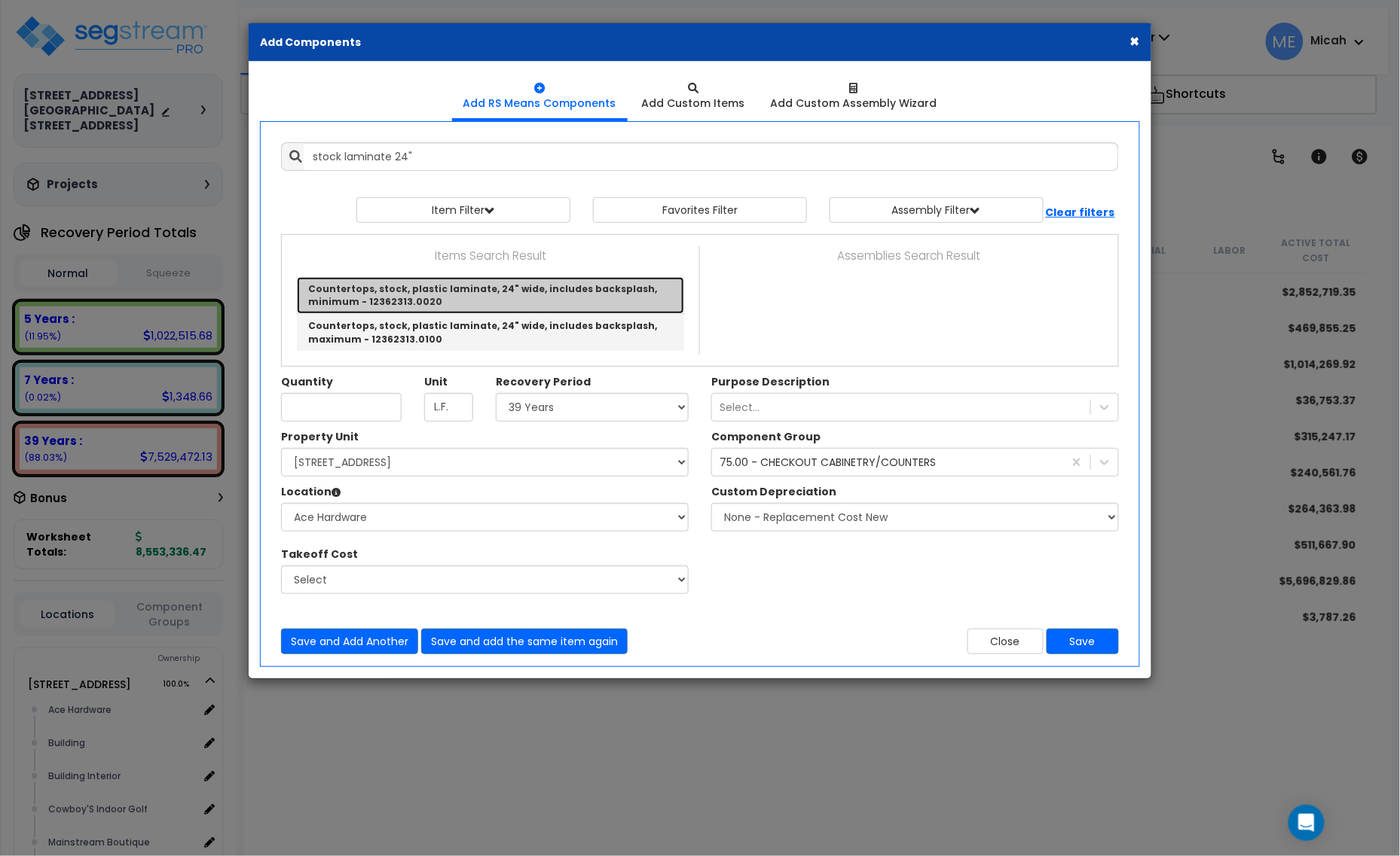
click at [480, 288] on link "Countertops, stock, plastic laminate, 24" wide, includes backsplash, minimum - …" at bounding box center [491, 295] width 387 height 37
type input "Countertops, stock, plastic laminate, 24" wide, includes backsplash, minimum - …"
checkbox input "false"
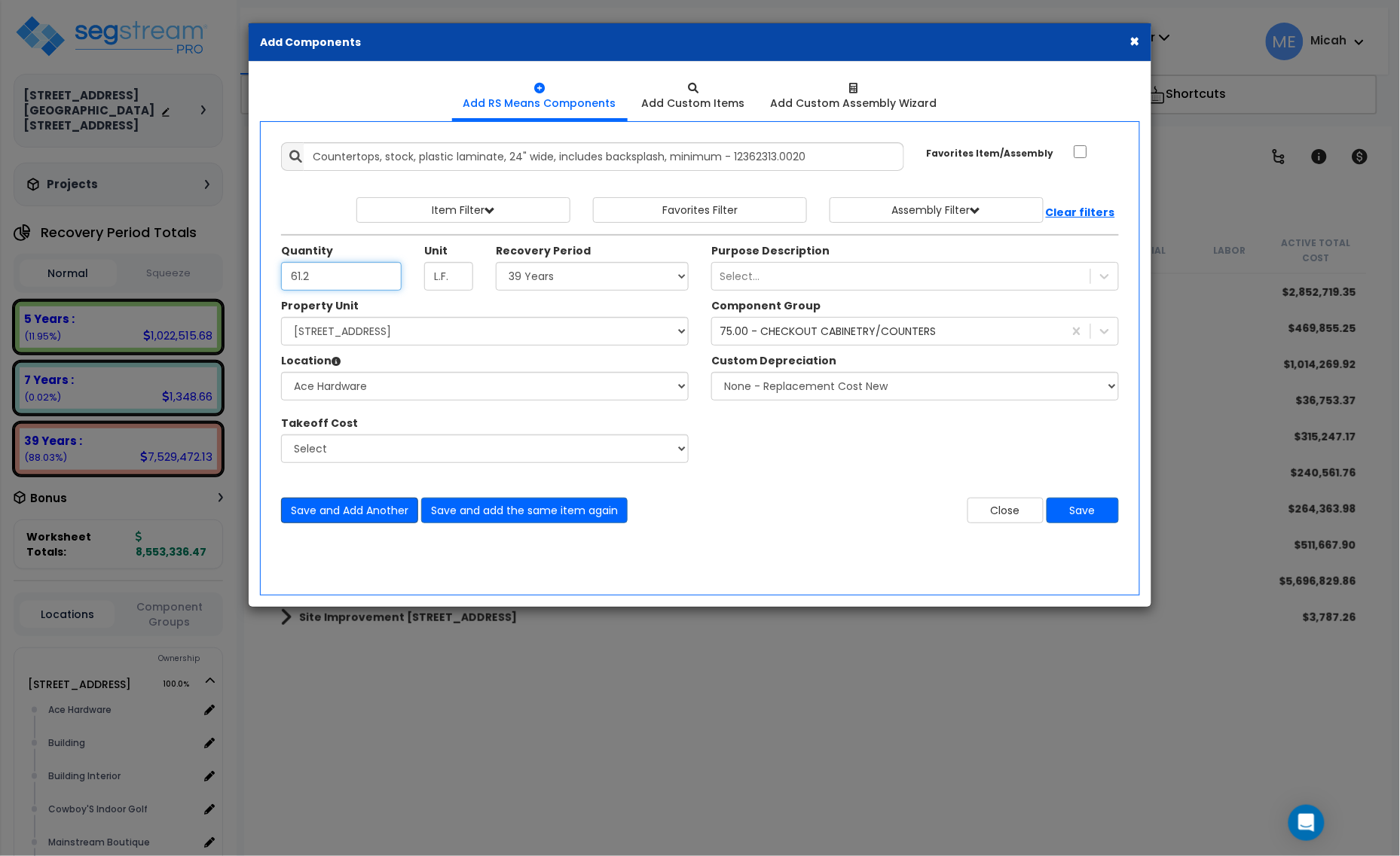
type input "61.2"
click at [370, 516] on button "Save and Add Another" at bounding box center [350, 510] width 138 height 26
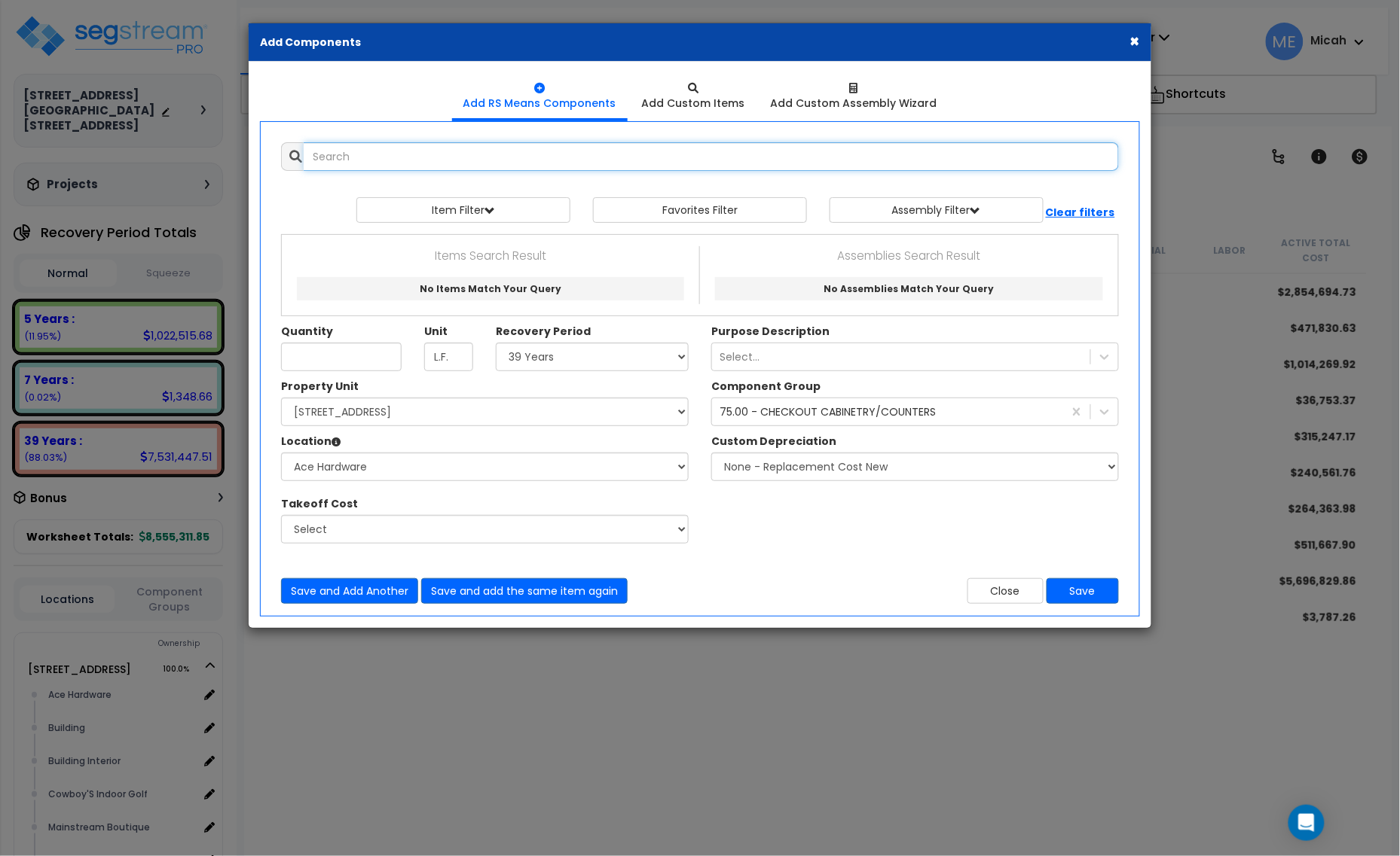
click at [412, 161] on input "text" at bounding box center [711, 156] width 815 height 28
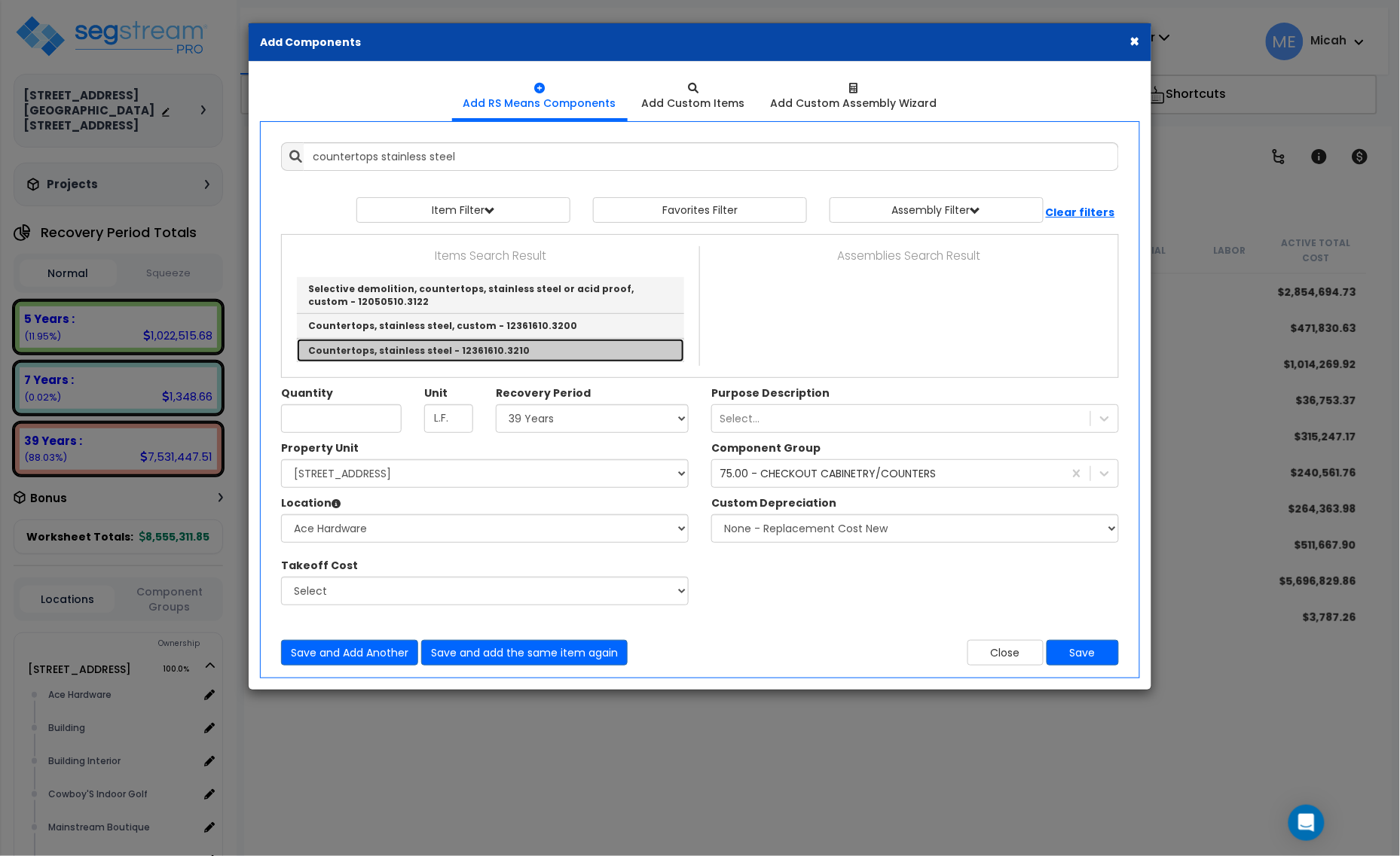
click at [468, 350] on link "Countertops, stainless steel - 12361610.3210" at bounding box center [491, 350] width 387 height 23
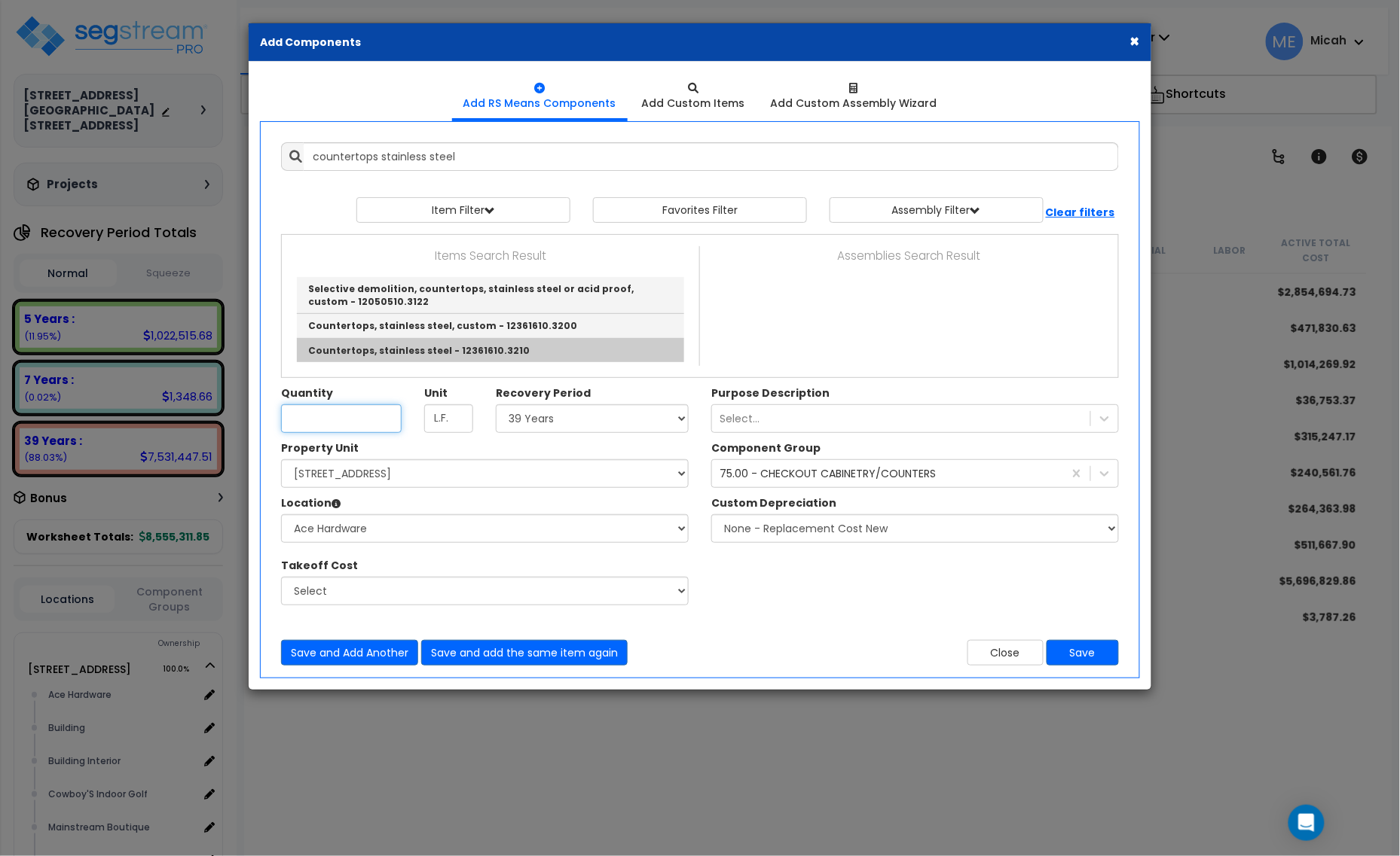
type input "Countertops, stainless steel - 12361610.3210"
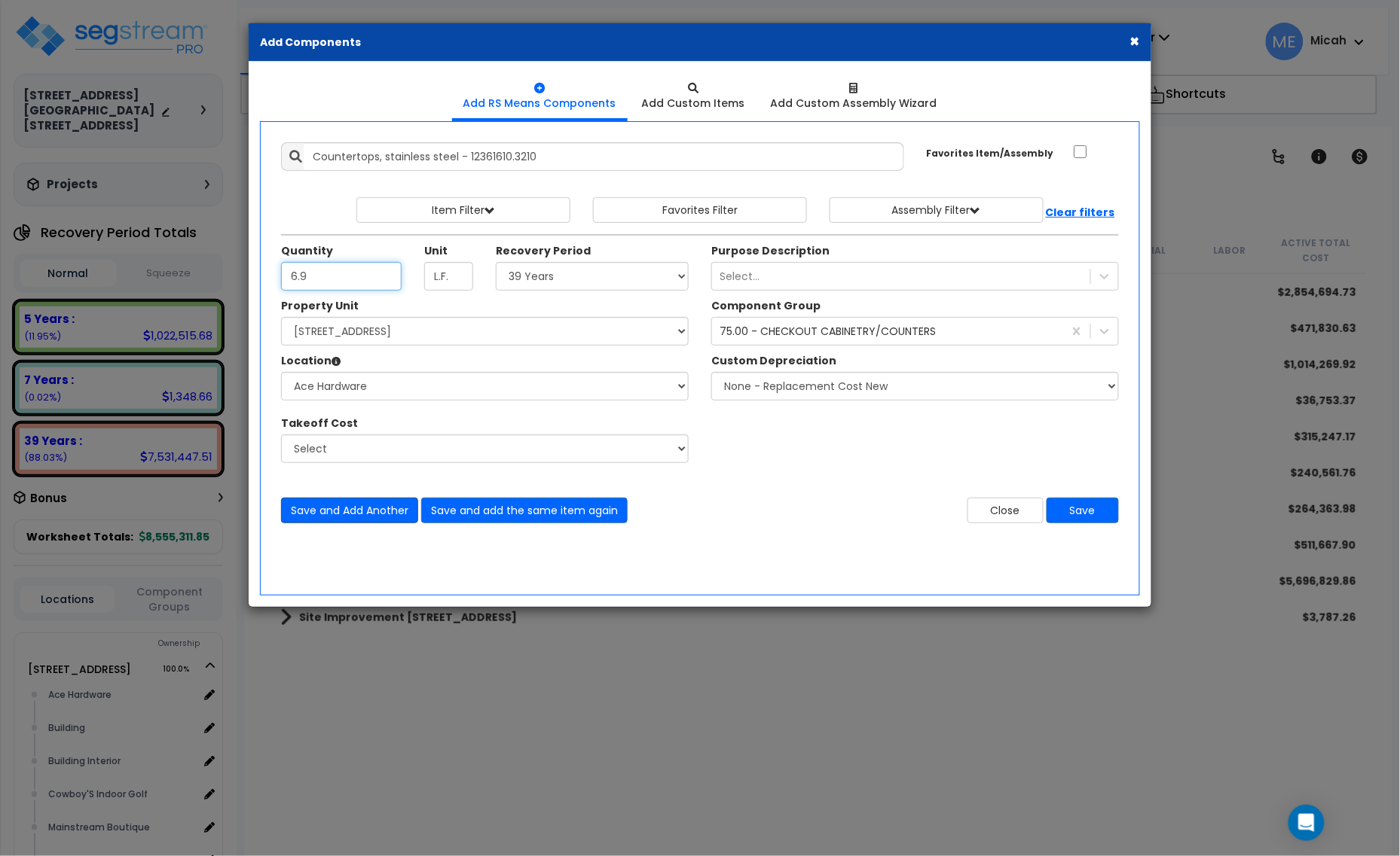
type input "6.9"
click at [358, 511] on button "Save and Add Another" at bounding box center [350, 510] width 138 height 26
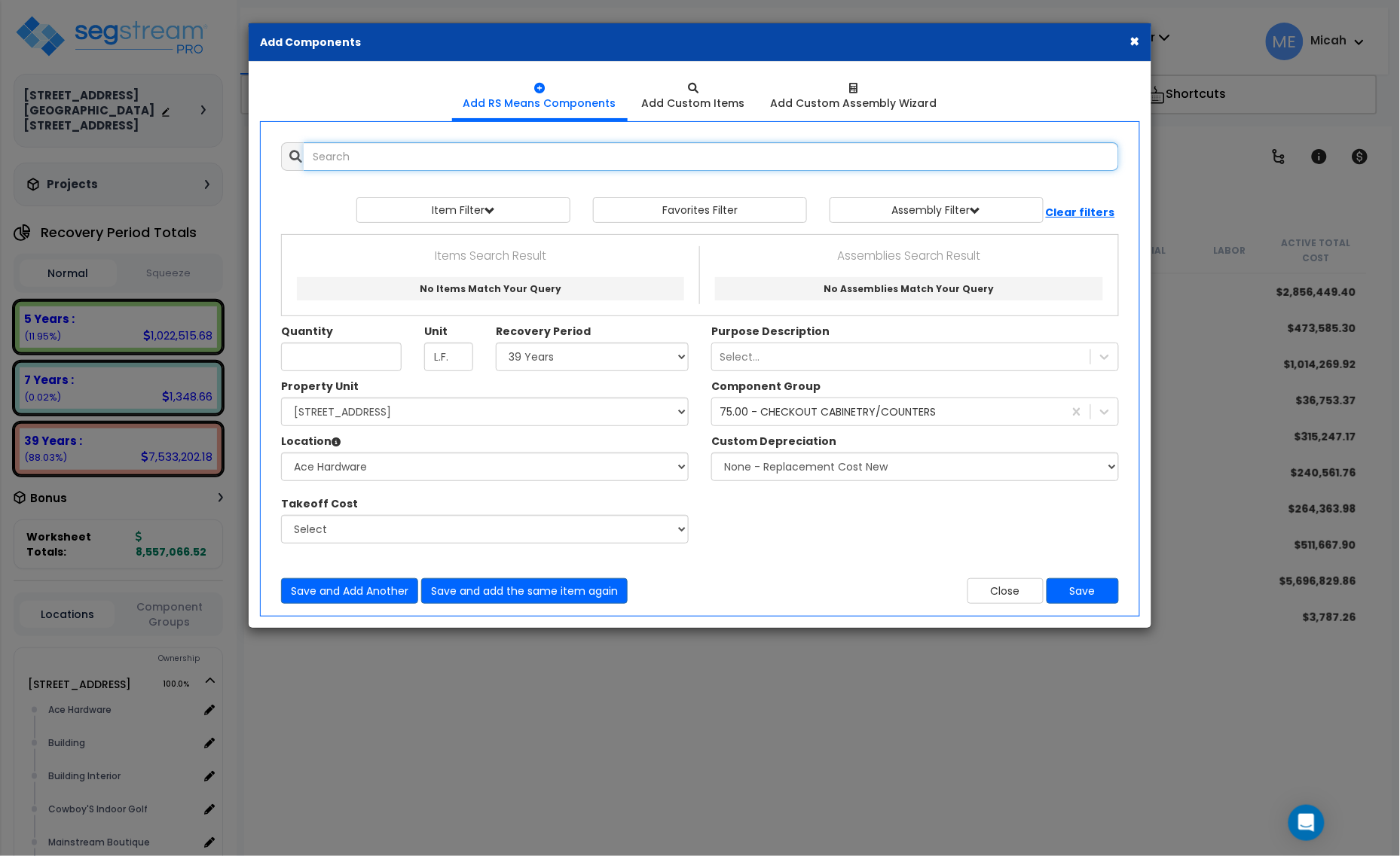
click at [427, 160] on input "text" at bounding box center [711, 156] width 815 height 28
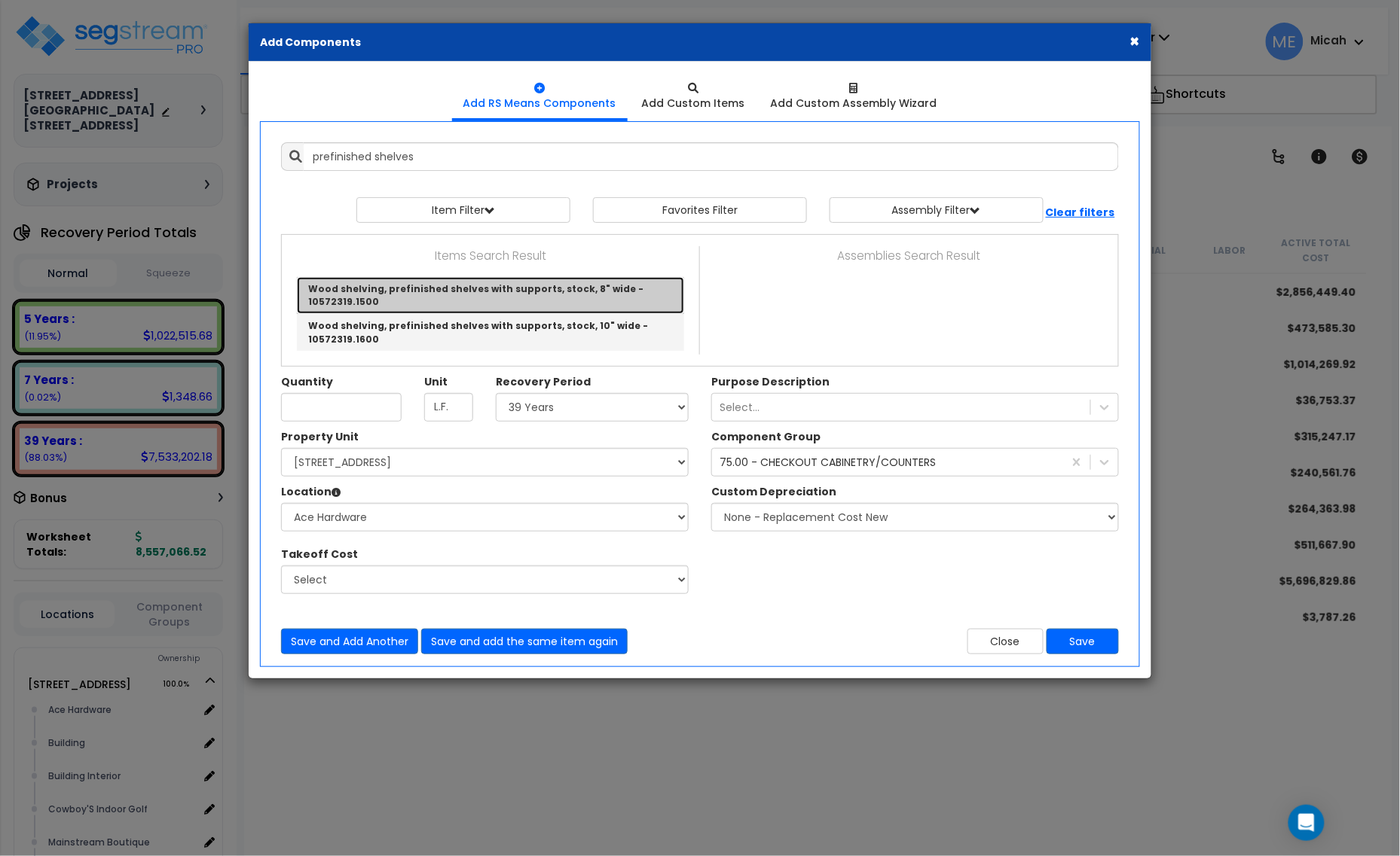
click at [543, 295] on link "Wood shelving, prefinished shelves with supports, stock, 8" wide - 10572319.1500" at bounding box center [491, 295] width 387 height 37
type input "Wood shelving, prefinished shelves with supports, stock, 8" wide - 10572319.1500"
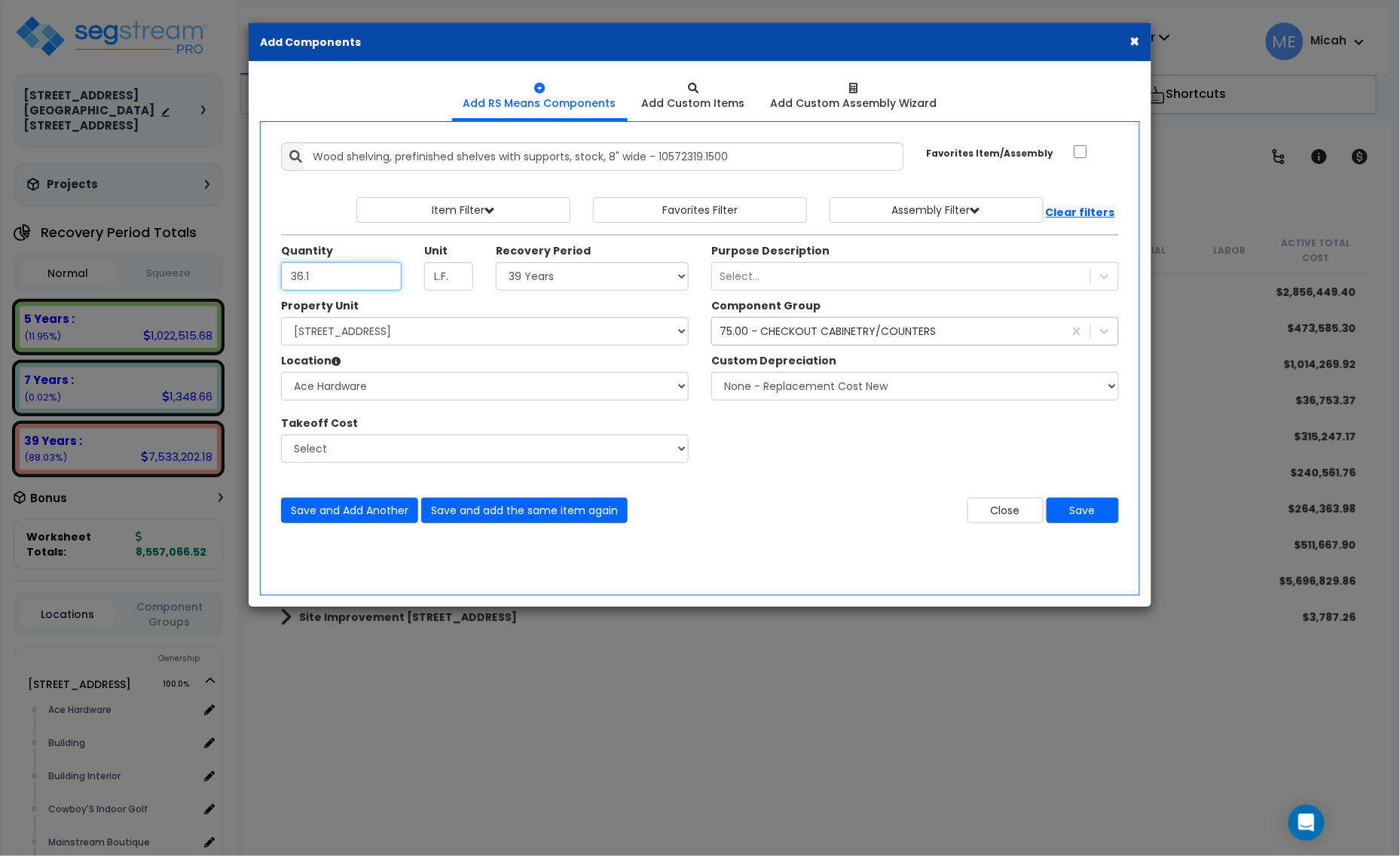
type input "36.1"
click at [822, 337] on div "75.00 - CHECKOUT CABINETRY/COUNTERS" at bounding box center [828, 331] width 216 height 15
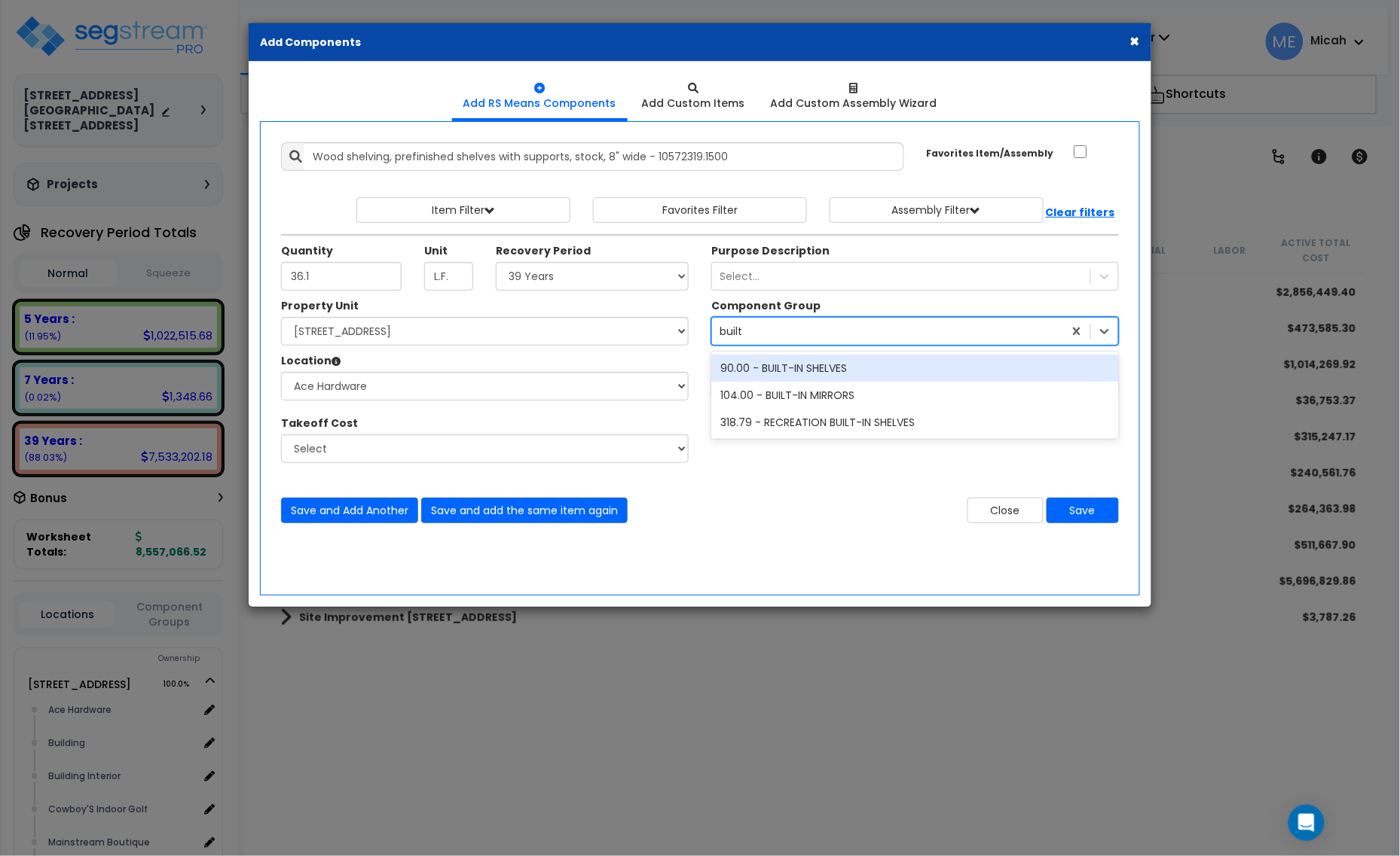
type input "built"
click at [837, 367] on div "90.00 - BUILT-IN SHELVES" at bounding box center [915, 368] width 407 height 27
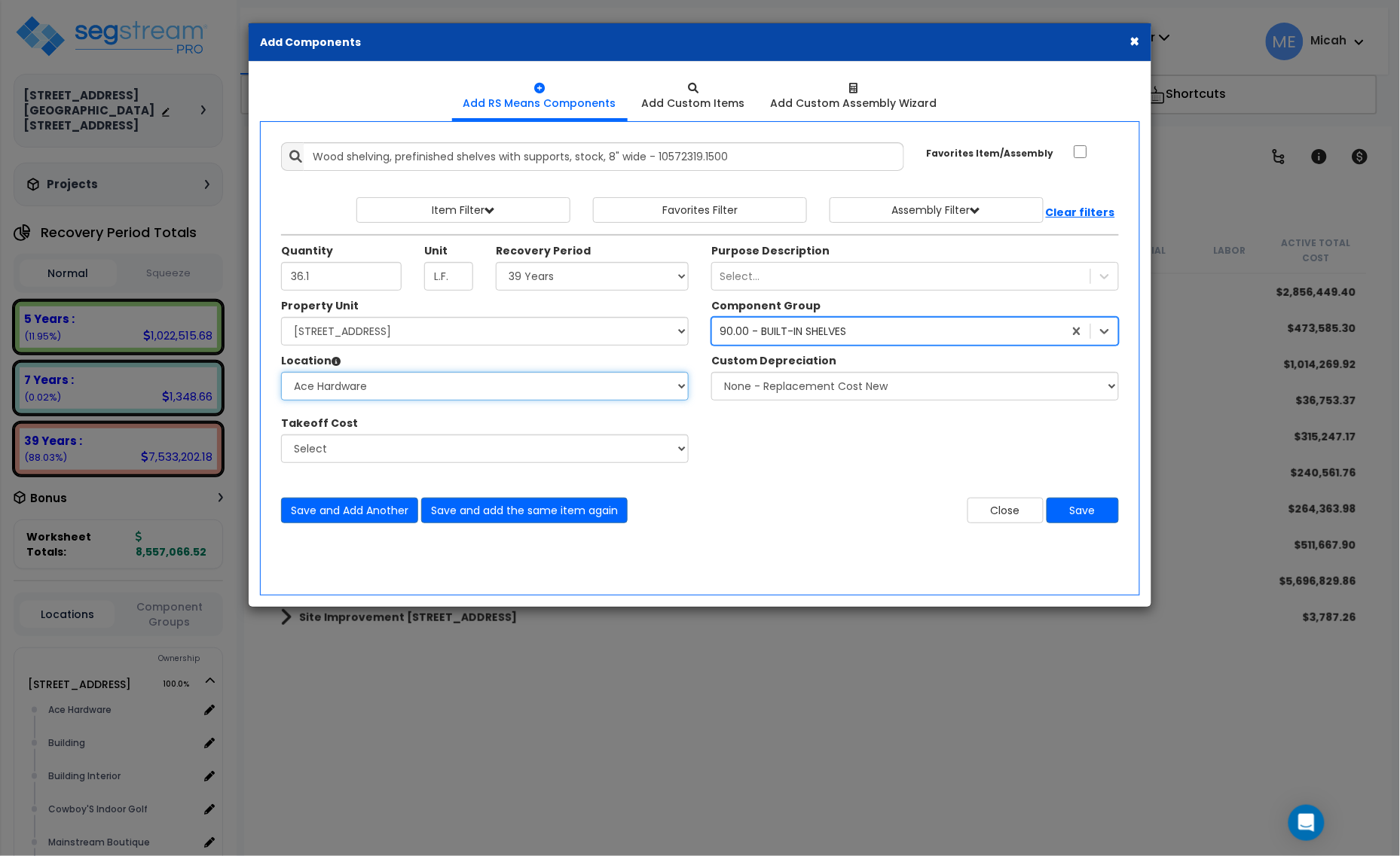
click at [577, 400] on select "Select Ace Hardware Building Building Interior Cowboy'S Indoor Golf Mainstream …" at bounding box center [484, 386] width 407 height 28
select select "31131"
click at [281, 373] on select "Select Ace Hardware Building Building Interior Cowboy'S Indoor Golf Mainstream …" at bounding box center [484, 386] width 407 height 28
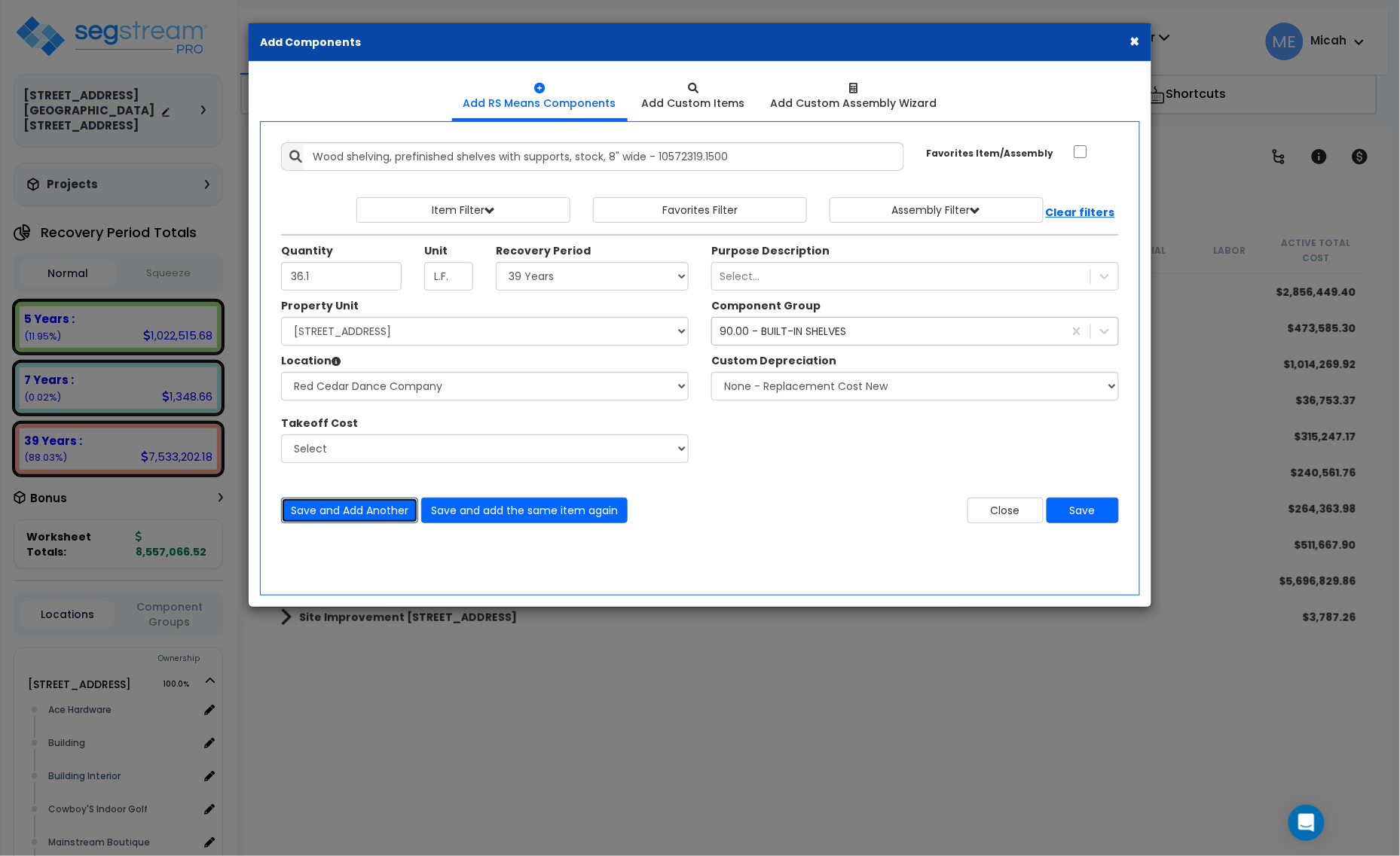
click at [394, 517] on button "Save and Add Another" at bounding box center [350, 510] width 138 height 26
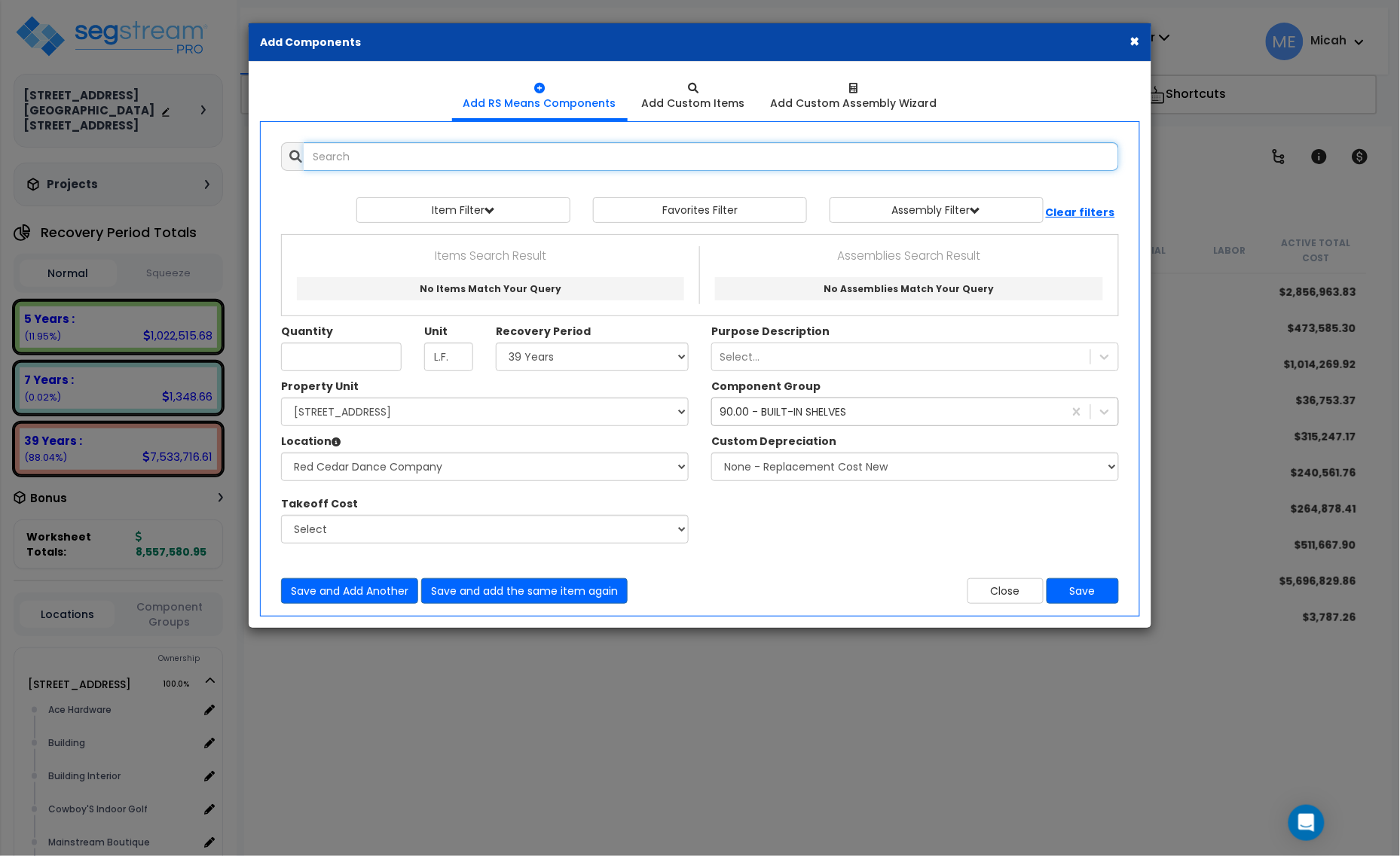
click at [359, 167] on input "text" at bounding box center [711, 156] width 815 height 28
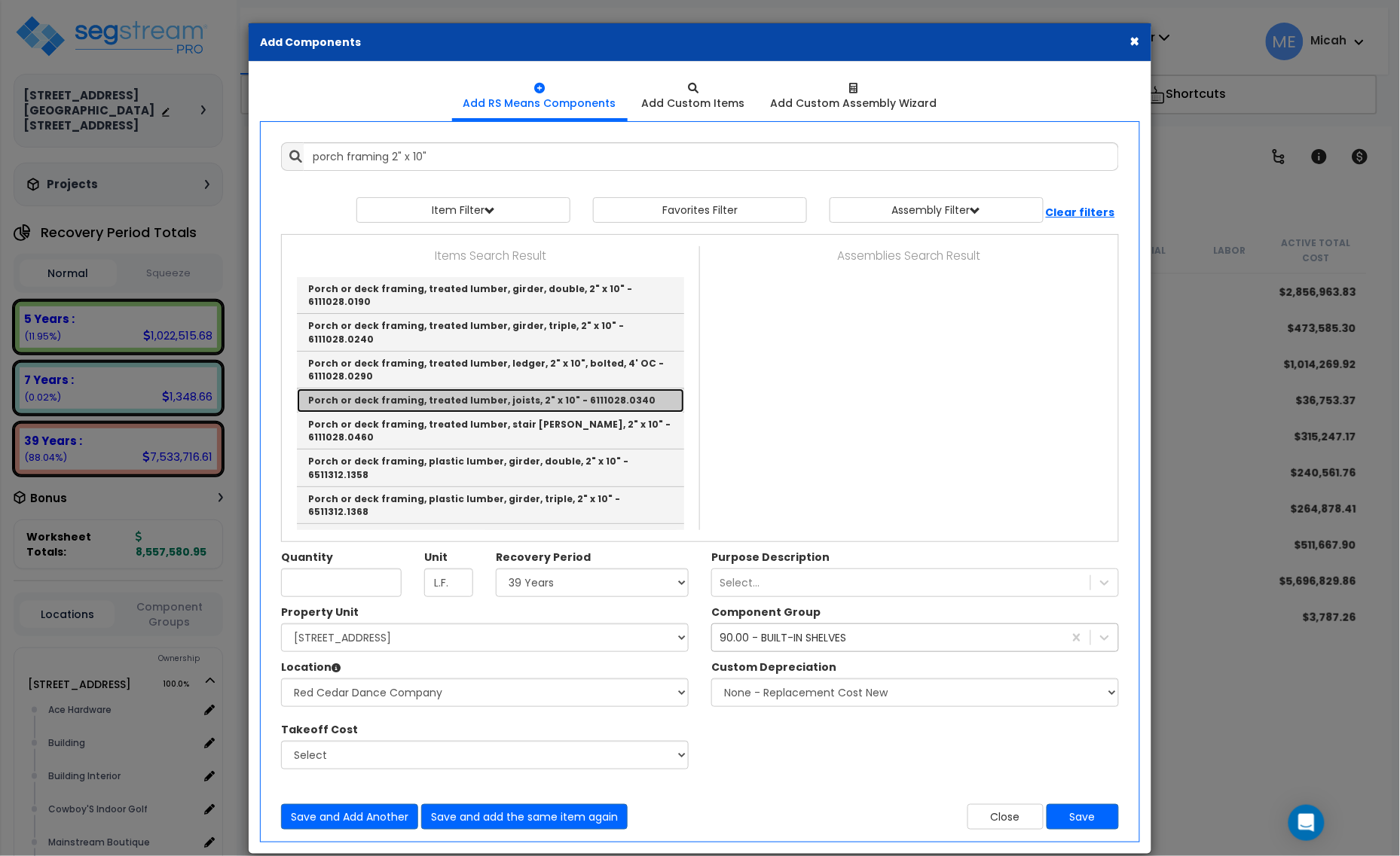
click at [647, 389] on link "Porch or deck framing, treated lumber, joists, 2" x 10" - 6111028.0340" at bounding box center [491, 400] width 387 height 24
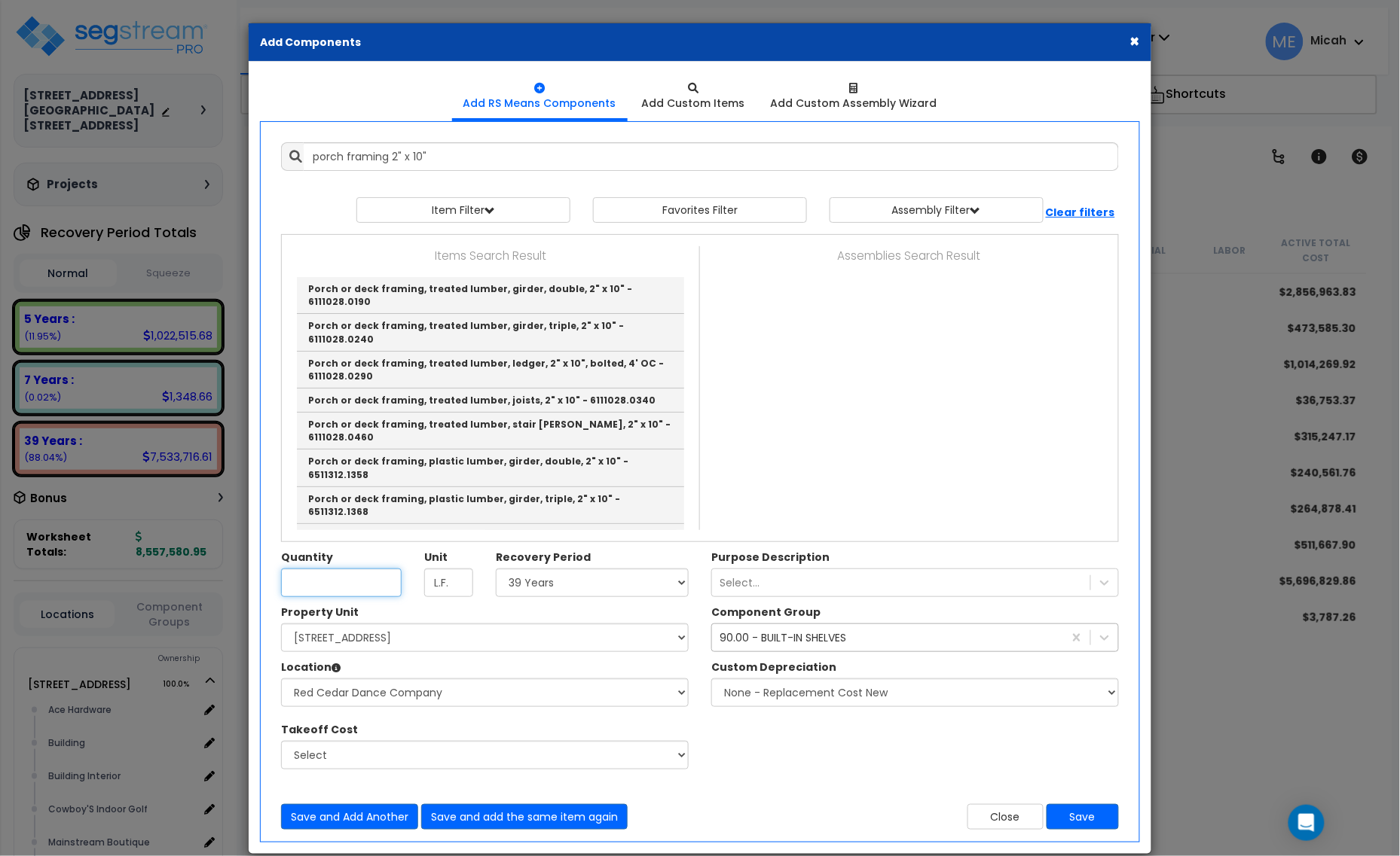
type input "Porch or deck framing, treated lumber, joists, 2" x 10" - 6111028.0340"
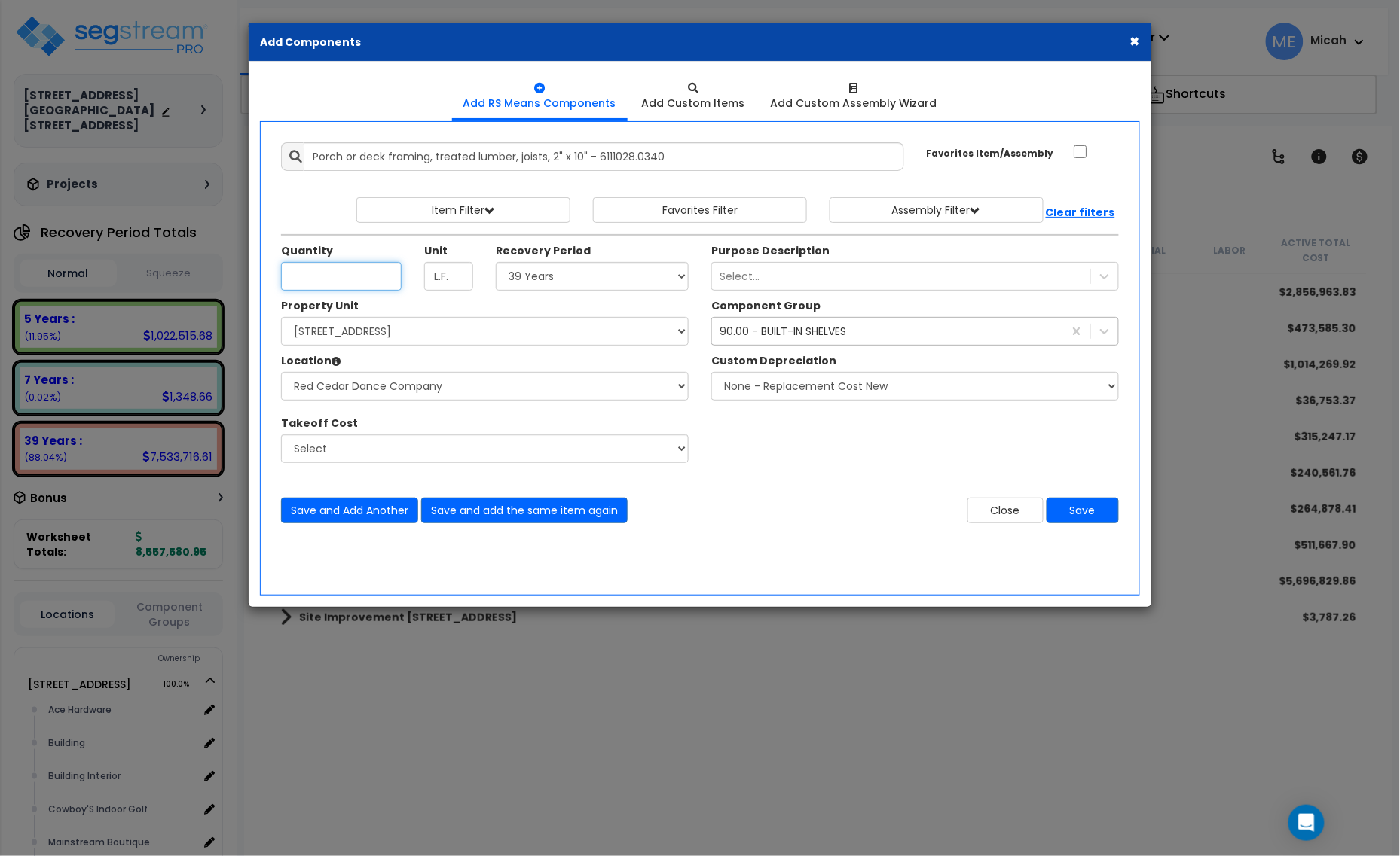
click at [356, 275] on input "Quantity" at bounding box center [342, 277] width 121 height 28
type input "45.3"
click at [311, 151] on input "Porch or deck framing, treated lumber, joists, 2" x 10" - 6111028.0340" at bounding box center [603, 156] width 601 height 28
type input "Stair landing porch or deck framing, treated lumber, joists, 2" x 10" - 6111028…"
click at [796, 334] on div "90.00 - BUILT-IN SHELVES" at bounding box center [783, 331] width 127 height 15
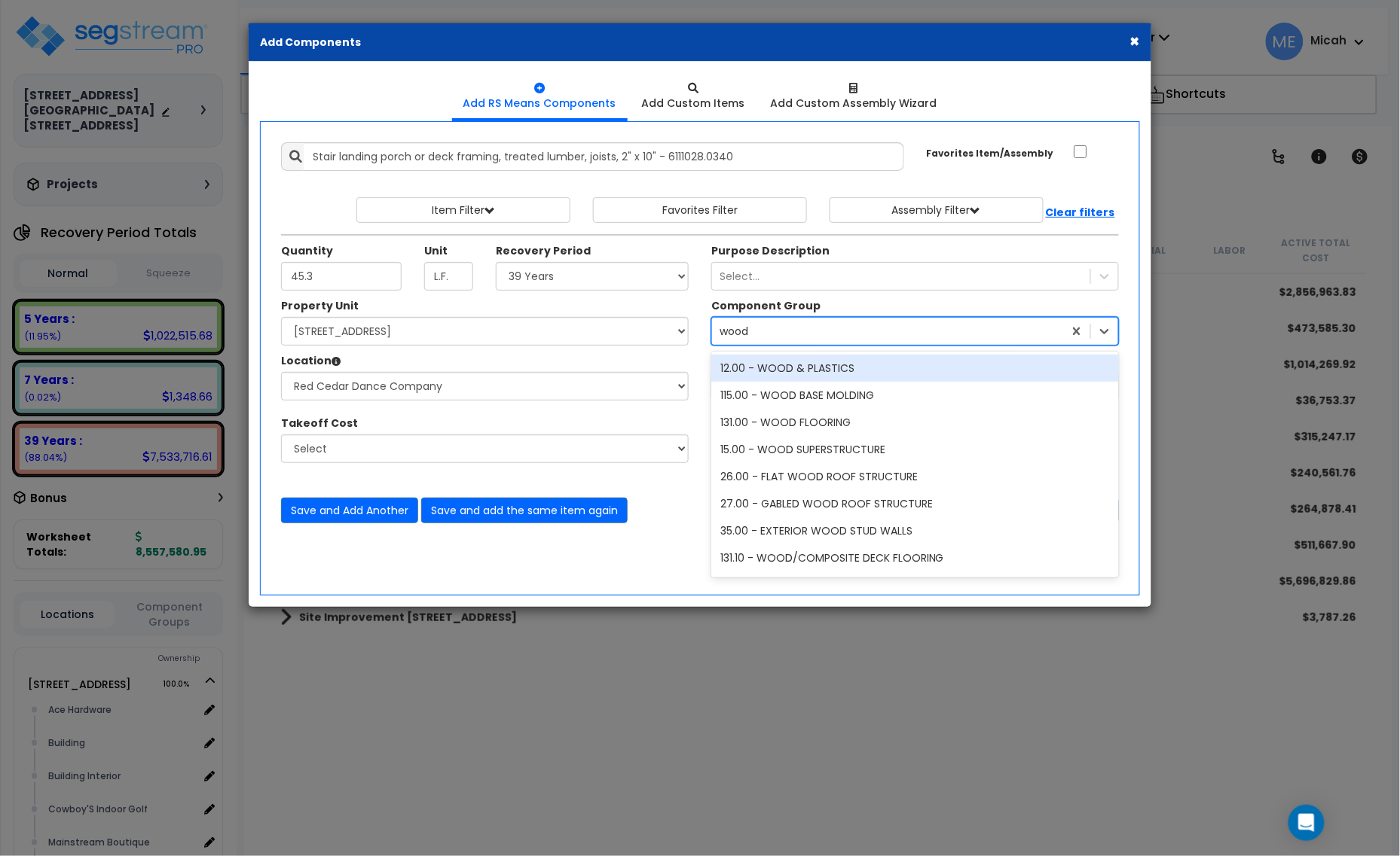
type input "wood &"
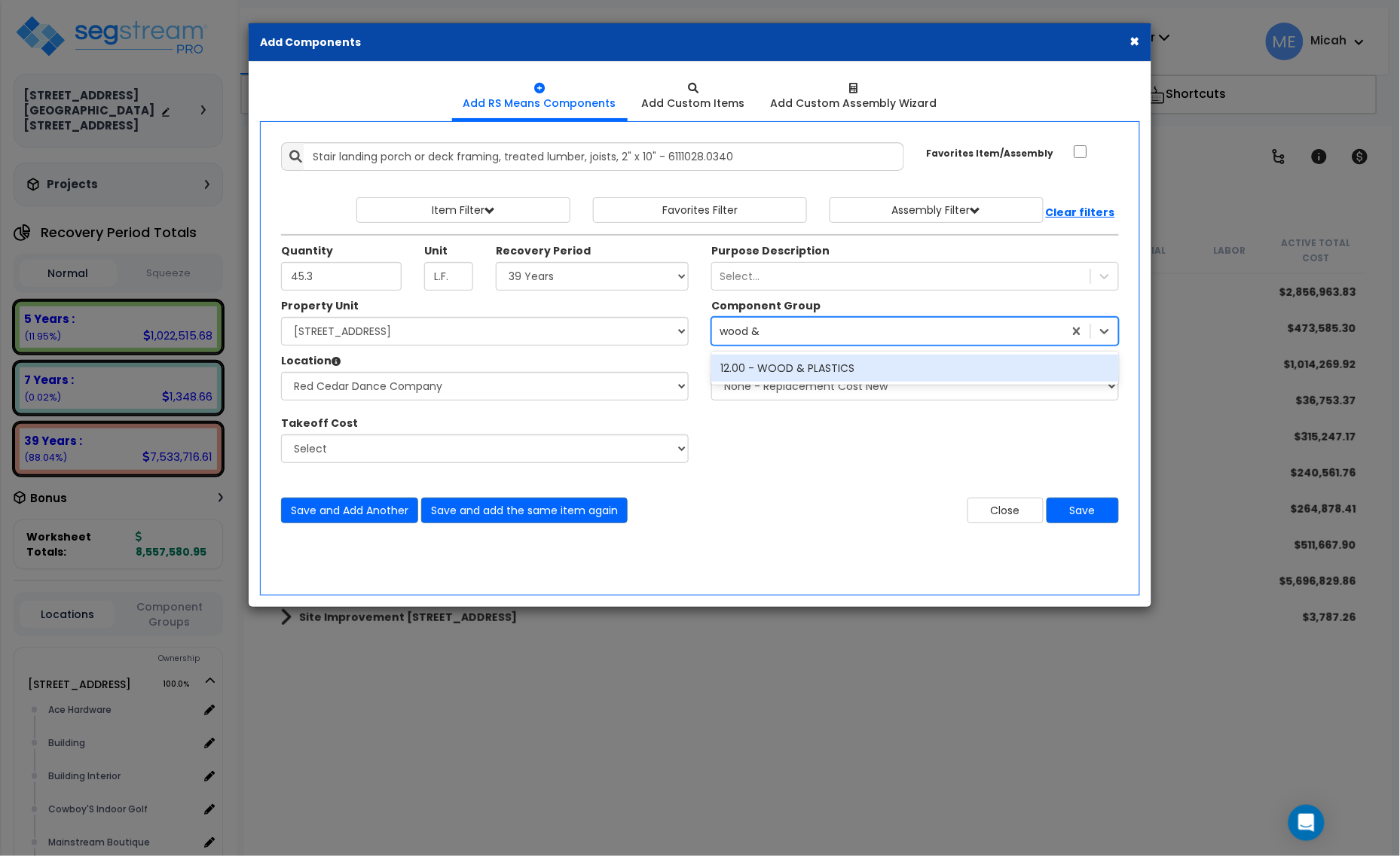
click at [845, 367] on div "12.00 - WOOD & PLASTICS" at bounding box center [915, 368] width 407 height 27
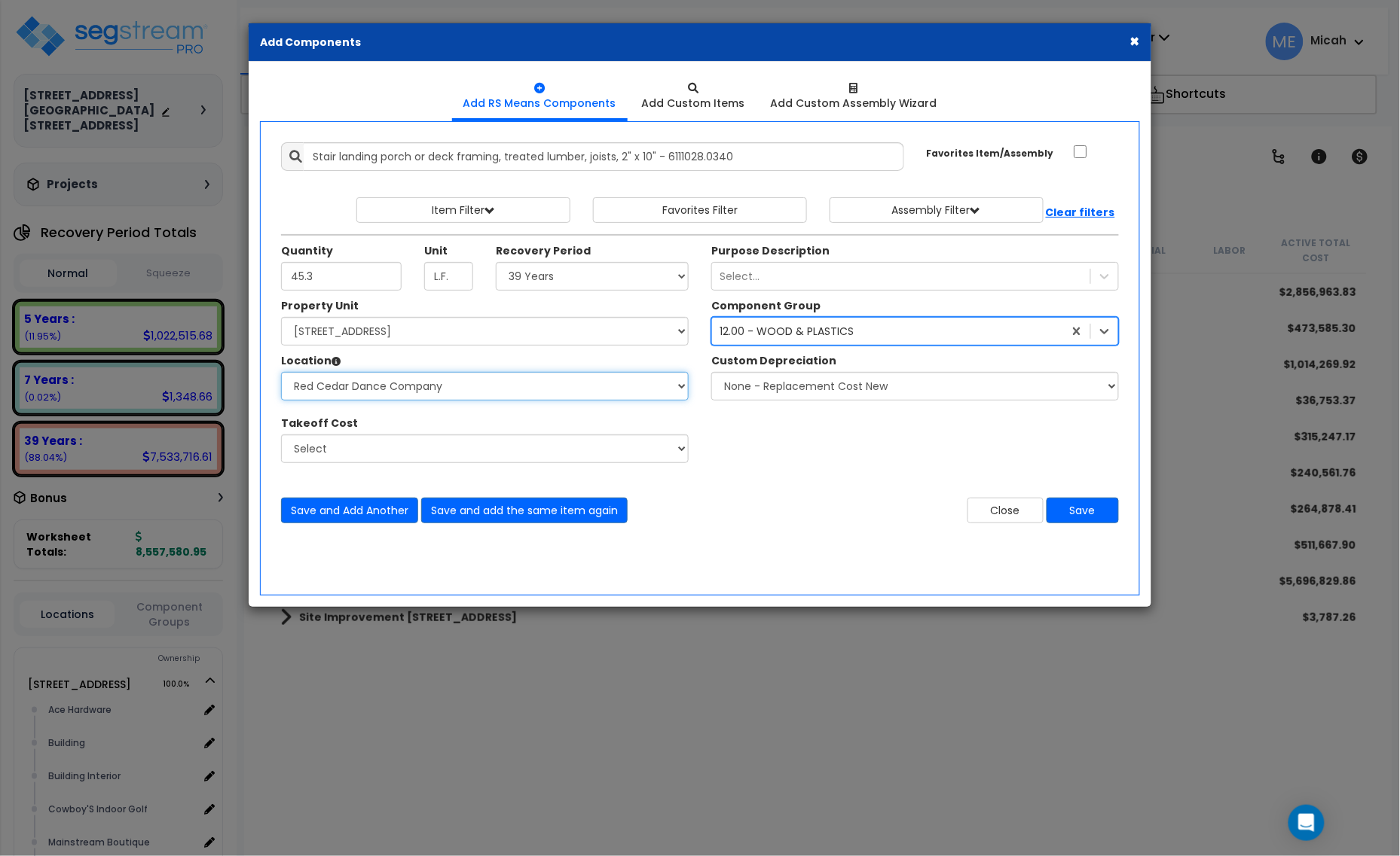
click at [434, 382] on select "Select Ace Hardware Building Building Interior Cowboy'S Indoor Golf Mainstream …" at bounding box center [484, 386] width 407 height 28
select select "31137"
click at [281, 373] on select "Select Ace Hardware Building Building Interior Cowboy'S Indoor Golf Mainstream …" at bounding box center [484, 386] width 407 height 28
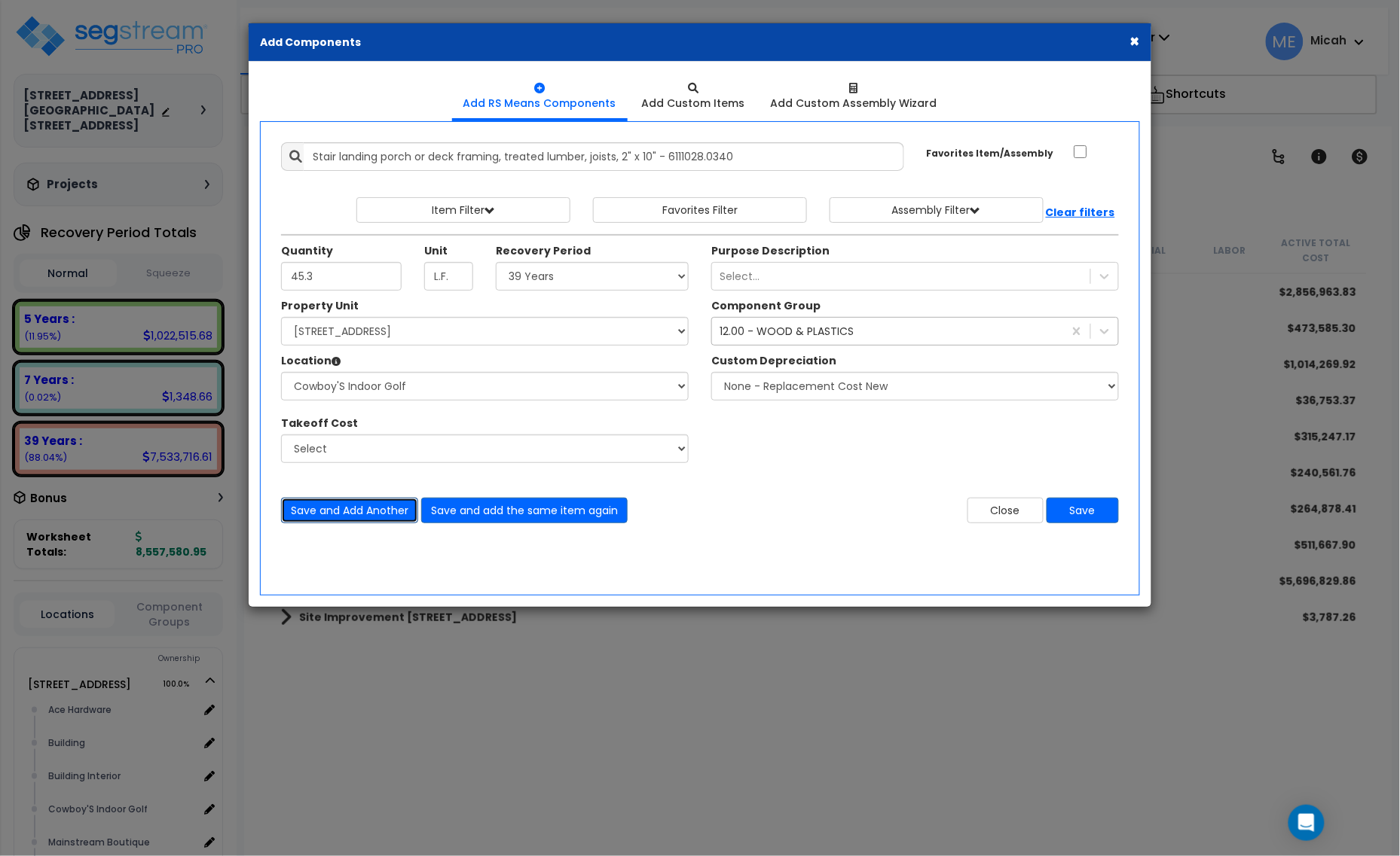
click at [350, 508] on button "Save and Add Another" at bounding box center [350, 510] width 138 height 26
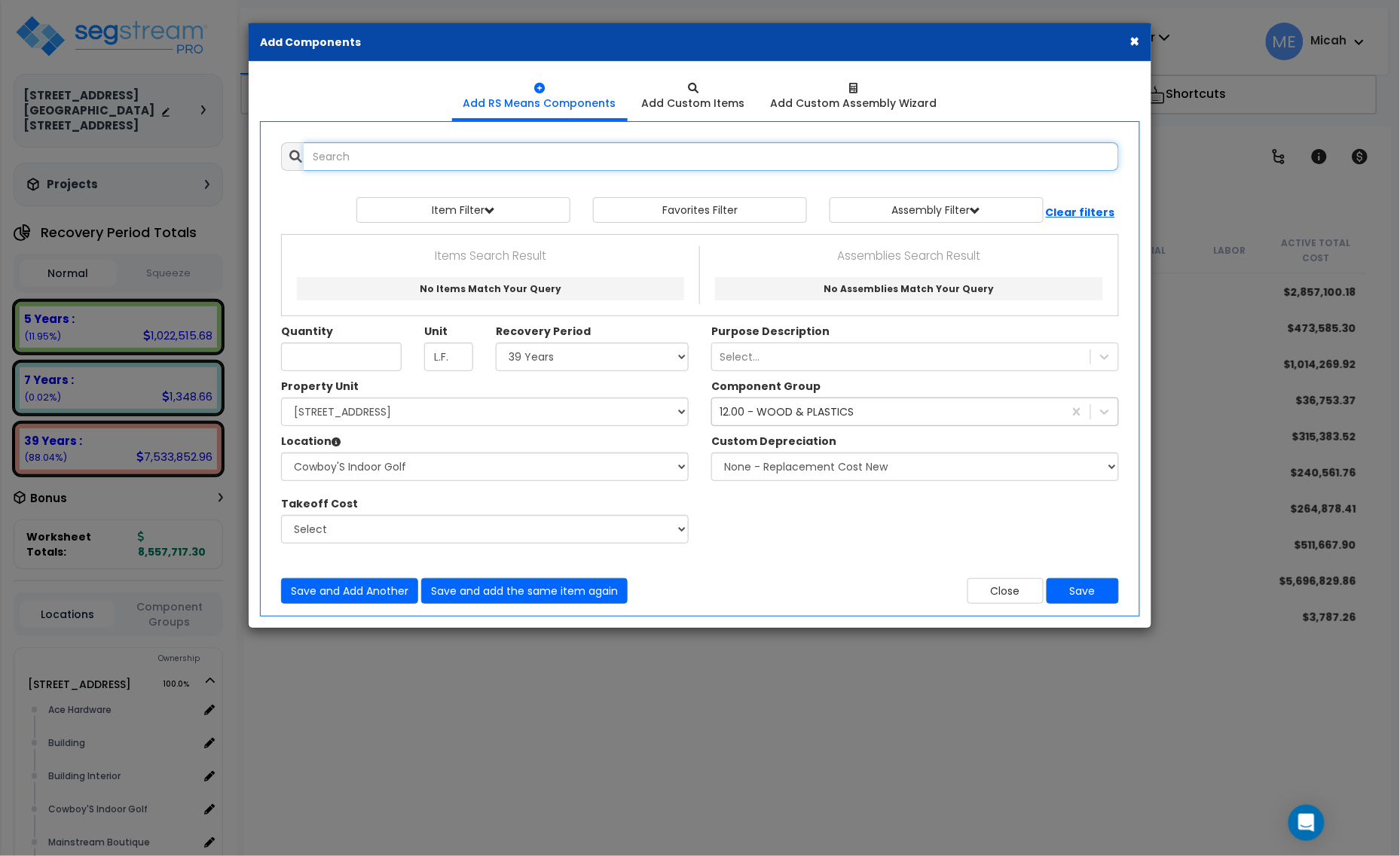
click at [390, 157] on input "text" at bounding box center [711, 156] width 815 height 28
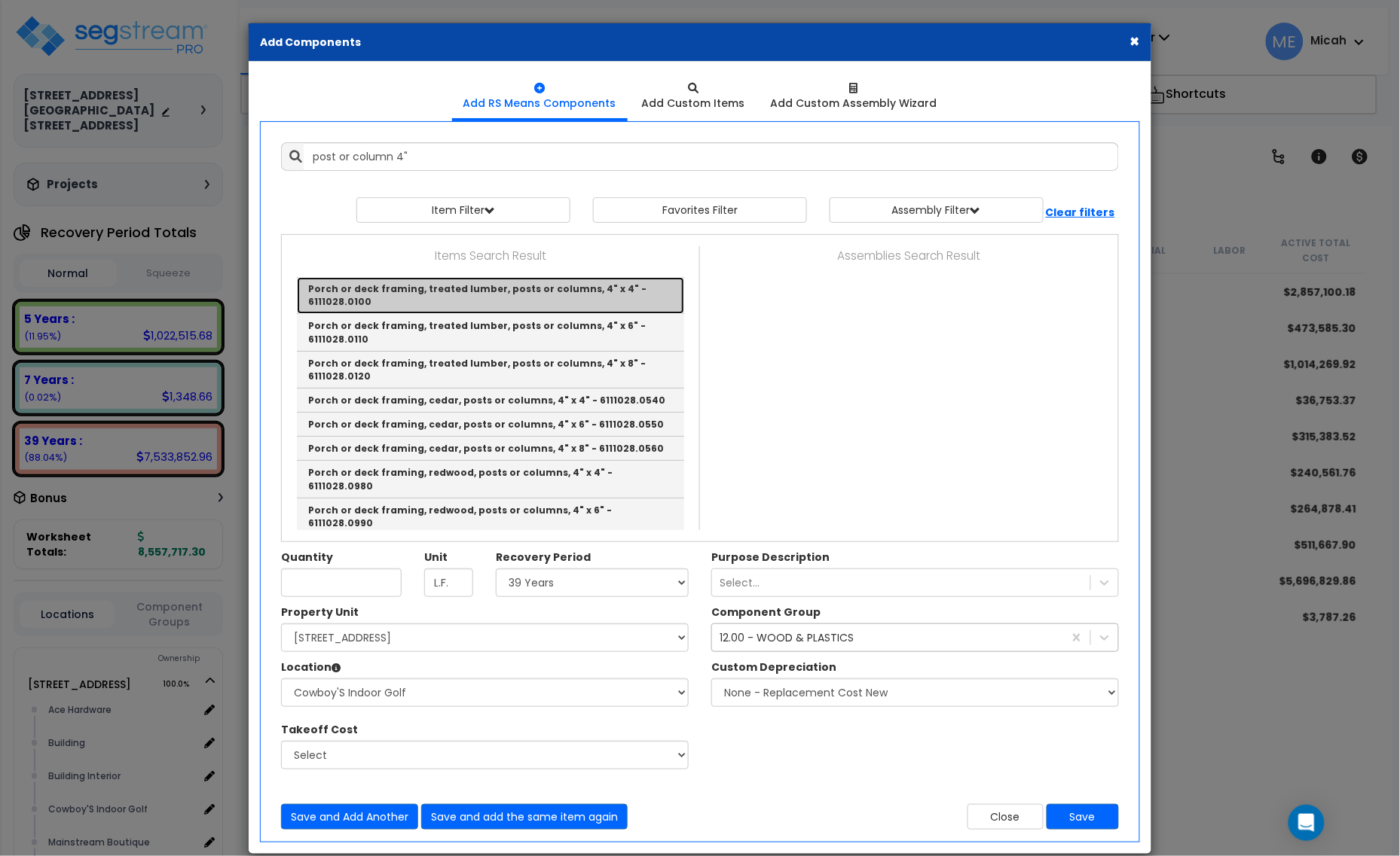
click at [516, 291] on link "Porch or deck framing, treated lumber, posts or columns, 4" x 4" - 6111028.0100" at bounding box center [491, 295] width 387 height 37
type input "Porch or deck framing, treated lumber, posts or columns, 4" x 4" - 6111028.0100"
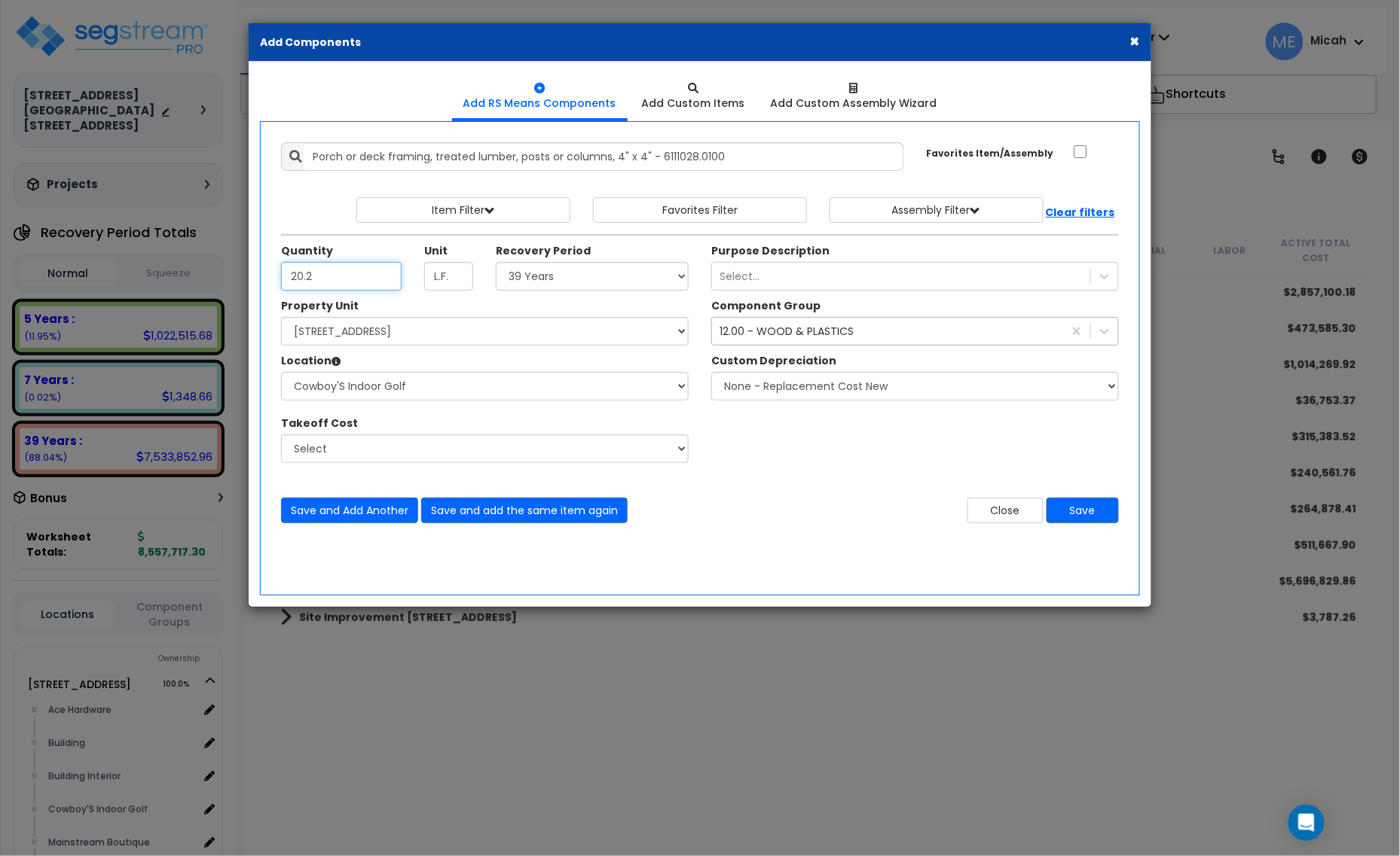
type input "20.2"
click at [311, 153] on input "Porch or deck framing, treated lumber, posts or columns, 4" x 4" - 6111028.0100" at bounding box center [603, 156] width 601 height 28
type input "Stair landing porch or deck framing, treated lumber, posts or columns, 4" x 4" …"
click at [384, 514] on button "Save and Add Another" at bounding box center [350, 510] width 138 height 26
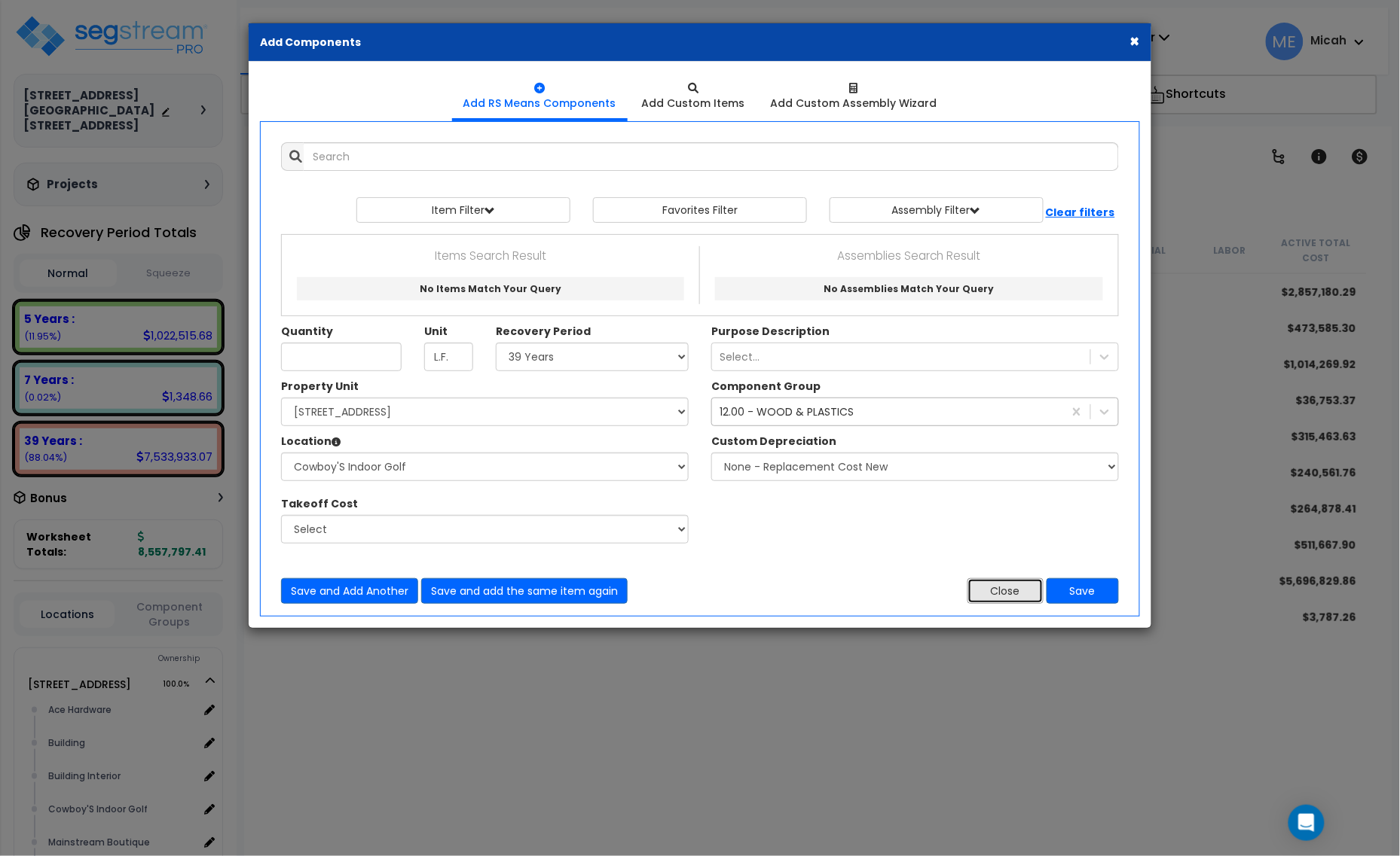
drag, startPoint x: 987, startPoint y: 593, endPoint x: 951, endPoint y: 622, distance: 46.2
click at [987, 593] on button "Close" at bounding box center [1005, 591] width 76 height 26
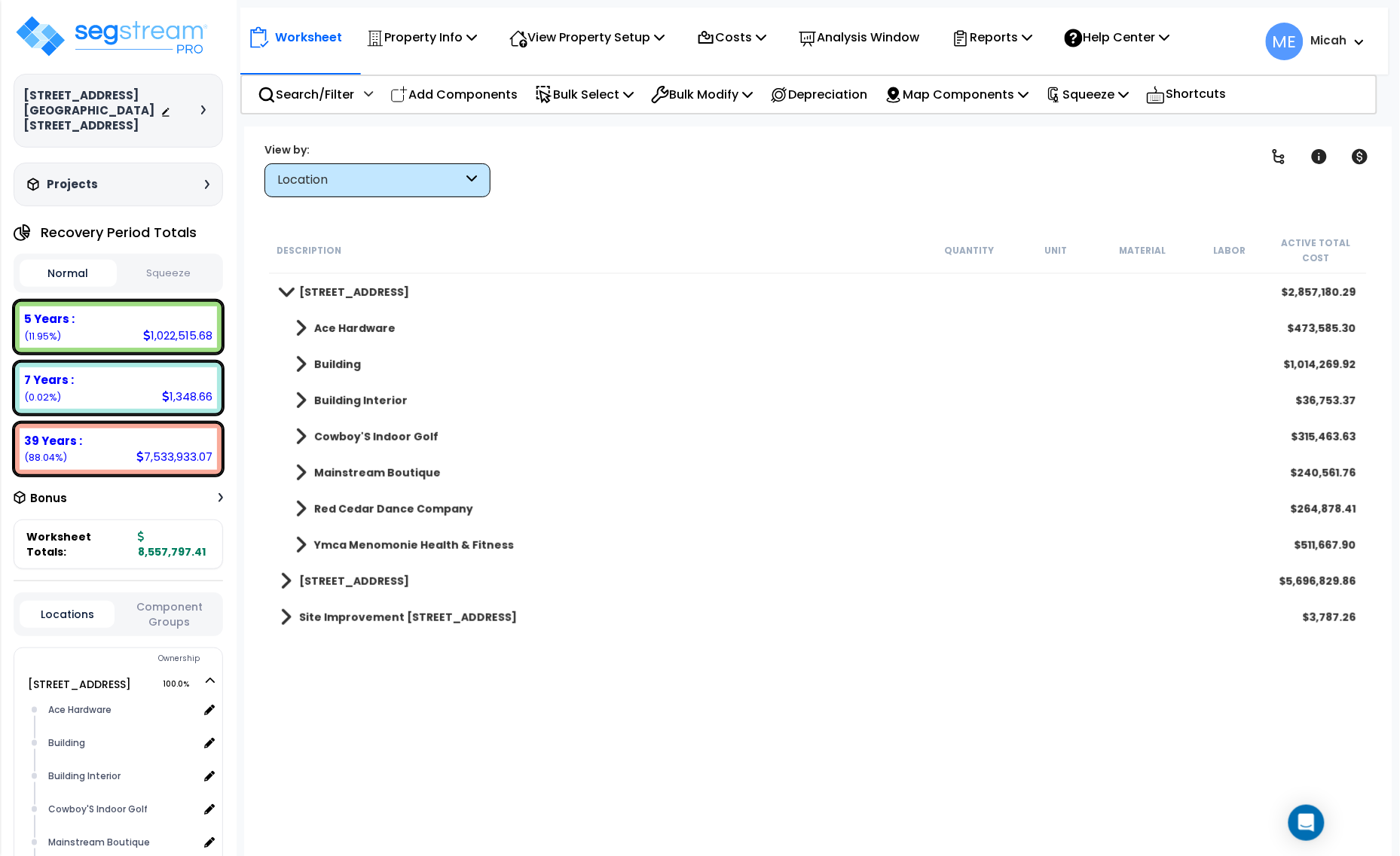
click at [302, 436] on span at bounding box center [301, 437] width 12 height 21
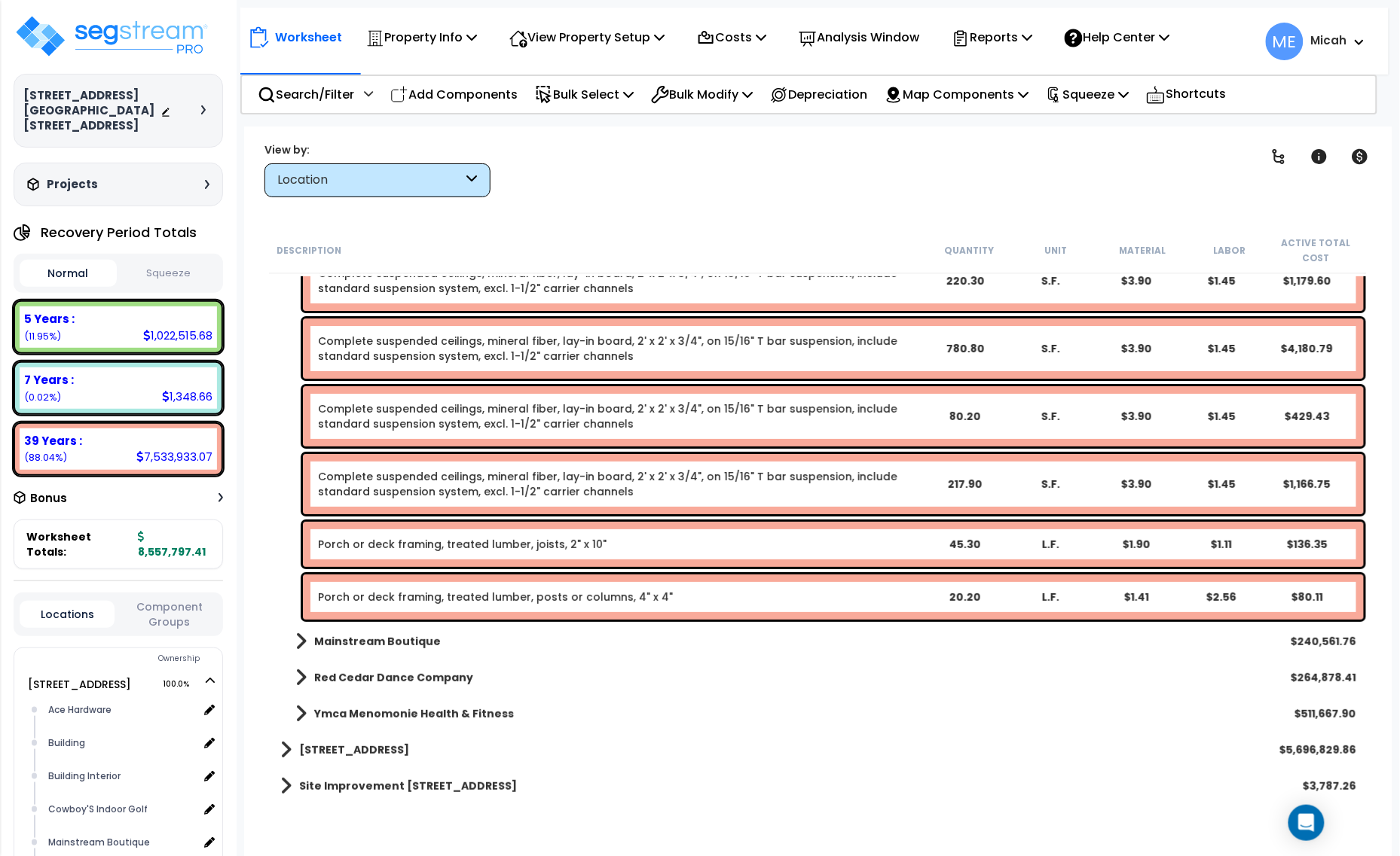
scroll to position [3725, 0]
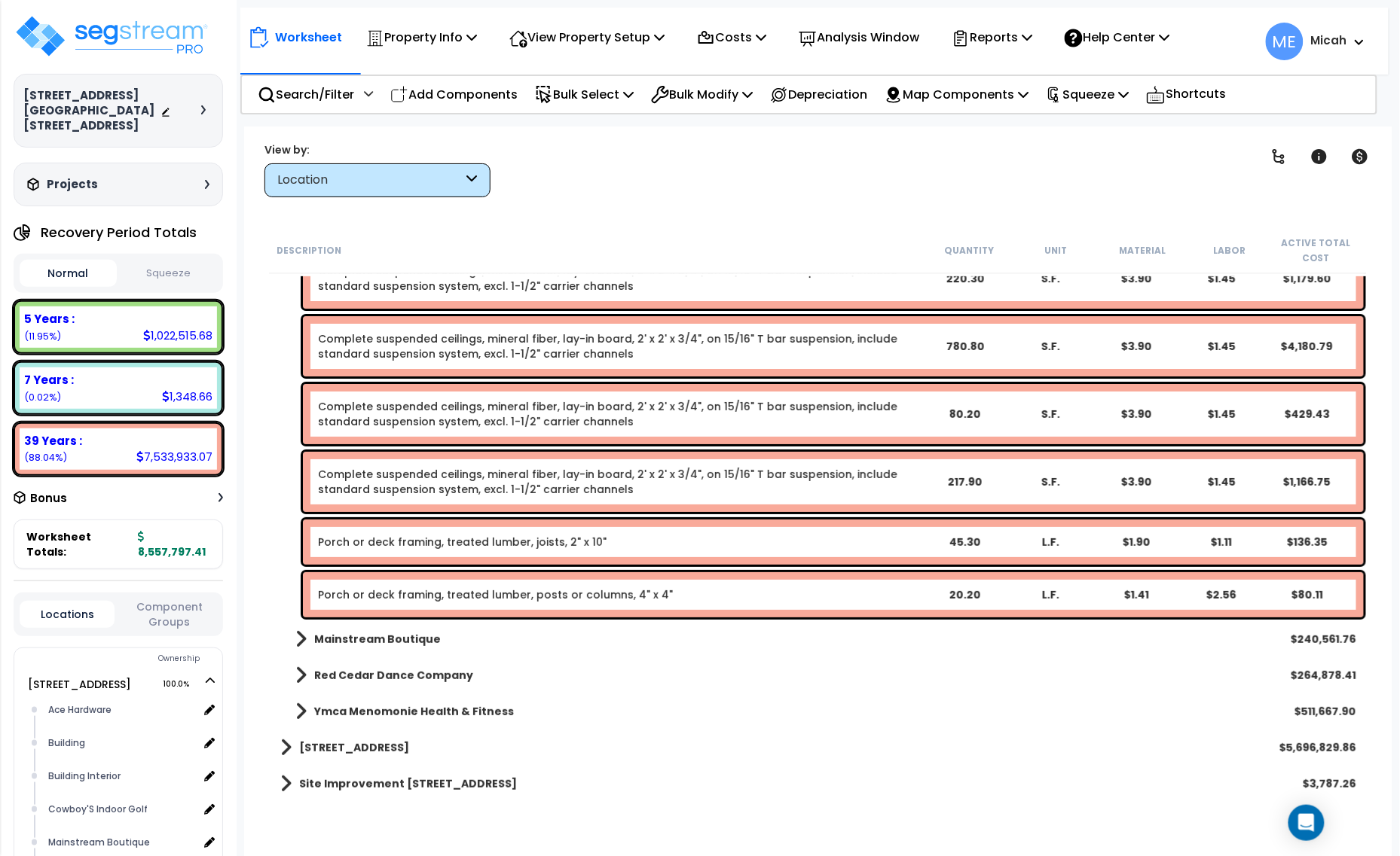
click at [394, 548] on link "Porch or deck framing, treated lumber, joists, 2" x 10"" at bounding box center [461, 542] width 288 height 15
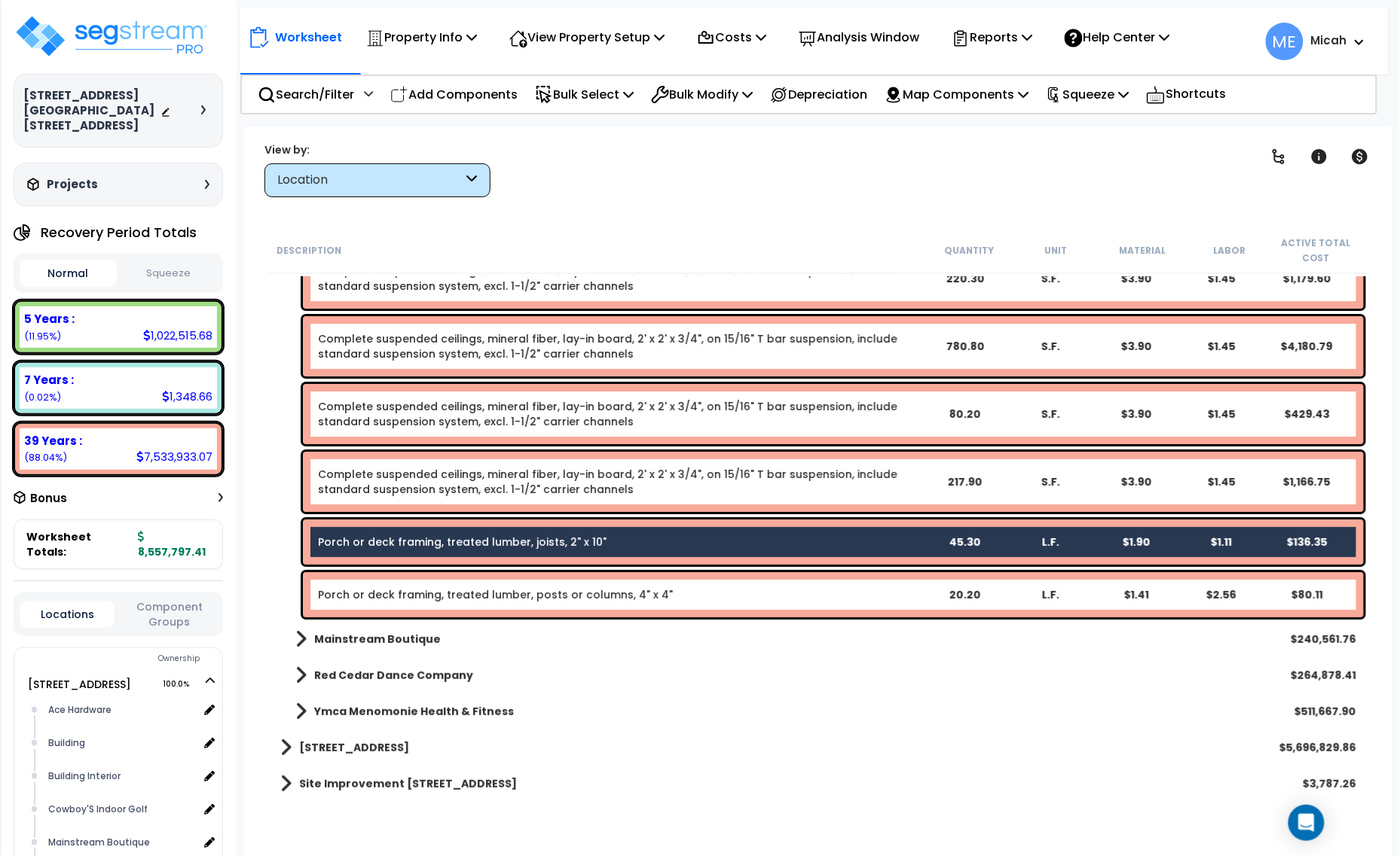
click at [396, 589] on link "Porch or deck framing, treated lumber, posts or columns, 4" x 4"" at bounding box center [495, 594] width 355 height 15
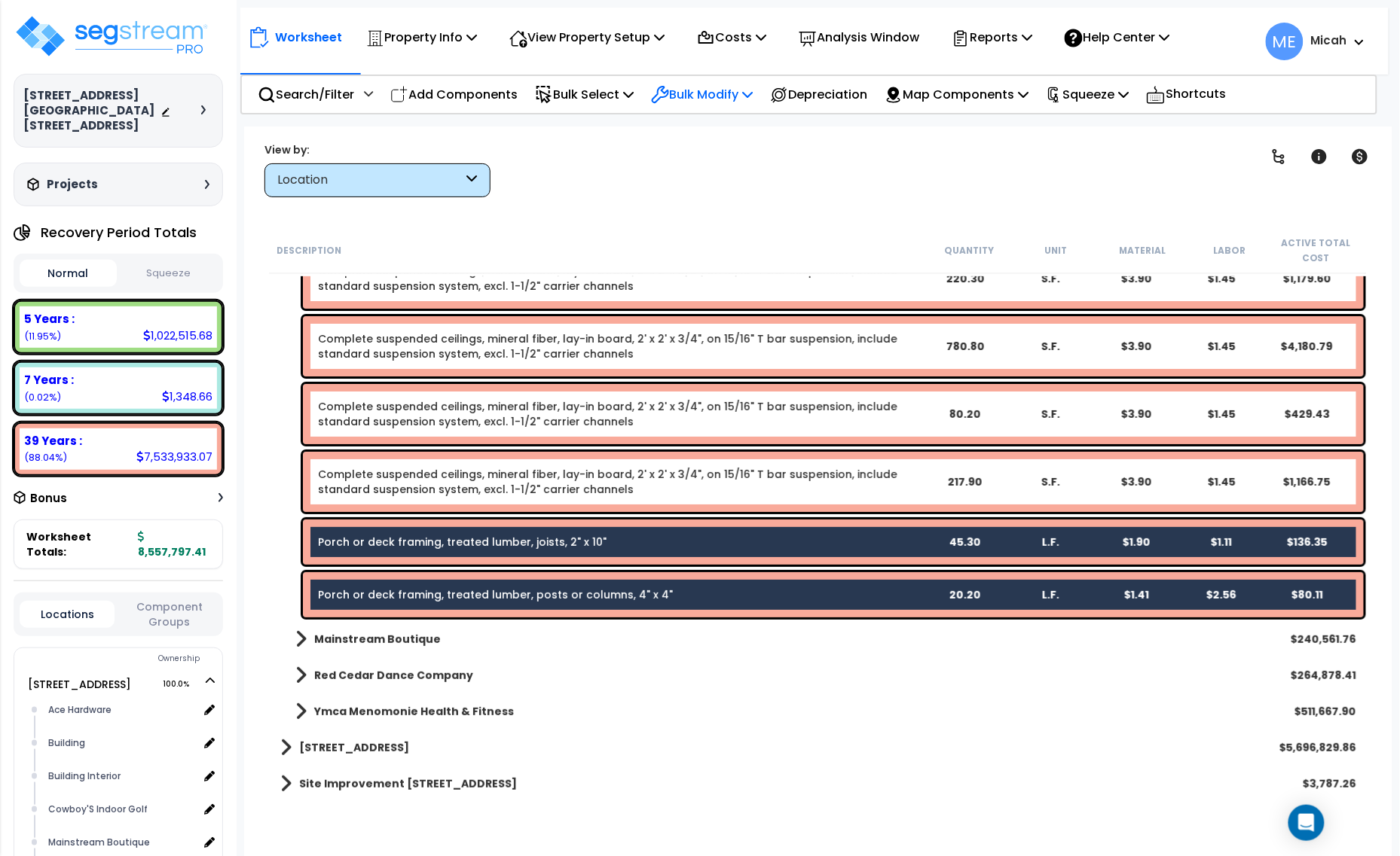
click at [735, 85] on p "Bulk Modify" at bounding box center [702, 94] width 102 height 20
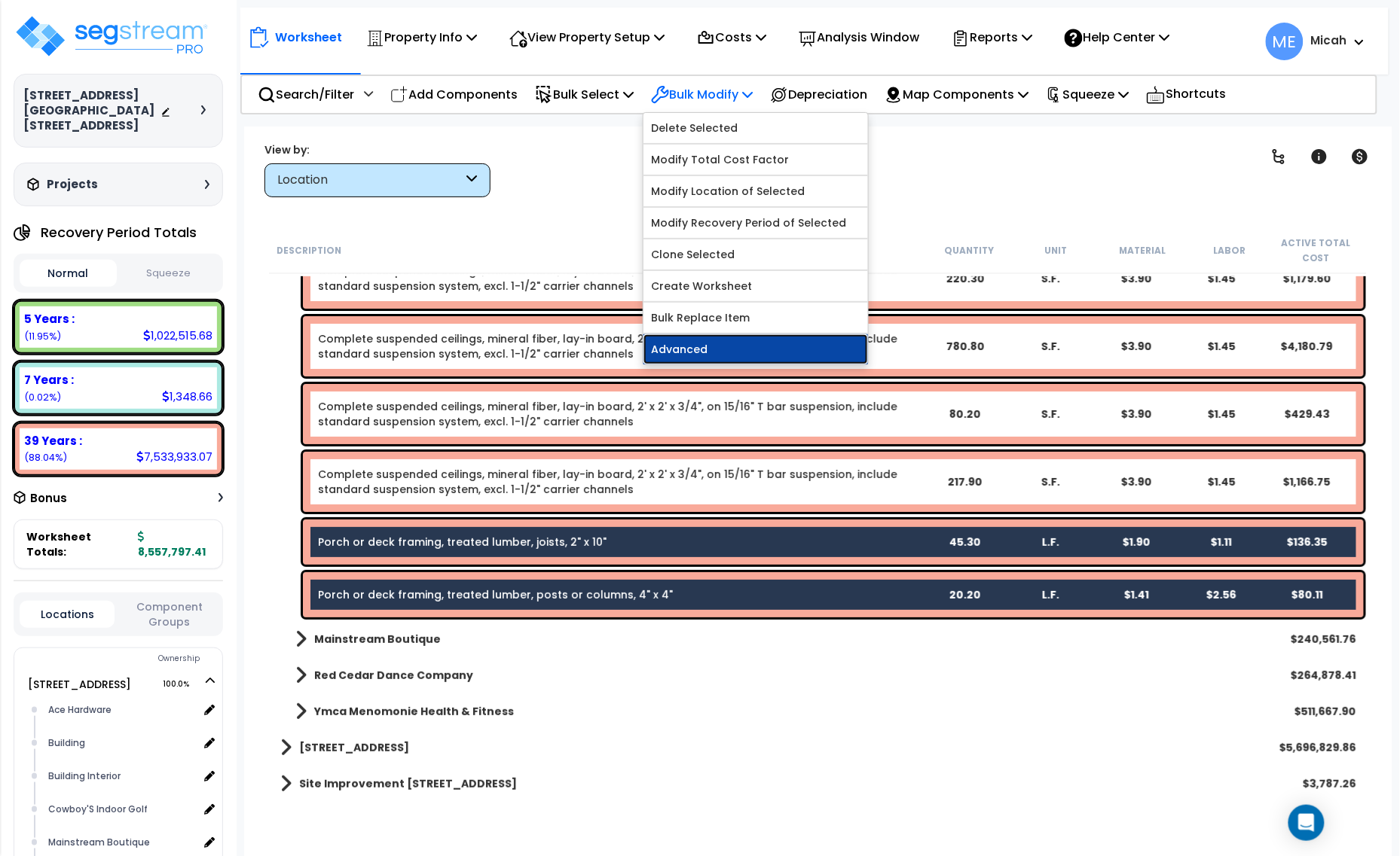
click at [759, 347] on link "Advanced" at bounding box center [755, 349] width 224 height 30
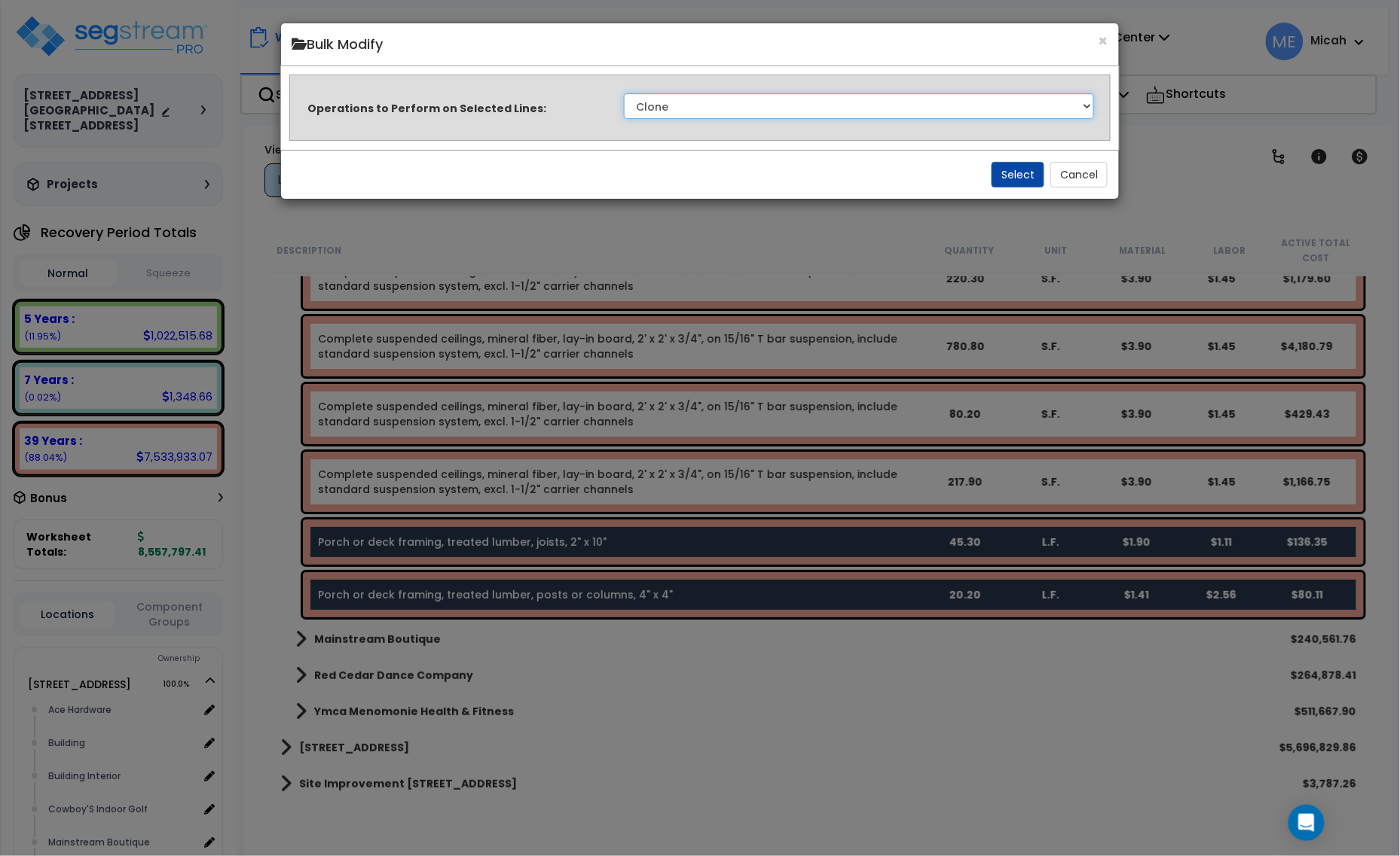
click at [986, 109] on select "Clone Delete Delete Zero Quantities Modify Component Group Modify Cost Sources …" at bounding box center [859, 106] width 471 height 26
click at [624, 93] on select "Clone Delete Delete Zero Quantities Modify Component Group Modify Cost Sources …" at bounding box center [859, 106] width 471 height 26
click at [944, 110] on select "Clone Delete Delete Zero Quantities Modify Component Group Modify Cost Sources …" at bounding box center [859, 106] width 471 height 26
select select "updateReplaceKeyword"
click at [624, 93] on select "Clone Delete Delete Zero Quantities Modify Component Group Modify Cost Sources …" at bounding box center [859, 106] width 471 height 26
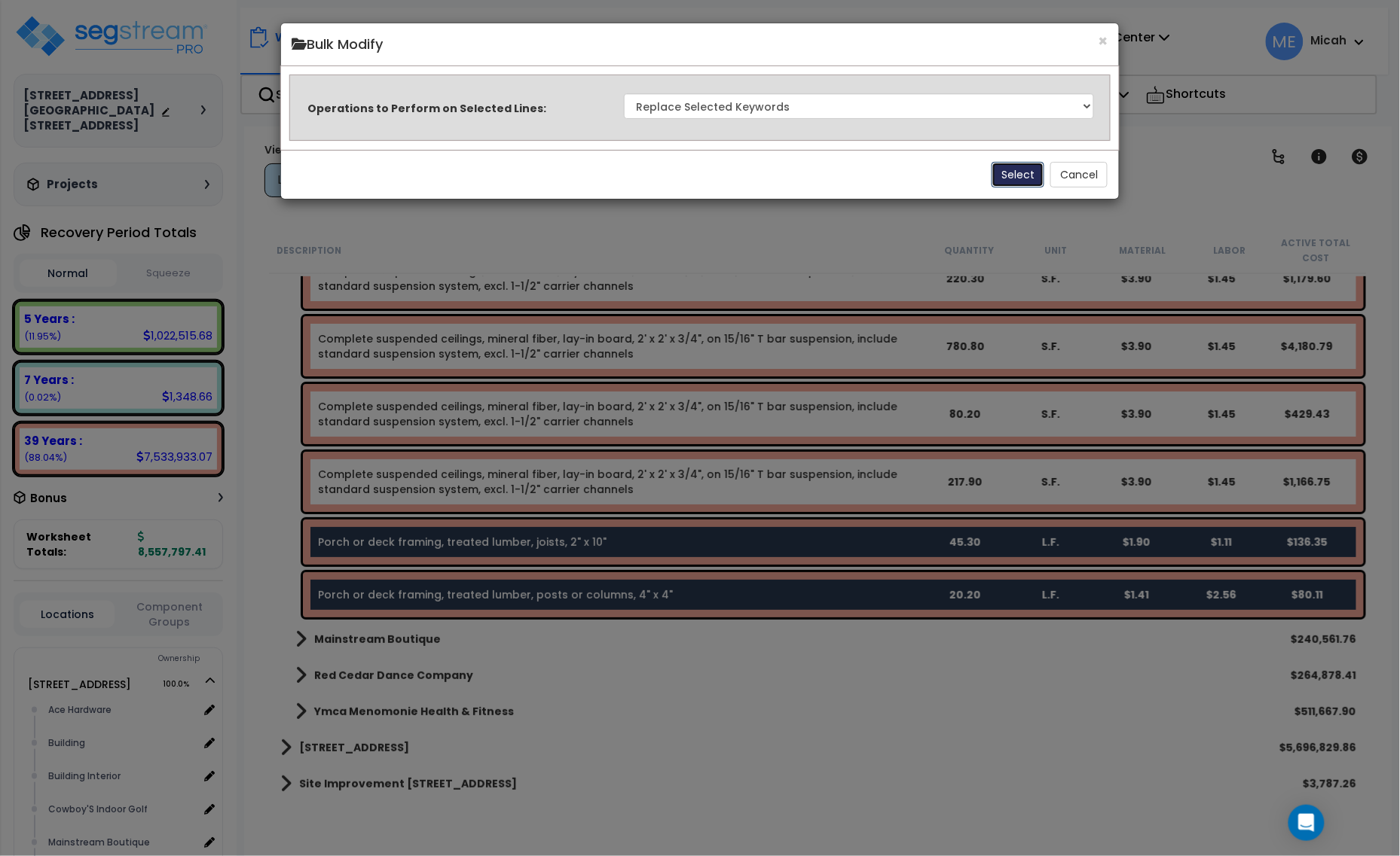
click at [1007, 172] on button "Select" at bounding box center [1017, 175] width 52 height 26
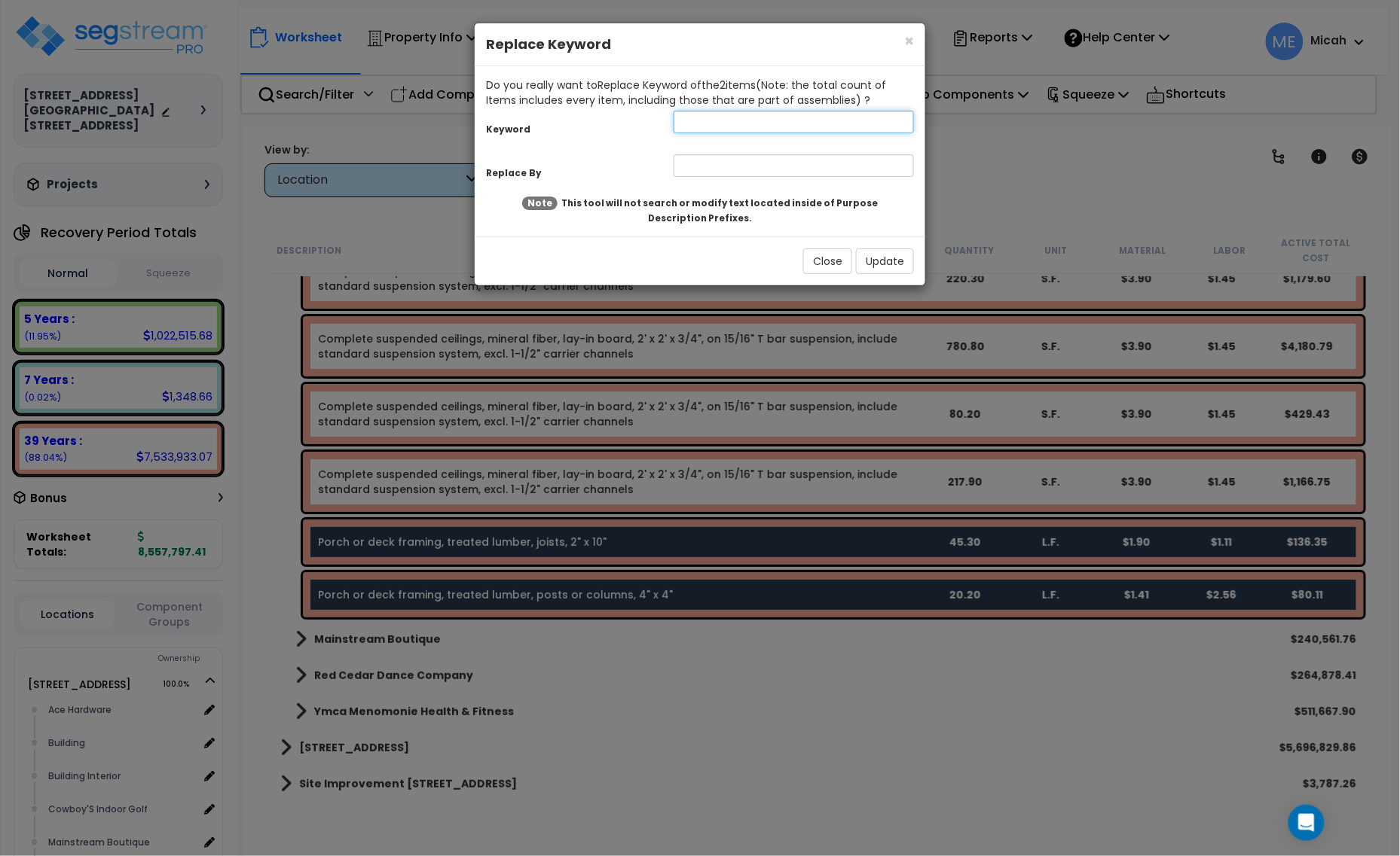
click at [697, 127] on input "text" at bounding box center [793, 122] width 240 height 22
type input "Porch"
click at [708, 167] on input "text" at bounding box center [793, 165] width 240 height 22
type input "Stair landing porch"
click at [884, 257] on button "Update" at bounding box center [885, 261] width 58 height 26
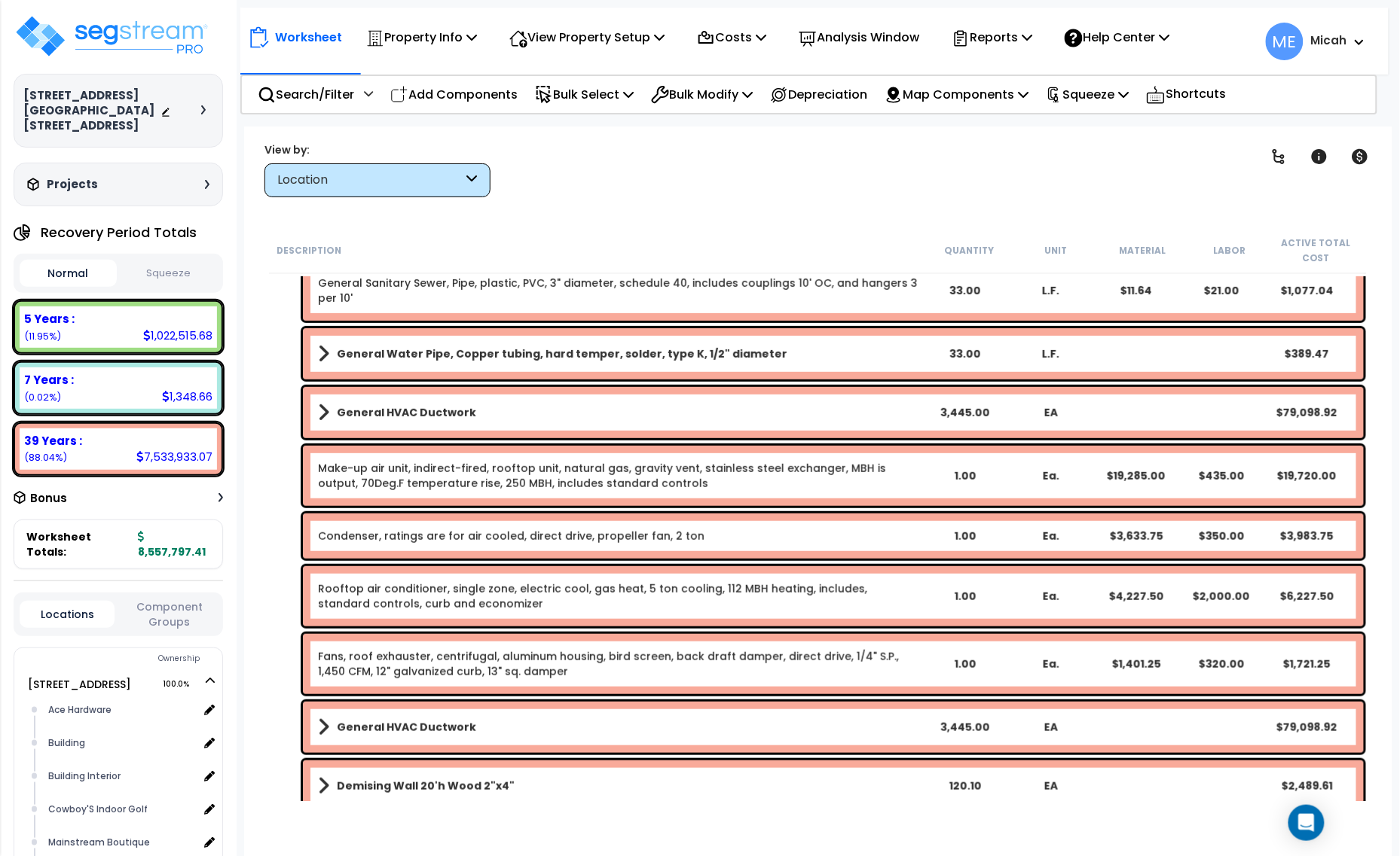
scroll to position [52, 0]
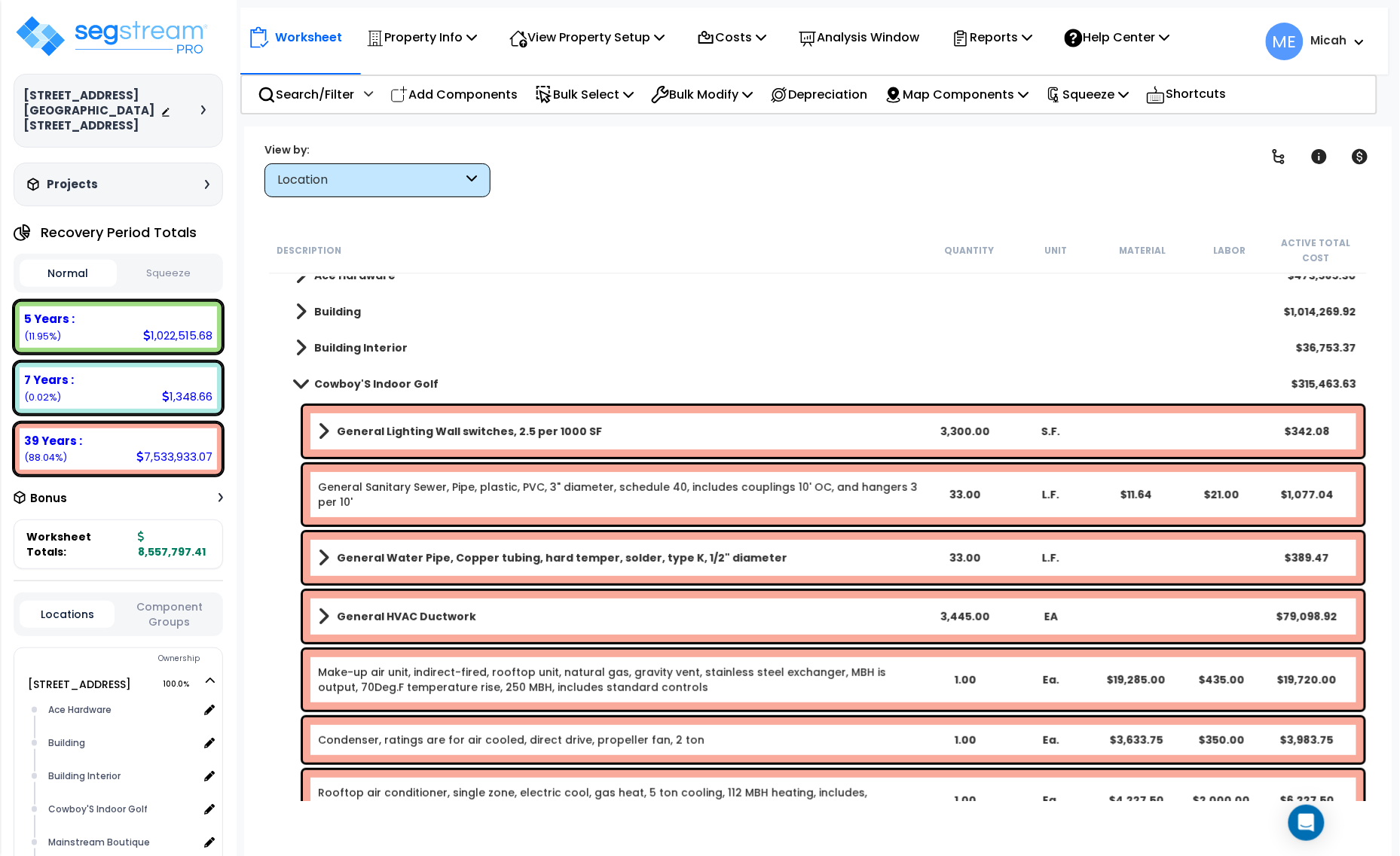
click at [295, 382] on span at bounding box center [301, 383] width 21 height 12
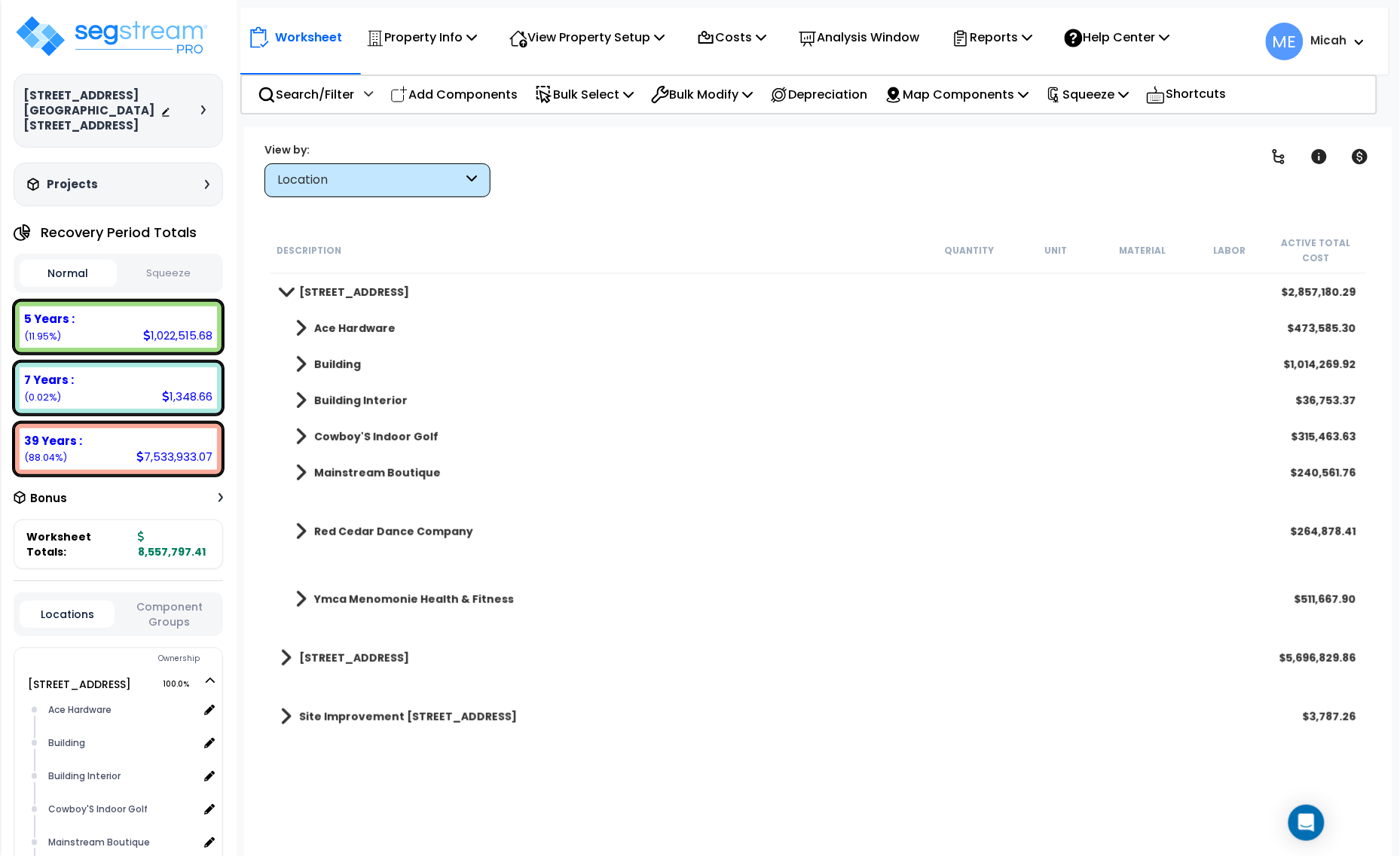
drag, startPoint x: 457, startPoint y: 96, endPoint x: 458, endPoint y: 126, distance: 30.0
click at [456, 96] on p "Add Components" at bounding box center [454, 94] width 128 height 20
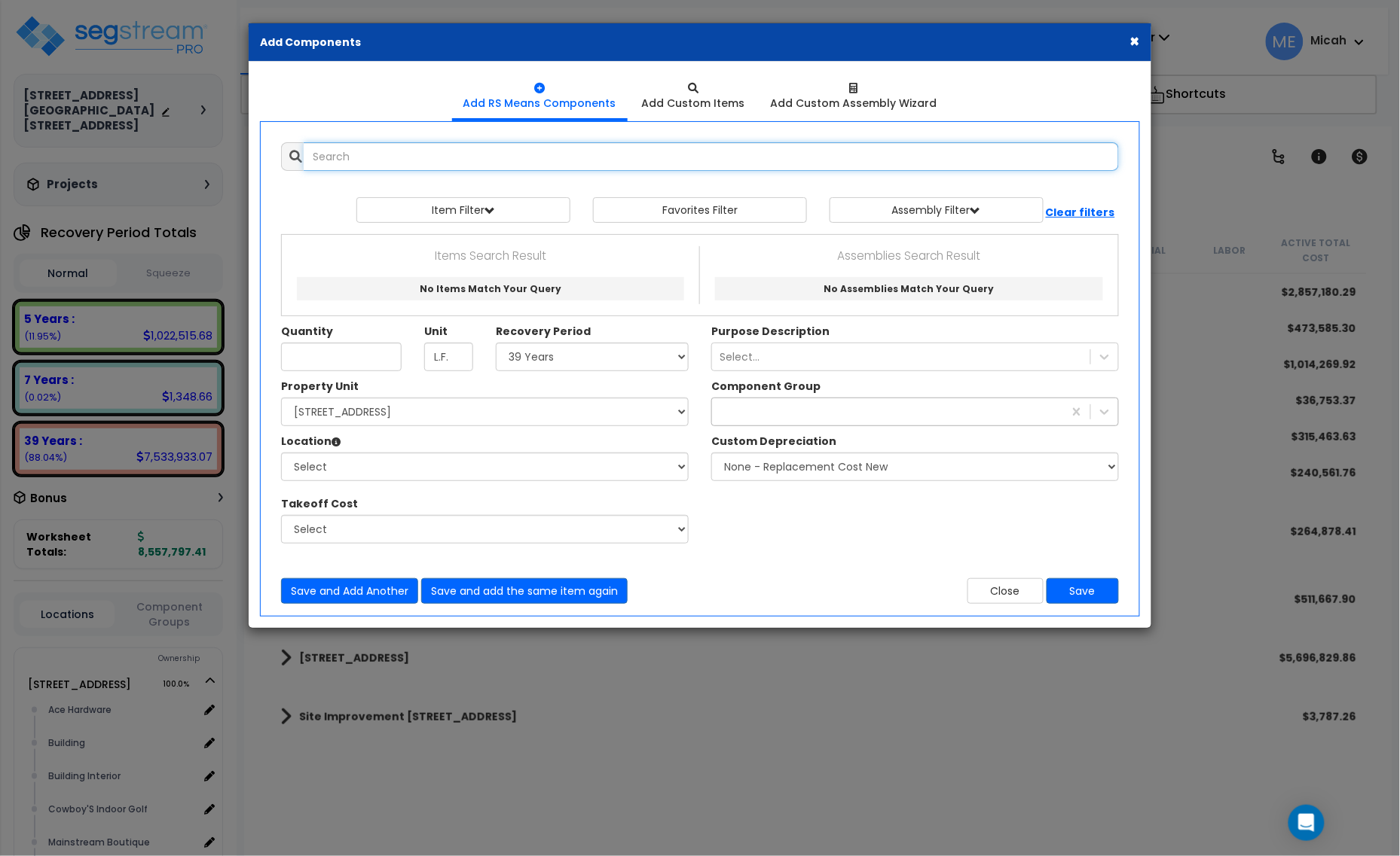
select select
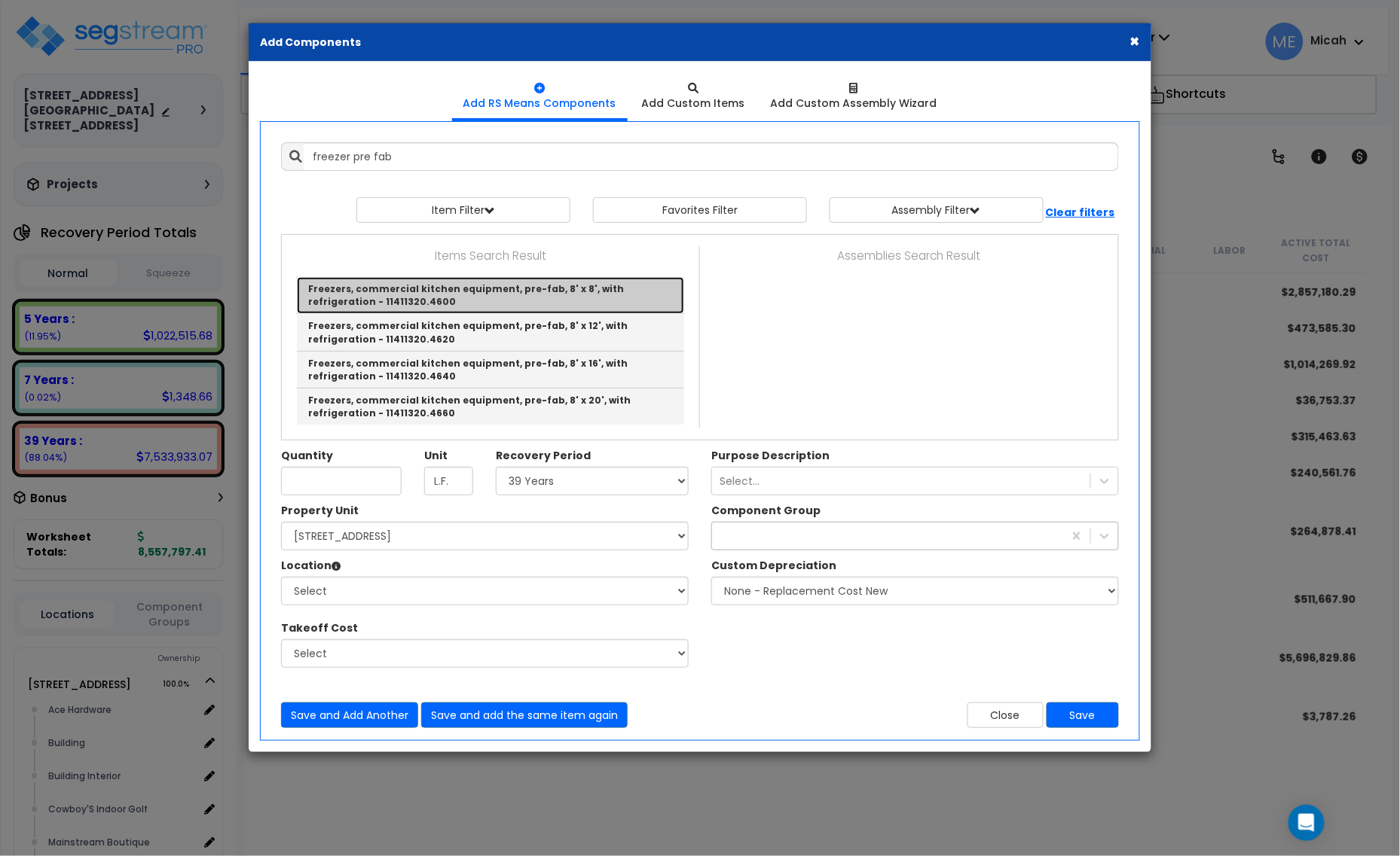
click at [540, 300] on link "Freezers, commercial kitchen equipment, pre-fab, 8' x 8', with refrigeration - …" at bounding box center [491, 295] width 387 height 37
type input "Freezers, commercial kitchen equipment, pre-fab, 8' x 8', with refrigeration - …"
type input "Ea."
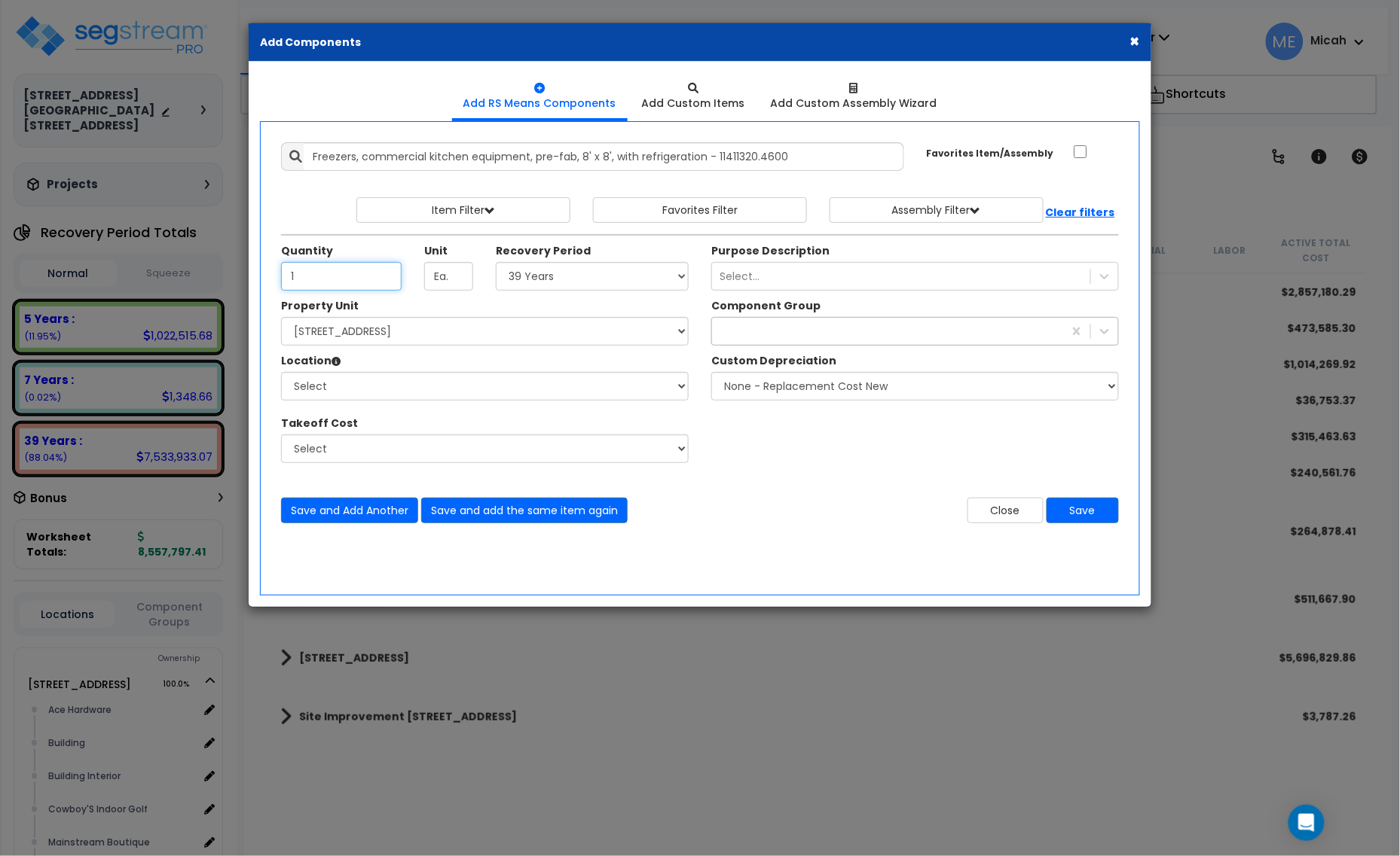
type input "1"
click at [537, 277] on select "Select 5 Years 7 Years 15 Years 20 Years 39 Years 27.5 Year" at bounding box center [592, 277] width 193 height 28
select select "5Y"
click at [497, 263] on select "Select 5 Years 7 Years 15 Years 20 Years 39 Years 27.5 Year" at bounding box center [592, 277] width 193 height 28
click at [554, 337] on select "Select [STREET_ADDRESS] [STREET_ADDRESS] Site Improvement [STREET_ADDRESS] Site…" at bounding box center [484, 331] width 407 height 28
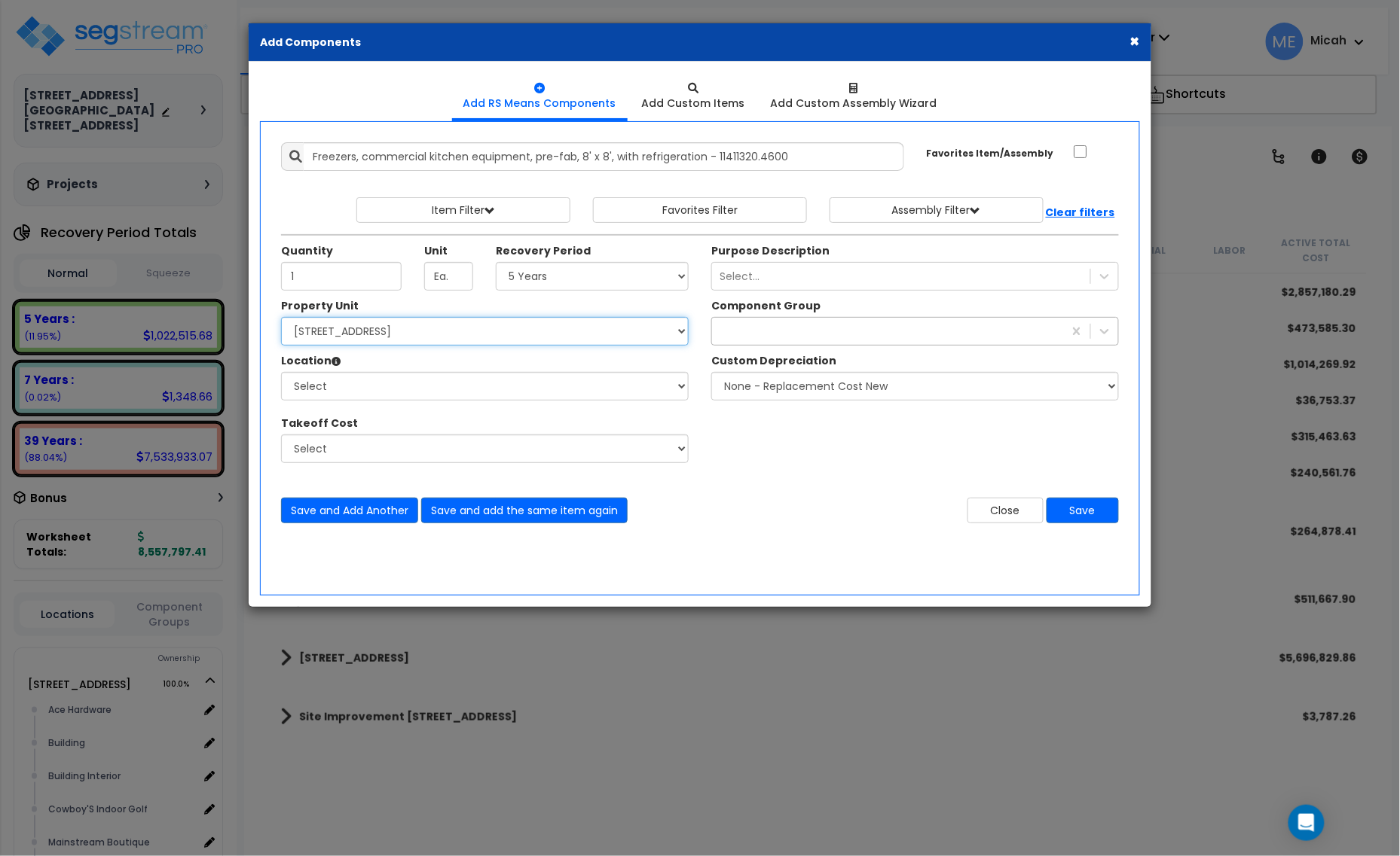
select select "161435"
click at [281, 318] on select "Select [STREET_ADDRESS] [STREET_ADDRESS] Site Improvement [STREET_ADDRESS] Site…" at bounding box center [484, 331] width 407 height 28
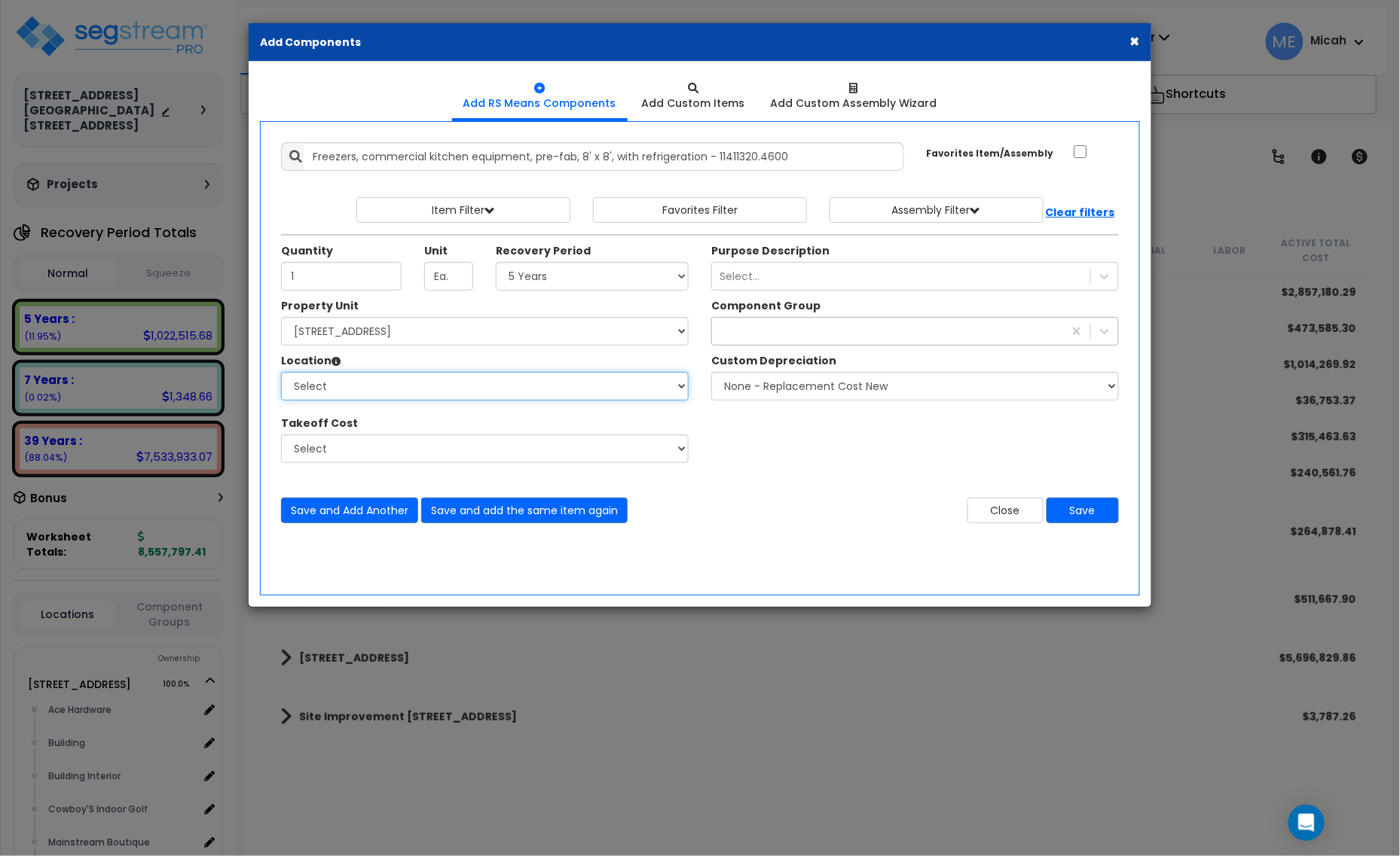
click at [511, 397] on select "Select Ace Hardware Building Building Interior Cowboy'S Indoor Golf Mainstream …" at bounding box center [484, 386] width 407 height 28
select select "31137"
click at [281, 373] on select "Select Ace Hardware Building Building Interior Cowboy'S Indoor Golf Mainstream …" at bounding box center [484, 386] width 407 height 28
click at [744, 330] on div "wood &" at bounding box center [887, 331] width 351 height 24
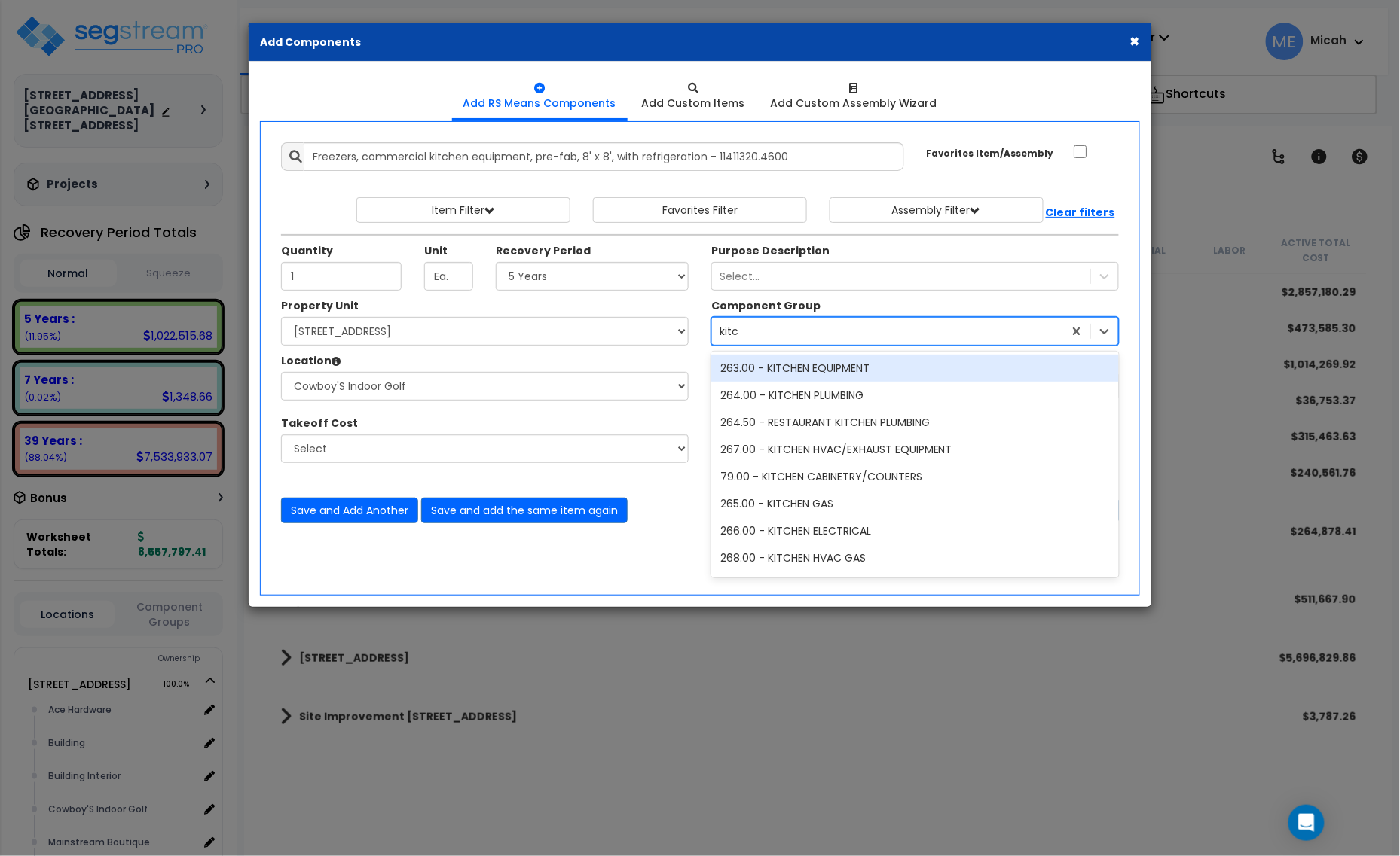
type input "kitch"
click at [785, 367] on div "263.00 - KITCHEN EQUIPMENT" at bounding box center [915, 368] width 407 height 27
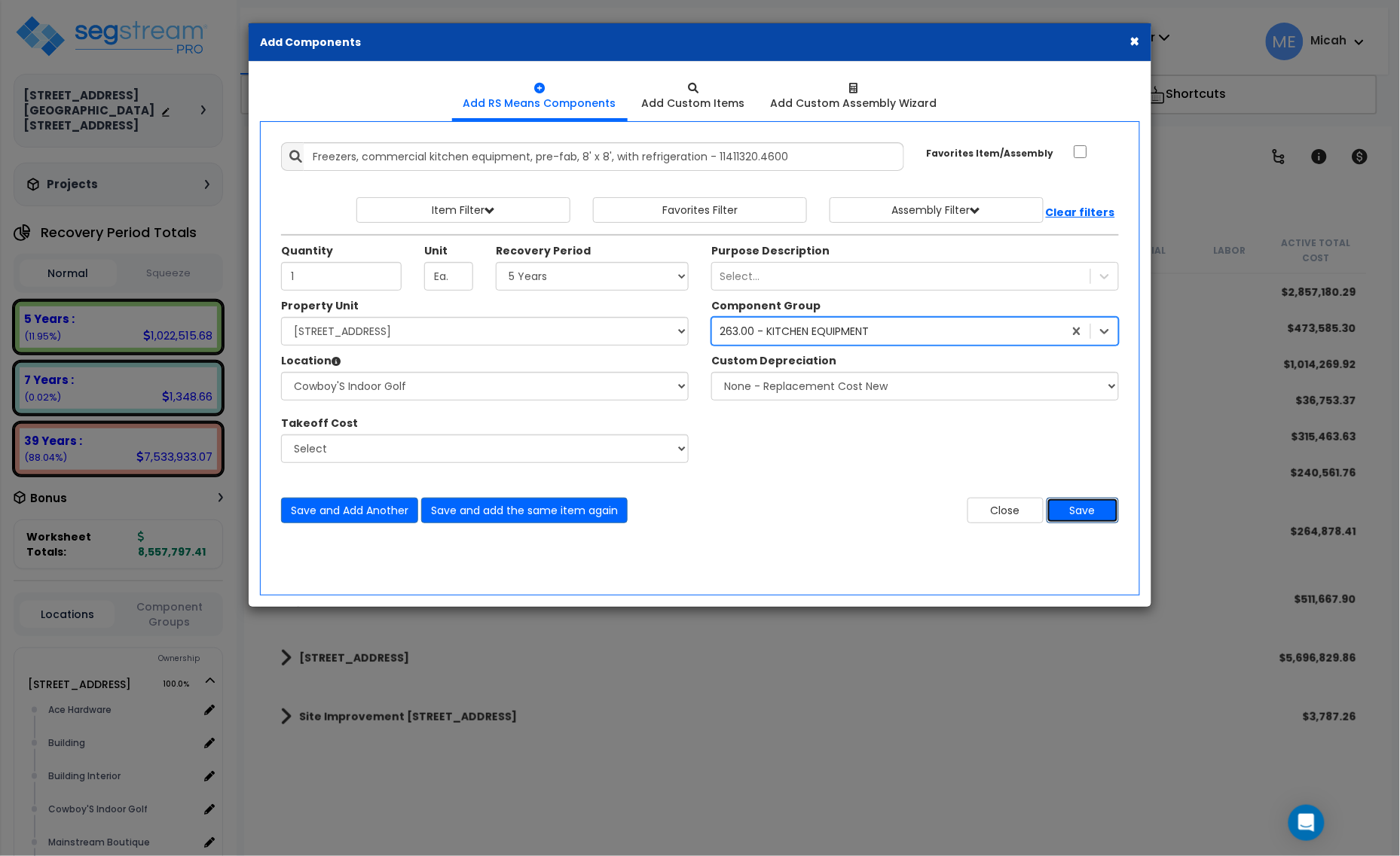
click at [1102, 511] on button "Save" at bounding box center [1082, 510] width 73 height 26
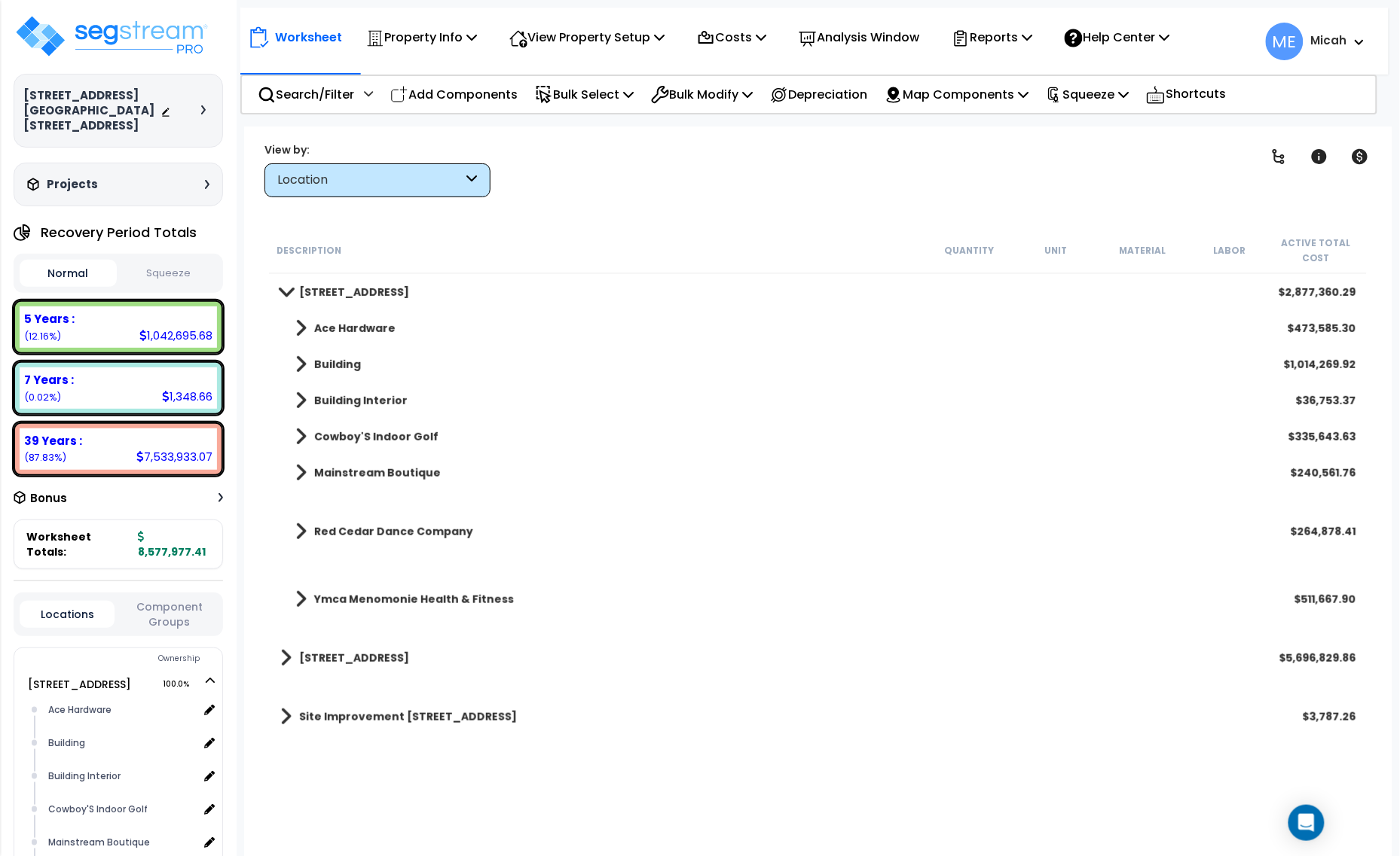
drag, startPoint x: 445, startPoint y: 91, endPoint x: 464, endPoint y: 173, distance: 84.2
click at [446, 91] on p "Add Components" at bounding box center [454, 94] width 128 height 20
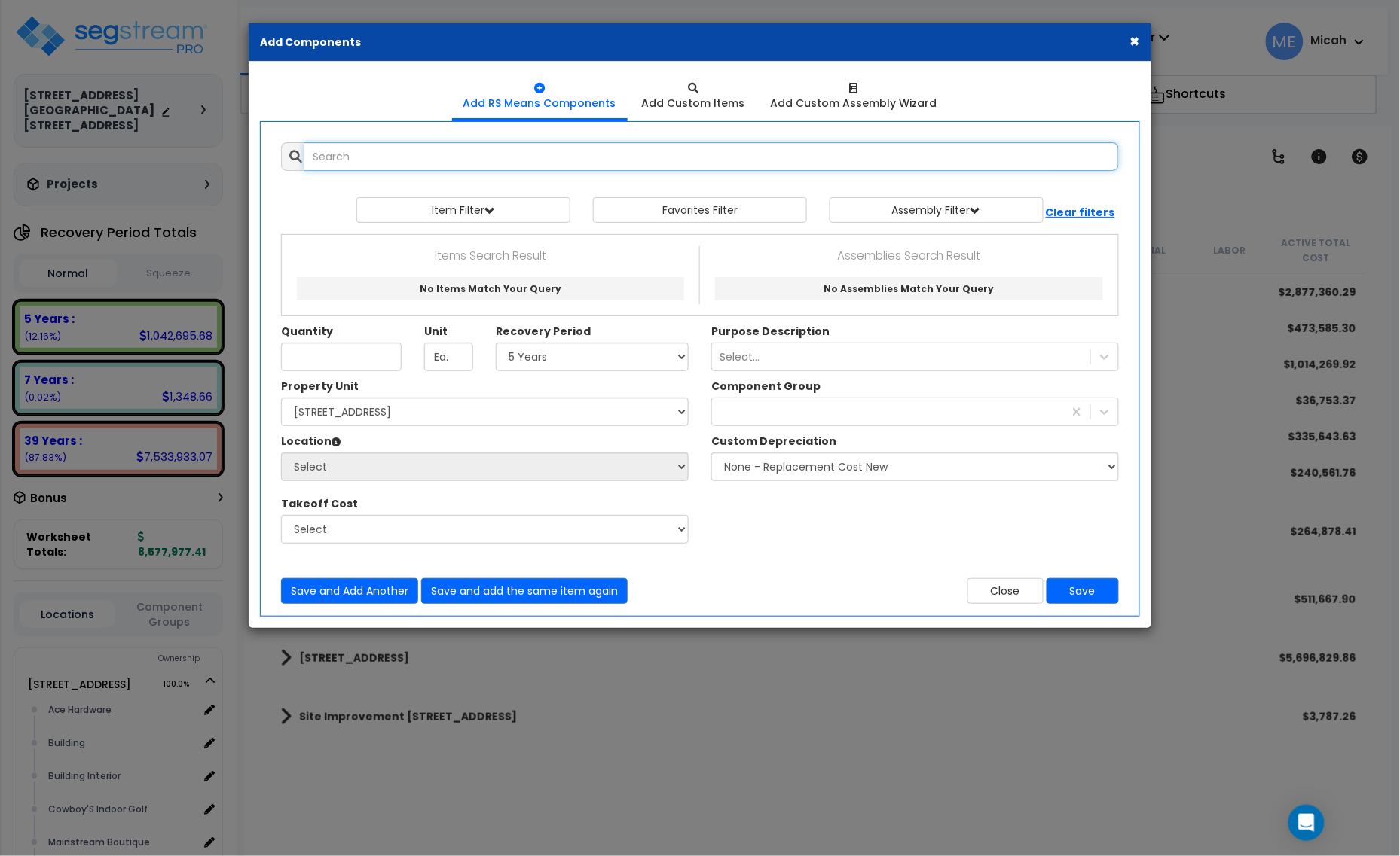
select select
click at [481, 185] on div at bounding box center [700, 189] width 838 height 15
click at [433, 158] on input "text" at bounding box center [711, 156] width 815 height 28
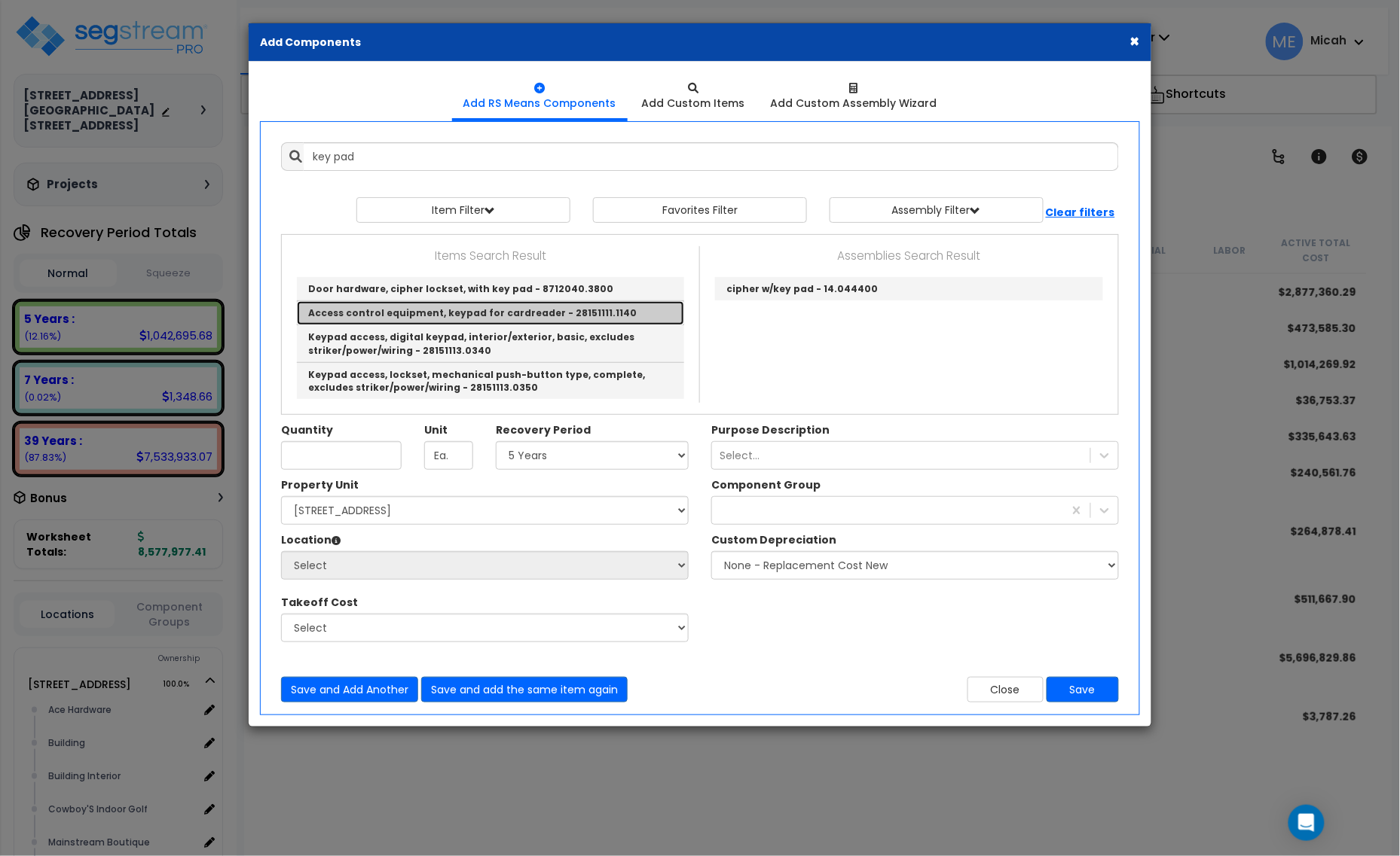
click at [586, 317] on link "Access control equipment, keypad for cardreader - 28151111.1140" at bounding box center [491, 313] width 387 height 24
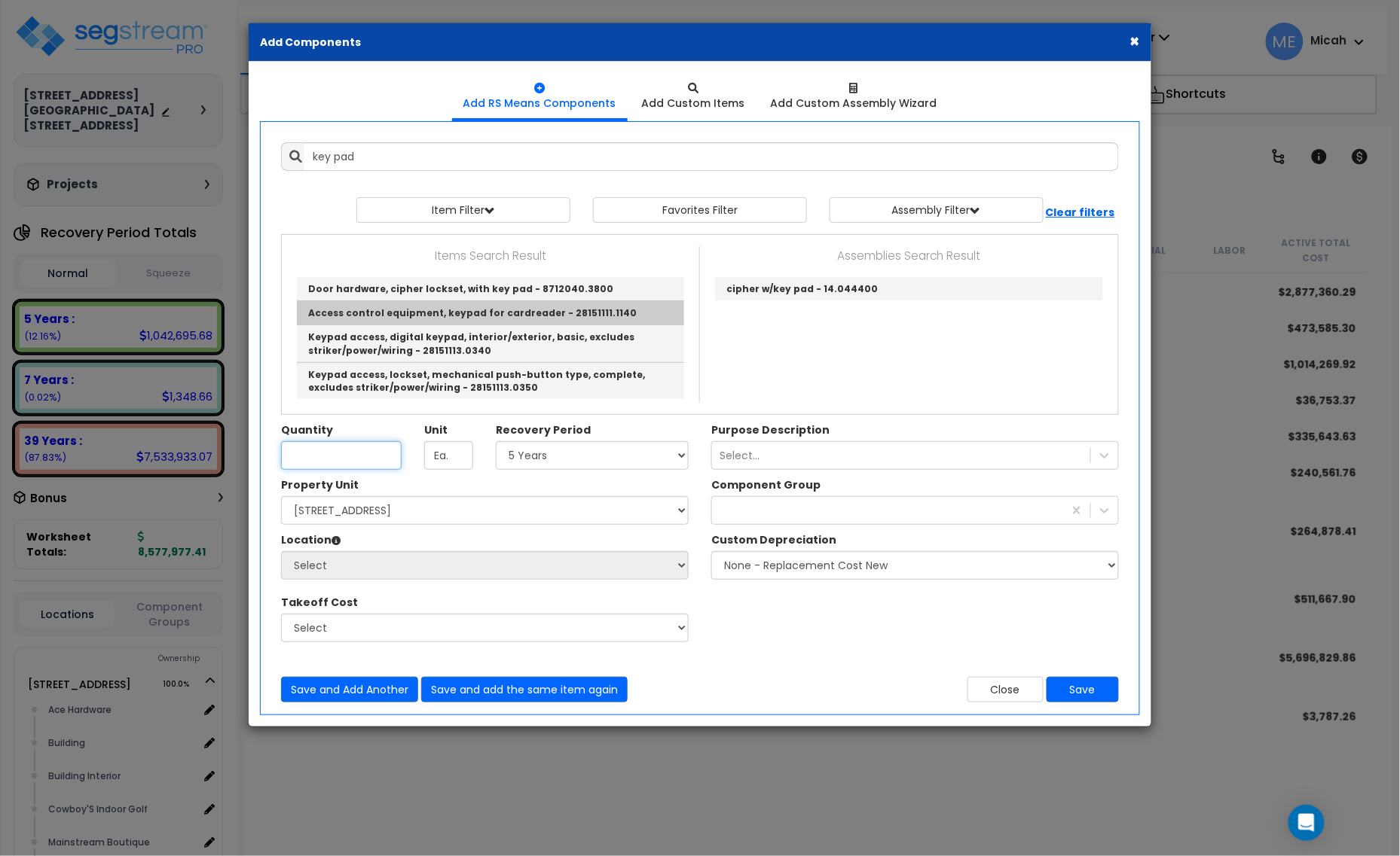
type input "Access control equipment, keypad for cardreader - 28151111.1140"
